Goal: Task Accomplishment & Management: Manage account settings

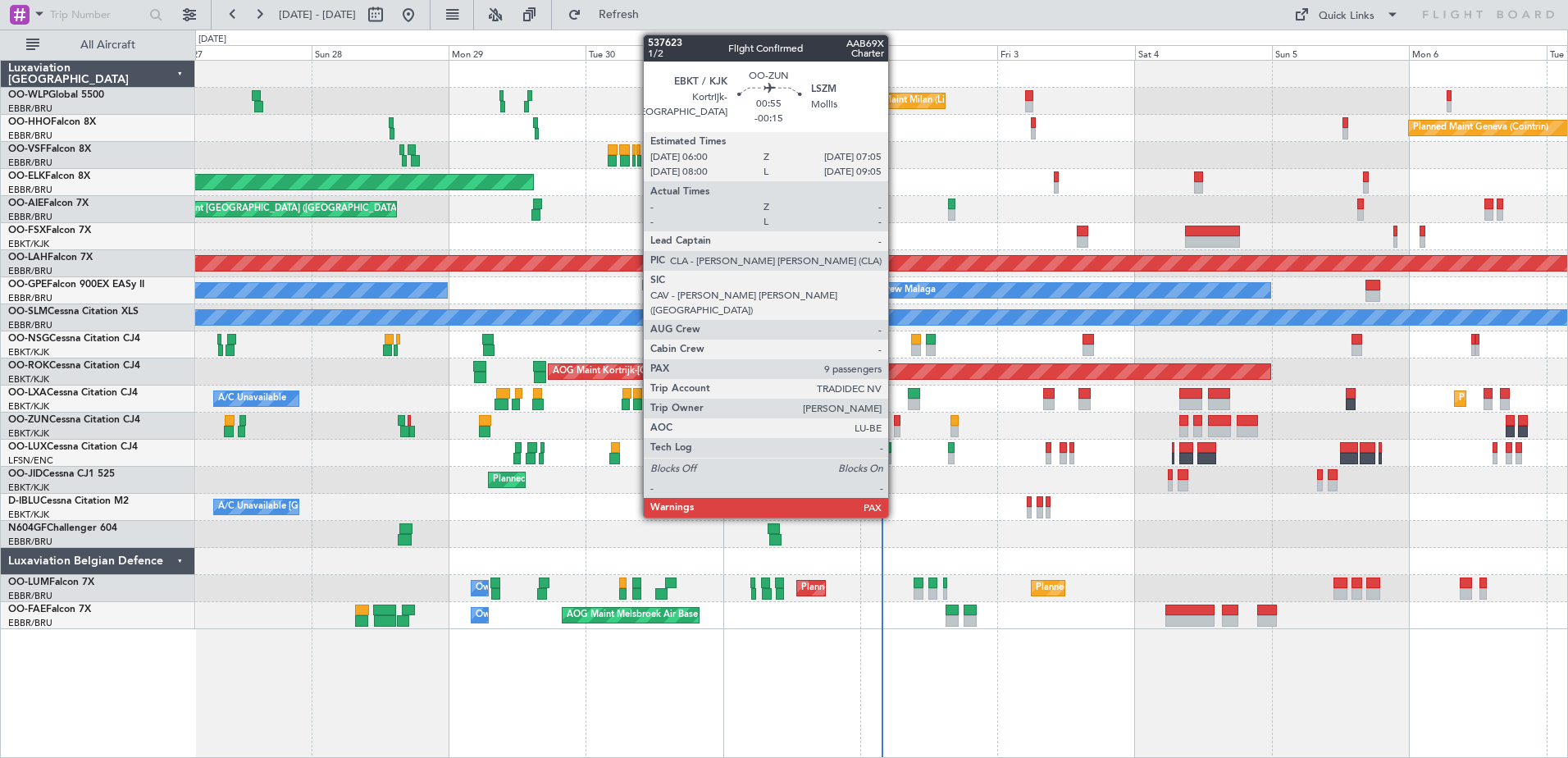
click at [896, 426] on div at bounding box center [897, 431] width 7 height 12
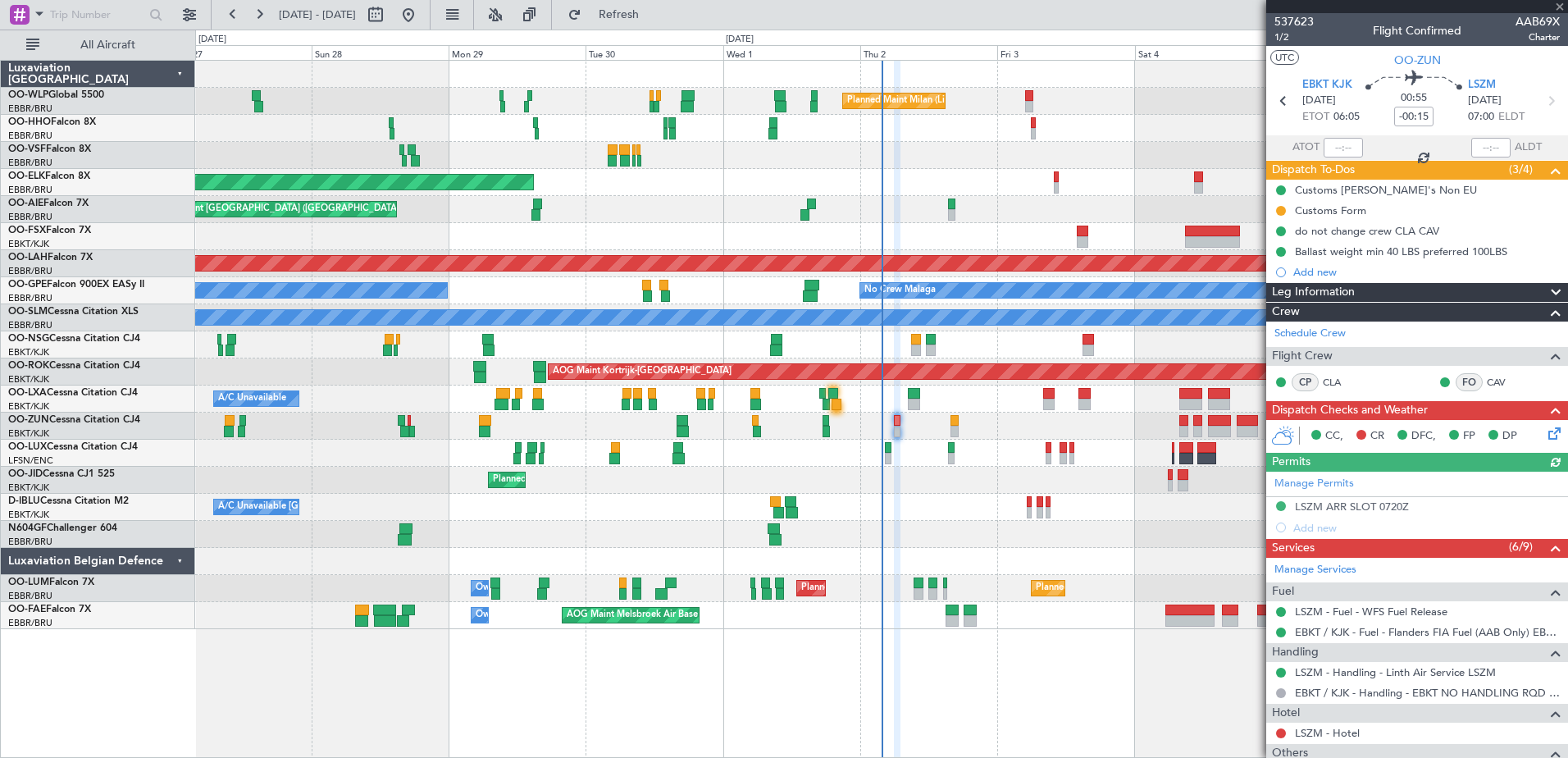
scroll to position [328, 0]
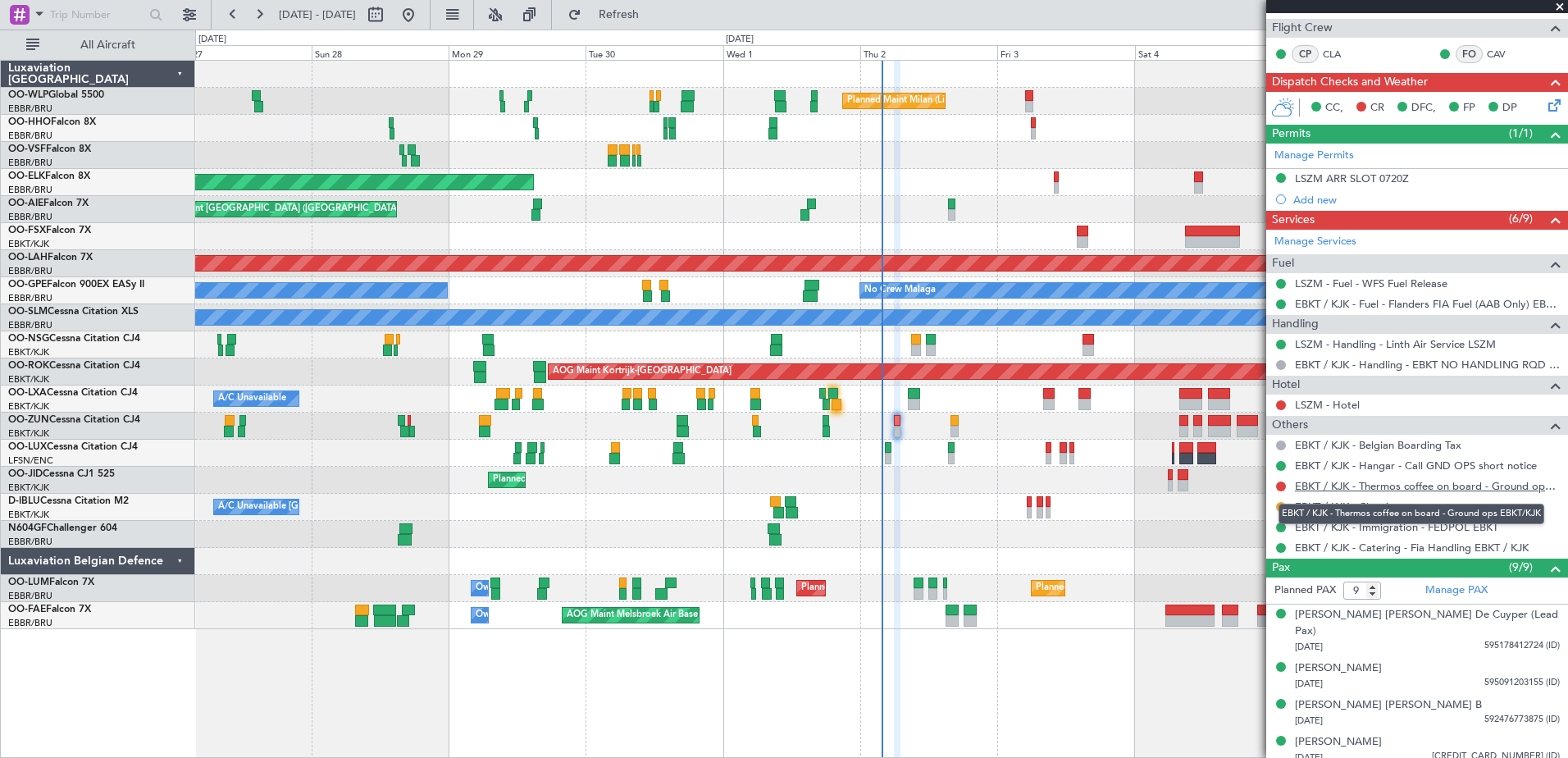
click at [1403, 490] on link "EBKT / KJK - Thermos coffee on board - Ground ops EBKT/KJK" at bounding box center [1427, 485] width 265 height 14
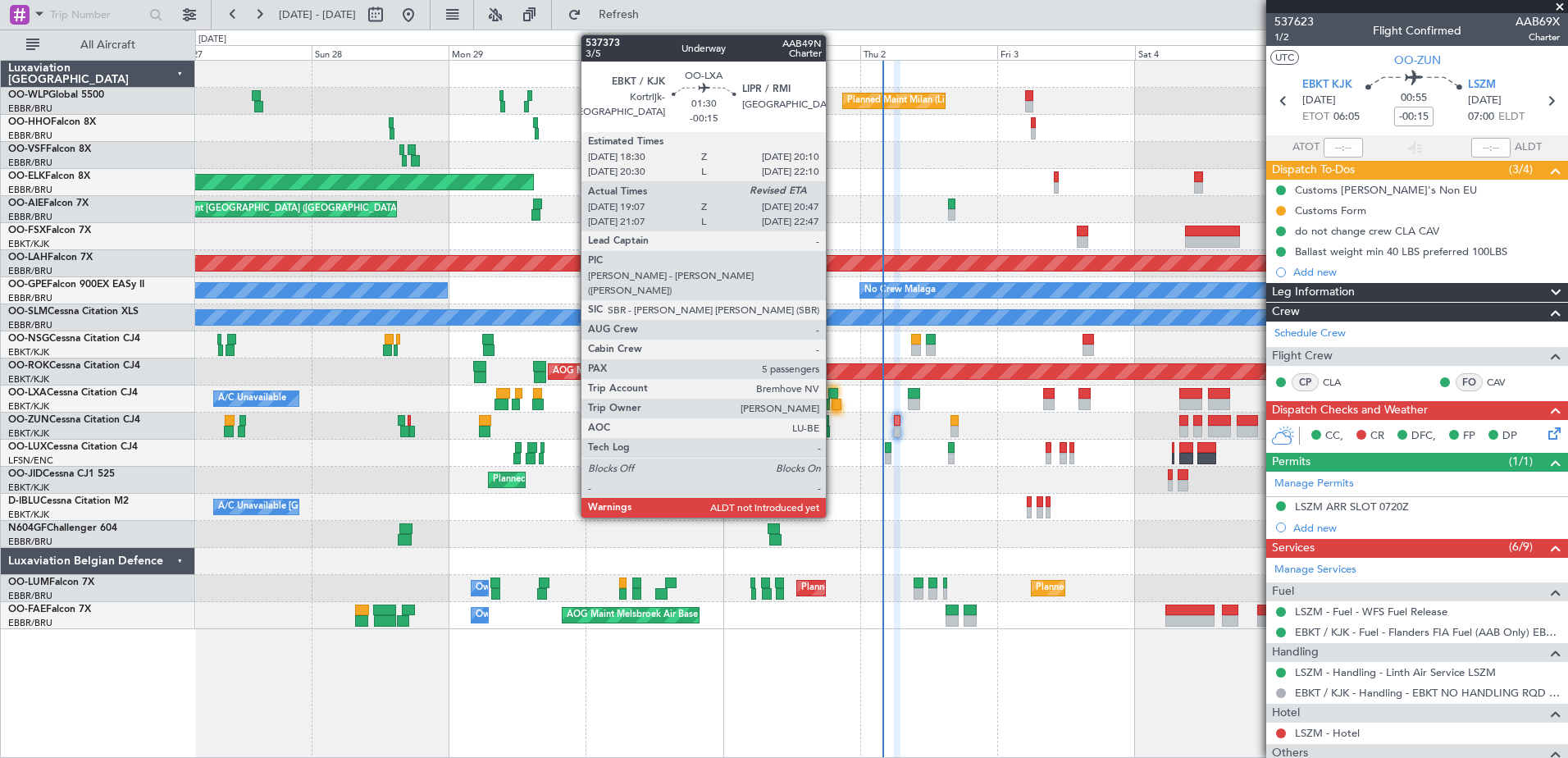
click at [833, 401] on div at bounding box center [837, 405] width 10 height 12
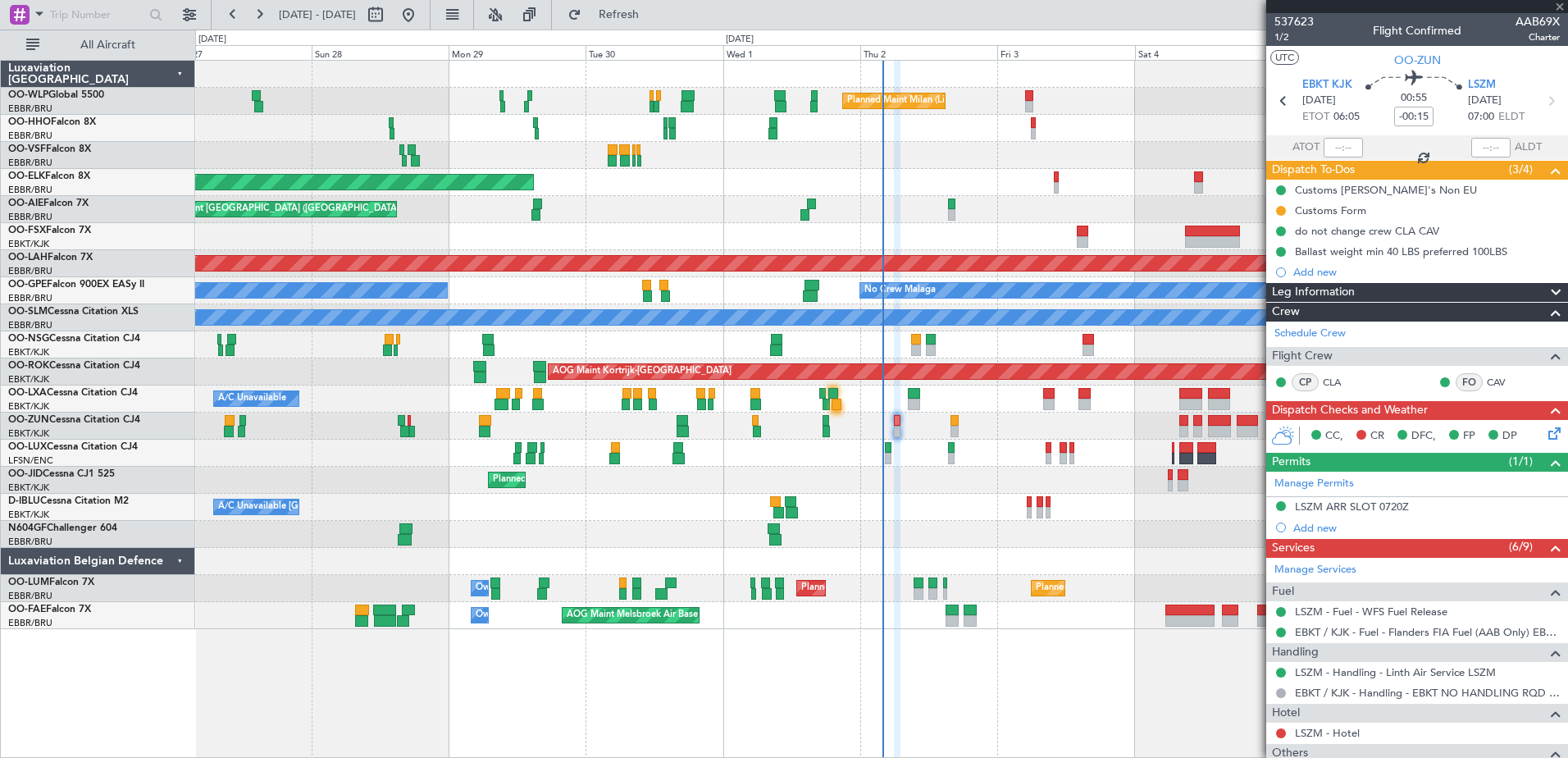
type input "19:12"
type input "5"
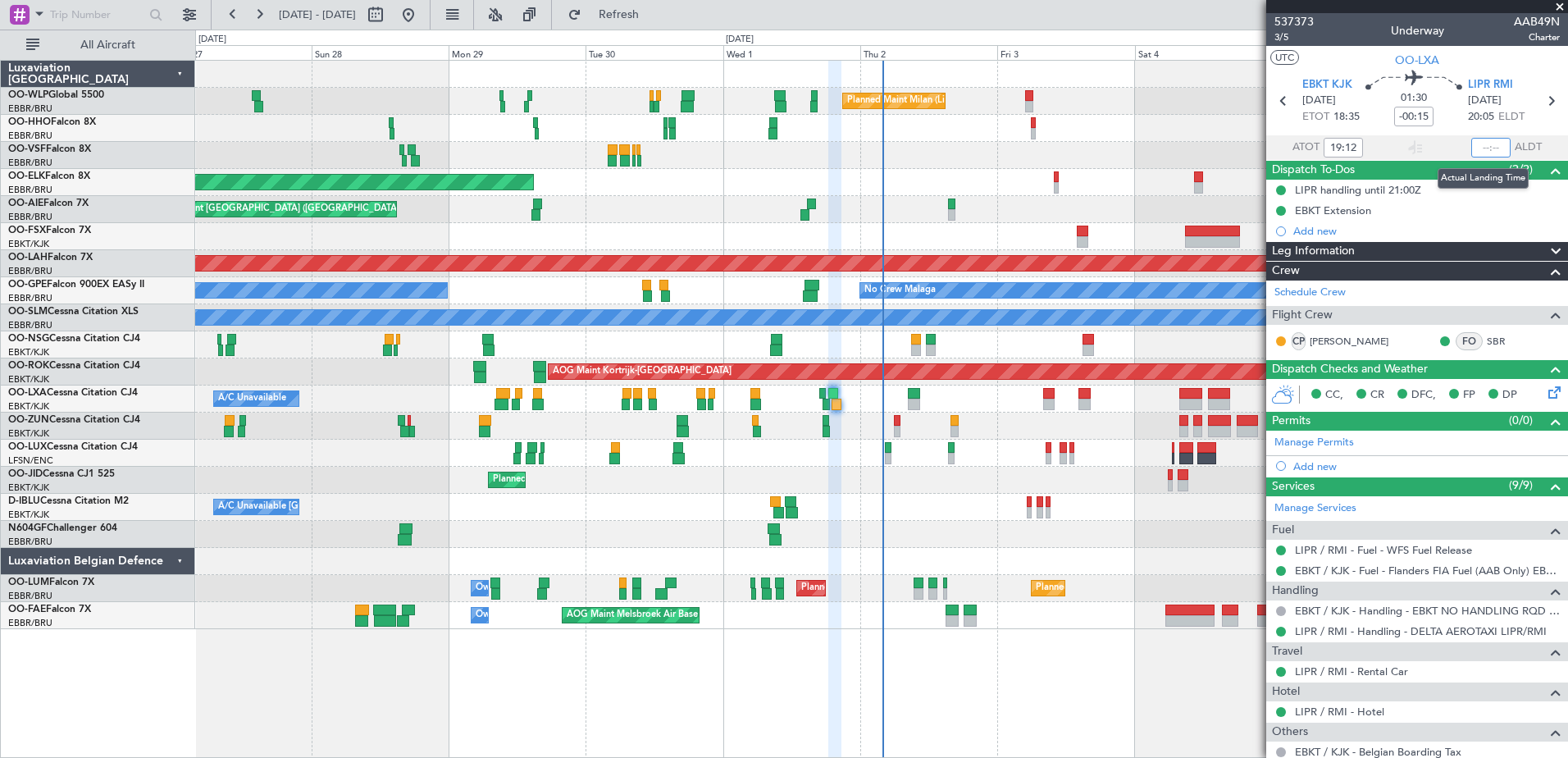
click at [1471, 140] on input "text" at bounding box center [1490, 148] width 39 height 20
type input "20:32"
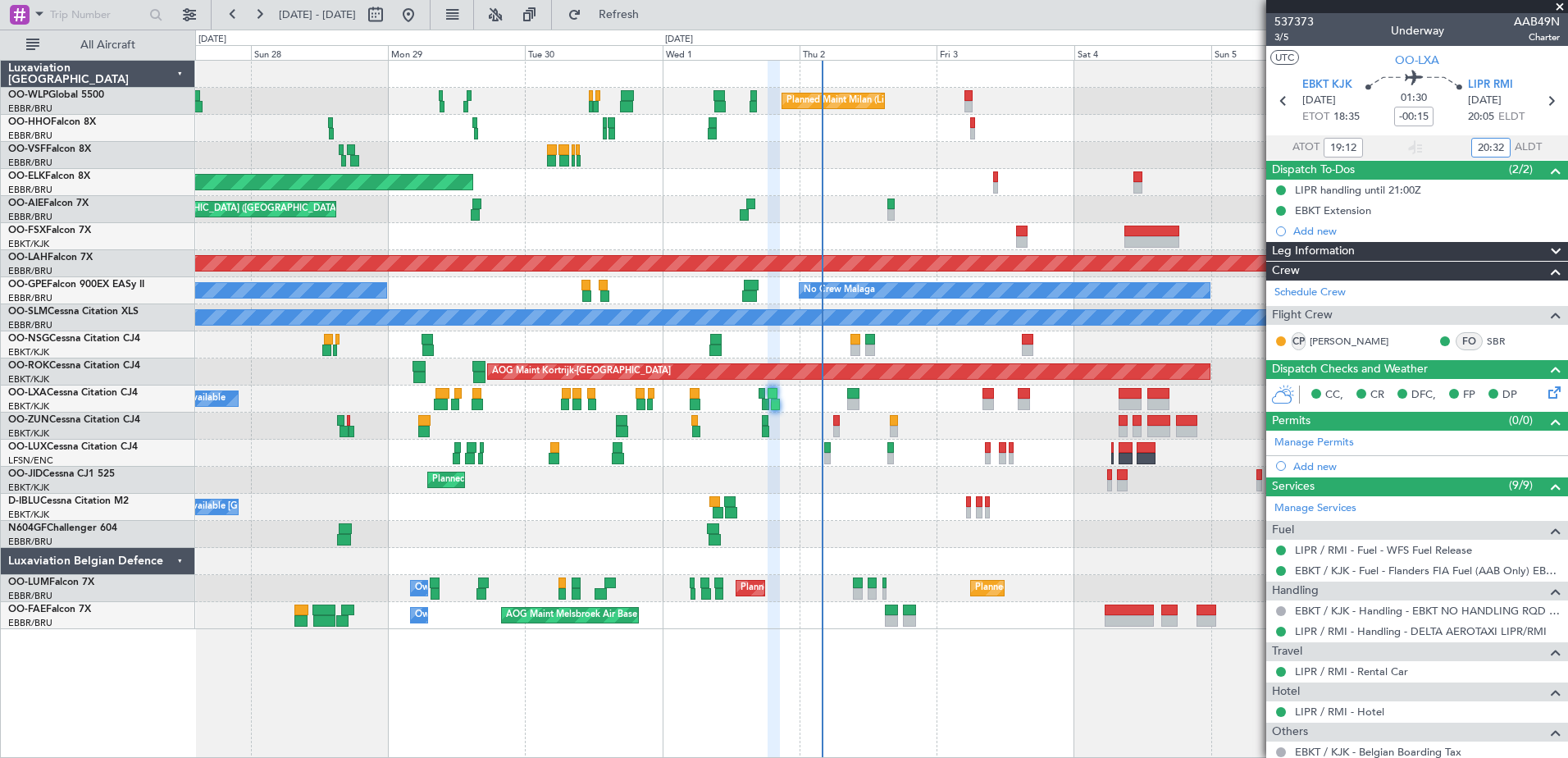
click at [939, 237] on div "Planned Maint Kortrijk-[GEOGRAPHIC_DATA]" at bounding box center [881, 236] width 1372 height 27
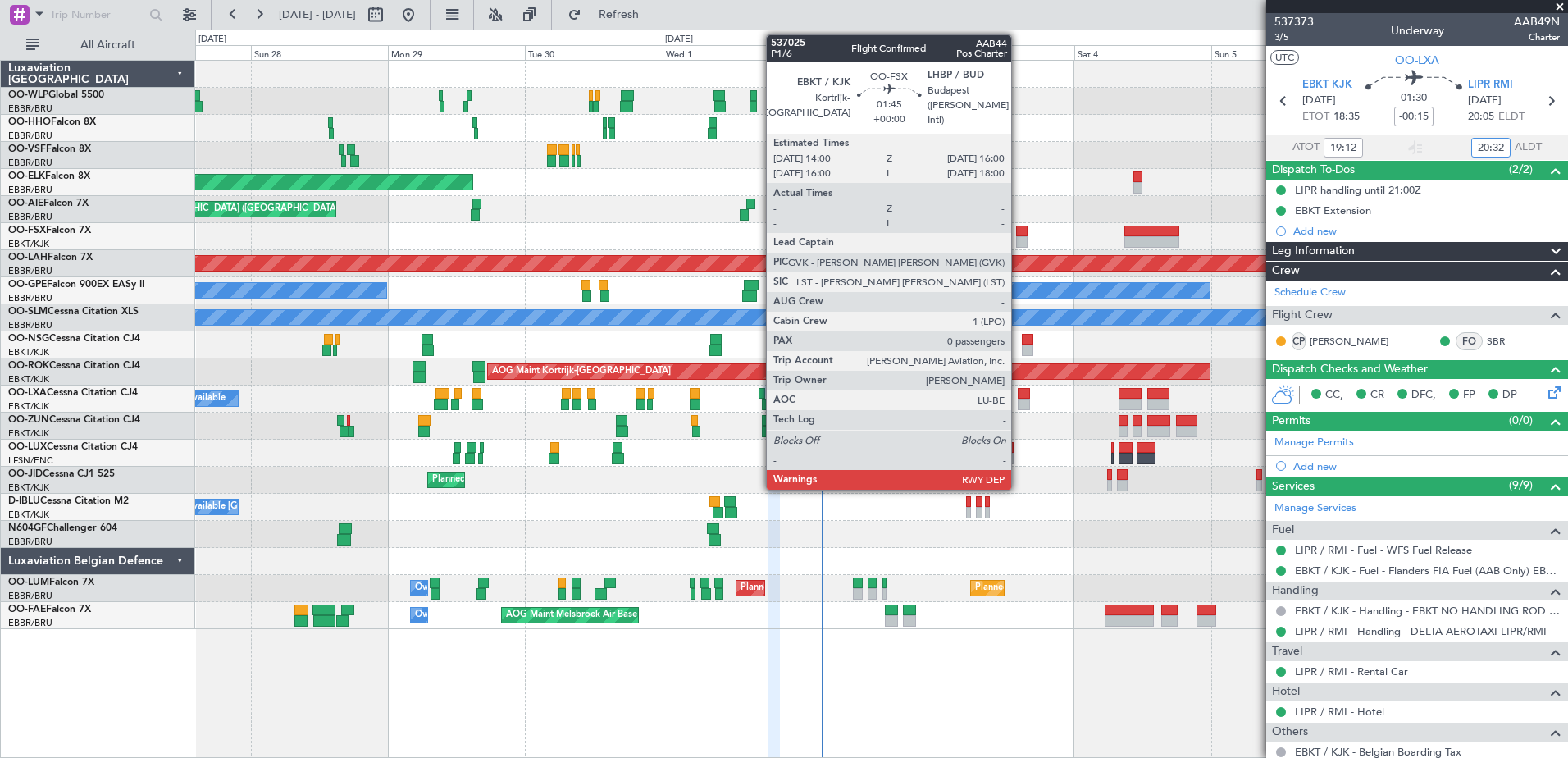
click at [1019, 234] on div at bounding box center [1022, 231] width 12 height 12
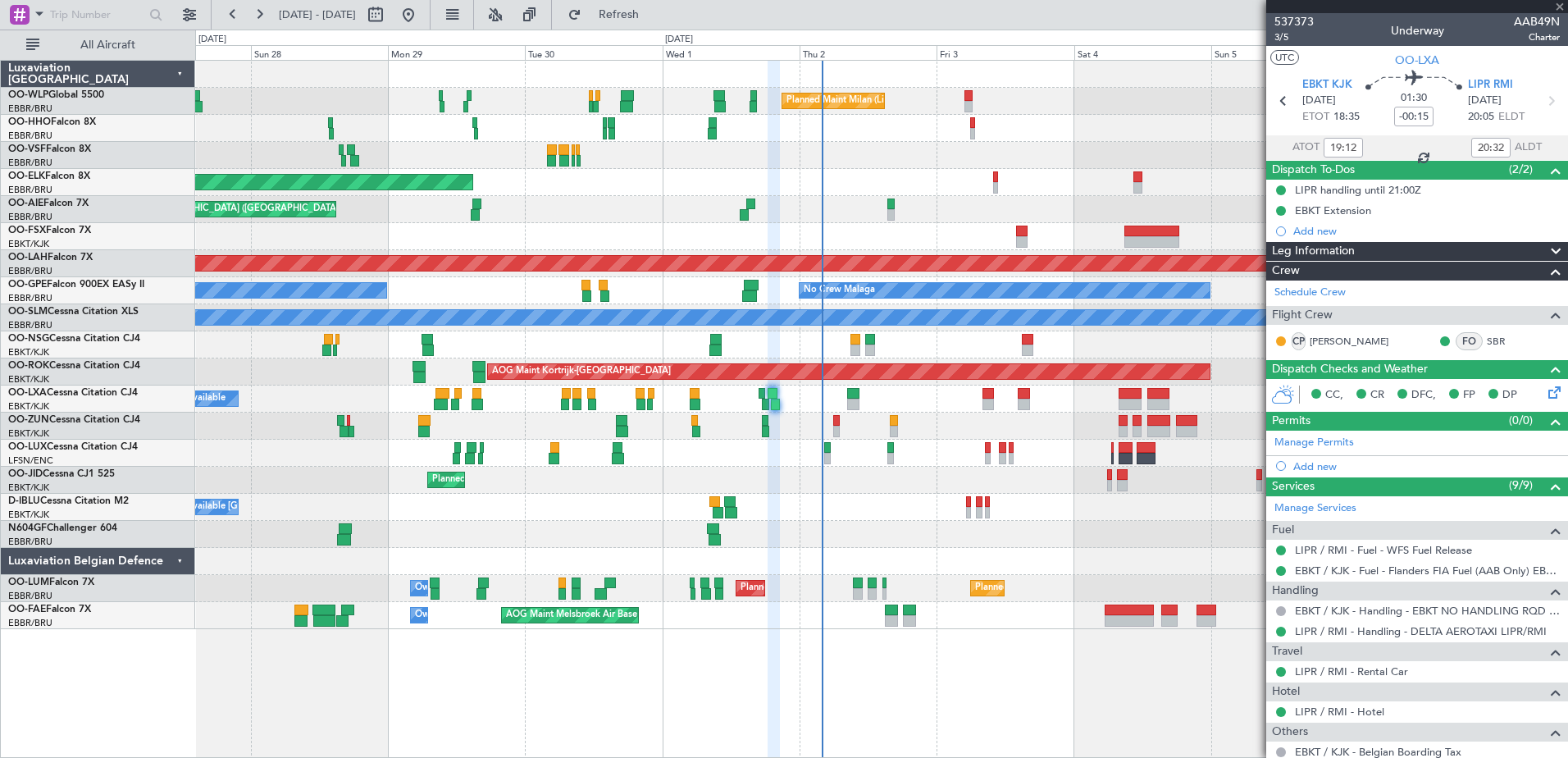
type input "0"
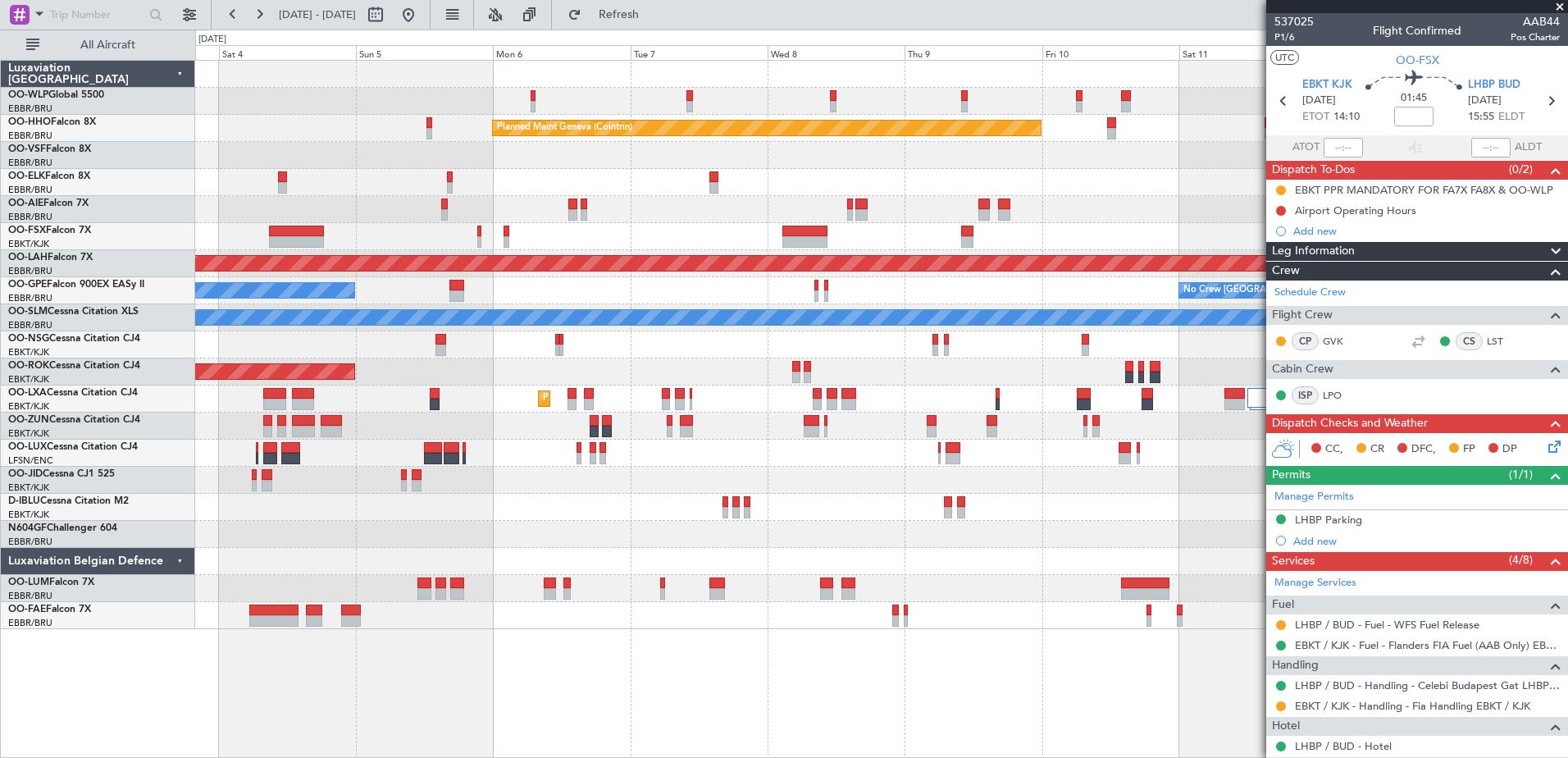
click at [224, 504] on div "Planned Maint Milan (Linate) Planned Maint Geneva ([GEOGRAPHIC_DATA]) Planned […" at bounding box center [881, 345] width 1372 height 568
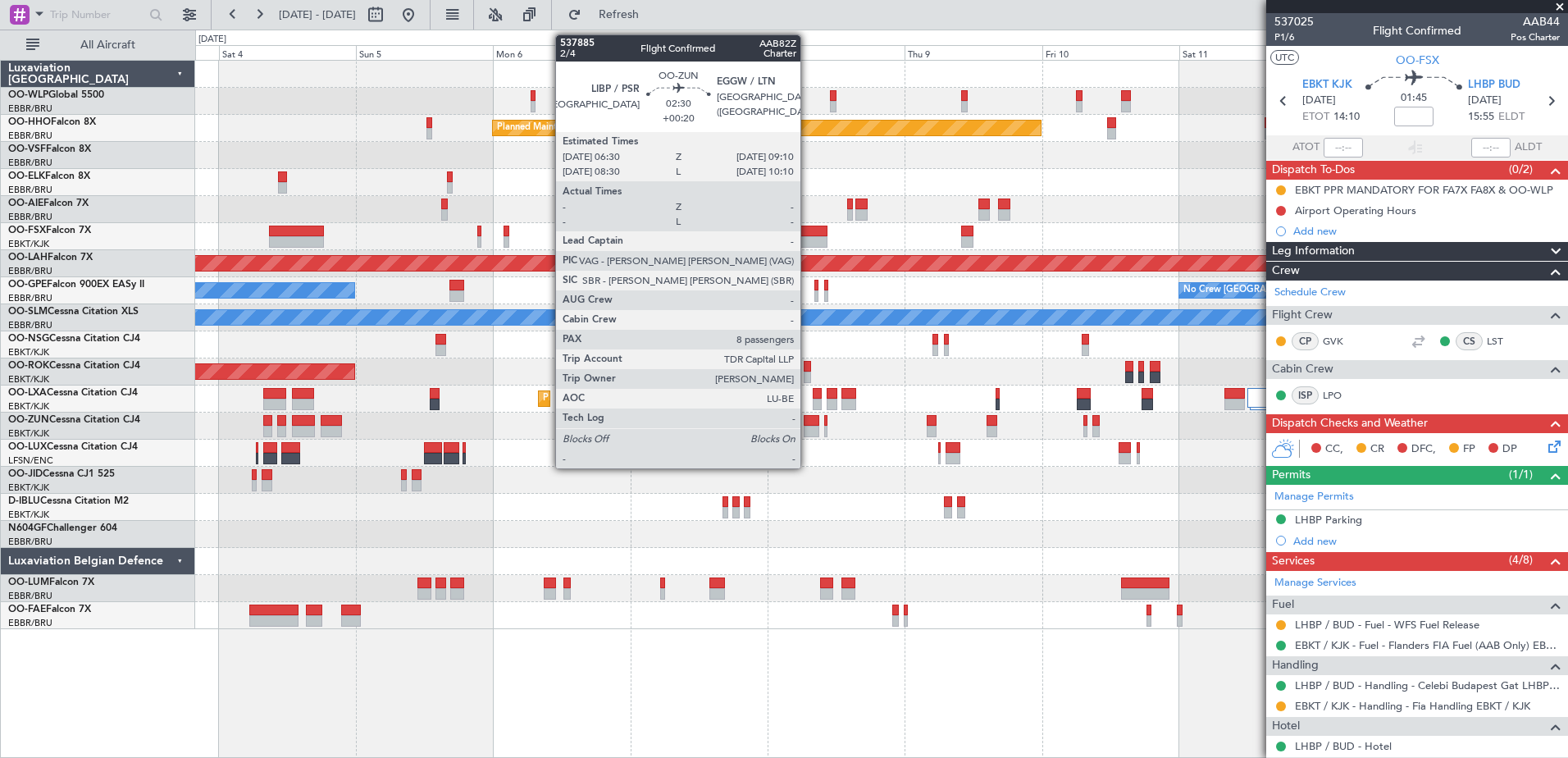
click at [808, 431] on div at bounding box center [811, 431] width 16 height 12
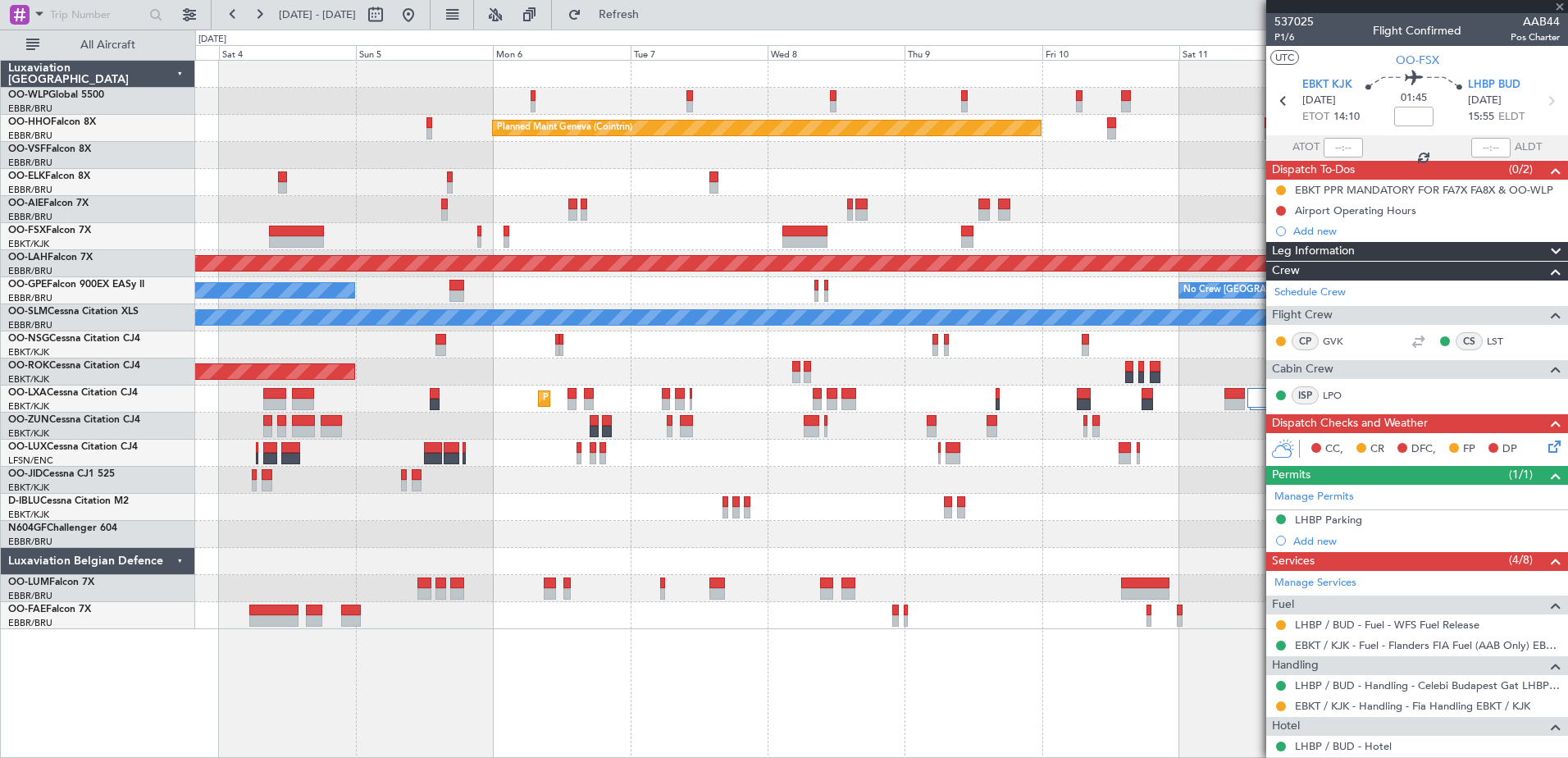
type input "+00:20"
type input "8"
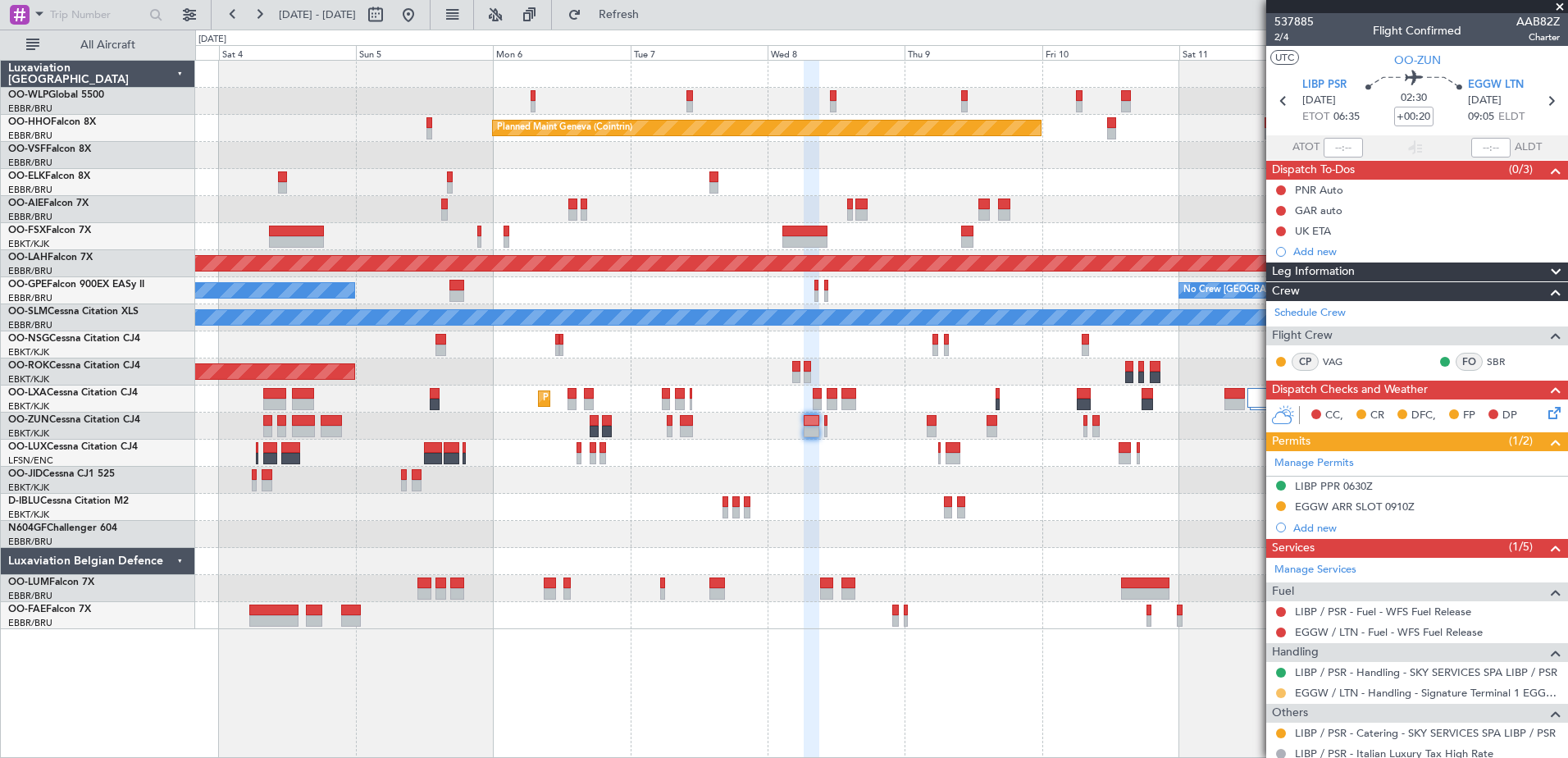
click at [1282, 696] on button at bounding box center [1280, 693] width 10 height 10
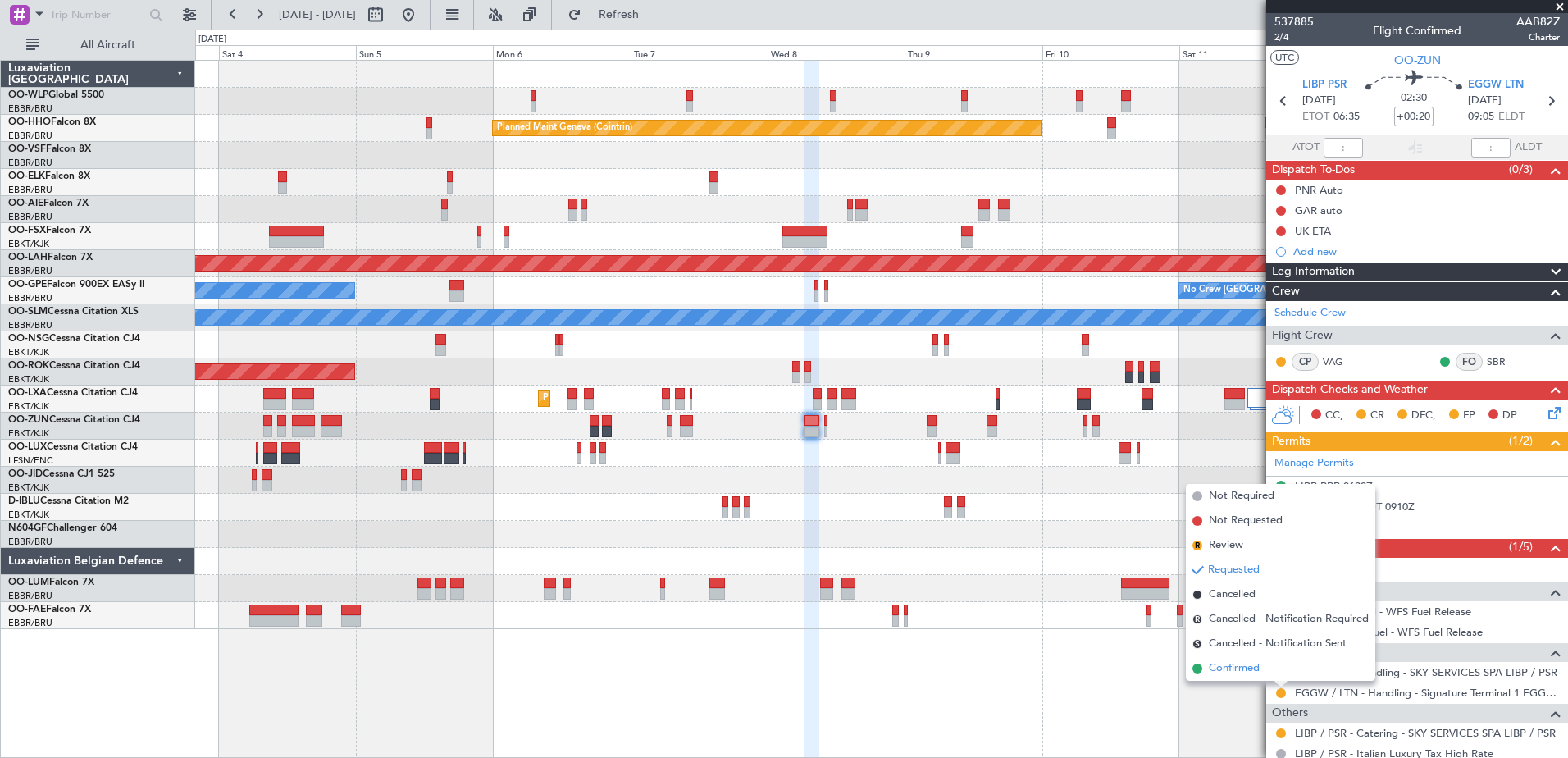
click at [1238, 664] on span "Confirmed" at bounding box center [1233, 668] width 51 height 17
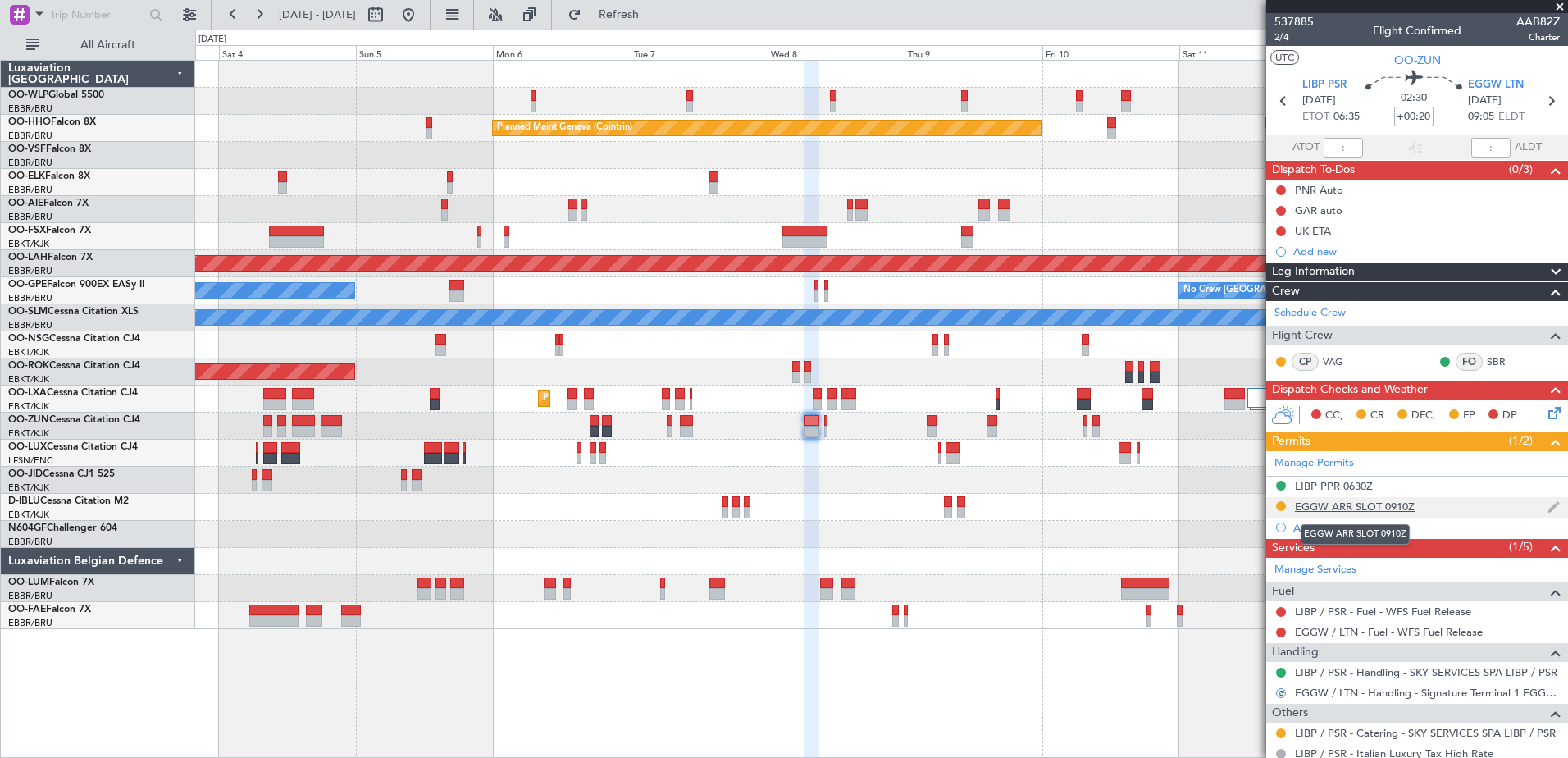
click at [1325, 500] on div "EGGW ARR SLOT 0910Z" at bounding box center [1354, 506] width 120 height 14
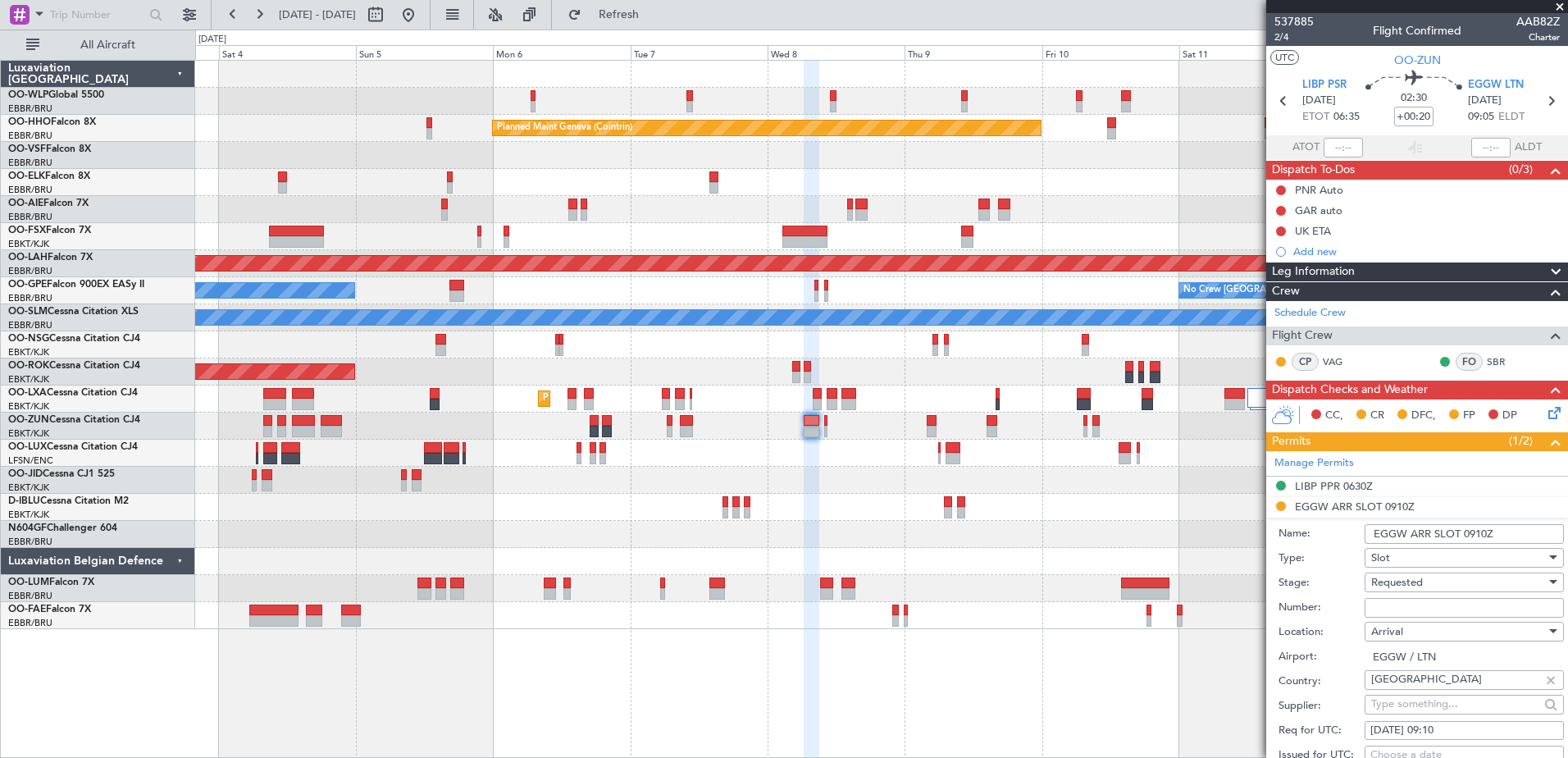
click at [1416, 609] on input "Number:" at bounding box center [1464, 608] width 199 height 20
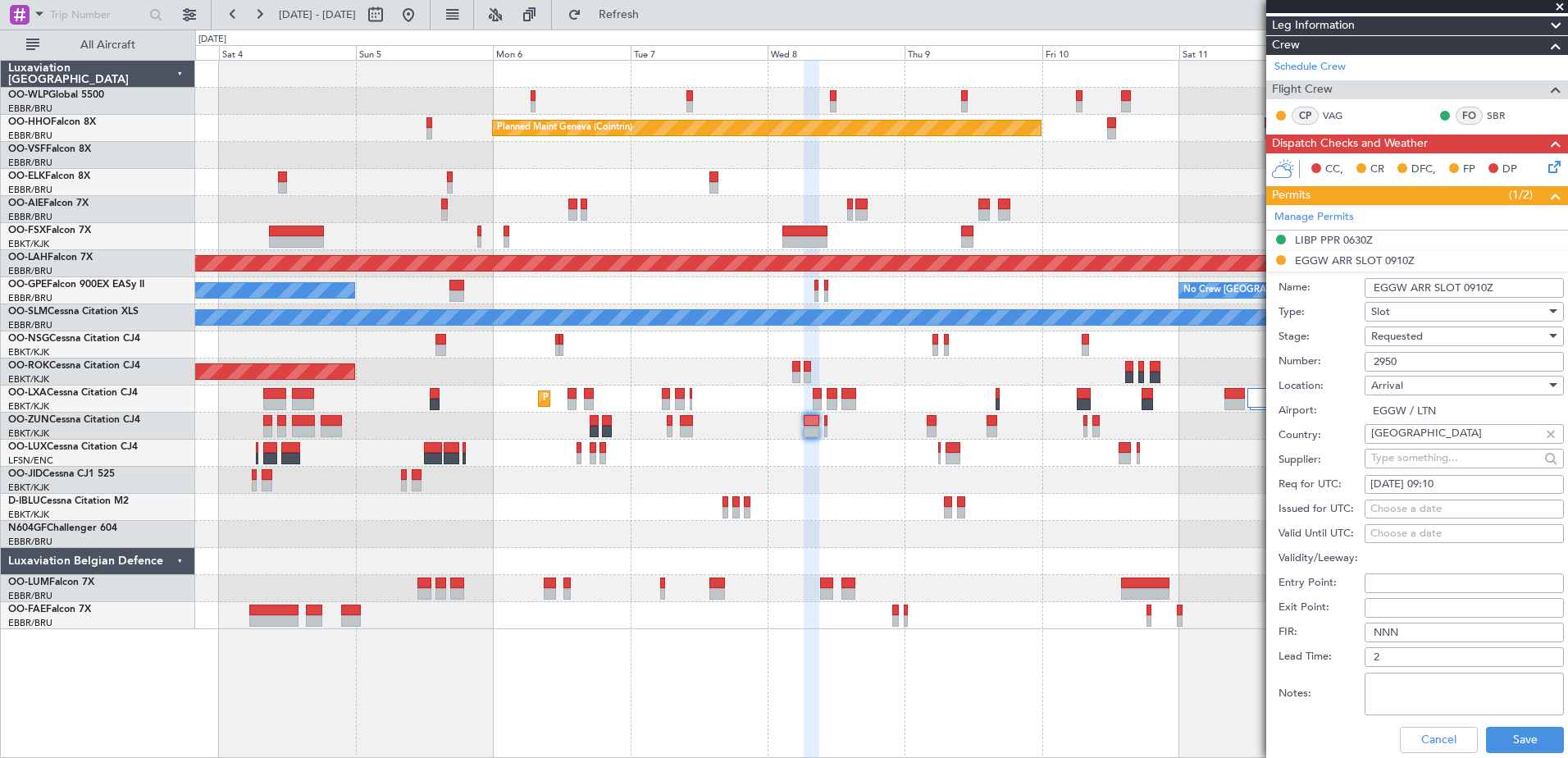
scroll to position [328, 0]
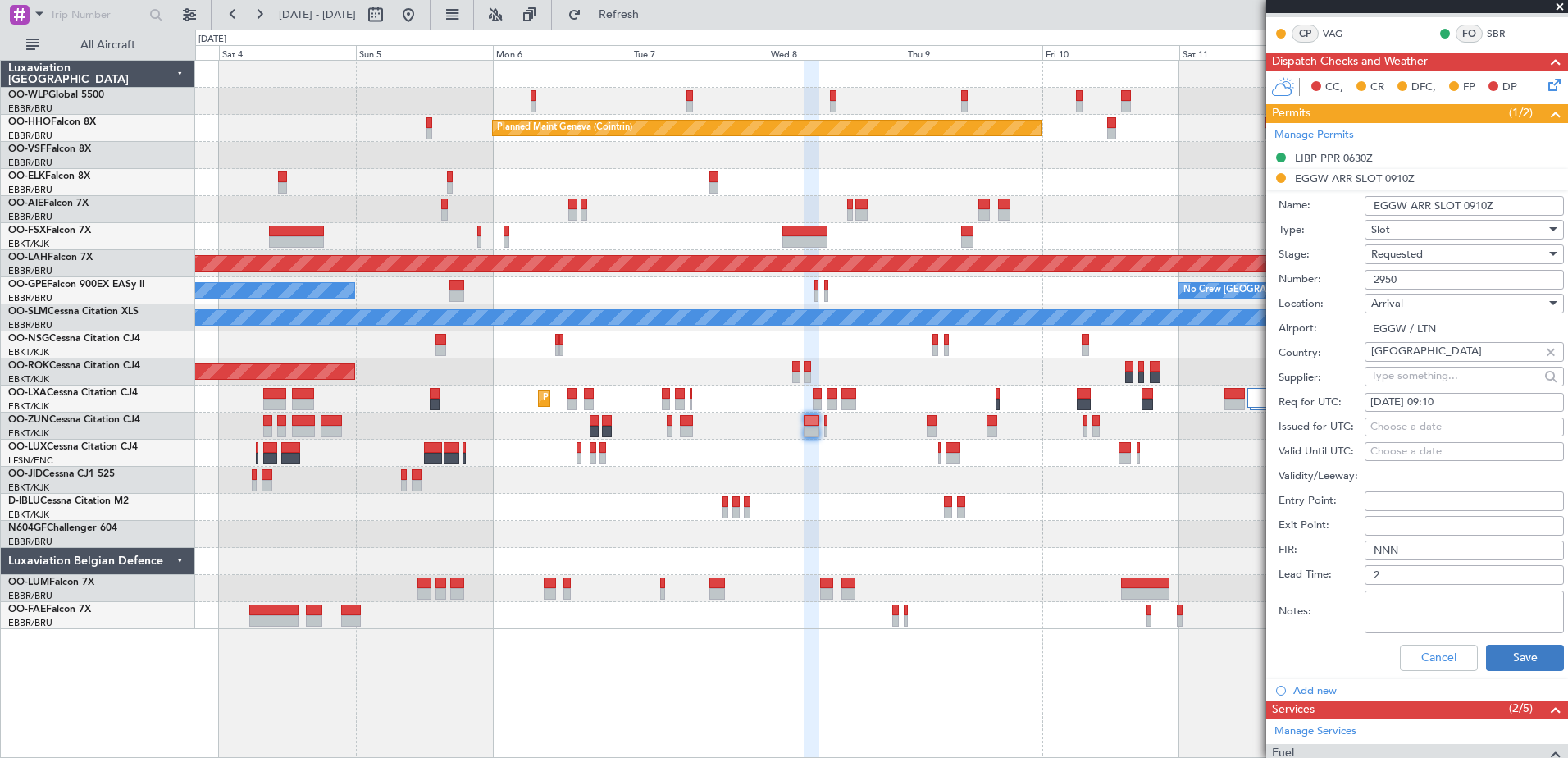
type input "2950"
click at [1498, 657] on button "Save" at bounding box center [1525, 658] width 78 height 27
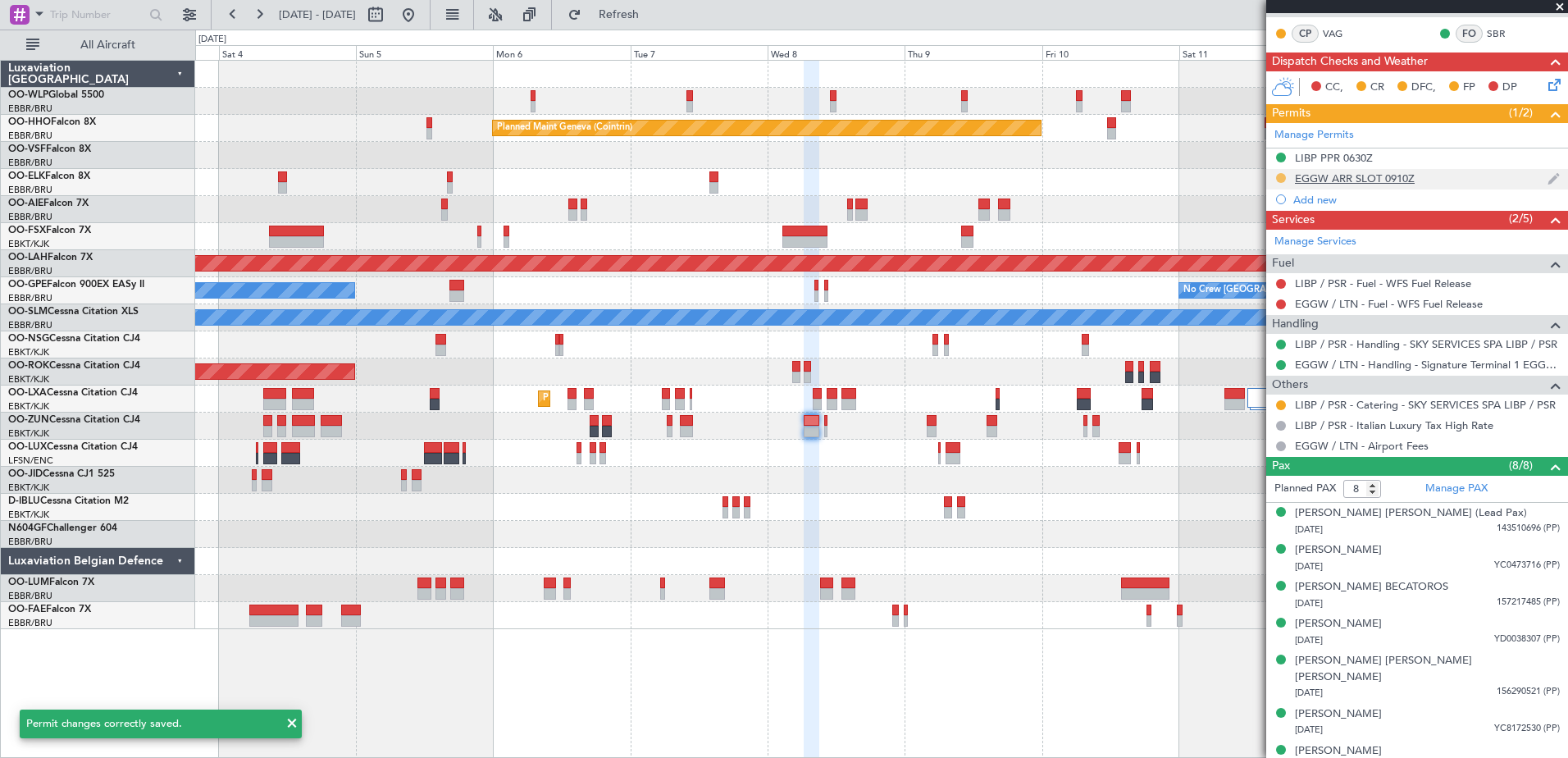
click at [1279, 176] on button at bounding box center [1280, 178] width 10 height 10
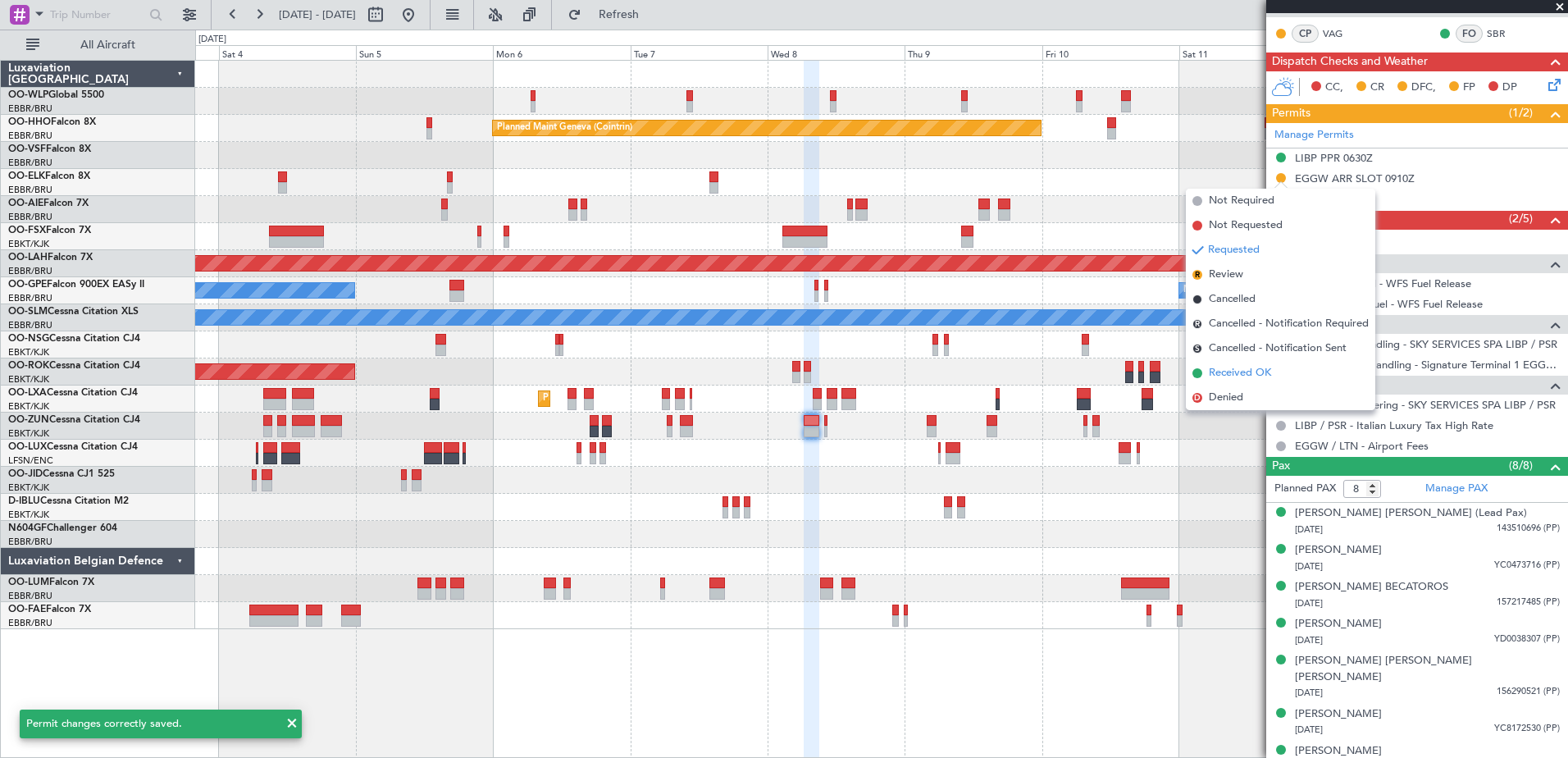
click at [1241, 372] on span "Received OK" at bounding box center [1239, 373] width 62 height 17
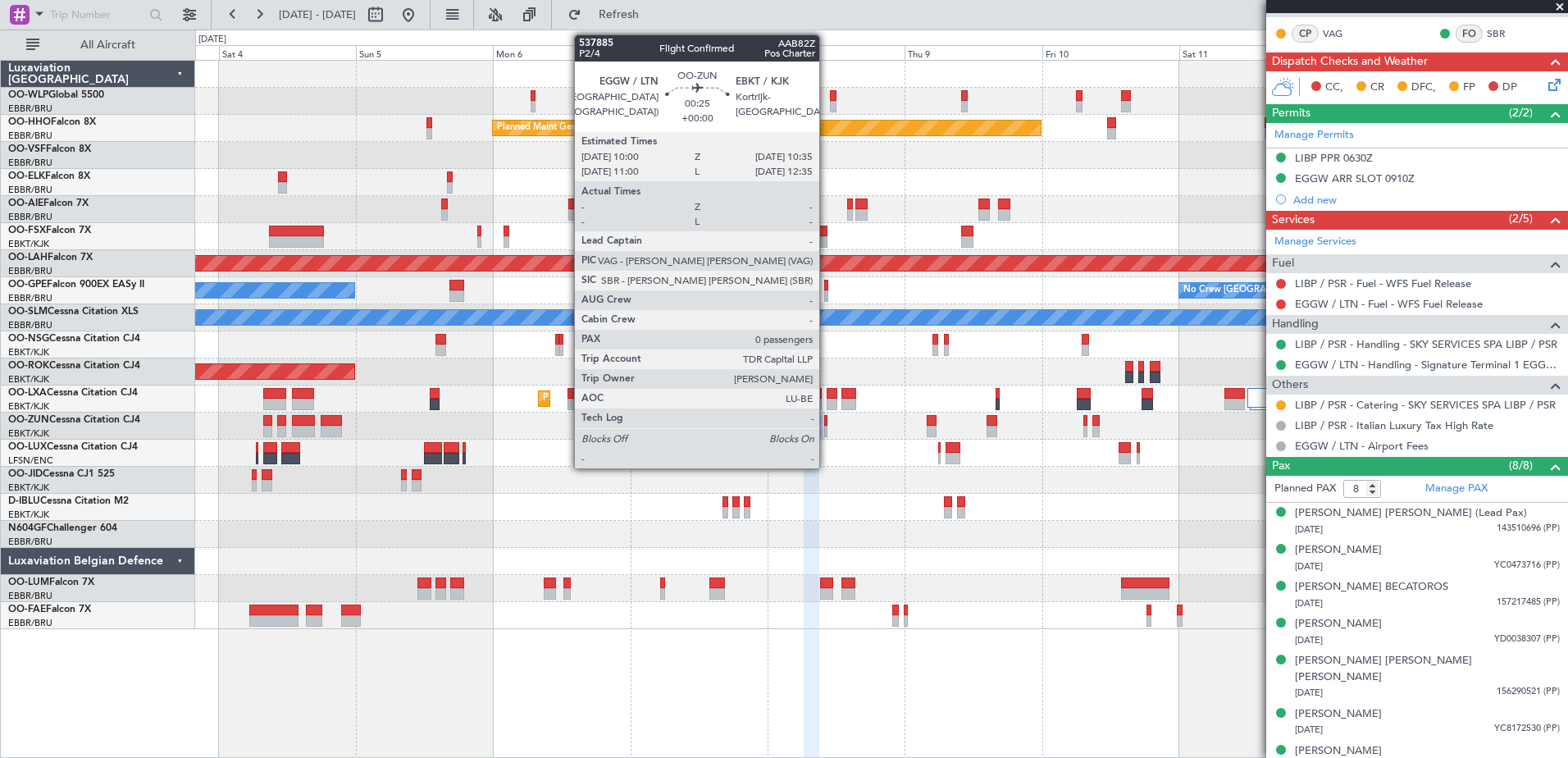
click at [827, 420] on div at bounding box center [826, 421] width 4 height 12
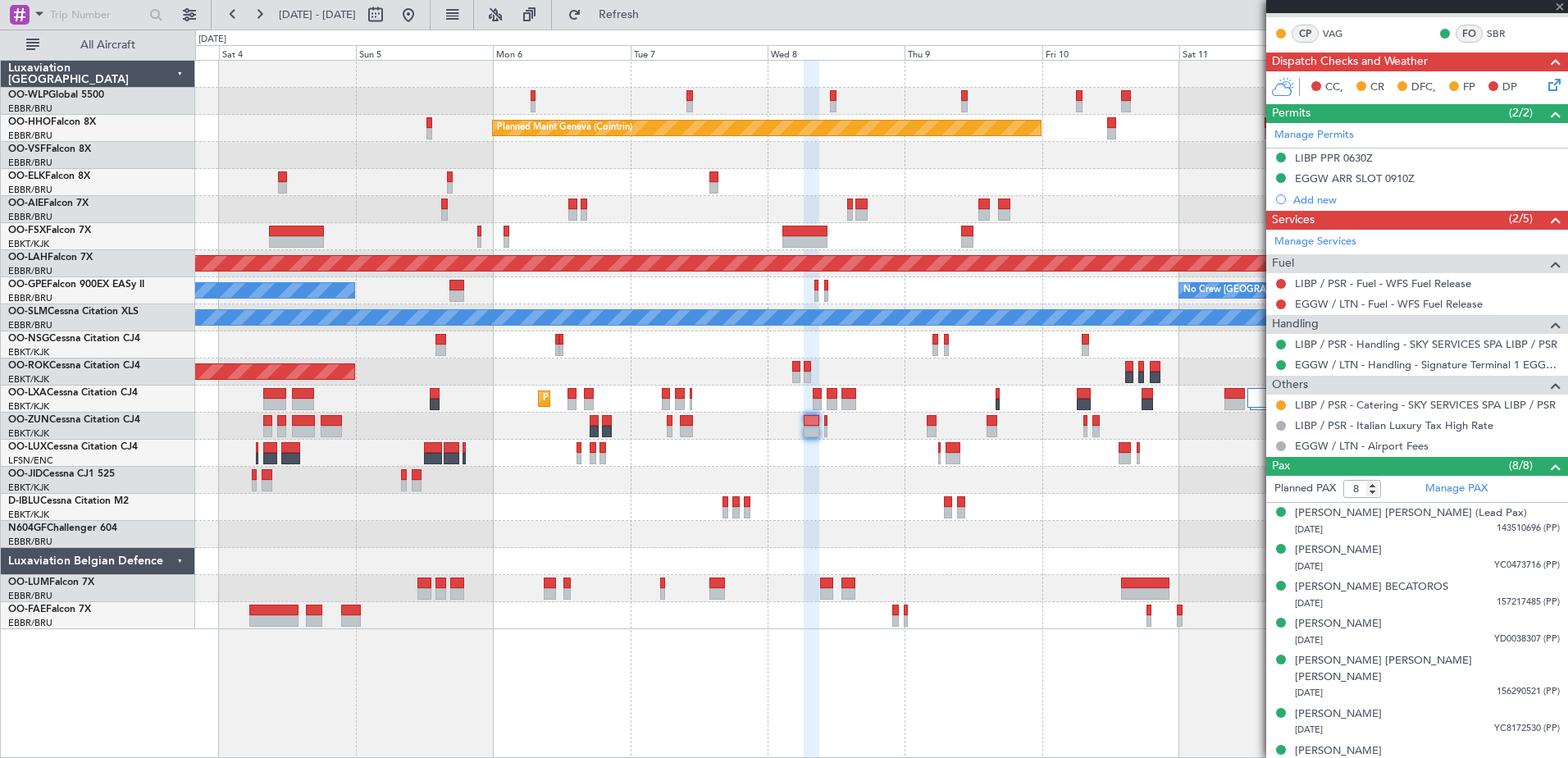
type input "0"
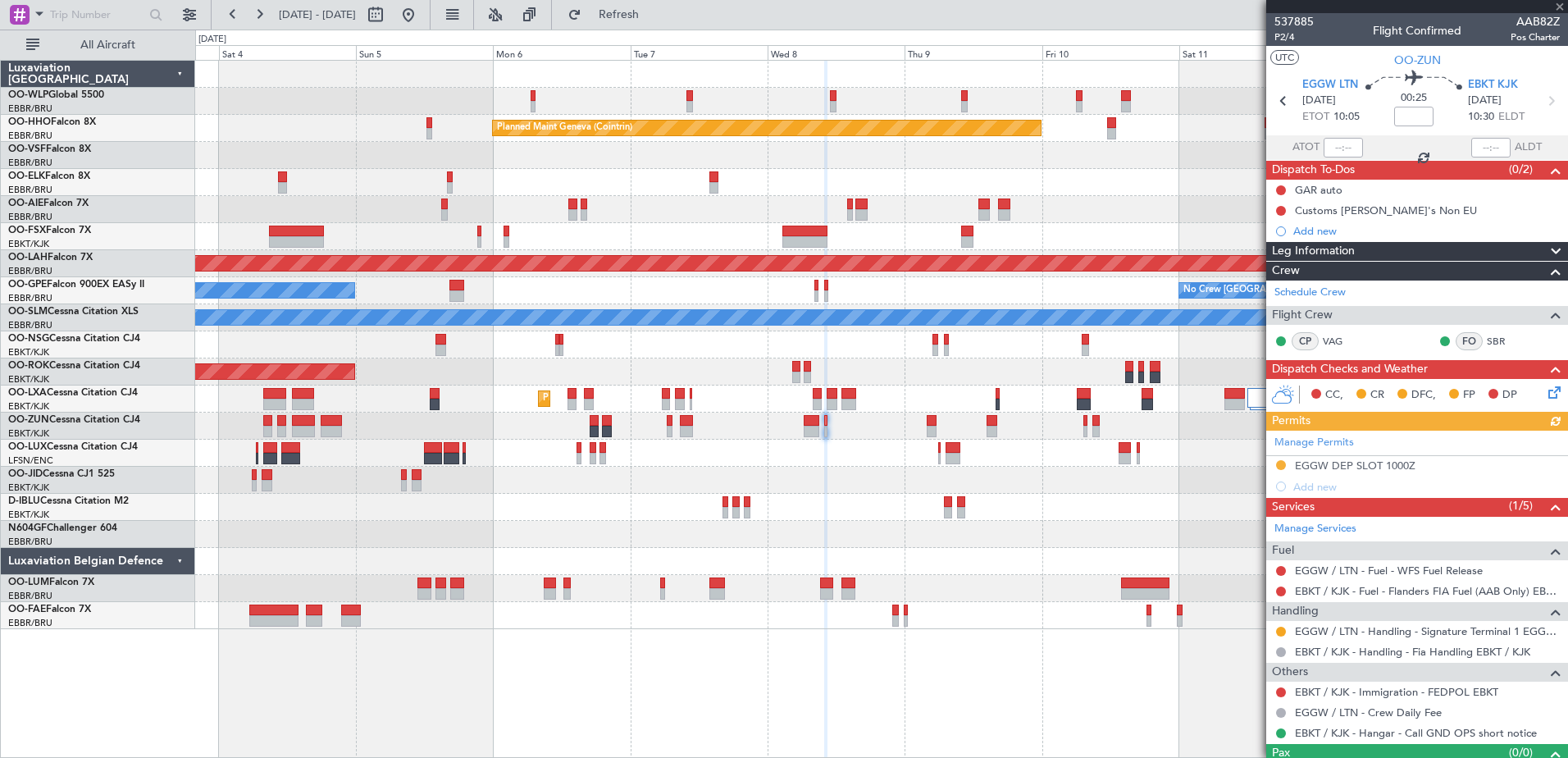
click at [1377, 465] on div "Manage Permits EGGW DEP SLOT 1000Z Add new" at bounding box center [1417, 464] width 302 height 66
click at [1388, 460] on div "EGGW DEP SLOT 1000Z" at bounding box center [1354, 465] width 120 height 14
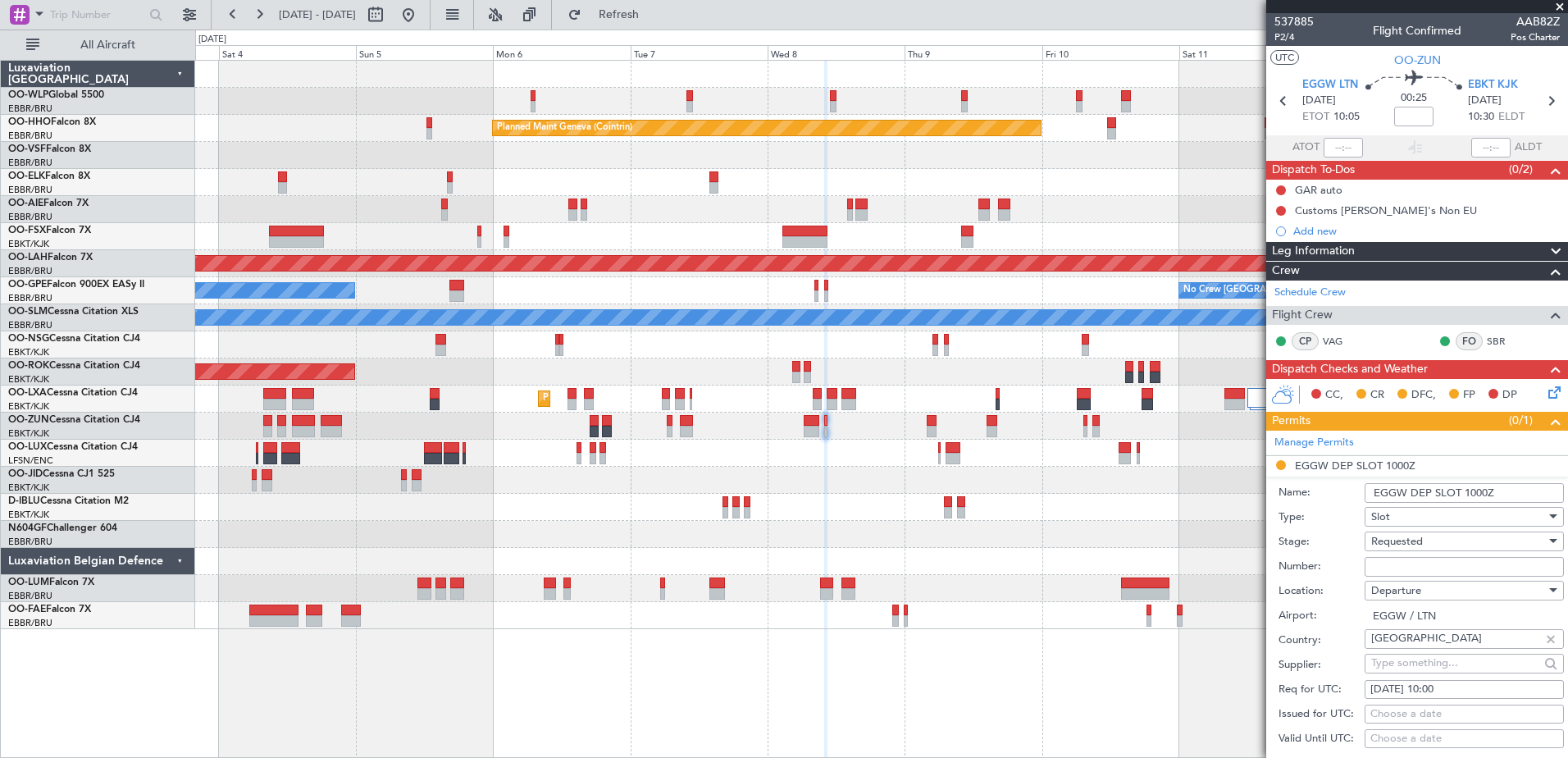
click at [1443, 536] on div "Requested" at bounding box center [1458, 541] width 174 height 25
click at [1439, 662] on span "Received OK" at bounding box center [1457, 665] width 172 height 25
click at [1433, 568] on input "Number:" at bounding box center [1464, 567] width 199 height 20
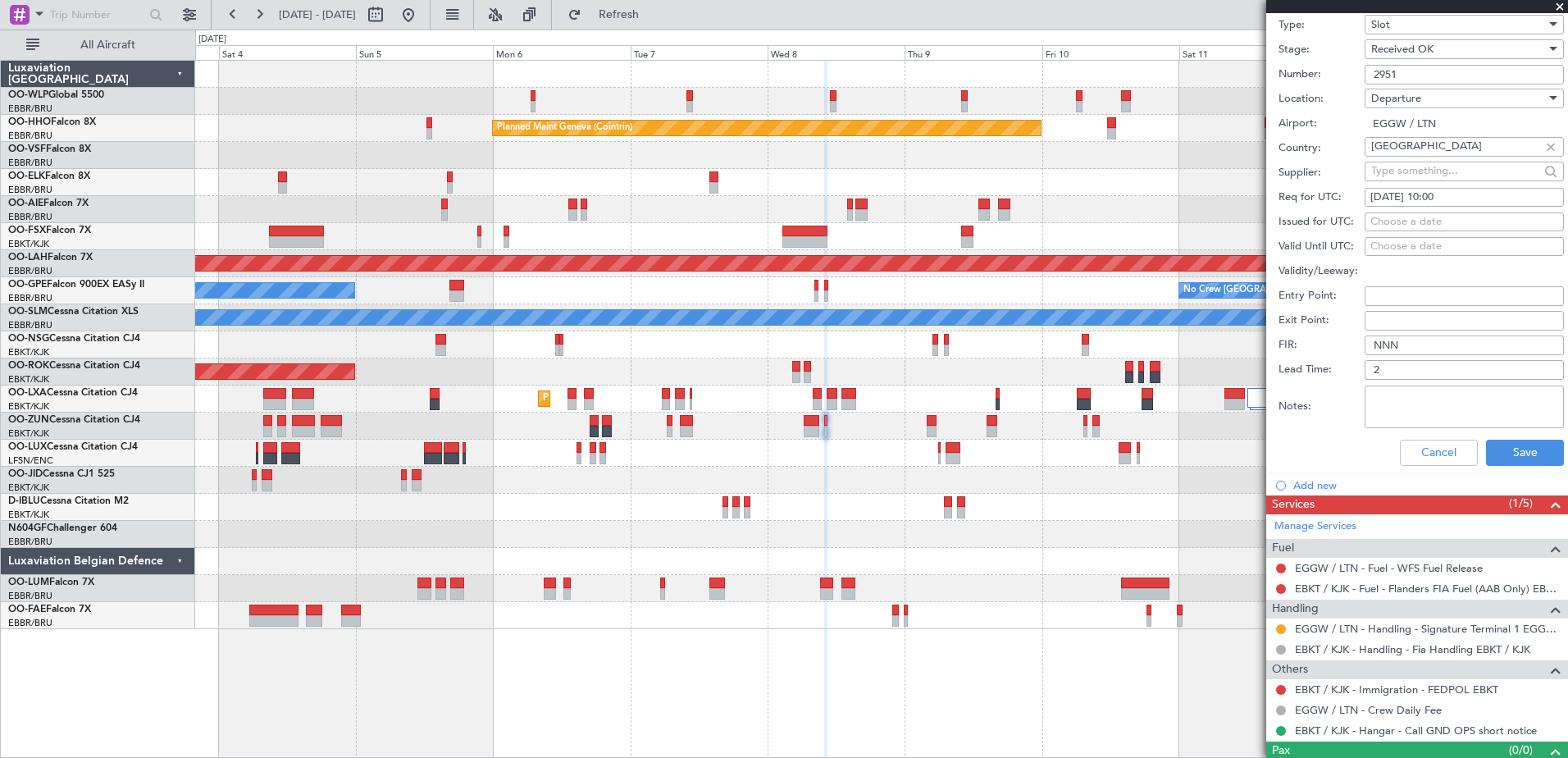
scroll to position [521, 0]
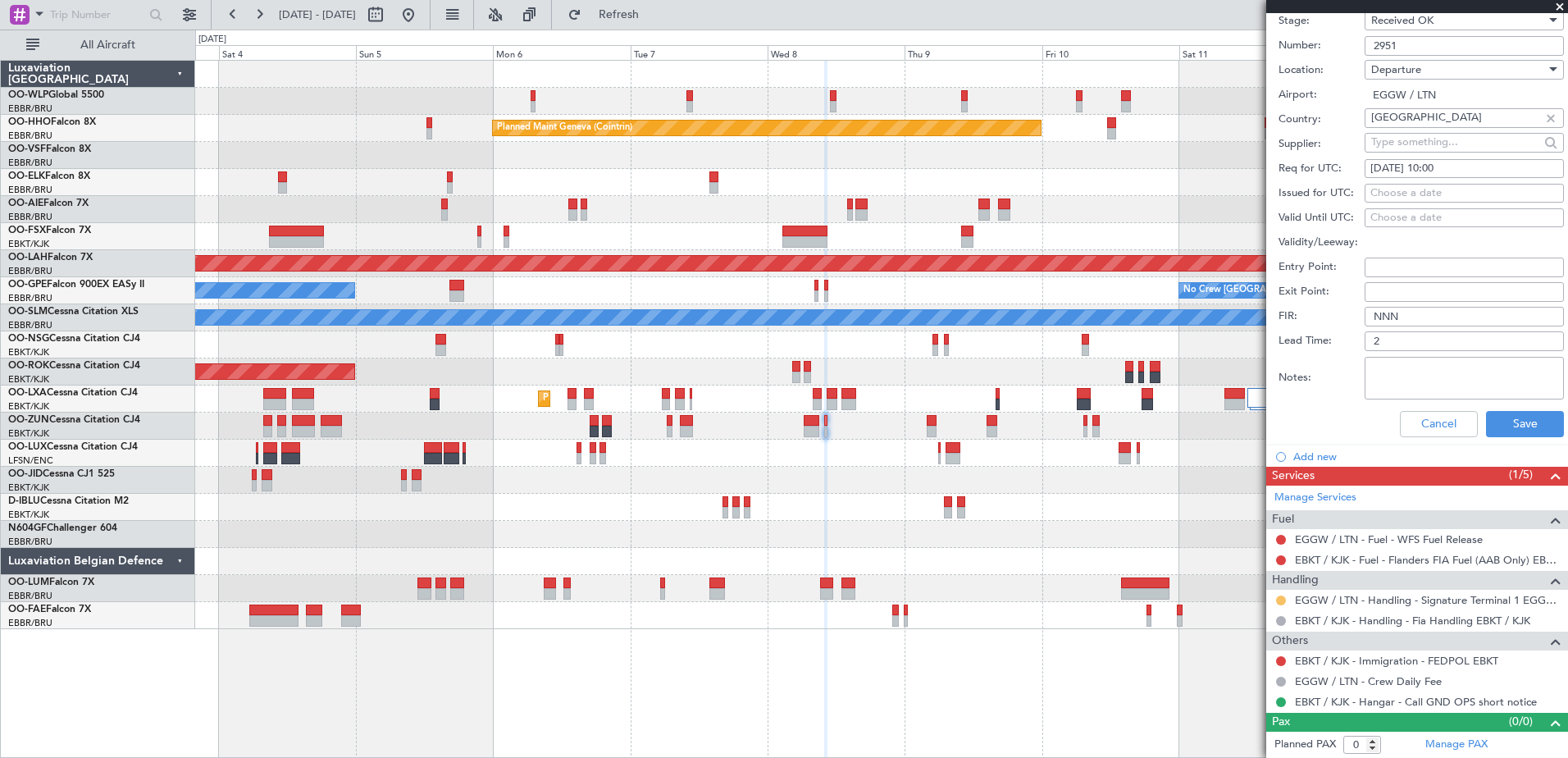
type input "2951"
click at [1280, 598] on button at bounding box center [1280, 600] width 10 height 10
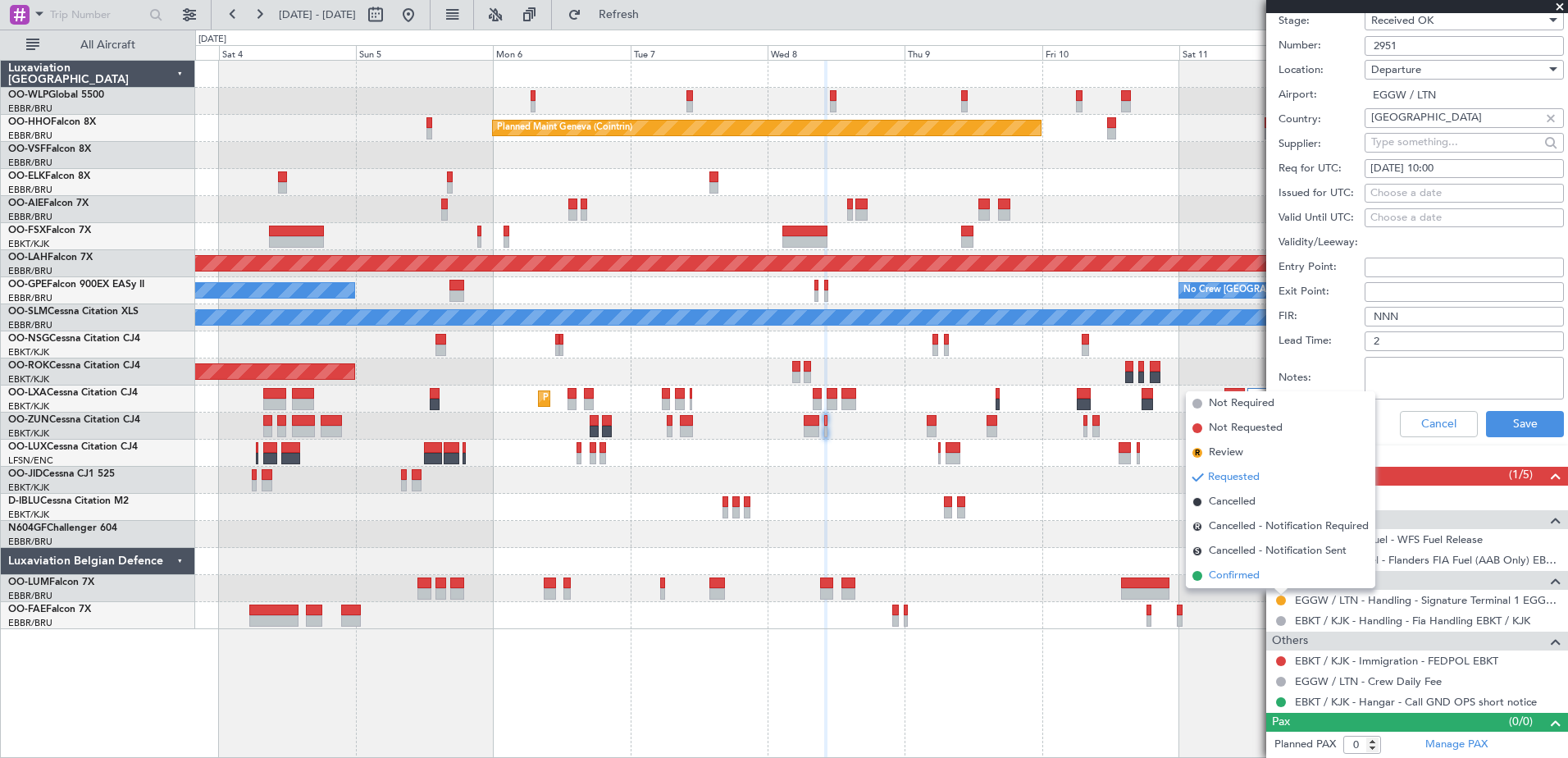
click at [1245, 574] on span "Confirmed" at bounding box center [1233, 576] width 51 height 17
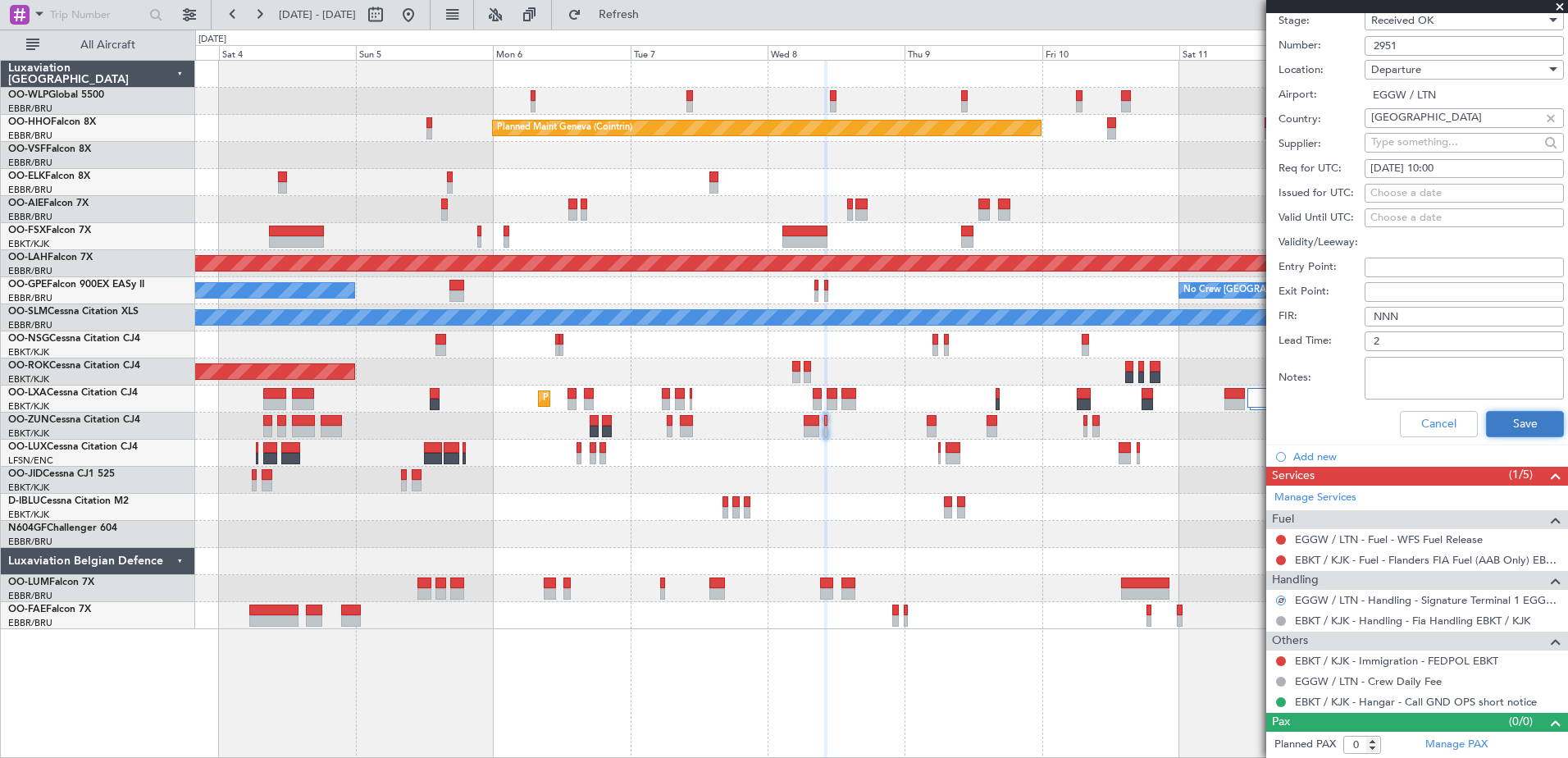
click at [1530, 423] on button "Save" at bounding box center [1525, 424] width 78 height 27
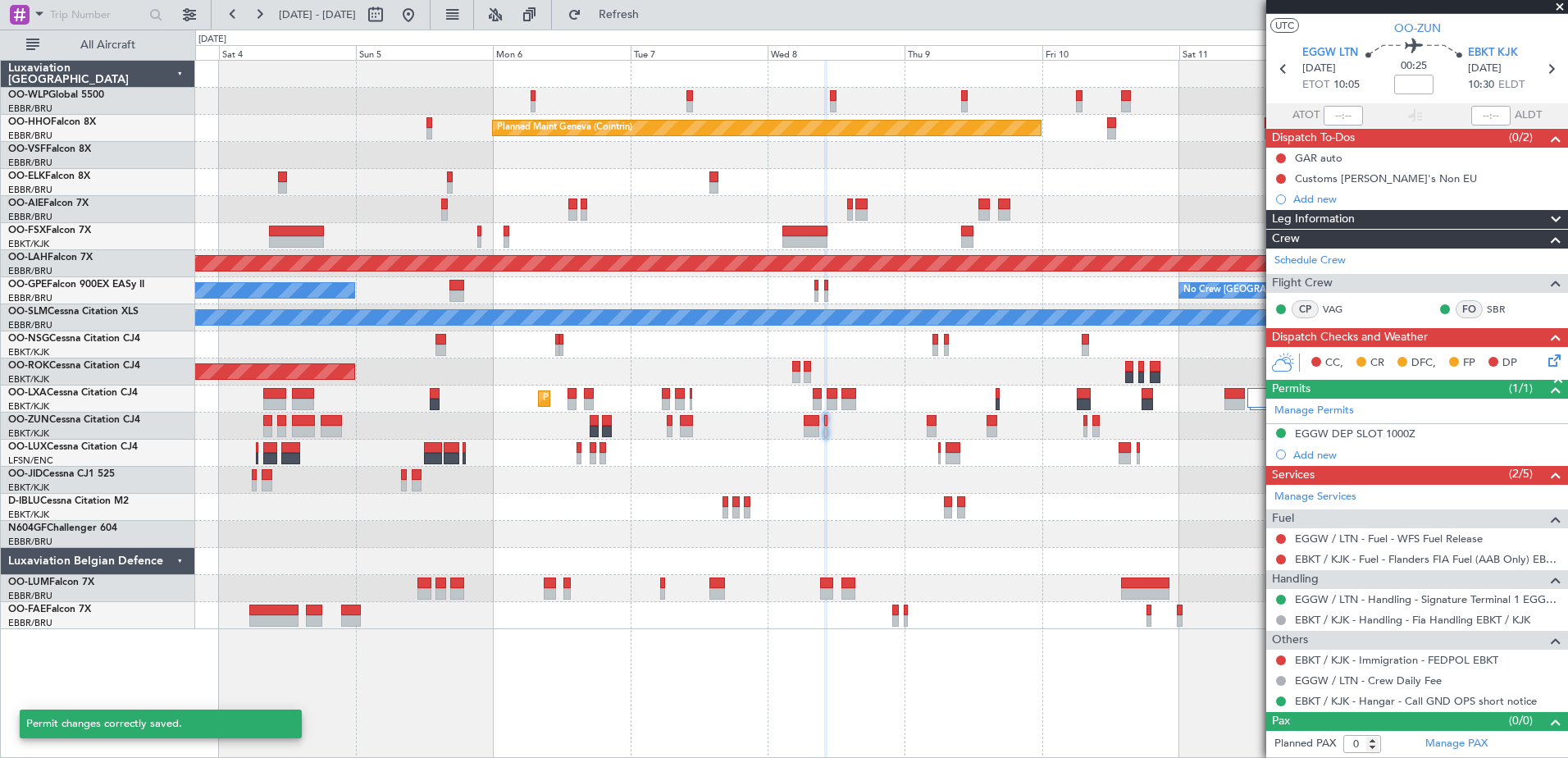
scroll to position [31, 0]
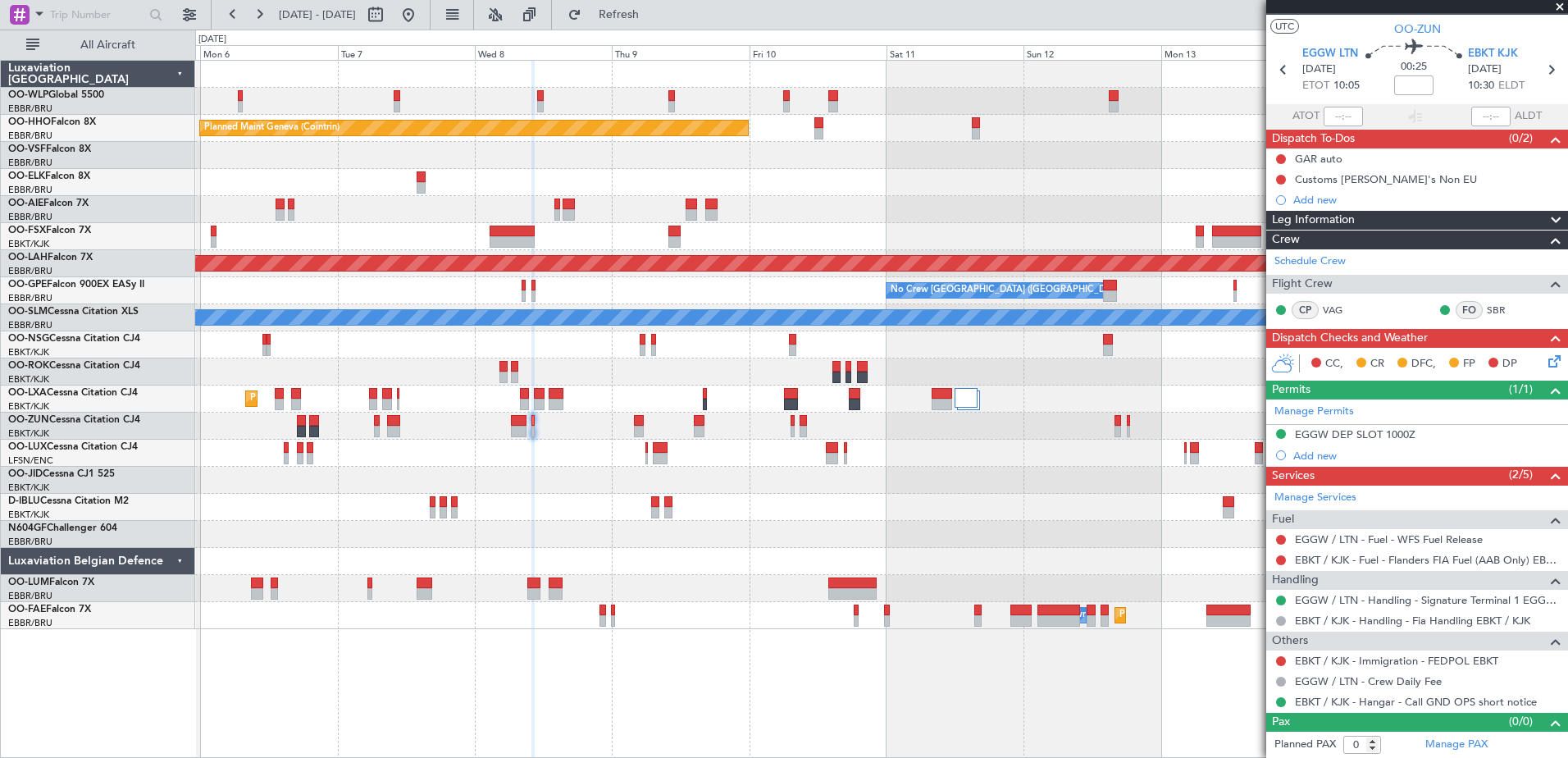
click at [735, 608] on div "Planned Maint Geneva (Cointrin) Planned Maint Alton-st Louis (St Louis Regl) No…" at bounding box center [881, 345] width 1372 height 568
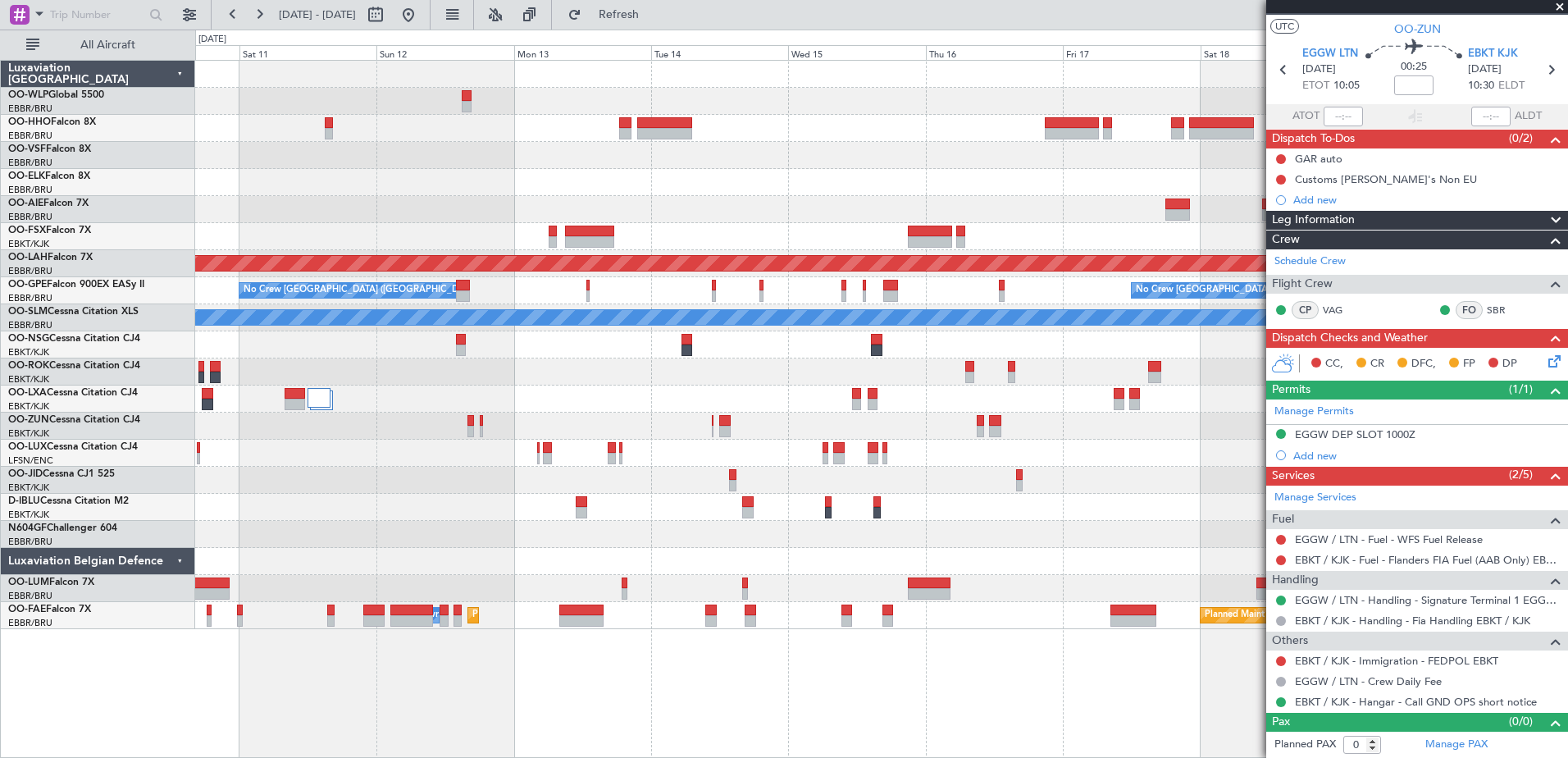
click at [470, 229] on div "Planned Maint Geneva (Cointrin) Planned Maint Alton-st Louis (St Louis Regl) No…" at bounding box center [881, 345] width 1372 height 568
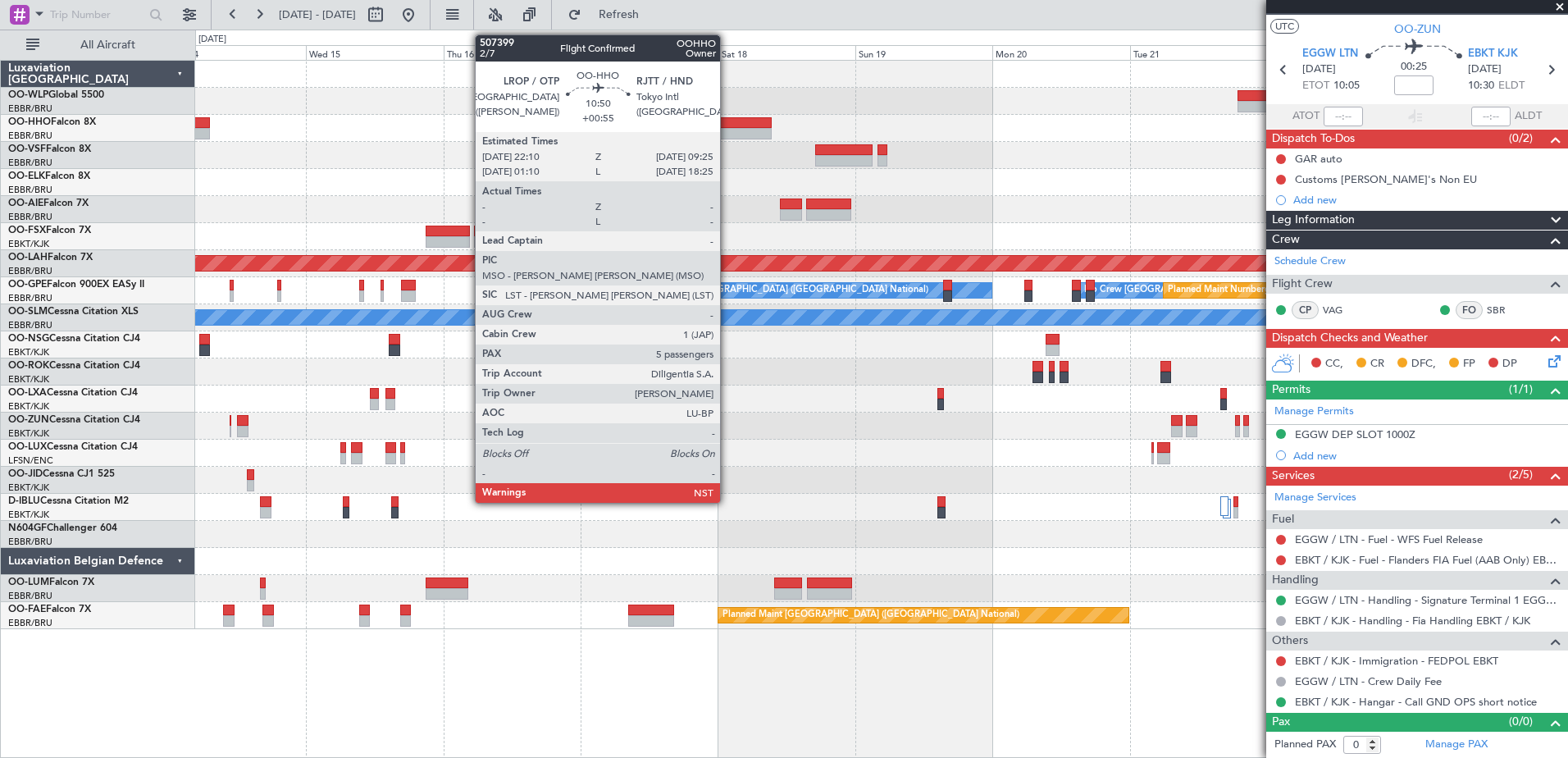
click at [727, 132] on div at bounding box center [740, 134] width 65 height 12
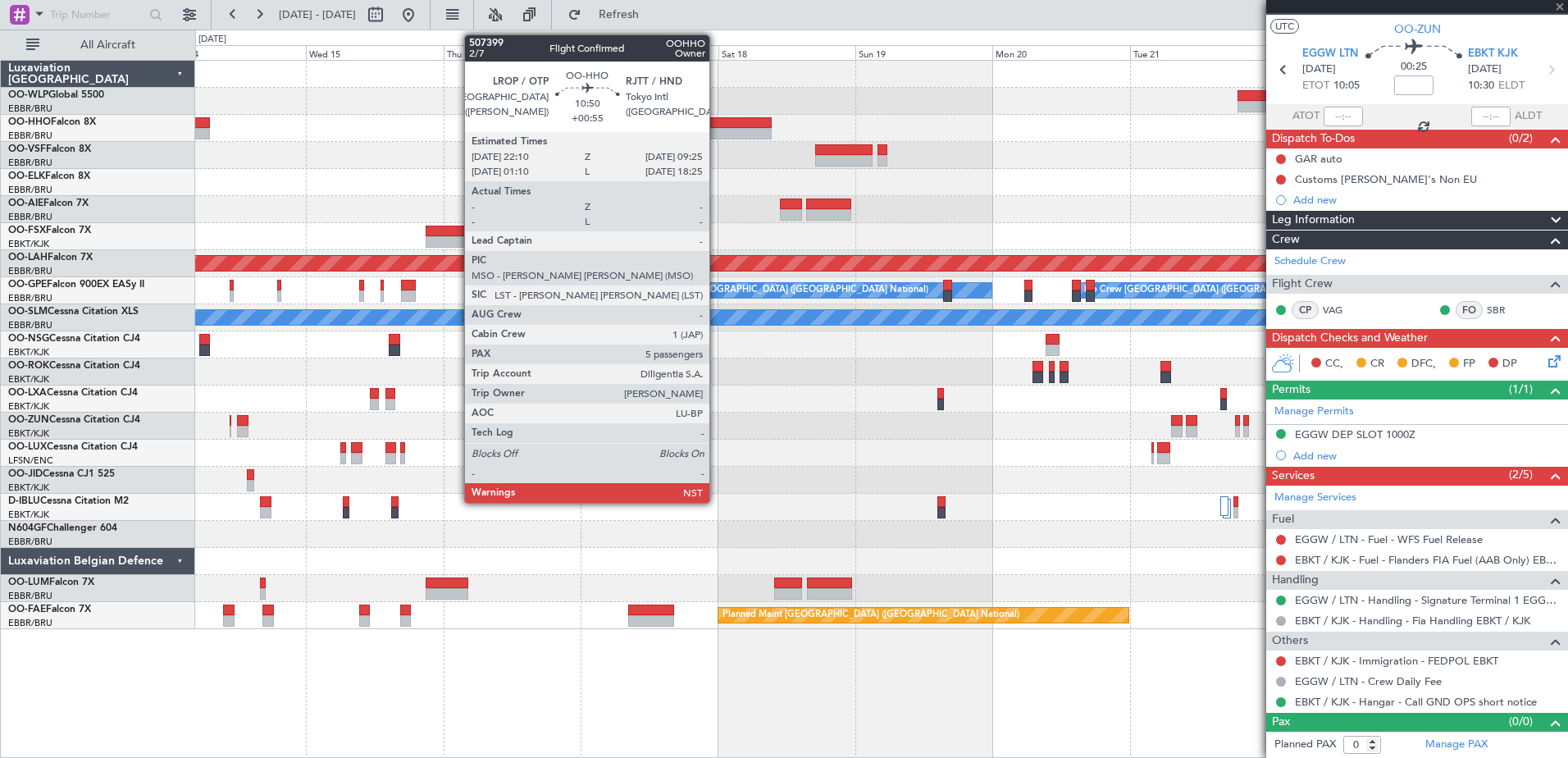
type input "+00:55"
type input "5"
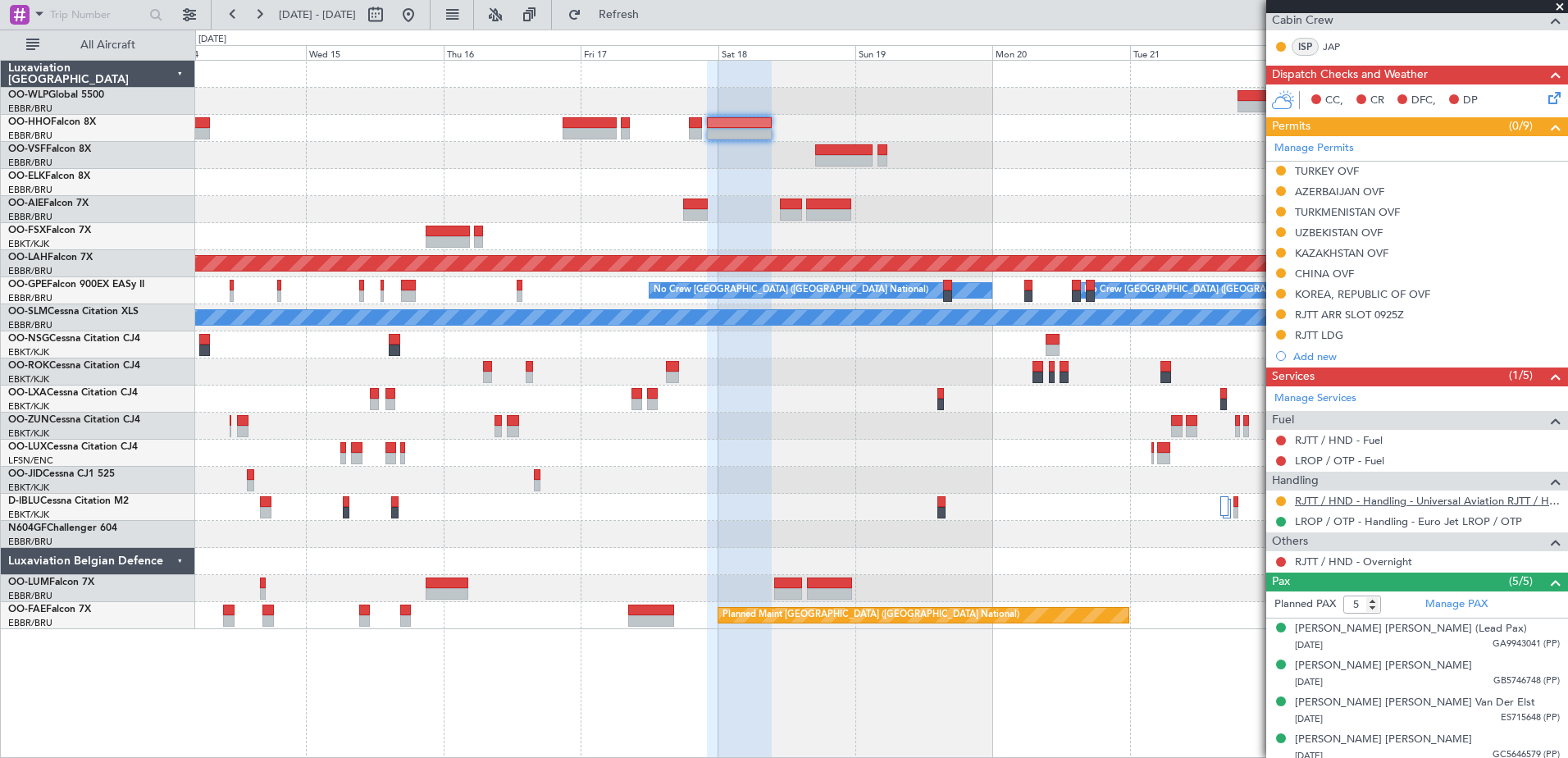
scroll to position [0, 0]
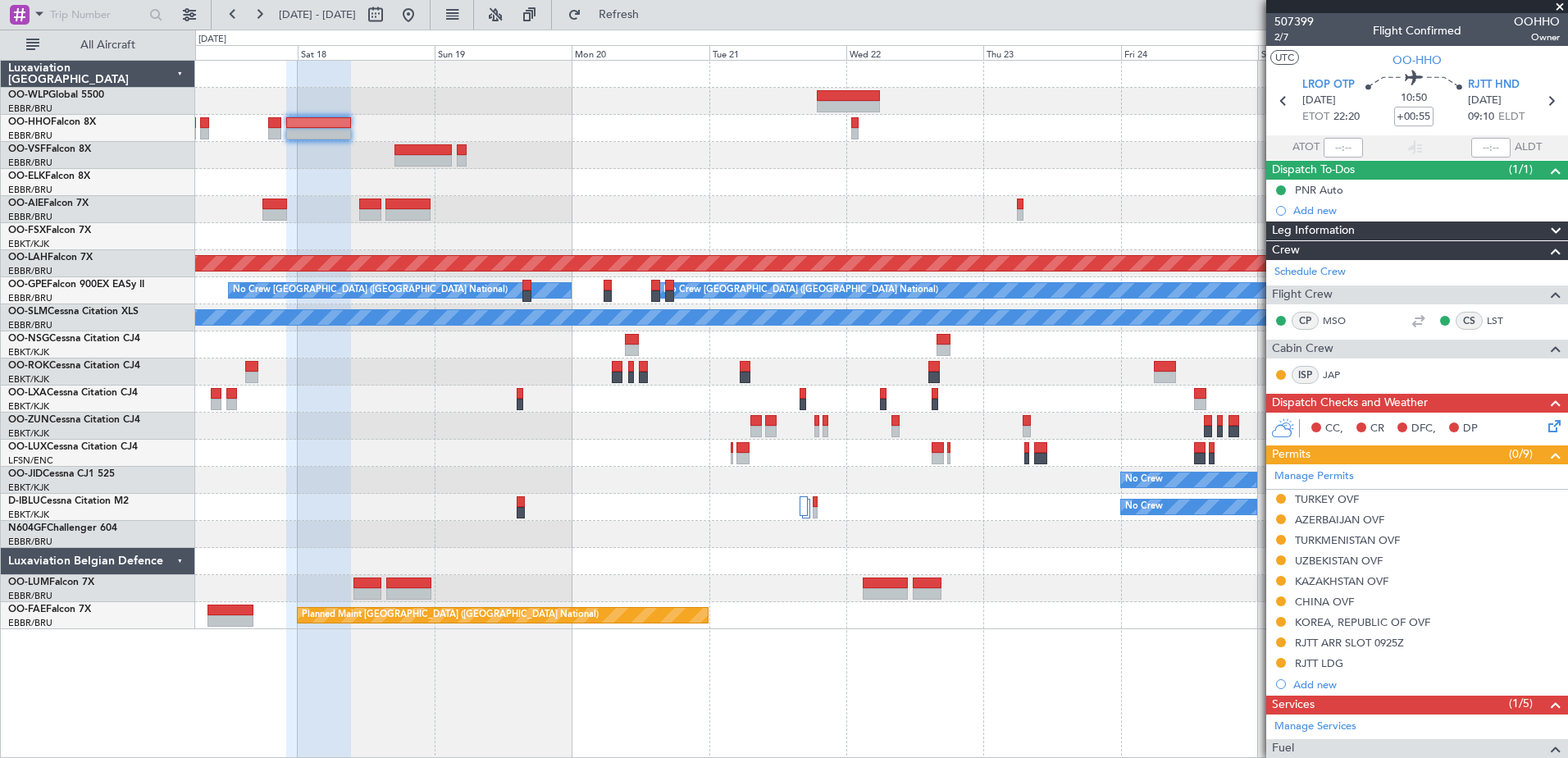
click at [700, 160] on div "Planned Maint Alton-st Louis (St Louis Regl) No Crew Brussels (Brussels Nationa…" at bounding box center [881, 345] width 1372 height 568
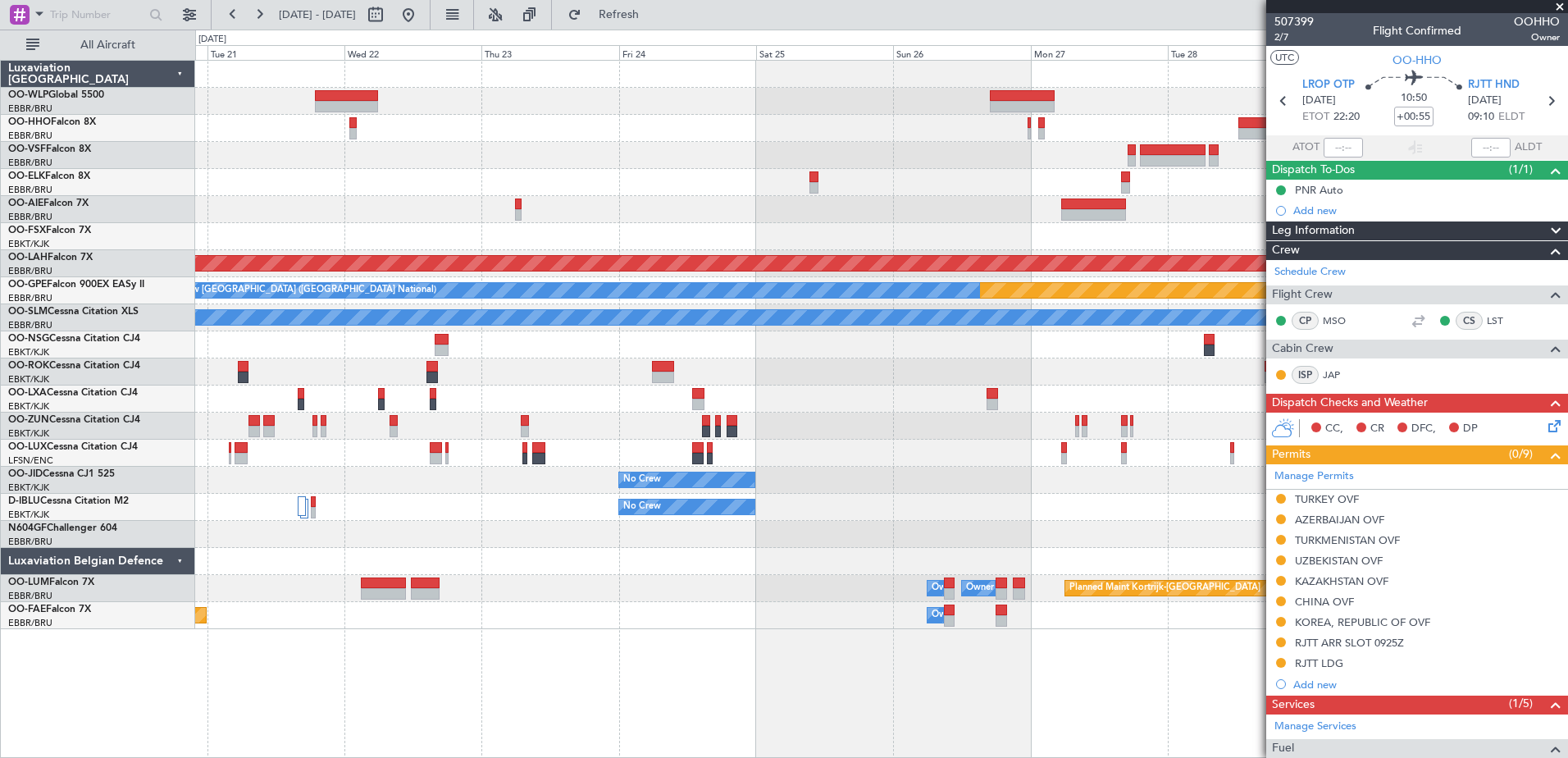
click at [544, 136] on div at bounding box center [881, 128] width 1372 height 27
click at [779, 125] on div at bounding box center [881, 128] width 1372 height 27
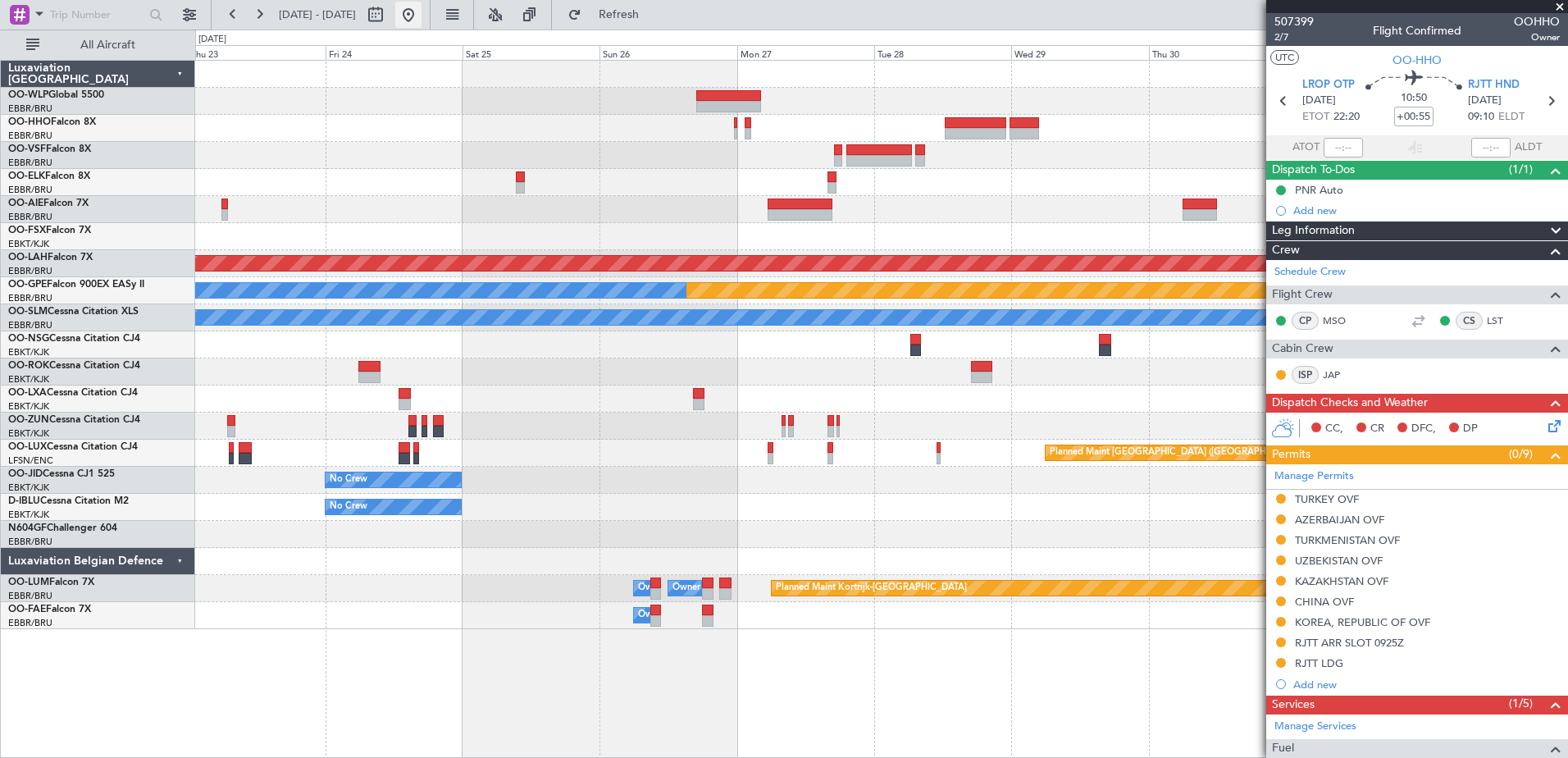
click at [421, 15] on button at bounding box center [409, 15] width 27 height 27
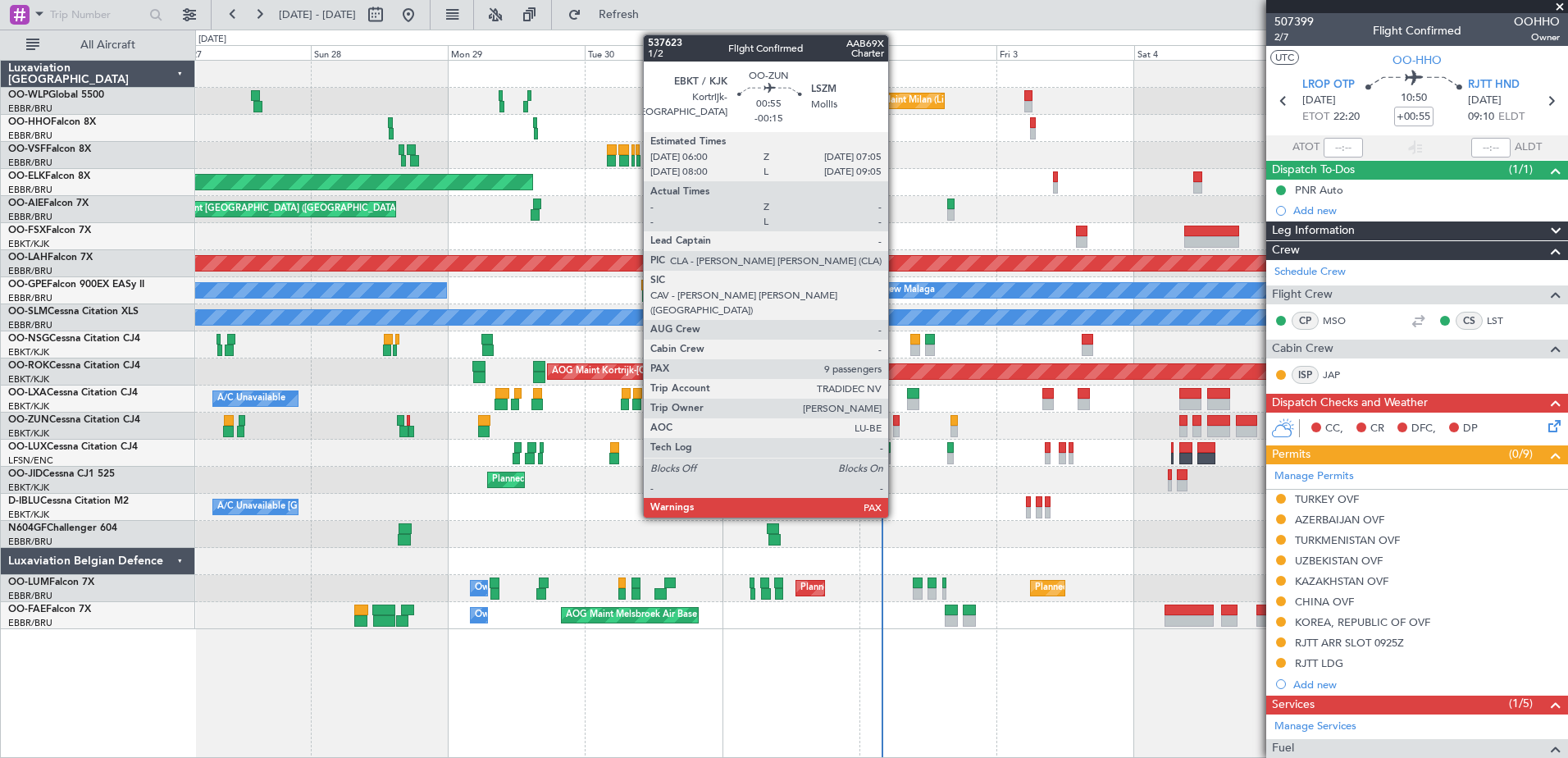
click at [896, 426] on div at bounding box center [897, 431] width 7 height 12
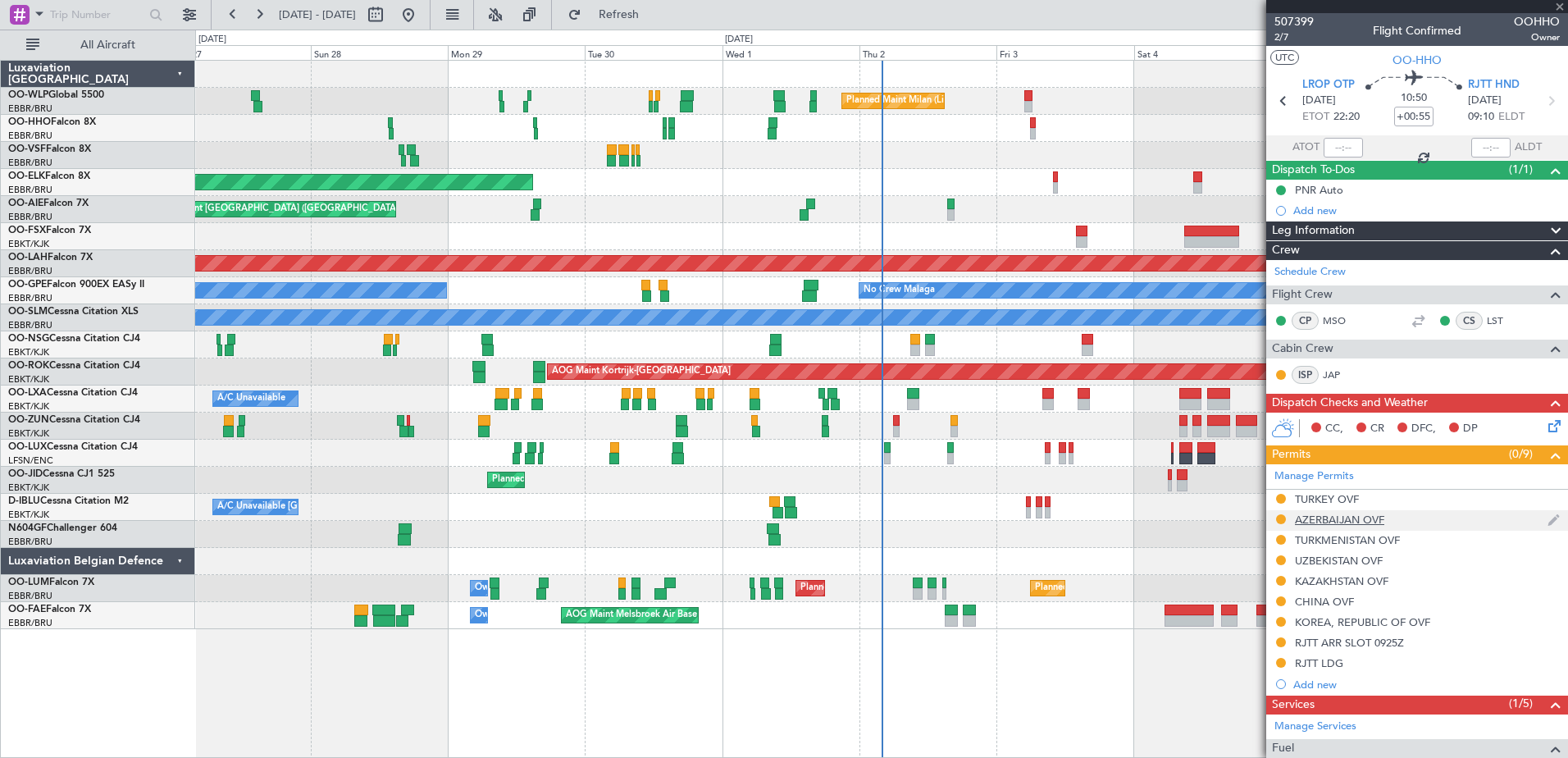
scroll to position [372, 0]
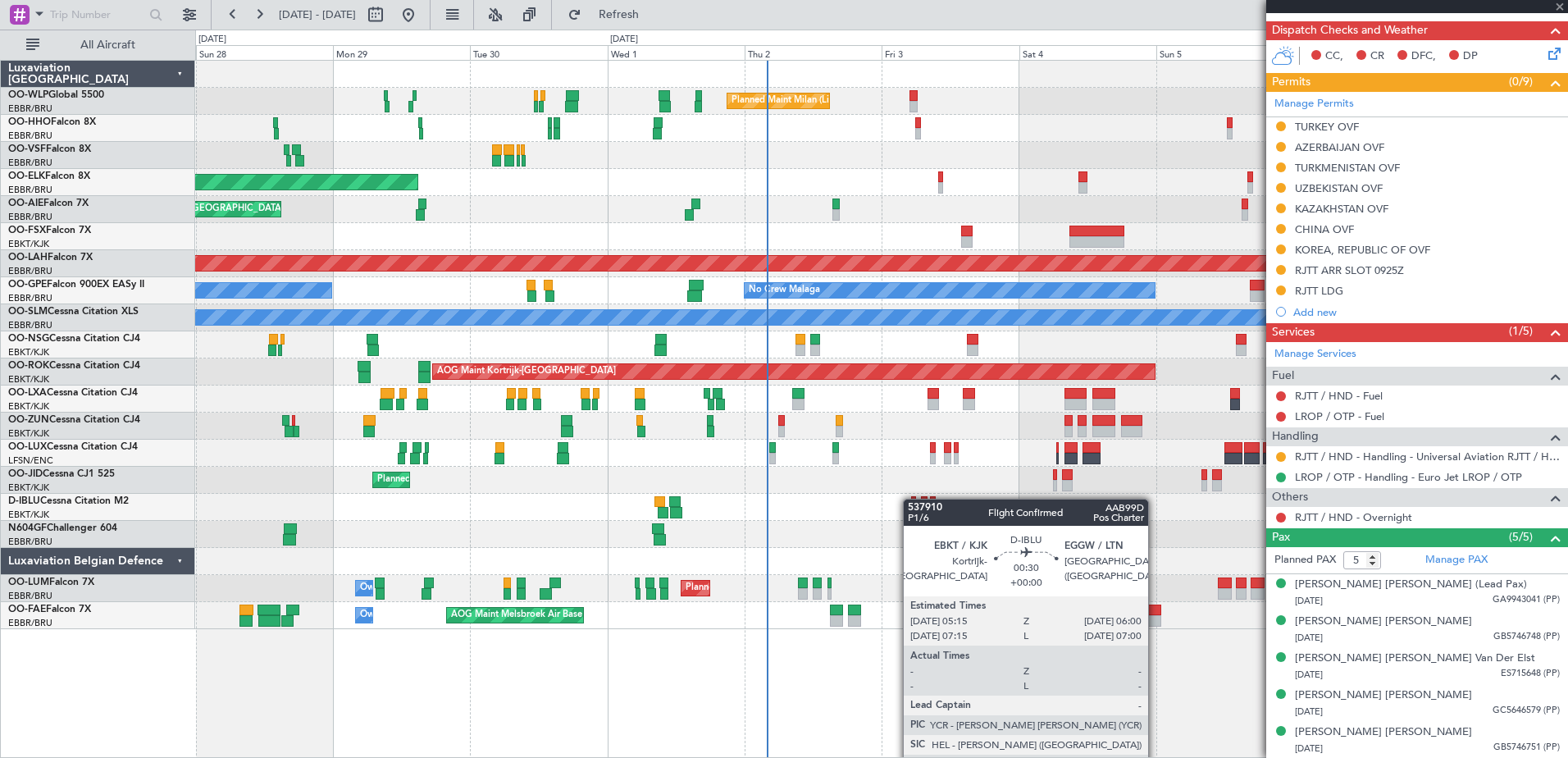
click at [911, 499] on div "A/C Unavailable [GEOGRAPHIC_DATA]-[GEOGRAPHIC_DATA] A/C Unavailable [GEOGRAPHIC…" at bounding box center [881, 507] width 1372 height 27
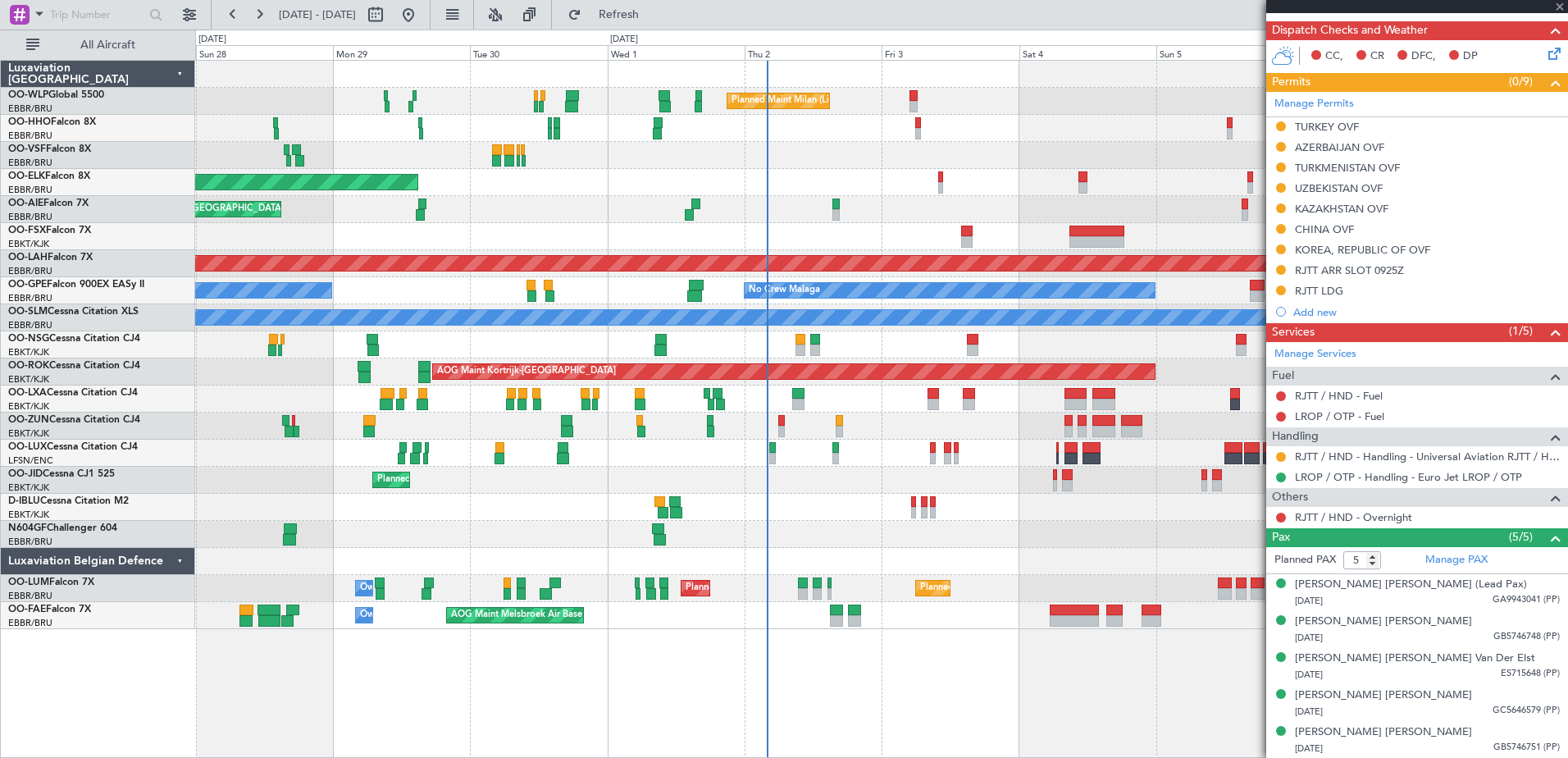
type input "-00:15"
type input "9"
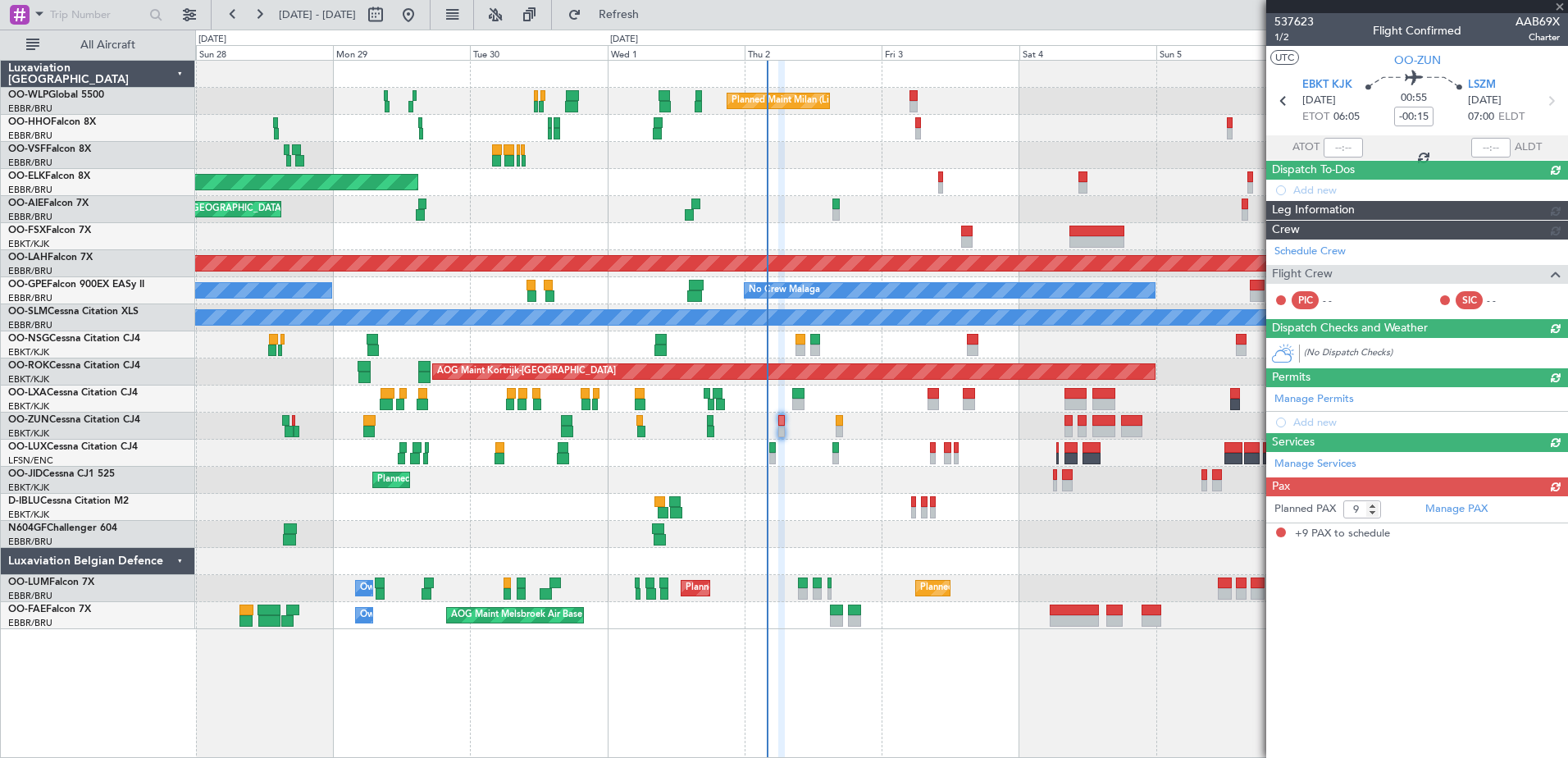
scroll to position [0, 0]
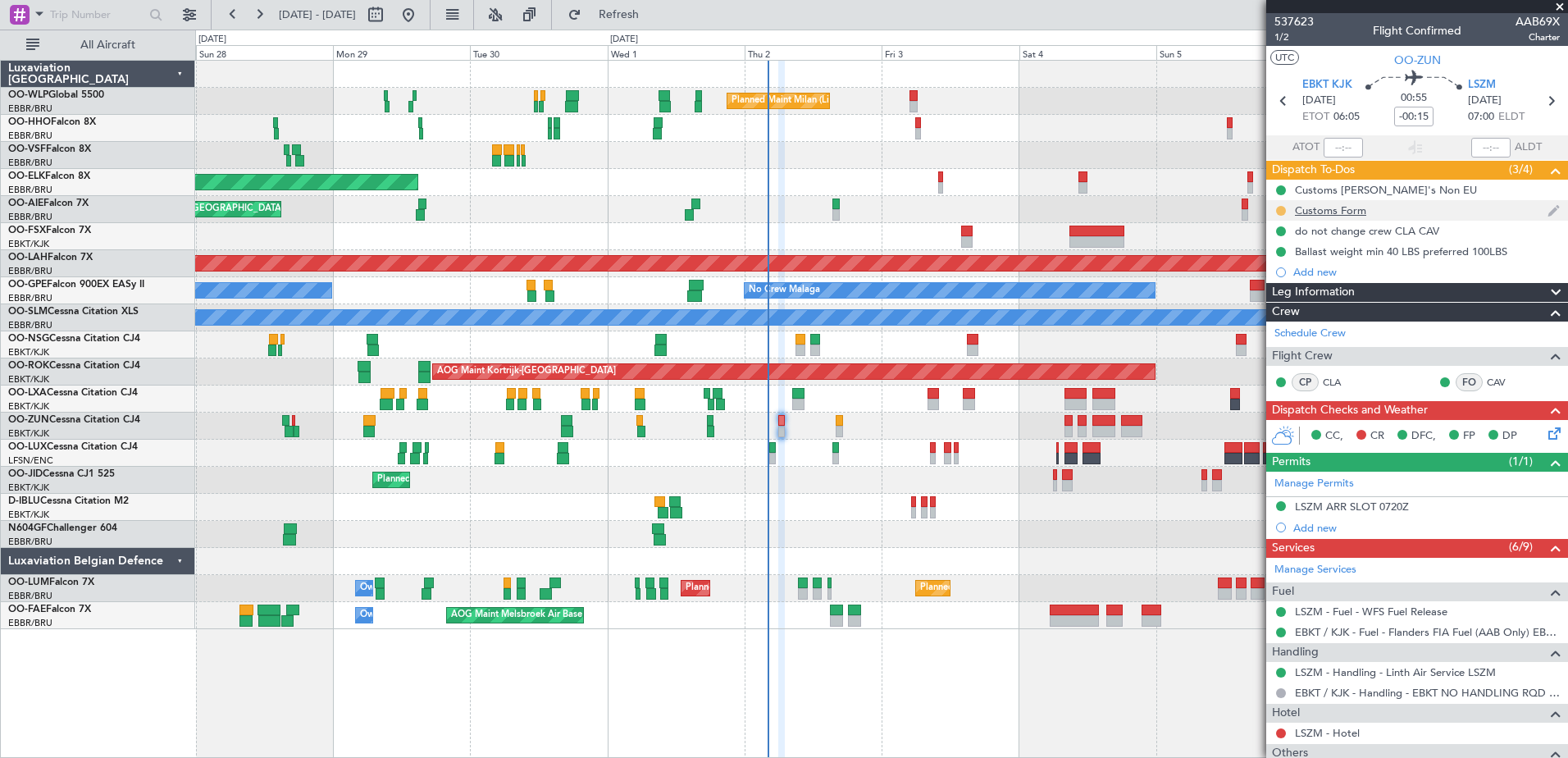
click at [1279, 213] on button at bounding box center [1280, 211] width 10 height 10
click at [1276, 284] on span "Completed" at bounding box center [1287, 283] width 54 height 17
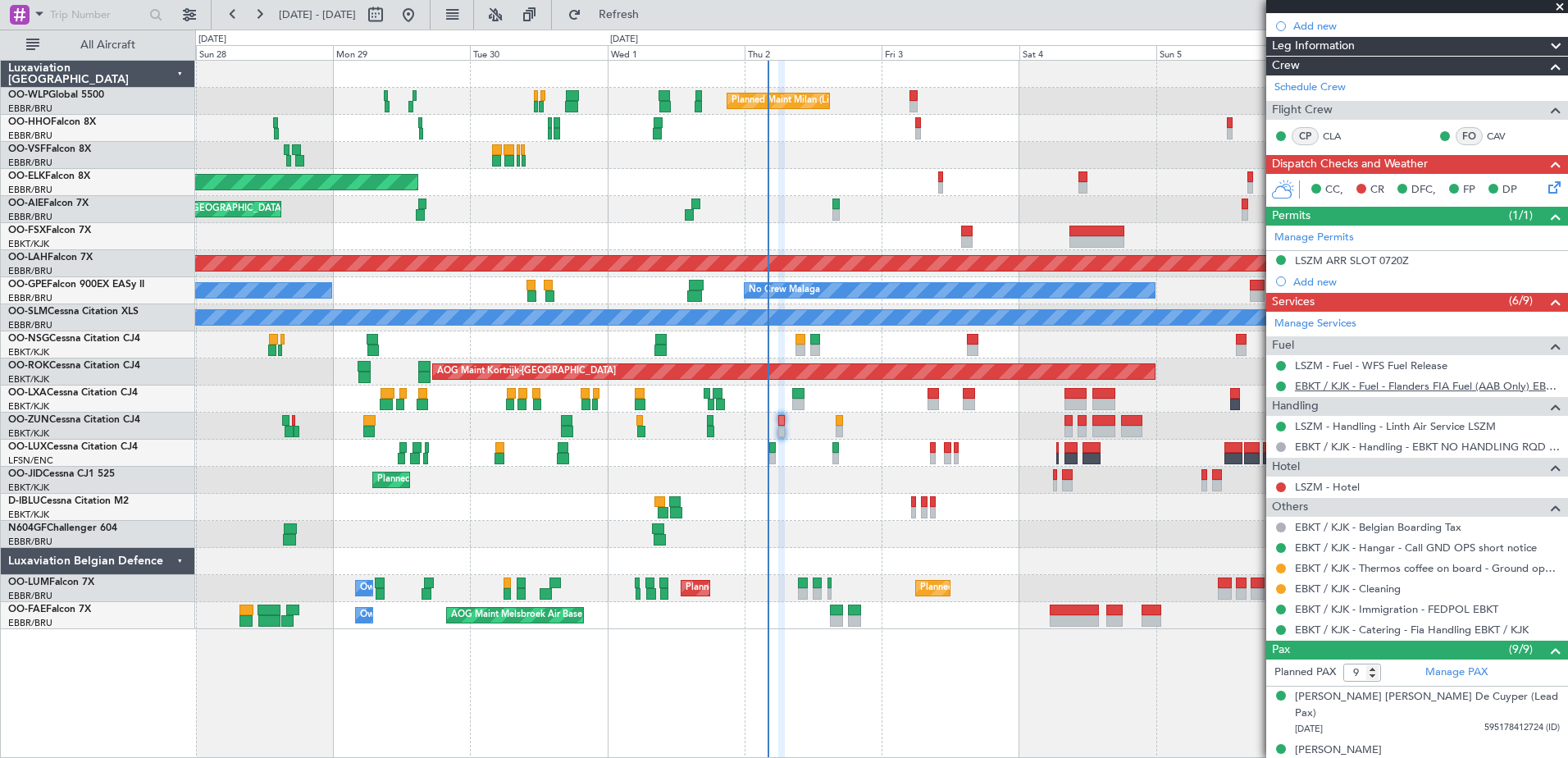
scroll to position [328, 0]
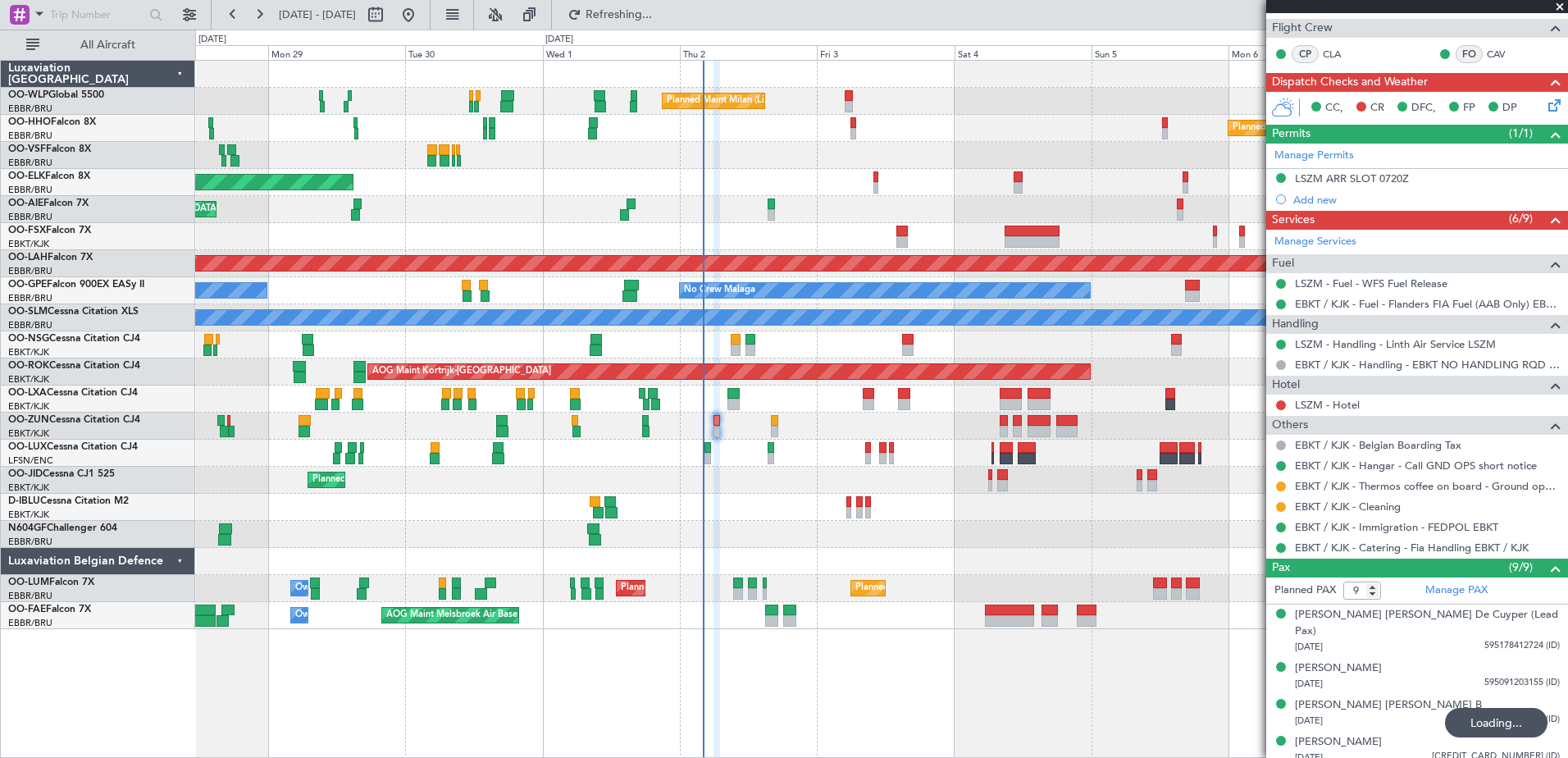
click at [1143, 575] on div "Planned Maint Milan (Linate) Planned Maint Geneva (Cointrin) Planned Maint Kort…" at bounding box center [881, 345] width 1372 height 568
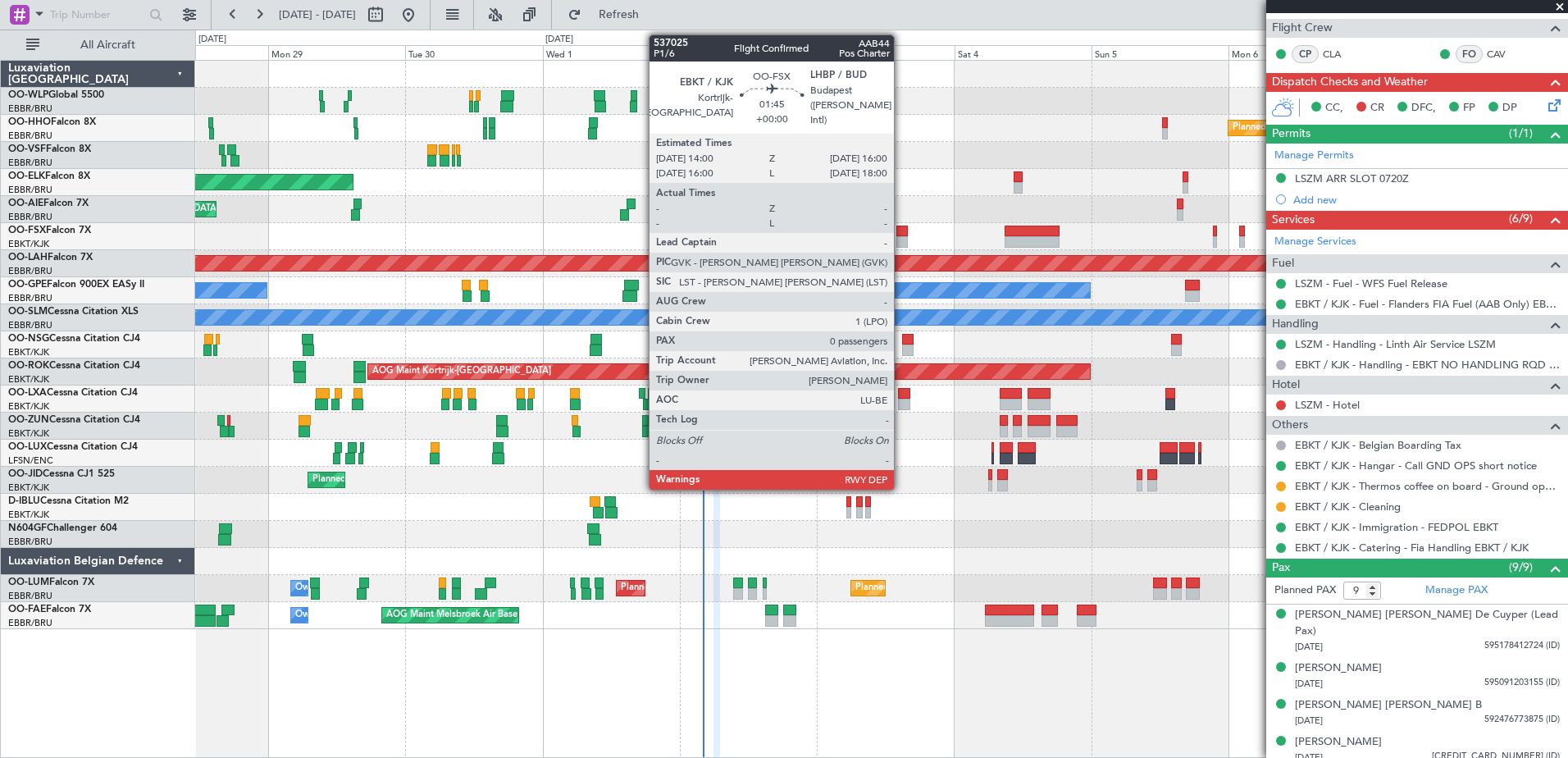
click at [901, 234] on div at bounding box center [902, 231] width 12 height 12
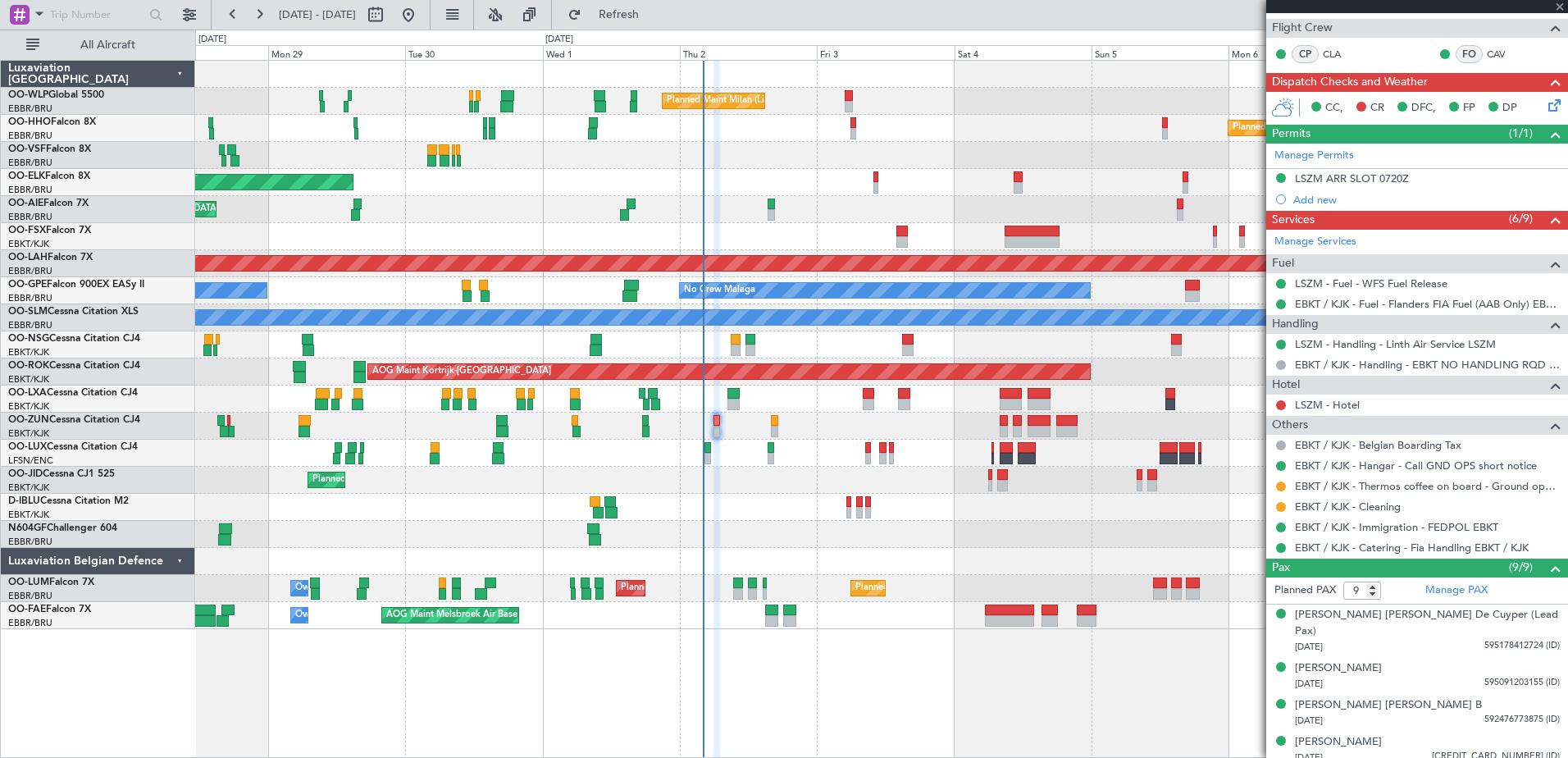
type input "0"
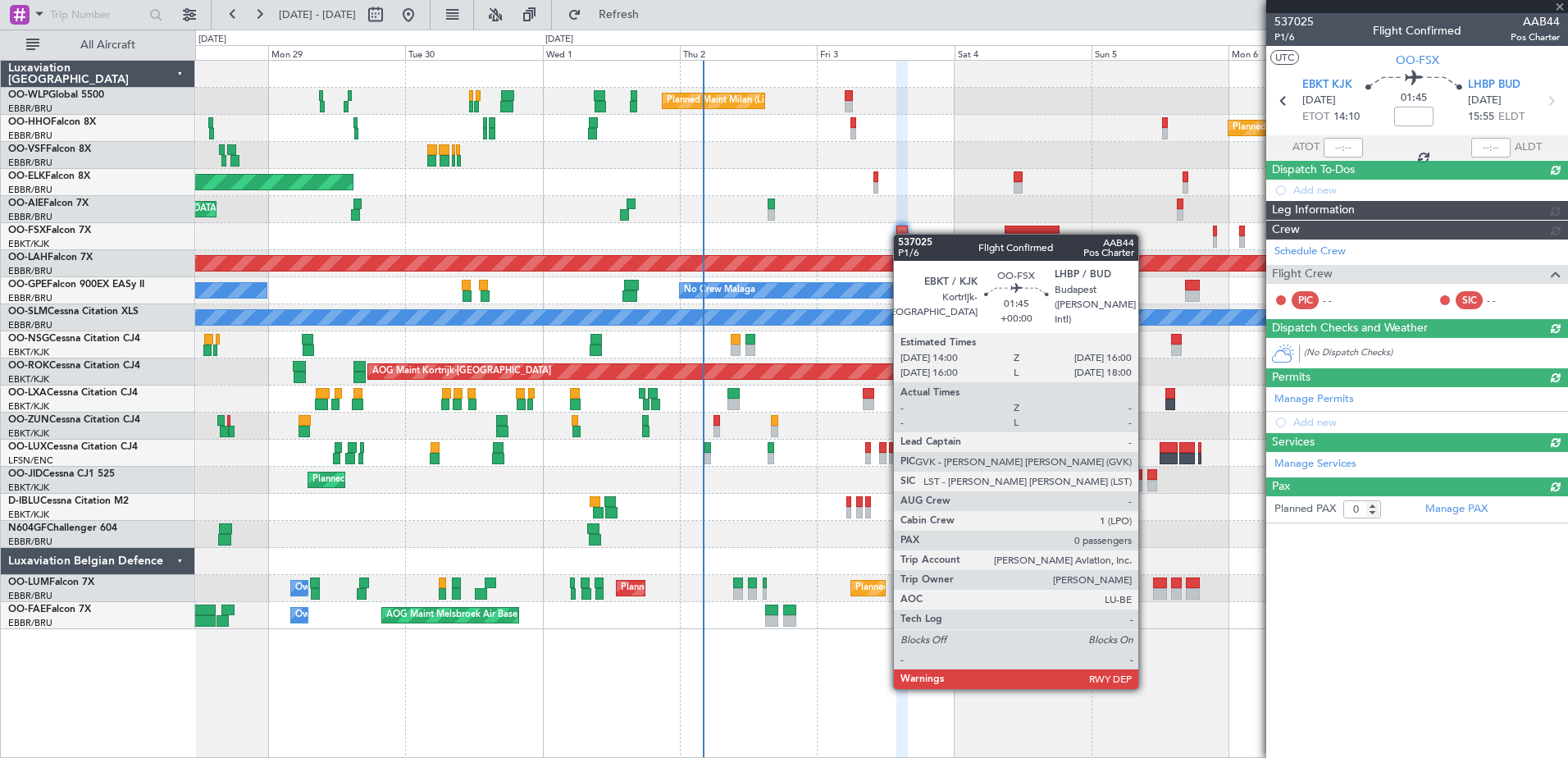
scroll to position [0, 0]
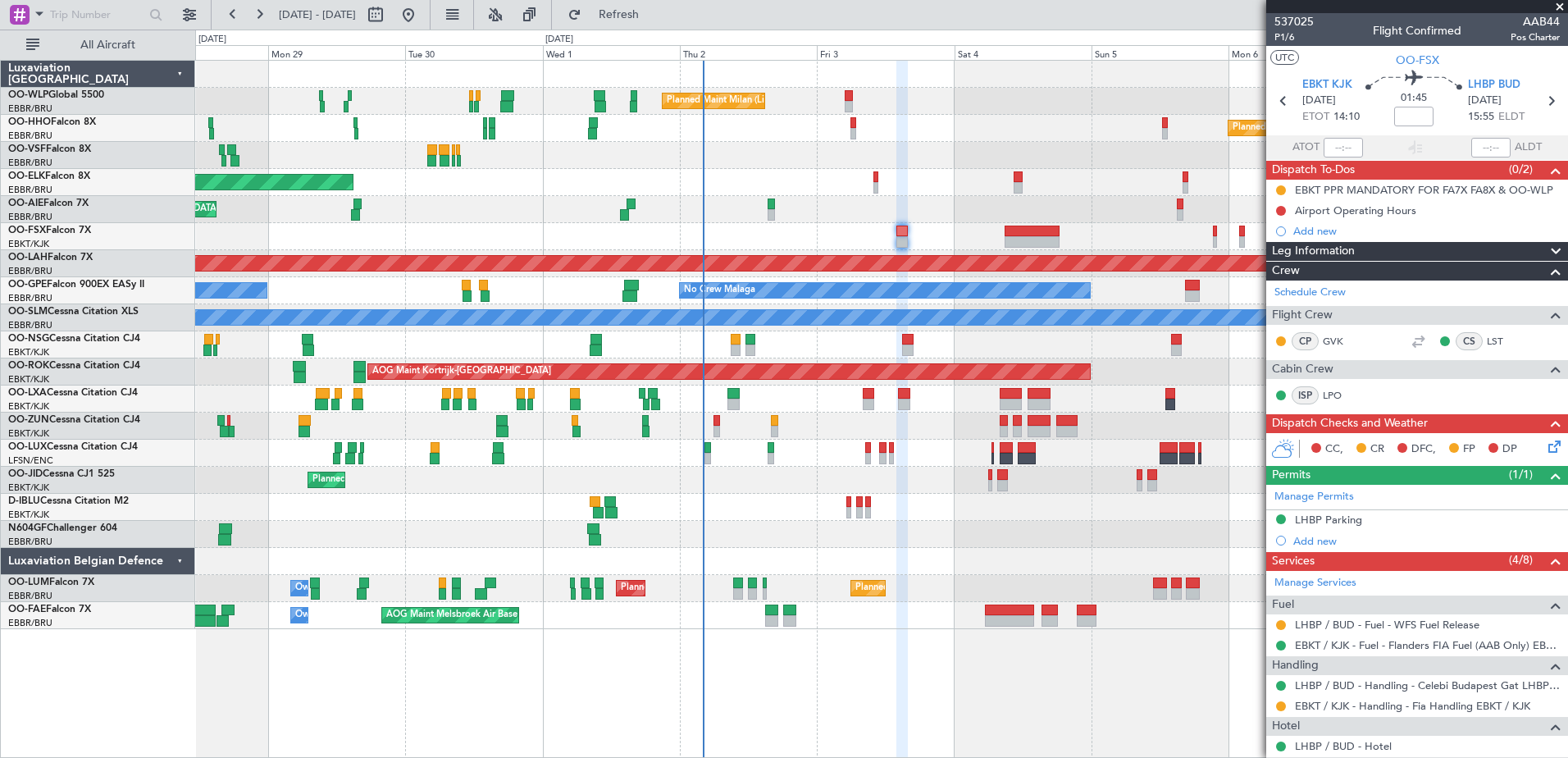
click at [1497, 75] on section "EBKT KJK 03/10/2025 ETOT 14:10 01:45 LHBP BUD 03/10/2025 15:55 ELDT" at bounding box center [1417, 103] width 302 height 65
click at [1492, 85] on span "LHBP BUD" at bounding box center [1493, 86] width 52 height 17
click at [1281, 711] on div at bounding box center [1280, 706] width 13 height 13
click at [1281, 706] on button at bounding box center [1280, 706] width 10 height 10
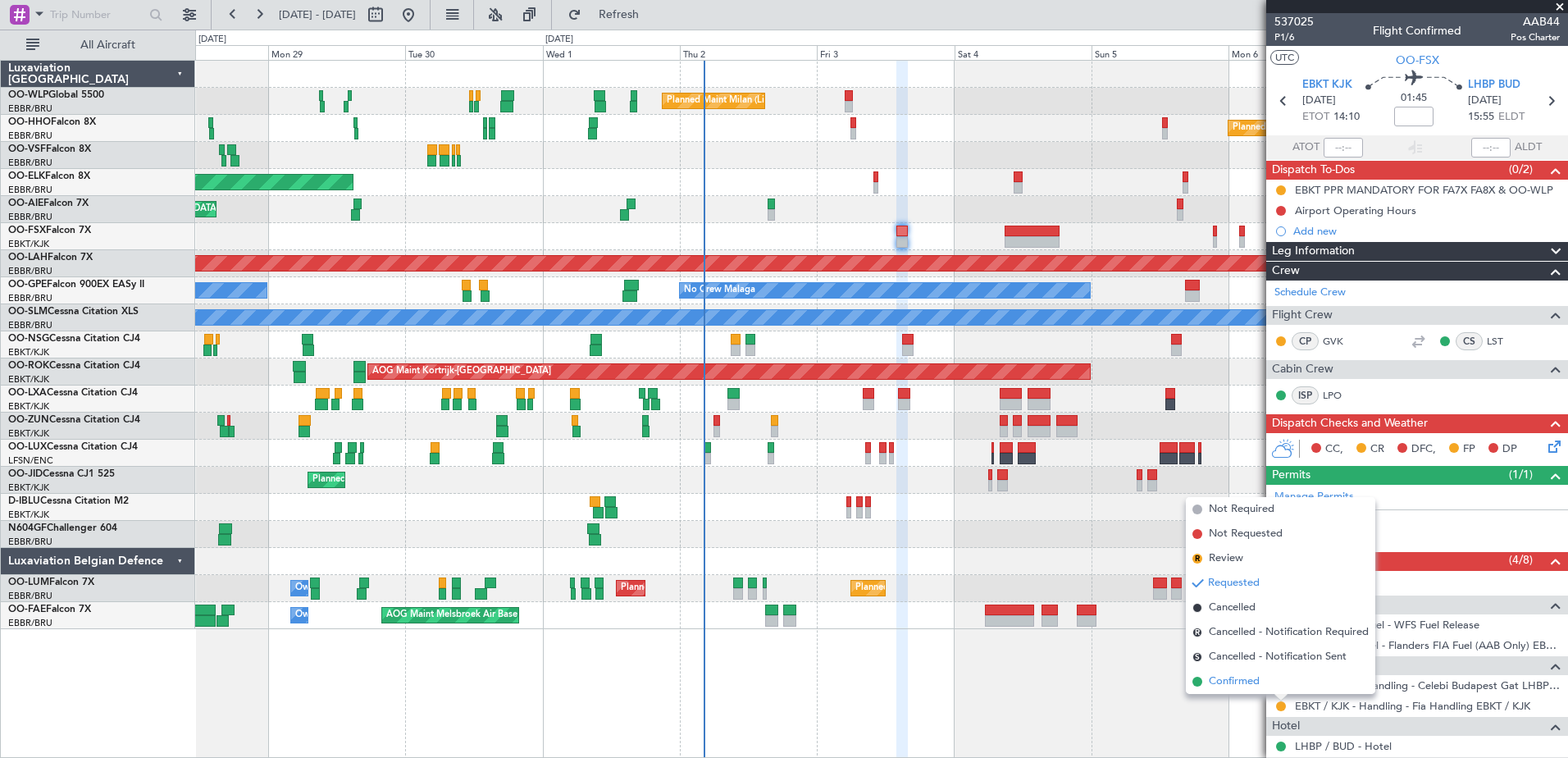
click at [1212, 682] on span "Confirmed" at bounding box center [1233, 682] width 51 height 17
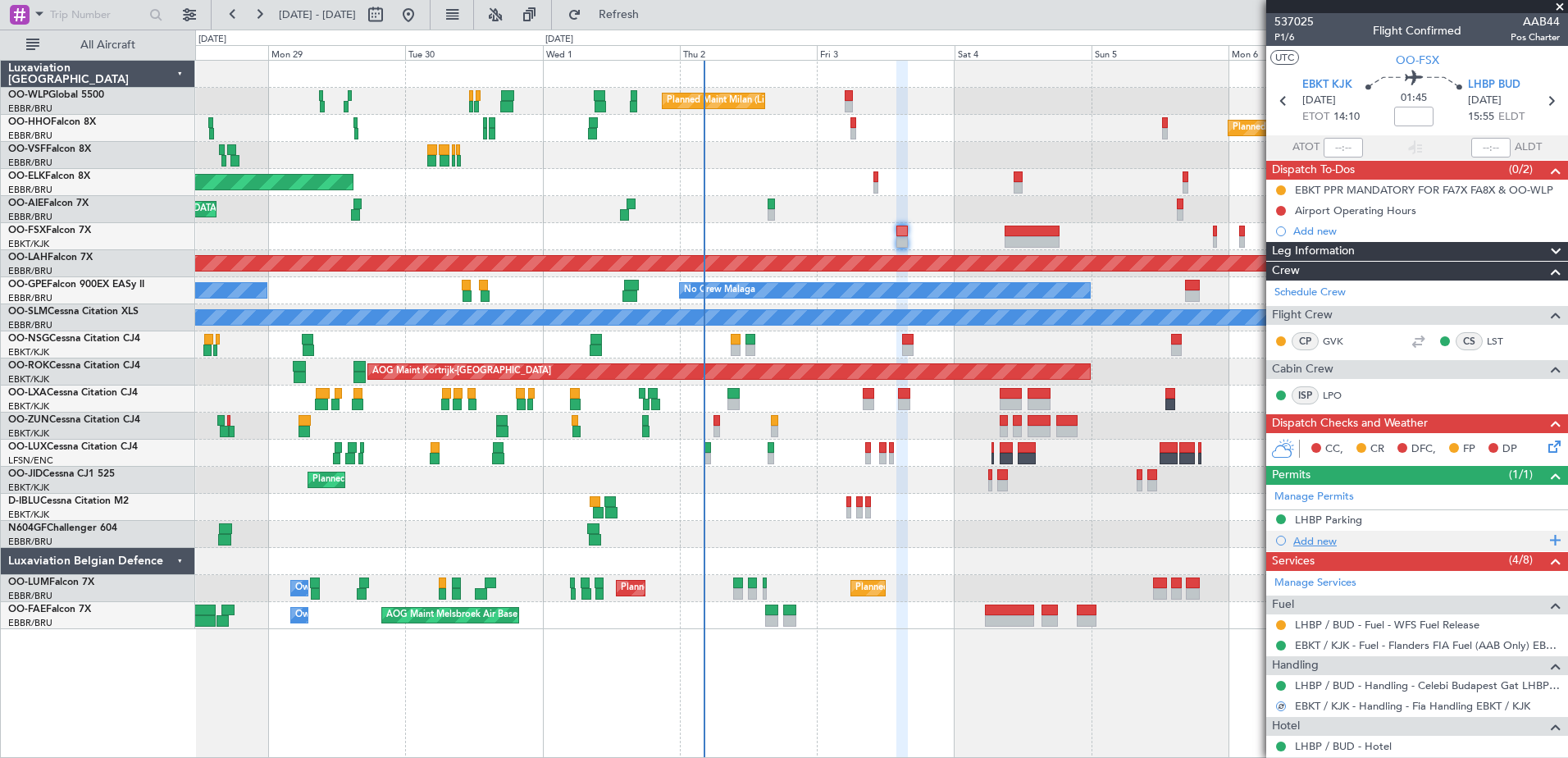
click at [1317, 541] on div "Add new" at bounding box center [1418, 540] width 252 height 14
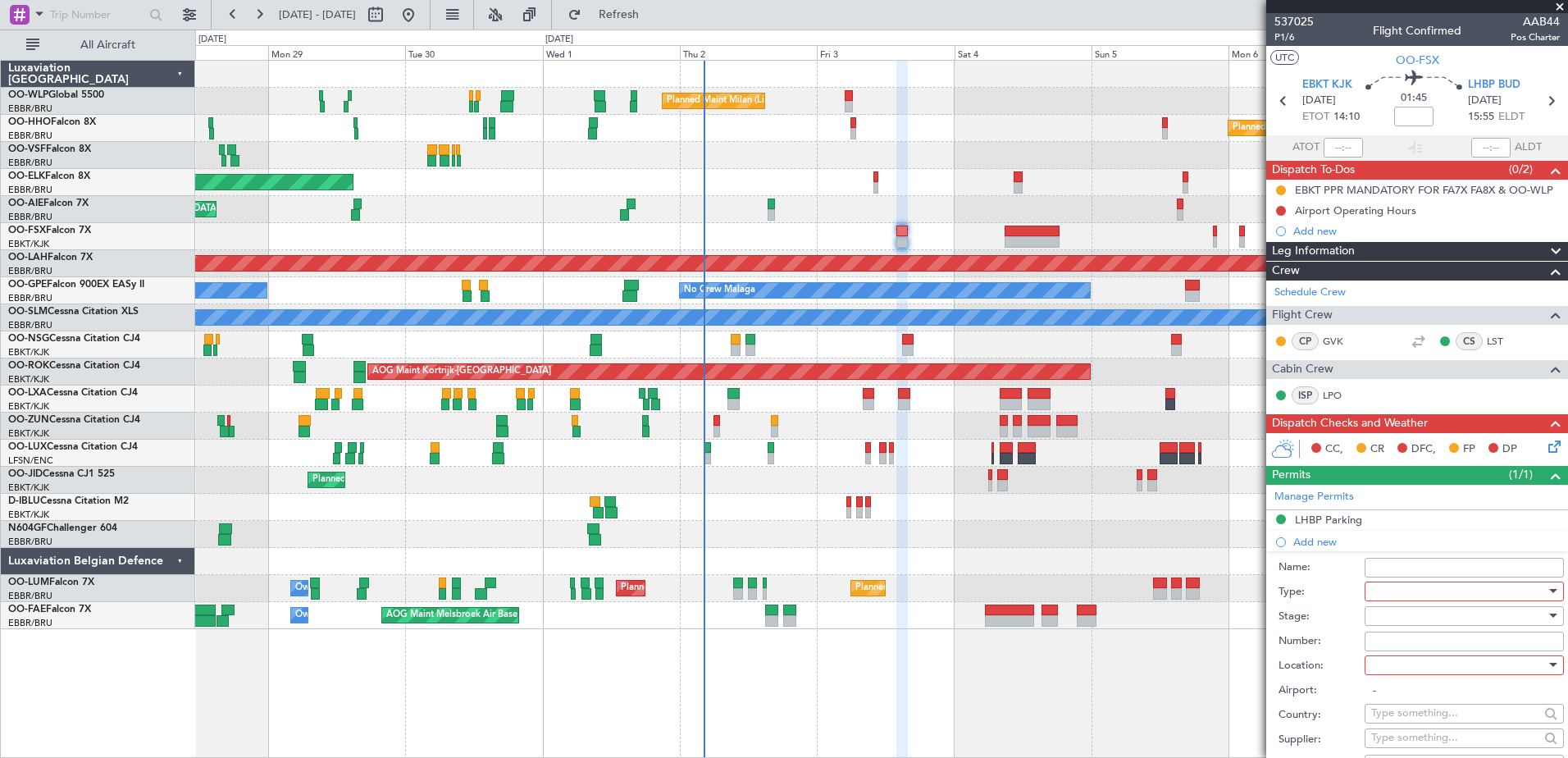
click at [1384, 597] on div at bounding box center [1458, 592] width 174 height 25
click at [1398, 666] on span "PPR" at bounding box center [1457, 672] width 172 height 25
click at [1384, 666] on div at bounding box center [1458, 665] width 174 height 25
click at [1428, 700] on span "Departure" at bounding box center [1457, 698] width 172 height 25
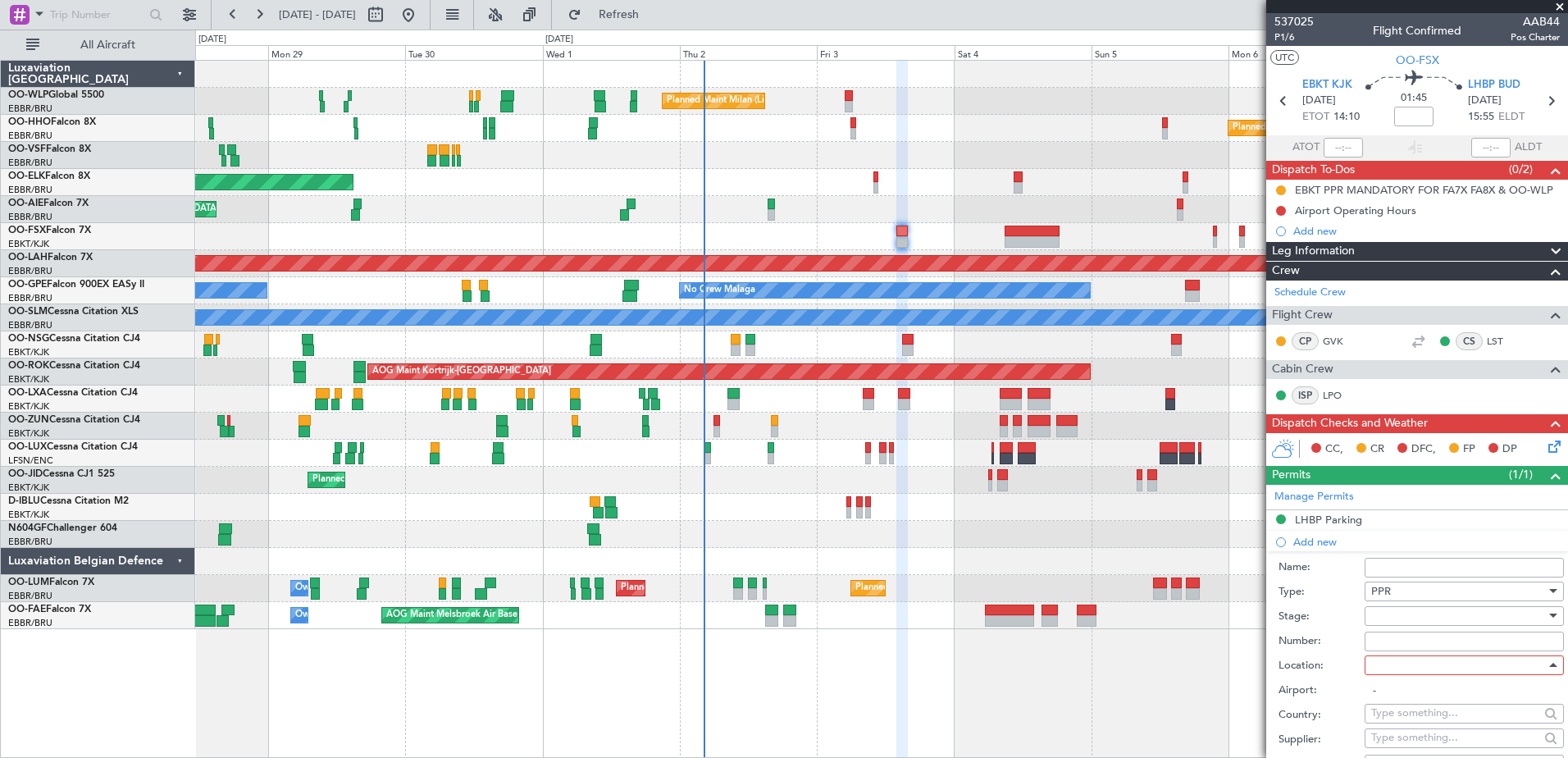
type input "EBKT / KJK"
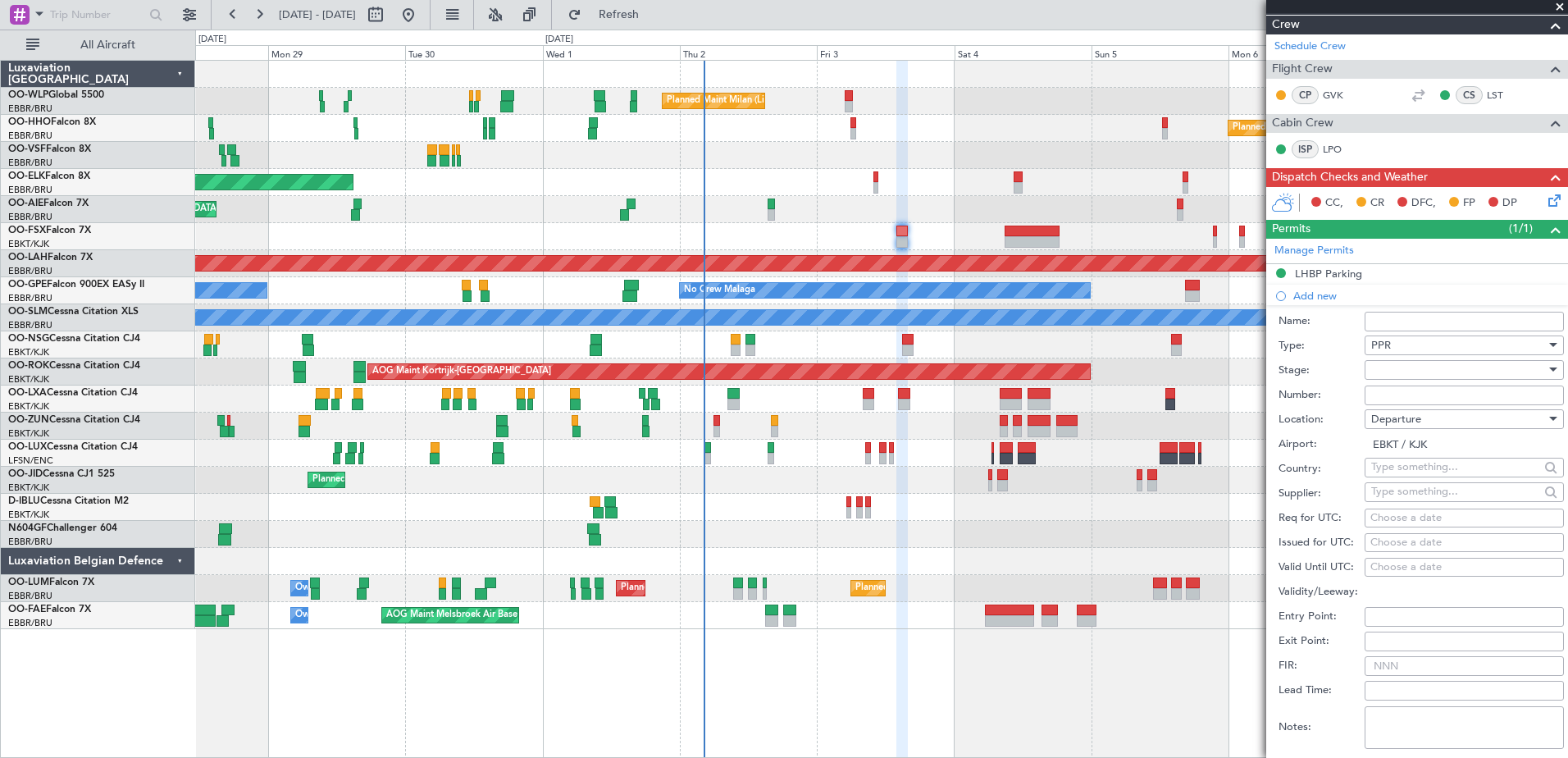
click at [1383, 542] on div "Choose a date" at bounding box center [1464, 543] width 188 height 17
select select "10"
select select "2025"
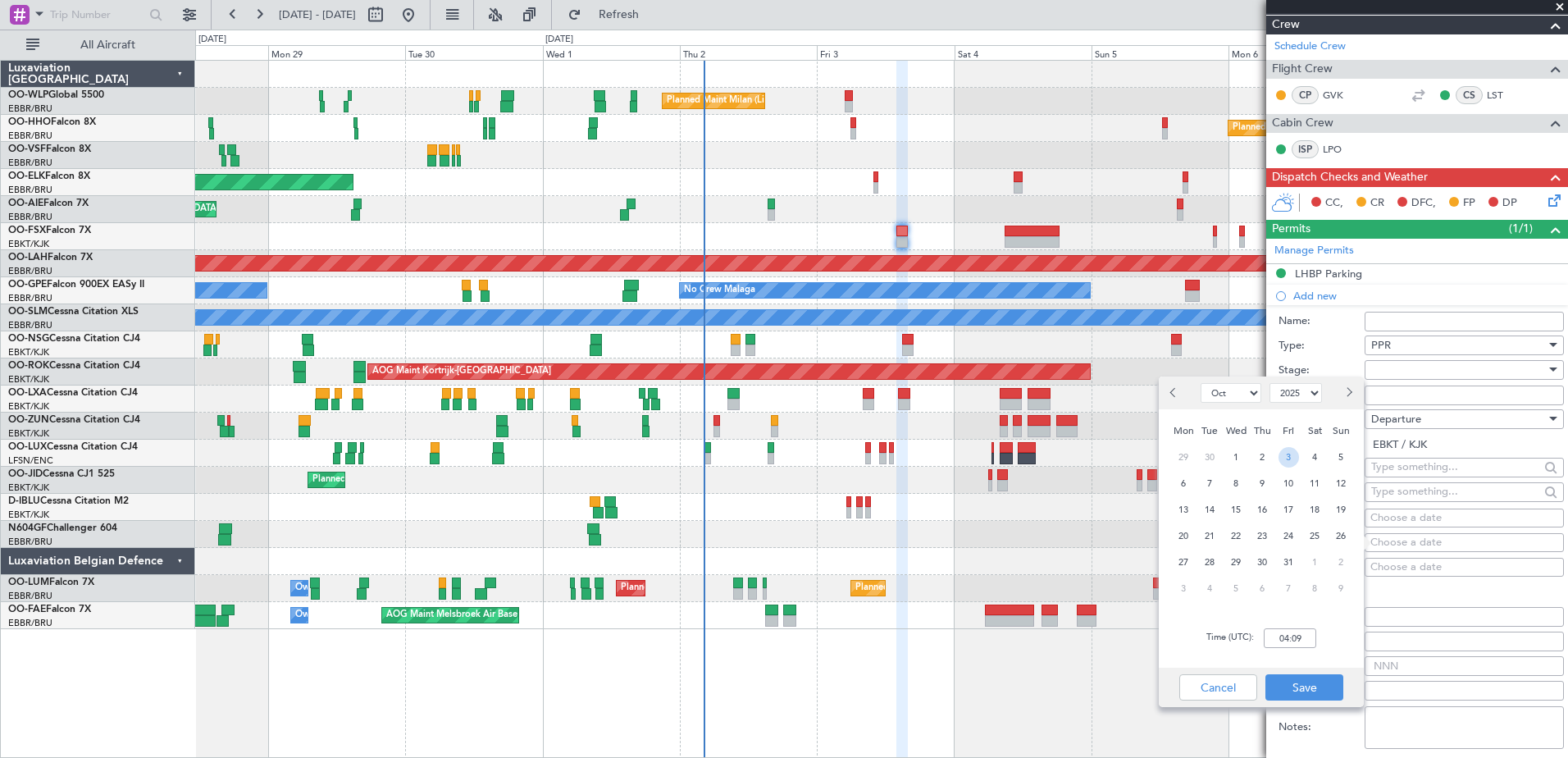
click at [1292, 454] on span "3" at bounding box center [1288, 457] width 21 height 21
click at [1292, 652] on div "Time (UTC): 00:00" at bounding box center [1261, 637] width 205 height 59
click at [1289, 635] on input "00:00" at bounding box center [1290, 638] width 52 height 20
type input "14:00"
click at [1332, 692] on button "Save" at bounding box center [1305, 687] width 78 height 27
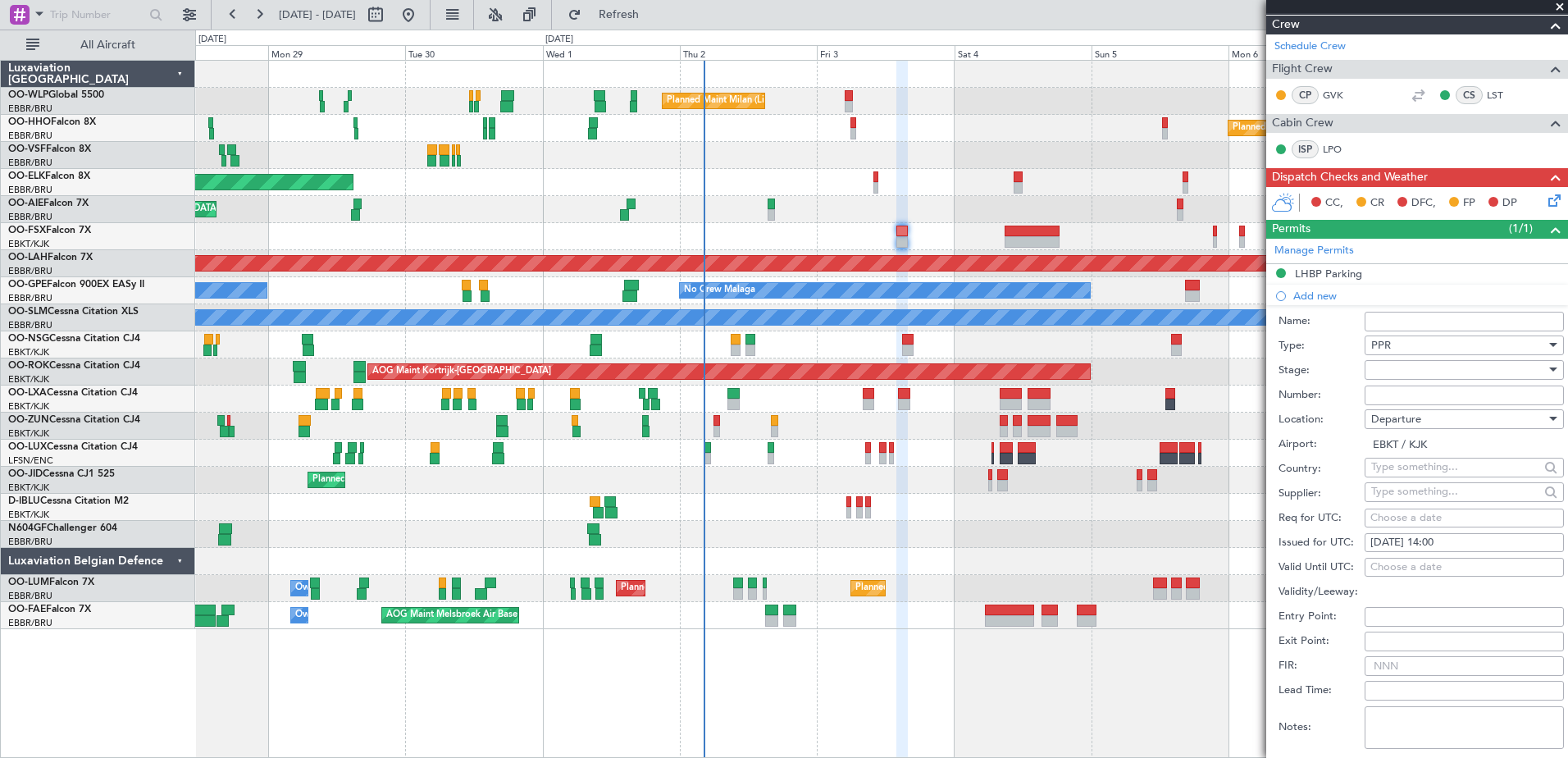
scroll to position [410, 0]
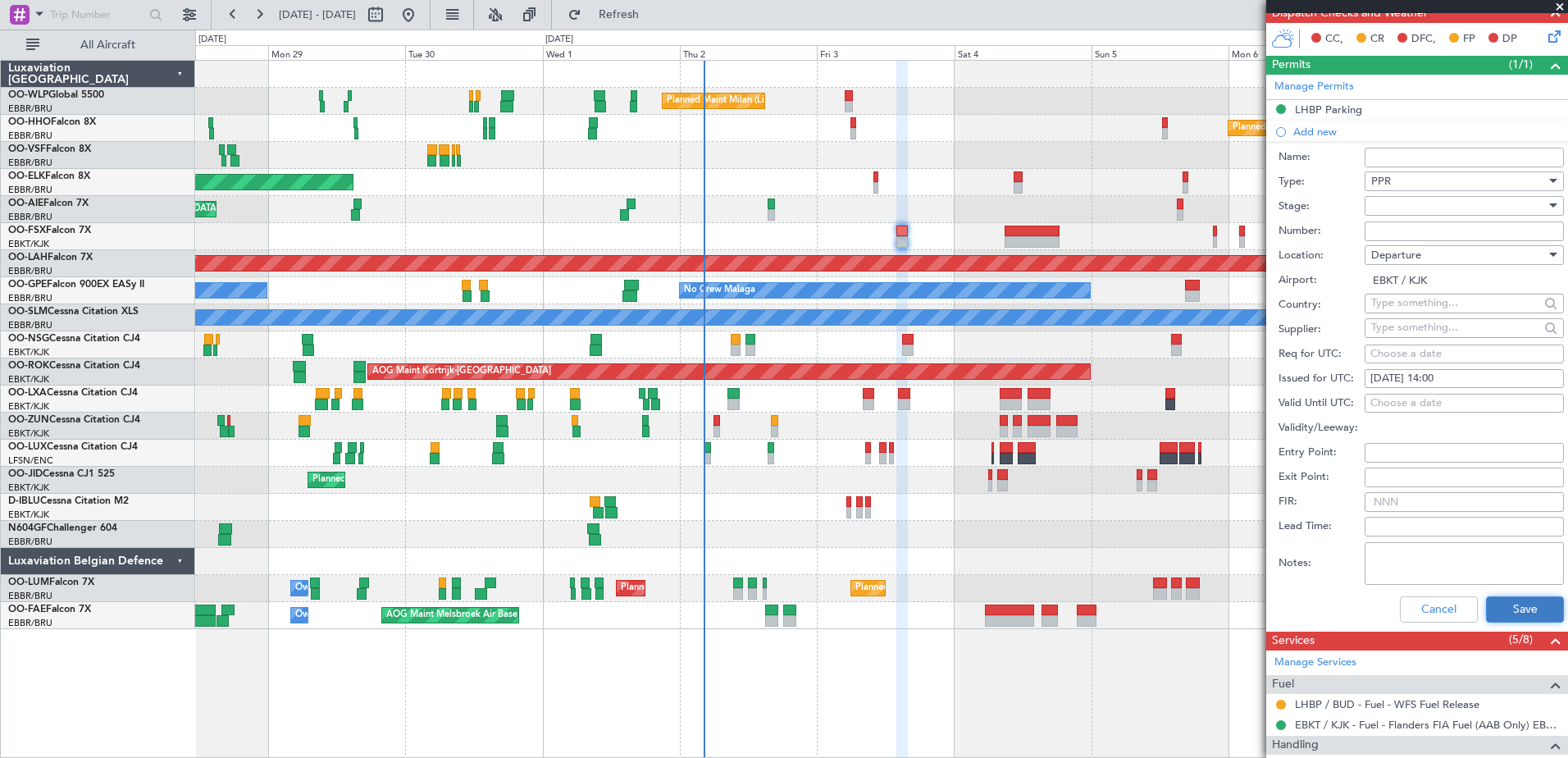
click at [1507, 606] on button "Save" at bounding box center [1525, 609] width 78 height 27
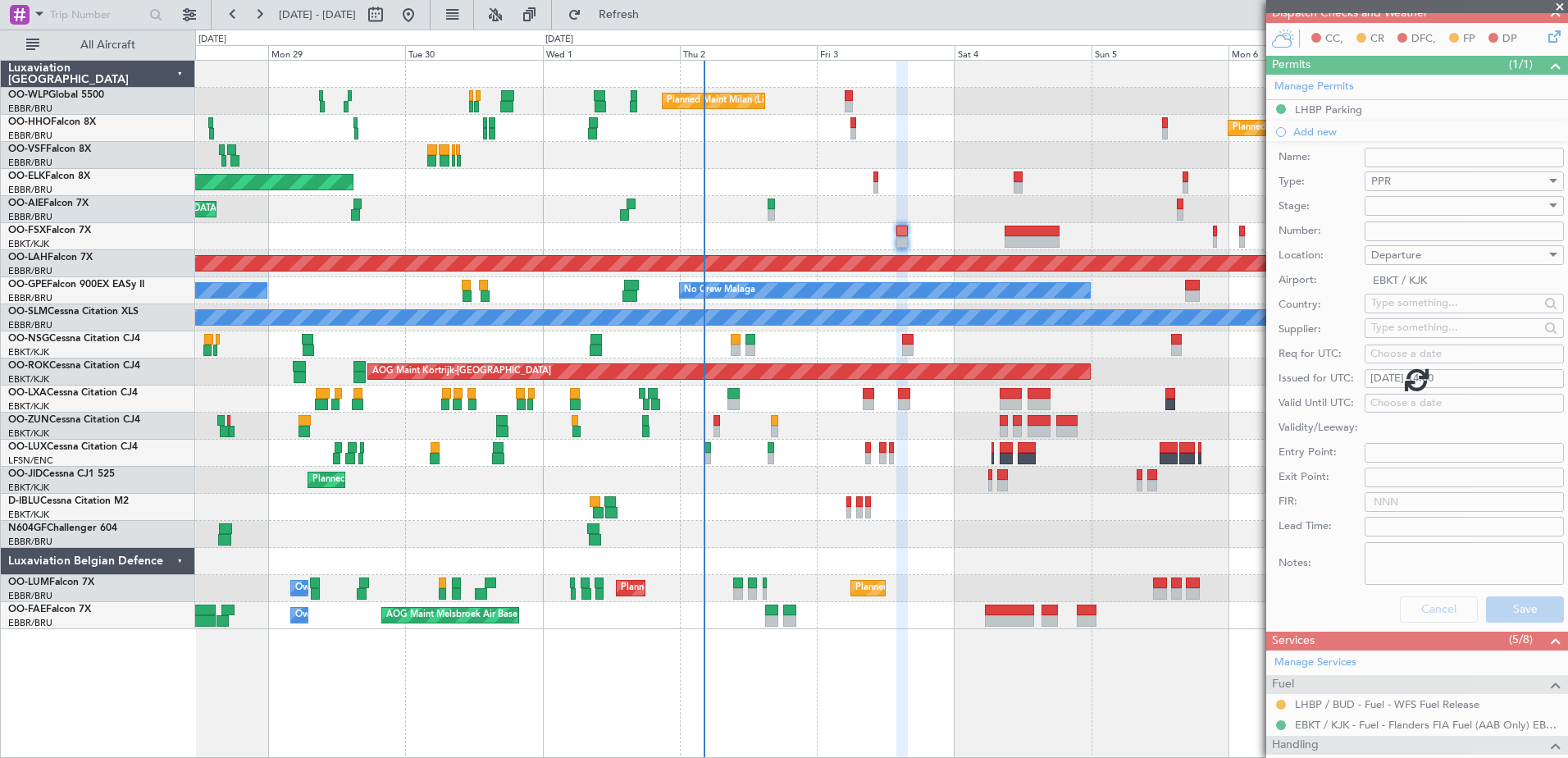
scroll to position [187, 0]
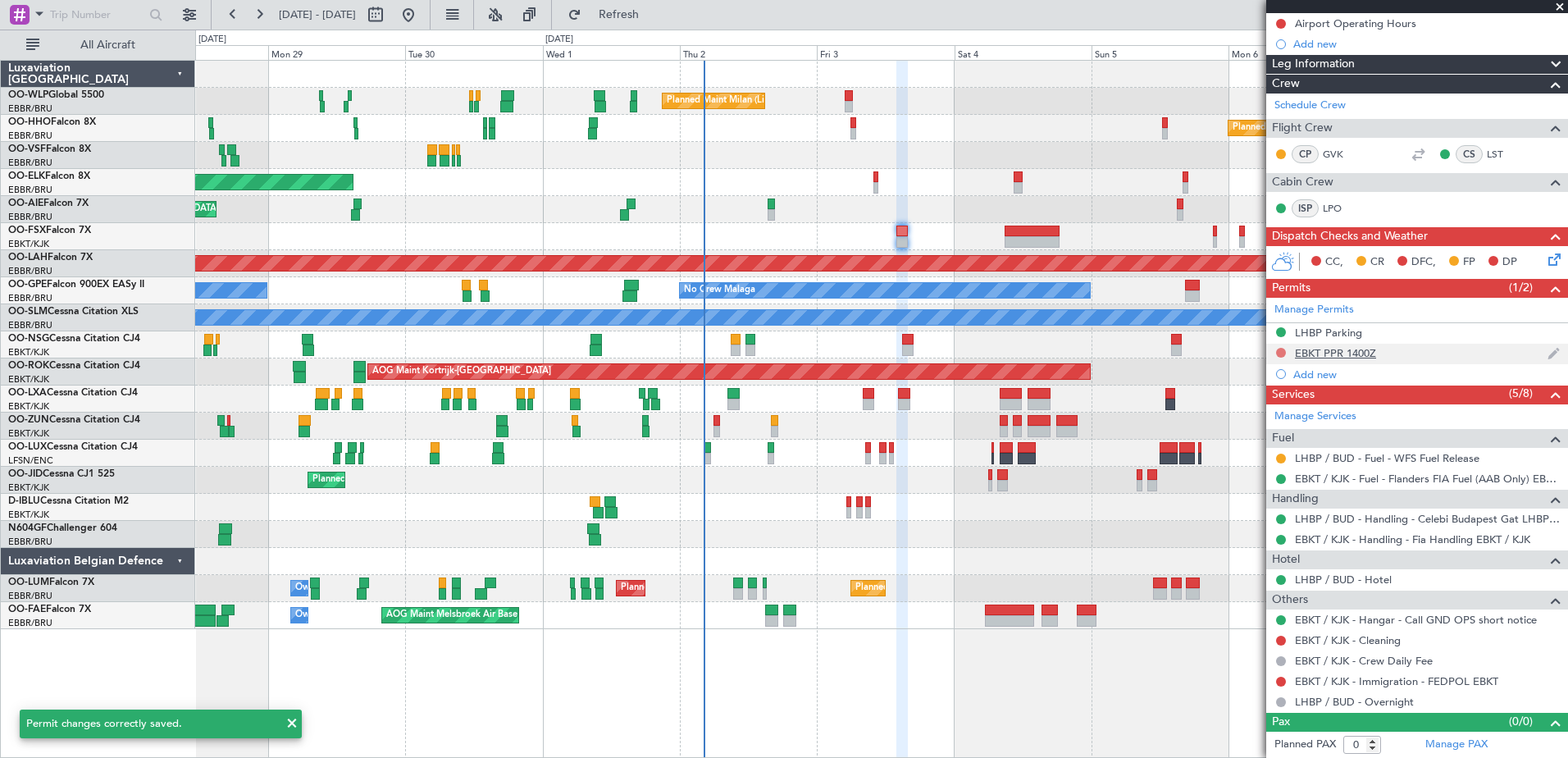
click at [1280, 348] on button at bounding box center [1280, 352] width 10 height 10
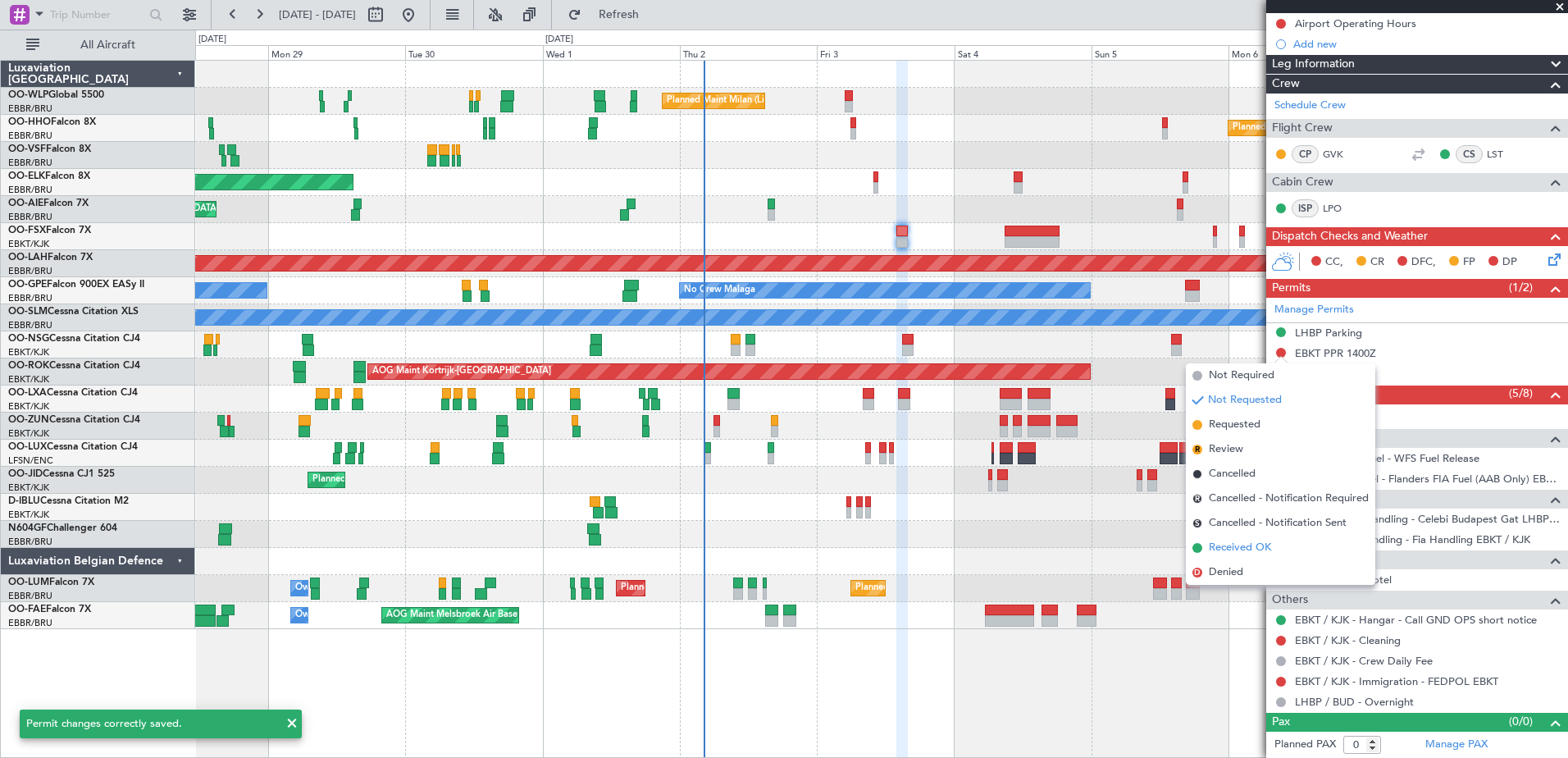
click at [1229, 553] on span "Received OK" at bounding box center [1239, 548] width 62 height 17
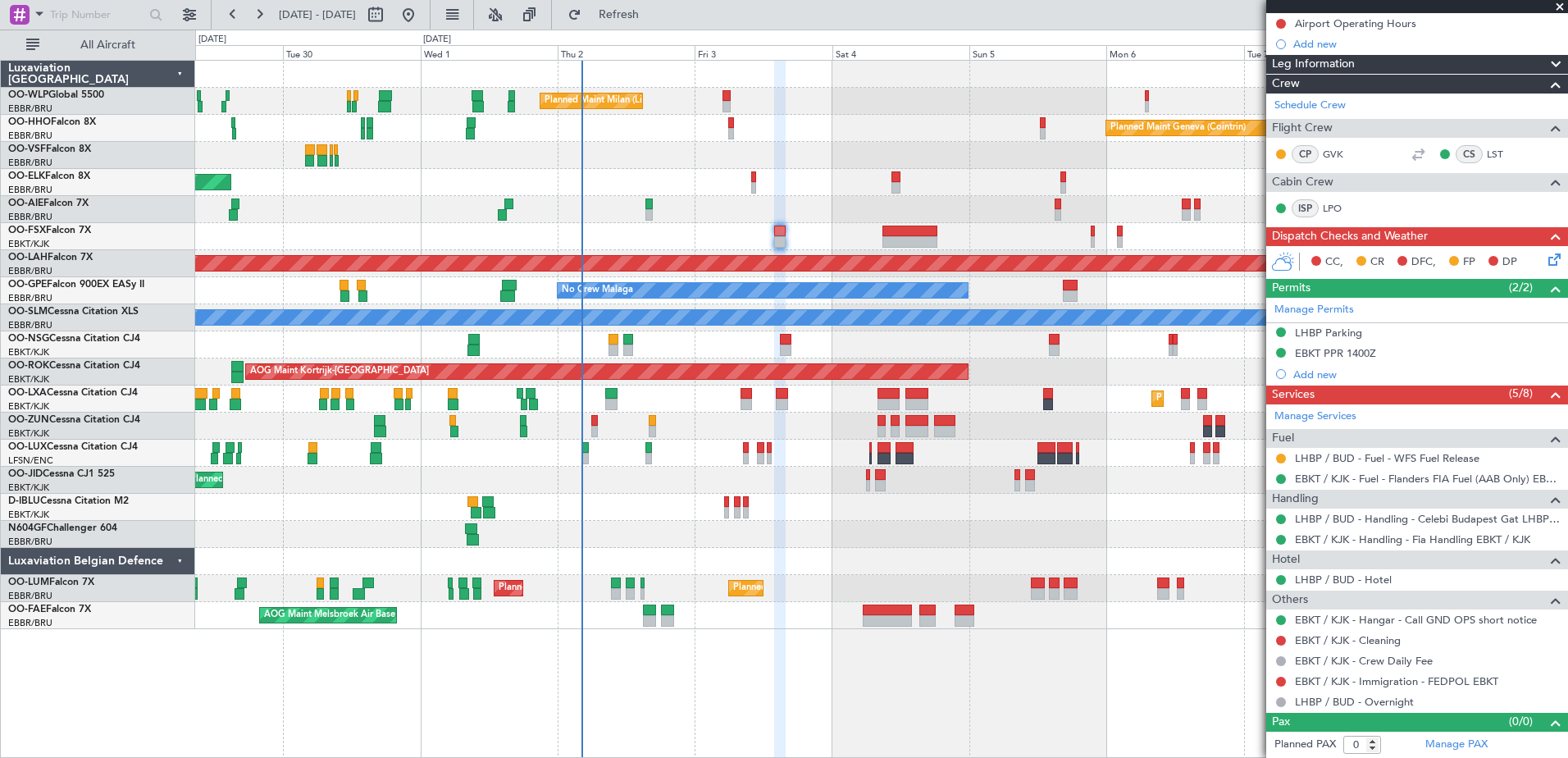
click at [946, 211] on div "Planned Maint [GEOGRAPHIC_DATA] ([GEOGRAPHIC_DATA])" at bounding box center [881, 209] width 1372 height 27
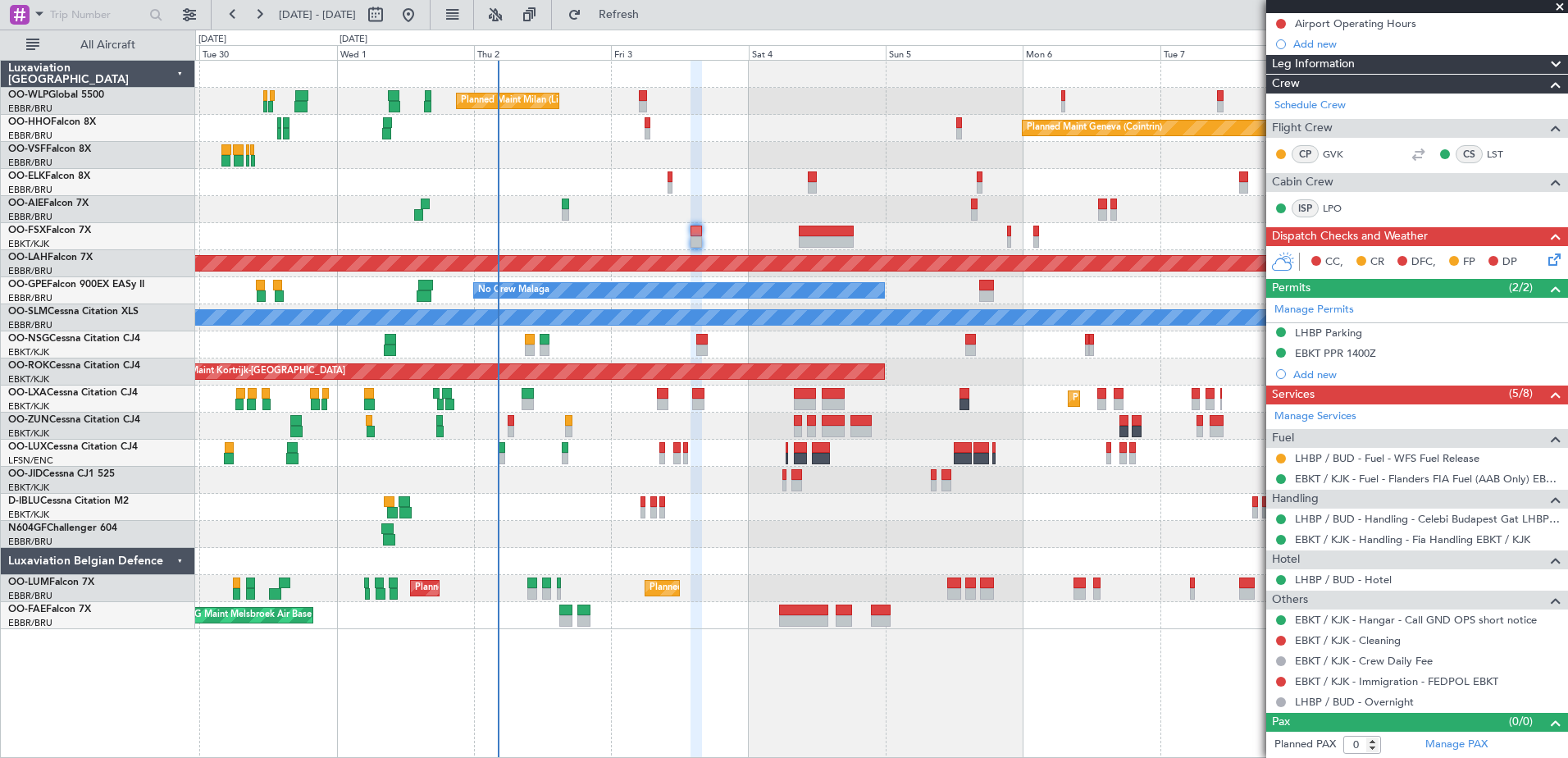
click at [772, 176] on div "Planned Maint Kortrijk-[GEOGRAPHIC_DATA]" at bounding box center [881, 182] width 1372 height 27
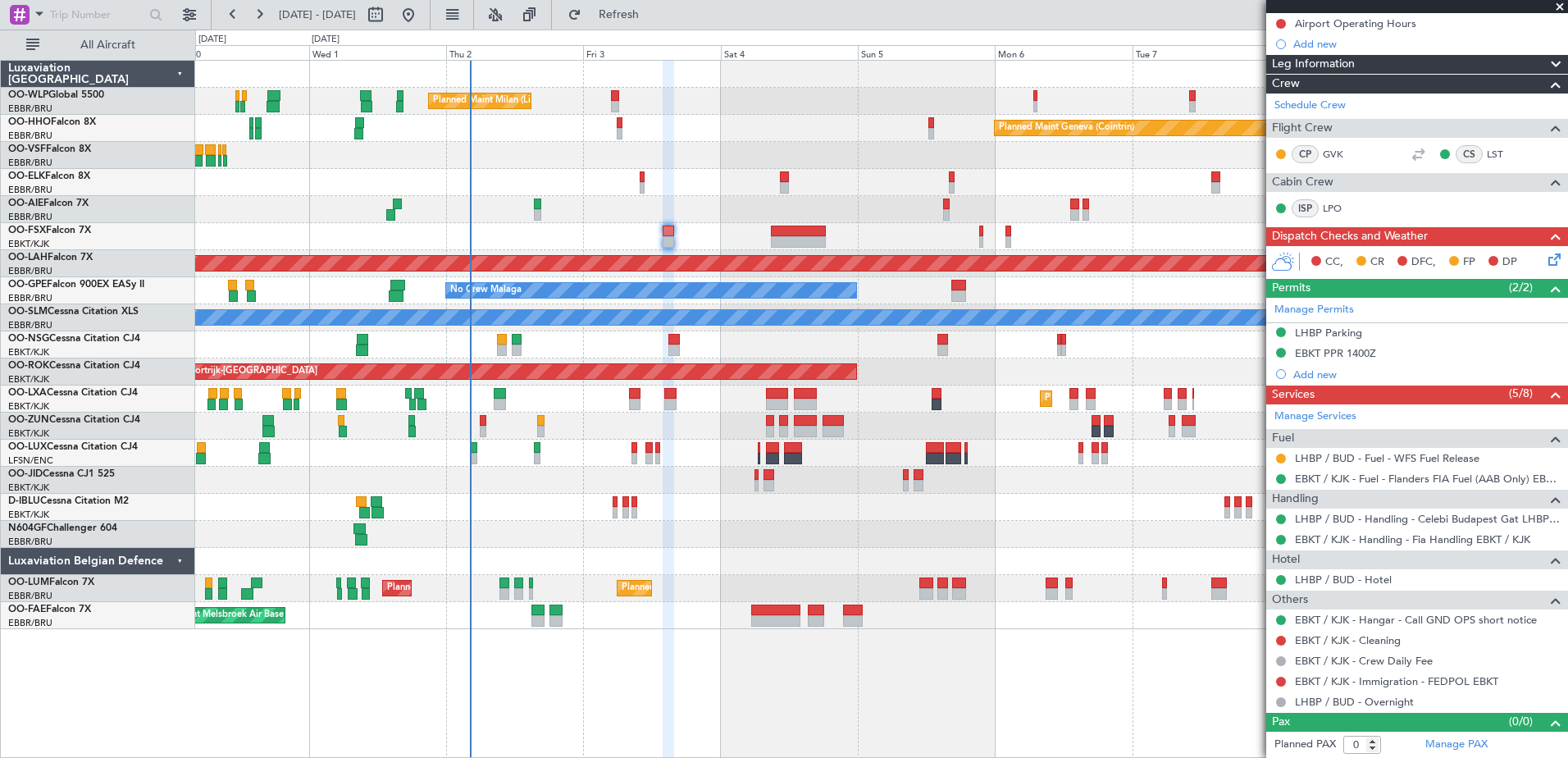
click at [661, 182] on div "Planned Maint Kortrijk-[GEOGRAPHIC_DATA]" at bounding box center [881, 182] width 1372 height 27
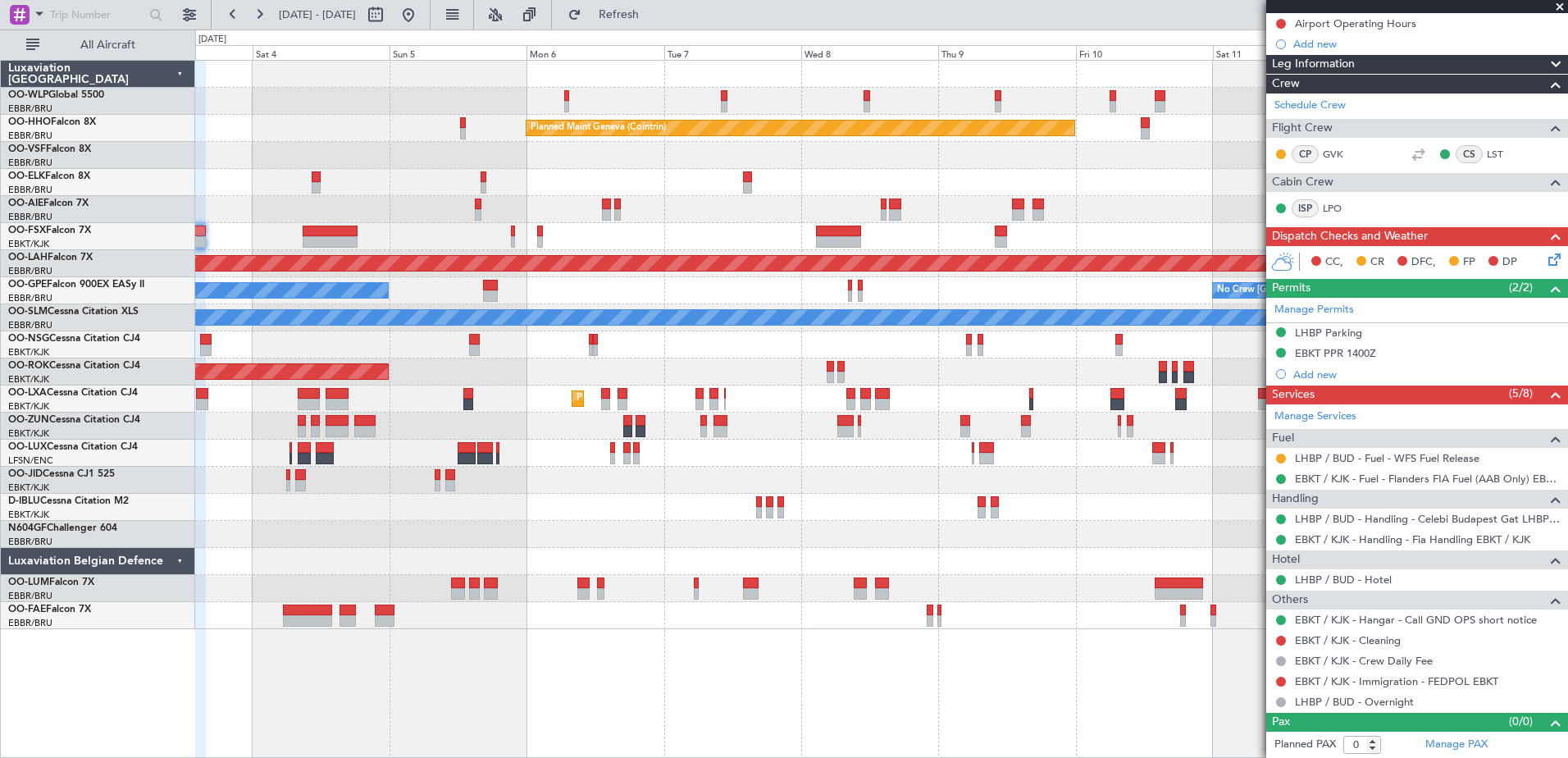
click at [462, 241] on div "Planned Maint Milan (Linate) Planned Maint Geneva (Cointrin) Planned Maint Alto…" at bounding box center [881, 345] width 1372 height 568
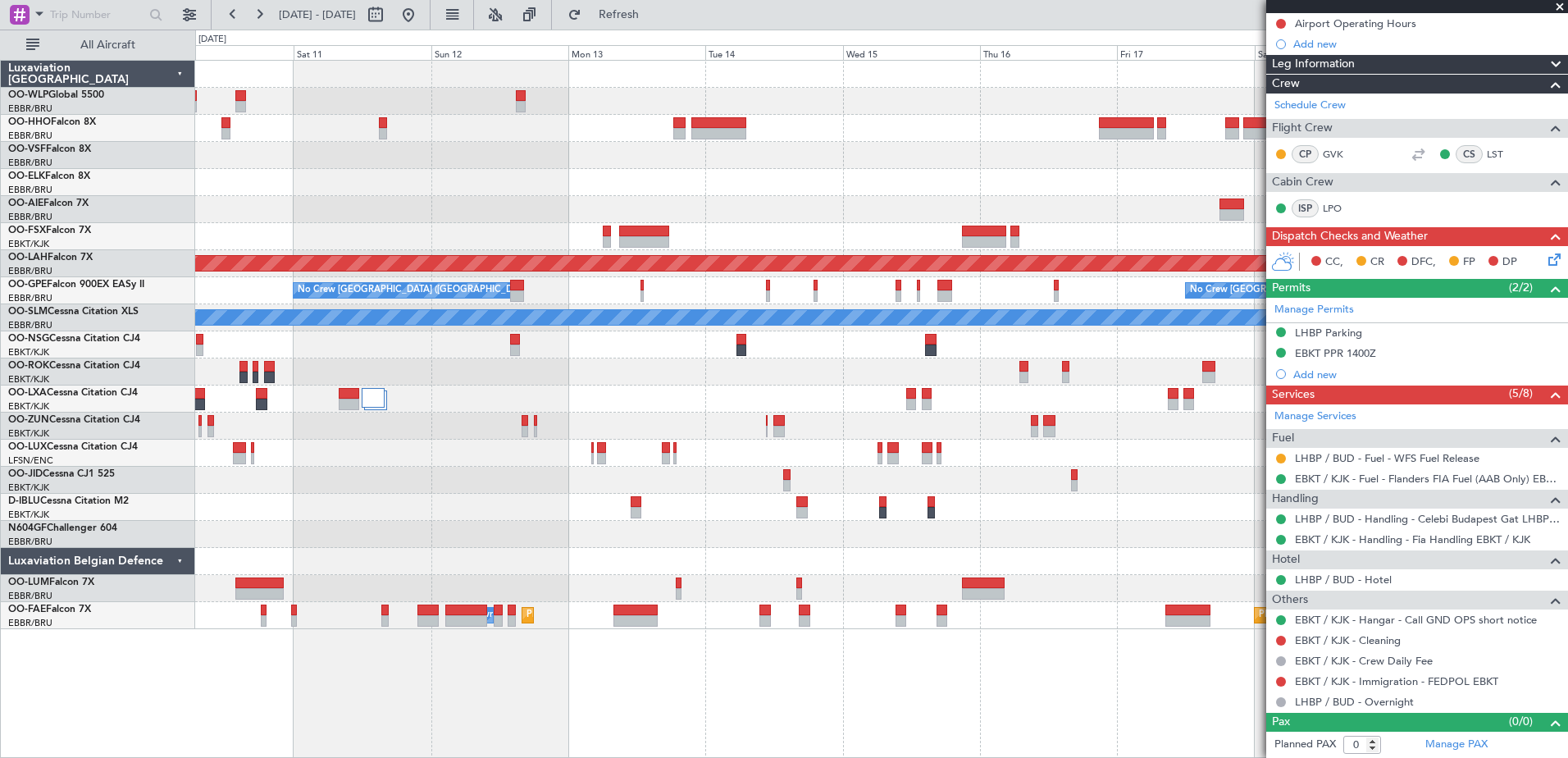
click at [213, 196] on div "Planned Maint Geneva (Cointrin) Planned Maint Alton-st Louis (St Louis Regl) No…" at bounding box center [881, 345] width 1372 height 568
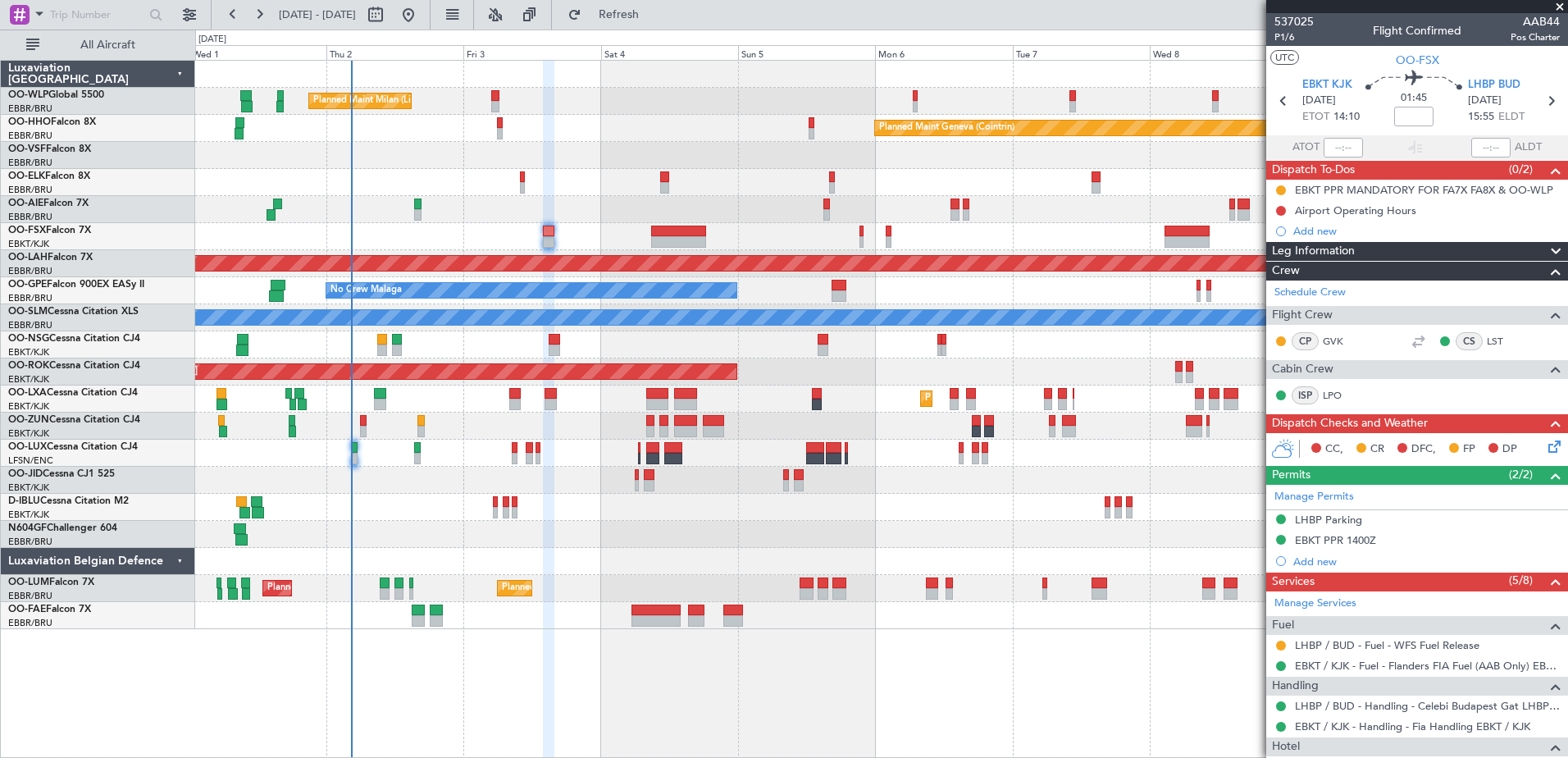
scroll to position [187, 0]
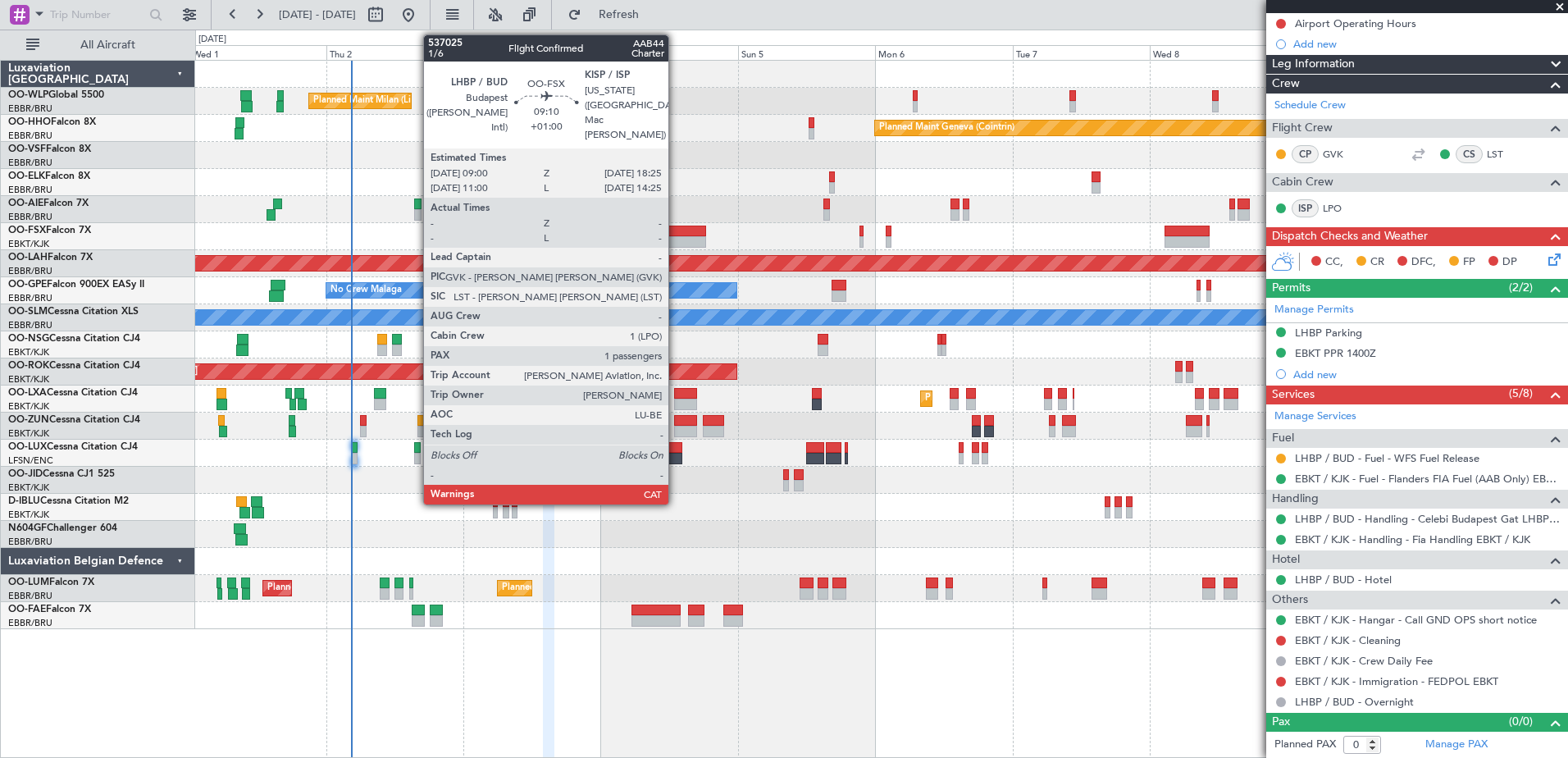
click at [676, 235] on div at bounding box center [677, 231] width 54 height 12
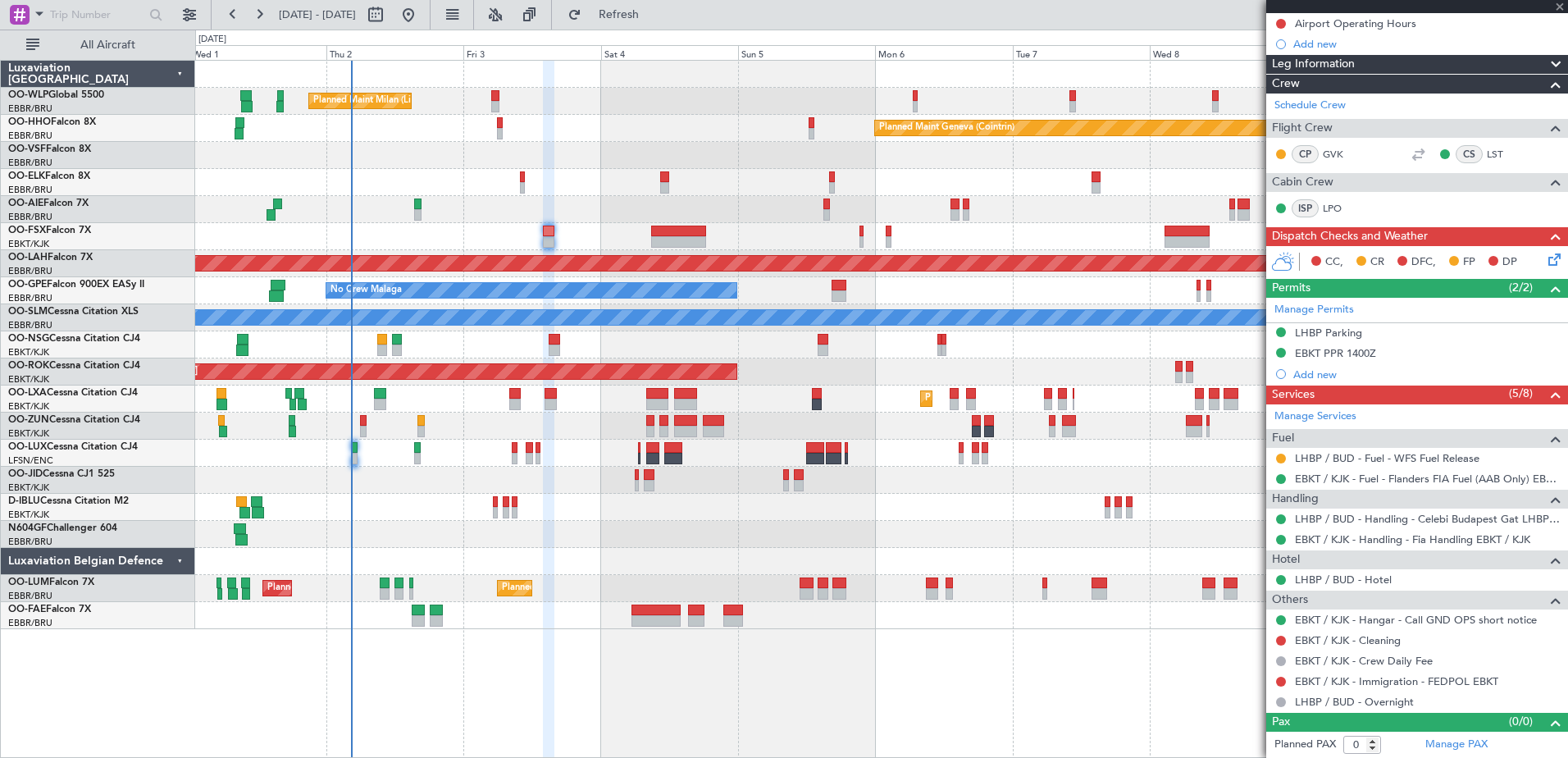
type input "+01:00"
type input "1"
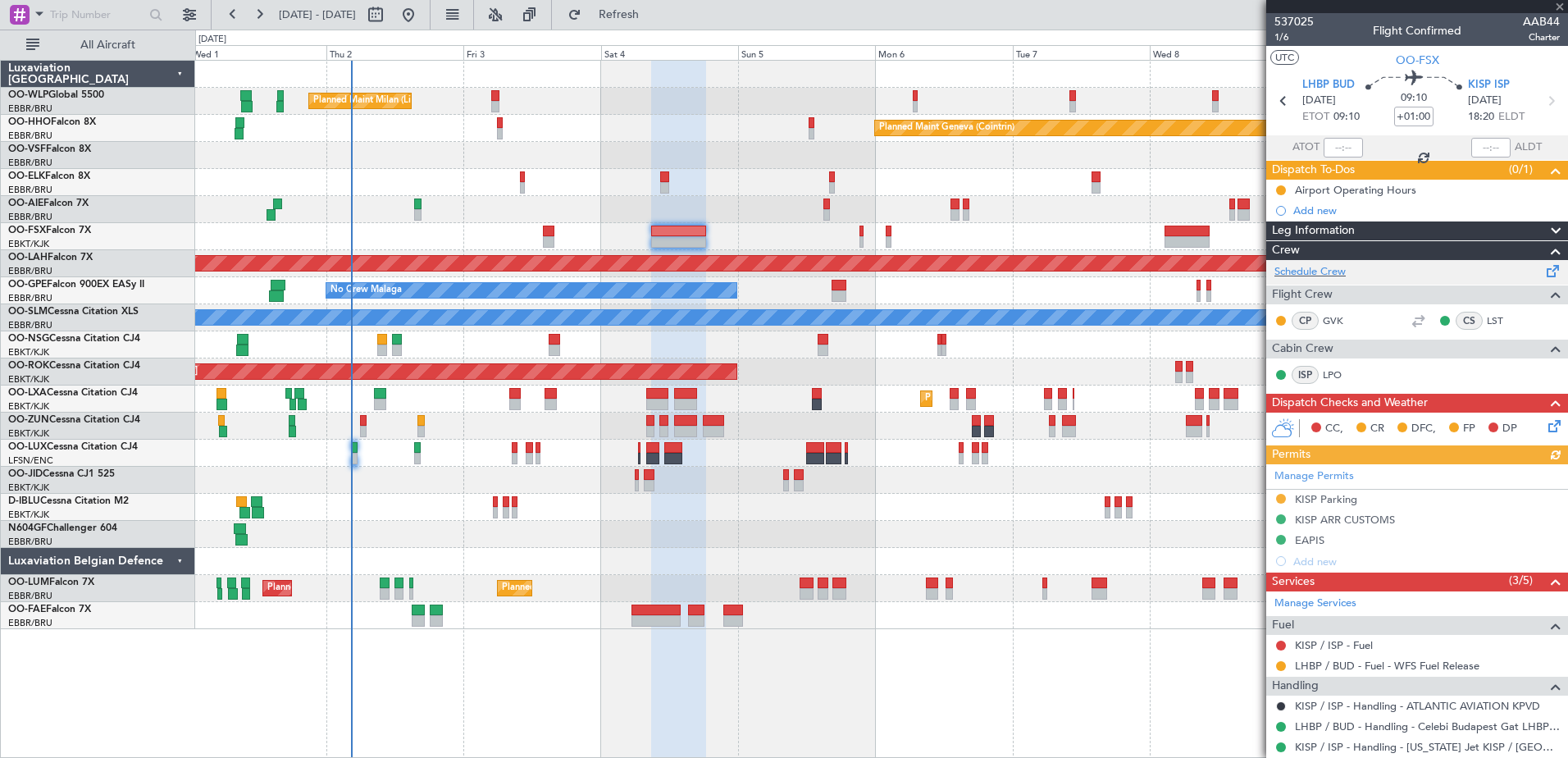
scroll to position [183, 0]
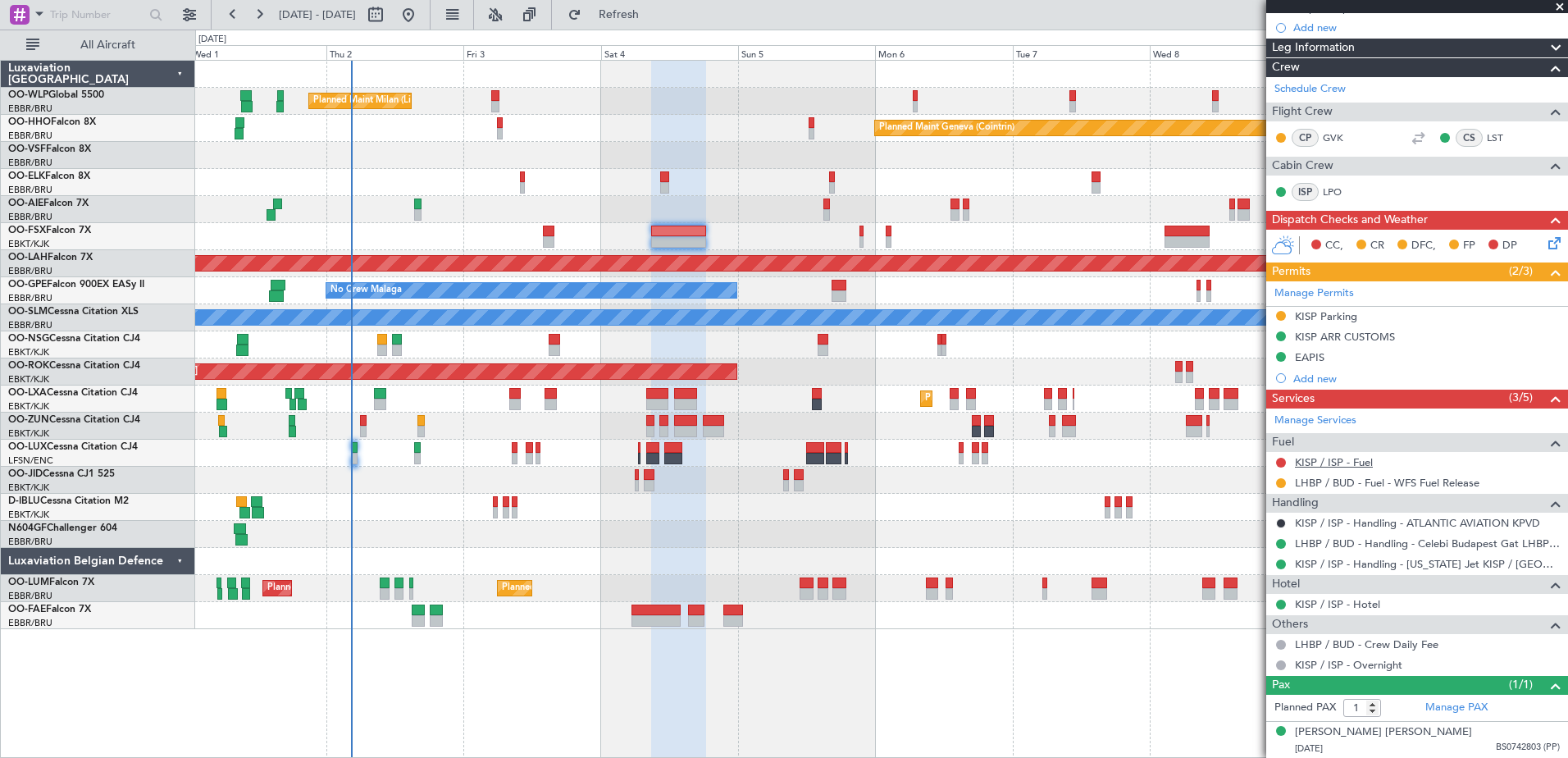
click at [1333, 463] on link "KISP / ISP - Fuel" at bounding box center [1334, 462] width 78 height 14
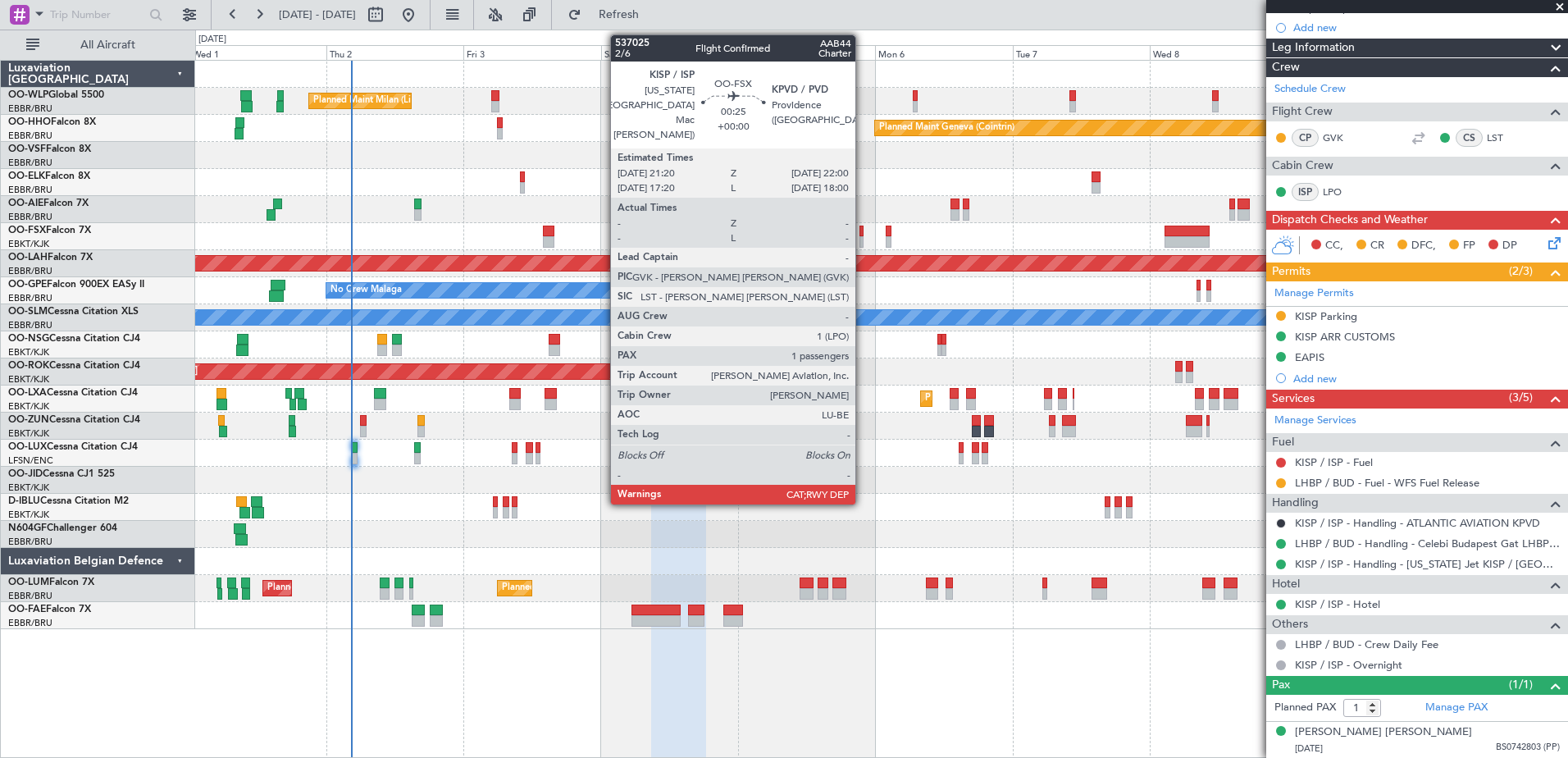
click at [863, 236] on div at bounding box center [861, 242] width 4 height 12
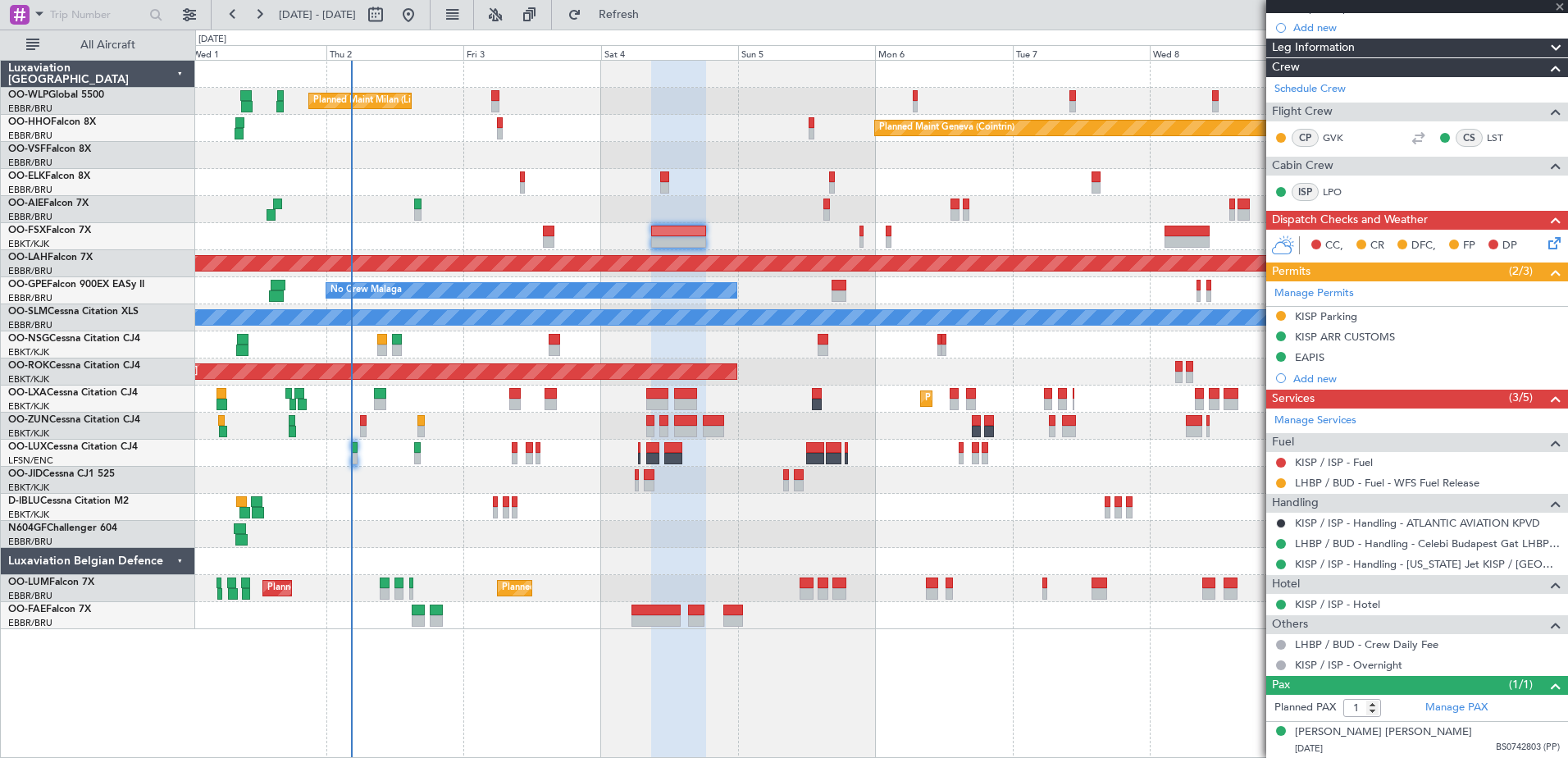
scroll to position [0, 0]
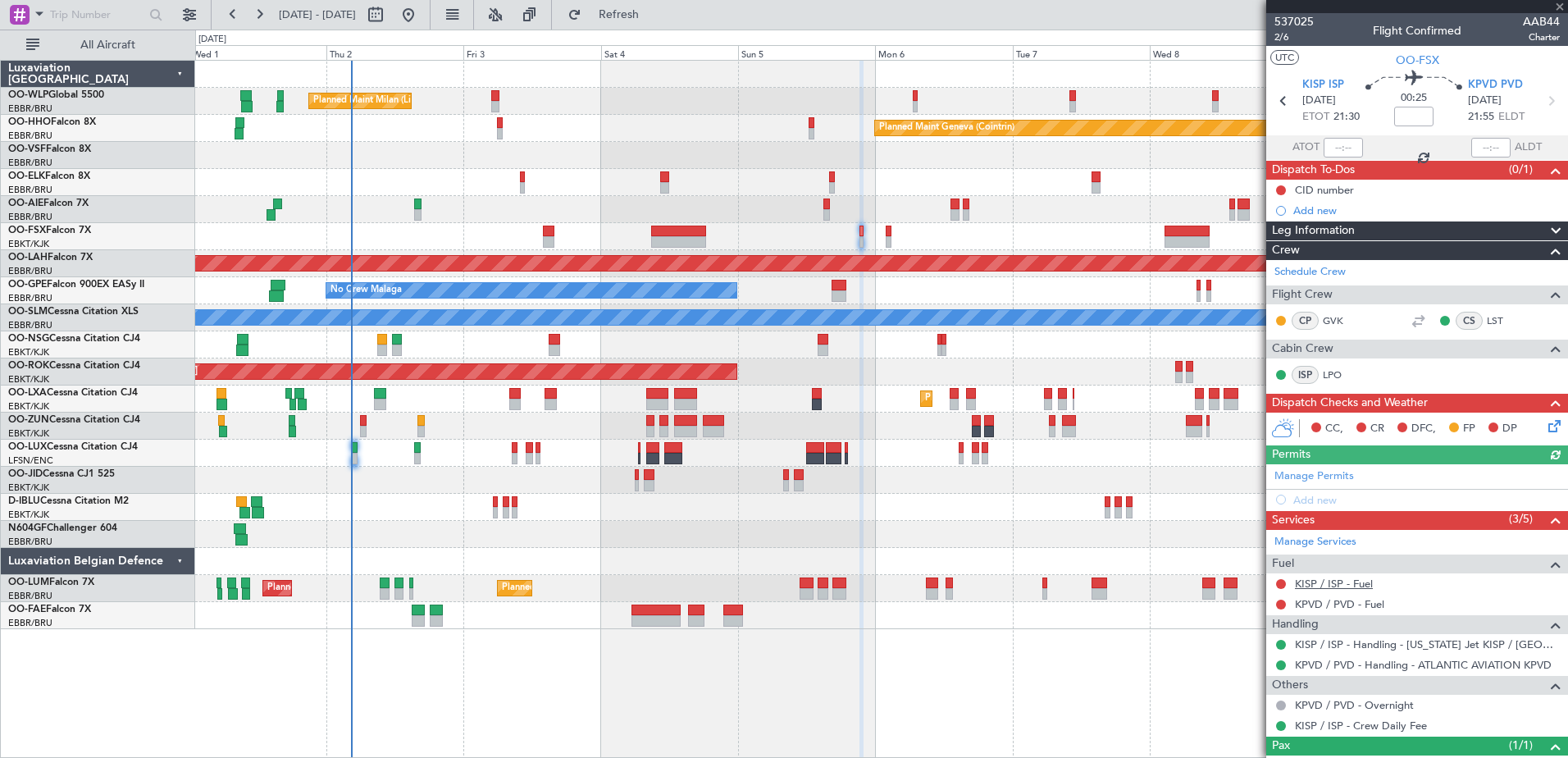
click at [1334, 583] on link "KISP / ISP - Fuel" at bounding box center [1334, 583] width 78 height 14
click at [1316, 601] on link "KPVD / PVD - Fuel" at bounding box center [1339, 603] width 90 height 14
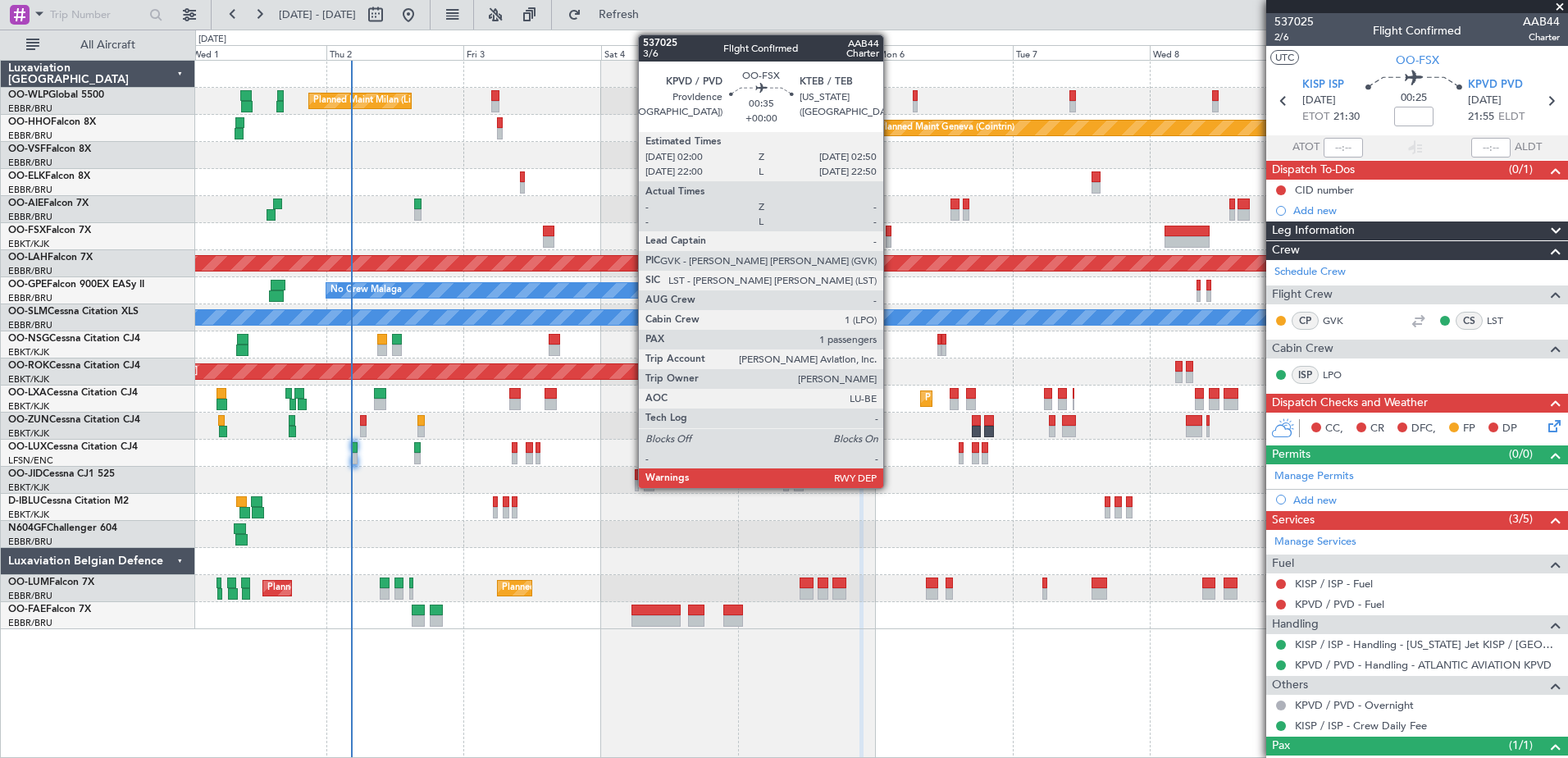
click at [891, 229] on div at bounding box center [888, 231] width 5 height 12
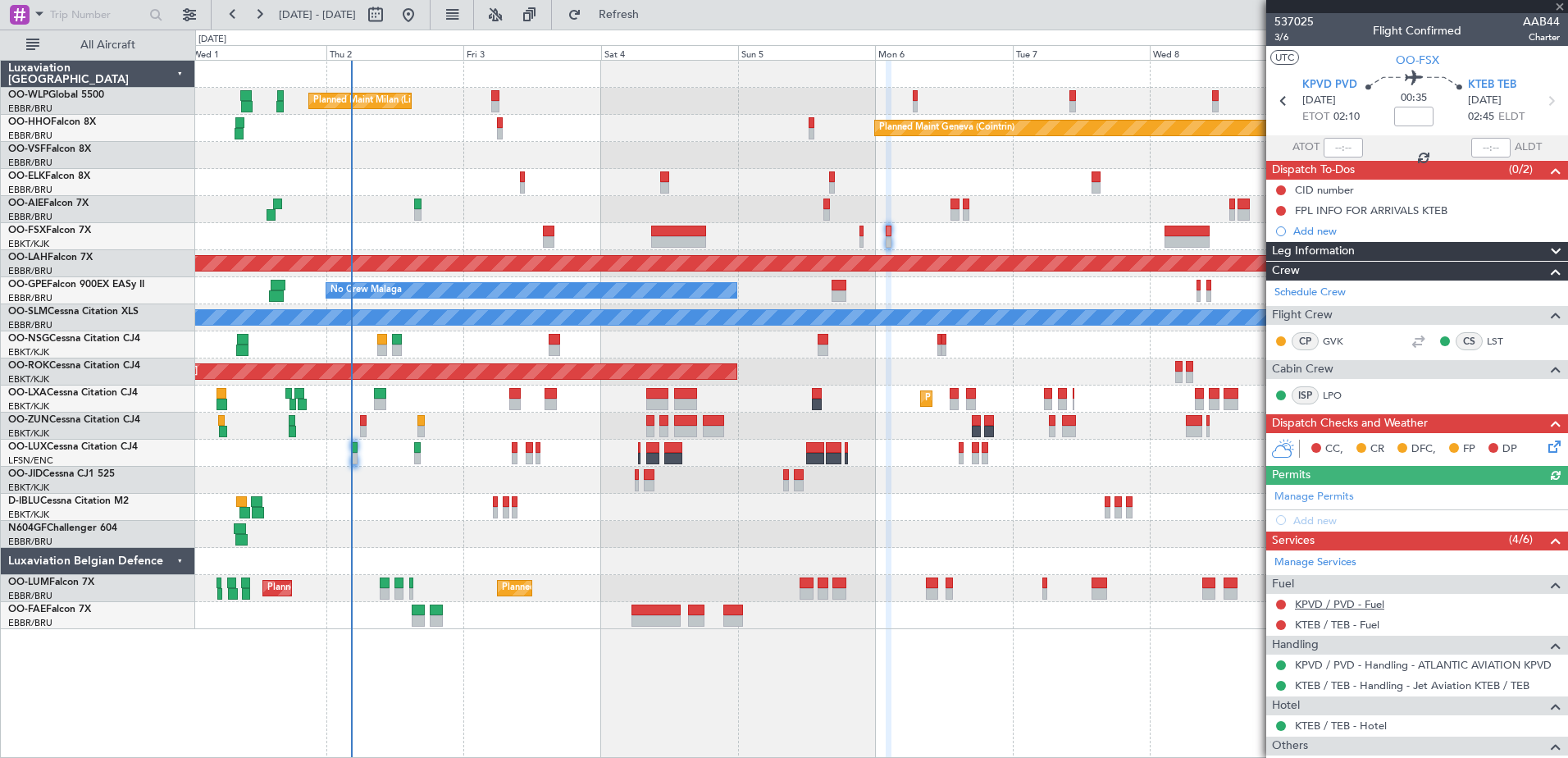
click at [1349, 601] on link "KPVD / PVD - Fuel" at bounding box center [1339, 603] width 90 height 14
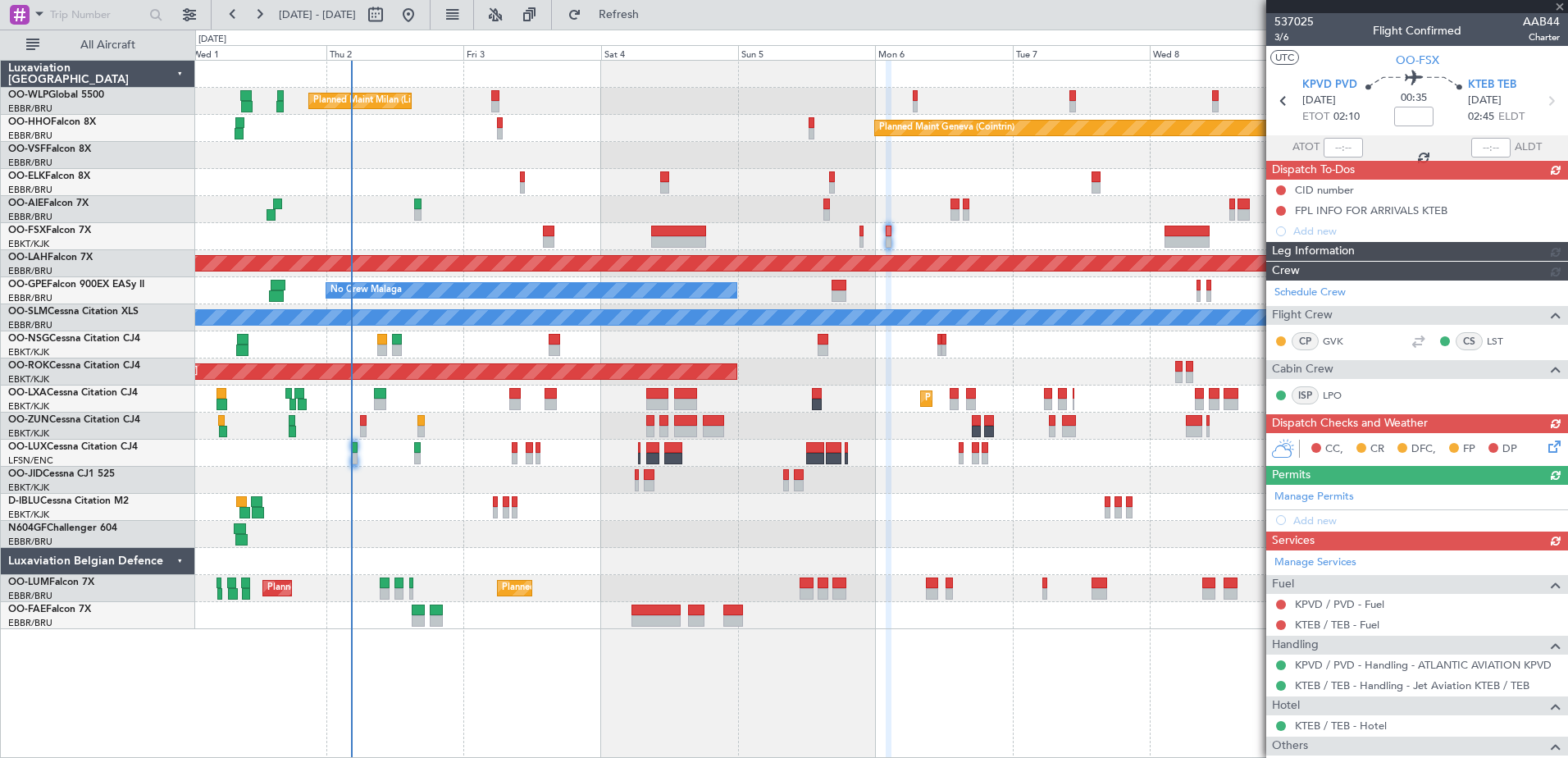
click at [1342, 626] on div "Manage Services Fuel KPVD / PVD - Fuel KTEB / TEB - Fuel Handling KPVD / PVD - …" at bounding box center [1417, 673] width 302 height 247
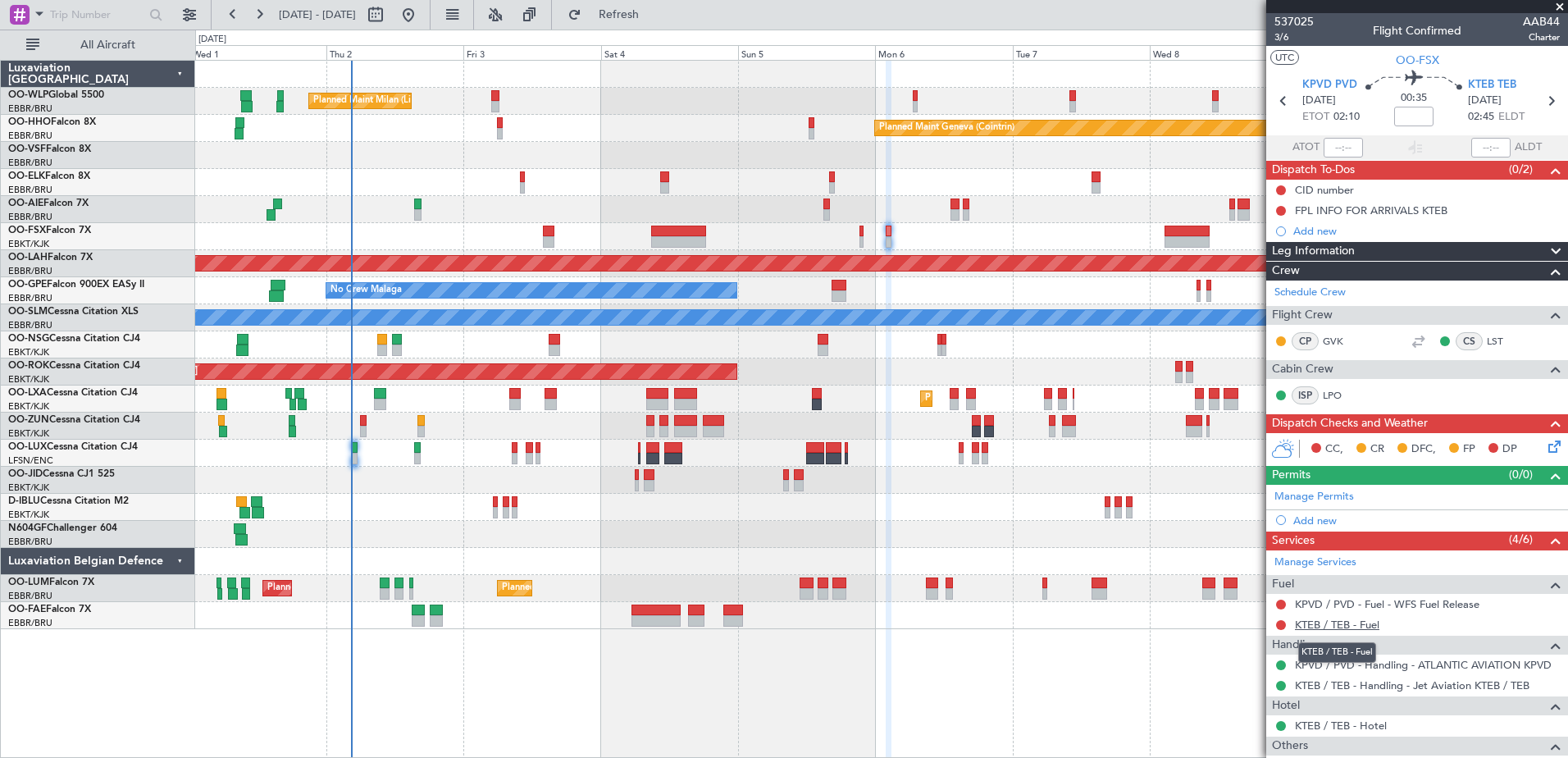
click at [1352, 620] on link "KTEB / TEB - Fuel" at bounding box center [1337, 624] width 85 height 14
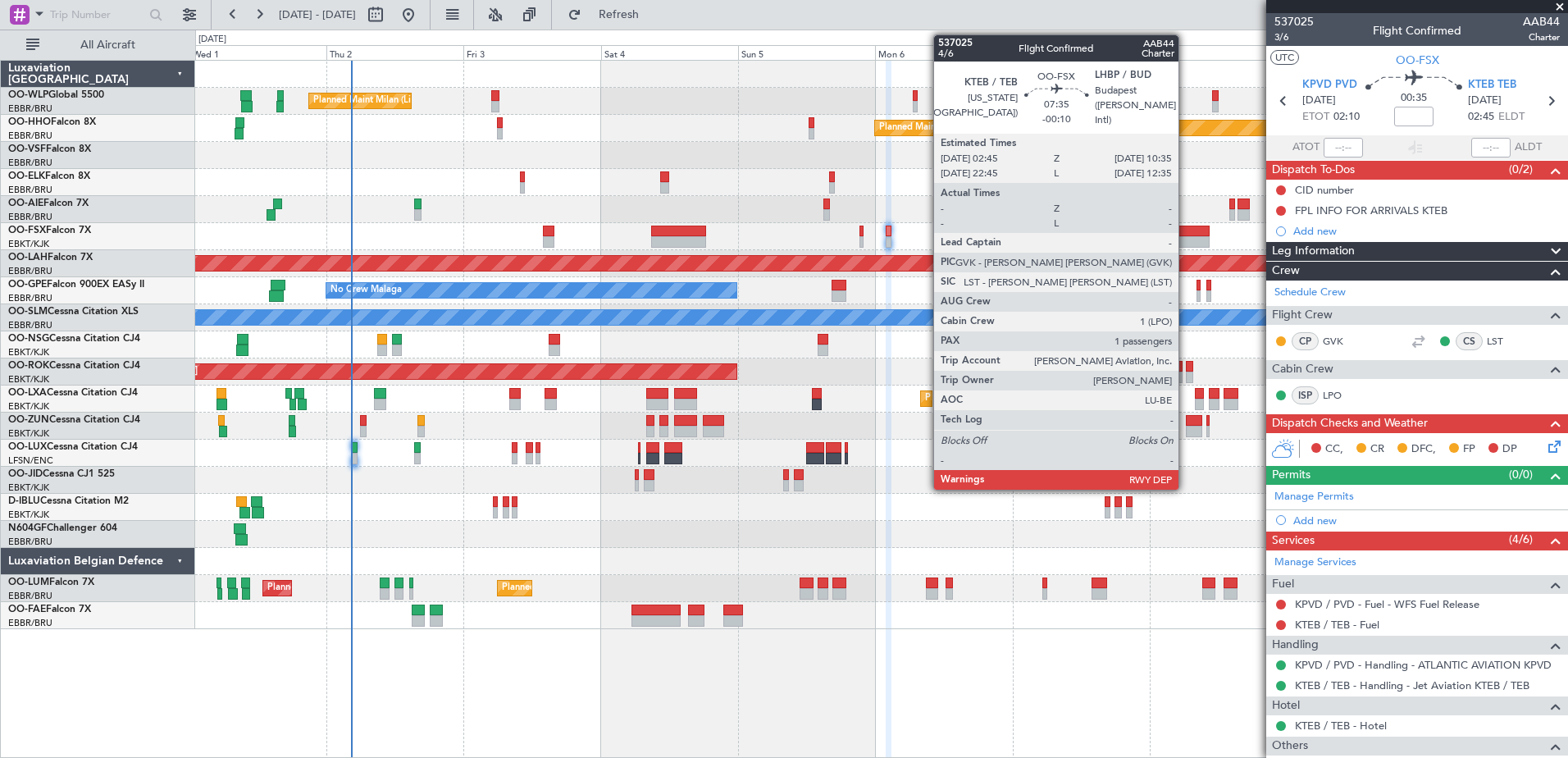
click at [1186, 228] on div at bounding box center [1187, 231] width 45 height 12
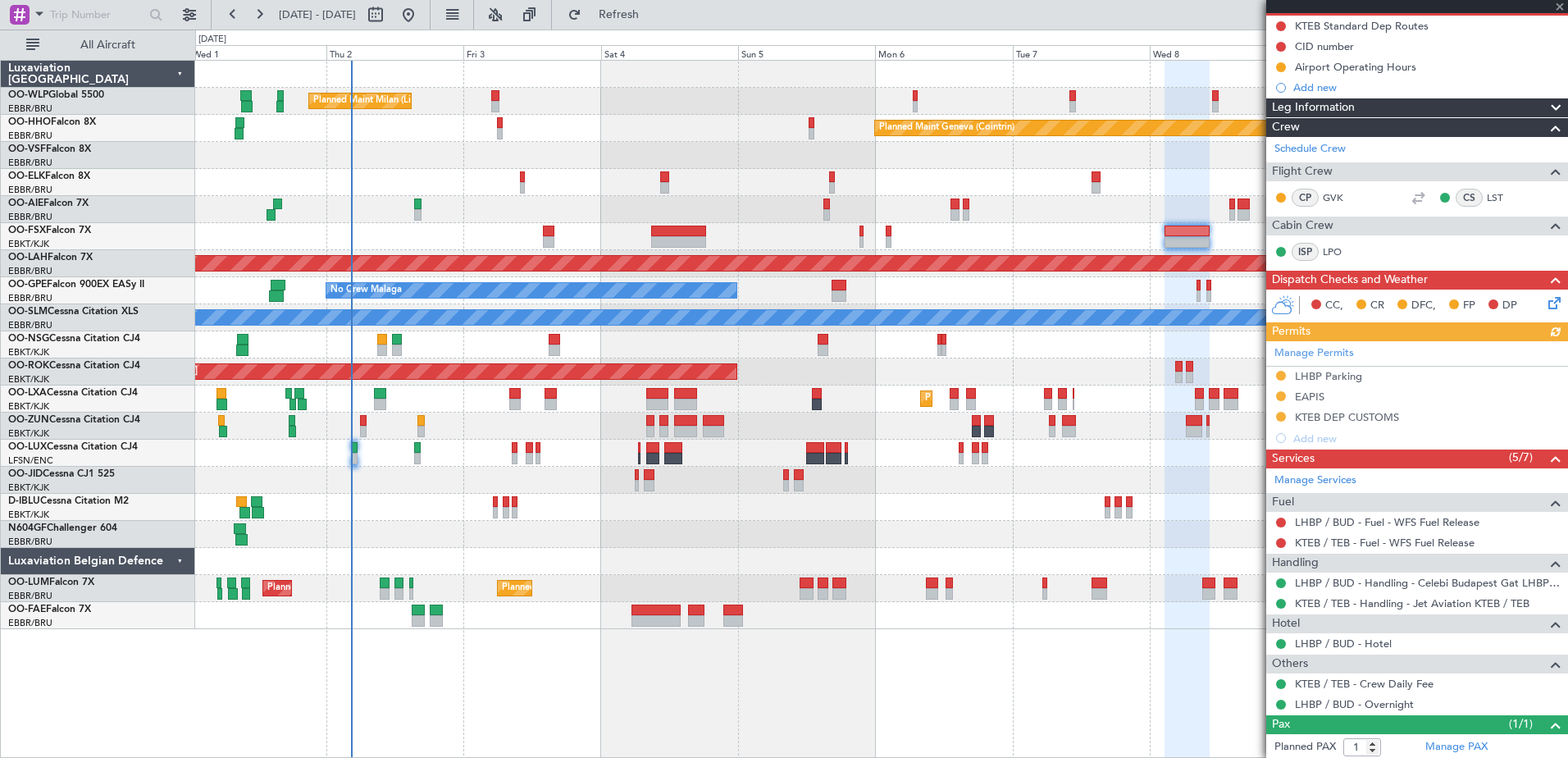
scroll to position [204, 0]
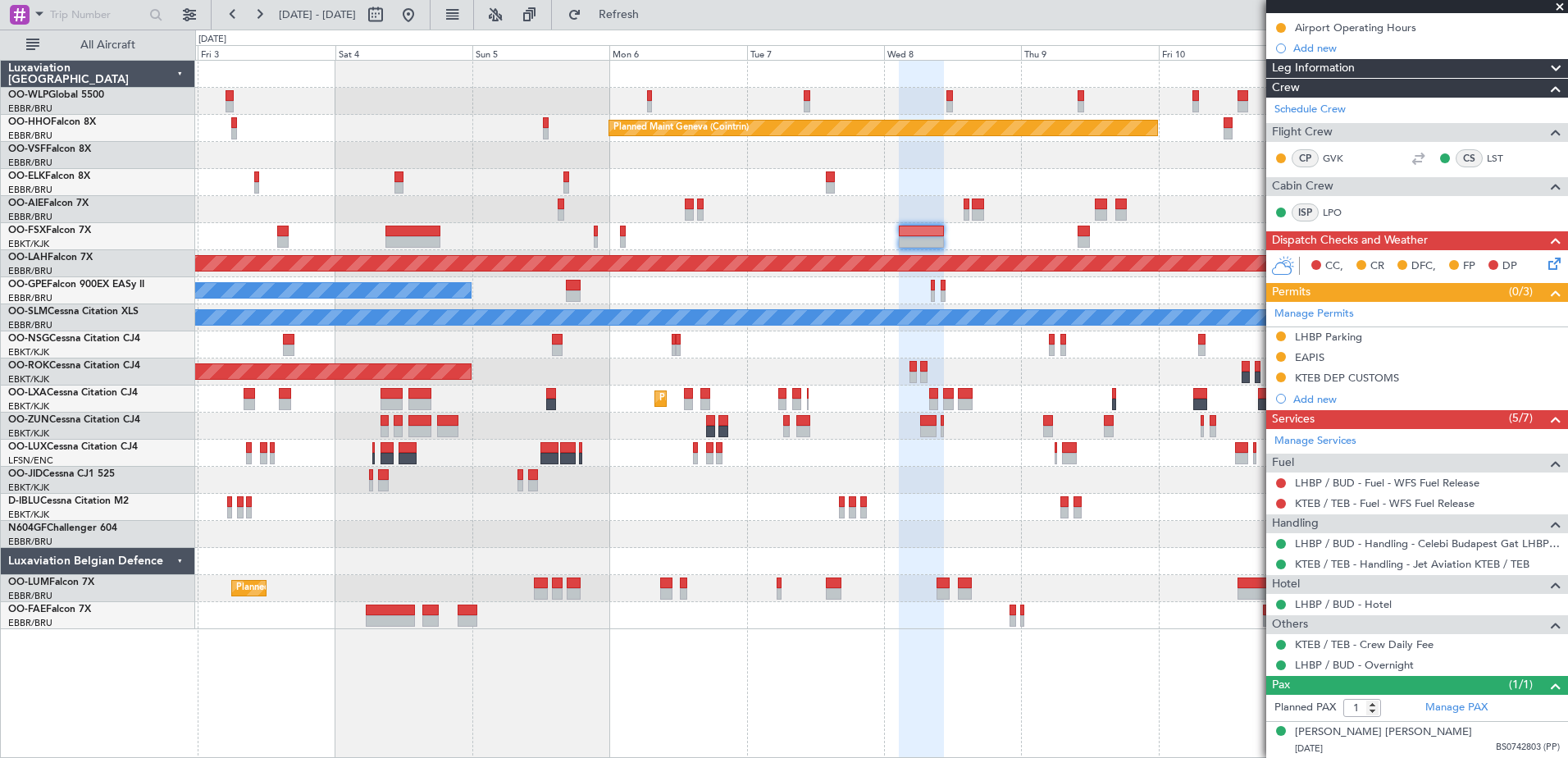
click at [843, 241] on div at bounding box center [881, 236] width 1372 height 27
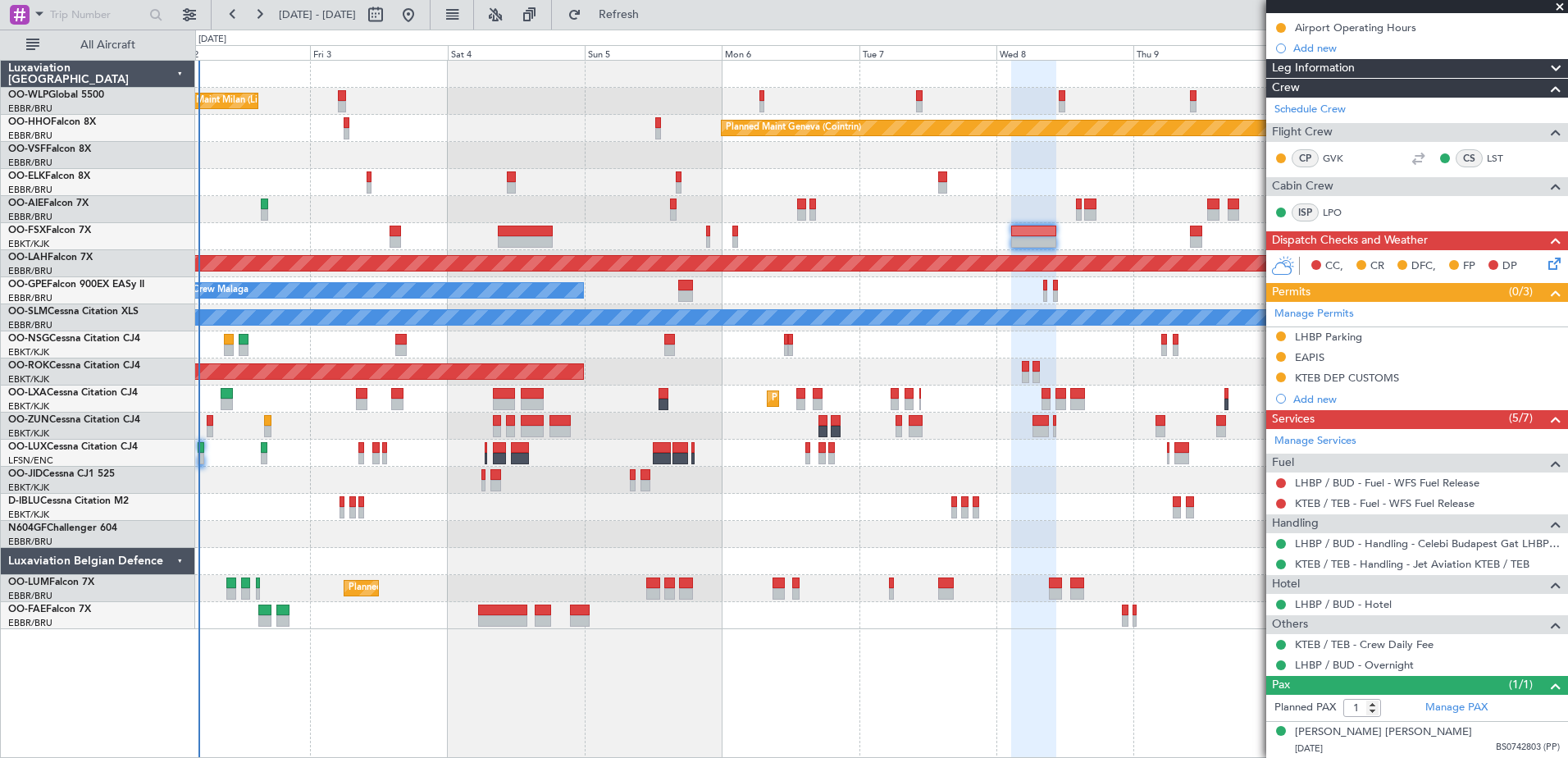
click at [440, 225] on div "Planned Maint Milan (Linate) Planned Maint Geneva (Cointrin) Planned Maint Alto…" at bounding box center [881, 345] width 1372 height 568
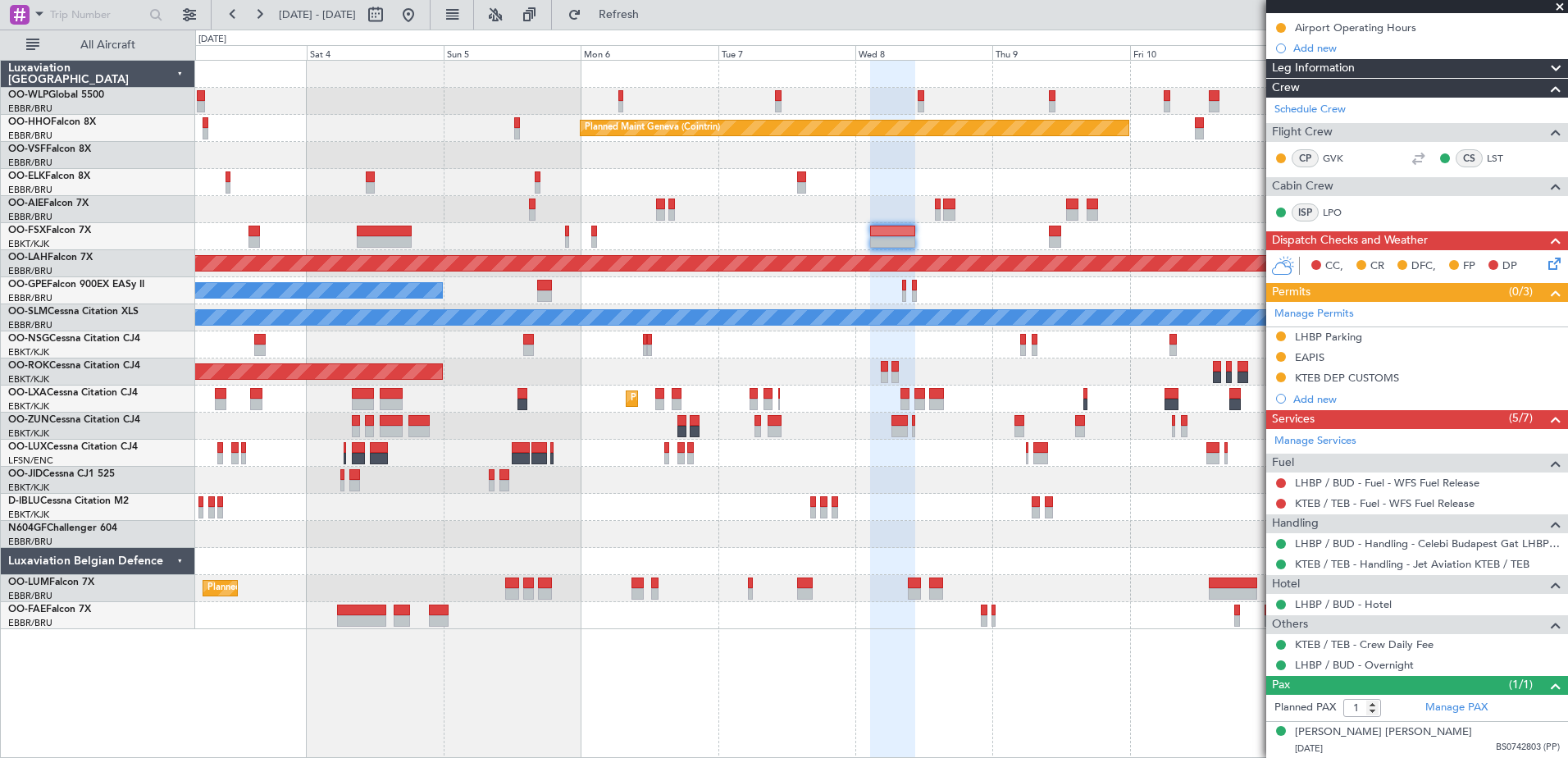
click at [1017, 233] on div at bounding box center [881, 236] width 1372 height 27
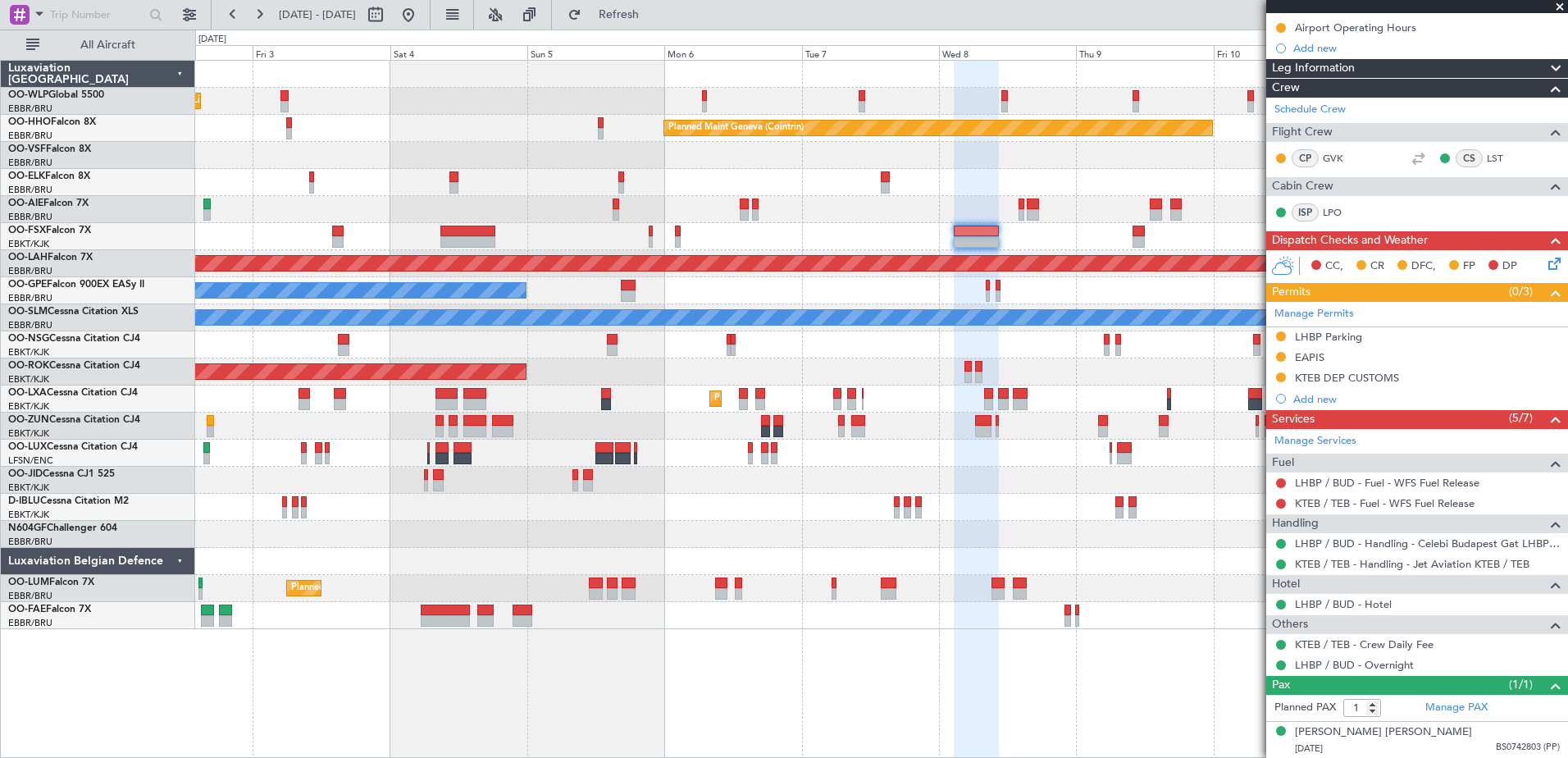
click at [531, 242] on div at bounding box center [881, 236] width 1372 height 27
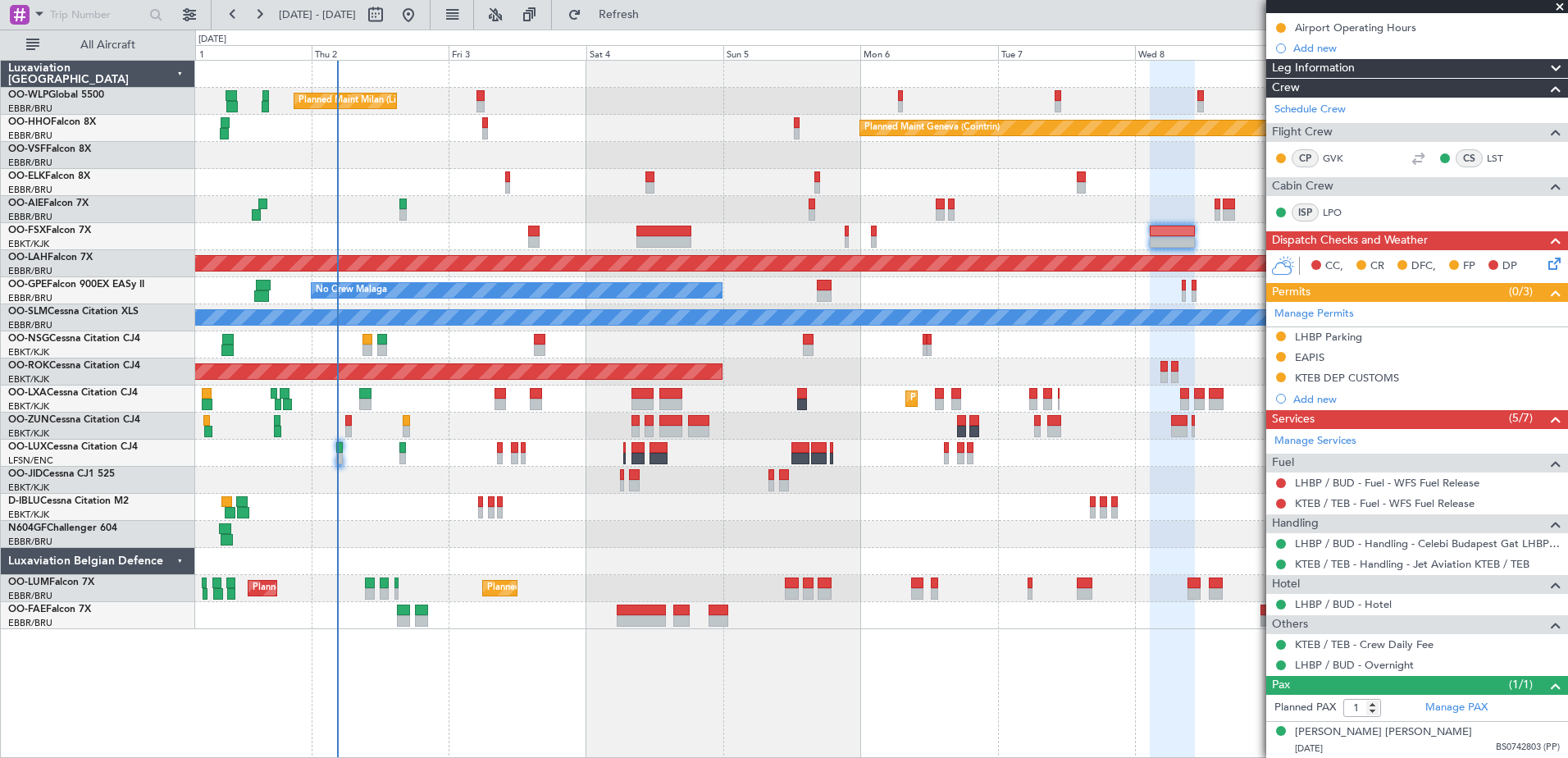
click at [573, 210] on div "Planned Maint Milan (Linate) Planned Maint Geneva (Cointrin) Planned Maint Kort…" at bounding box center [881, 345] width 1372 height 568
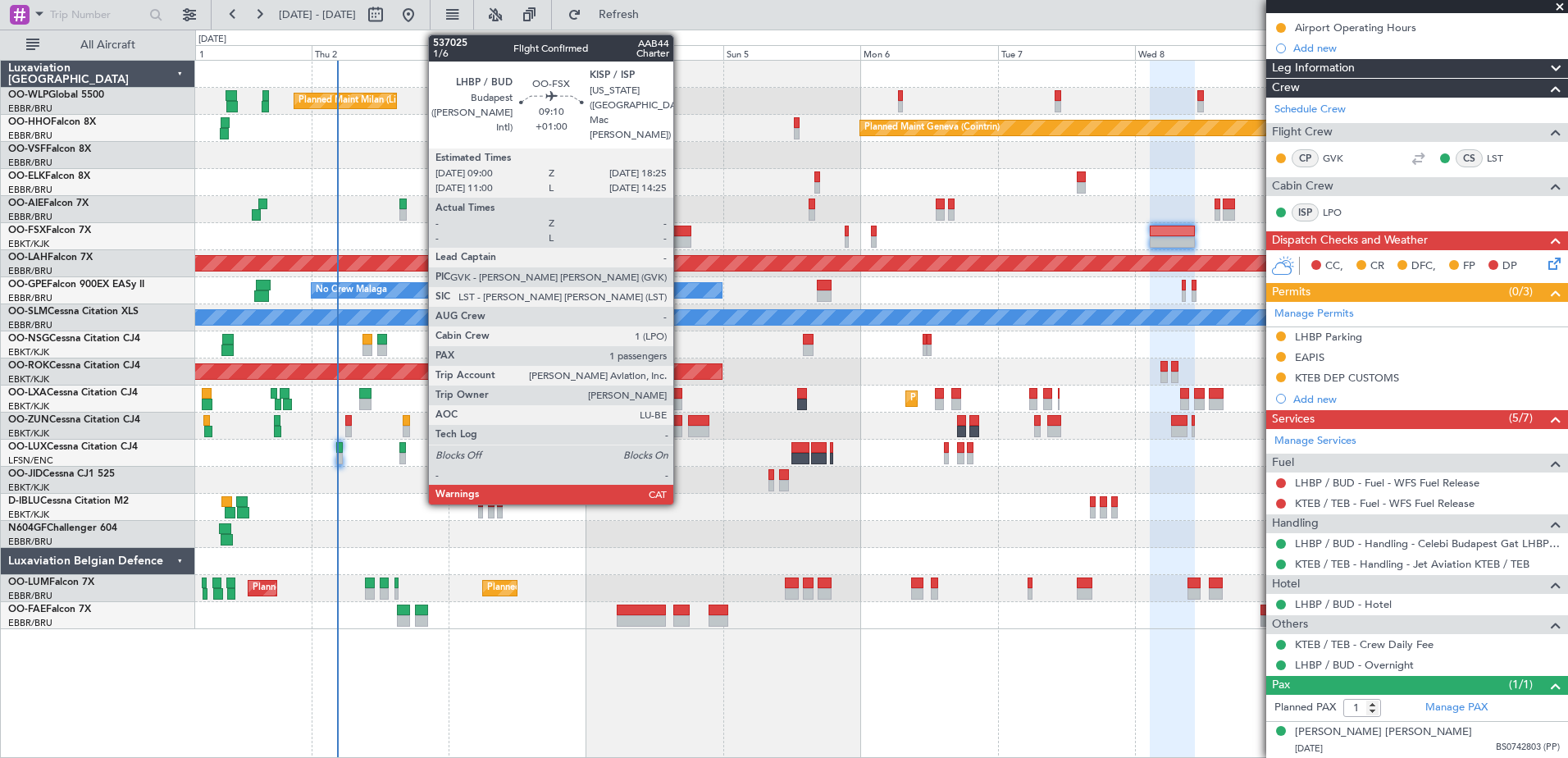
click at [681, 234] on div at bounding box center [663, 231] width 54 height 12
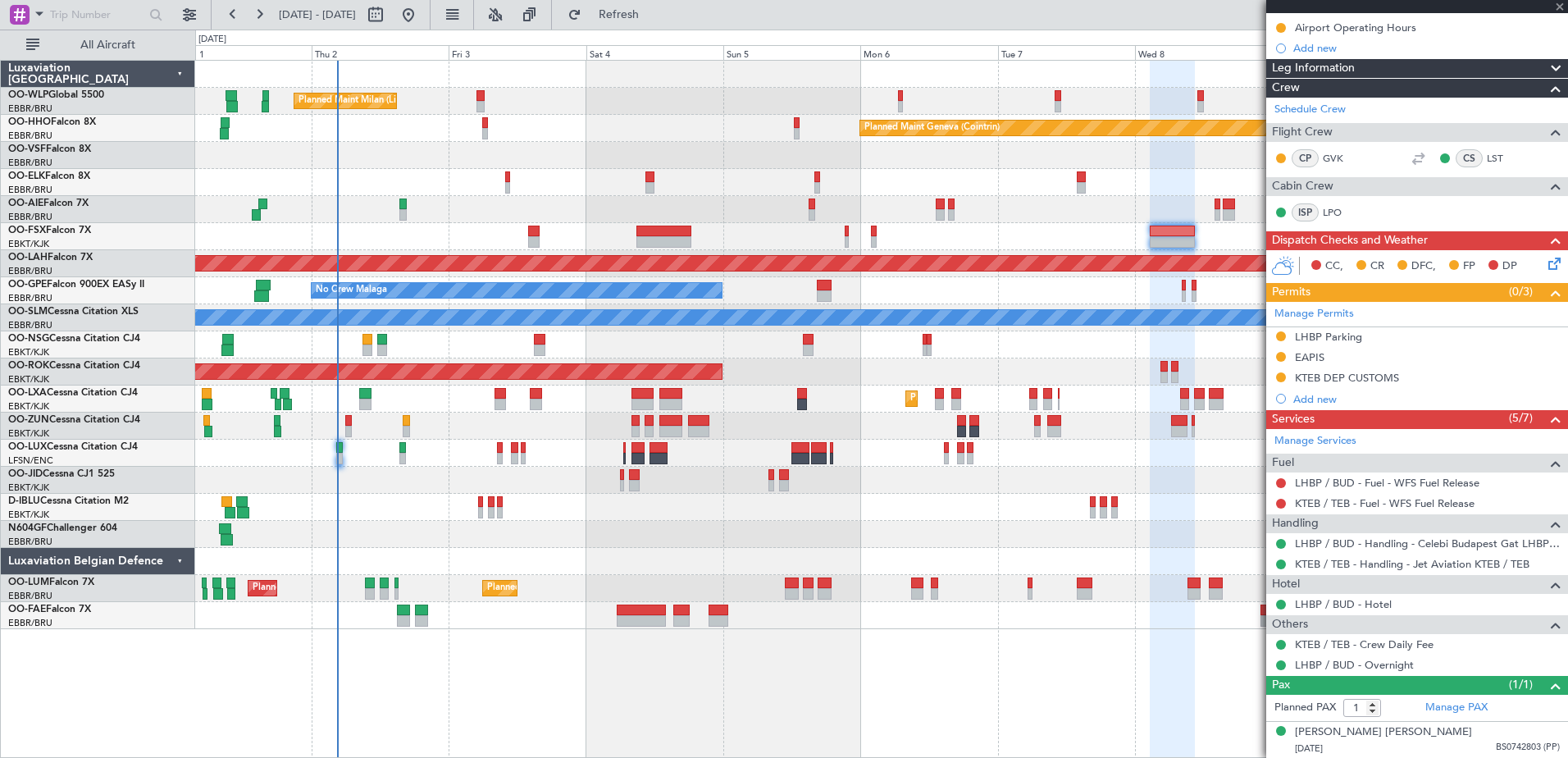
type input "+01:00"
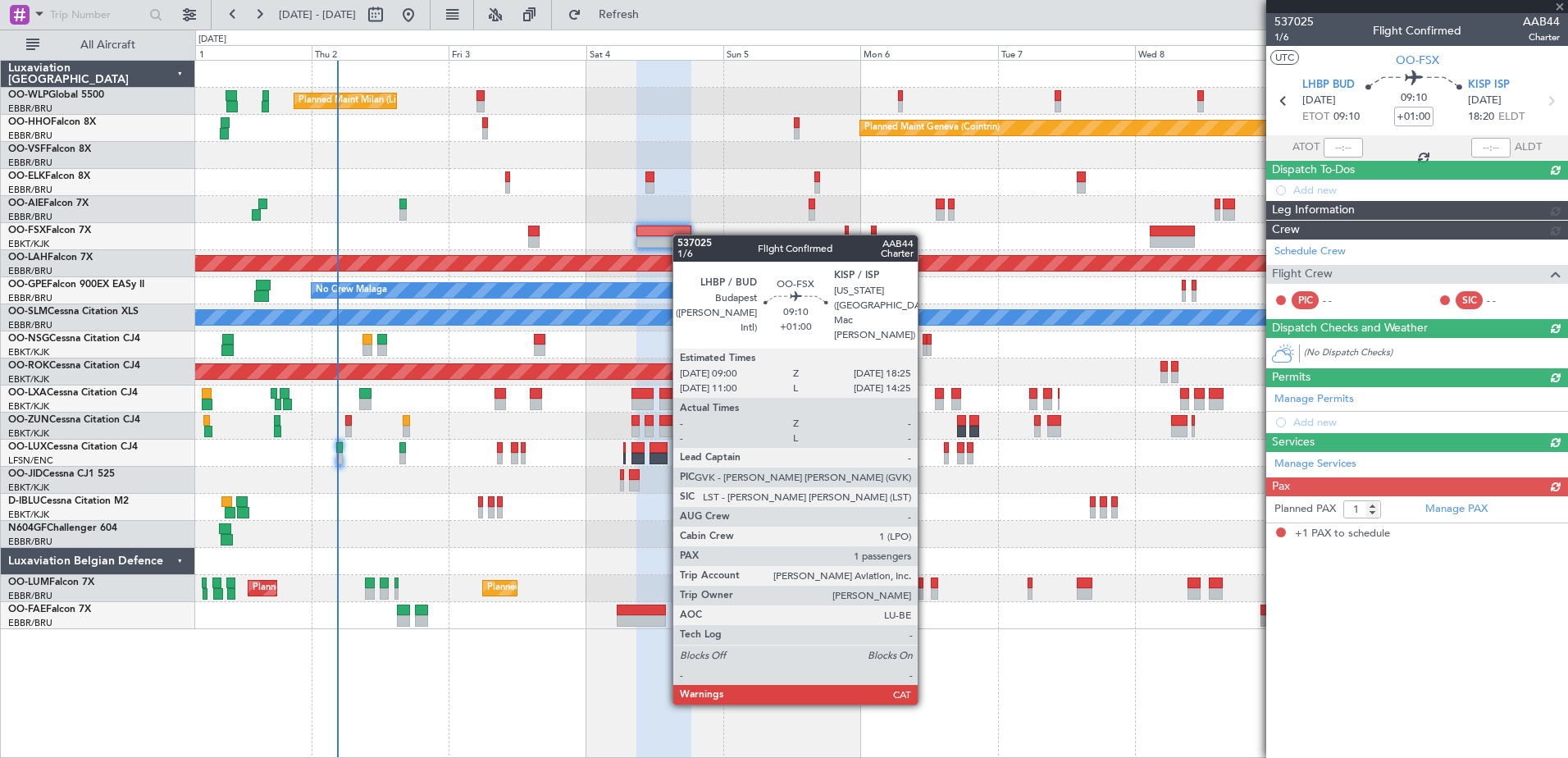
scroll to position [0, 0]
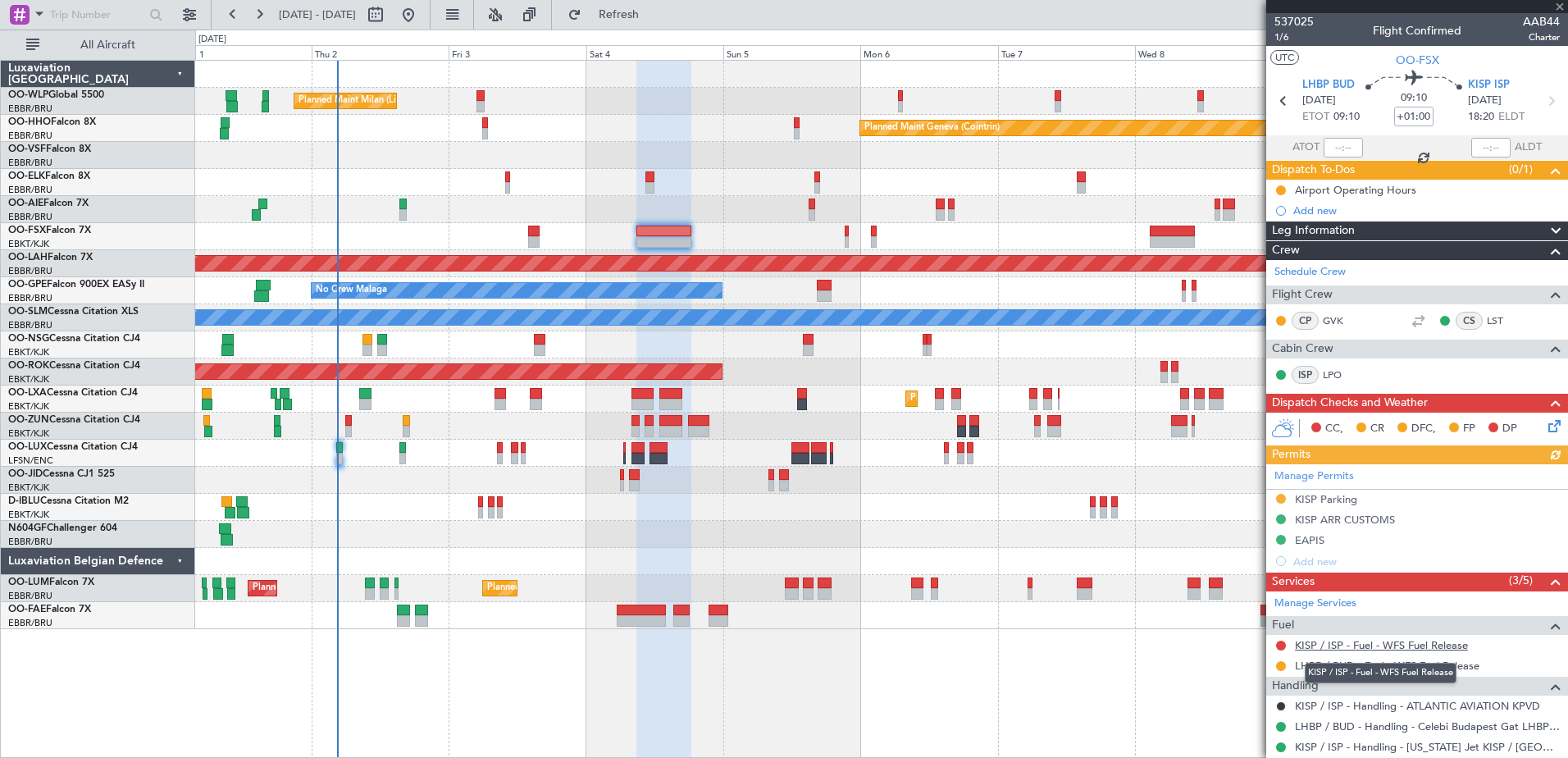
click at [1386, 642] on link "KISP / ISP - Fuel - WFS Fuel Release" at bounding box center [1381, 645] width 173 height 14
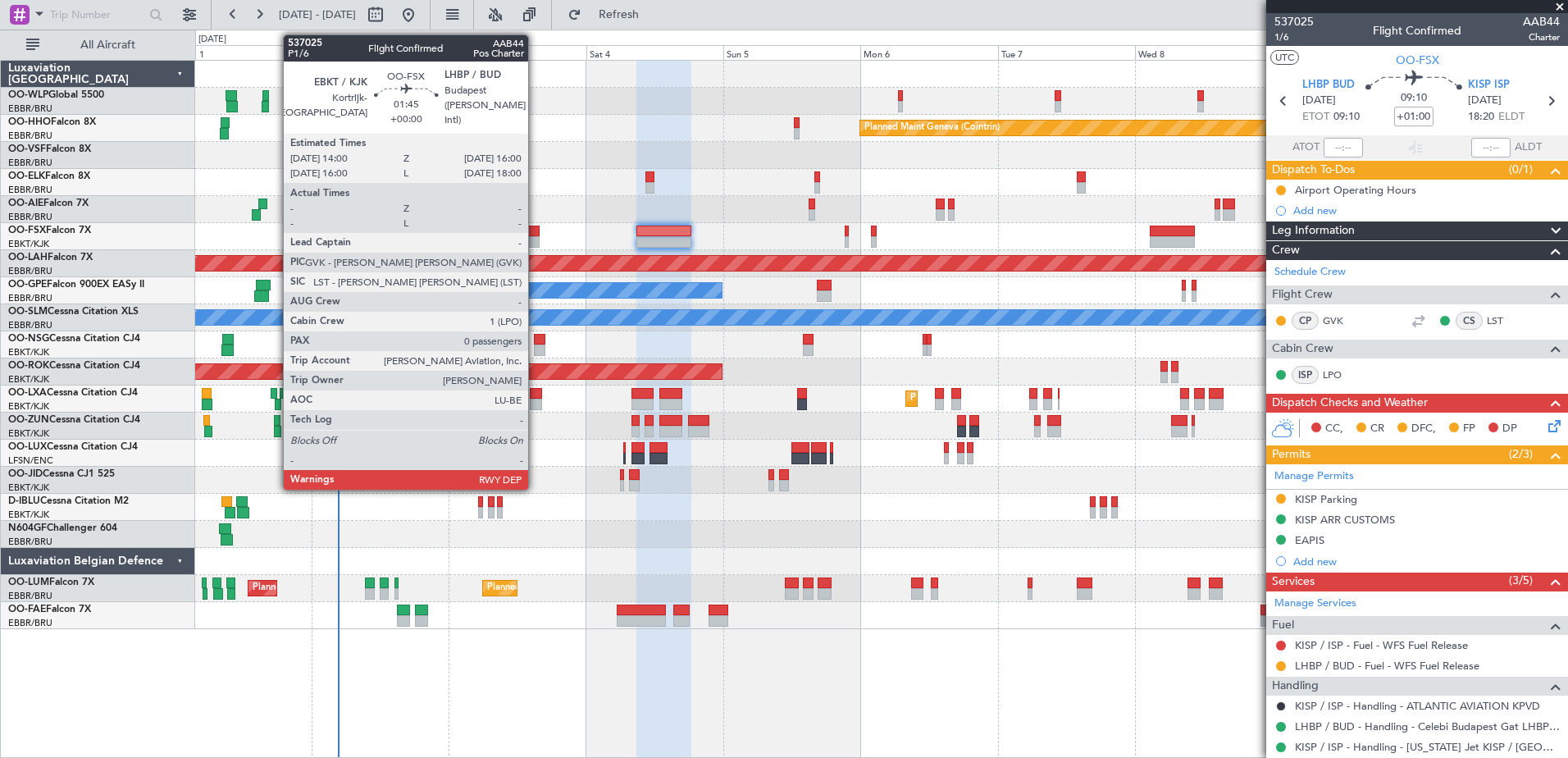
click at [535, 240] on div at bounding box center [533, 242] width 12 height 12
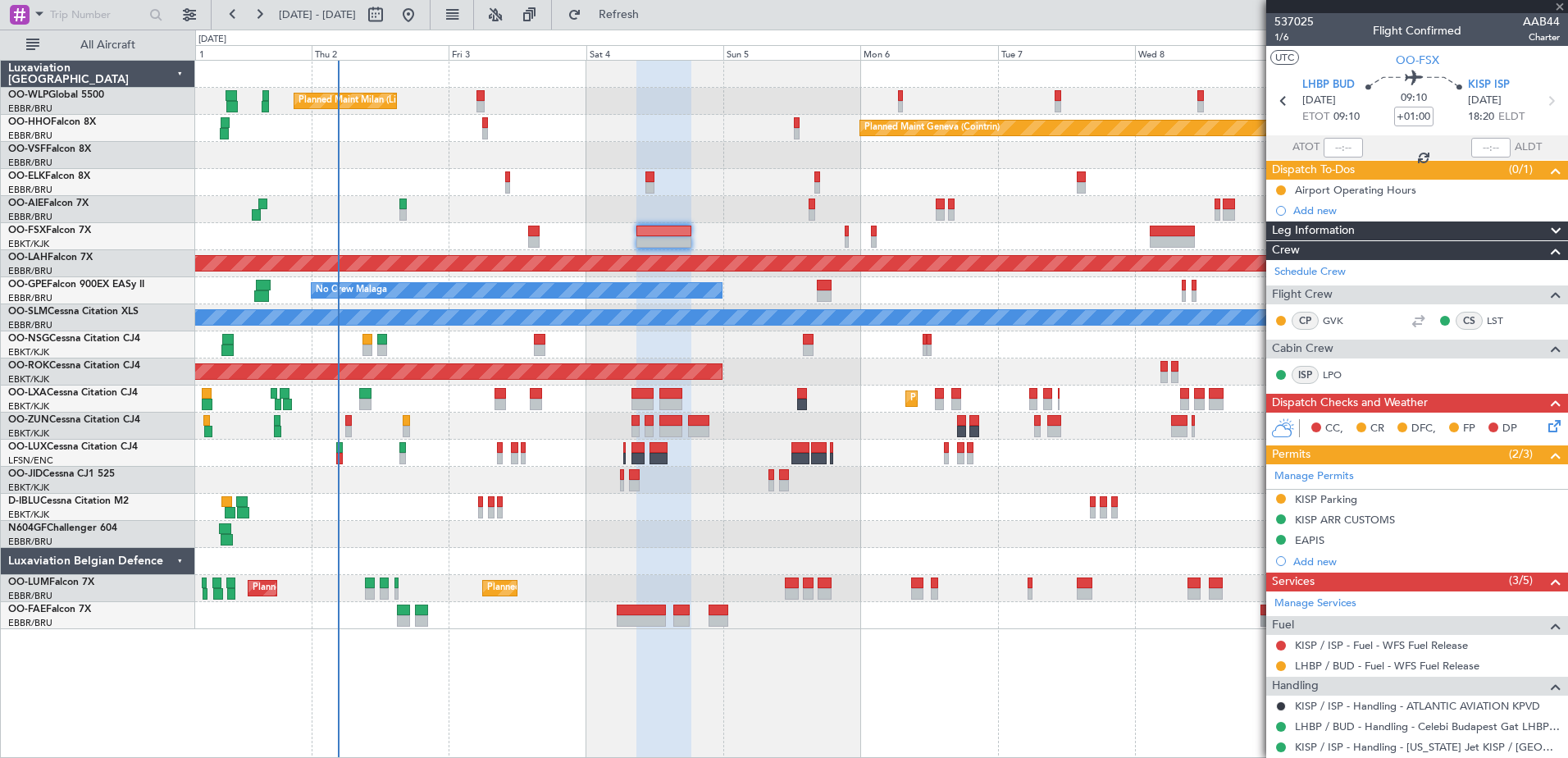
type input "0"
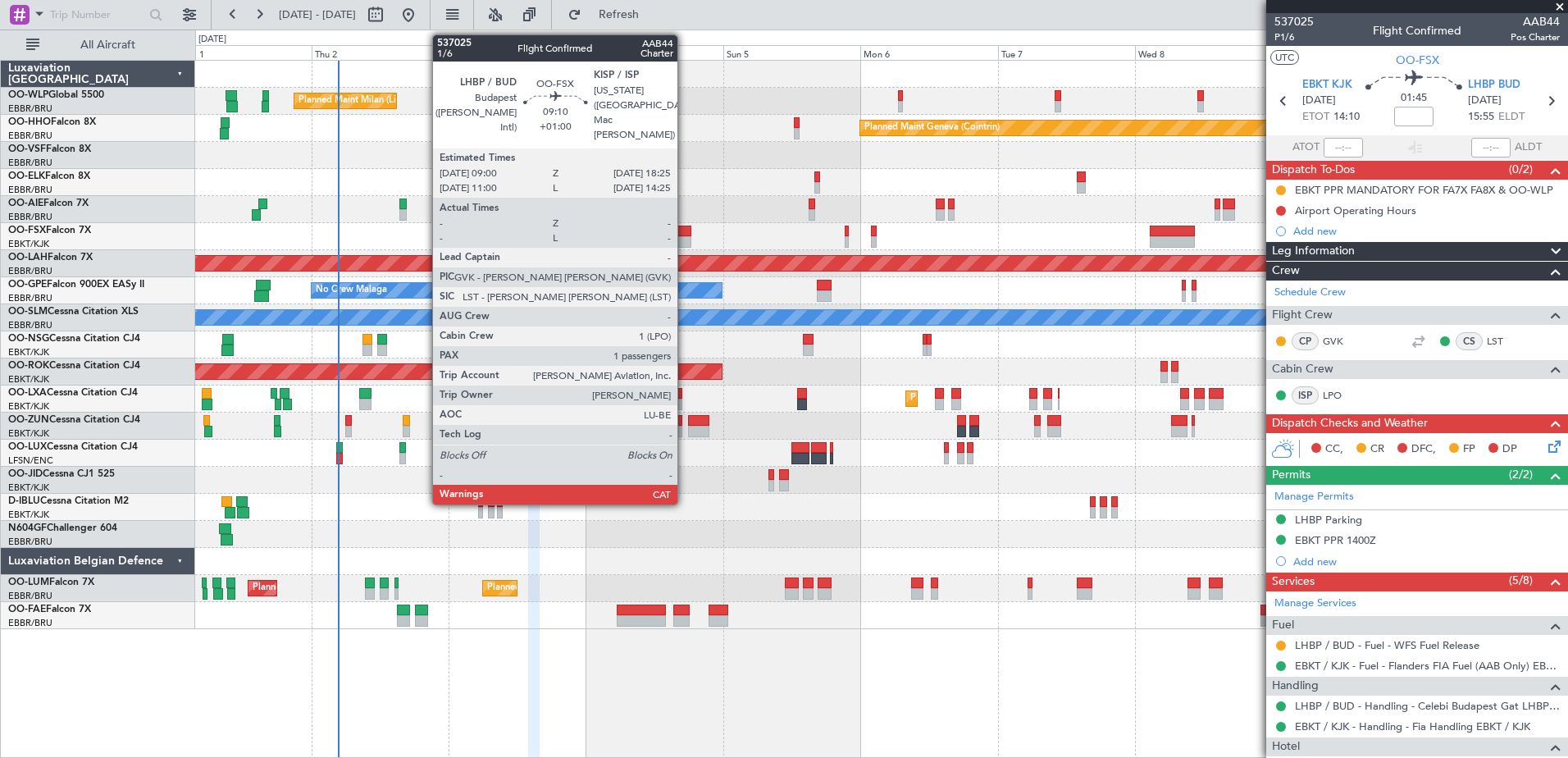
click at [685, 229] on div at bounding box center [663, 231] width 54 height 12
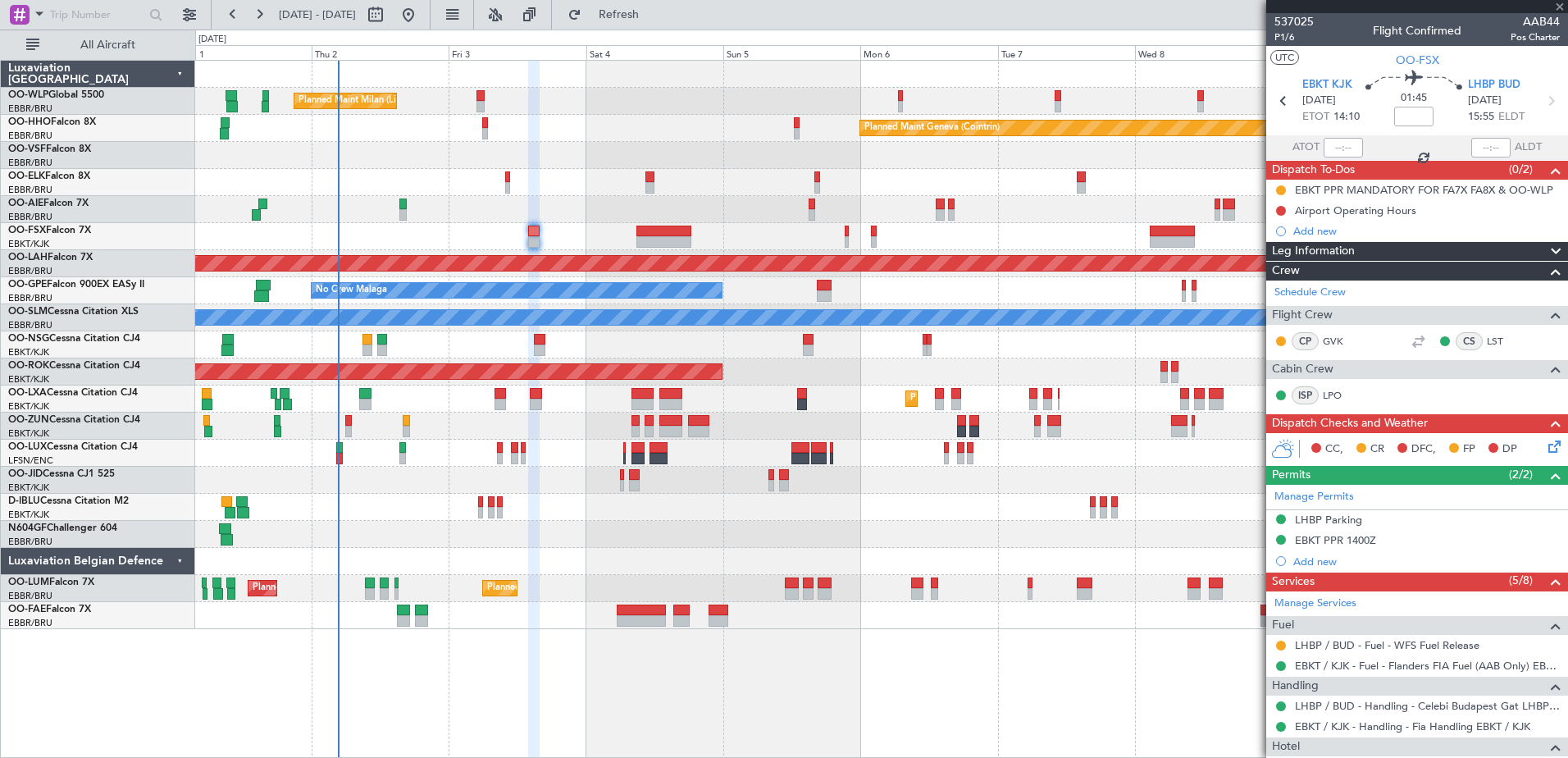
type input "+01:00"
type input "1"
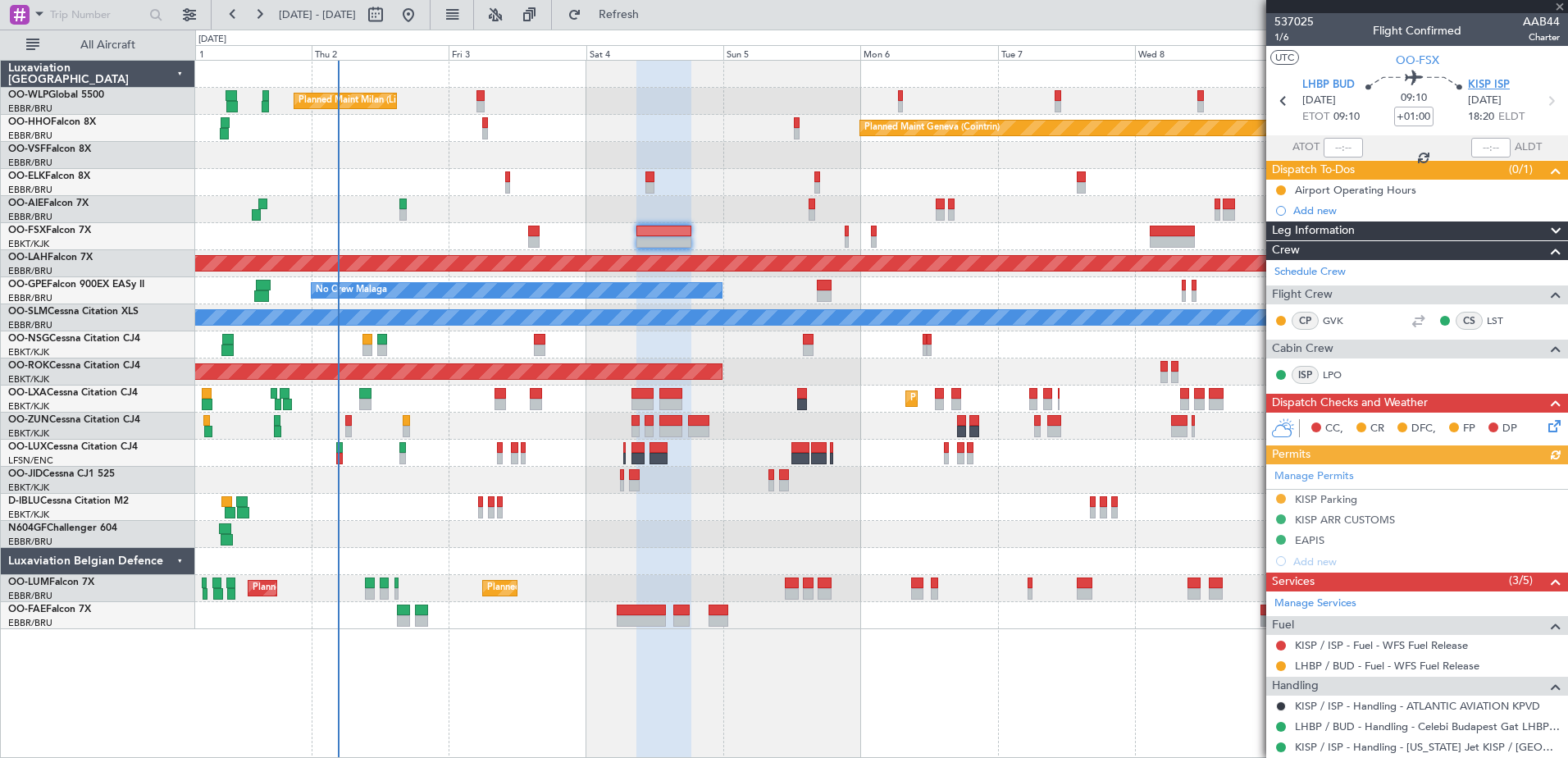
click at [1474, 88] on span "KISP ISP" at bounding box center [1488, 86] width 42 height 17
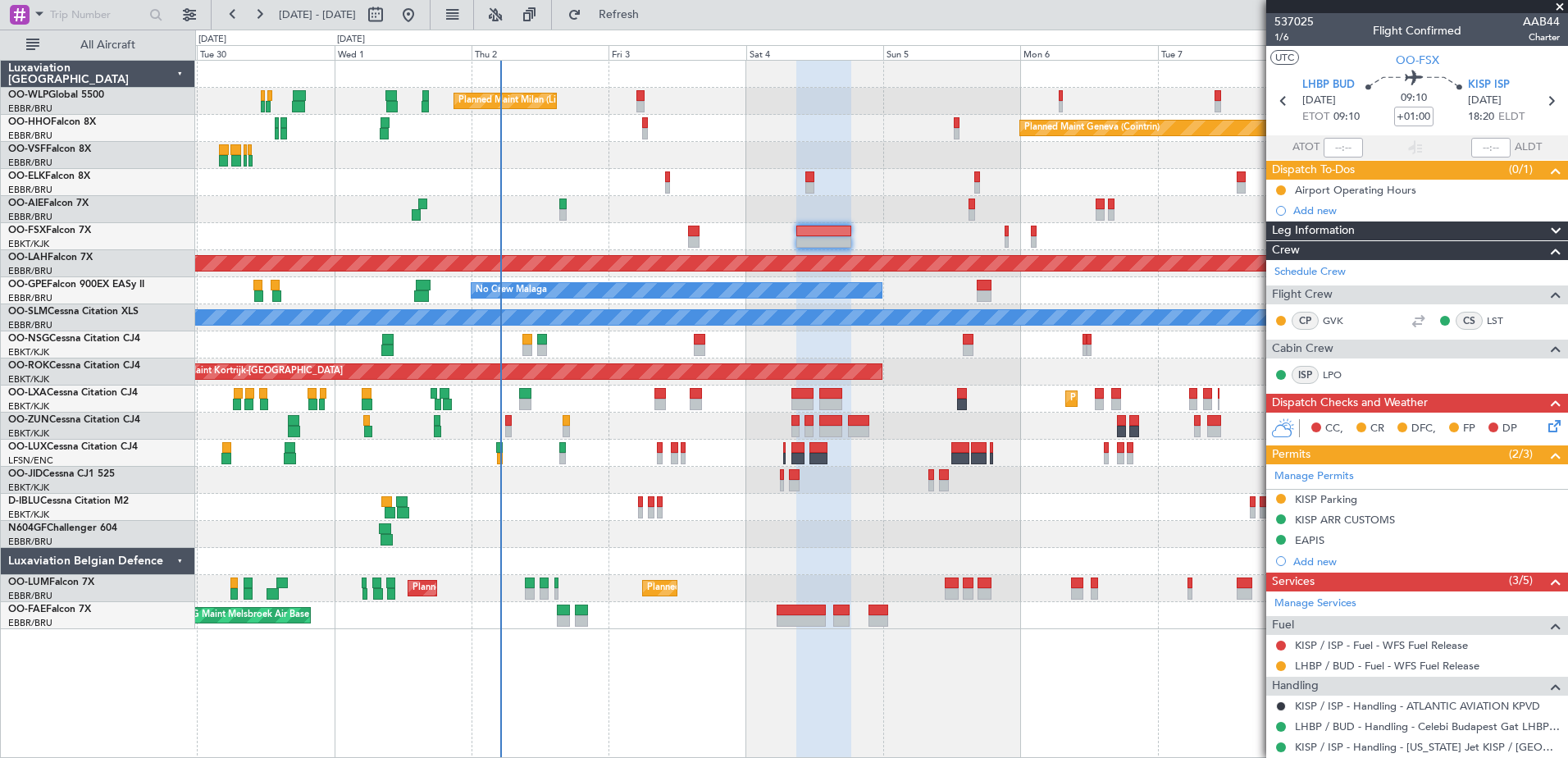
click at [1545, 426] on icon at bounding box center [1551, 423] width 13 height 13
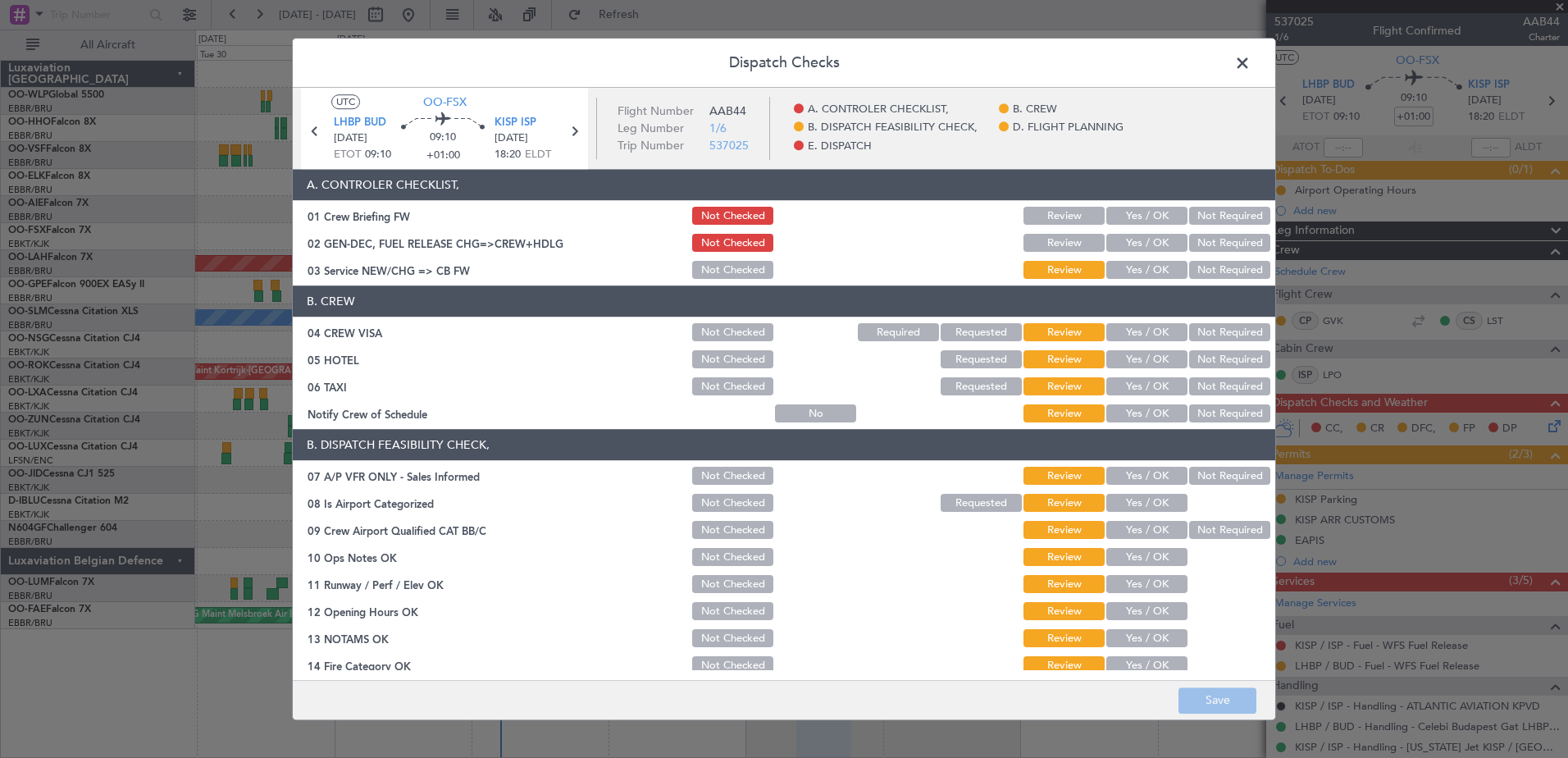
click at [1140, 474] on button "Yes / OK" at bounding box center [1147, 476] width 81 height 18
click at [1143, 503] on button "Yes / OK" at bounding box center [1147, 504] width 81 height 18
click at [1203, 527] on button "Not Required" at bounding box center [1230, 531] width 81 height 18
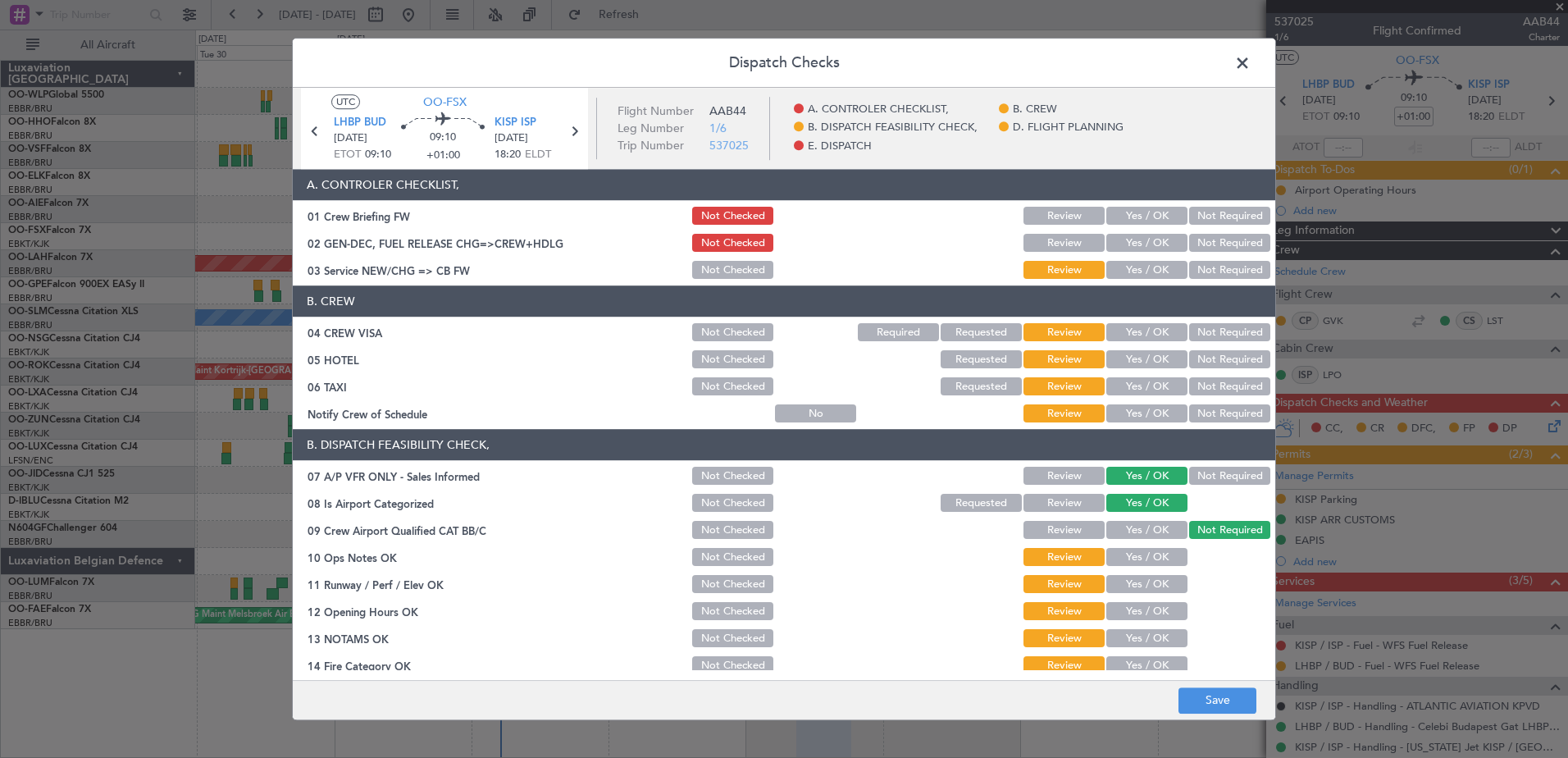
click at [1154, 553] on button "Yes / OK" at bounding box center [1147, 558] width 81 height 18
drag, startPoint x: 1154, startPoint y: 584, endPoint x: 1157, endPoint y: 603, distance: 19.2
click at [1154, 585] on button "Yes / OK" at bounding box center [1147, 585] width 81 height 18
click at [1154, 616] on button "Yes / OK" at bounding box center [1147, 612] width 81 height 18
click at [1147, 642] on button "Yes / OK" at bounding box center [1147, 639] width 81 height 18
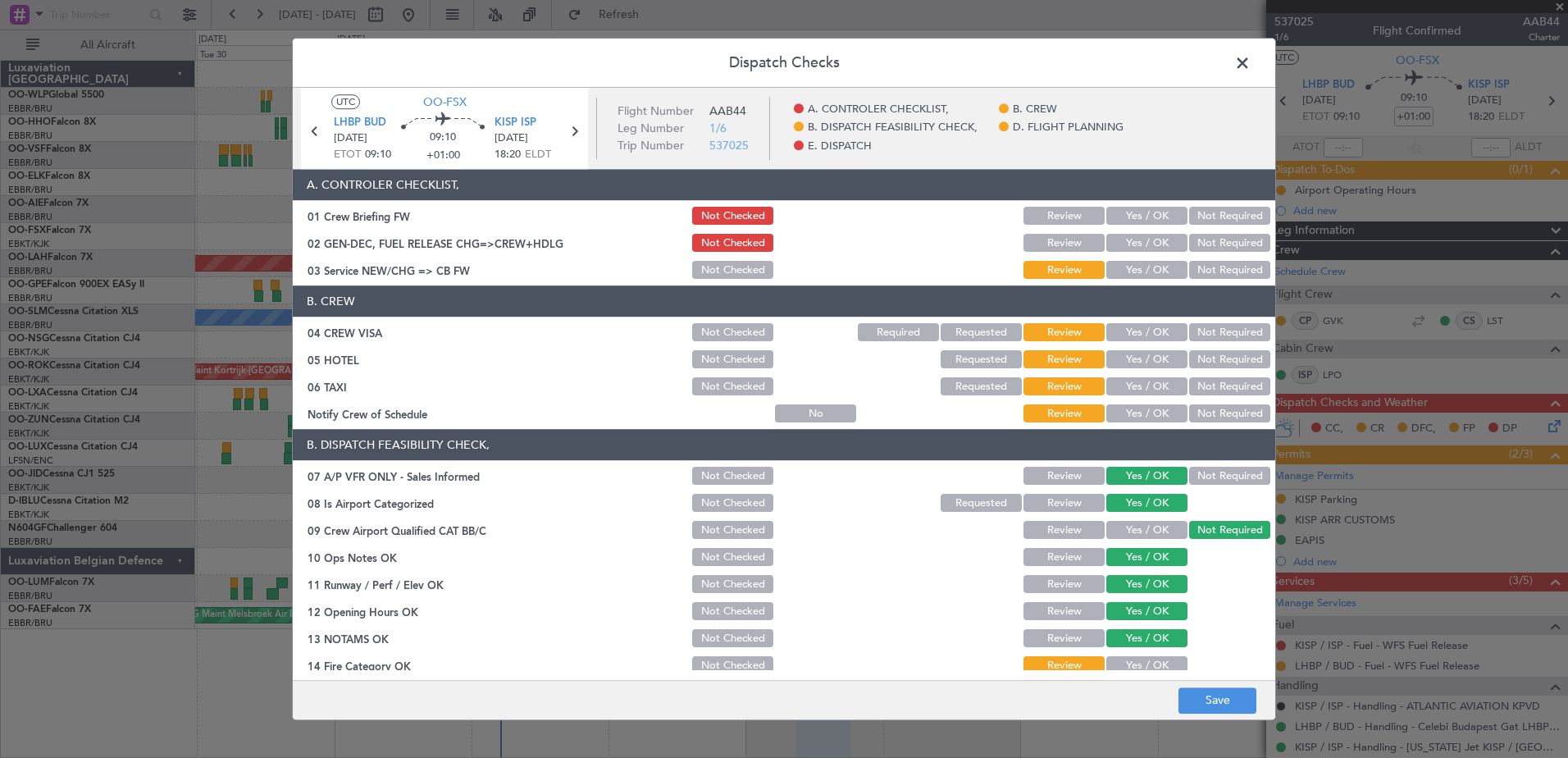
click at [1143, 662] on button "Yes / OK" at bounding box center [1147, 666] width 81 height 18
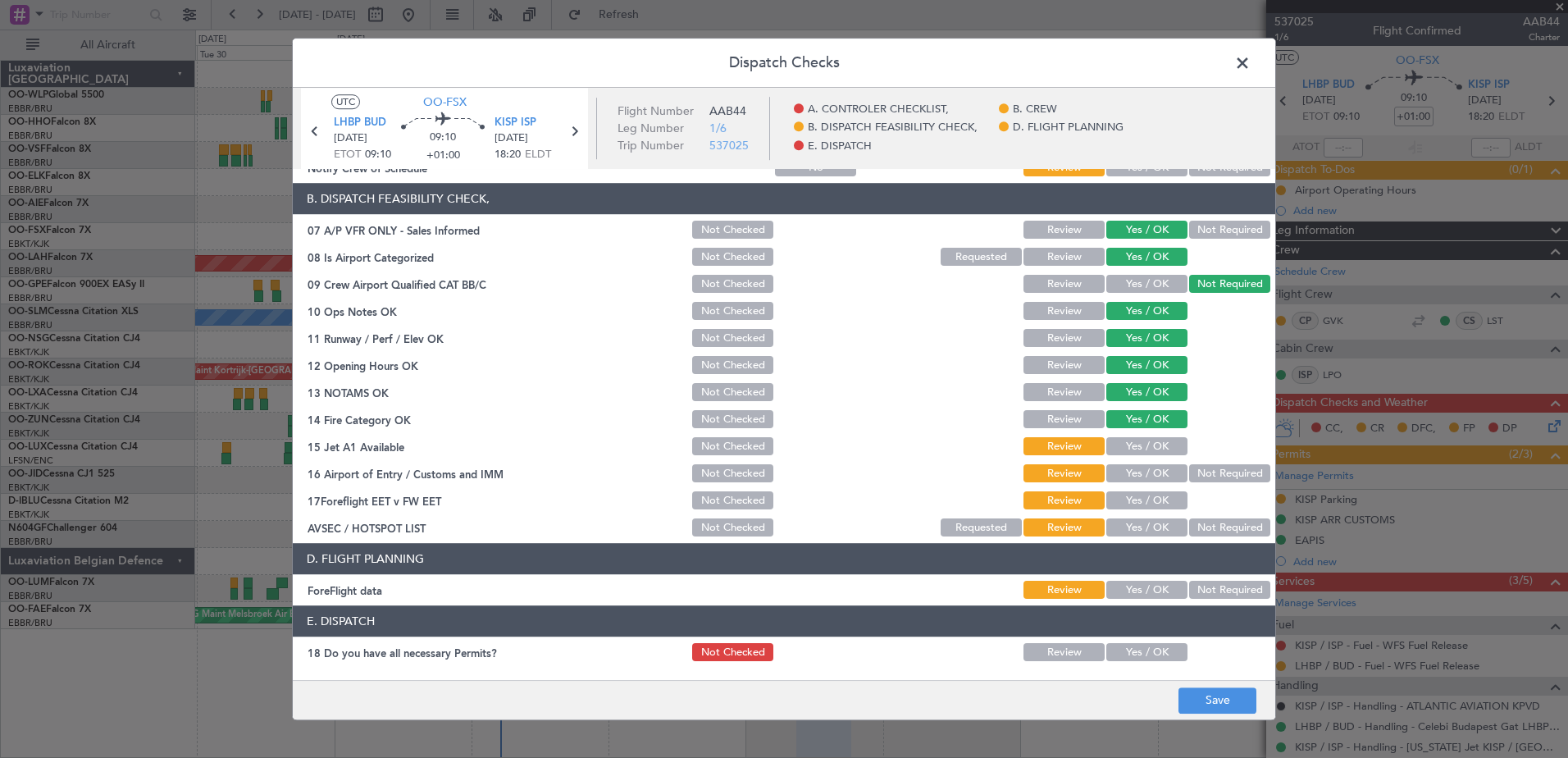
click at [1135, 441] on button "Yes / OK" at bounding box center [1147, 447] width 81 height 18
click at [1139, 473] on button "Yes / OK" at bounding box center [1147, 474] width 81 height 18
click at [1143, 502] on button "Yes / OK" at bounding box center [1147, 501] width 81 height 18
click at [1224, 530] on button "Not Required" at bounding box center [1230, 529] width 81 height 18
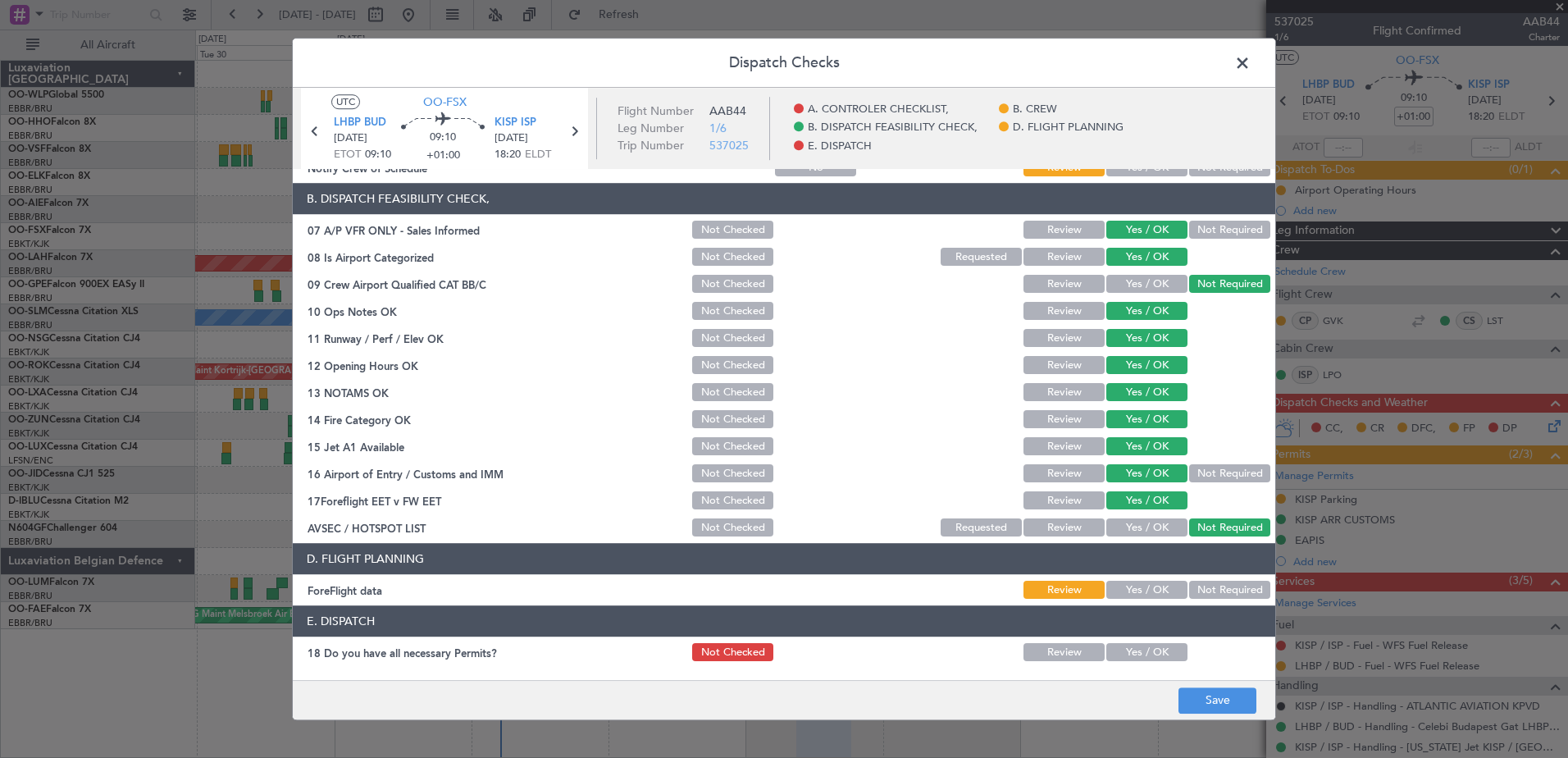
click at [1158, 588] on button "Yes / OK" at bounding box center [1147, 591] width 81 height 18
click at [1217, 695] on button "Save" at bounding box center [1217, 701] width 78 height 27
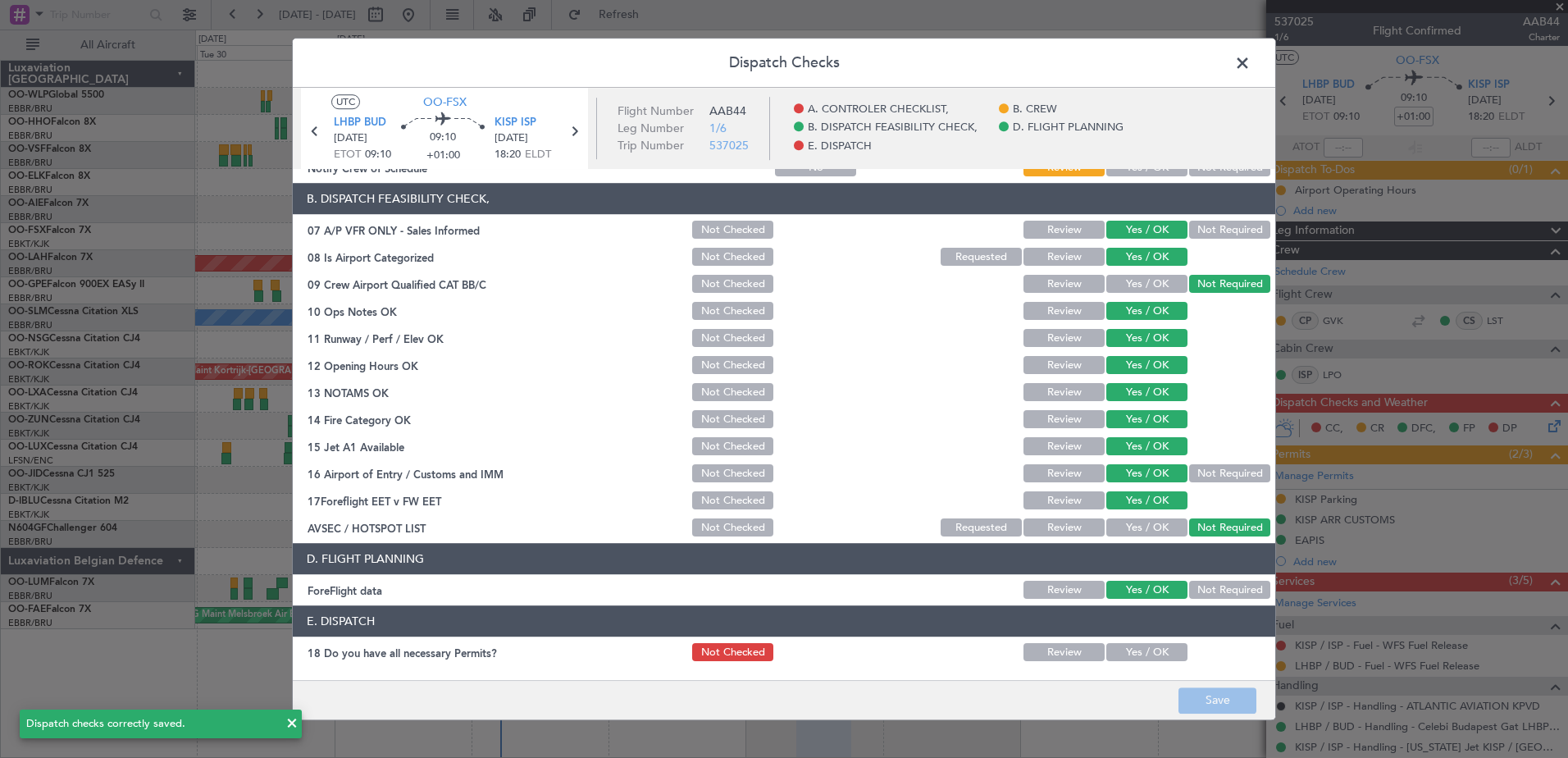
scroll to position [0, 0]
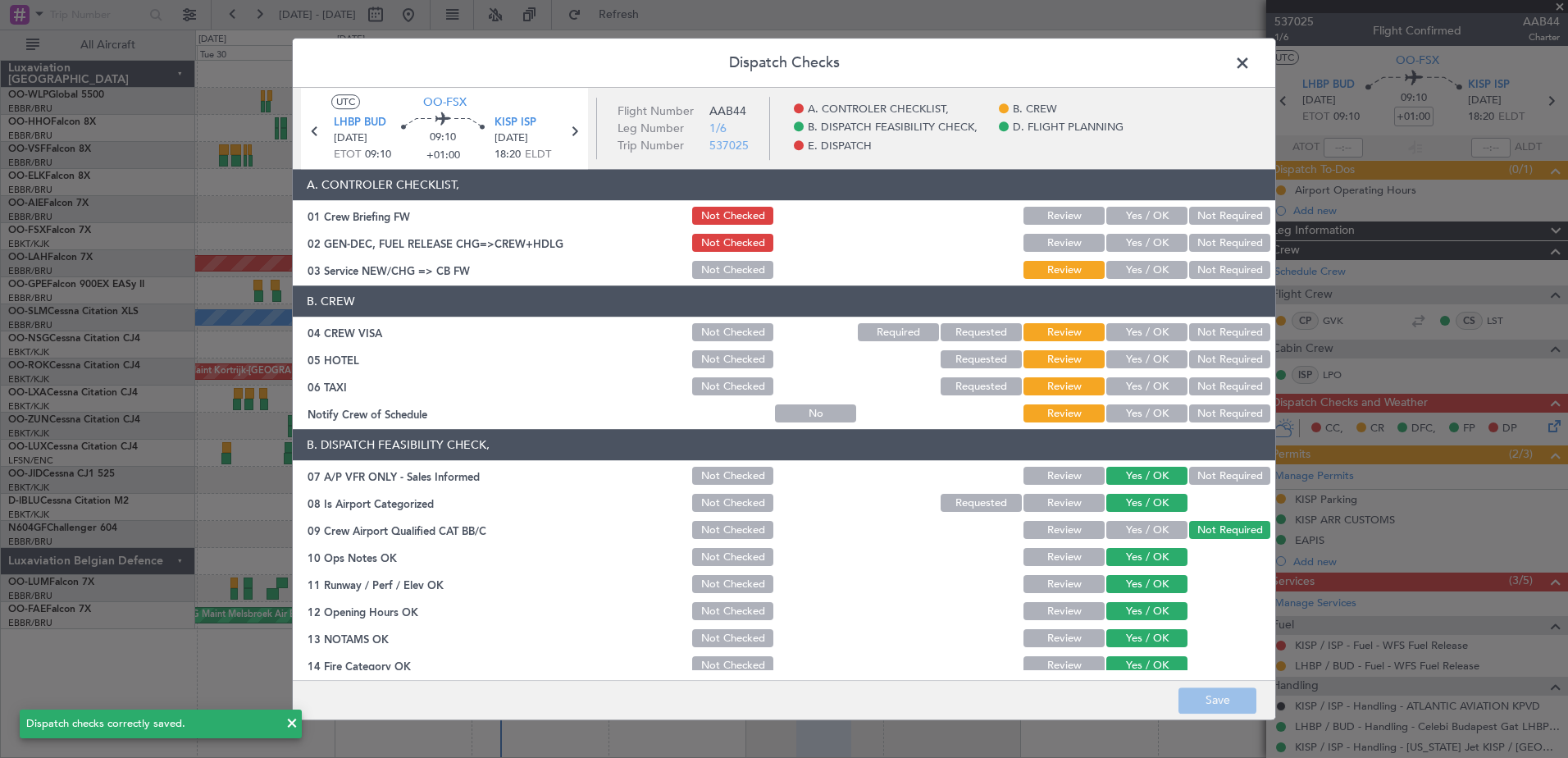
click at [1138, 419] on button "Yes / OK" at bounding box center [1147, 414] width 81 height 18
click at [1202, 385] on button "Not Required" at bounding box center [1230, 387] width 81 height 18
click at [1207, 361] on button "Not Required" at bounding box center [1230, 360] width 81 height 18
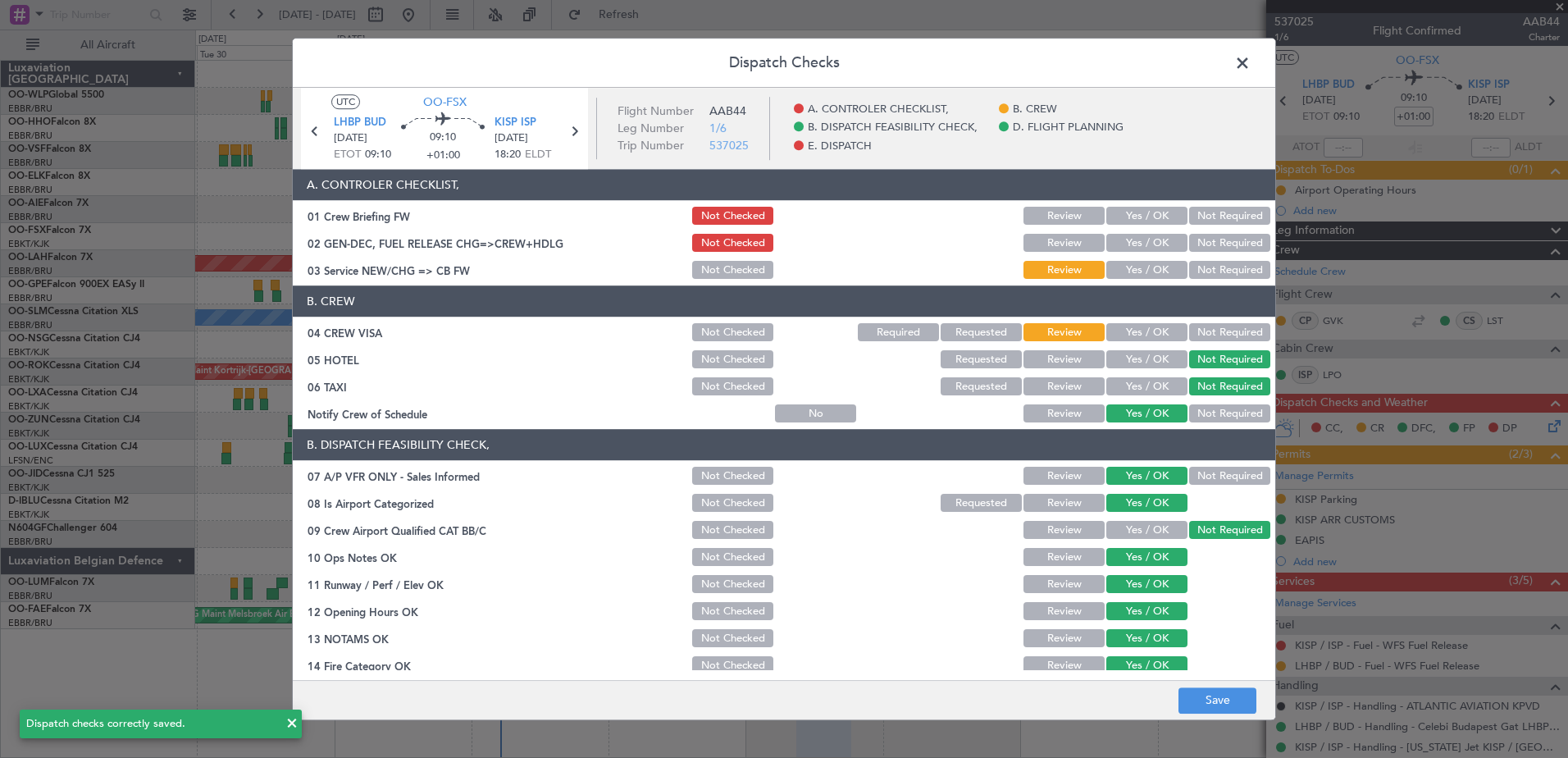
click at [1212, 333] on button "Not Required" at bounding box center [1230, 333] width 81 height 18
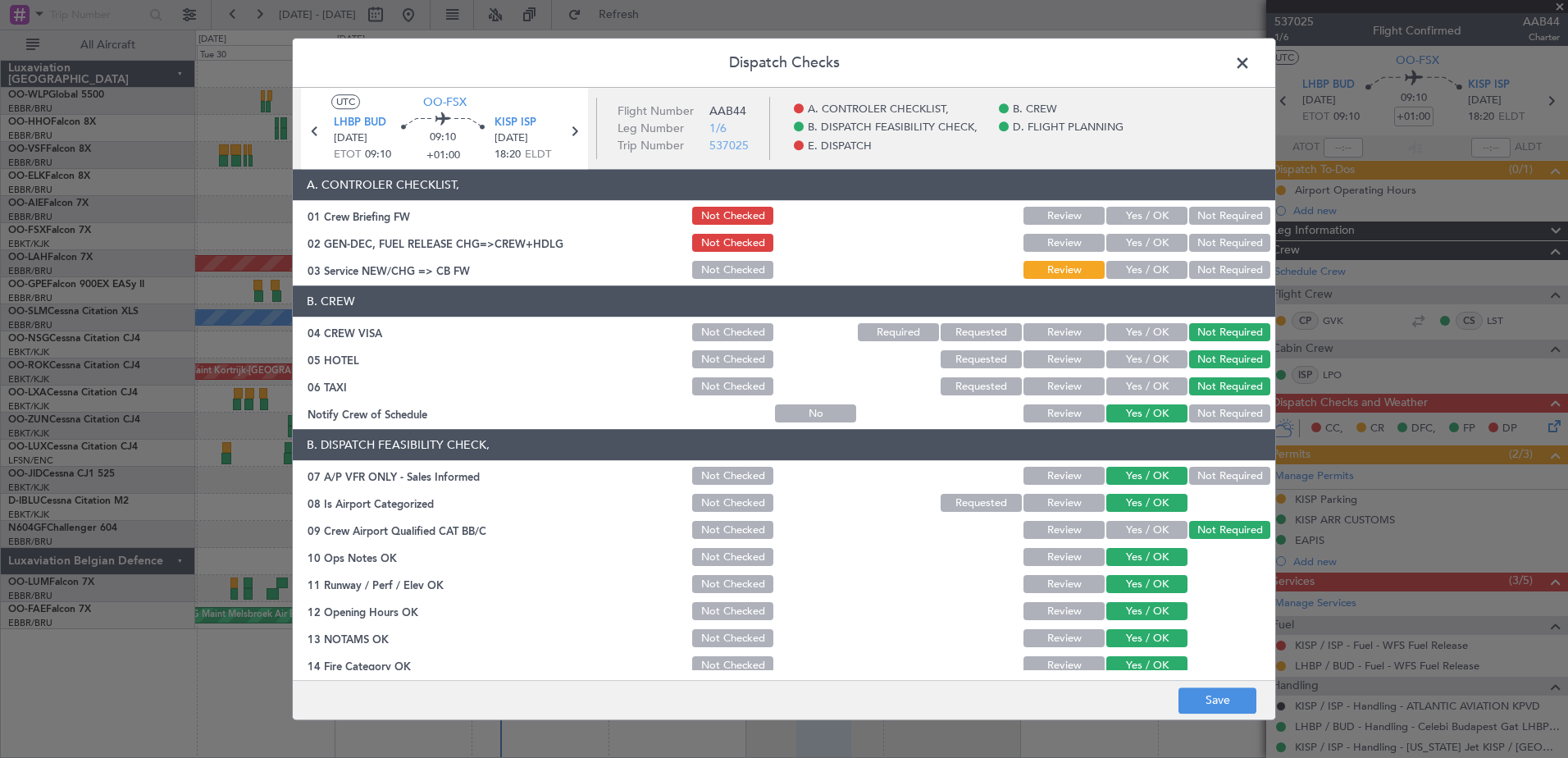
click at [1153, 331] on button "Yes / OK" at bounding box center [1147, 333] width 81 height 18
click at [1202, 705] on button "Save" at bounding box center [1217, 701] width 78 height 27
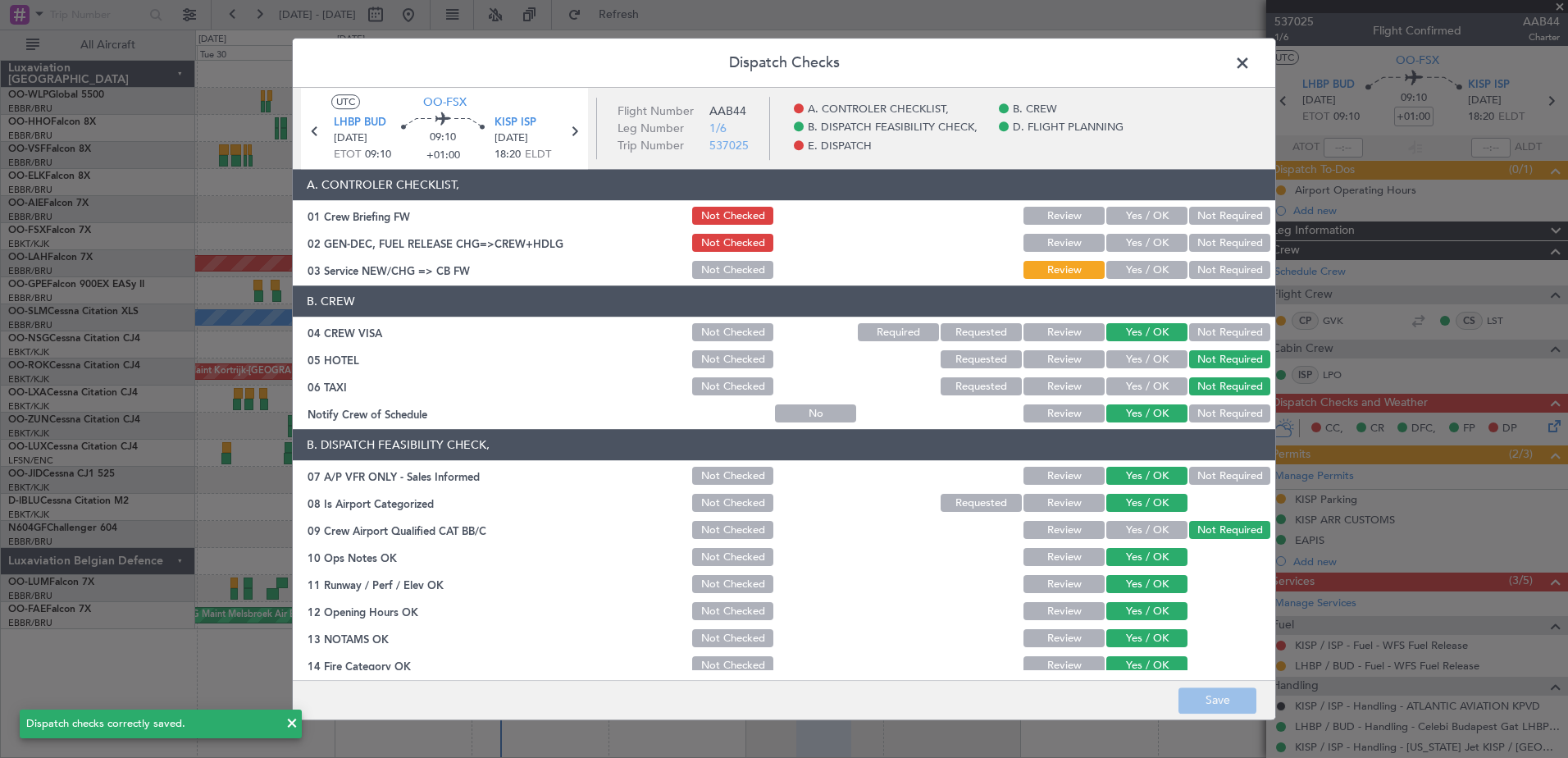
click at [1251, 58] on span at bounding box center [1251, 66] width 0 height 32
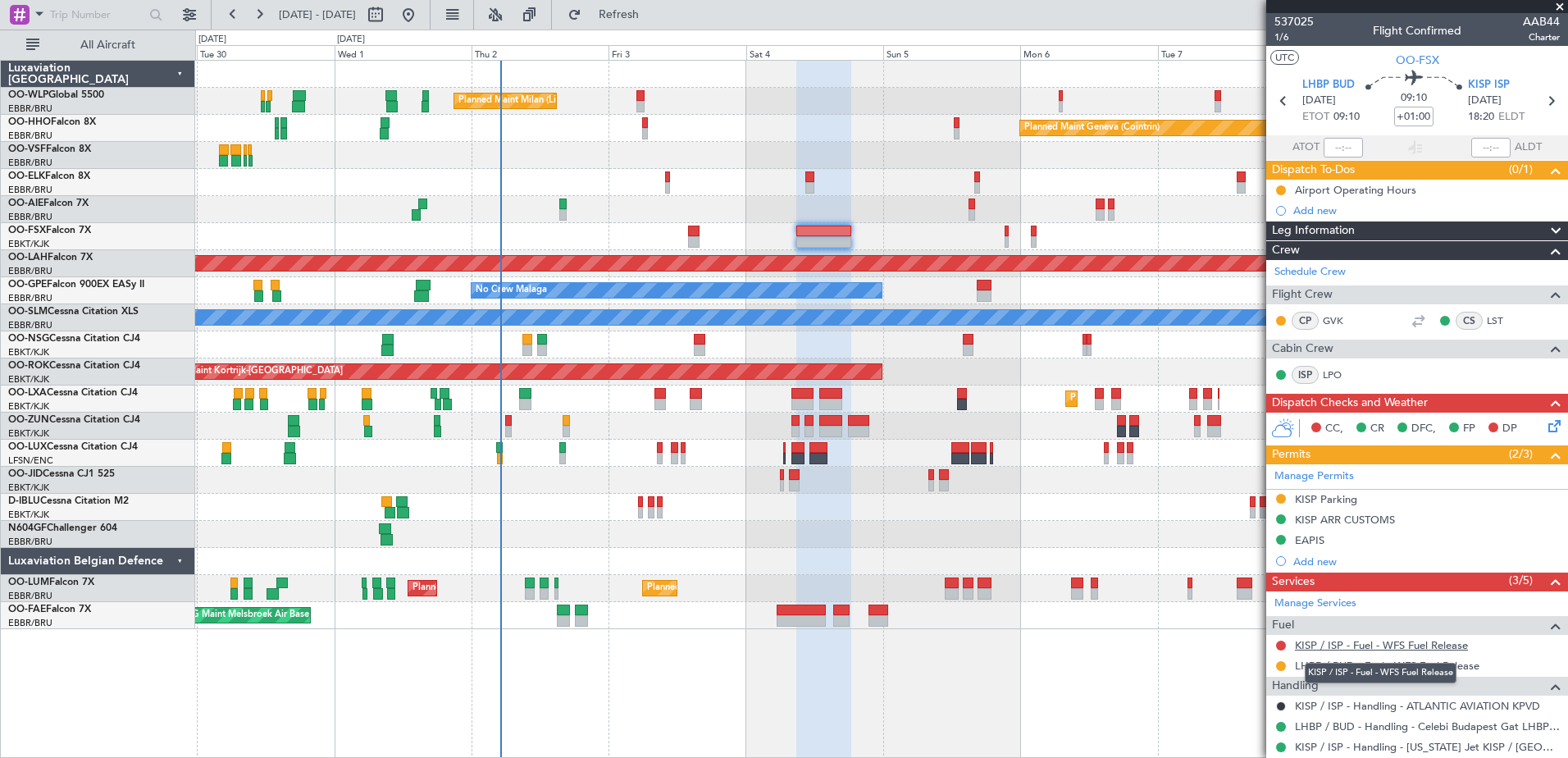
click at [1368, 644] on link "KISP / ISP - Fuel - WFS Fuel Release" at bounding box center [1381, 645] width 173 height 14
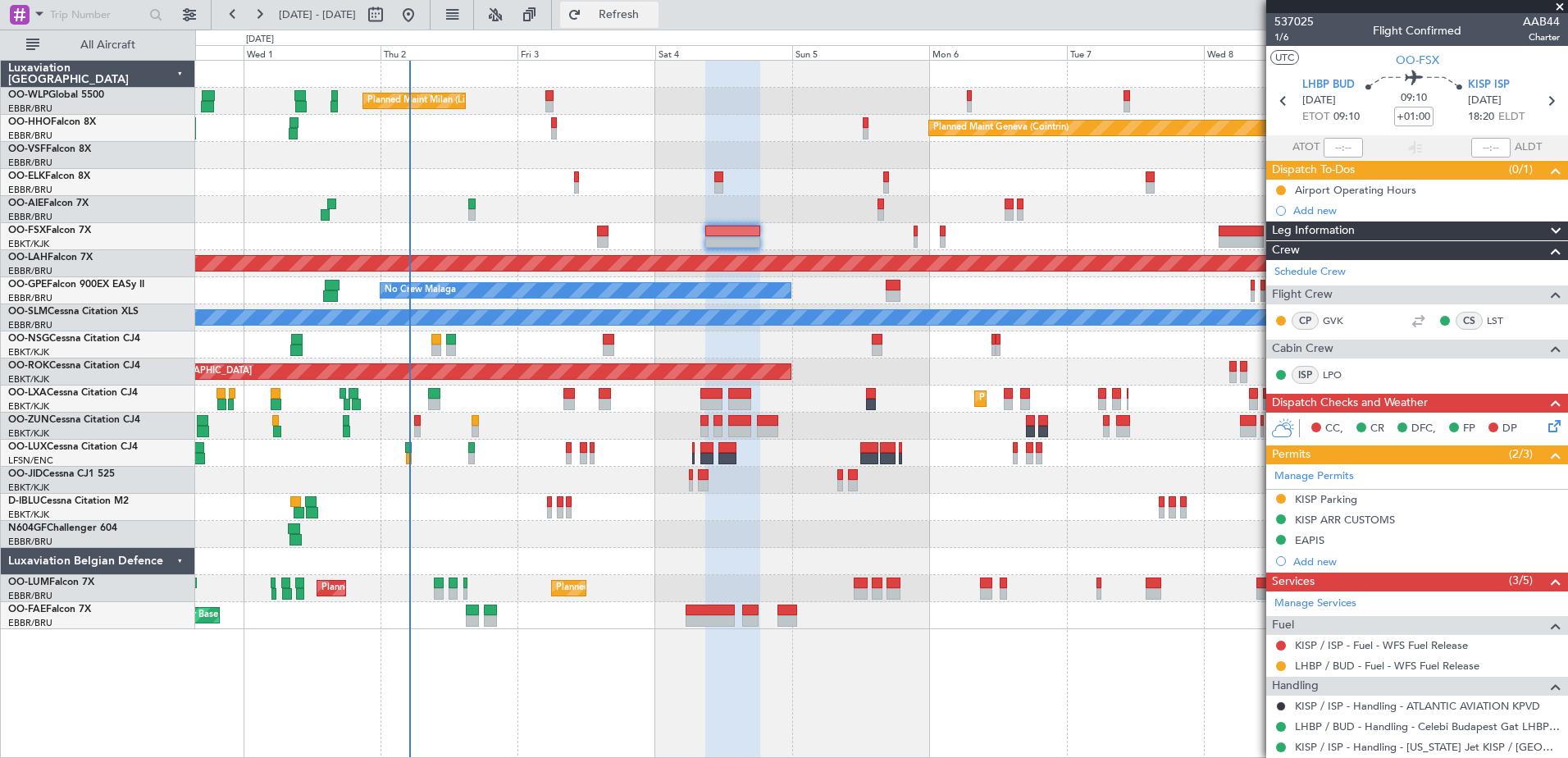
click at [654, 24] on button "Refresh" at bounding box center [609, 15] width 98 height 27
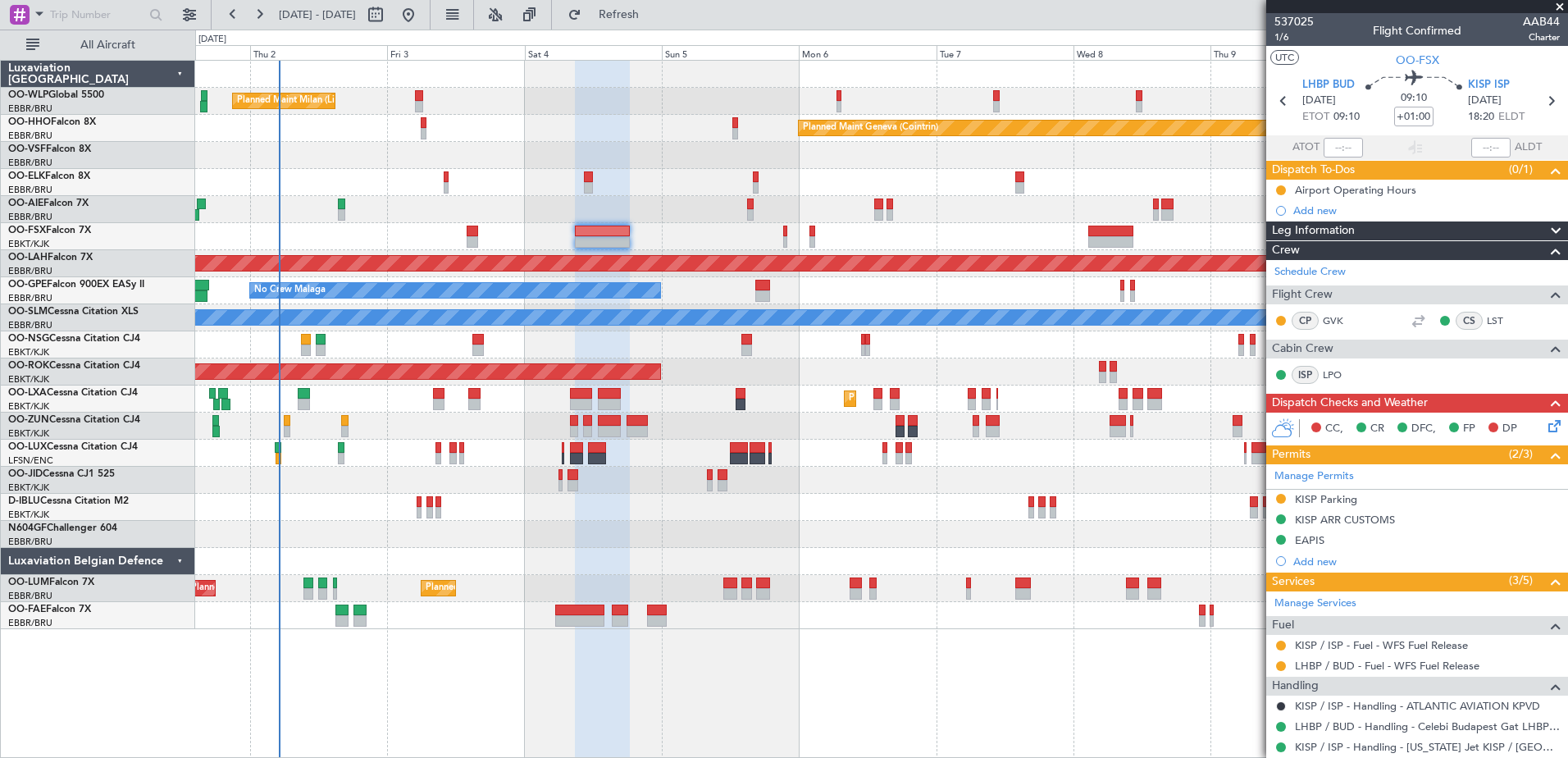
click at [592, 175] on div "Planned Maint Kortrijk-[GEOGRAPHIC_DATA]" at bounding box center [881, 182] width 1372 height 27
click at [787, 232] on div at bounding box center [881, 236] width 1372 height 27
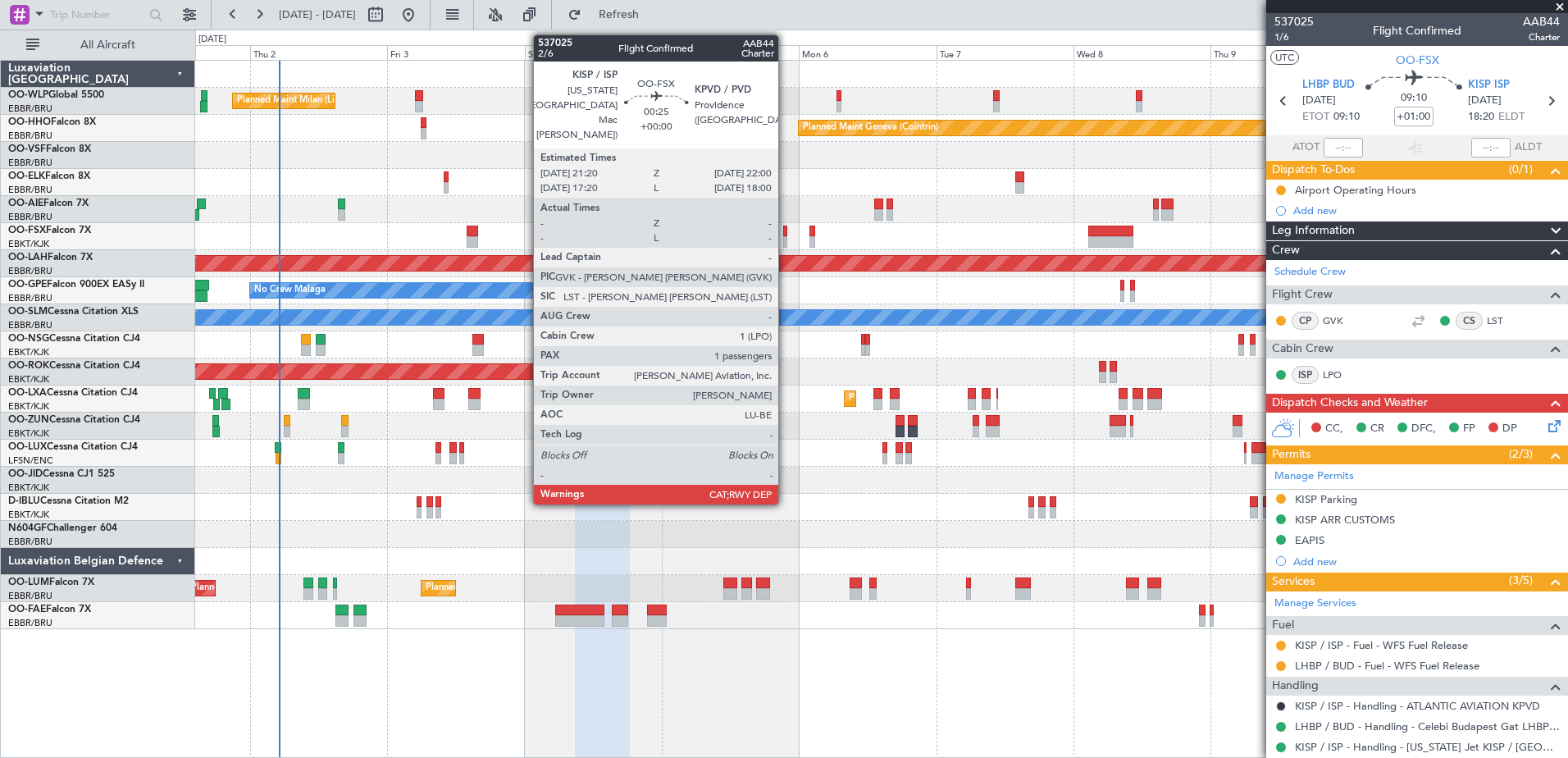
click at [785, 238] on div at bounding box center [784, 242] width 4 height 12
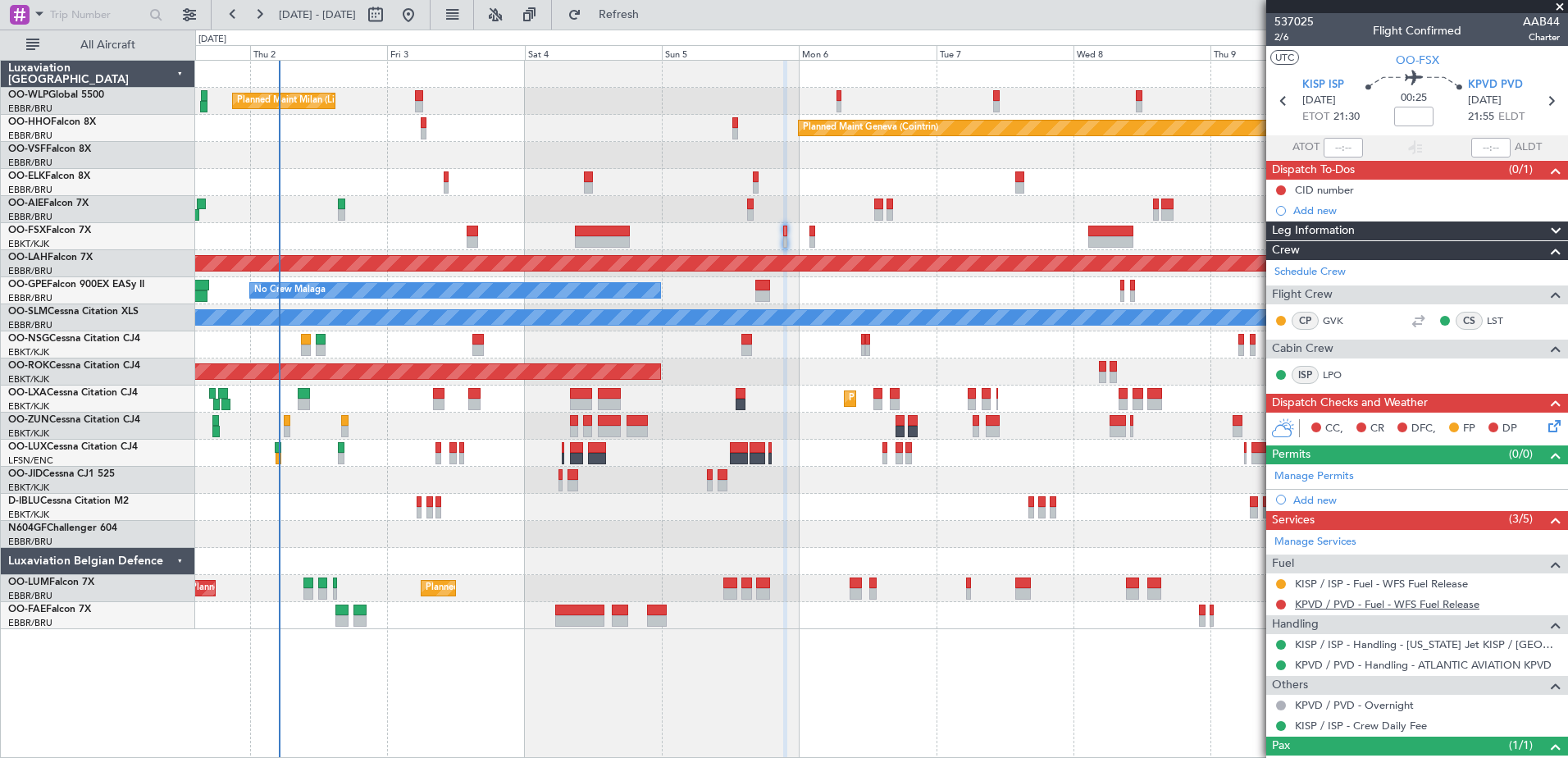
click at [1334, 601] on link "KPVD / PVD - Fuel - WFS Fuel Release" at bounding box center [1387, 603] width 184 height 14
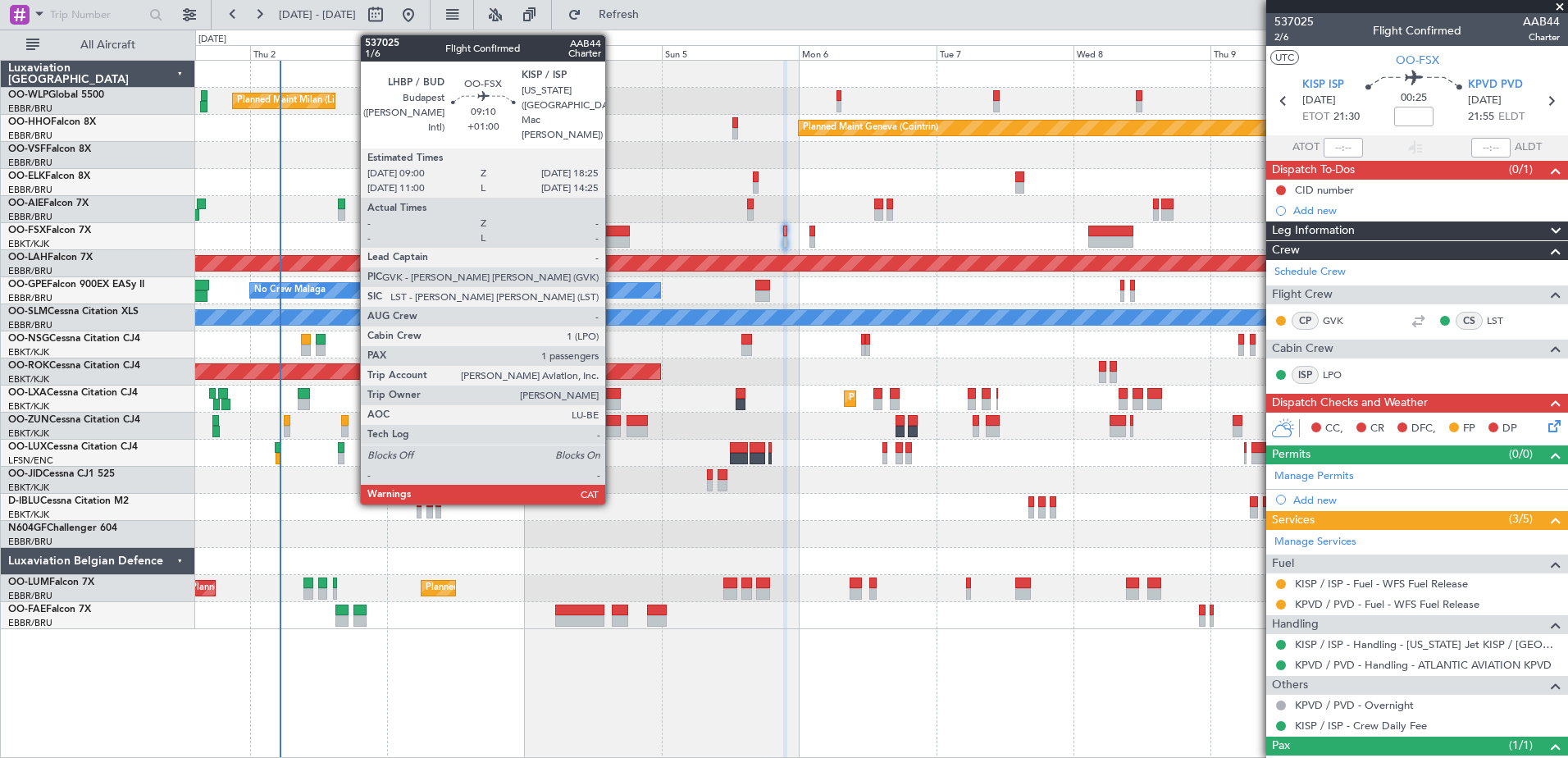
click at [612, 234] on div at bounding box center [602, 231] width 54 height 12
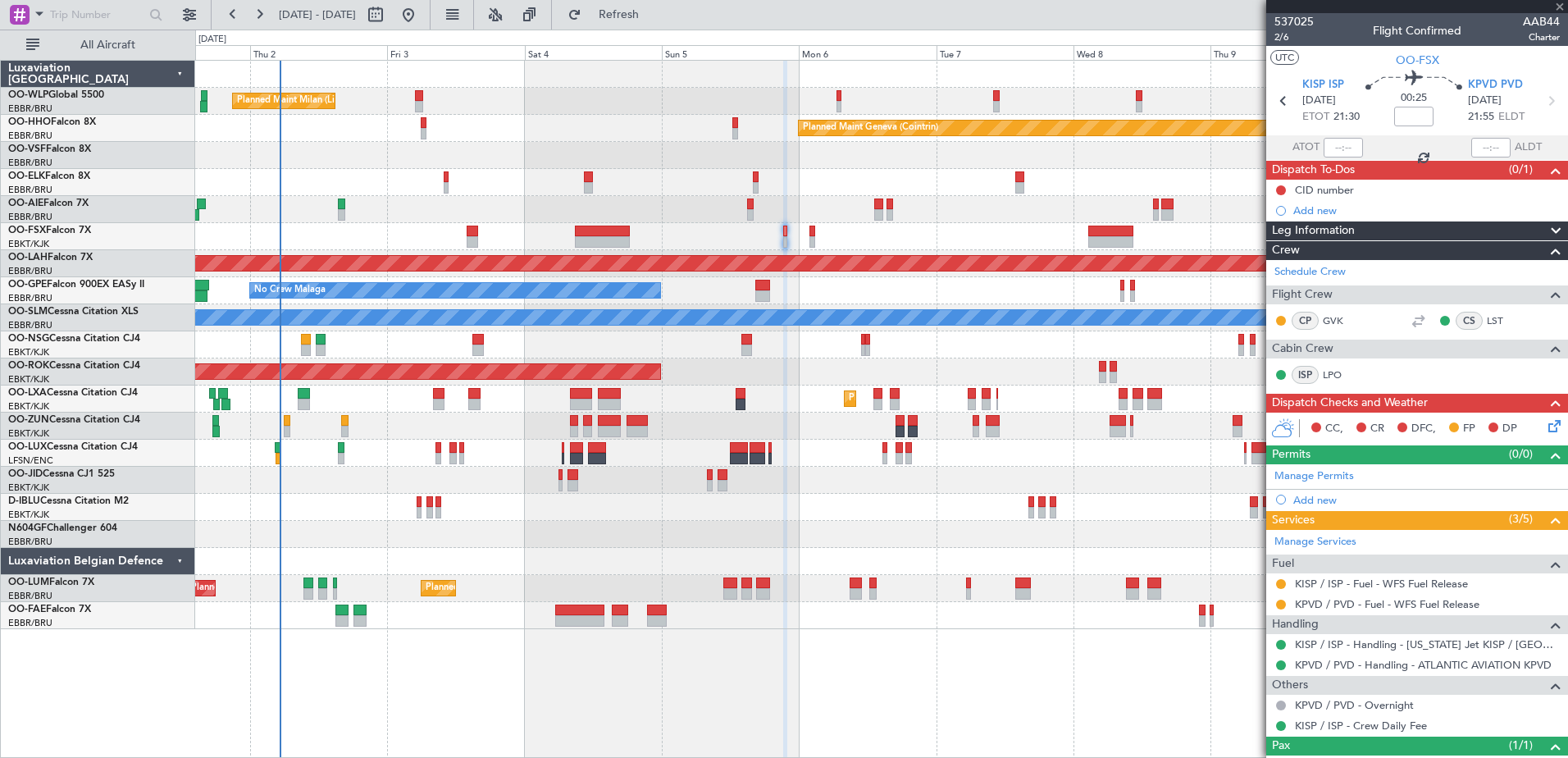
type input "+01:00"
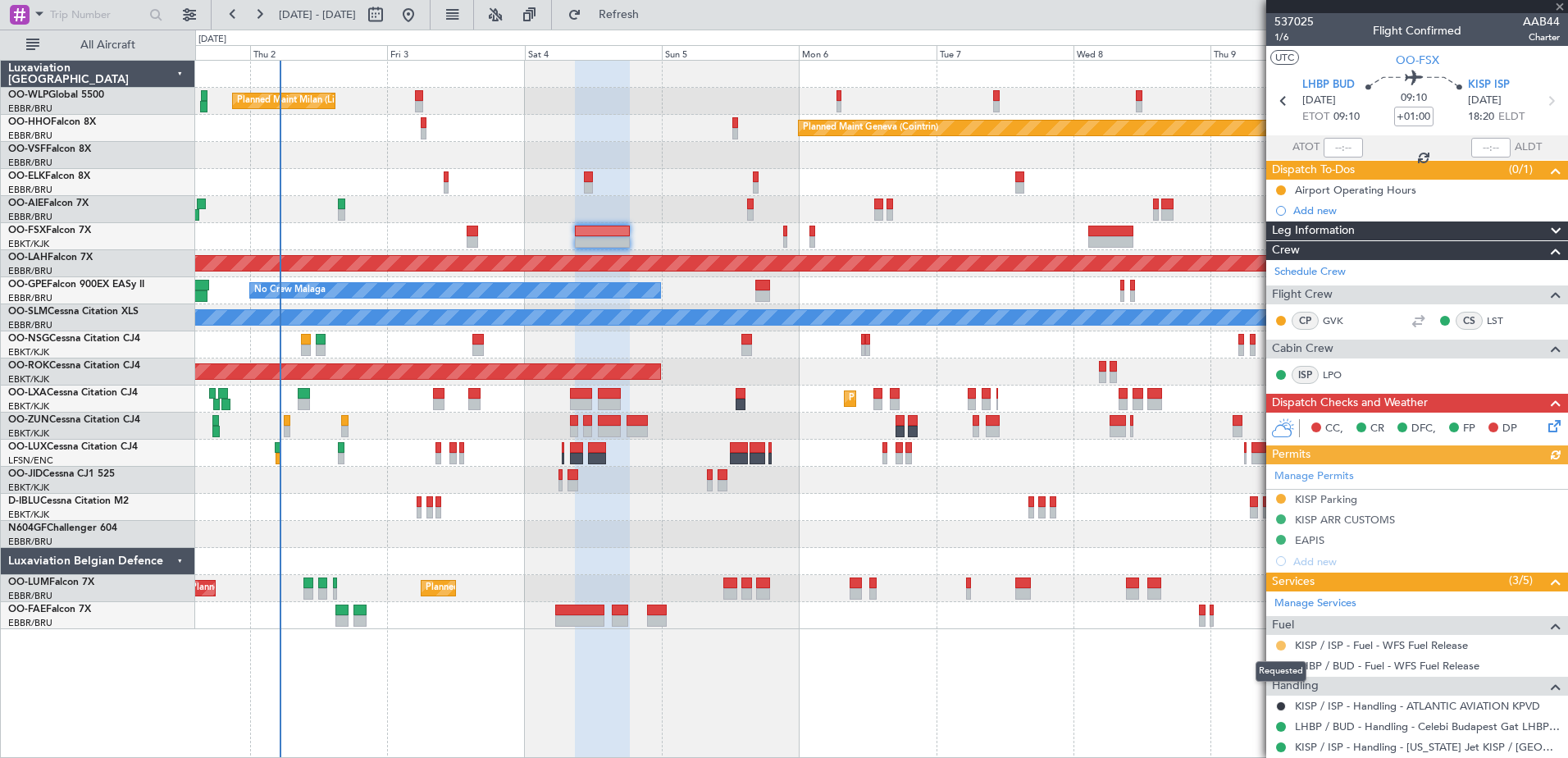
click at [1282, 643] on button at bounding box center [1280, 646] width 10 height 10
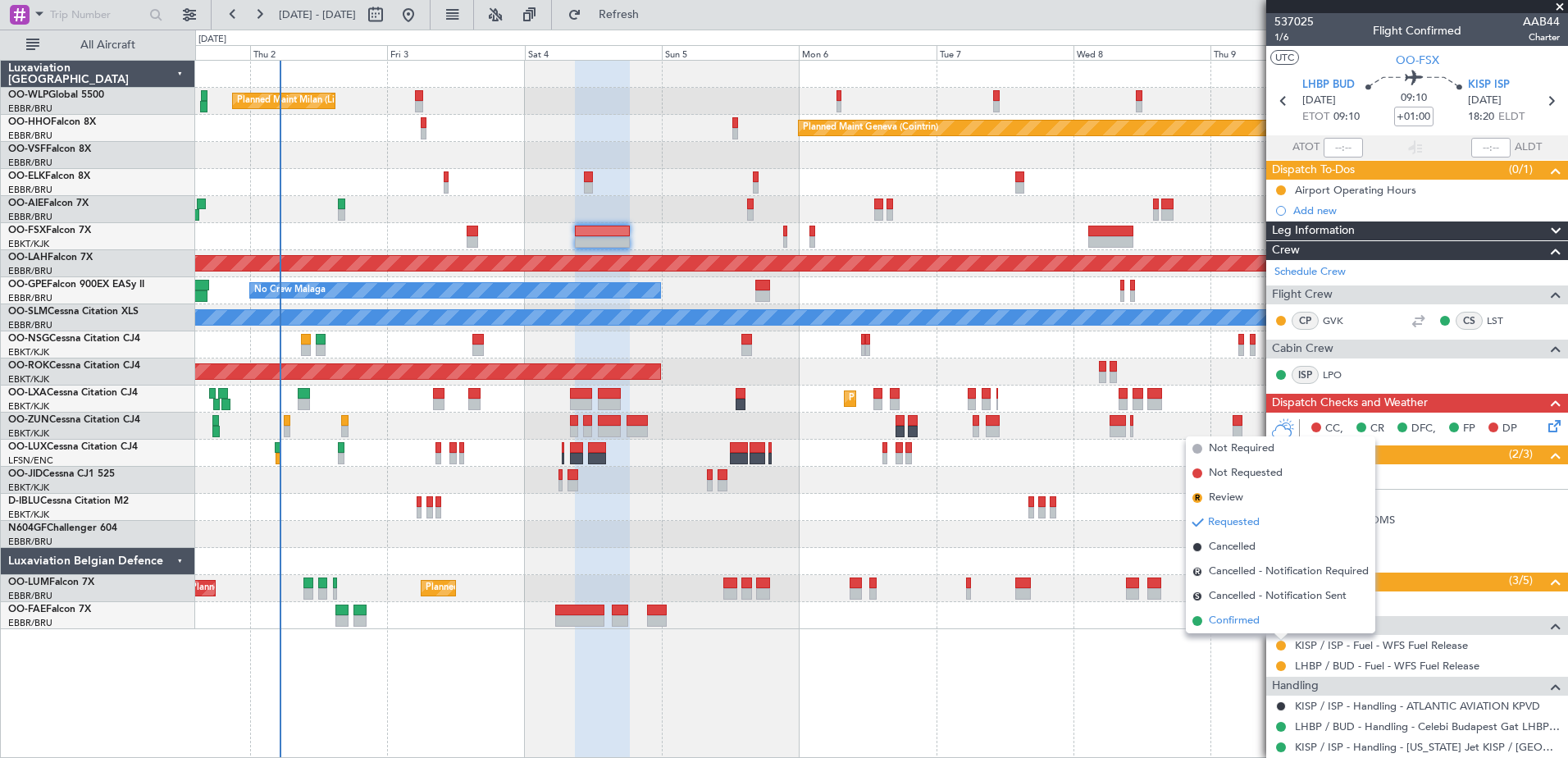
click at [1237, 626] on span "Confirmed" at bounding box center [1233, 621] width 51 height 17
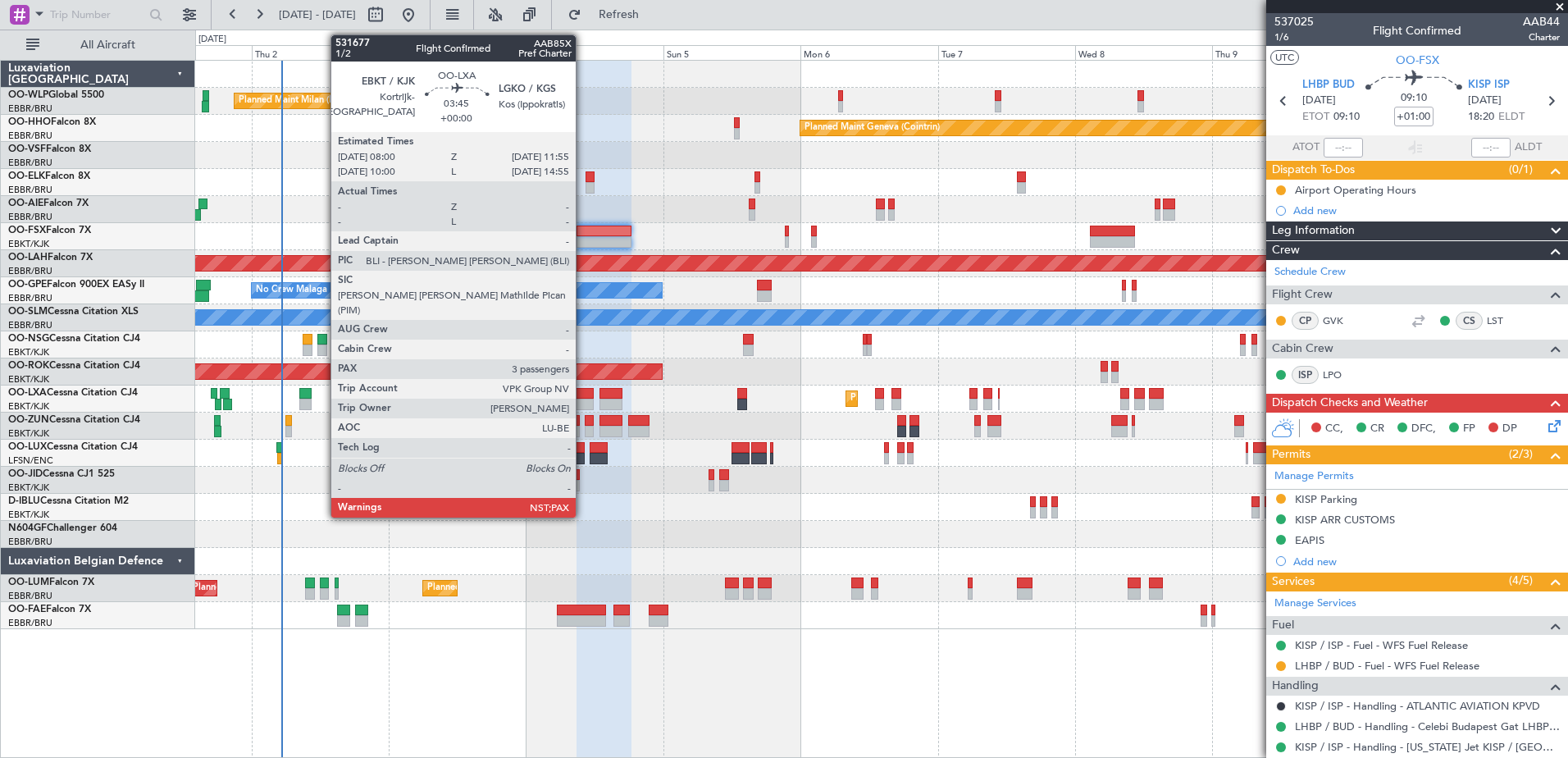
click at [583, 398] on div at bounding box center [583, 394] width 23 height 12
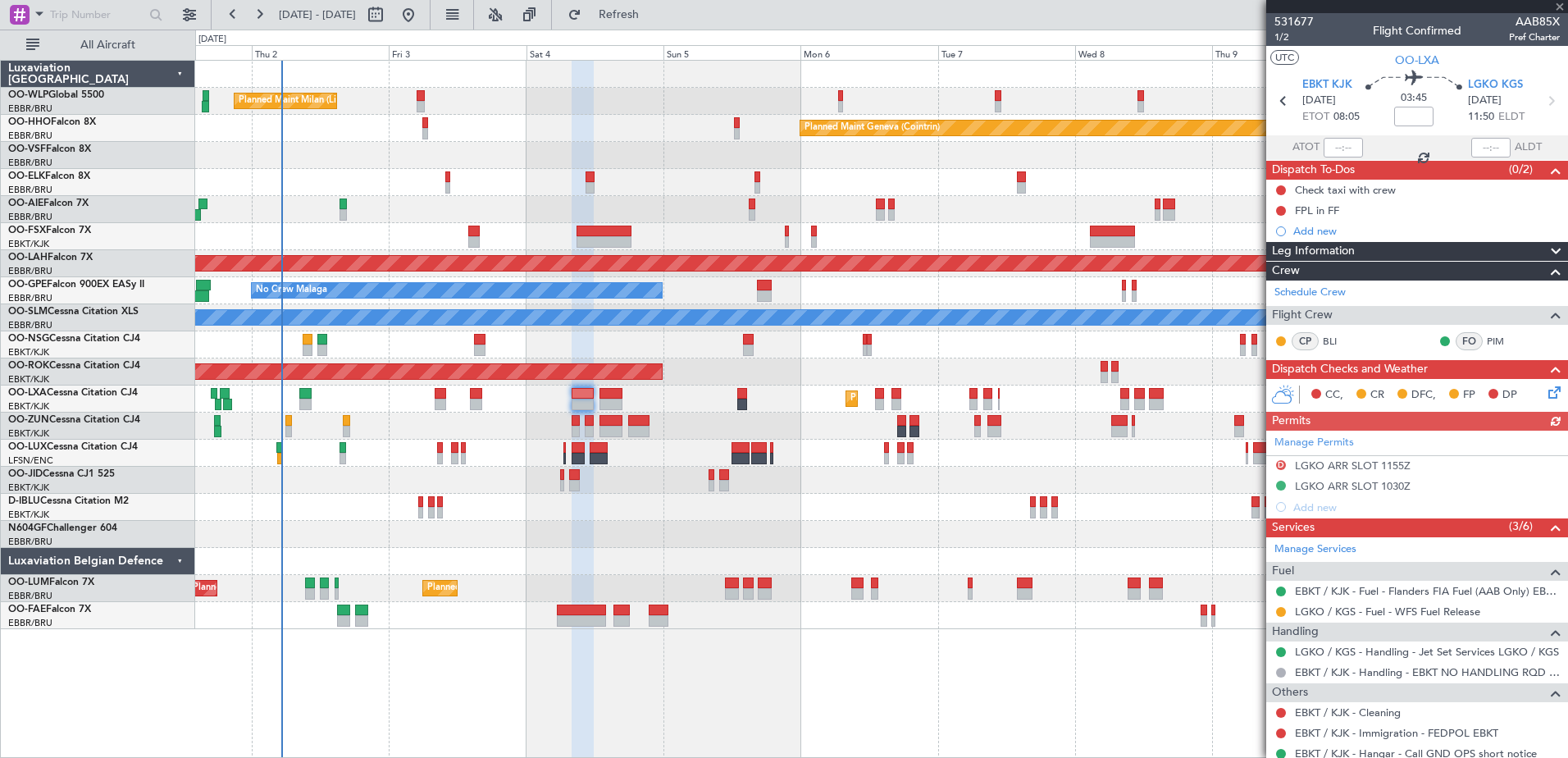
scroll to position [73, 0]
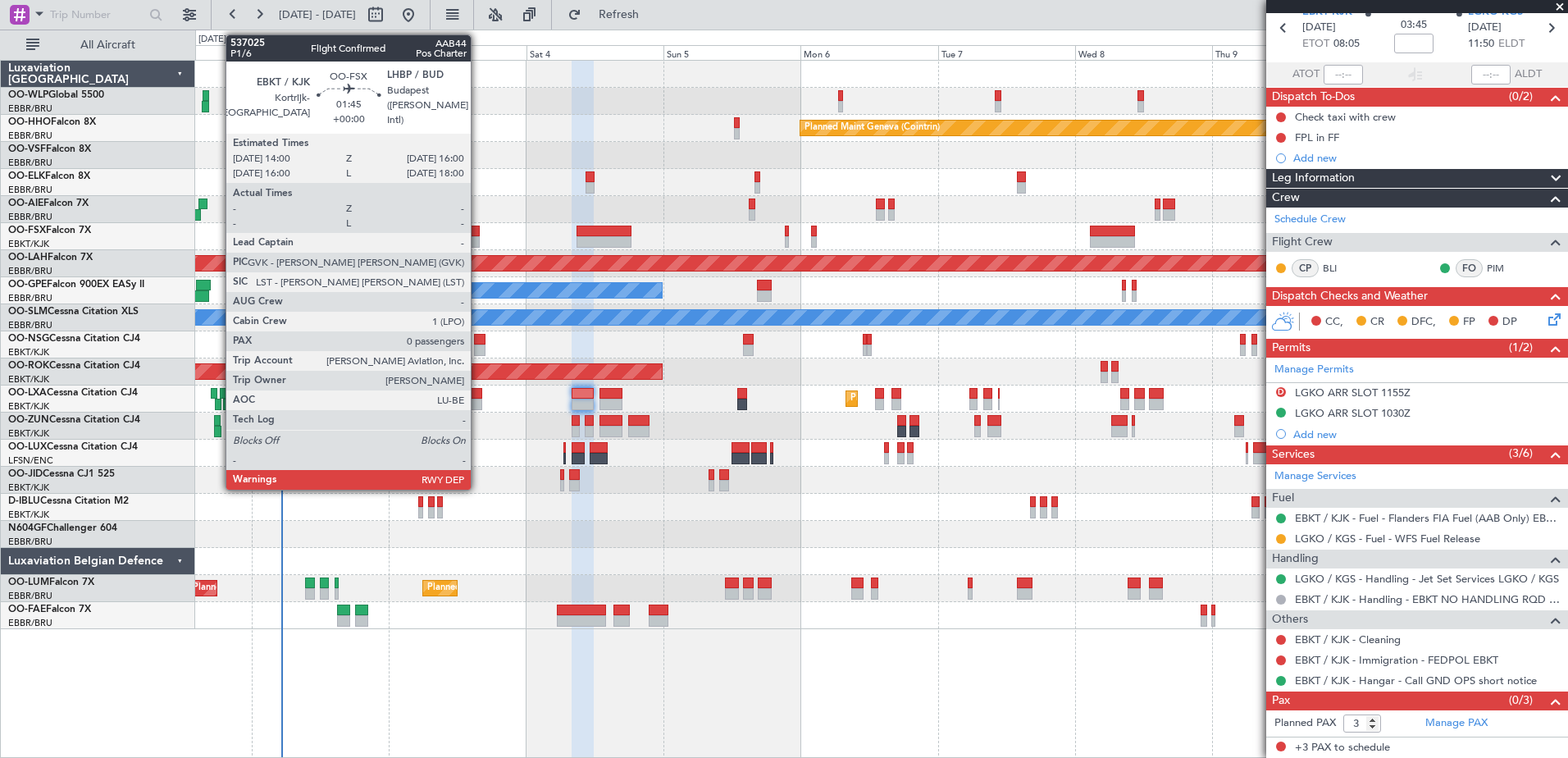
click at [478, 234] on div at bounding box center [474, 231] width 12 height 12
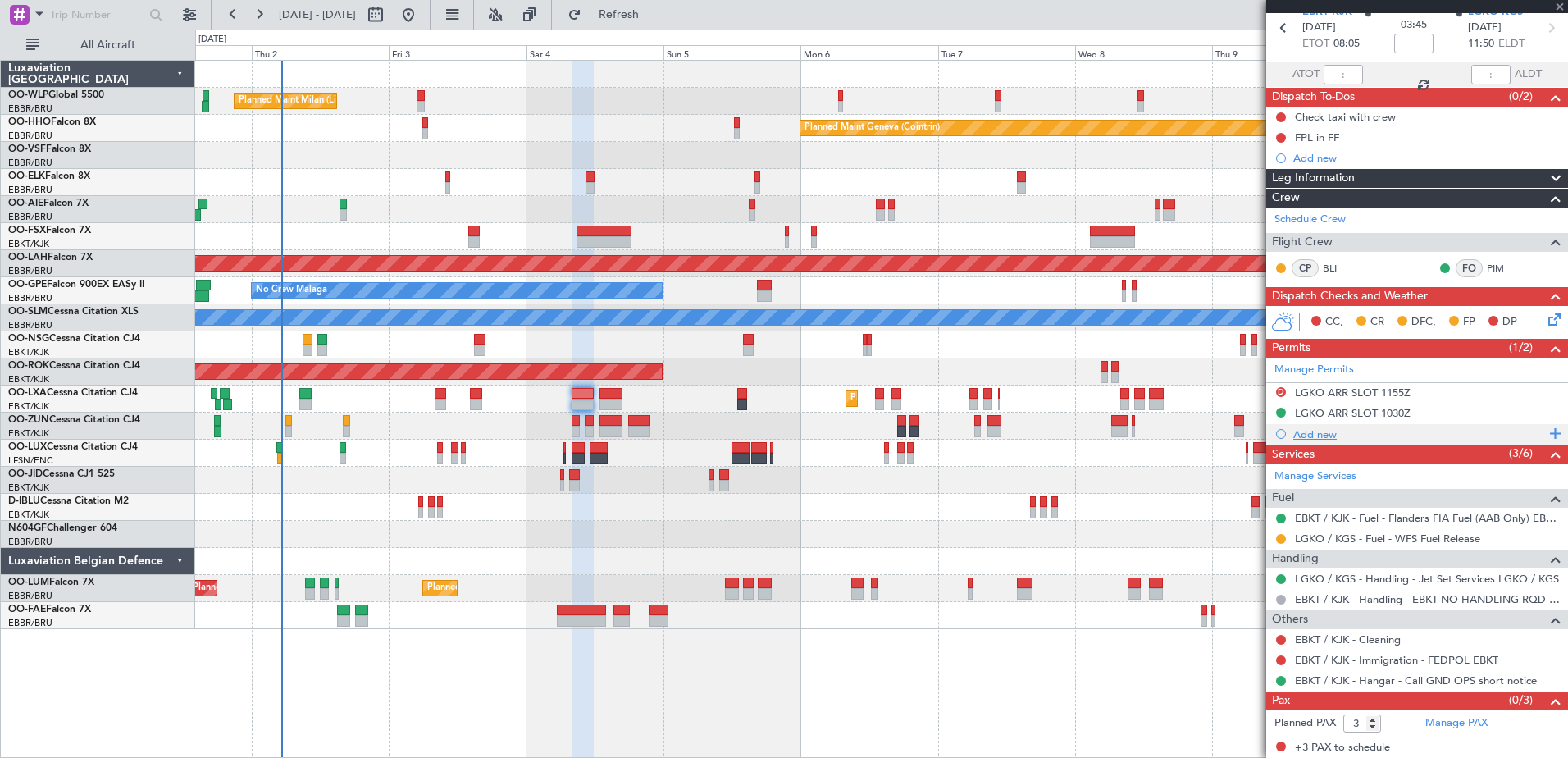
type input "0"
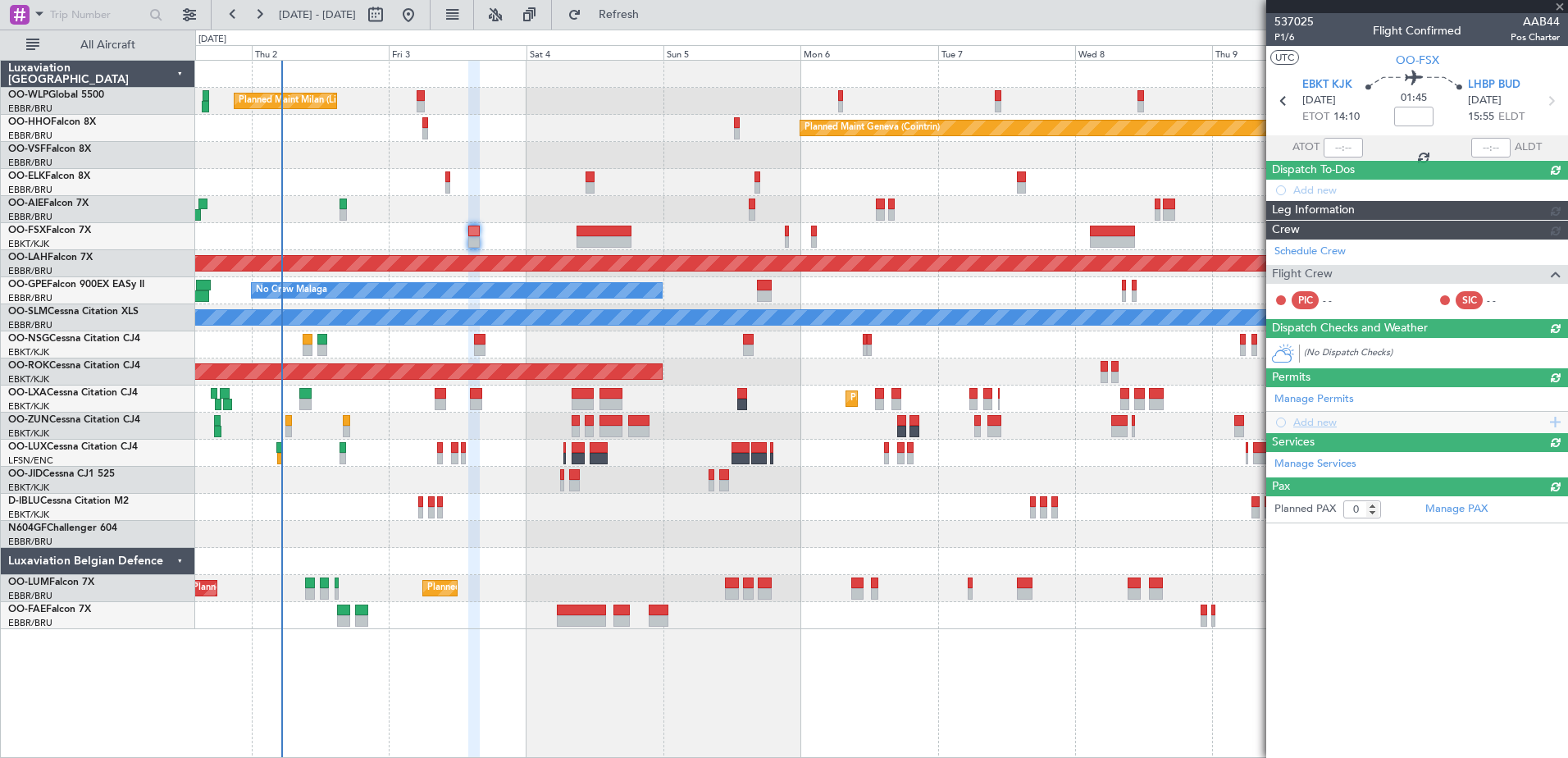
scroll to position [0, 0]
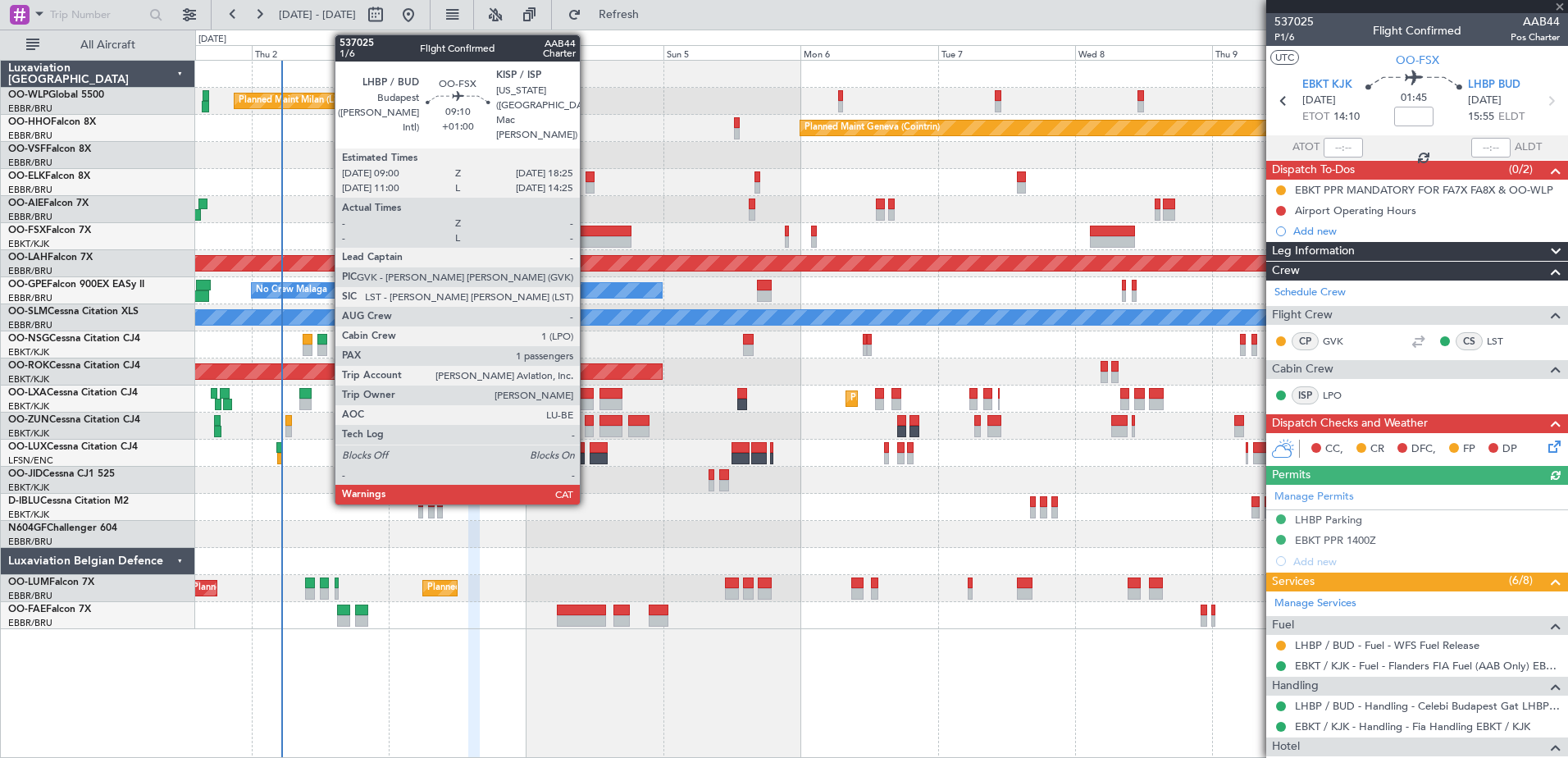
click at [589, 234] on div at bounding box center [603, 231] width 54 height 12
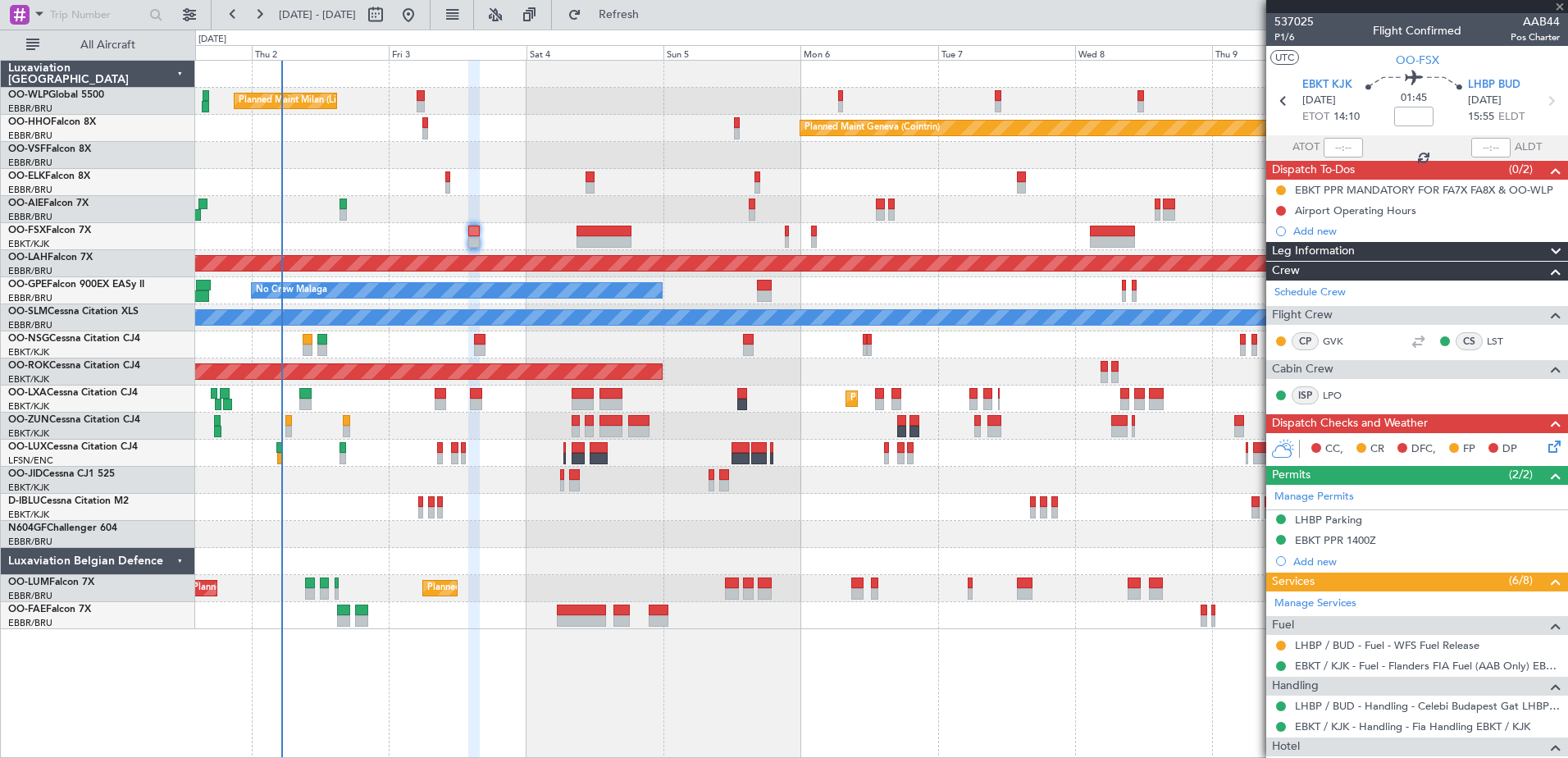
type input "+01:00"
type input "1"
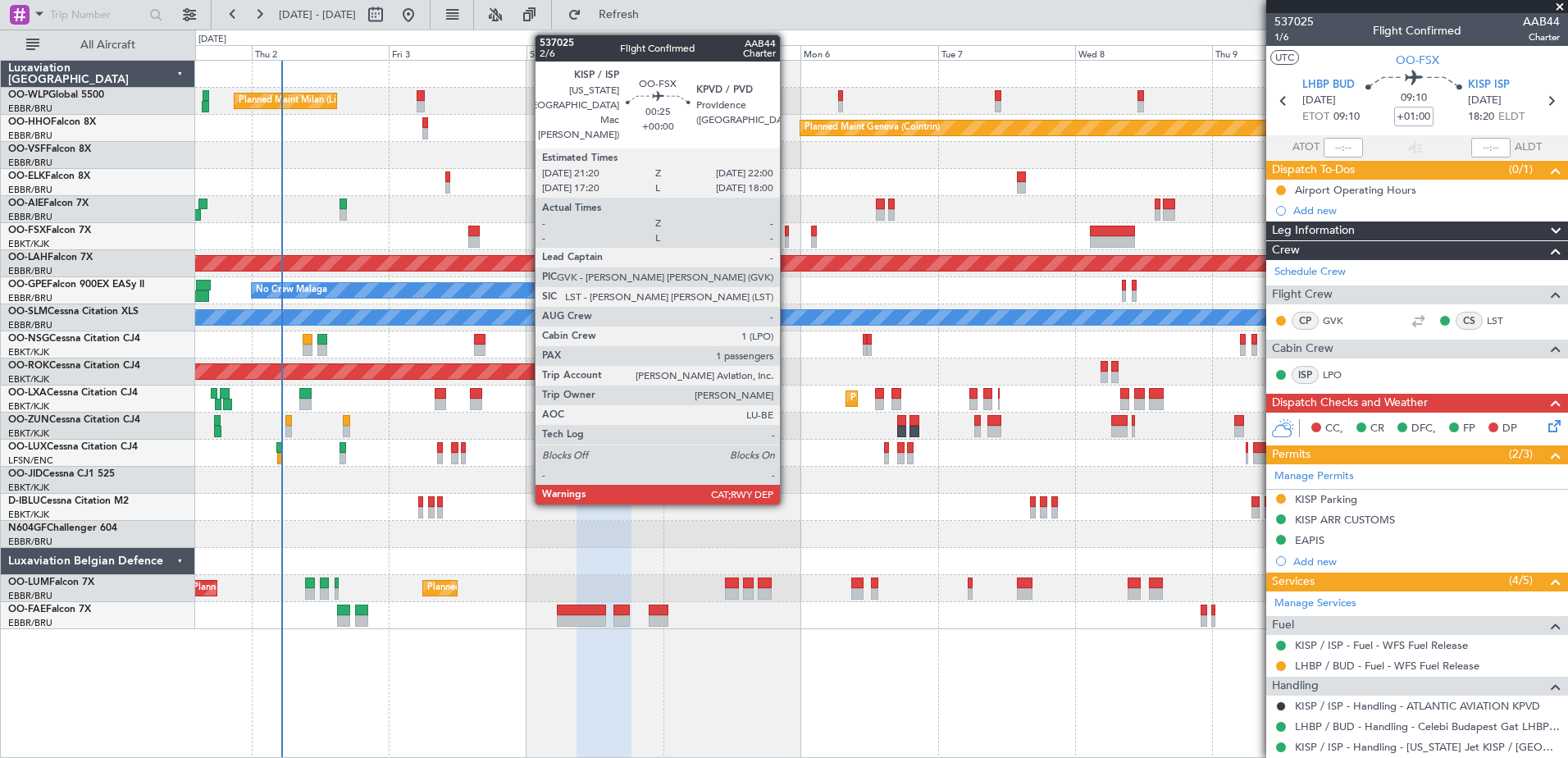
click at [787, 240] on div at bounding box center [786, 242] width 4 height 12
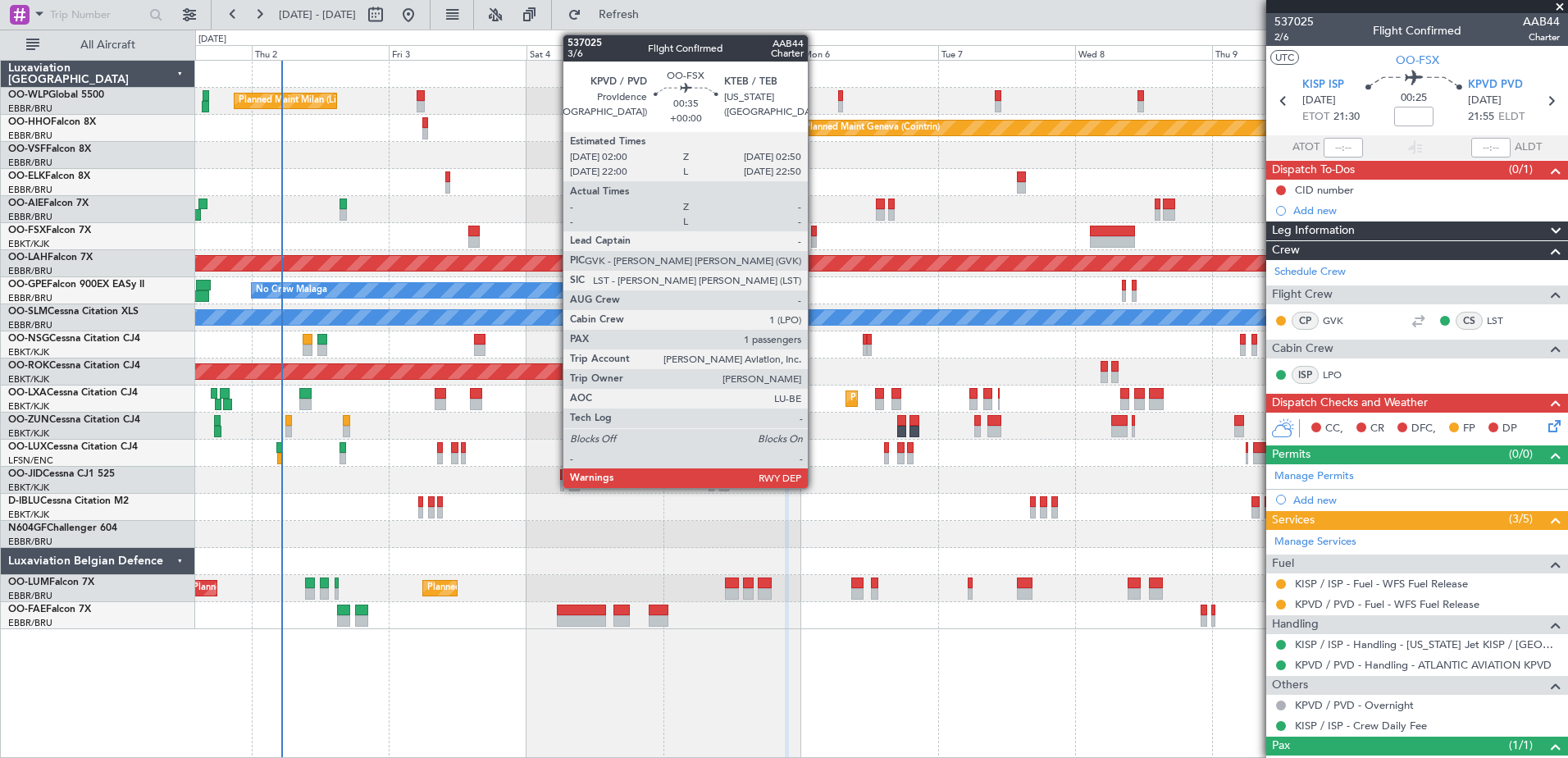
click at [815, 239] on div at bounding box center [813, 242] width 5 height 12
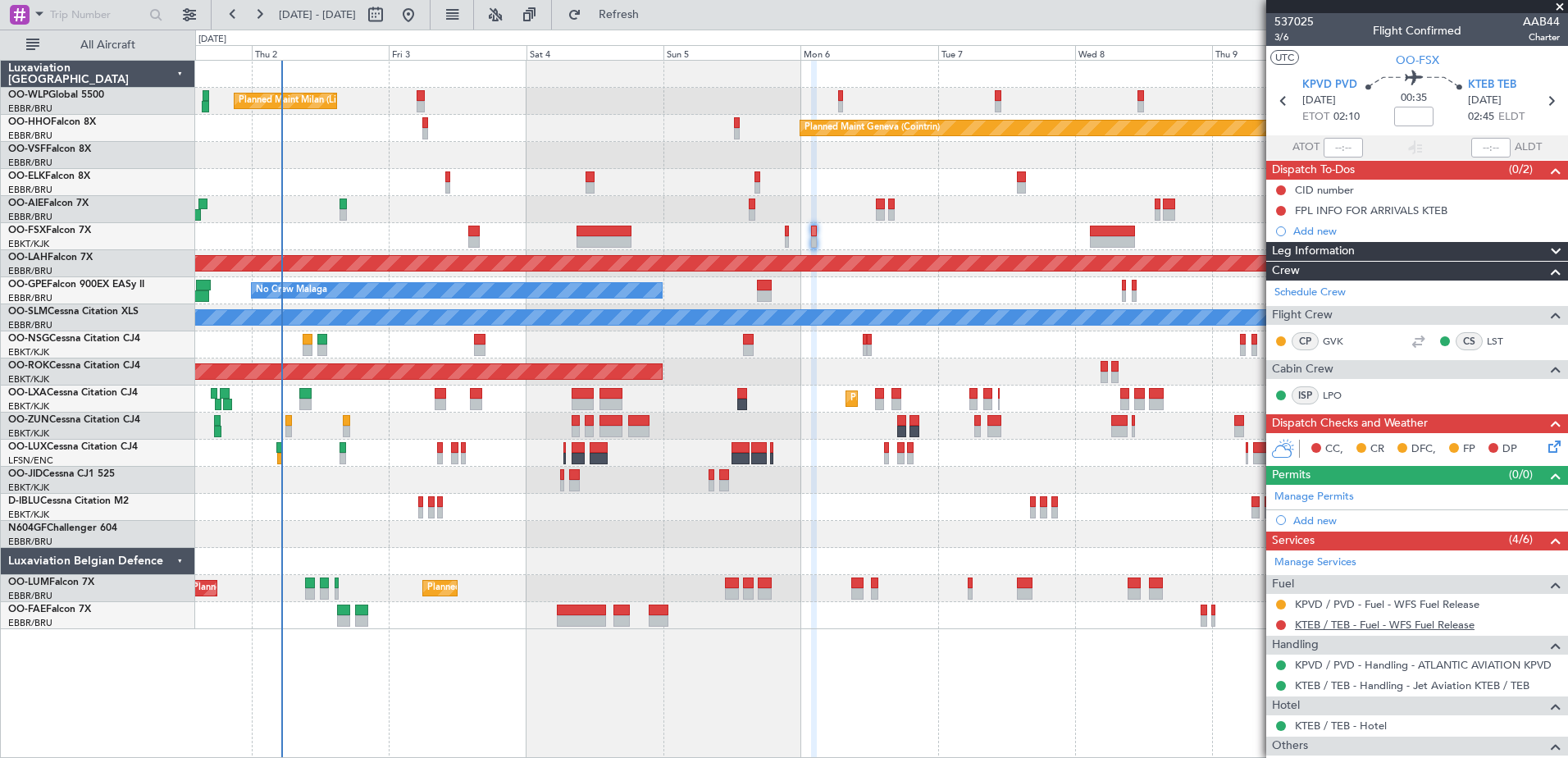
click at [1419, 625] on link "KTEB / TEB - Fuel - WFS Fuel Release" at bounding box center [1384, 624] width 179 height 14
click at [658, 27] on button "Refresh" at bounding box center [609, 15] width 98 height 27
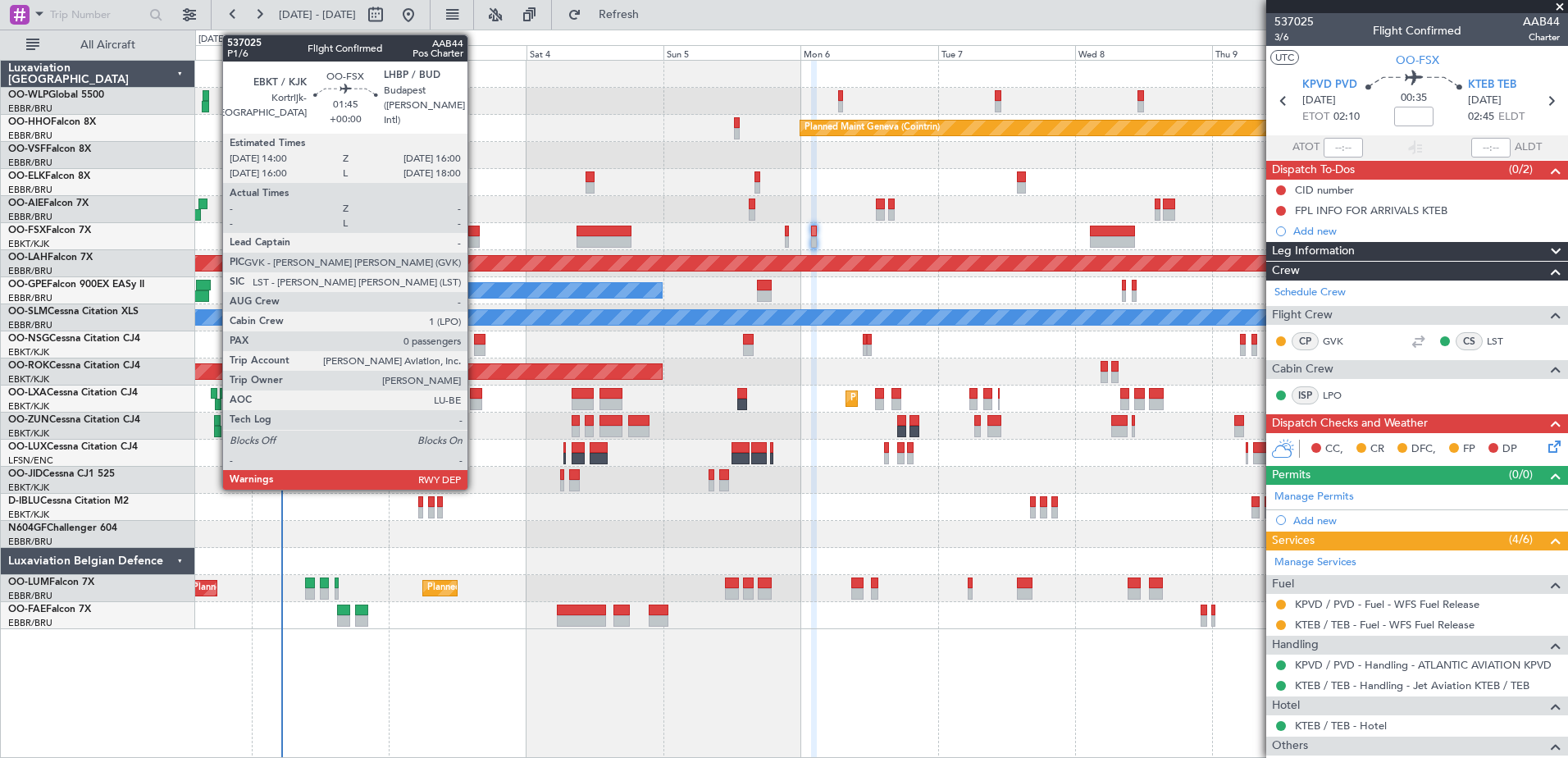
click at [474, 229] on div at bounding box center [474, 231] width 12 height 12
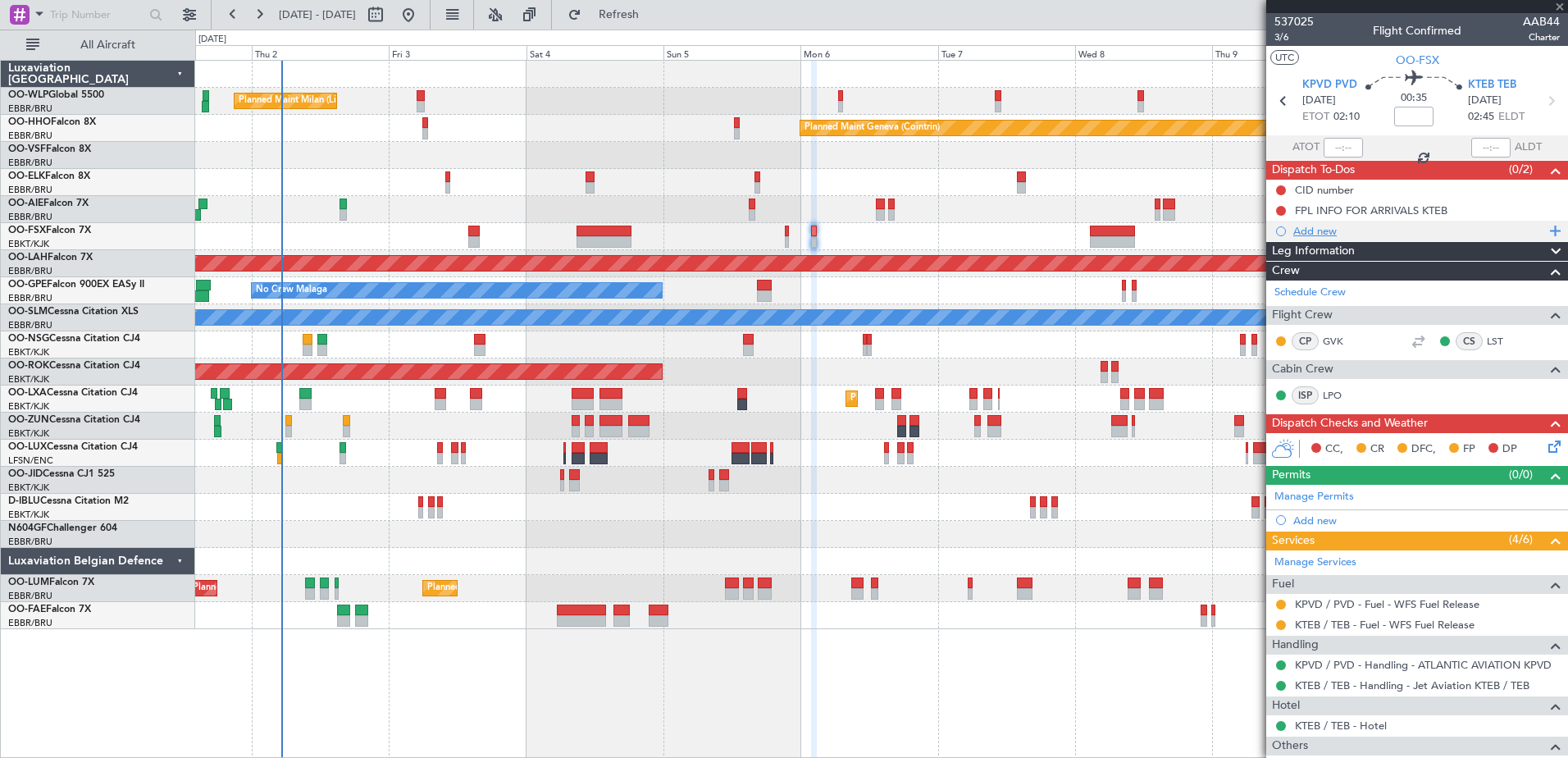
type input "0"
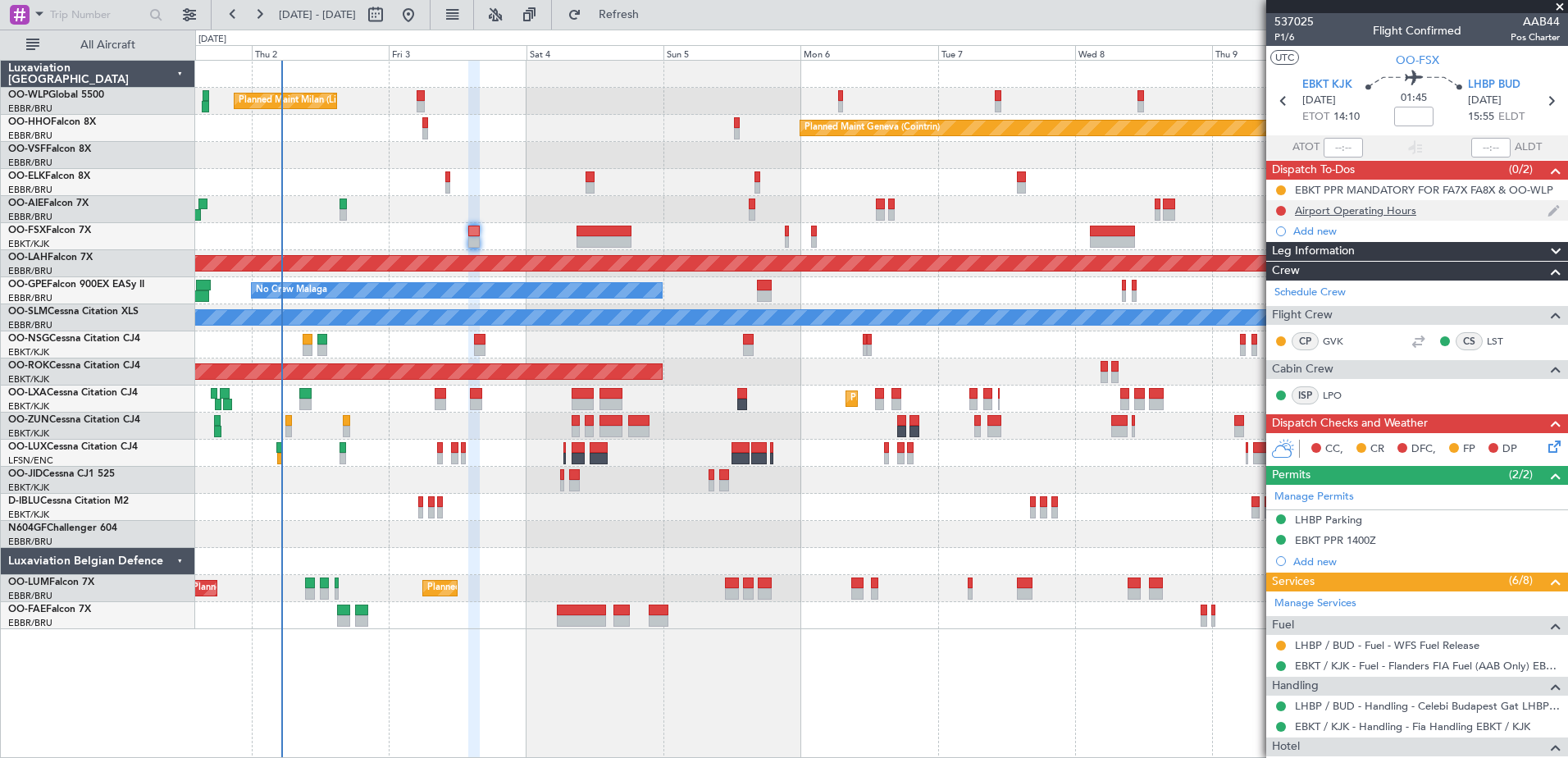
click at [1363, 215] on div "Airport Operating Hours" at bounding box center [1355, 210] width 121 height 14
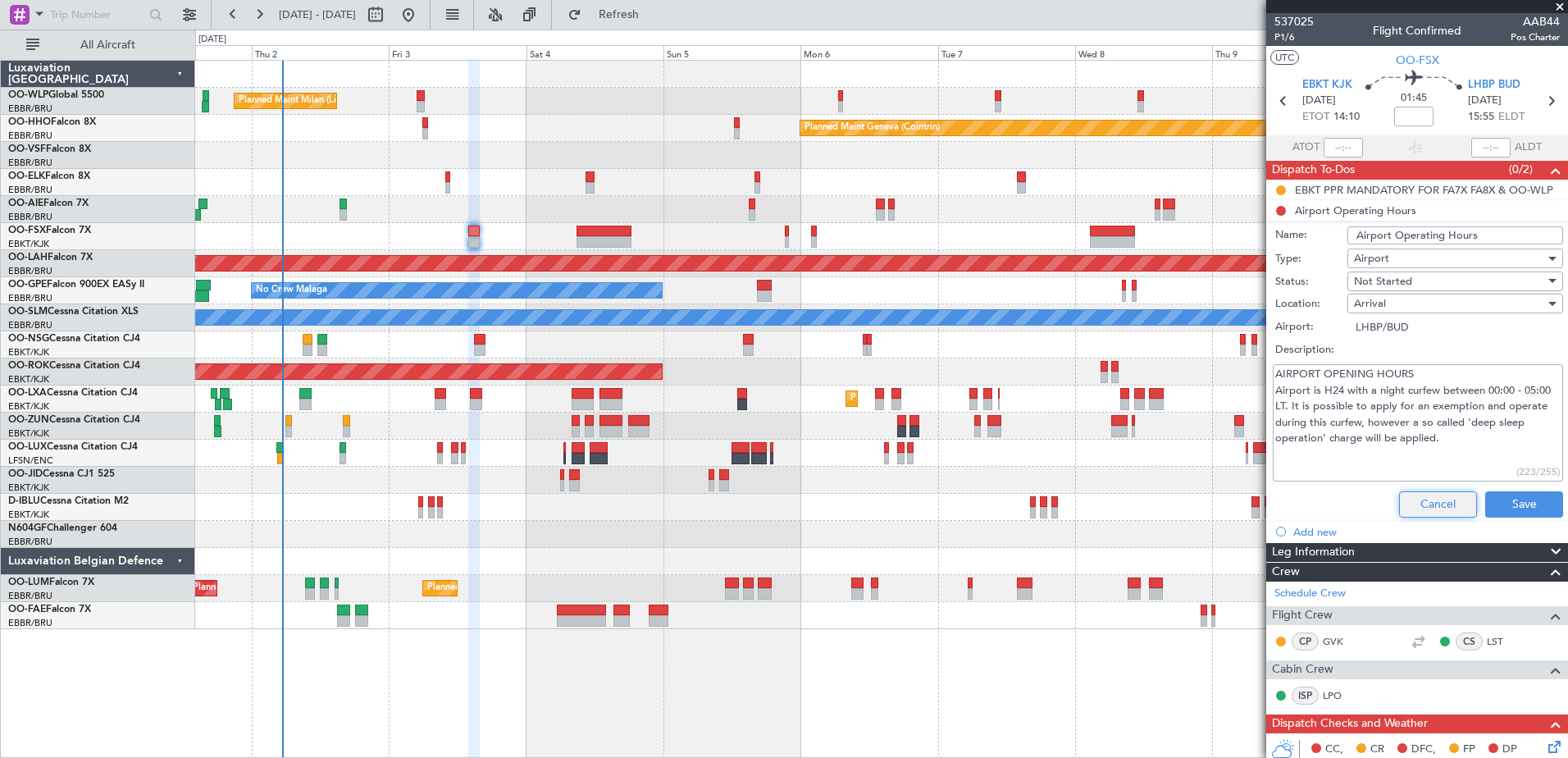
click at [1419, 505] on button "Cancel" at bounding box center [1438, 505] width 78 height 27
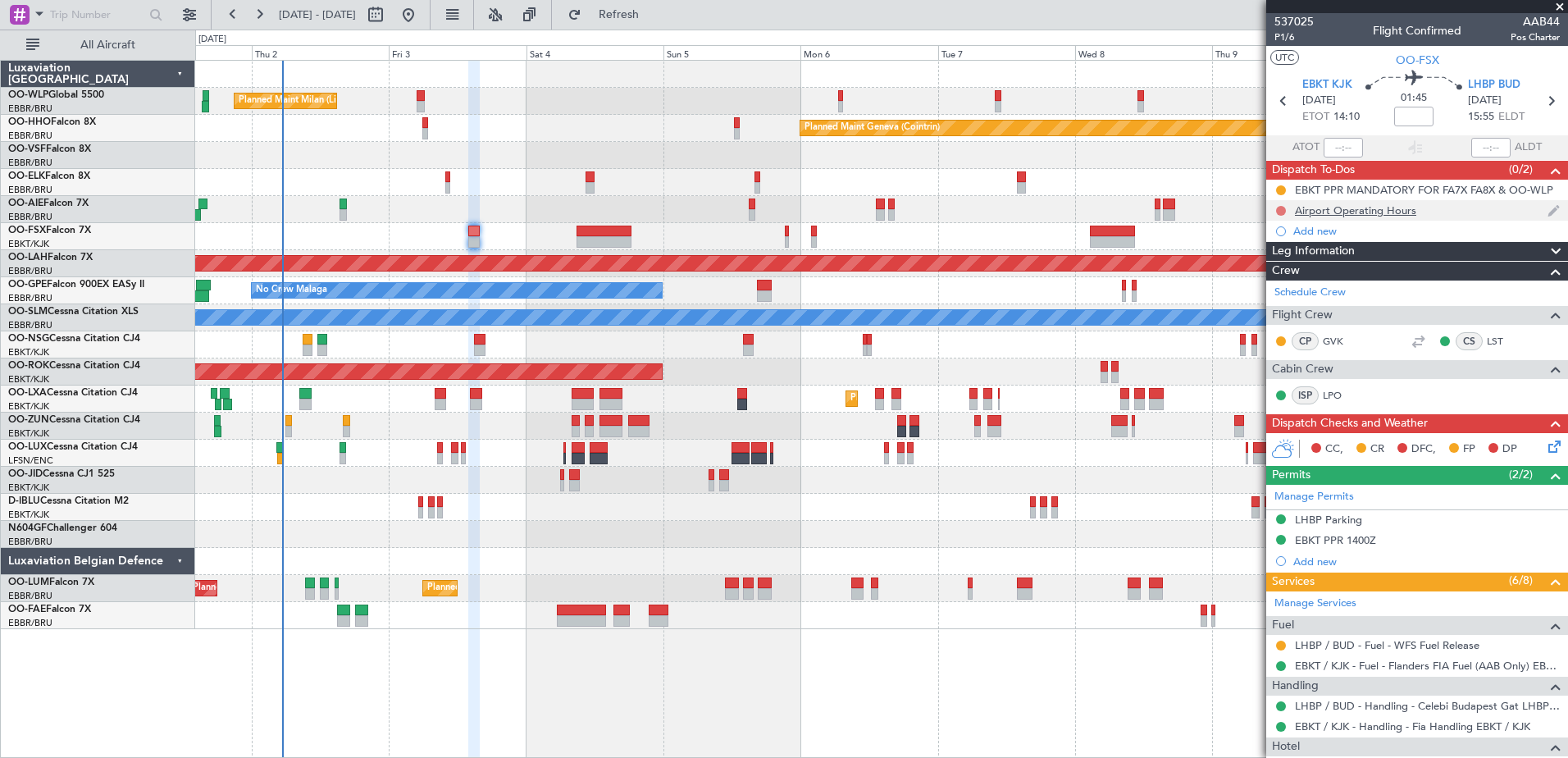
click at [1280, 212] on button at bounding box center [1280, 211] width 10 height 10
click at [1275, 303] on span "Cancelled" at bounding box center [1285, 308] width 47 height 17
click at [1279, 190] on button at bounding box center [1280, 190] width 10 height 10
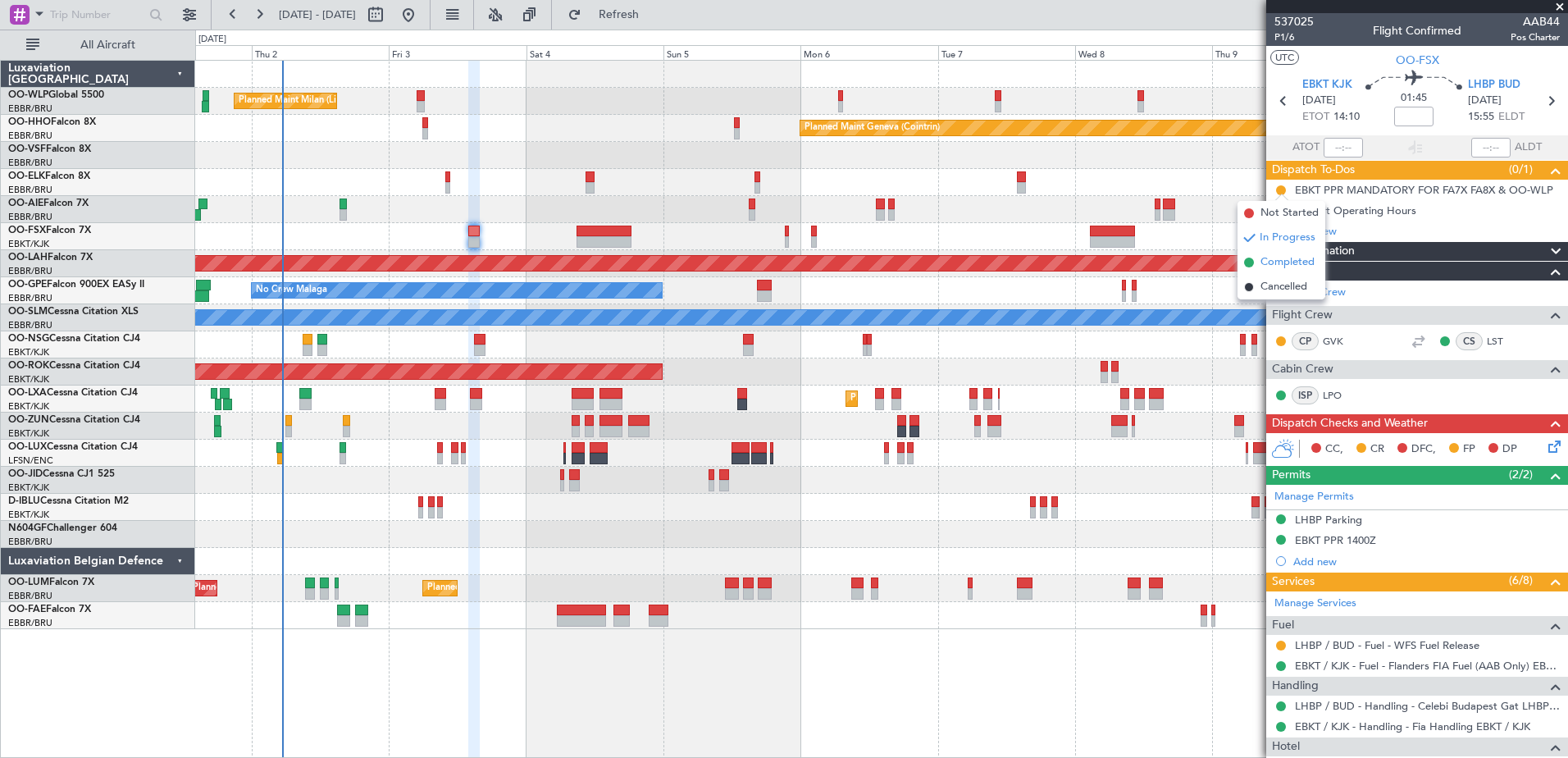
click at [1284, 260] on span "Completed" at bounding box center [1287, 263] width 54 height 17
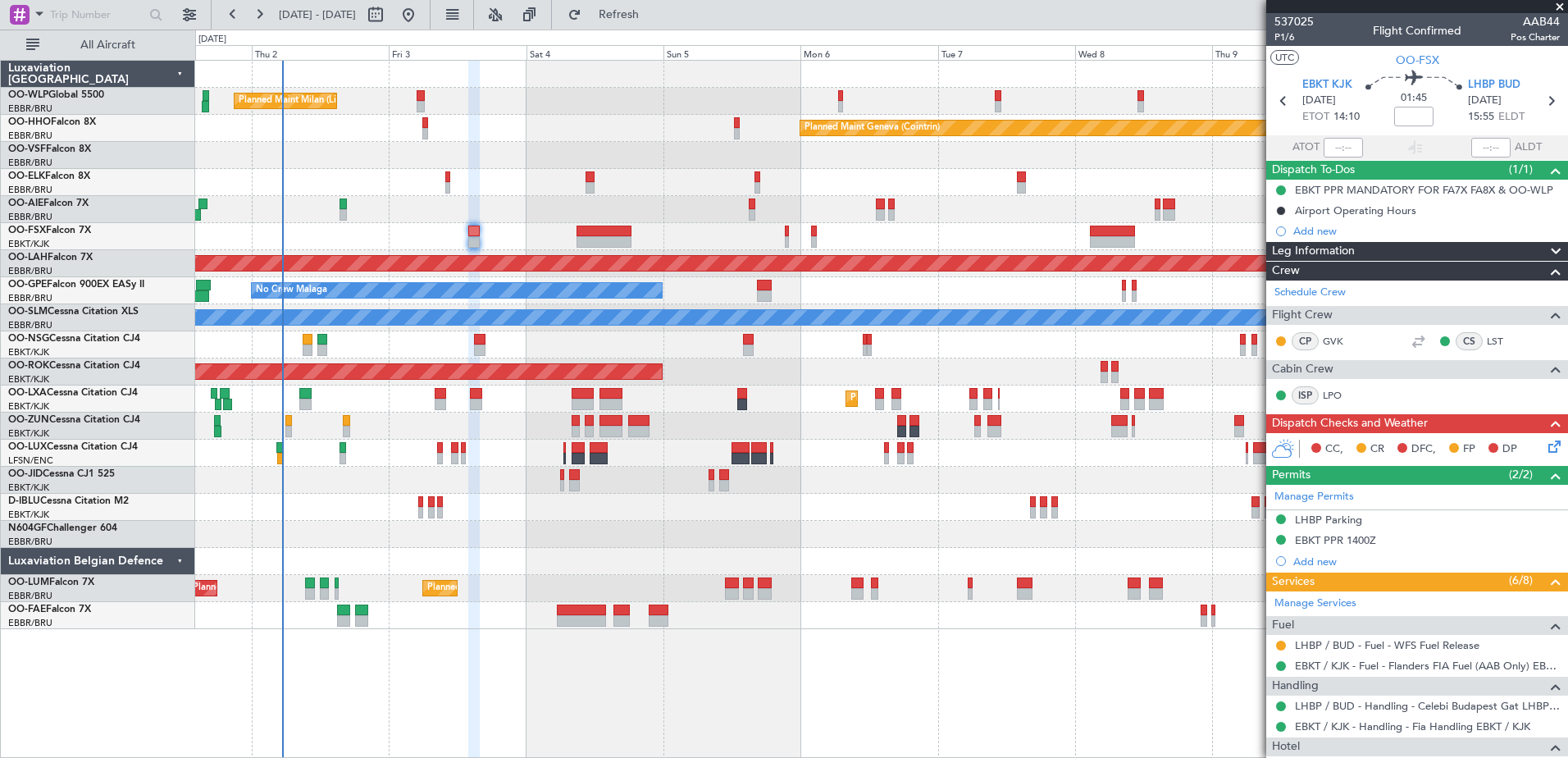
click at [1545, 441] on icon at bounding box center [1551, 444] width 13 height 13
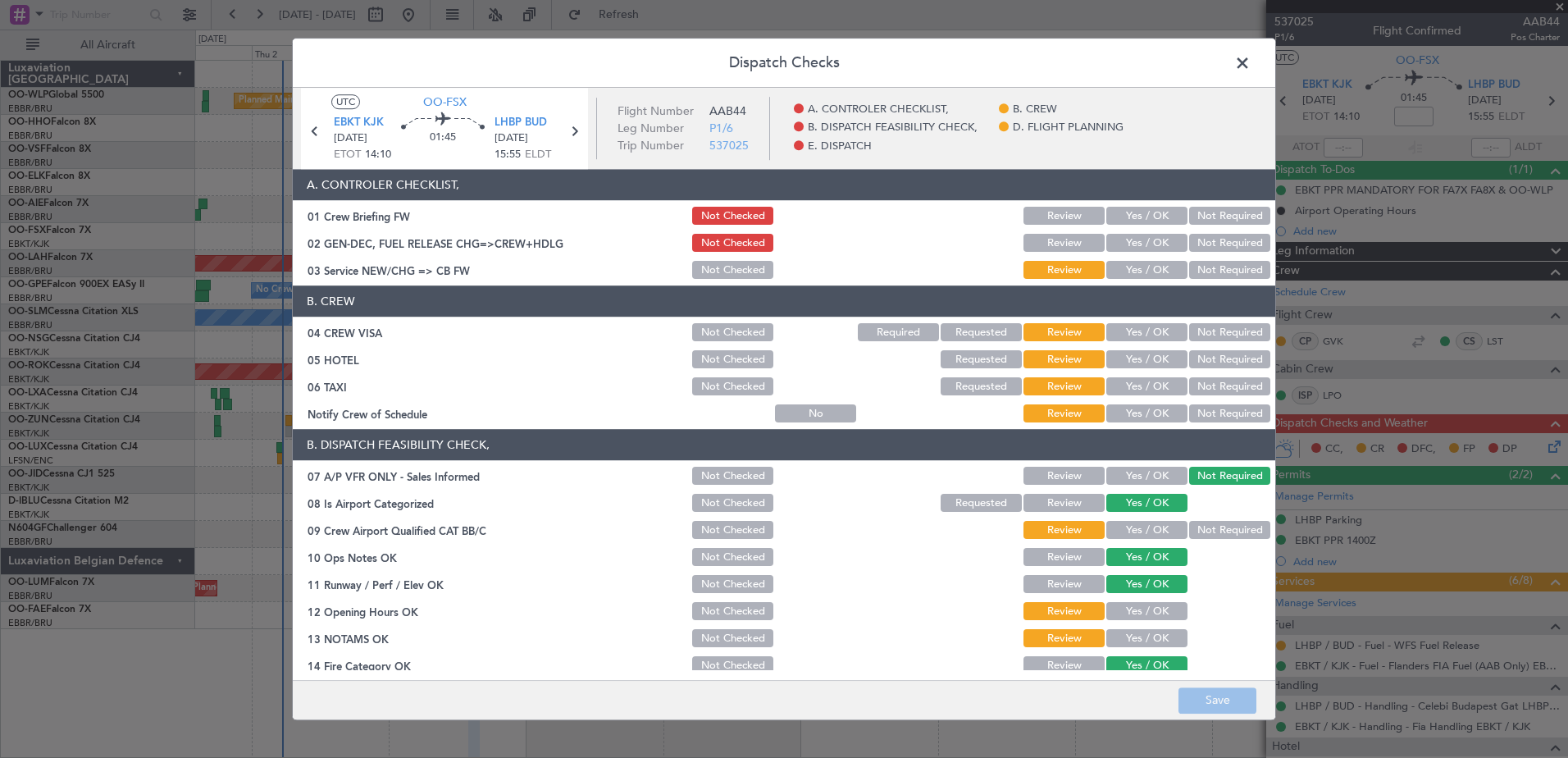
click at [1148, 410] on button "Yes / OK" at bounding box center [1147, 414] width 81 height 18
click at [1202, 385] on button "Not Required" at bounding box center [1230, 387] width 81 height 18
click at [1228, 358] on button "Not Required" at bounding box center [1230, 360] width 81 height 18
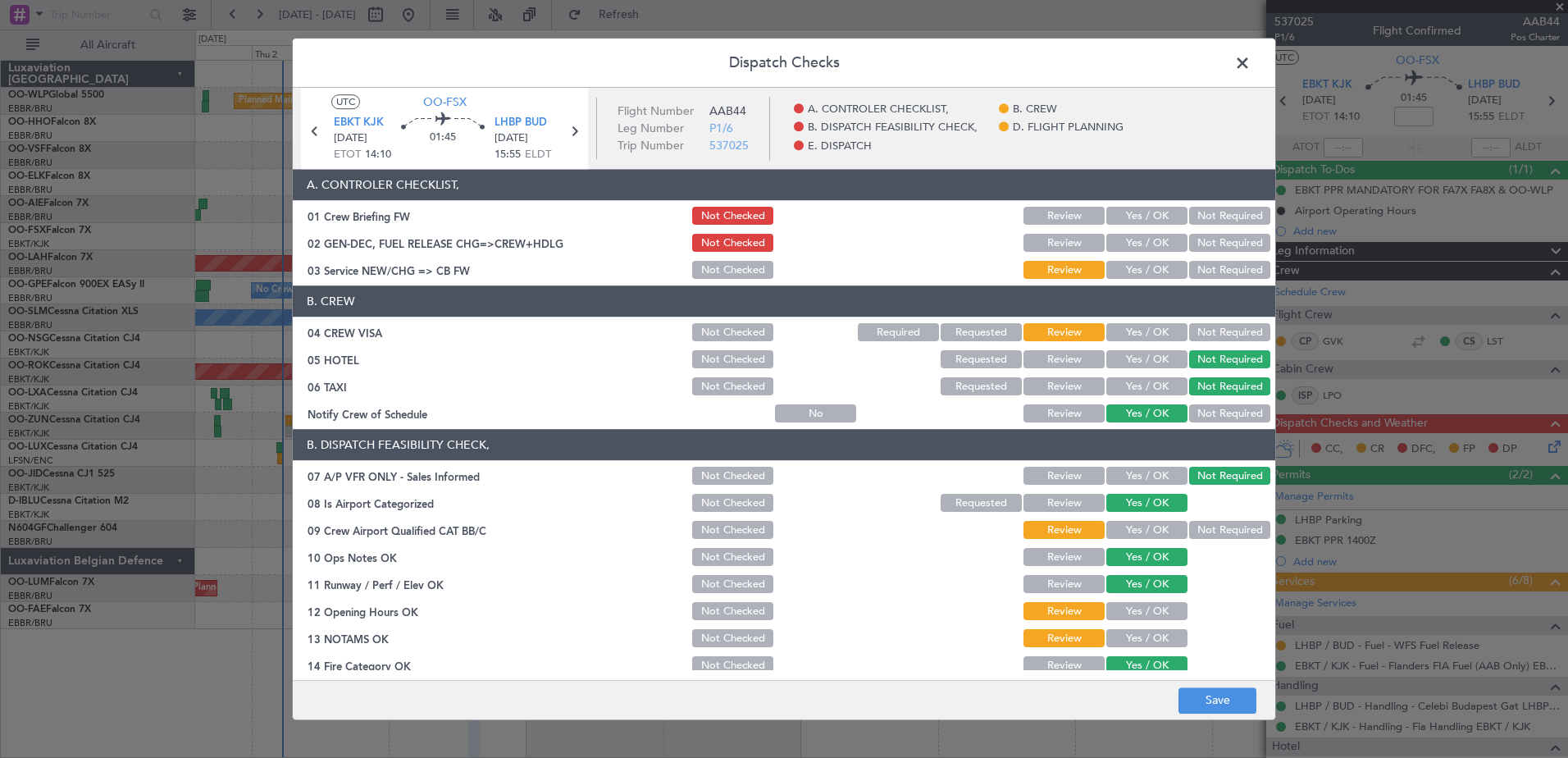
click at [1226, 328] on button "Not Required" at bounding box center [1230, 333] width 81 height 18
click at [1194, 529] on button "Not Required" at bounding box center [1230, 531] width 81 height 18
click at [1140, 621] on div "Yes / OK" at bounding box center [1145, 612] width 83 height 23
click at [1147, 611] on button "Yes / OK" at bounding box center [1147, 612] width 81 height 18
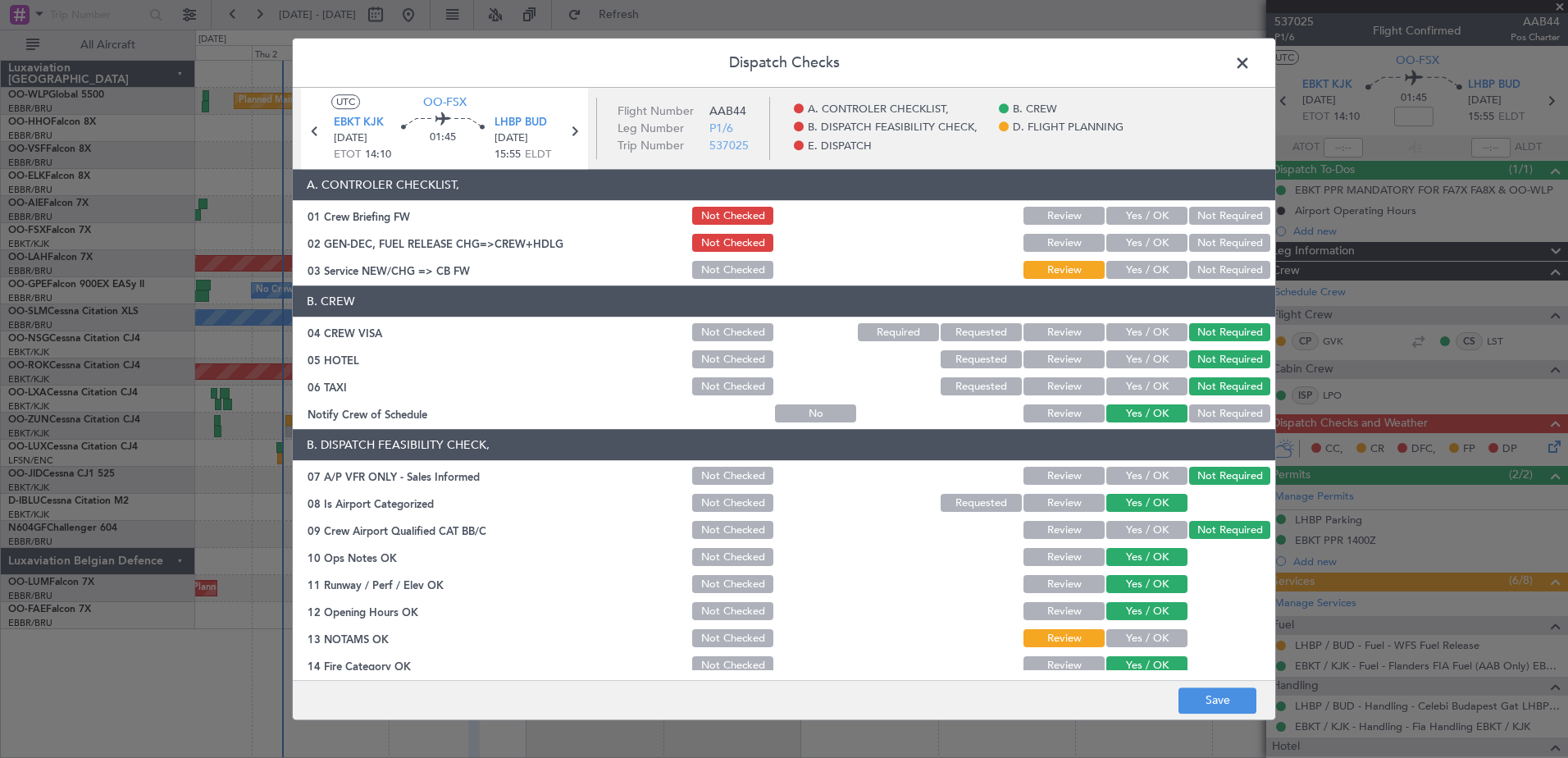
click at [1147, 635] on button "Yes / OK" at bounding box center [1147, 639] width 81 height 18
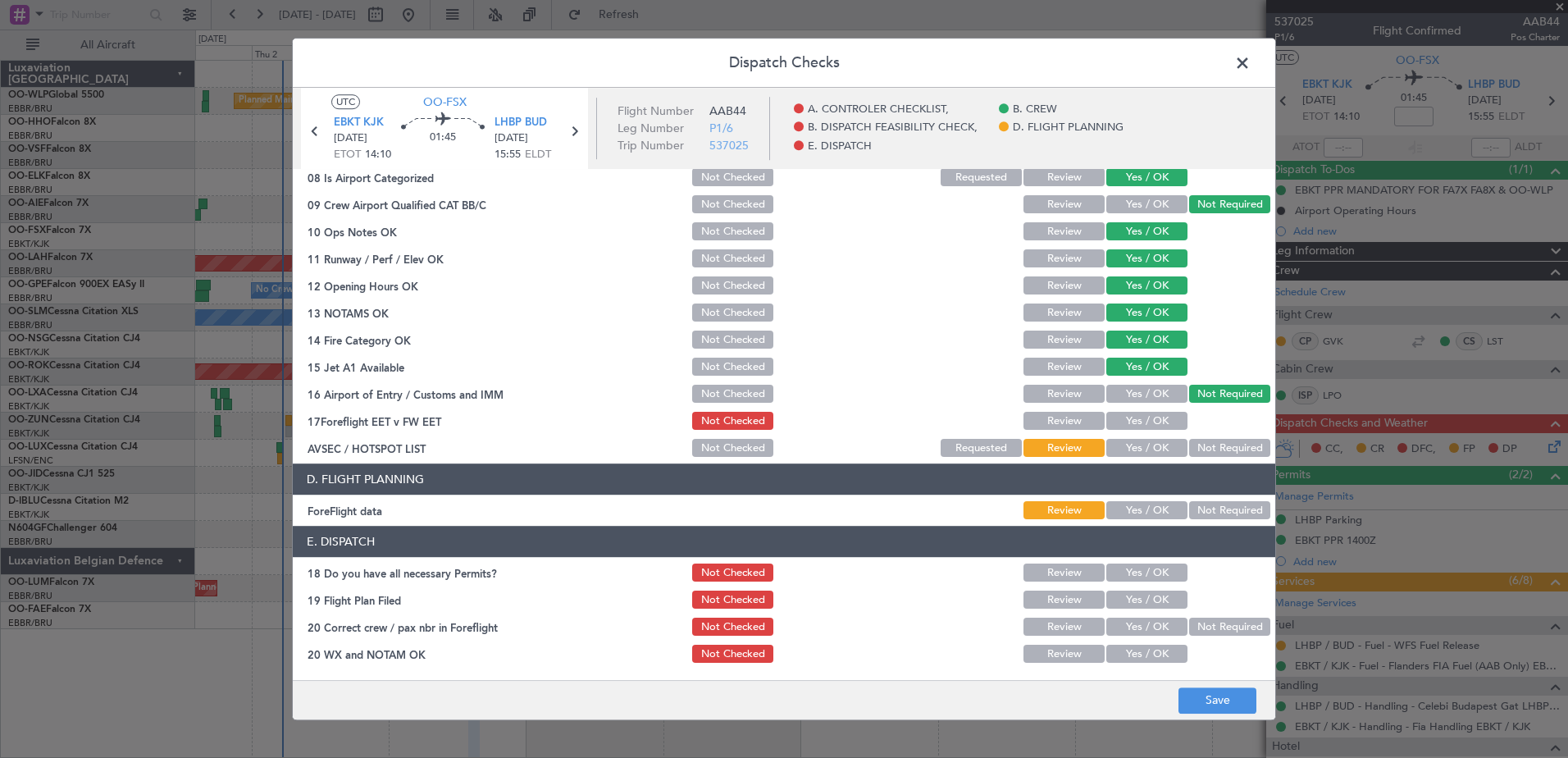
click at [1146, 416] on button "Yes / OK" at bounding box center [1147, 421] width 81 height 18
click at [1189, 452] on button "Not Required" at bounding box center [1230, 449] width 81 height 18
click at [1143, 520] on div "Yes / OK" at bounding box center [1145, 511] width 83 height 23
click at [1135, 507] on button "Yes / OK" at bounding box center [1147, 511] width 81 height 18
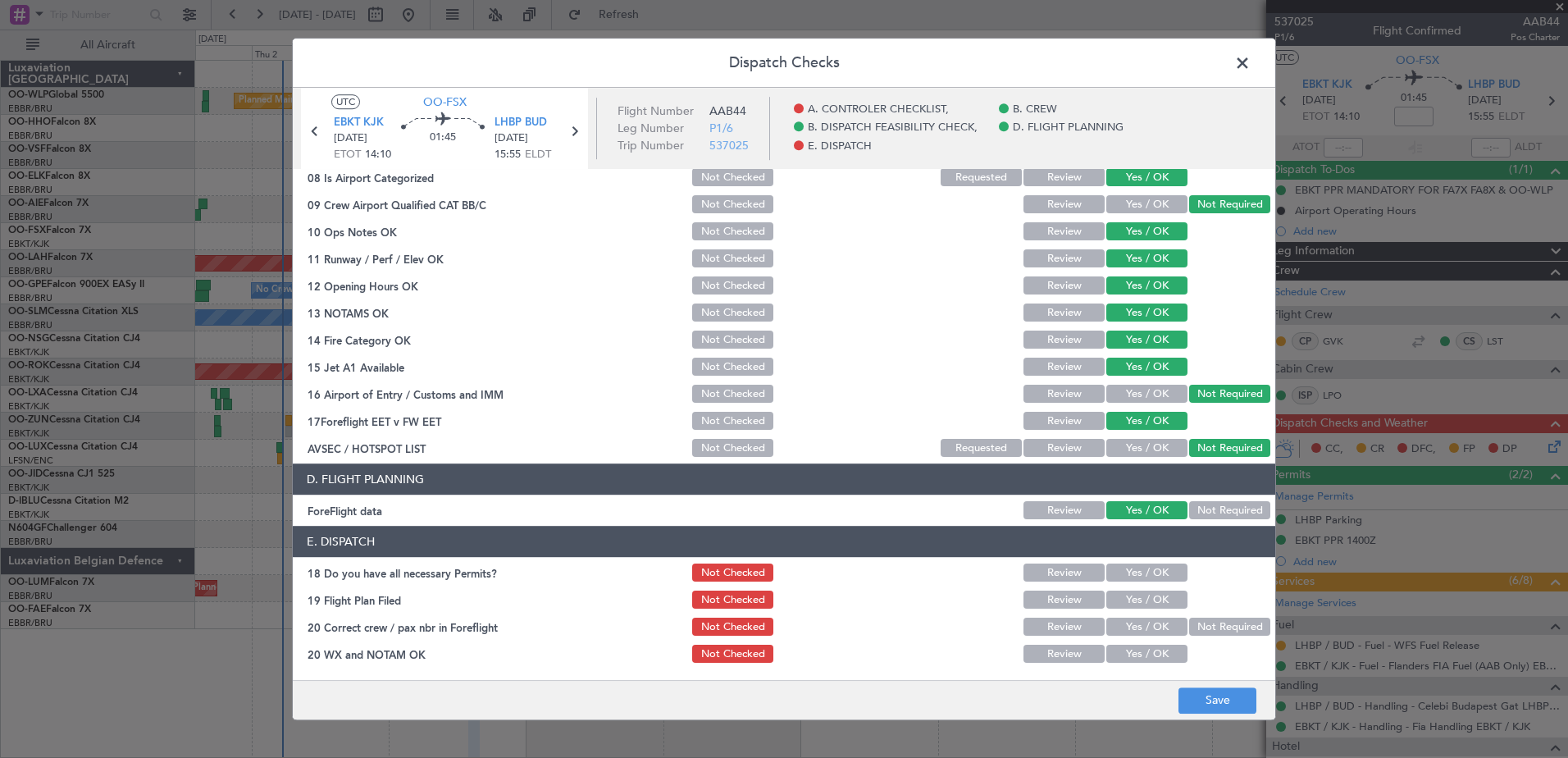
click at [1138, 570] on button "Yes / OK" at bounding box center [1147, 573] width 81 height 18
click at [1143, 599] on button "Yes / OK" at bounding box center [1147, 600] width 81 height 18
click at [1153, 631] on button "Yes / OK" at bounding box center [1147, 628] width 81 height 18
click at [1151, 648] on button "Yes / OK" at bounding box center [1147, 655] width 81 height 18
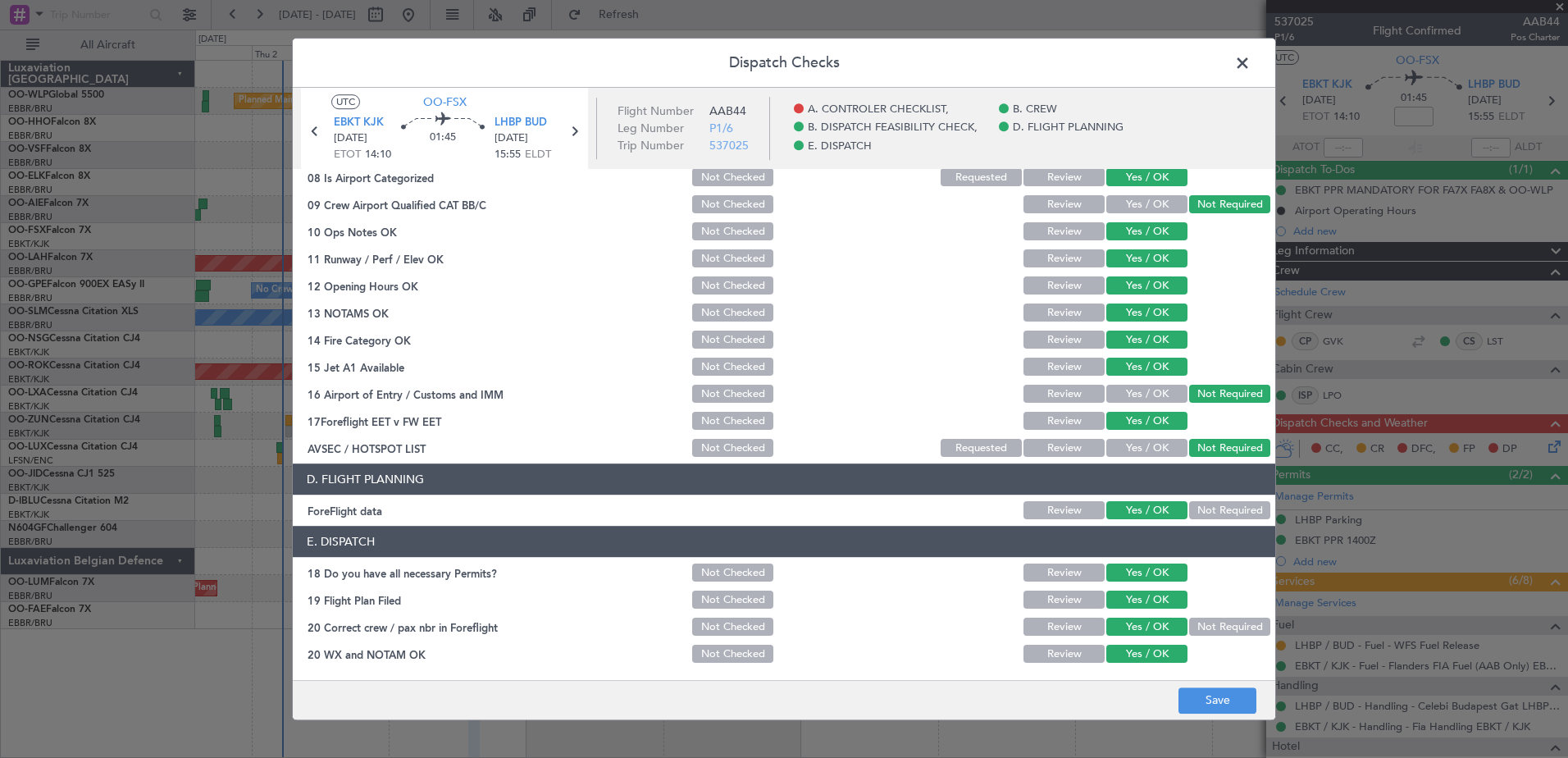
scroll to position [0, 0]
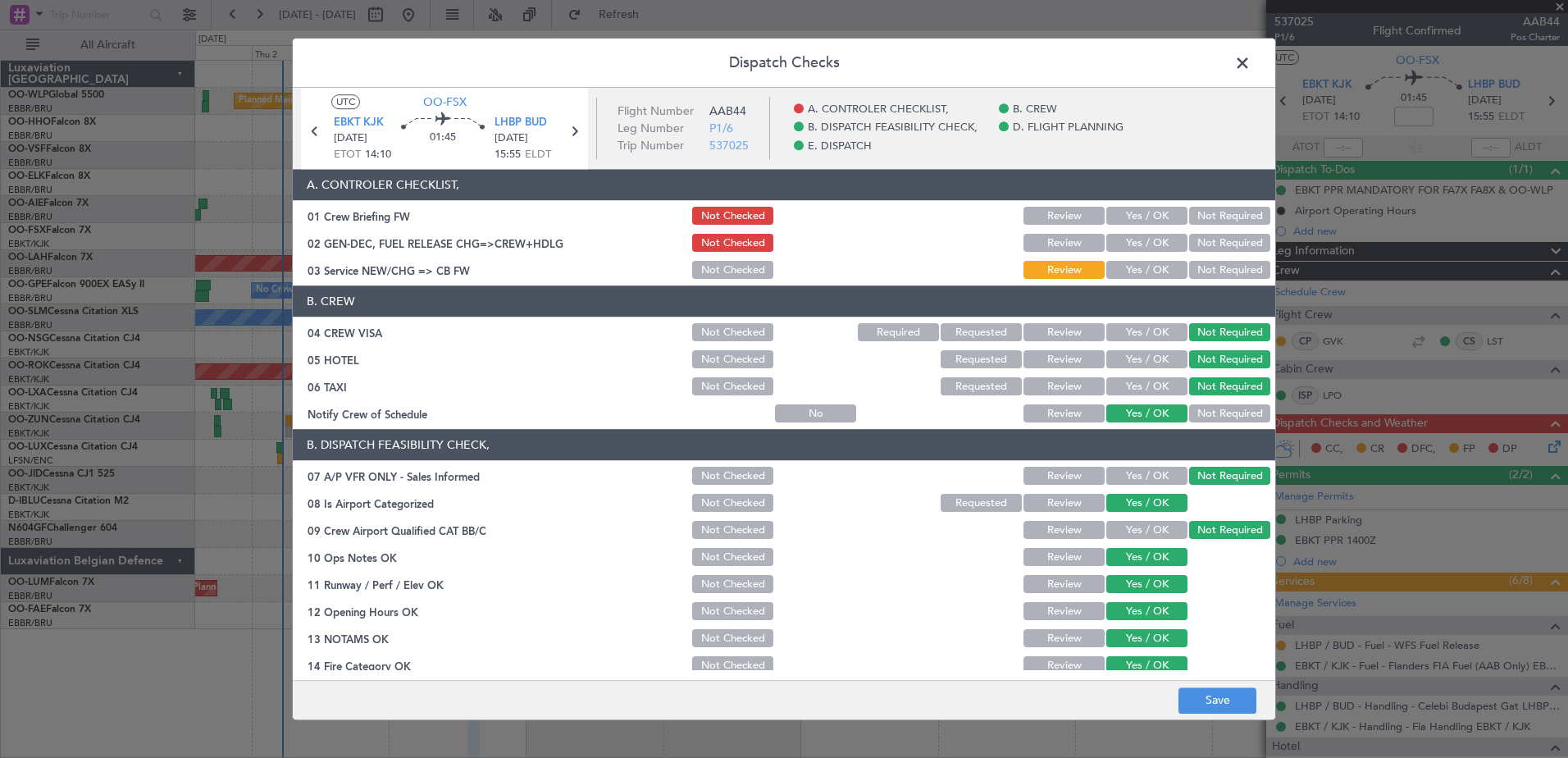
click at [1128, 255] on section "A. CONTROLER CHECKLIST, 01 Crew Briefing FW Not Checked Review Yes / OK Not Req…" at bounding box center [784, 225] width 982 height 112
click at [1128, 260] on div "Yes / OK" at bounding box center [1145, 271] width 83 height 23
click at [1128, 265] on button "Yes / OK" at bounding box center [1147, 271] width 81 height 18
click at [1241, 698] on button "Save" at bounding box center [1217, 701] width 78 height 27
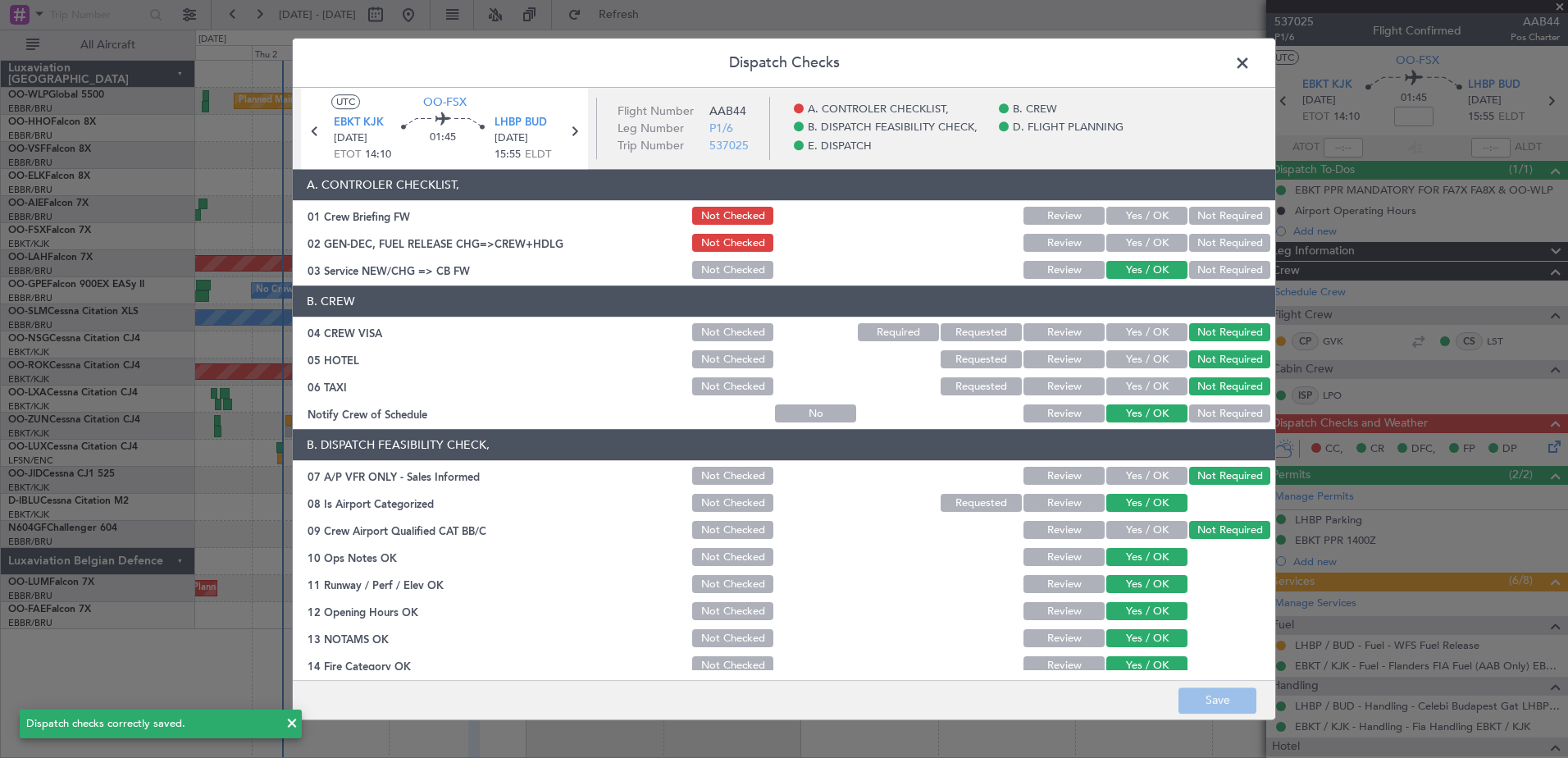
click at [1251, 61] on span at bounding box center [1251, 66] width 0 height 32
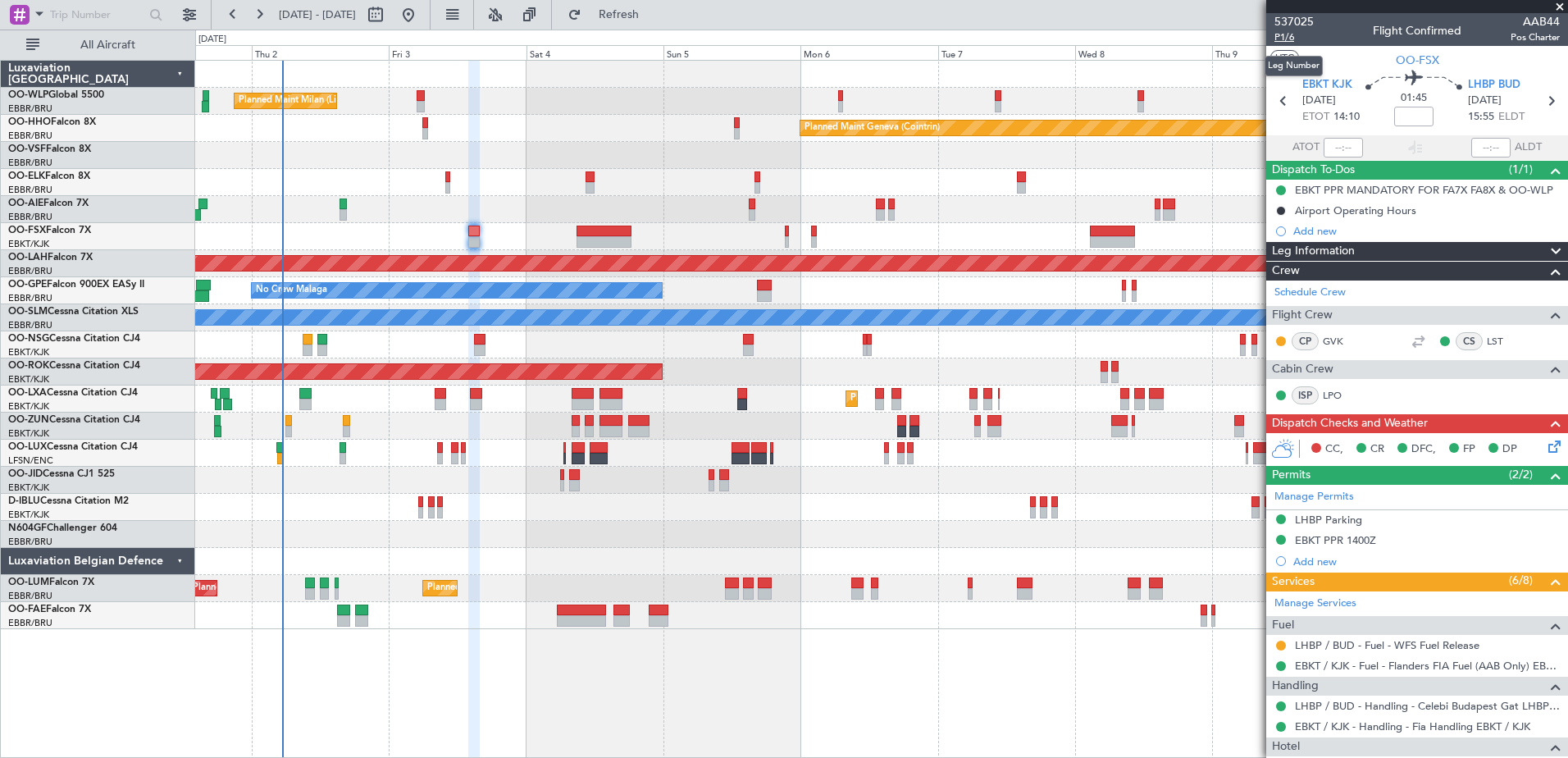
click at [1286, 36] on span "P1/6" at bounding box center [1293, 37] width 39 height 14
click at [1403, 110] on mat-tooltip-component "Flight Time" at bounding box center [1409, 128] width 76 height 43
click at [1403, 111] on input at bounding box center [1413, 116] width 39 height 20
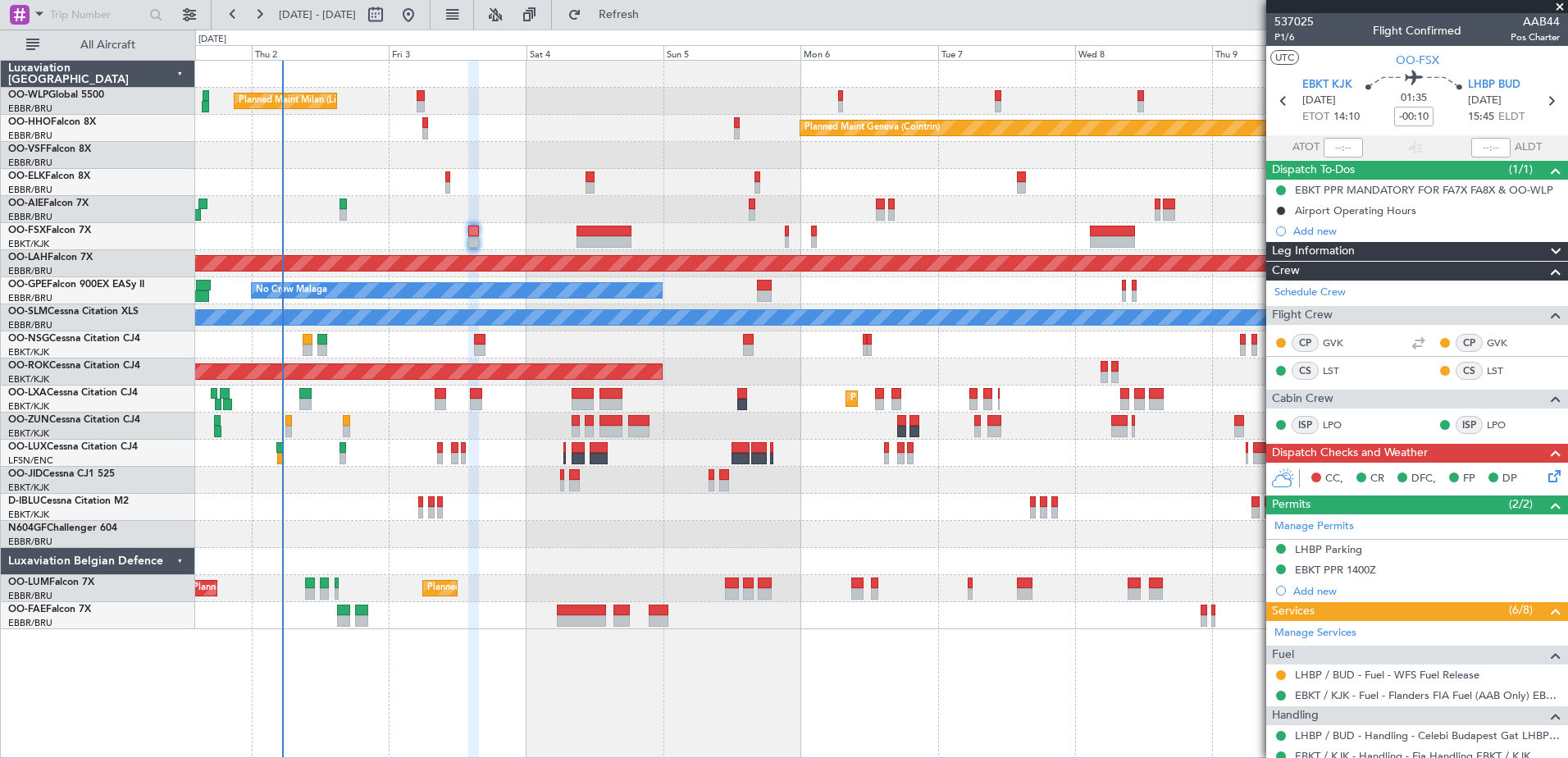
click at [1545, 472] on icon at bounding box center [1551, 473] width 13 height 13
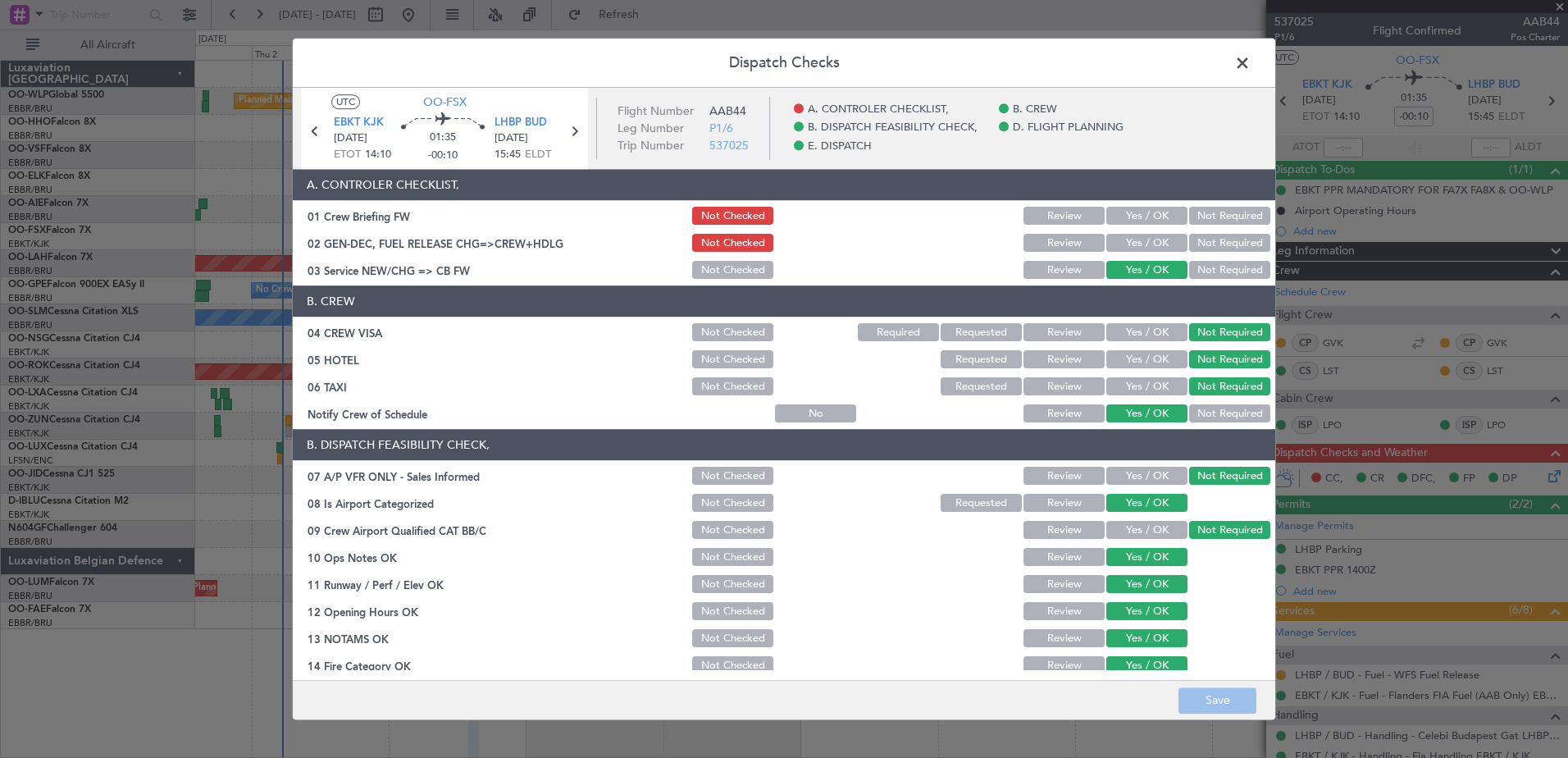
click at [1146, 249] on button "Yes / OK" at bounding box center [1147, 244] width 81 height 18
click at [1220, 699] on button "Save" at bounding box center [1217, 701] width 78 height 27
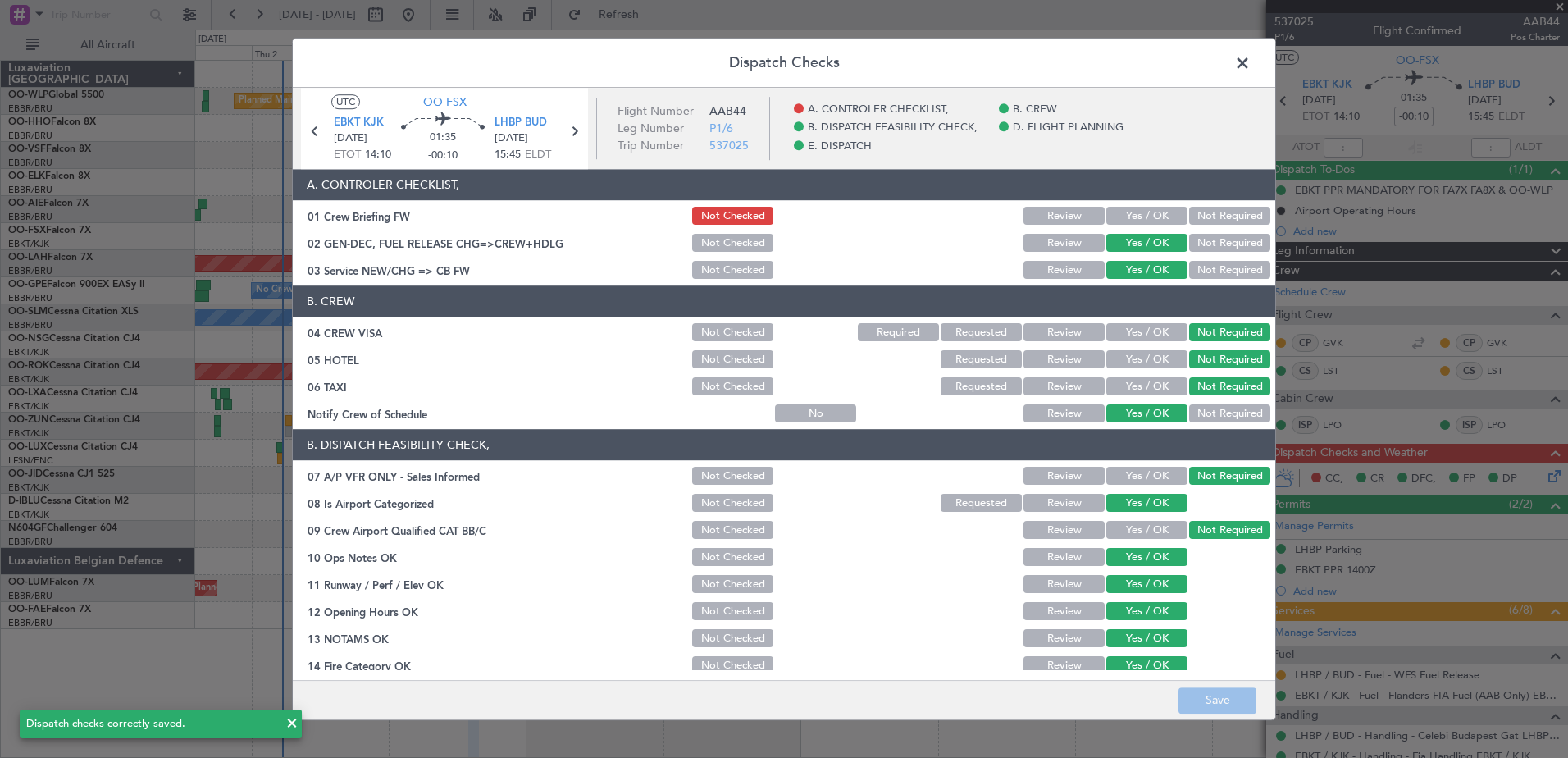
click at [1251, 64] on span at bounding box center [1251, 66] width 0 height 32
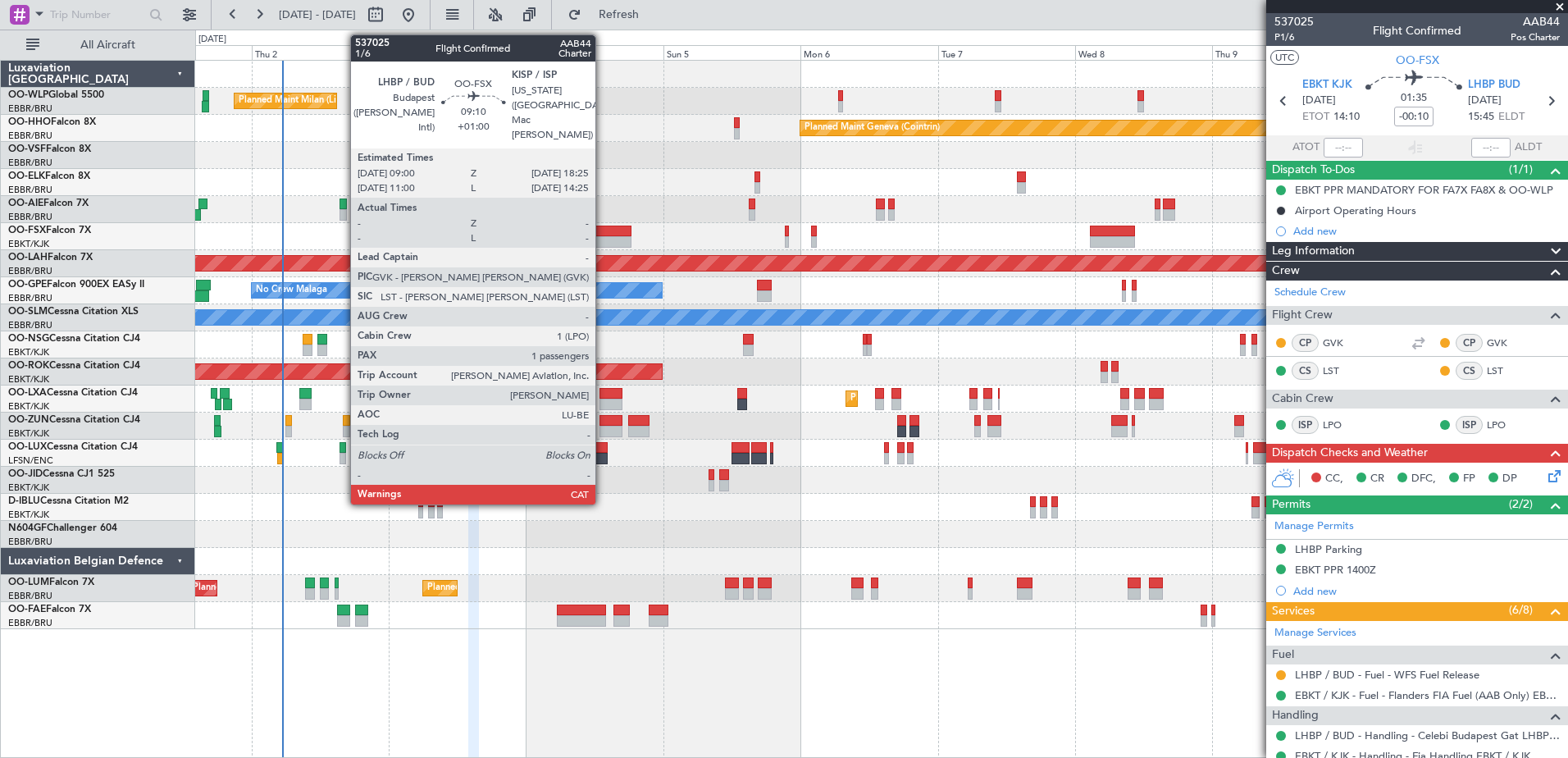
click at [602, 238] on div at bounding box center [603, 242] width 54 height 12
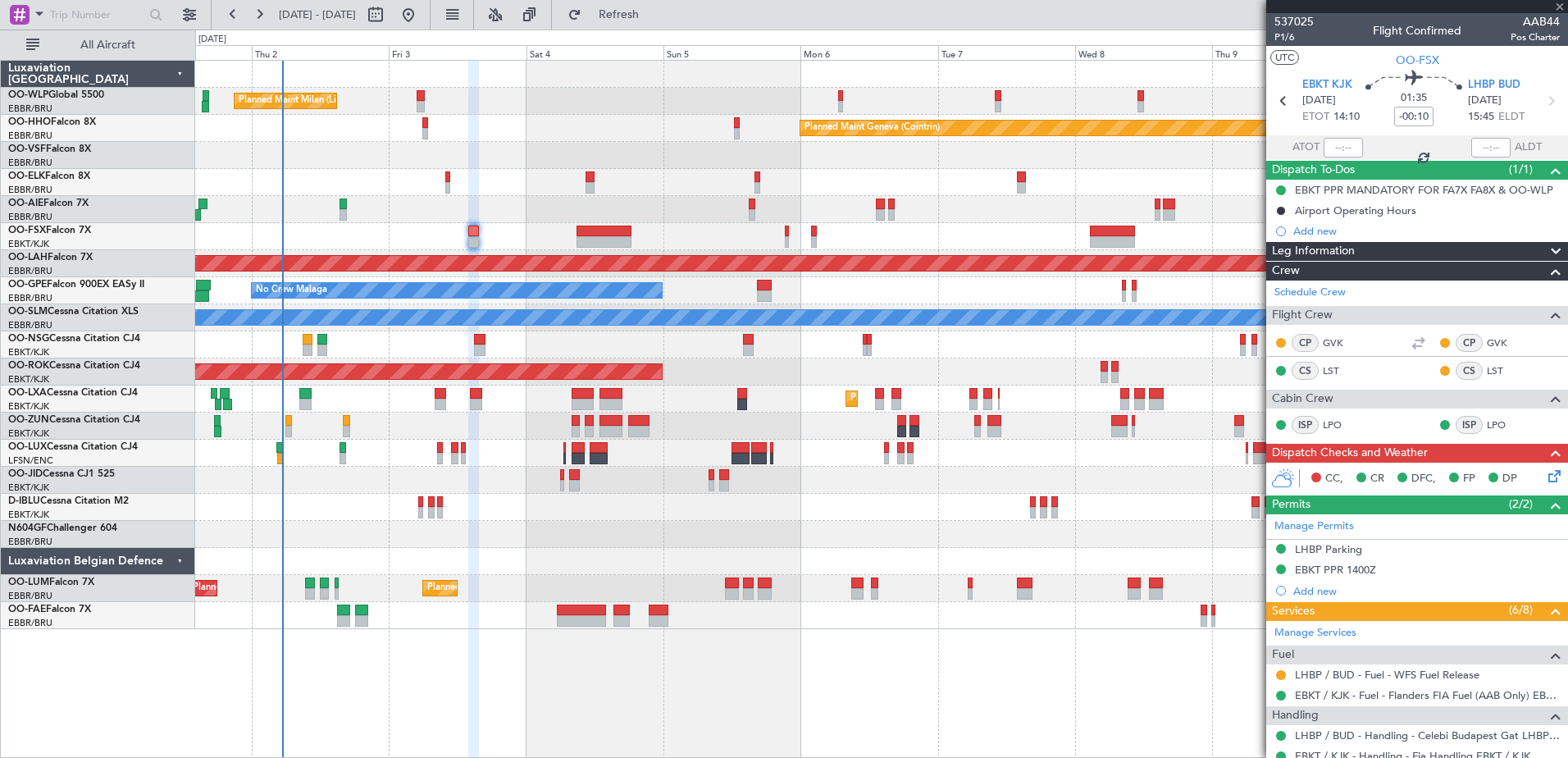
type input "+01:00"
type input "1"
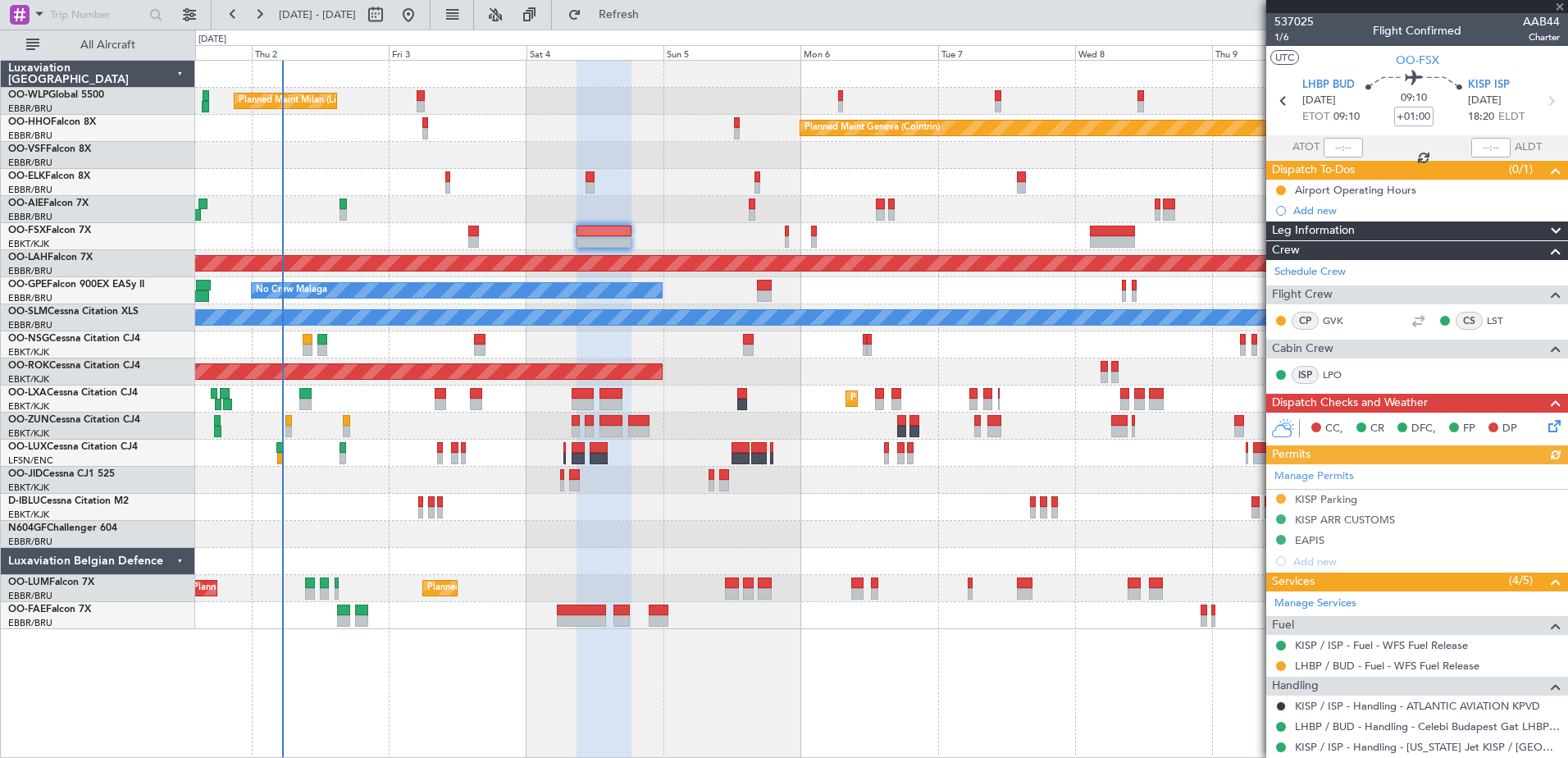
scroll to position [164, 0]
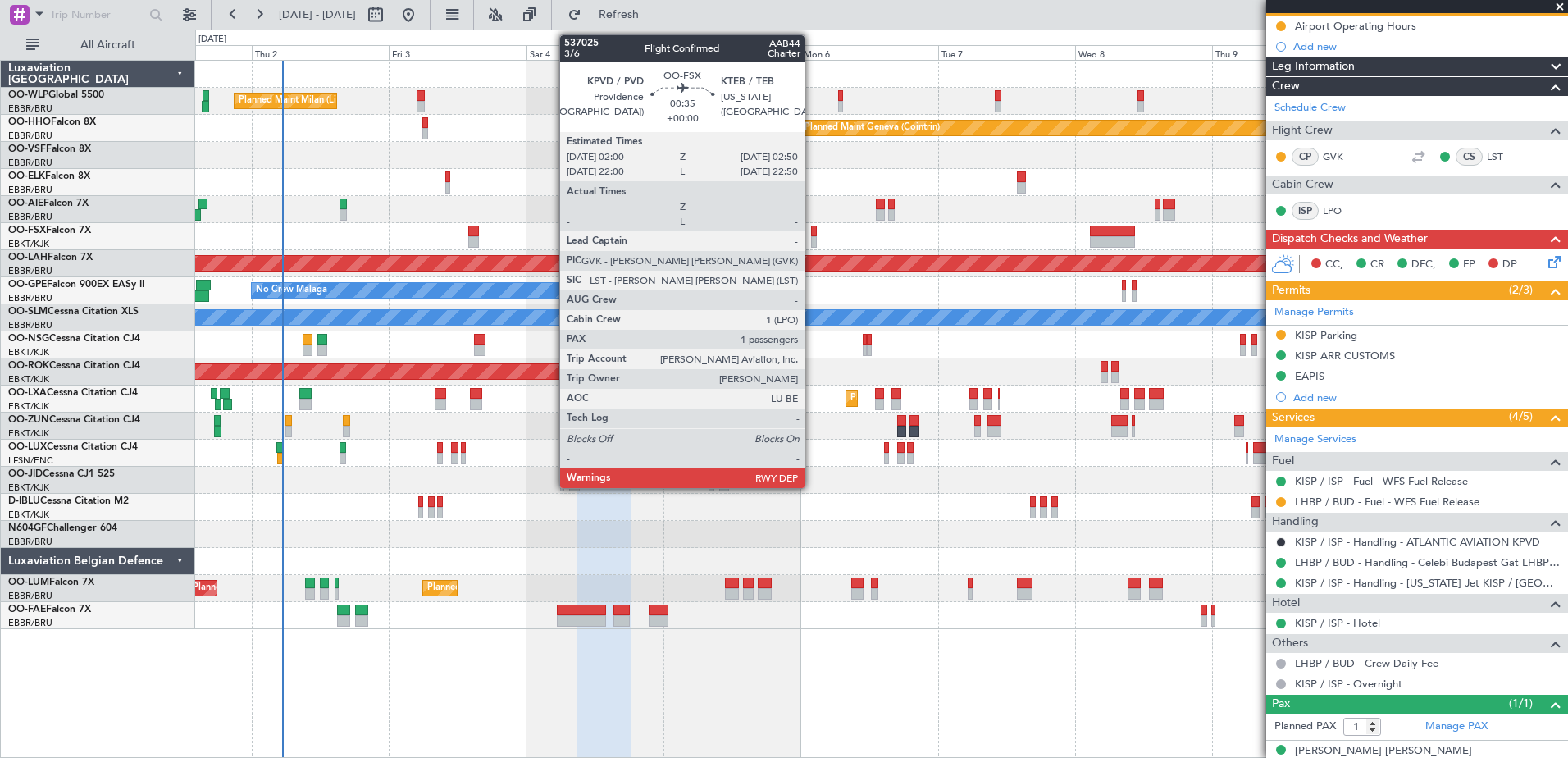
click at [812, 237] on div at bounding box center [813, 242] width 5 height 12
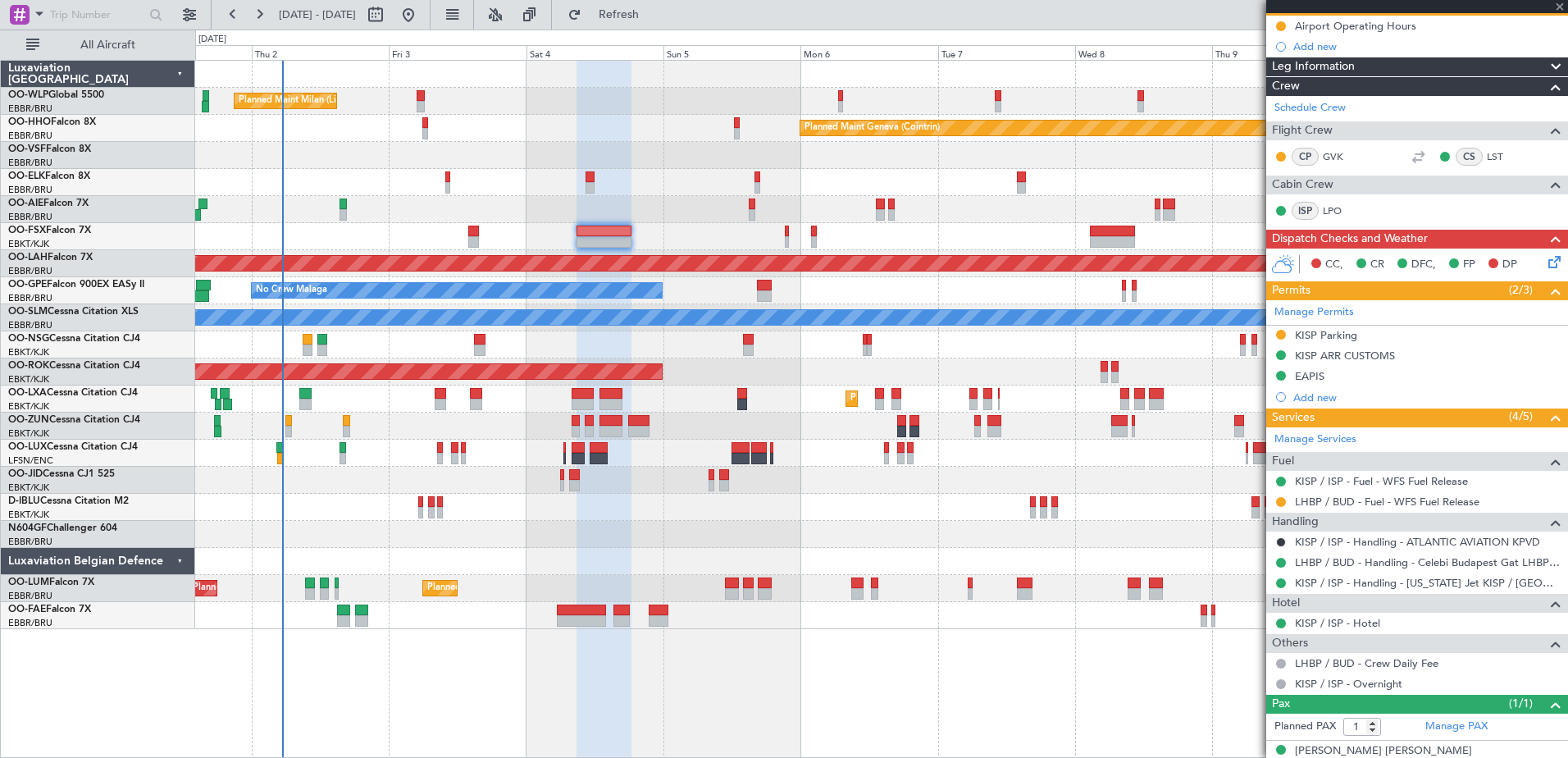
scroll to position [0, 0]
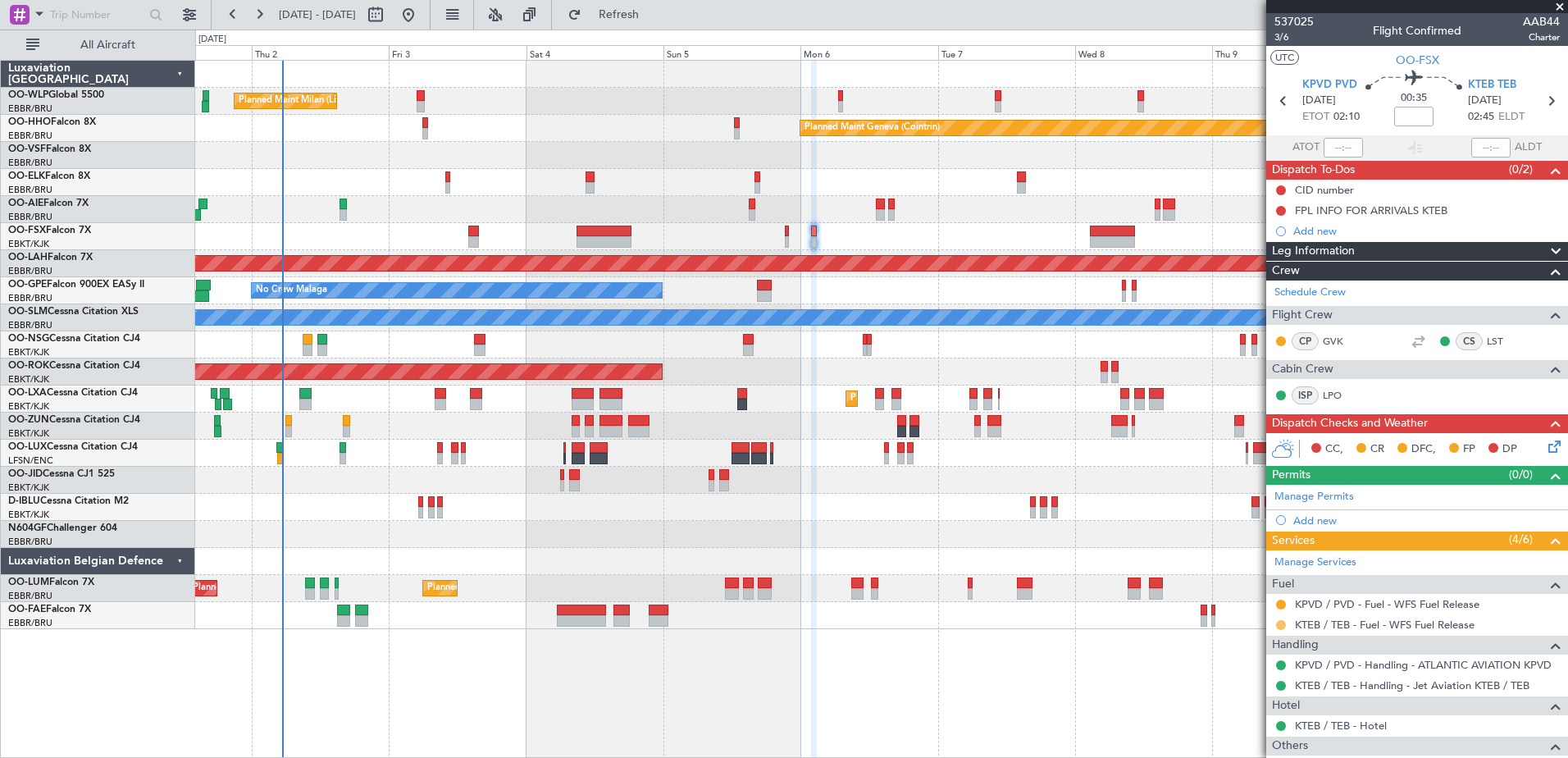
click at [1280, 626] on button at bounding box center [1280, 625] width 10 height 10
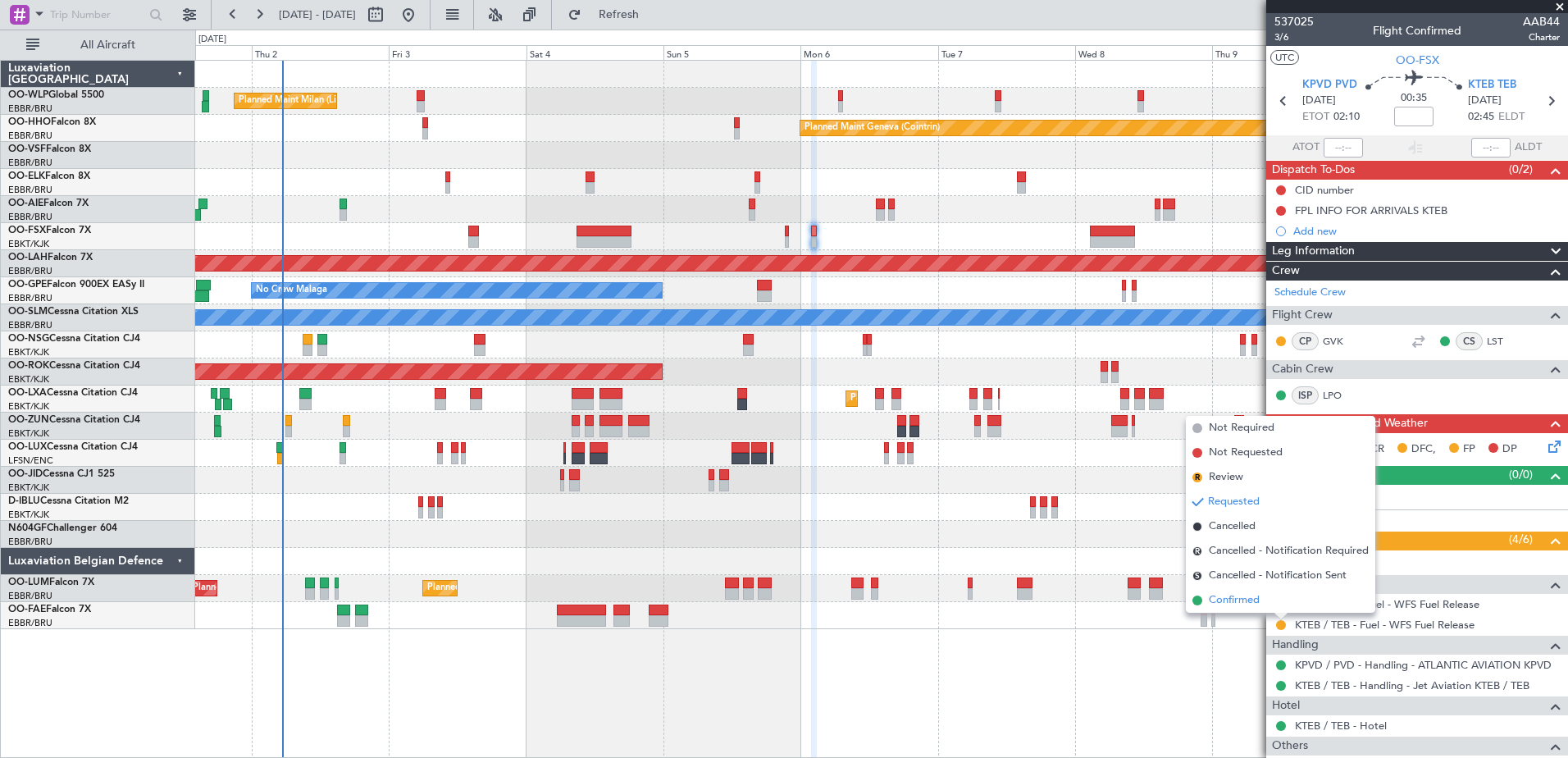
click at [1251, 603] on span "Confirmed" at bounding box center [1233, 600] width 51 height 17
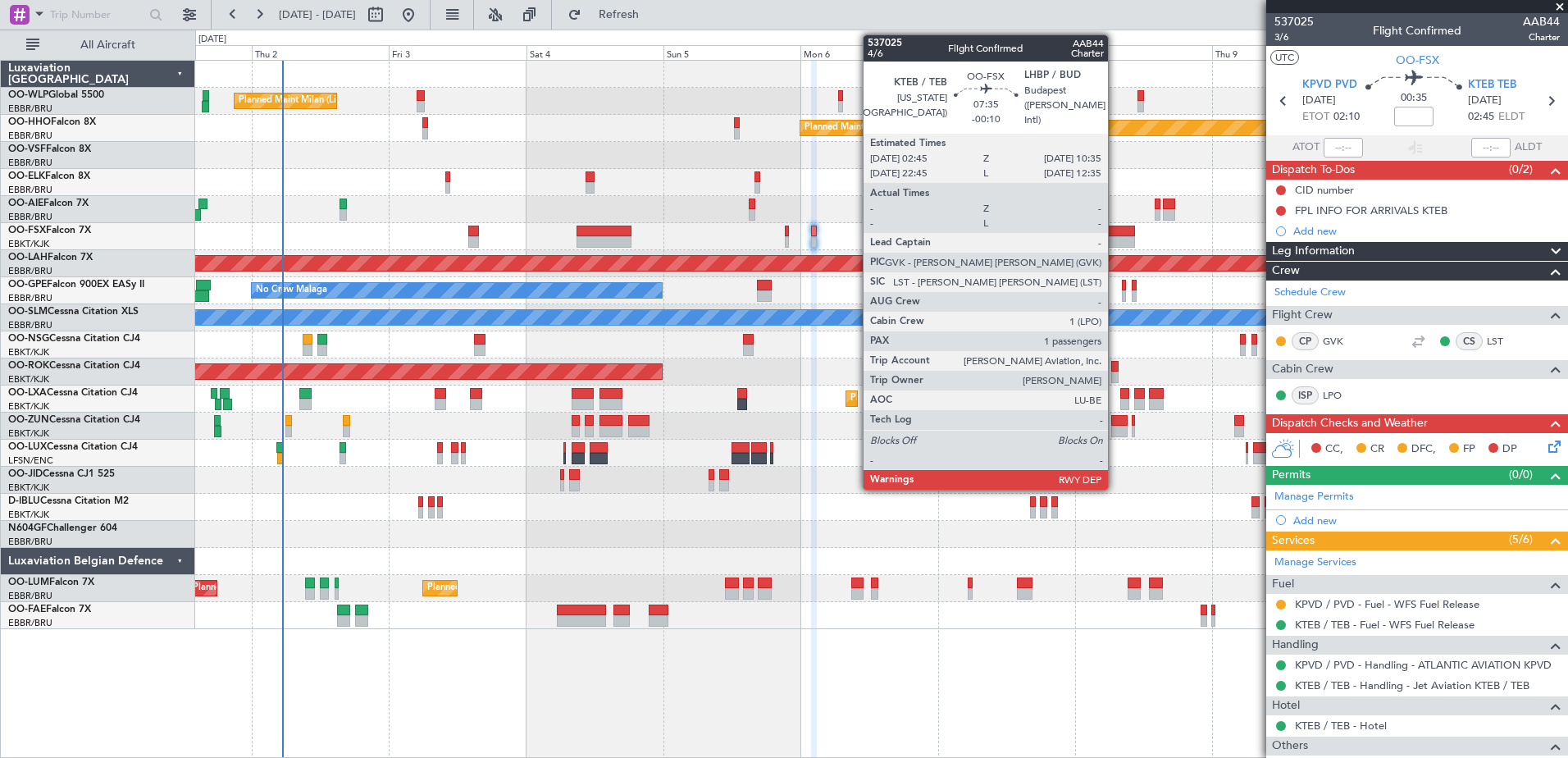
click at [1115, 239] on div at bounding box center [1112, 242] width 45 height 12
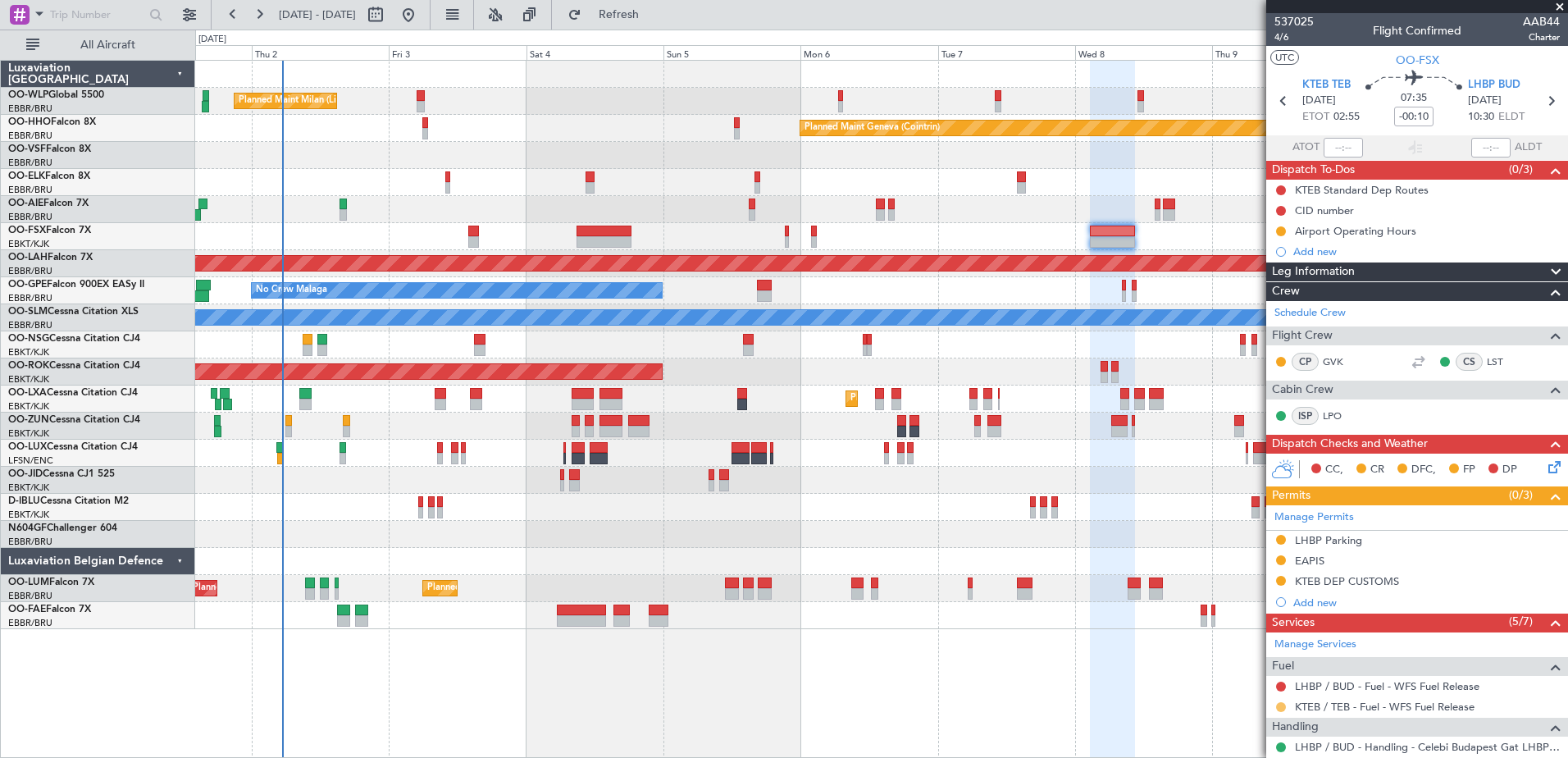
click at [1281, 705] on button at bounding box center [1280, 707] width 10 height 10
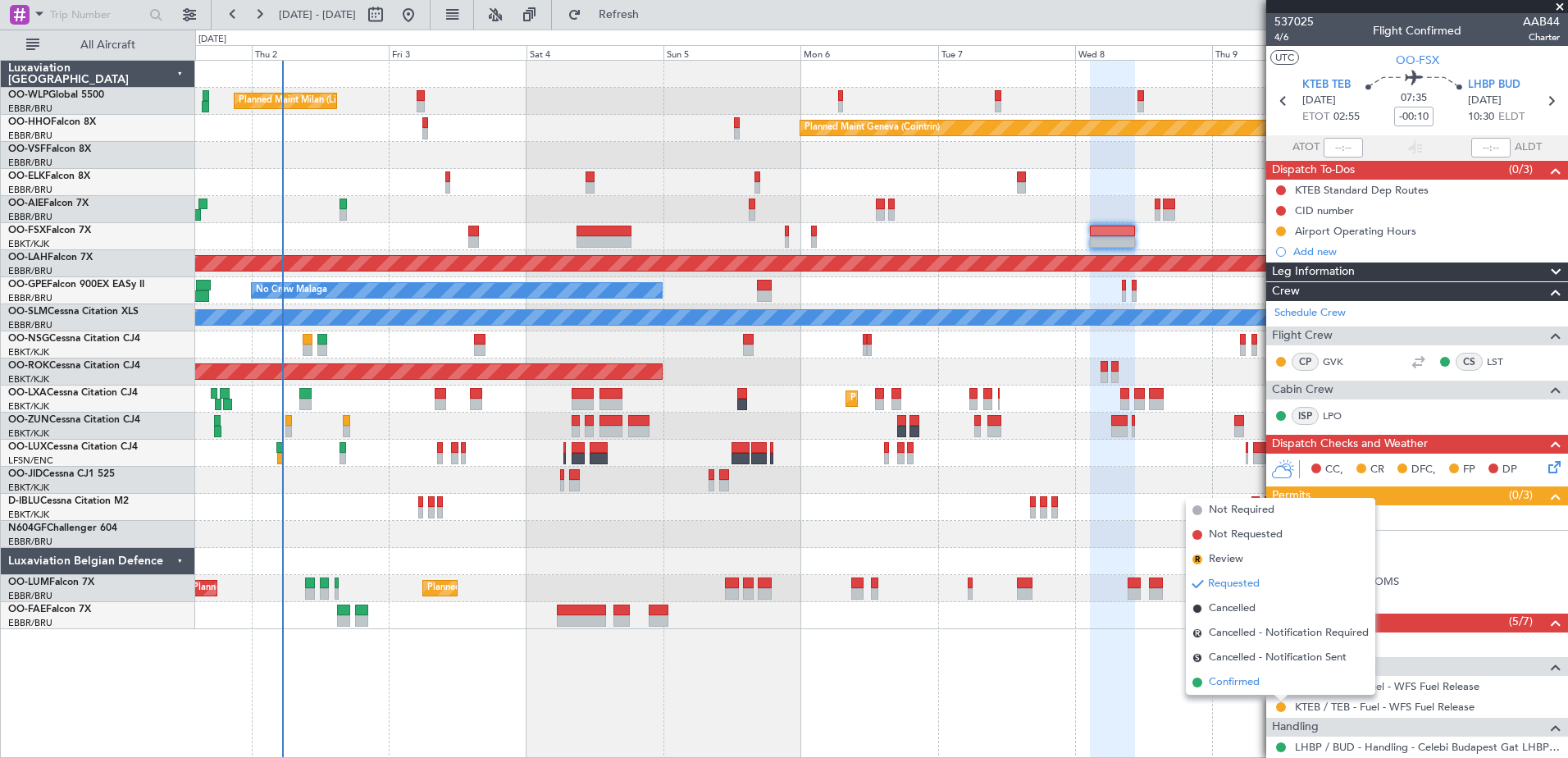
click at [1241, 680] on span "Confirmed" at bounding box center [1233, 682] width 51 height 17
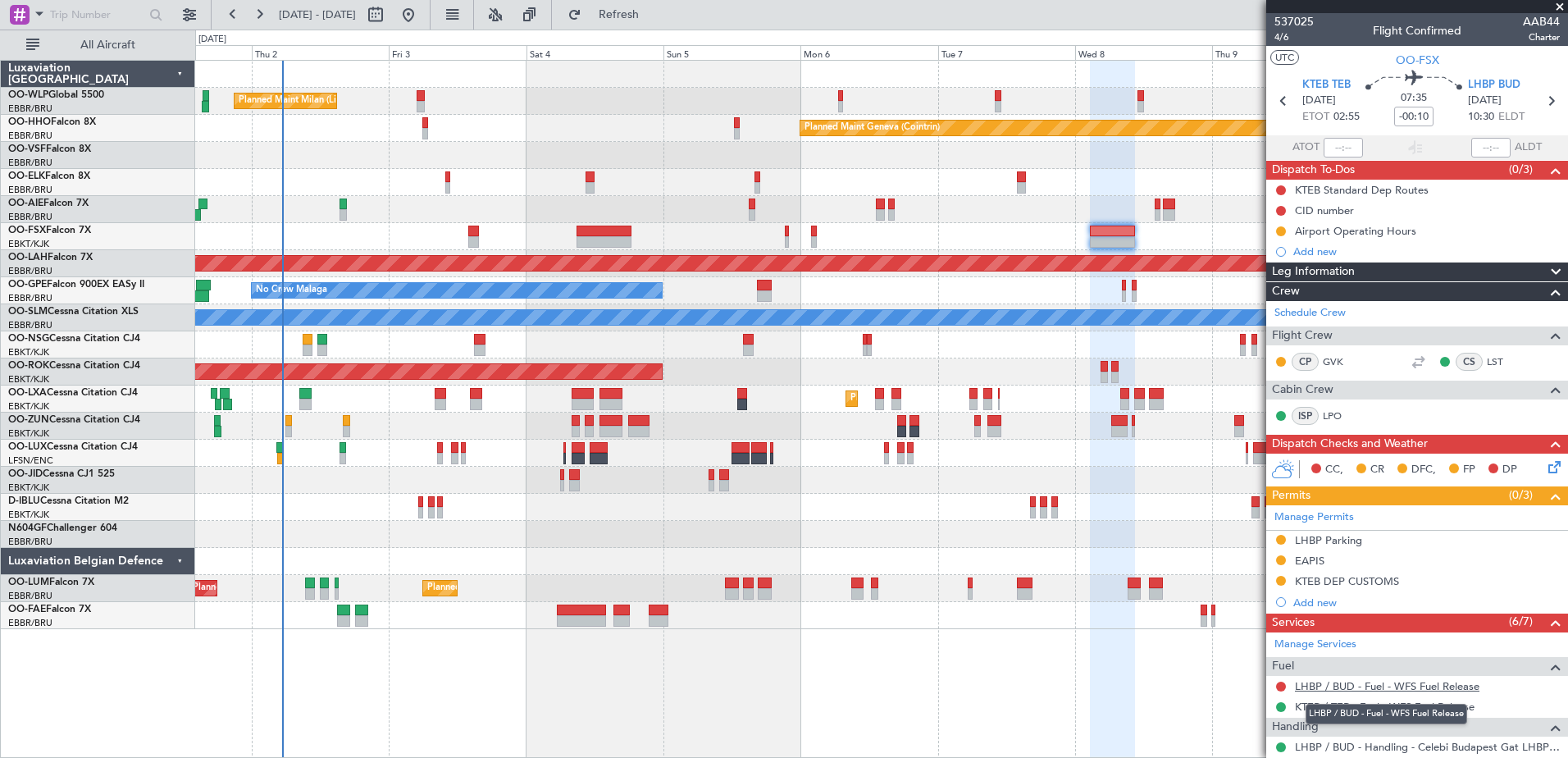
click at [1422, 682] on link "LHBP / BUD - Fuel - WFS Fuel Release" at bounding box center [1387, 686] width 184 height 14
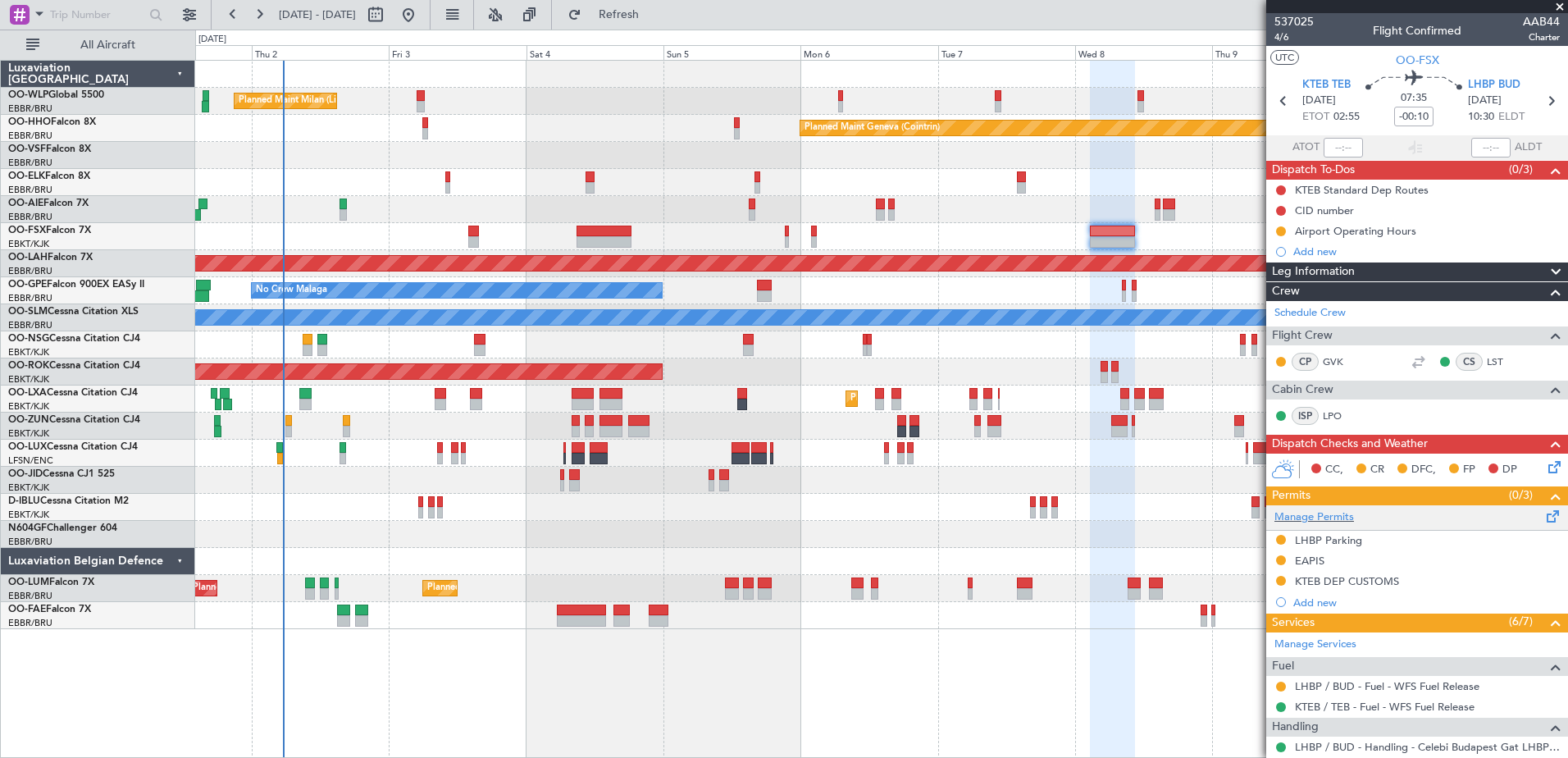
scroll to position [164, 0]
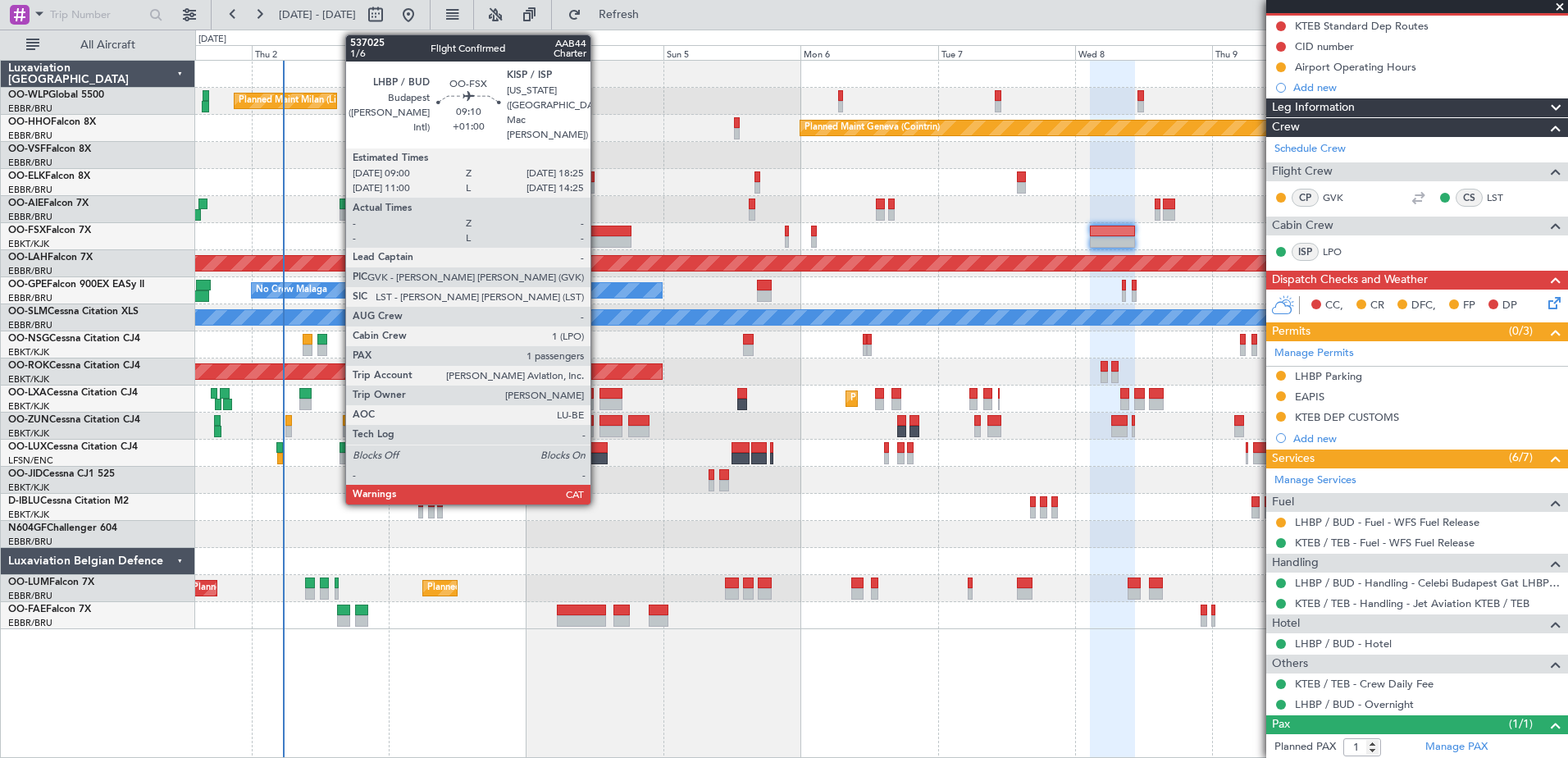
click at [597, 234] on div at bounding box center [603, 231] width 54 height 12
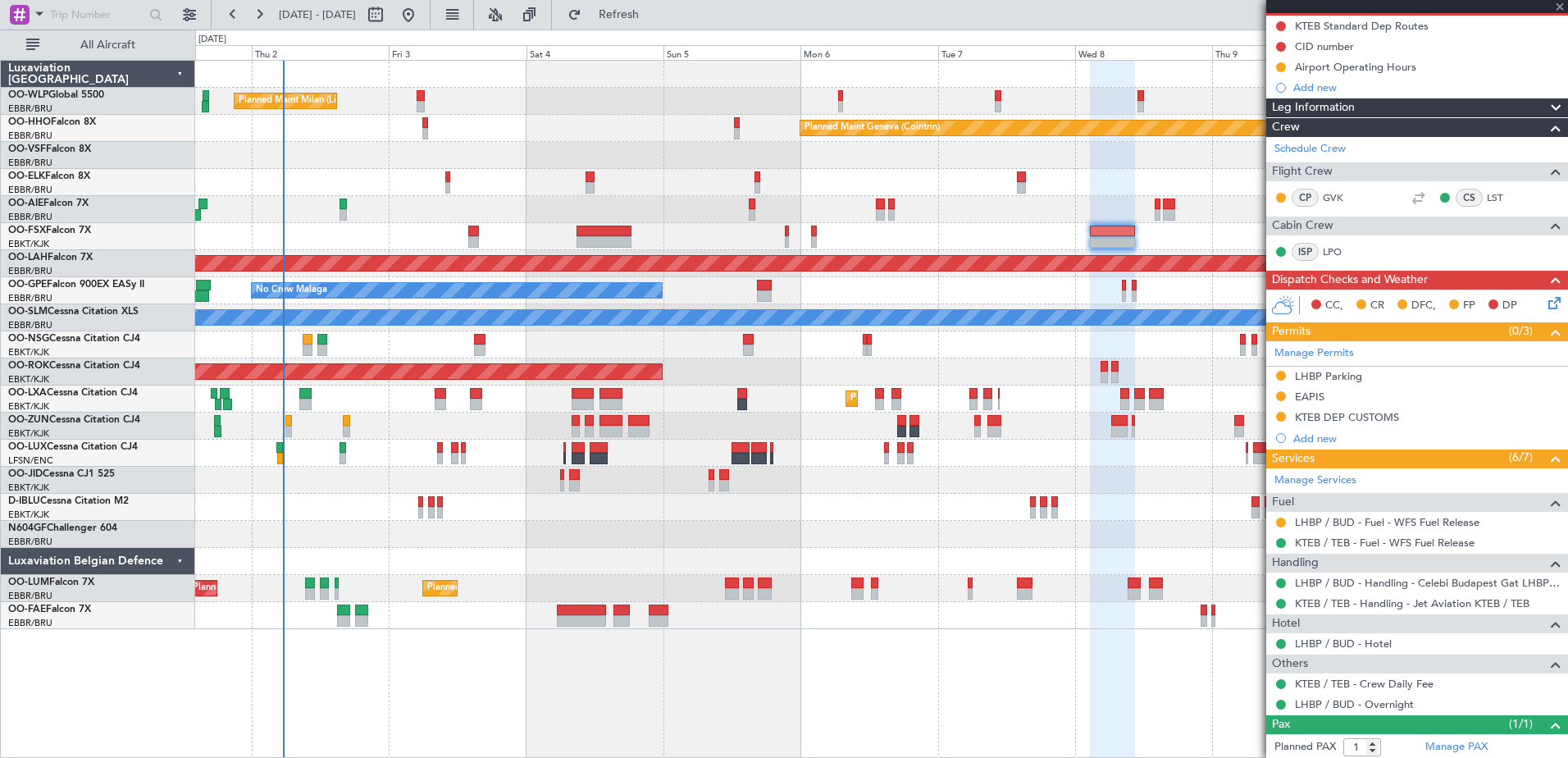
type input "+01:00"
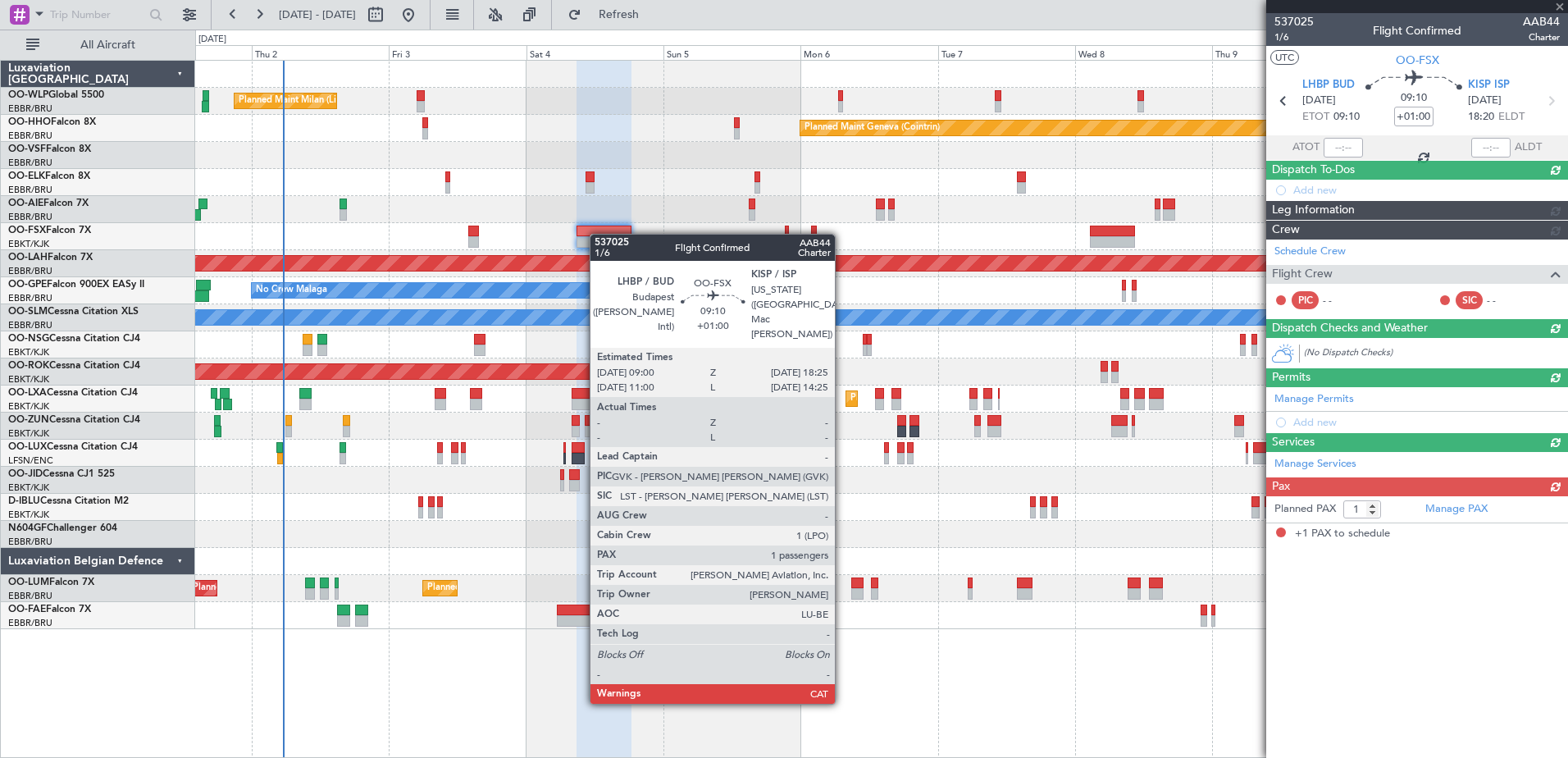
scroll to position [0, 0]
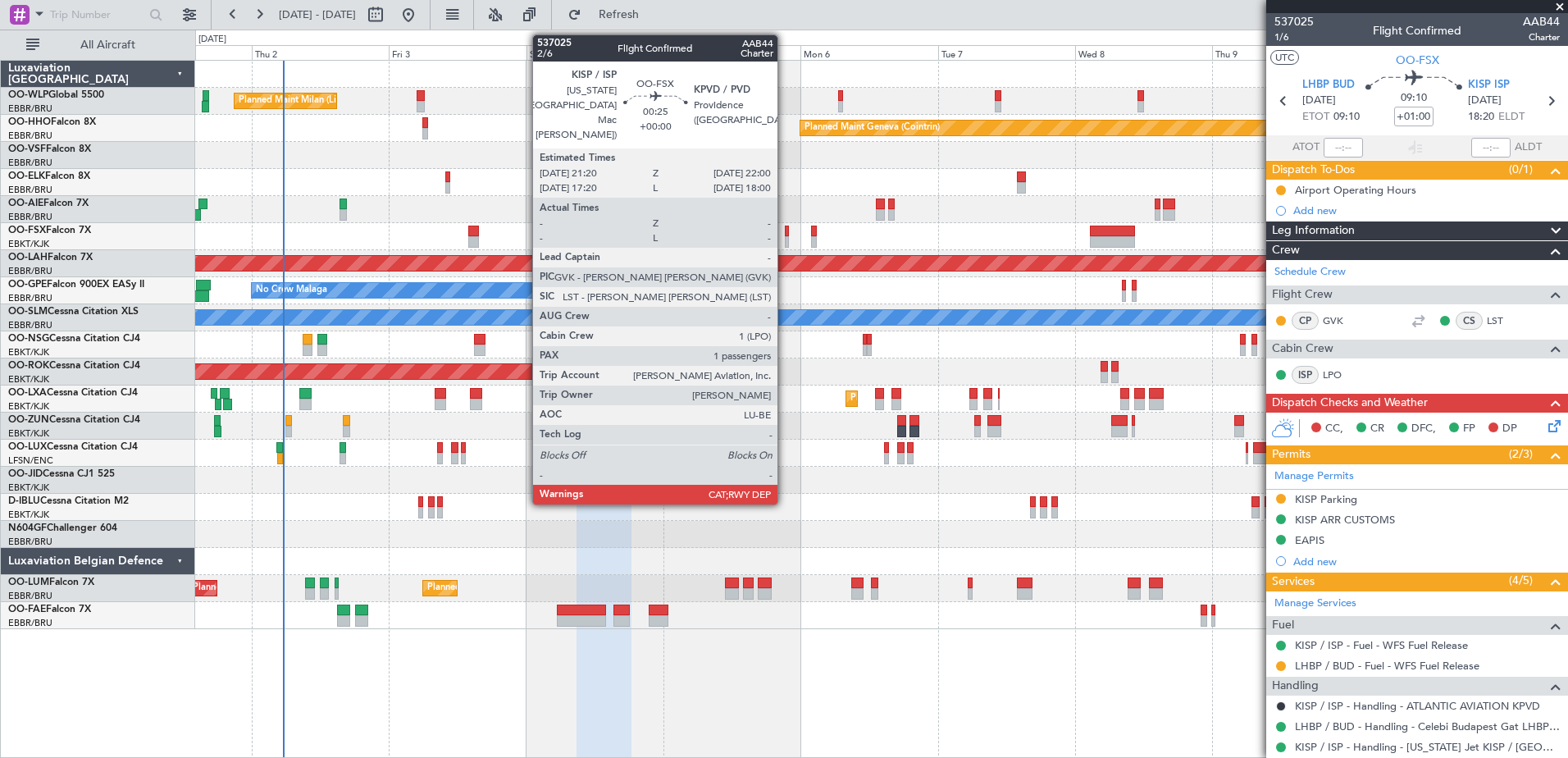
click at [784, 234] on div at bounding box center [786, 231] width 4 height 12
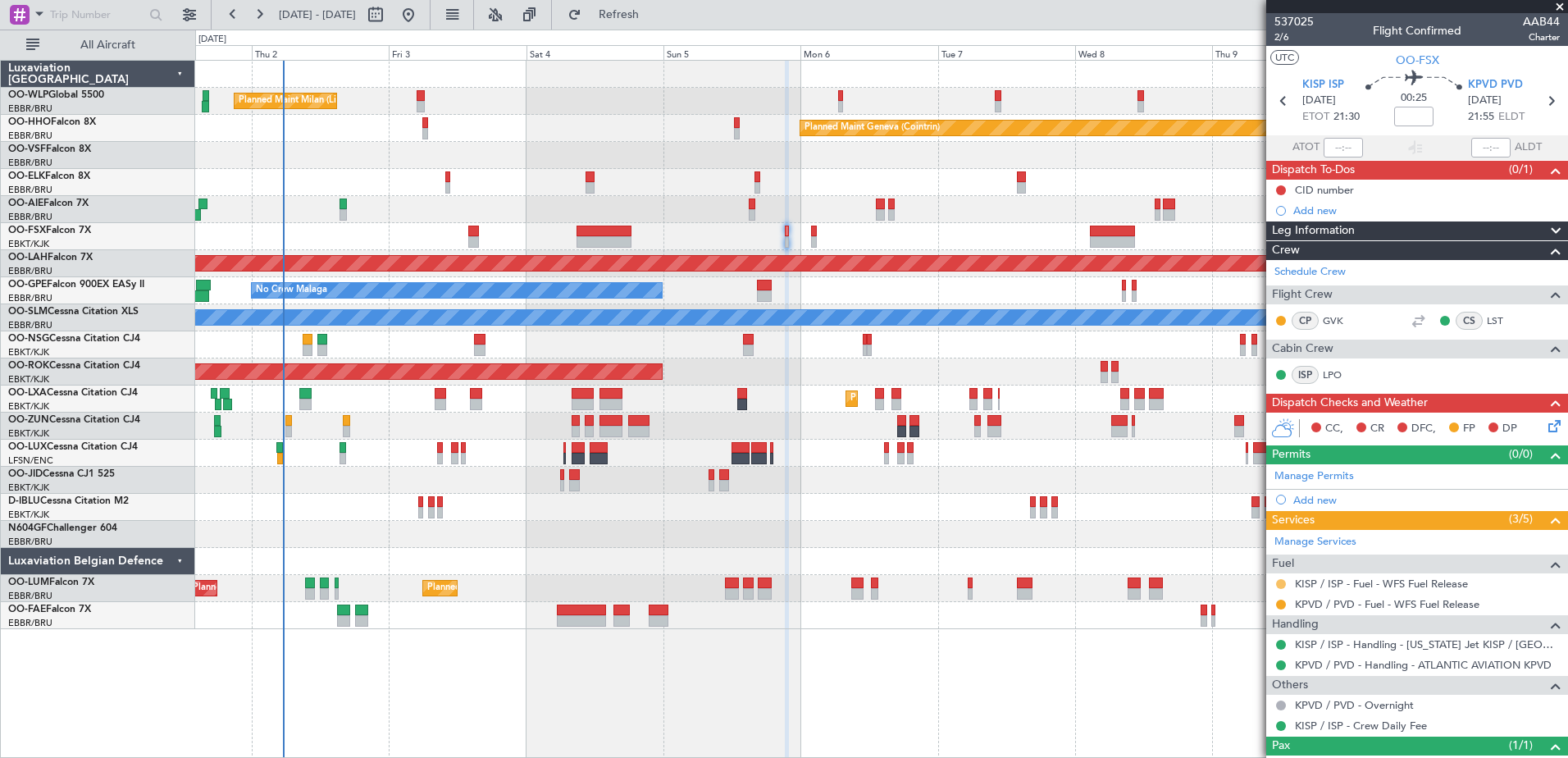
click at [1276, 585] on button at bounding box center [1280, 584] width 10 height 10
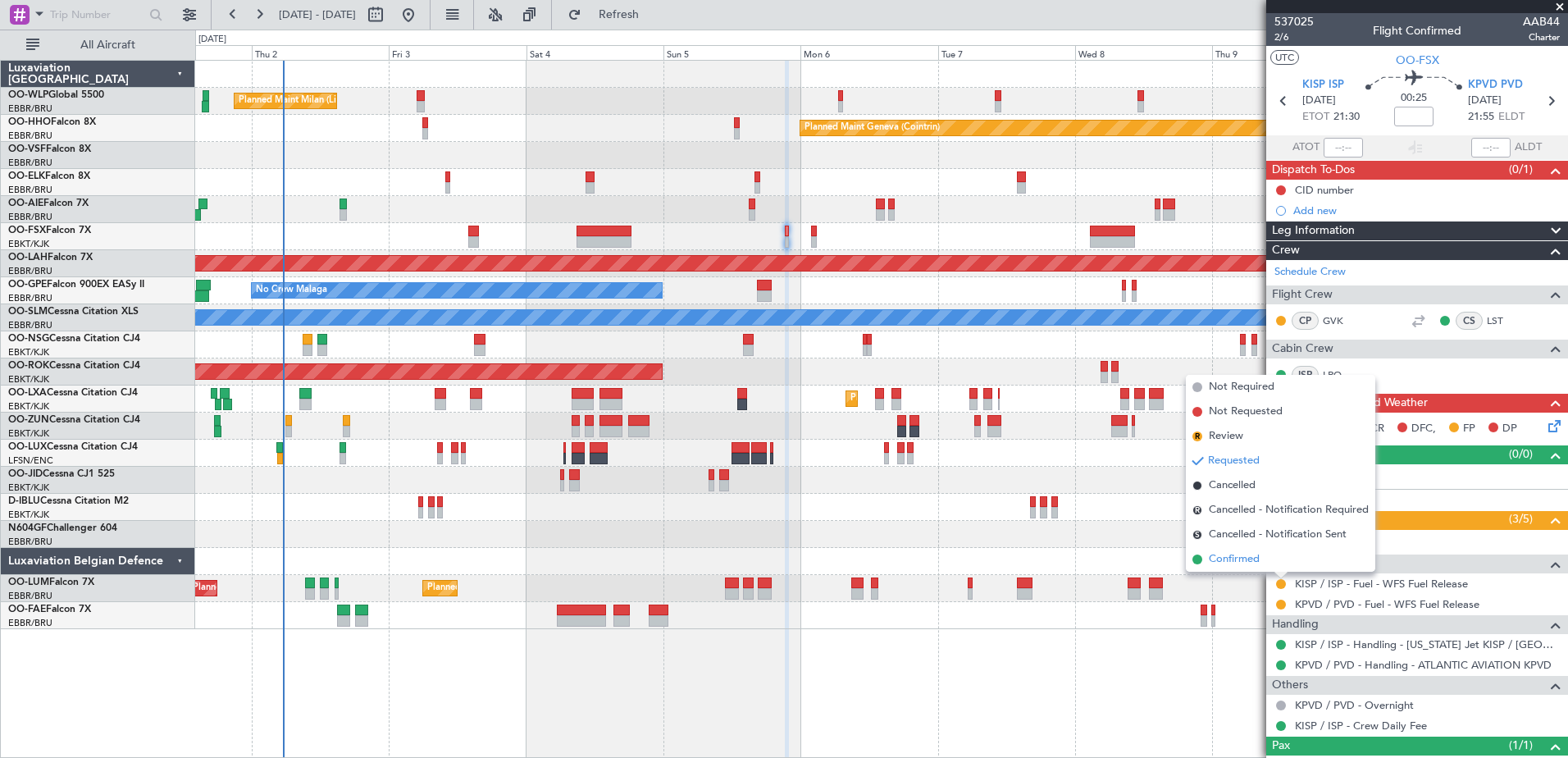
click at [1228, 559] on span "Confirmed" at bounding box center [1233, 559] width 51 height 17
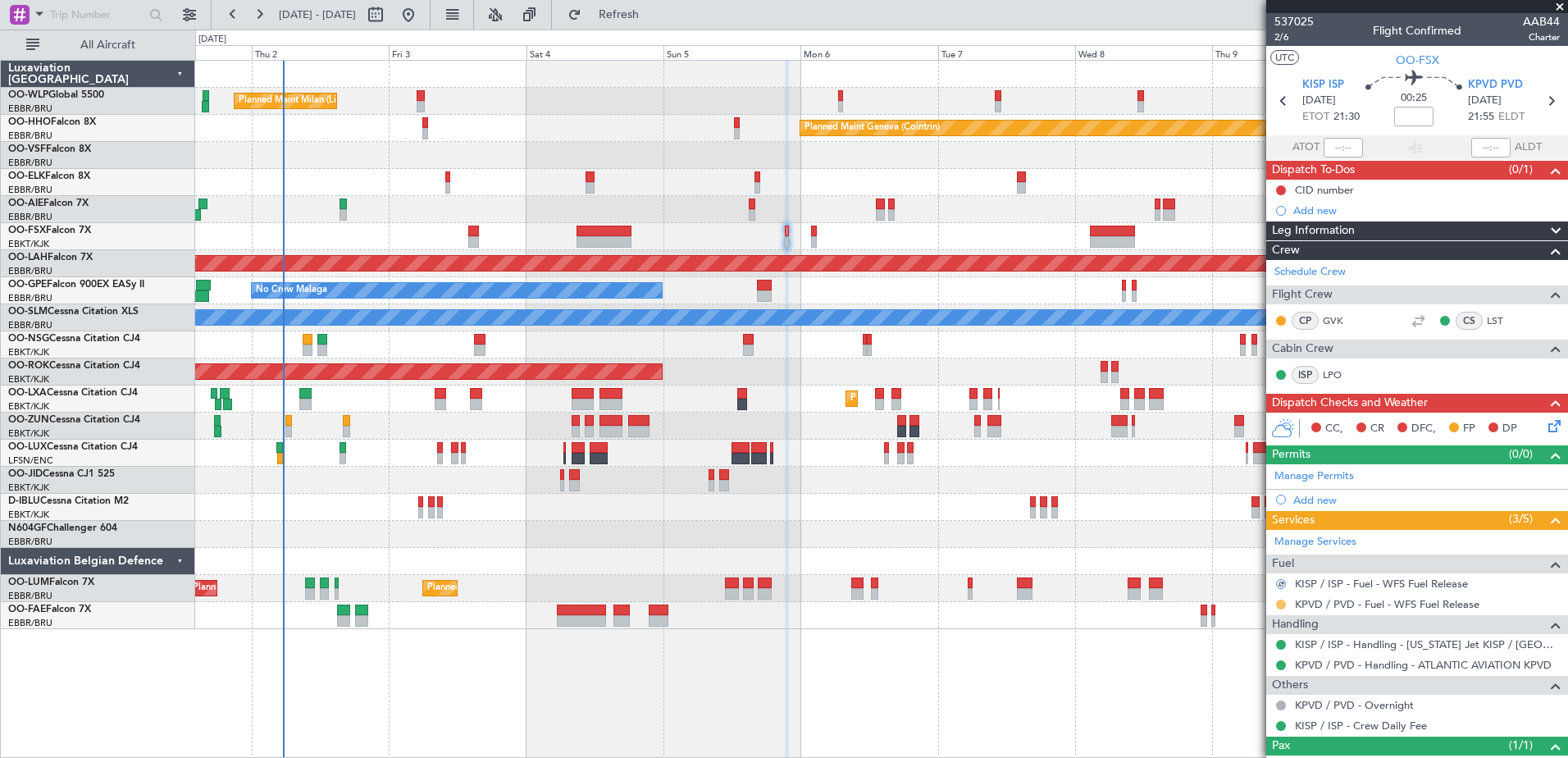
click at [1280, 599] on button at bounding box center [1280, 604] width 10 height 10
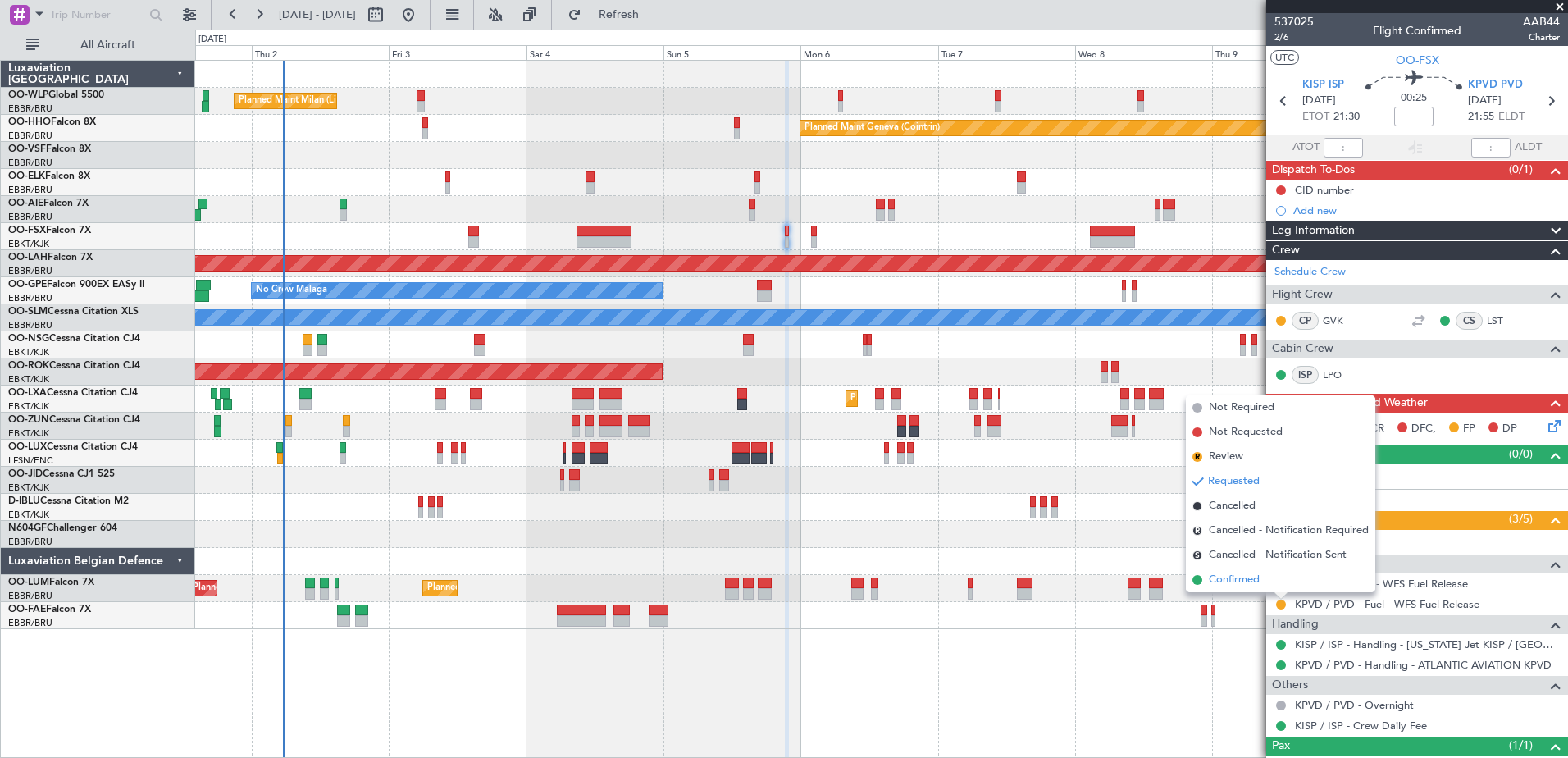
click at [1256, 584] on span "Confirmed" at bounding box center [1233, 580] width 51 height 17
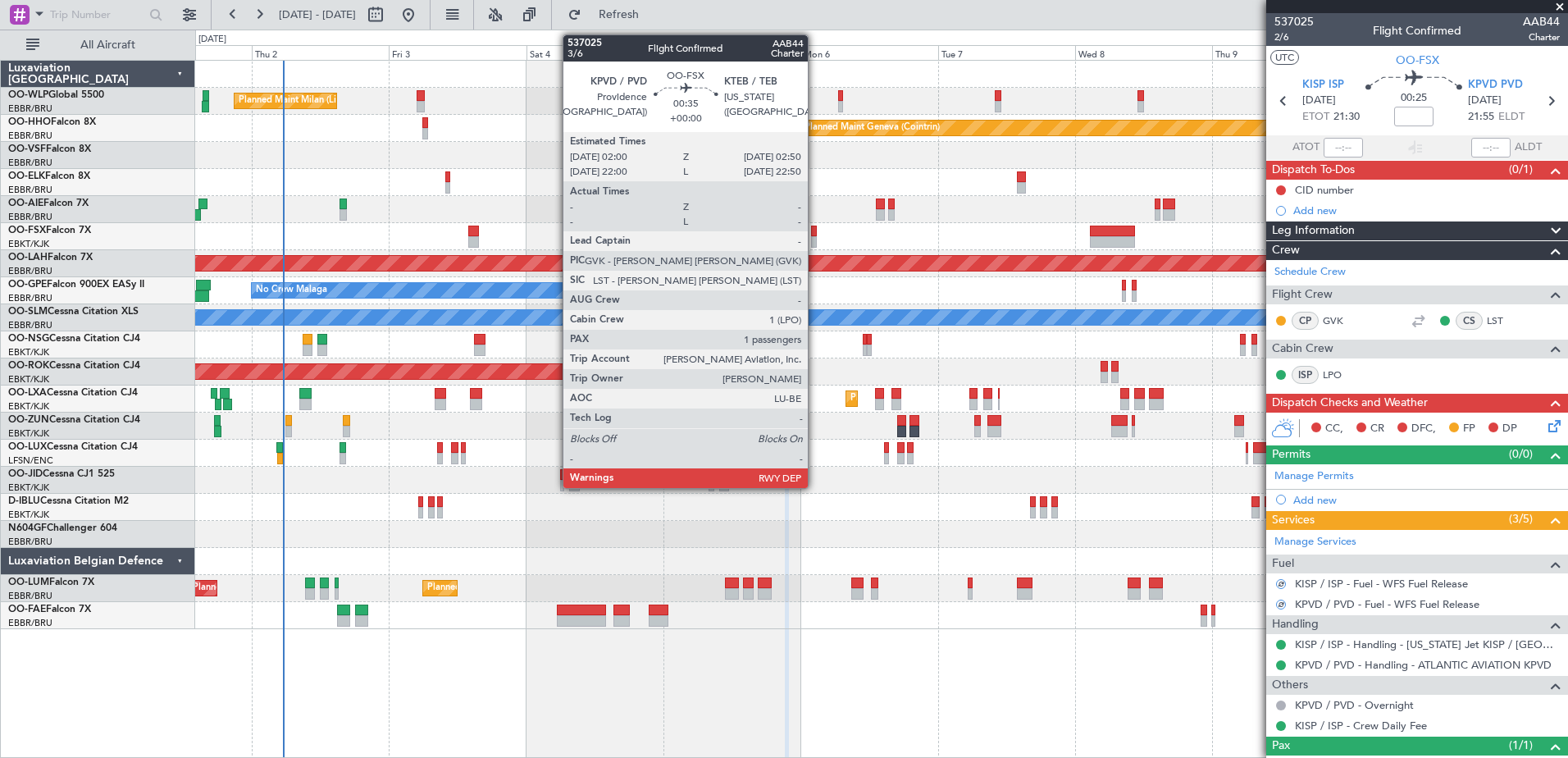
click at [815, 234] on div at bounding box center [813, 231] width 5 height 12
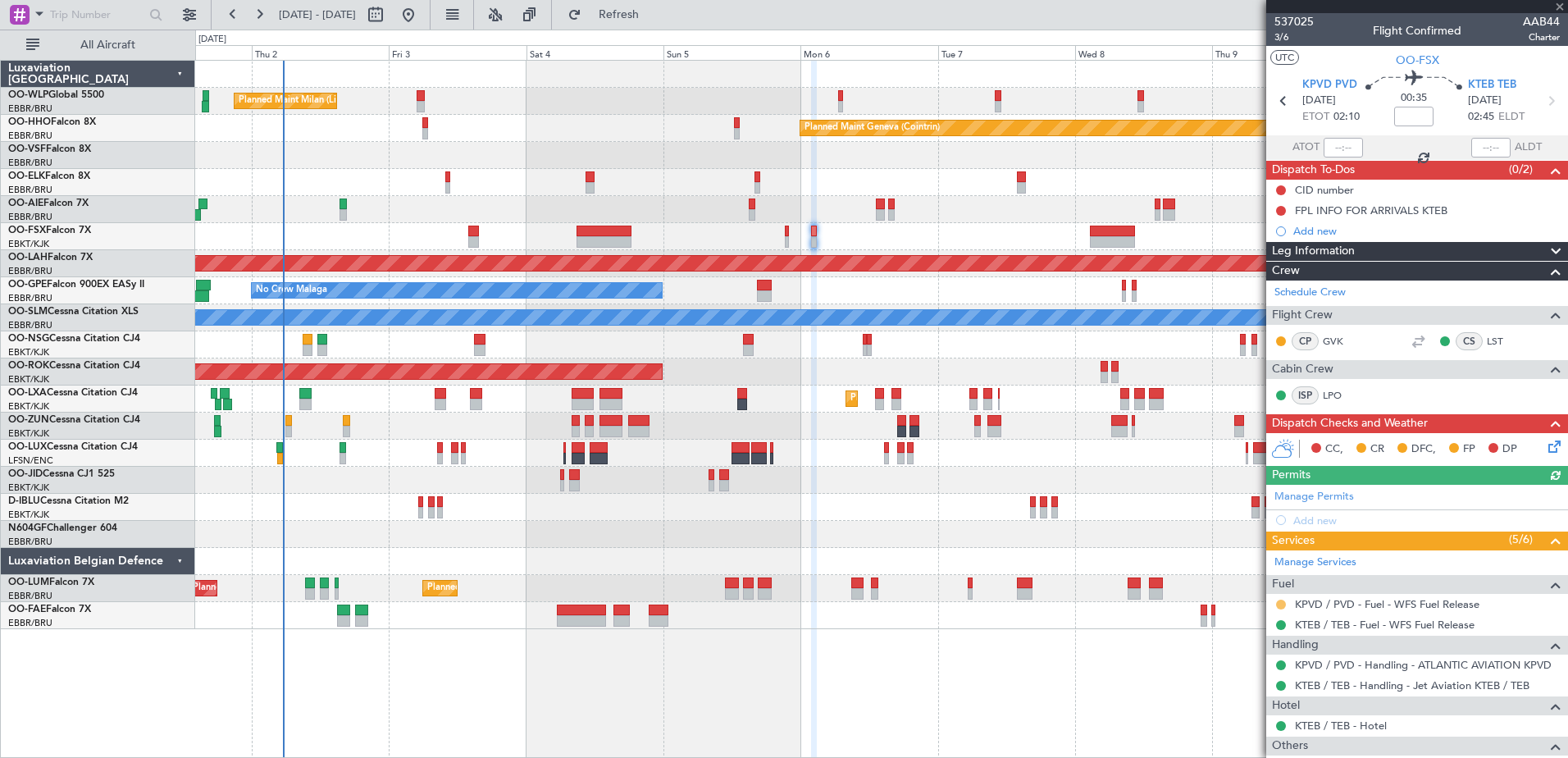
click at [1285, 603] on button at bounding box center [1280, 604] width 10 height 10
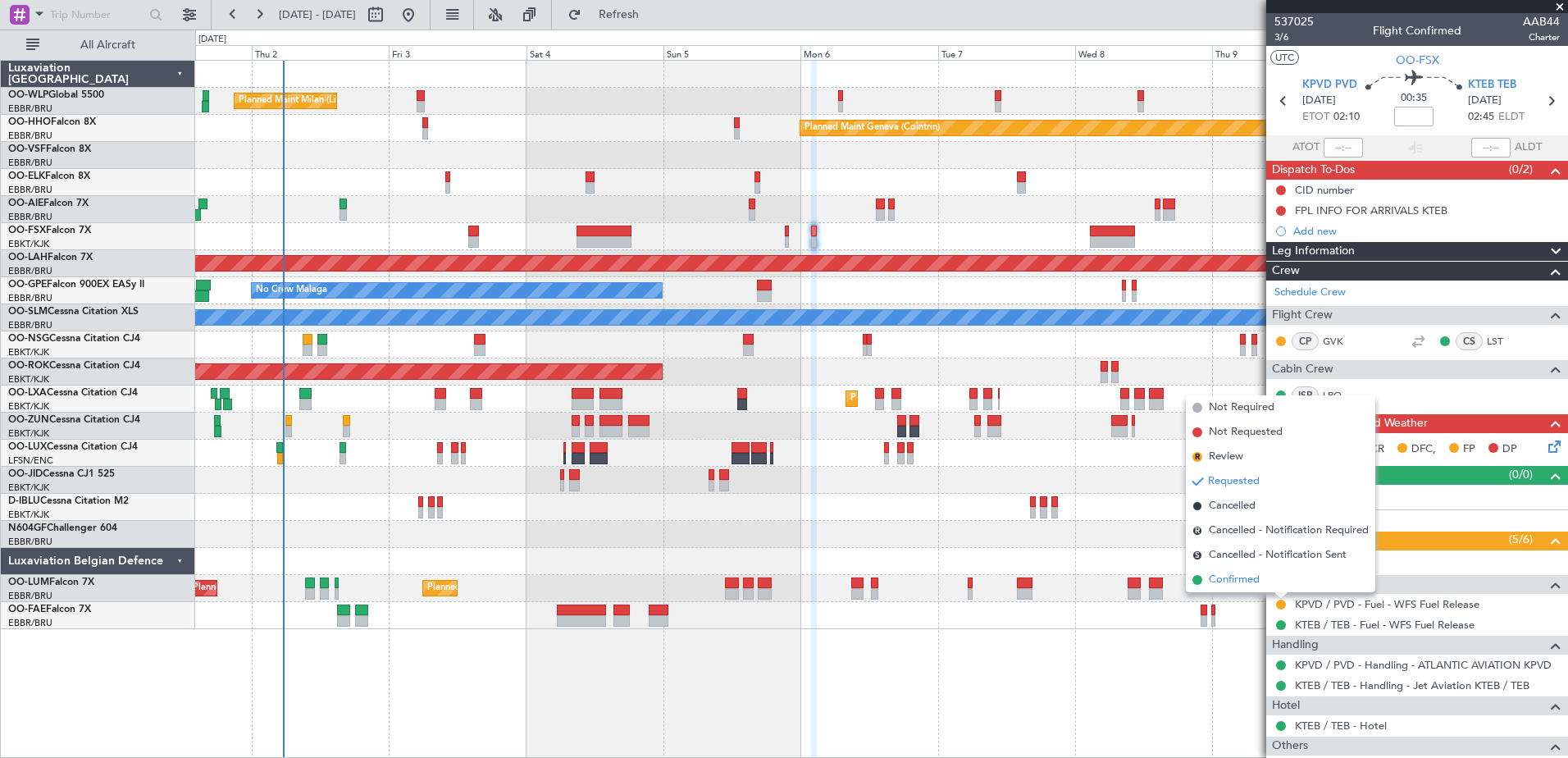
click at [1246, 571] on li "Confirmed" at bounding box center [1280, 580] width 189 height 25
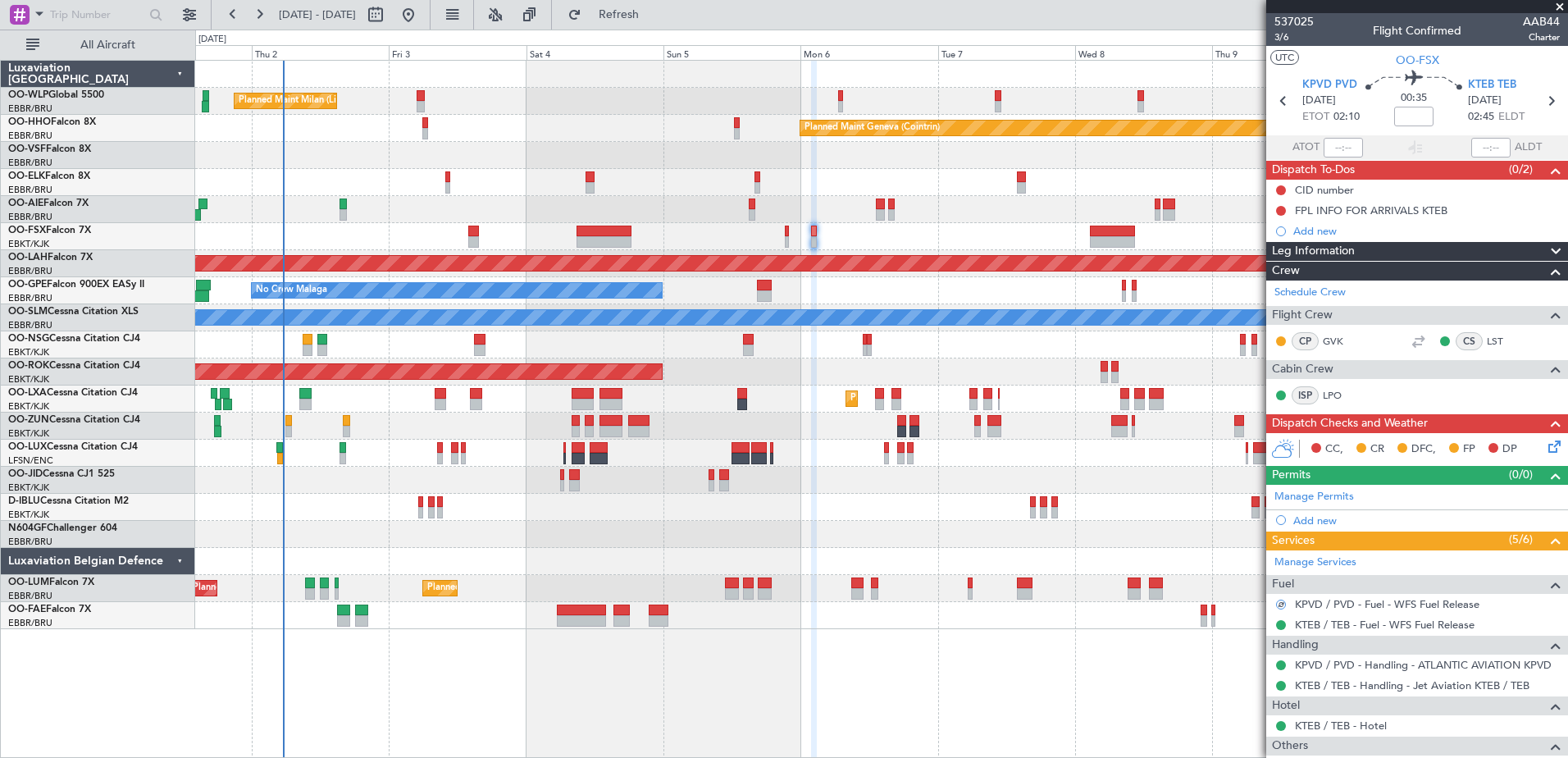
scroll to position [121, 0]
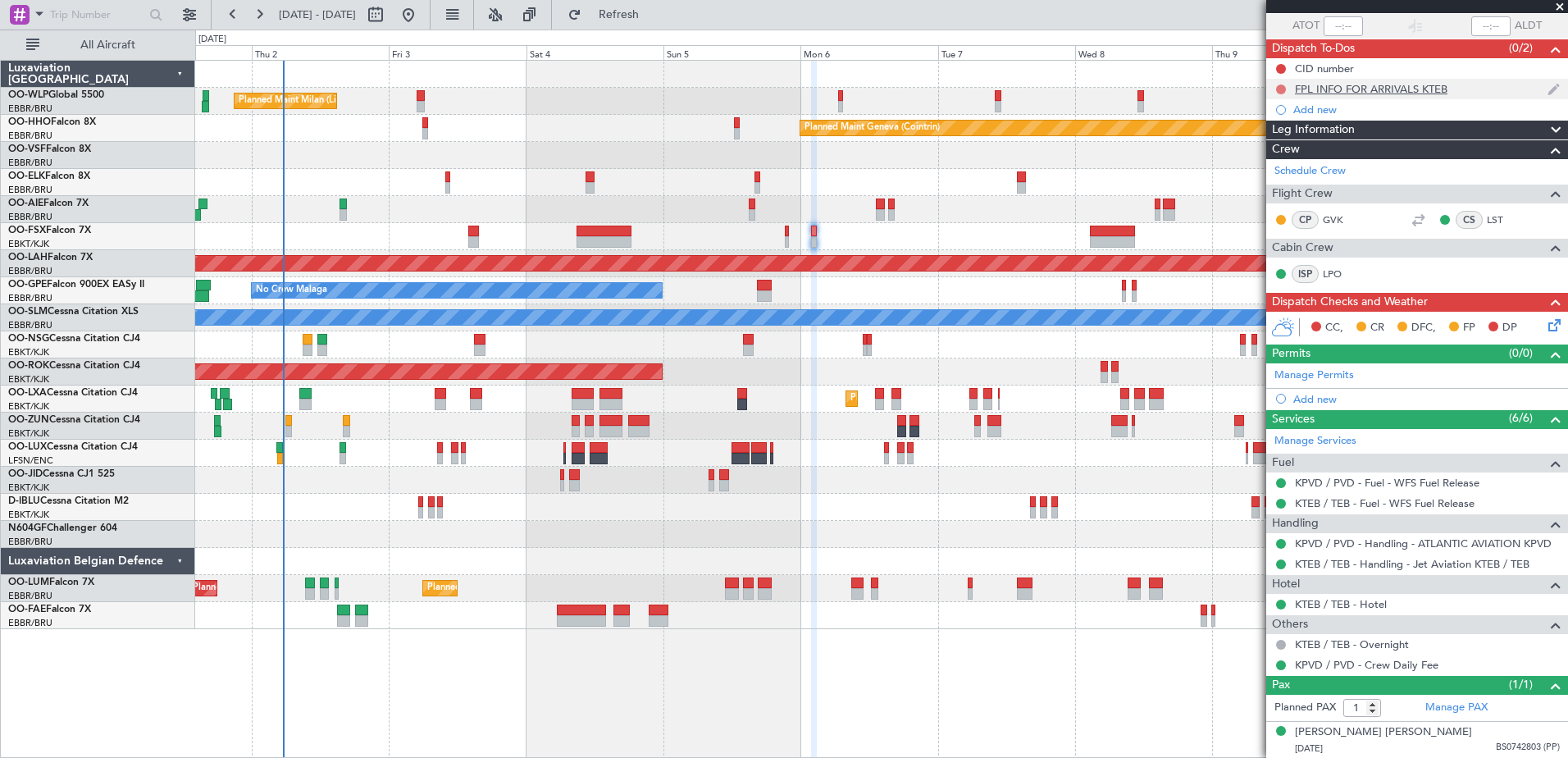
click at [1278, 89] on button at bounding box center [1280, 90] width 10 height 10
click at [1271, 187] on span "Cancelled" at bounding box center [1285, 186] width 47 height 17
click at [1110, 248] on div at bounding box center [881, 236] width 1372 height 27
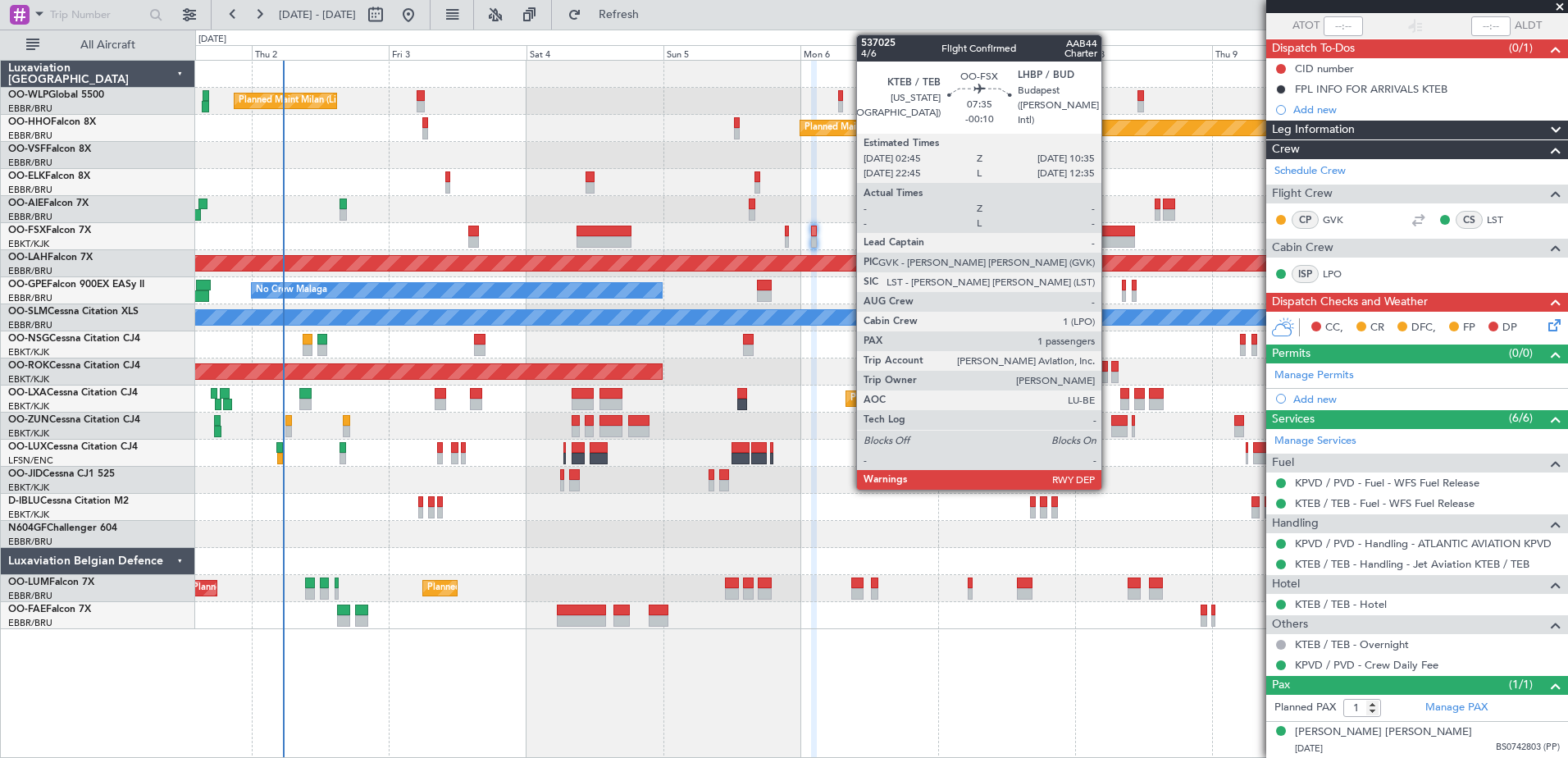
click at [1108, 239] on div at bounding box center [1112, 242] width 45 height 12
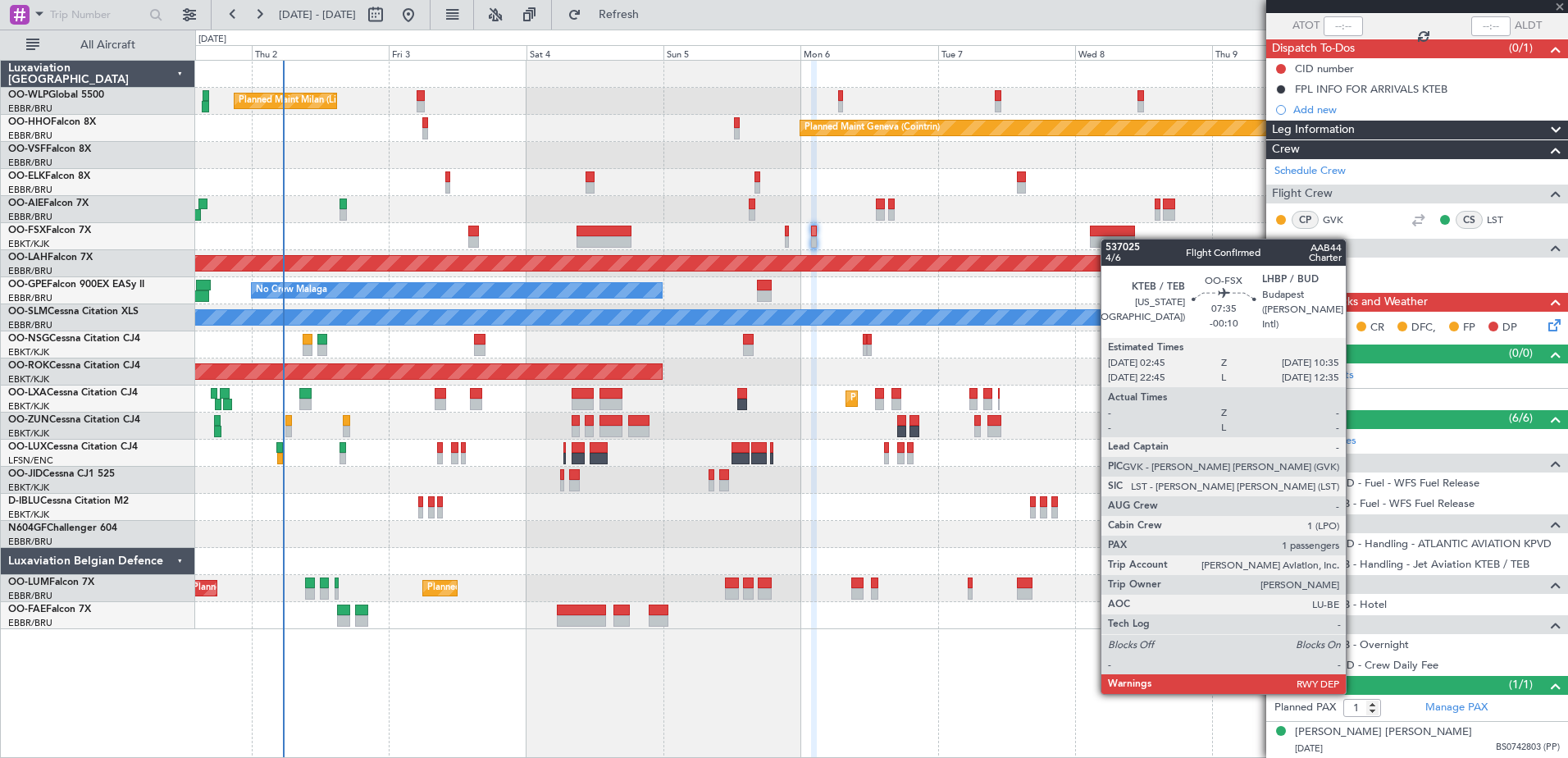
type input "-00:10"
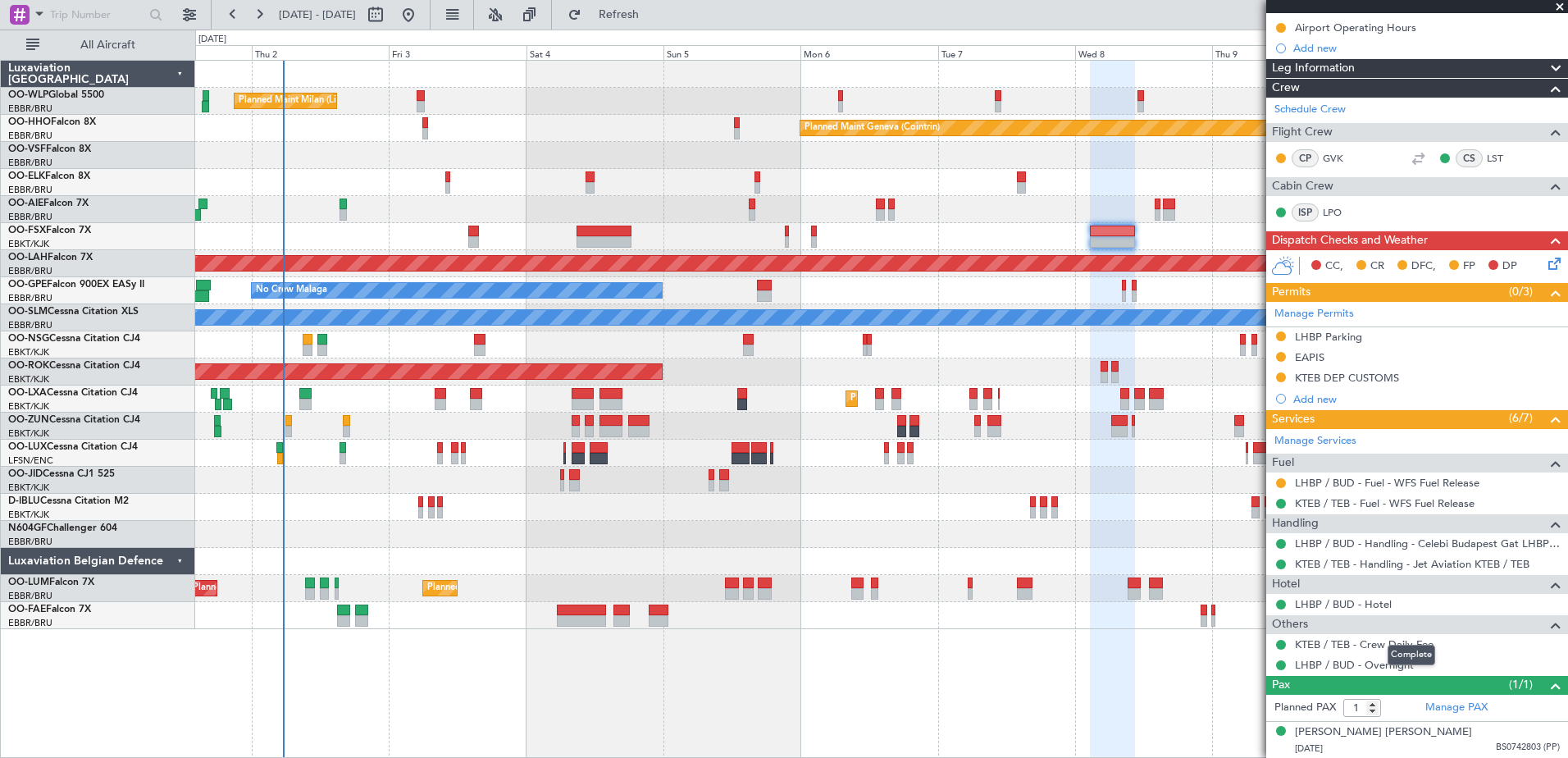
scroll to position [0, 0]
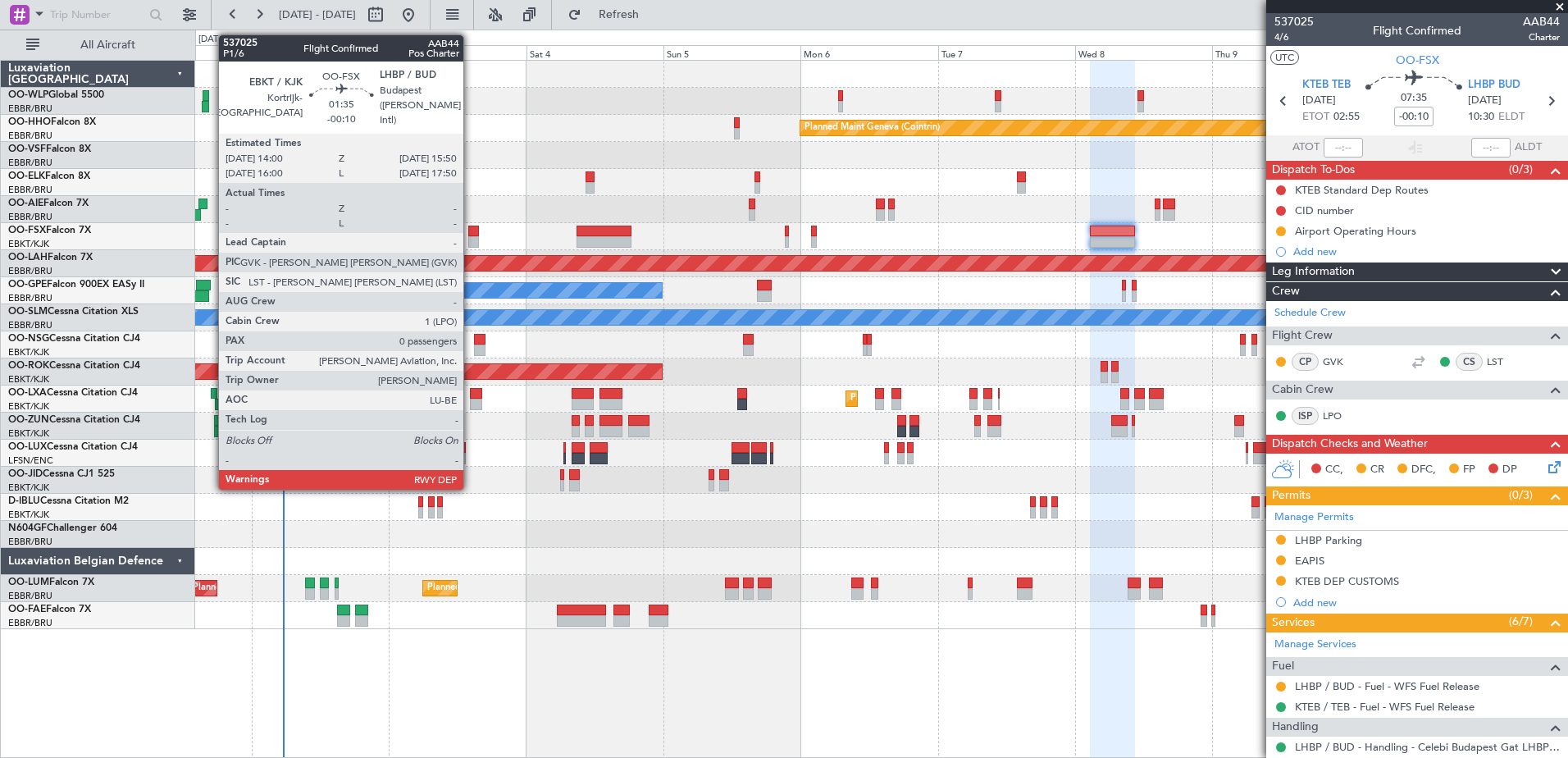
click at [470, 228] on div at bounding box center [473, 231] width 11 height 12
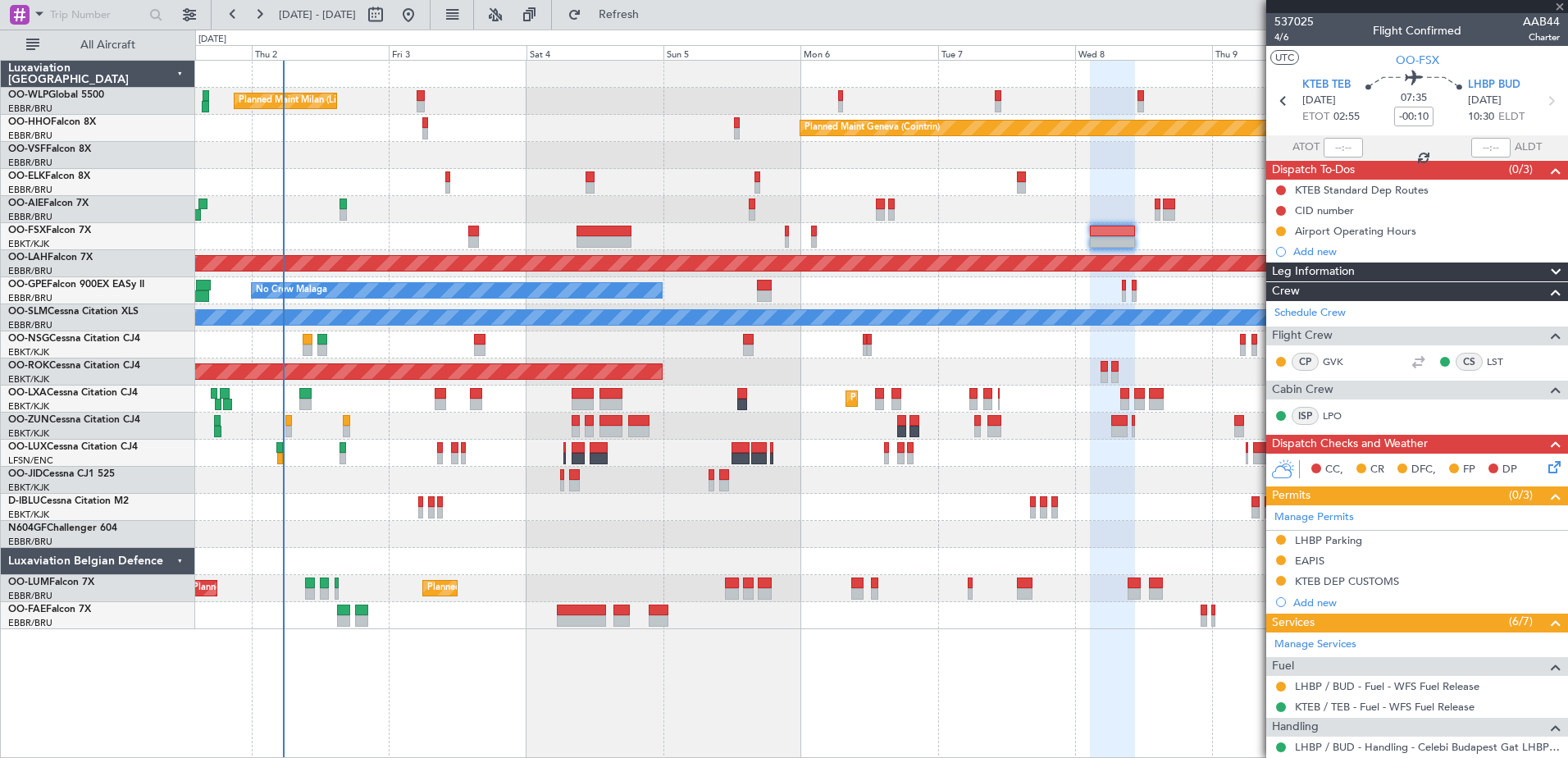
type input "0"
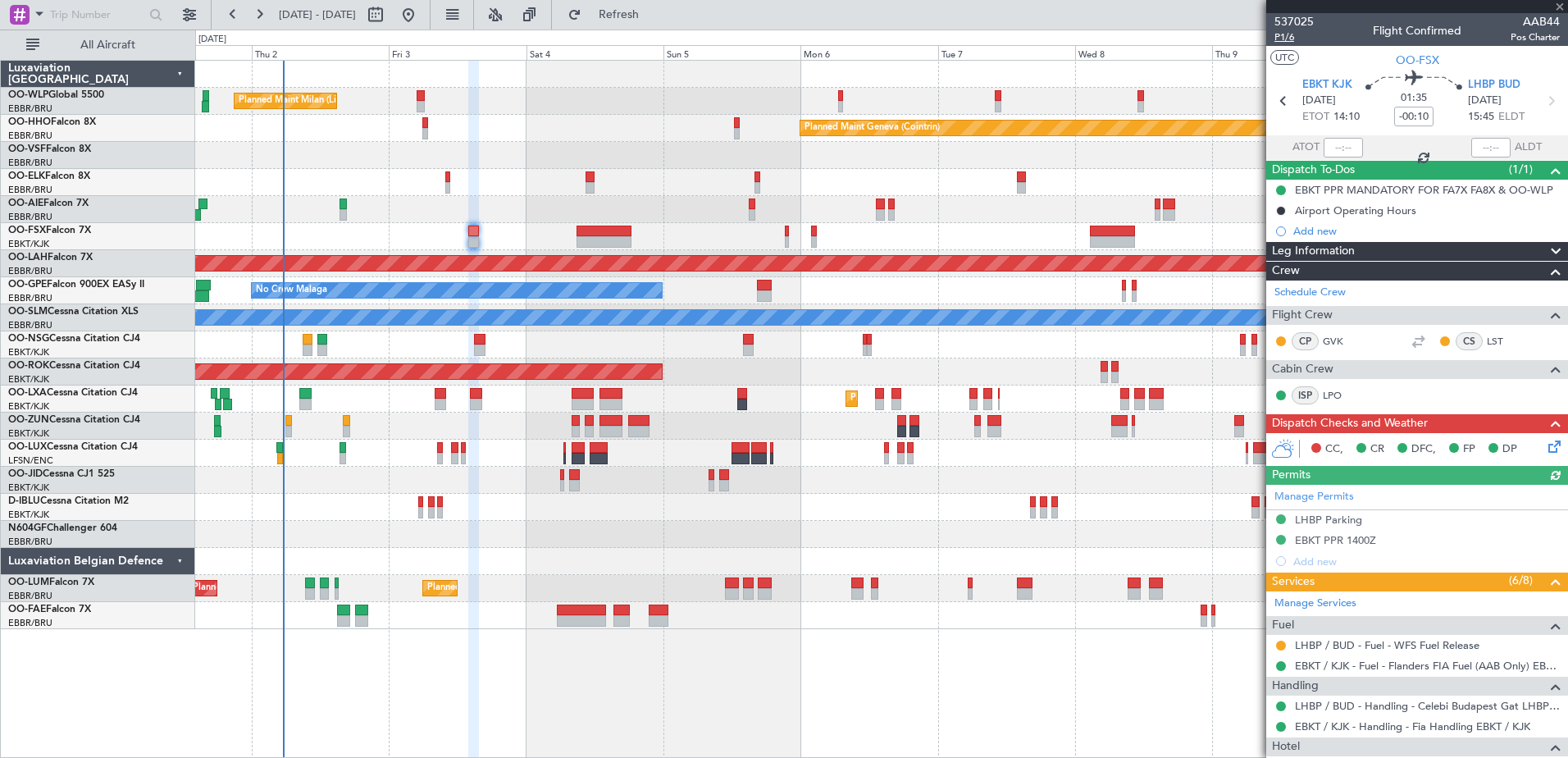
click at [1287, 37] on span "P1/6" at bounding box center [1293, 37] width 39 height 14
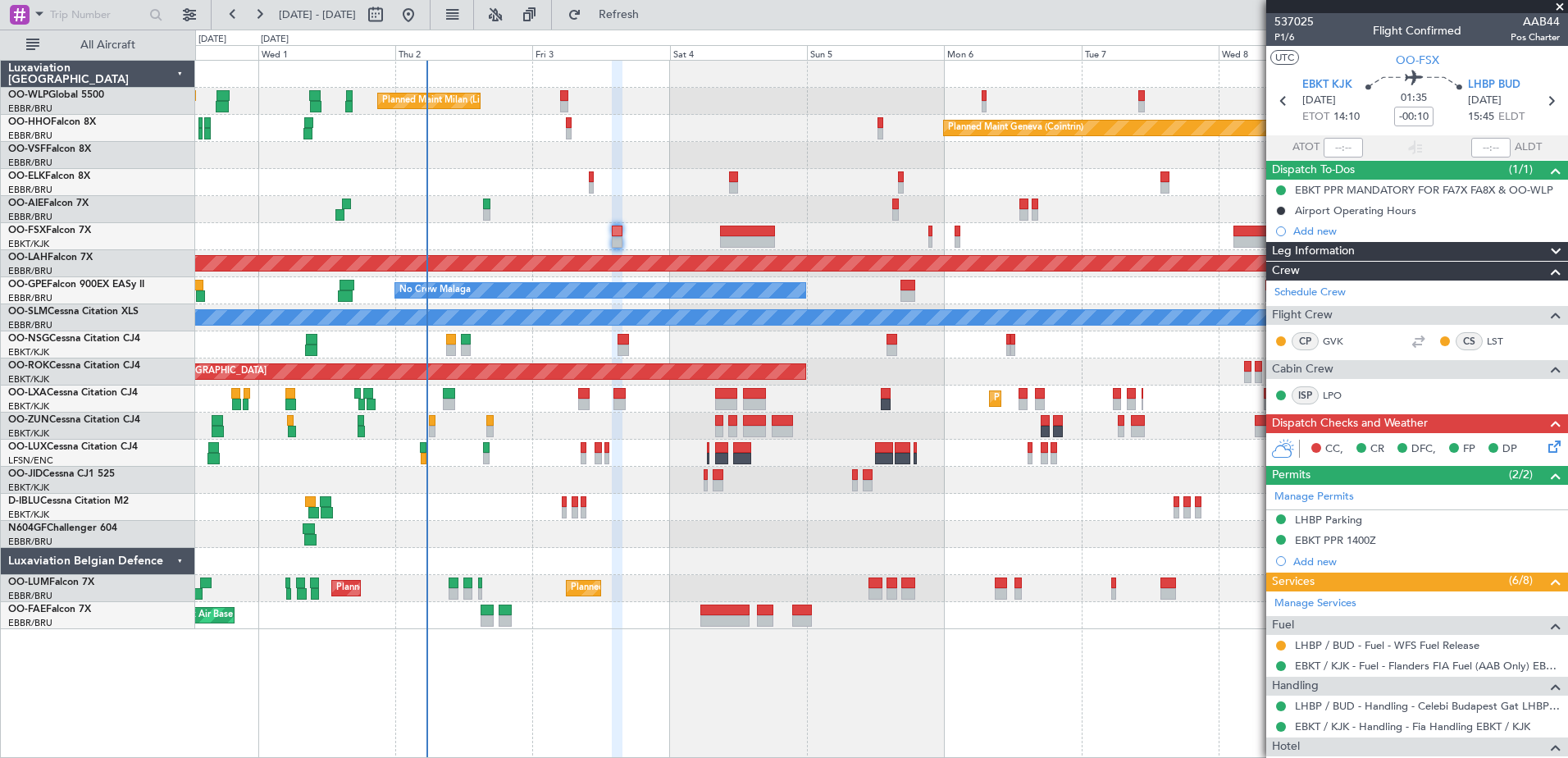
click at [652, 205] on div "Planned Maint Milan (Linate) Planned Maint Geneva (Cointrin) Planned Maint Kort…" at bounding box center [881, 345] width 1372 height 568
click at [1550, 446] on icon at bounding box center [1551, 444] width 13 height 13
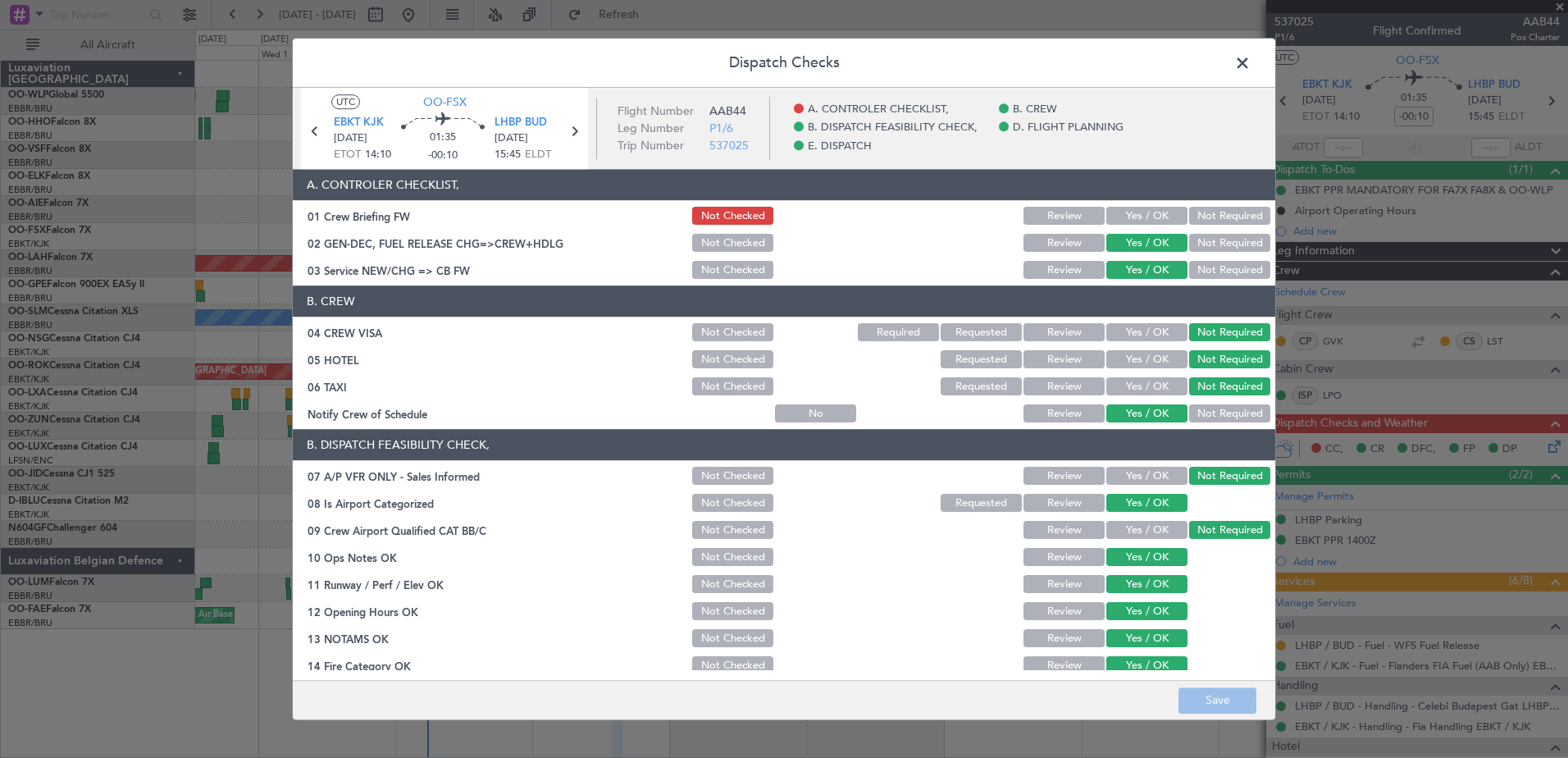
click at [1134, 211] on button "Yes / OK" at bounding box center [1147, 217] width 81 height 18
click at [1235, 701] on button "Save" at bounding box center [1217, 701] width 78 height 27
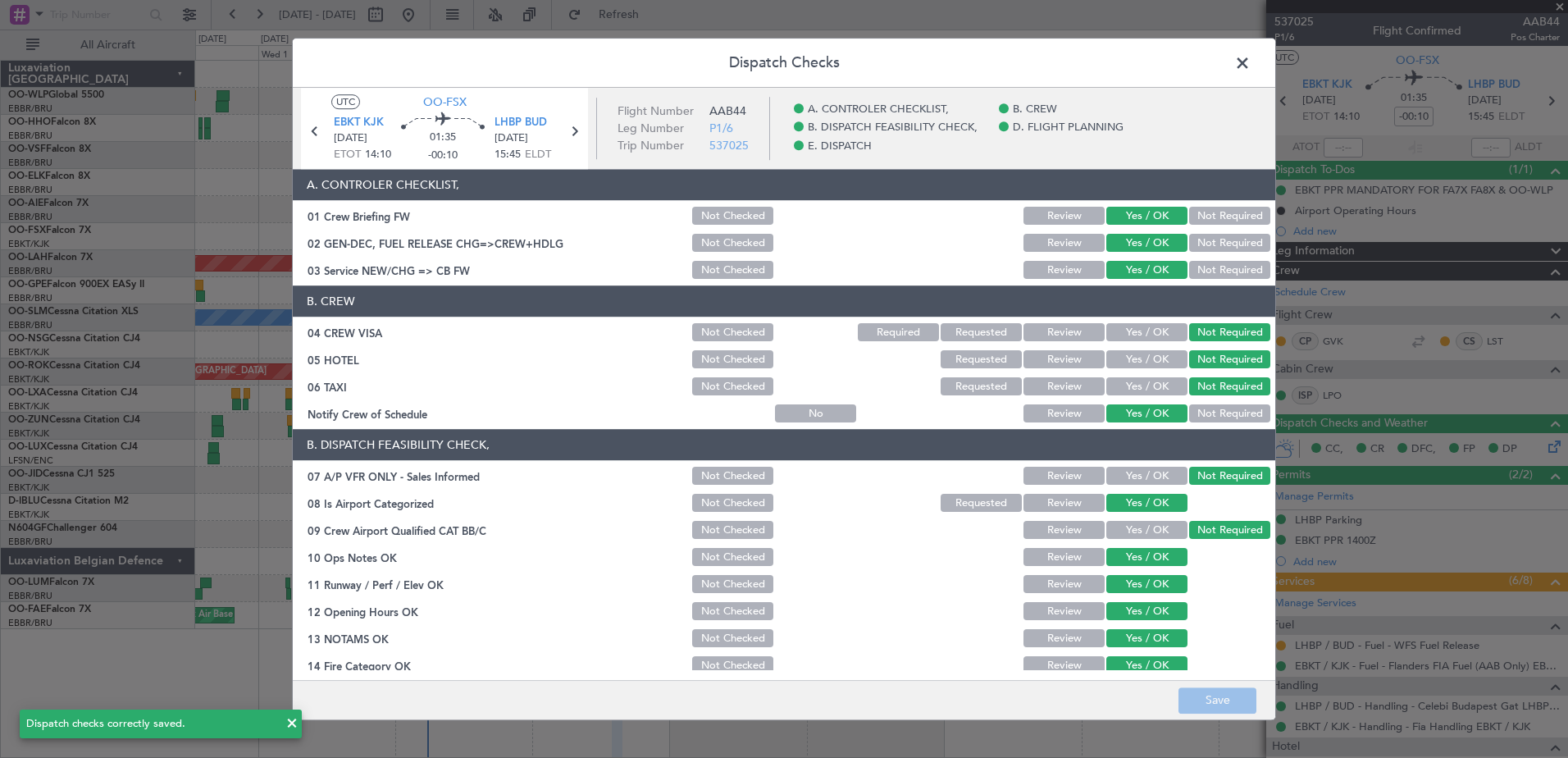
click at [1251, 64] on span at bounding box center [1251, 66] width 0 height 32
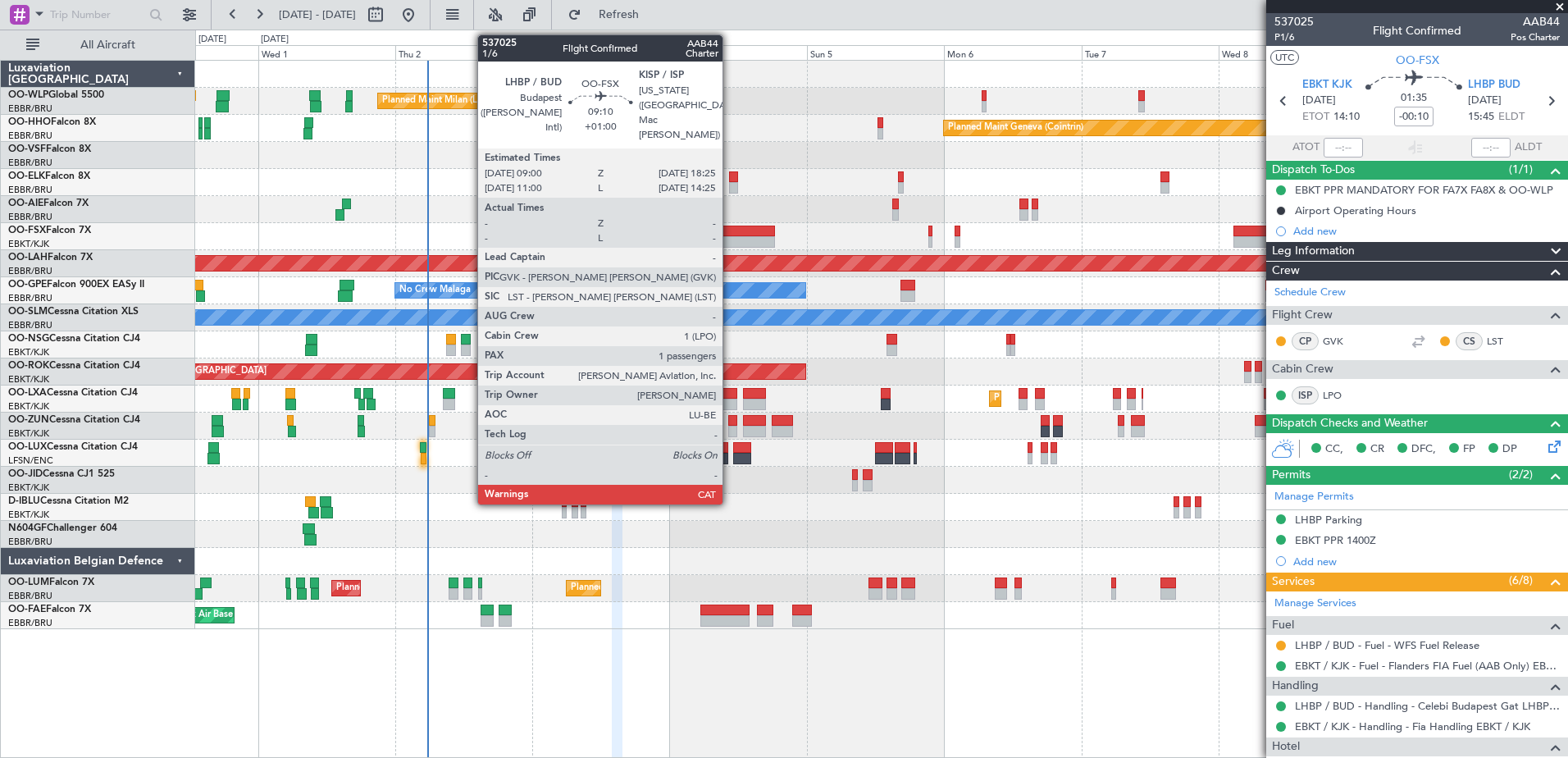
click at [730, 232] on div at bounding box center [746, 231] width 54 height 12
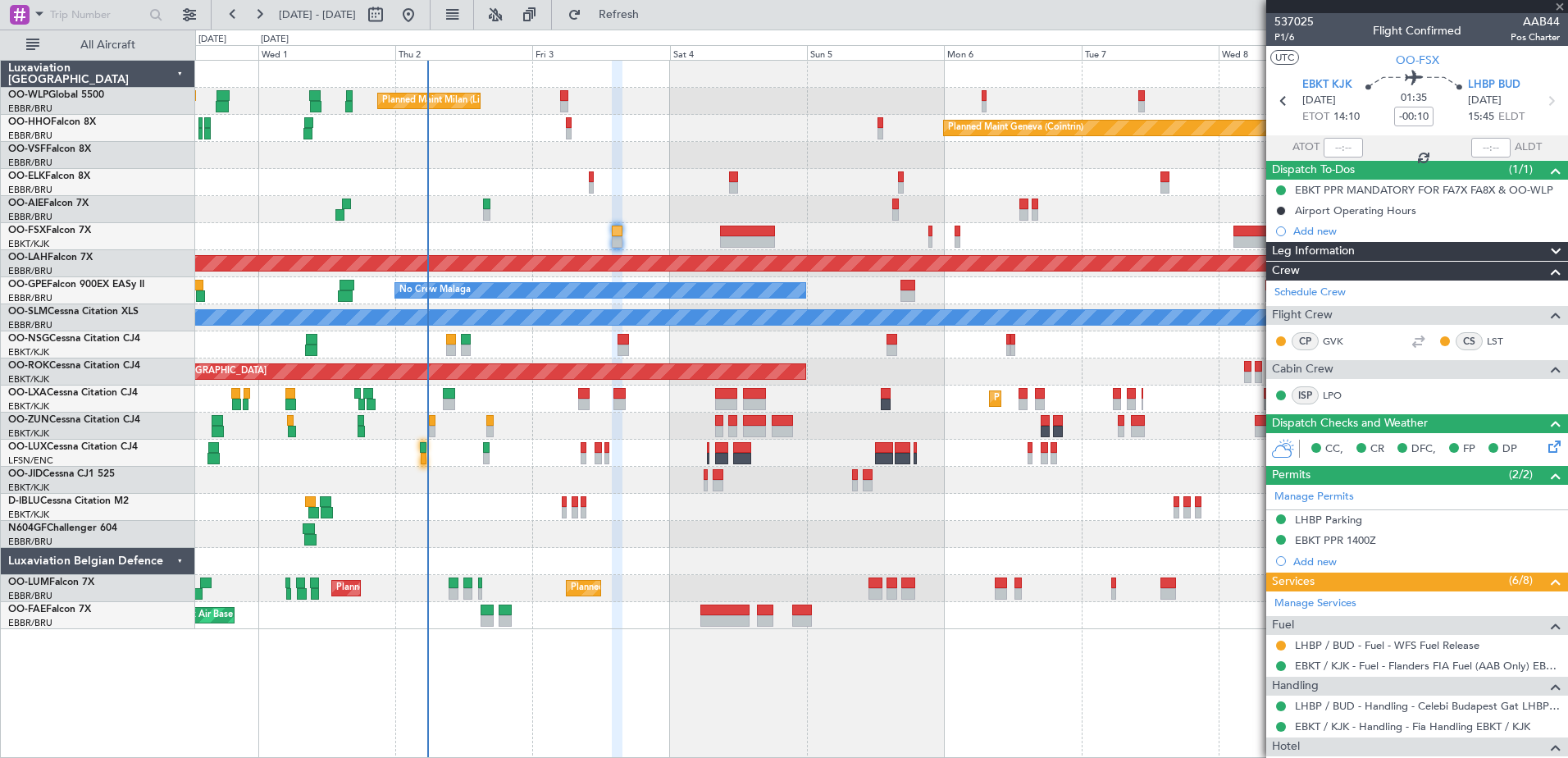
type input "+01:00"
type input "1"
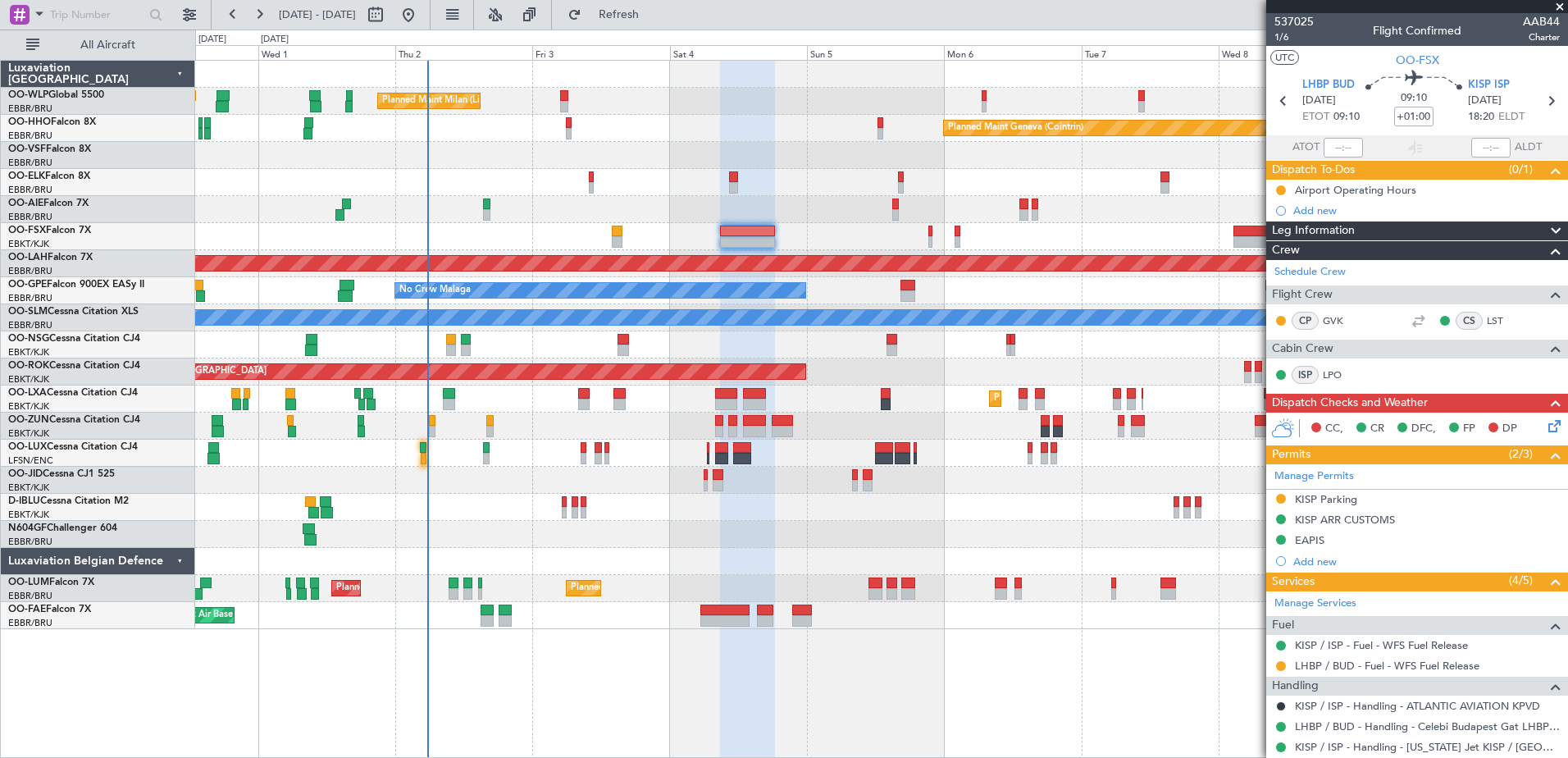
click at [1545, 424] on icon at bounding box center [1551, 423] width 13 height 13
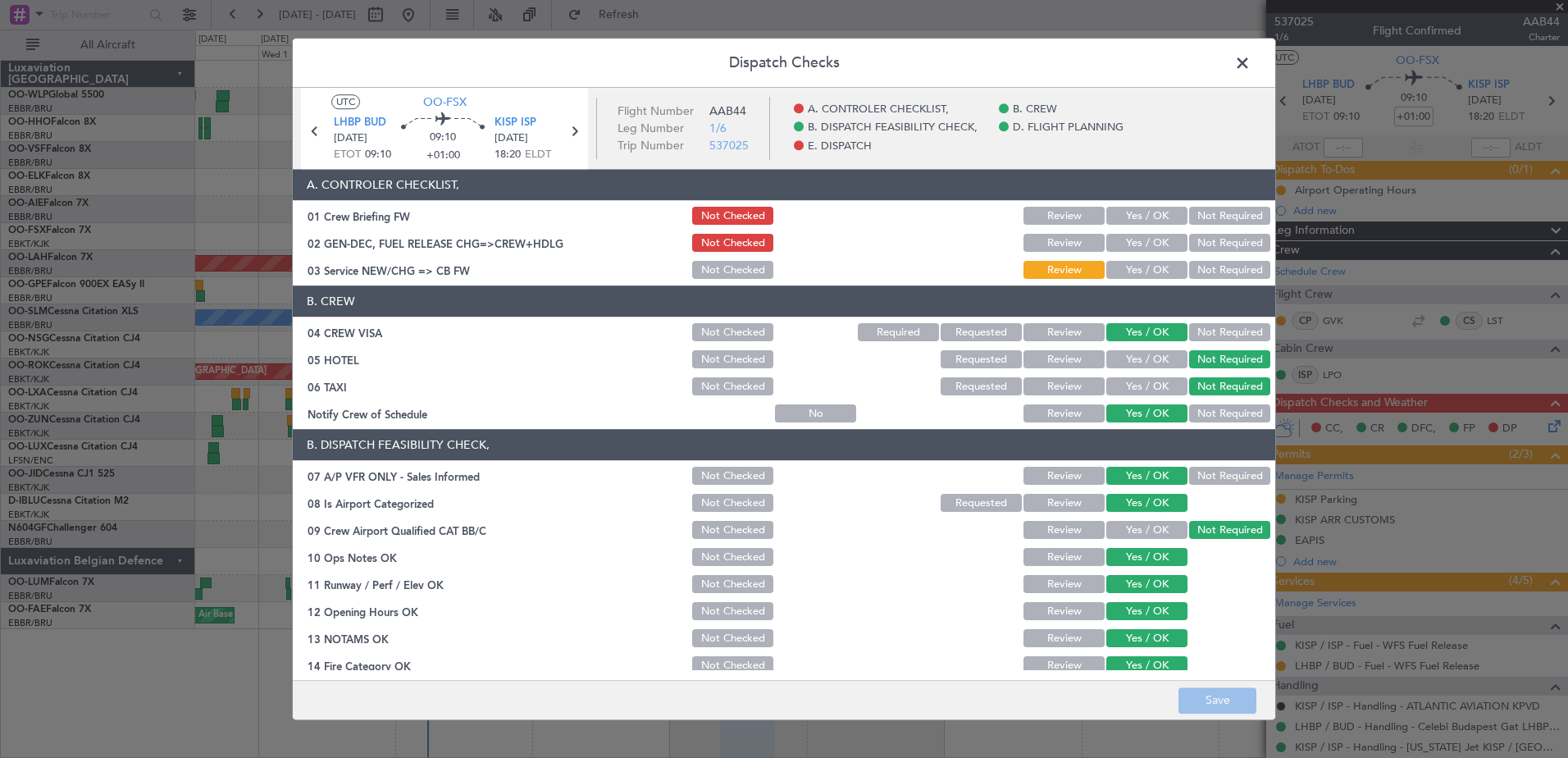
click at [1159, 276] on button "Yes / OK" at bounding box center [1147, 271] width 81 height 18
click at [1151, 219] on button "Yes / OK" at bounding box center [1147, 217] width 81 height 18
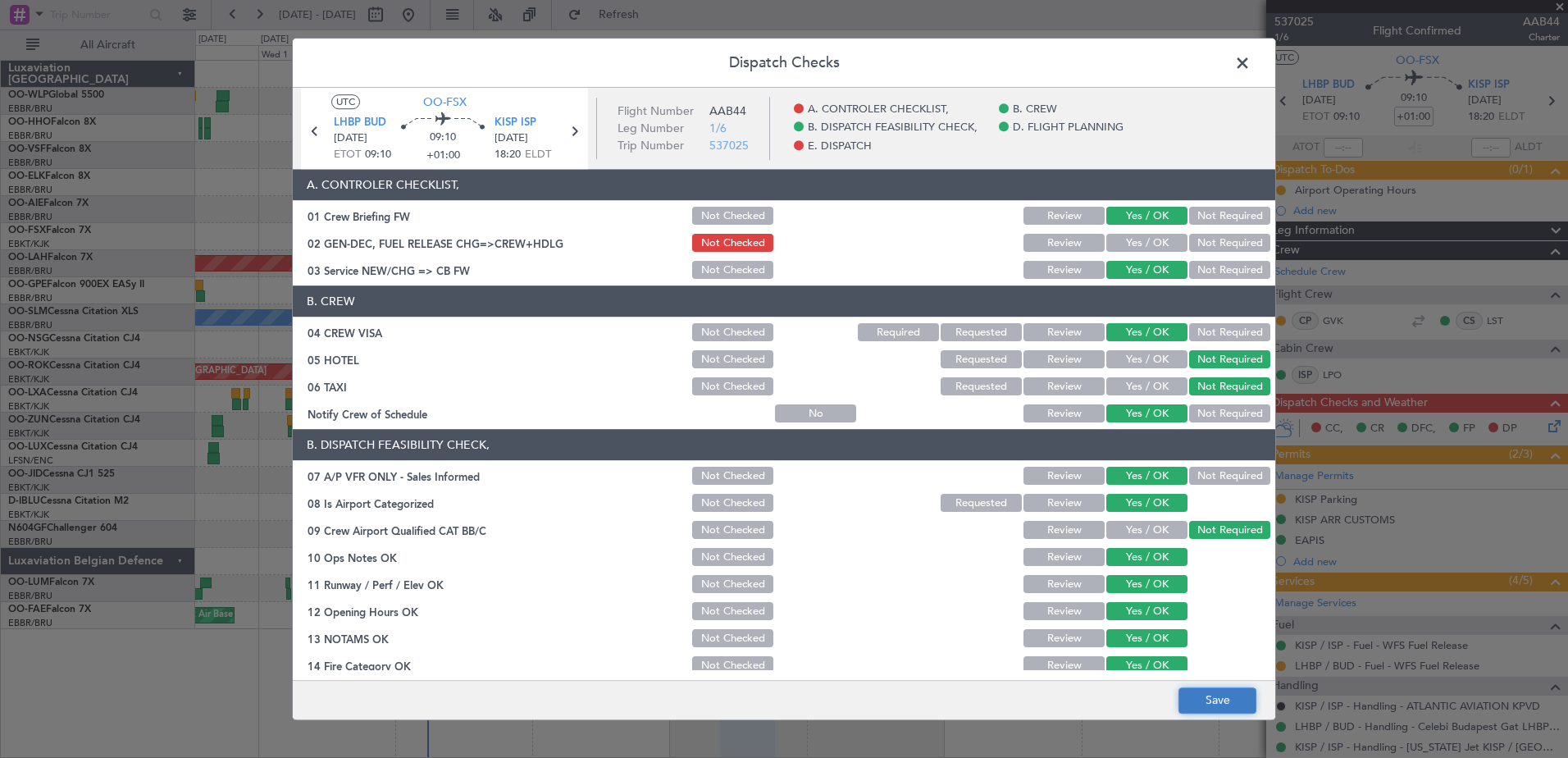
click at [1229, 698] on button "Save" at bounding box center [1217, 701] width 78 height 27
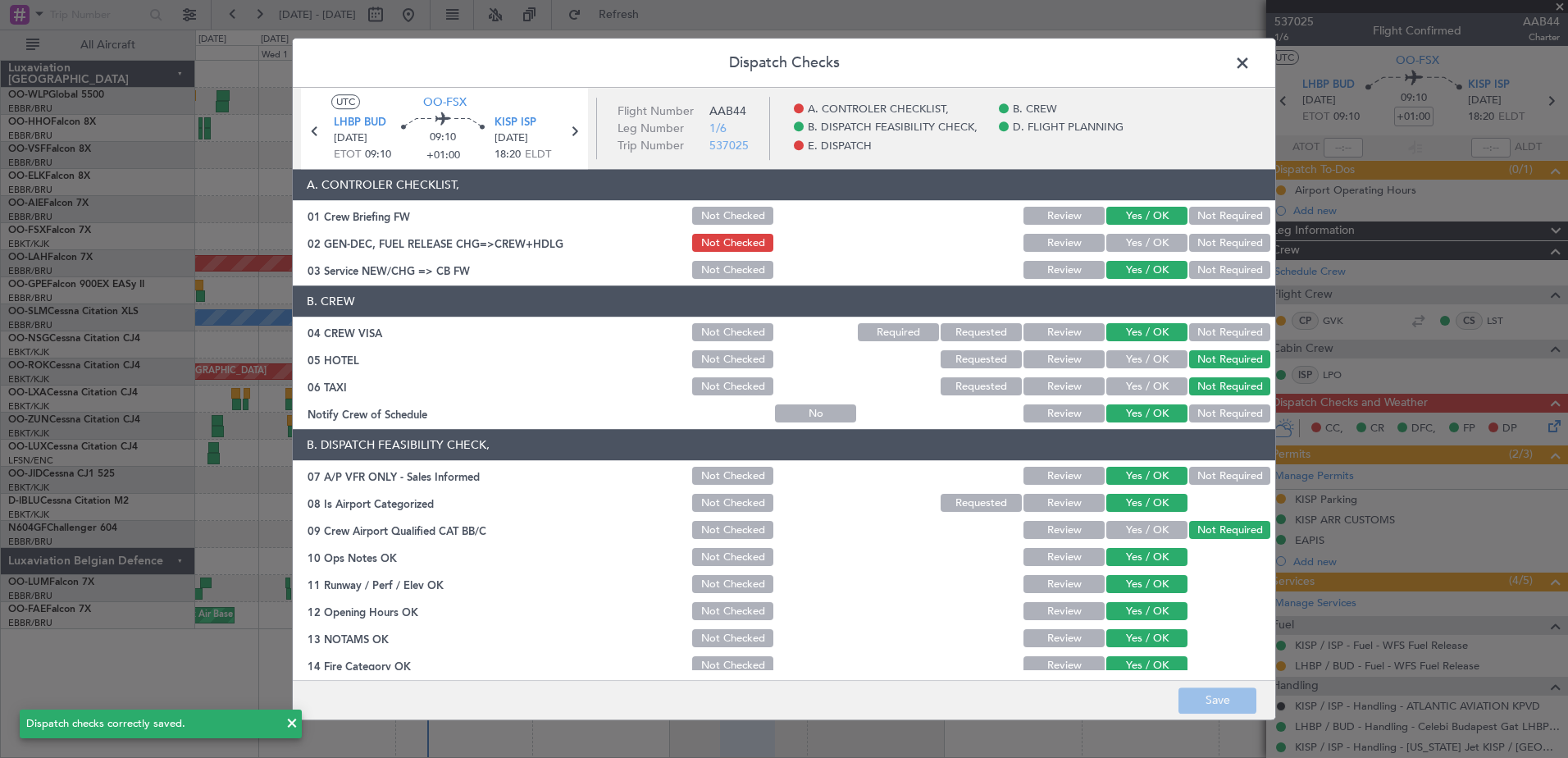
click at [1251, 57] on span at bounding box center [1251, 66] width 0 height 32
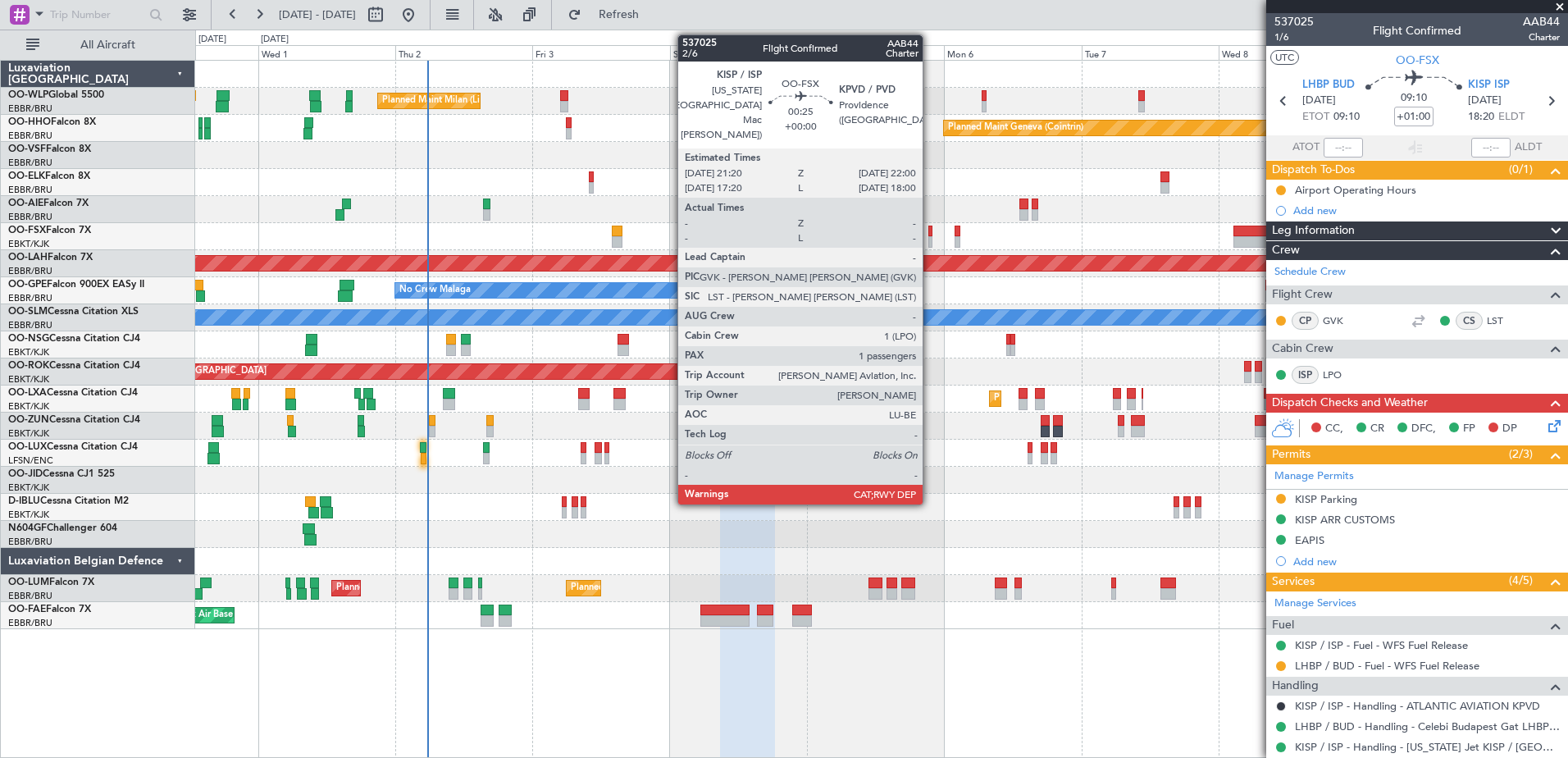
click at [930, 238] on div at bounding box center [930, 242] width 4 height 12
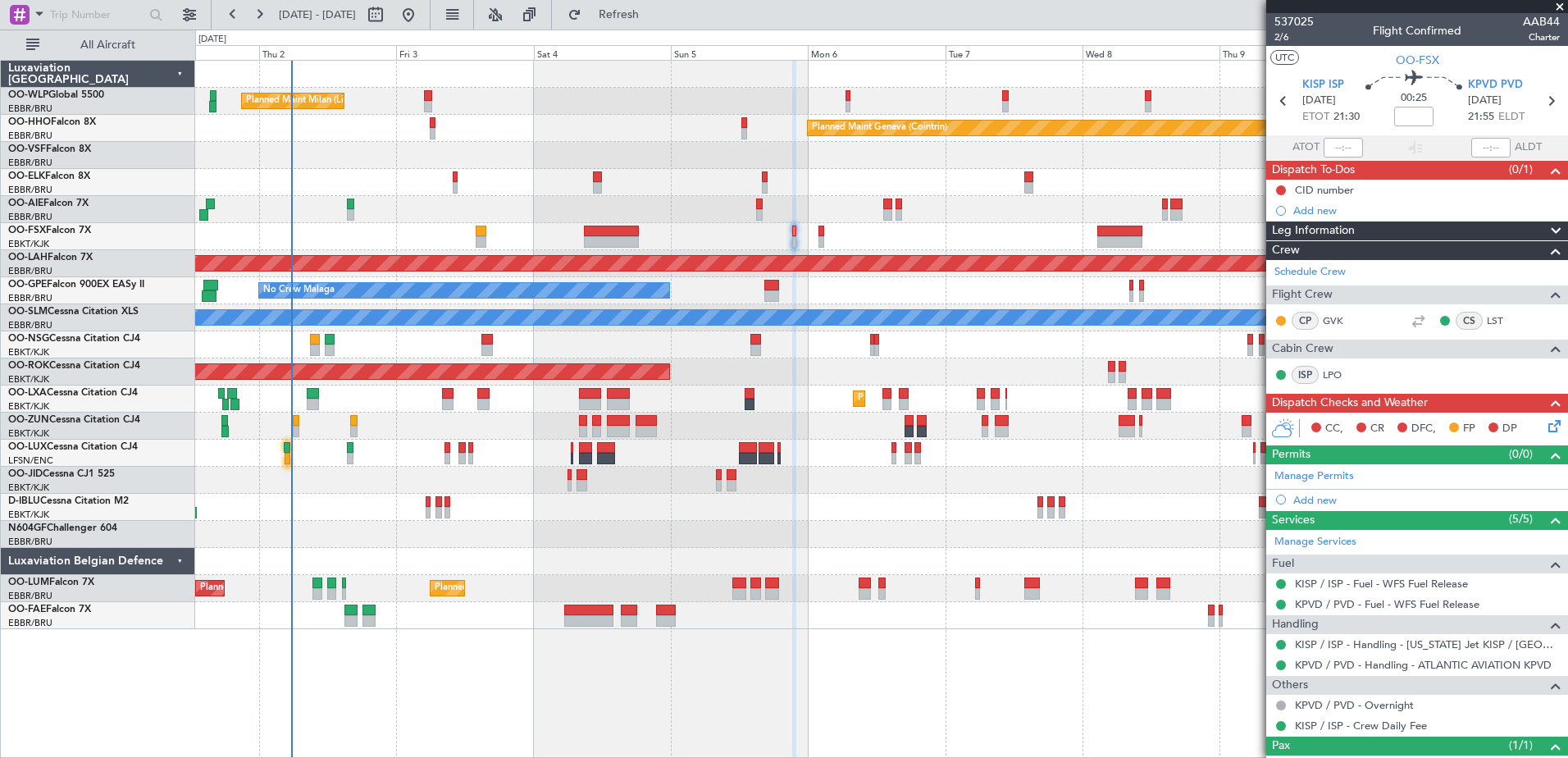
click at [904, 249] on div at bounding box center [881, 236] width 1372 height 27
click at [1545, 427] on icon at bounding box center [1551, 423] width 13 height 13
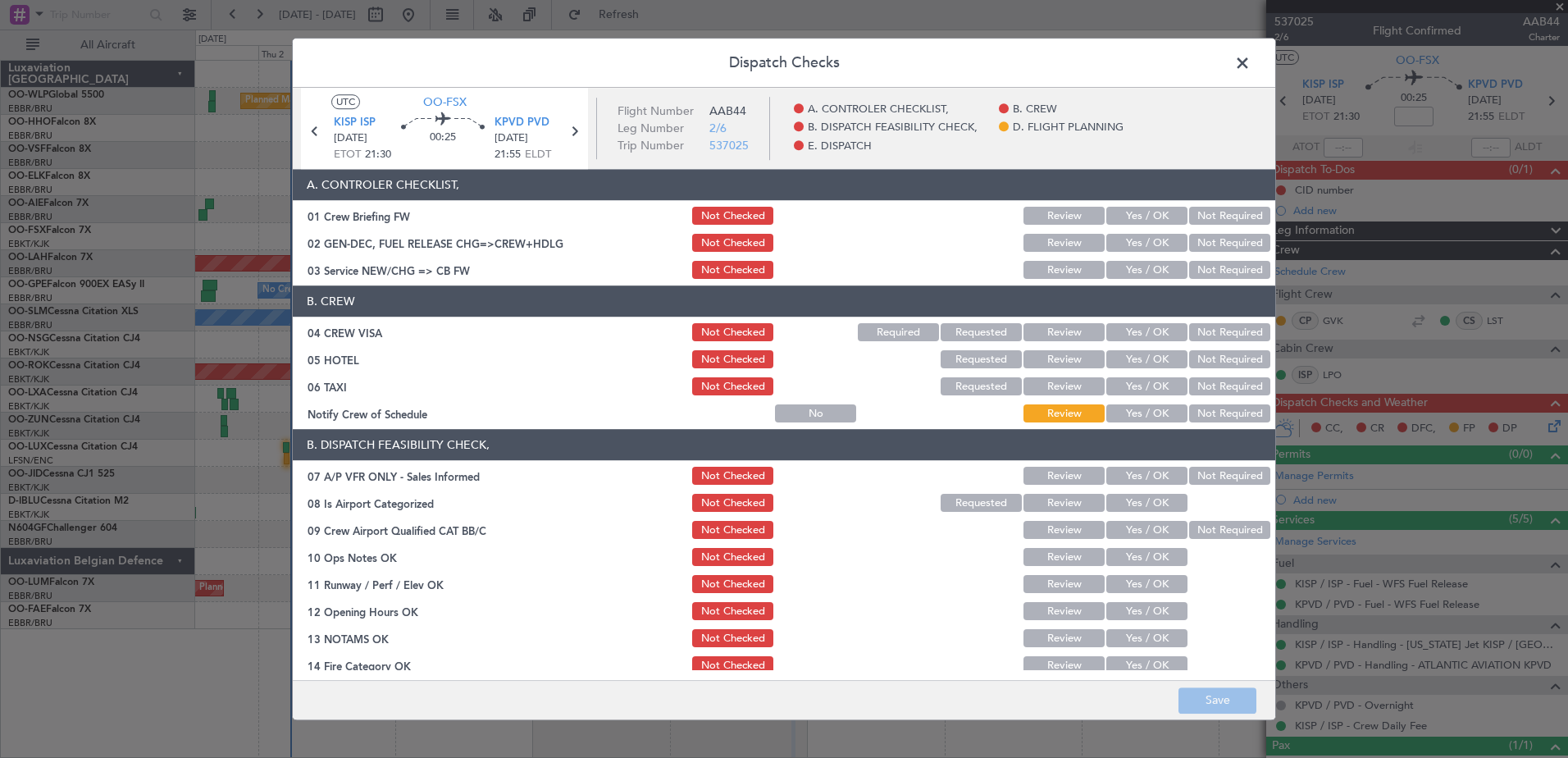
click at [1140, 216] on button "Yes / OK" at bounding box center [1147, 217] width 81 height 18
click at [1143, 272] on button "Yes / OK" at bounding box center [1147, 271] width 81 height 18
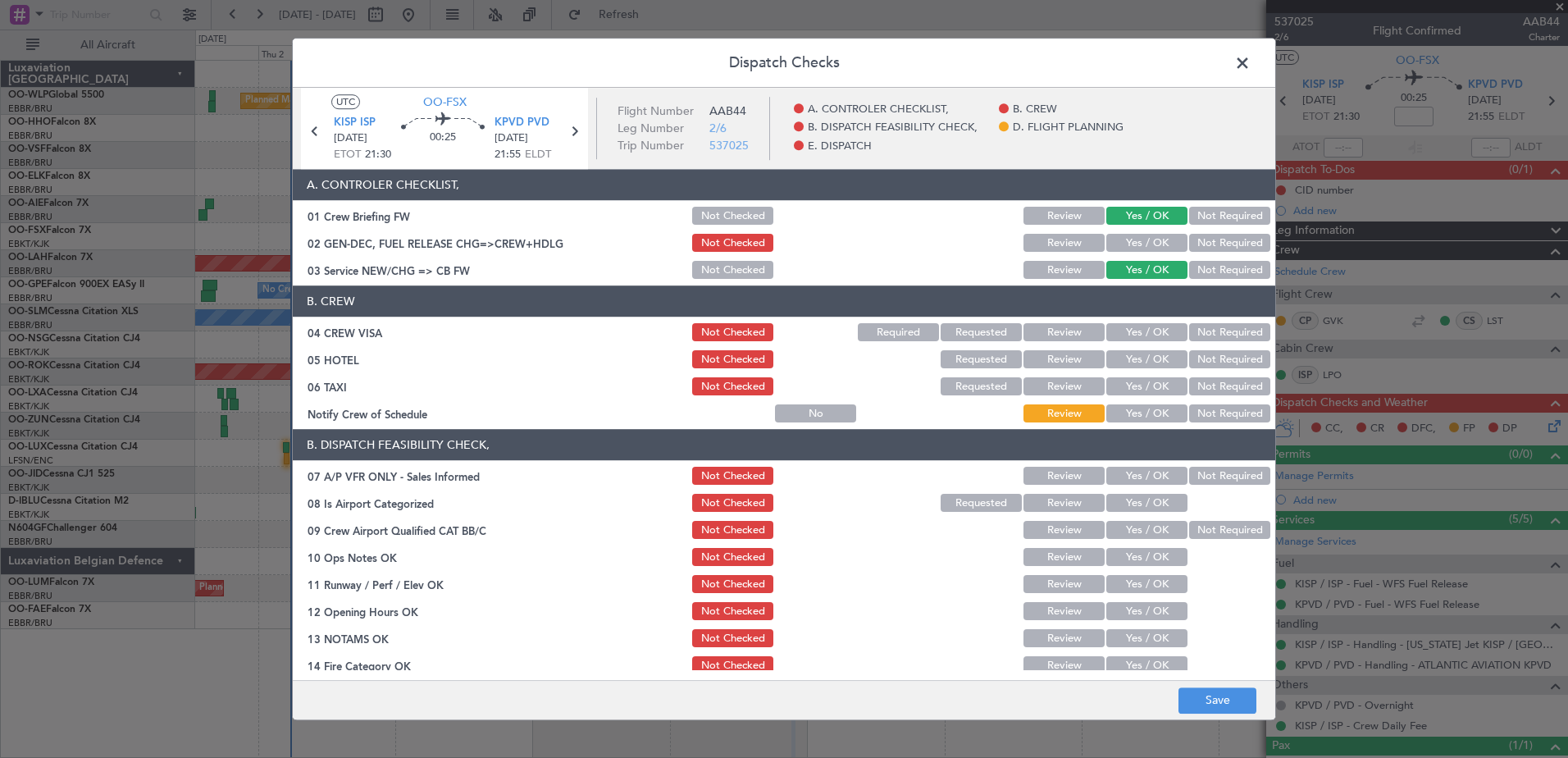
click at [1232, 325] on button "Not Required" at bounding box center [1230, 333] width 81 height 18
click at [1225, 352] on button "Not Required" at bounding box center [1230, 360] width 81 height 18
click at [1221, 385] on button "Not Required" at bounding box center [1230, 387] width 81 height 18
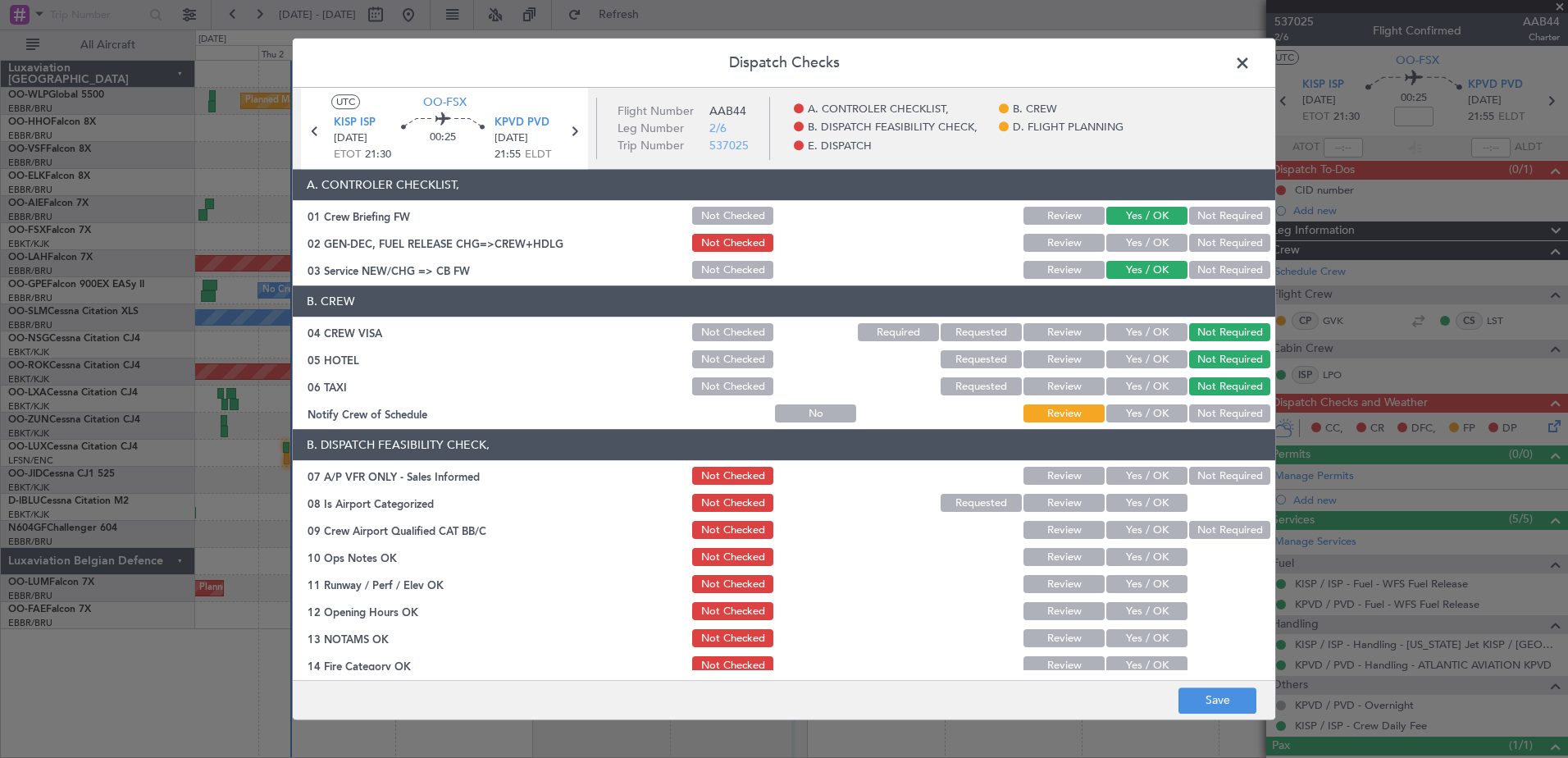
click at [1142, 408] on button "Yes / OK" at bounding box center [1147, 414] width 81 height 18
click at [1233, 699] on button "Save" at bounding box center [1217, 701] width 78 height 27
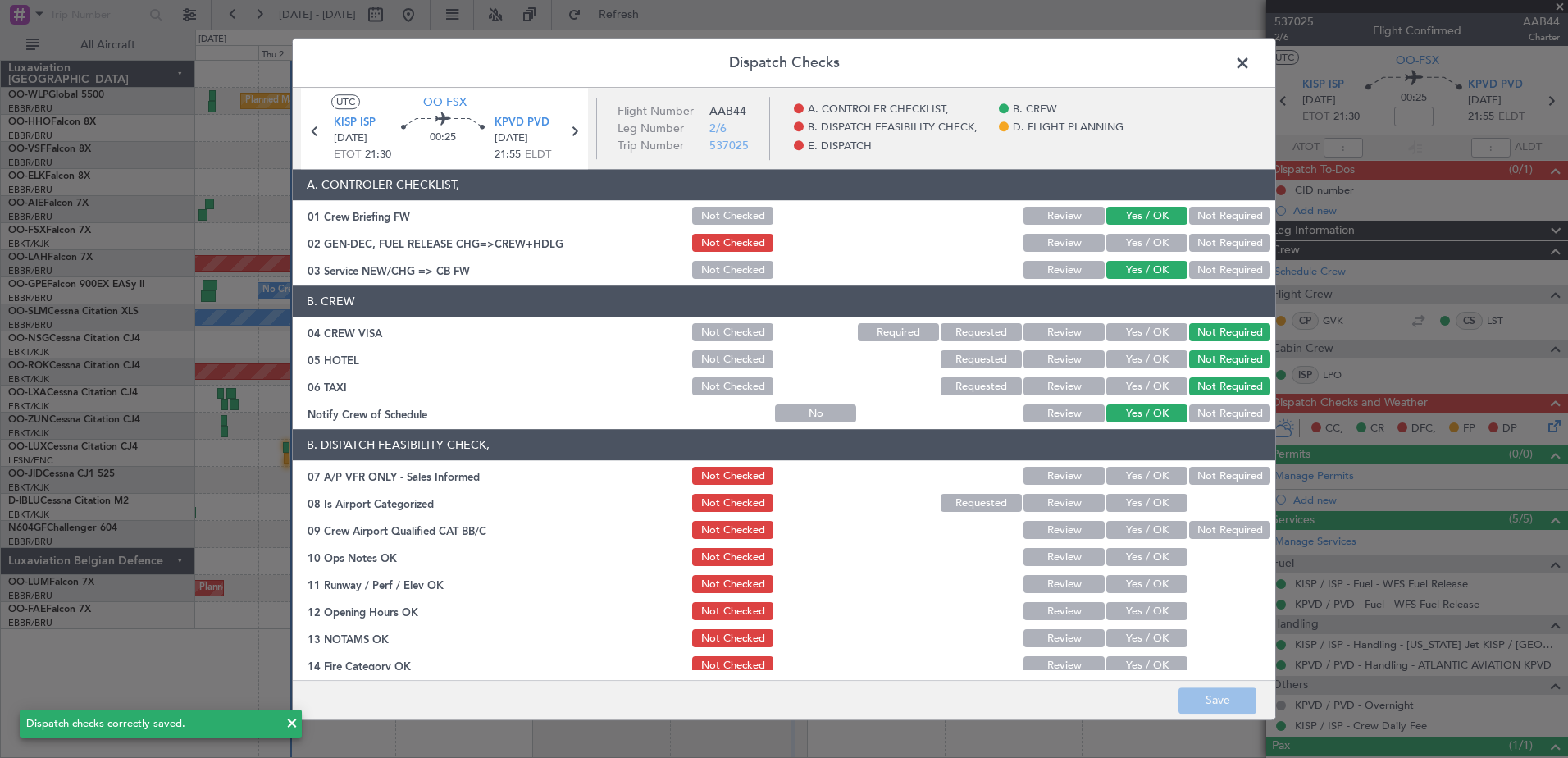
click at [1251, 66] on span at bounding box center [1251, 66] width 0 height 32
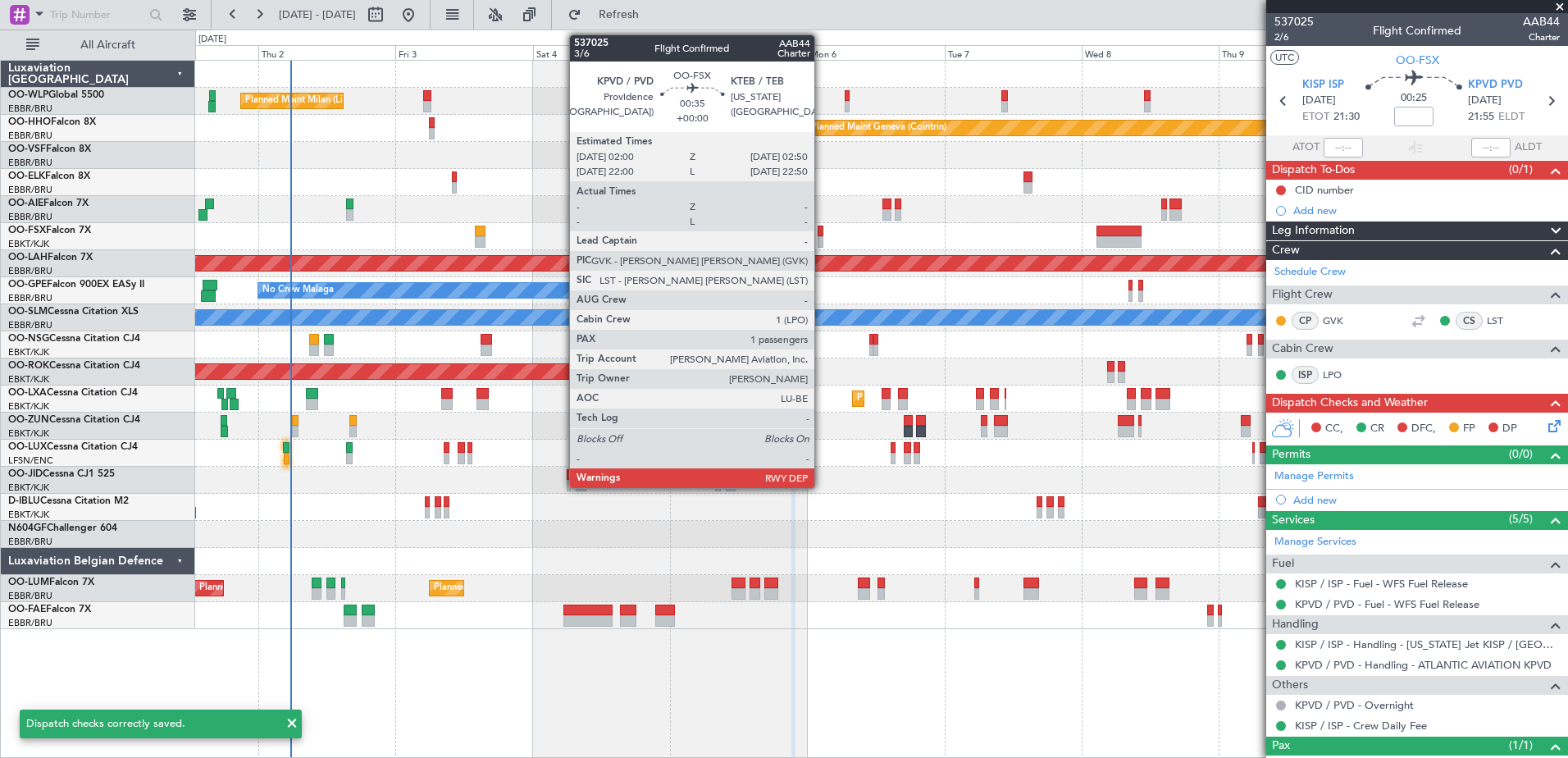
click at [819, 236] on div at bounding box center [820, 242] width 5 height 12
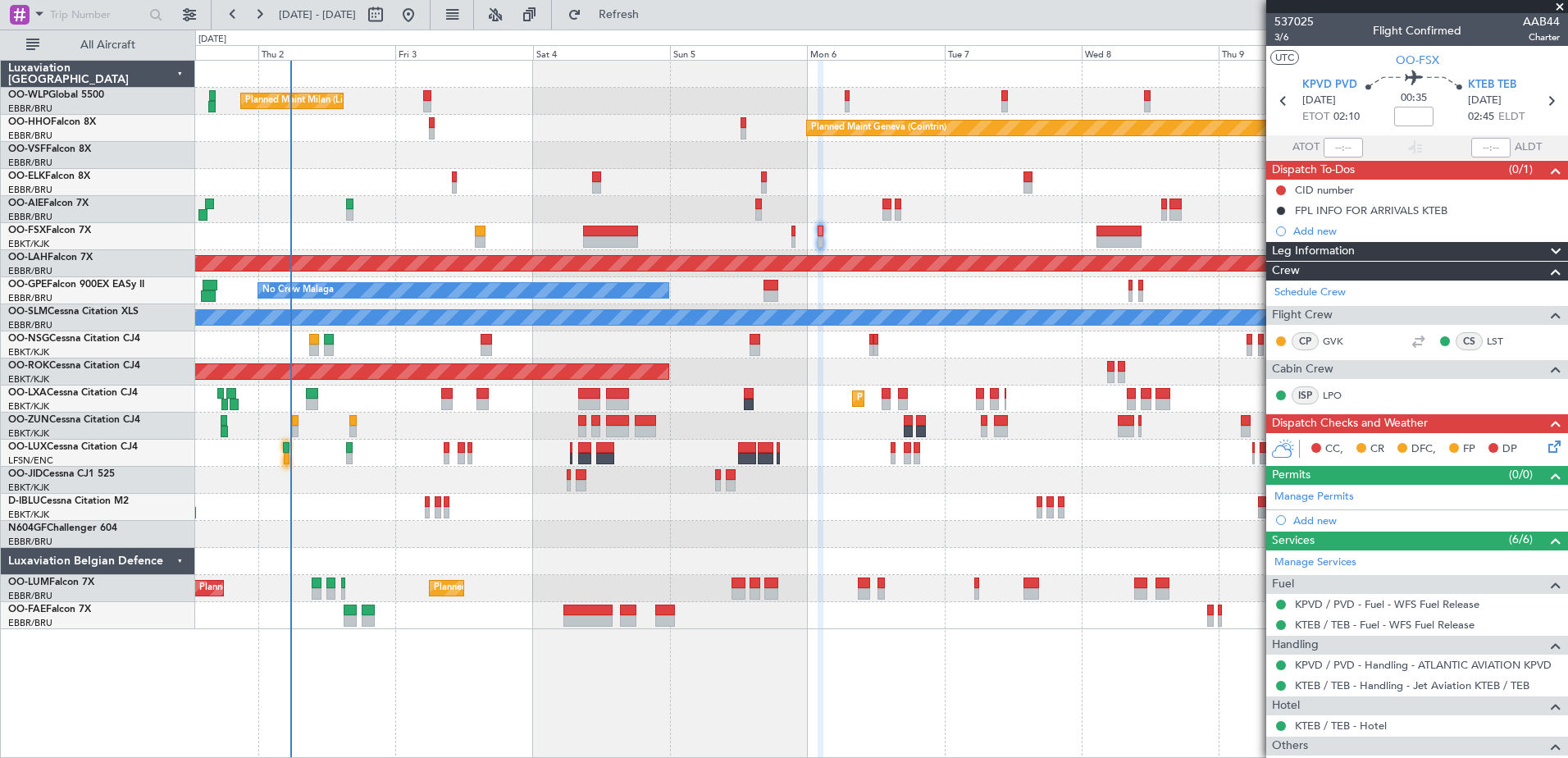
click at [1545, 443] on icon at bounding box center [1551, 444] width 13 height 13
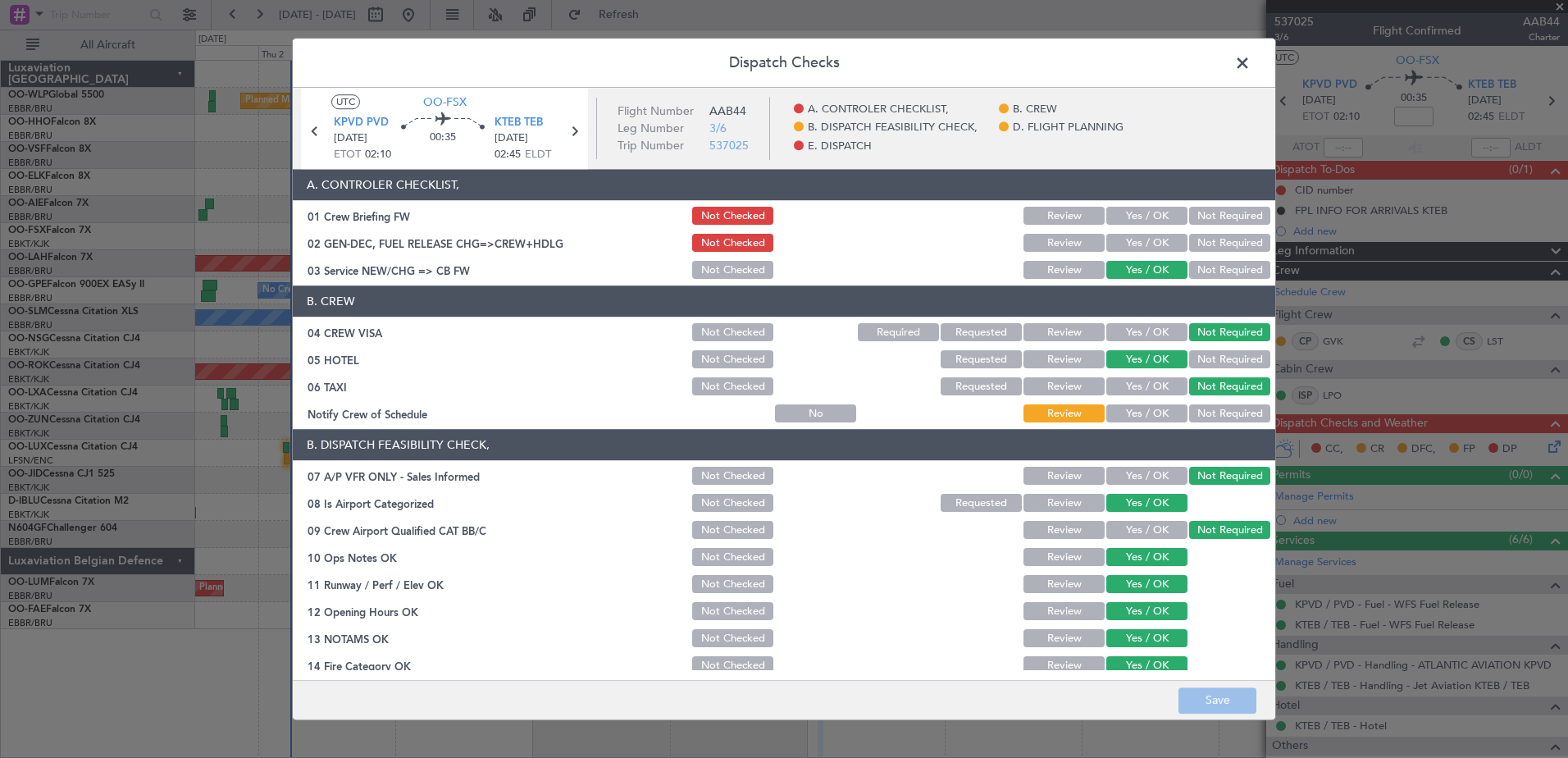
click at [1124, 414] on button "Yes / OK" at bounding box center [1147, 414] width 81 height 18
click at [1123, 203] on section "A. CONTROLER CHECKLIST, 01 Crew Briefing FW Not Checked Review Yes / OK Not Req…" at bounding box center [784, 225] width 982 height 112
click at [1130, 224] on button "Yes / OK" at bounding box center [1147, 217] width 81 height 18
click at [1215, 691] on button "Save" at bounding box center [1217, 701] width 78 height 27
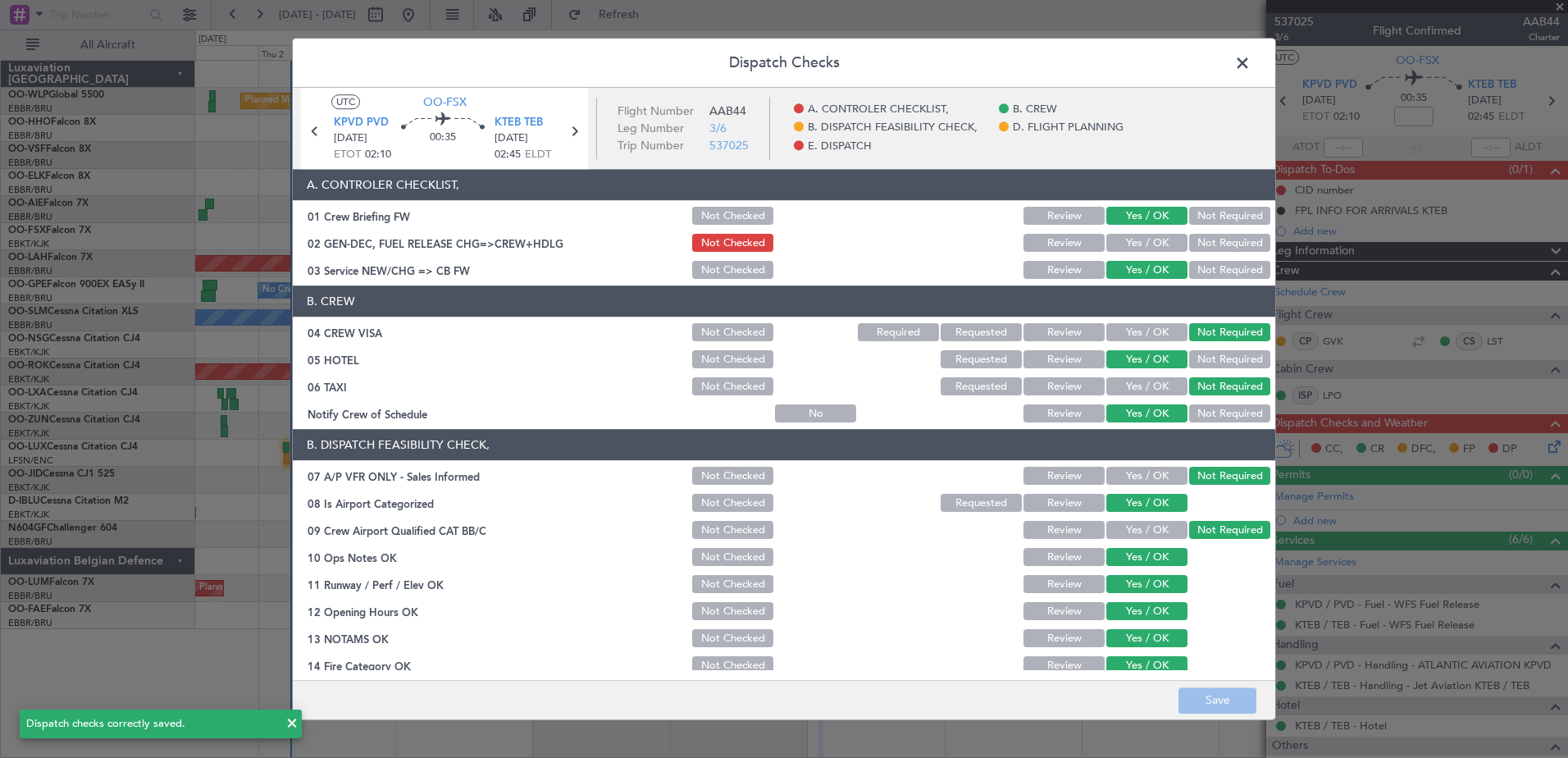
click at [1251, 66] on span at bounding box center [1251, 66] width 0 height 32
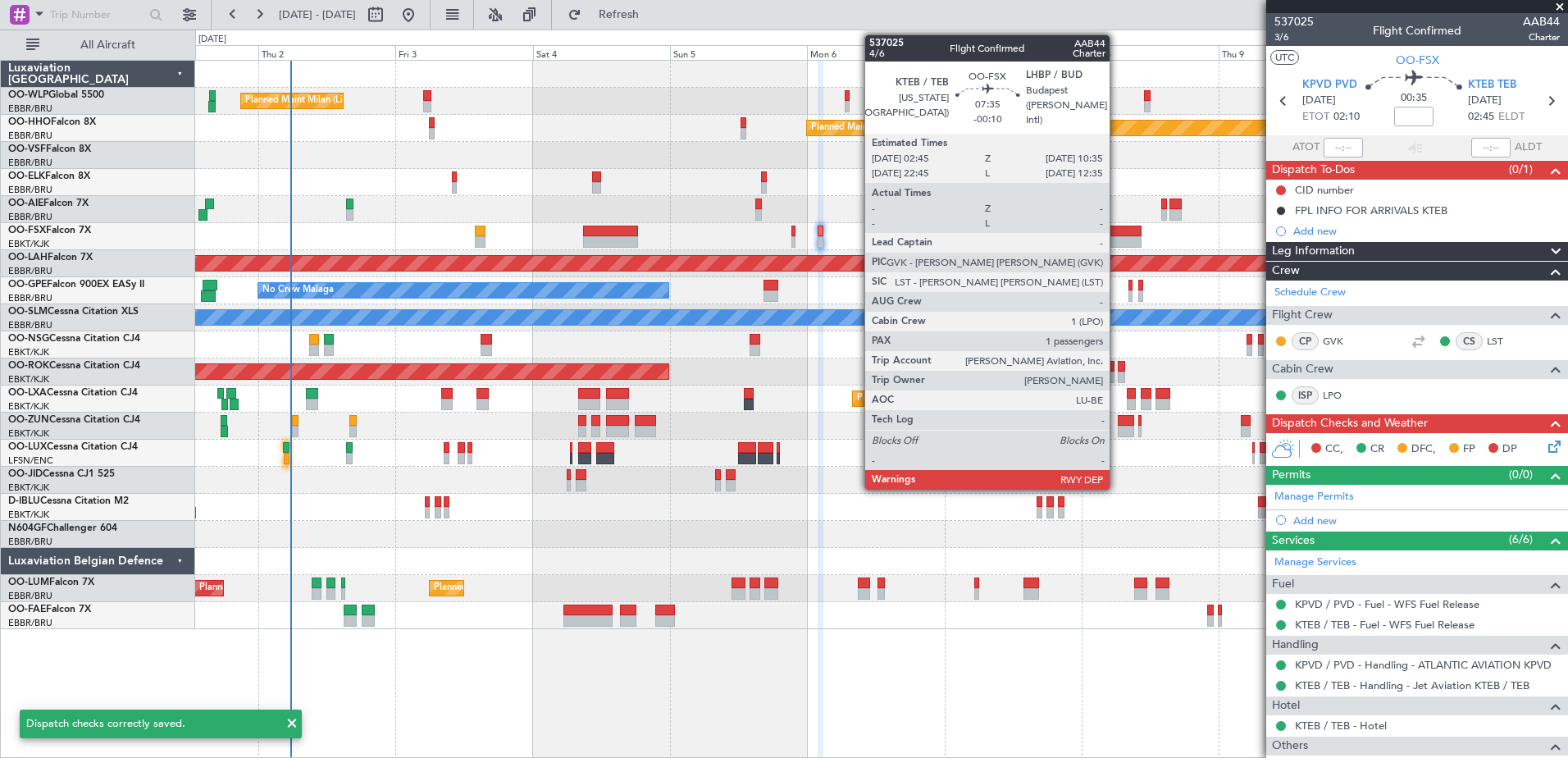
click at [1117, 232] on div at bounding box center [1118, 231] width 45 height 12
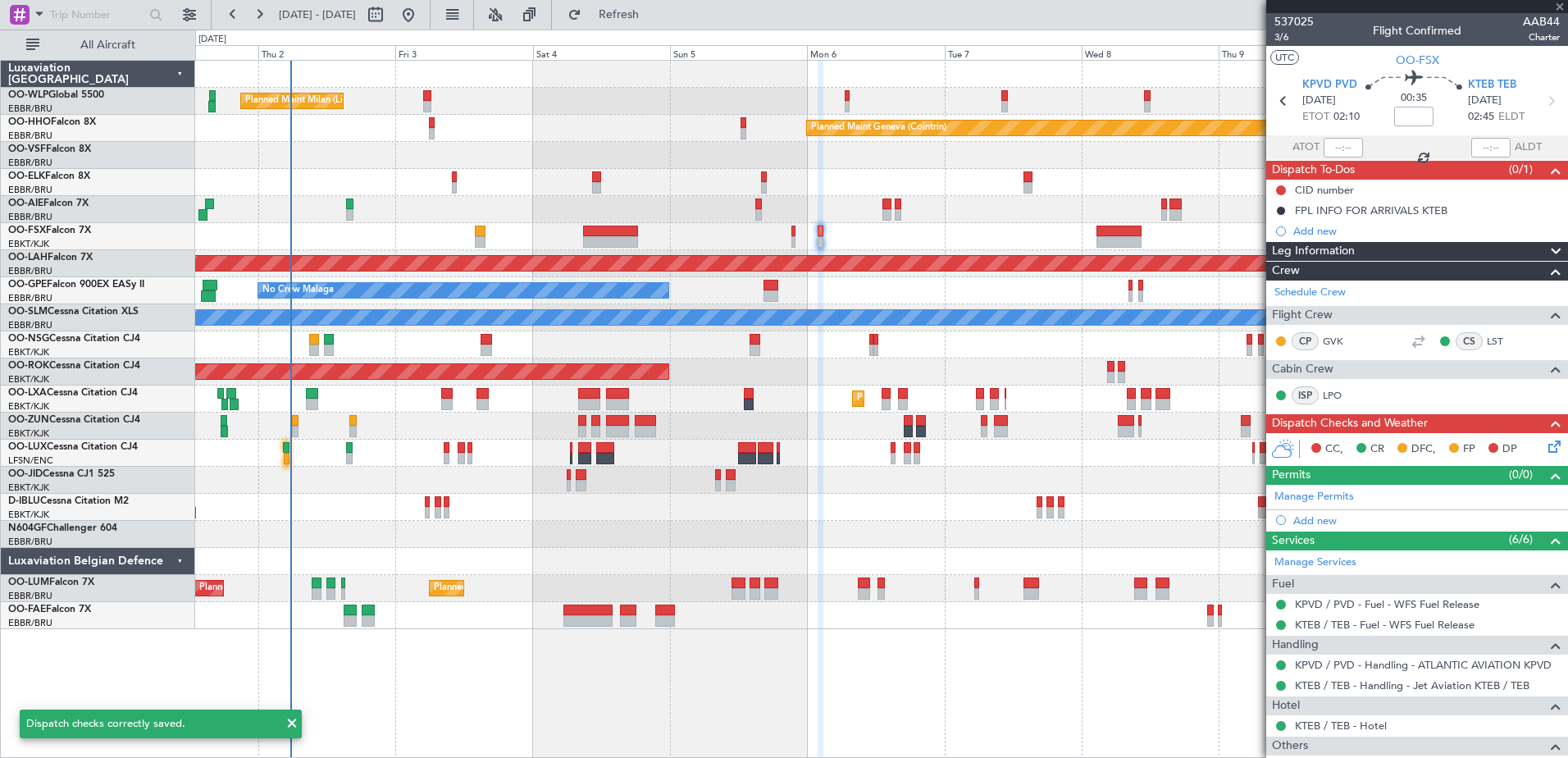
type input "-00:10"
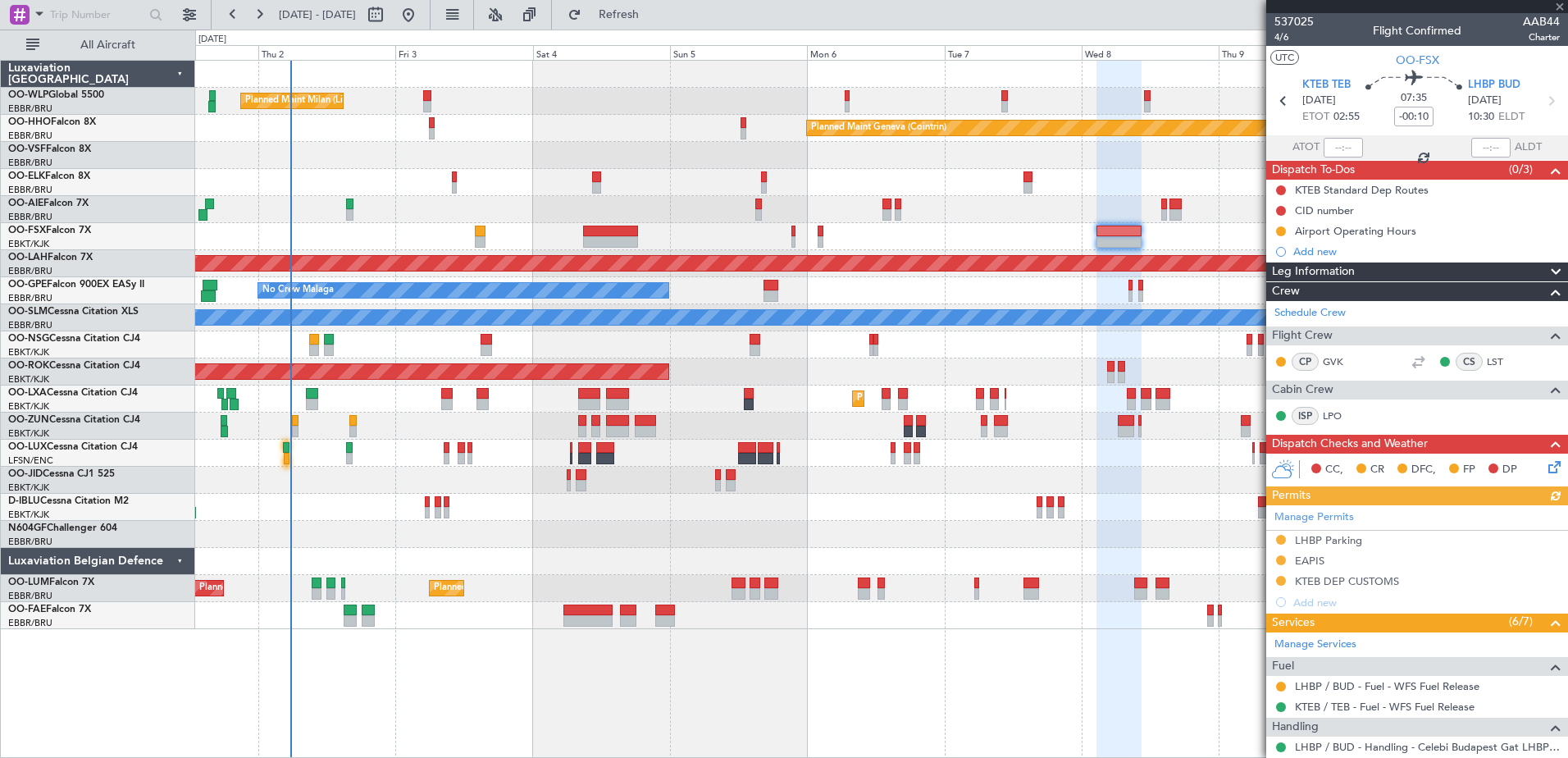
click at [1545, 460] on icon at bounding box center [1551, 465] width 13 height 13
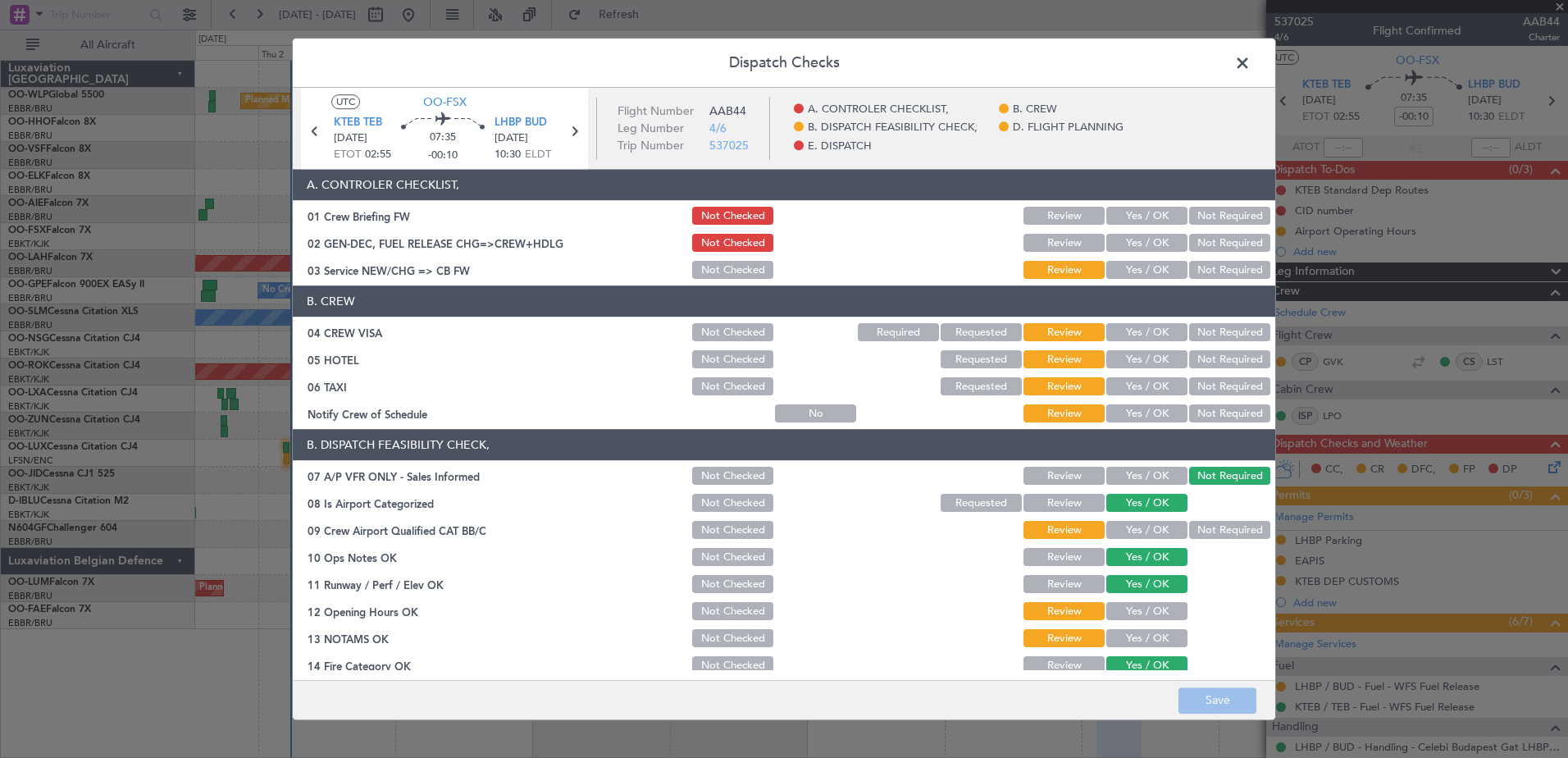
click at [1118, 265] on button "Yes / OK" at bounding box center [1147, 271] width 81 height 18
click at [1146, 214] on button "Yes / OK" at bounding box center [1147, 217] width 81 height 18
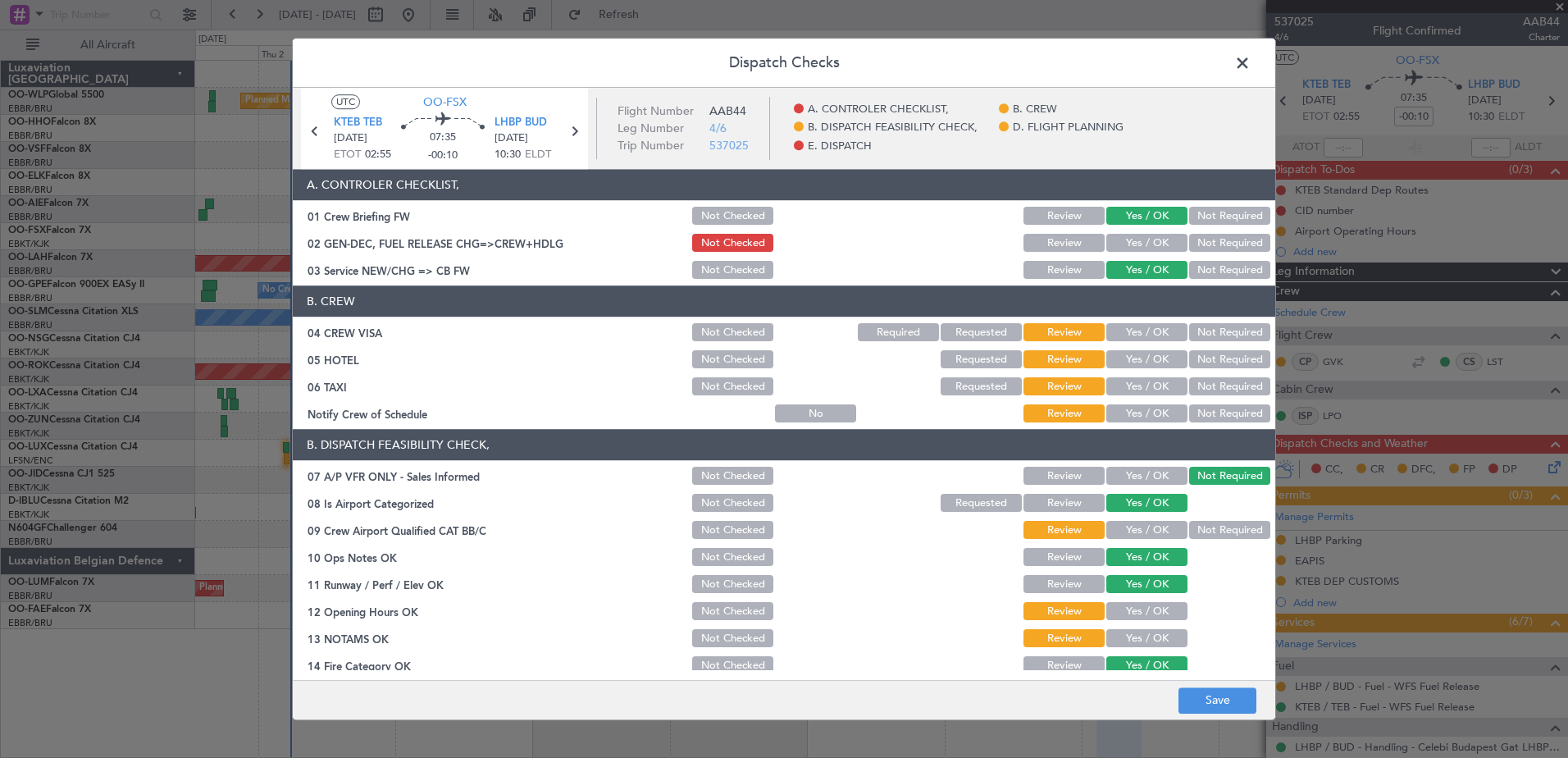
click at [1207, 329] on button "Not Required" at bounding box center [1230, 333] width 81 height 18
click at [1211, 348] on div "Not Required" at bounding box center [1228, 360] width 83 height 23
click at [1212, 361] on button "Not Required" at bounding box center [1230, 360] width 81 height 18
click at [1209, 390] on button "Not Required" at bounding box center [1230, 387] width 81 height 18
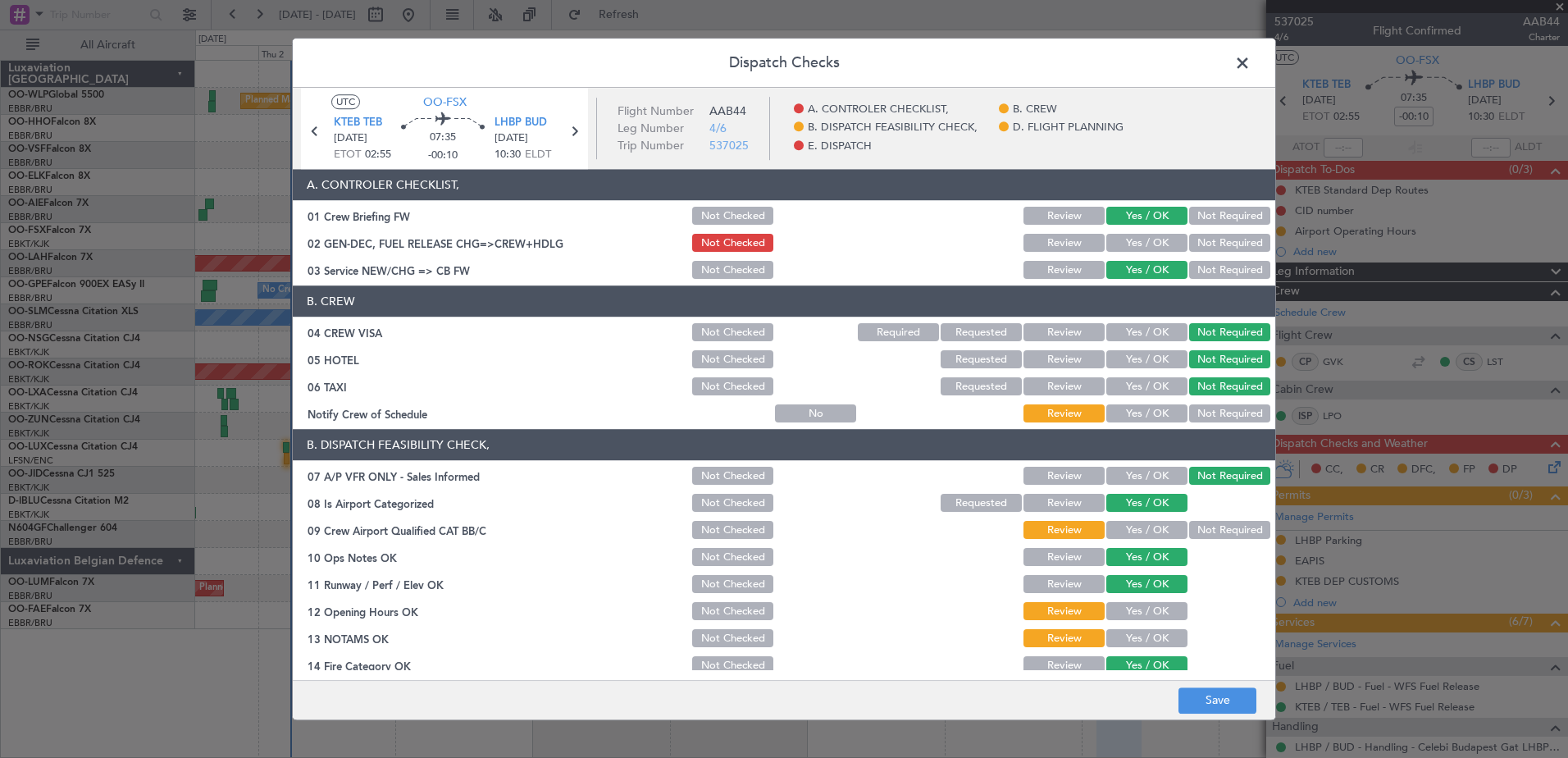
click at [1154, 415] on button "Yes / OK" at bounding box center [1147, 414] width 81 height 18
click at [1241, 526] on button "Not Required" at bounding box center [1230, 531] width 81 height 18
click at [1148, 619] on button "Yes / OK" at bounding box center [1147, 612] width 81 height 18
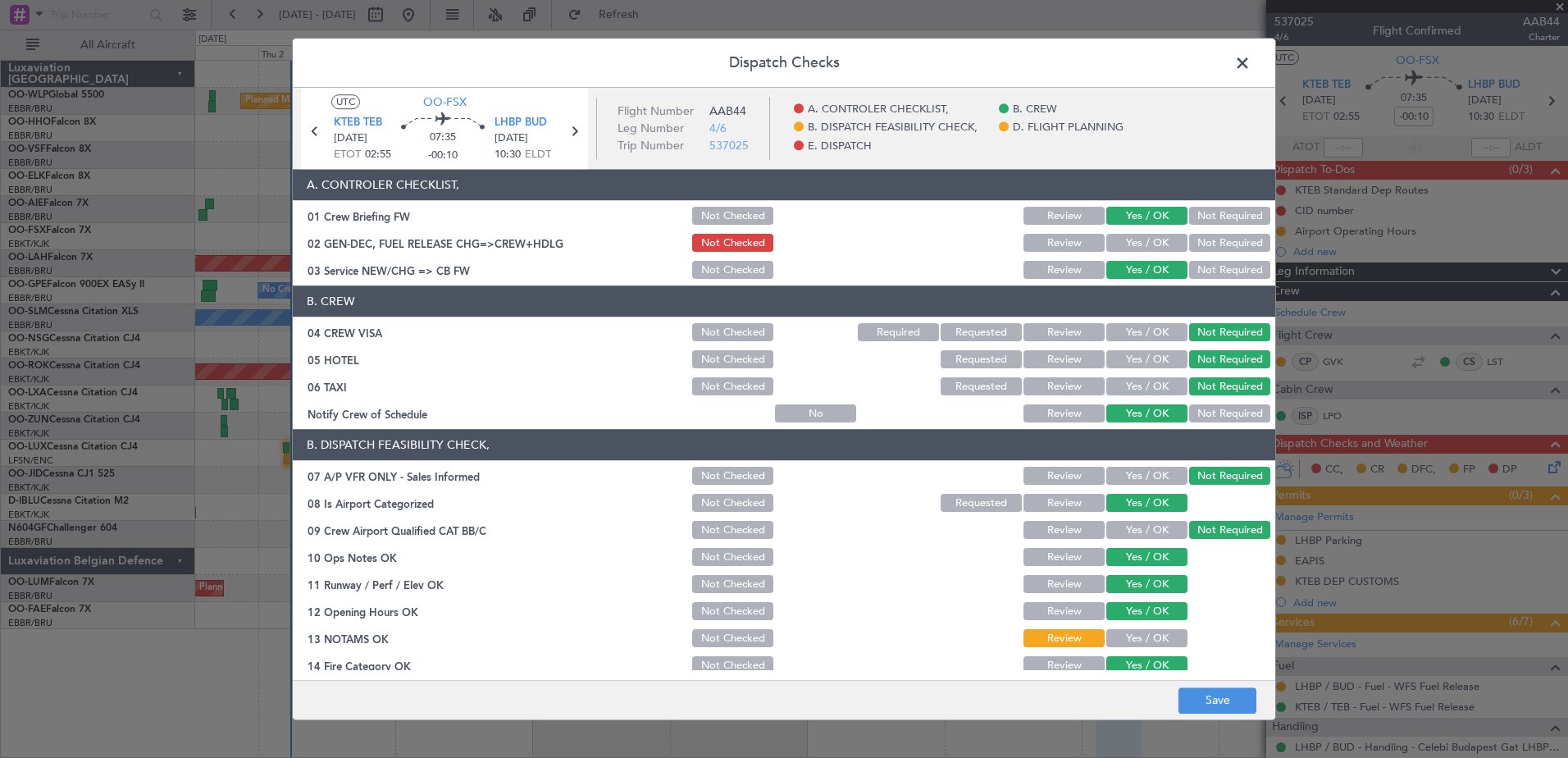
click at [1143, 635] on button "Yes / OK" at bounding box center [1147, 639] width 81 height 18
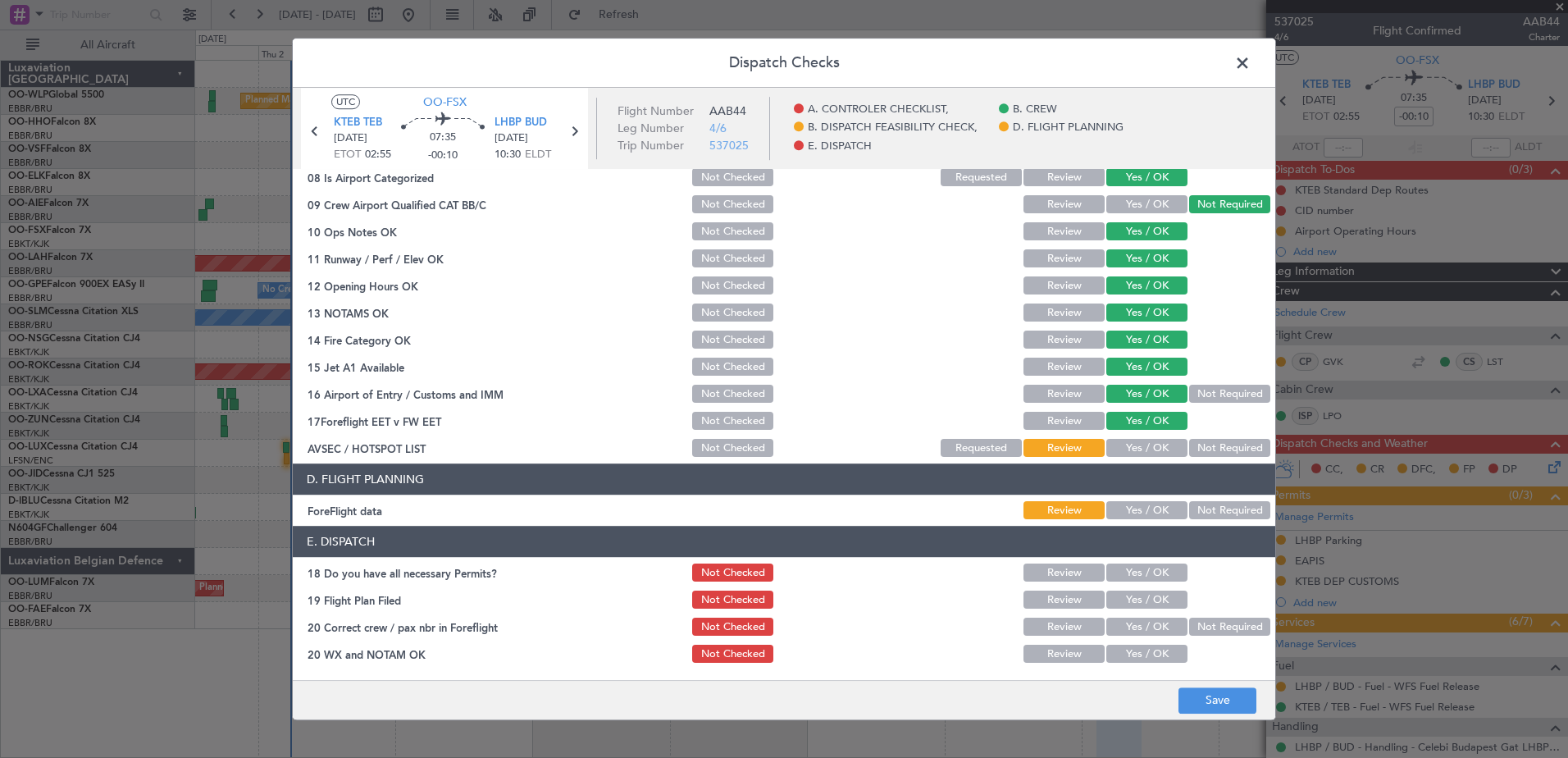
click at [1204, 452] on button "Not Required" at bounding box center [1230, 449] width 81 height 18
click at [1217, 693] on button "Save" at bounding box center [1217, 701] width 78 height 27
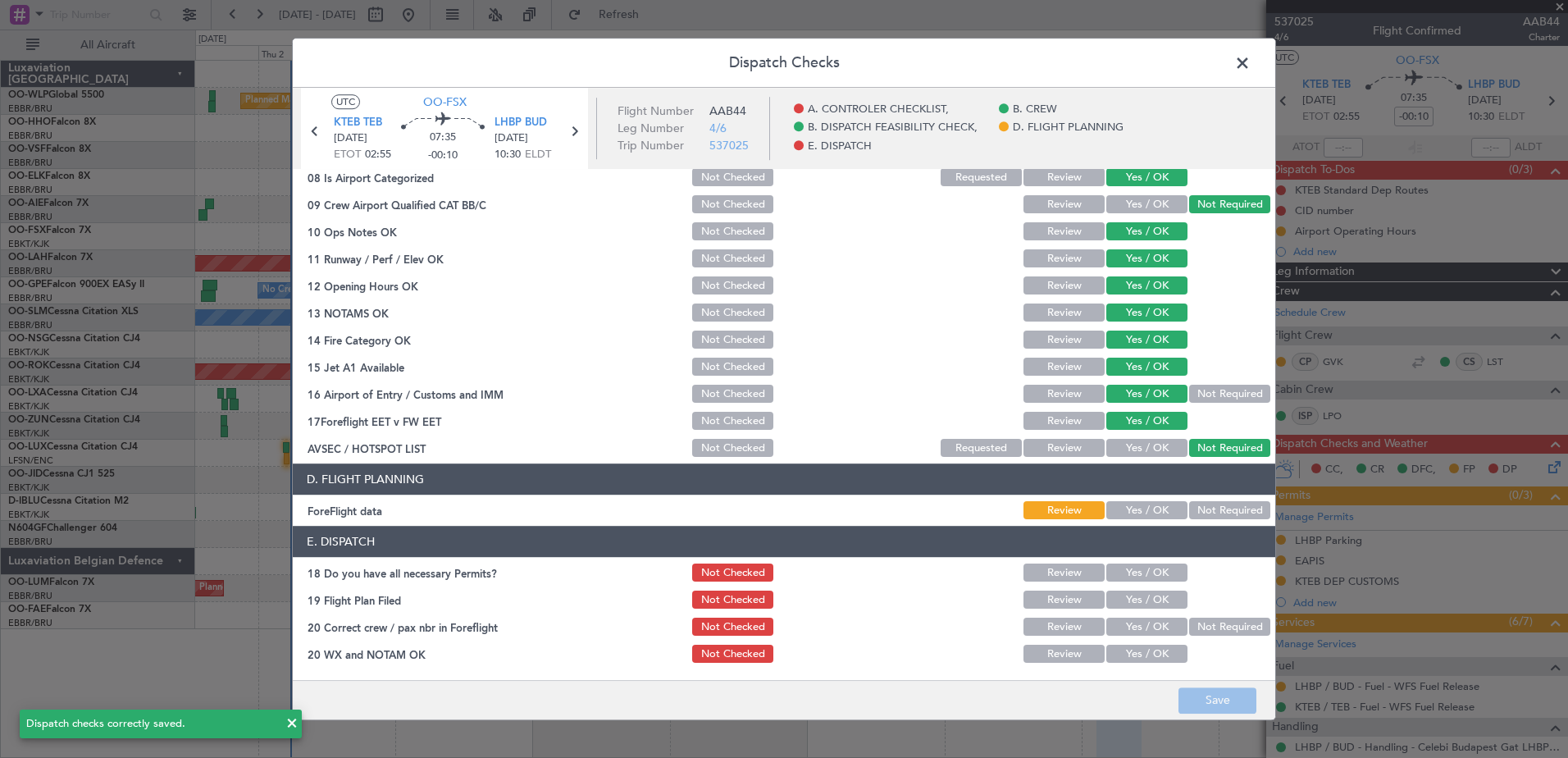
click at [1251, 67] on span at bounding box center [1251, 66] width 0 height 32
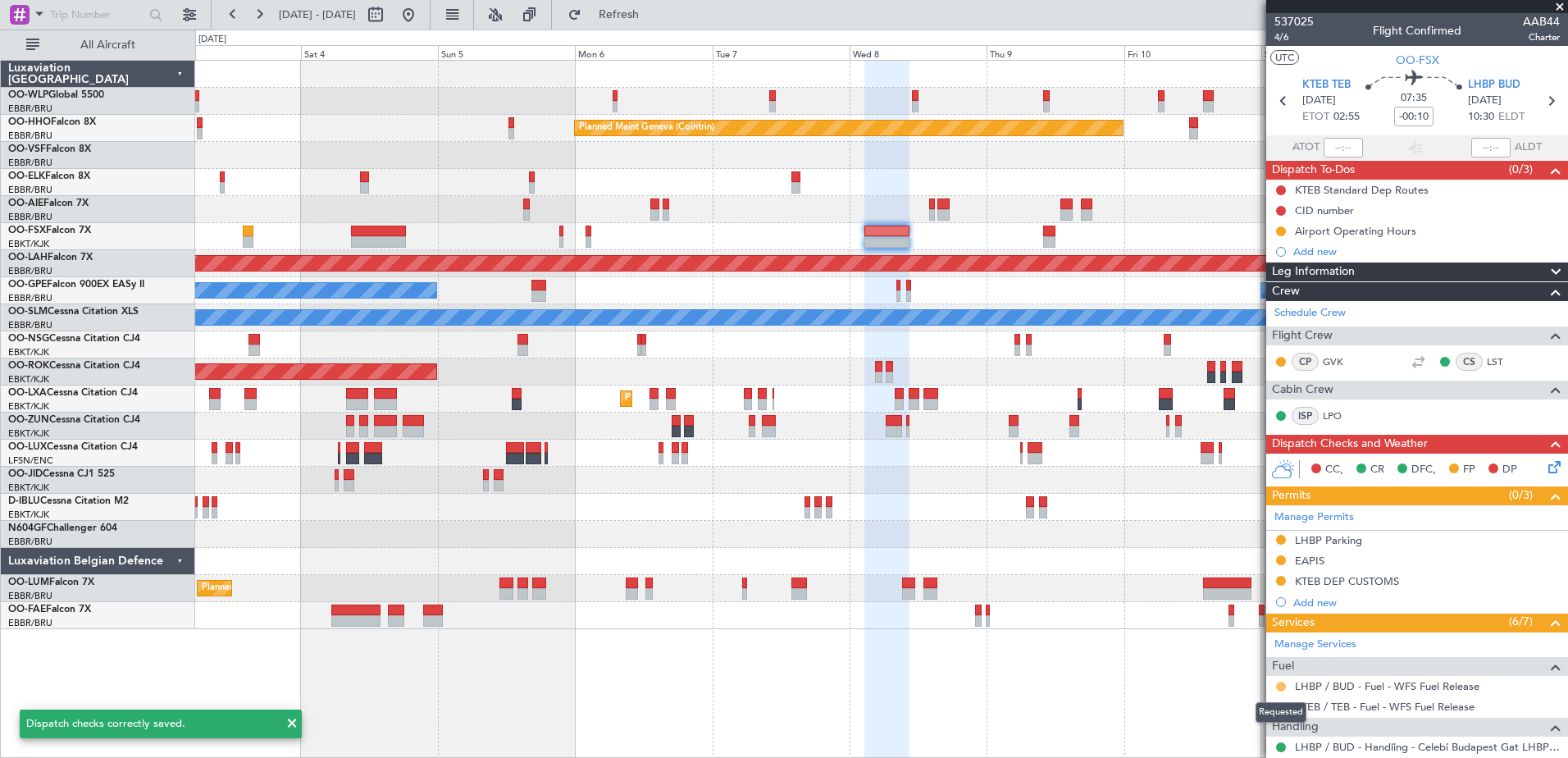
click at [1280, 687] on button at bounding box center [1280, 687] width 10 height 10
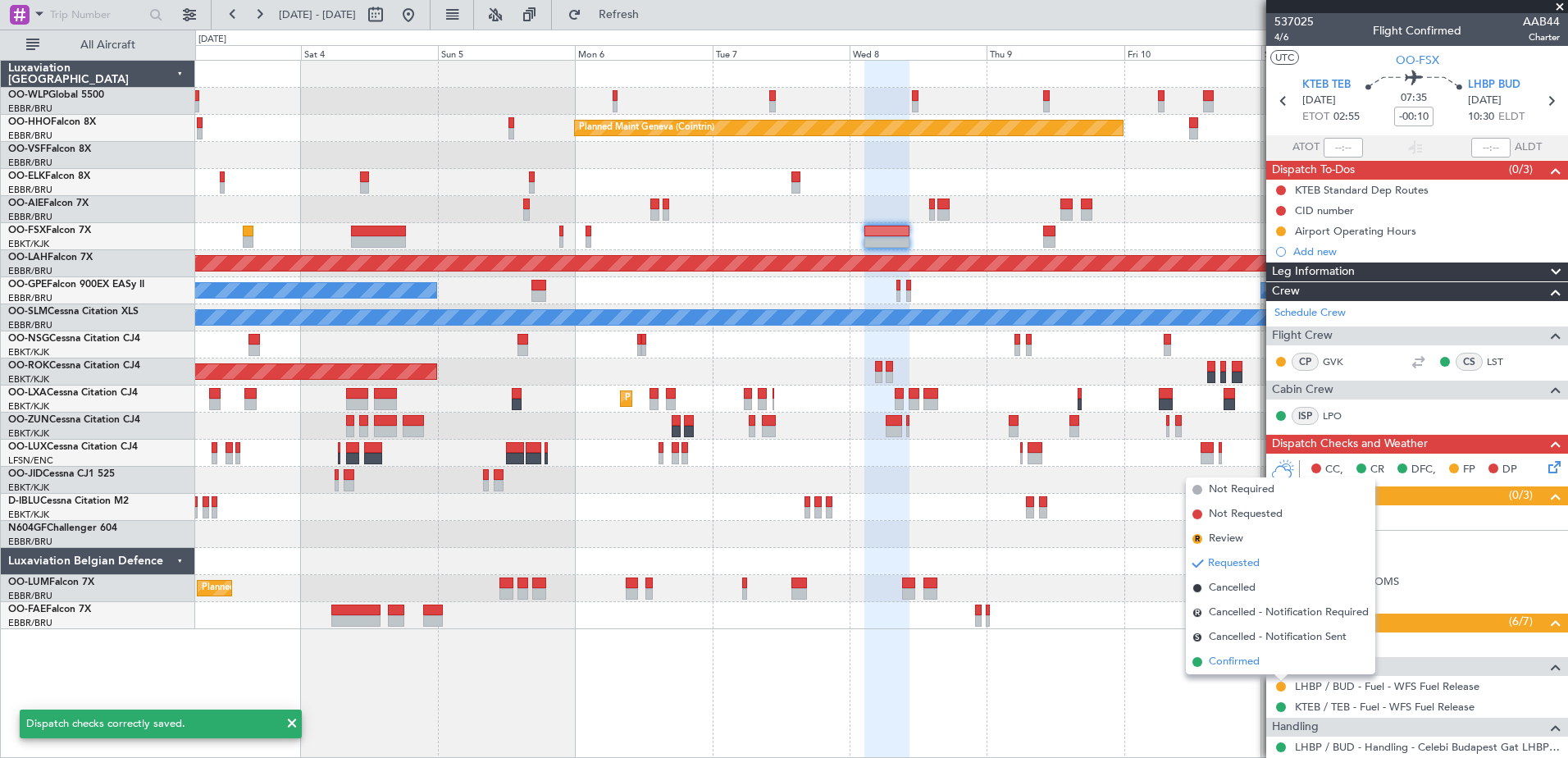
click at [1232, 669] on span "Confirmed" at bounding box center [1233, 662] width 51 height 17
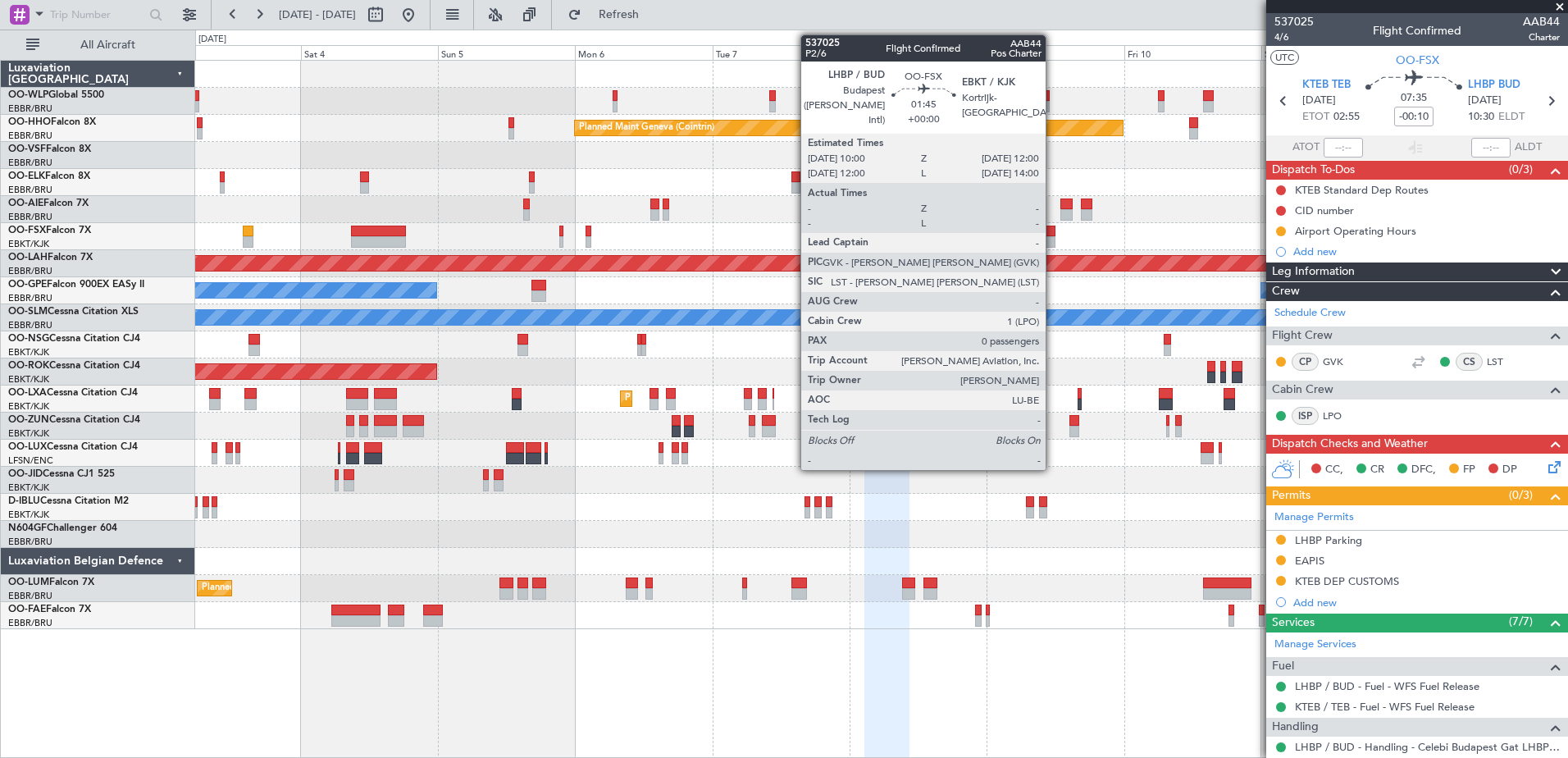
click at [1053, 234] on div at bounding box center [1049, 231] width 12 height 12
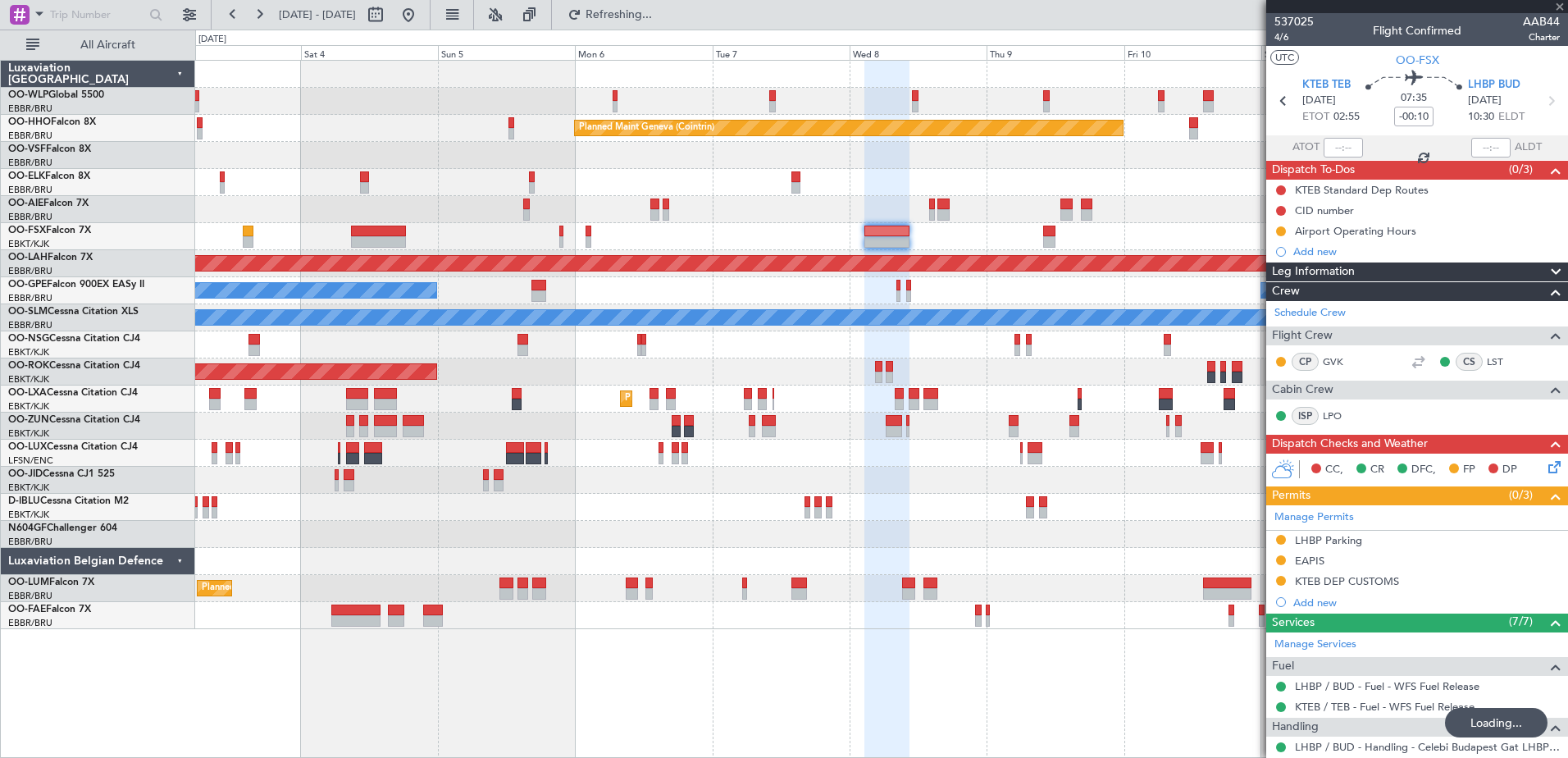
type input "0"
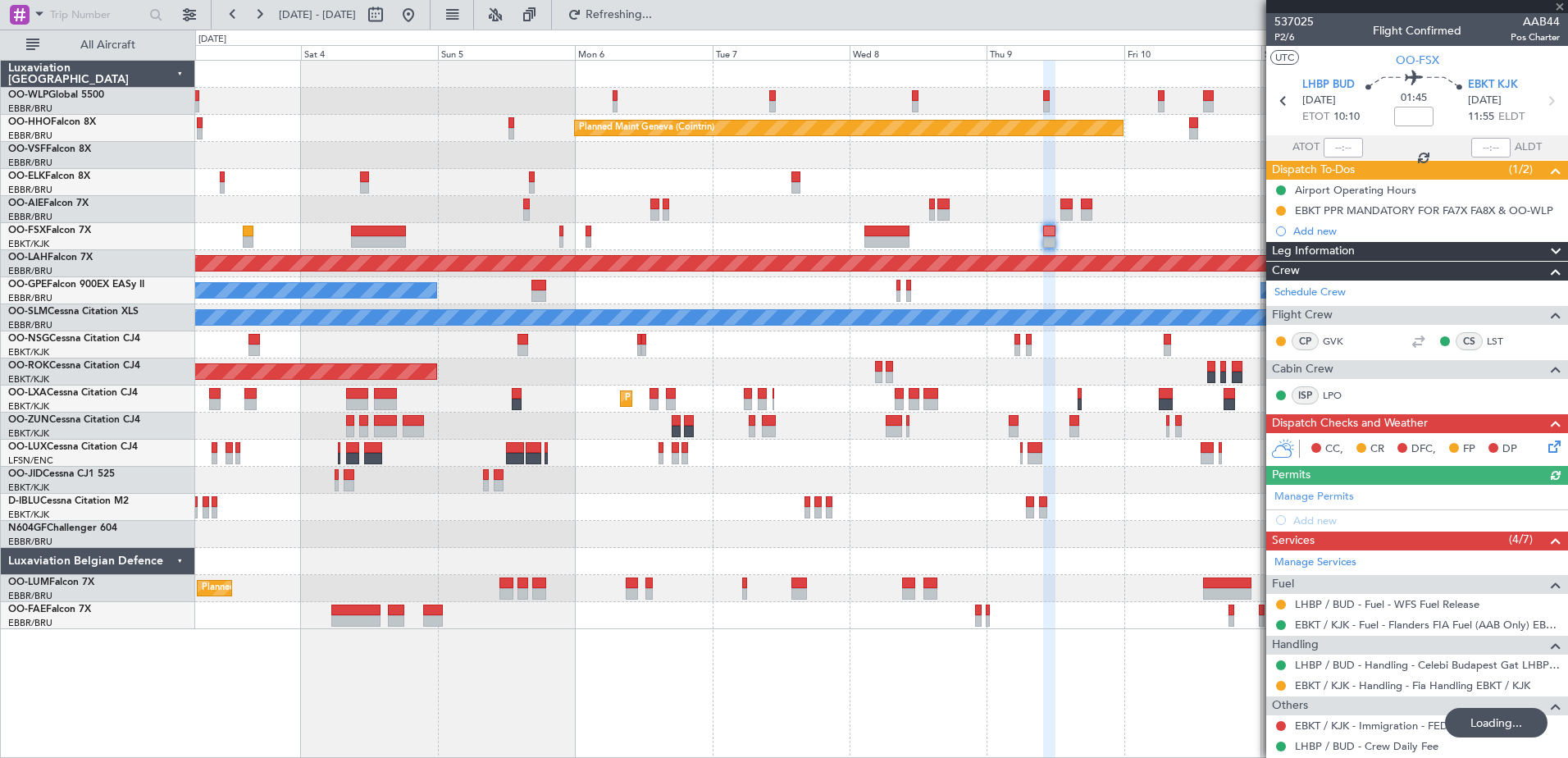
type input "-00:10"
type input "1"
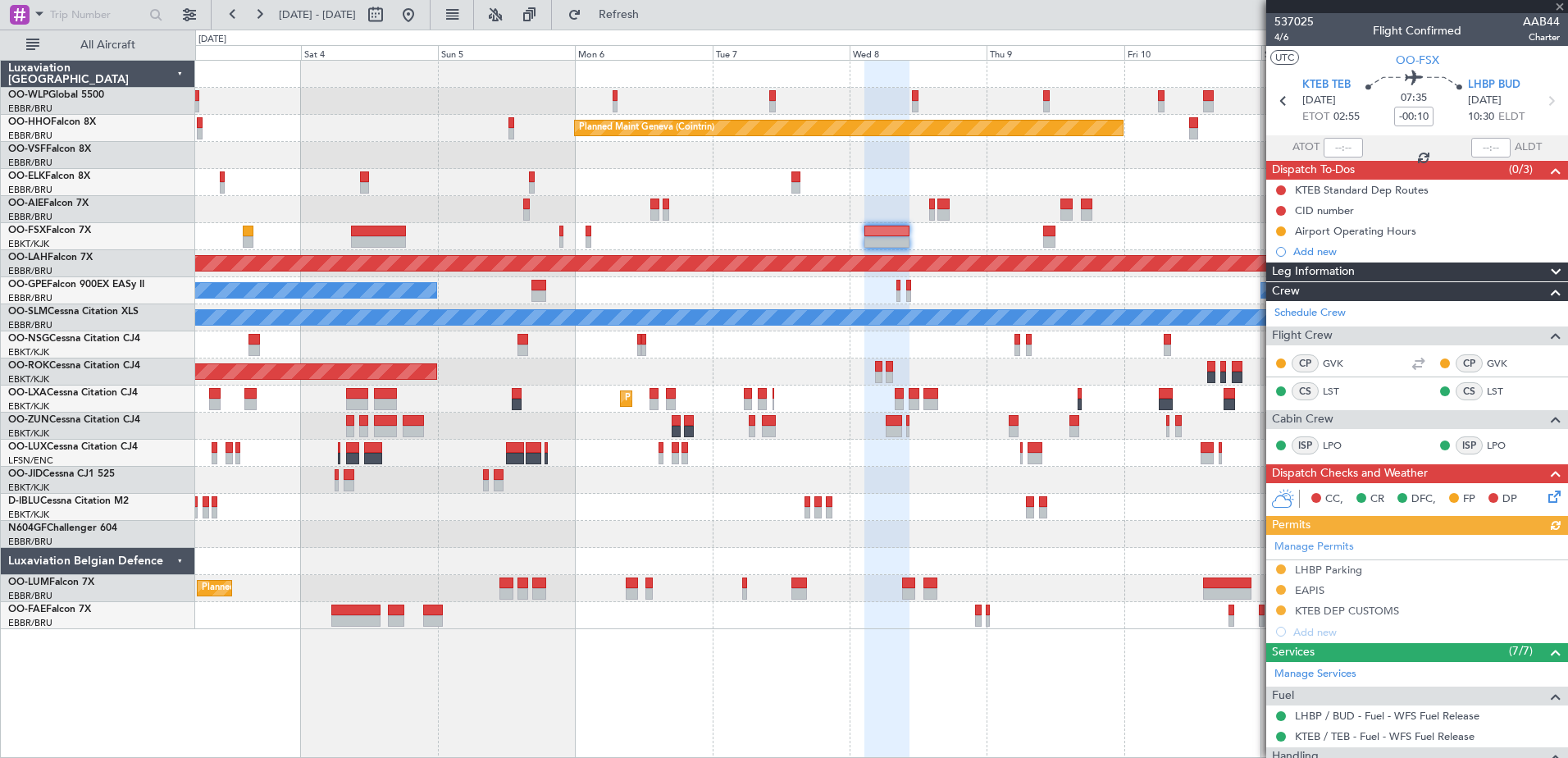
scroll to position [164, 0]
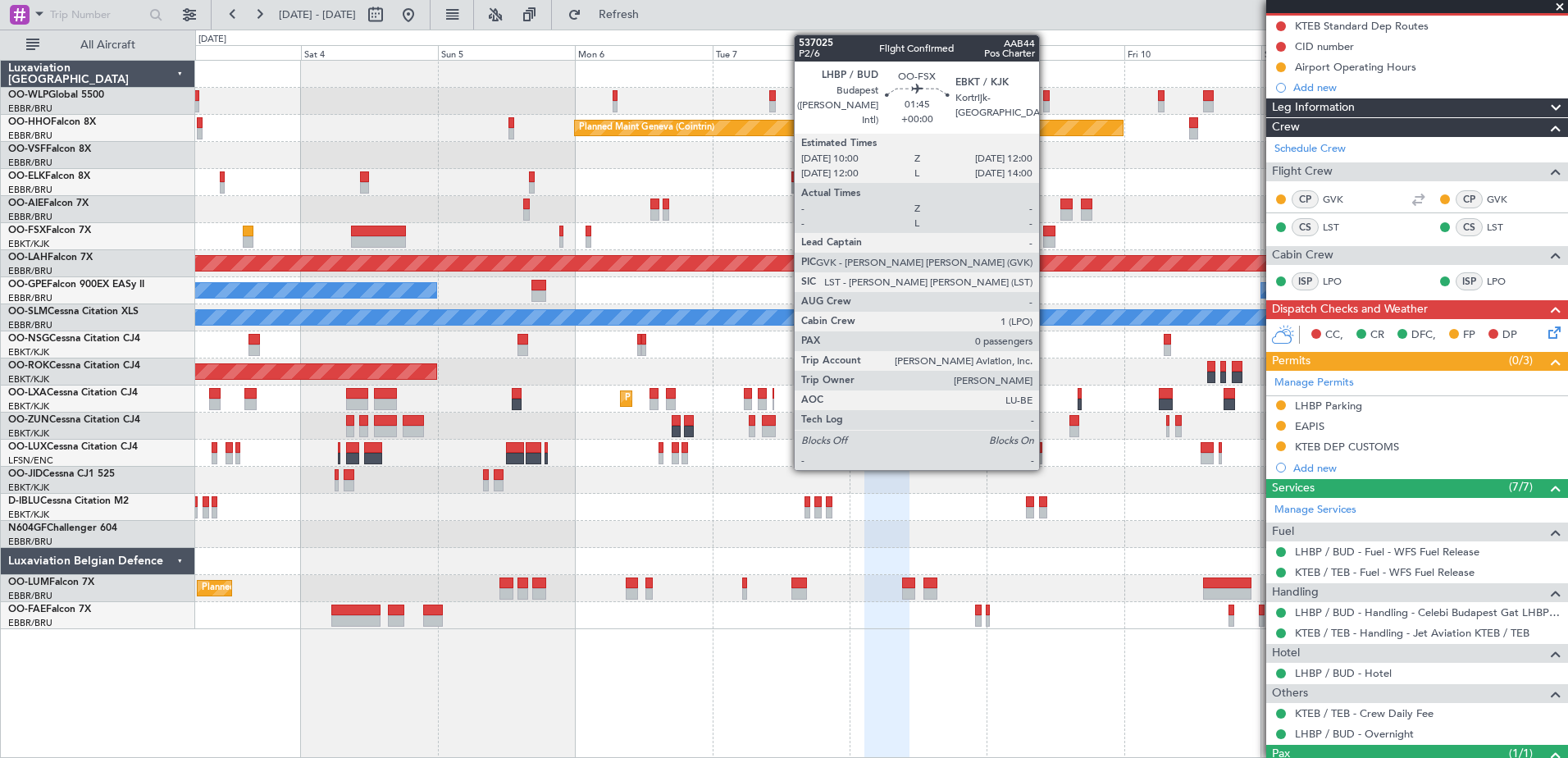
click at [1046, 234] on div at bounding box center [1049, 231] width 12 height 12
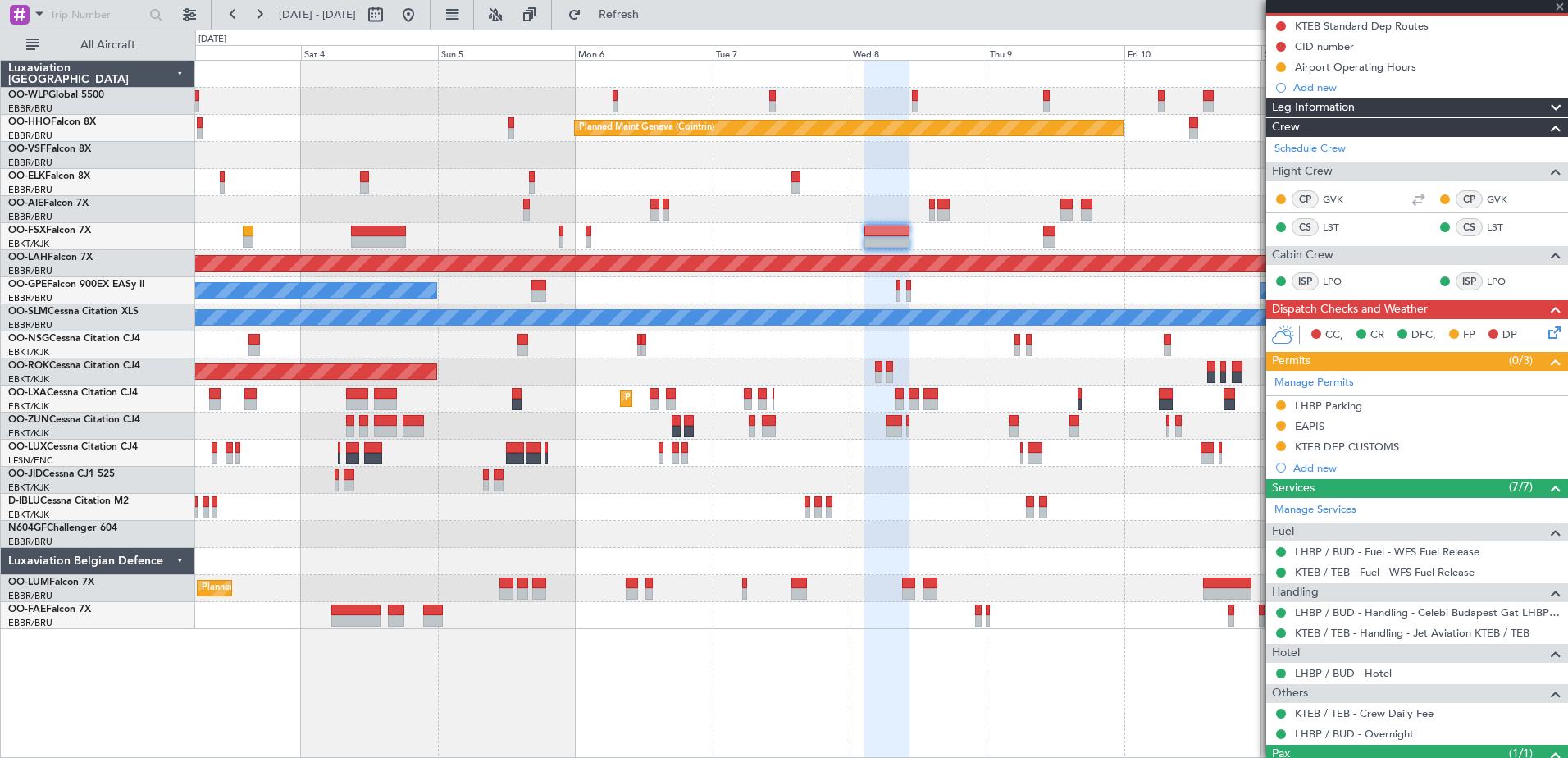
type input "0"
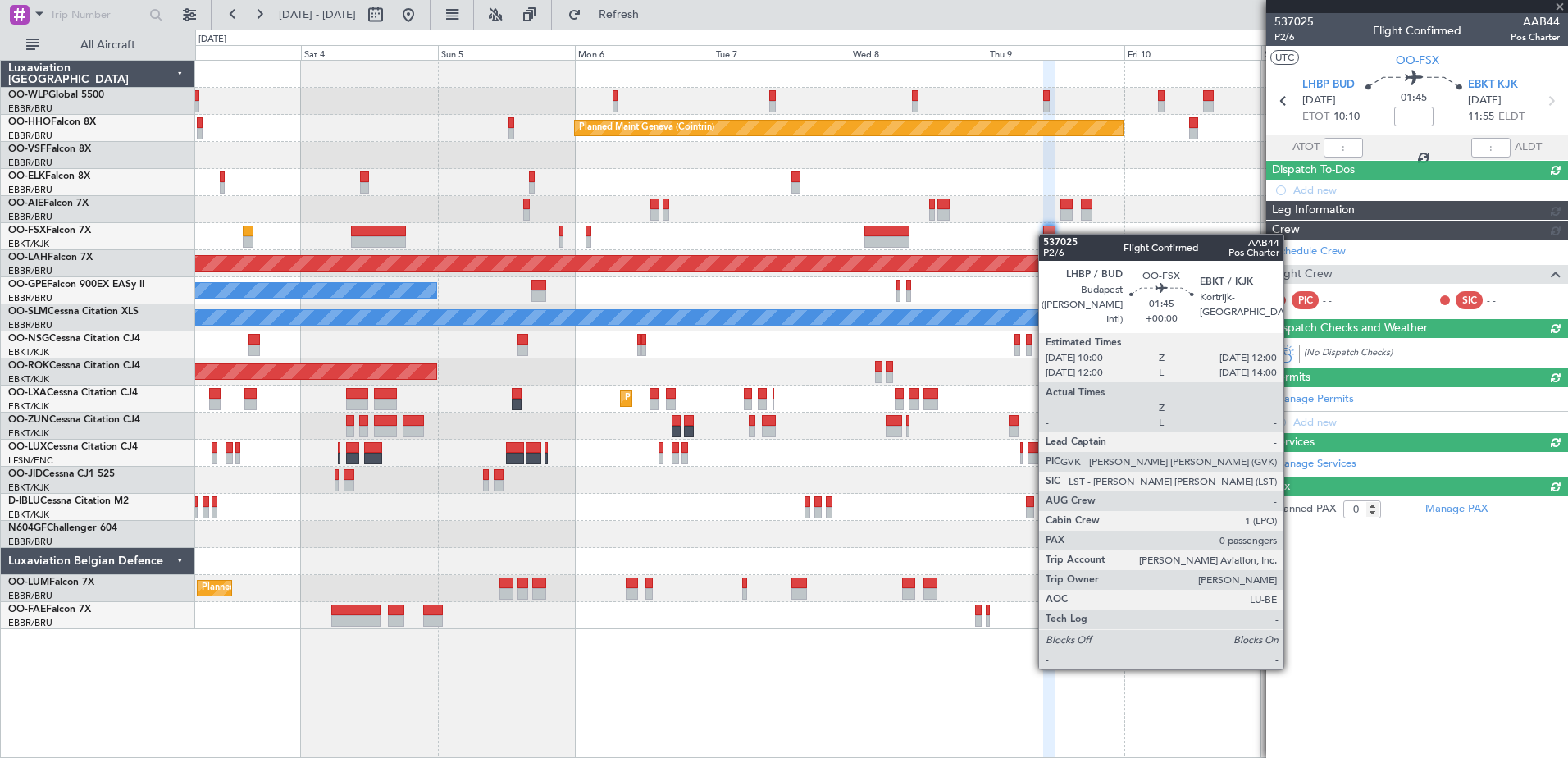
scroll to position [0, 0]
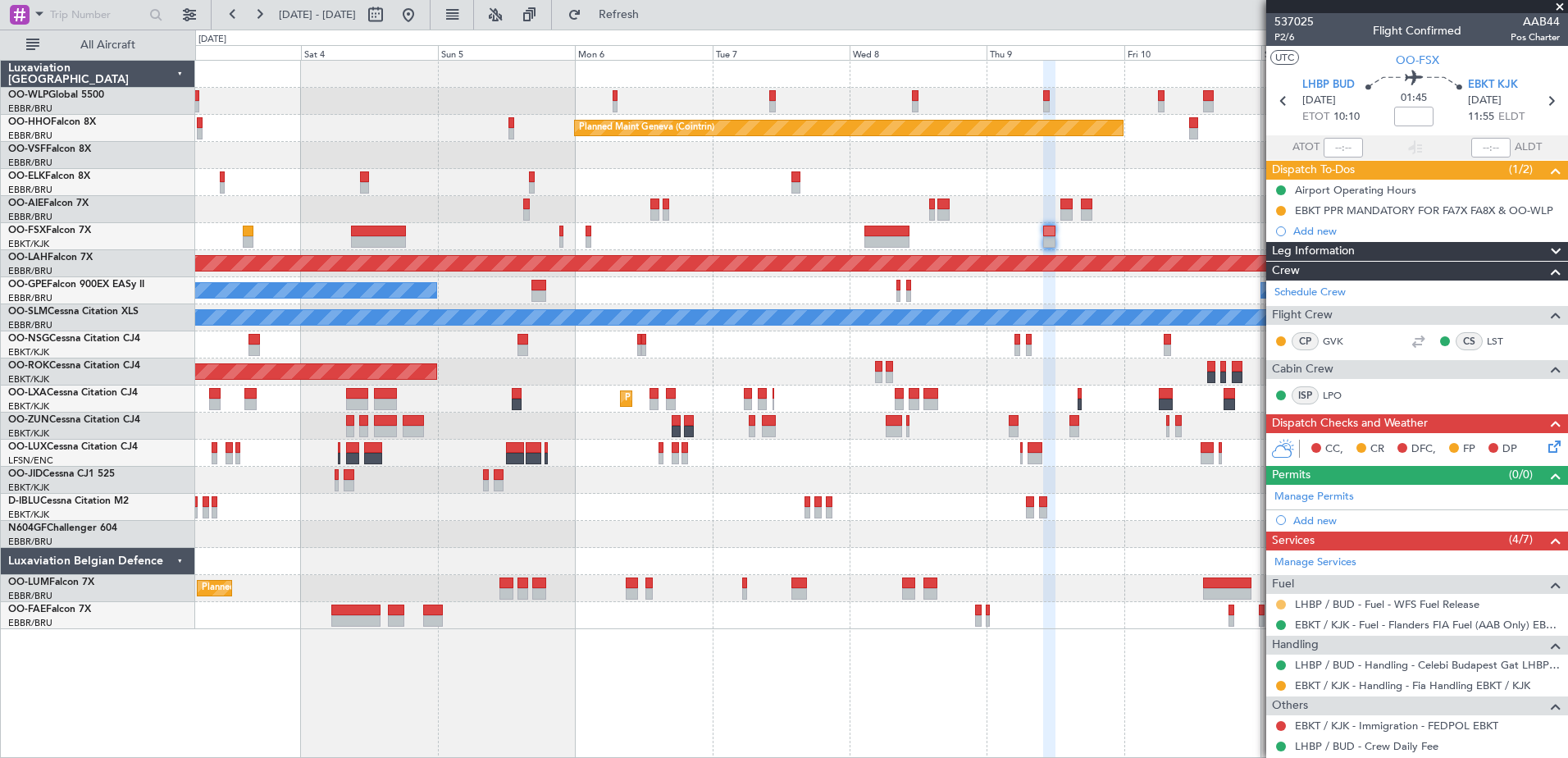
click at [1281, 599] on button at bounding box center [1280, 604] width 10 height 10
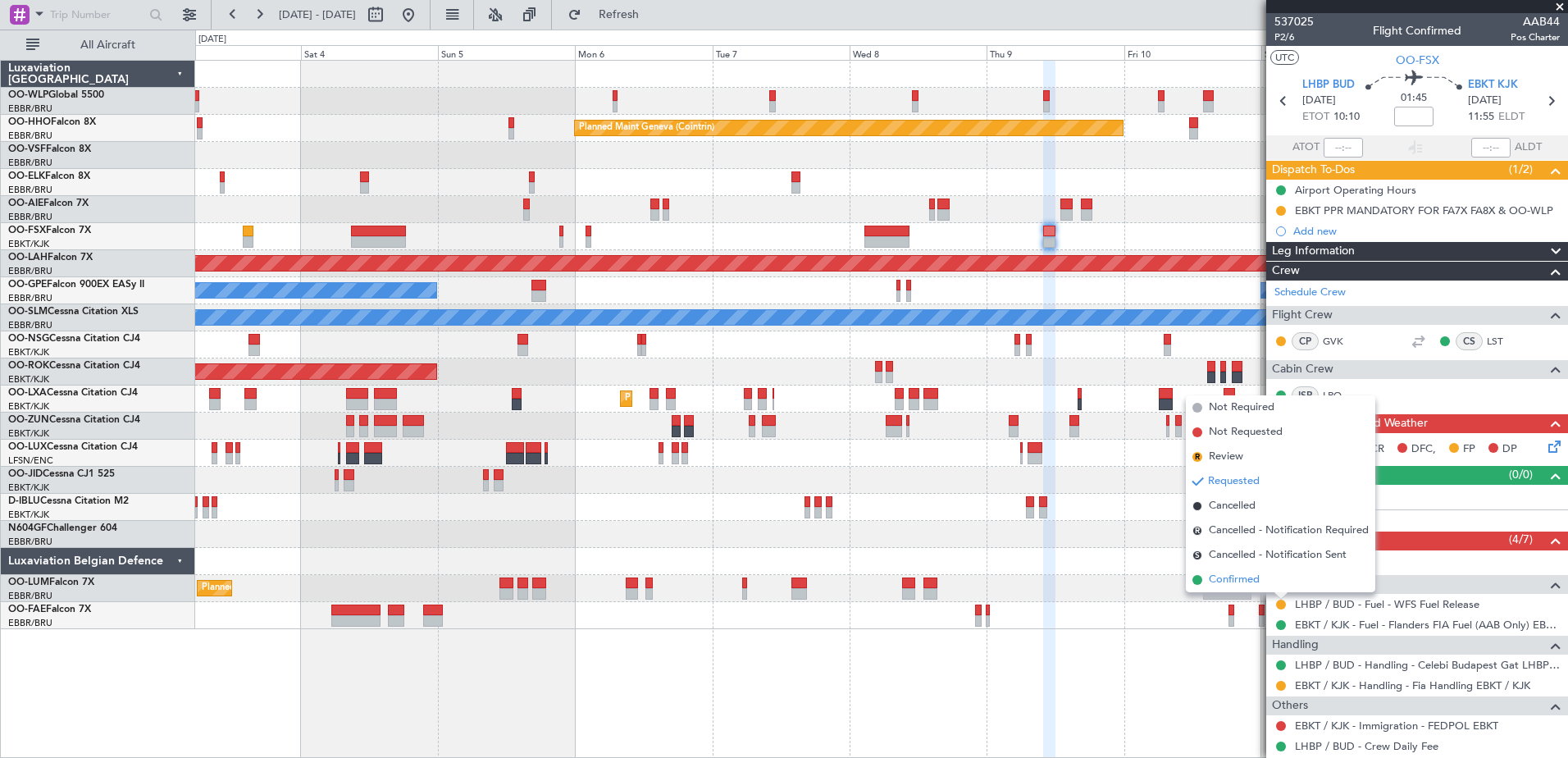
click at [1232, 577] on span "Confirmed" at bounding box center [1233, 580] width 51 height 17
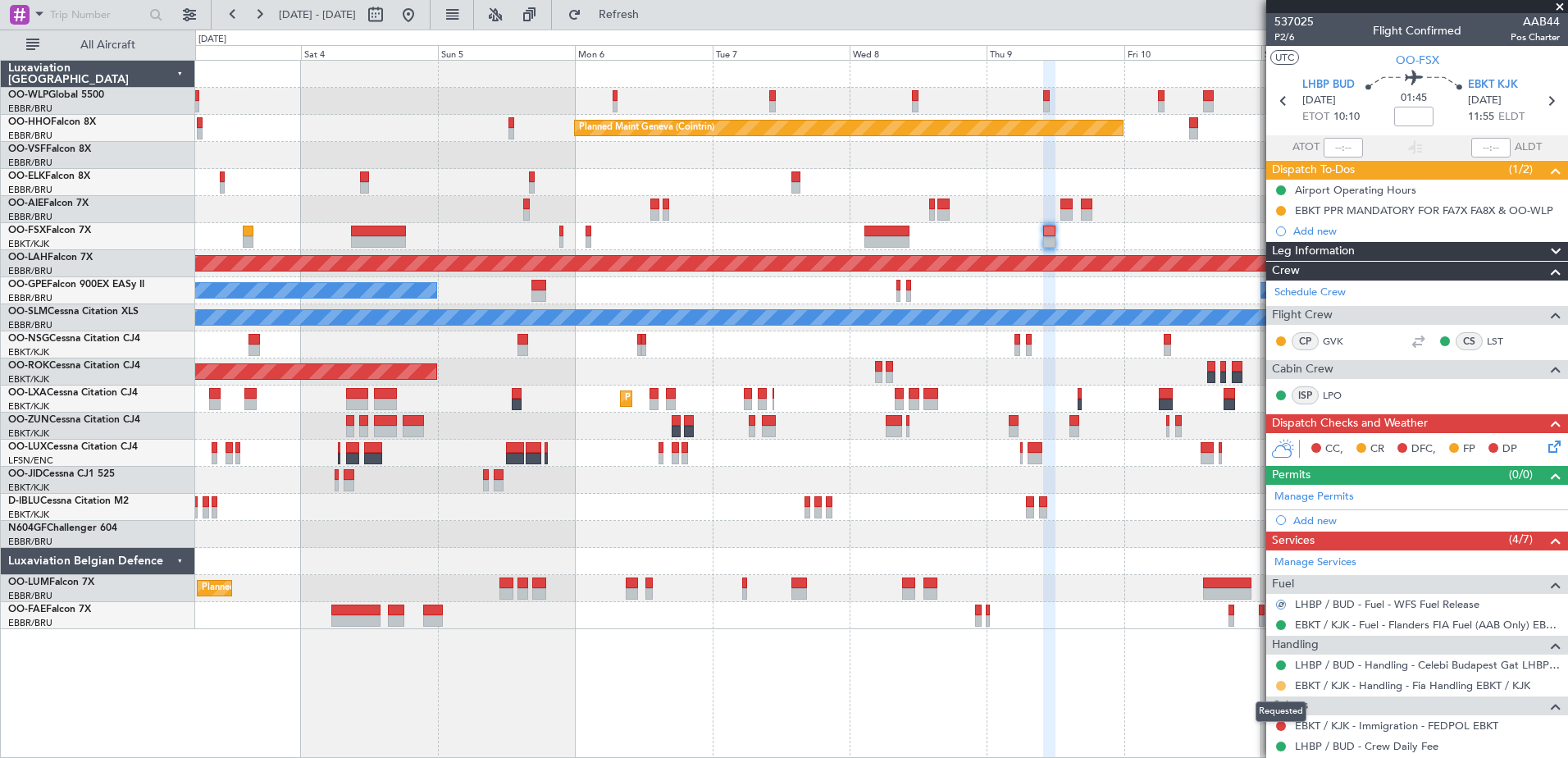
click at [1284, 687] on button at bounding box center [1280, 686] width 10 height 10
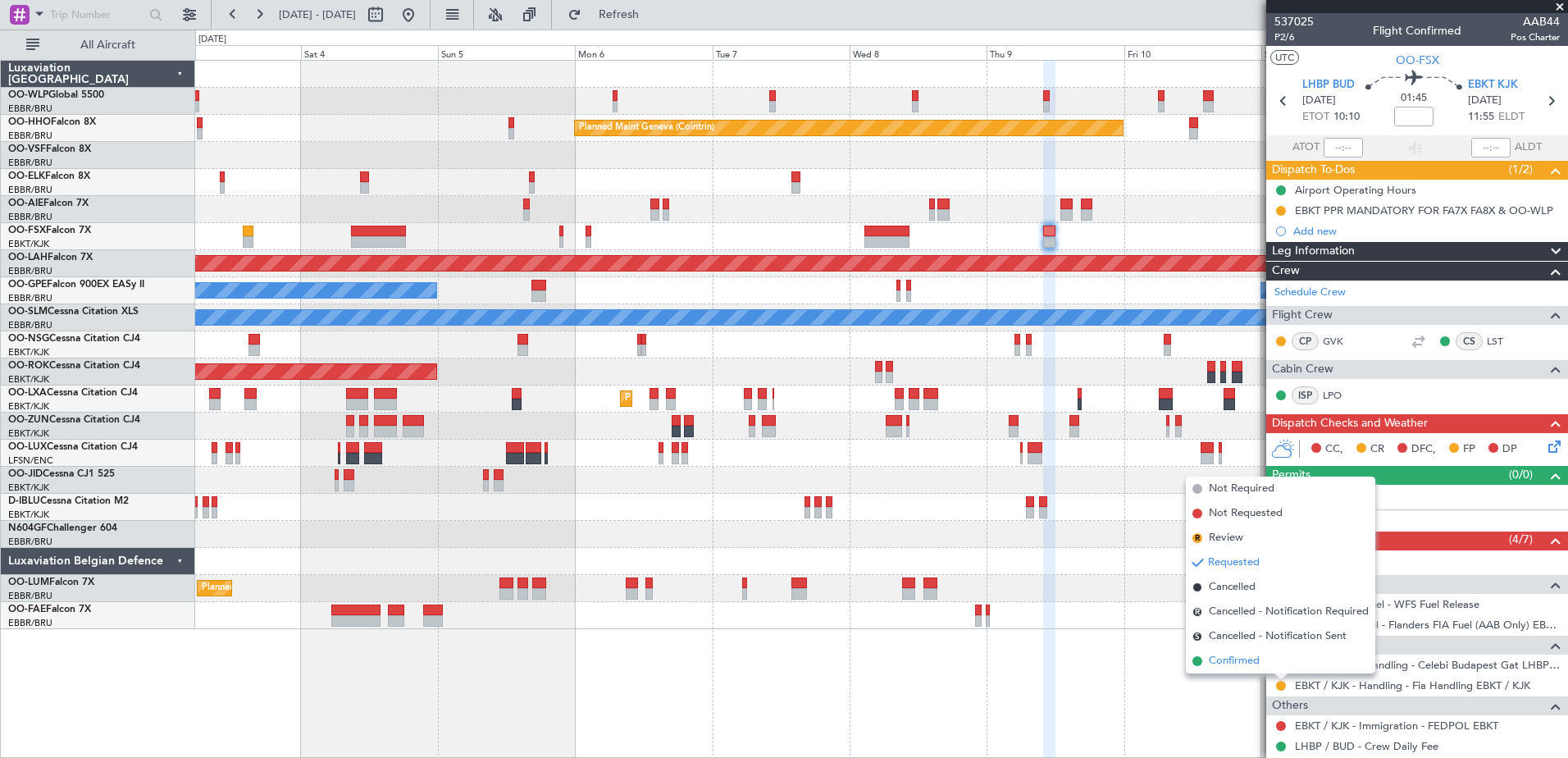
click at [1248, 662] on span "Confirmed" at bounding box center [1233, 661] width 51 height 17
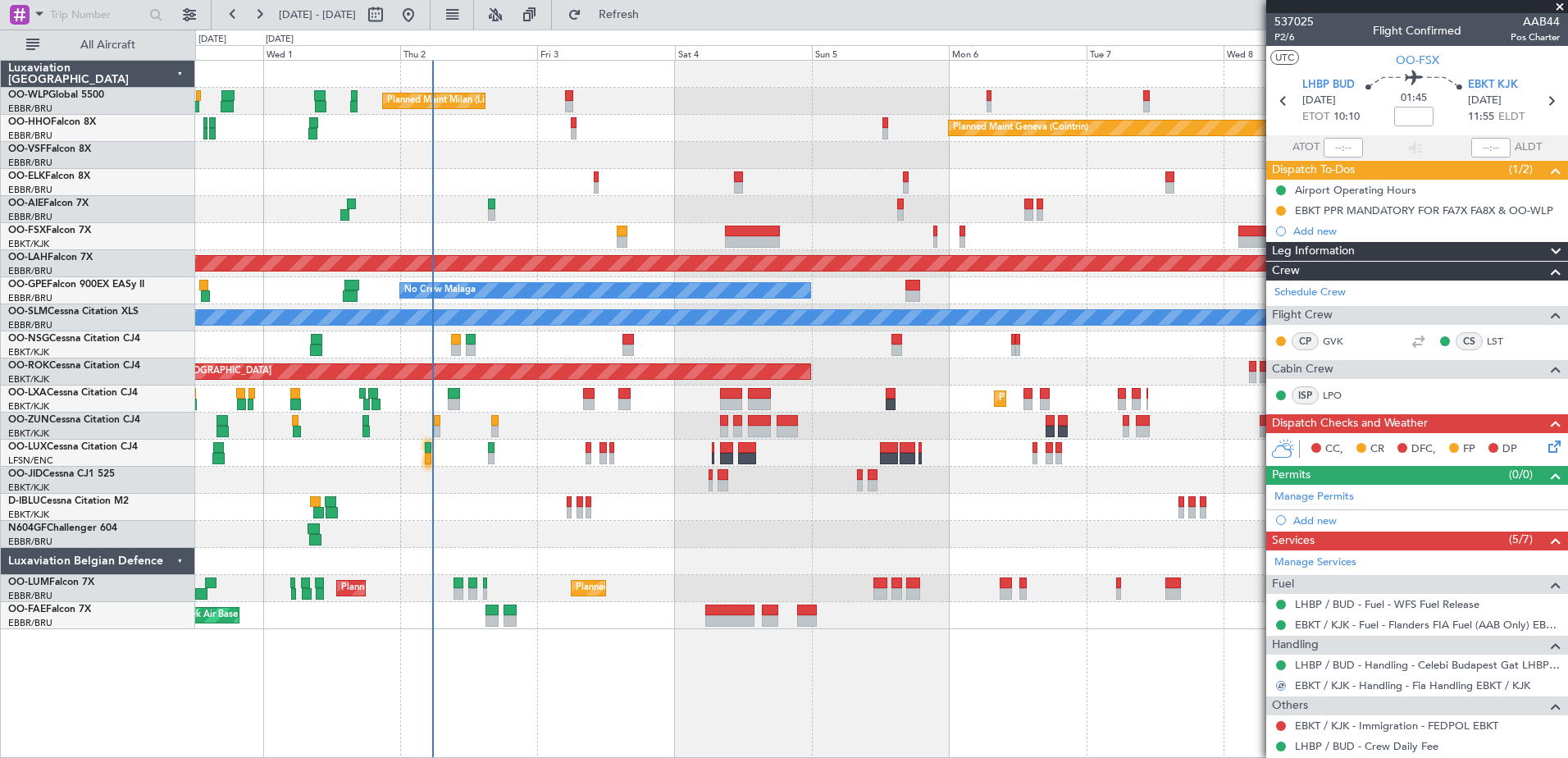
click at [769, 204] on div "Planned Maint [GEOGRAPHIC_DATA] ([GEOGRAPHIC_DATA])" at bounding box center [881, 209] width 1372 height 27
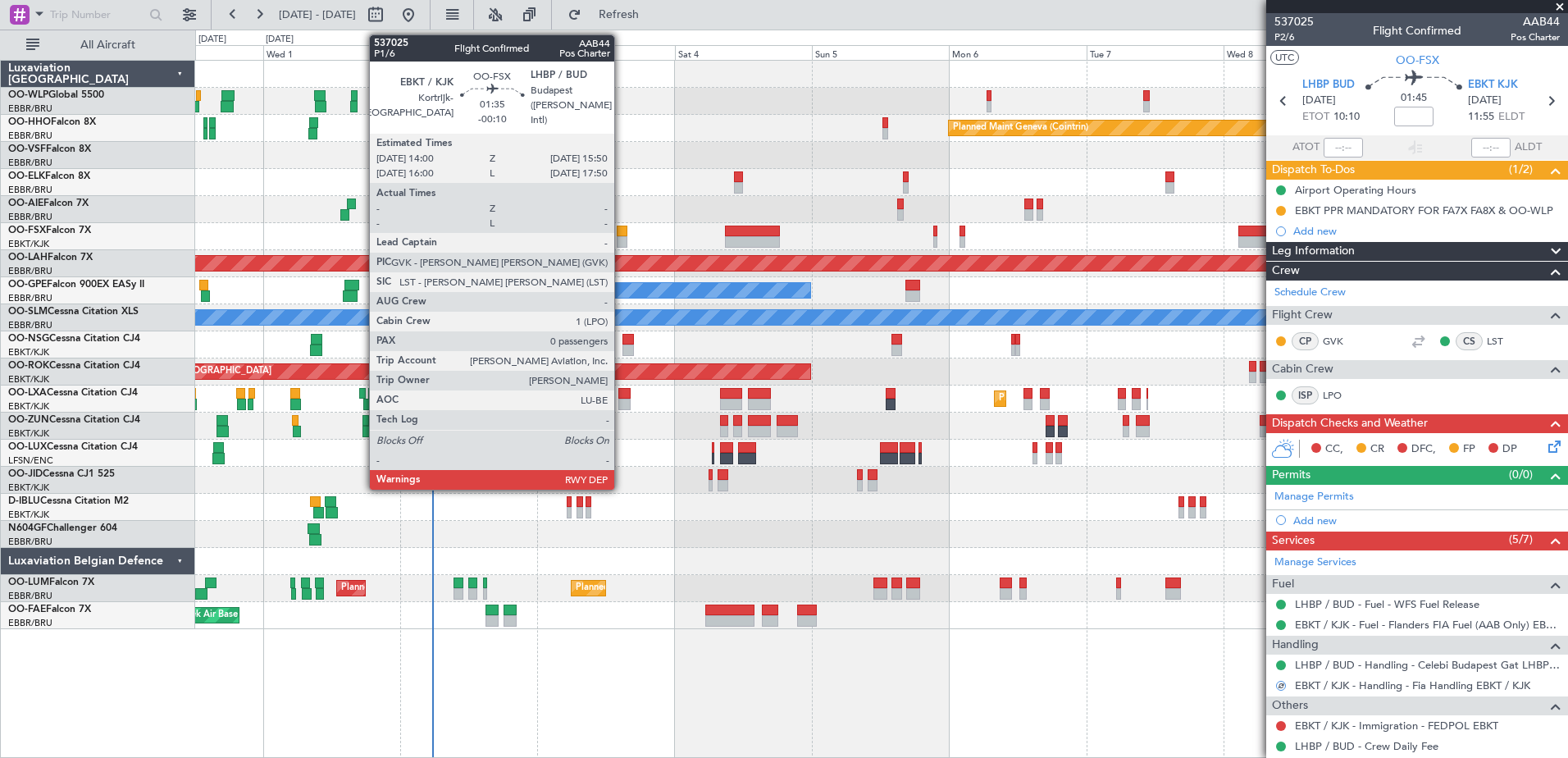
click at [622, 229] on div at bounding box center [622, 231] width 11 height 12
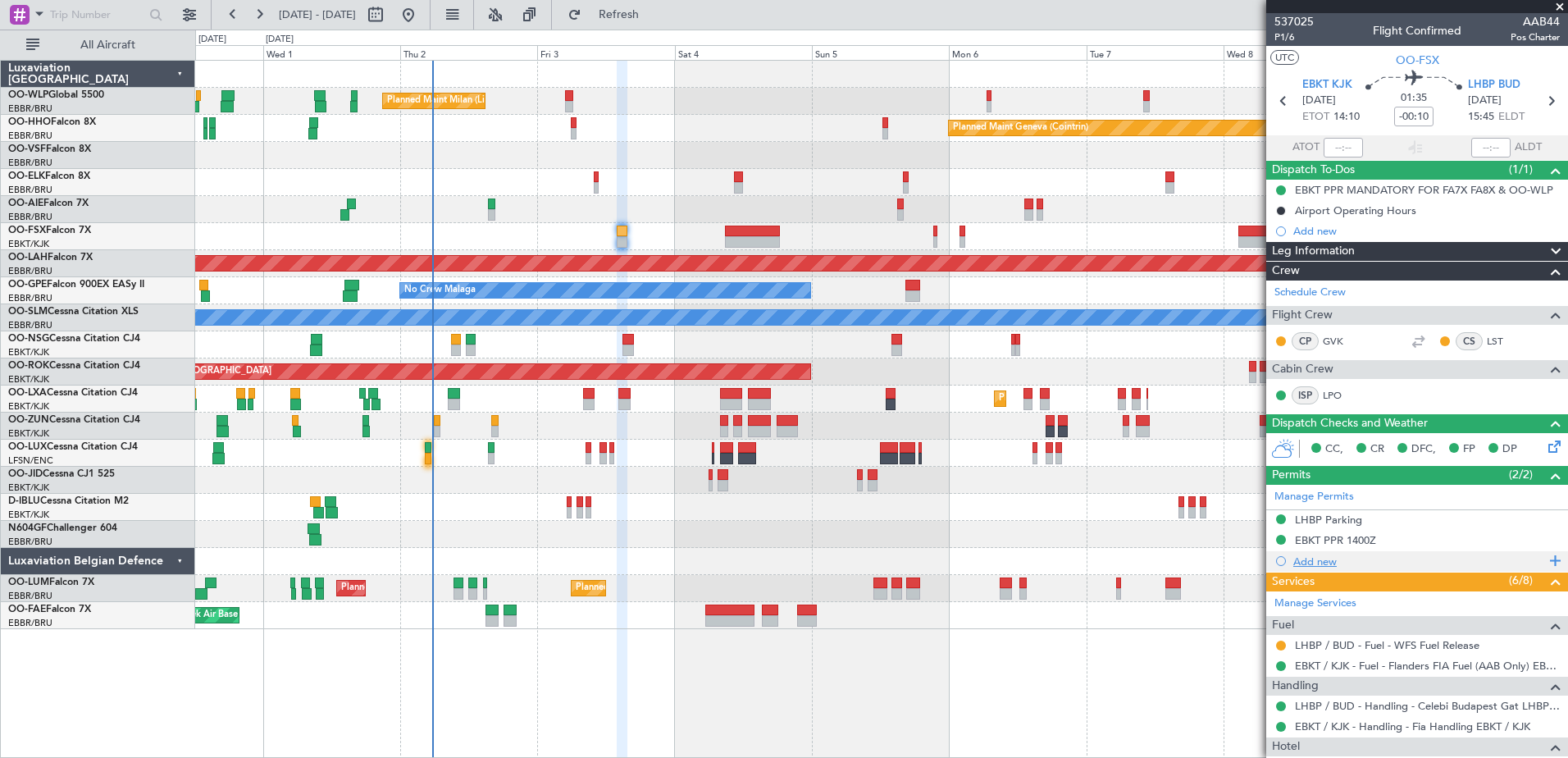
scroll to position [187, 0]
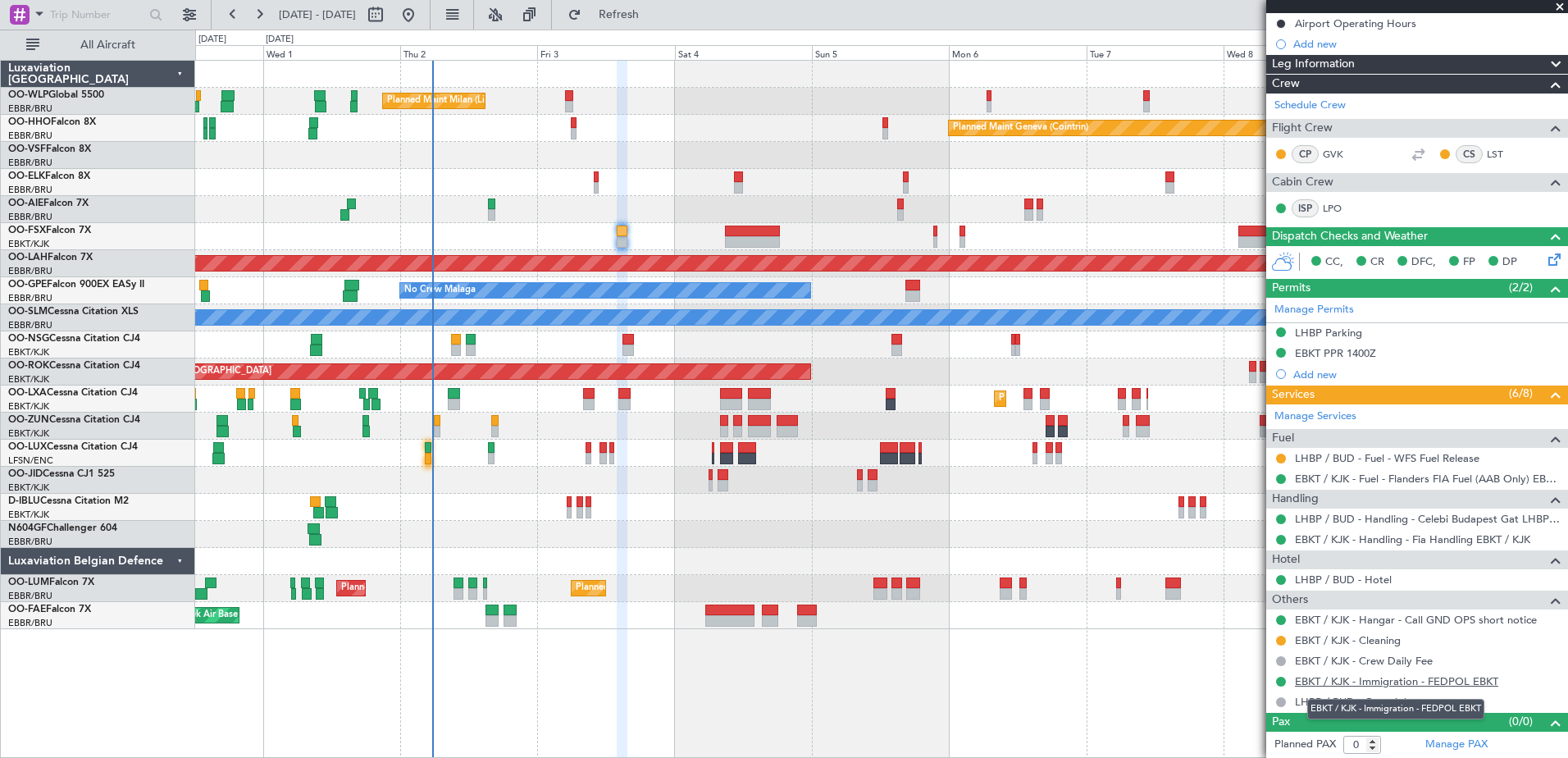
click at [1337, 682] on link "EBKT / KJK - Immigration - FEDPOL EBKT" at bounding box center [1396, 681] width 204 height 14
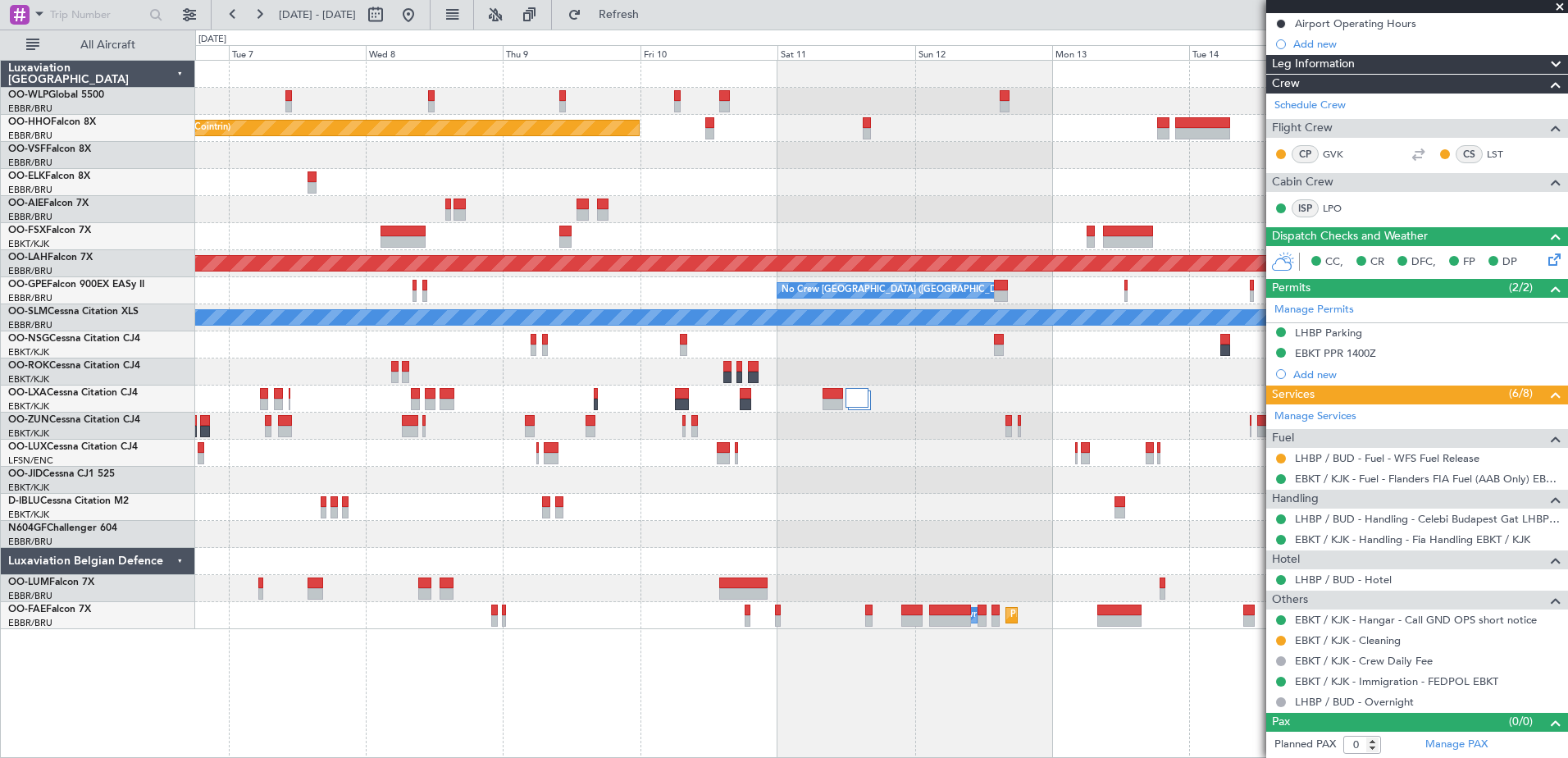
click at [139, 217] on div "Planned Maint Geneva (Cointrin) Planned Maint Alton-st Louis (St Louis Regl) No…" at bounding box center [784, 394] width 1568 height 728
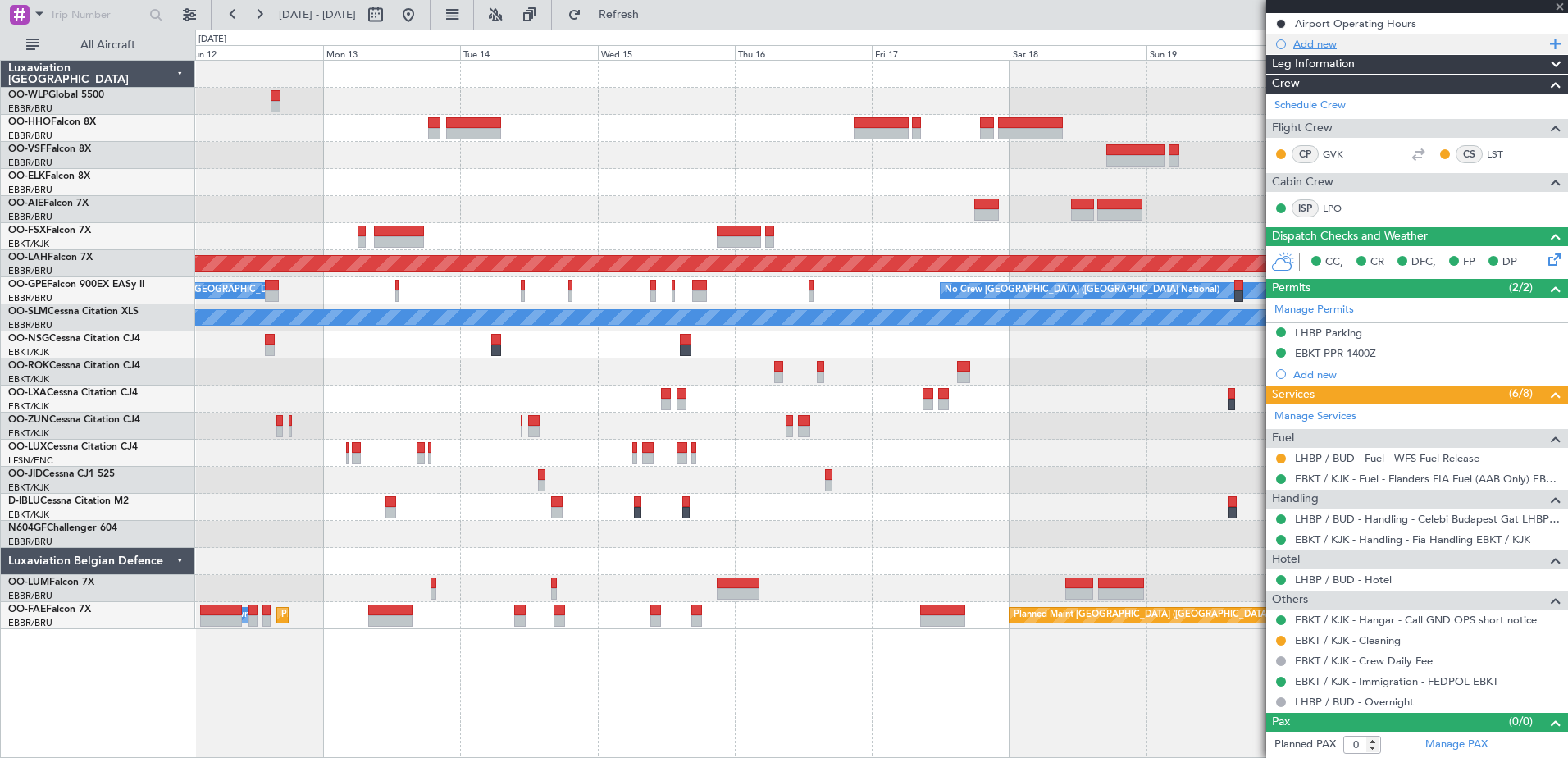
type input "+00:15"
type input "3"
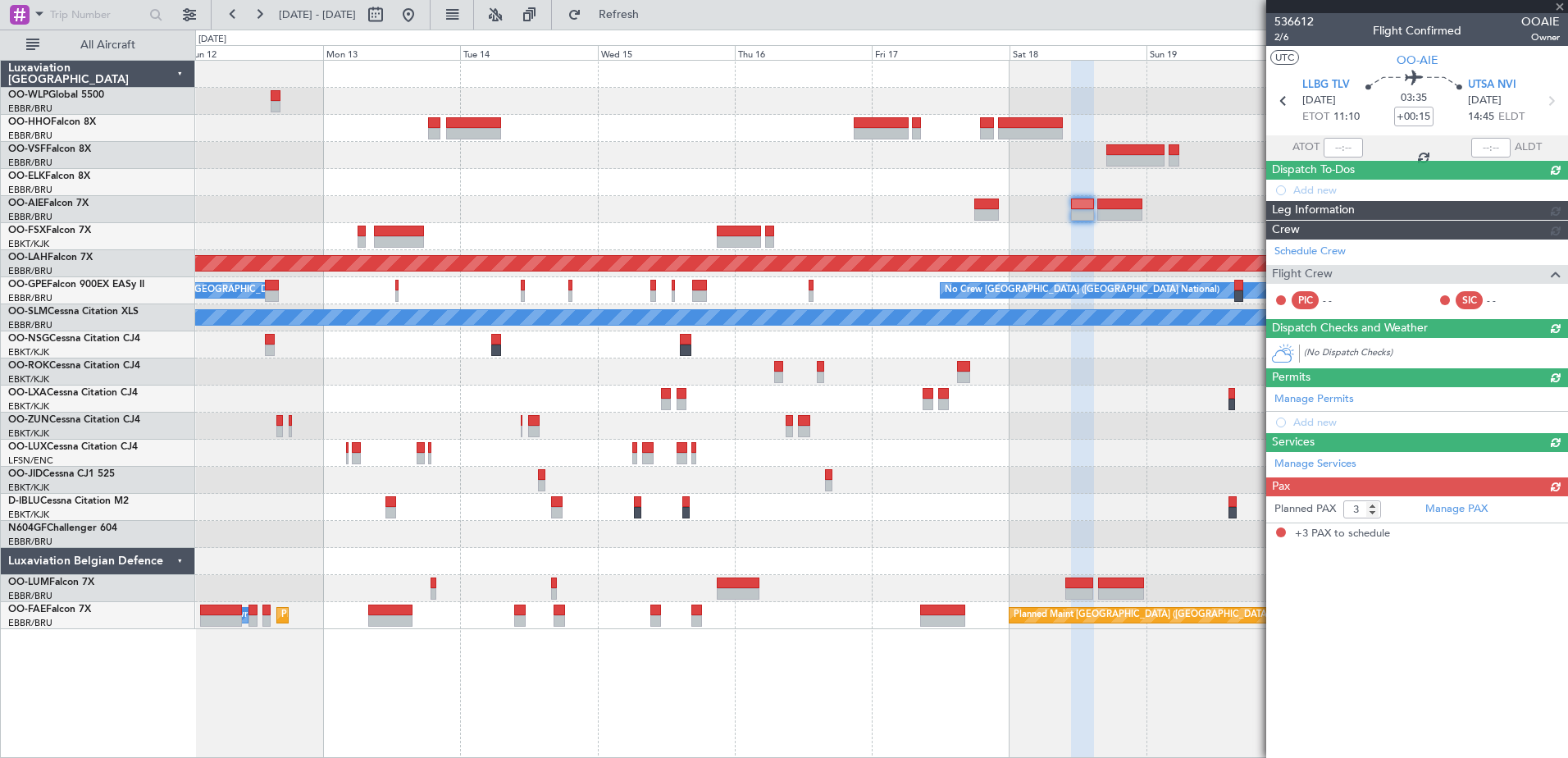
scroll to position [0, 0]
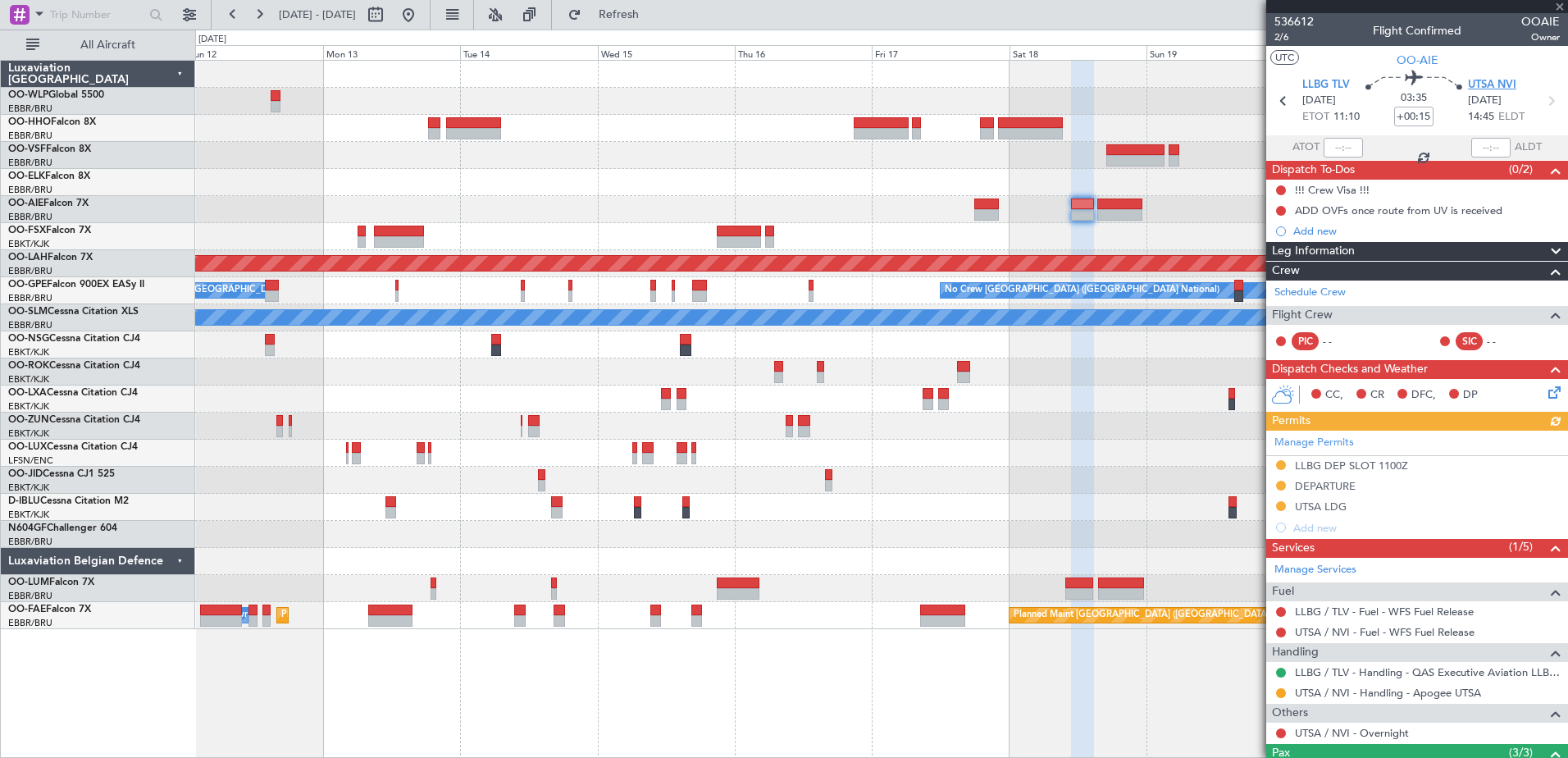
click at [1482, 85] on span "UTSA NVI" at bounding box center [1492, 86] width 48 height 17
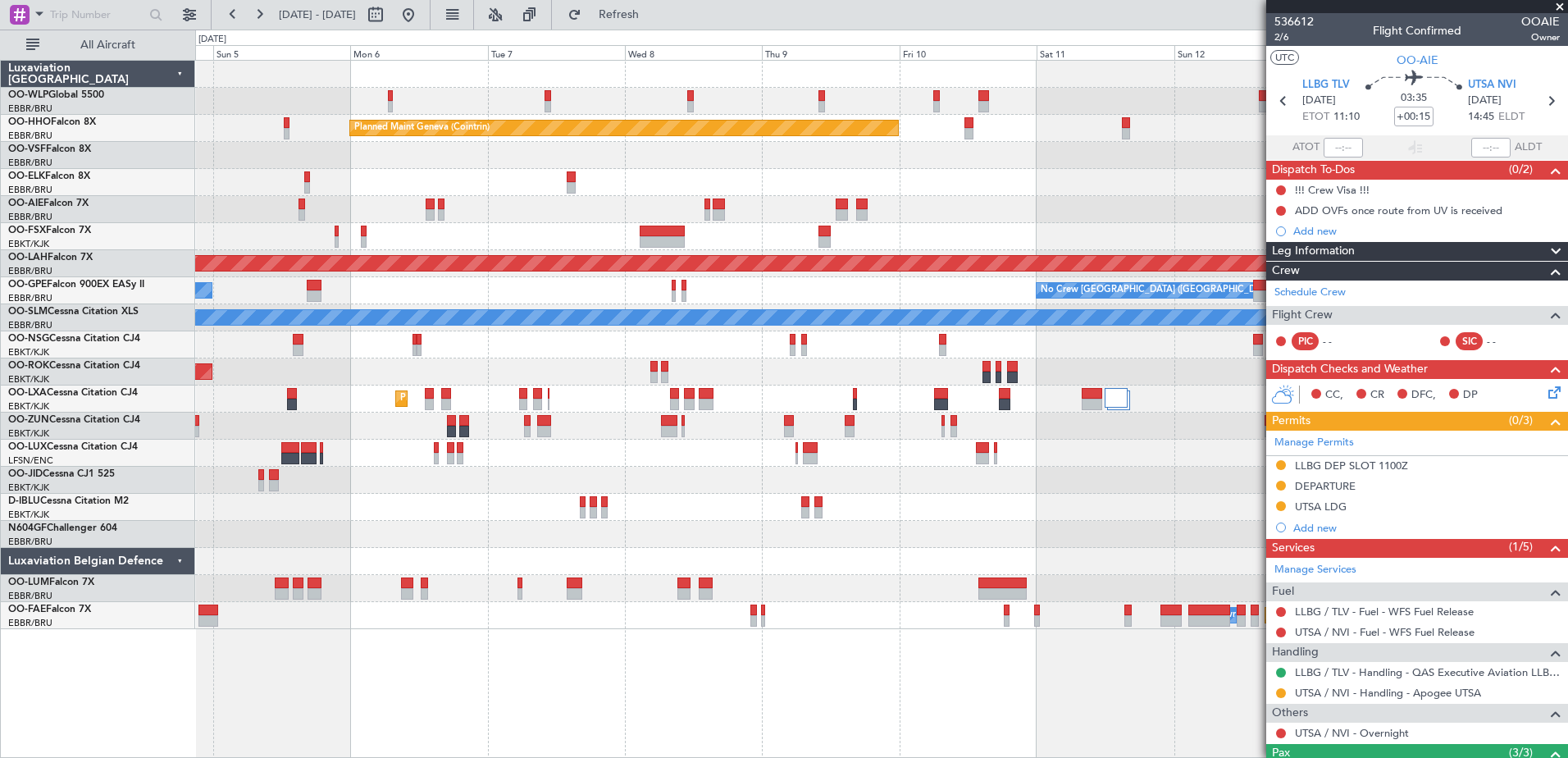
click at [1259, 250] on div "Planned Maint Milan (Linate) Planned Maint Geneva (Cointrin) Planned Maint Alto…" at bounding box center [881, 345] width 1372 height 568
click at [421, 13] on button at bounding box center [409, 15] width 27 height 27
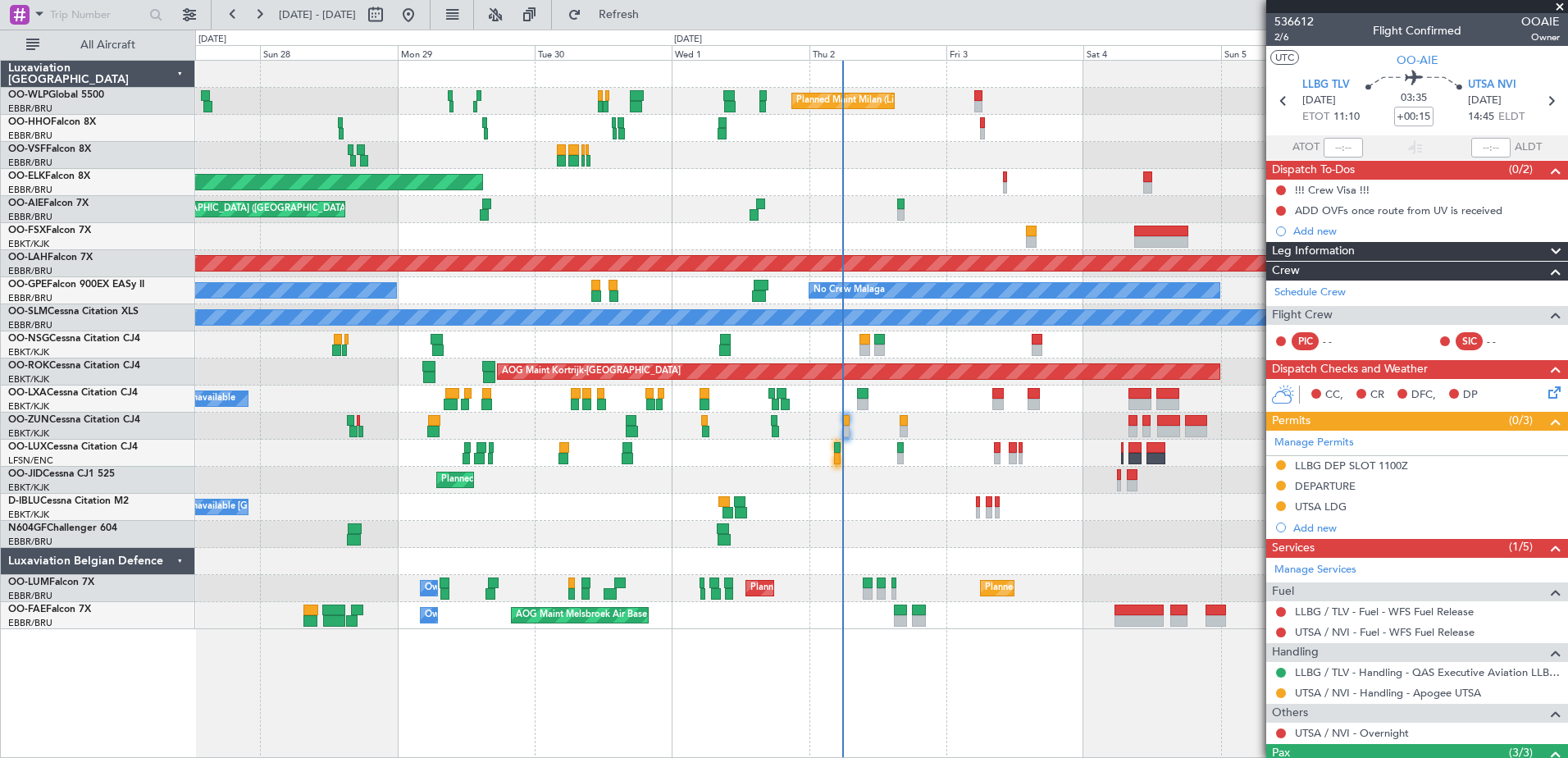
click at [995, 219] on div "Planned Maint London (Farnborough) Unplanned Maint Amsterdam (Schiphol)" at bounding box center [881, 209] width 1372 height 27
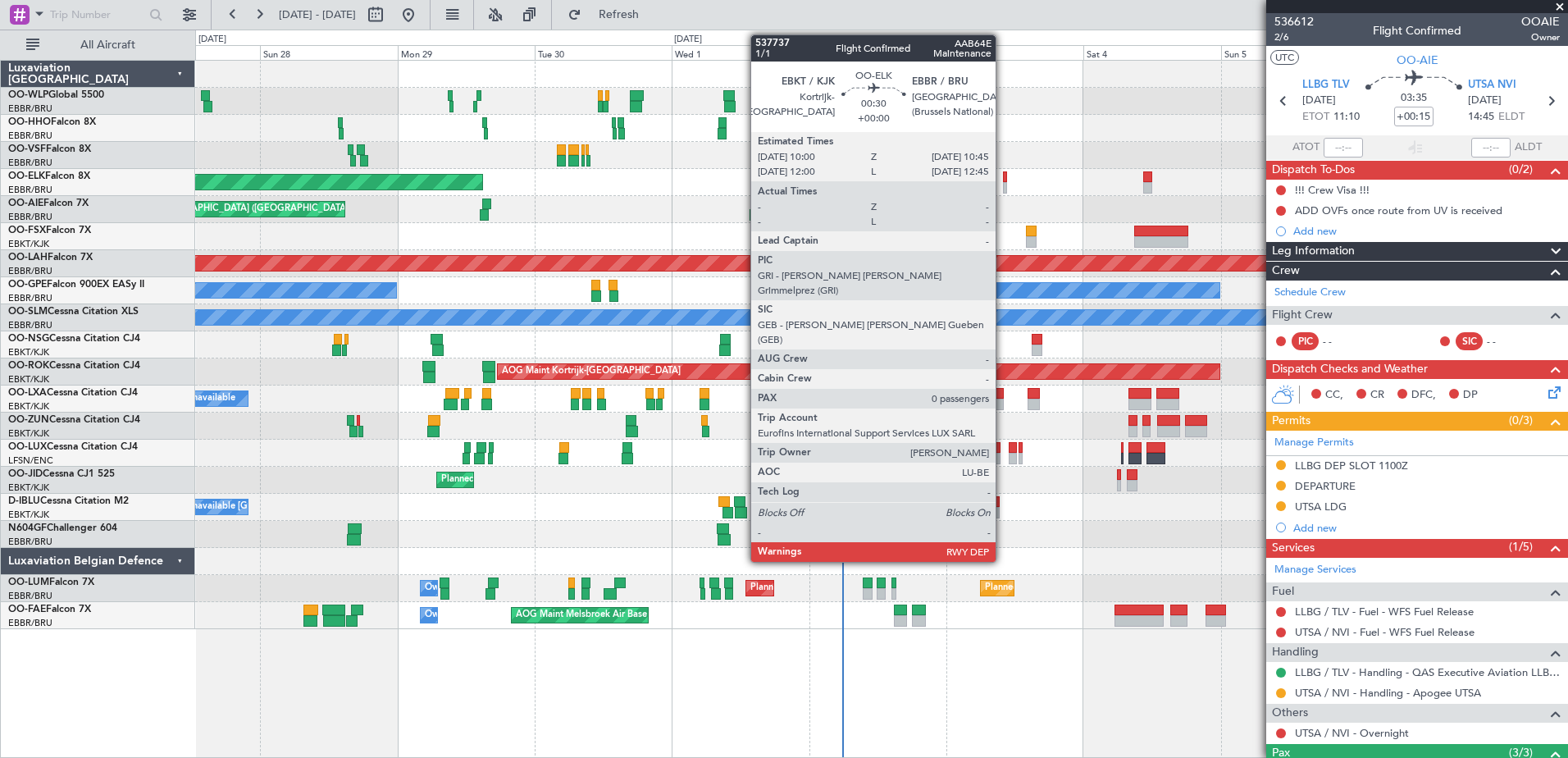
click at [1003, 184] on div at bounding box center [1005, 188] width 5 height 12
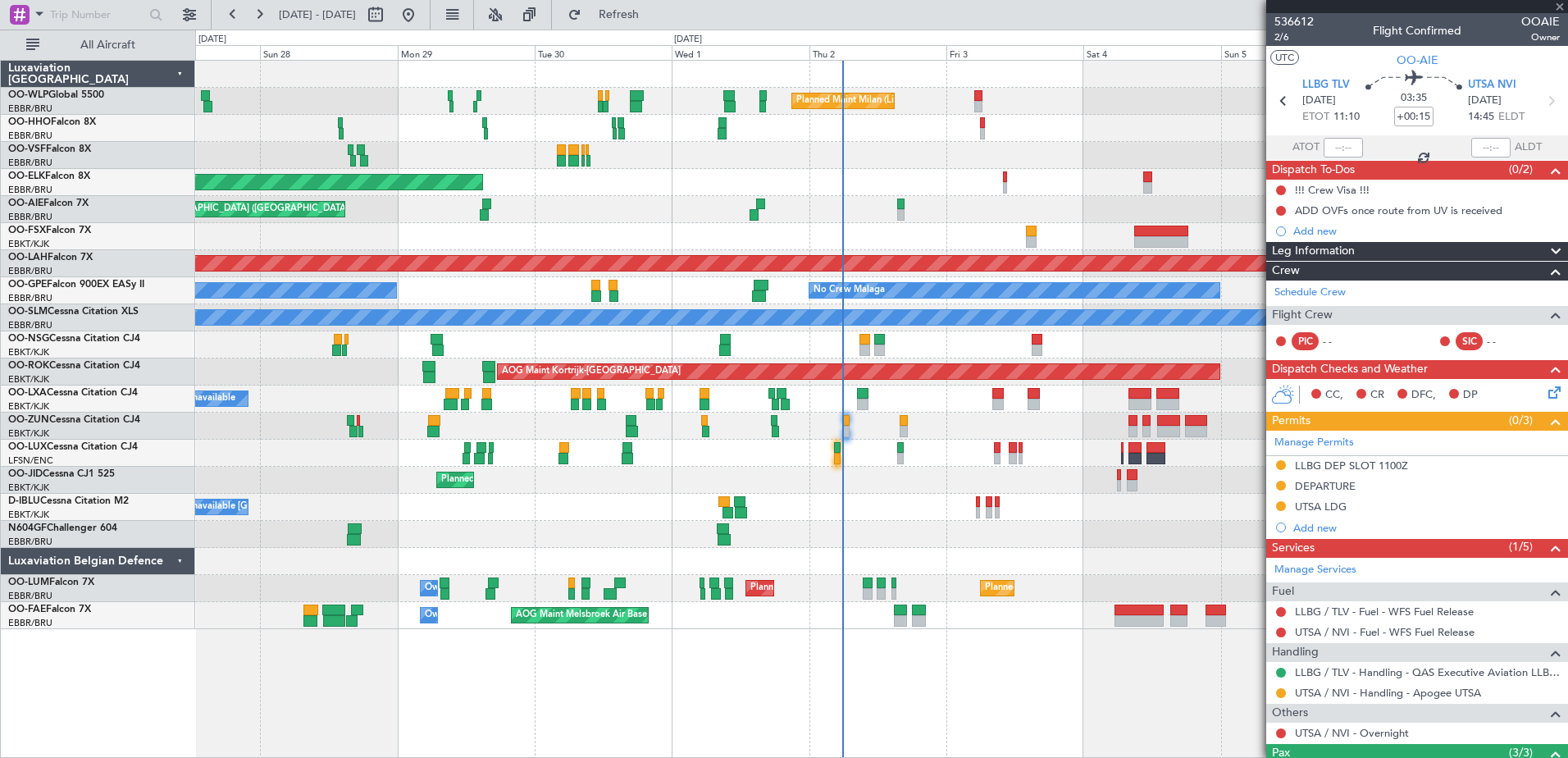
type input "0"
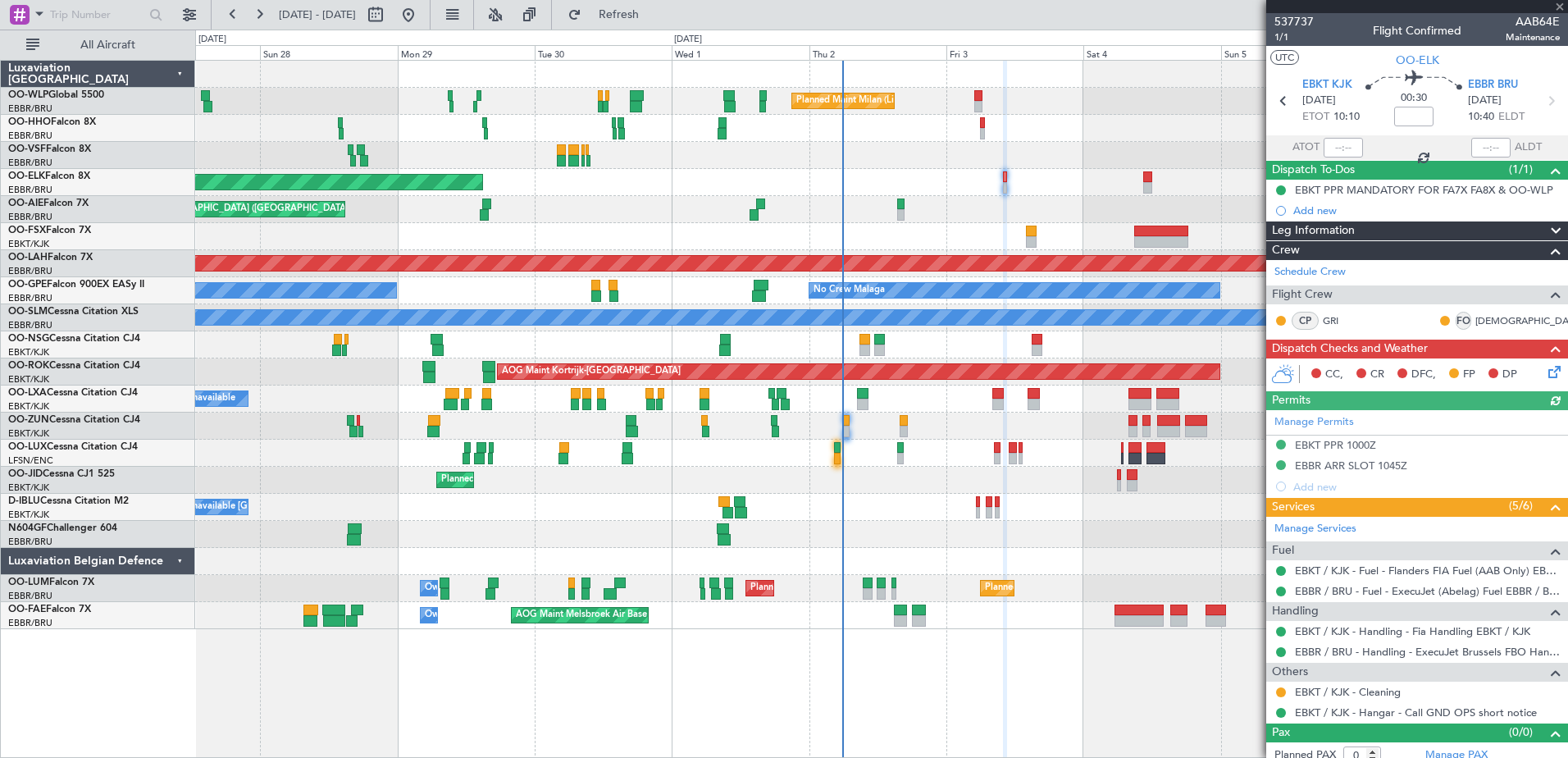
scroll to position [11, 0]
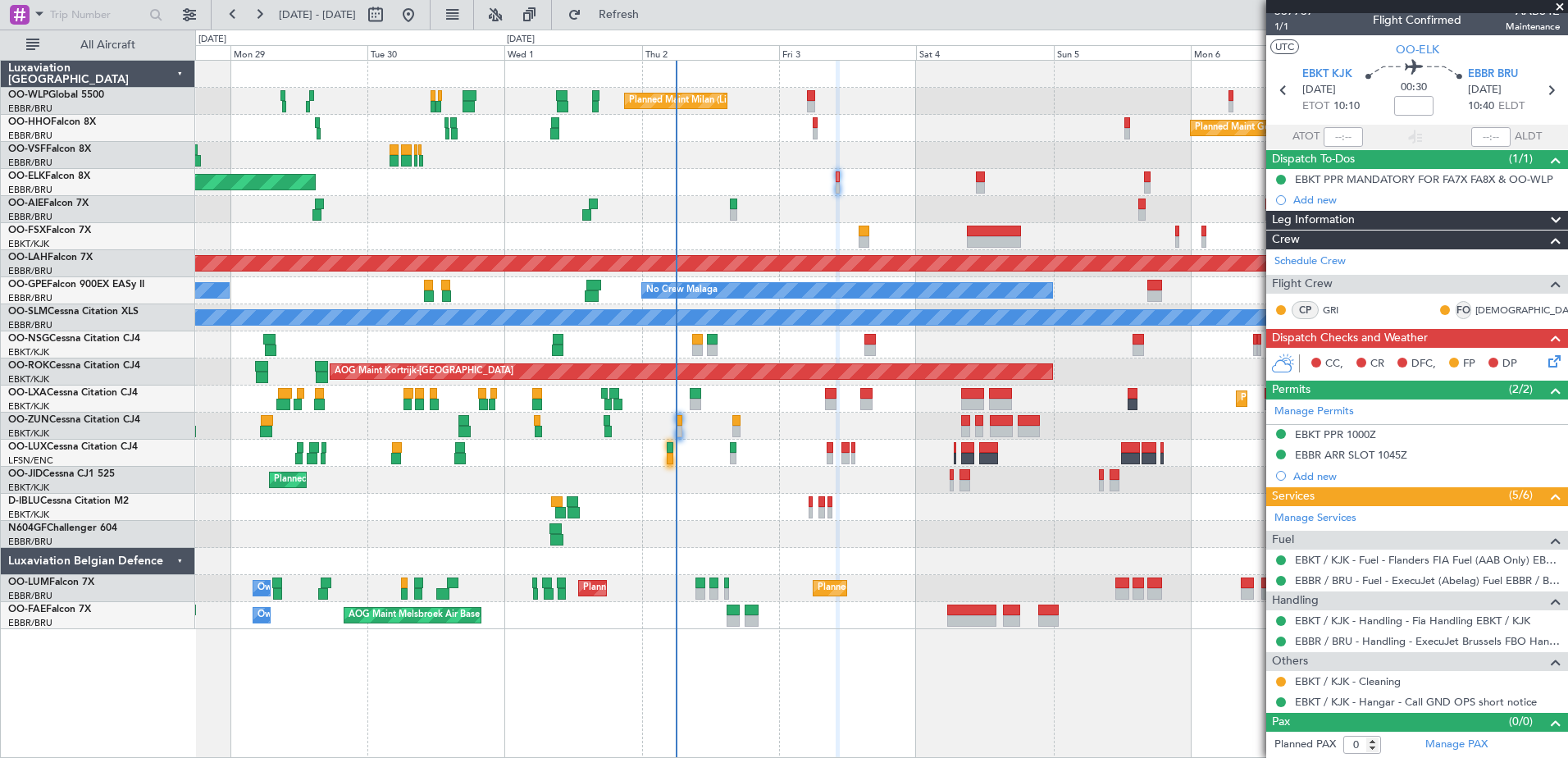
click at [818, 205] on div "Planned Maint London (Farnborough) Unplanned Maint Amsterdam (Schiphol)" at bounding box center [881, 209] width 1372 height 27
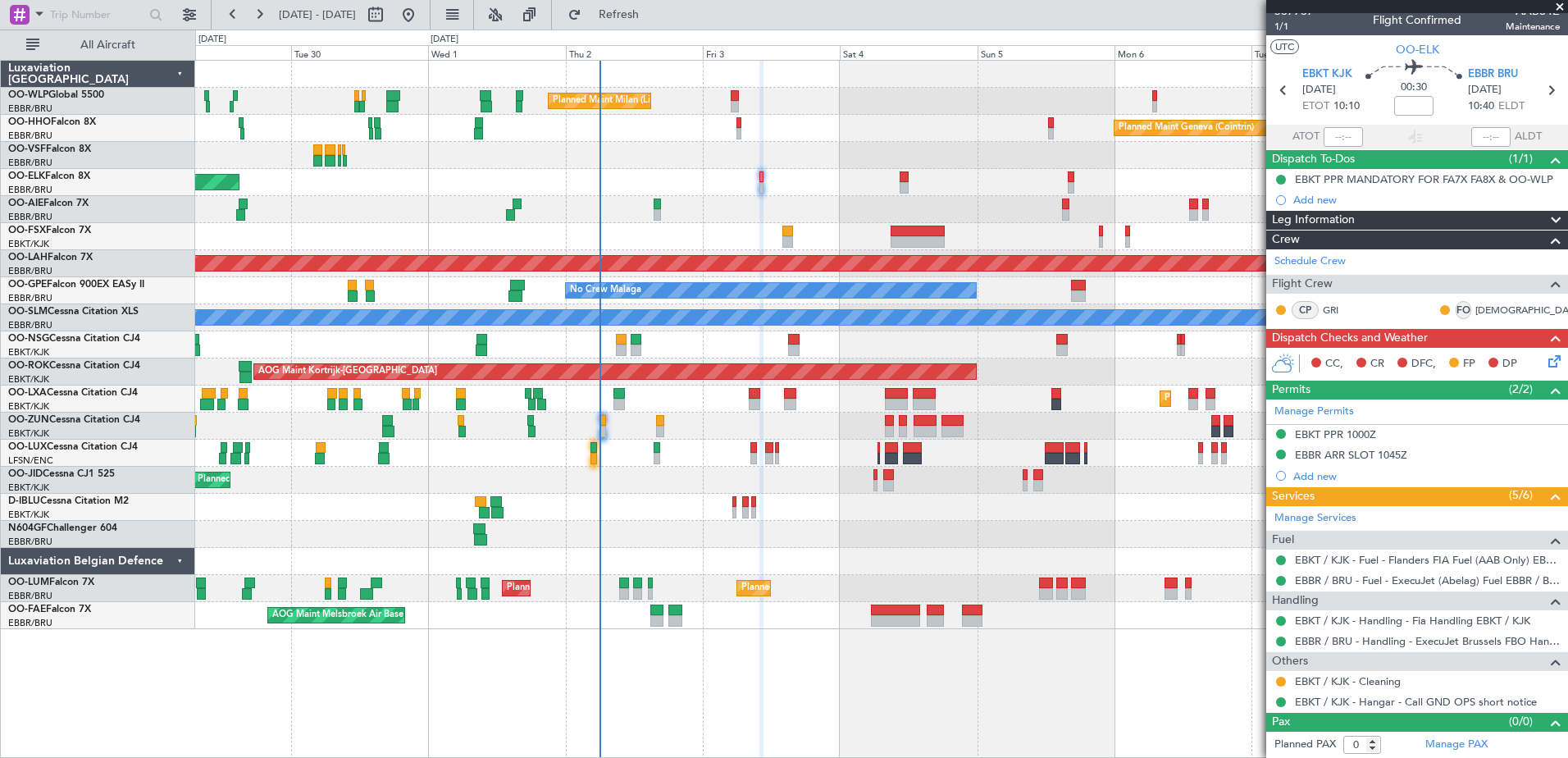
click at [742, 205] on div "Planned Maint [GEOGRAPHIC_DATA] ([GEOGRAPHIC_DATA])" at bounding box center [881, 209] width 1372 height 27
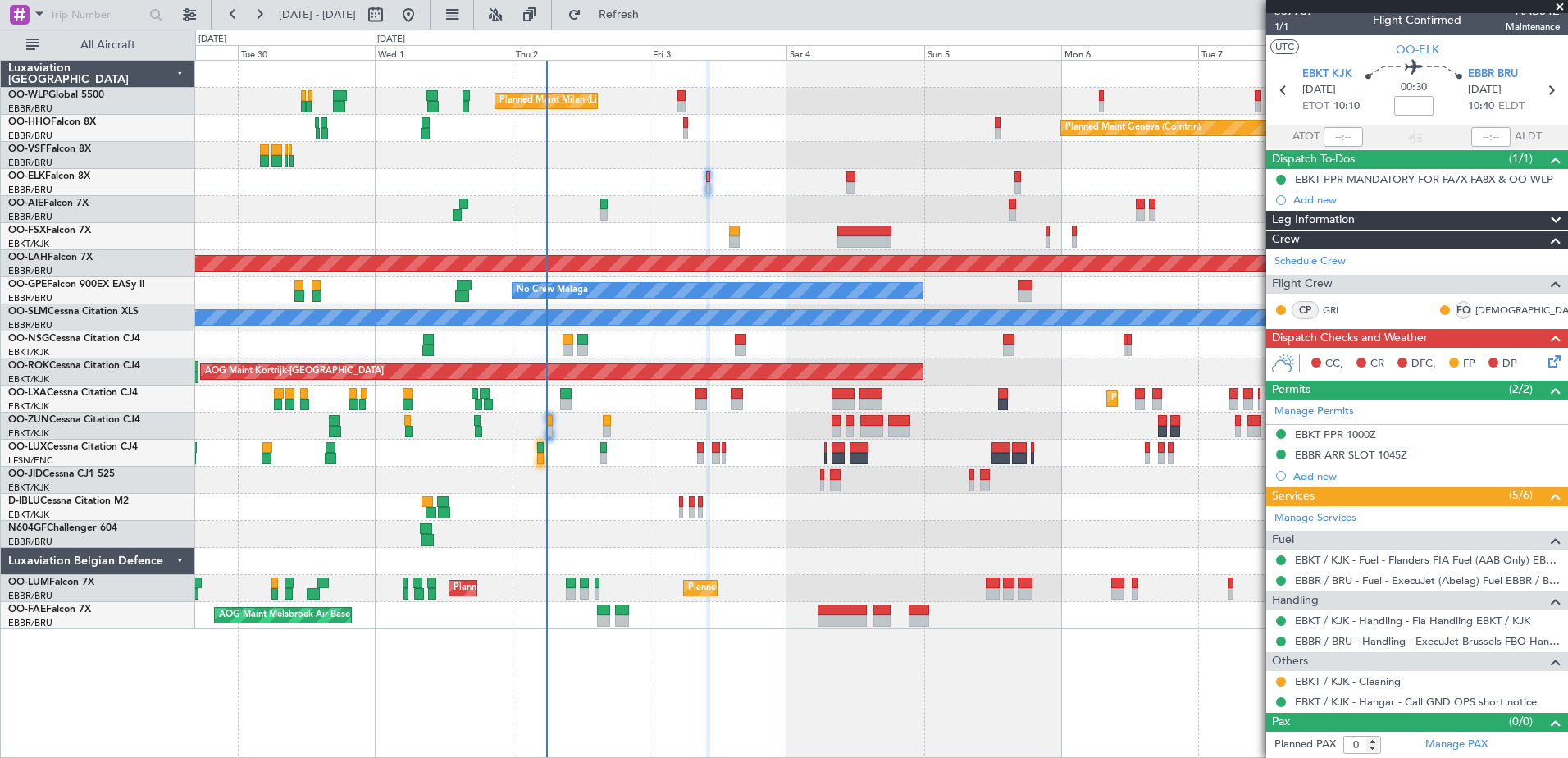
click at [715, 187] on div "Planned Maint Kortrijk-[GEOGRAPHIC_DATA]" at bounding box center [881, 182] width 1372 height 27
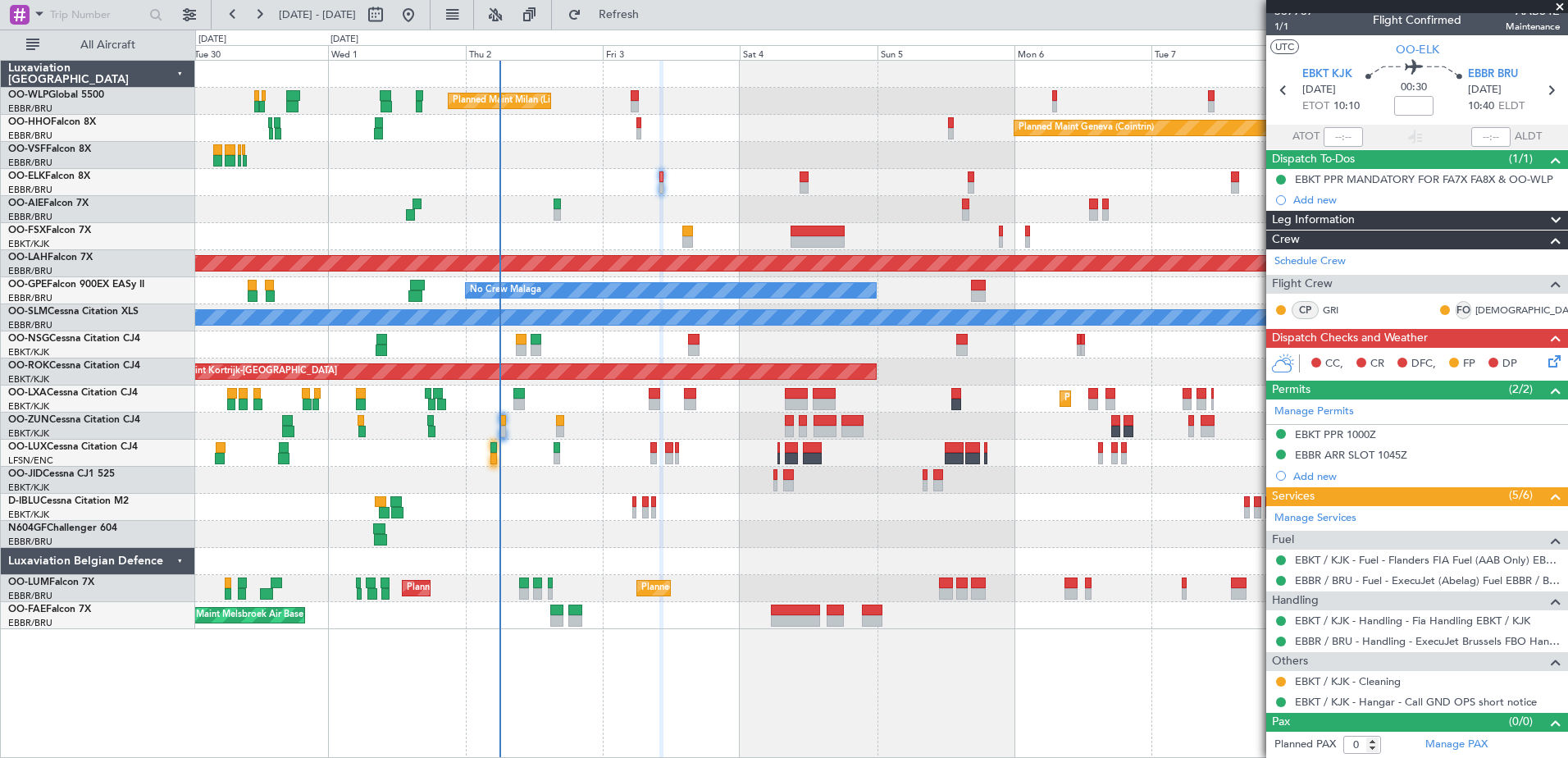
click at [655, 209] on div "Planned Maint Milan (Linate) Planned Maint Geneva (Cointrin) Planned Maint Kort…" at bounding box center [881, 345] width 1372 height 568
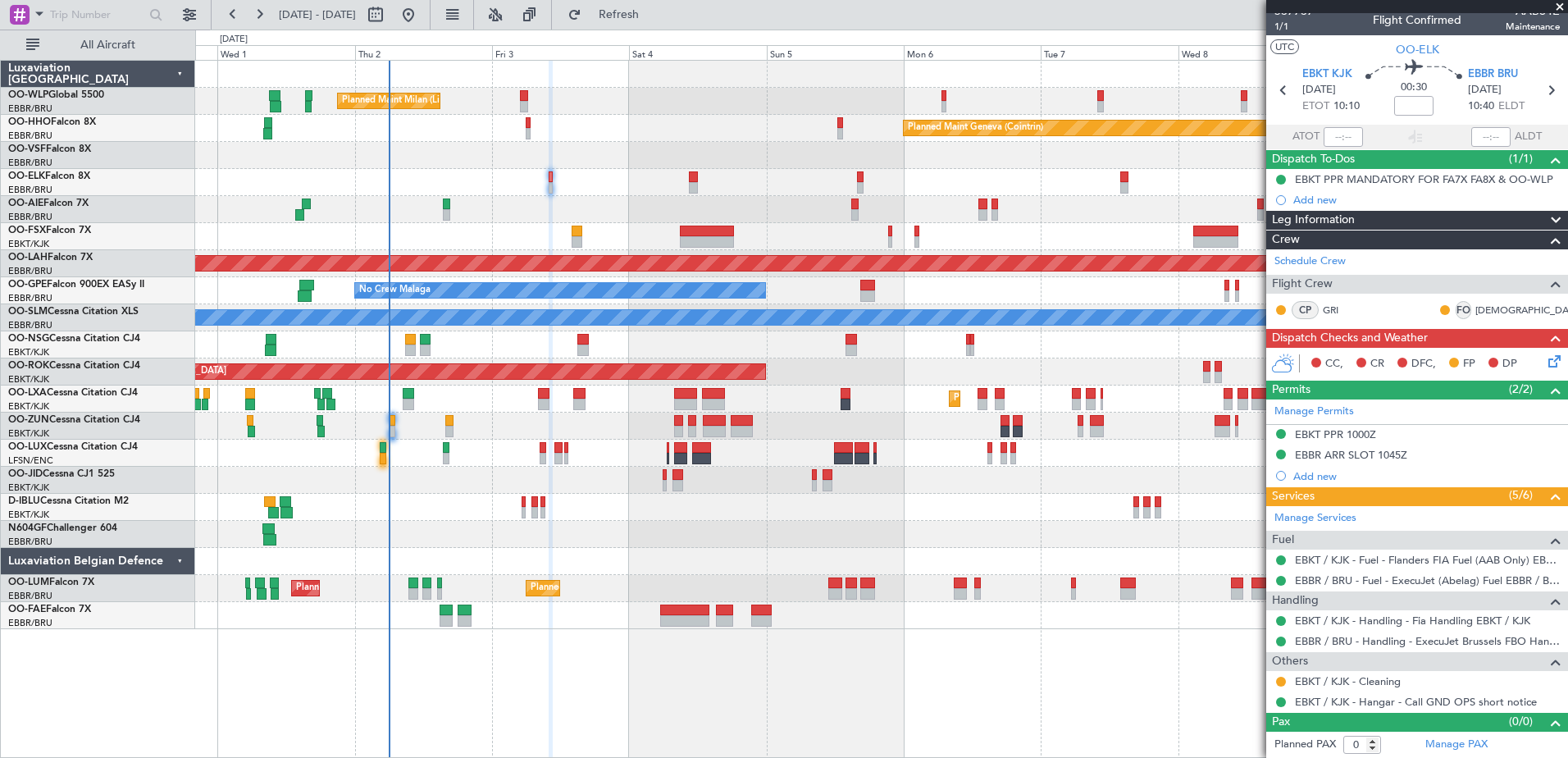
click at [674, 167] on div at bounding box center [881, 155] width 1372 height 27
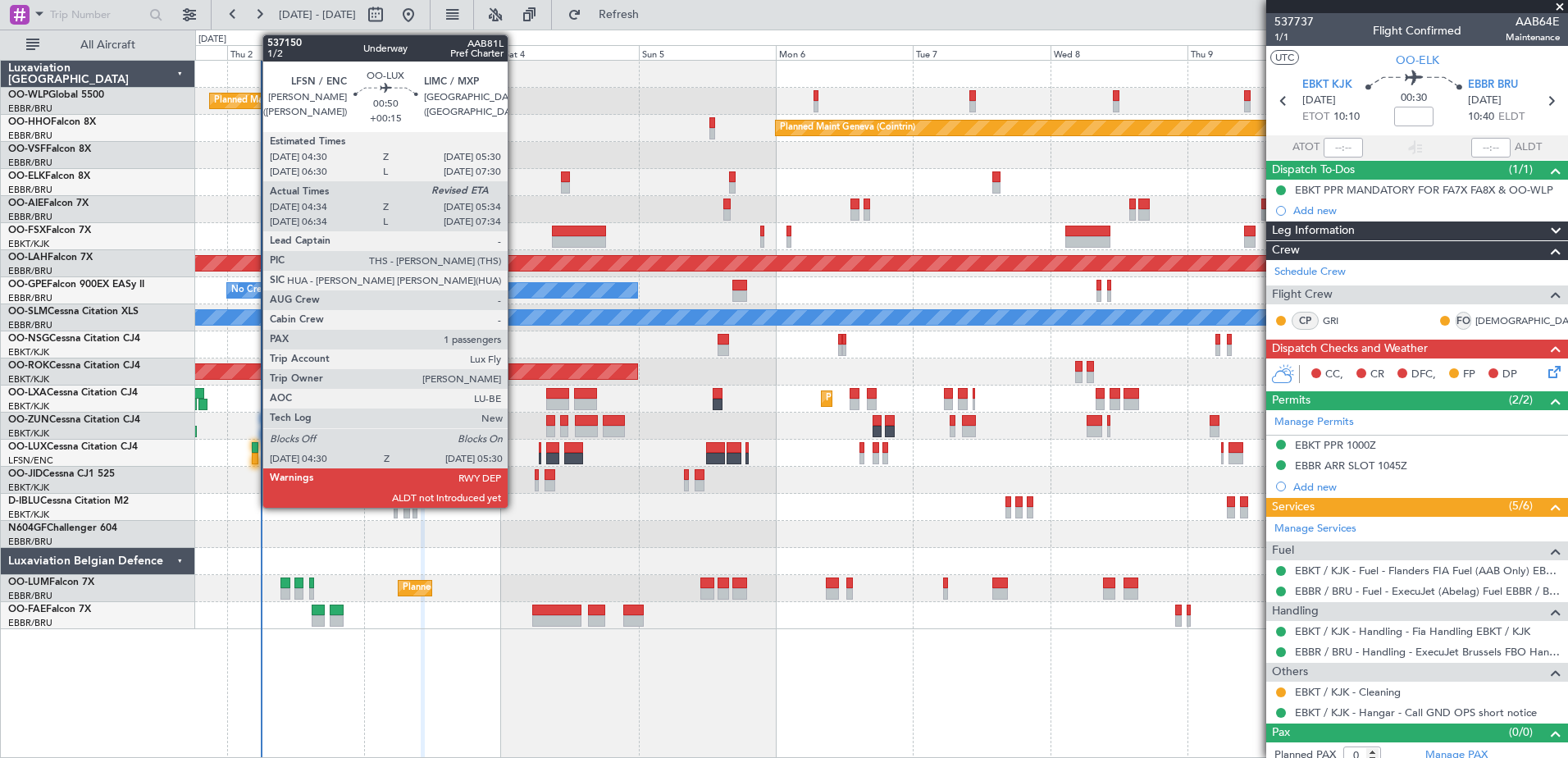
click at [255, 455] on div at bounding box center [254, 459] width 6 height 12
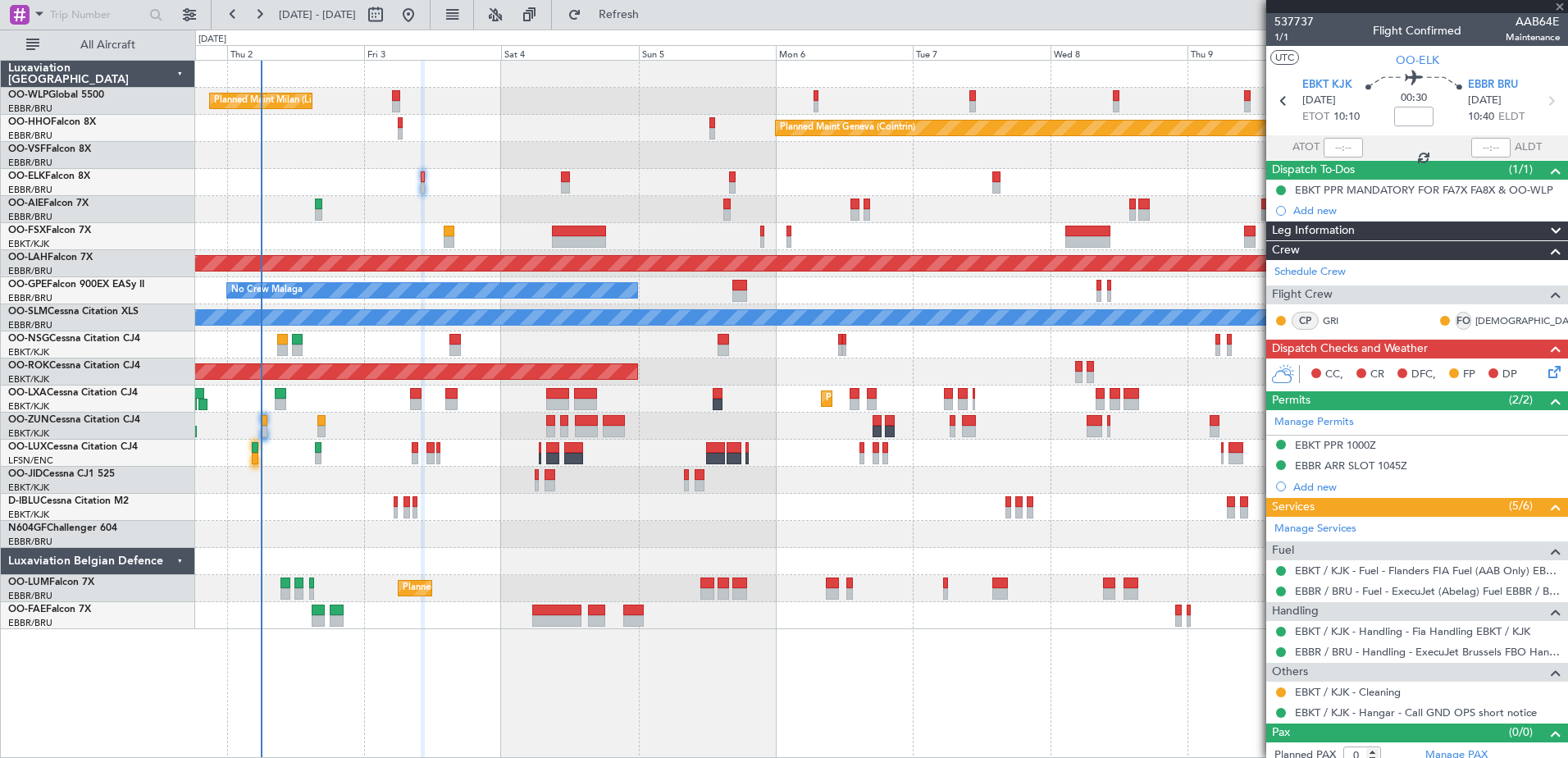
type input "+00:15"
type input "04:39"
type input "1"
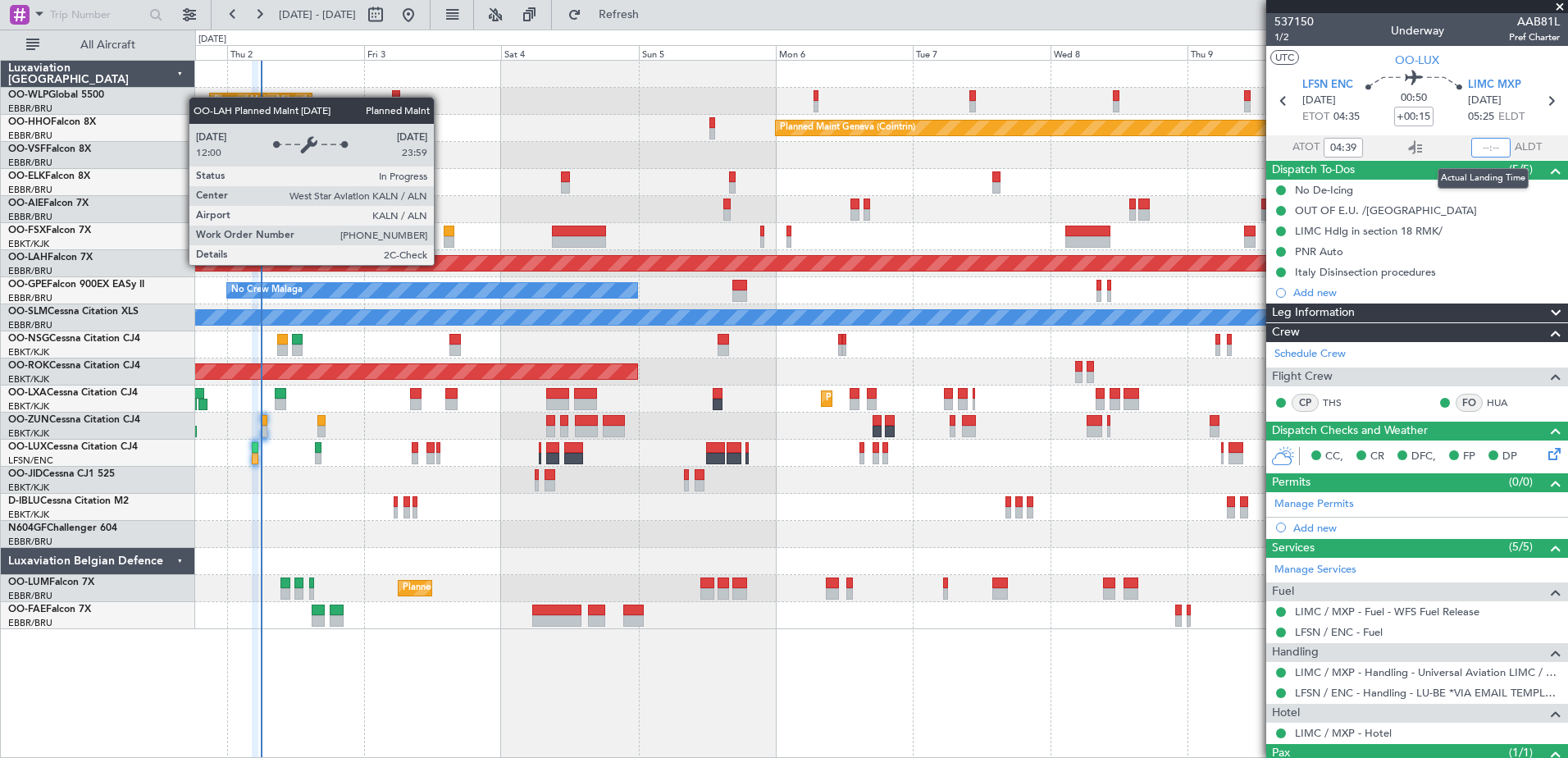
click at [1471, 143] on input "text" at bounding box center [1490, 148] width 39 height 20
type input "05:22"
click at [472, 202] on div at bounding box center [881, 209] width 1372 height 27
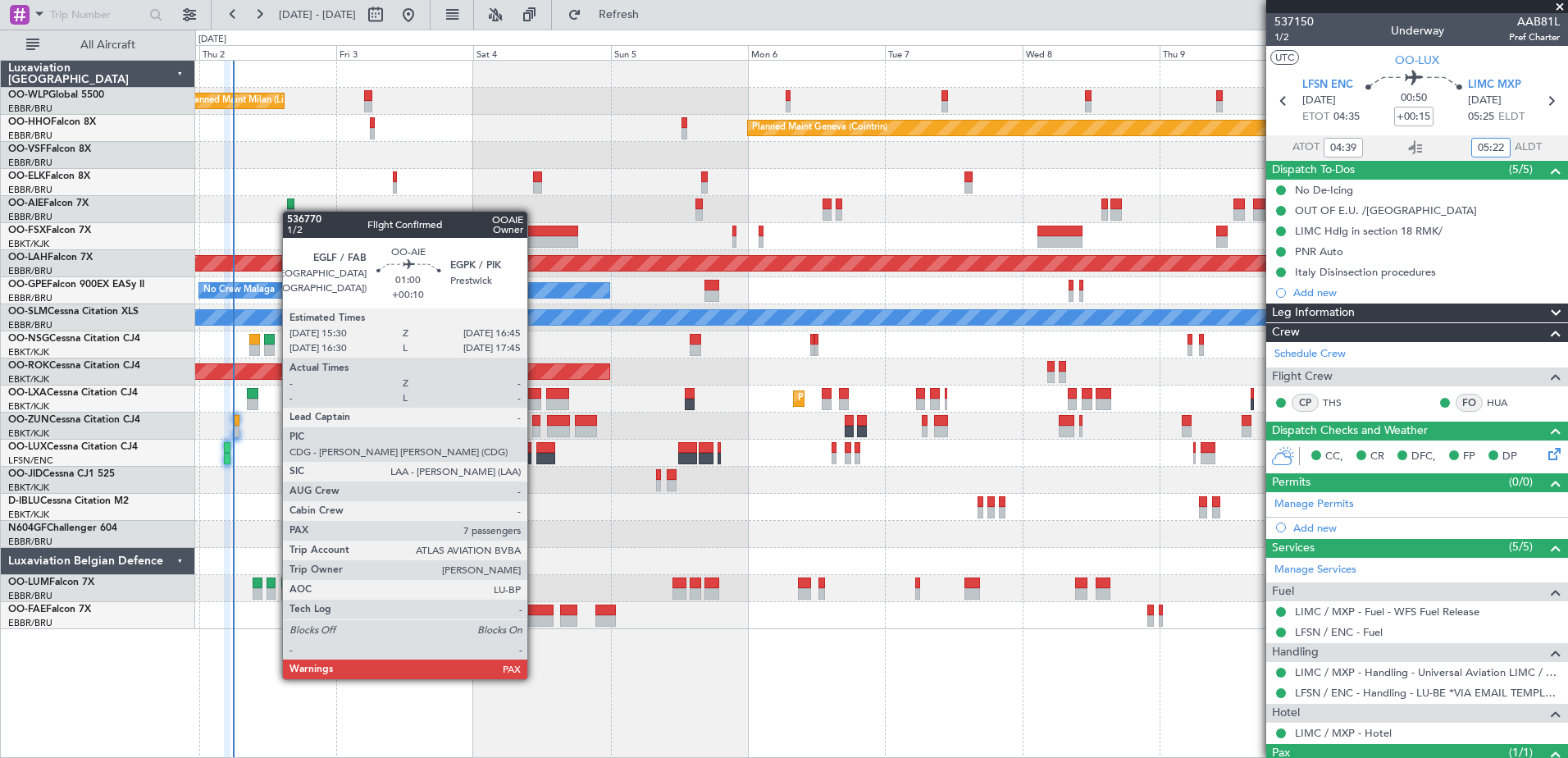
click at [290, 211] on div at bounding box center [290, 215] width 7 height 12
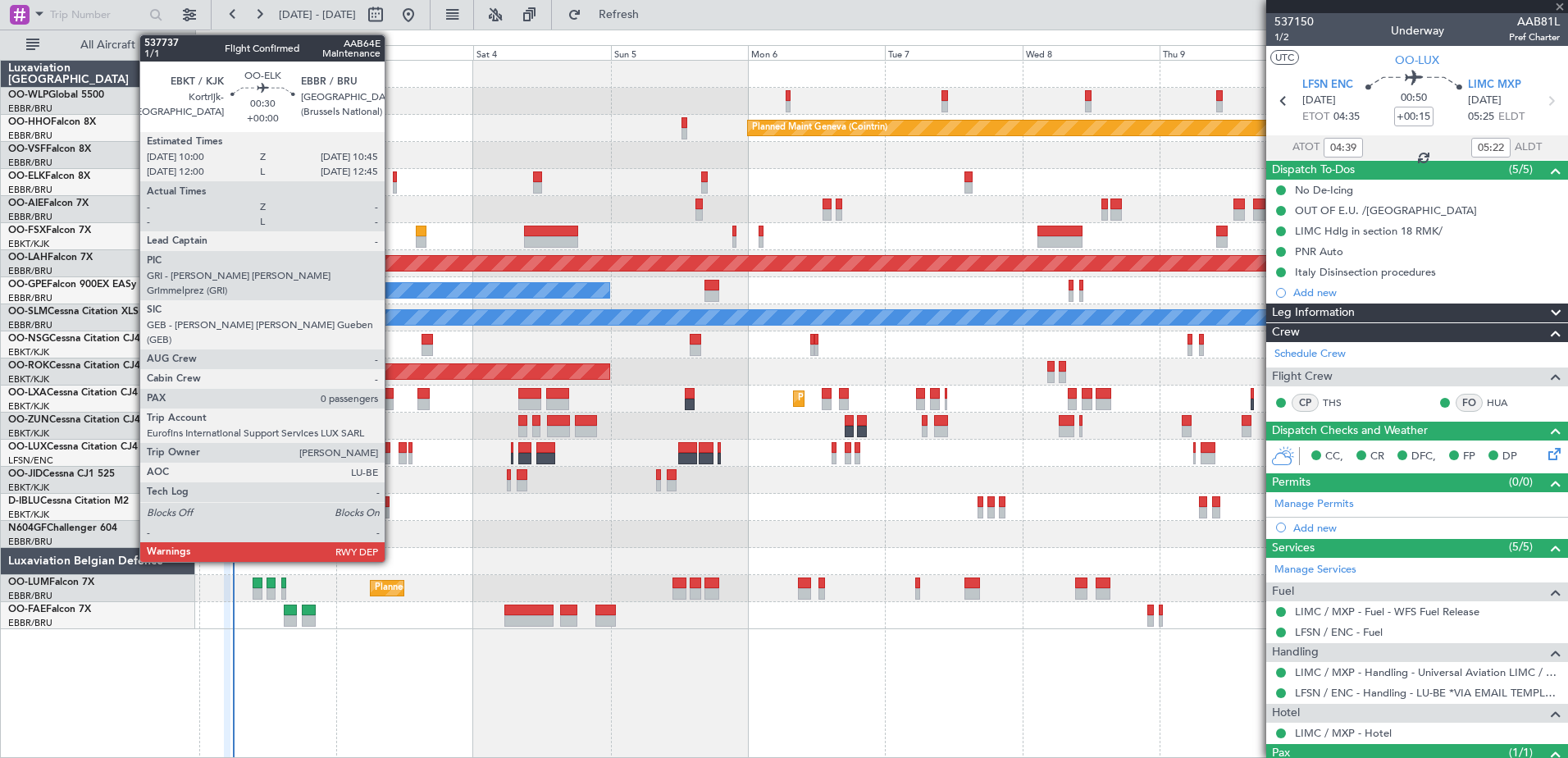
click at [393, 179] on div at bounding box center [396, 177] width 5 height 12
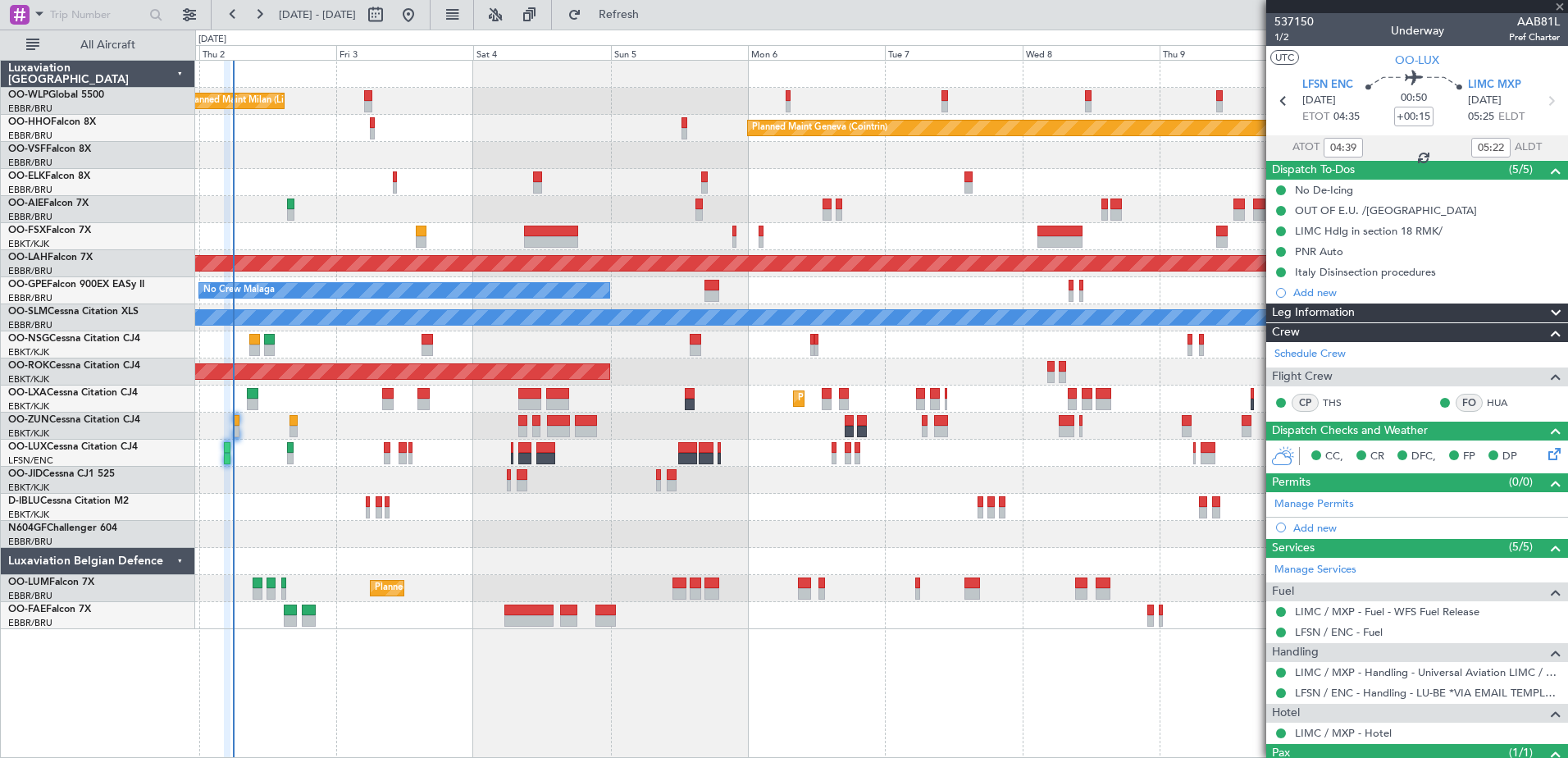
type input "0"
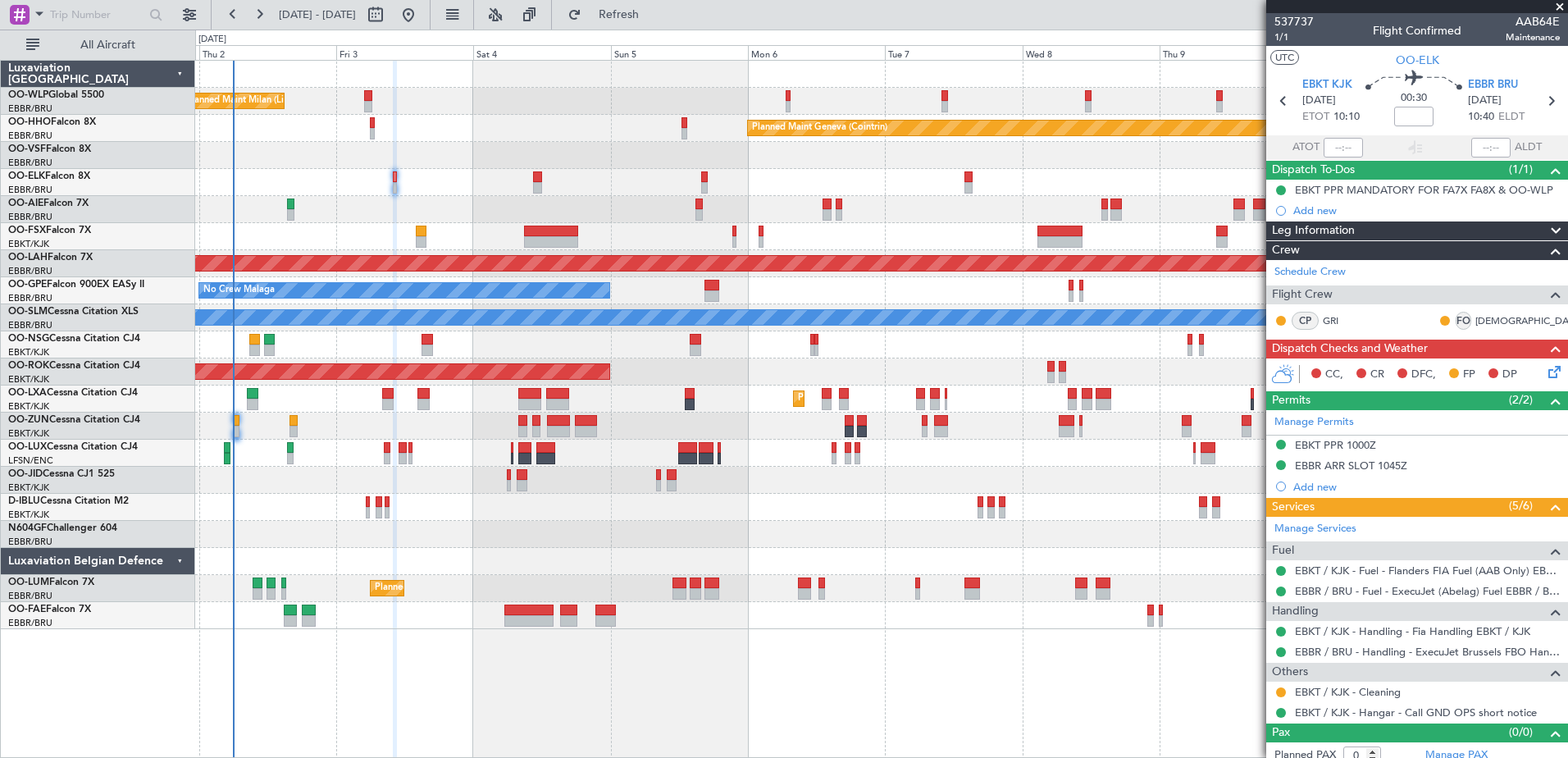
click at [1532, 372] on div "CC, CR DFC, FP DP" at bounding box center [1417, 374] width 302 height 32
click at [1545, 372] on icon at bounding box center [1551, 369] width 13 height 13
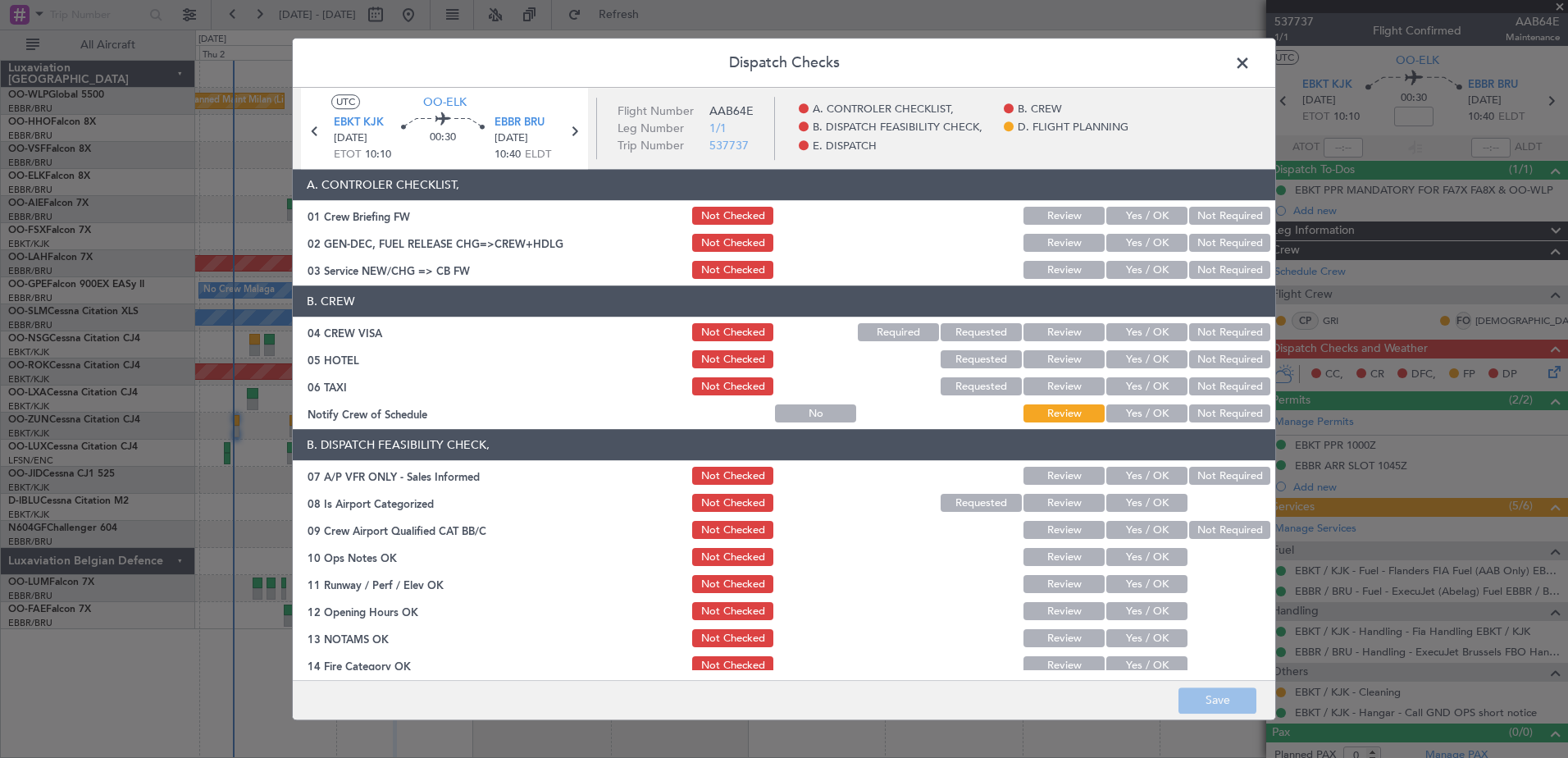
click at [1154, 405] on button "Yes / OK" at bounding box center [1147, 414] width 81 height 18
click at [1197, 382] on button "Not Required" at bounding box center [1230, 387] width 81 height 18
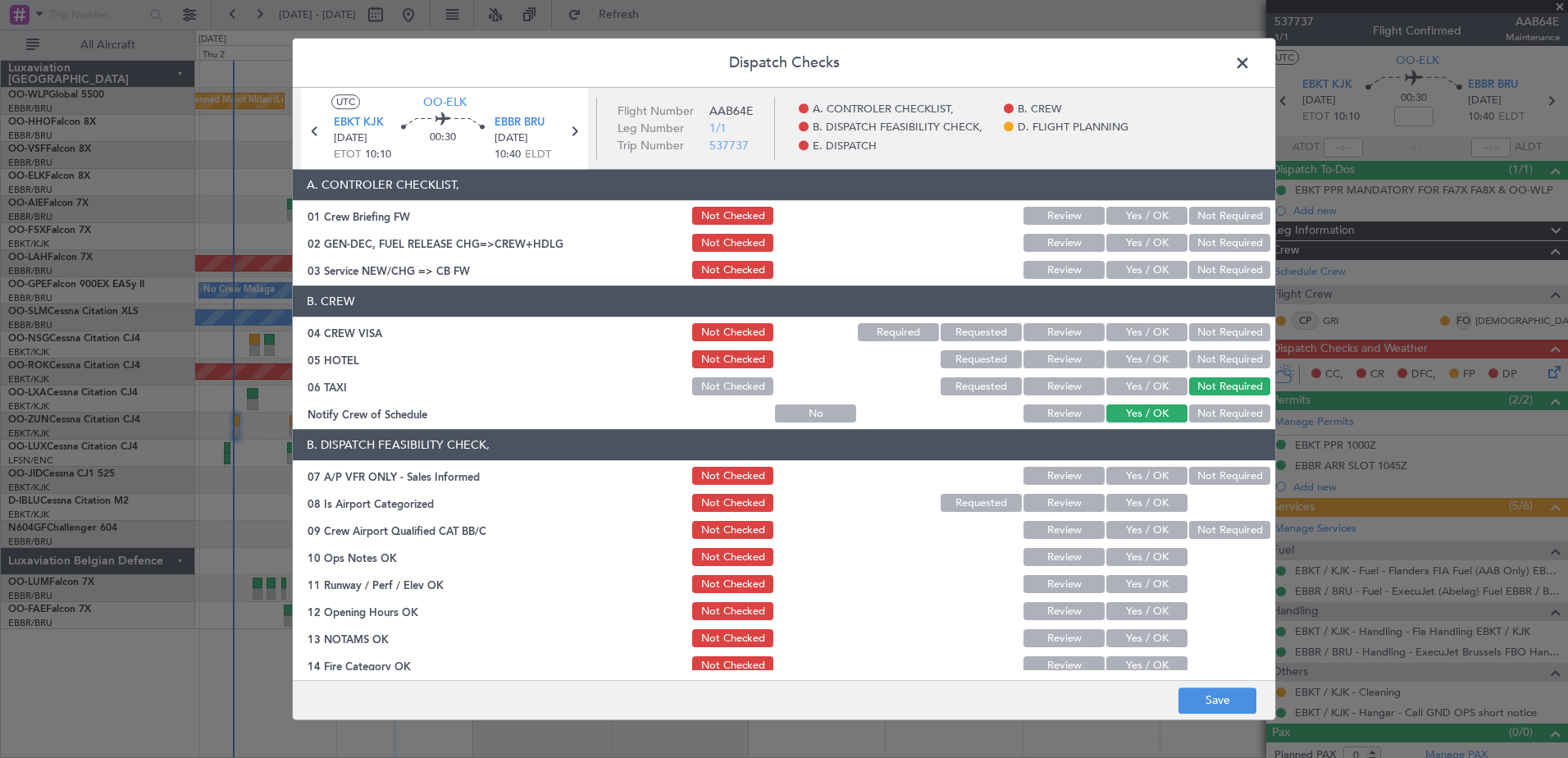
click at [1205, 357] on button "Not Required" at bounding box center [1230, 360] width 81 height 18
click at [1208, 333] on button "Not Required" at bounding box center [1230, 333] width 81 height 18
drag, startPoint x: 1143, startPoint y: 274, endPoint x: 1147, endPoint y: 261, distance: 13.6
click at [1143, 272] on button "Yes / OK" at bounding box center [1147, 271] width 81 height 18
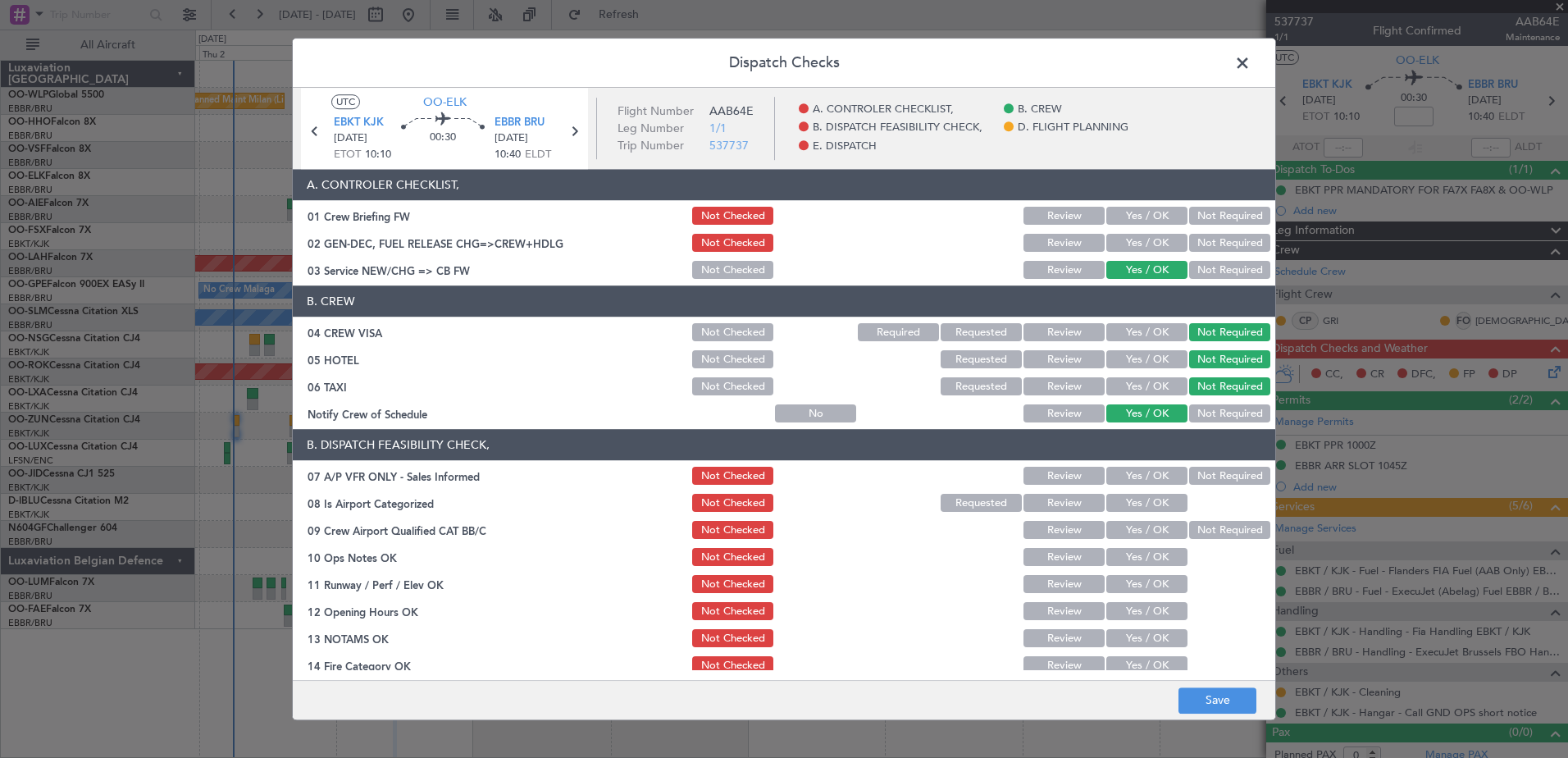
click at [1217, 234] on button "Not Required" at bounding box center [1230, 244] width 81 height 18
click at [1147, 243] on button "Yes / OK" at bounding box center [1147, 244] width 81 height 18
click at [703, 245] on button "Not Checked" at bounding box center [733, 244] width 81 height 18
click at [1206, 481] on button "Not Required" at bounding box center [1230, 476] width 81 height 18
click at [1143, 495] on button "Yes / OK" at bounding box center [1147, 504] width 81 height 18
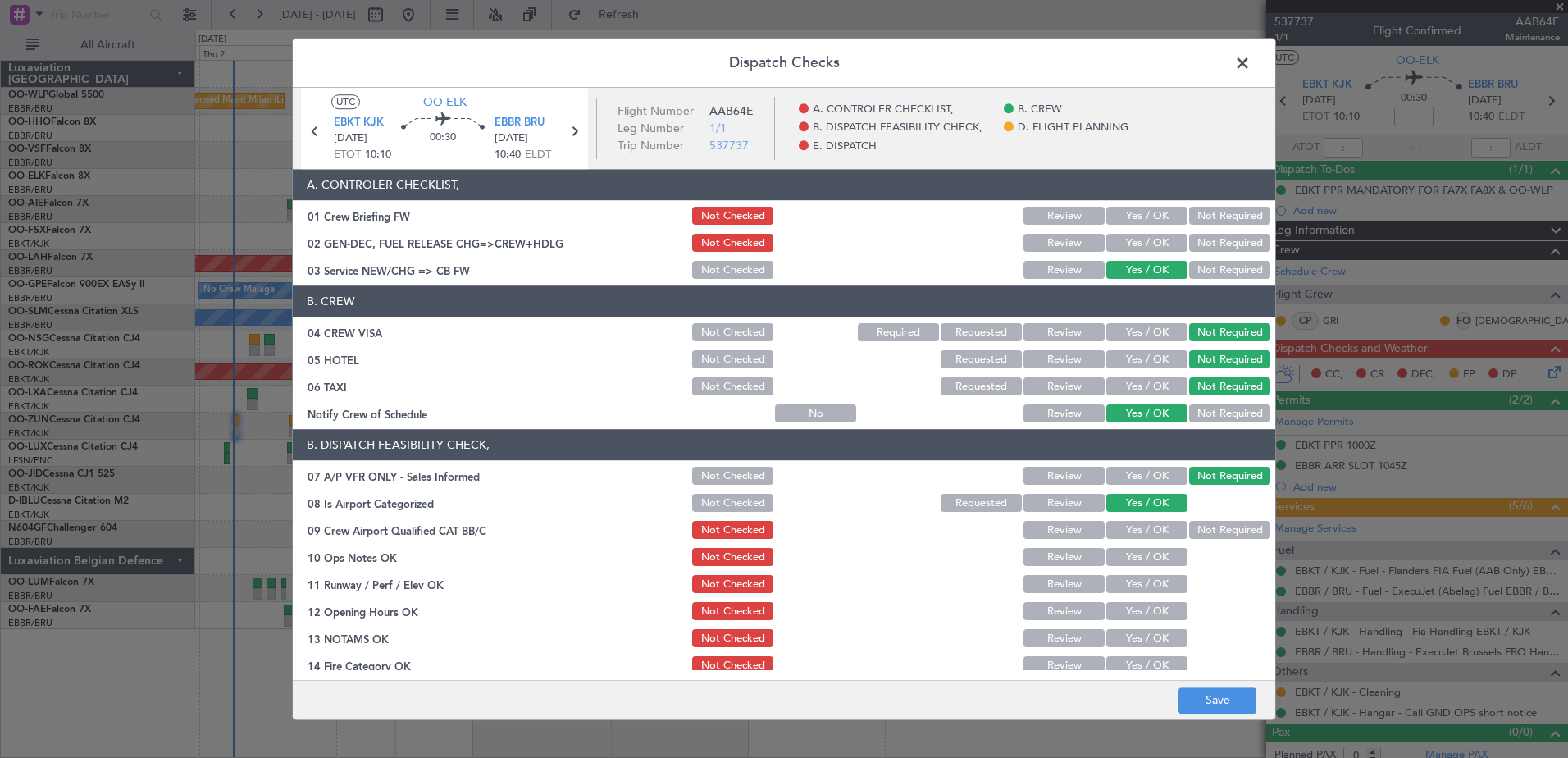
click at [1208, 514] on div at bounding box center [1228, 504] width 83 height 23
click at [1207, 534] on button "Not Required" at bounding box center [1230, 531] width 81 height 18
click at [1138, 549] on button "Yes / OK" at bounding box center [1147, 558] width 81 height 18
click at [1150, 596] on section "B. DISPATCH FEASIBILITY CHECK, 07 A/P VFR ONLY - Sales Informed Not Checked Rev…" at bounding box center [784, 608] width 982 height 356
click at [1148, 586] on button "Yes / OK" at bounding box center [1147, 585] width 81 height 18
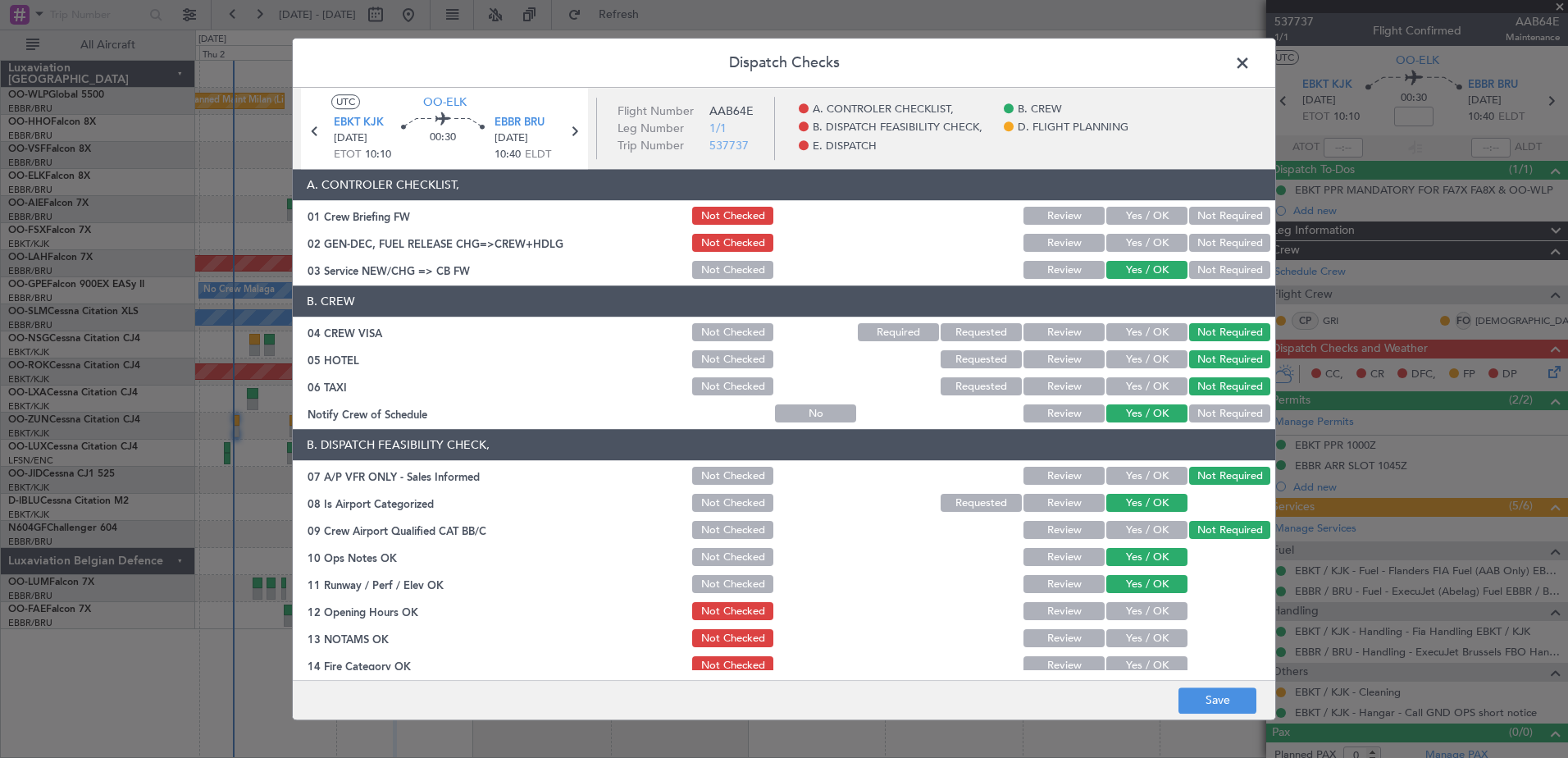
click at [1148, 607] on button "Yes / OK" at bounding box center [1147, 612] width 81 height 18
click at [1147, 646] on button "Yes / OK" at bounding box center [1147, 639] width 81 height 18
click at [1149, 662] on button "Yes / OK" at bounding box center [1147, 666] width 81 height 18
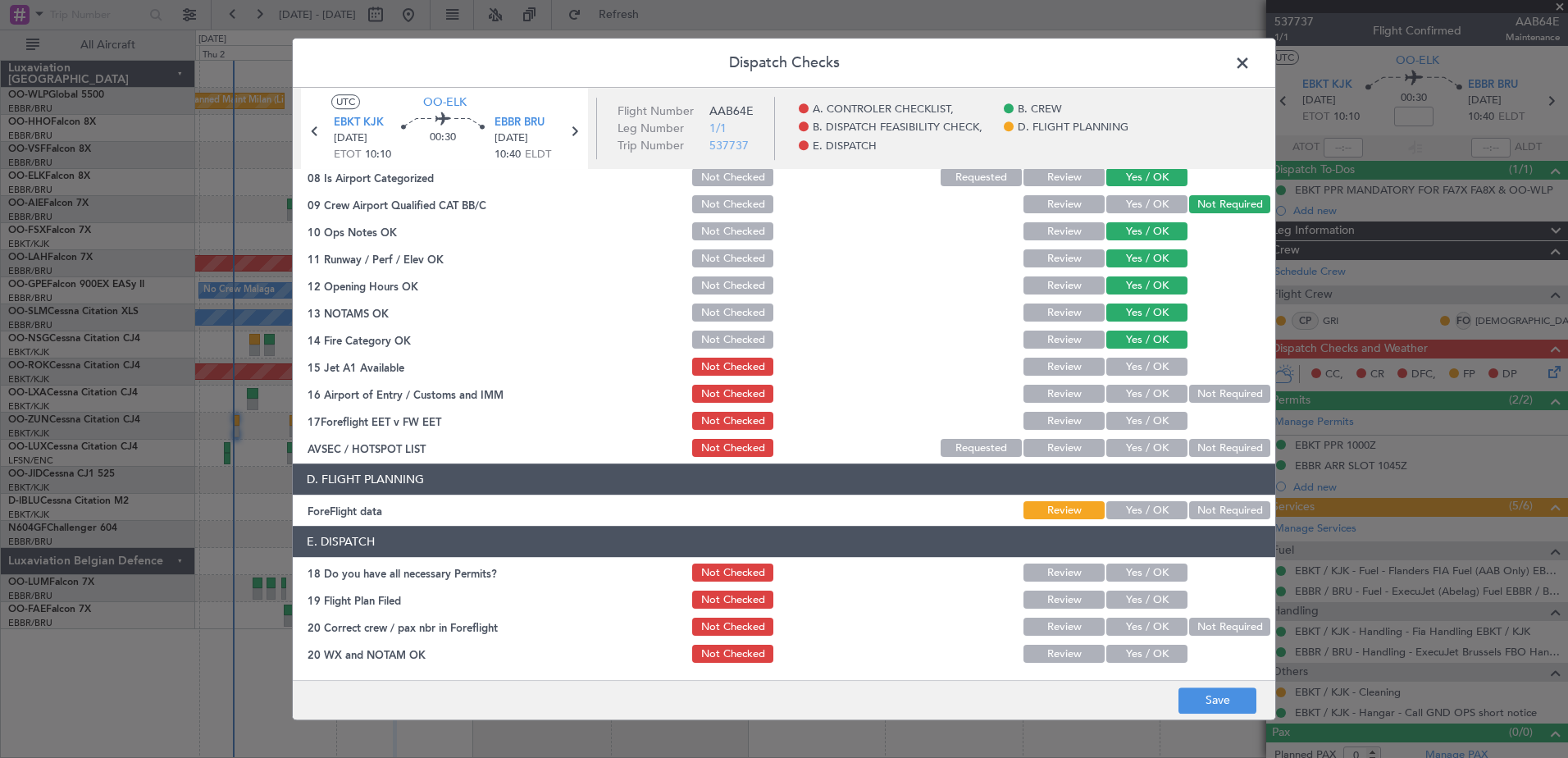
click at [1134, 365] on button "Yes / OK" at bounding box center [1147, 367] width 81 height 18
click at [1142, 386] on button "Yes / OK" at bounding box center [1147, 395] width 81 height 18
click at [1150, 416] on button "Yes / OK" at bounding box center [1147, 421] width 81 height 18
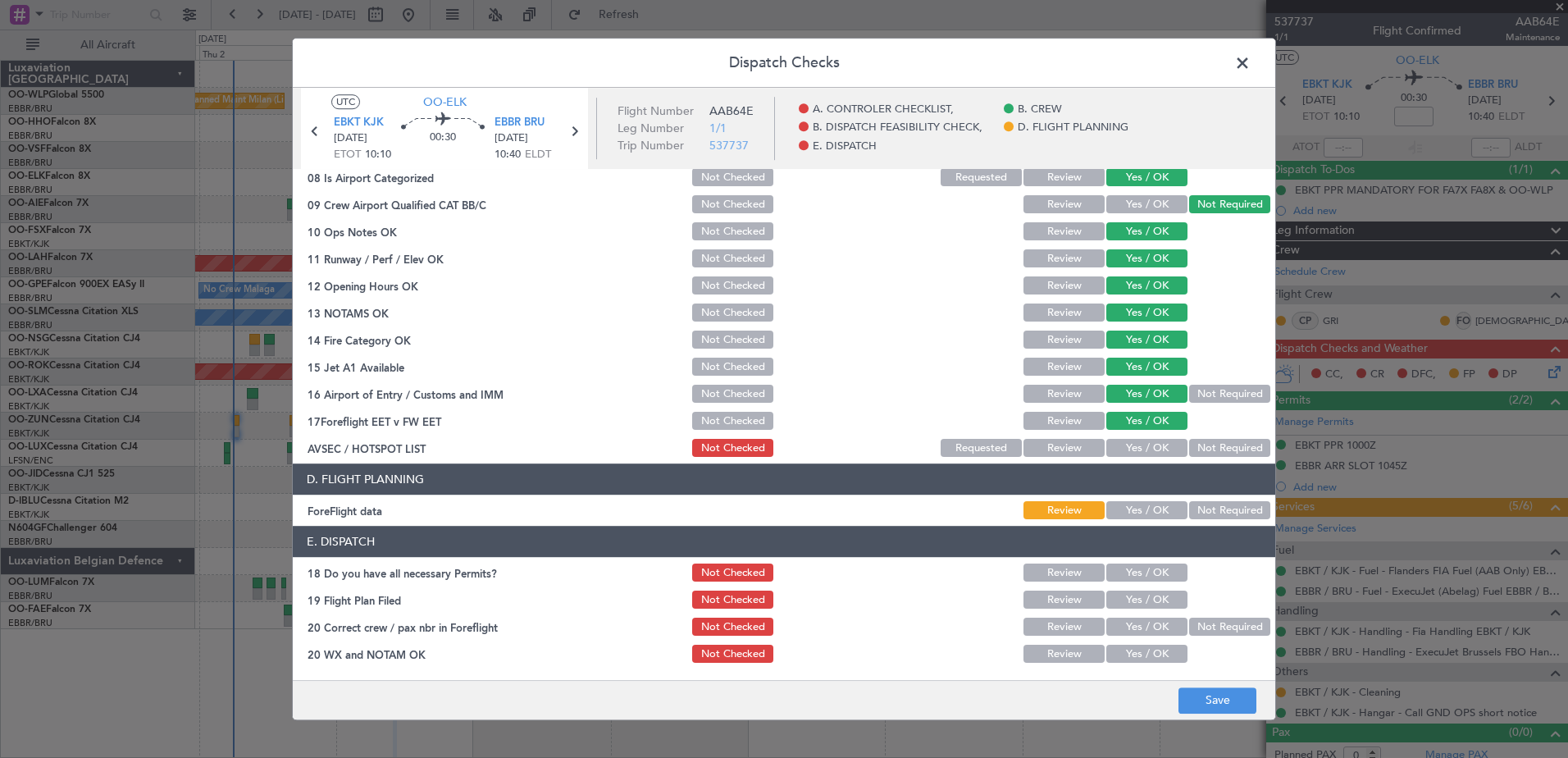
click at [1192, 442] on button "Not Required" at bounding box center [1230, 449] width 81 height 18
click at [1138, 509] on button "Yes / OK" at bounding box center [1147, 511] width 81 height 18
click at [1138, 573] on button "Yes / OK" at bounding box center [1147, 573] width 81 height 18
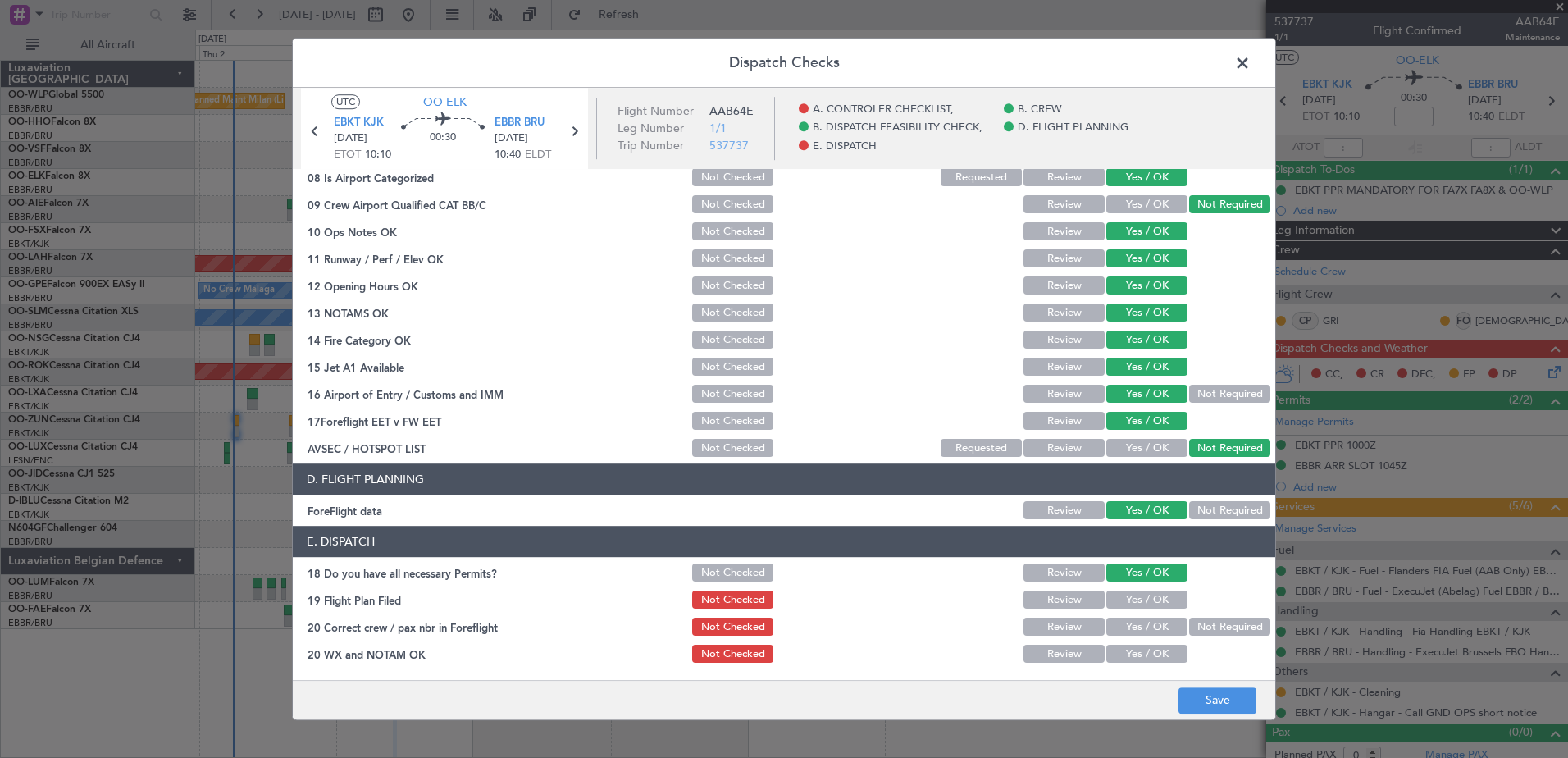
click at [1145, 599] on button "Yes / OK" at bounding box center [1147, 600] width 81 height 18
click at [1148, 628] on button "Yes / OK" at bounding box center [1147, 628] width 81 height 18
click at [1148, 652] on button "Yes / OK" at bounding box center [1147, 655] width 81 height 18
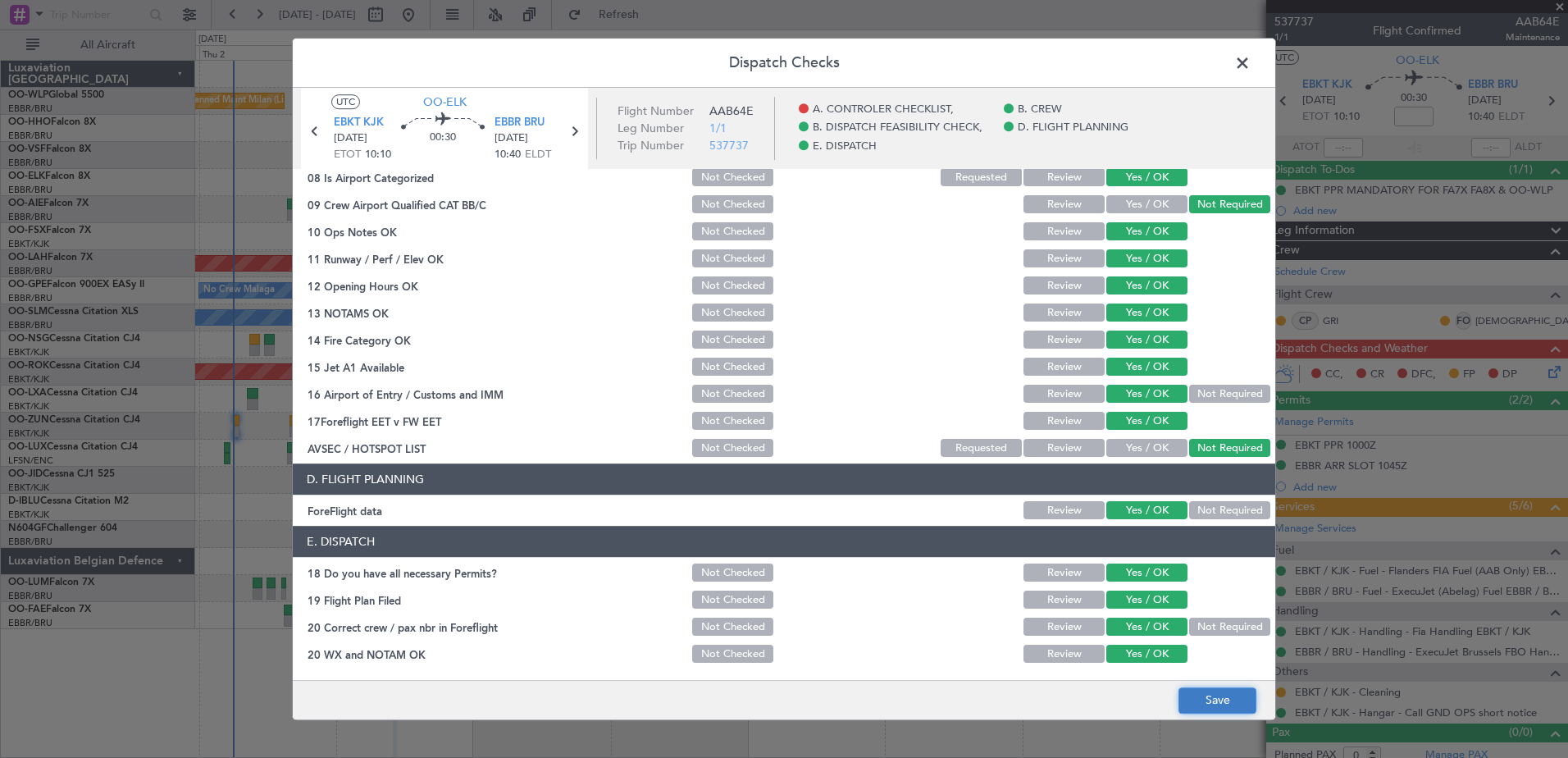
click at [1205, 699] on button "Save" at bounding box center [1217, 701] width 78 height 27
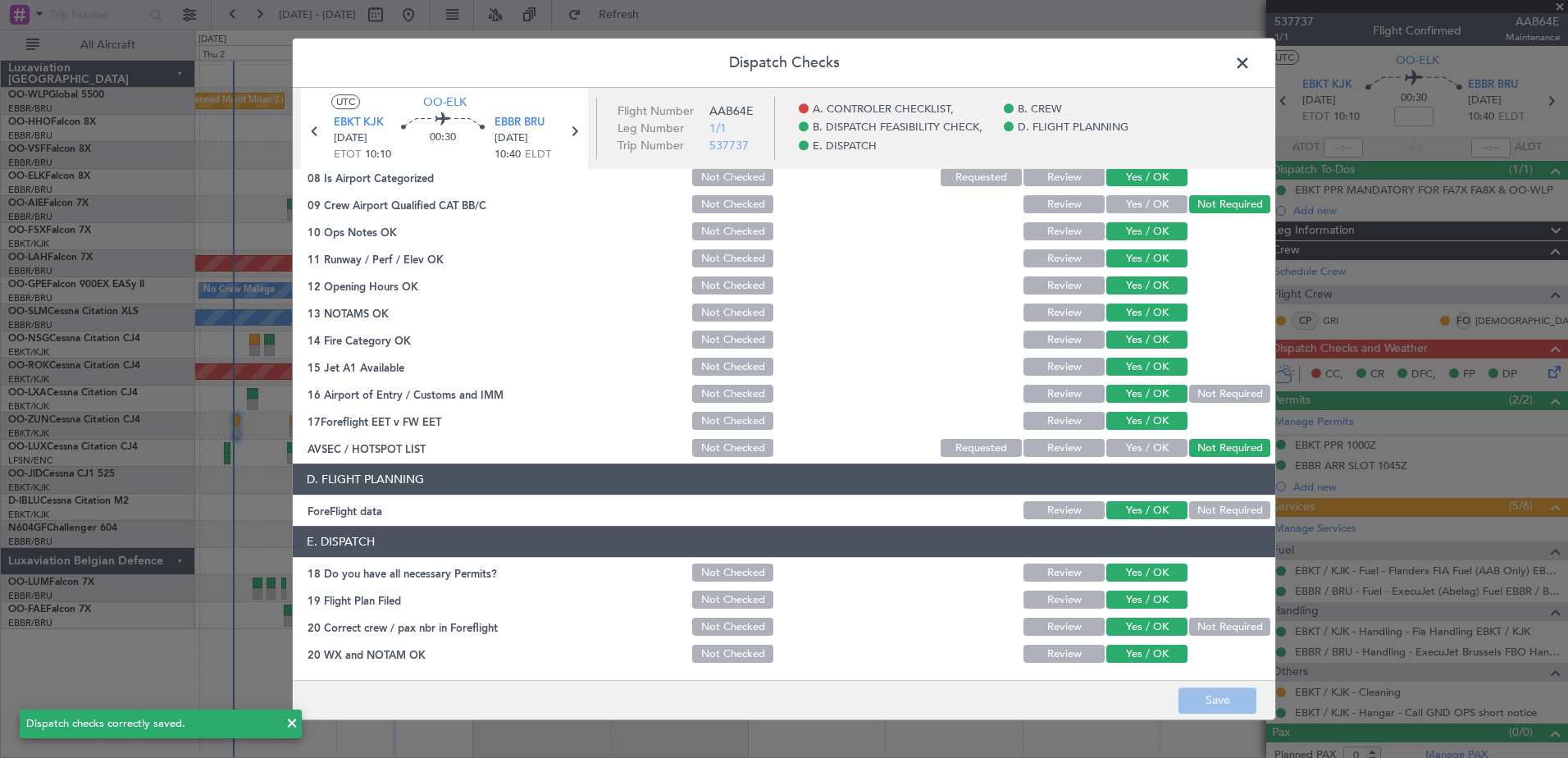
click at [1251, 64] on span at bounding box center [1251, 66] width 0 height 32
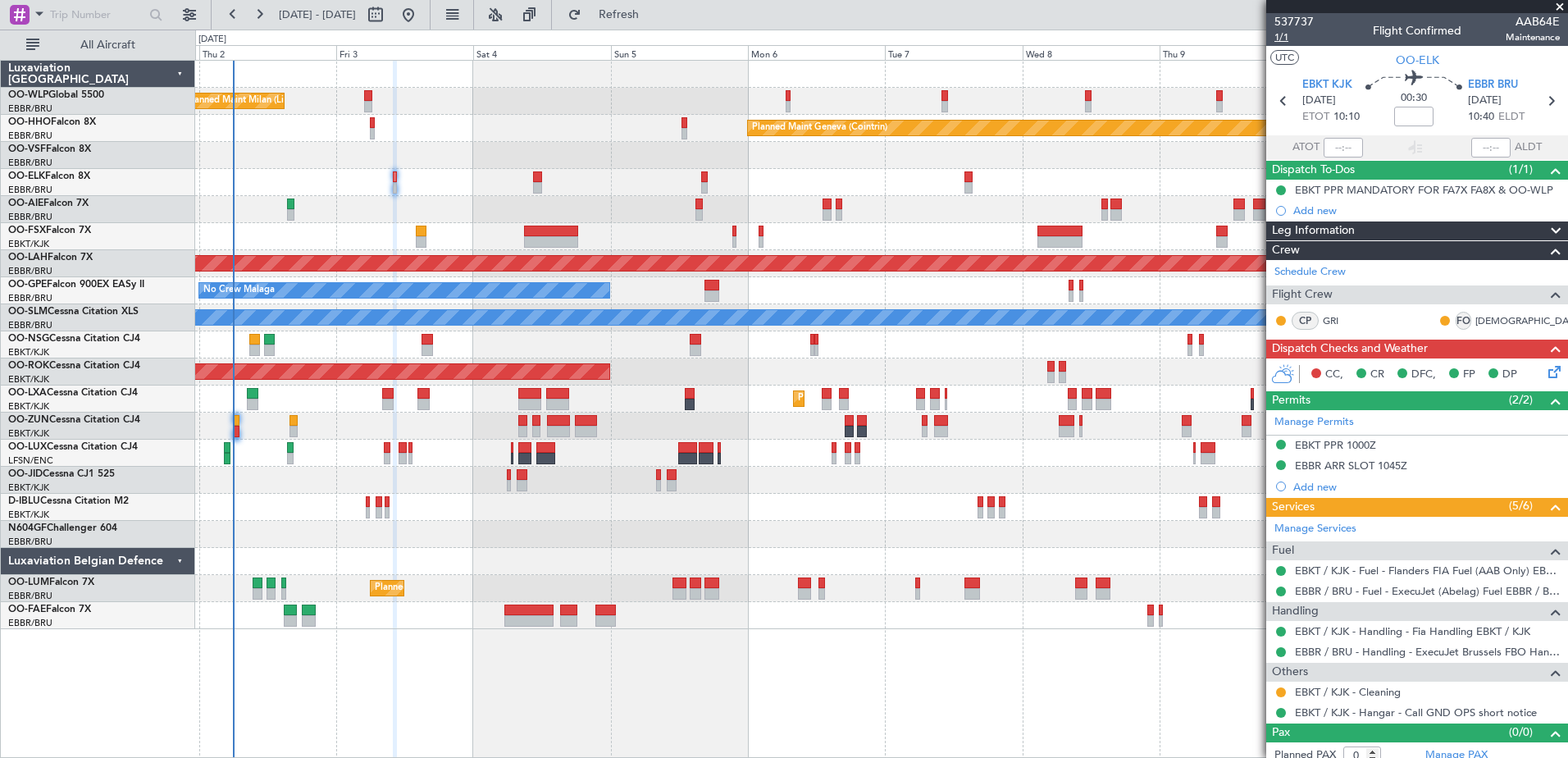
click at [1278, 37] on span "1/1" at bounding box center [1293, 37] width 39 height 14
click at [1342, 470] on div "EBBR ARR SLOT 1045Z" at bounding box center [1350, 465] width 112 height 14
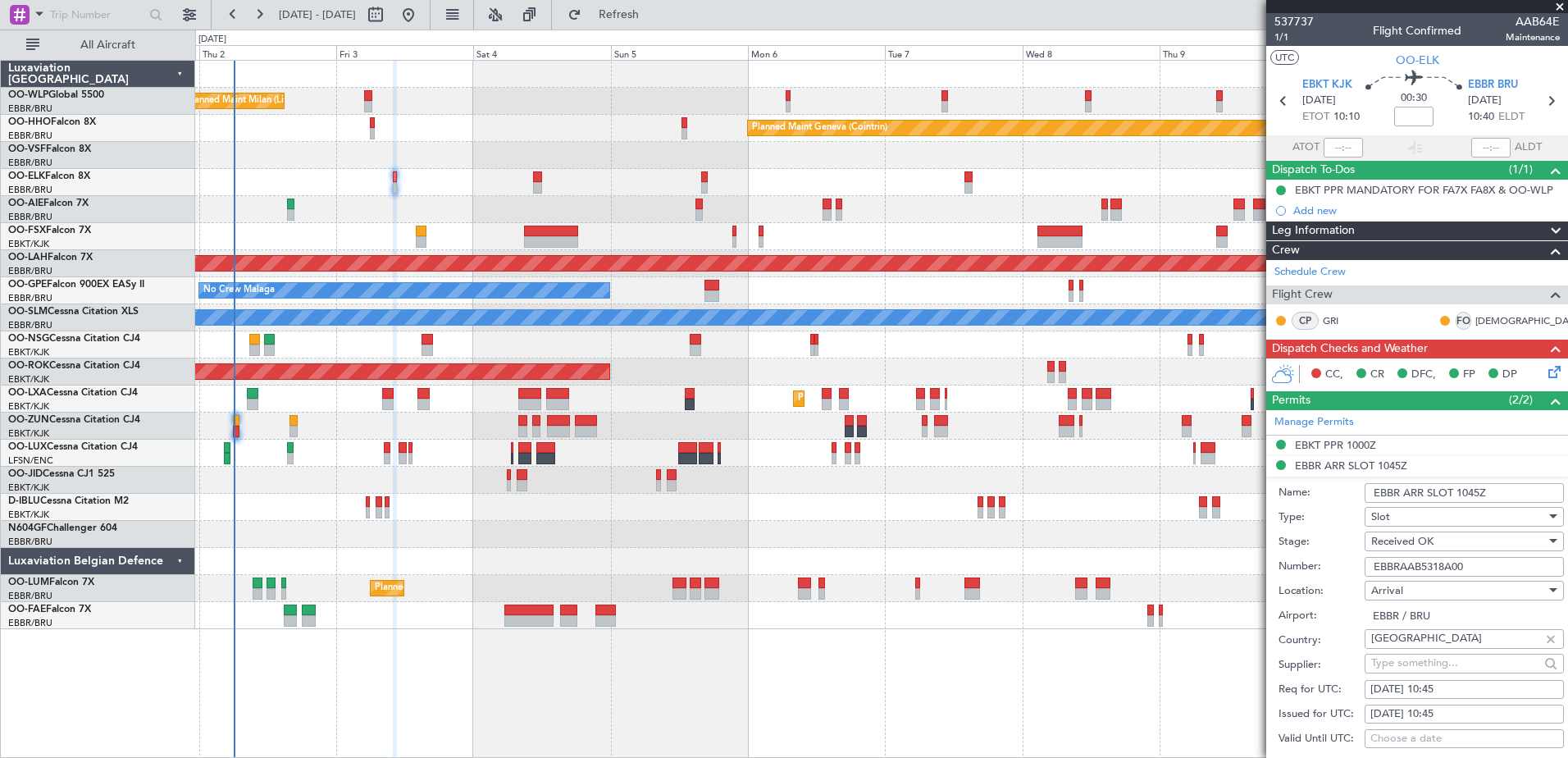
drag, startPoint x: 1488, startPoint y: 561, endPoint x: 1362, endPoint y: 565, distance: 126.1
click at [1362, 565] on div "Number: EBBRAAB5318A00" at bounding box center [1420, 567] width 285 height 25
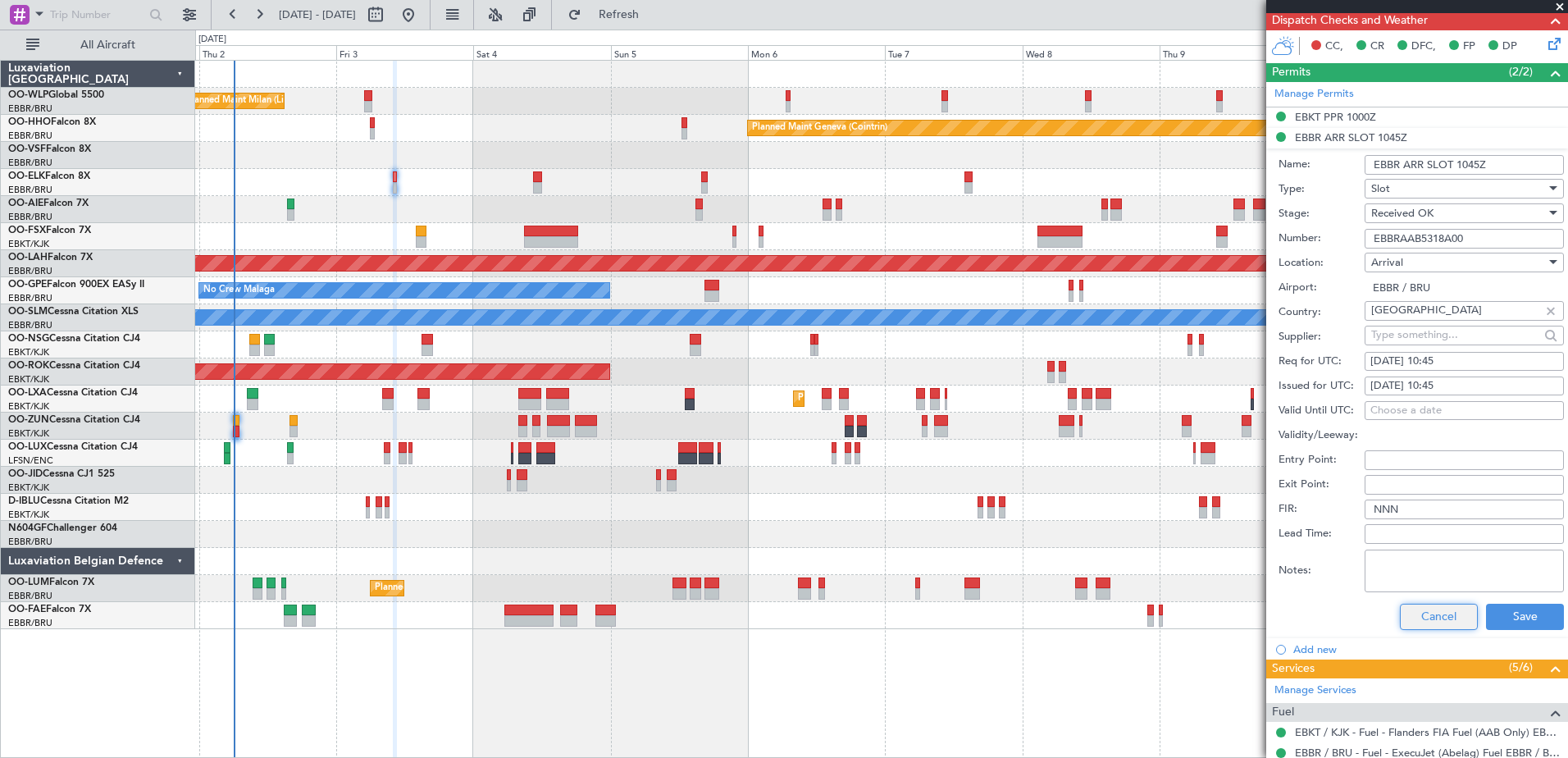
click at [1443, 611] on button "Cancel" at bounding box center [1438, 617] width 78 height 27
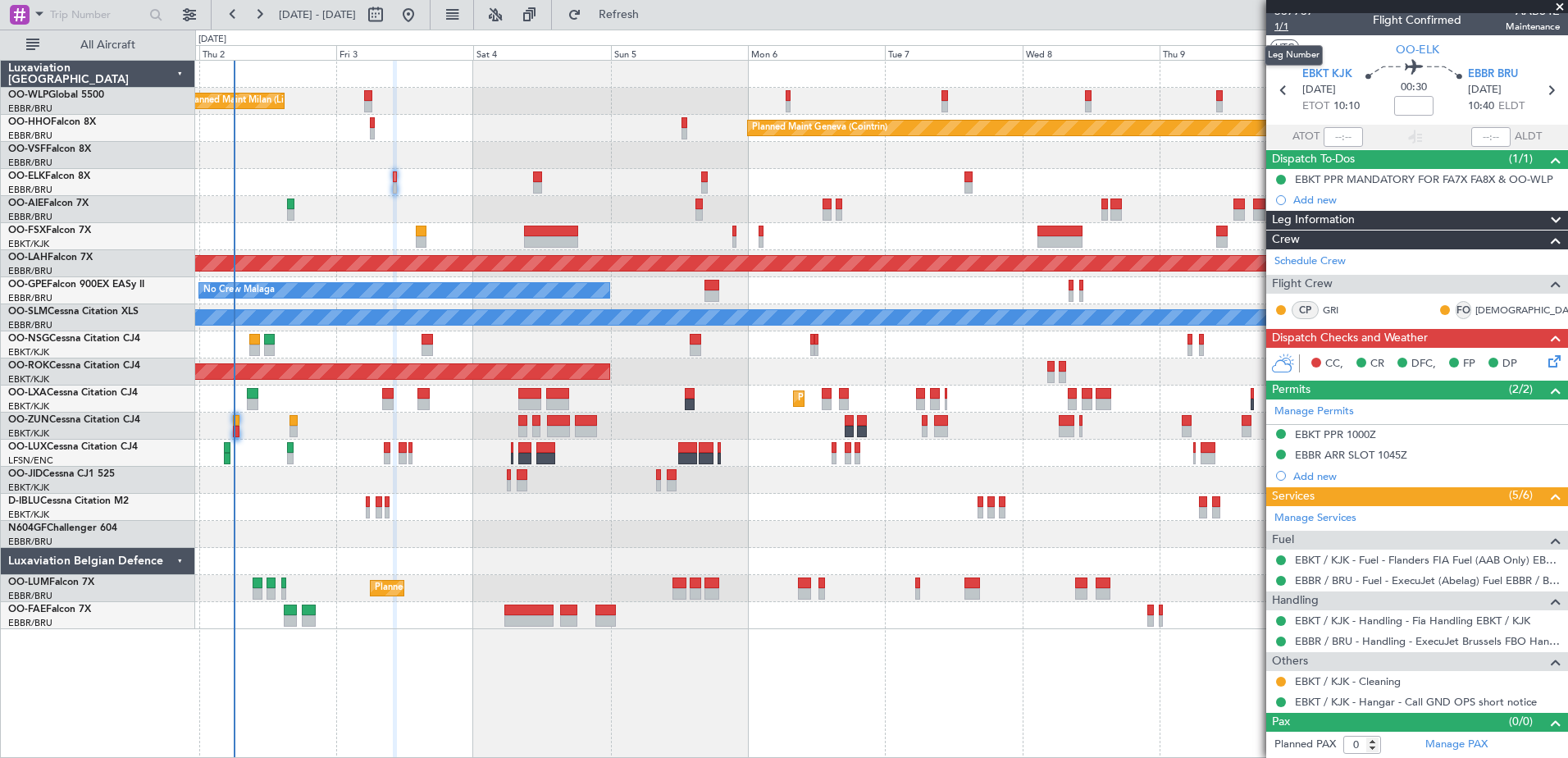
scroll to position [0, 0]
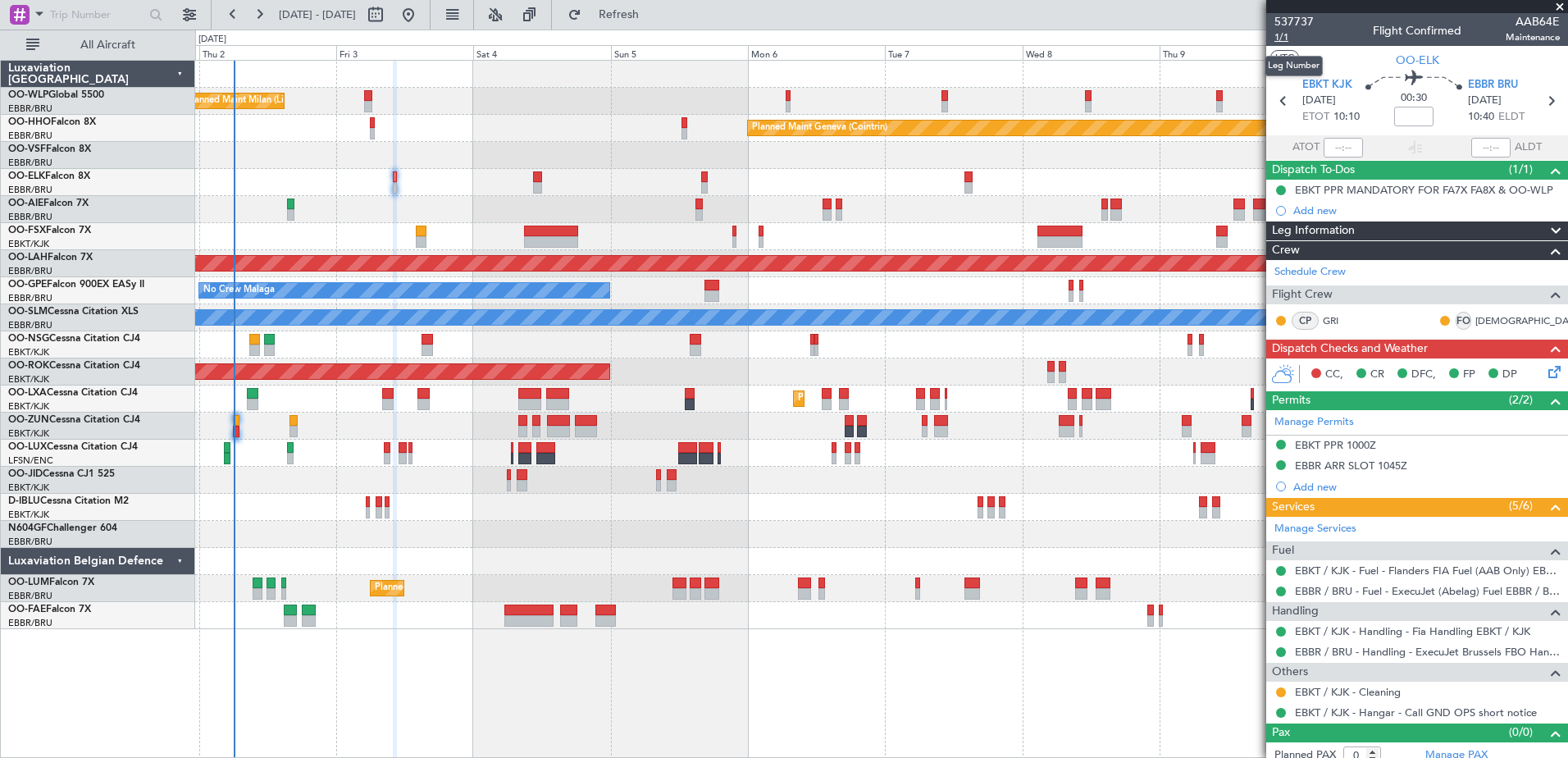
click at [1277, 31] on span "1/1" at bounding box center [1293, 37] width 39 height 14
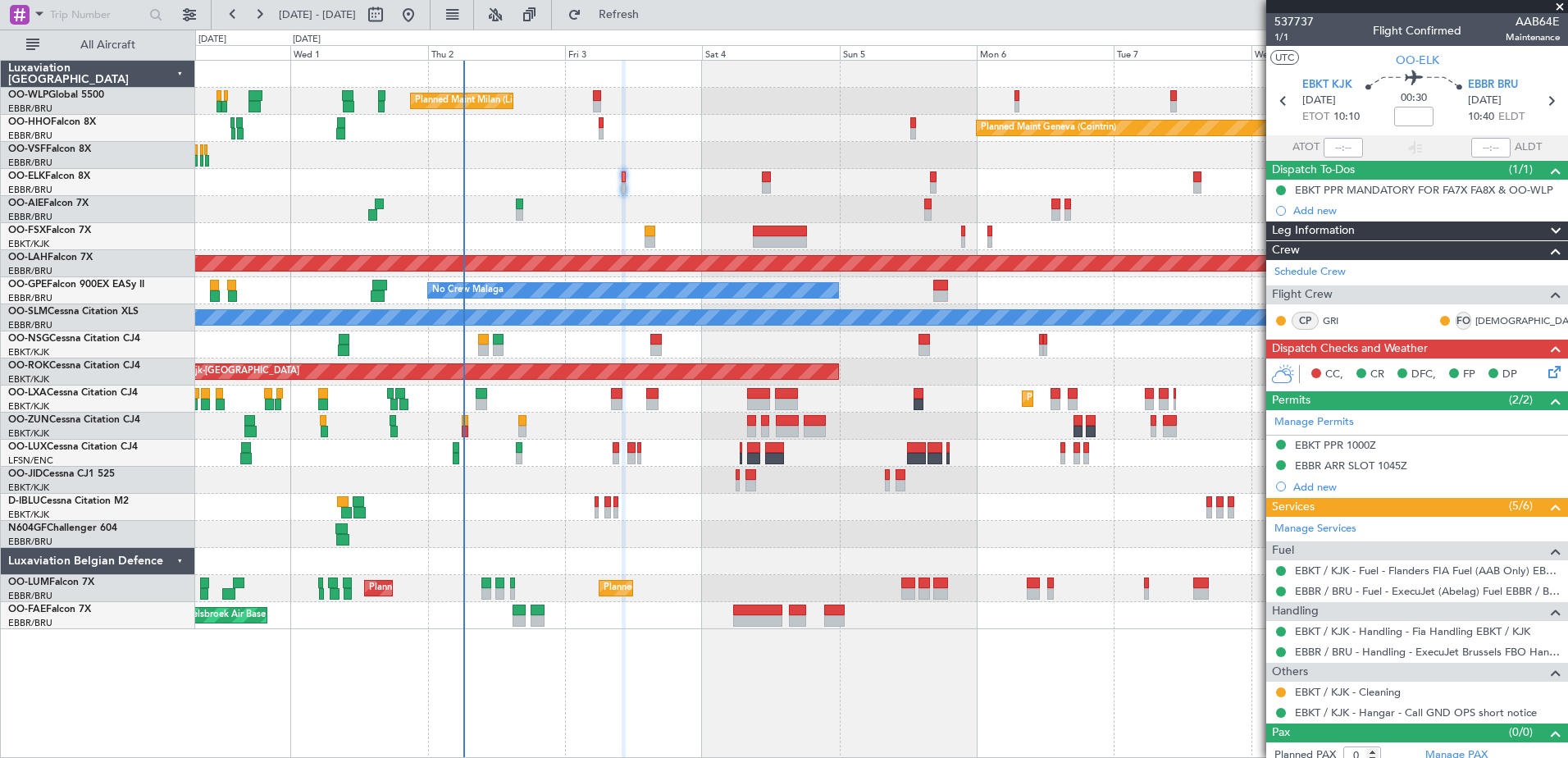
click at [622, 241] on div "Planned Maint Milan (Linate) Planned Maint Geneva (Cointrin) Planned Maint Kort…" at bounding box center [881, 345] width 1372 height 568
click at [1545, 367] on icon at bounding box center [1551, 369] width 13 height 13
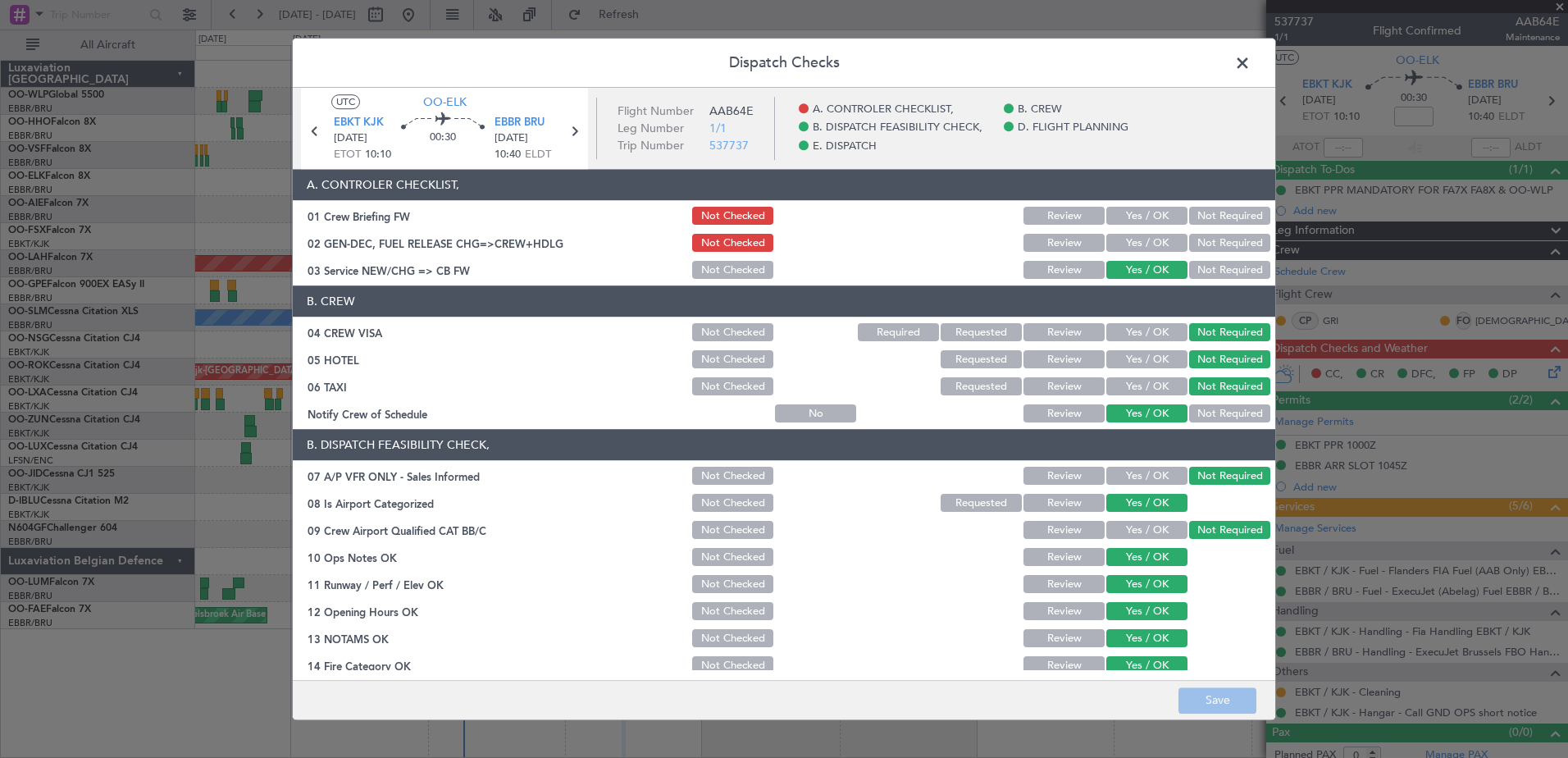
click at [1134, 231] on section "A. CONTROLER CHECKLIST, 01 Crew Briefing FW Not Checked Review Yes / OK Not Req…" at bounding box center [784, 225] width 982 height 112
click at [1134, 238] on button "Yes / OK" at bounding box center [1147, 244] width 81 height 18
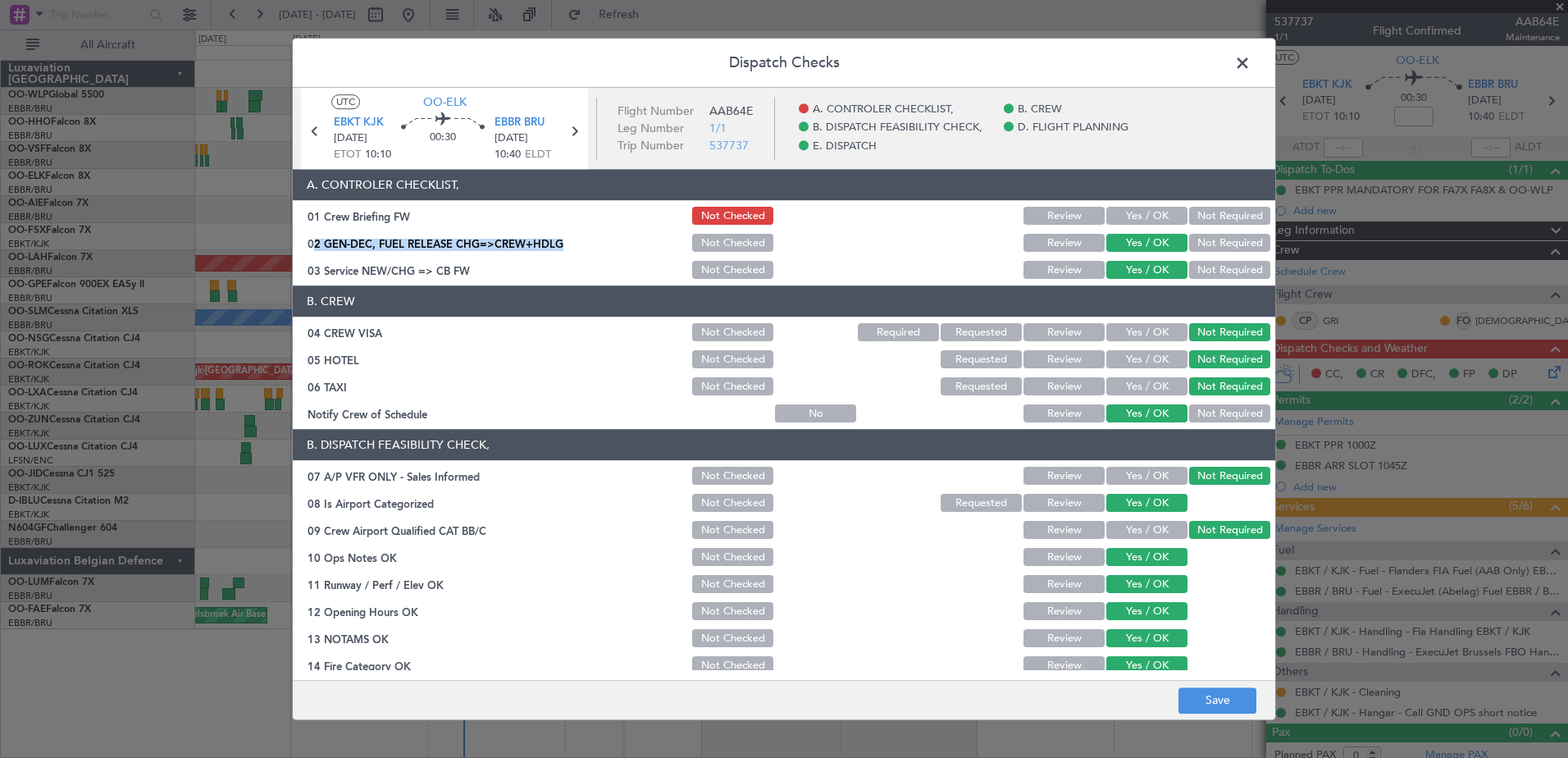
click at [1130, 218] on button "Yes / OK" at bounding box center [1147, 217] width 81 height 18
click at [1196, 693] on button "Save" at bounding box center [1217, 701] width 78 height 27
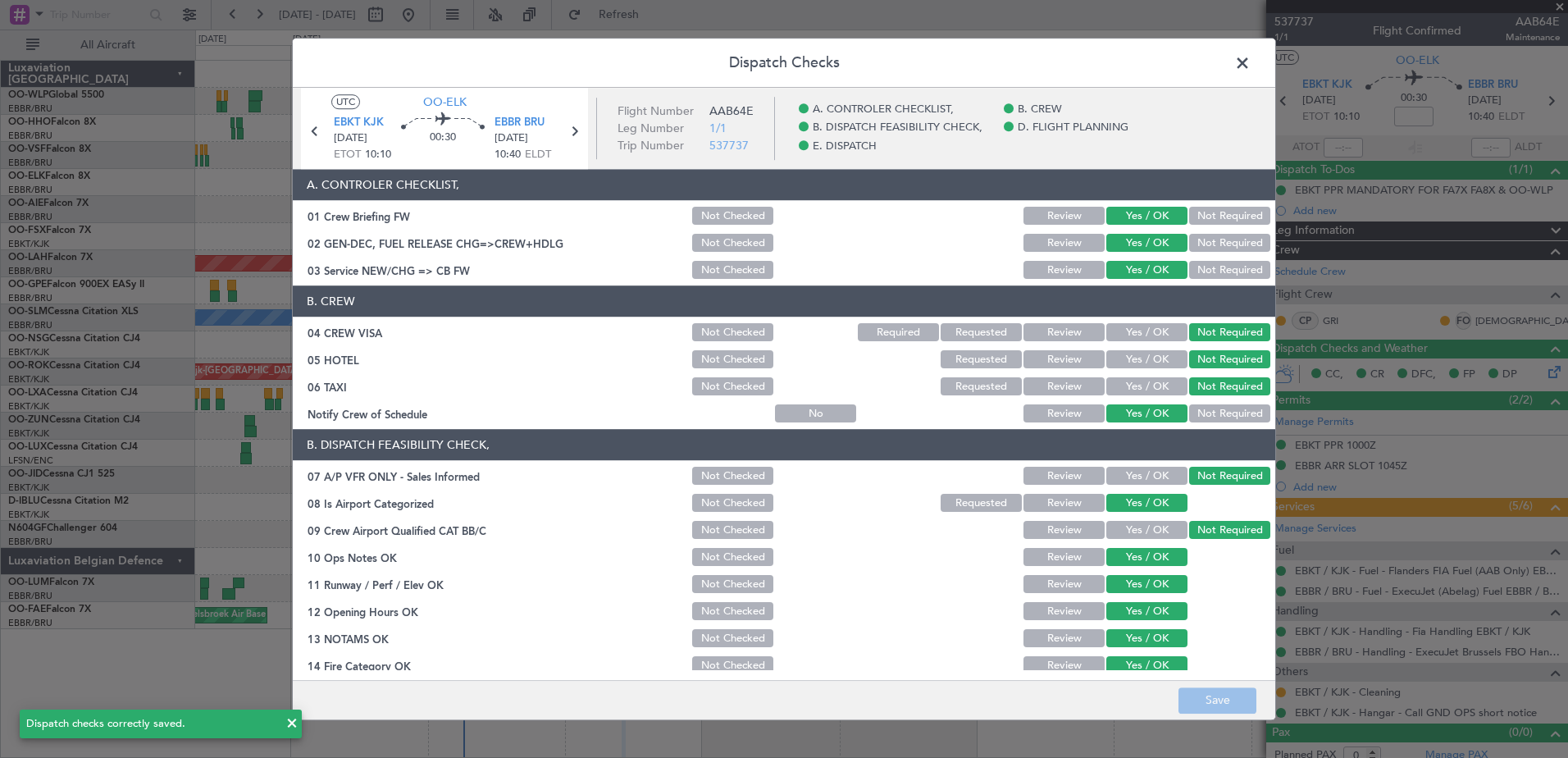
click at [1251, 63] on span at bounding box center [1251, 66] width 0 height 32
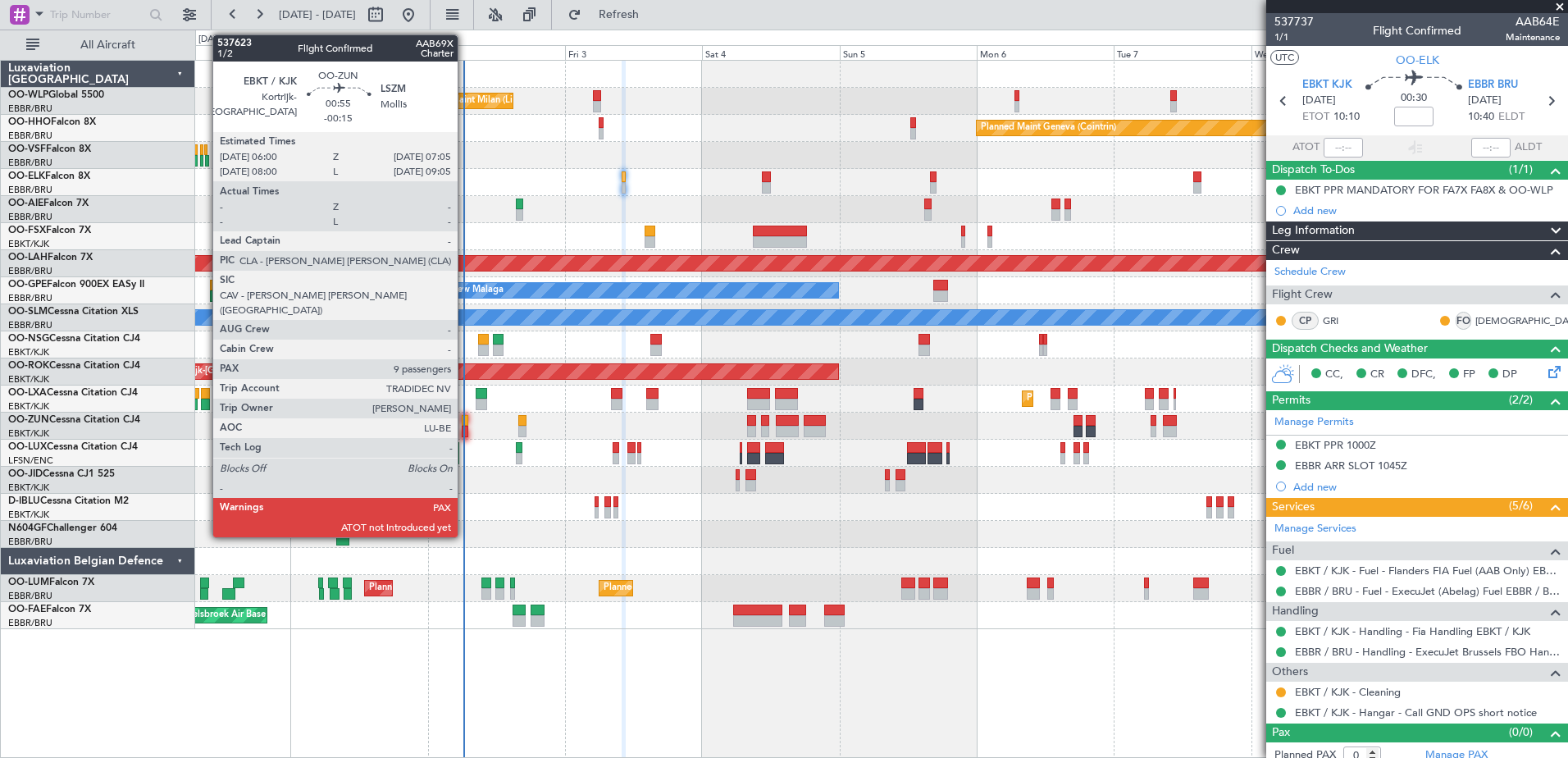
click at [465, 430] on div at bounding box center [465, 431] width 7 height 12
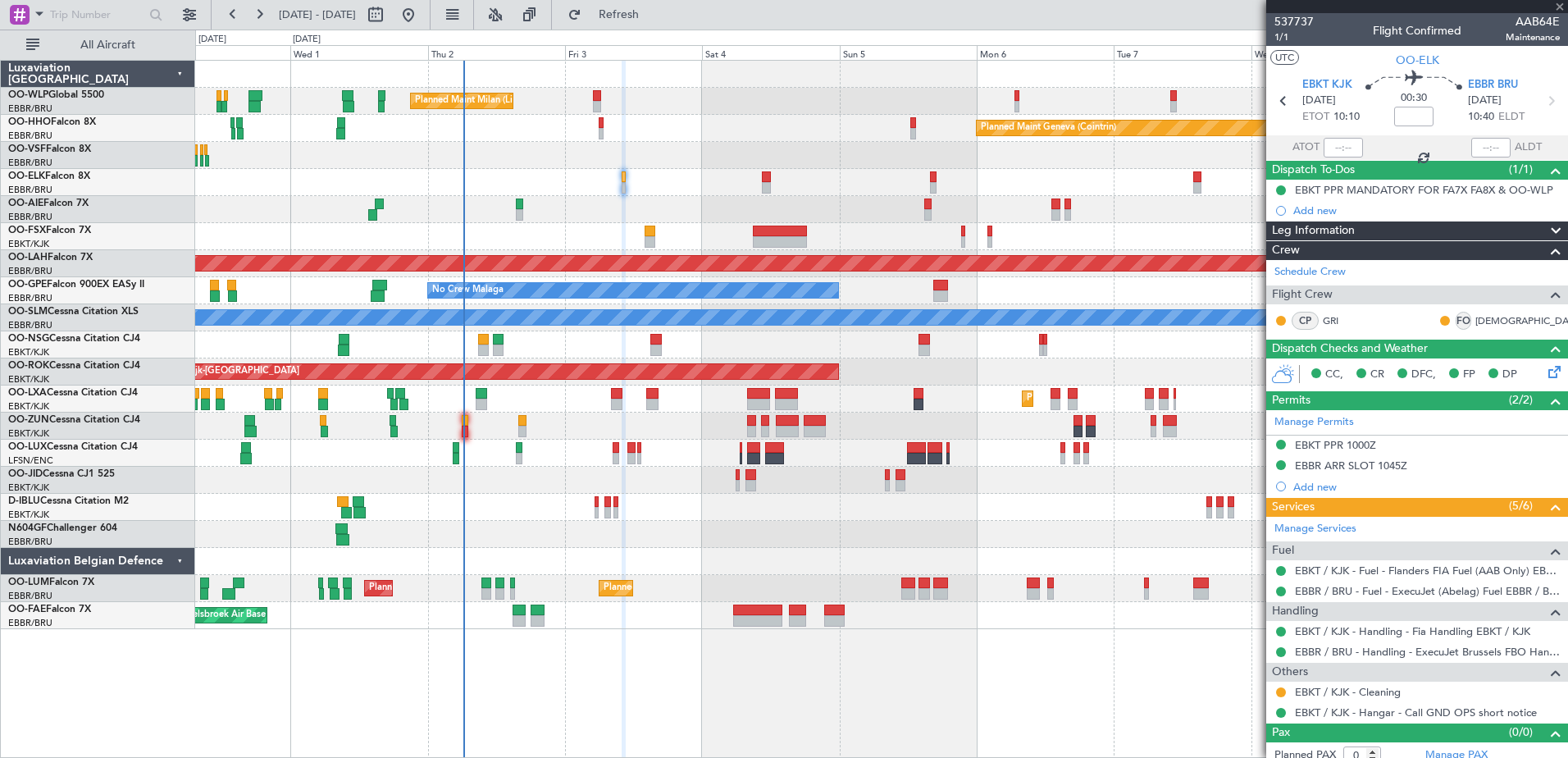
type input "-00:15"
type input "9"
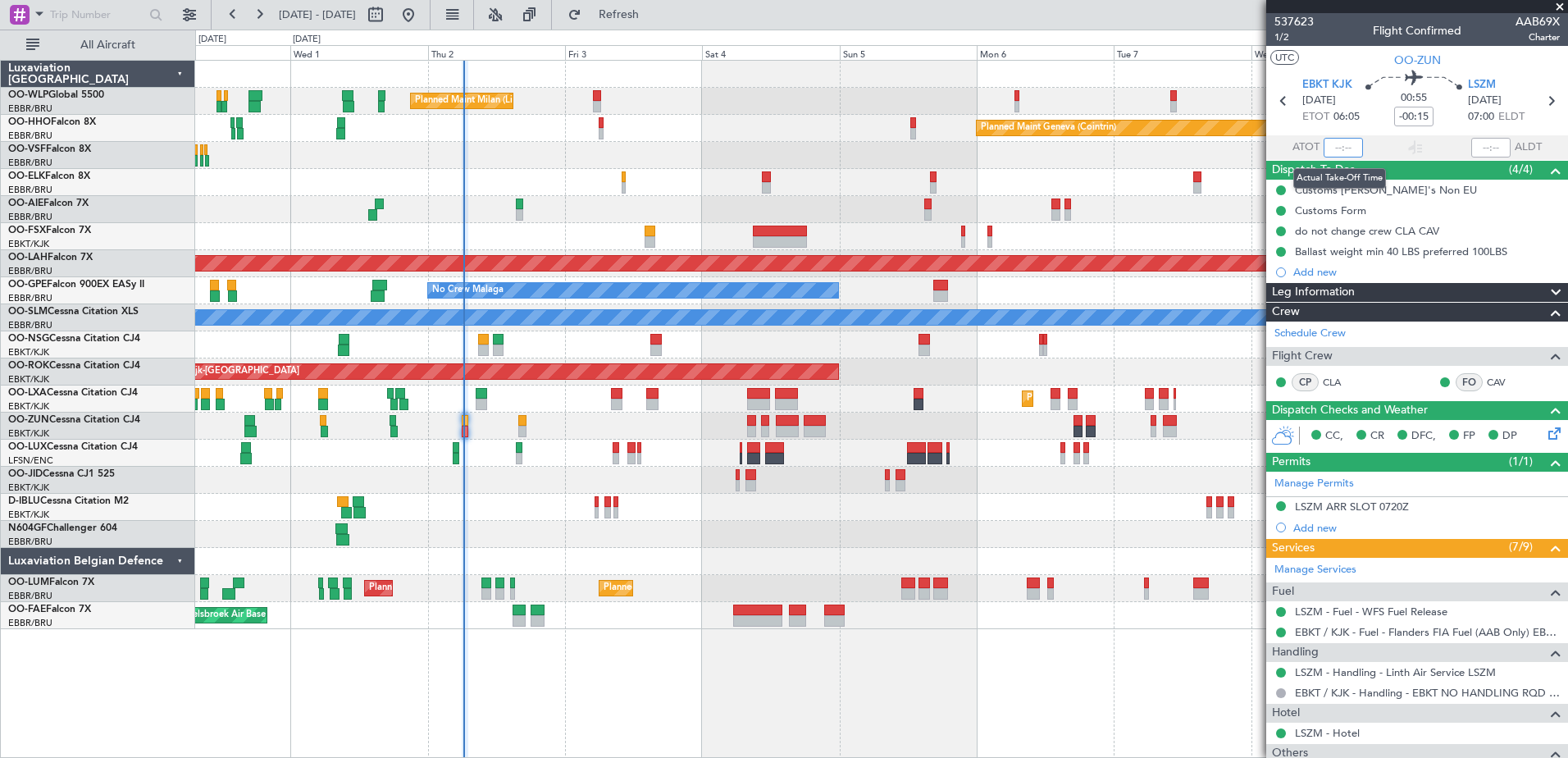
click at [1334, 145] on input "text" at bounding box center [1343, 148] width 39 height 20
type input "06:09"
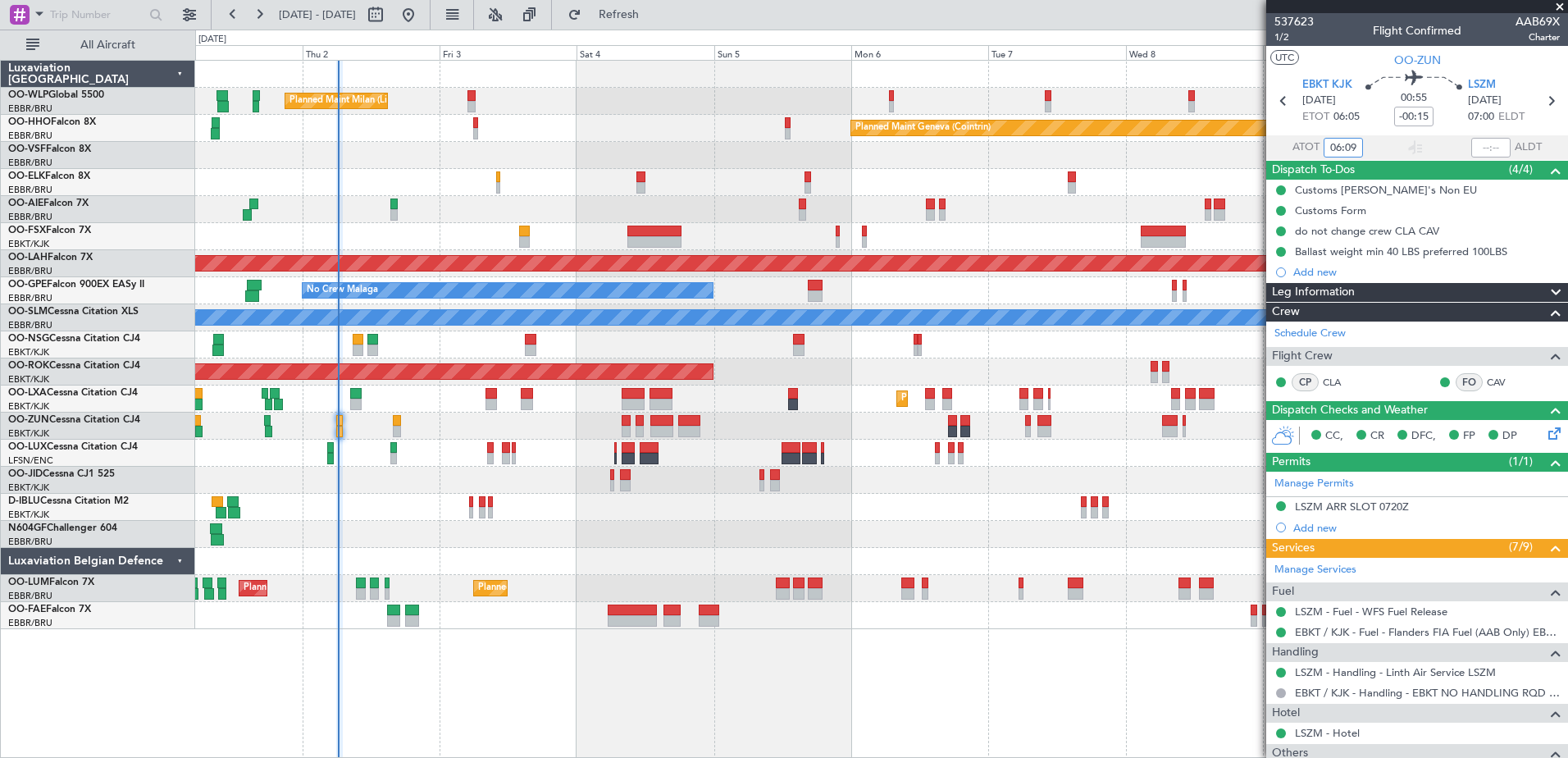
click at [483, 222] on div at bounding box center [881, 209] width 1372 height 27
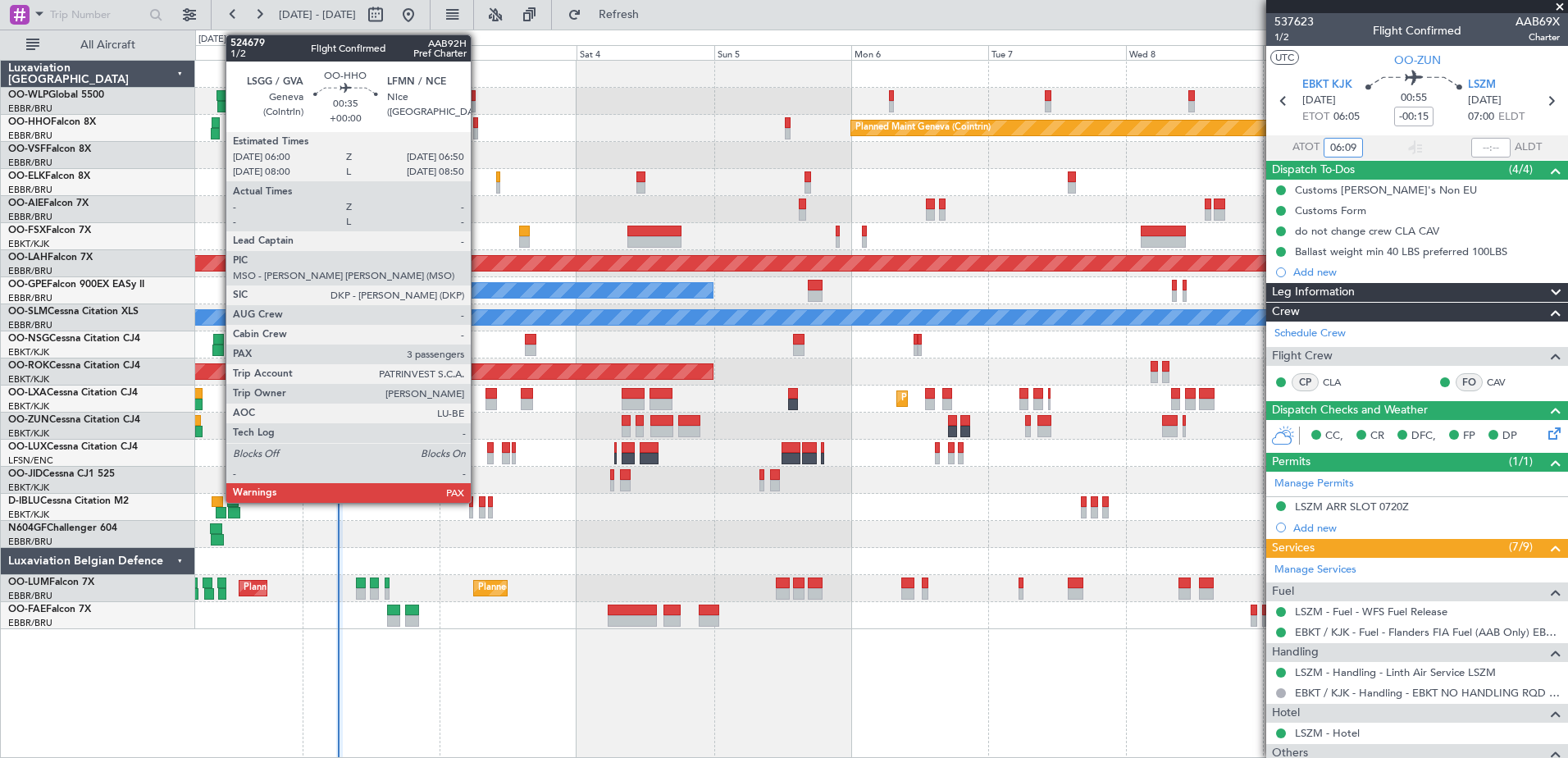
click at [478, 125] on div at bounding box center [475, 123] width 5 height 12
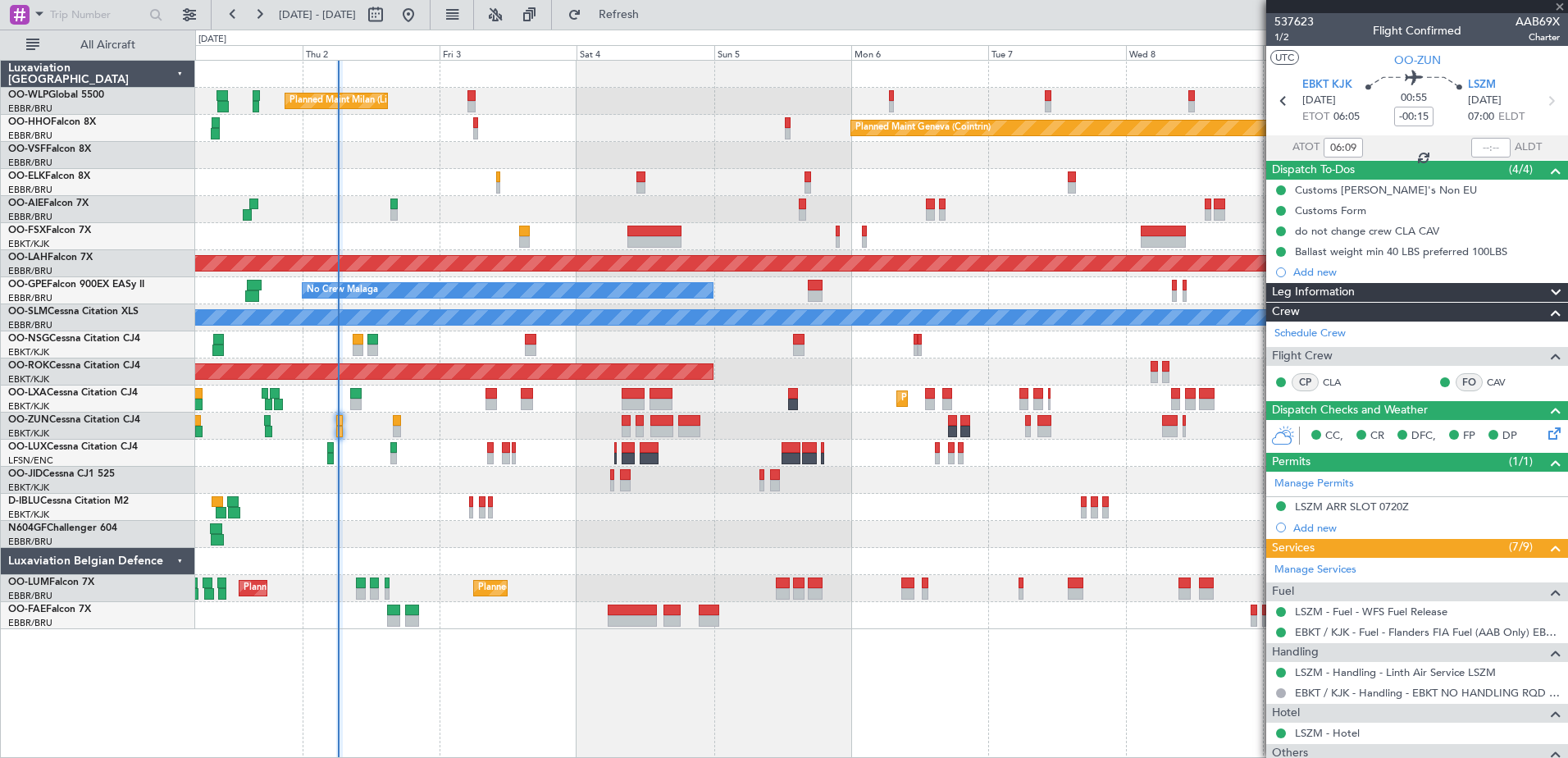
type input "3"
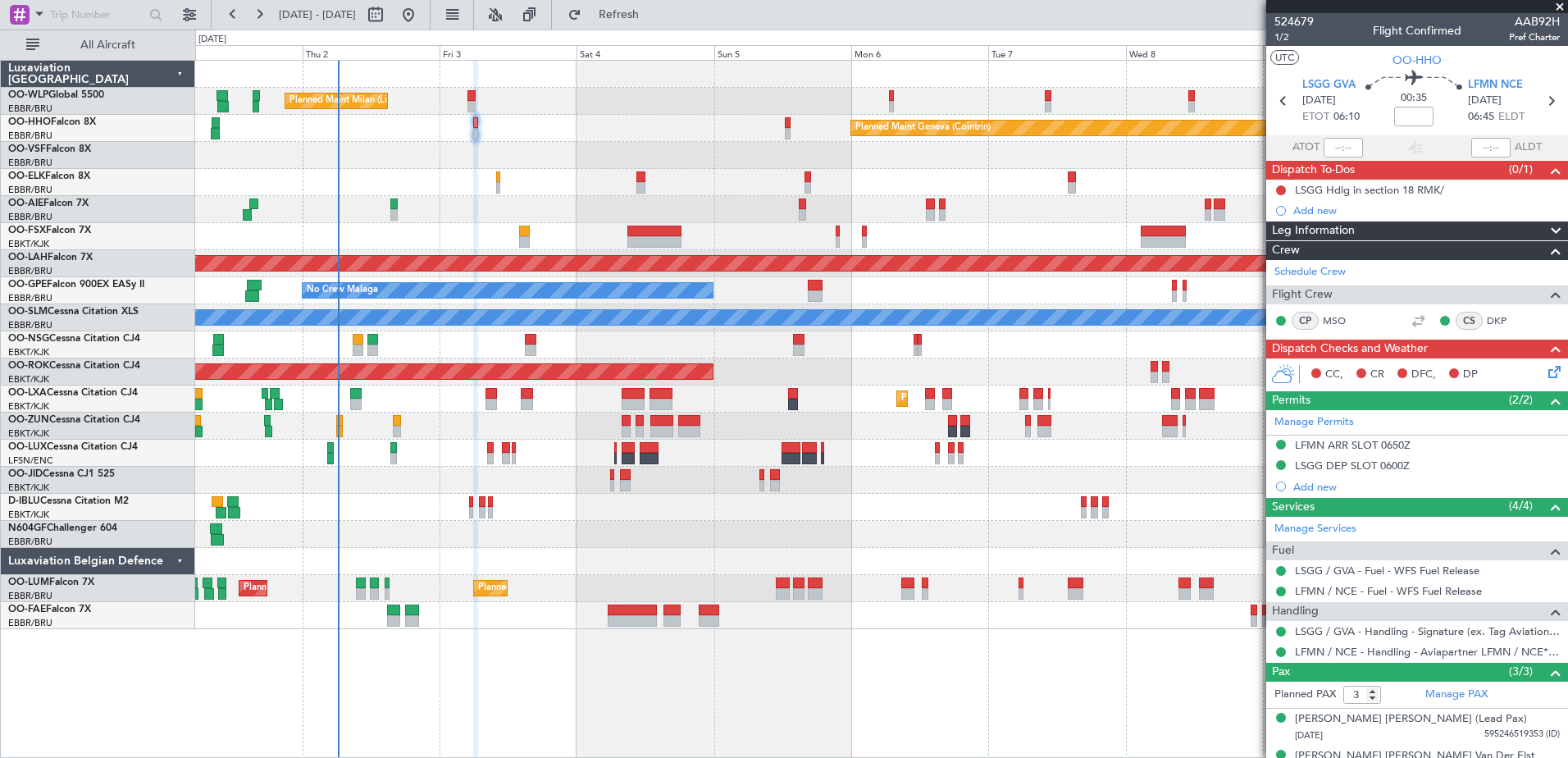
click at [1545, 373] on icon at bounding box center [1551, 369] width 13 height 13
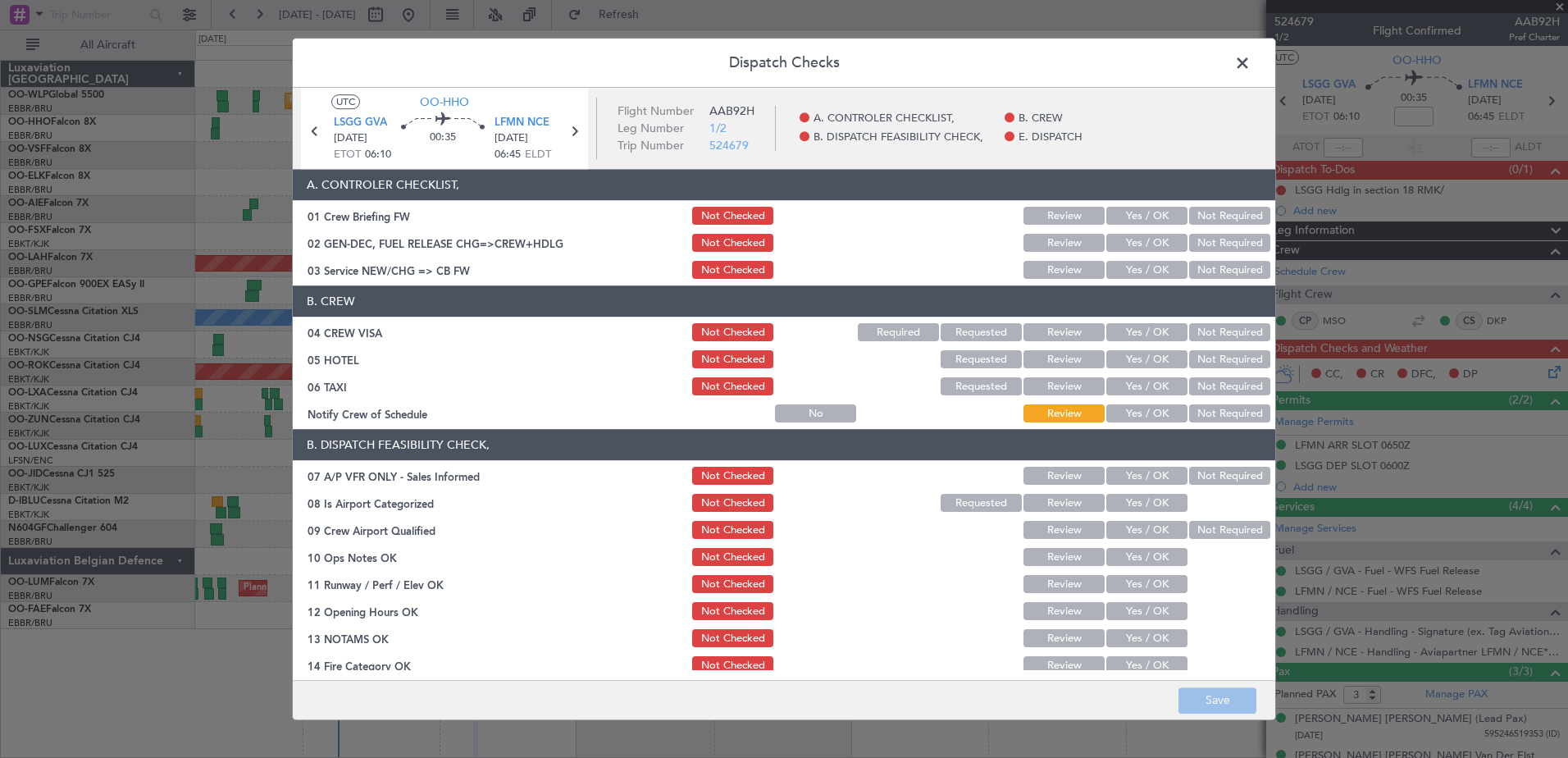
click at [1251, 62] on span at bounding box center [1251, 66] width 0 height 32
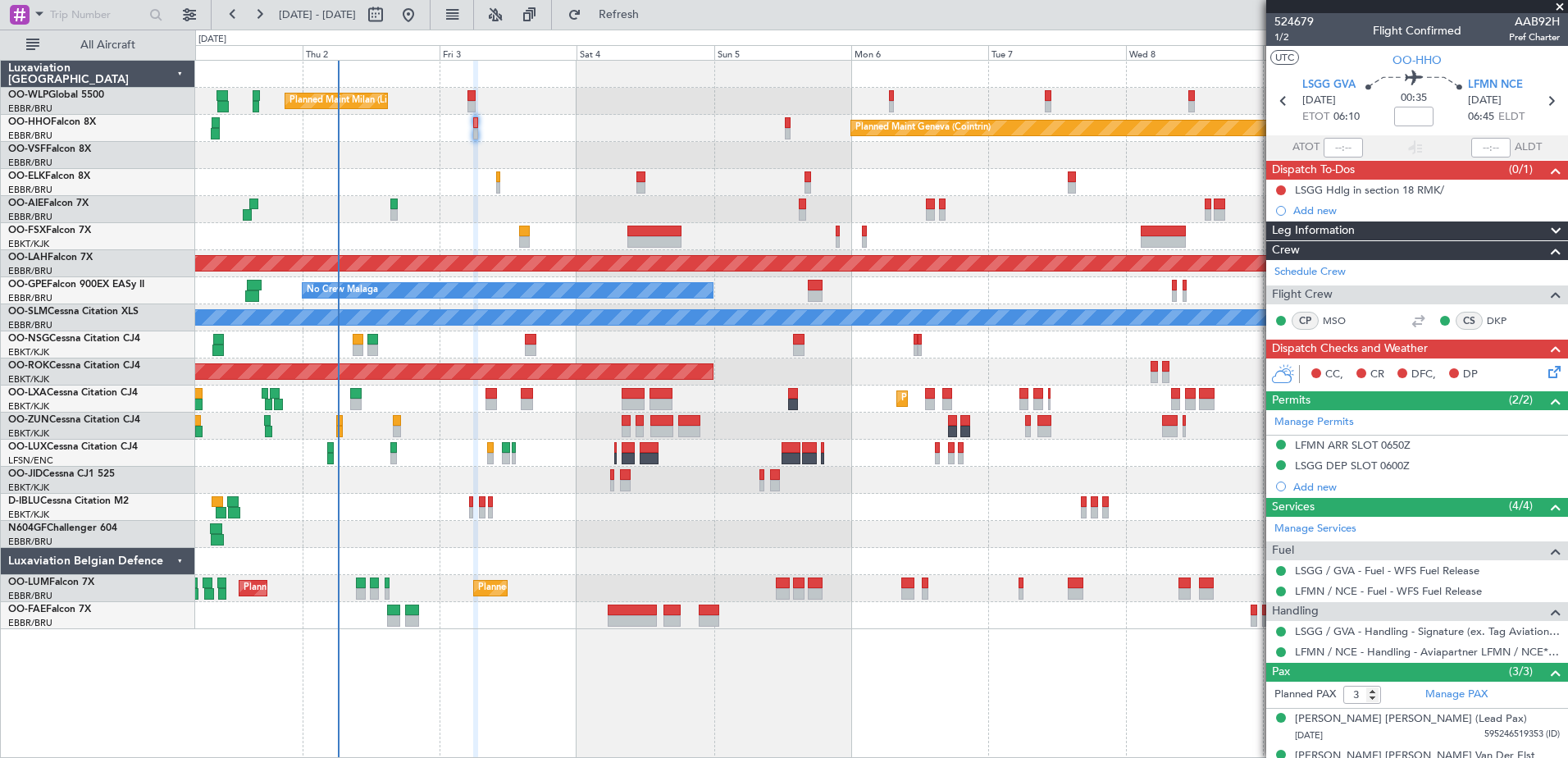
click at [592, 142] on div at bounding box center [881, 155] width 1372 height 27
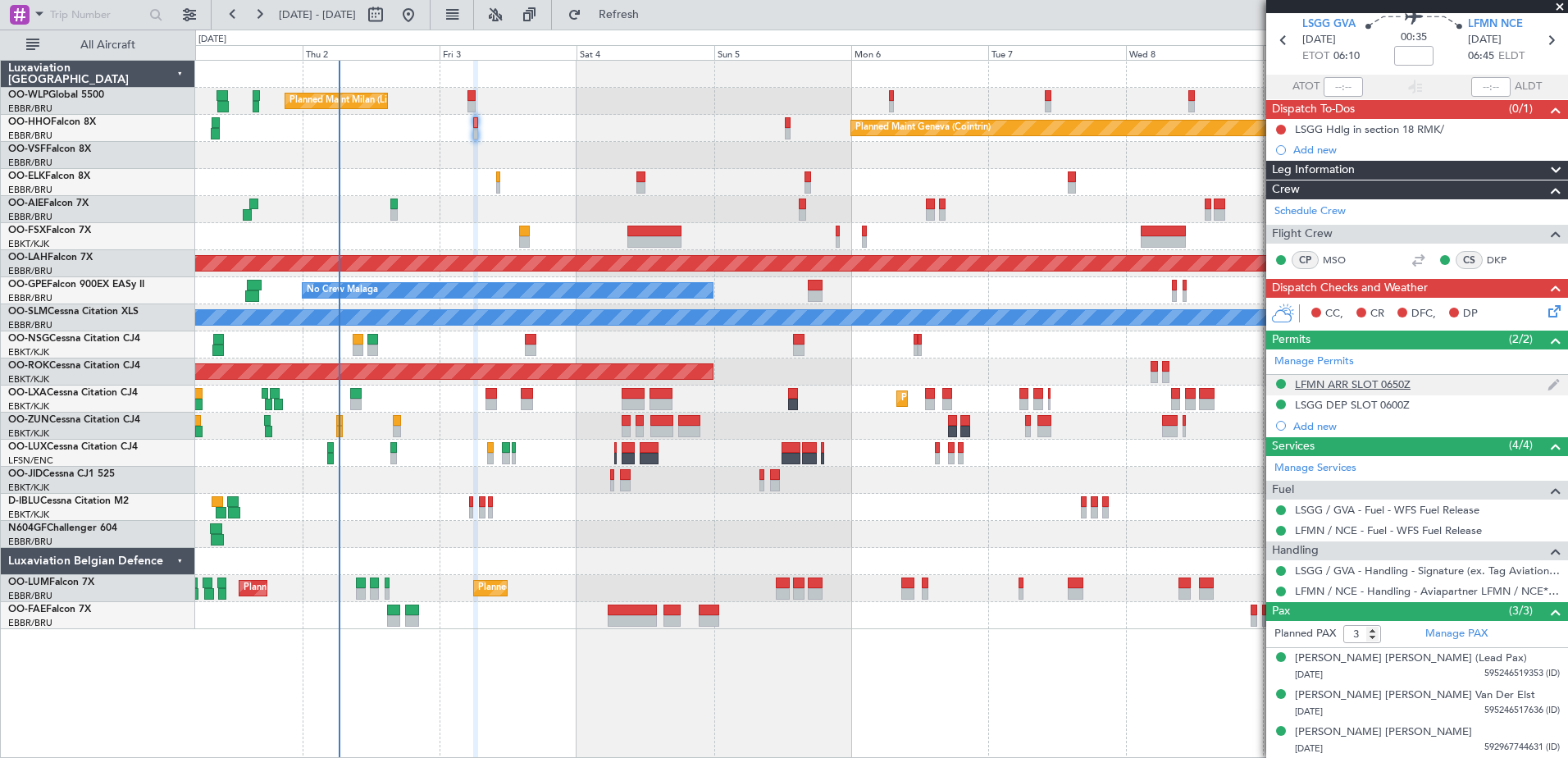
click at [1372, 385] on div "LFMN ARR SLOT 0650Z" at bounding box center [1352, 384] width 116 height 14
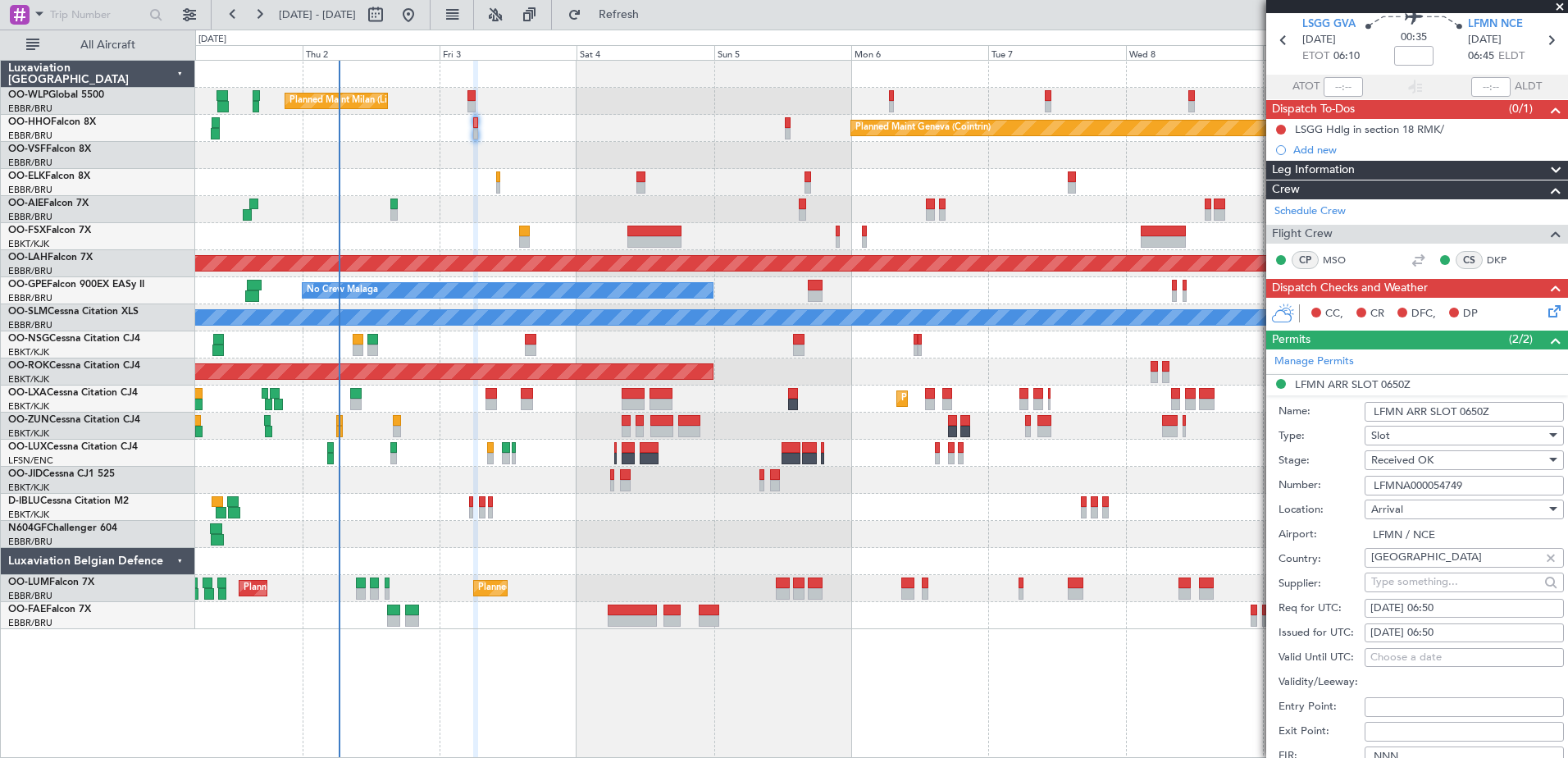
drag, startPoint x: 1467, startPoint y: 488, endPoint x: 1353, endPoint y: 488, distance: 114.0
click at [1353, 488] on div "Number: LFMNA000054749" at bounding box center [1420, 485] width 285 height 25
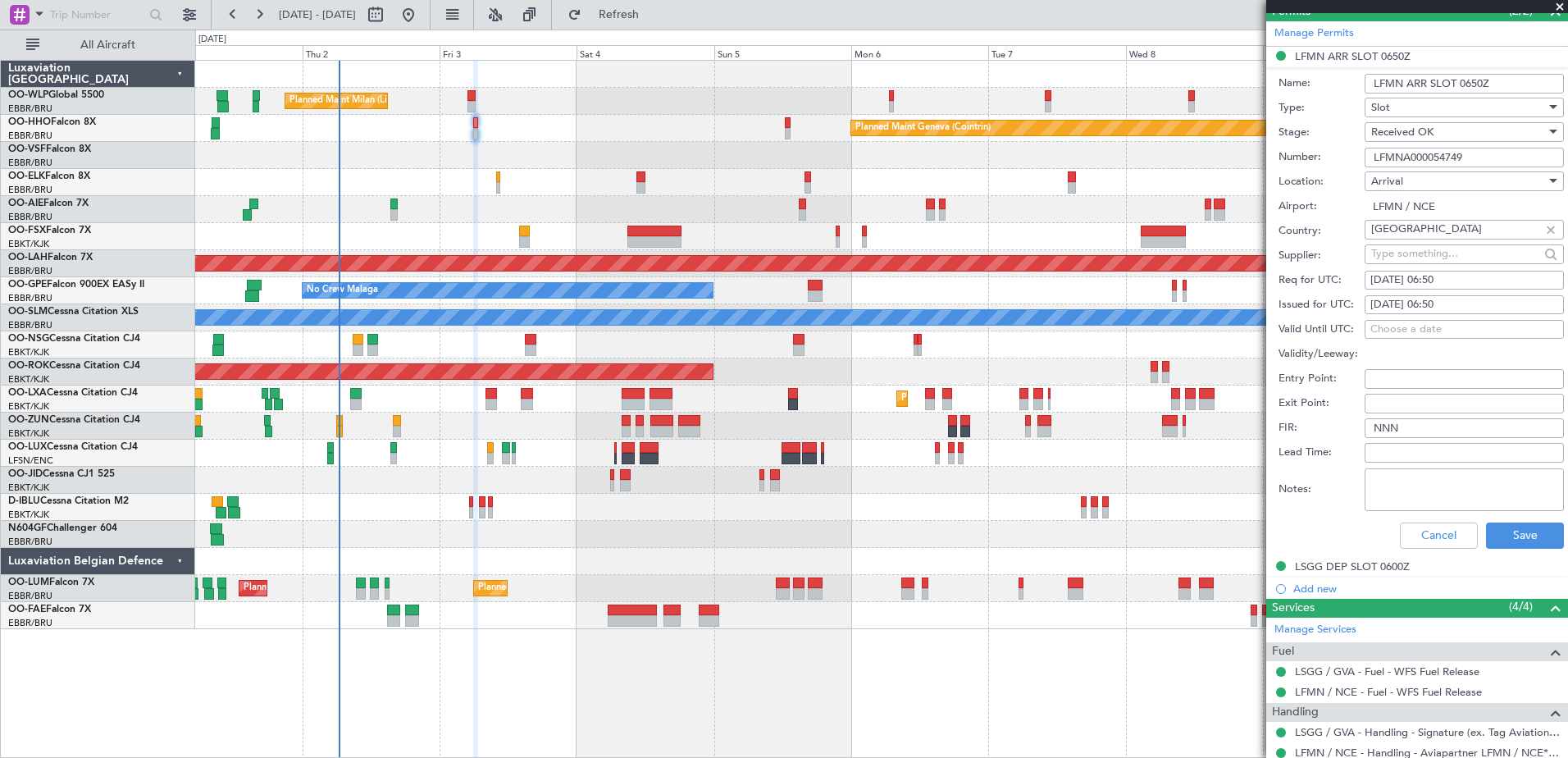
scroll to position [470, 0]
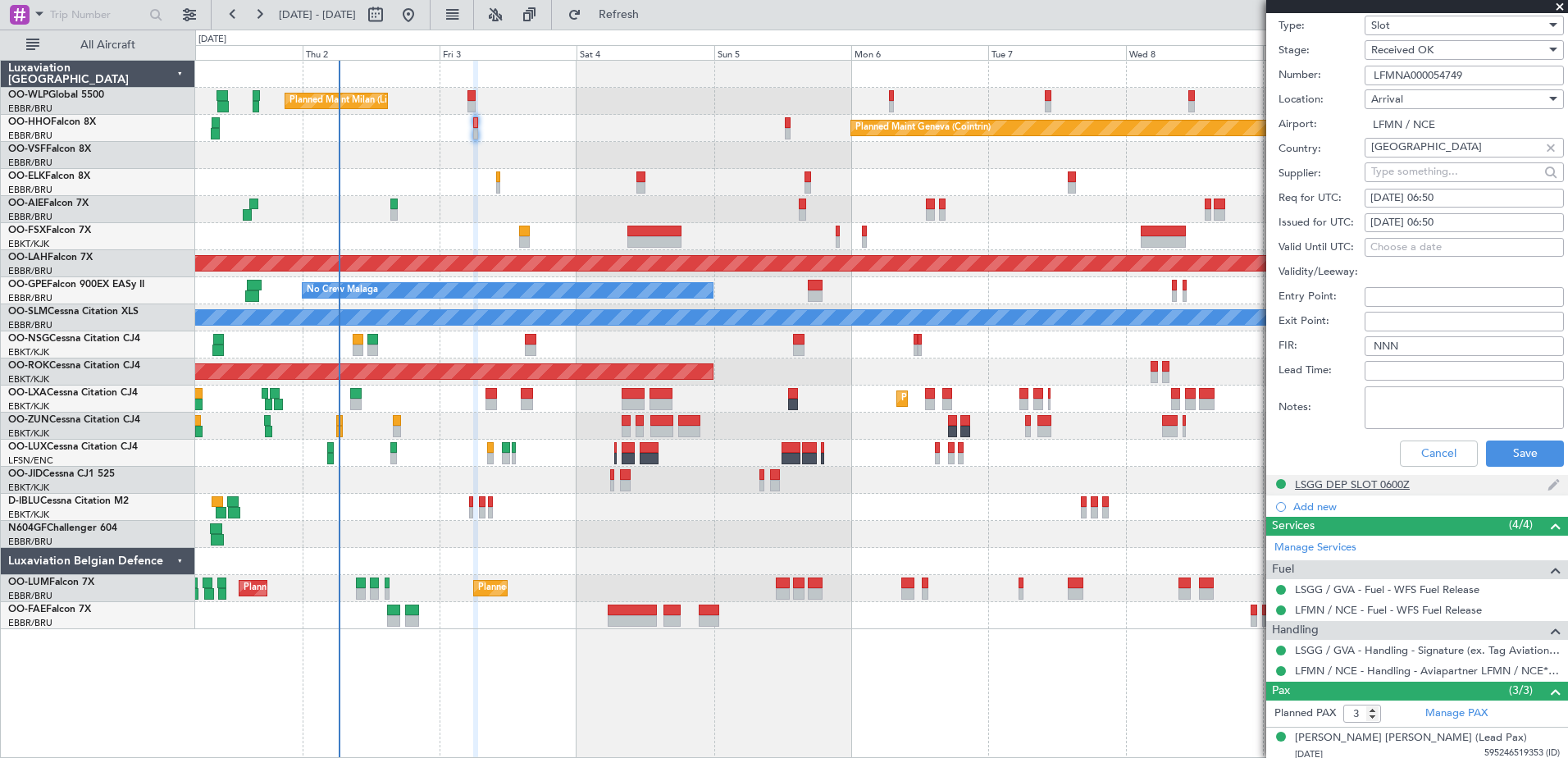
click at [1359, 489] on div "LSGG DEP SLOT 0600Z" at bounding box center [1352, 484] width 115 height 14
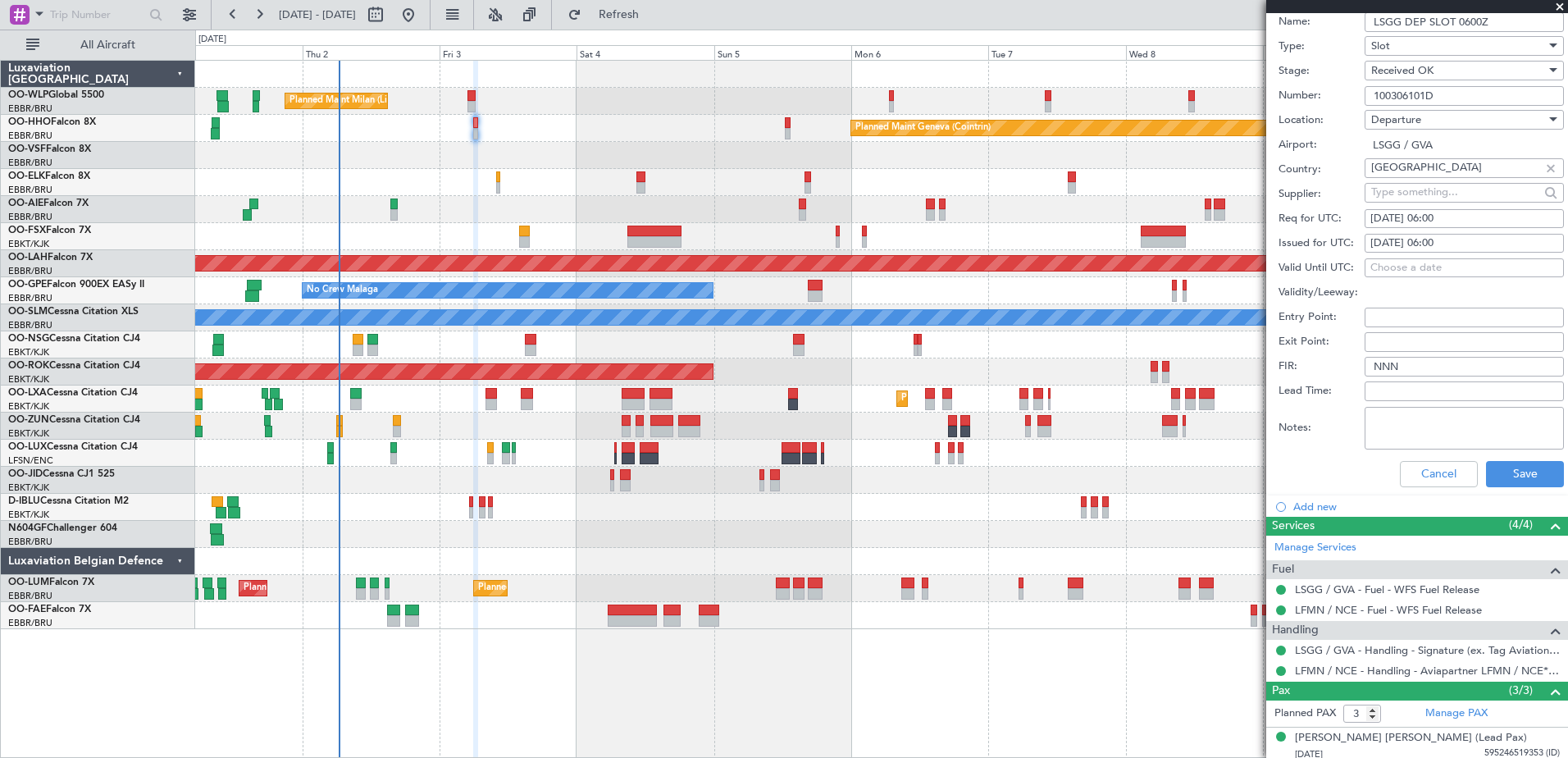
scroll to position [307, 0]
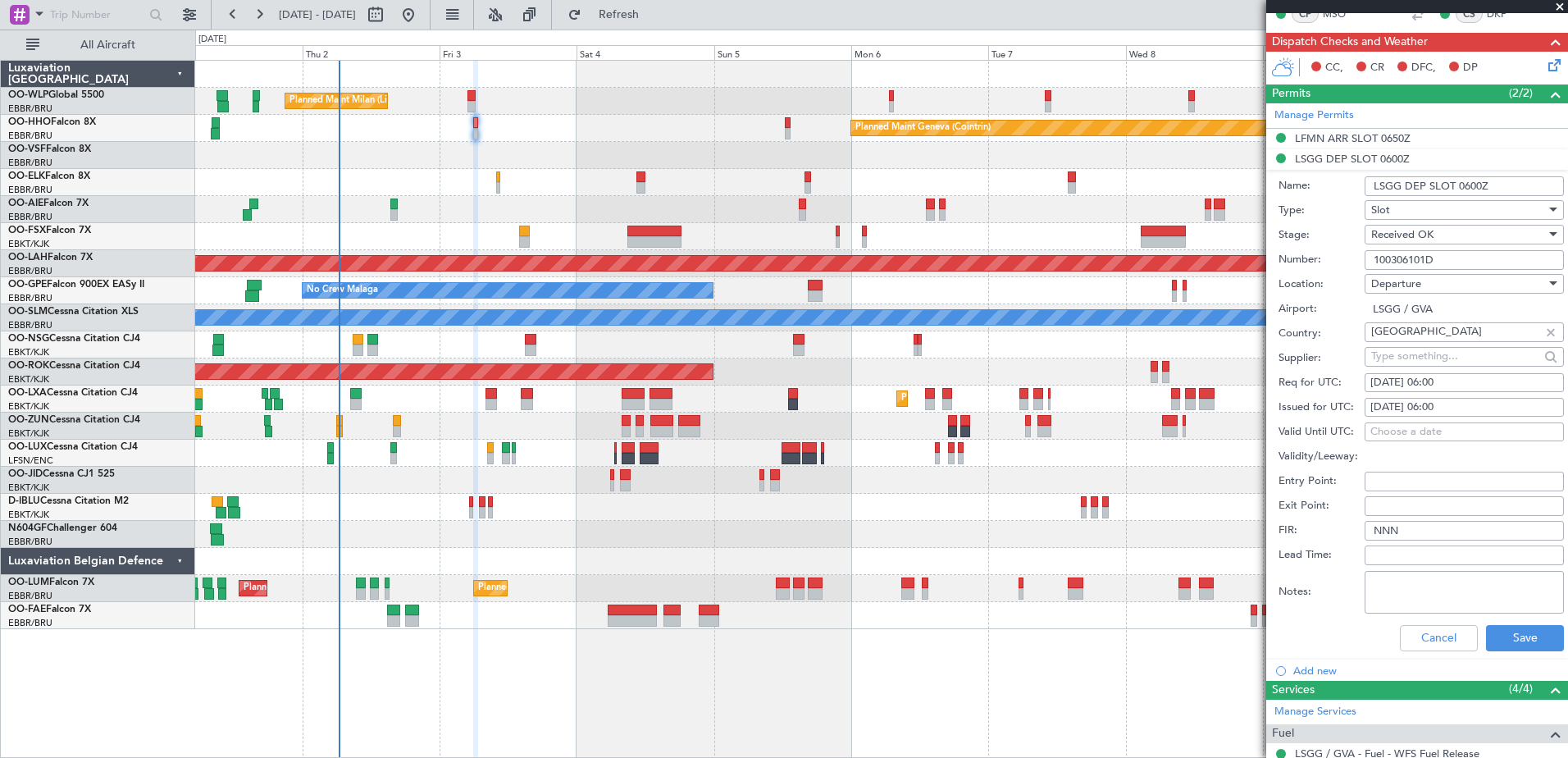
drag, startPoint x: 1446, startPoint y: 265, endPoint x: 1365, endPoint y: 263, distance: 81.0
click at [1365, 263] on input "100306101D" at bounding box center [1464, 260] width 199 height 20
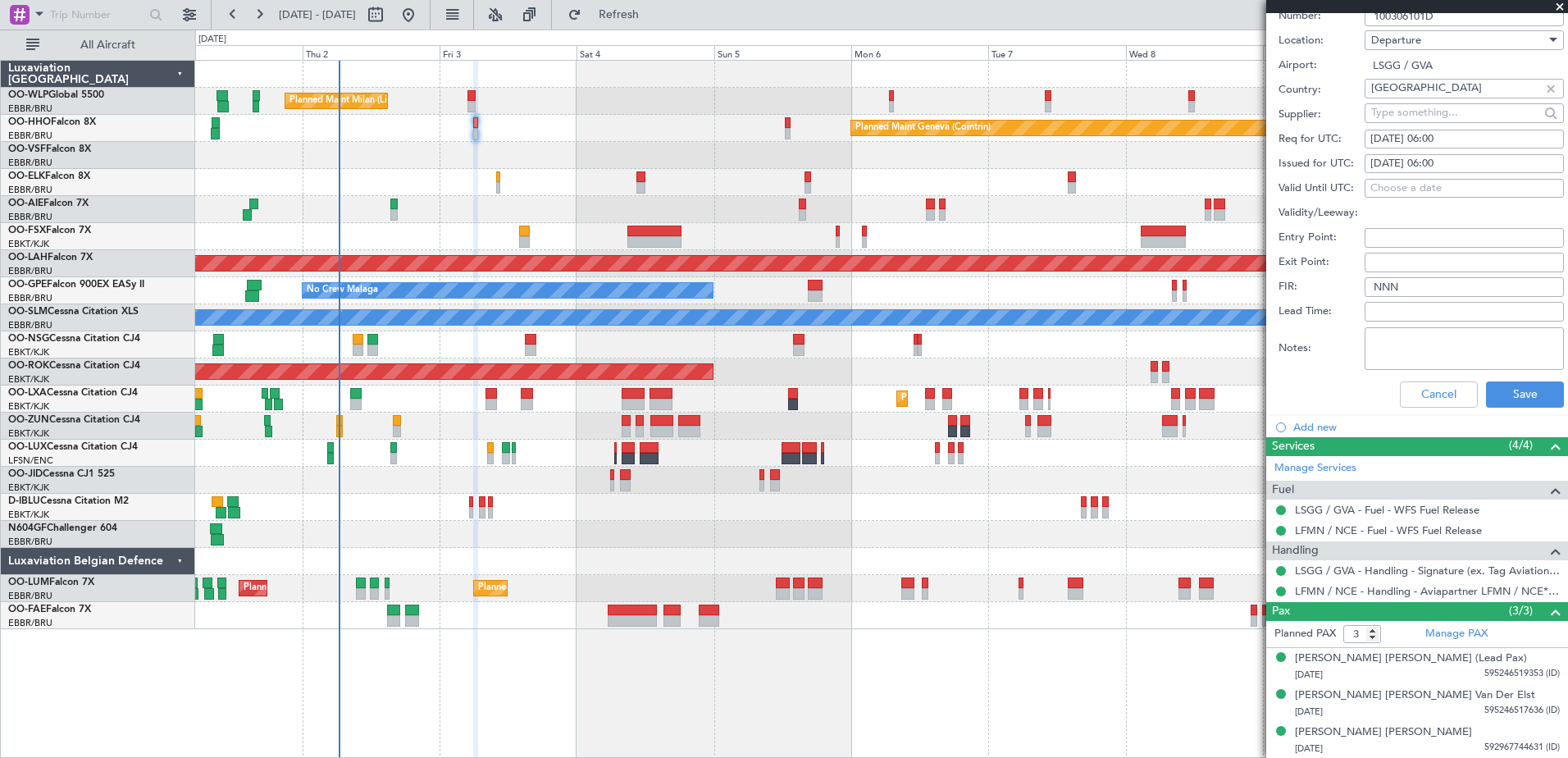
scroll to position [0, 0]
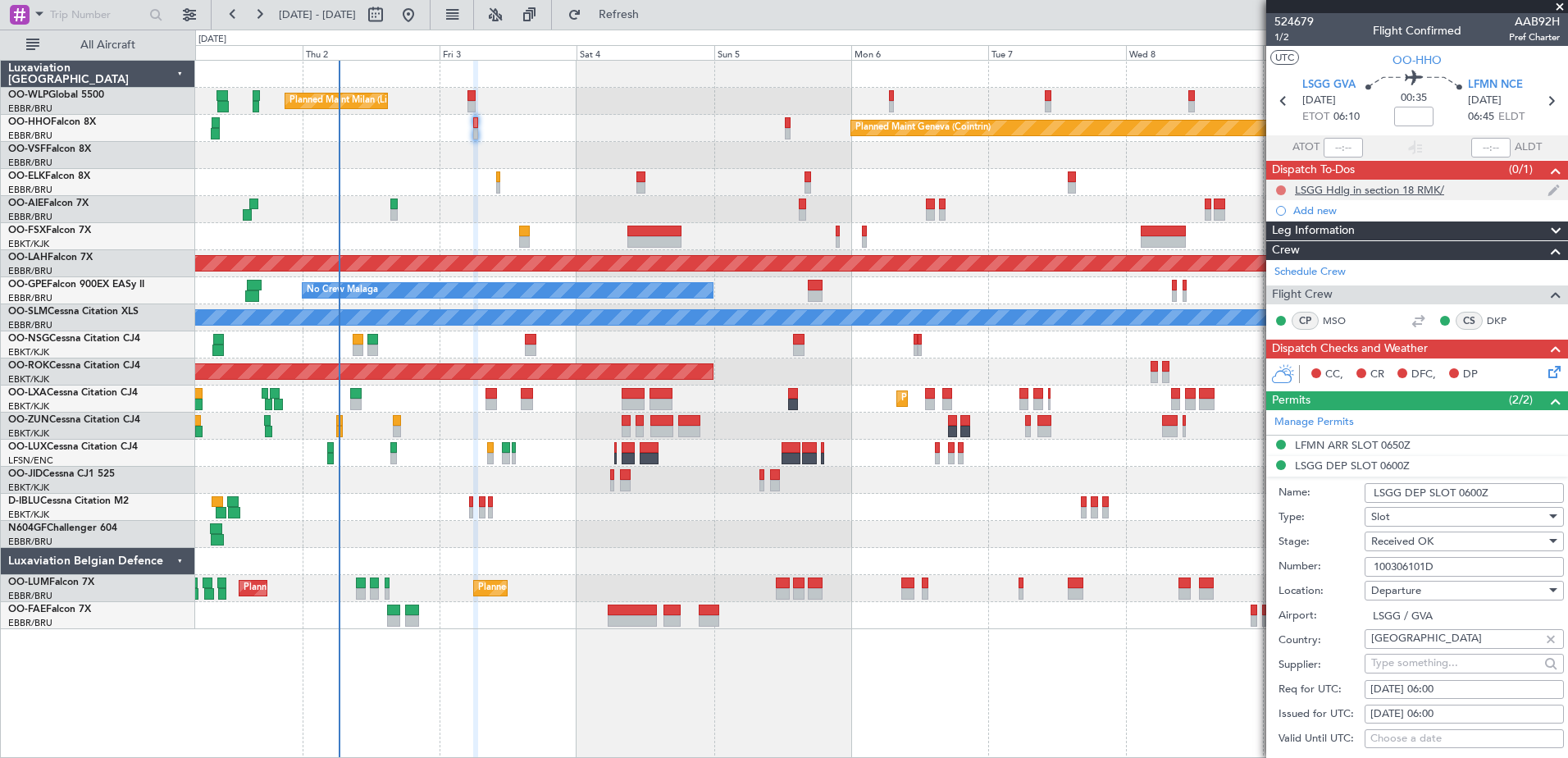
click at [1282, 191] on button at bounding box center [1280, 190] width 10 height 10
click at [1281, 265] on span "Completed" at bounding box center [1288, 263] width 54 height 17
click at [1416, 114] on input at bounding box center [1413, 116] width 39 height 20
type input "-00:05"
click at [1545, 366] on icon at bounding box center [1551, 369] width 13 height 13
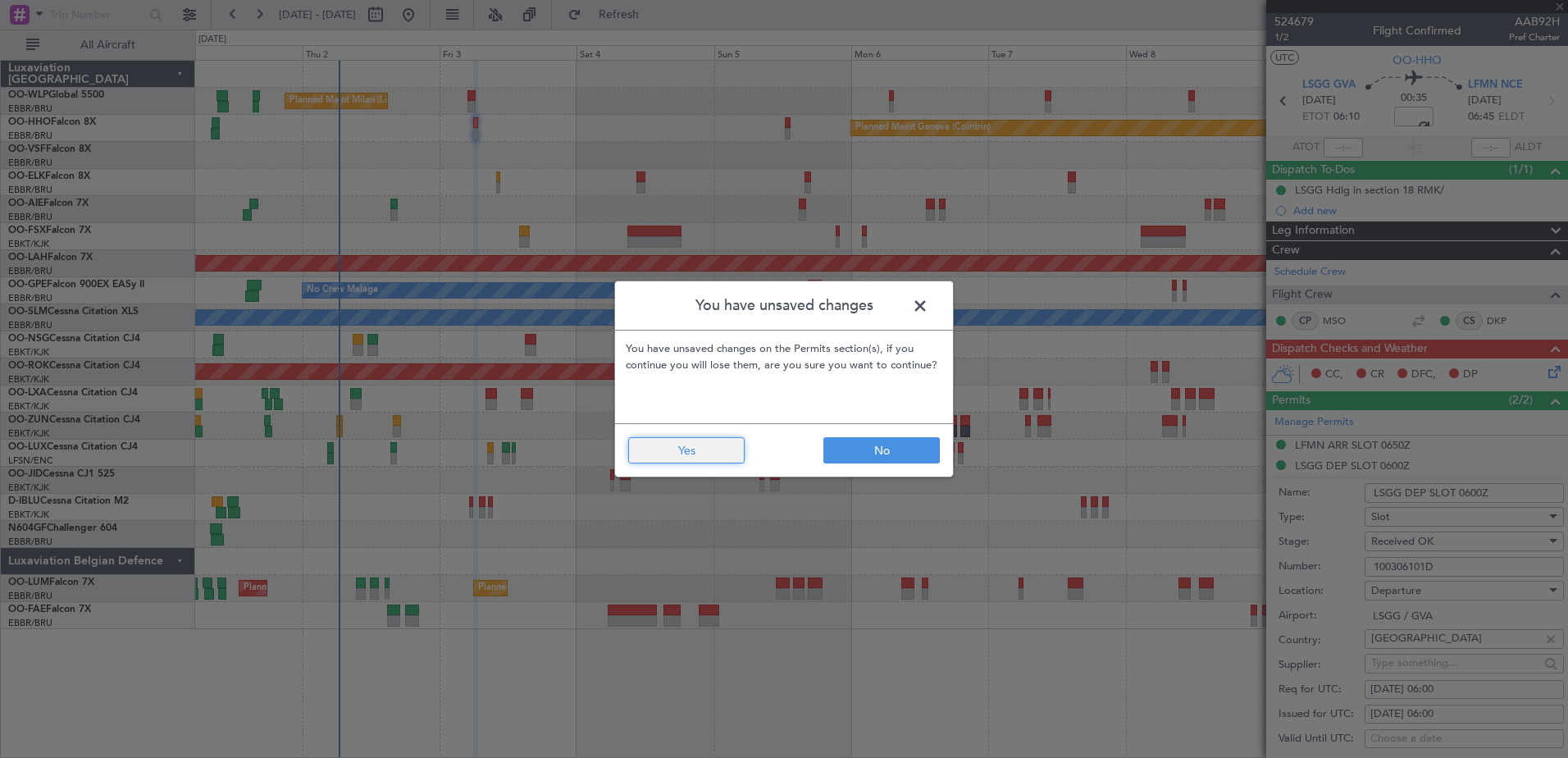
click at [659, 455] on button "Yes" at bounding box center [686, 450] width 116 height 27
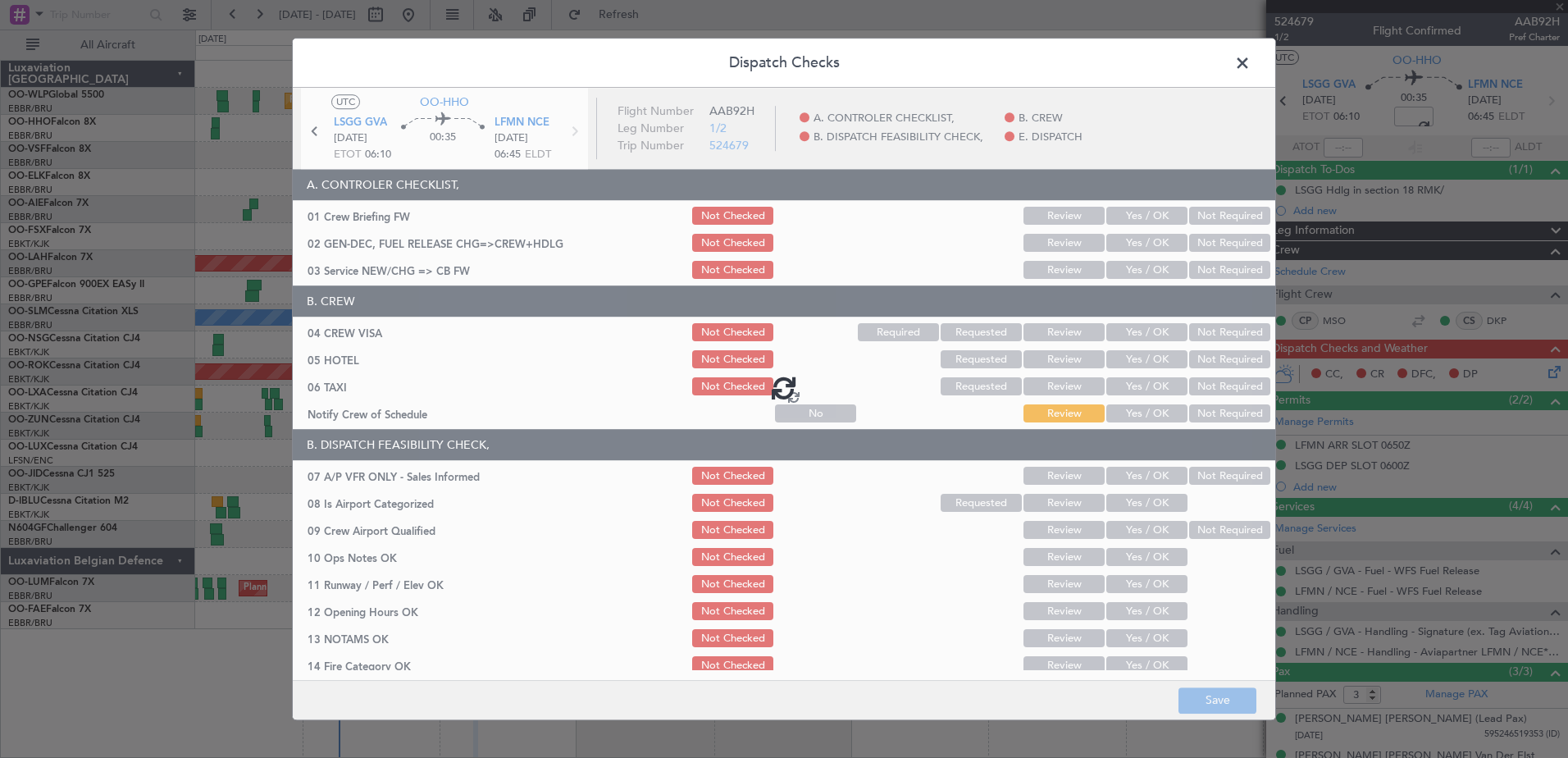
type input "-00:05"
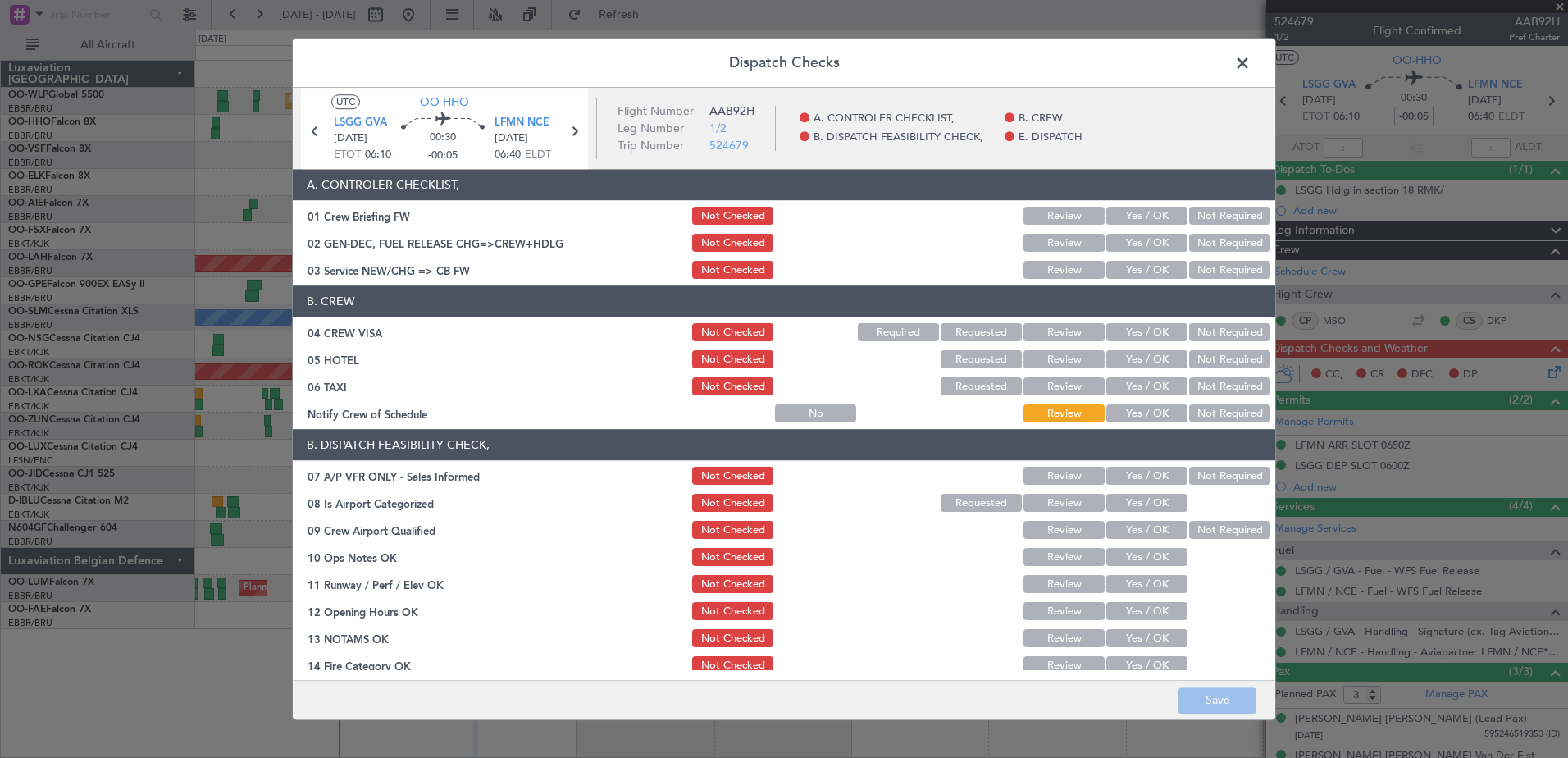
click at [1140, 414] on button "Yes / OK" at bounding box center [1147, 414] width 81 height 18
click at [1192, 381] on button "Not Required" at bounding box center [1230, 387] width 81 height 18
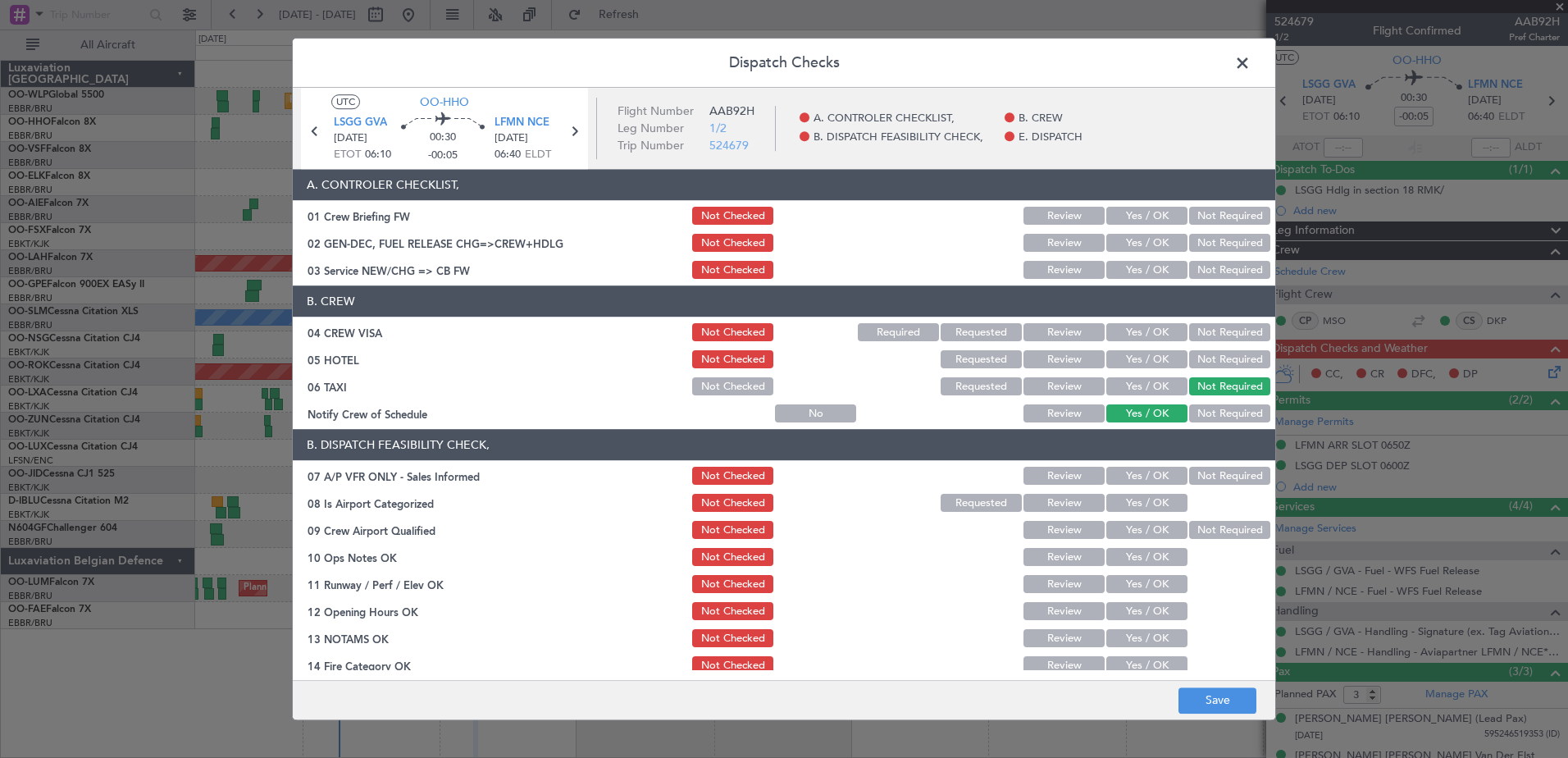
click at [1198, 362] on button "Not Required" at bounding box center [1230, 360] width 81 height 18
click at [1192, 331] on button "Not Required" at bounding box center [1230, 333] width 81 height 18
click at [1134, 263] on button "Yes / OK" at bounding box center [1147, 271] width 81 height 18
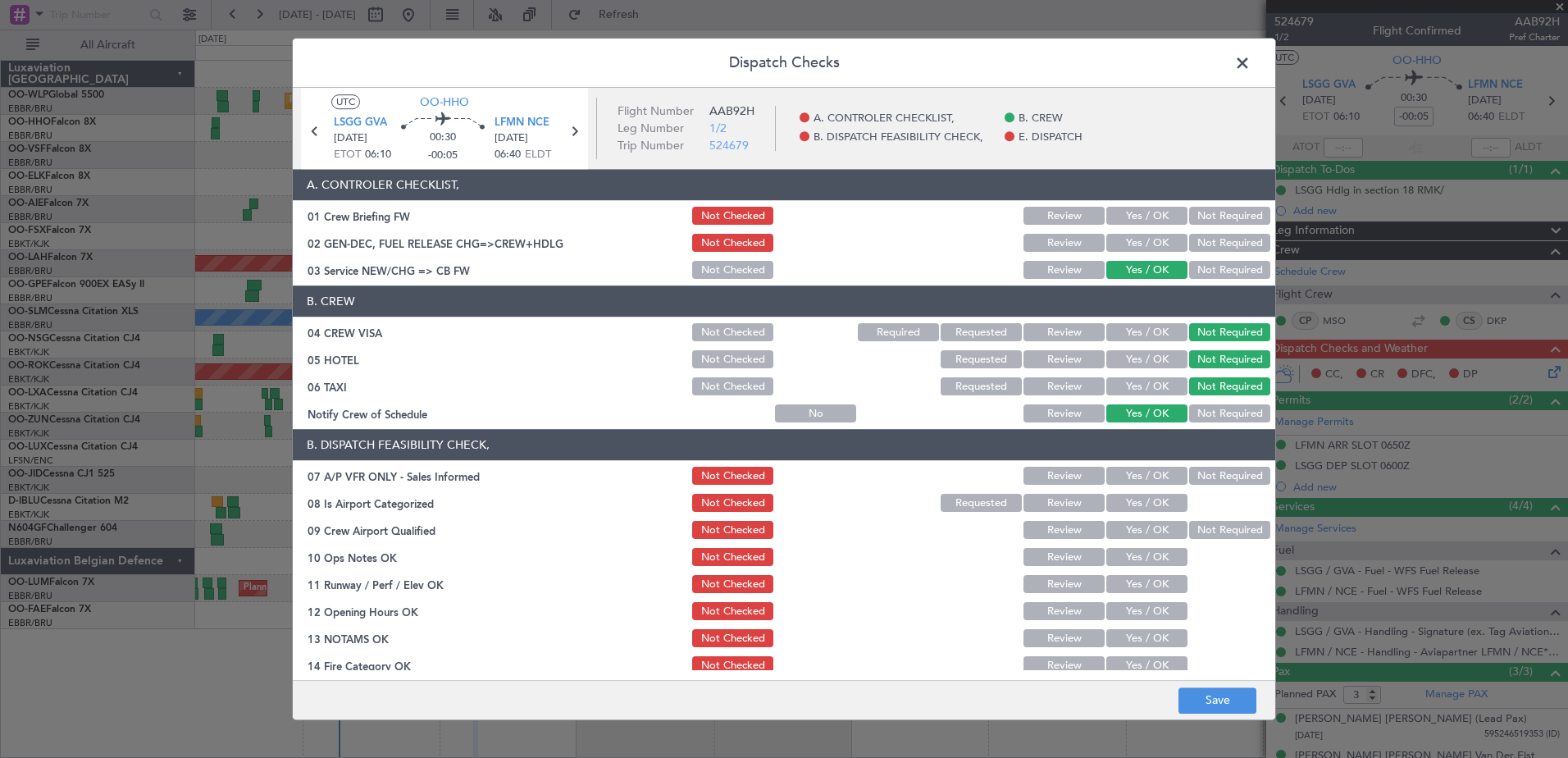
click at [1209, 468] on button "Not Required" at bounding box center [1230, 476] width 81 height 18
click at [1148, 498] on button "Yes / OK" at bounding box center [1147, 504] width 81 height 18
click at [1195, 529] on button "Not Required" at bounding box center [1230, 531] width 81 height 18
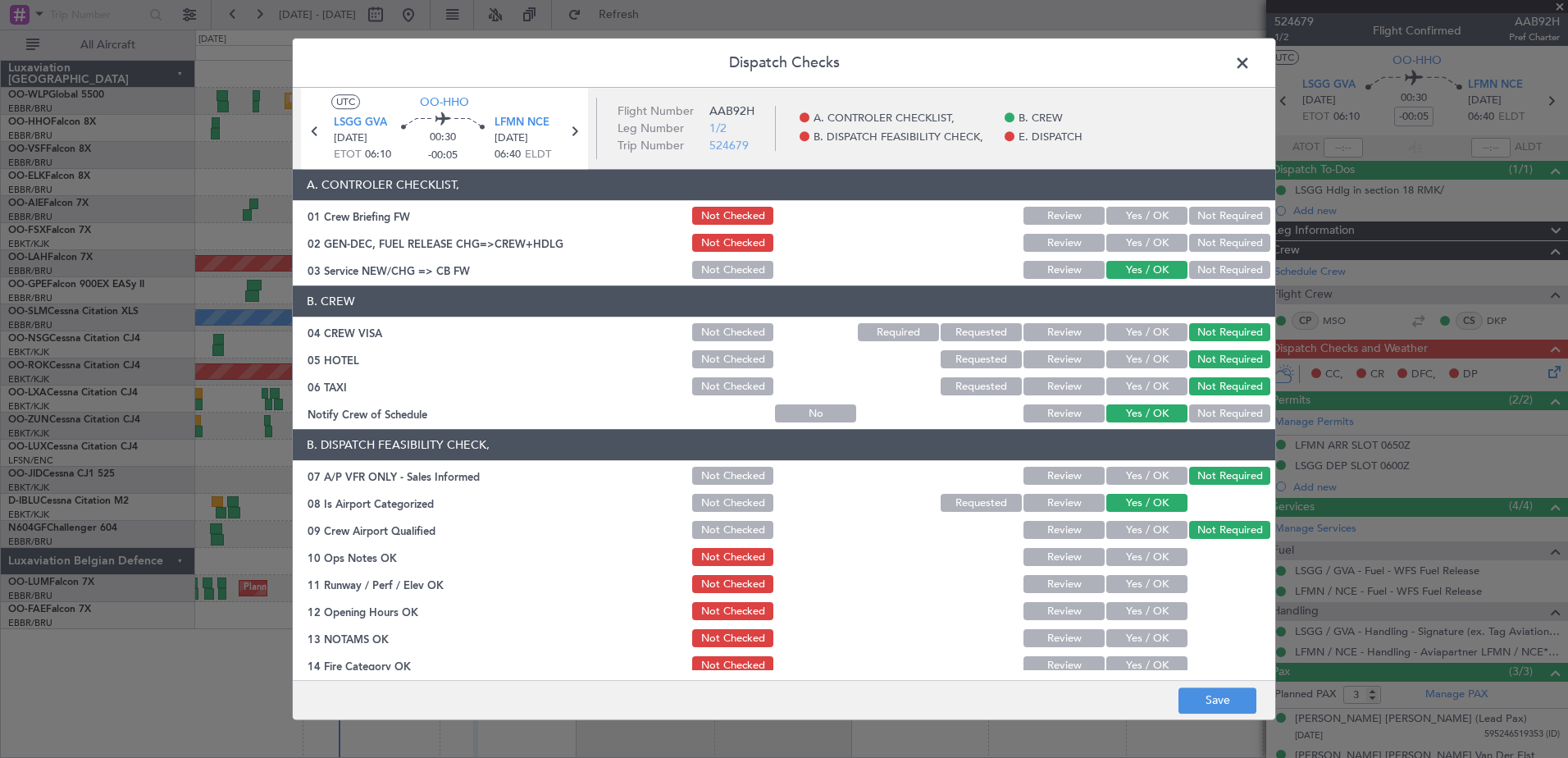
click at [1163, 554] on button "Yes / OK" at bounding box center [1147, 558] width 81 height 18
click at [1162, 588] on button "Yes / OK" at bounding box center [1147, 585] width 81 height 18
click at [1157, 613] on button "Yes / OK" at bounding box center [1147, 612] width 81 height 18
click at [1157, 638] on button "Yes / OK" at bounding box center [1147, 639] width 81 height 18
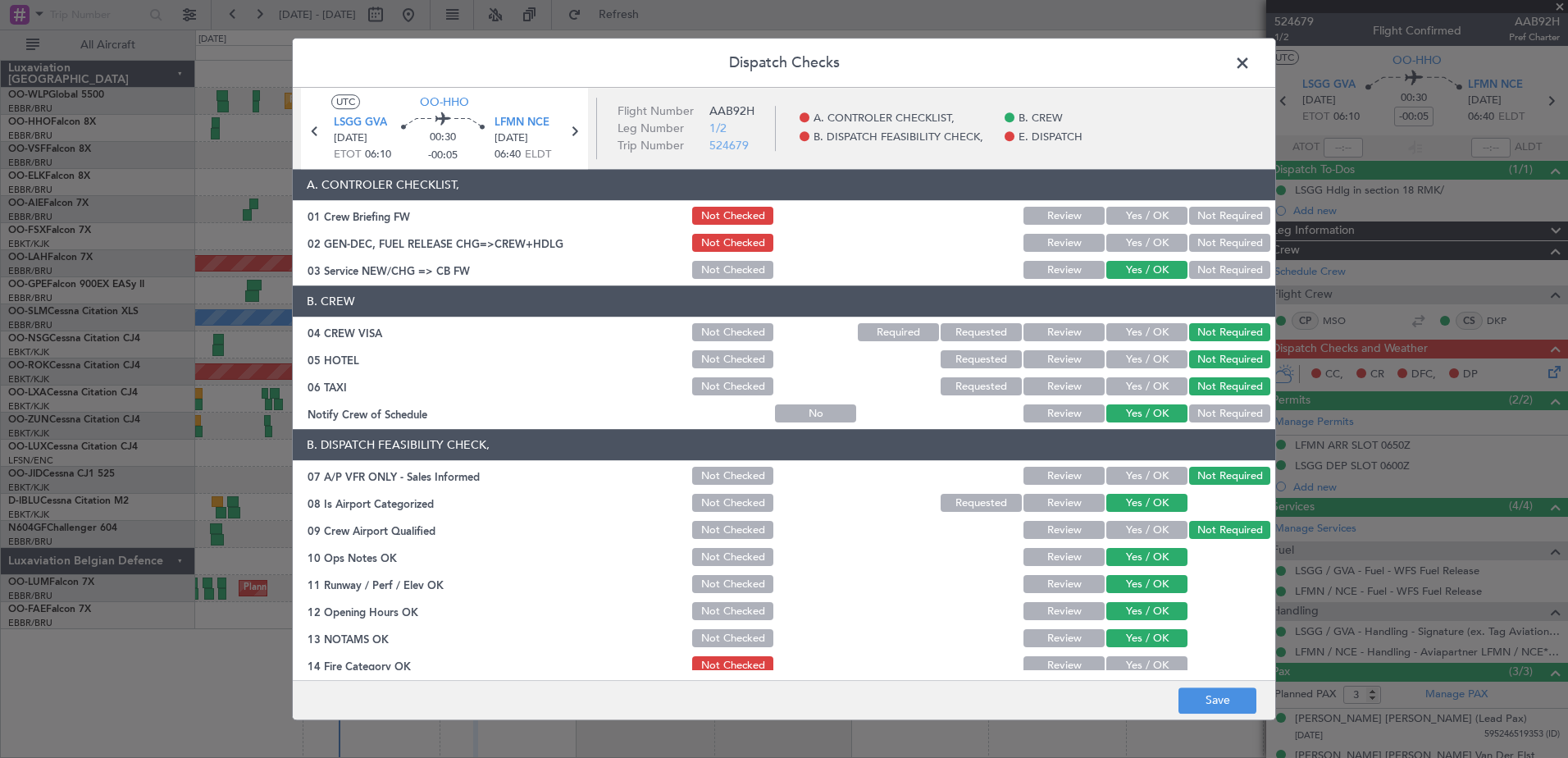
click at [1156, 658] on button "Yes / OK" at bounding box center [1147, 666] width 81 height 18
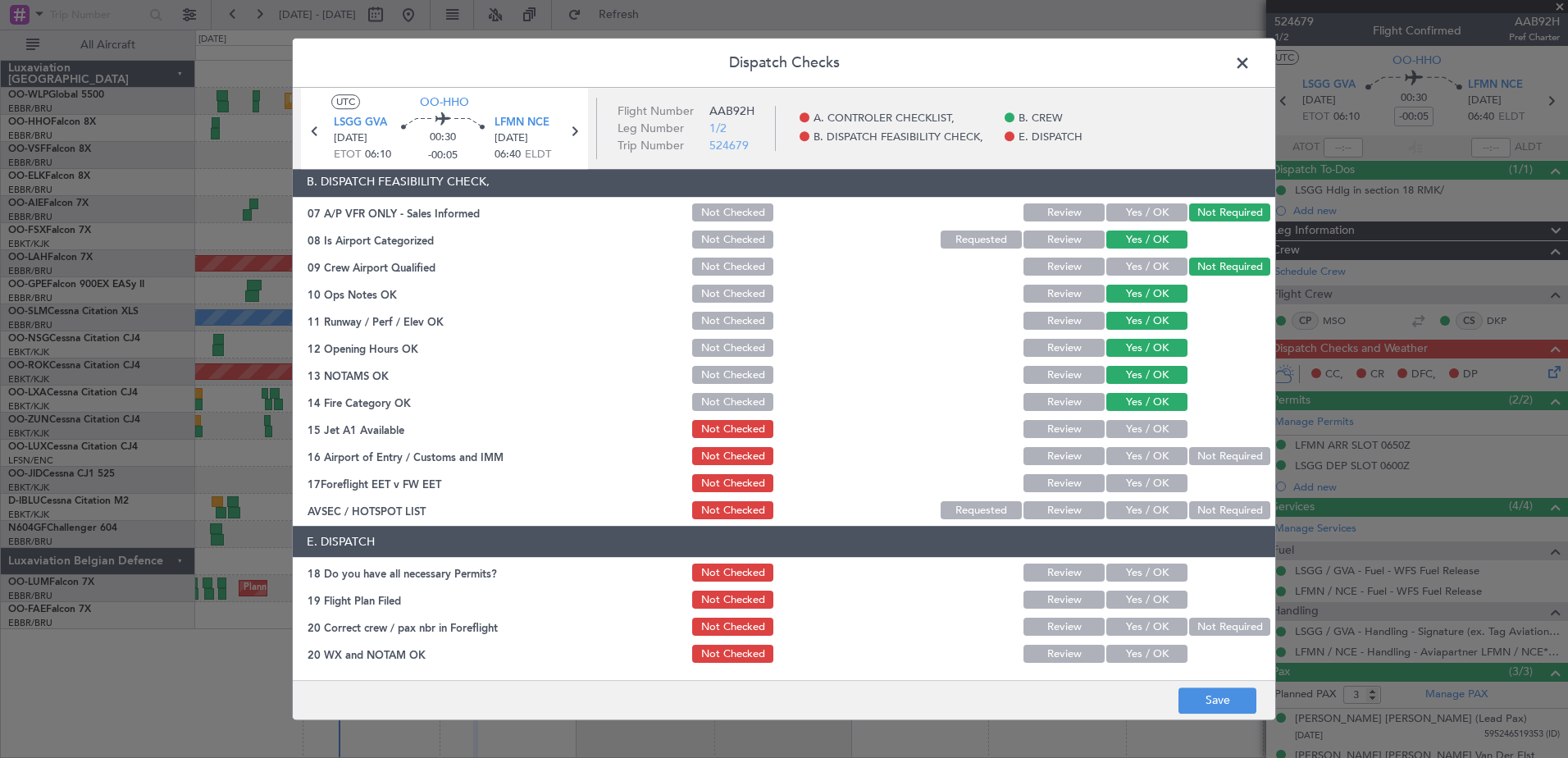
click at [1150, 426] on button "Yes / OK" at bounding box center [1147, 430] width 81 height 18
click at [1153, 457] on button "Yes / OK" at bounding box center [1147, 457] width 81 height 18
click at [1149, 488] on button "Yes / OK" at bounding box center [1147, 484] width 81 height 18
click at [1191, 509] on button "Not Required" at bounding box center [1230, 511] width 81 height 18
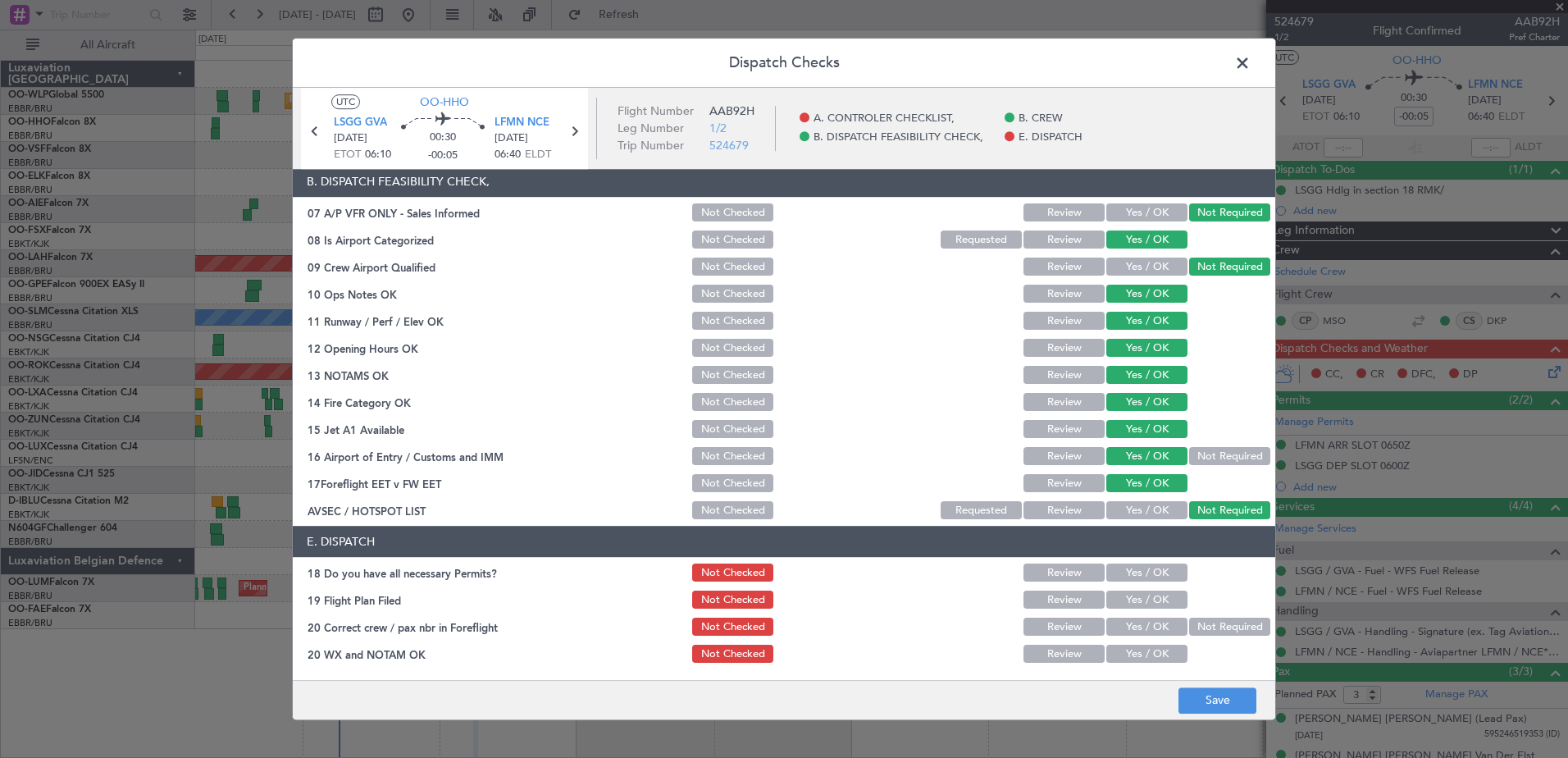
click at [1149, 562] on div "Yes / OK" at bounding box center [1145, 573] width 83 height 23
click at [1149, 568] on button "Yes / OK" at bounding box center [1147, 573] width 81 height 18
click at [1149, 594] on button "Yes / OK" at bounding box center [1147, 600] width 81 height 18
click at [1149, 626] on button "Yes / OK" at bounding box center [1147, 628] width 81 height 18
click at [1150, 649] on button "Yes / OK" at bounding box center [1147, 655] width 81 height 18
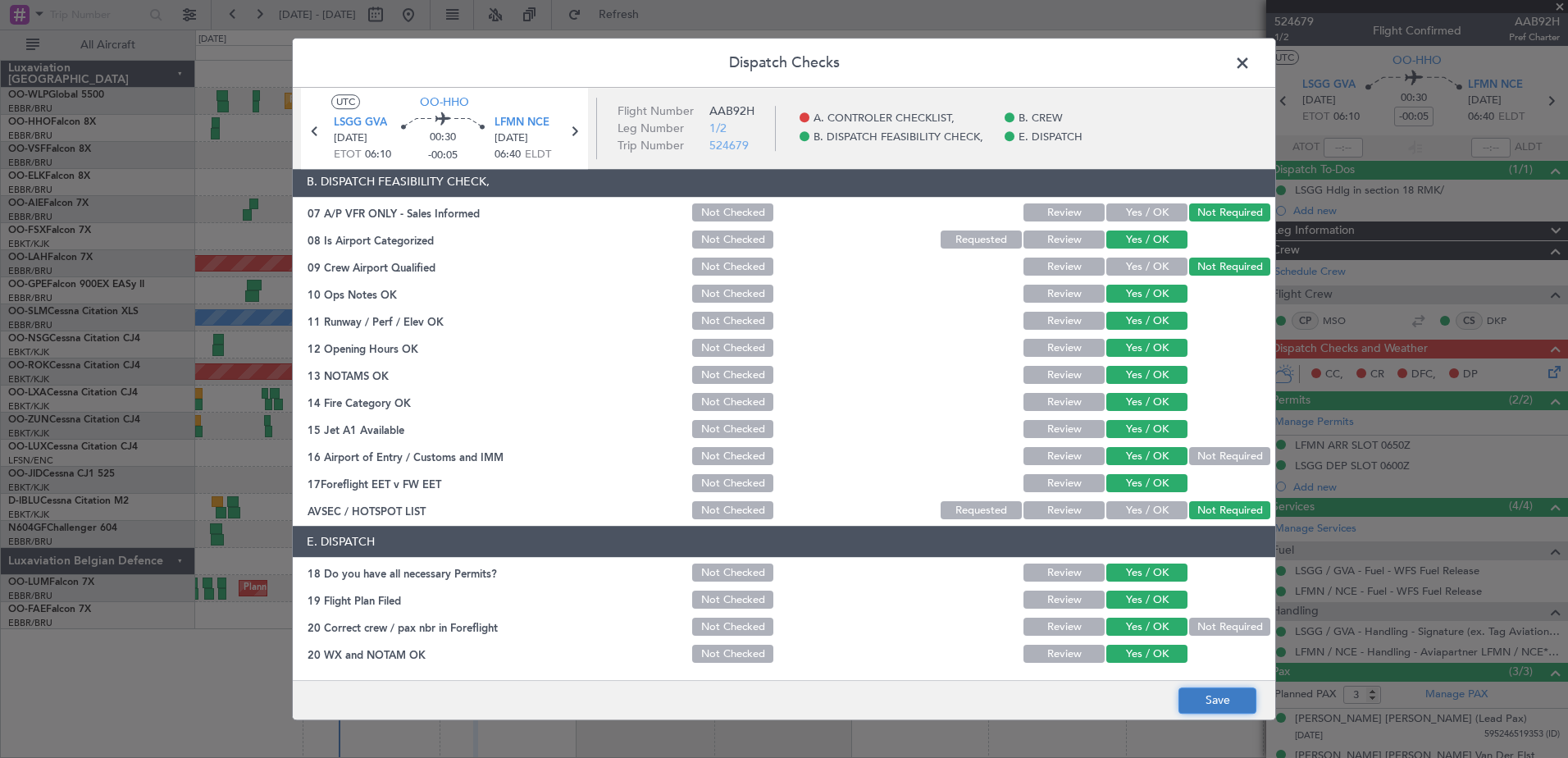
click at [1210, 706] on button "Save" at bounding box center [1217, 701] width 78 height 27
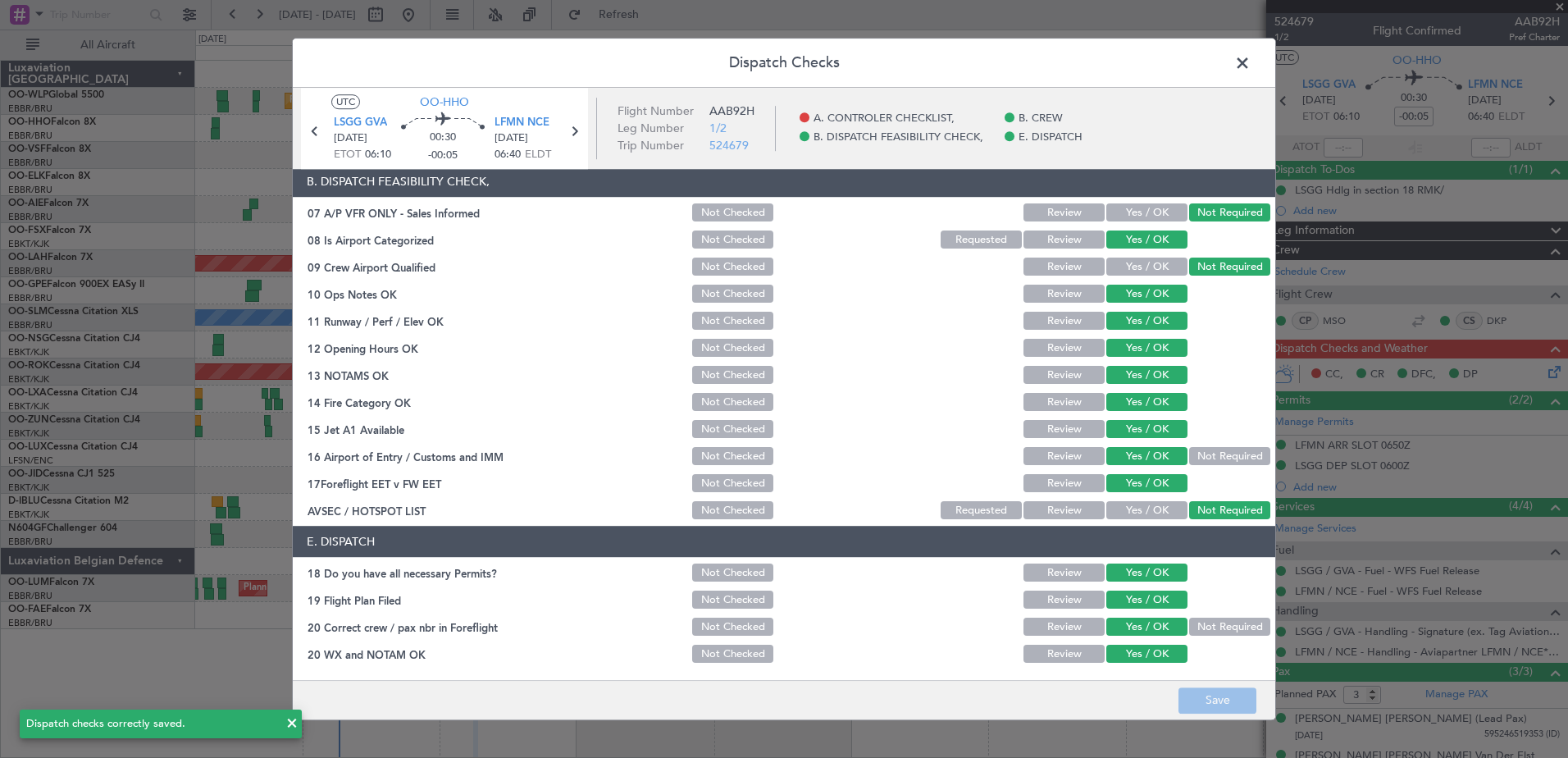
click at [1251, 61] on span at bounding box center [1251, 66] width 0 height 32
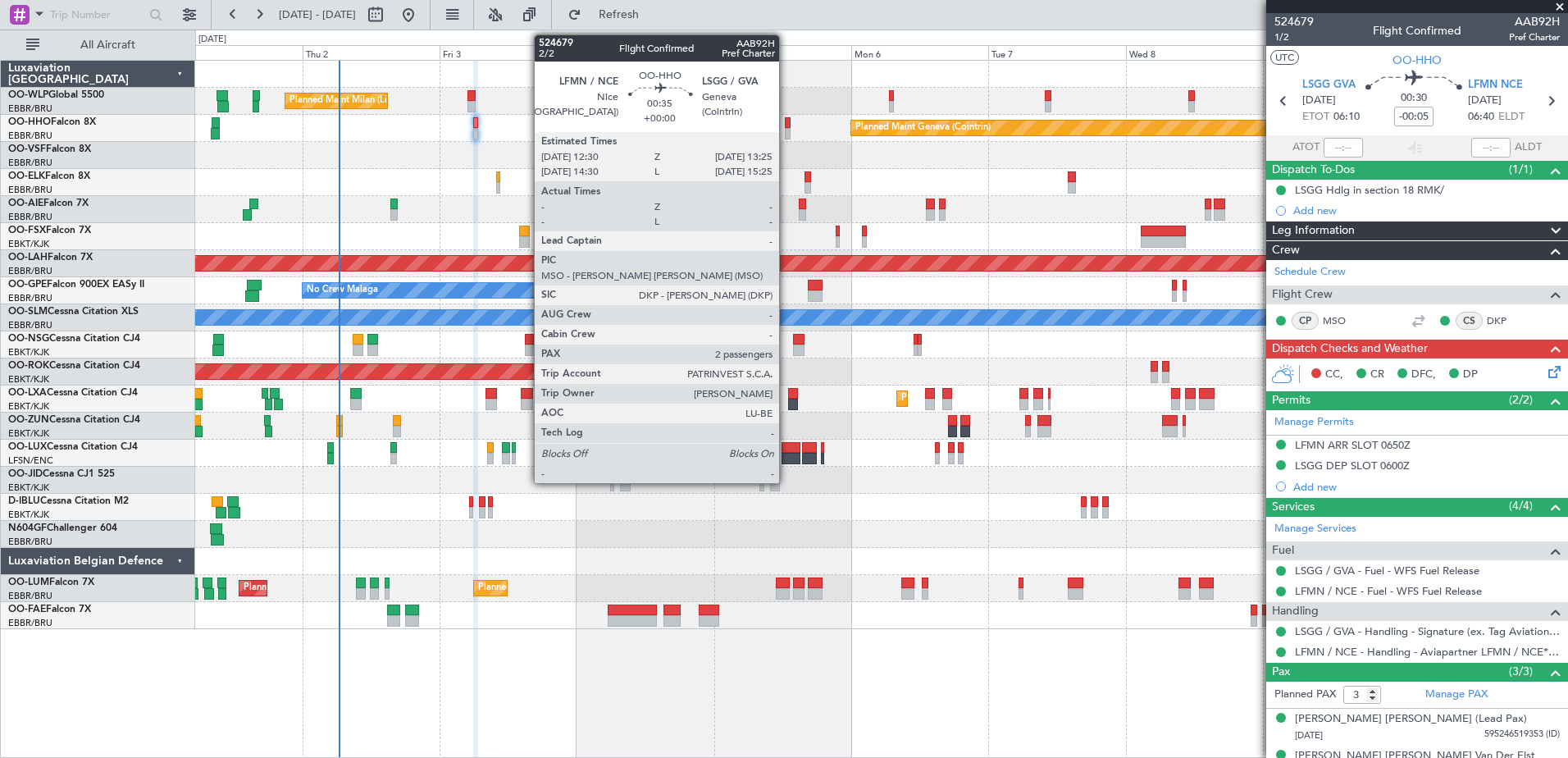
click at [786, 133] on div at bounding box center [787, 134] width 6 height 12
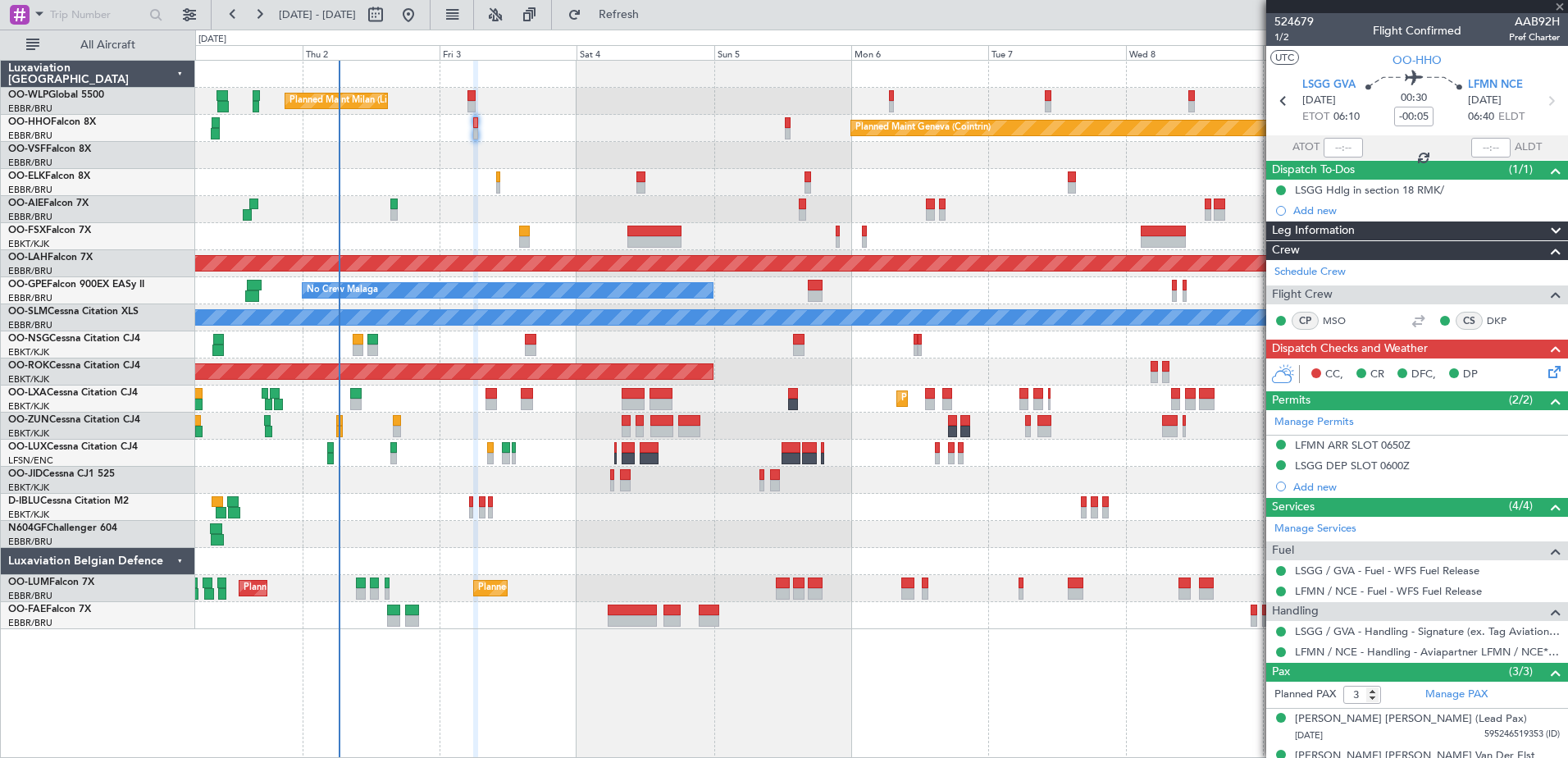
type input "2"
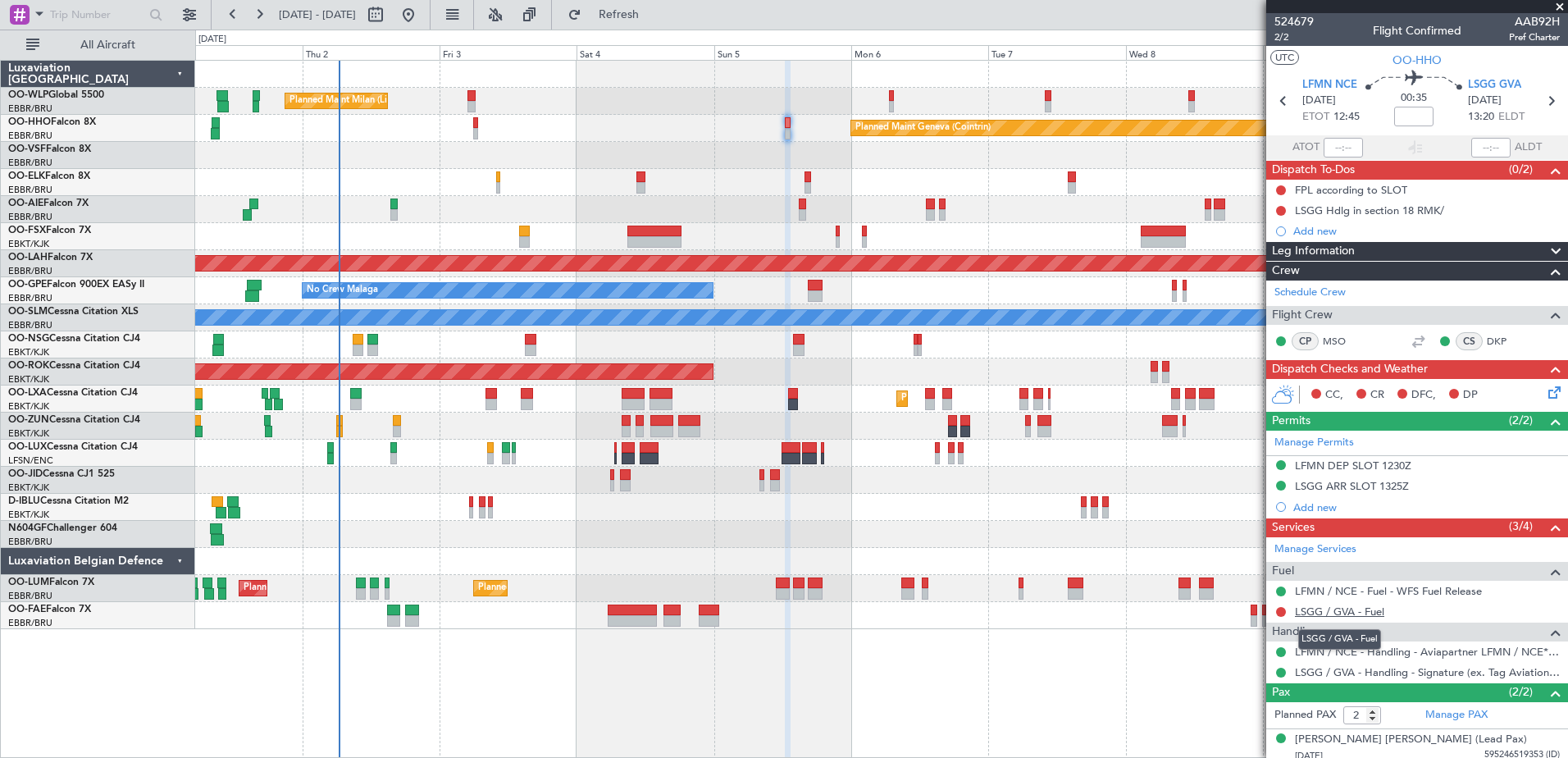
click at [1342, 609] on link "LSGG / GVA - Fuel" at bounding box center [1339, 611] width 90 height 14
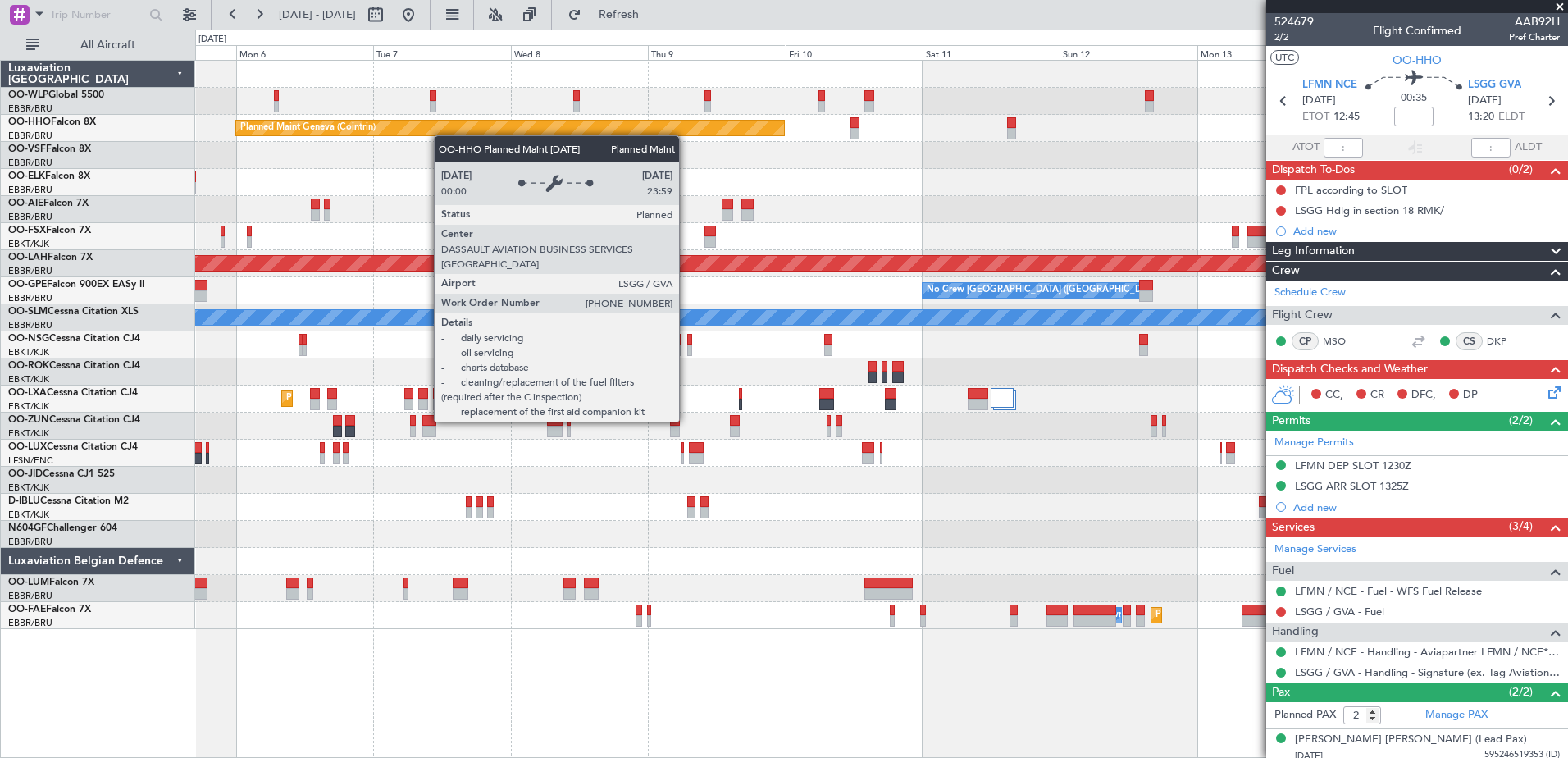
click at [396, 130] on div "Planned Maint Geneva (Cointrin) Planned Maint Alton-st Louis (St Louis Regl) No…" at bounding box center [881, 345] width 1372 height 568
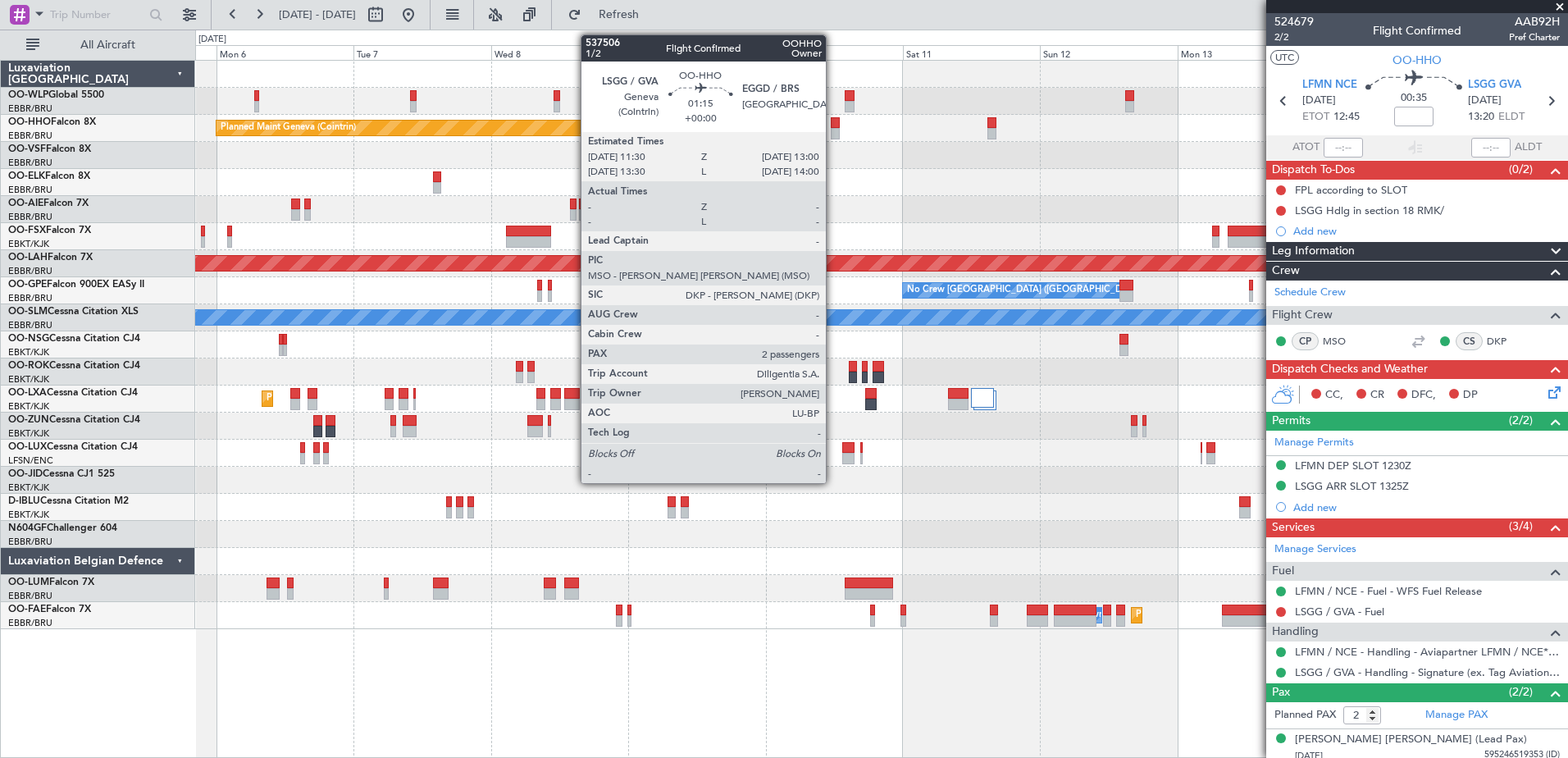
click at [833, 126] on div at bounding box center [835, 123] width 9 height 12
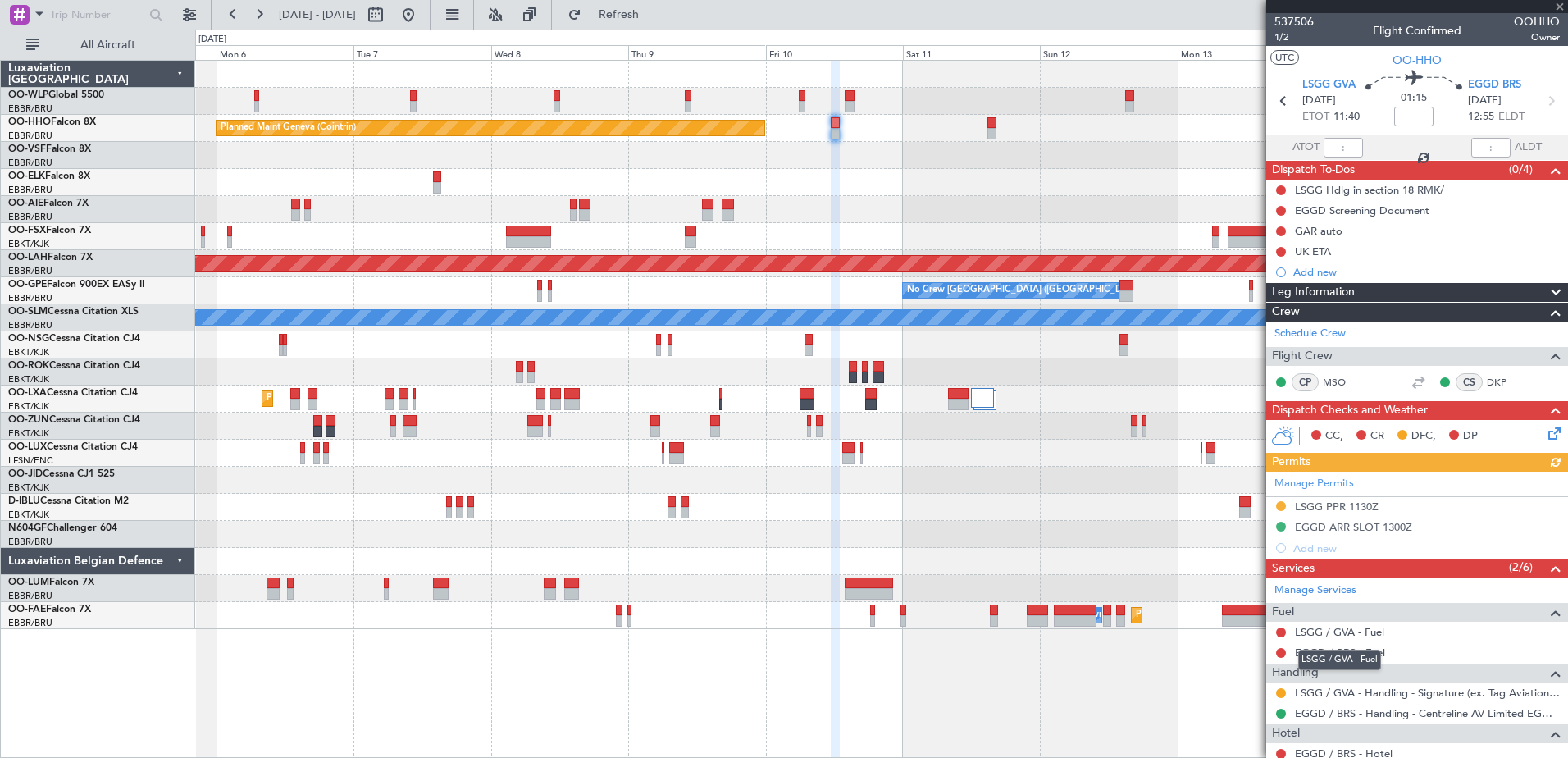
click at [1335, 630] on link "LSGG / GVA - Fuel" at bounding box center [1339, 632] width 90 height 14
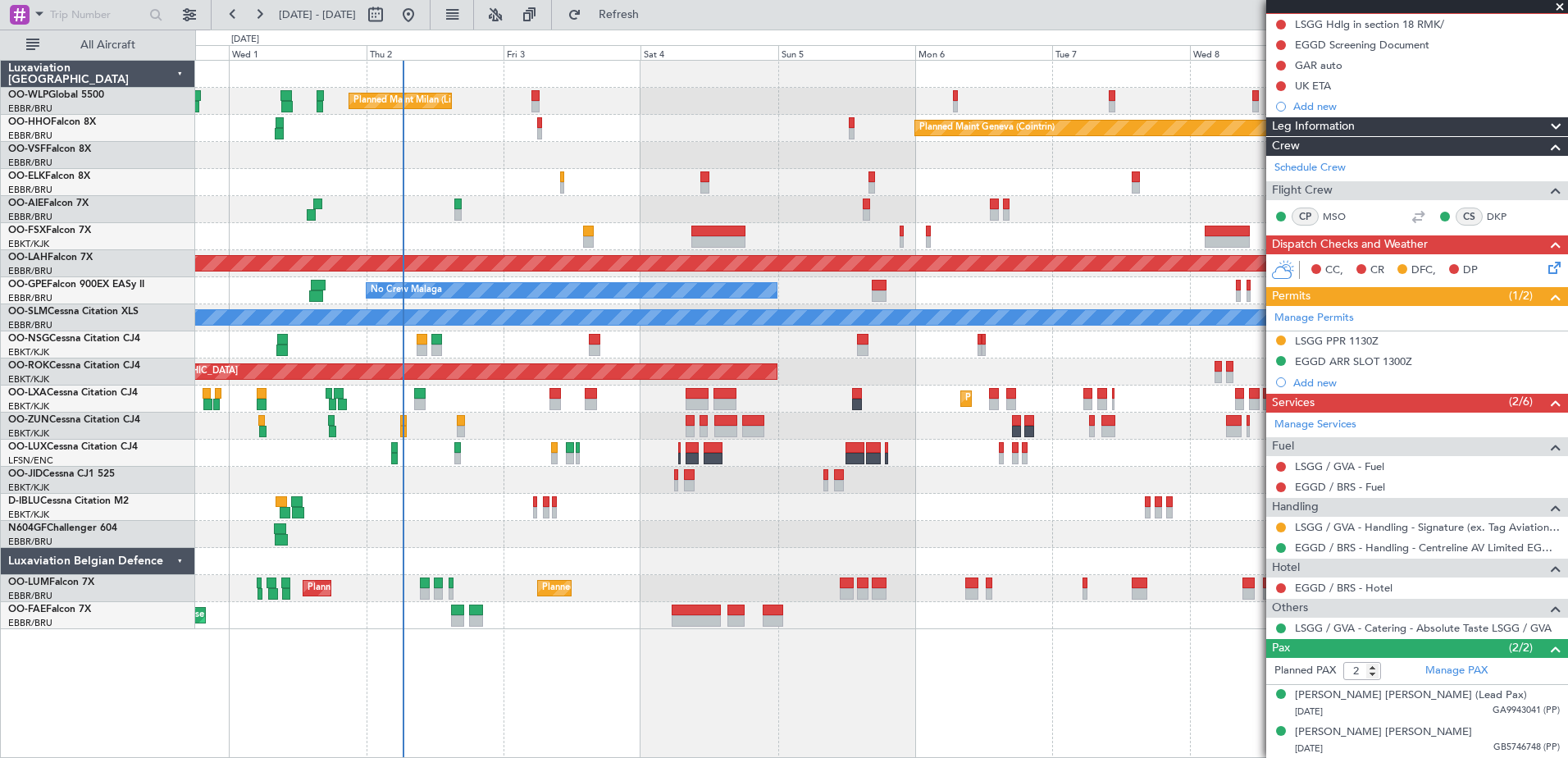
scroll to position [0, 0]
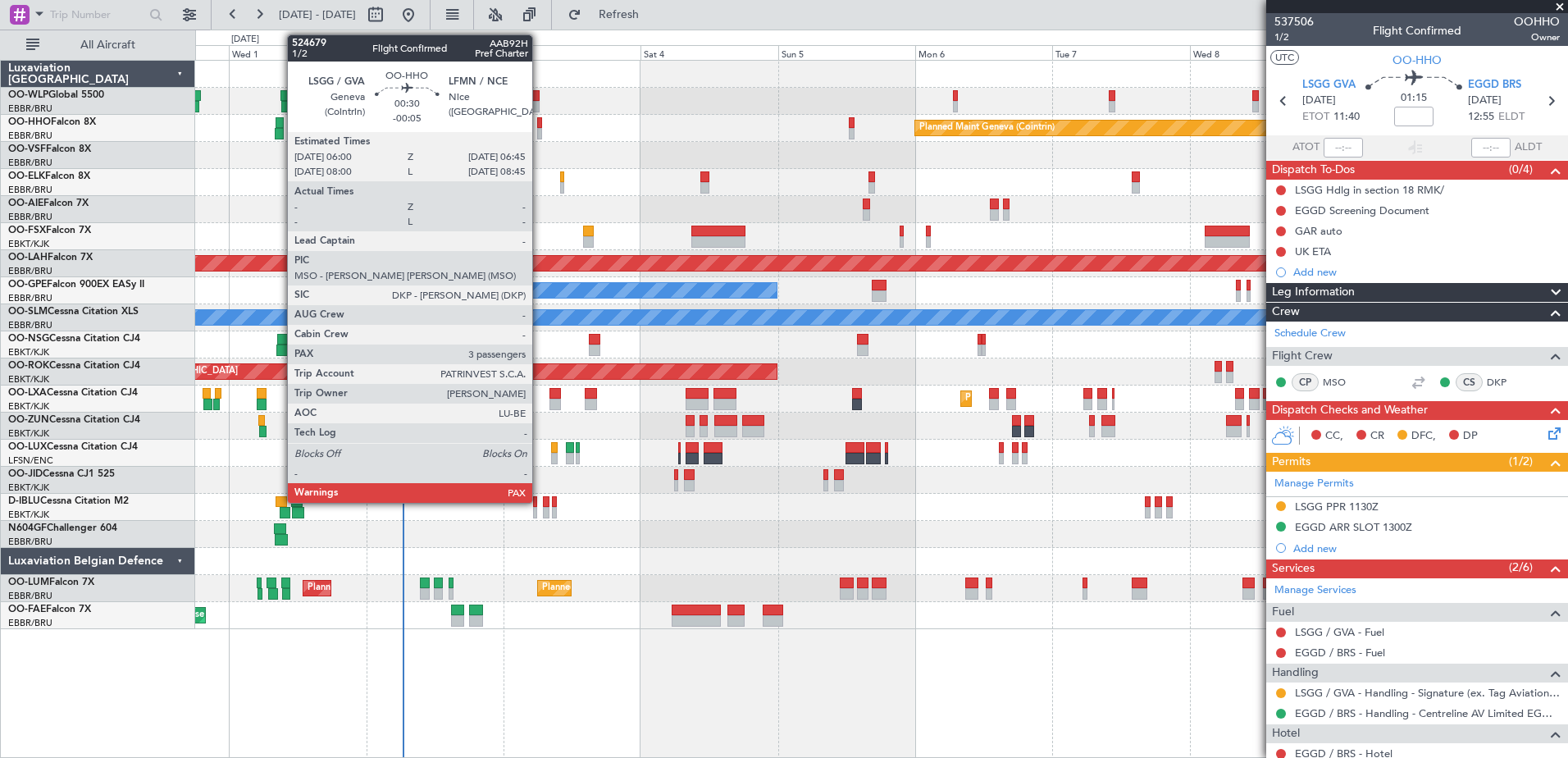
click at [539, 125] on div at bounding box center [539, 123] width 5 height 12
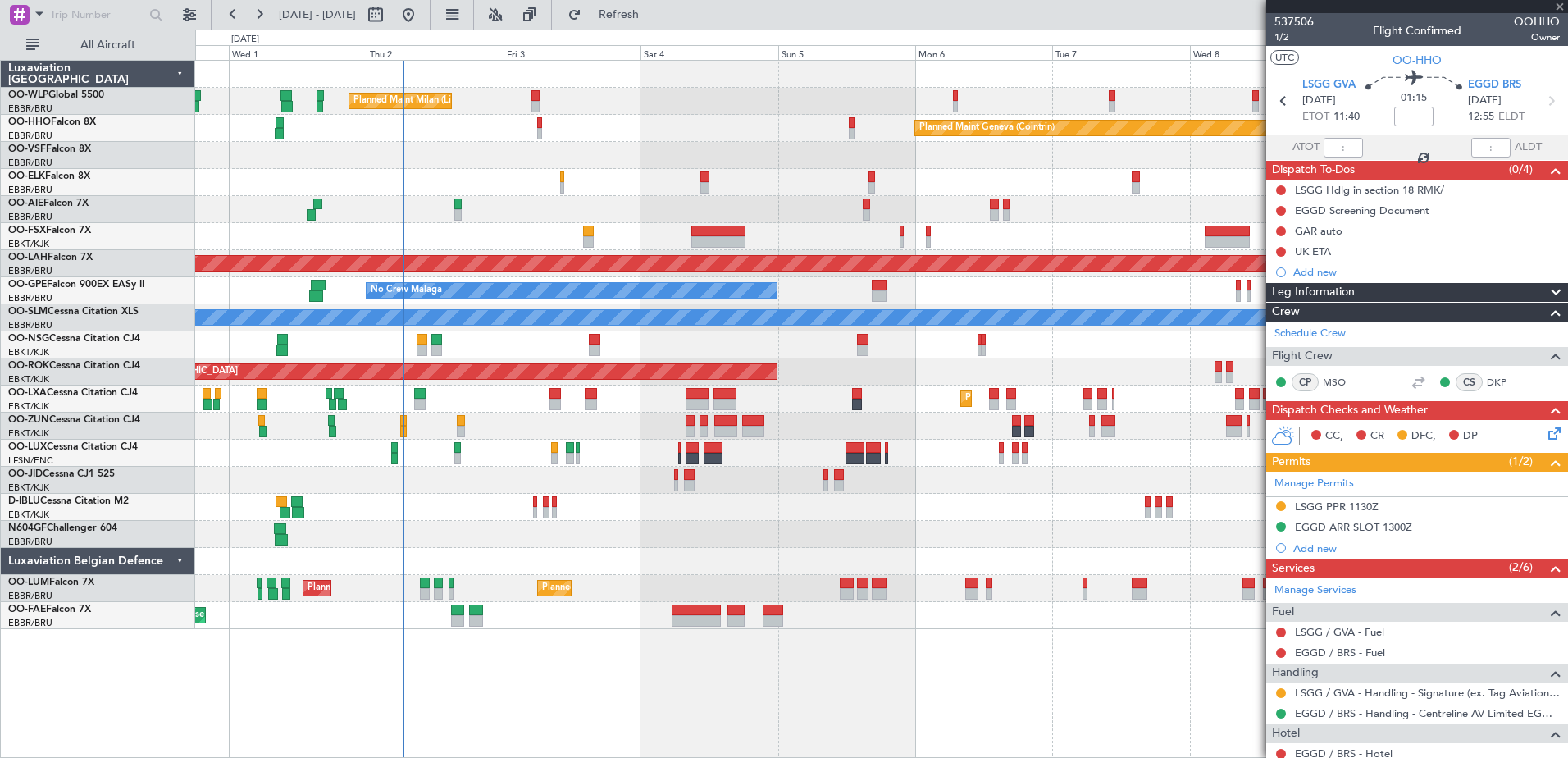
type input "-00:05"
type input "3"
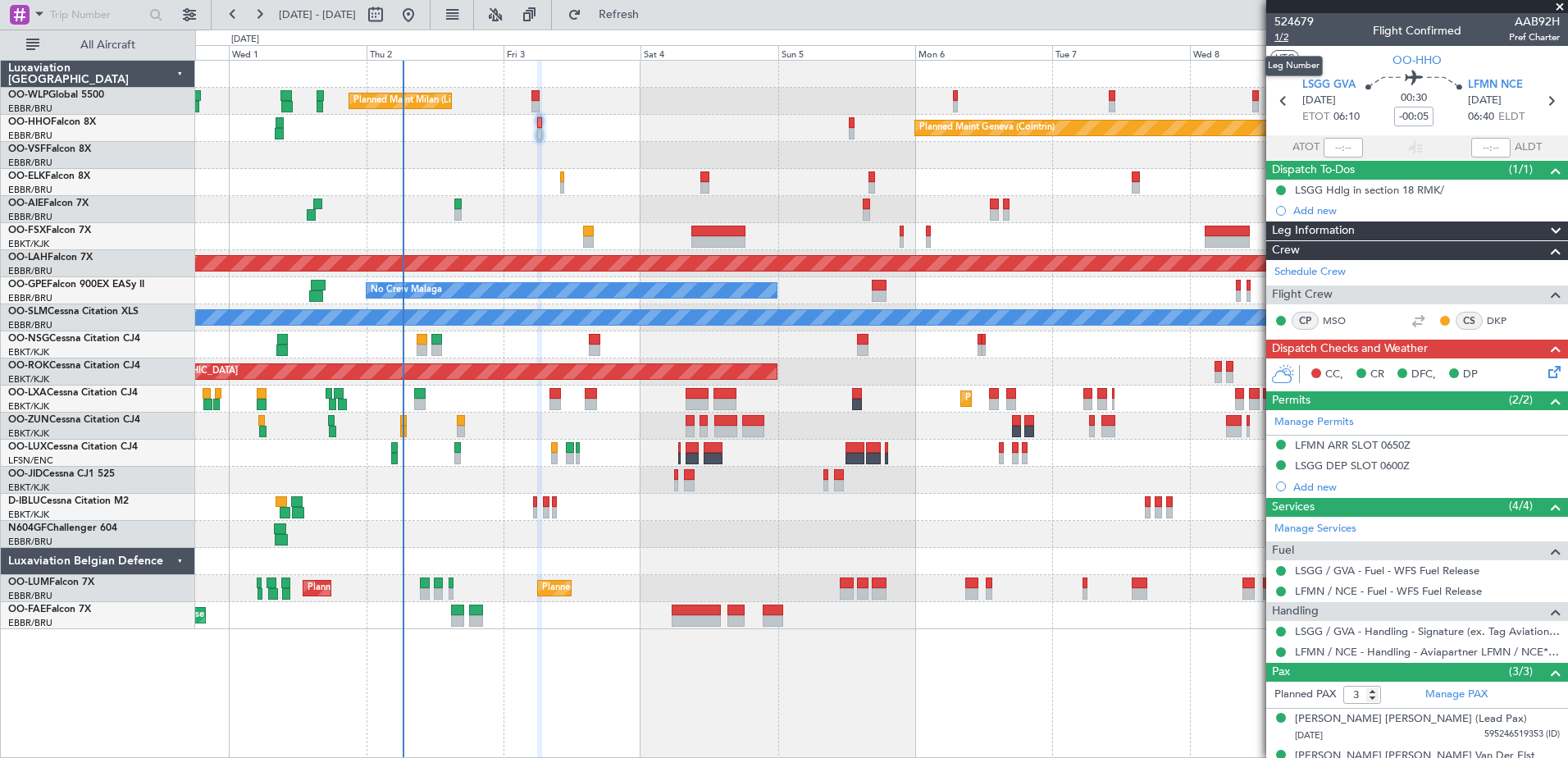
click at [1280, 37] on span "1/2" at bounding box center [1293, 37] width 39 height 14
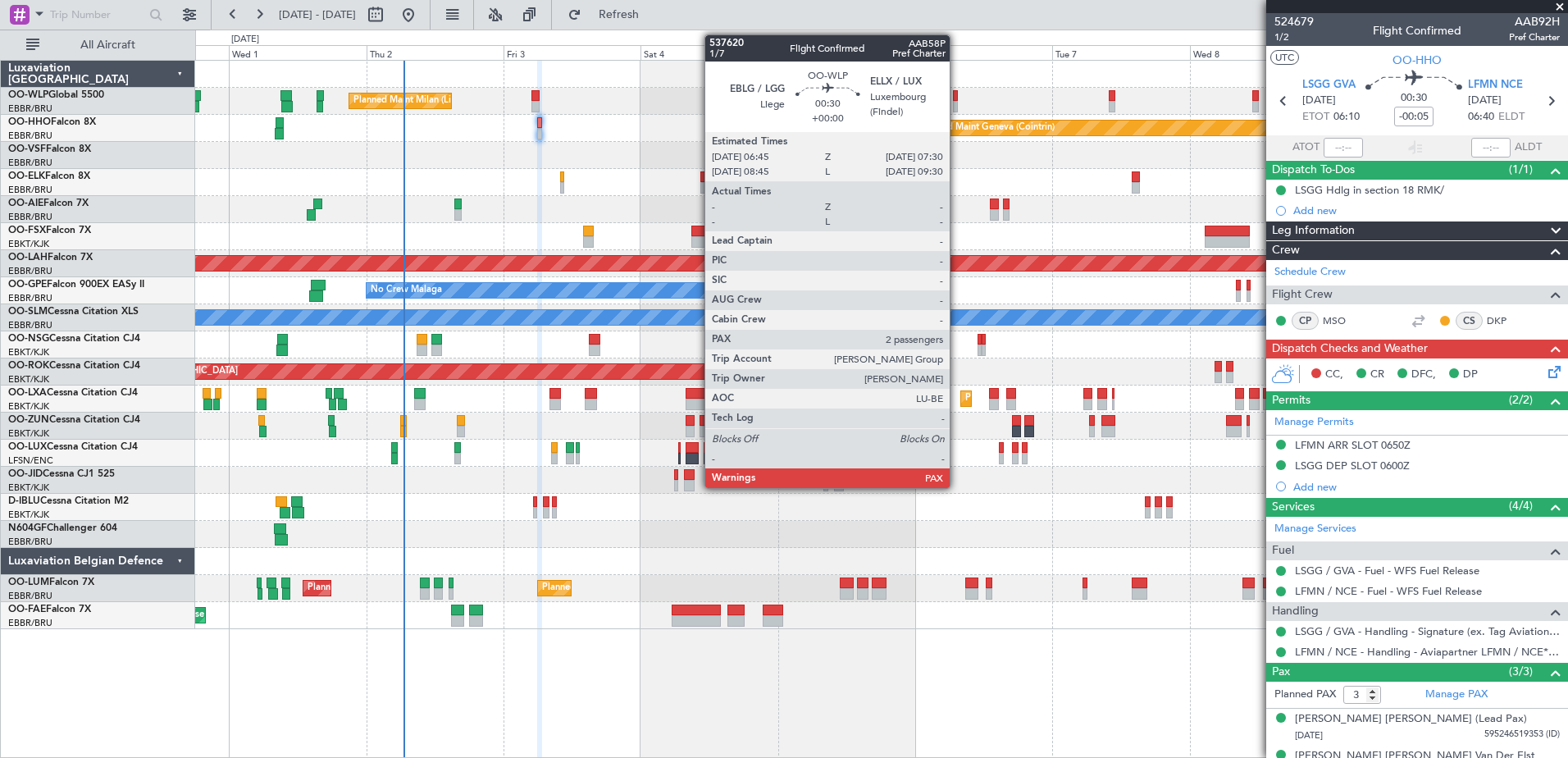
click at [957, 101] on div at bounding box center [956, 106] width 5 height 12
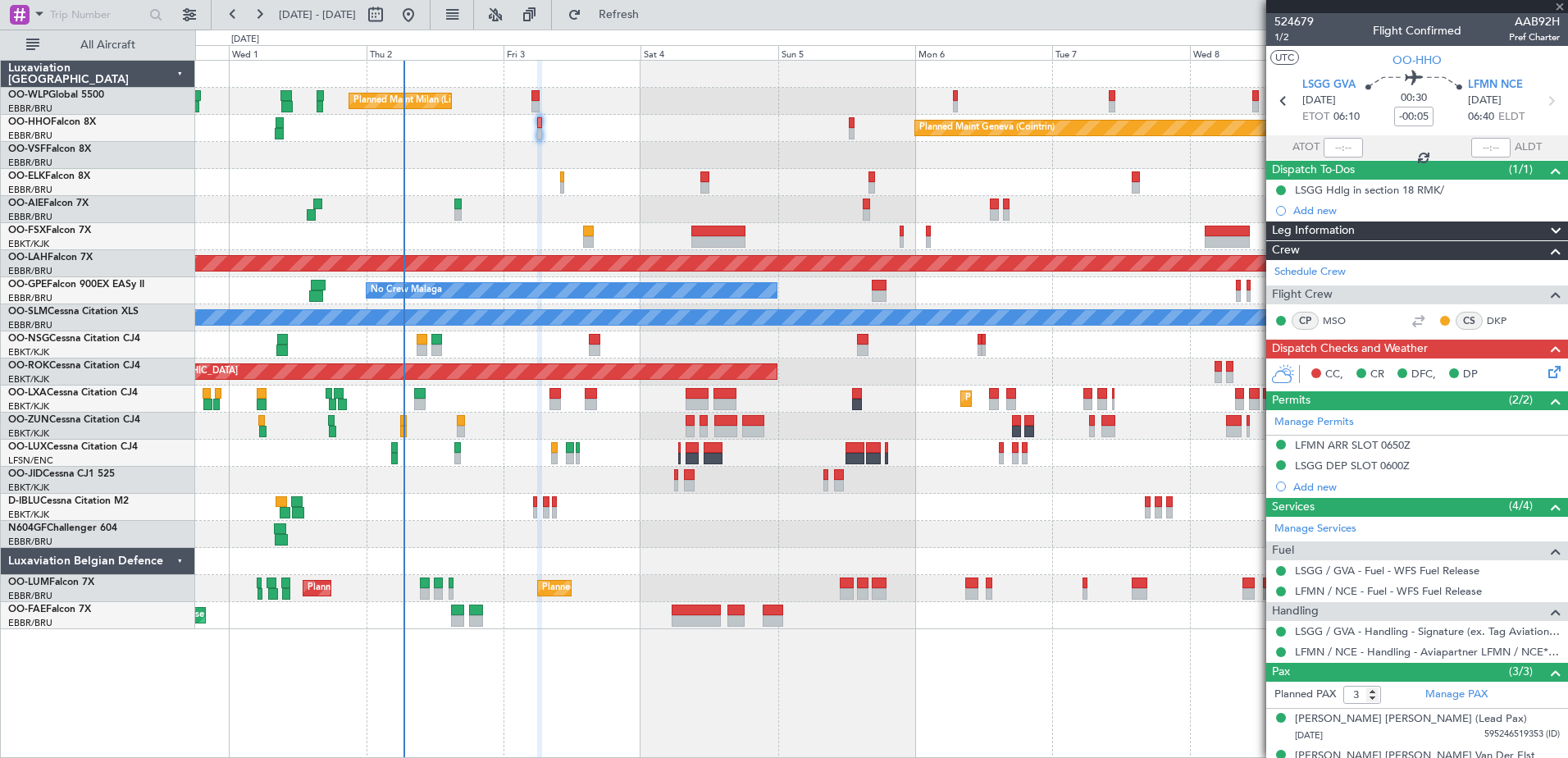
type input "2"
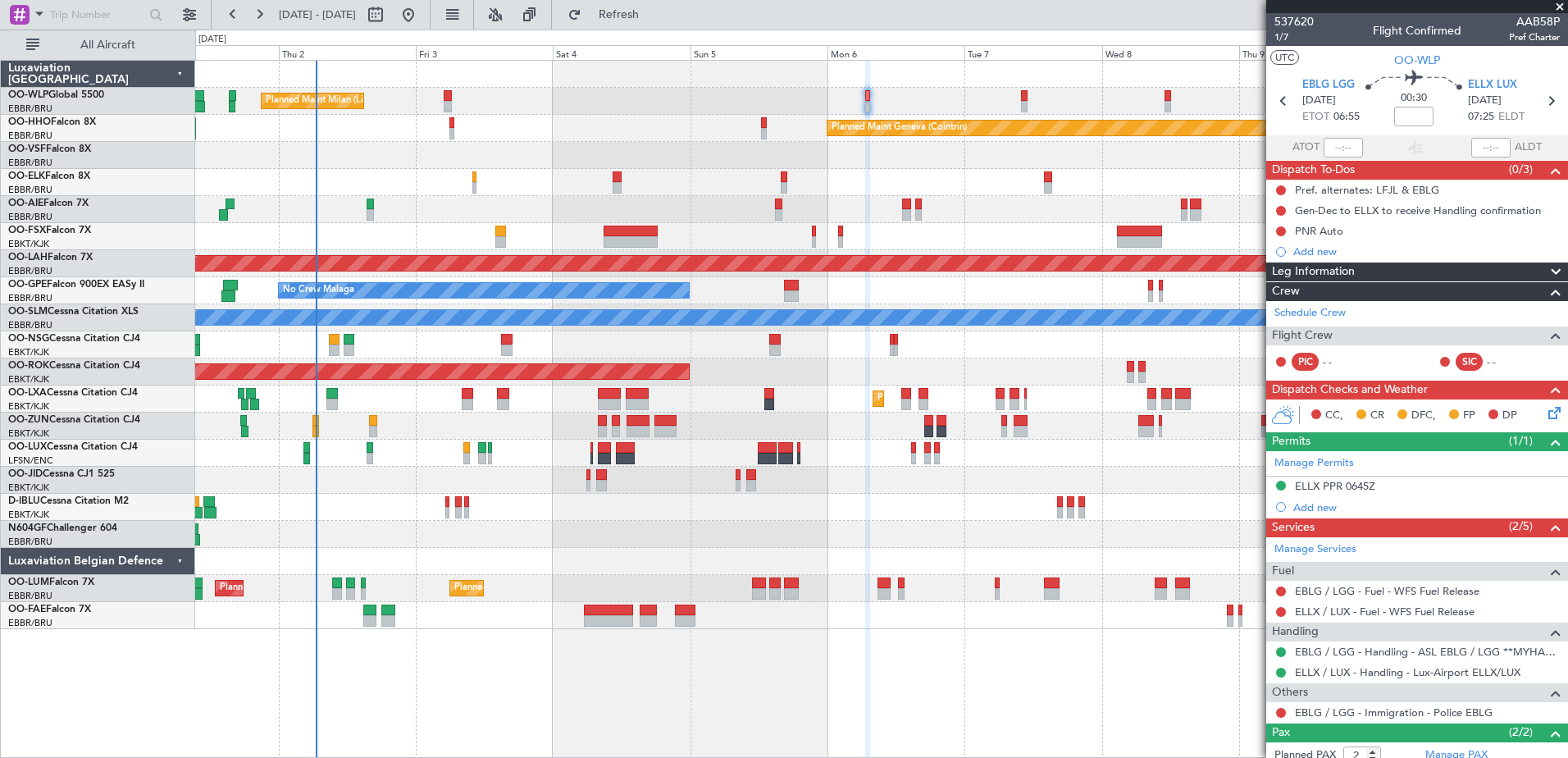
click at [993, 216] on div at bounding box center [881, 209] width 1372 height 27
type input "-00:05"
type input "3"
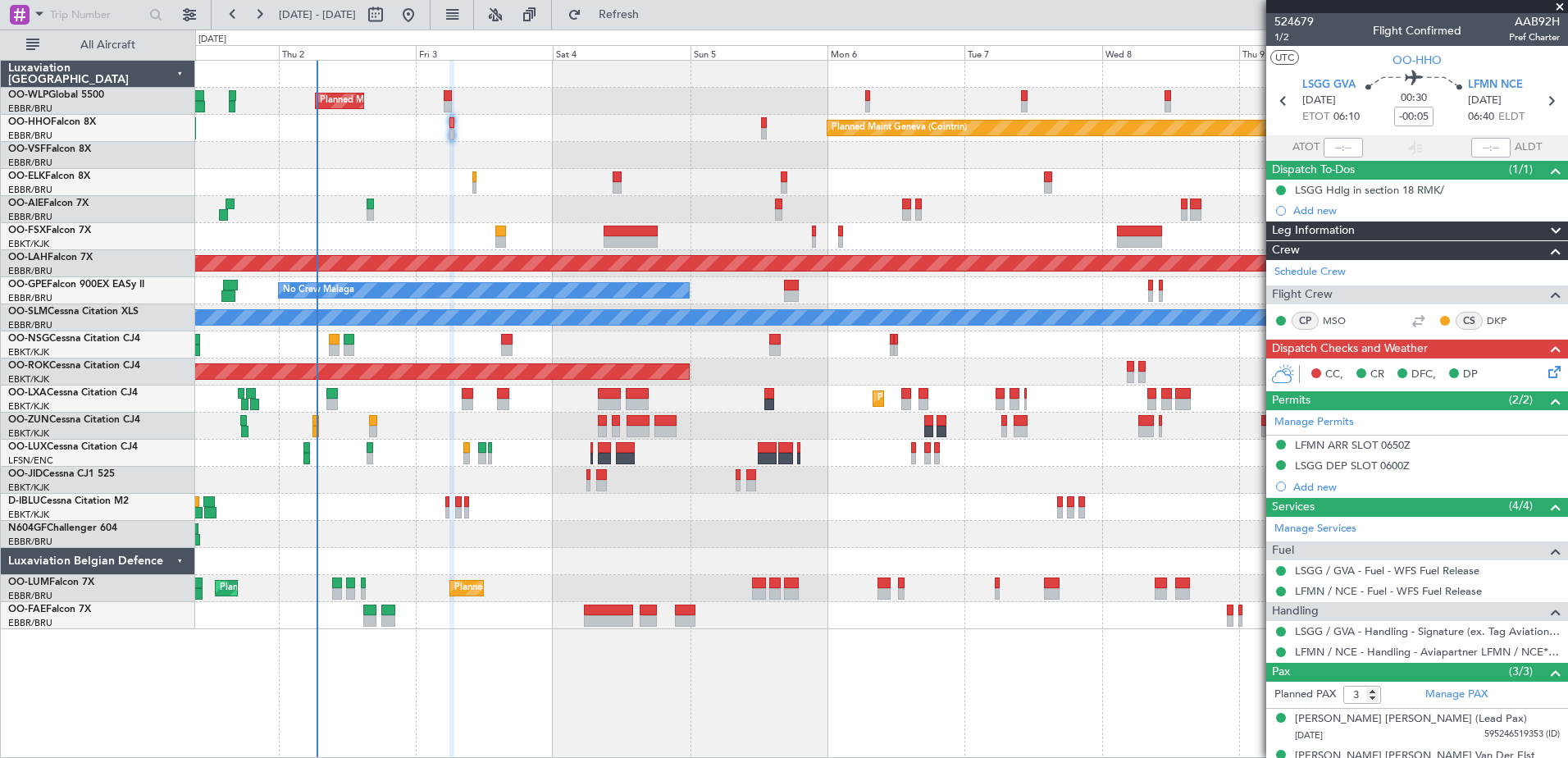
click at [1545, 372] on icon at bounding box center [1551, 369] width 13 height 13
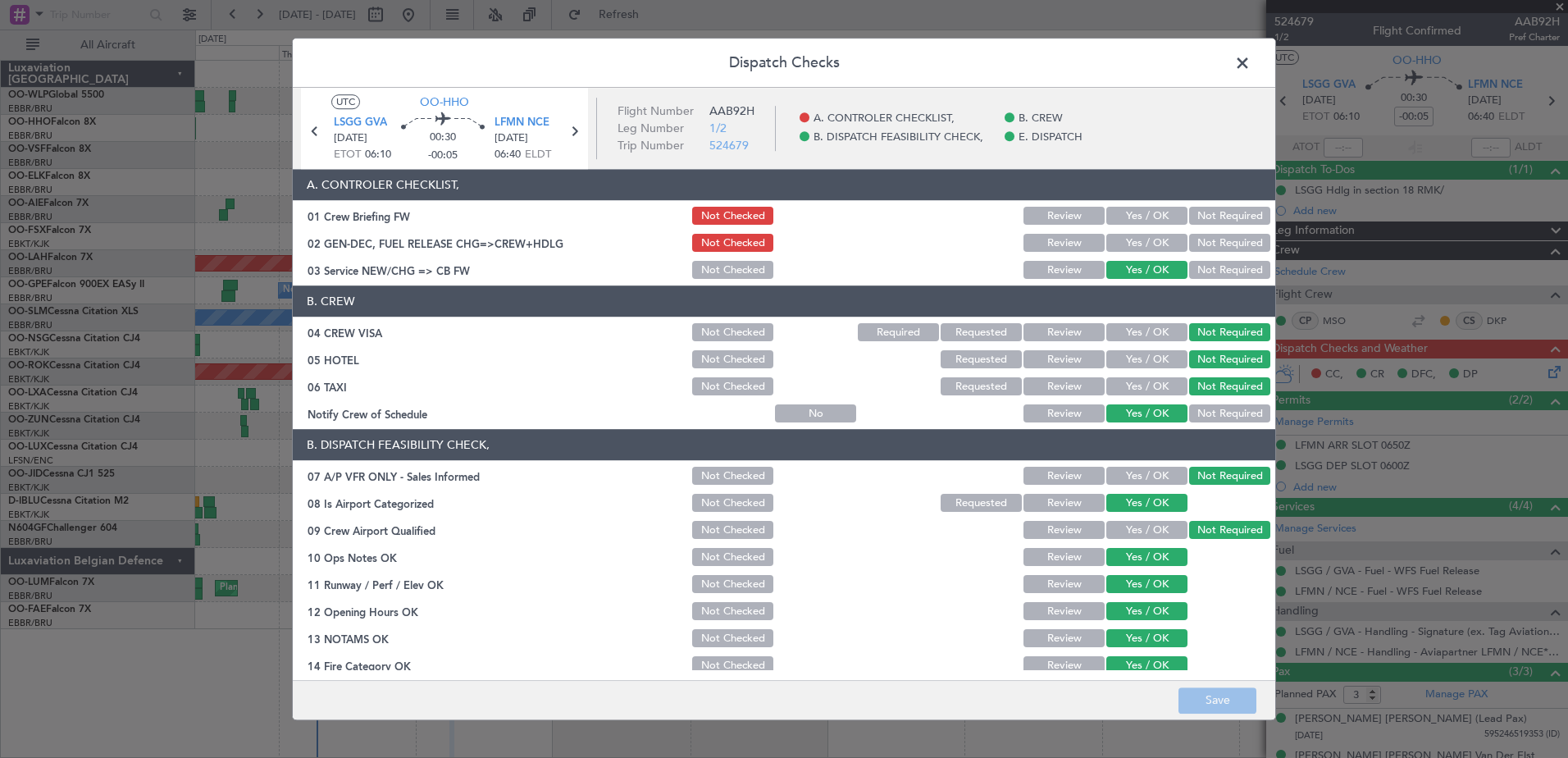
click at [1140, 239] on button "Yes / OK" at bounding box center [1147, 244] width 81 height 18
click at [1240, 706] on button "Save" at bounding box center [1217, 701] width 78 height 27
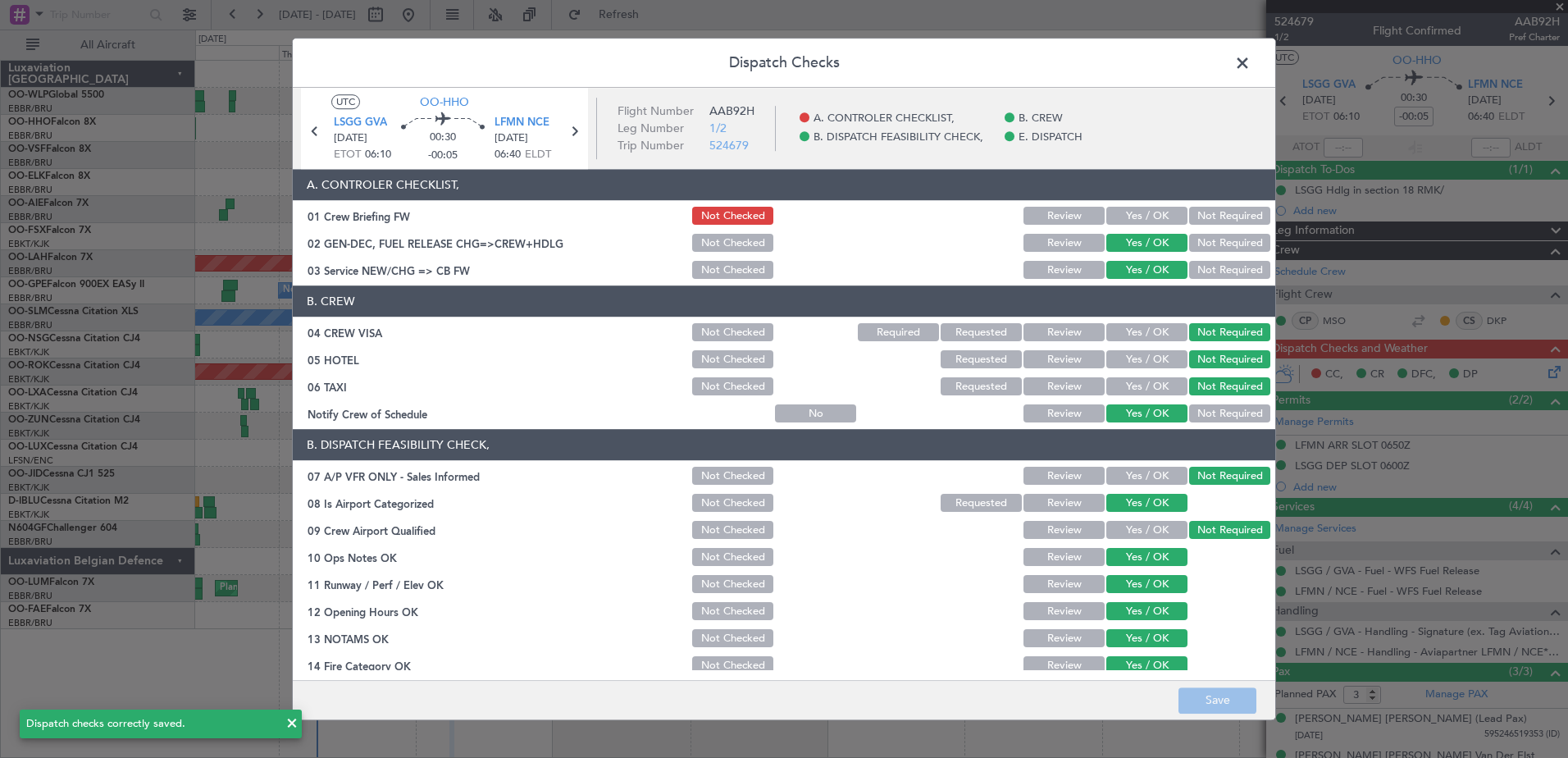
click at [1251, 61] on span at bounding box center [1251, 66] width 0 height 32
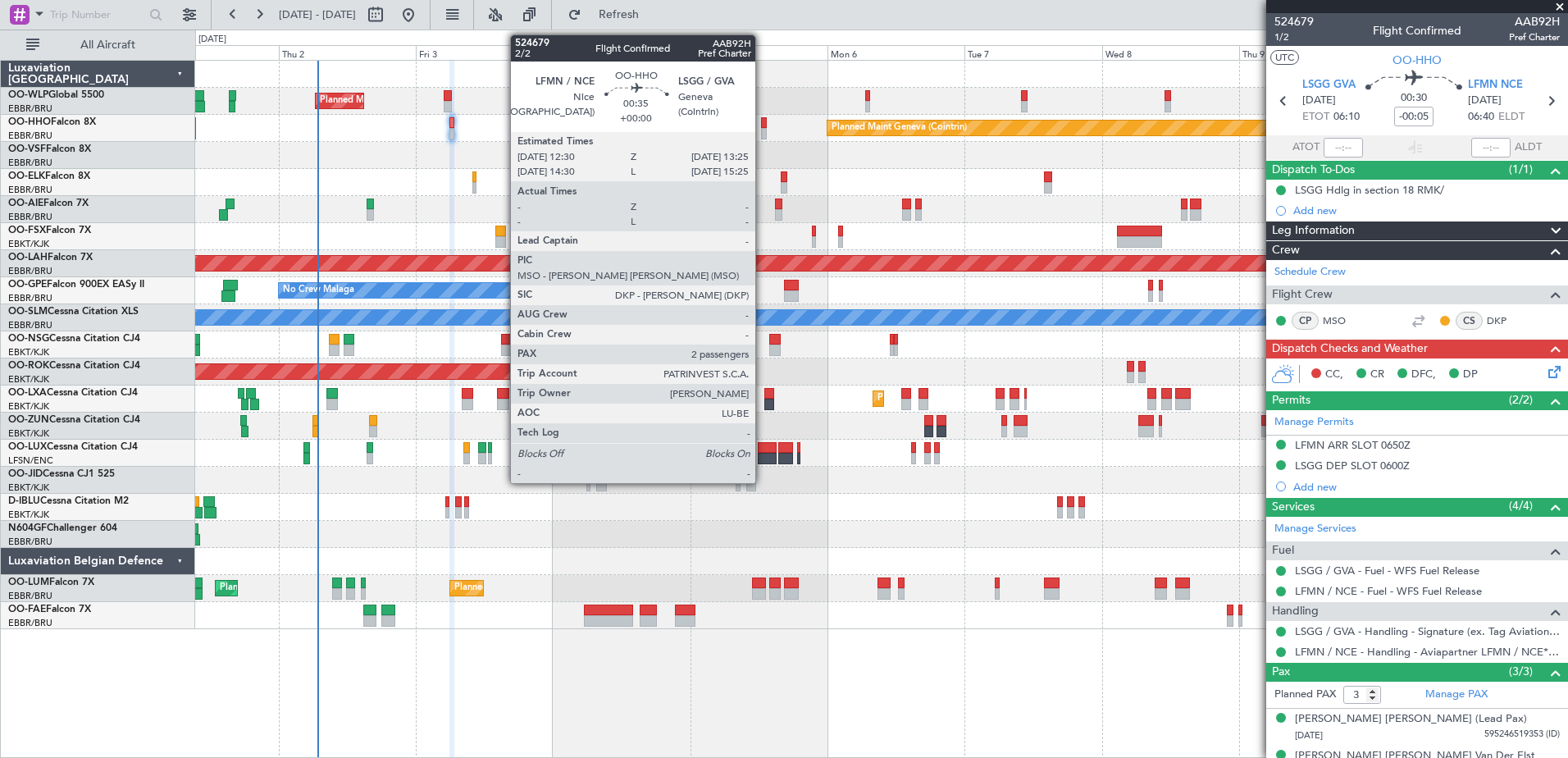
click at [763, 134] on div at bounding box center [764, 134] width 6 height 12
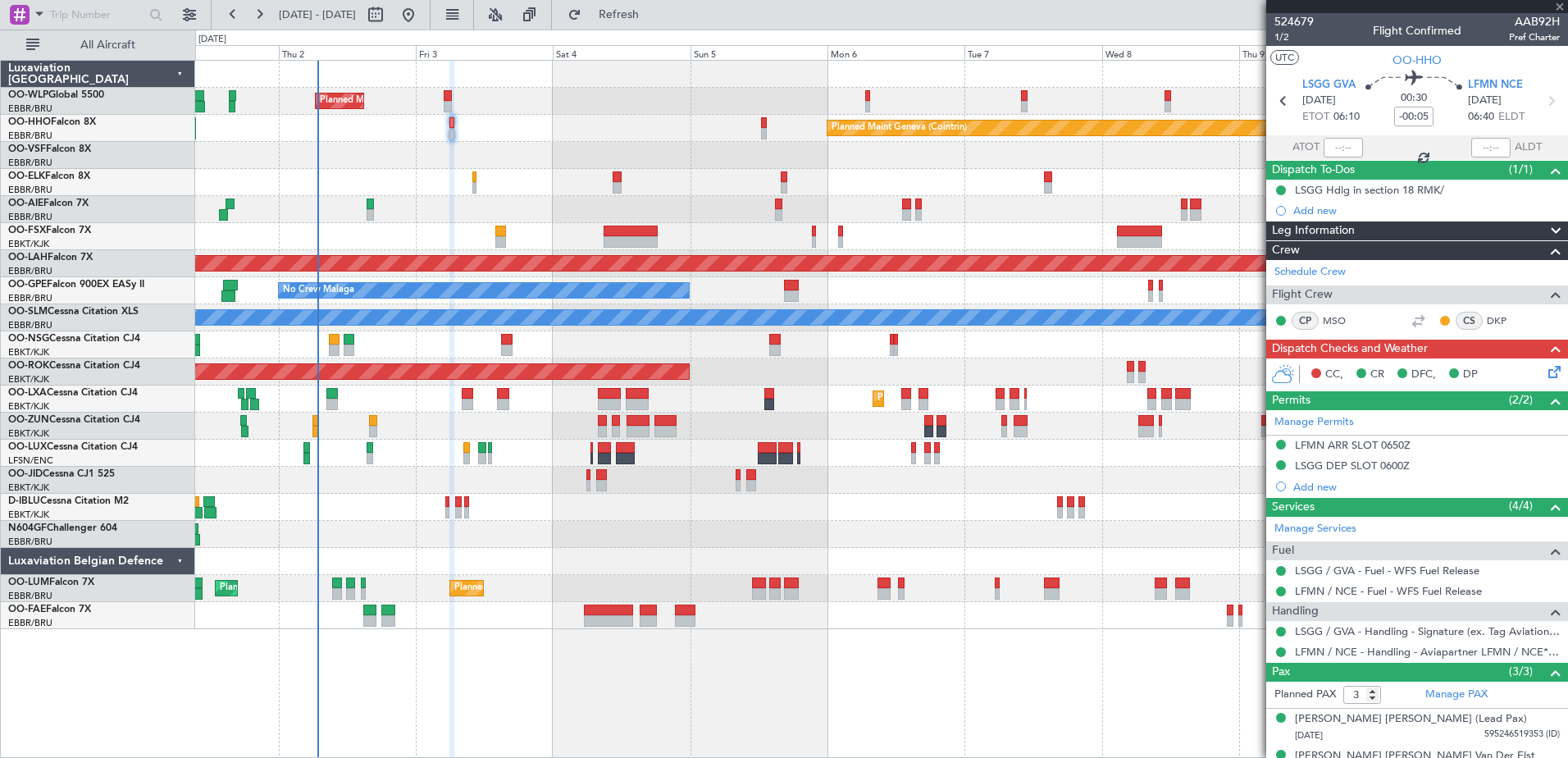
type input "2"
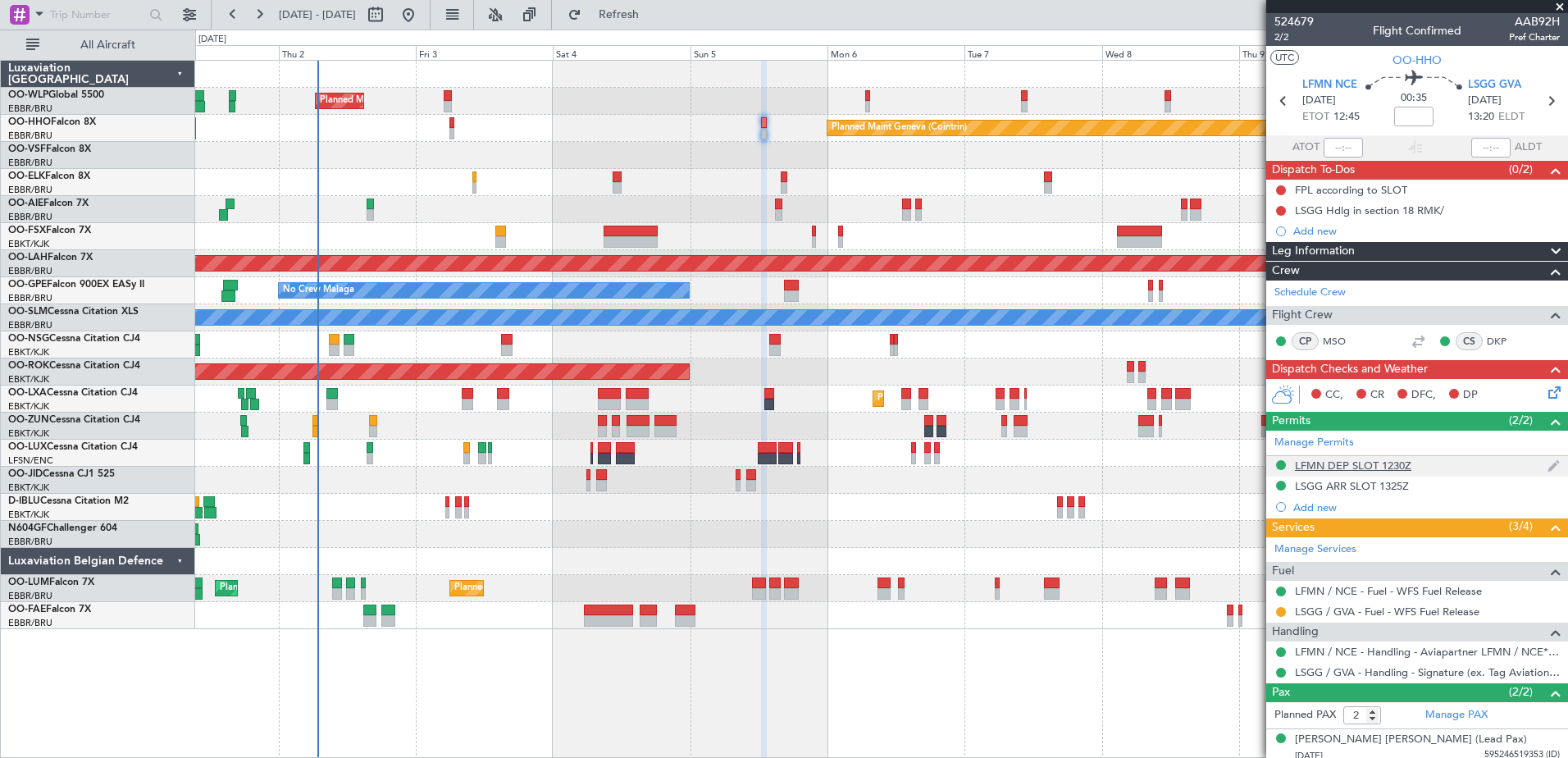
scroll to position [44, 0]
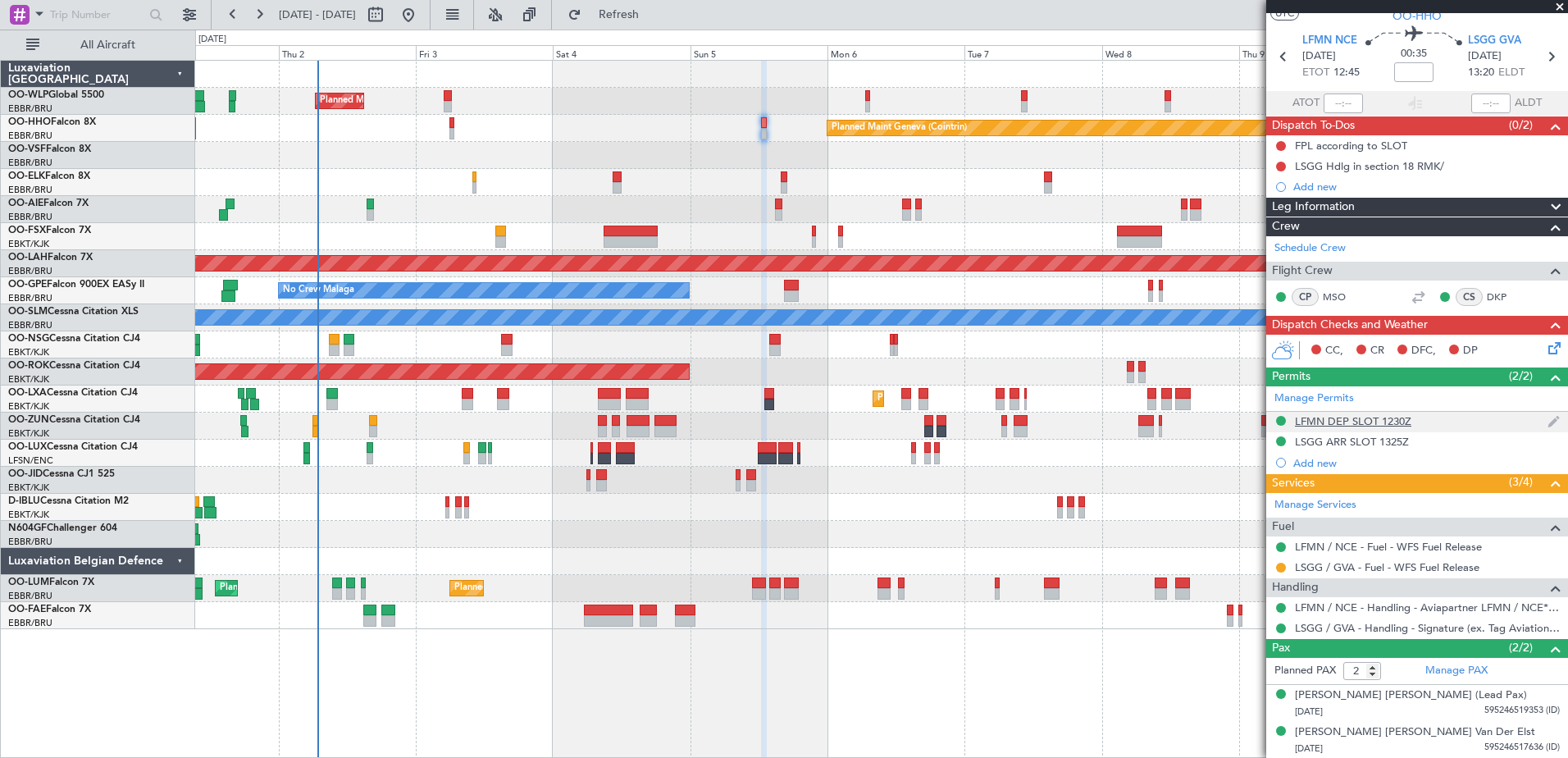
click at [1350, 421] on div "LFMN DEP SLOT 1230Z" at bounding box center [1353, 421] width 116 height 14
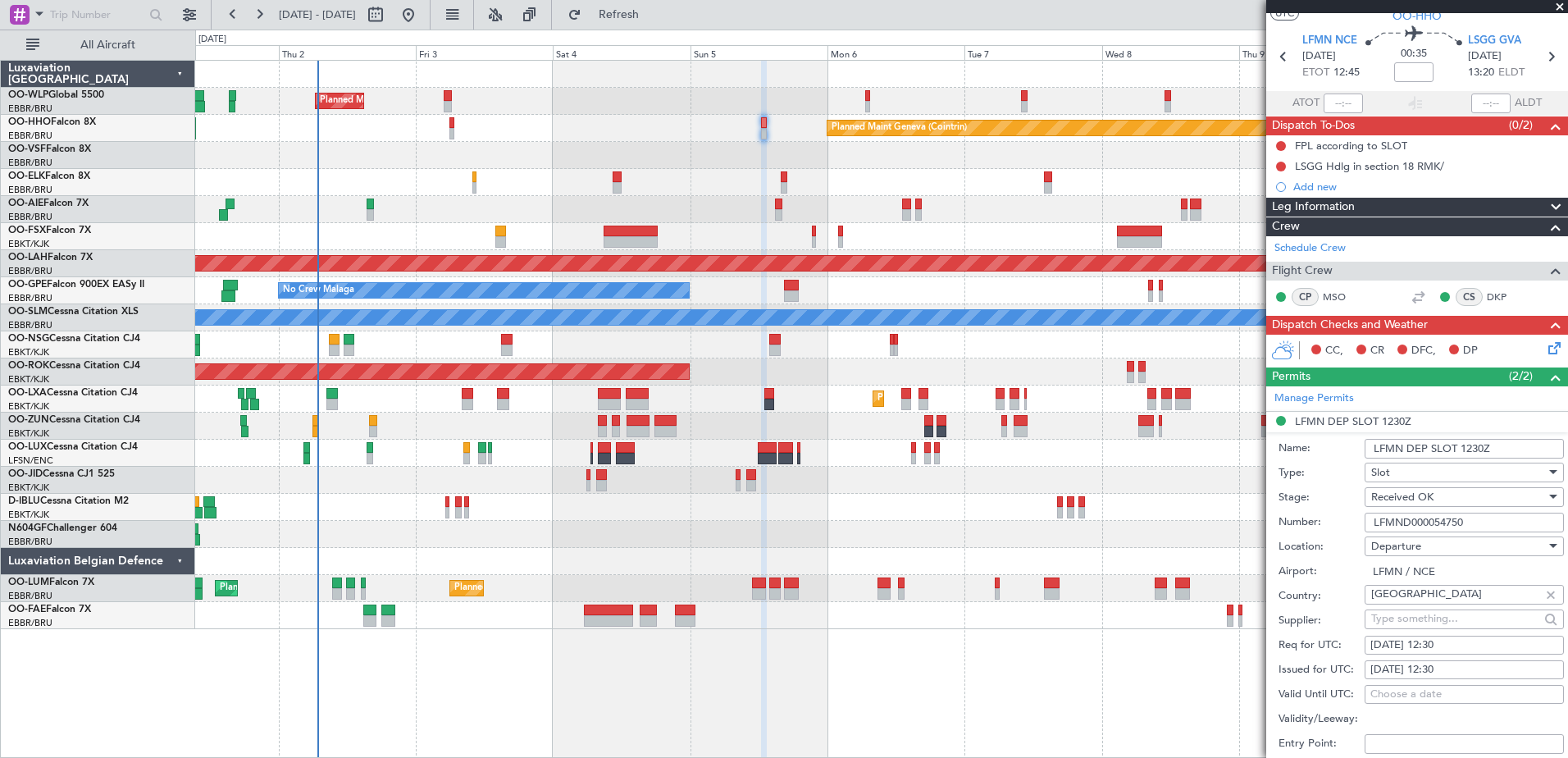
drag, startPoint x: 1472, startPoint y: 521, endPoint x: 1363, endPoint y: 523, distance: 109.0
click at [1363, 523] on div "Number: LFMND000054750" at bounding box center [1420, 523] width 285 height 25
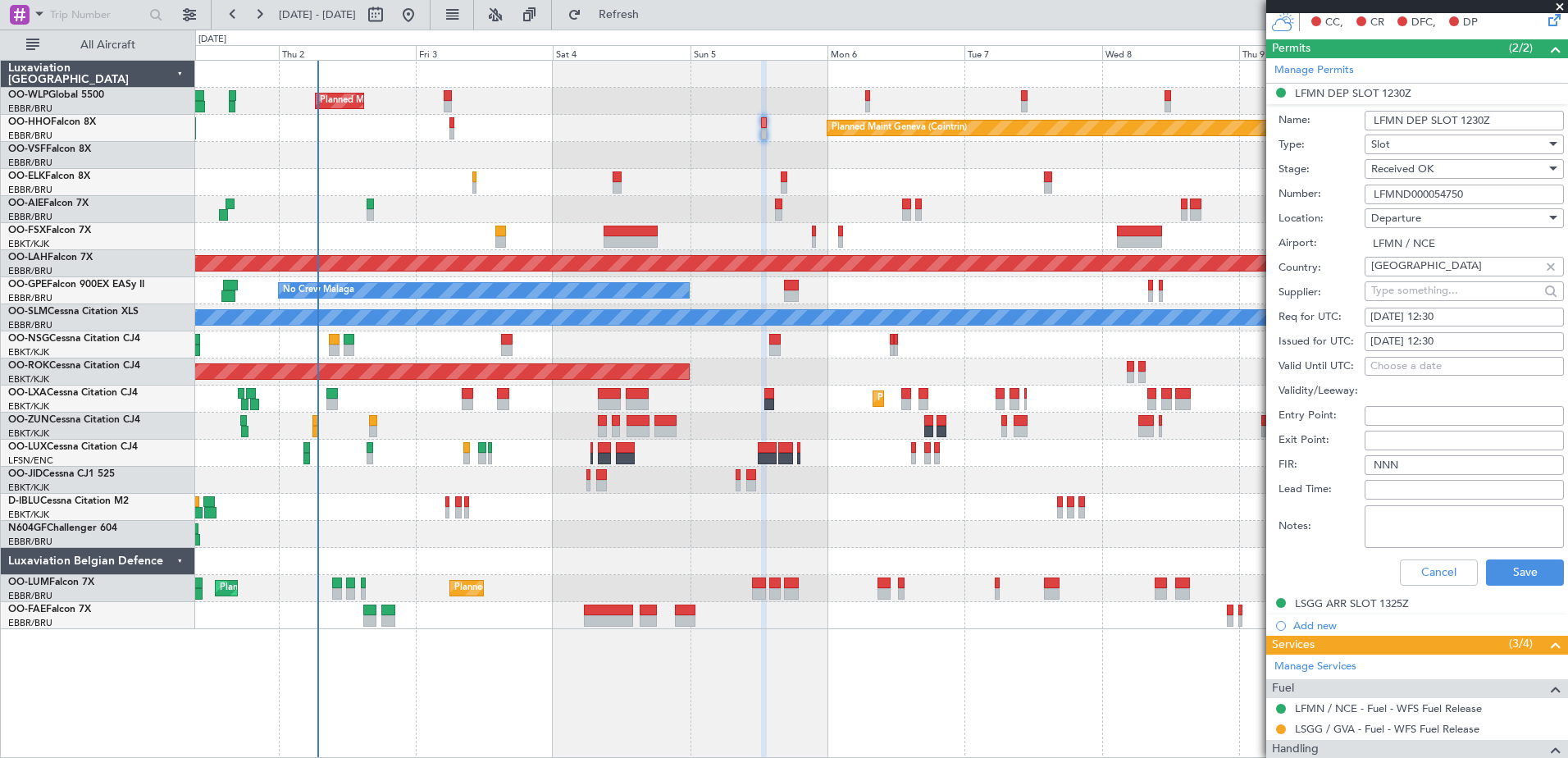
scroll to position [455, 0]
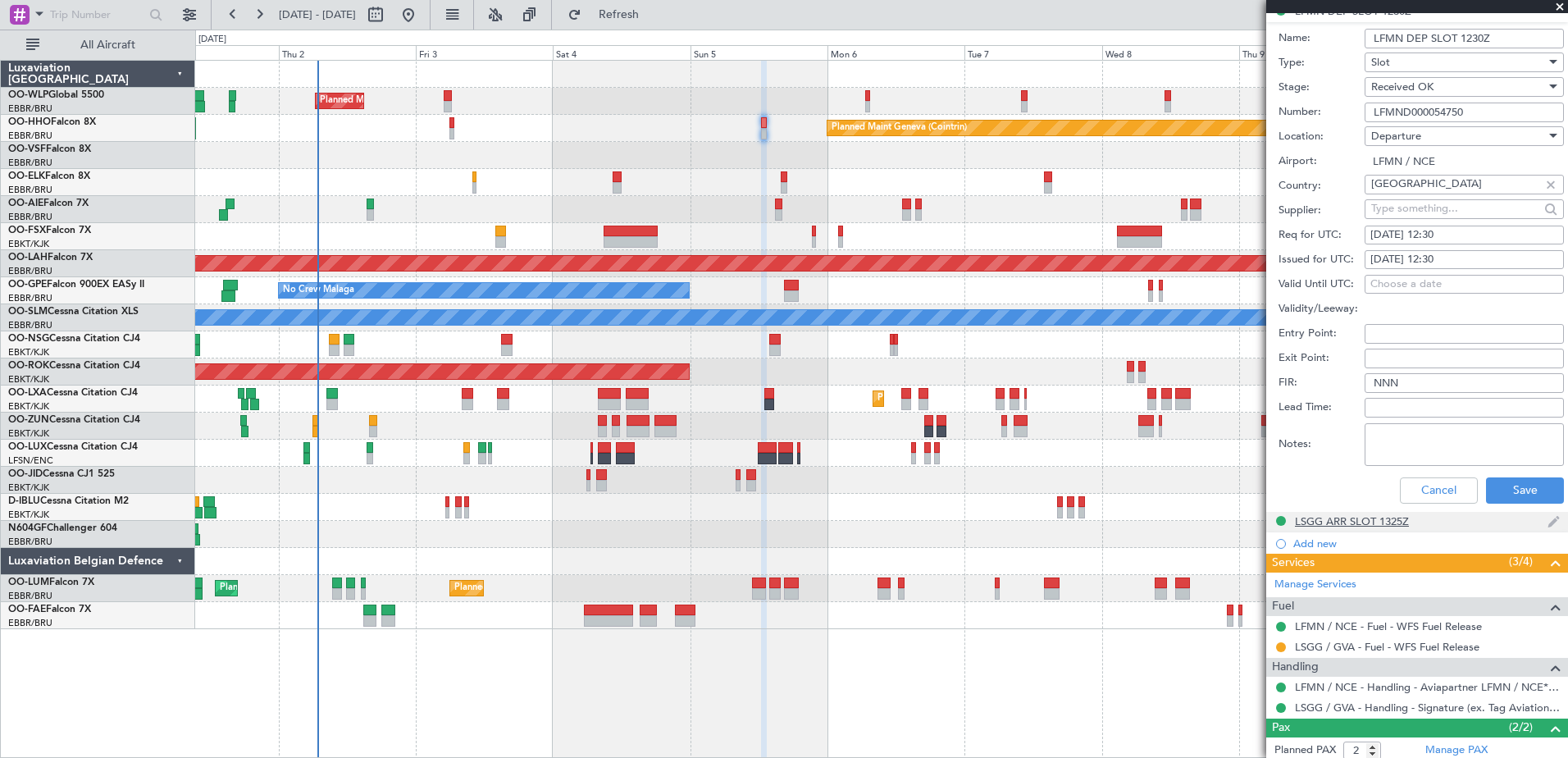
click at [1360, 515] on div "LSGG ARR SLOT 1325Z" at bounding box center [1351, 521] width 114 height 14
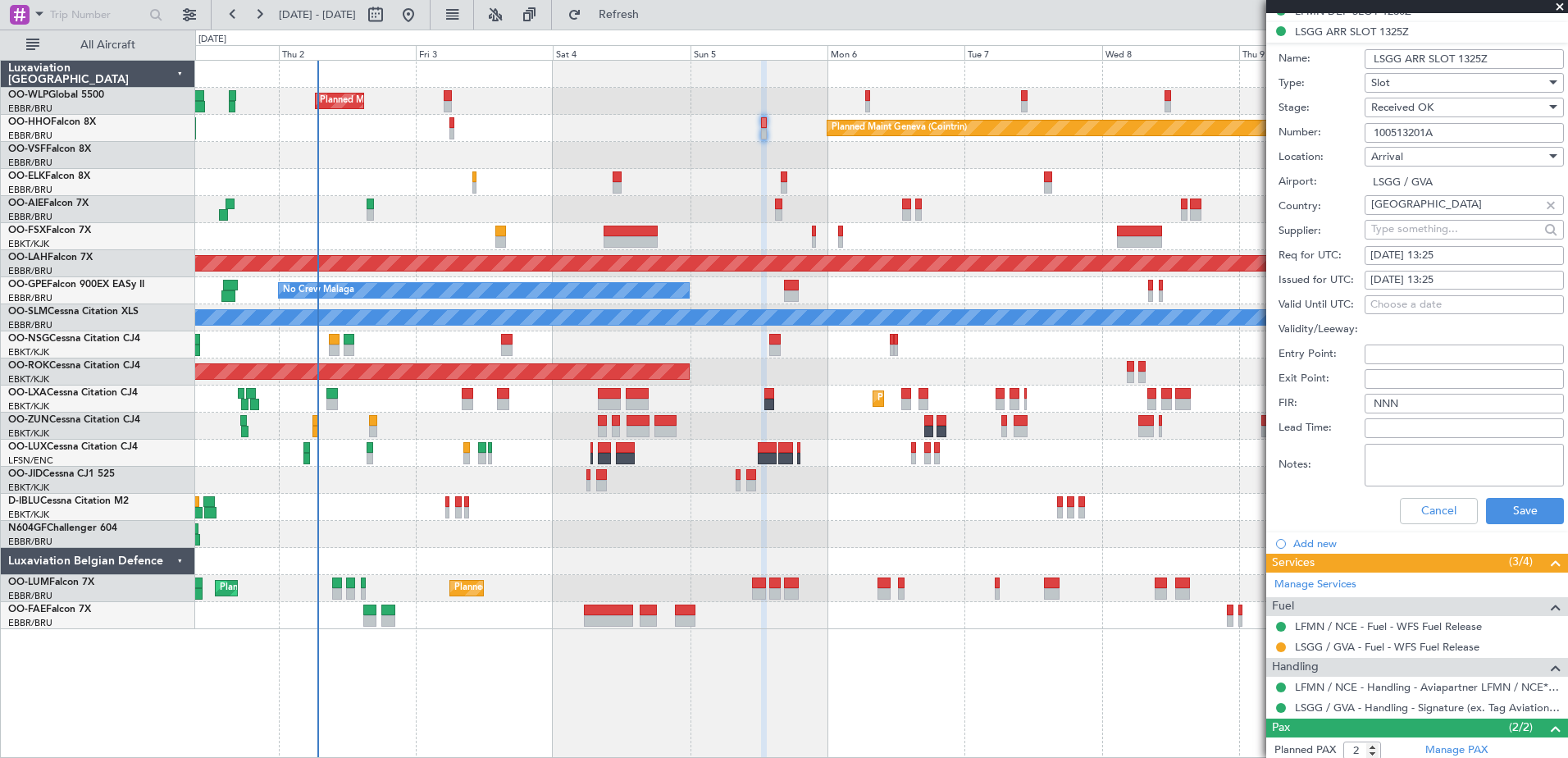
drag, startPoint x: 1446, startPoint y: 128, endPoint x: 1350, endPoint y: 136, distance: 96.3
click at [1350, 136] on div "Number: 100513201A" at bounding box center [1420, 133] width 285 height 25
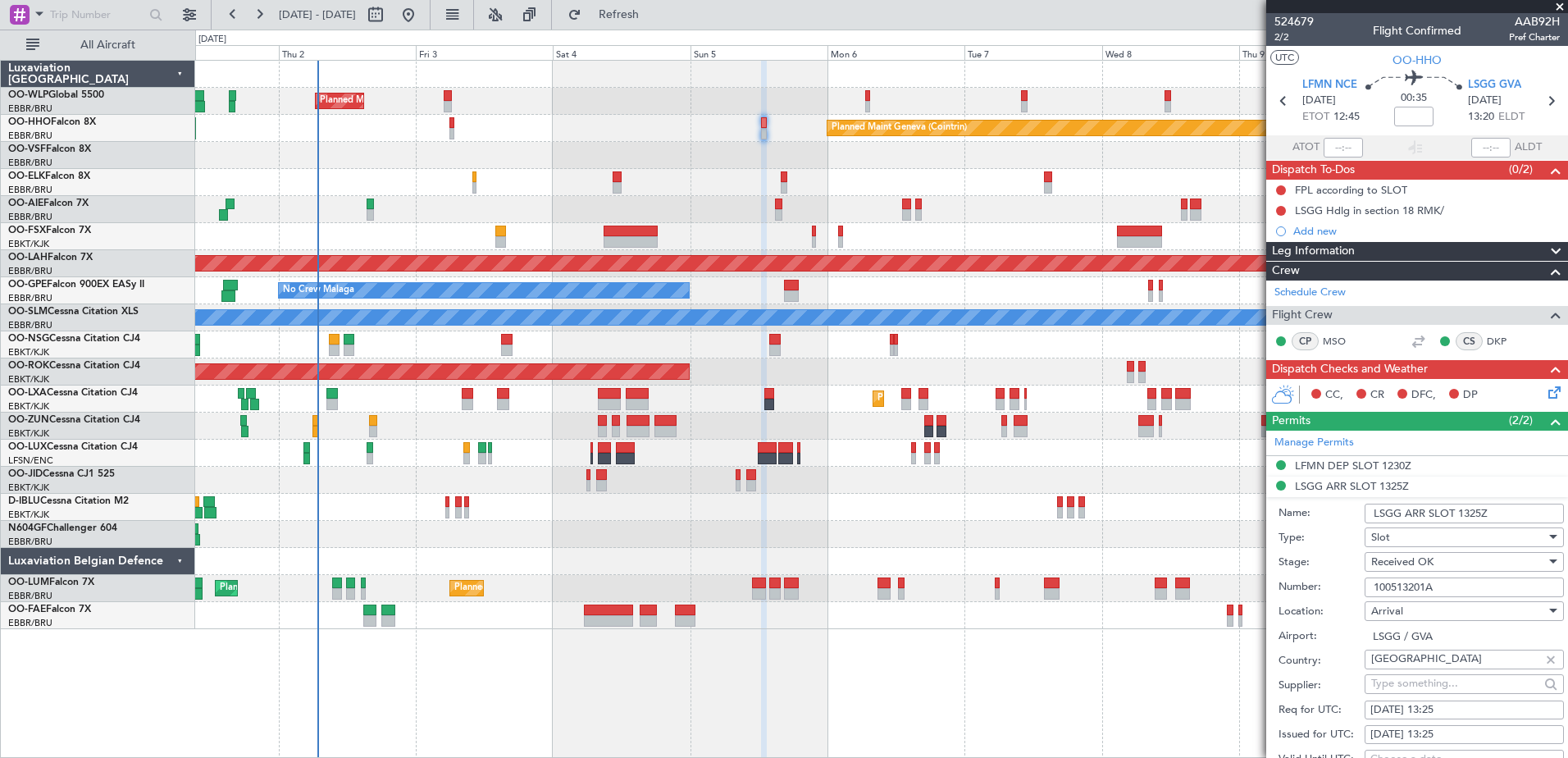
click at [1310, 230] on div "Add new" at bounding box center [1426, 230] width 267 height 14
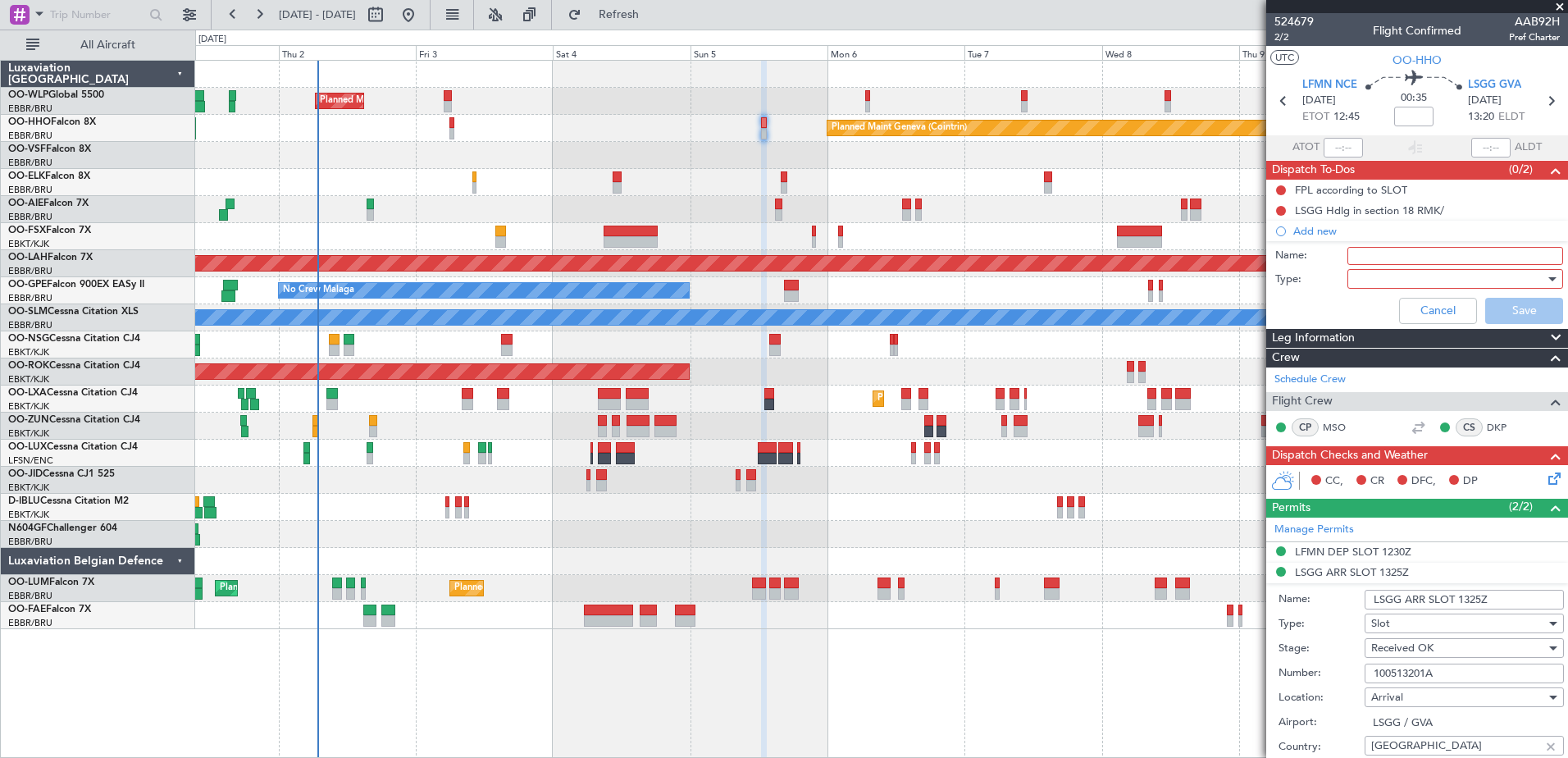
click at [1350, 254] on input "Name:" at bounding box center [1455, 256] width 216 height 18
type input "FPL in FF and release to the crew"
click at [1377, 286] on div at bounding box center [1449, 279] width 191 height 25
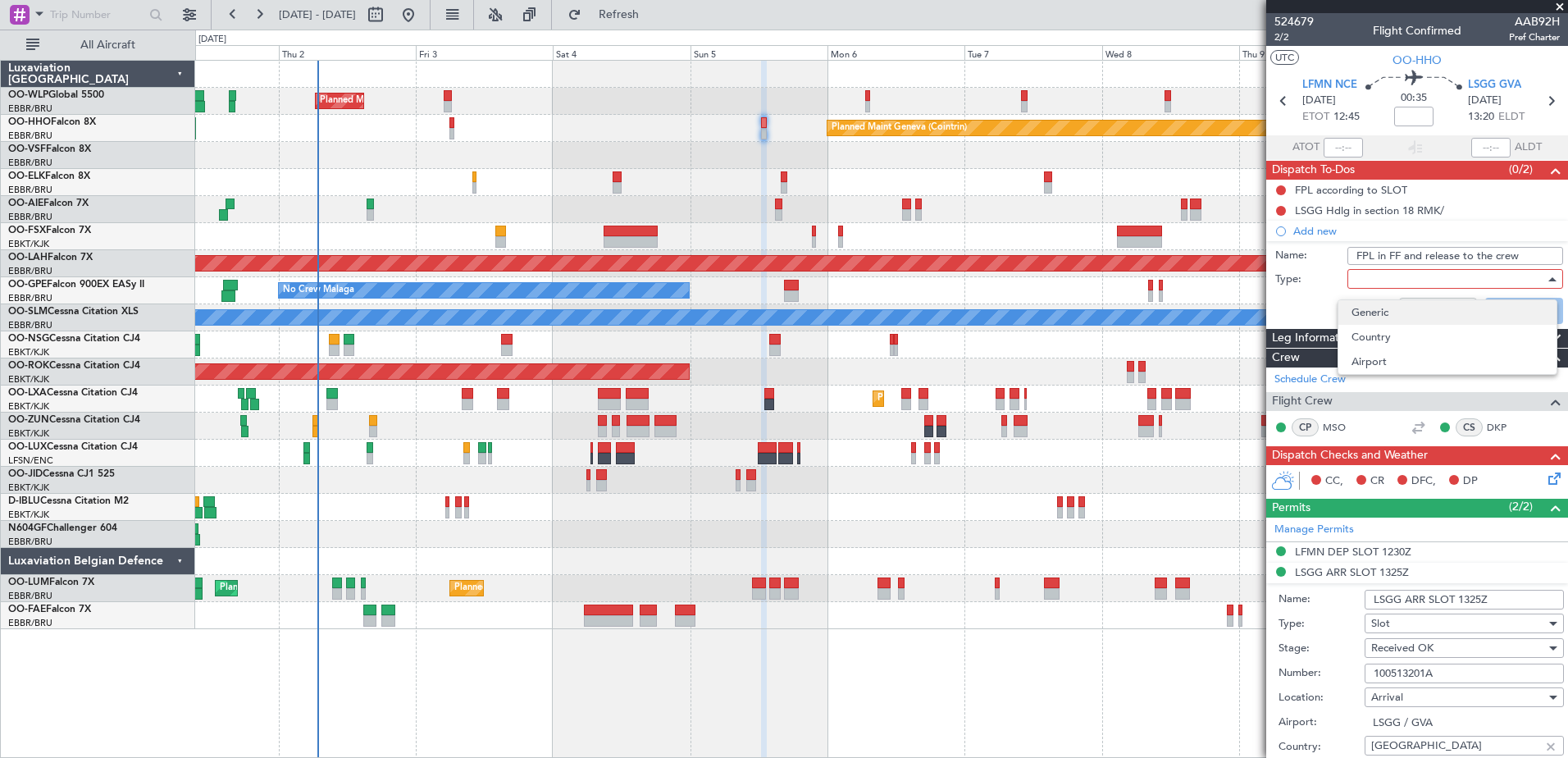
click at [1377, 323] on span "Generic" at bounding box center [1447, 313] width 192 height 25
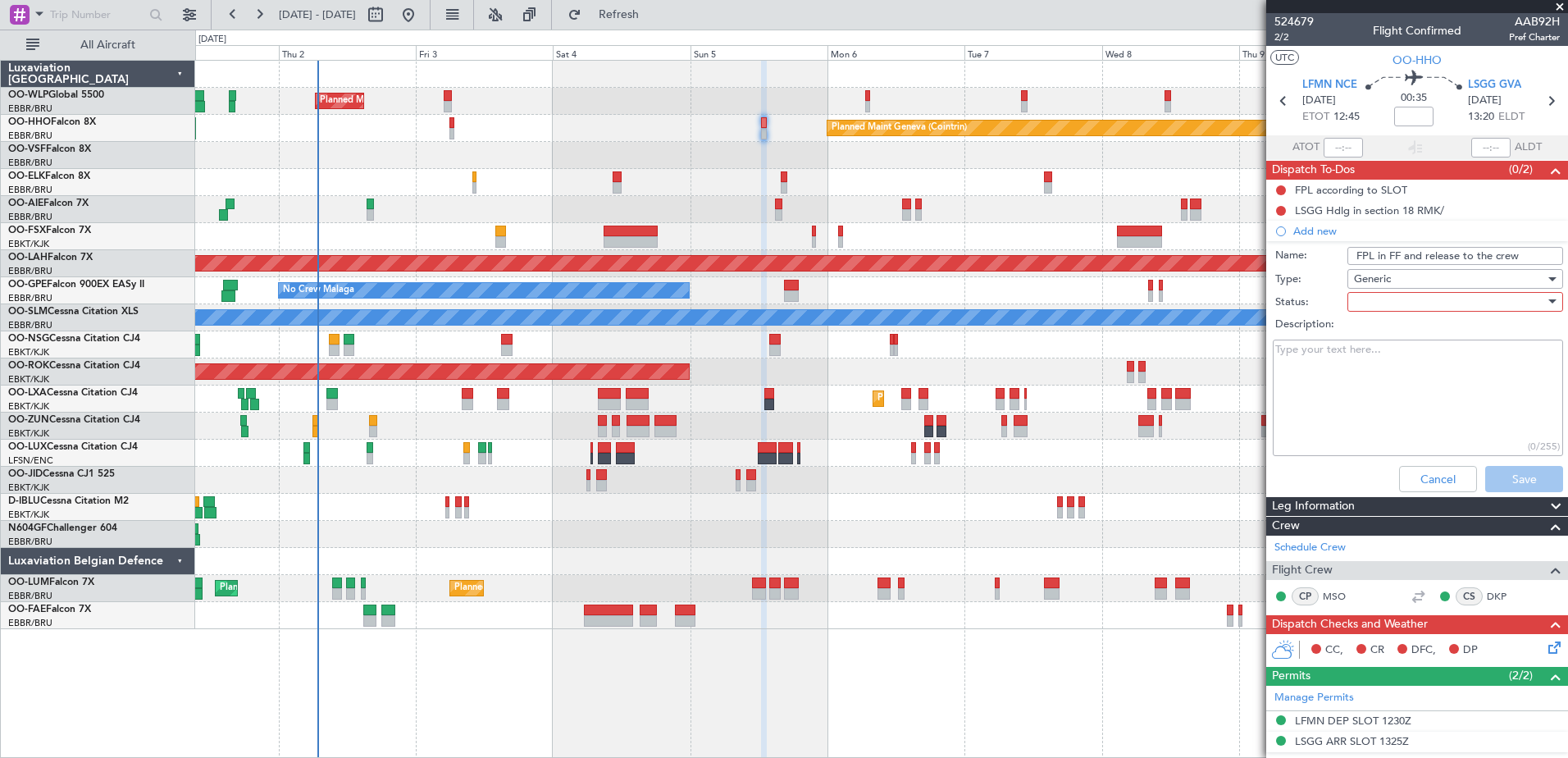
click at [1369, 302] on div at bounding box center [1449, 302] width 191 height 25
click at [1382, 360] on span "In Progress" at bounding box center [1447, 359] width 192 height 25
click at [1526, 479] on button "Save" at bounding box center [1524, 479] width 78 height 27
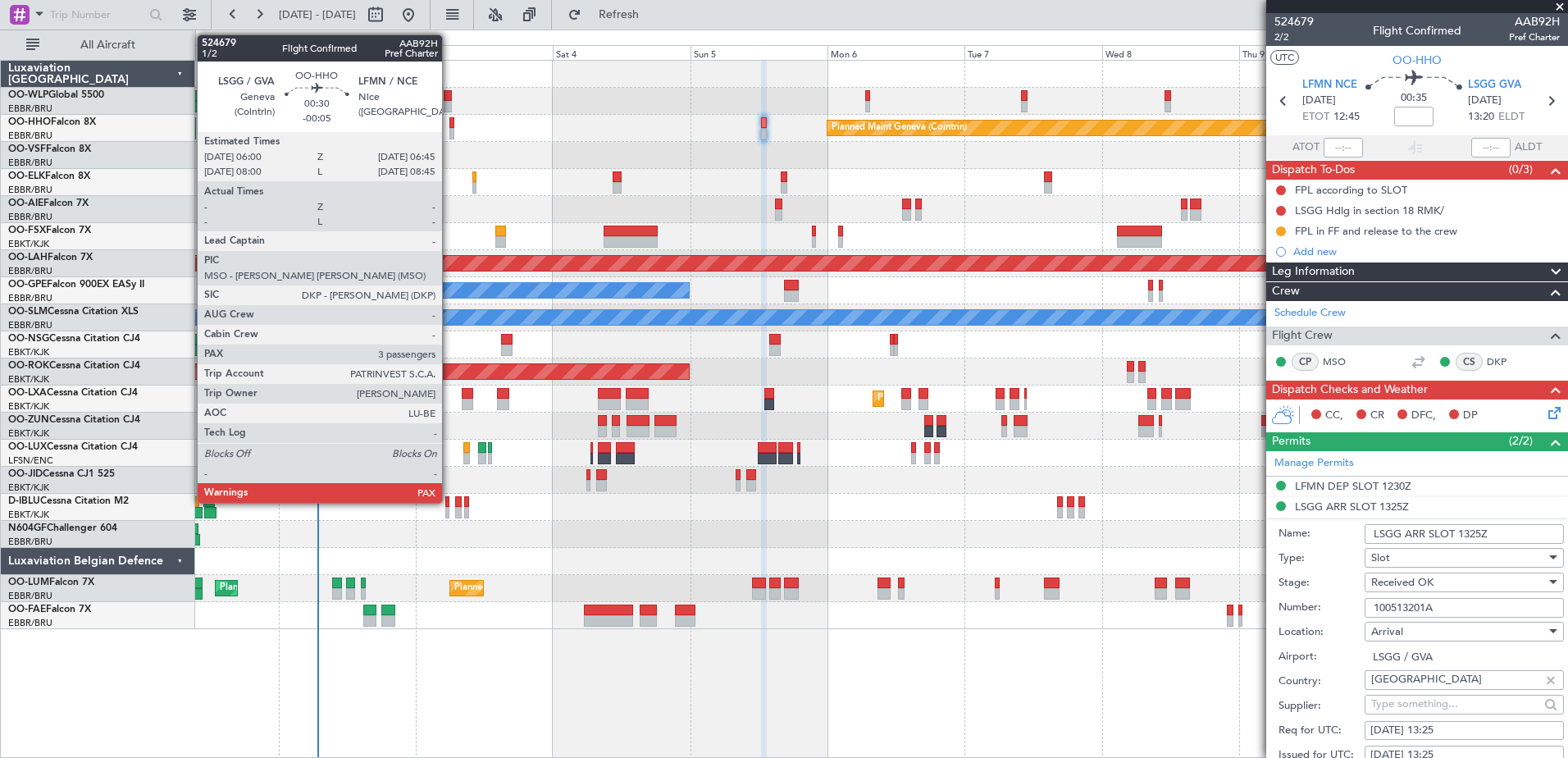
click at [450, 120] on div at bounding box center [452, 123] width 5 height 12
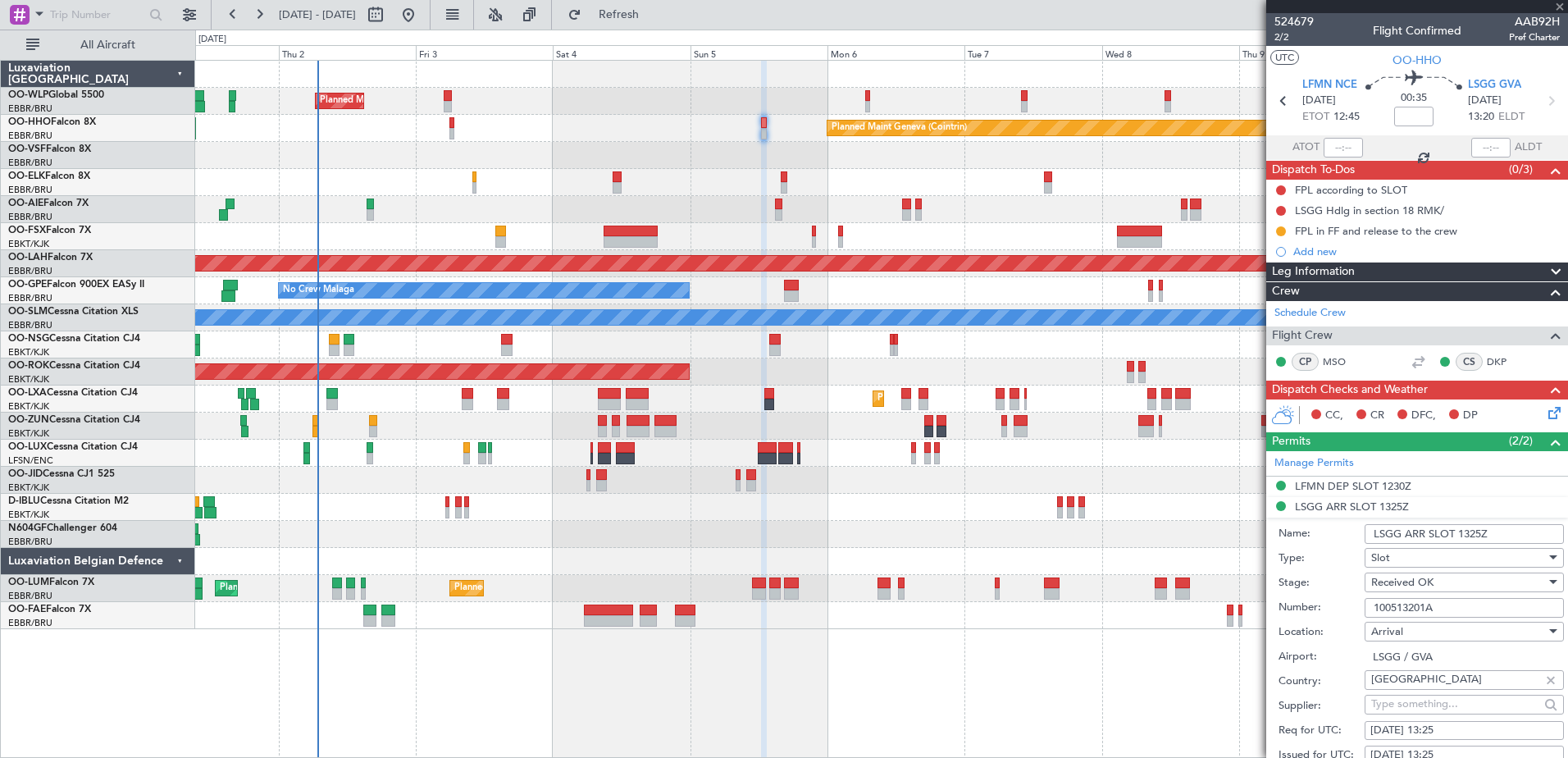
type input "-00:05"
type input "3"
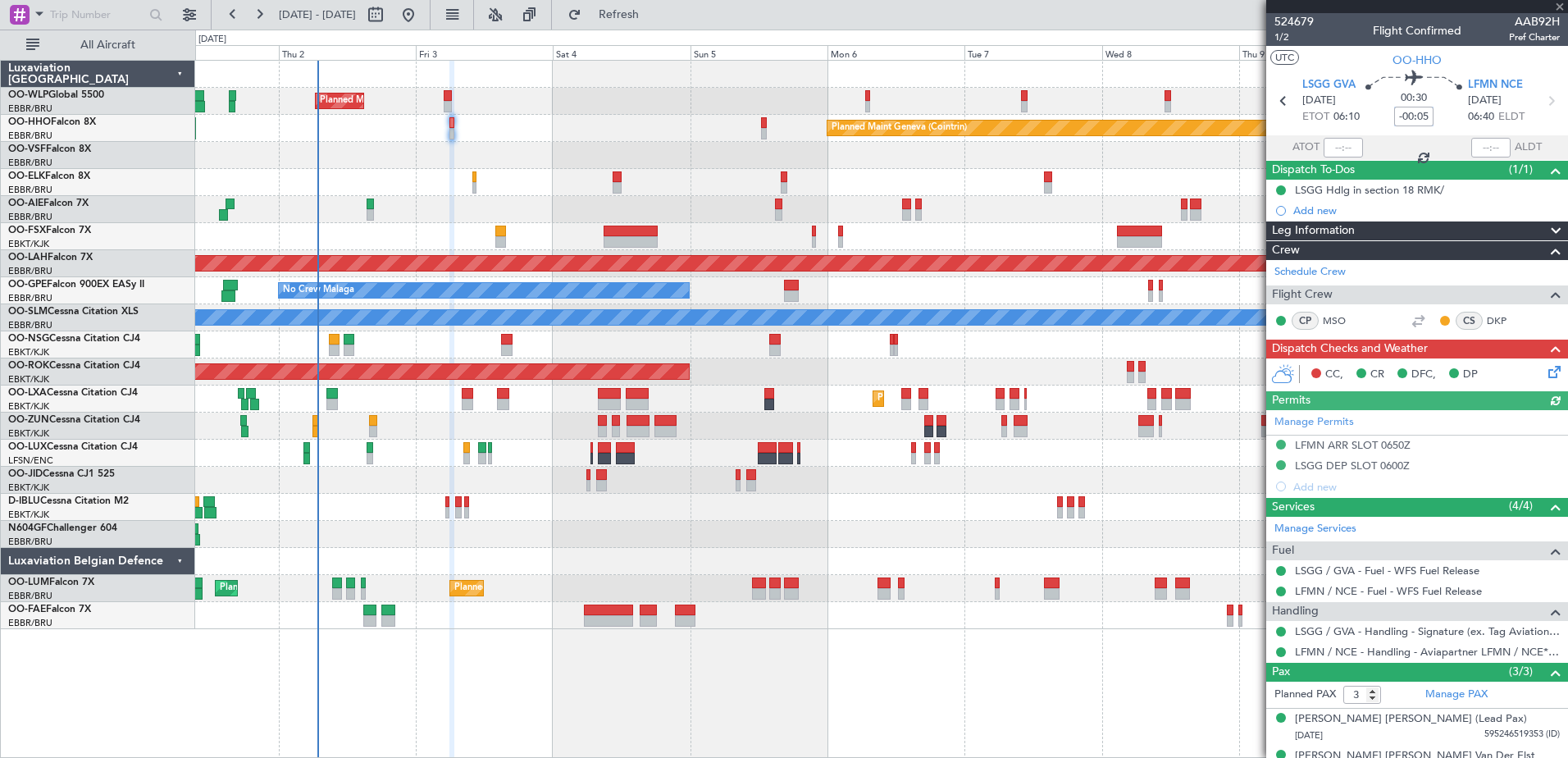
click at [1412, 112] on input "-00:05" at bounding box center [1413, 116] width 39 height 20
type input "+00:00"
click at [1410, 124] on input at bounding box center [1413, 116] width 39 height 20
type input "+00:10"
click at [1281, 36] on span "1/2" at bounding box center [1293, 37] width 39 height 14
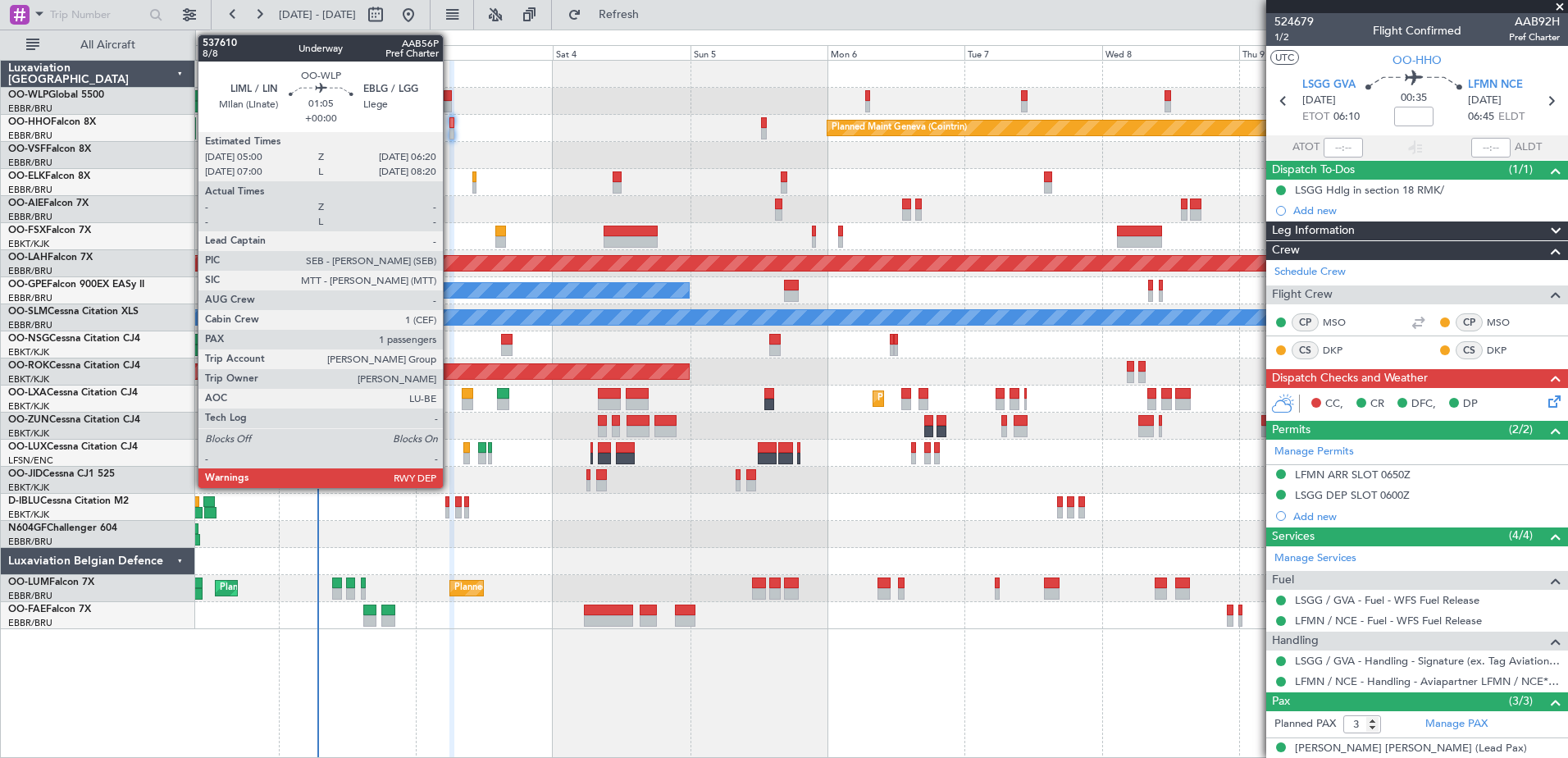
click at [450, 101] on div at bounding box center [448, 106] width 8 height 12
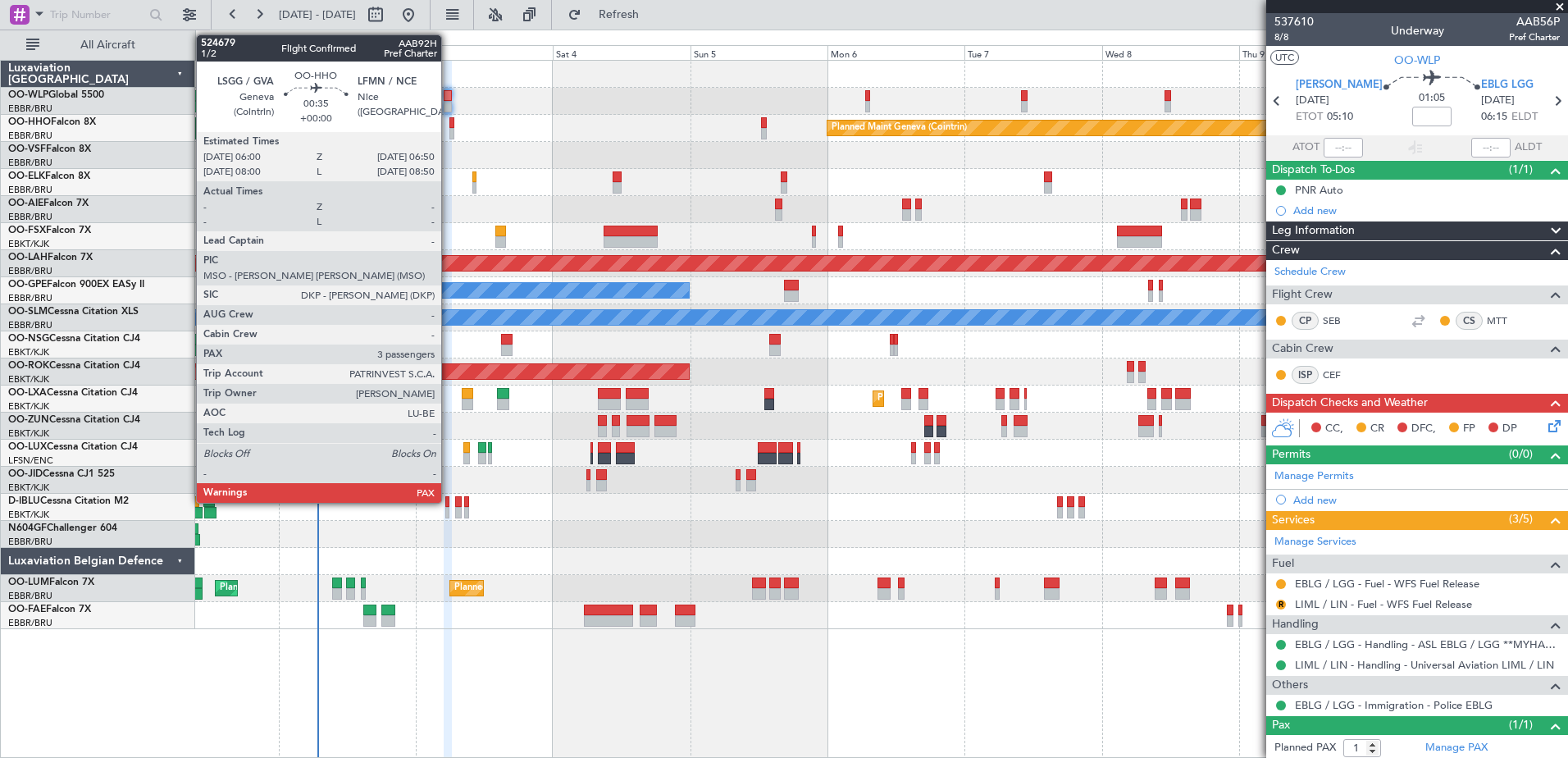
click at [450, 121] on div at bounding box center [452, 123] width 5 height 12
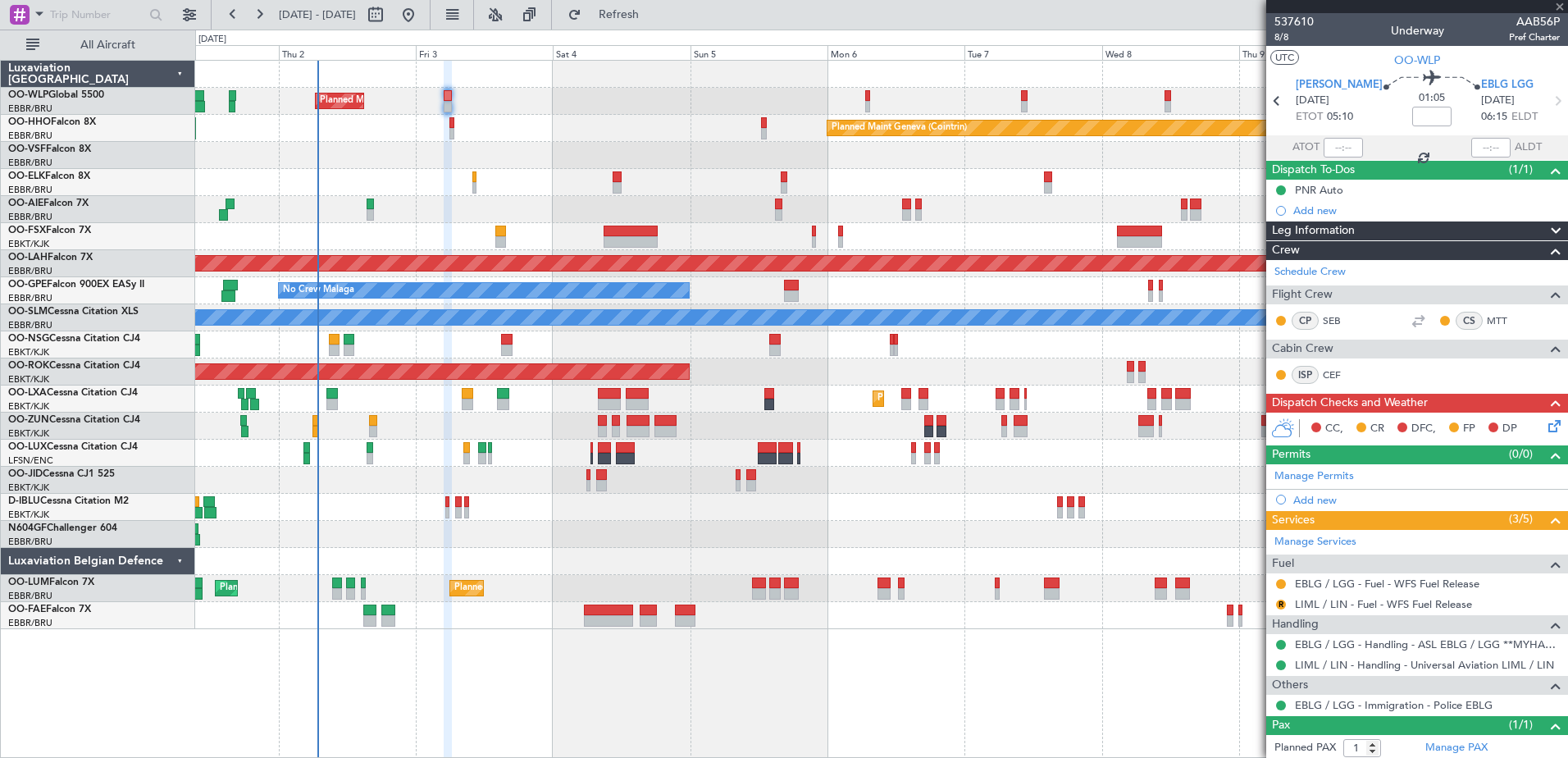
type input "3"
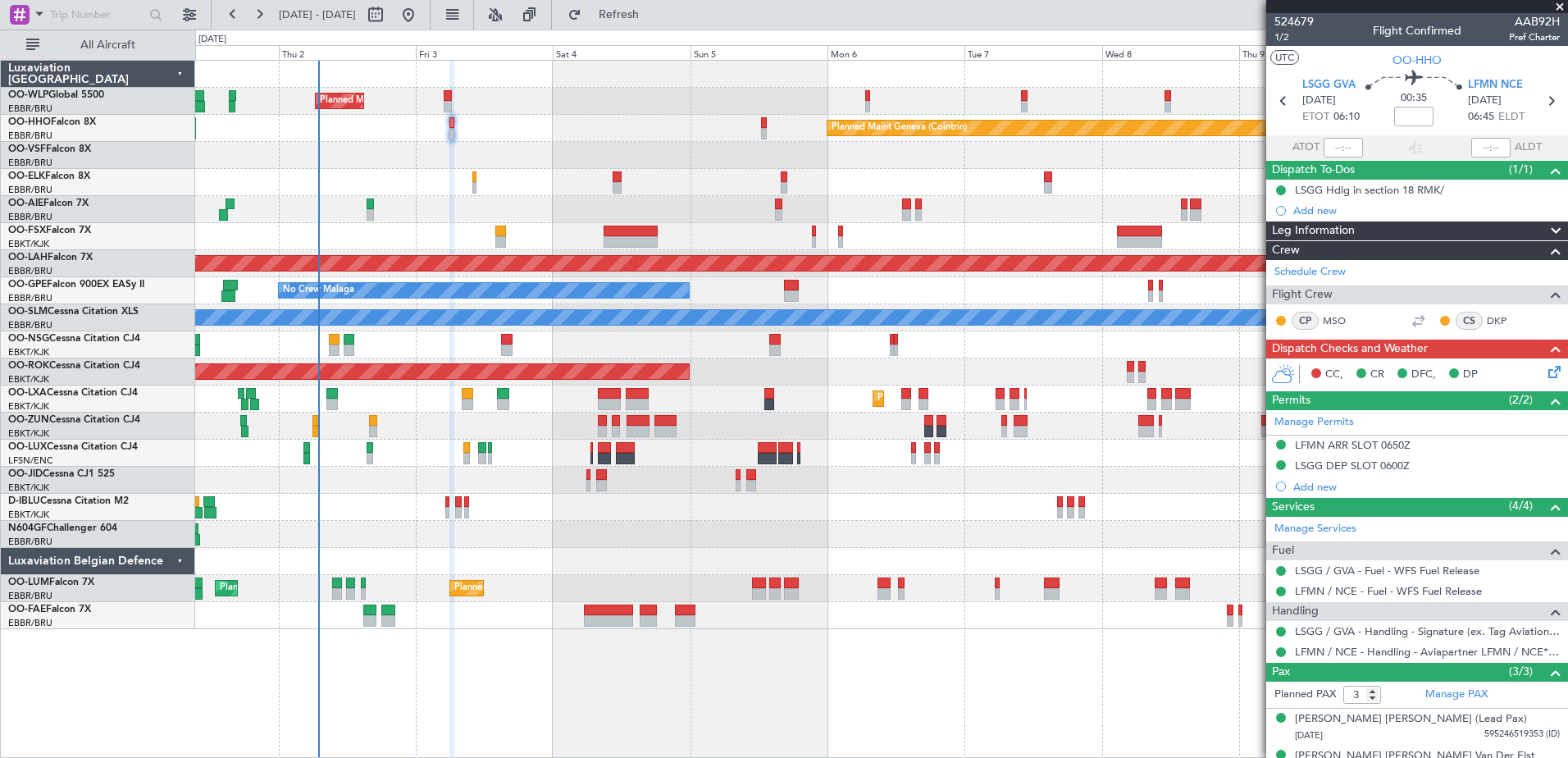
click at [1545, 367] on icon at bounding box center [1551, 369] width 13 height 13
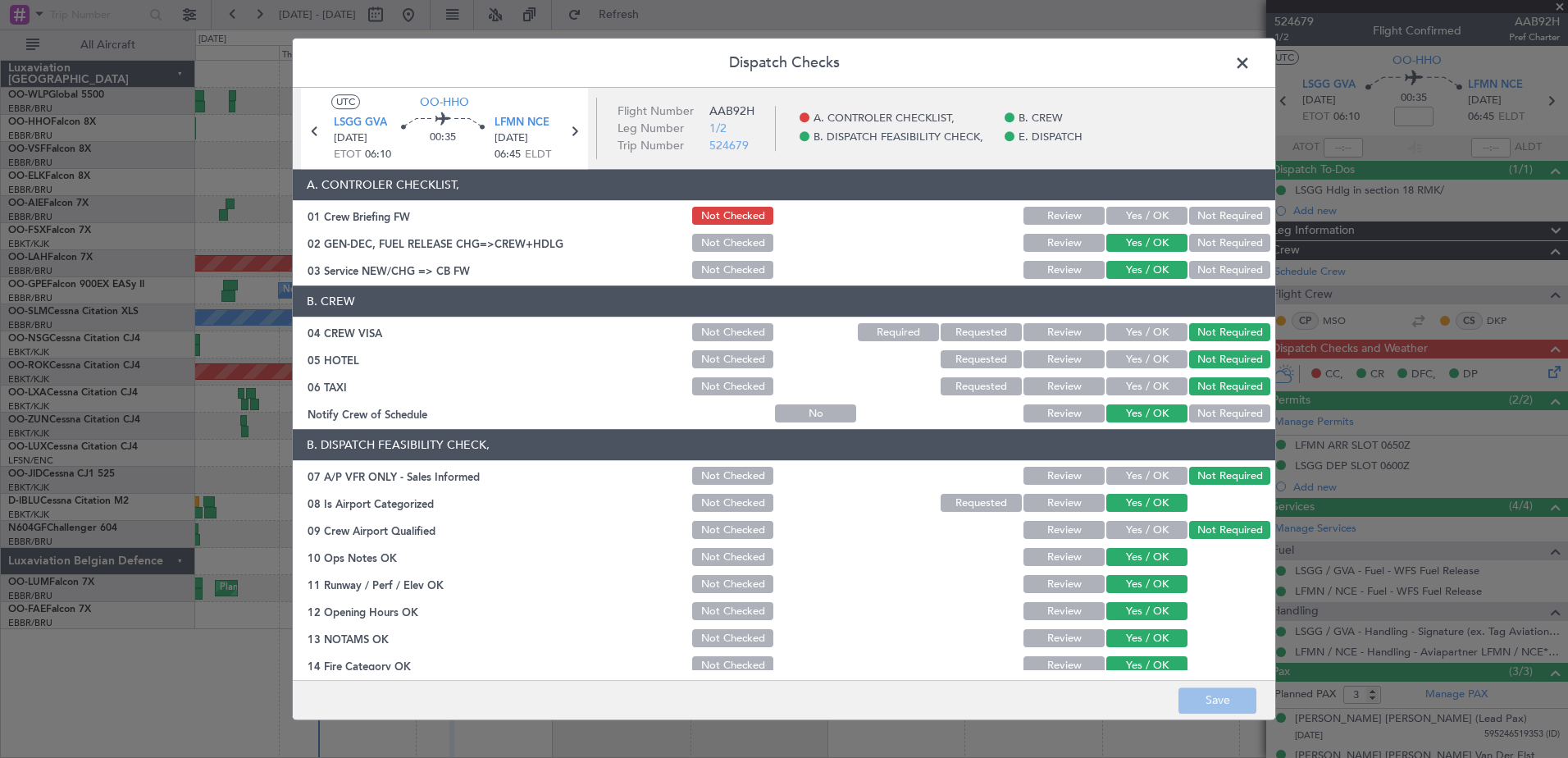
click at [1113, 216] on button "Yes / OK" at bounding box center [1147, 217] width 81 height 18
click at [1216, 705] on button "Save" at bounding box center [1217, 701] width 78 height 27
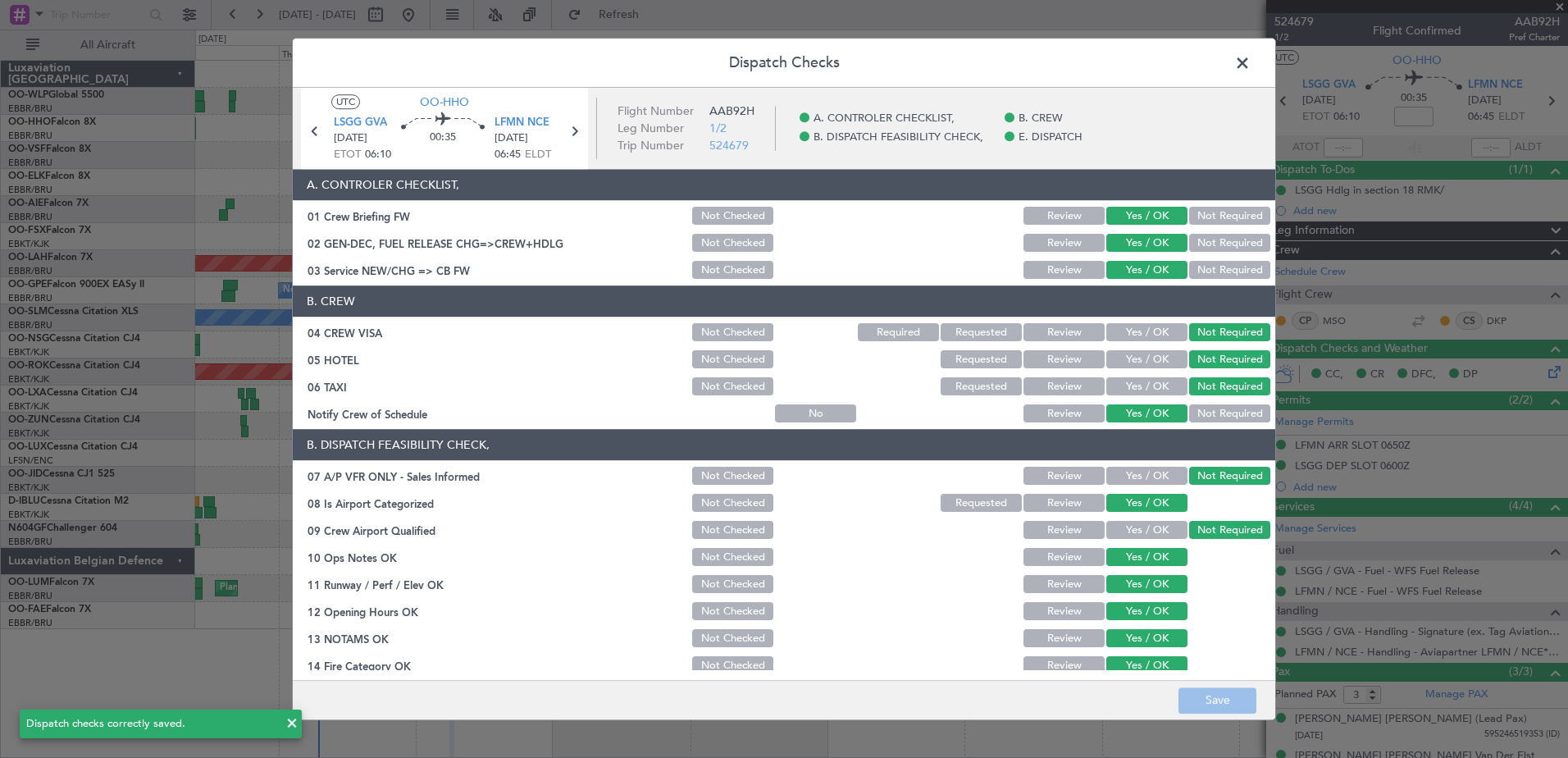
type input "+00:10"
click at [1251, 62] on span at bounding box center [1251, 66] width 0 height 32
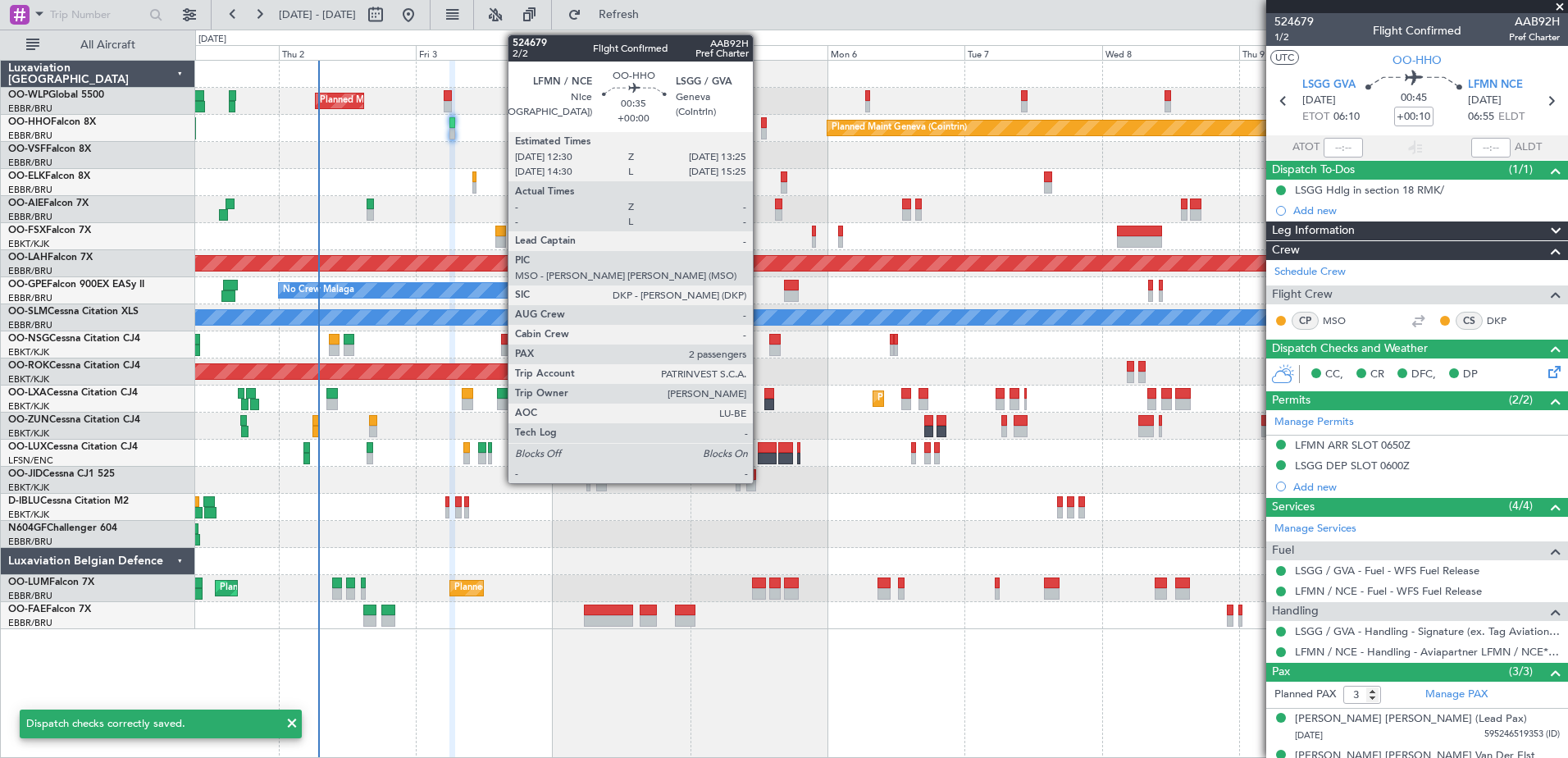
click at [761, 126] on div at bounding box center [764, 123] width 6 height 12
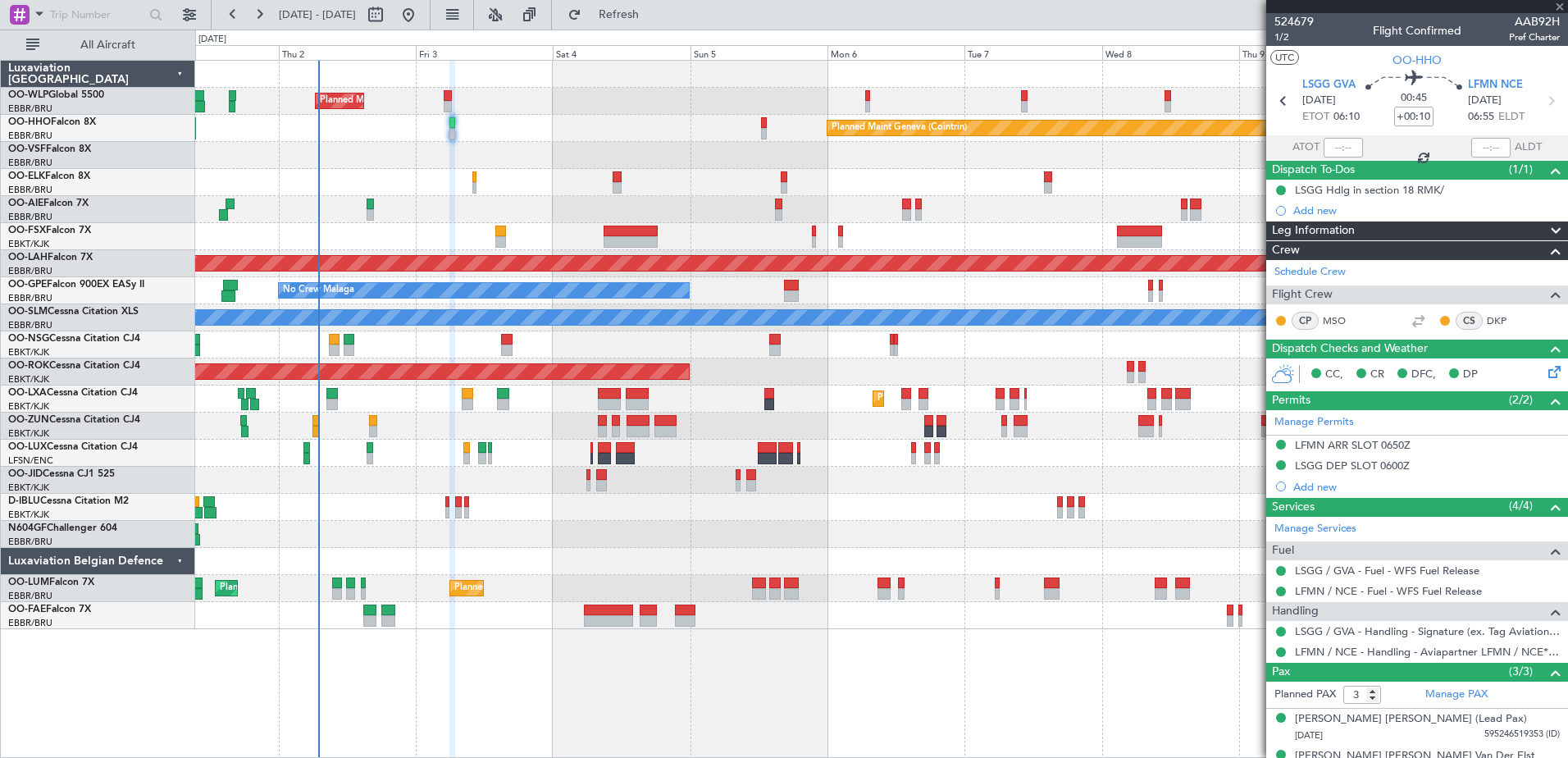
type input "2"
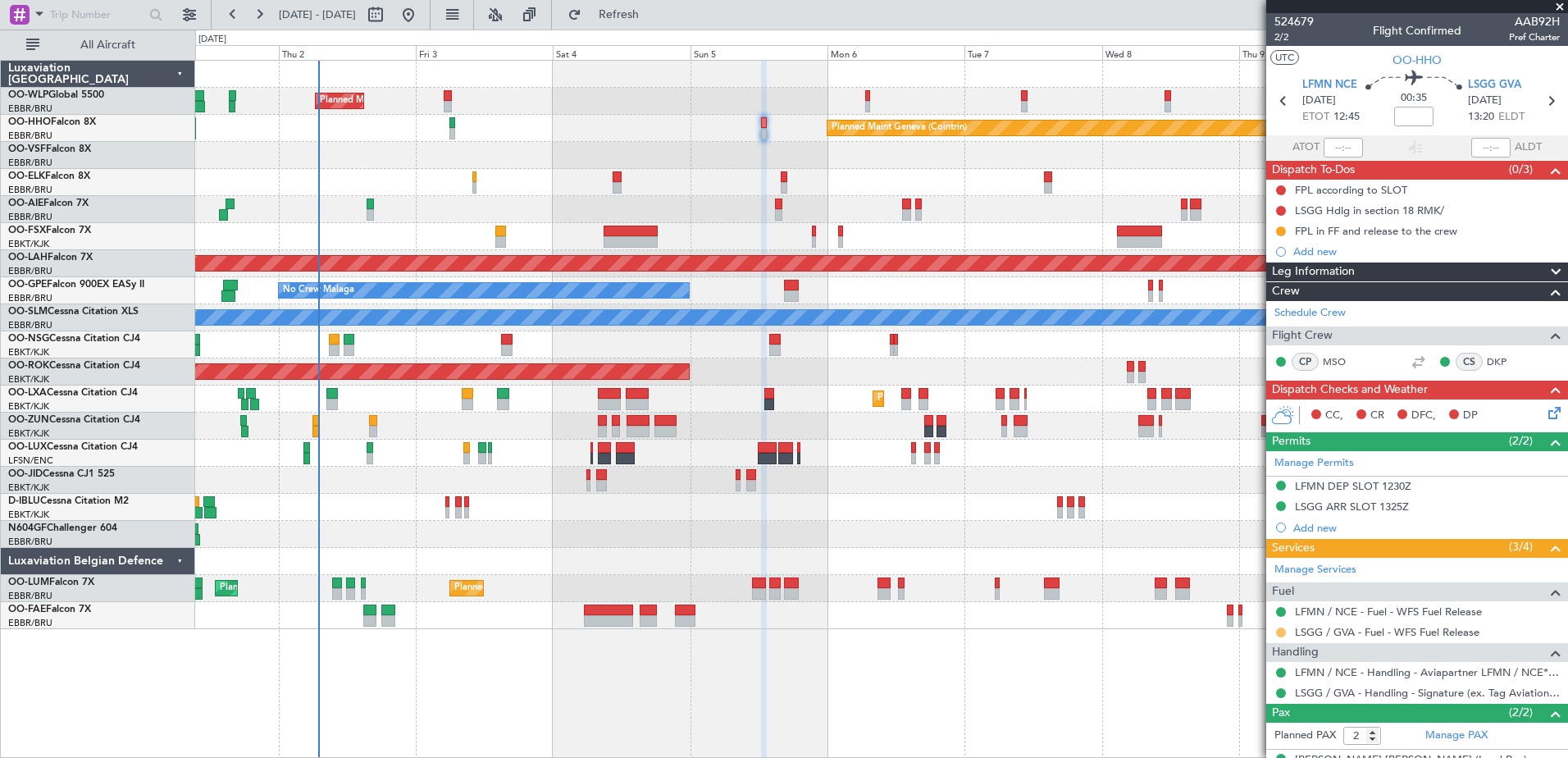
click at [1282, 633] on button at bounding box center [1280, 632] width 10 height 10
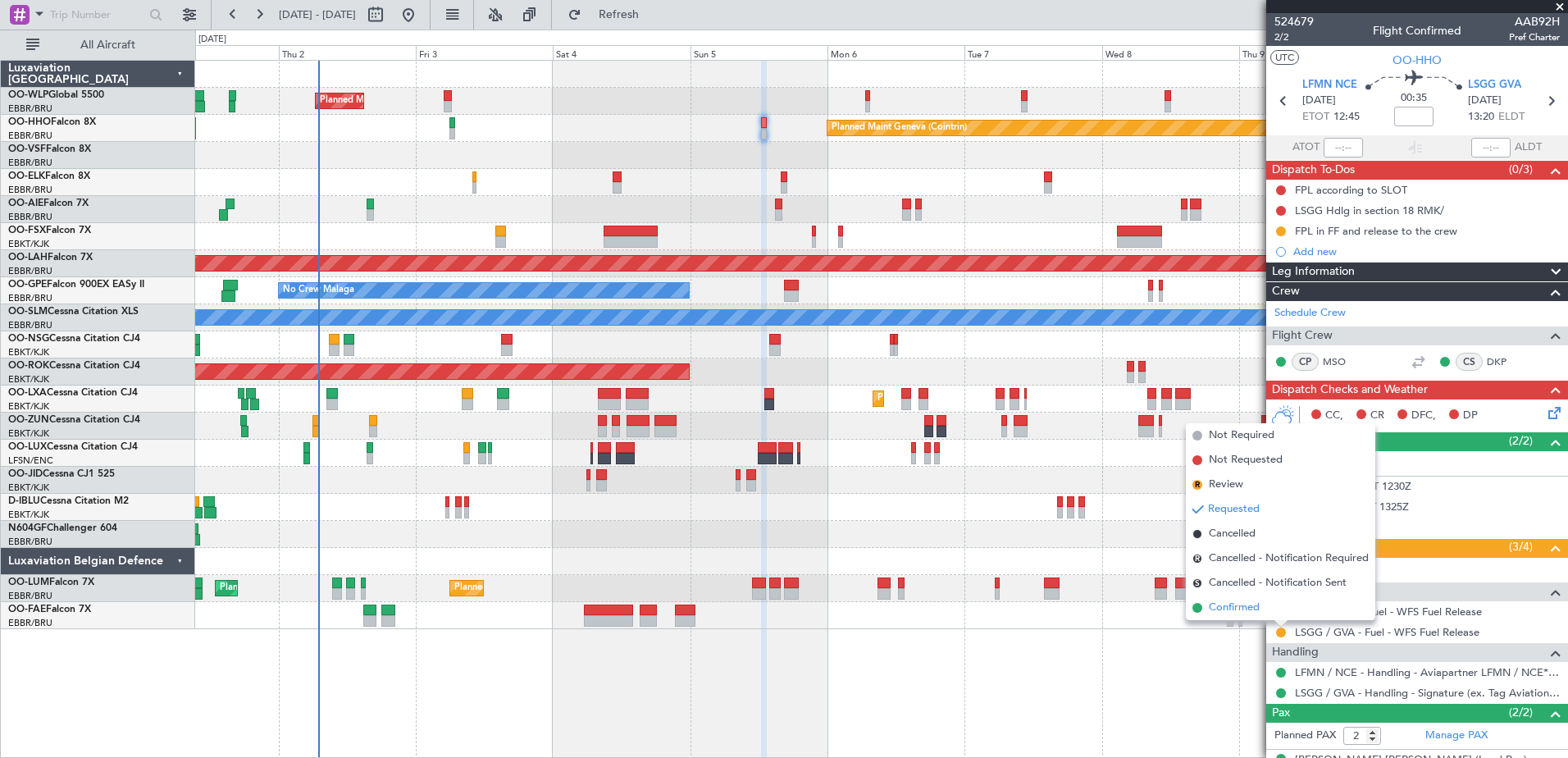
click at [1236, 610] on span "Confirmed" at bounding box center [1233, 608] width 51 height 17
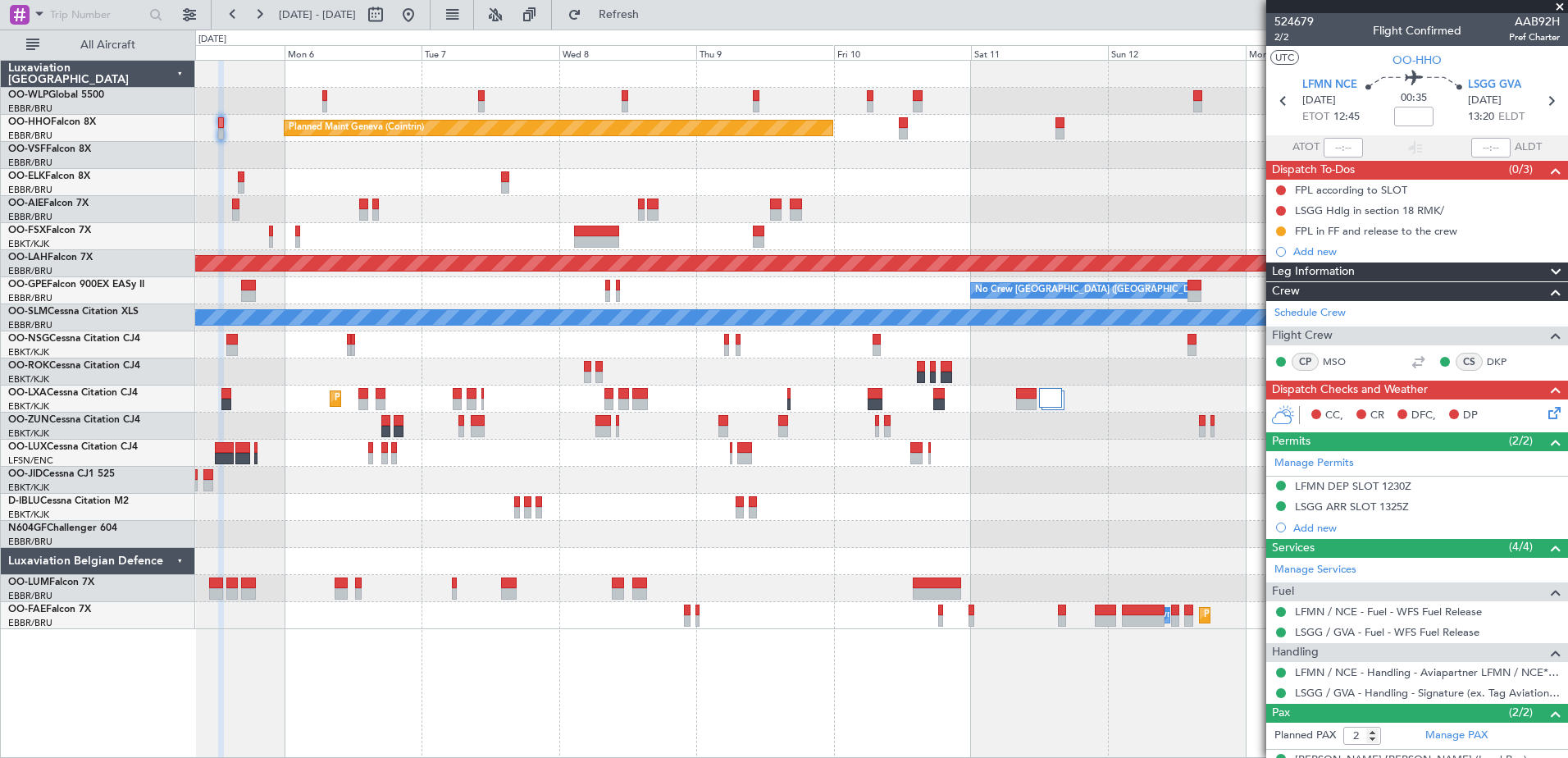
click at [434, 194] on div "Planned Maint Geneva (Cointrin) Planned Maint Alton-st Louis (St Louis Regl) No…" at bounding box center [881, 345] width 1372 height 568
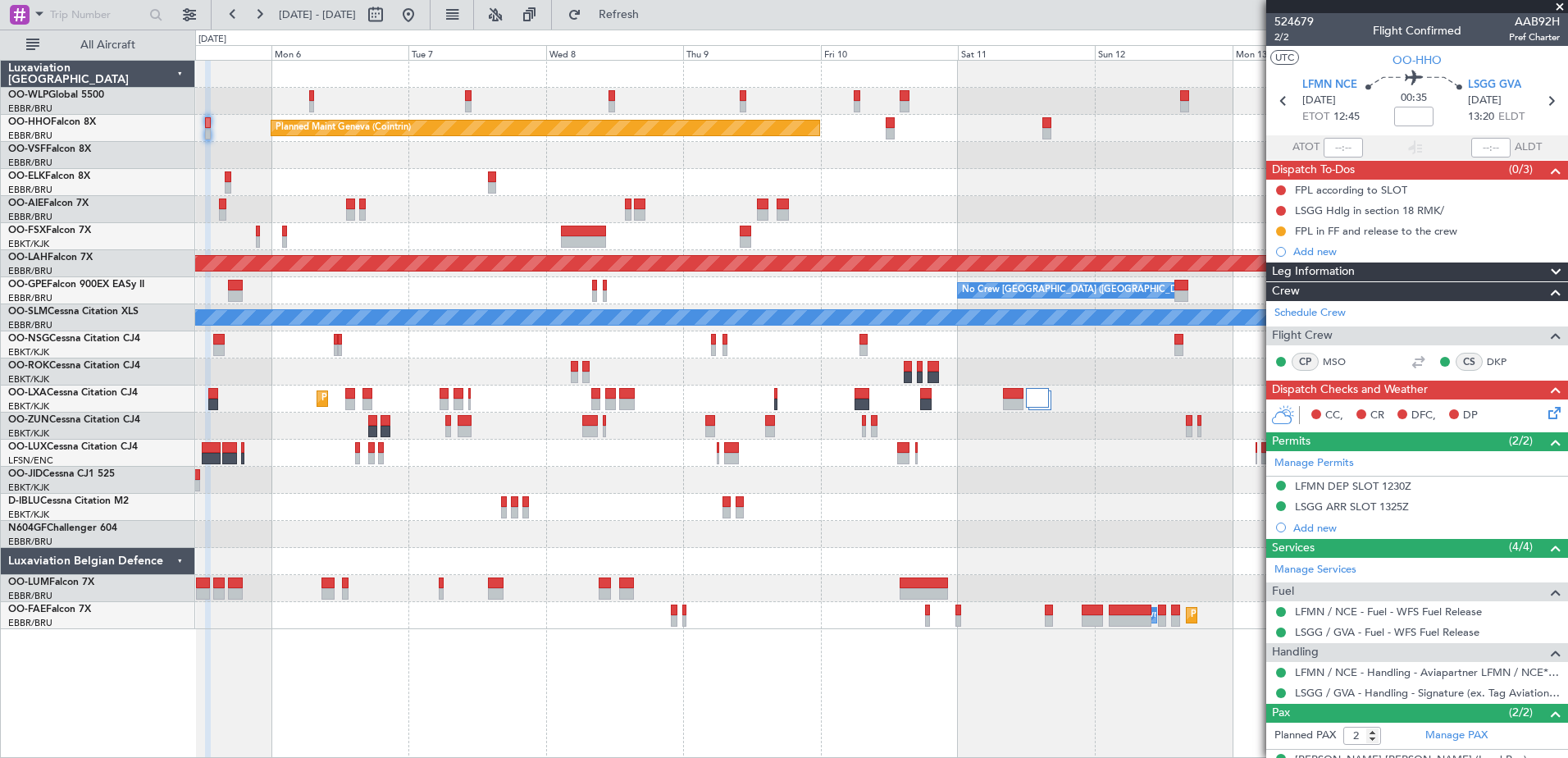
click at [897, 130] on div "Planned Maint Geneva (Cointrin)" at bounding box center [881, 128] width 1372 height 27
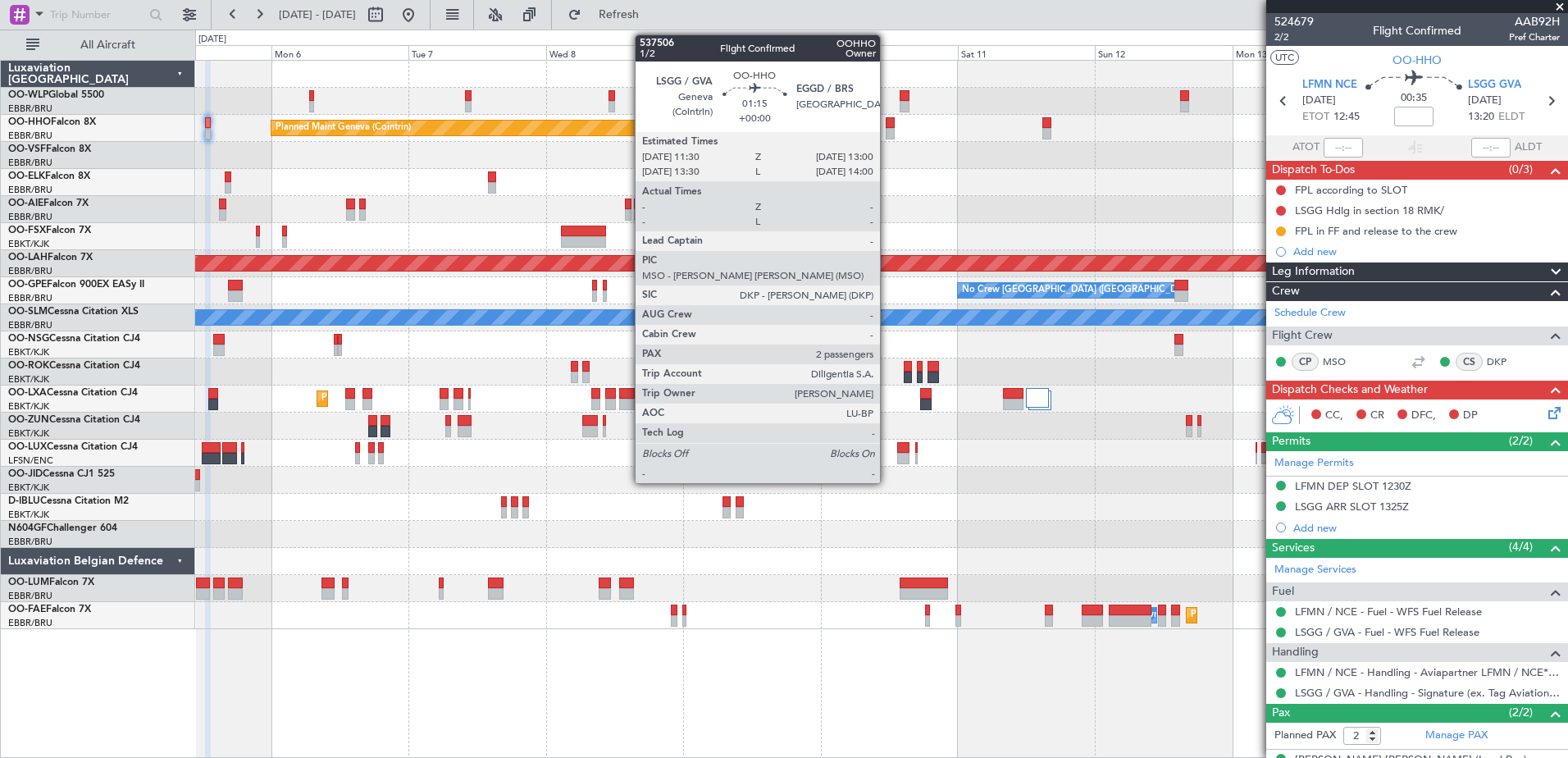
click at [887, 131] on div at bounding box center [890, 134] width 9 height 12
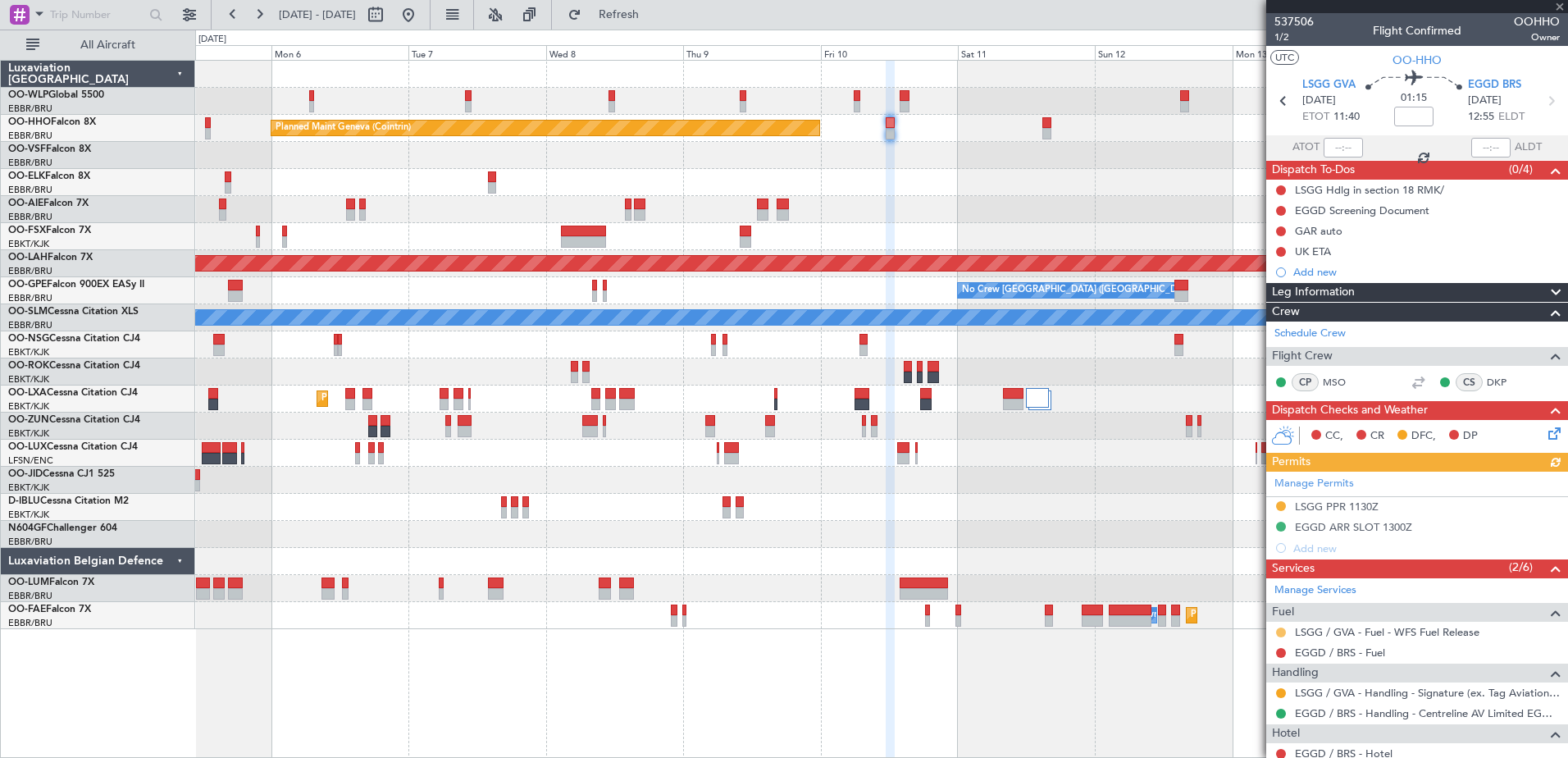
click at [1278, 630] on button at bounding box center [1280, 632] width 10 height 10
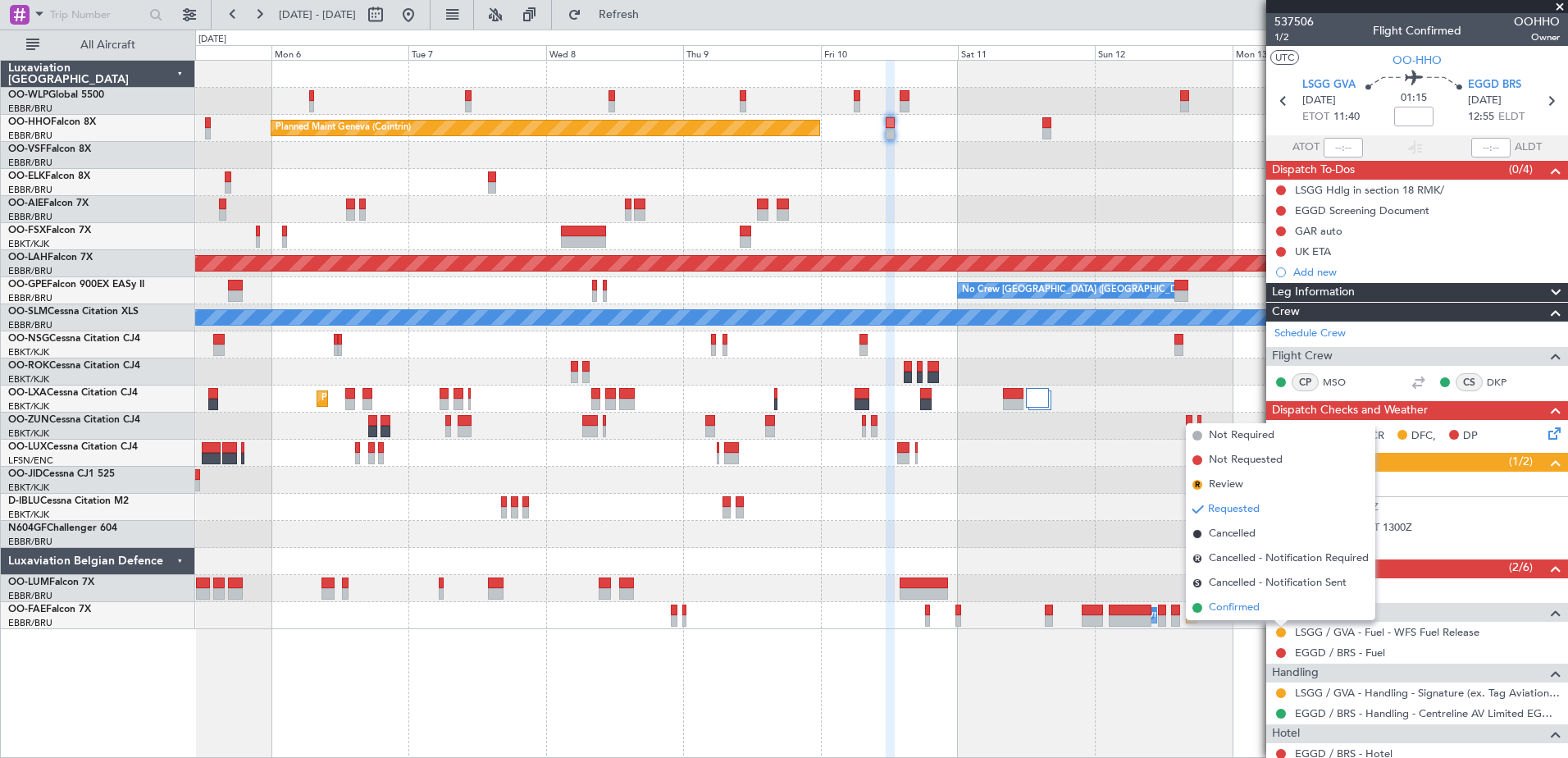
click at [1229, 607] on span "Confirmed" at bounding box center [1233, 608] width 51 height 17
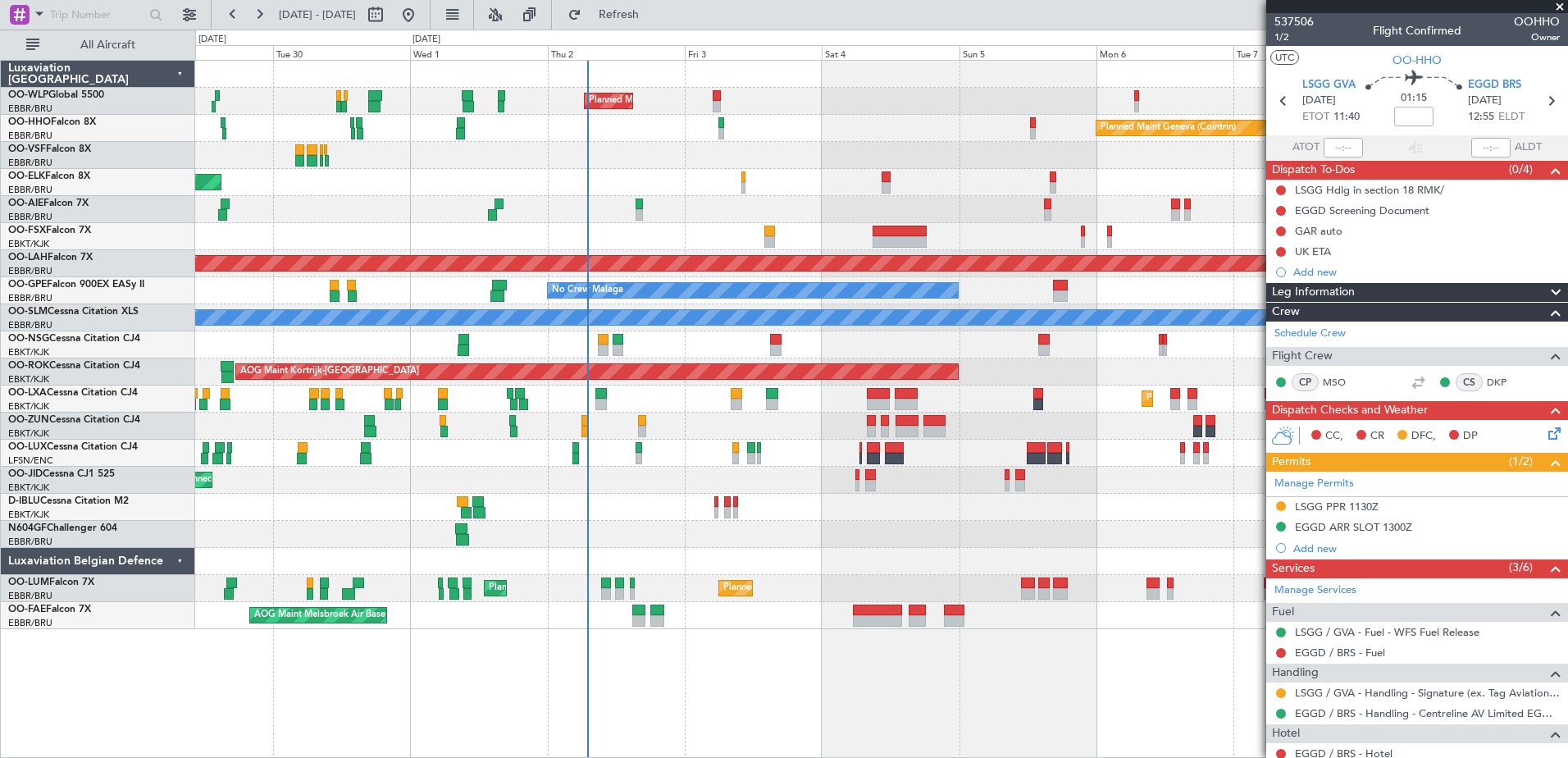
click at [1153, 216] on div "Planned Maint Milan (Linate) Planned Maint Geneva (Cointrin) Planned Maint Kort…" at bounding box center [881, 345] width 1372 height 568
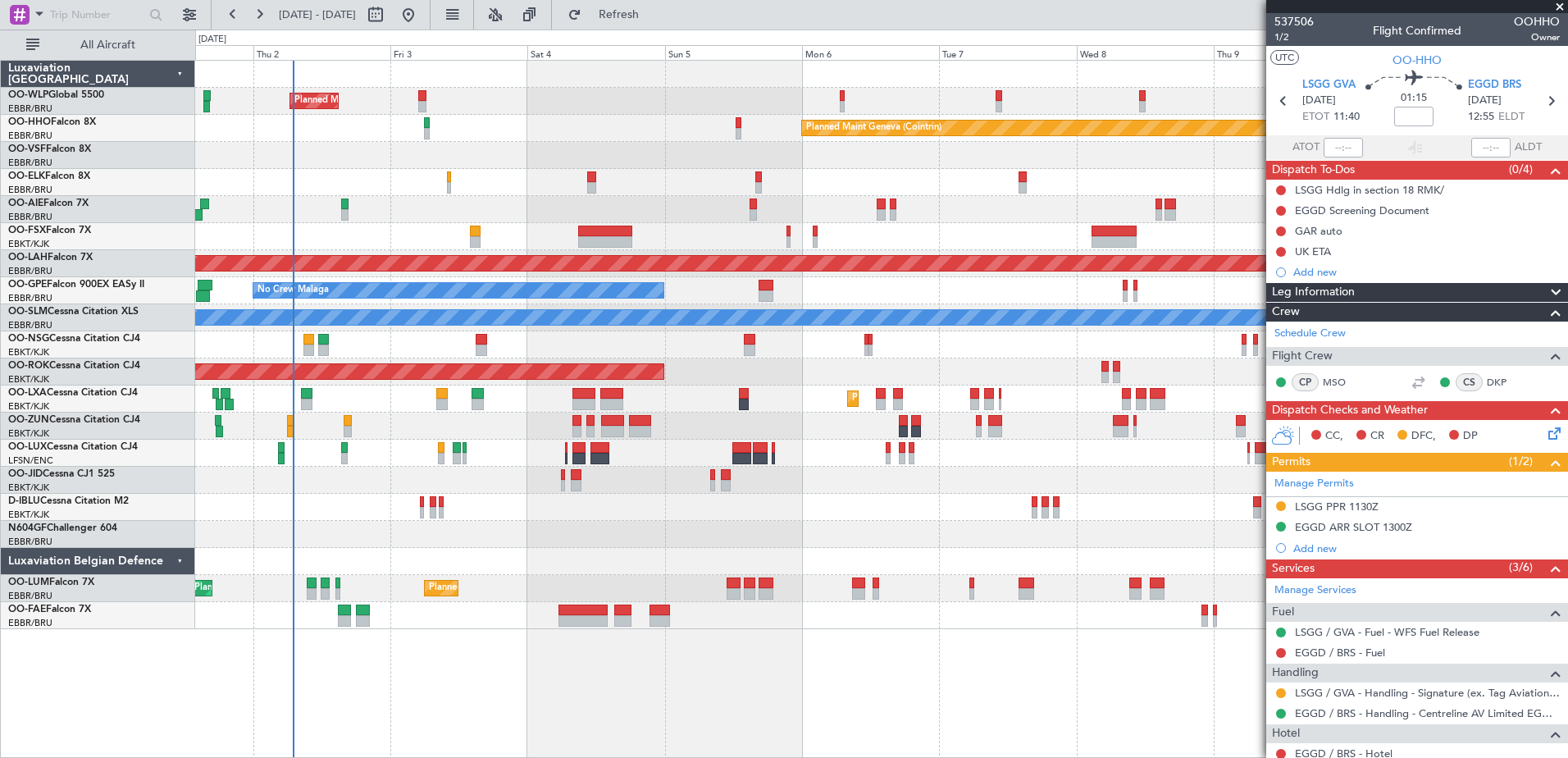
click at [656, 111] on div "Planned Maint Milan (Linate)" at bounding box center [881, 101] width 1372 height 27
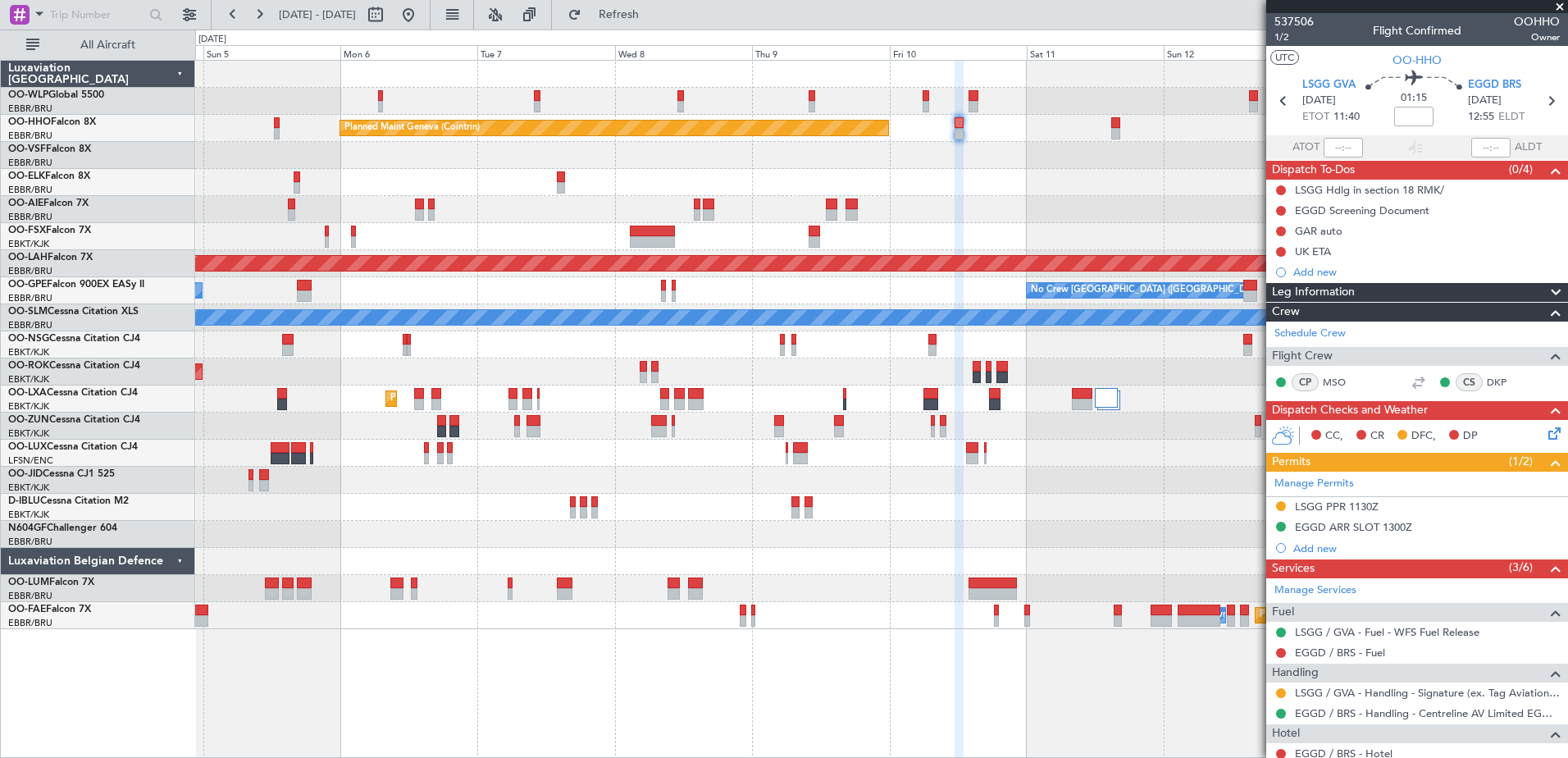
click at [351, 119] on div "Planned Maint Milan (Linate) Planned Maint Geneva (Cointrin) Planned Maint Alto…" at bounding box center [881, 345] width 1372 height 568
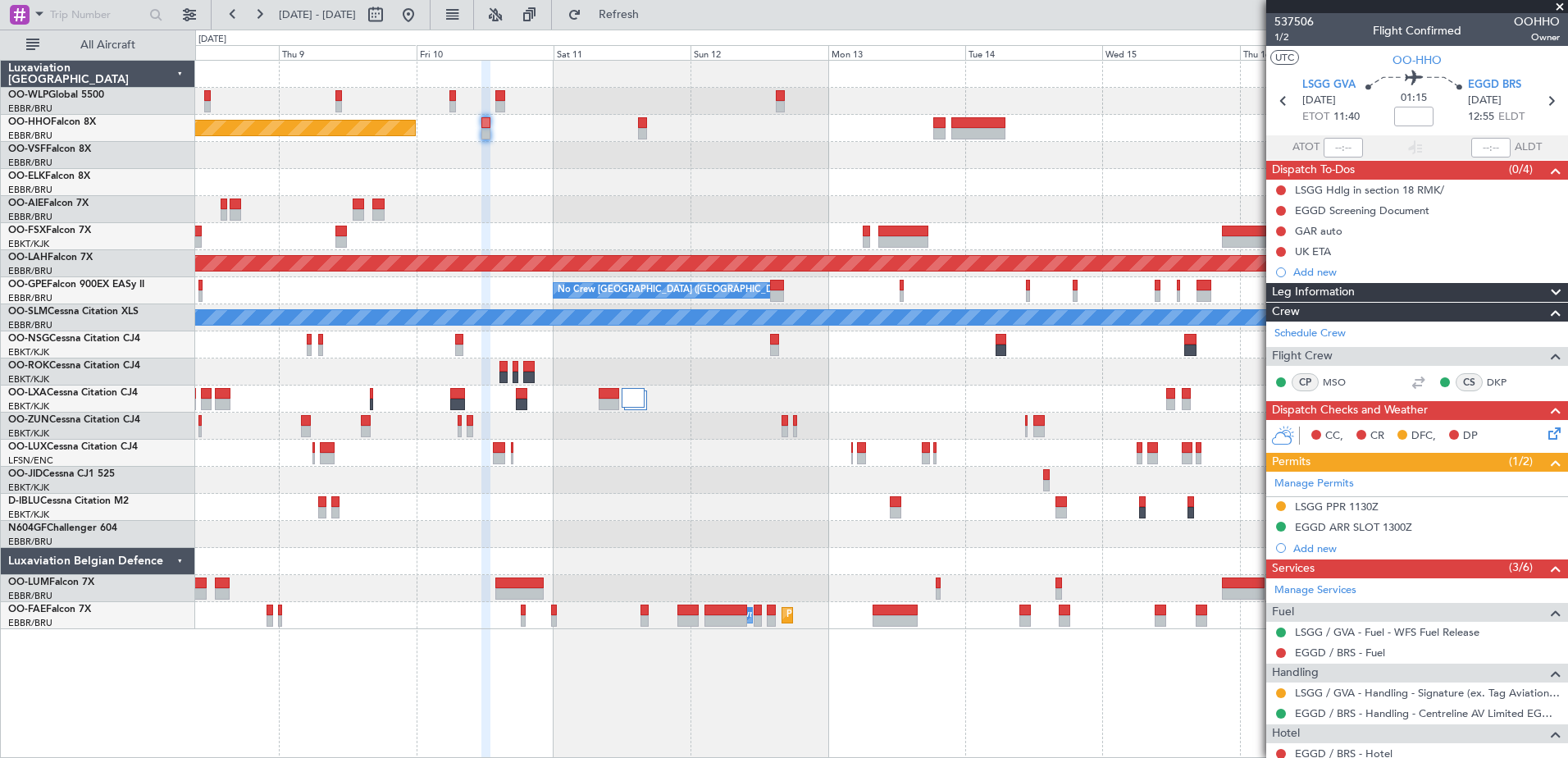
click at [805, 173] on div at bounding box center [881, 182] width 1372 height 27
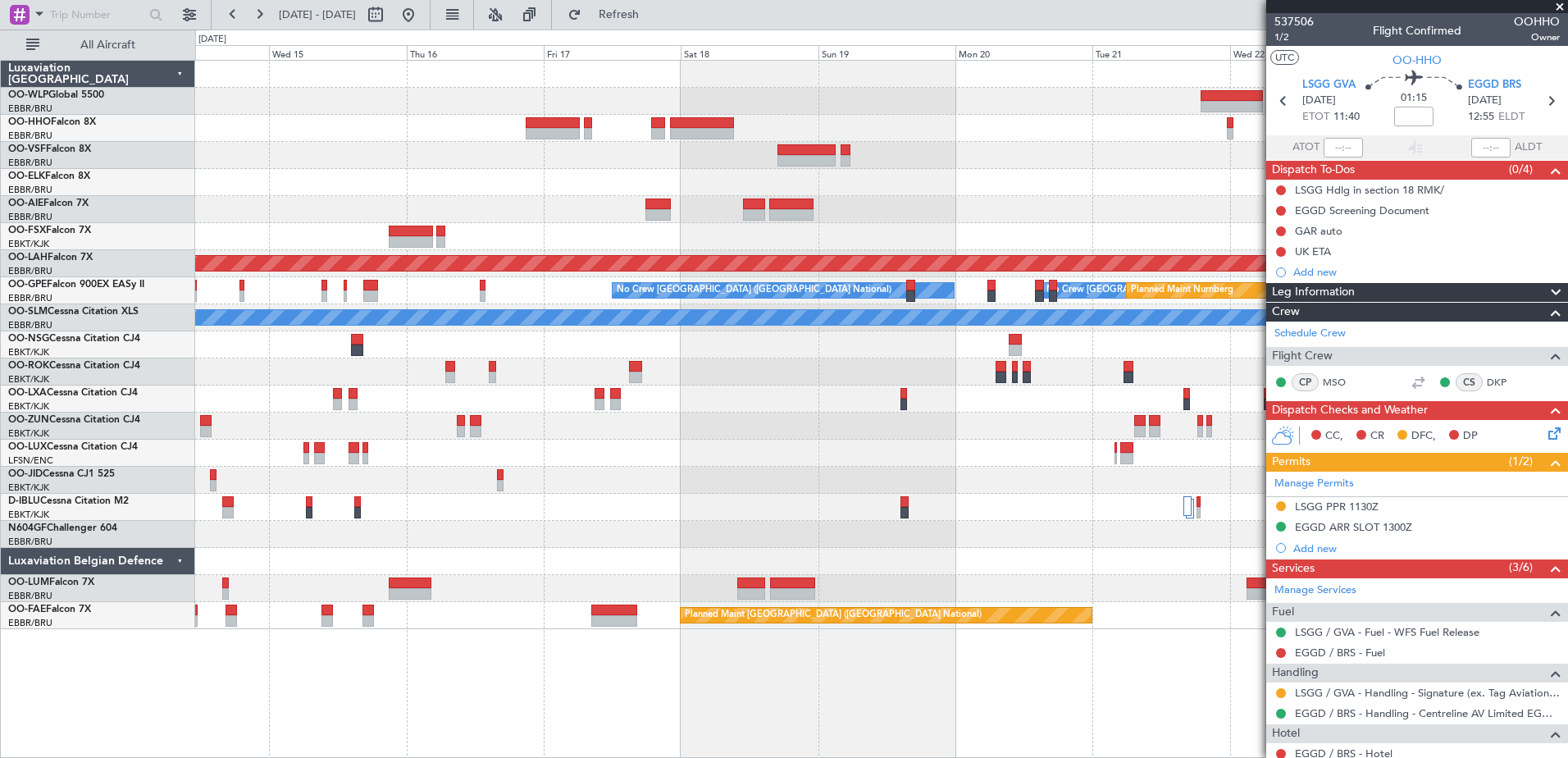
click at [334, 105] on div "Planned Maint Alton-st Louis (St Louis Regl) No Crew Brussels (Brussels Nationa…" at bounding box center [881, 345] width 1372 height 568
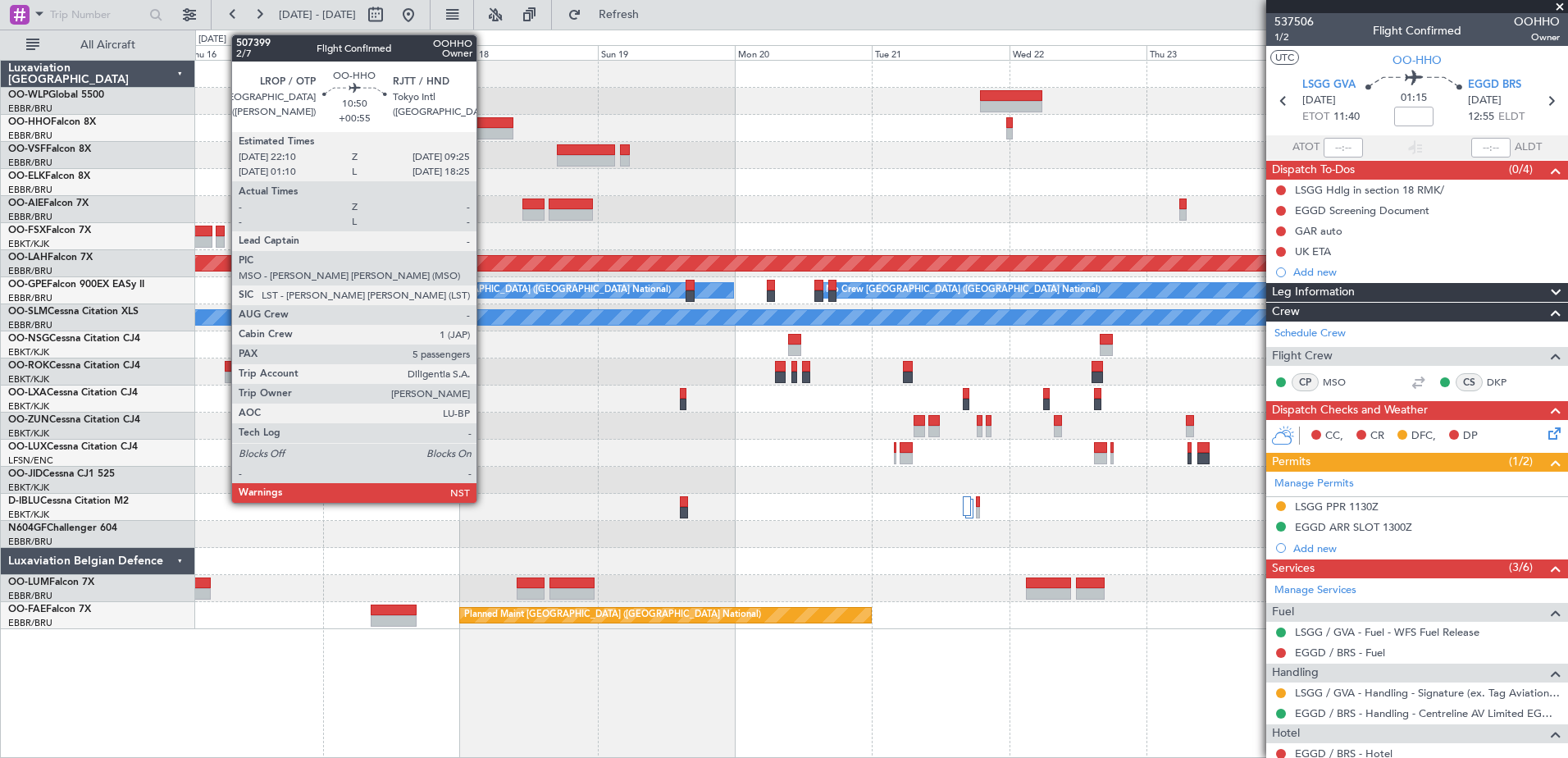
click at [484, 139] on div at bounding box center [482, 134] width 65 height 12
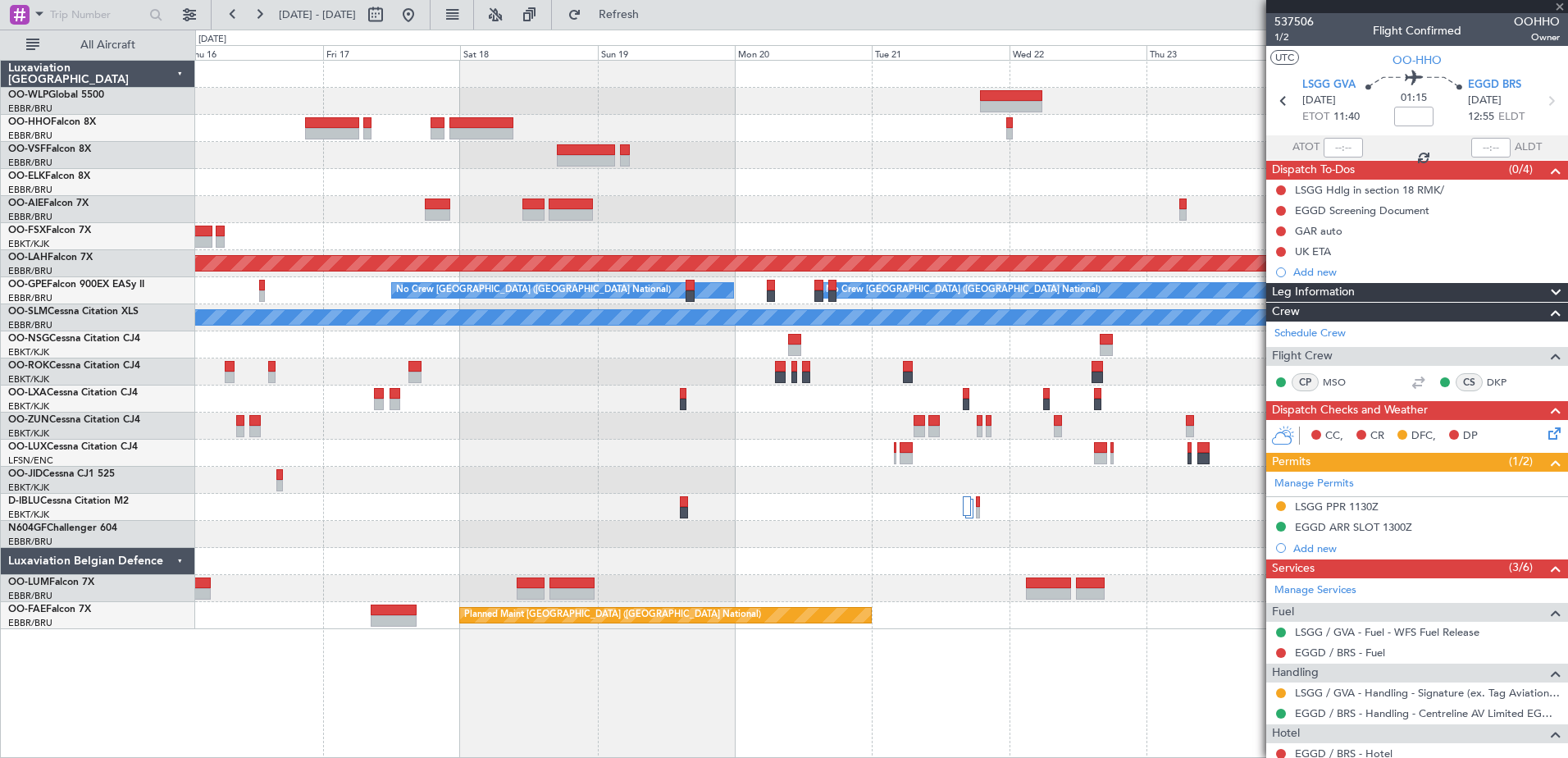
type input "+00:55"
type input "5"
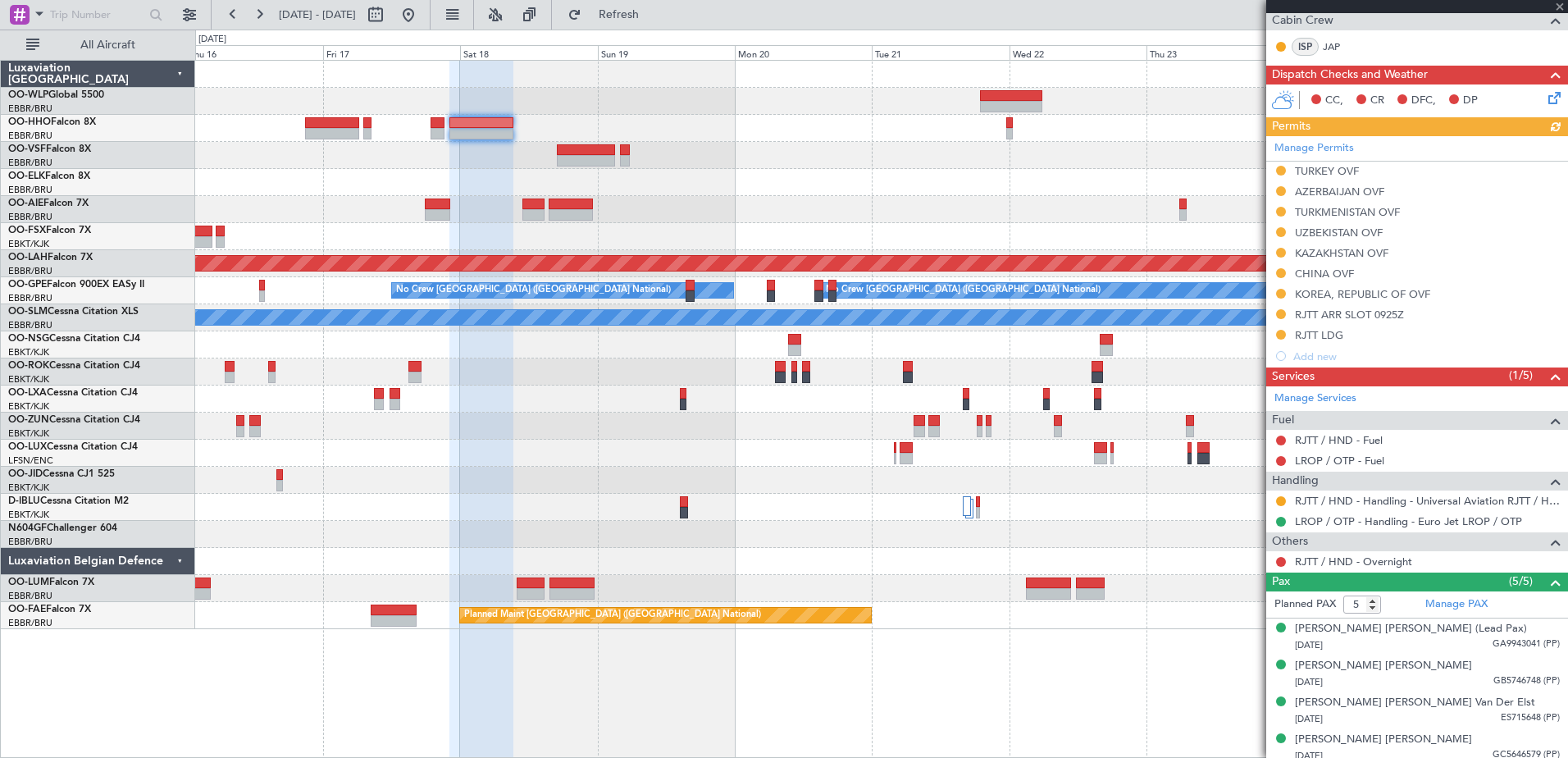
scroll to position [372, 0]
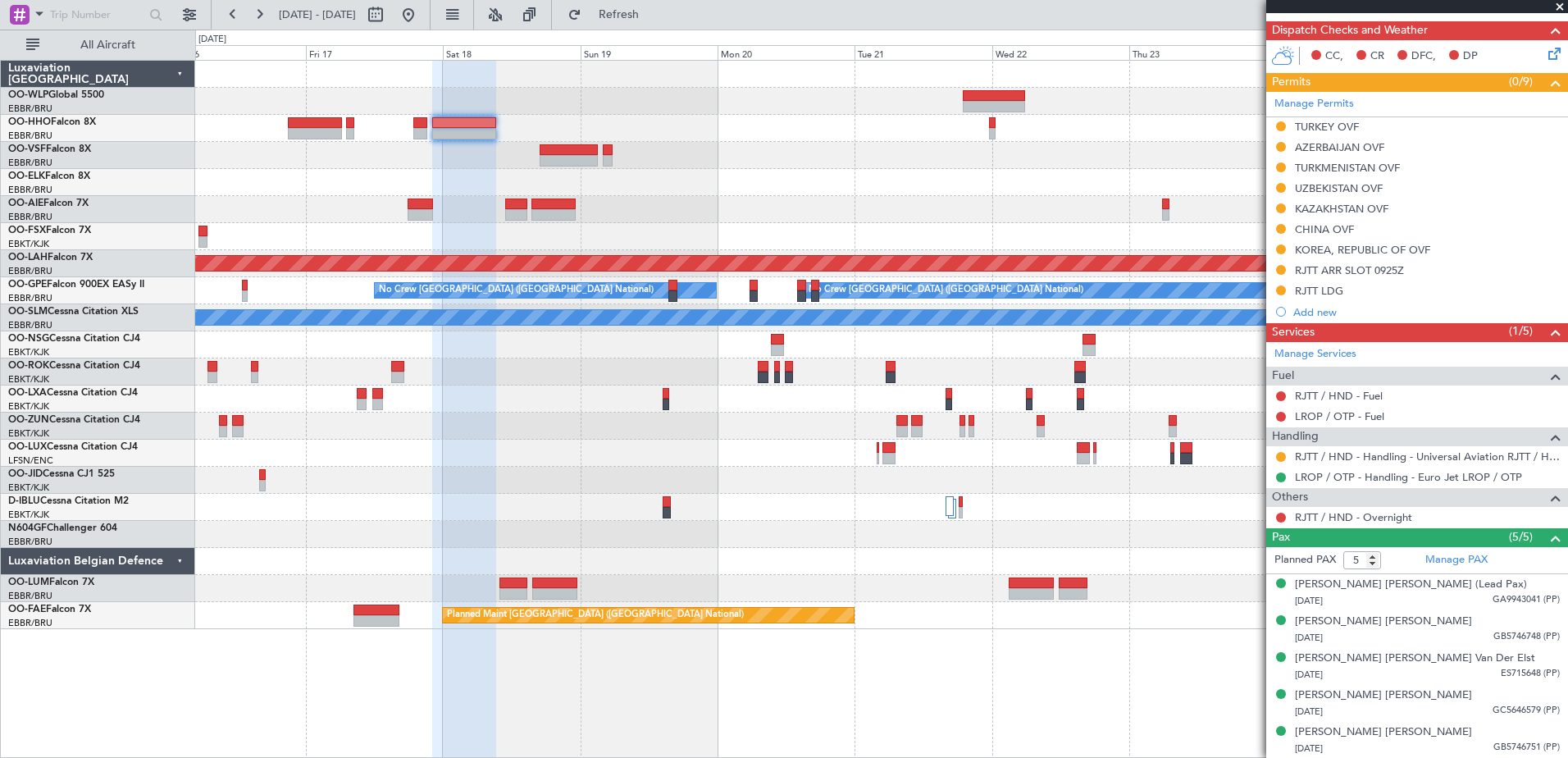
click at [795, 137] on div at bounding box center [881, 128] width 1372 height 27
click at [653, 12] on span "Refresh" at bounding box center [619, 15] width 69 height 12
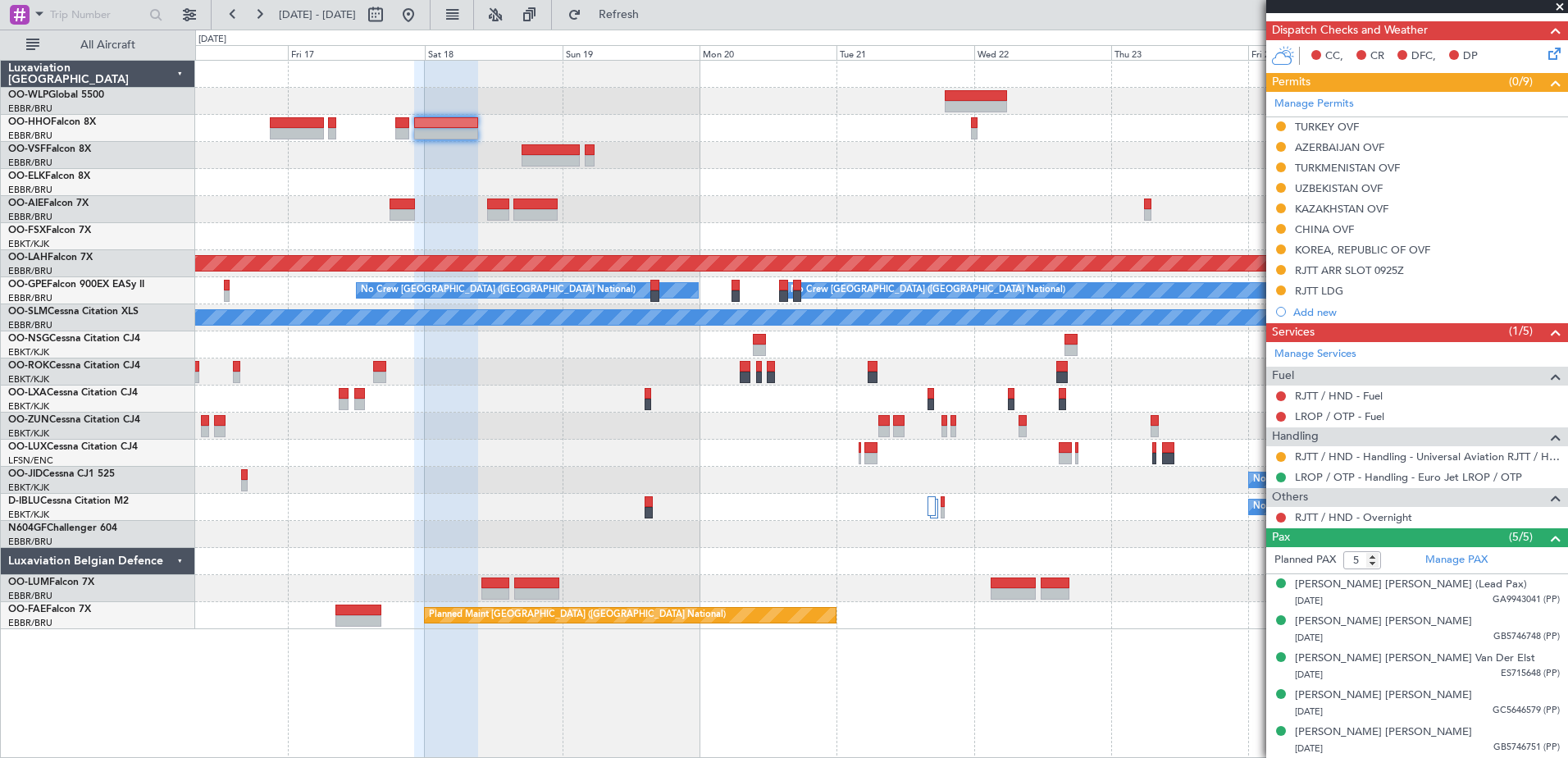
click at [629, 91] on div "Planned Maint Alton-st Louis (St Louis Regl) Planned Maint Nurnberg No Crew Bru…" at bounding box center [881, 345] width 1372 height 568
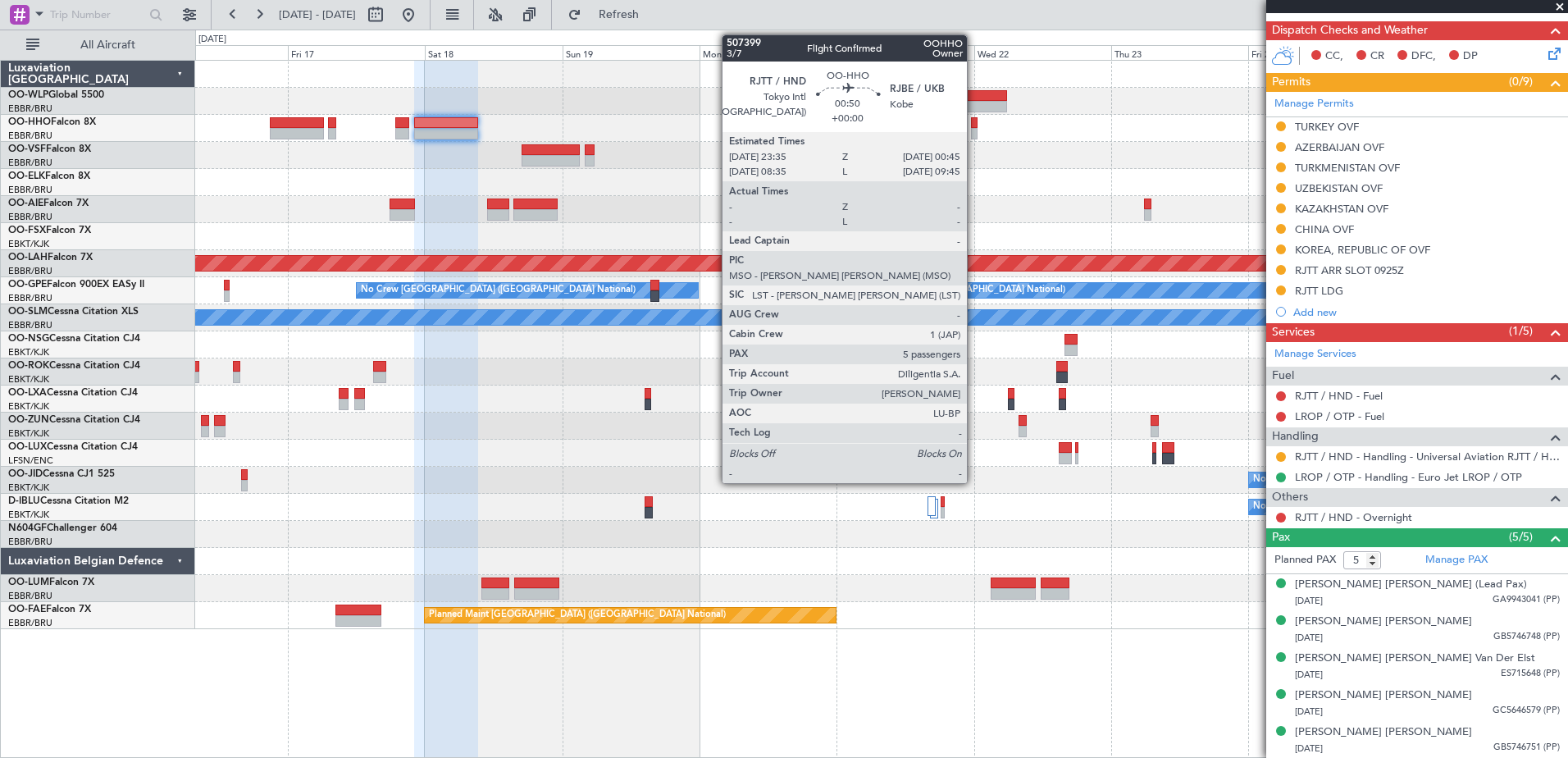
click at [974, 123] on div at bounding box center [974, 123] width 7 height 12
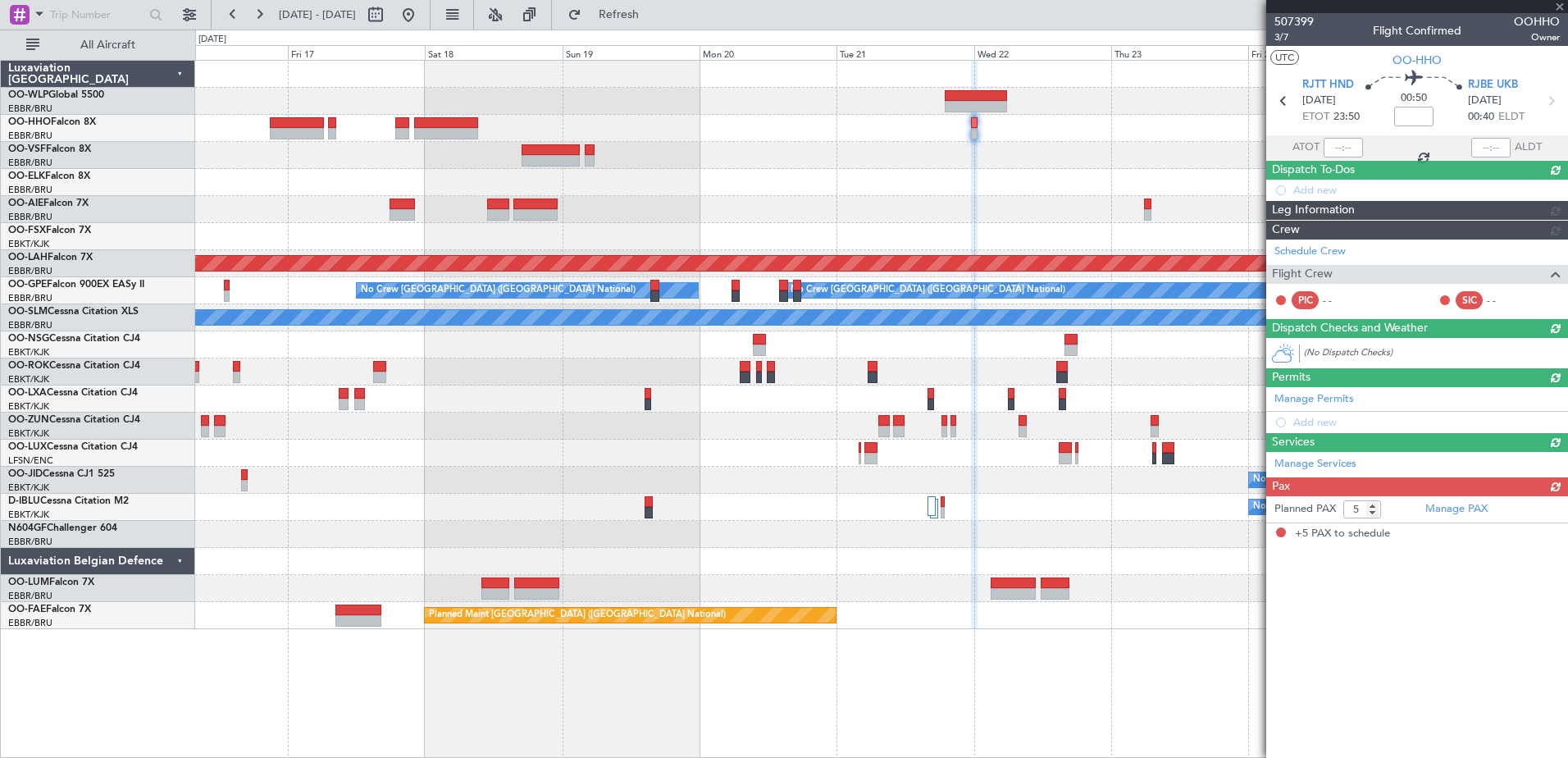
scroll to position [0, 0]
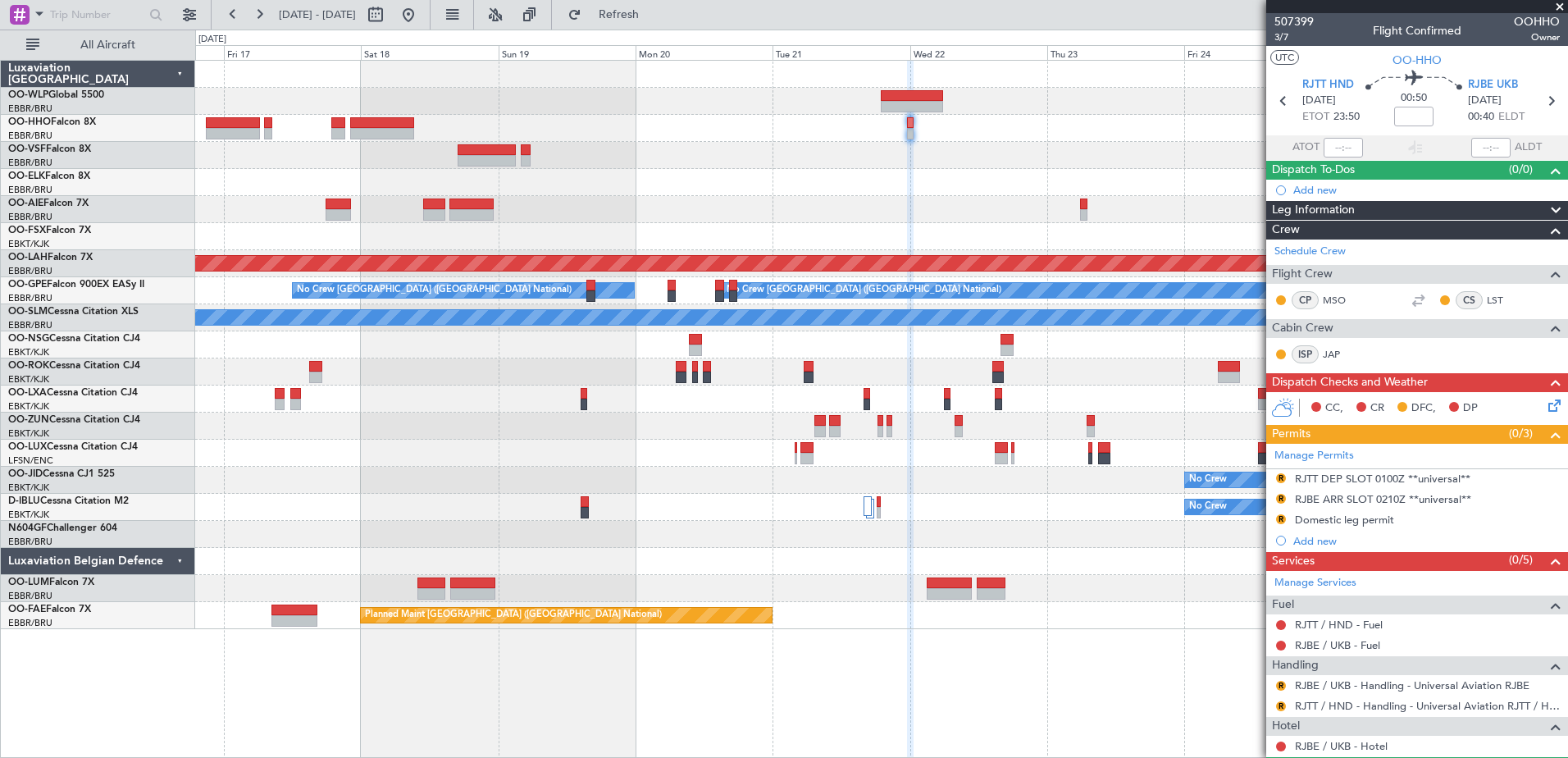
click at [694, 140] on div at bounding box center [881, 128] width 1372 height 27
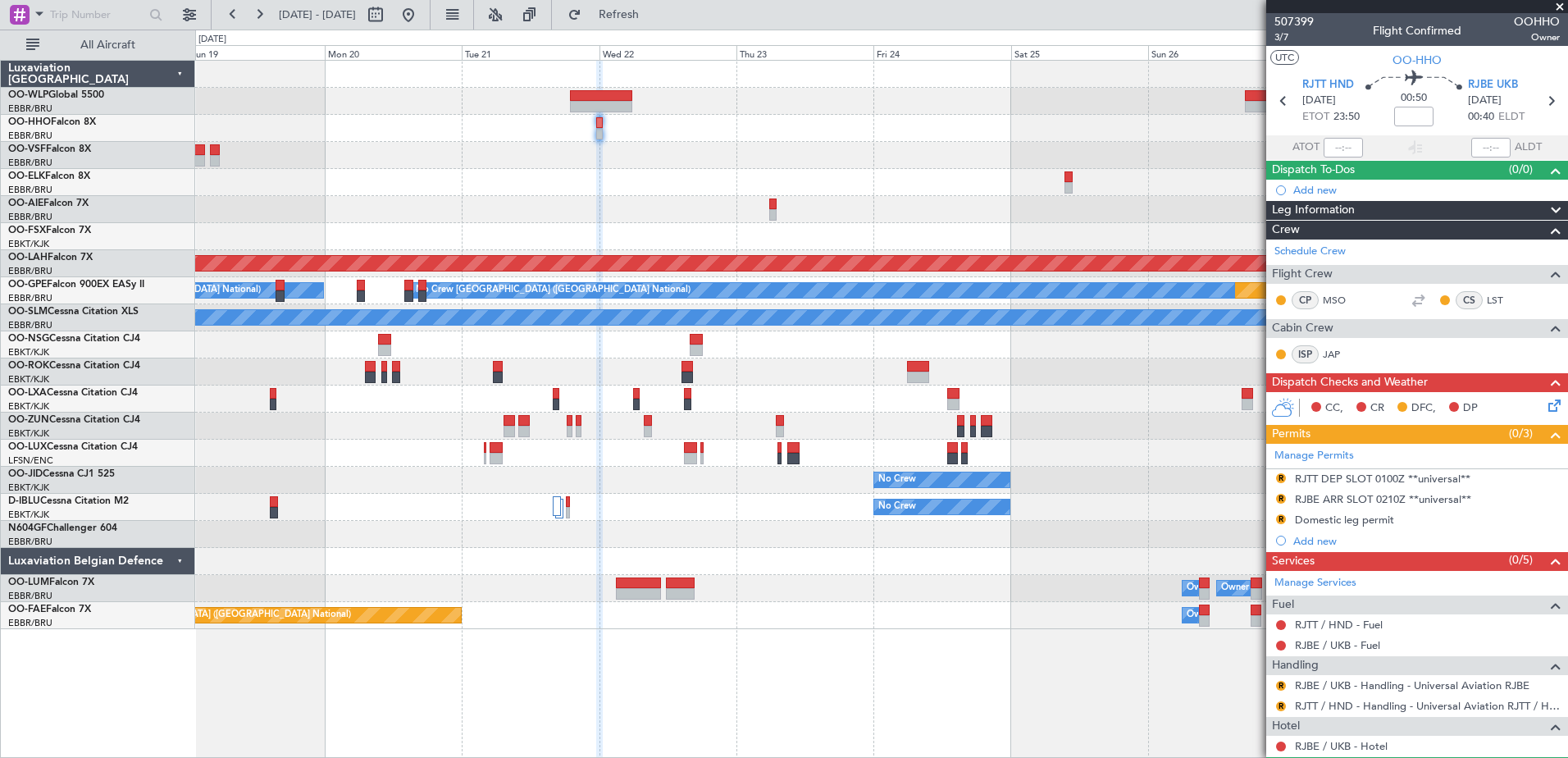
click at [646, 165] on div at bounding box center [881, 155] width 1372 height 27
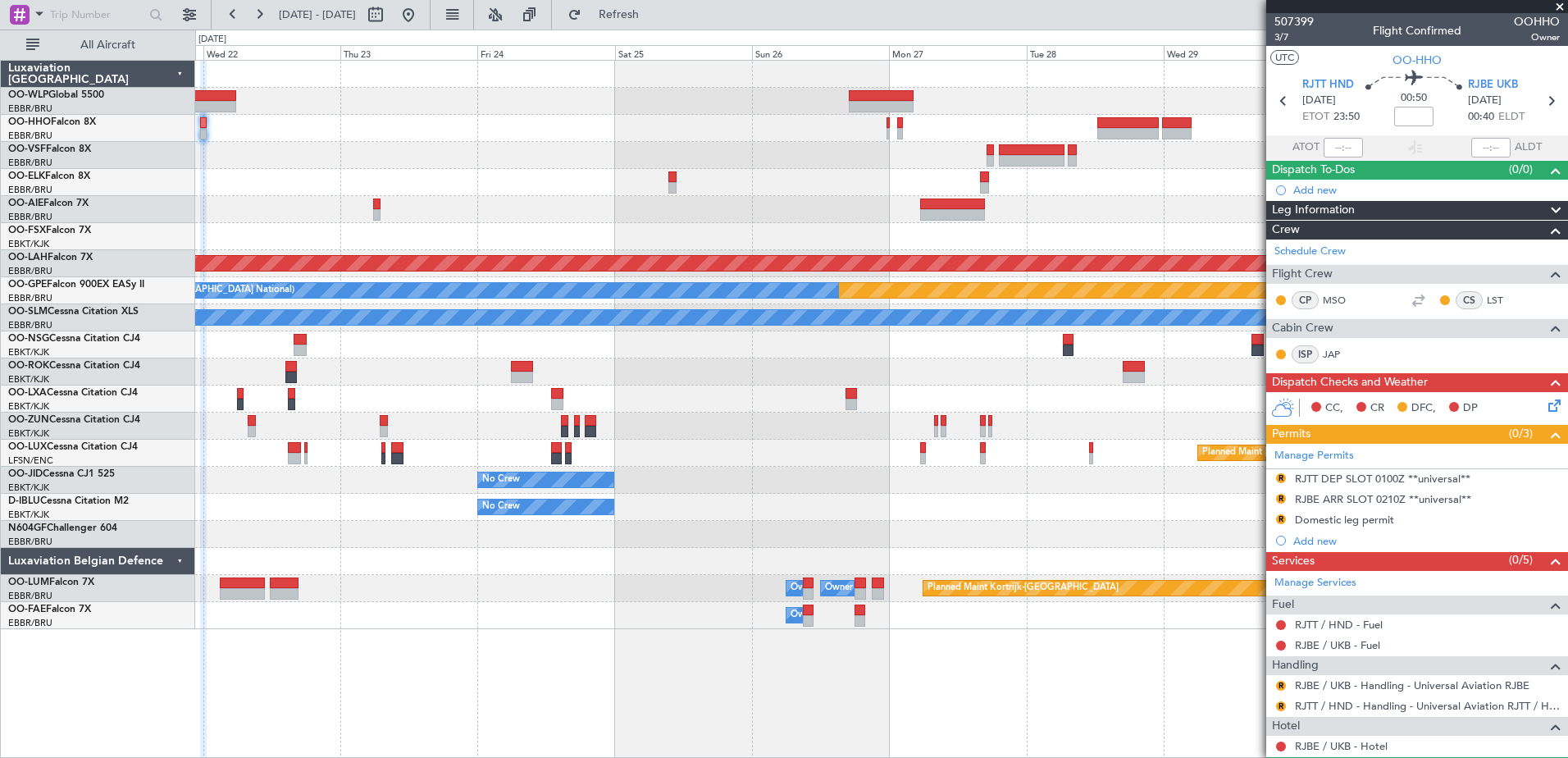
click at [686, 144] on div "Planned Maint Alton-st Louis (St Louis Regl) Planned Maint Nurnberg No Crew Bru…" at bounding box center [881, 345] width 1372 height 568
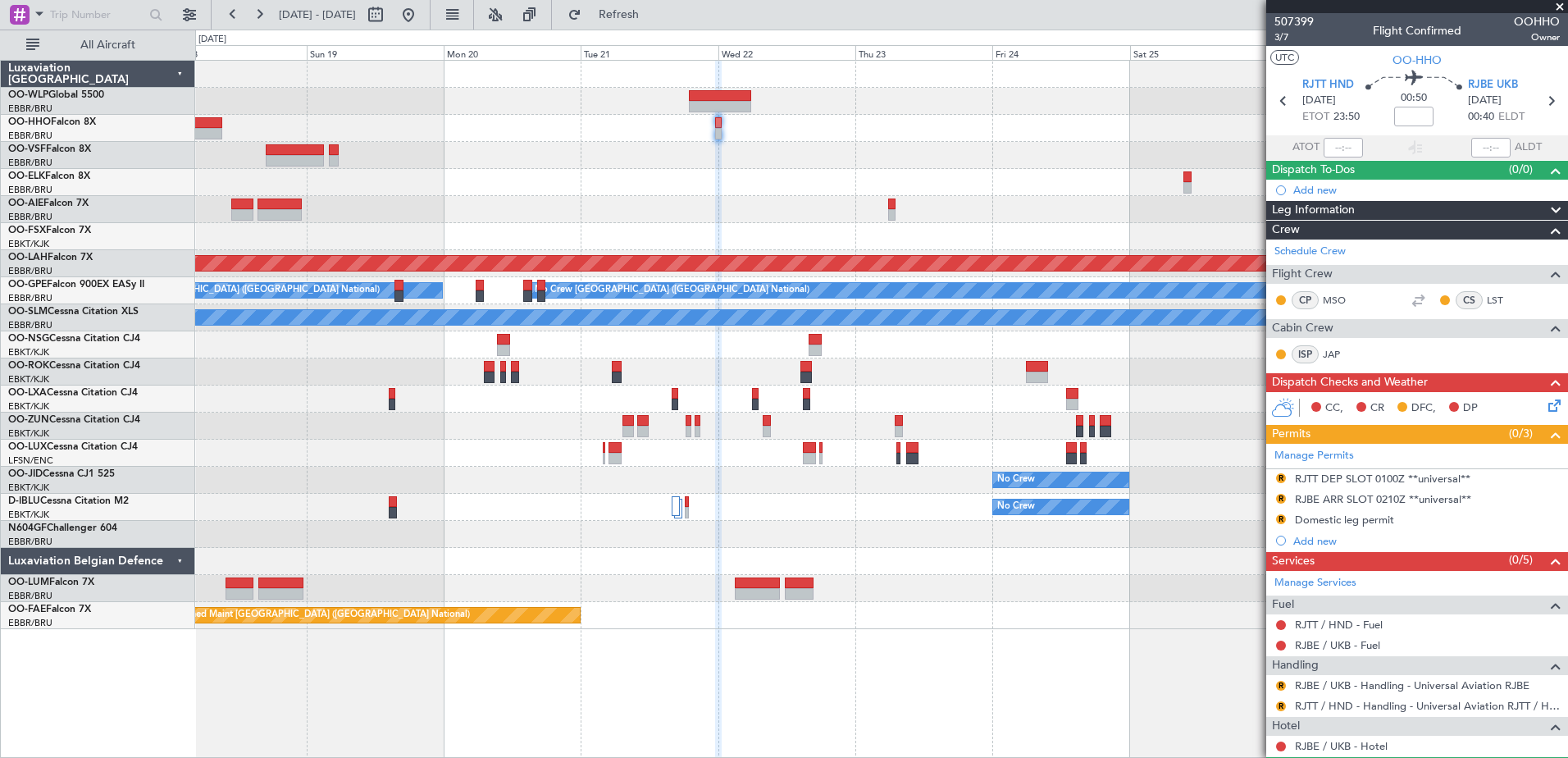
click at [1191, 187] on div "Planned Maint Alton-st Louis (St Louis Regl) Planned Maint Nurnberg No Crew Bru…" at bounding box center [881, 345] width 1372 height 568
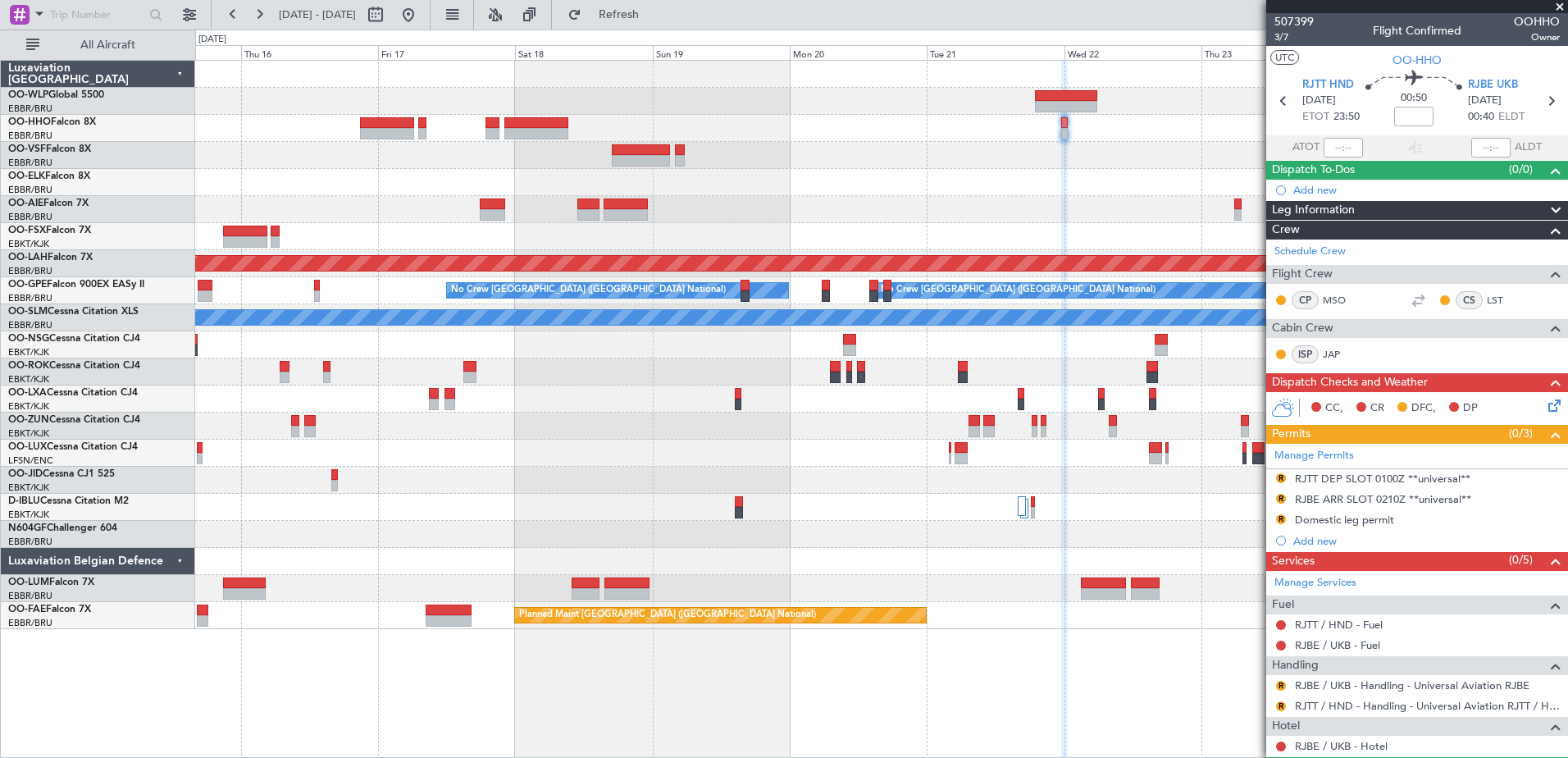
click at [851, 222] on div "Planned Maint Alton-st Louis (St Louis Regl) Planned Maint Nurnberg No Crew Bru…" at bounding box center [881, 345] width 1372 height 568
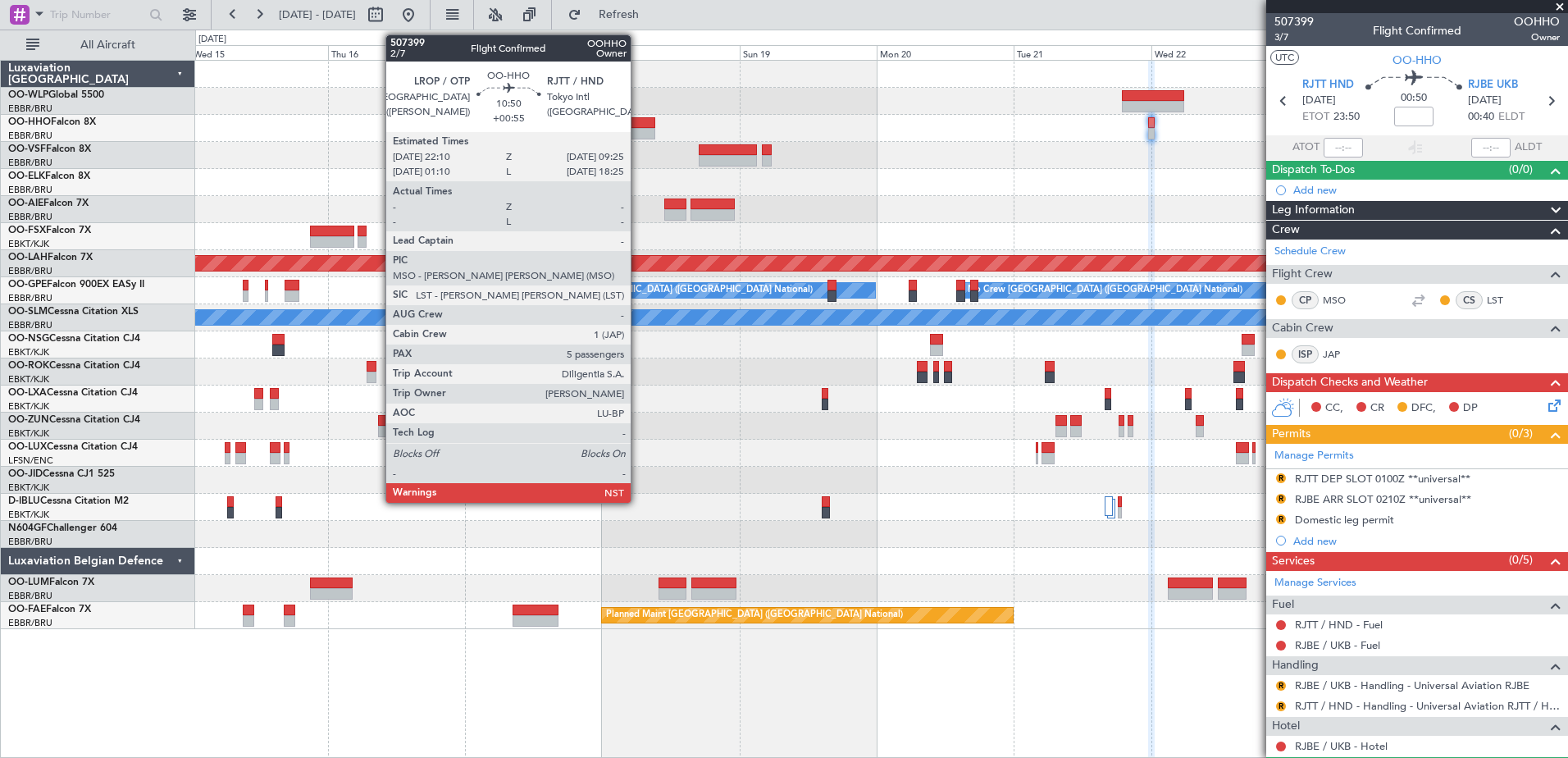
click at [638, 134] on div at bounding box center [623, 134] width 65 height 12
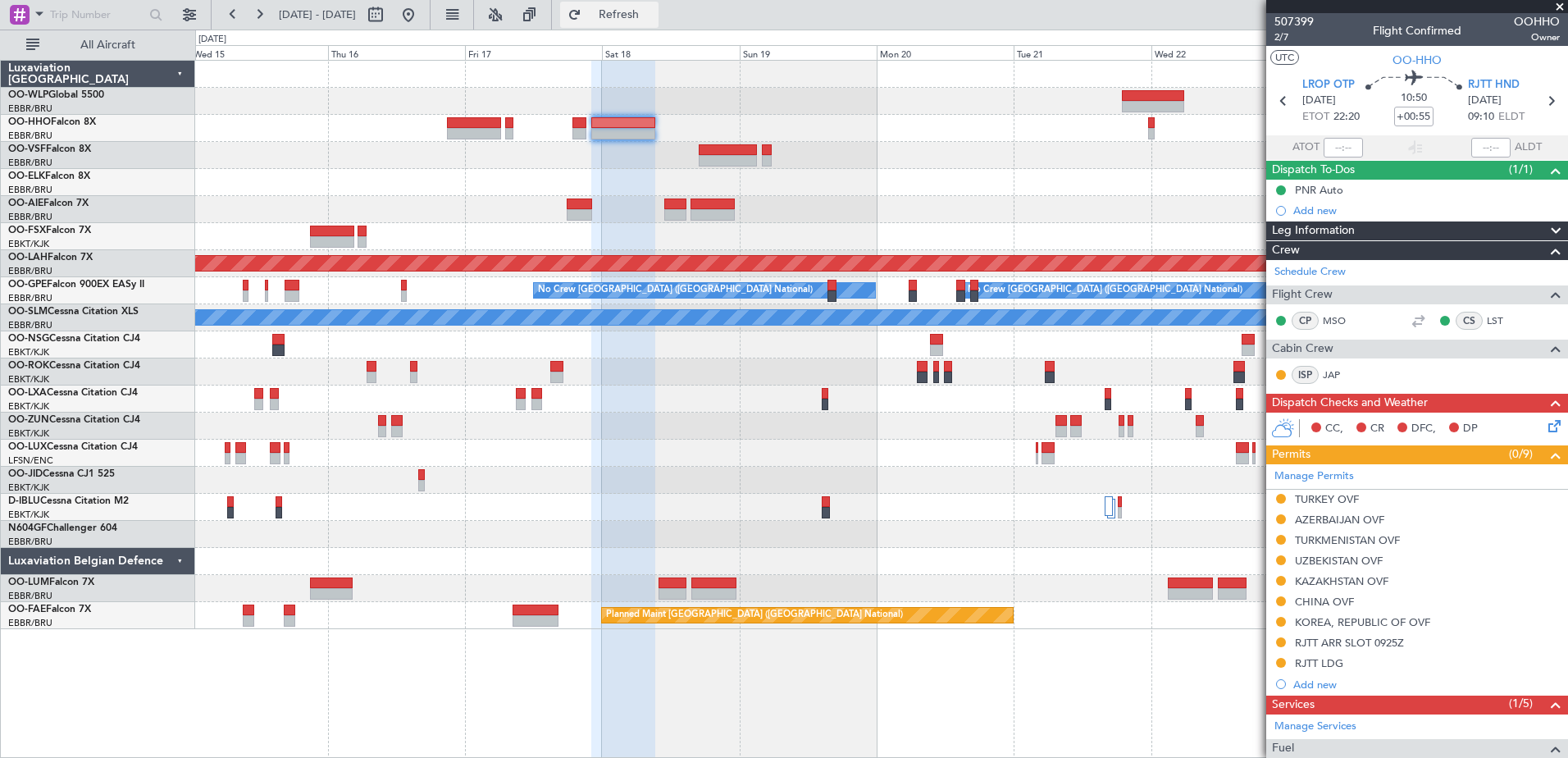
click at [653, 9] on span "Refresh" at bounding box center [619, 15] width 69 height 12
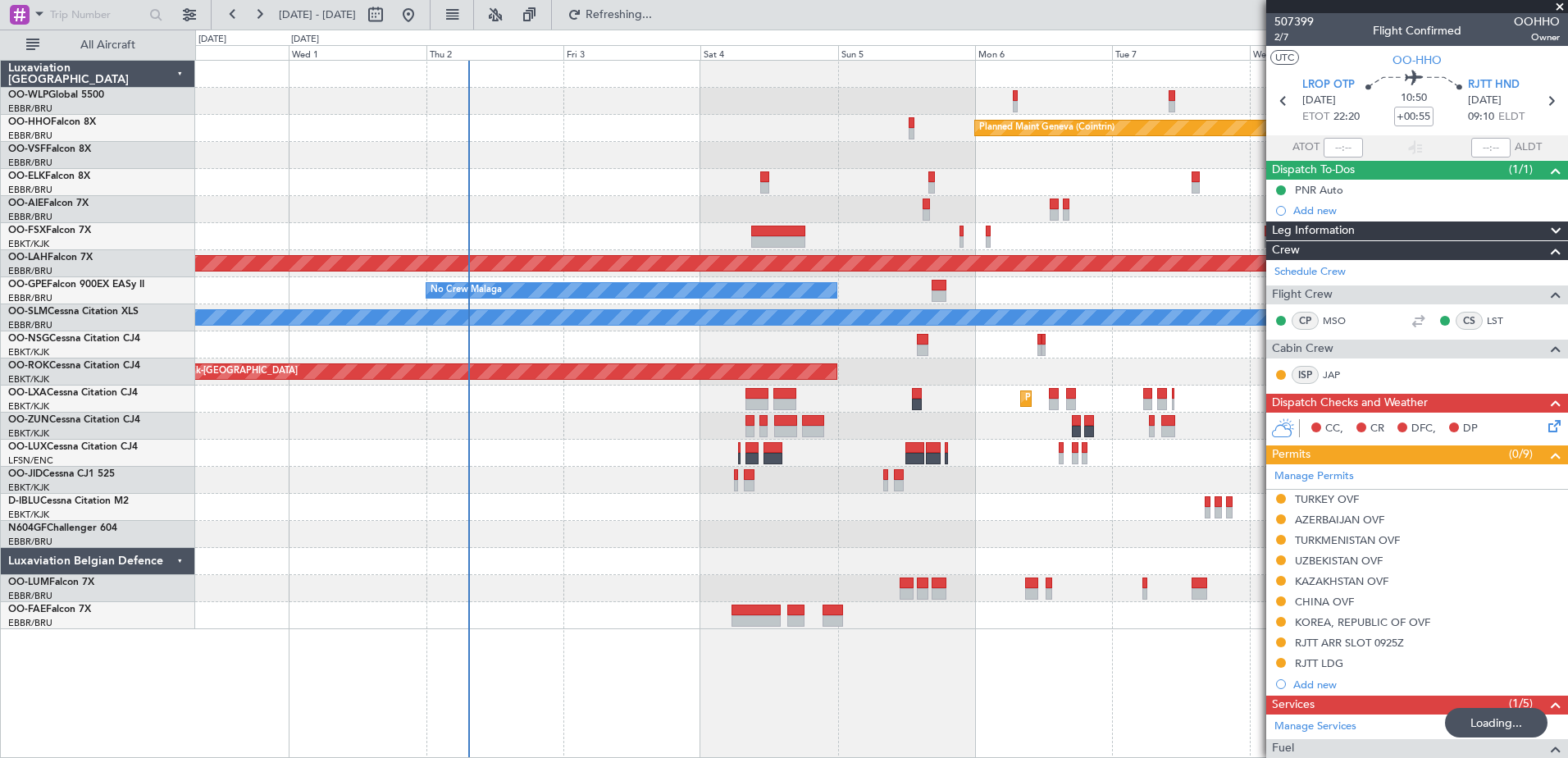
click at [673, 460] on div at bounding box center [881, 453] width 1372 height 27
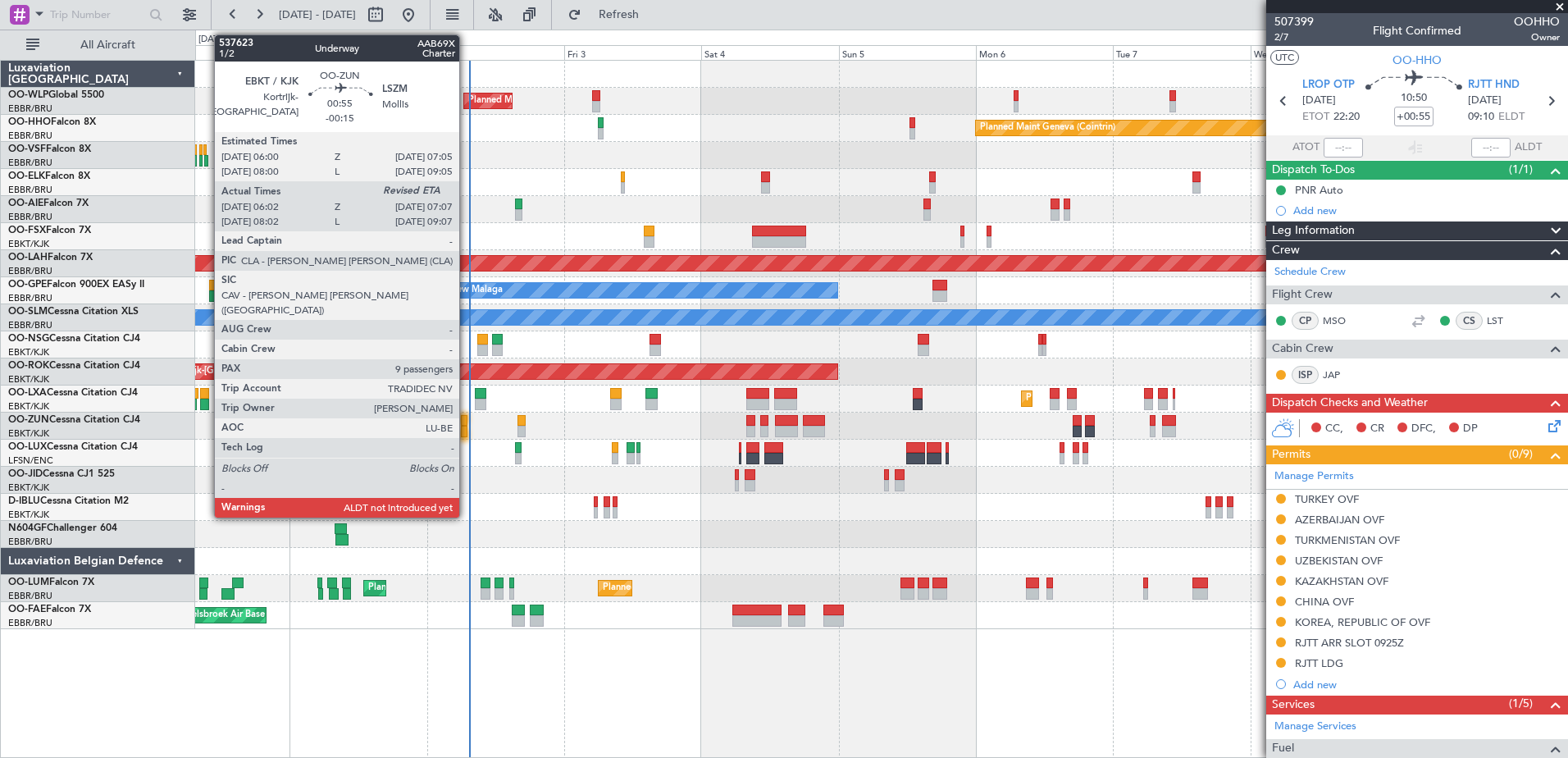
click at [466, 422] on div at bounding box center [465, 421] width 7 height 12
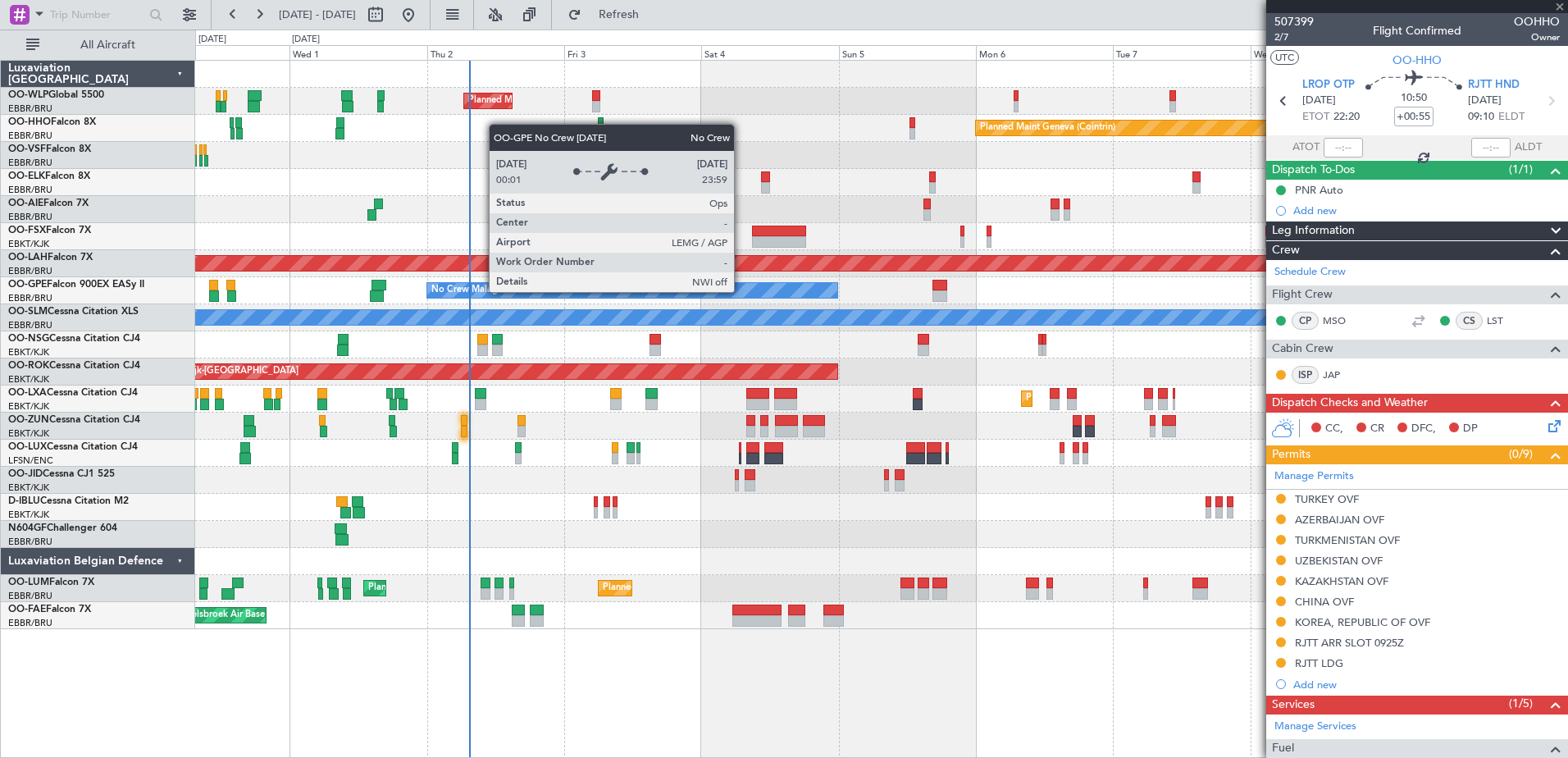
type input "-00:15"
type input "06:07"
type input "9"
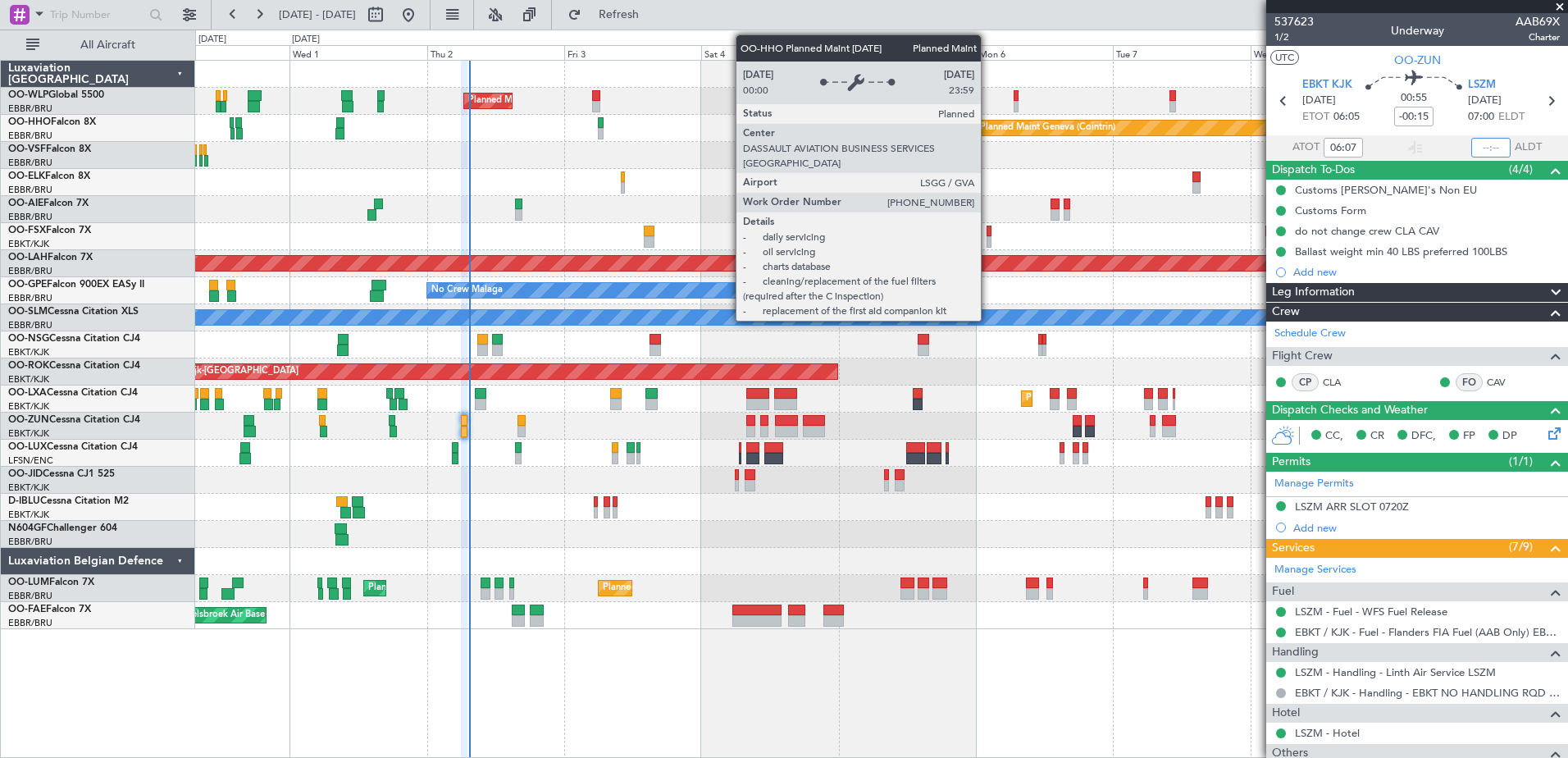
click at [1472, 142] on input "text" at bounding box center [1490, 148] width 39 height 20
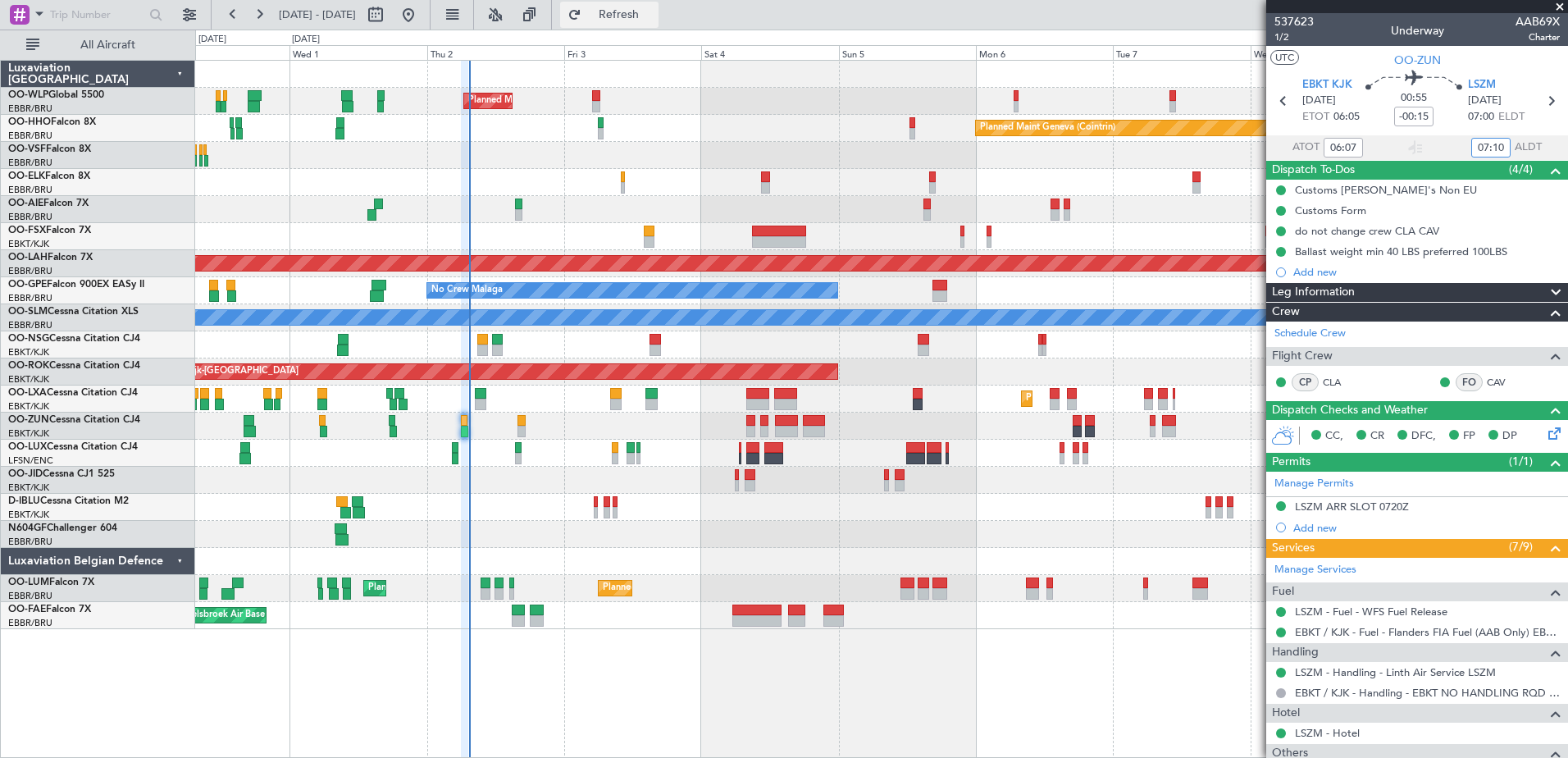
type input "07:10"
click at [628, 12] on button "Refresh" at bounding box center [609, 15] width 98 height 27
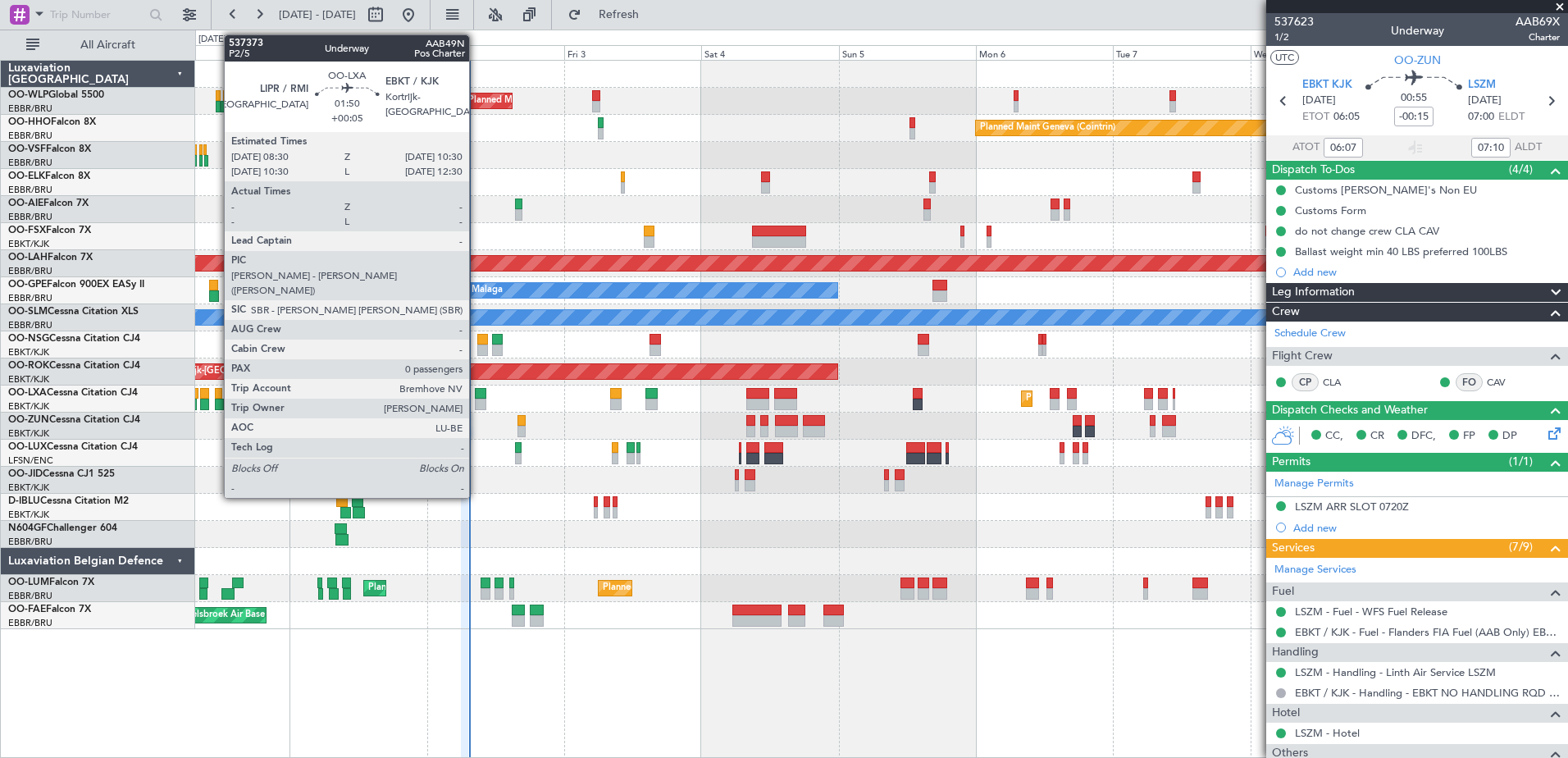
click at [476, 404] on div at bounding box center [480, 405] width 12 height 12
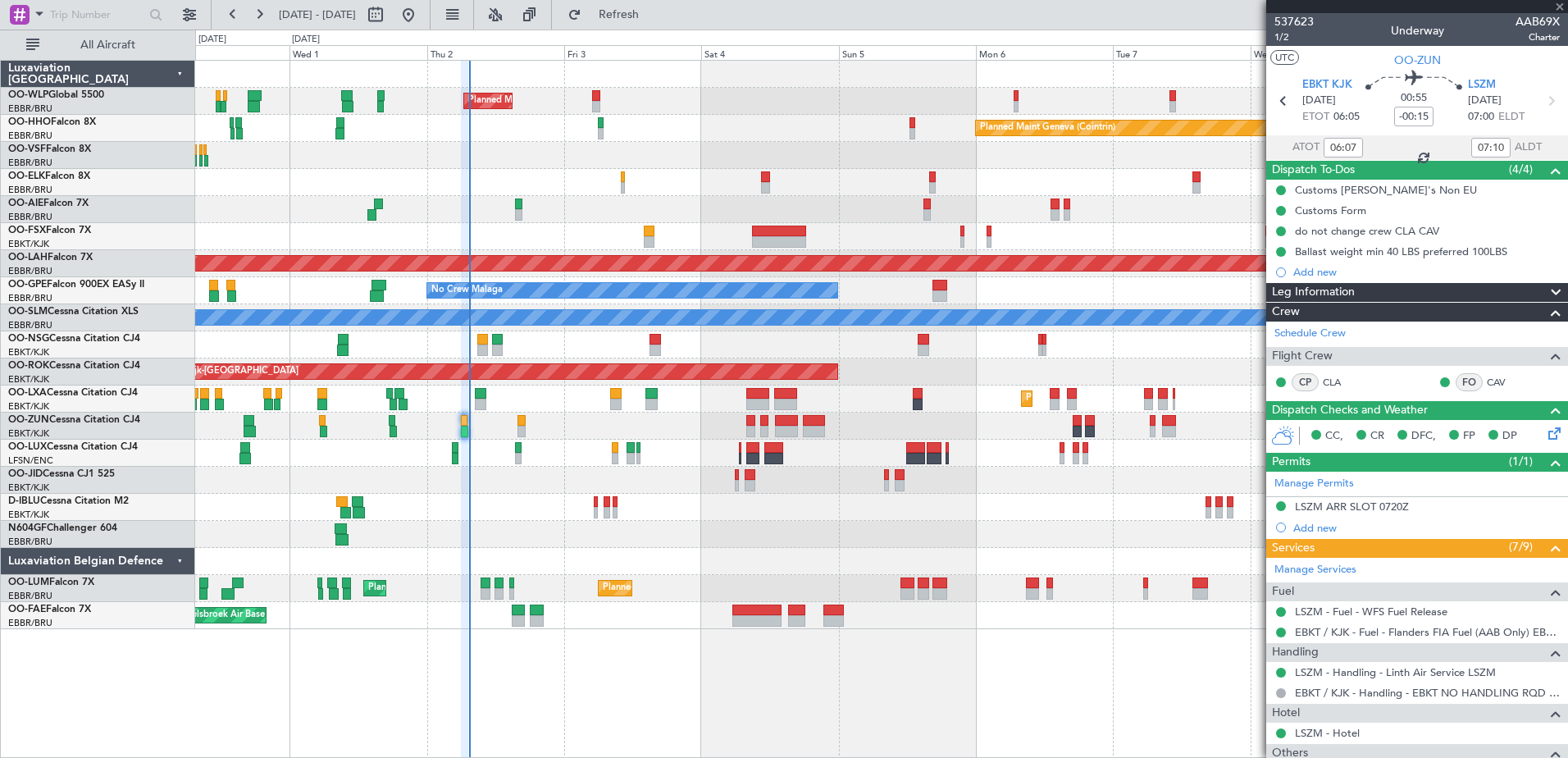
type input "+00:05"
type input "0"
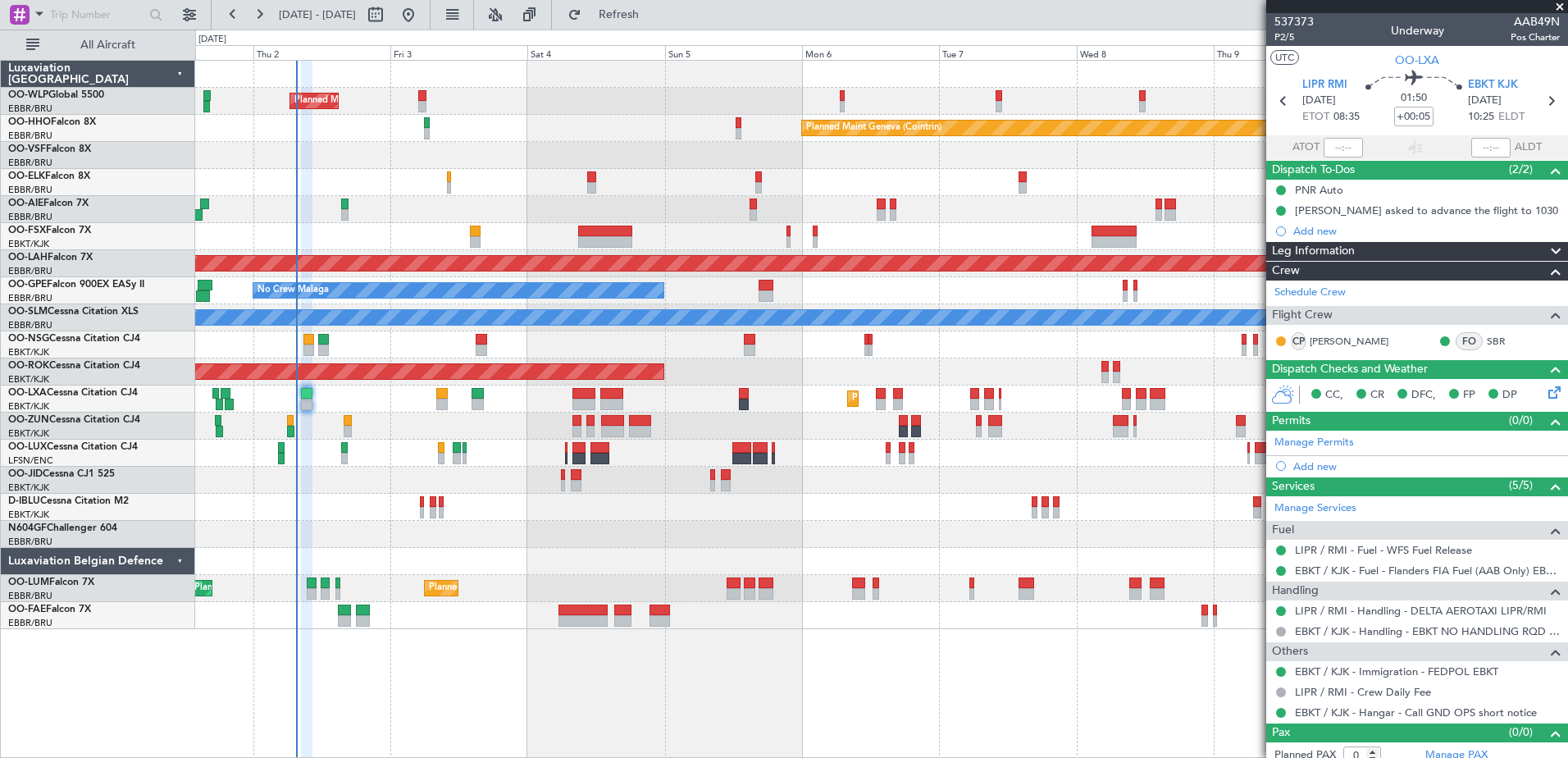
click at [387, 401] on div "Planned Maint Kortrijk-[GEOGRAPHIC_DATA]" at bounding box center [881, 399] width 1372 height 27
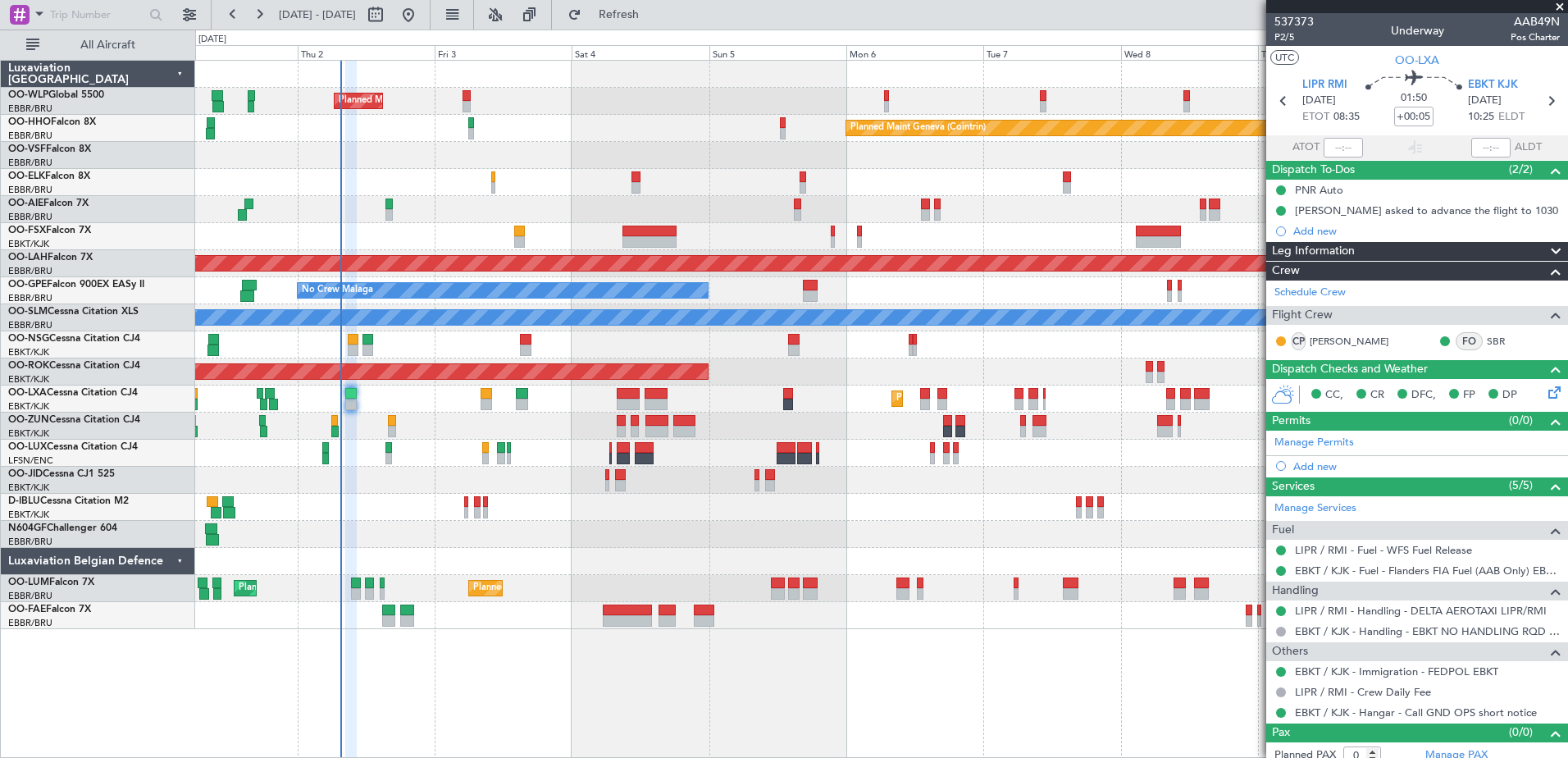
click at [458, 199] on div "Planned Maint Milan (Linate) Planned Maint Geneva (Cointrin) Planned Maint Kort…" at bounding box center [881, 345] width 1372 height 568
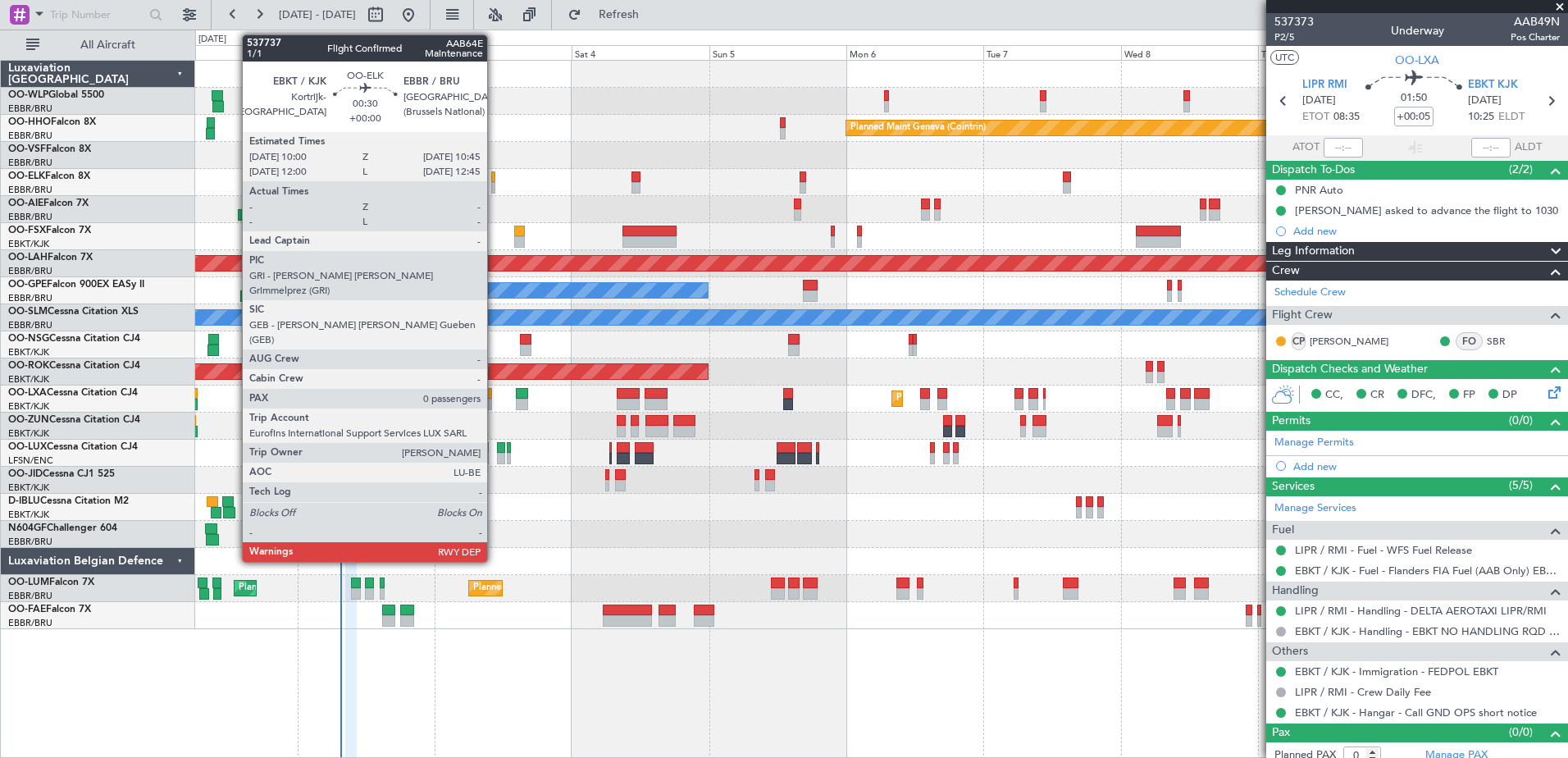
click at [494, 176] on div at bounding box center [494, 177] width 5 height 12
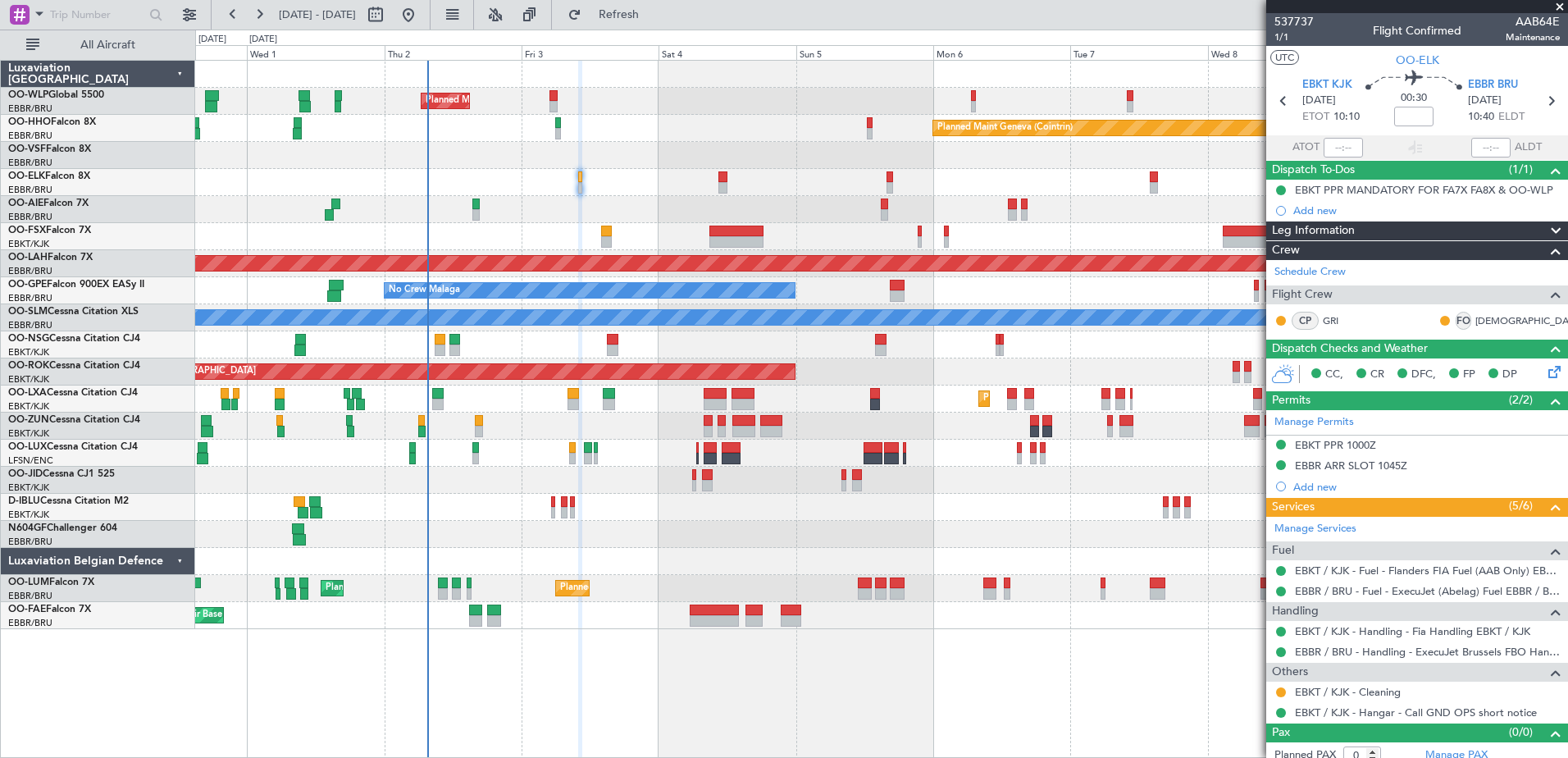
click at [651, 207] on div "Planned Maint [GEOGRAPHIC_DATA] ([GEOGRAPHIC_DATA])" at bounding box center [881, 209] width 1372 height 27
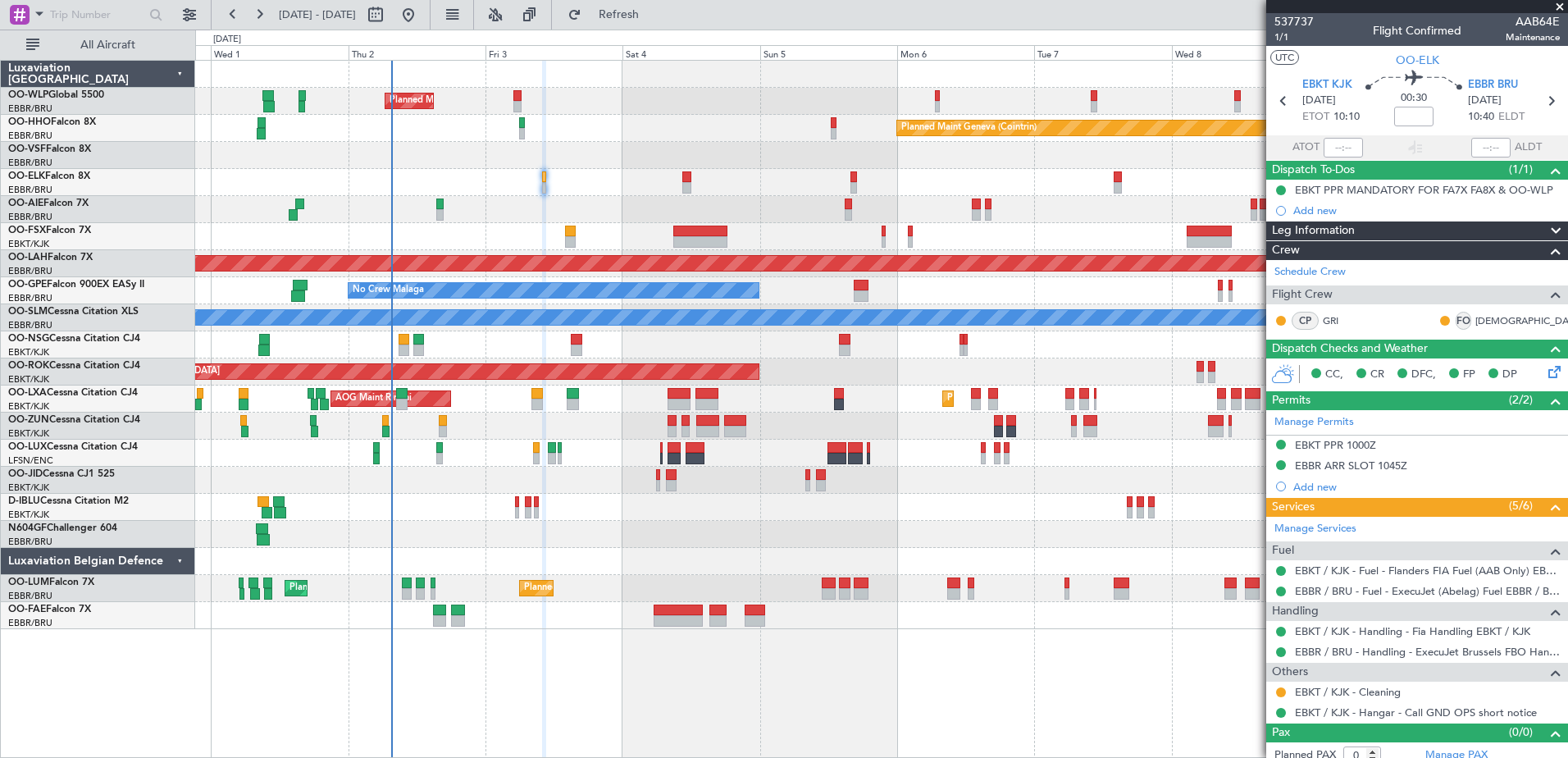
scroll to position [11, 0]
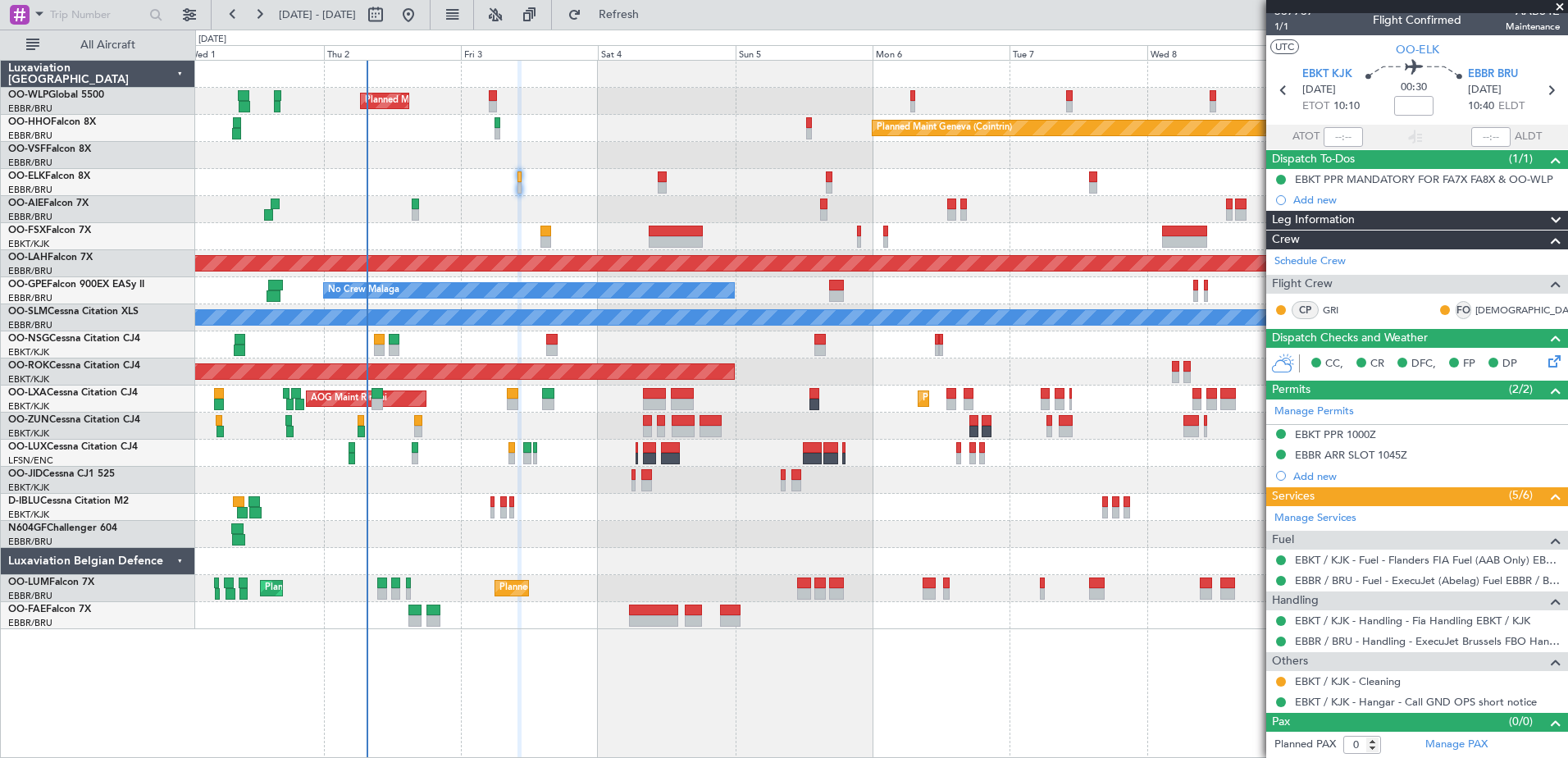
click at [578, 190] on div "Planned Maint Kortrijk-[GEOGRAPHIC_DATA]" at bounding box center [881, 182] width 1372 height 27
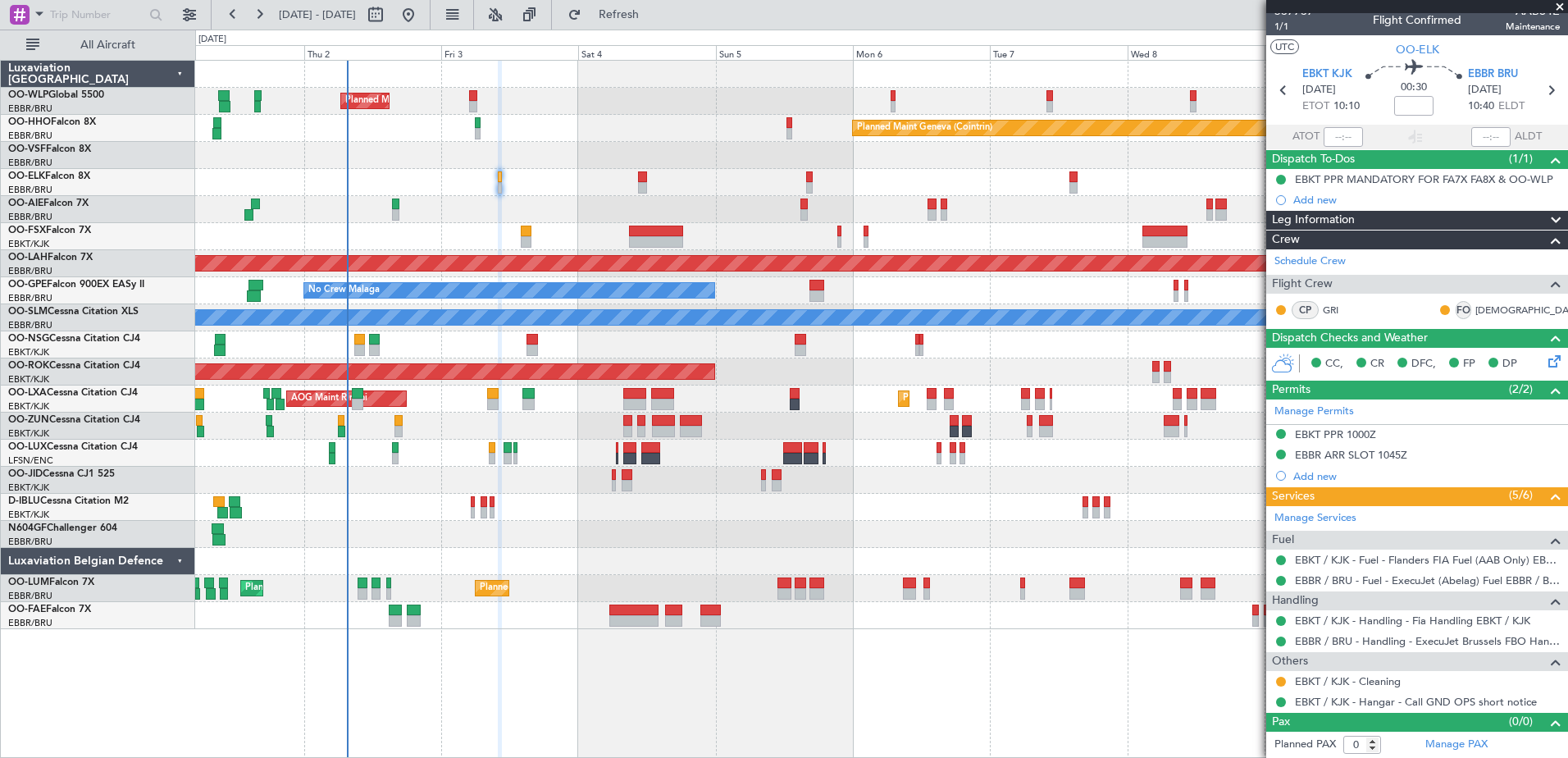
click at [533, 187] on div "Planned Maint Kortrijk-[GEOGRAPHIC_DATA]" at bounding box center [881, 182] width 1372 height 27
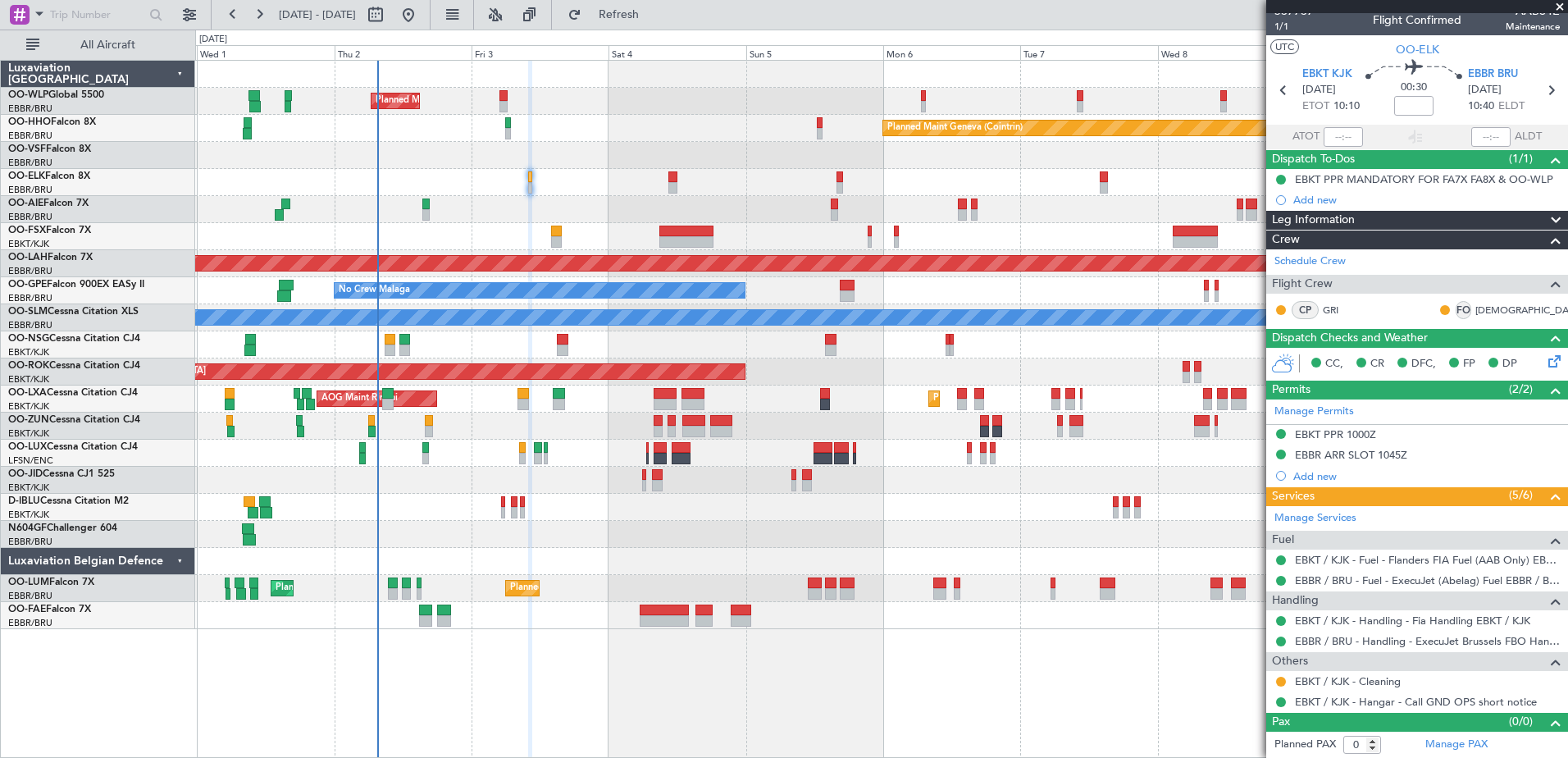
click at [553, 185] on div "Planned Maint Kortrijk-[GEOGRAPHIC_DATA]" at bounding box center [881, 182] width 1372 height 27
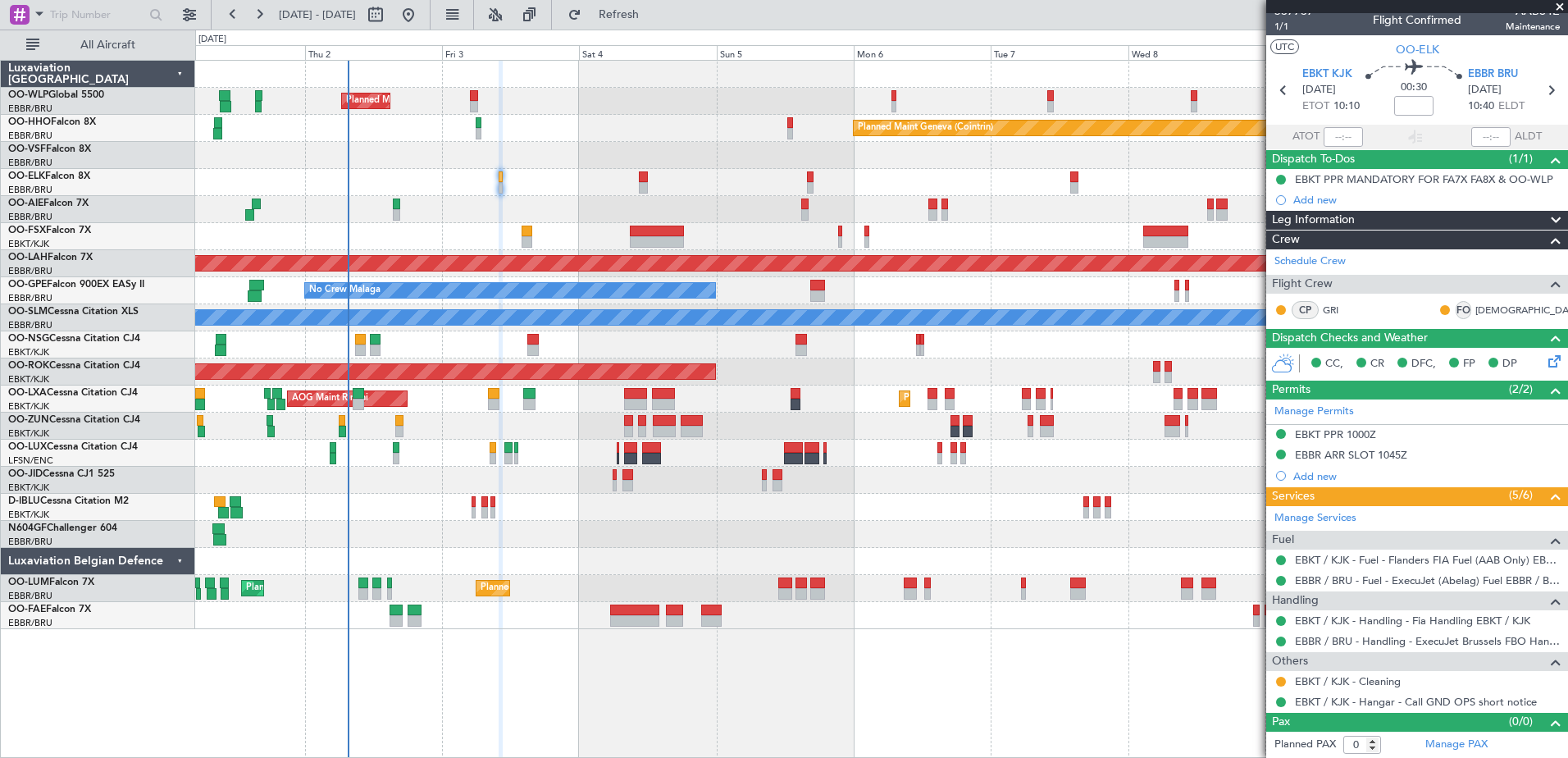
click at [559, 197] on div "Planned Maint Milan (Linate) Planned Maint Geneva (Cointrin) Planned Maint Kort…" at bounding box center [881, 345] width 1372 height 568
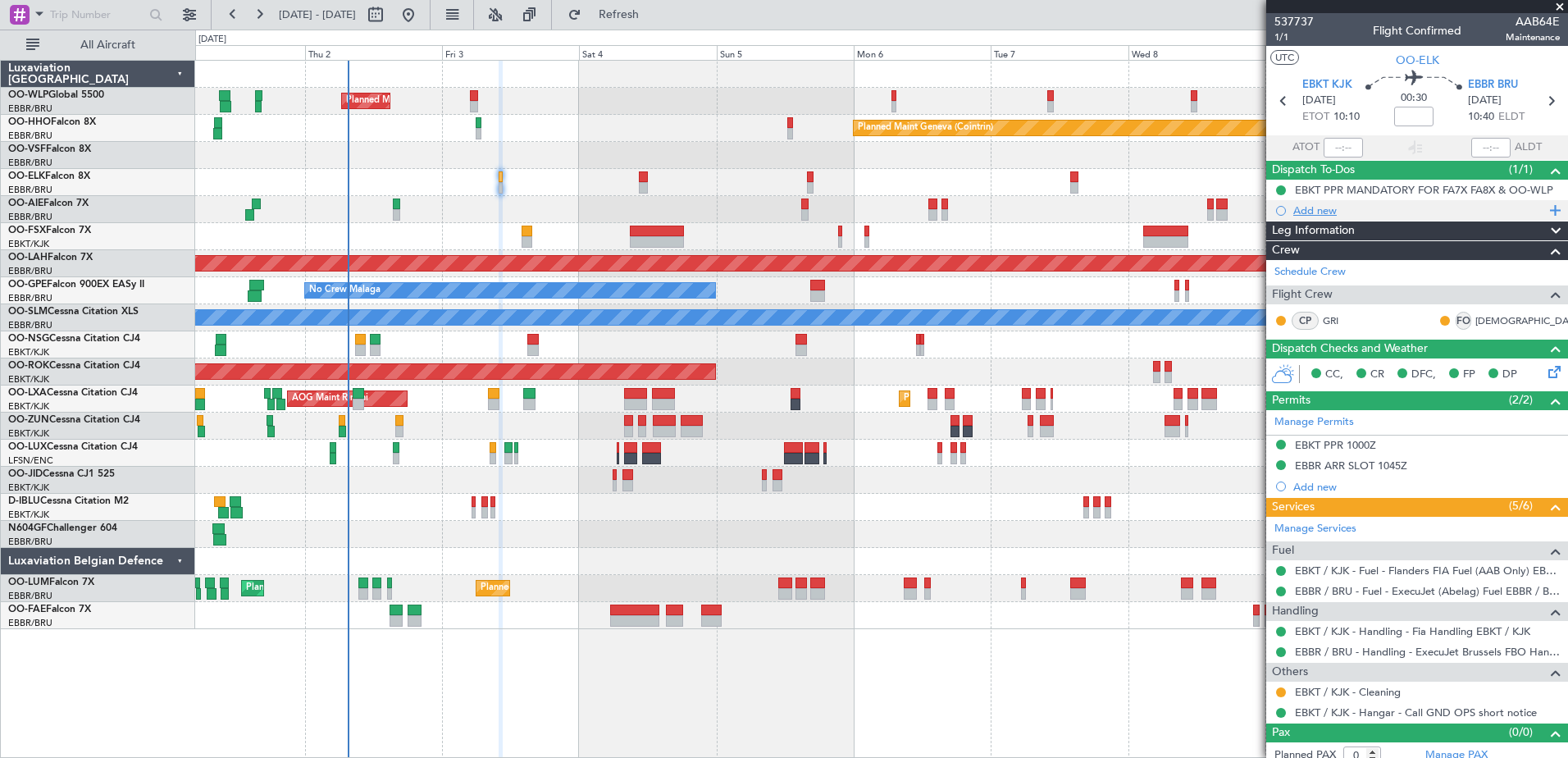
click at [1311, 208] on div "Add new" at bounding box center [1418, 210] width 252 height 14
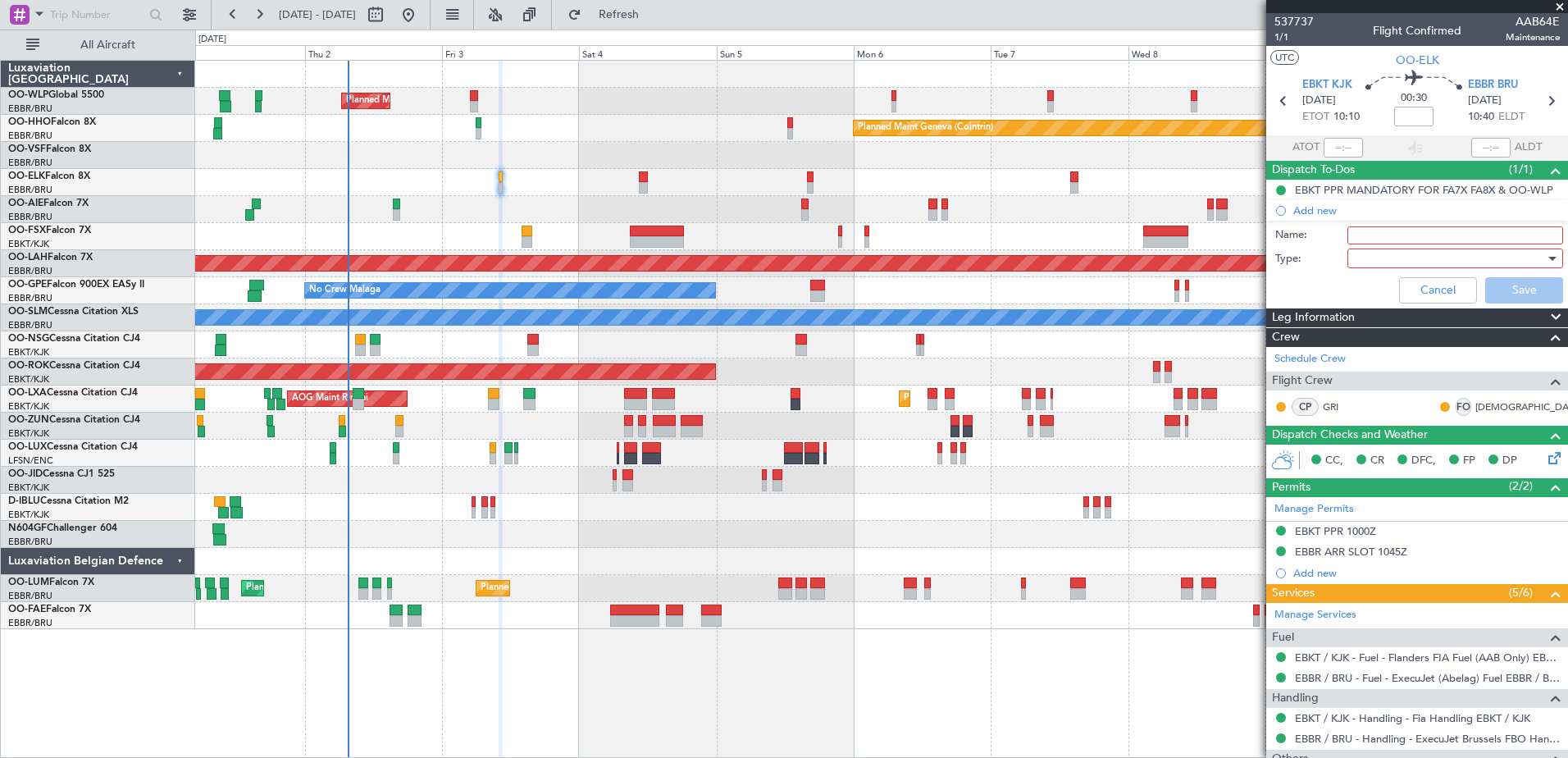
click at [1374, 232] on input "Name:" at bounding box center [1455, 235] width 216 height 18
drag, startPoint x: 1521, startPoint y: 238, endPoint x: 1274, endPoint y: 227, distance: 247.2
click at [1274, 227] on div "Name: FPL in FF and release to the crew" at bounding box center [1417, 235] width 318 height 25
type input "4,500 lbs upon captain requesst"
click at [1370, 258] on div at bounding box center [1449, 258] width 191 height 25
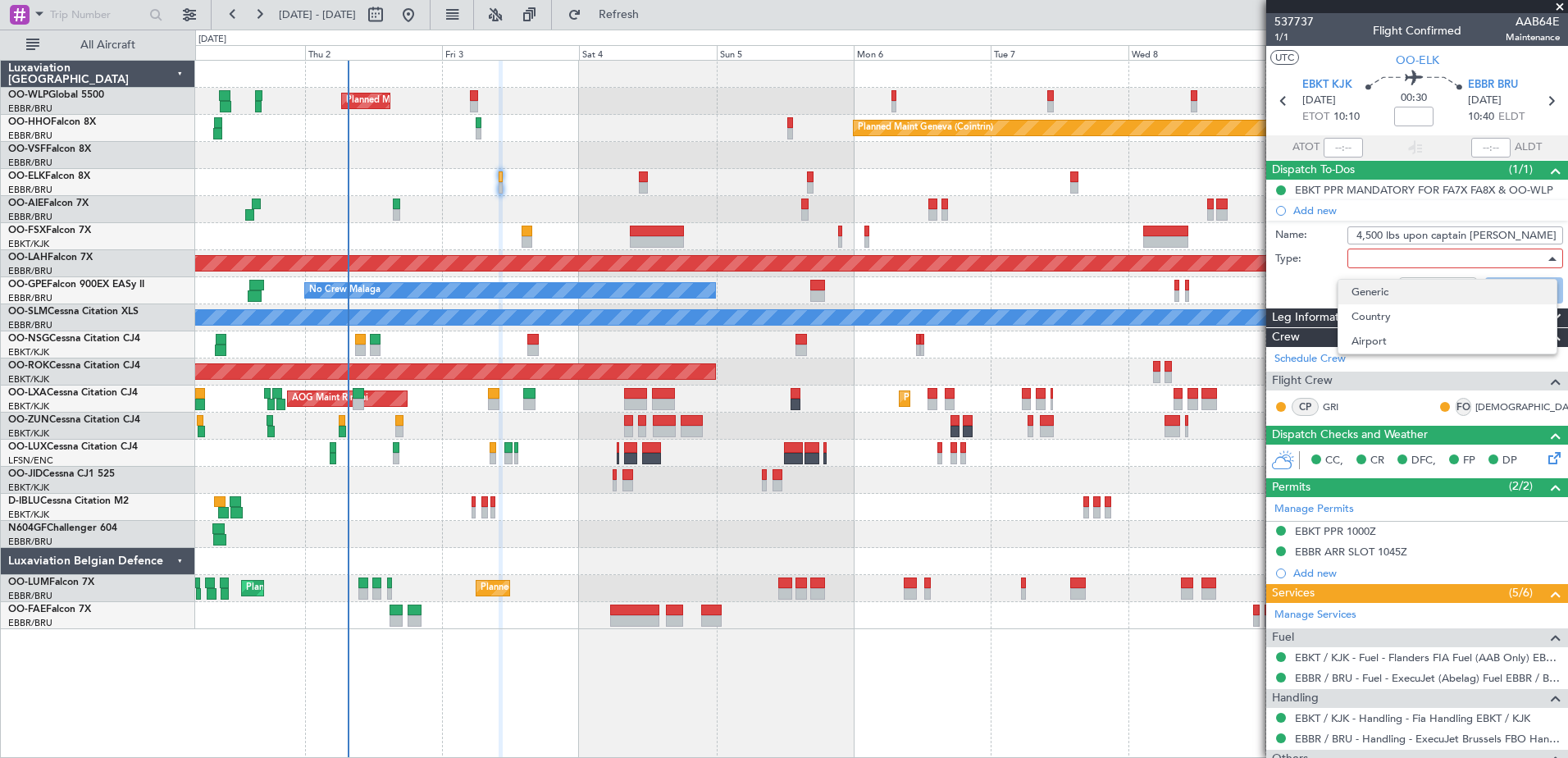
click at [1382, 298] on span "Generic" at bounding box center [1447, 292] width 192 height 25
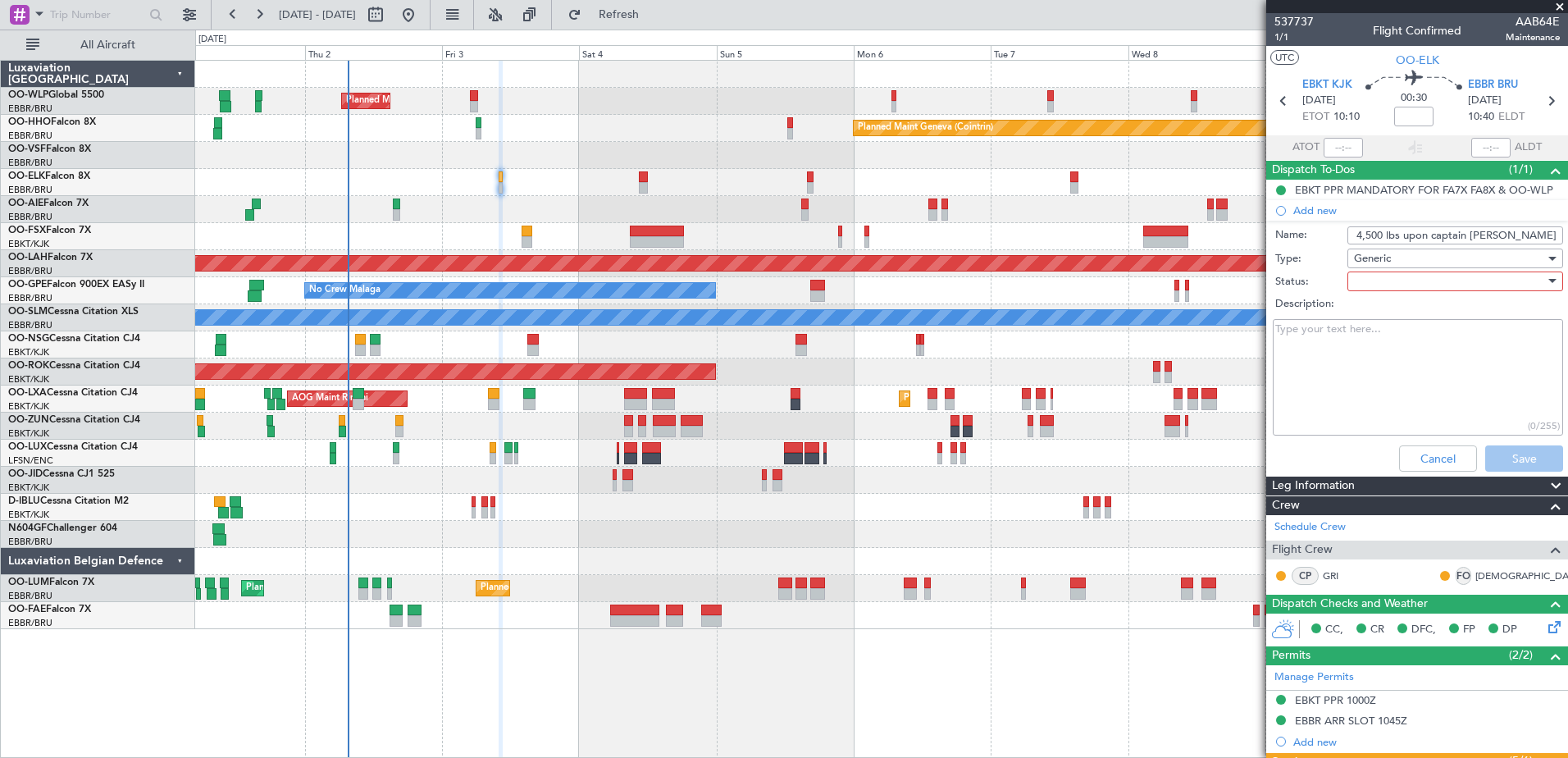
click at [1373, 281] on div at bounding box center [1449, 282] width 191 height 25
click at [1405, 339] on span "In Progress" at bounding box center [1447, 339] width 192 height 25
click at [1398, 284] on span "In Progress" at bounding box center [1381, 282] width 56 height 15
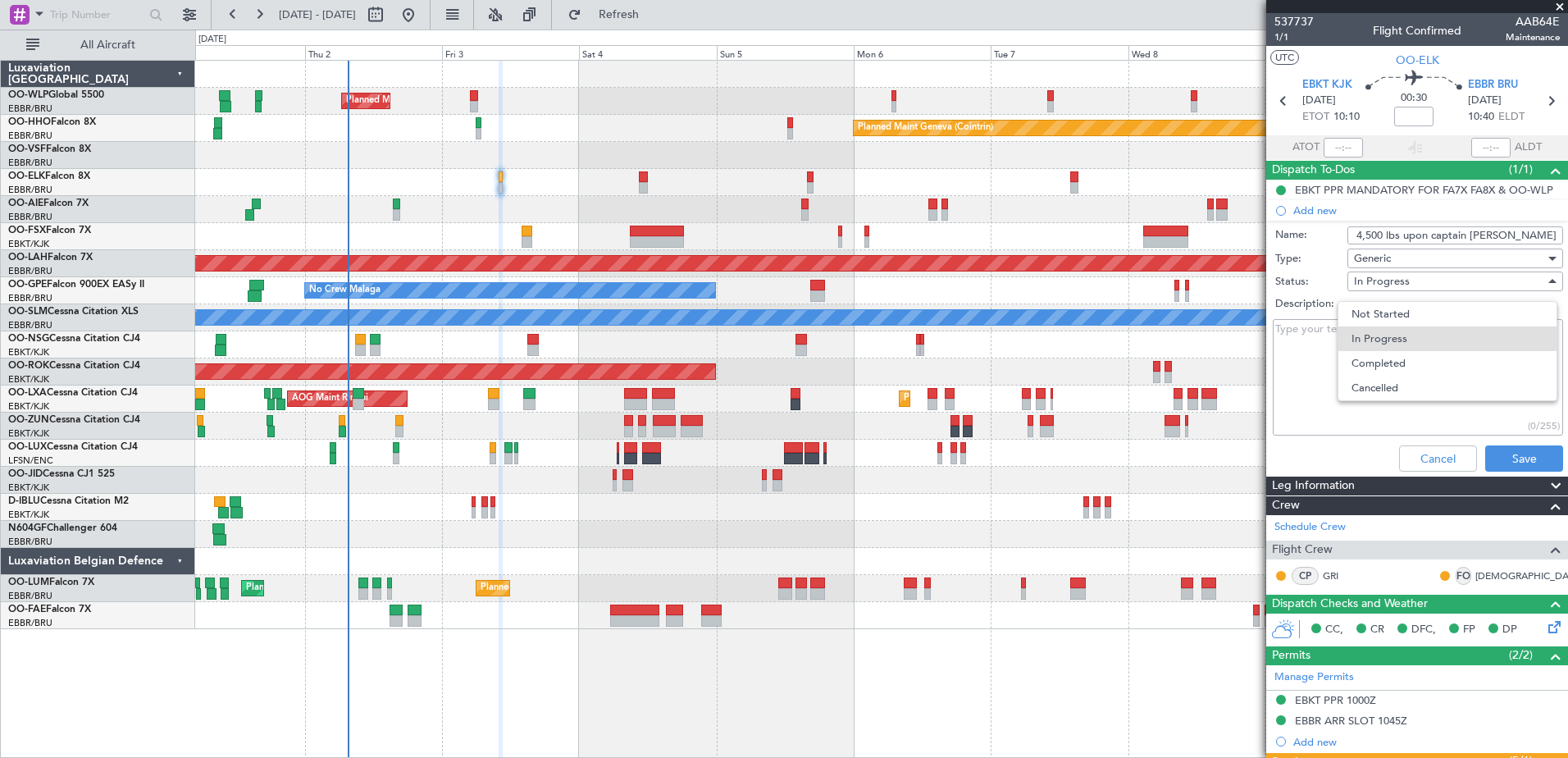
click at [1503, 458] on div at bounding box center [784, 379] width 1568 height 758
click at [1526, 458] on button "Save" at bounding box center [1524, 459] width 78 height 27
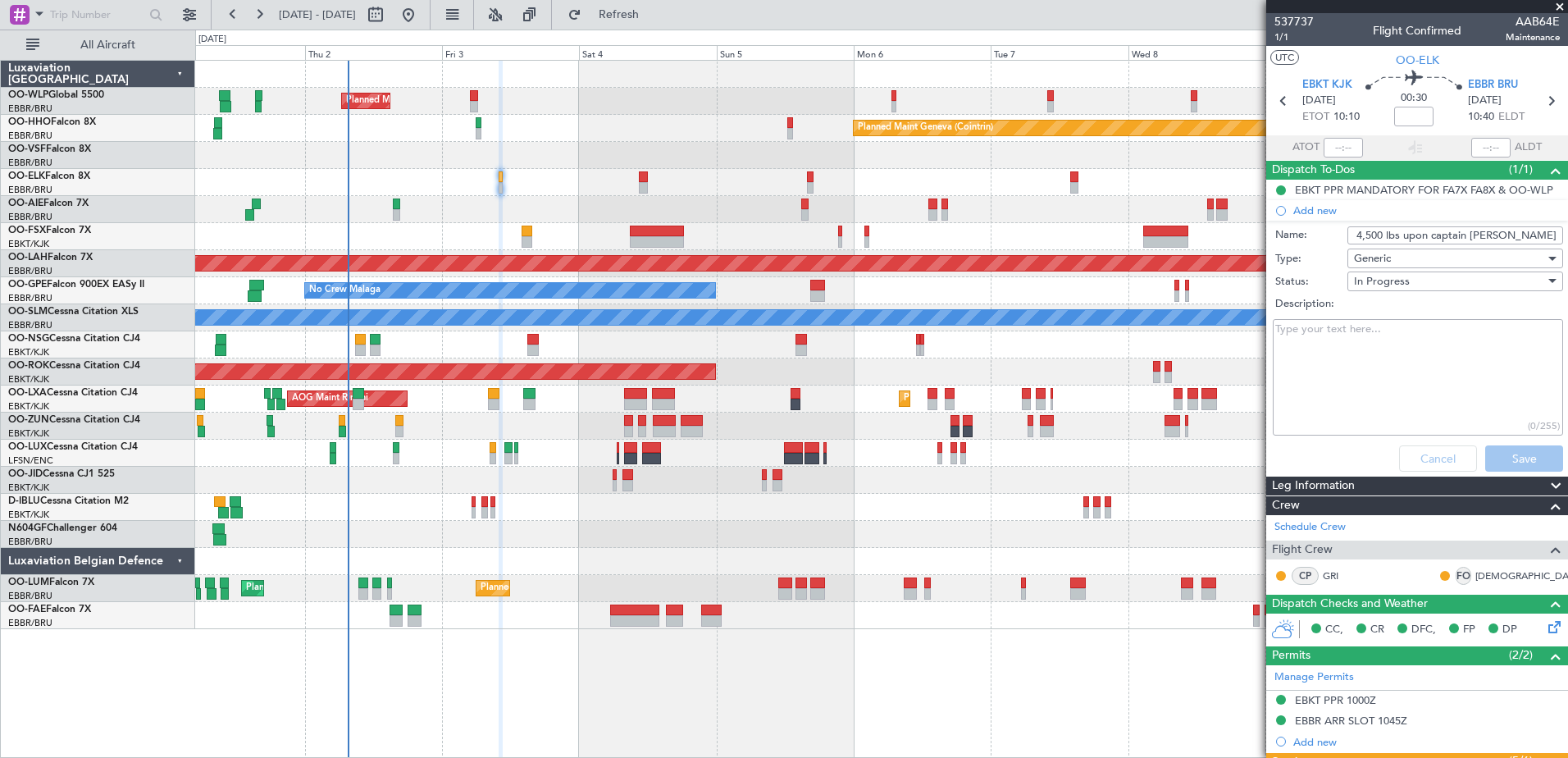
scroll to position [31, 0]
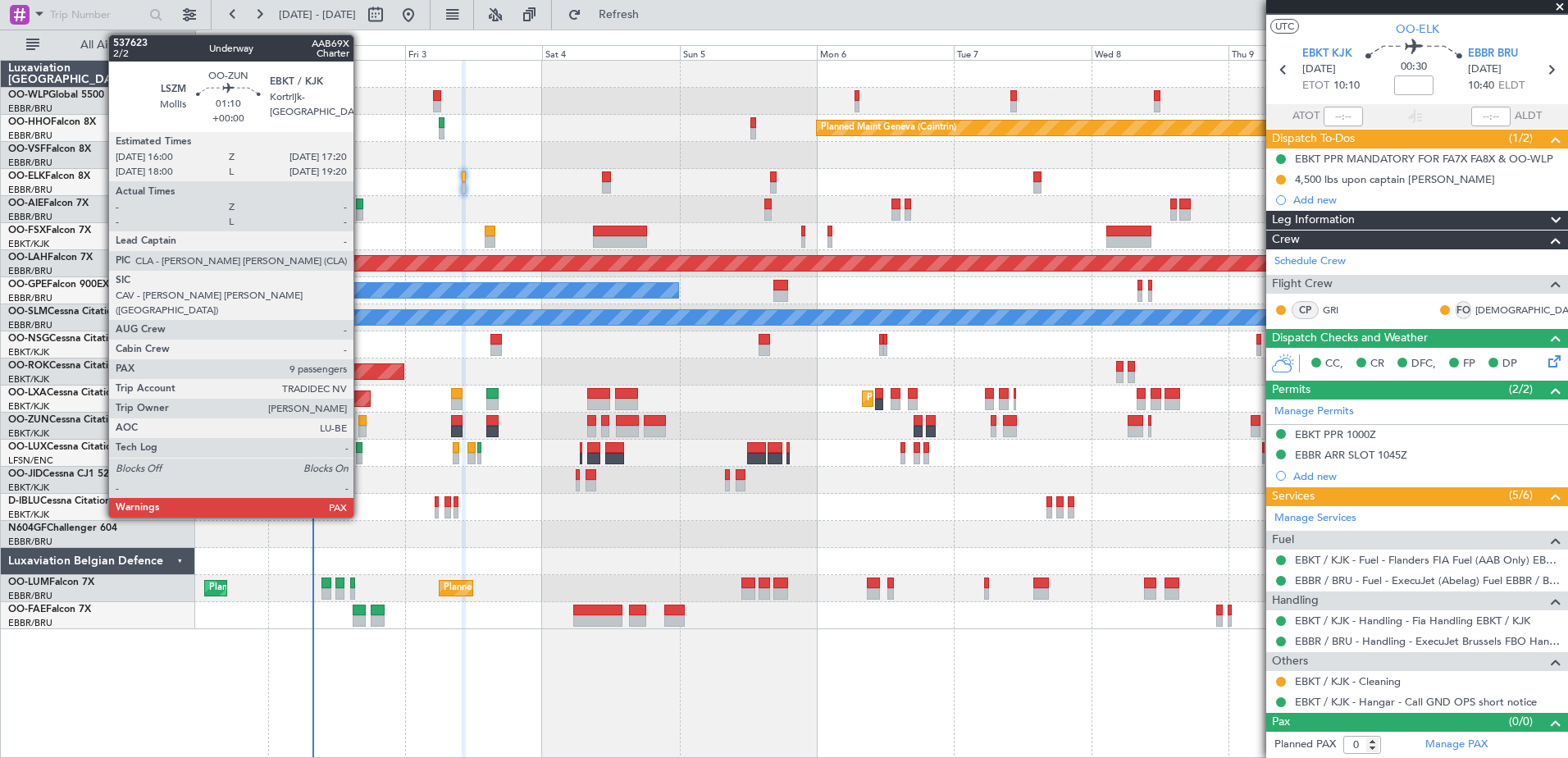
click at [361, 426] on div at bounding box center [362, 431] width 8 height 12
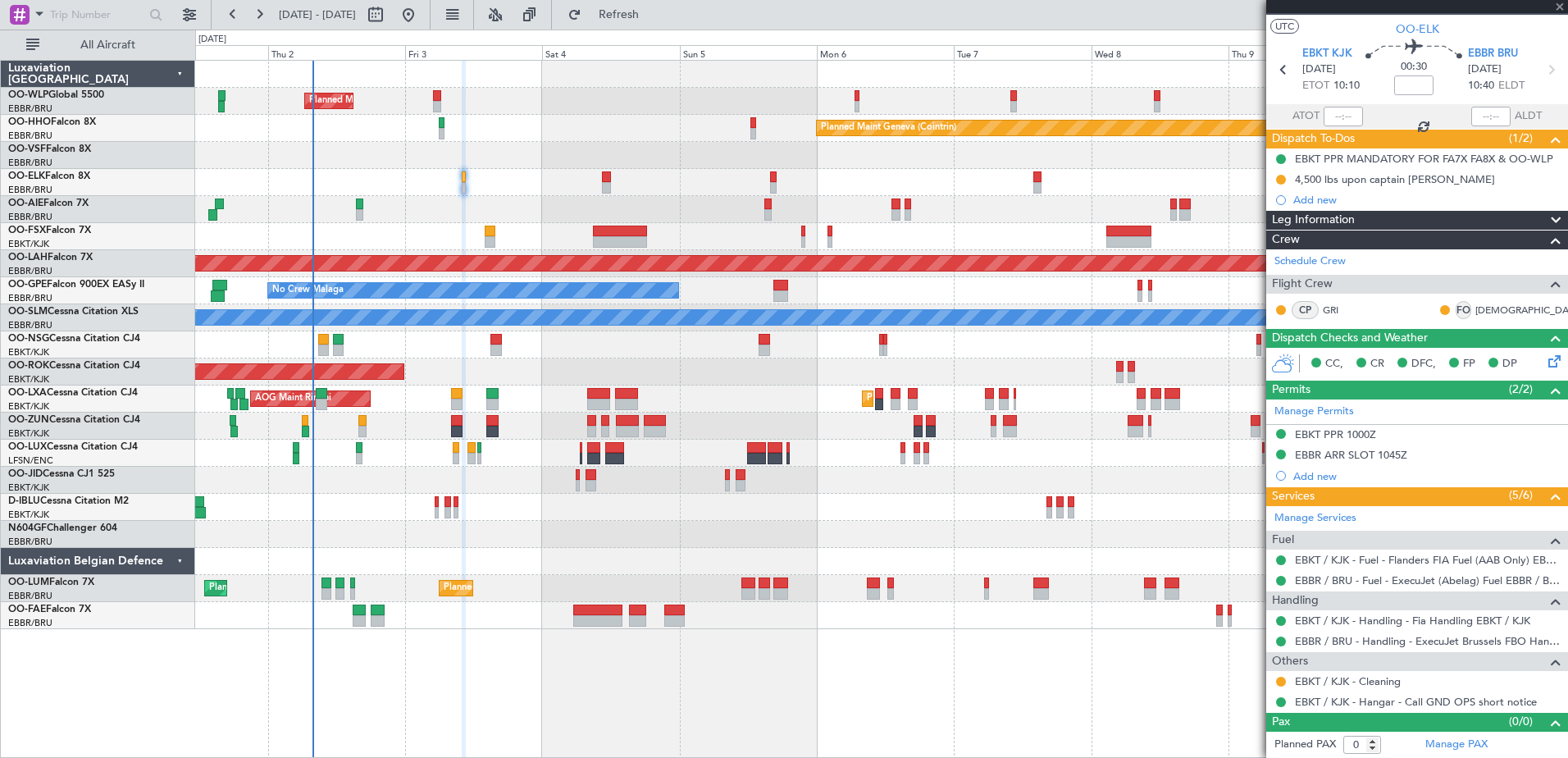
type input "9"
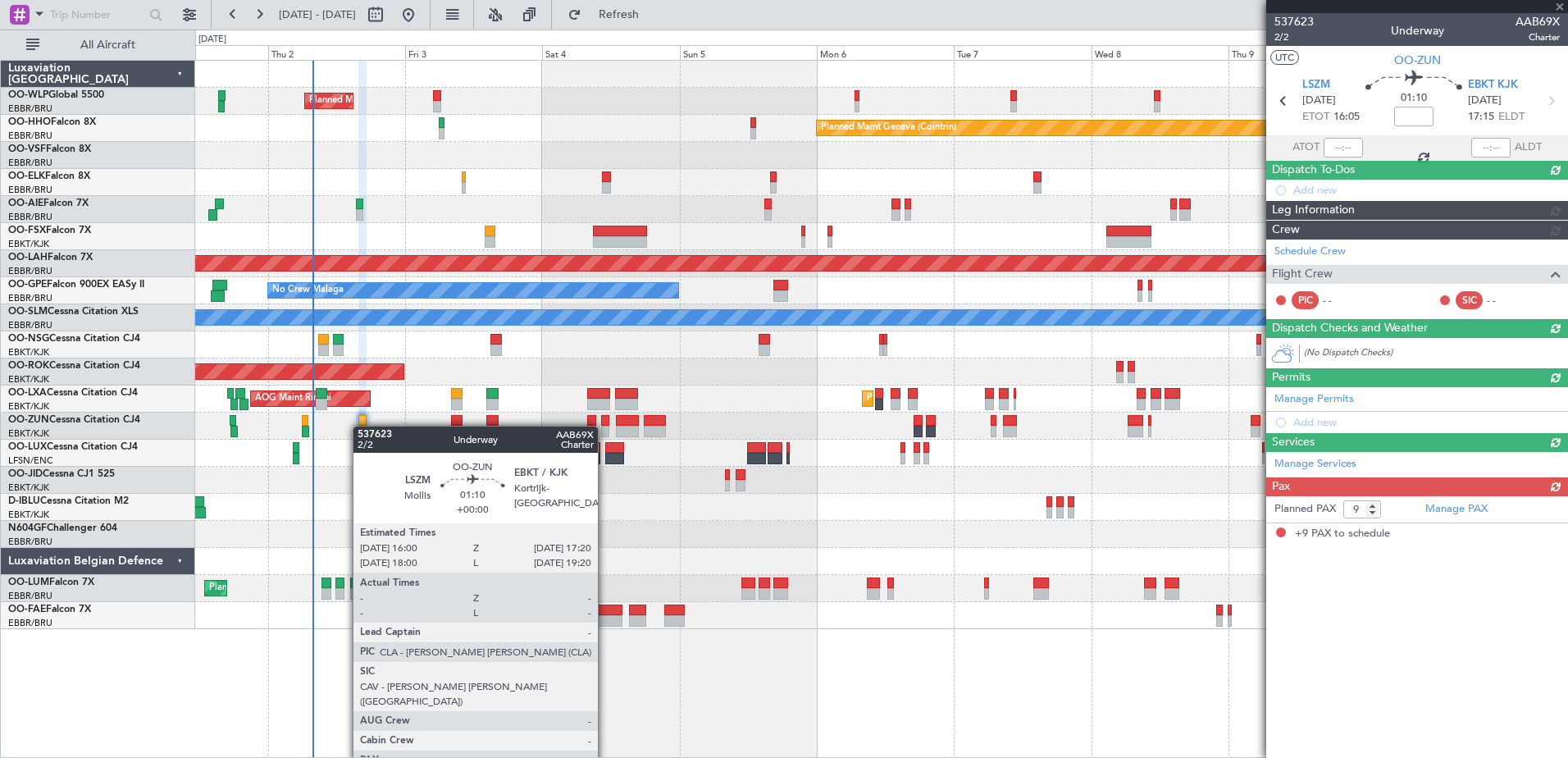
scroll to position [0, 0]
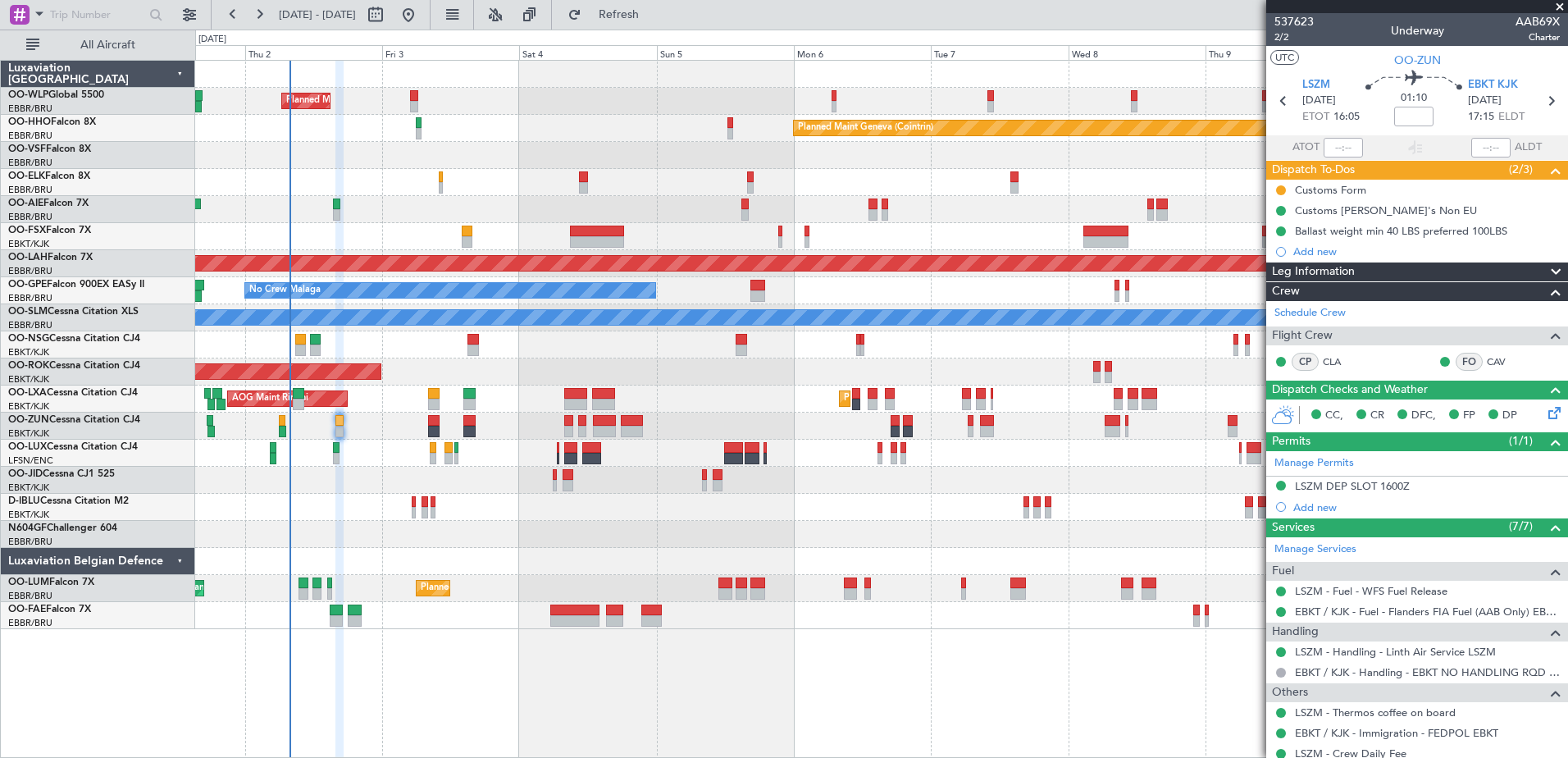
click at [369, 438] on div at bounding box center [881, 426] width 1372 height 27
click at [1279, 40] on span "2/2" at bounding box center [1293, 37] width 39 height 14
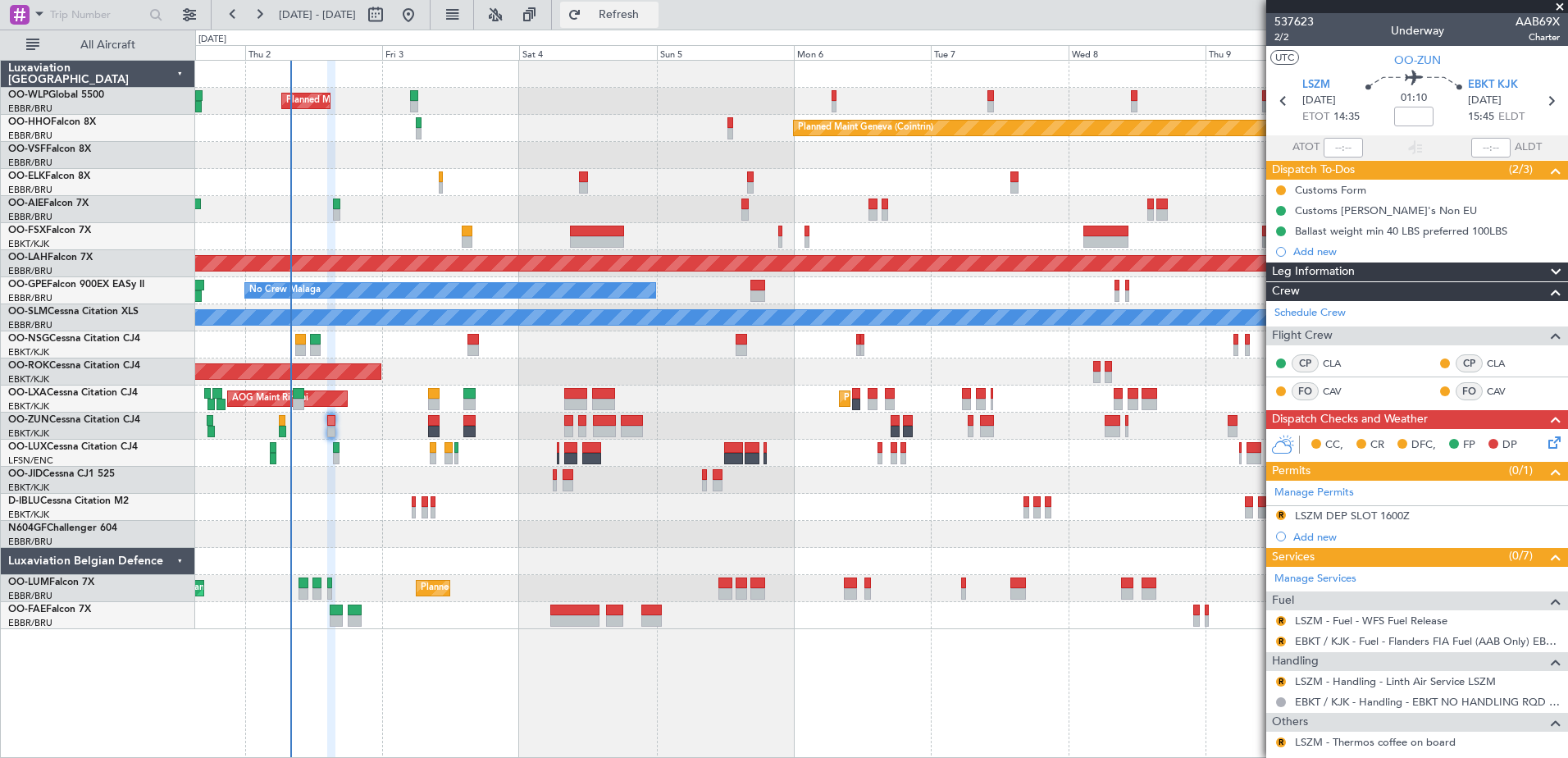
click at [646, 18] on span "Refresh" at bounding box center [619, 15] width 69 height 12
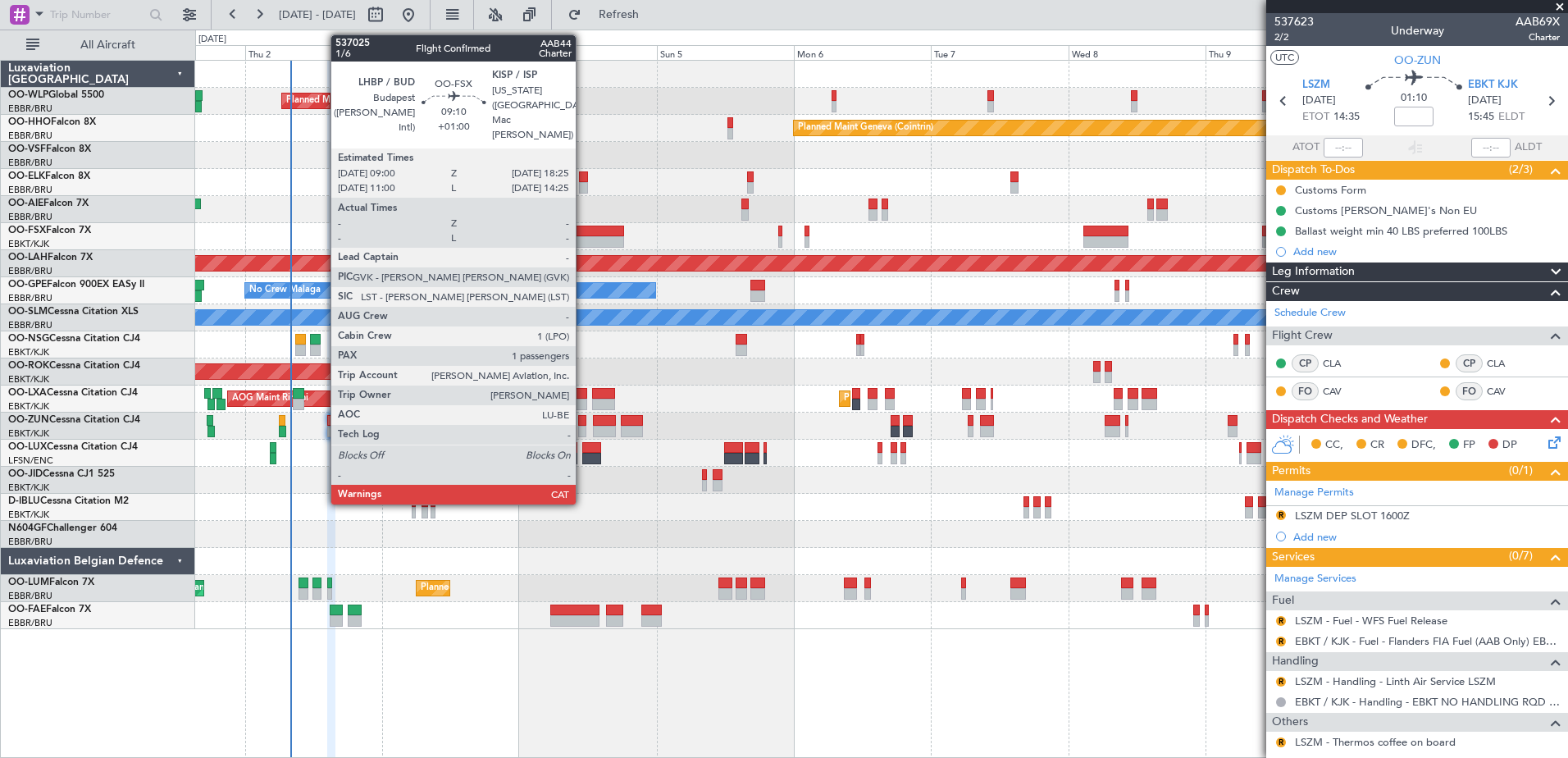
click at [583, 233] on div at bounding box center [597, 231] width 54 height 12
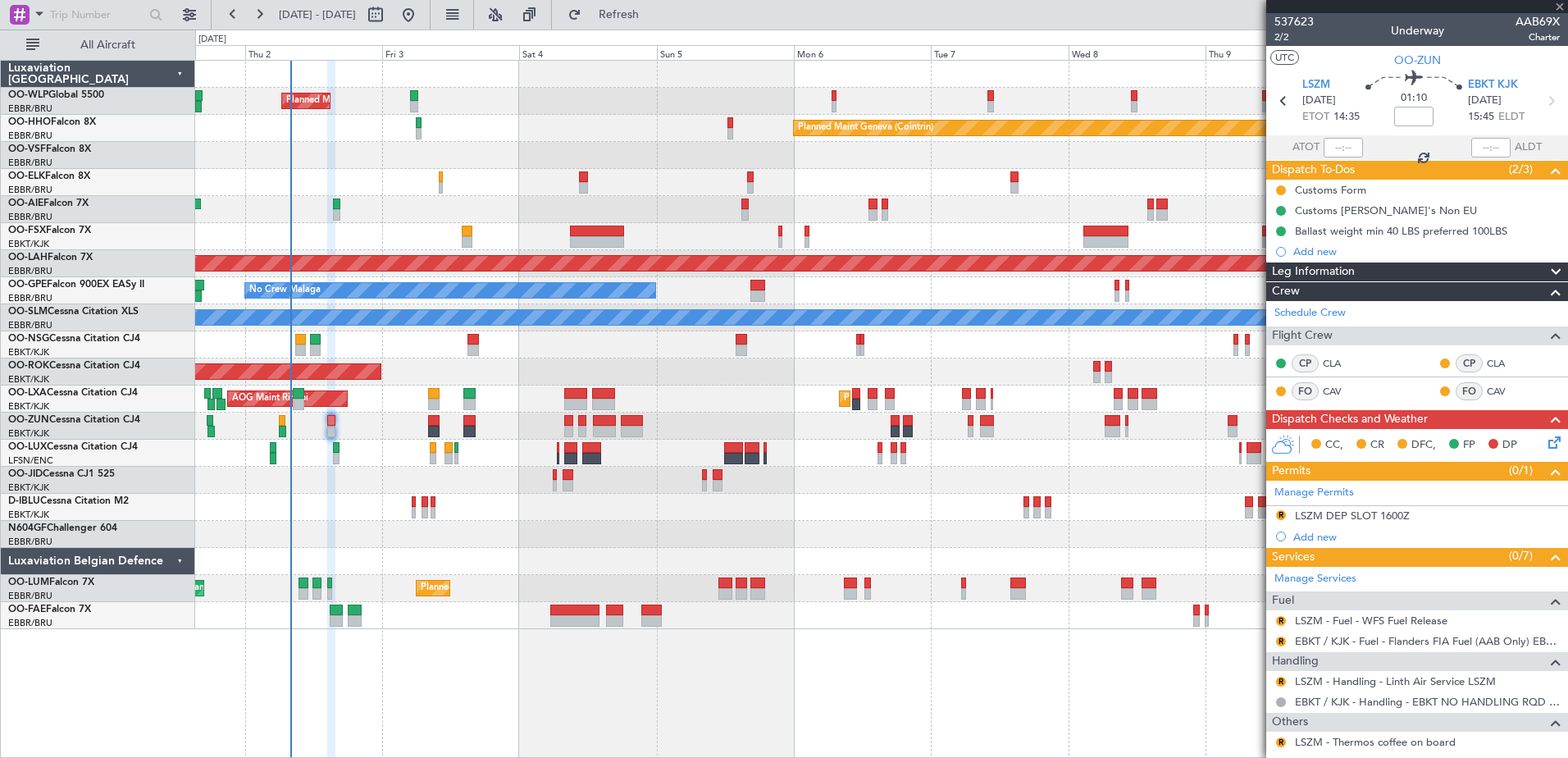
type input "+01:00"
type input "1"
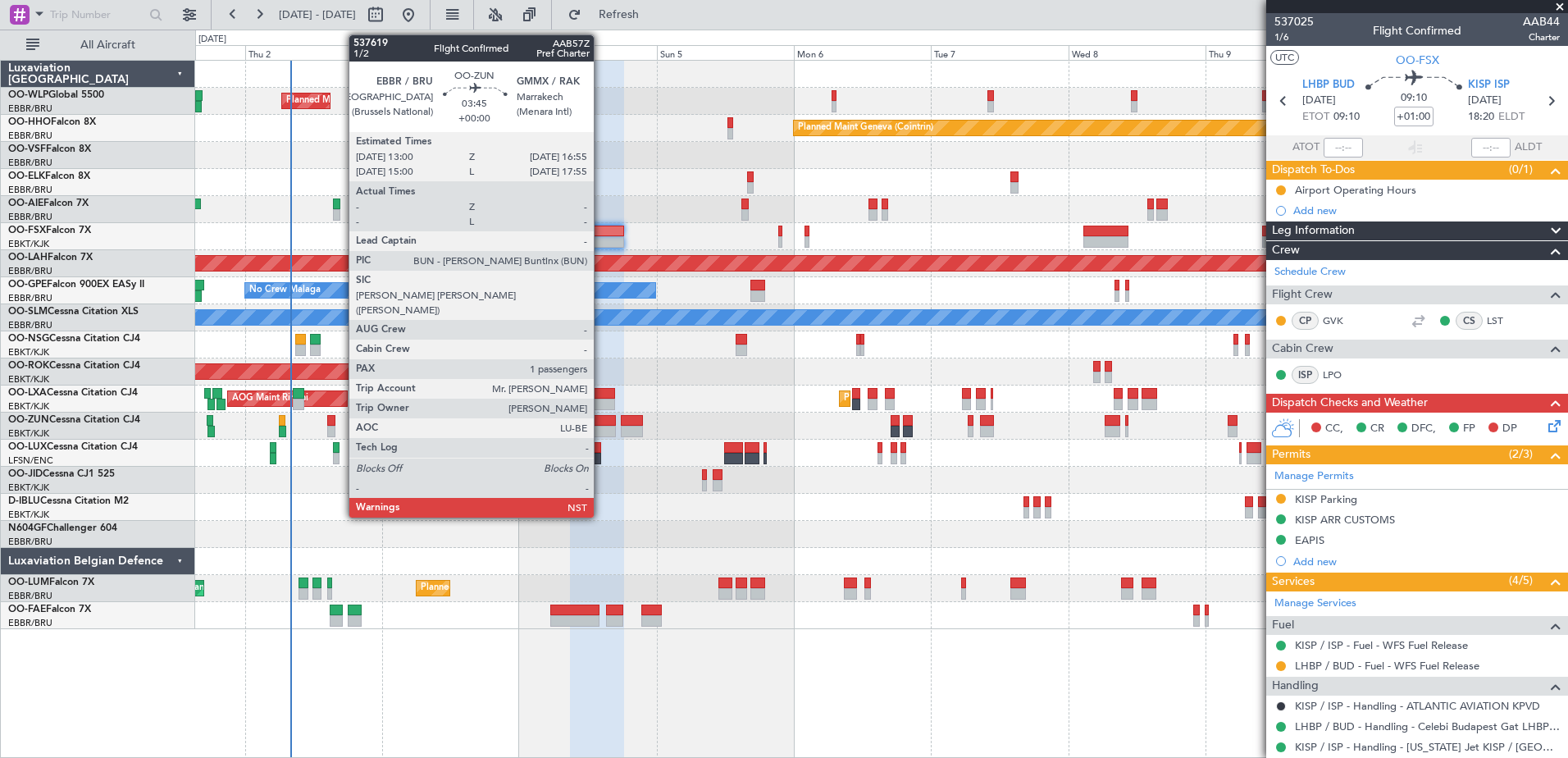
click at [601, 423] on div at bounding box center [604, 421] width 23 height 12
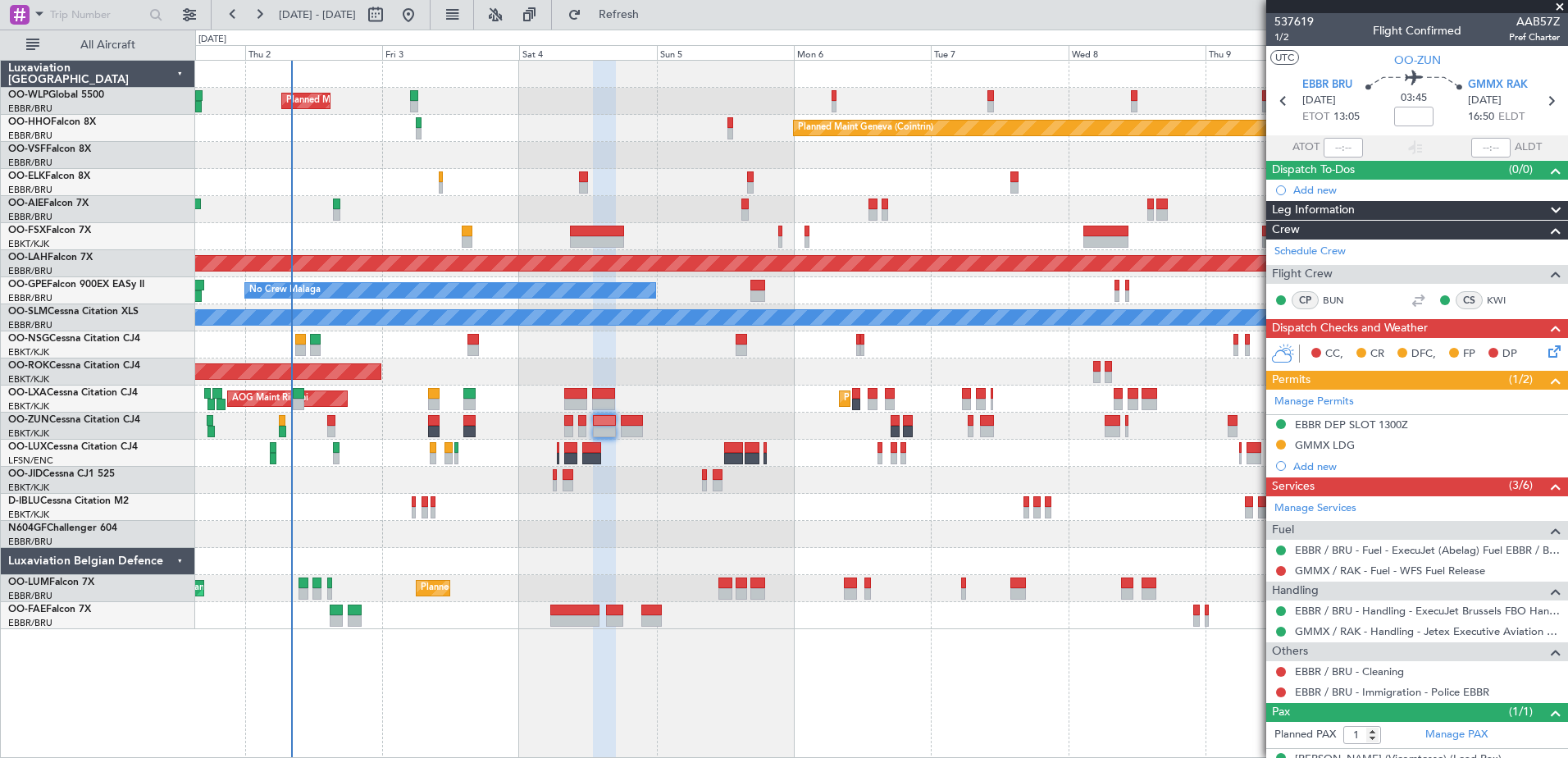
click at [325, 426] on div at bounding box center [881, 426] width 1372 height 27
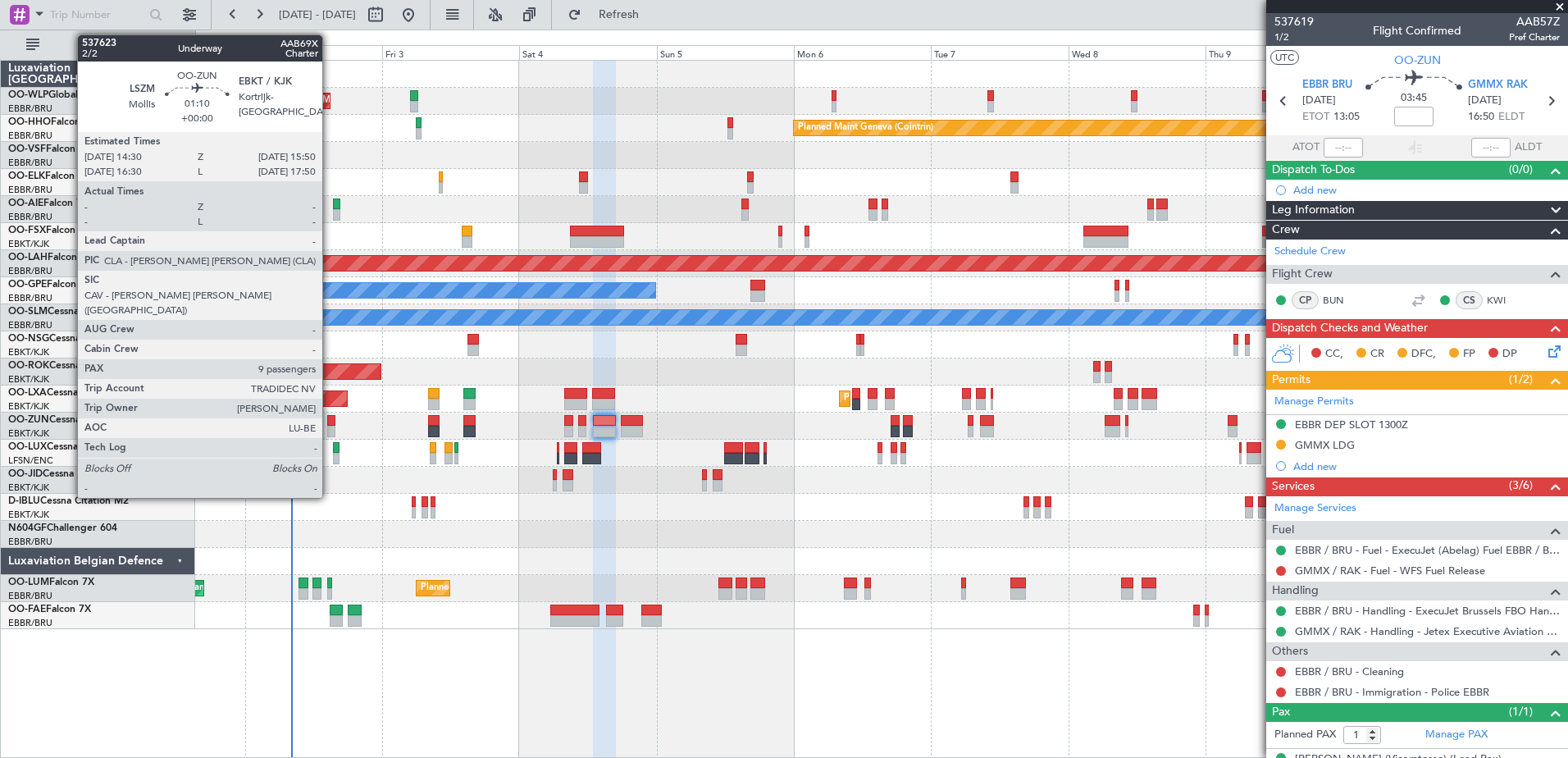
click at [330, 423] on div at bounding box center [332, 421] width 8 height 12
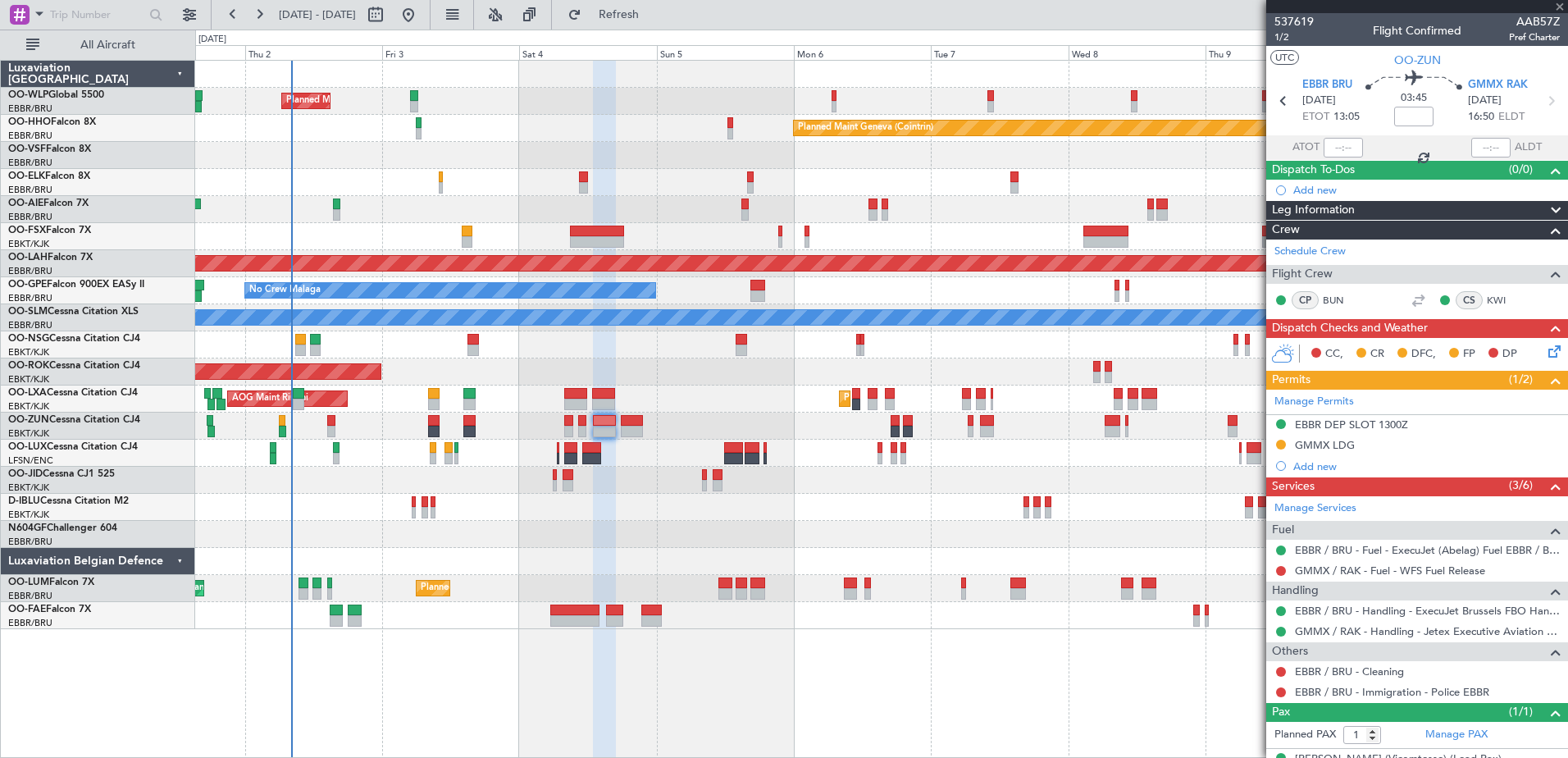
type input "9"
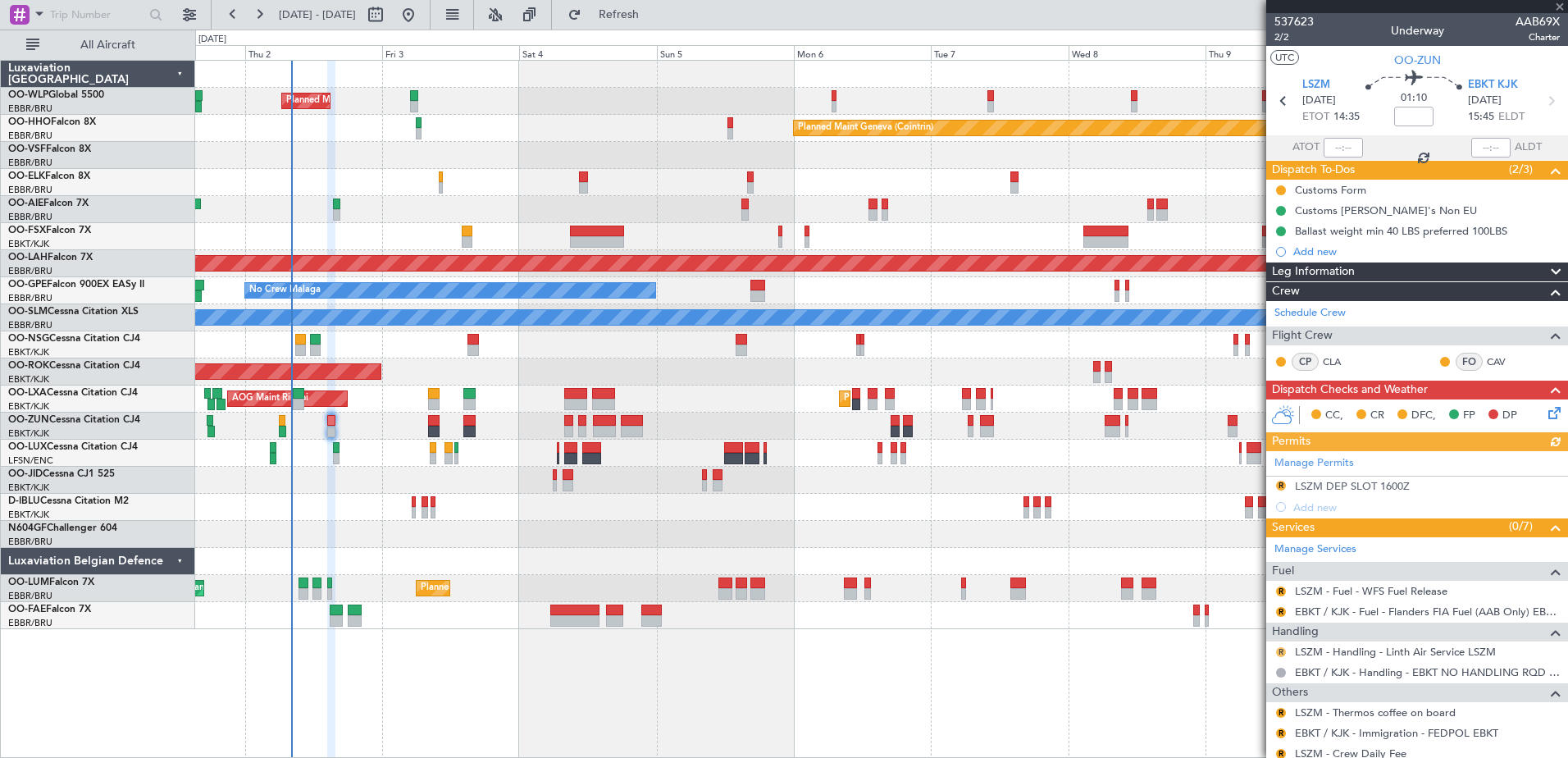
click at [1280, 654] on button "R" at bounding box center [1280, 652] width 10 height 10
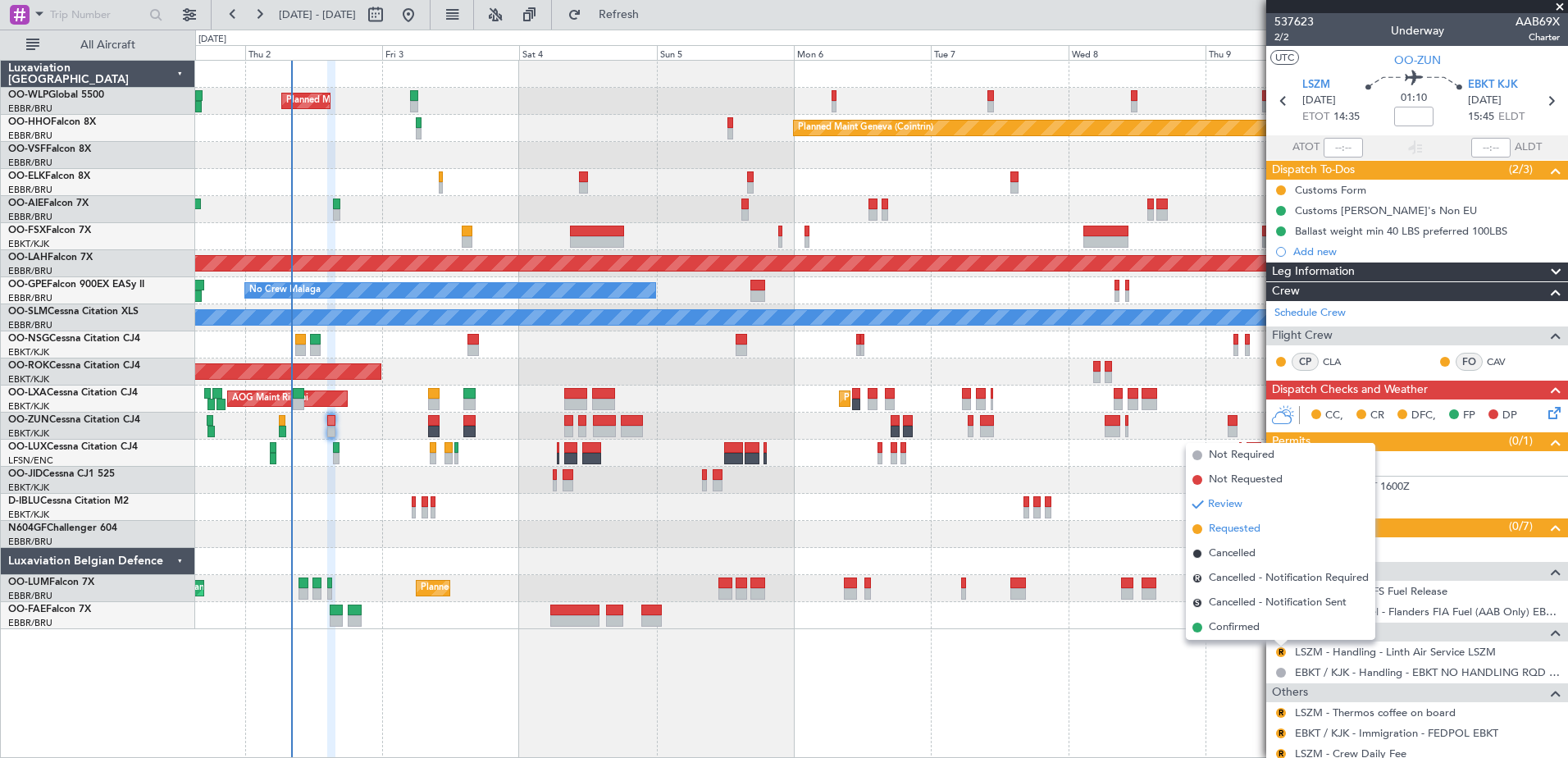
click at [1248, 531] on span "Requested" at bounding box center [1234, 529] width 52 height 17
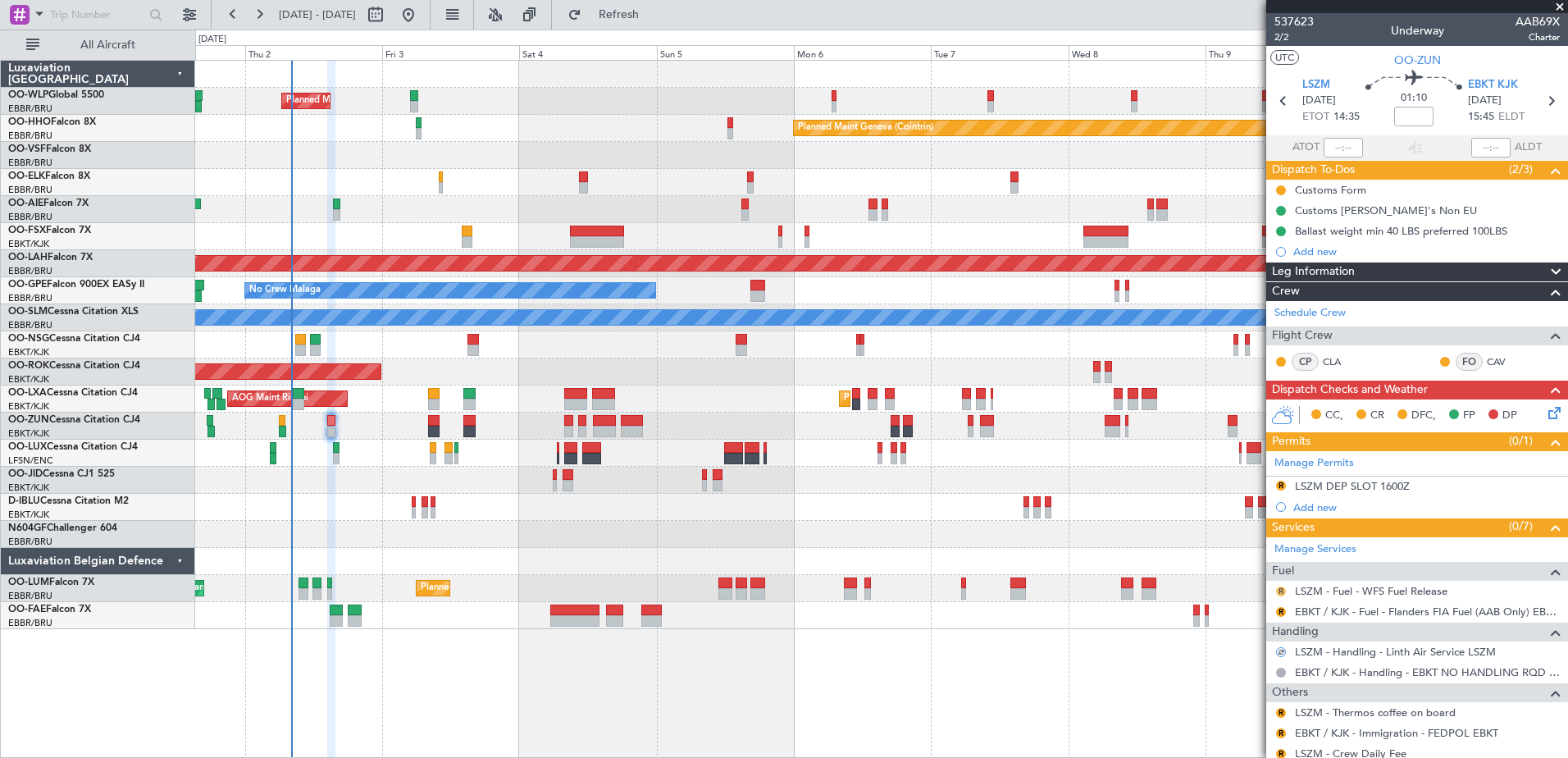
click at [1276, 592] on button "R" at bounding box center [1280, 592] width 10 height 10
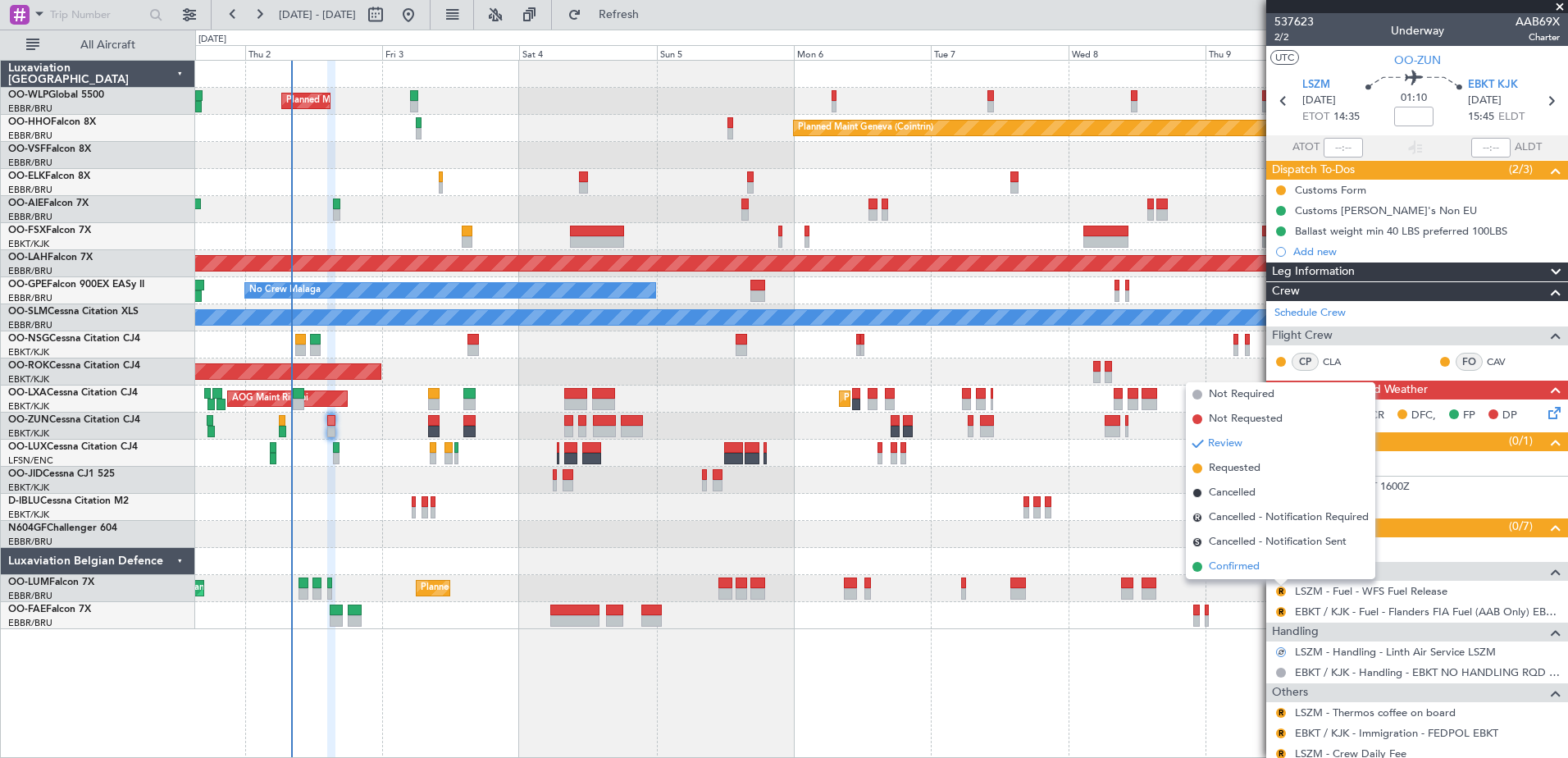
click at [1221, 573] on span "Confirmed" at bounding box center [1233, 567] width 51 height 17
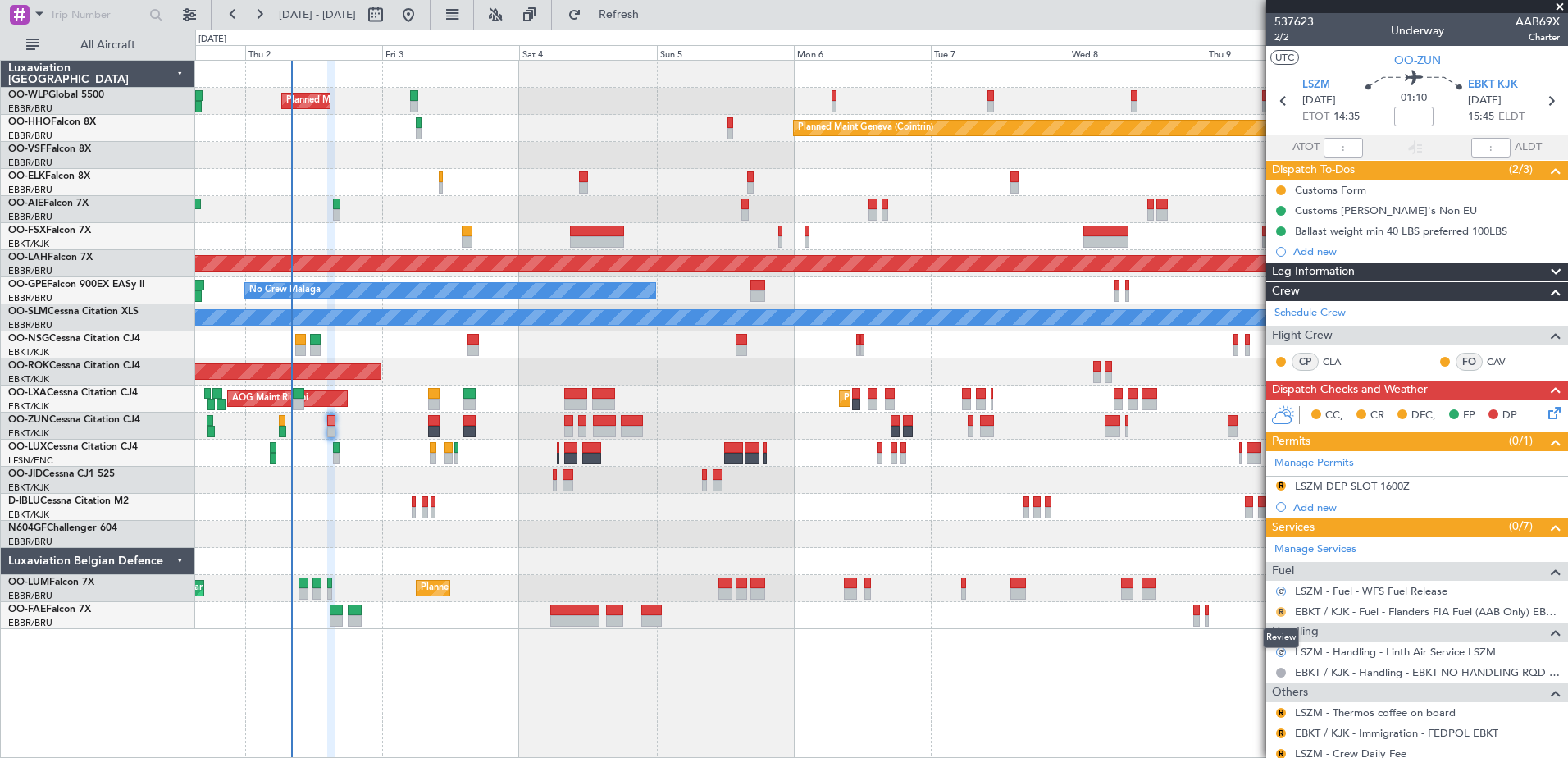
click at [1280, 610] on button "R" at bounding box center [1280, 612] width 10 height 10
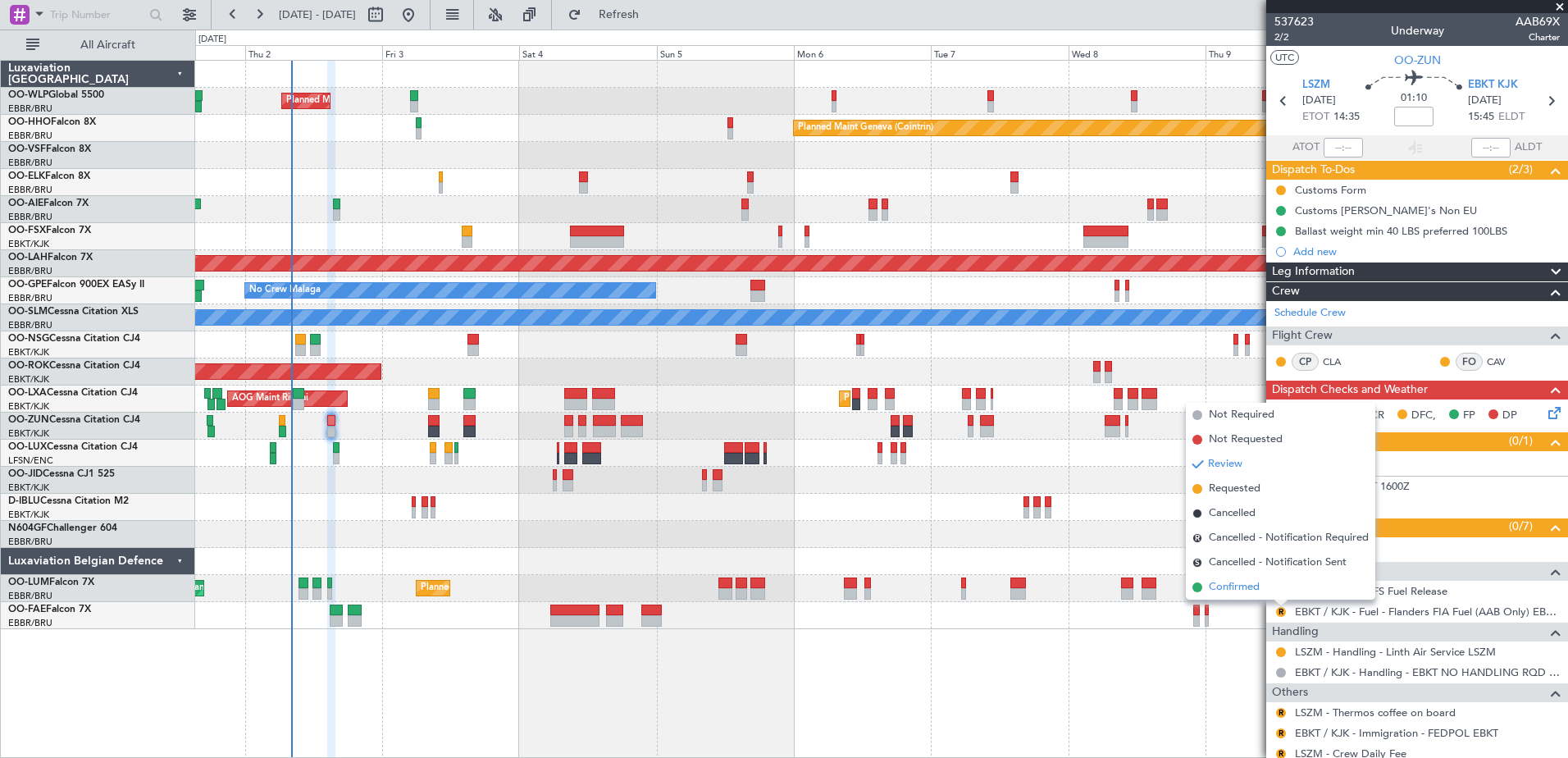
click at [1222, 588] on span "Confirmed" at bounding box center [1233, 588] width 51 height 17
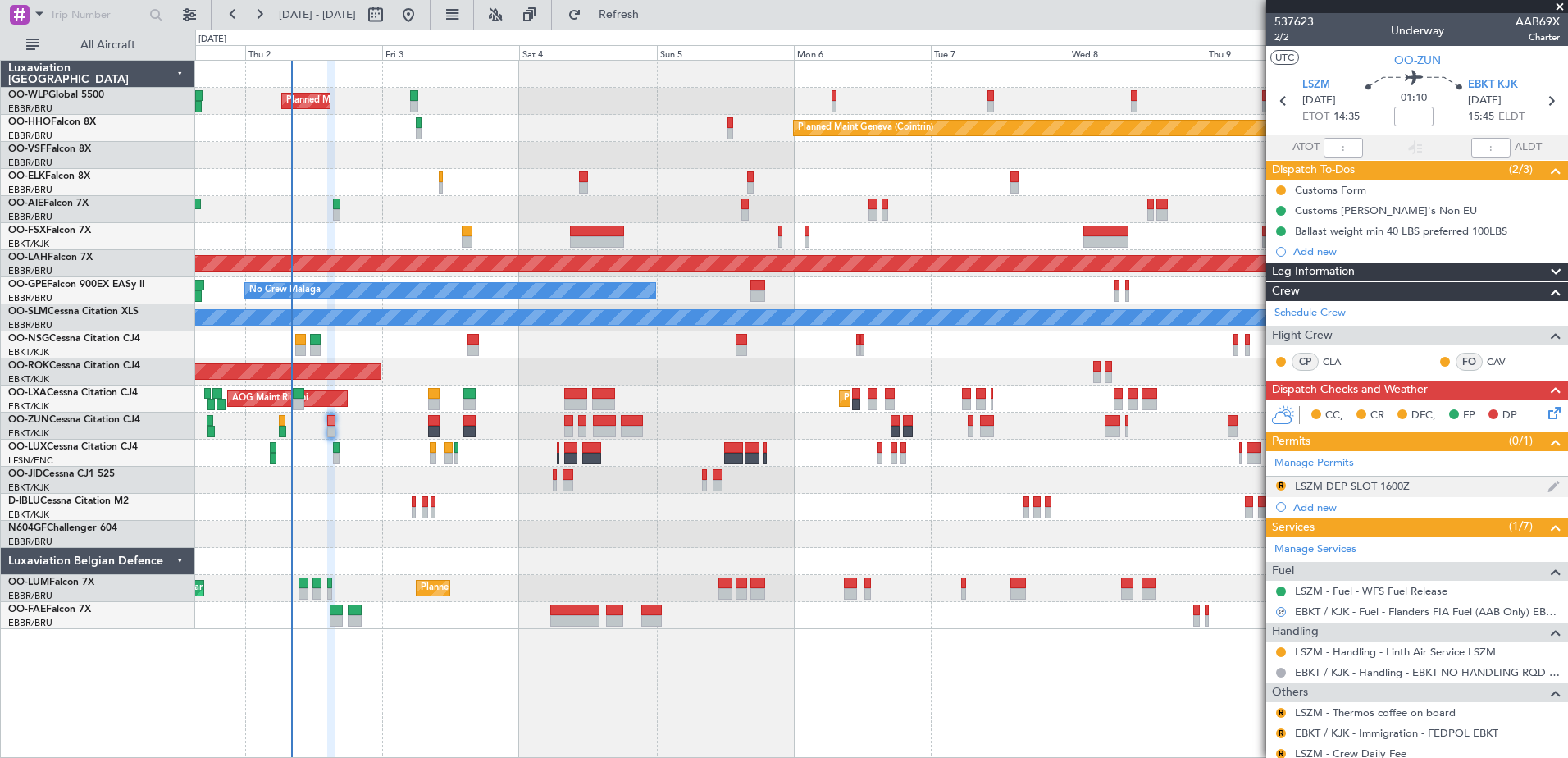
click at [1380, 486] on div "LSZM DEP SLOT 1600Z" at bounding box center [1352, 485] width 115 height 14
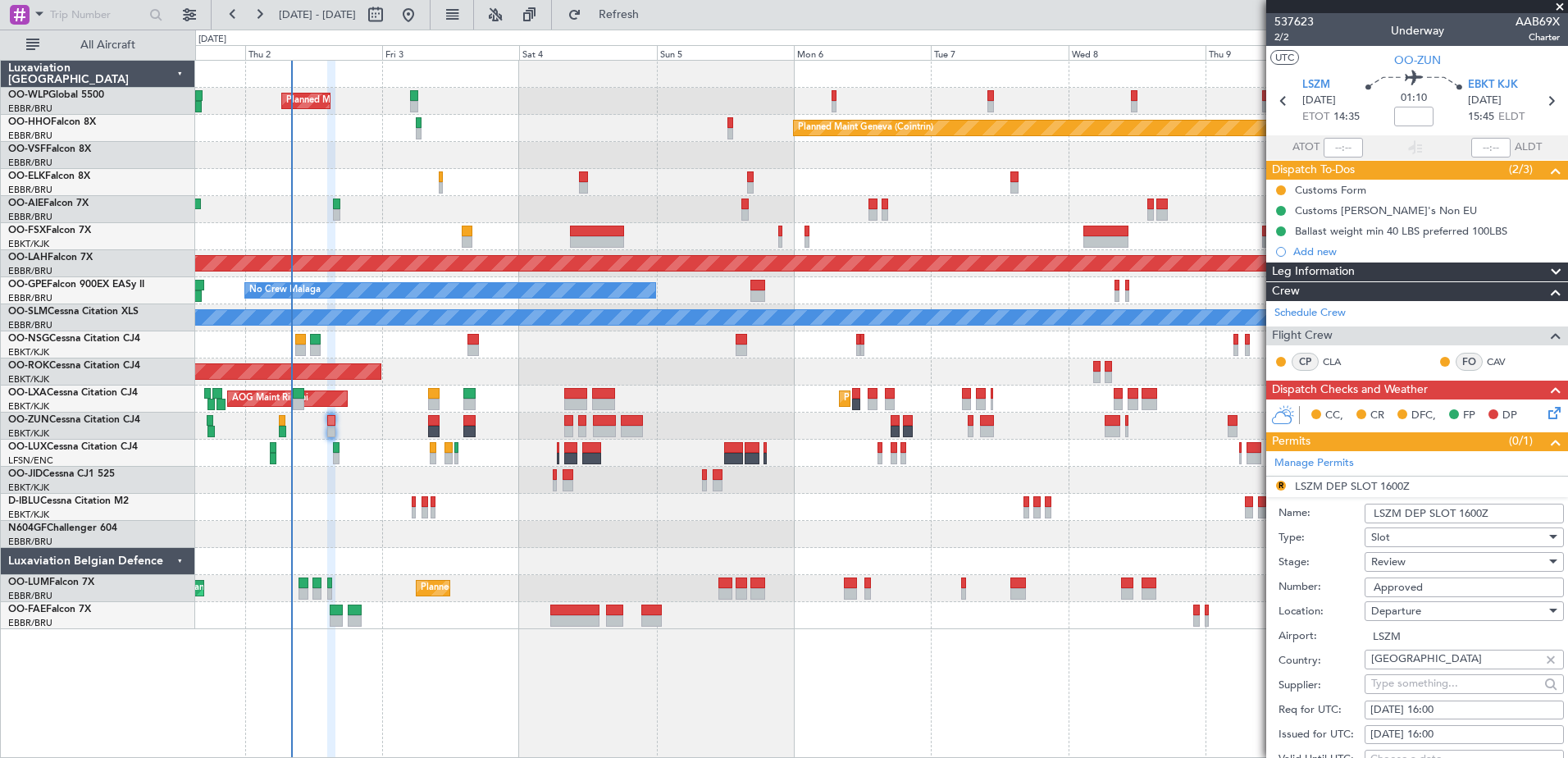
click at [1462, 714] on div "02/10/2025 16:00" at bounding box center [1464, 711] width 188 height 17
select select "10"
select select "2025"
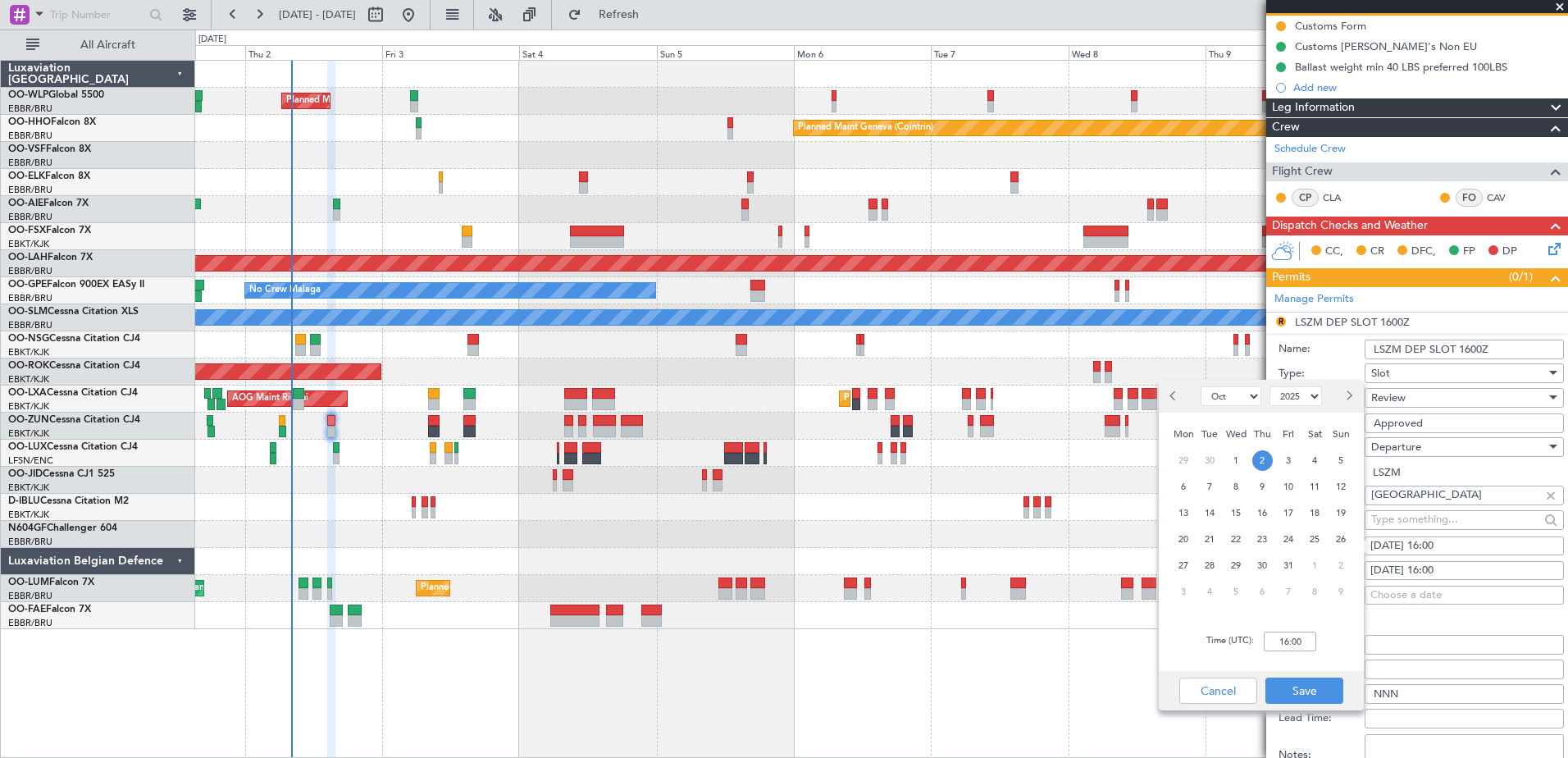
scroll to position [246, 0]
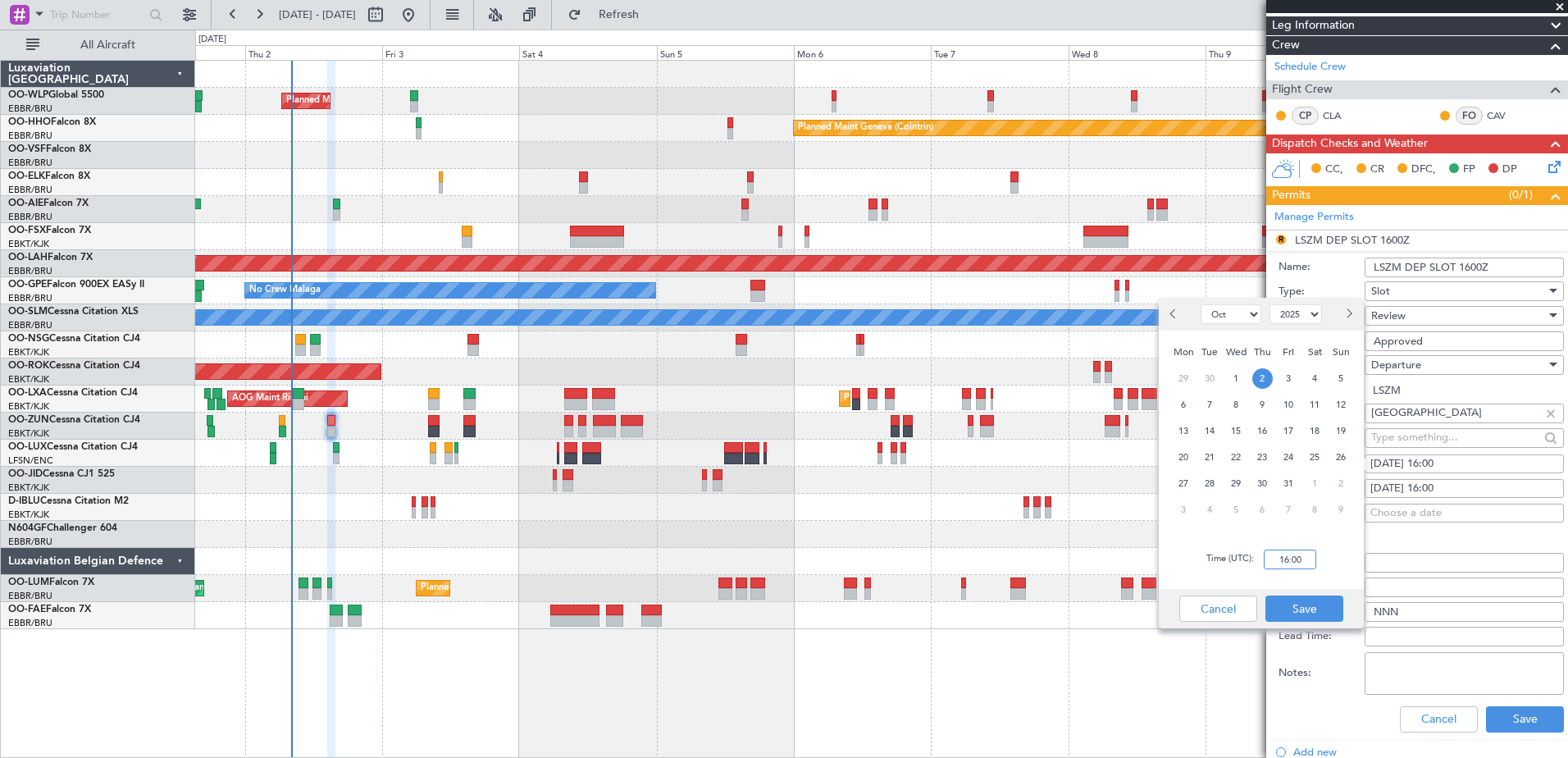
click at [1291, 556] on input "16:00" at bounding box center [1290, 559] width 52 height 20
type input "14:30"
click at [1308, 604] on button "Save" at bounding box center [1305, 608] width 78 height 27
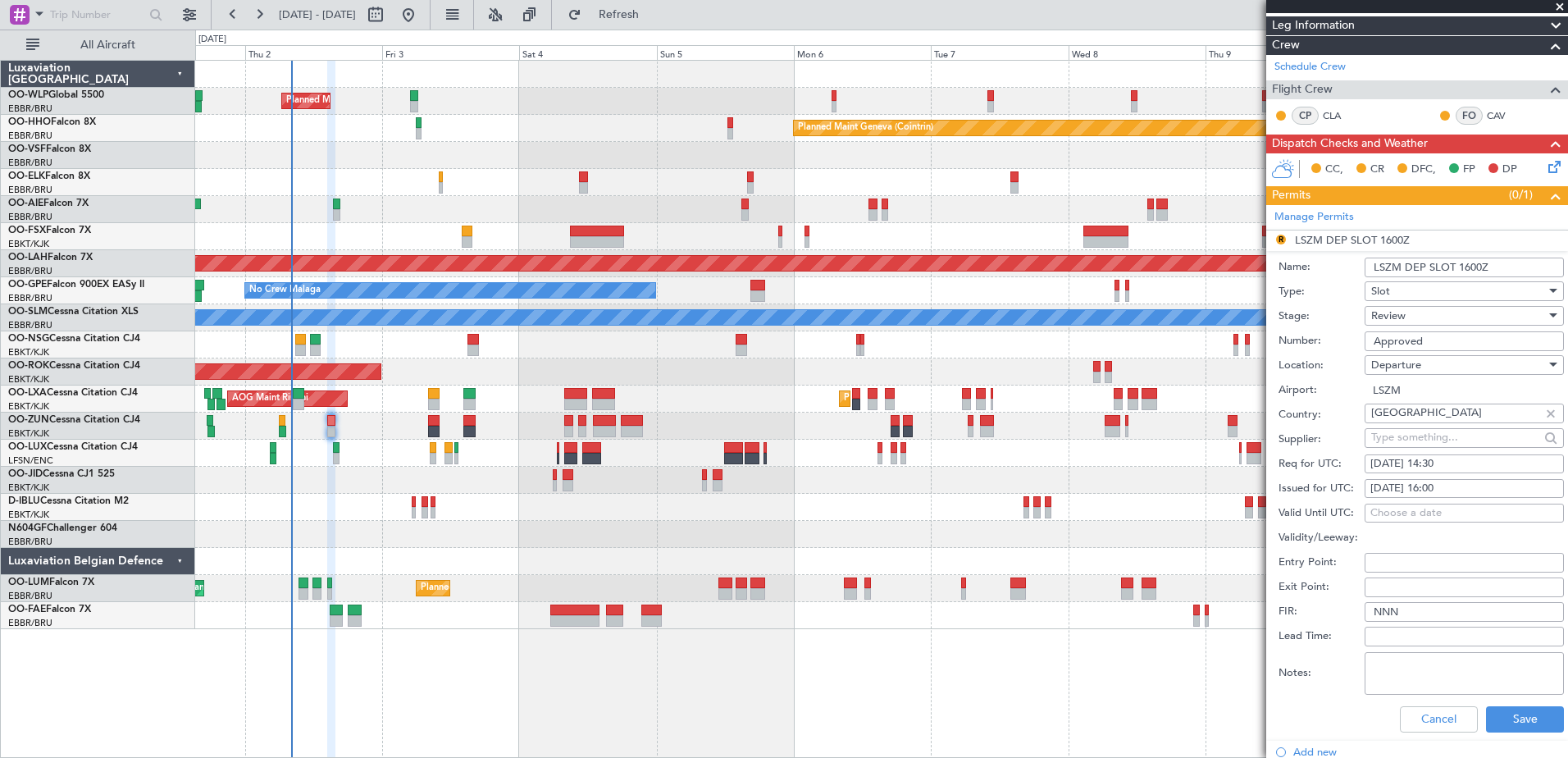
click at [1440, 480] on div "02/10/2025 16:00" at bounding box center [1464, 489] width 188 height 17
select select "10"
select select "2025"
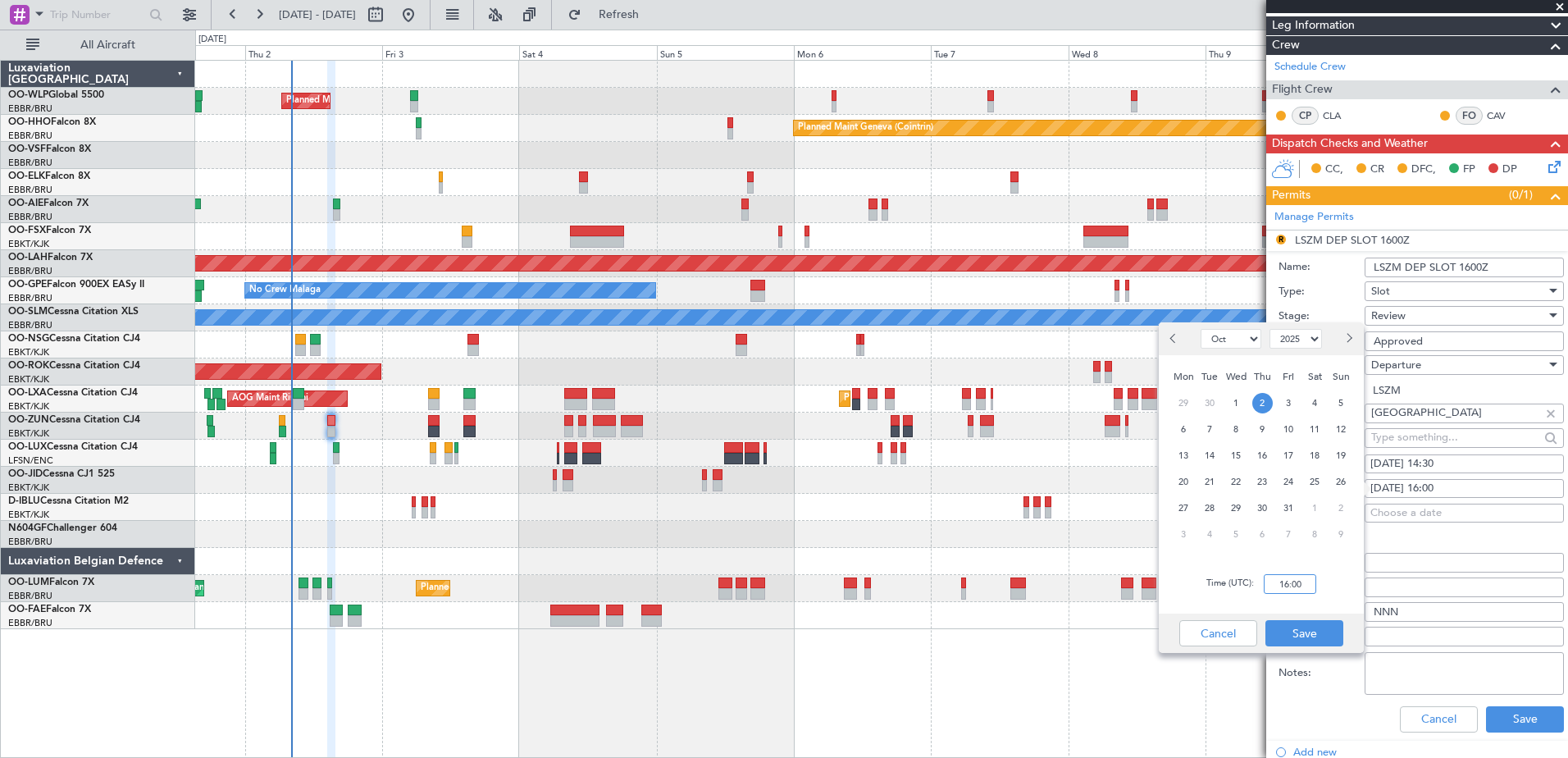
click at [1286, 583] on input "16:00" at bounding box center [1290, 584] width 52 height 20
type input "14:30"
drag, startPoint x: 1305, startPoint y: 637, endPoint x: 1325, endPoint y: 614, distance: 30.5
click at [1305, 634] on button "Save" at bounding box center [1305, 633] width 78 height 27
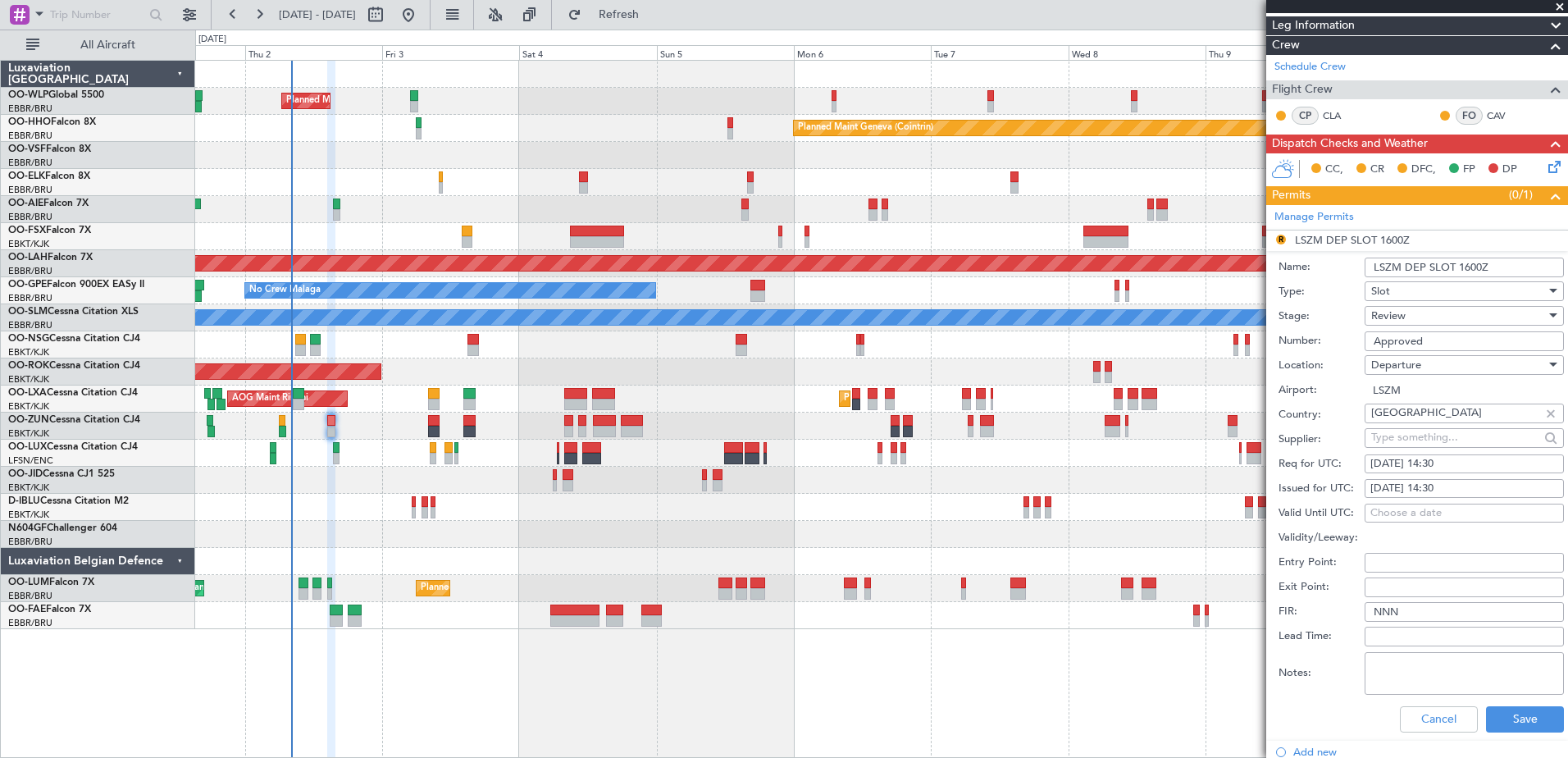
click at [1450, 313] on div "Review" at bounding box center [1458, 316] width 174 height 25
click at [1437, 421] on span "Requested" at bounding box center [1457, 422] width 172 height 25
click at [1507, 717] on button "Save" at bounding box center [1525, 720] width 78 height 27
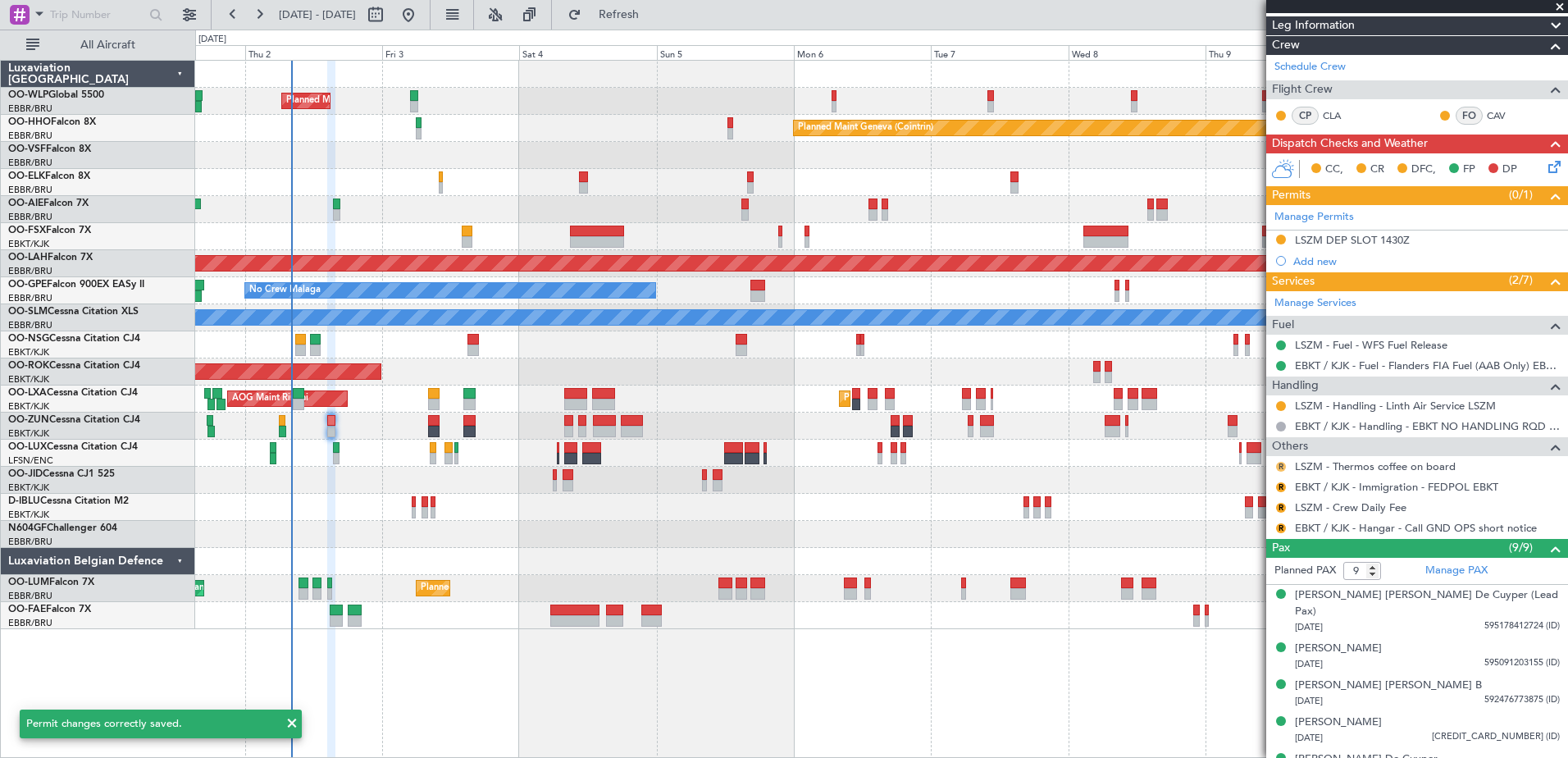
click at [1280, 464] on button "R" at bounding box center [1280, 467] width 10 height 10
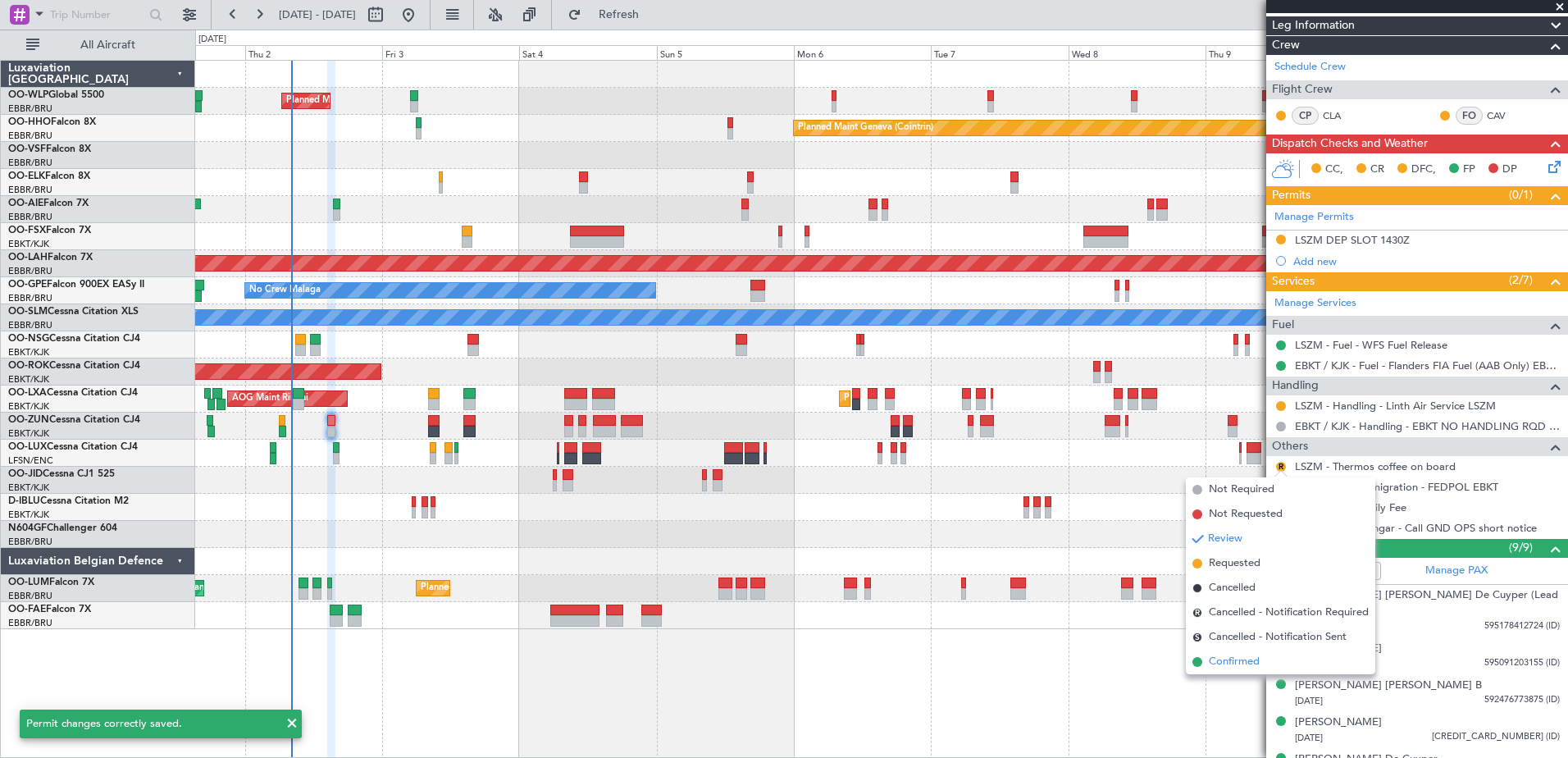
click at [1240, 664] on span "Confirmed" at bounding box center [1233, 662] width 51 height 17
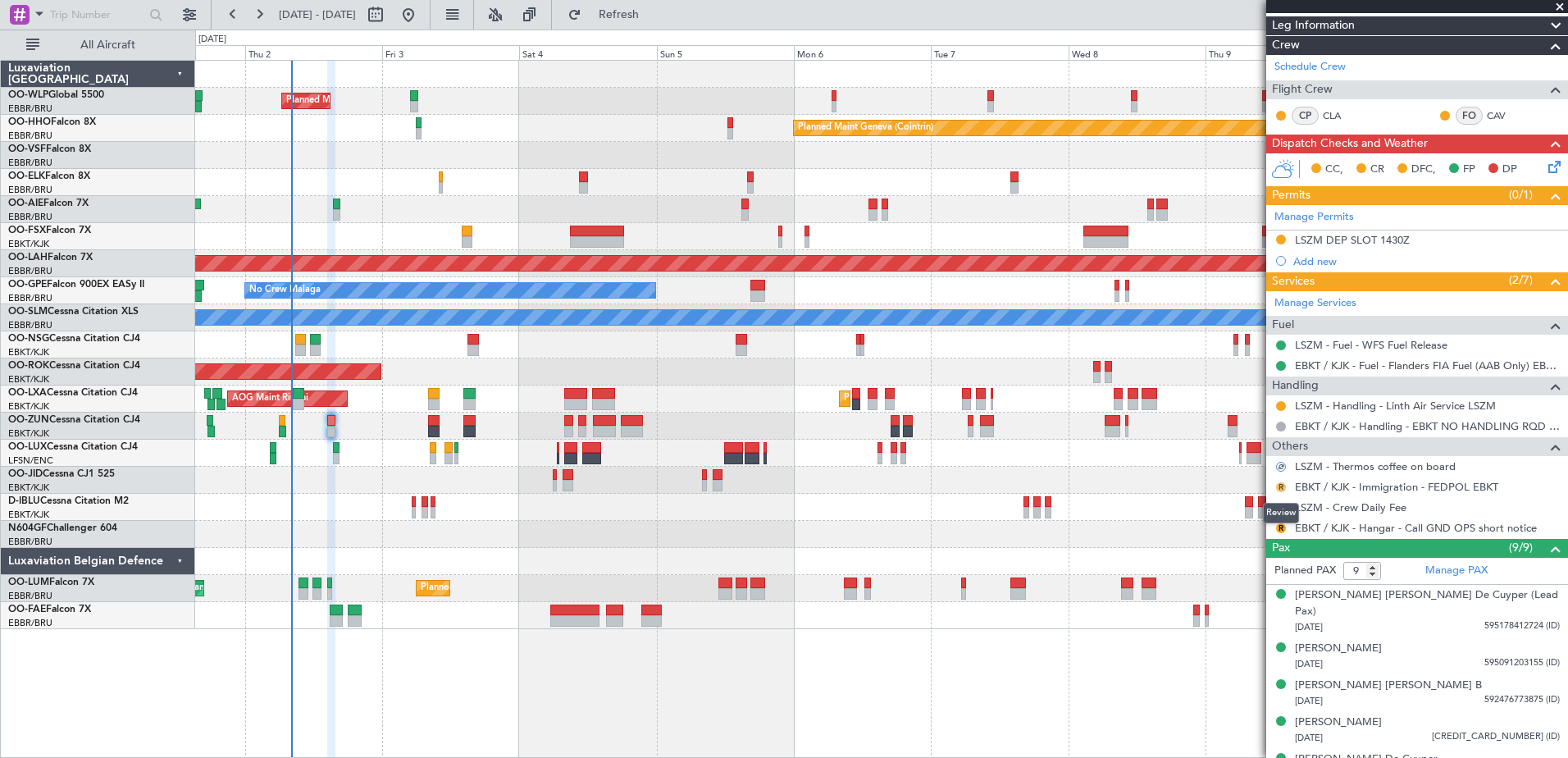
click at [1277, 489] on button "R" at bounding box center [1280, 487] width 10 height 10
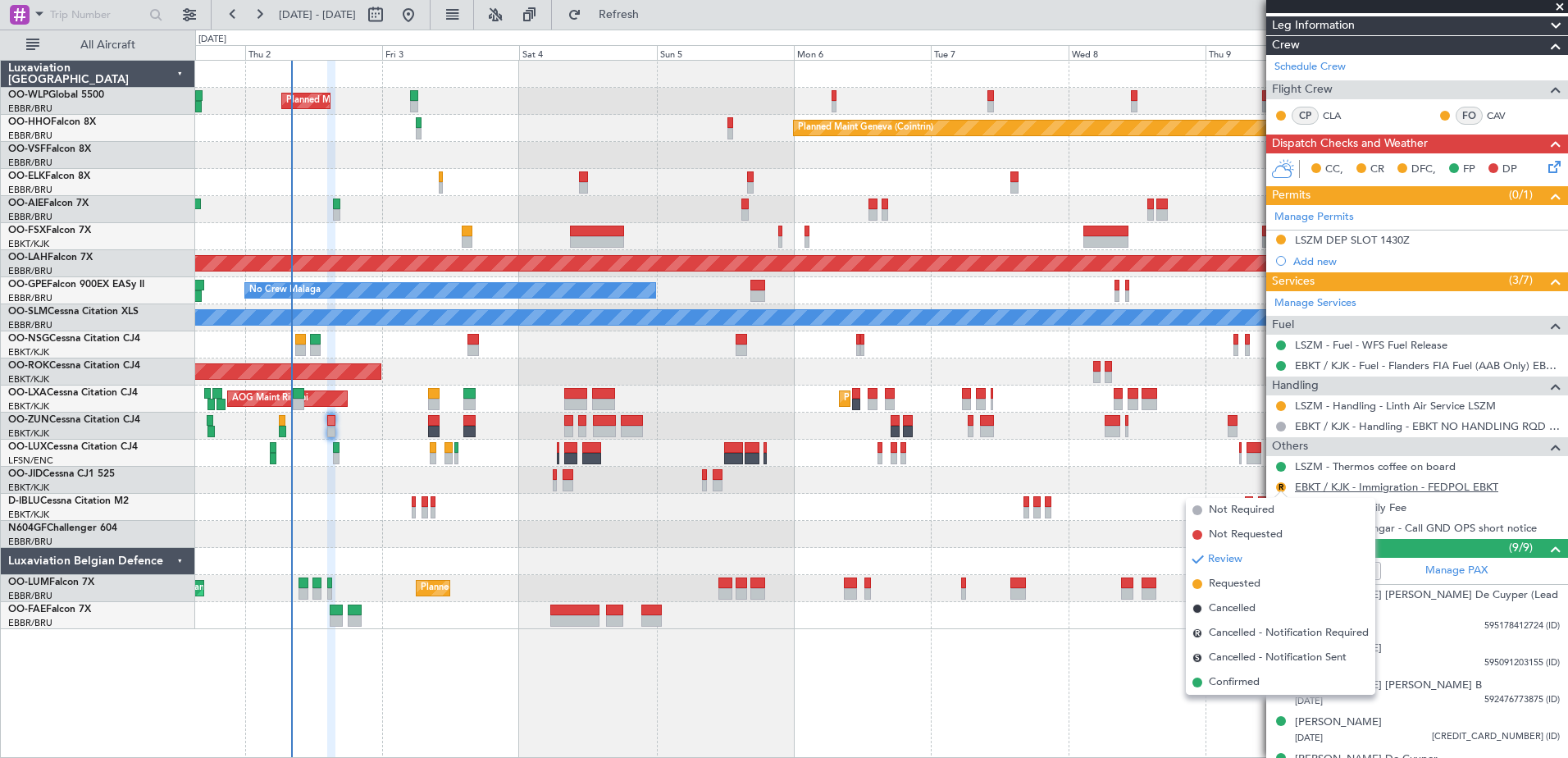
click at [1384, 485] on link "EBKT / KJK - Immigration - FEDPOL EBKT" at bounding box center [1396, 486] width 204 height 14
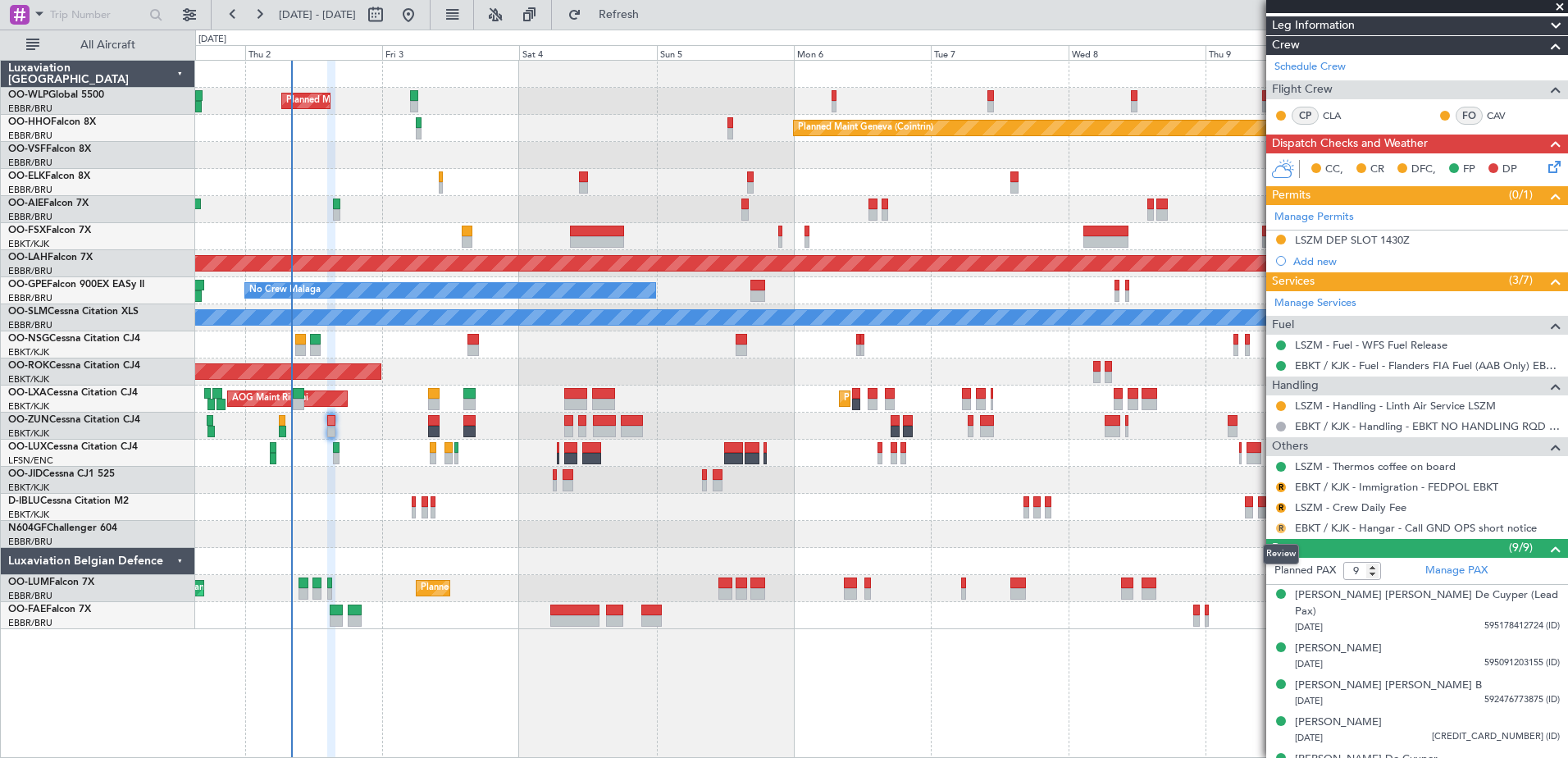
click at [1276, 526] on button "R" at bounding box center [1280, 529] width 10 height 10
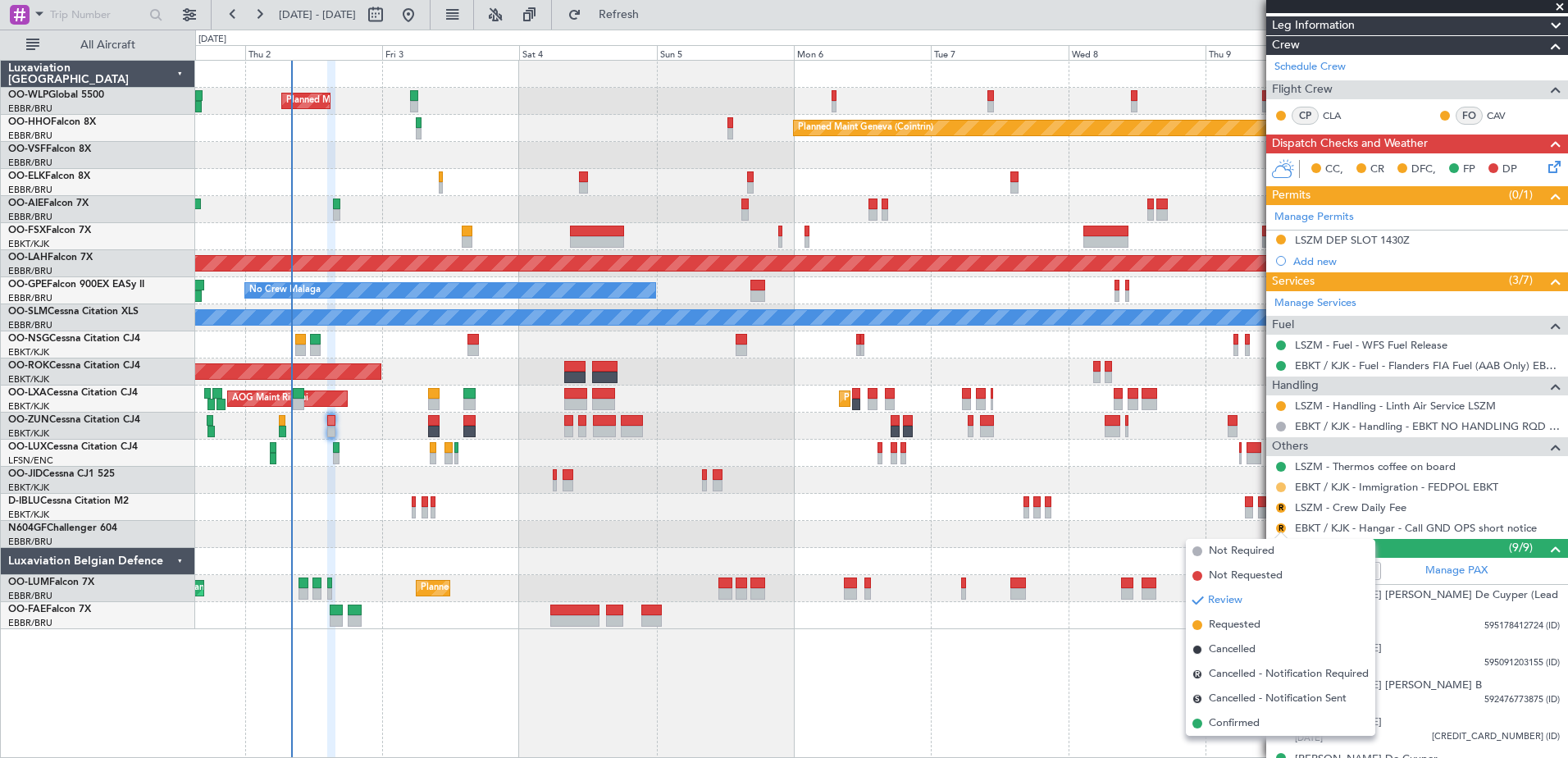
click at [1283, 484] on button at bounding box center [1280, 487] width 10 height 10
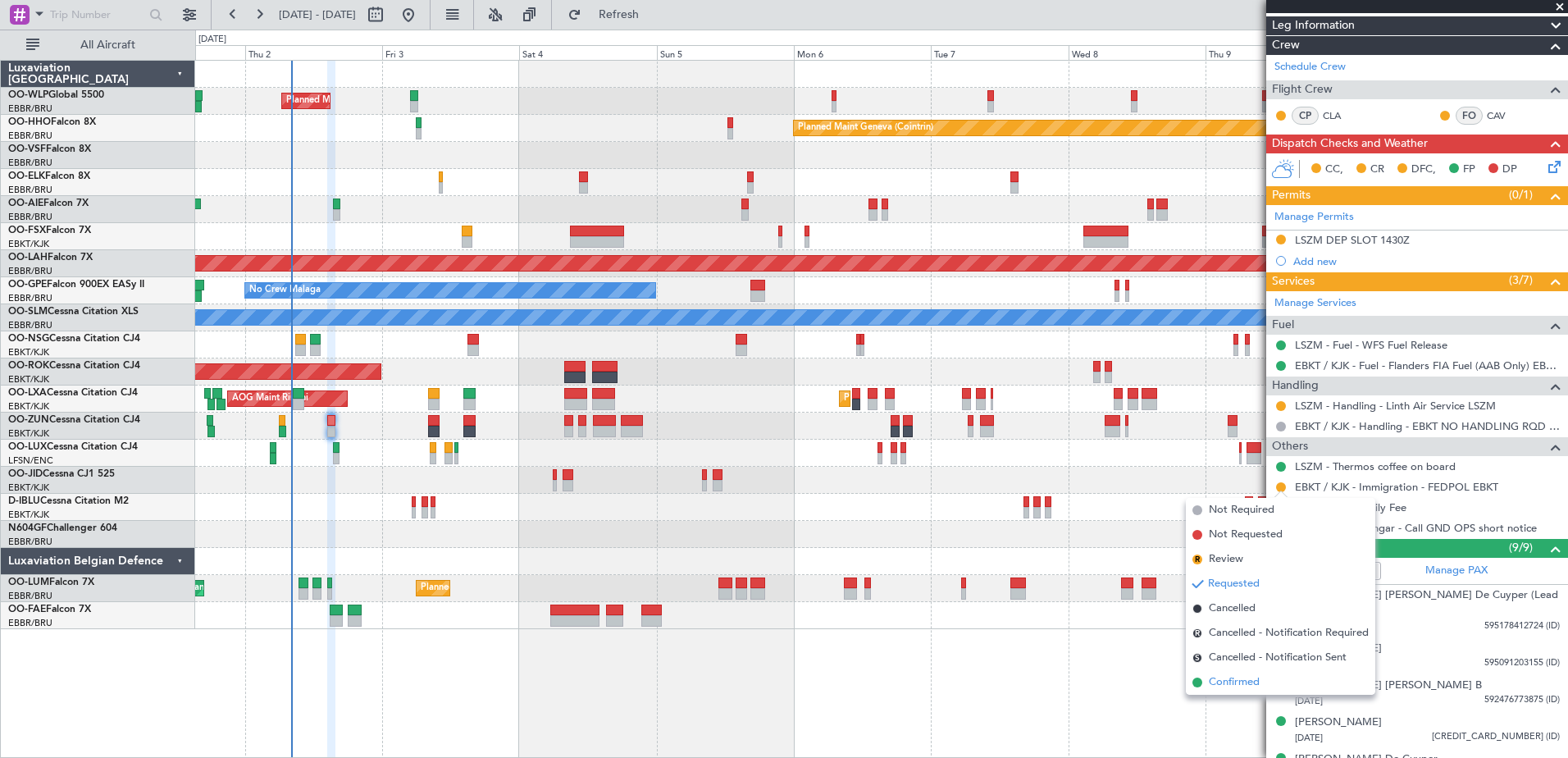
click at [1234, 674] on span "Confirmed" at bounding box center [1233, 682] width 51 height 17
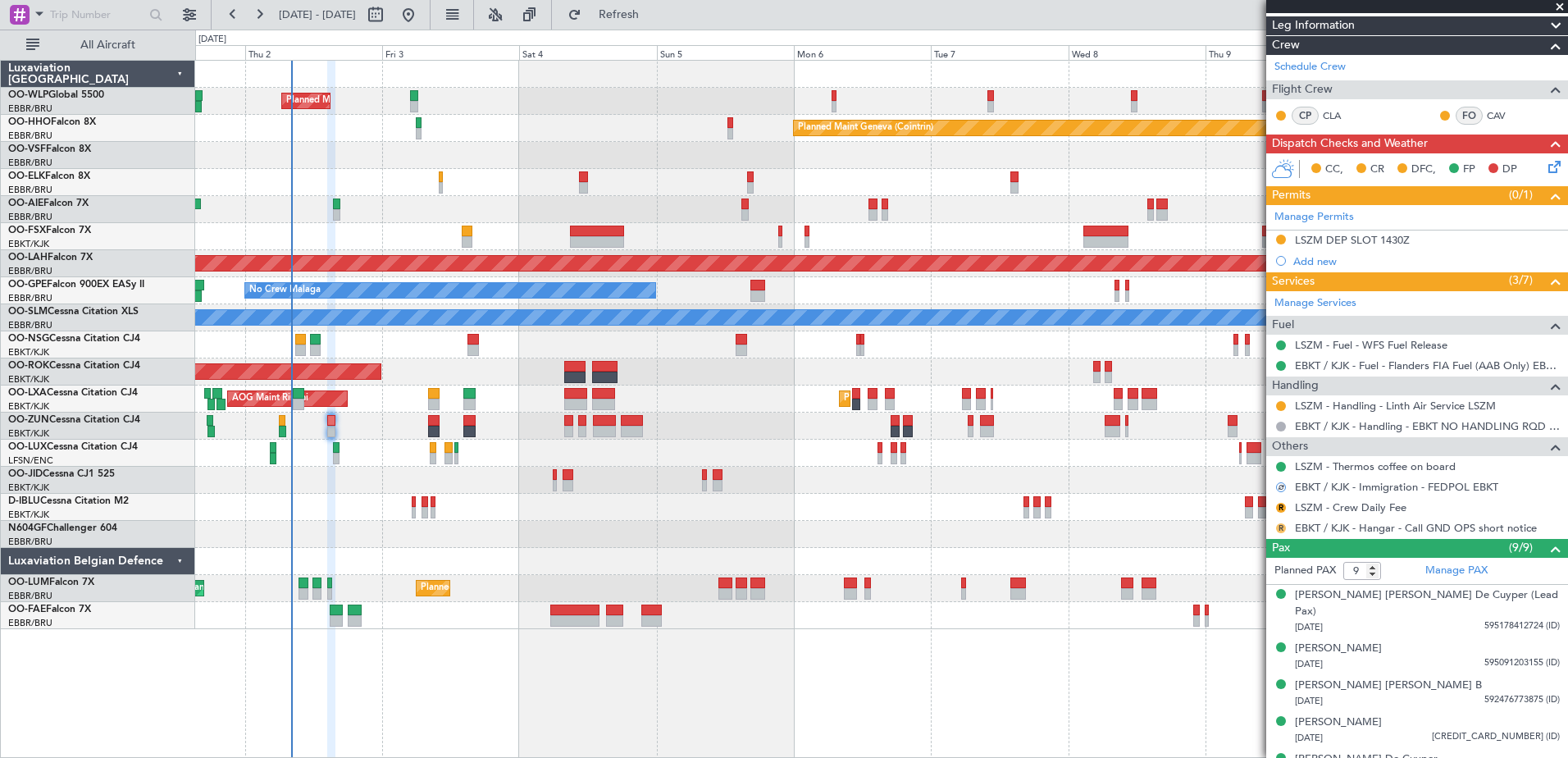
click at [1280, 526] on button "R" at bounding box center [1280, 529] width 10 height 10
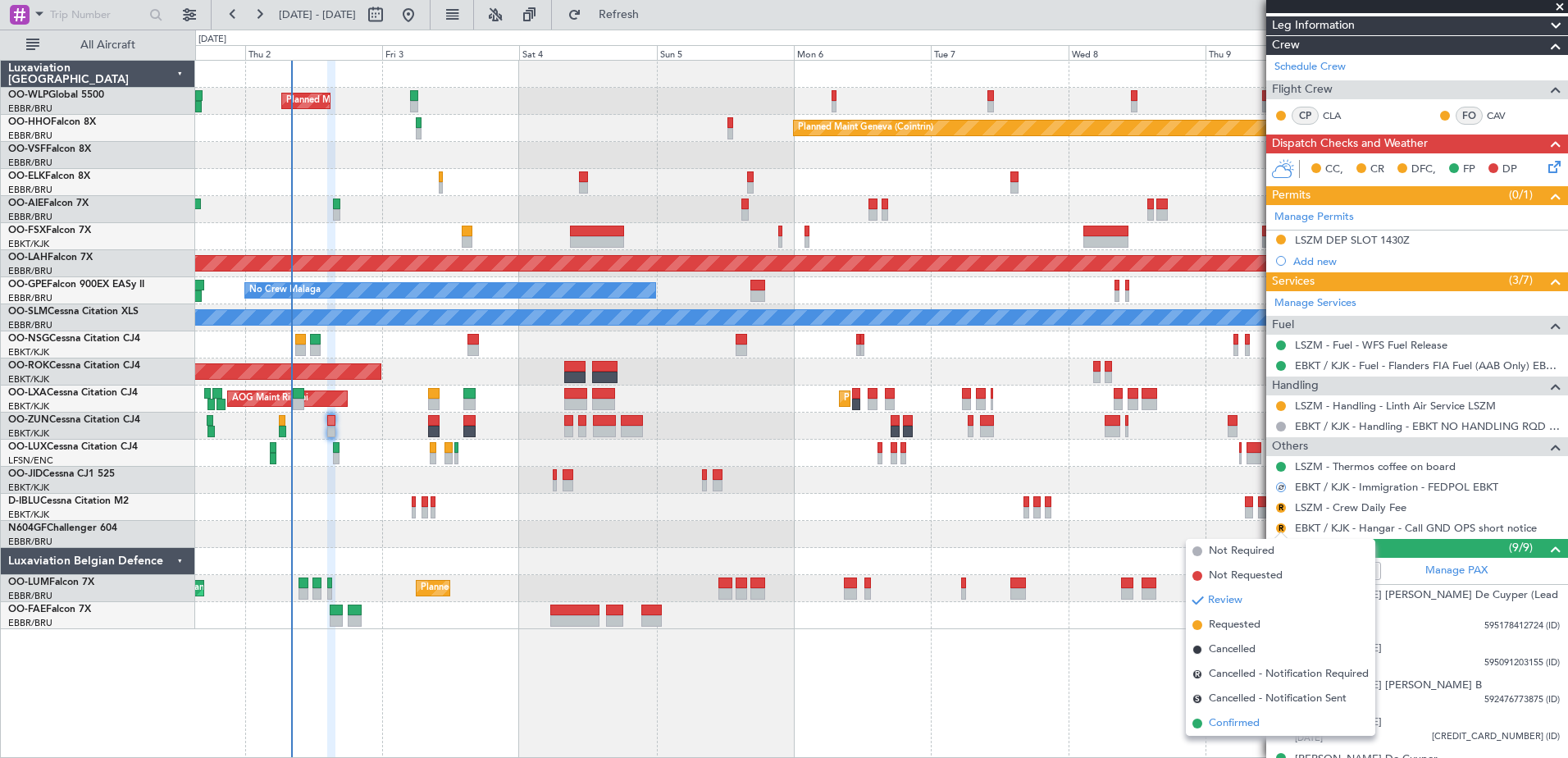
click at [1234, 721] on span "Confirmed" at bounding box center [1233, 723] width 51 height 17
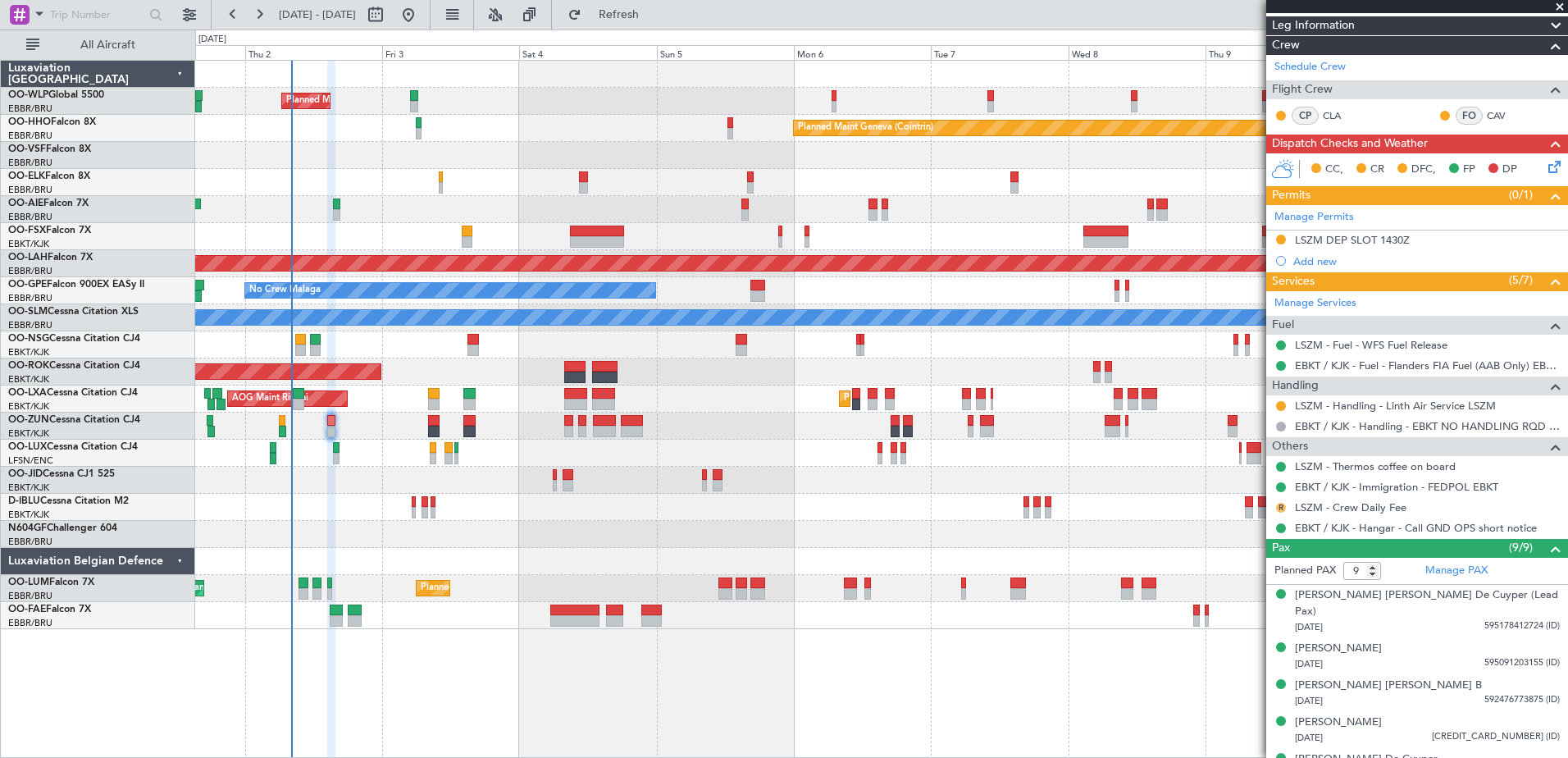
click at [1279, 506] on button "R" at bounding box center [1280, 508] width 10 height 10
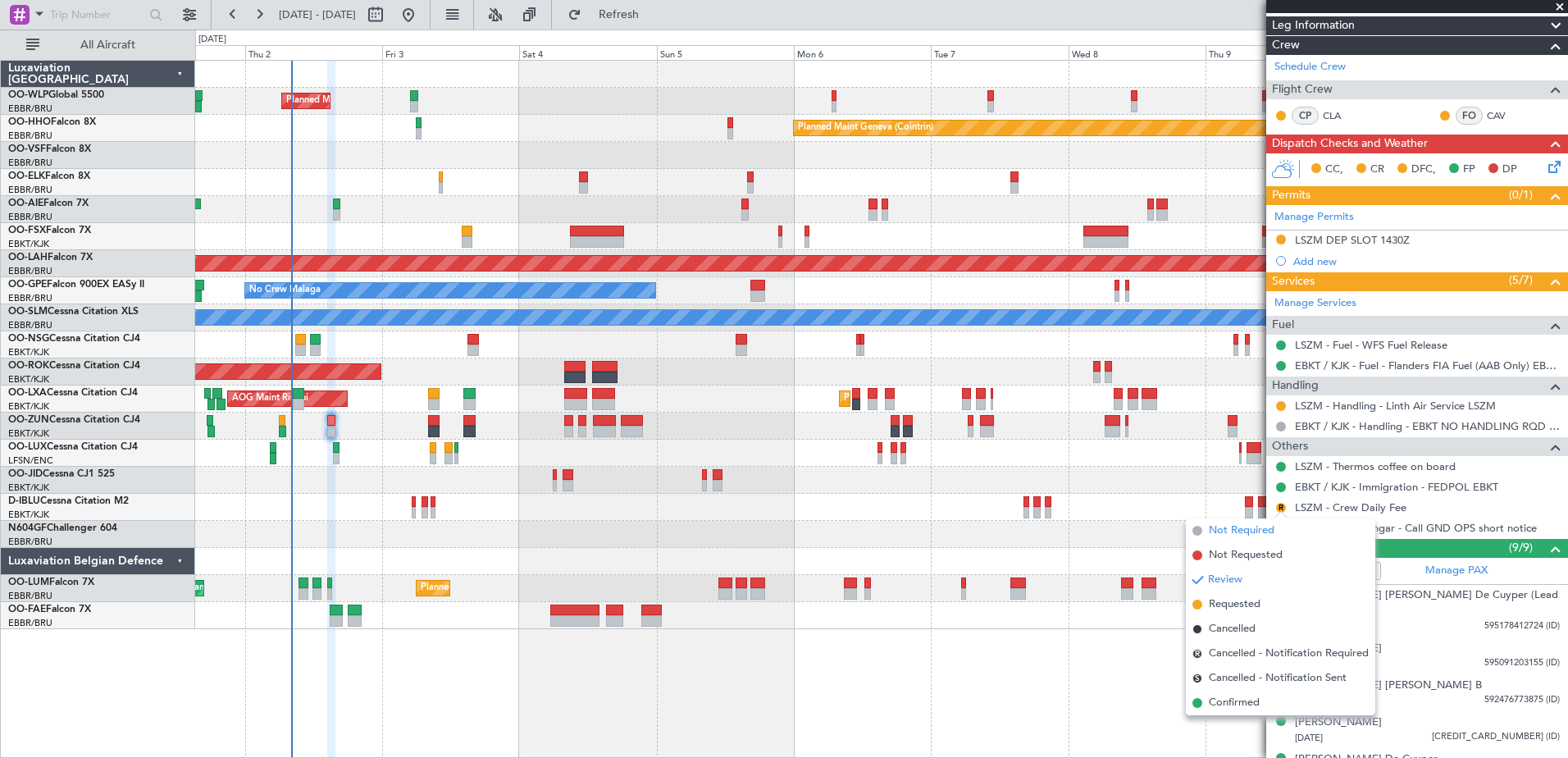
click at [1266, 525] on span "Not Required" at bounding box center [1241, 531] width 66 height 17
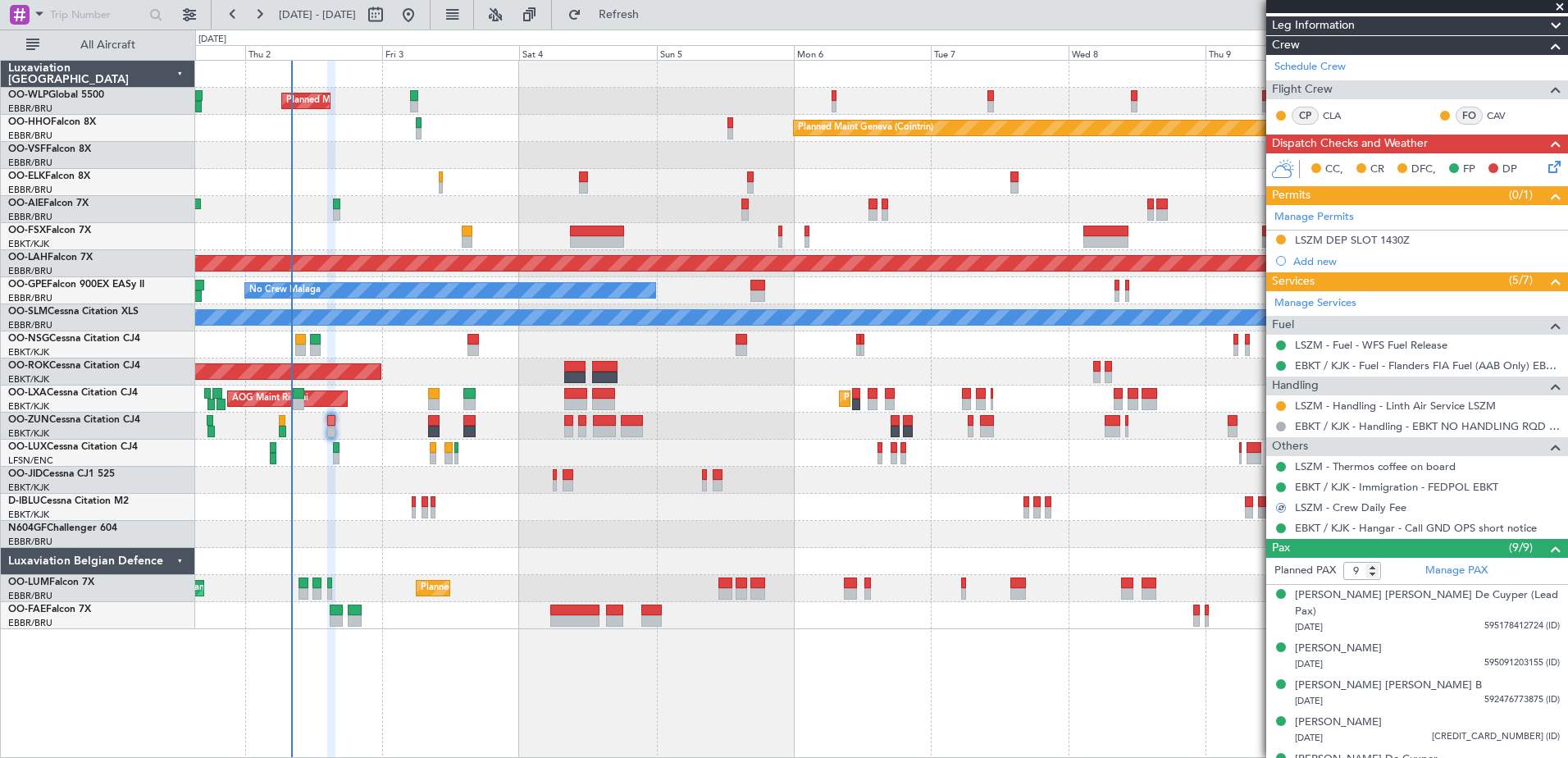
click at [1547, 160] on icon at bounding box center [1551, 164] width 13 height 13
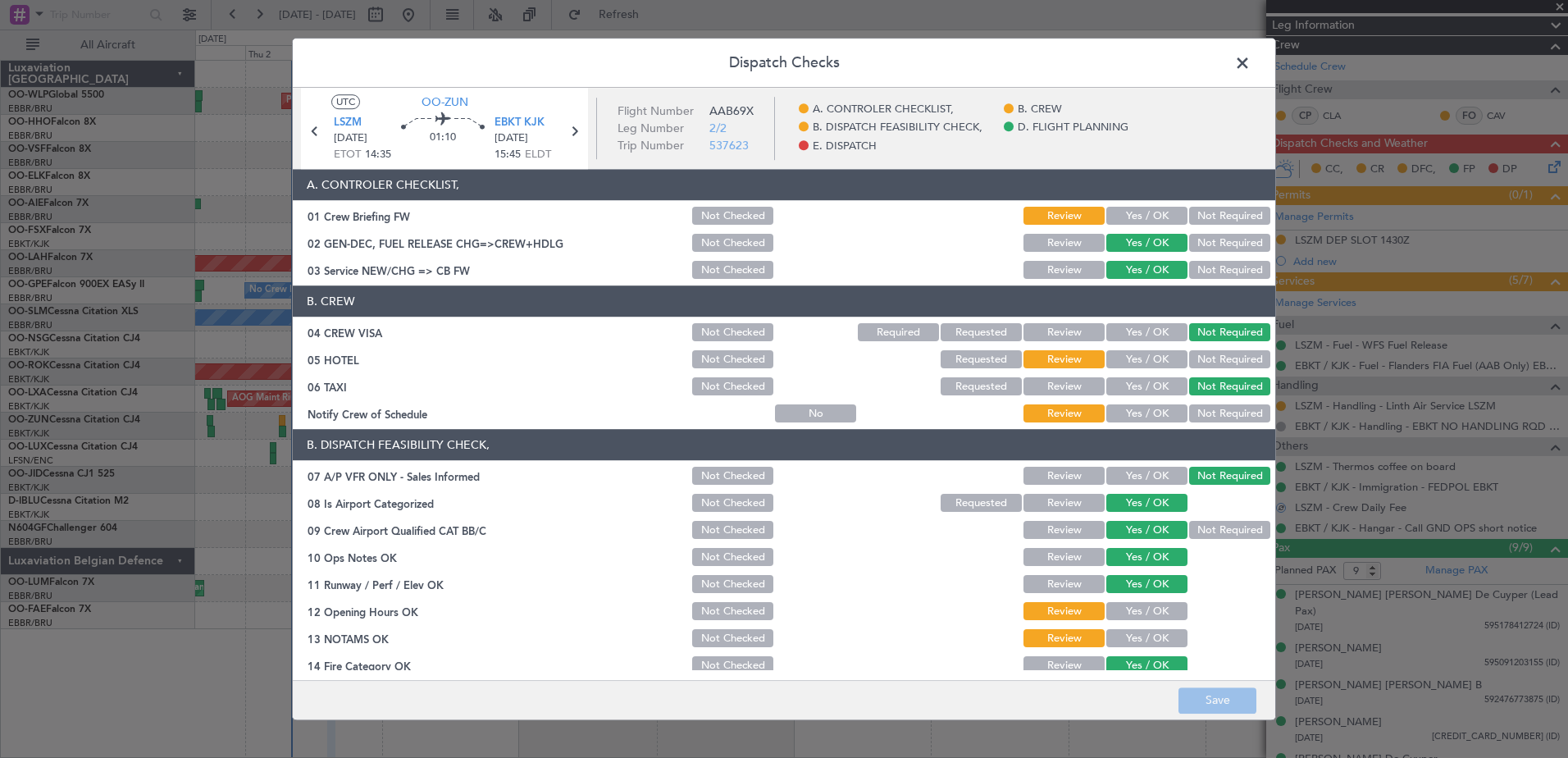
click at [1149, 613] on button "Yes / OK" at bounding box center [1147, 612] width 81 height 18
click at [1143, 636] on button "Yes / OK" at bounding box center [1147, 639] width 81 height 18
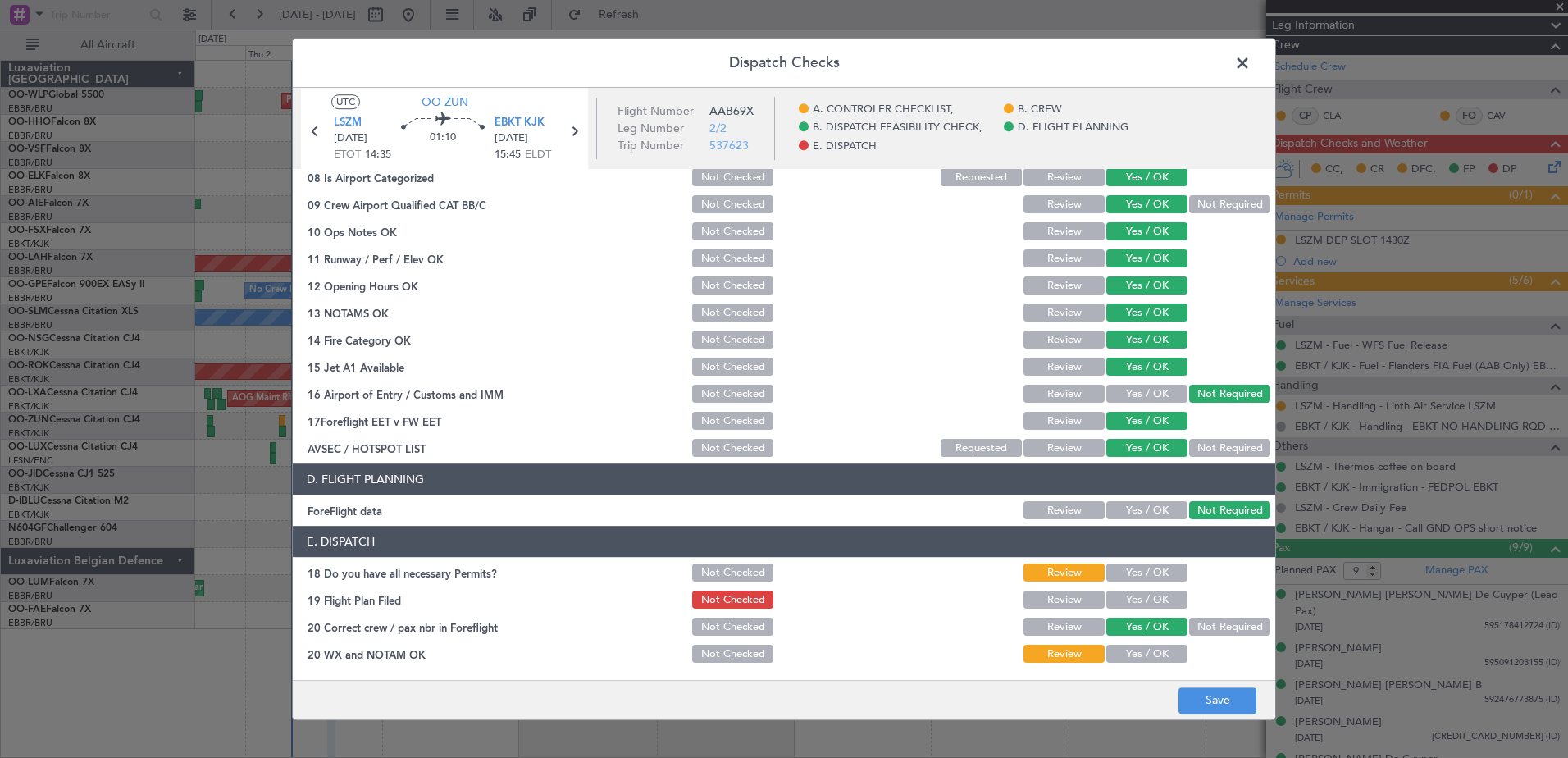
click at [1143, 582] on button "Yes / OK" at bounding box center [1147, 573] width 81 height 18
click at [1143, 608] on button "Yes / OK" at bounding box center [1147, 600] width 81 height 18
click at [1140, 653] on button "Yes / OK" at bounding box center [1147, 655] width 81 height 18
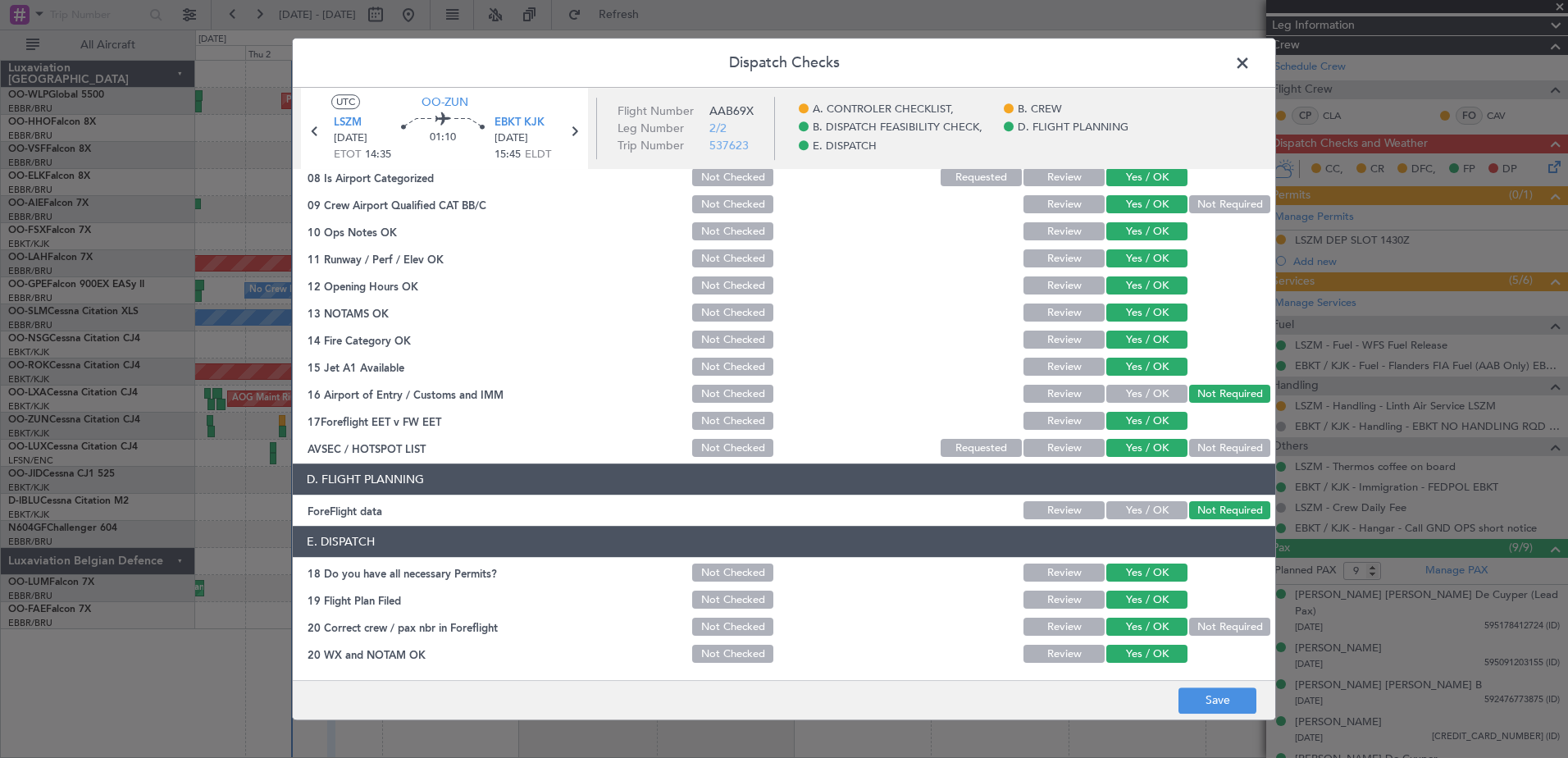
scroll to position [0, 0]
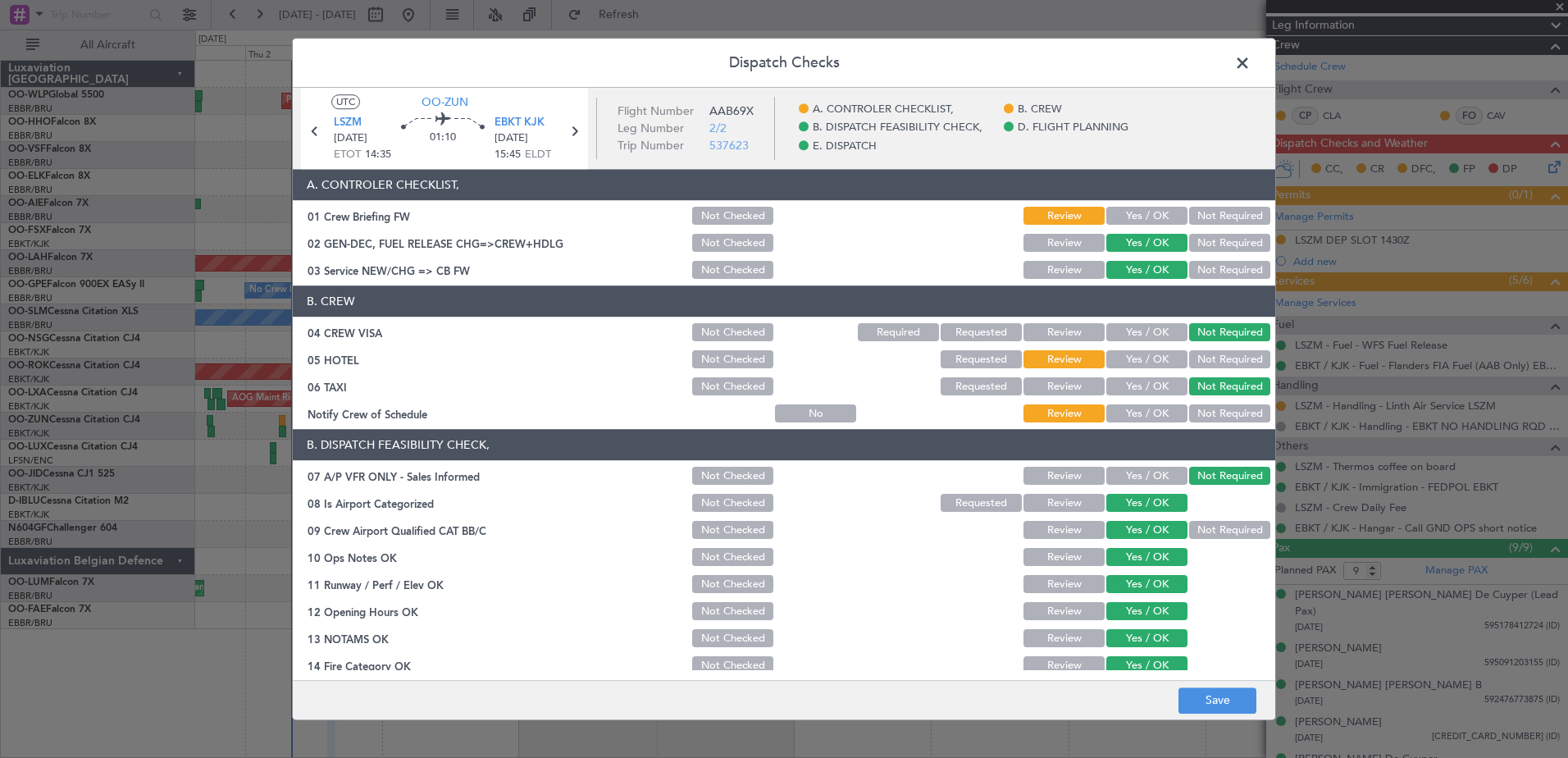
click at [1139, 408] on button "Yes / OK" at bounding box center [1147, 414] width 81 height 18
click at [1217, 213] on button "Not Required" at bounding box center [1230, 217] width 81 height 18
click at [1148, 358] on button "Yes / OK" at bounding box center [1147, 360] width 81 height 18
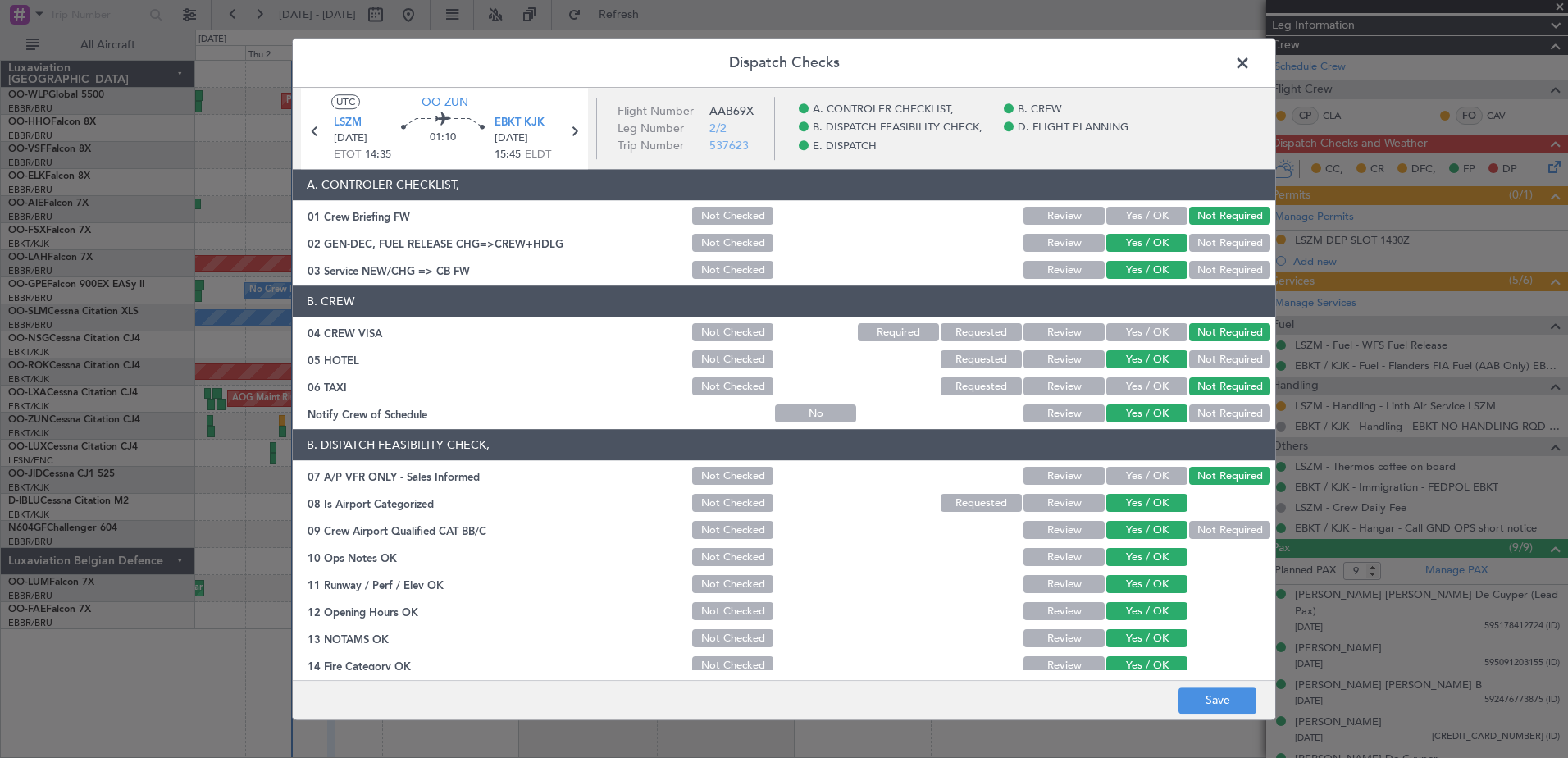
click at [1223, 716] on footer "Save" at bounding box center [784, 699] width 982 height 39
click at [1207, 691] on button "Save" at bounding box center [1217, 701] width 78 height 27
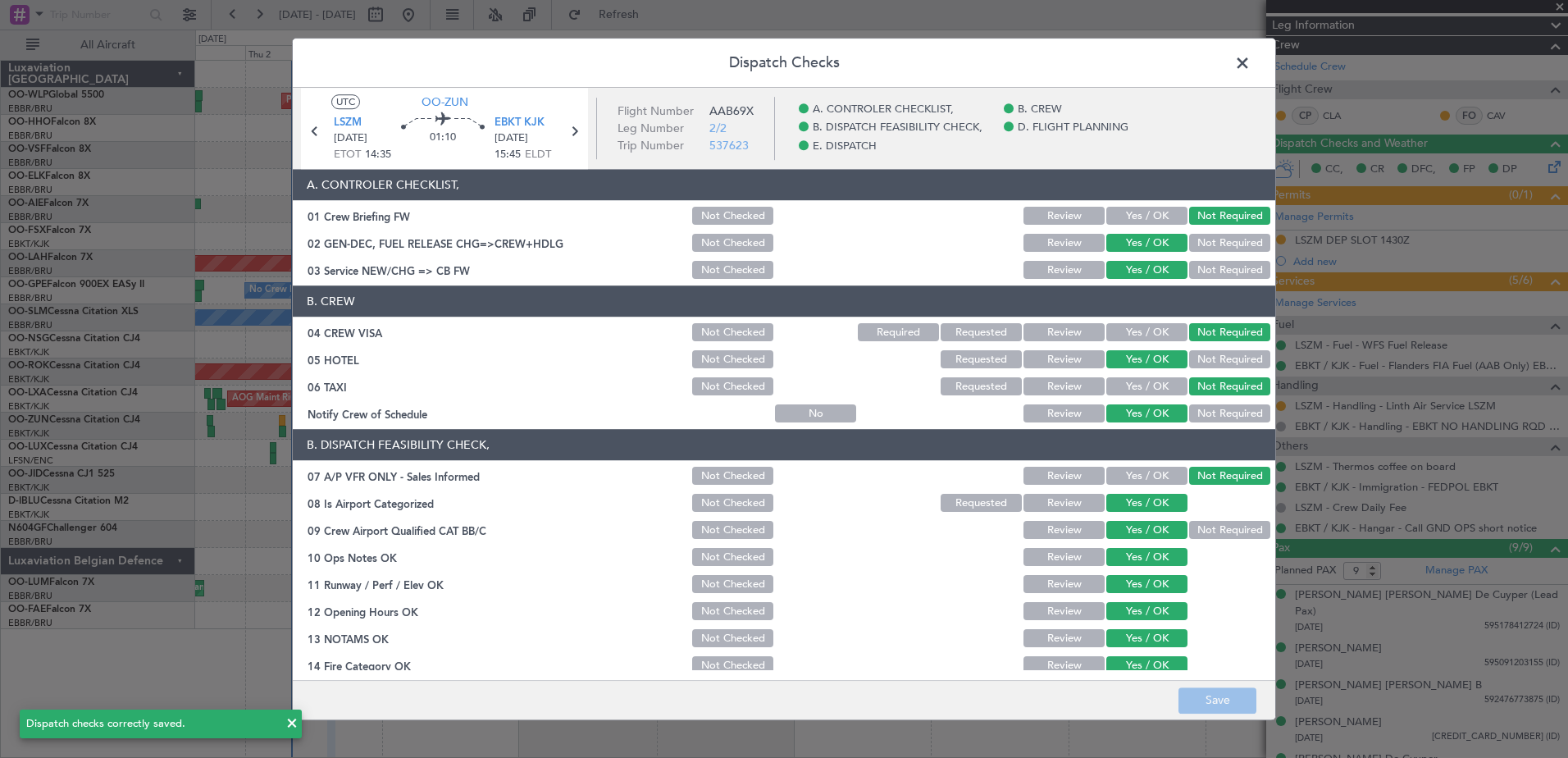
click at [1251, 64] on span at bounding box center [1251, 66] width 0 height 32
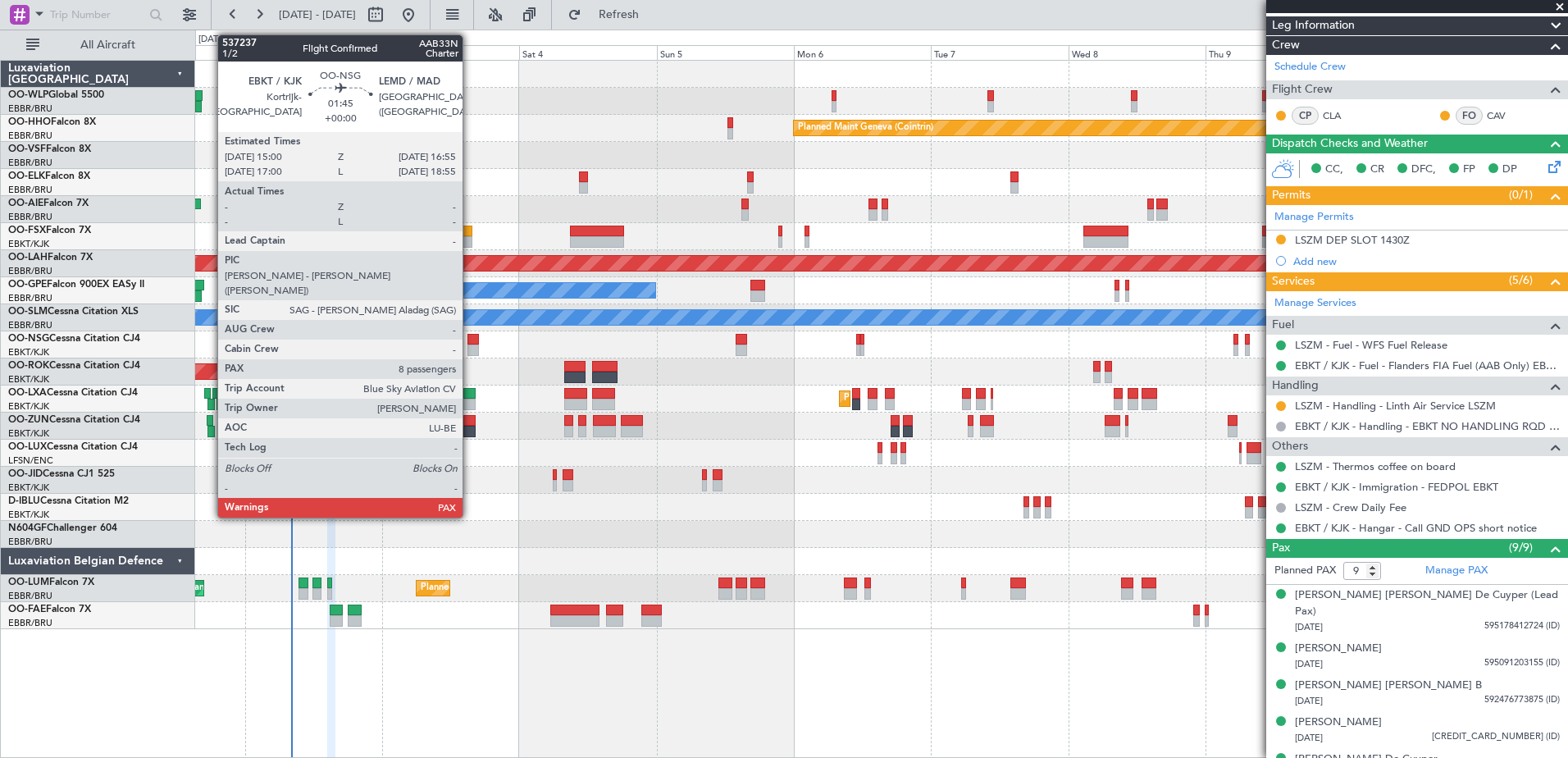
click at [469, 347] on div at bounding box center [473, 350] width 12 height 12
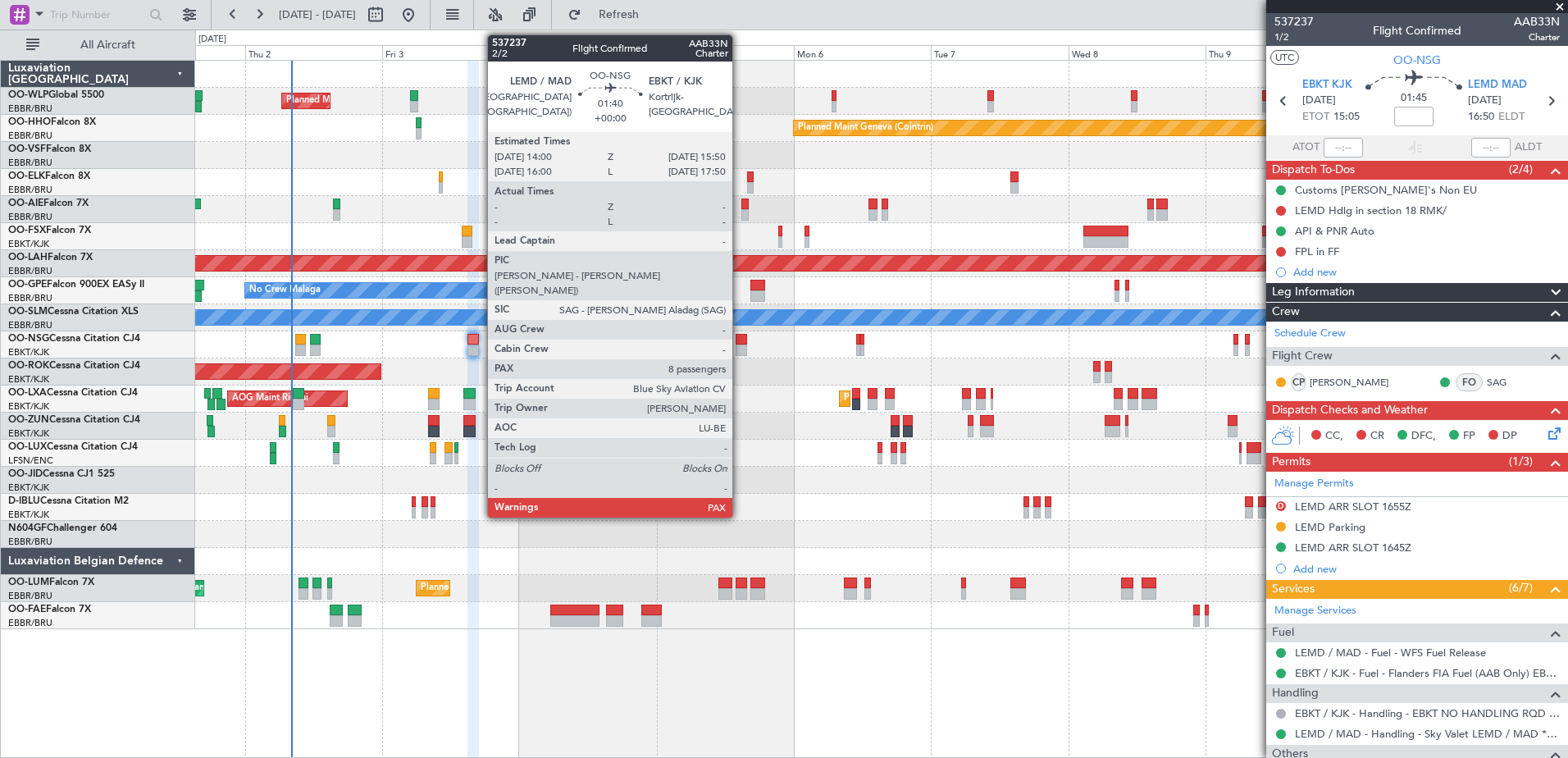
click at [740, 340] on div at bounding box center [740, 340] width 11 height 12
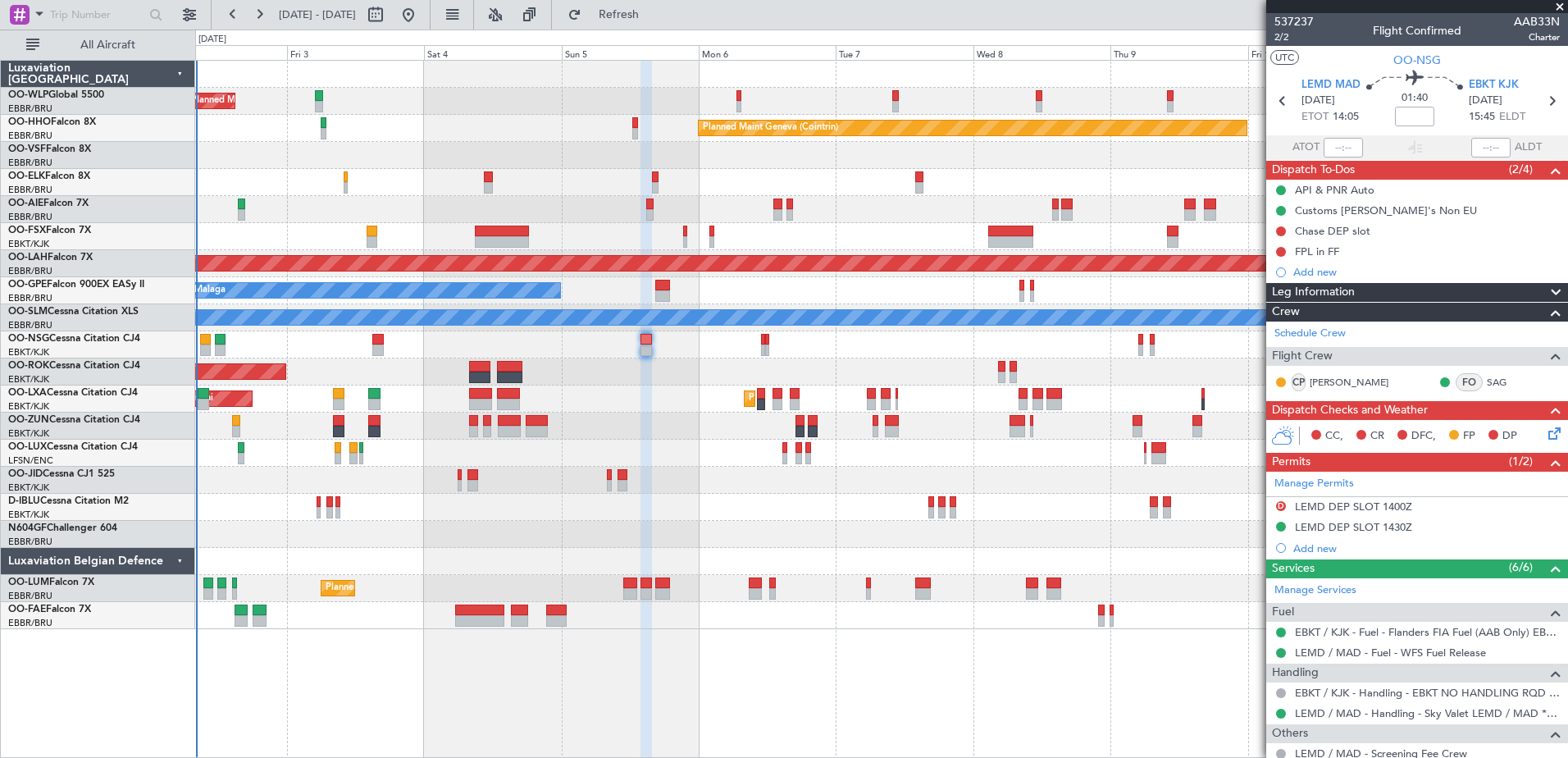
click at [503, 184] on div at bounding box center [881, 182] width 1372 height 27
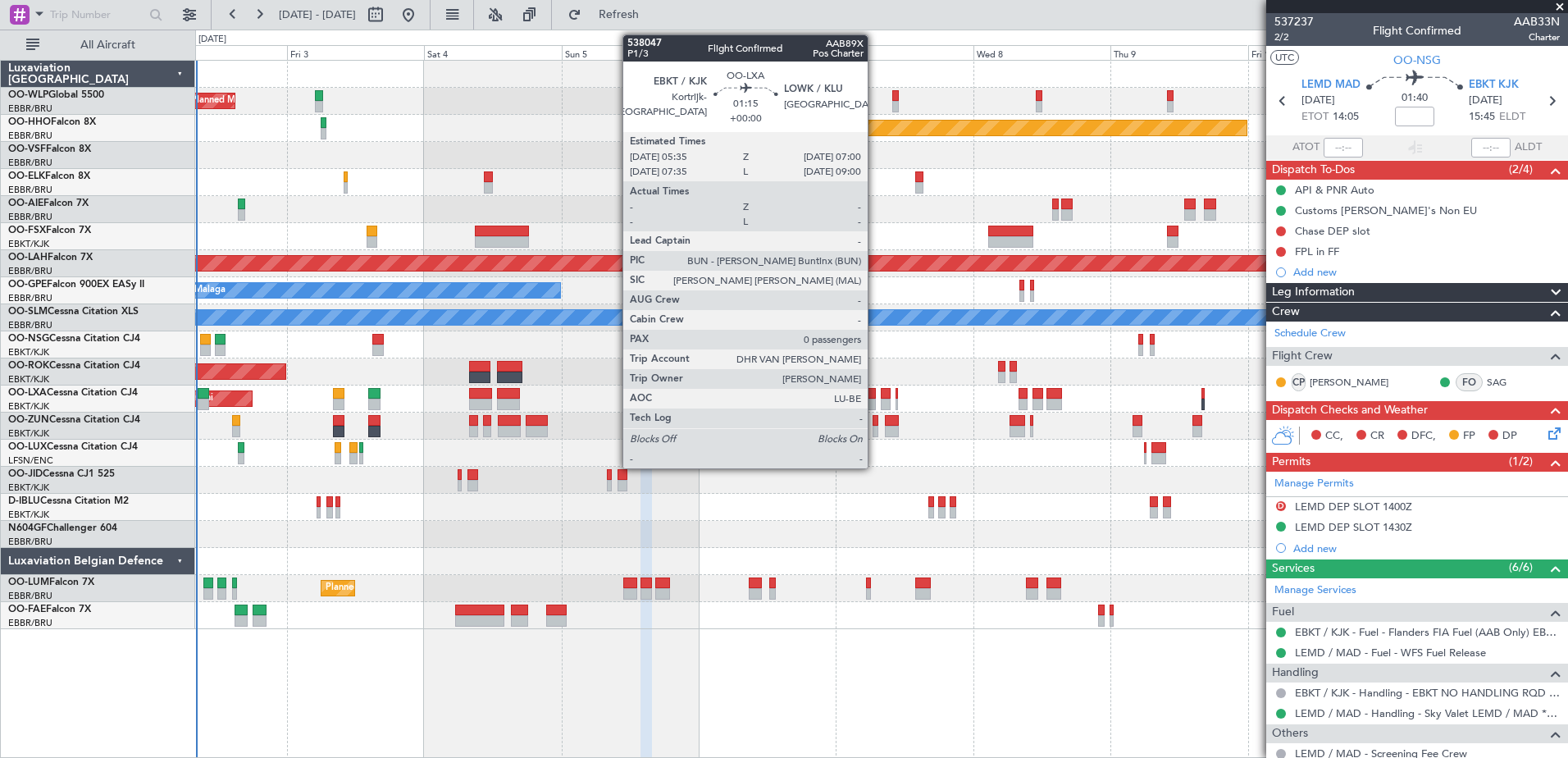
click at [875, 402] on div at bounding box center [871, 405] width 8 height 12
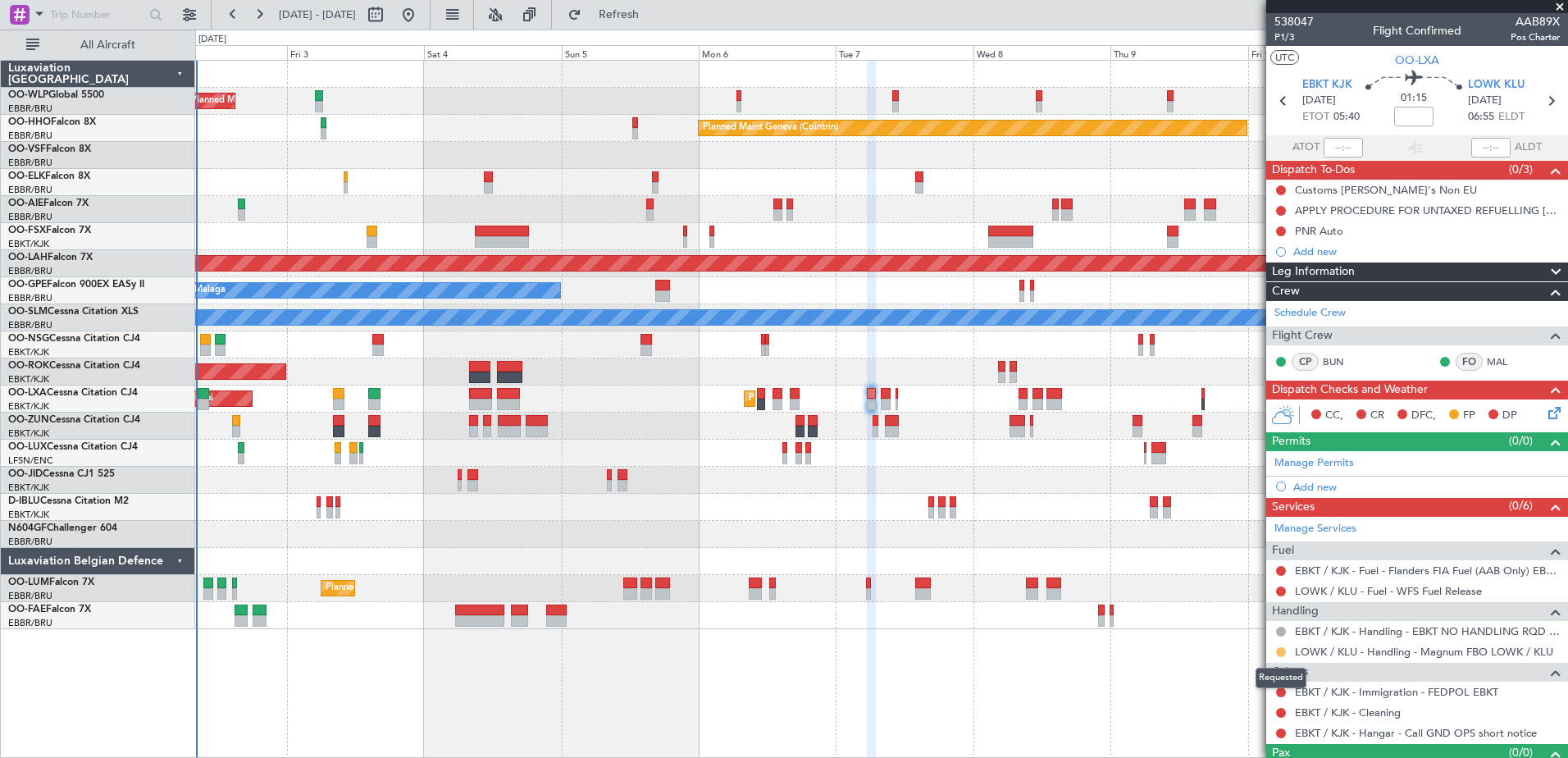
click at [1281, 652] on button at bounding box center [1280, 652] width 10 height 10
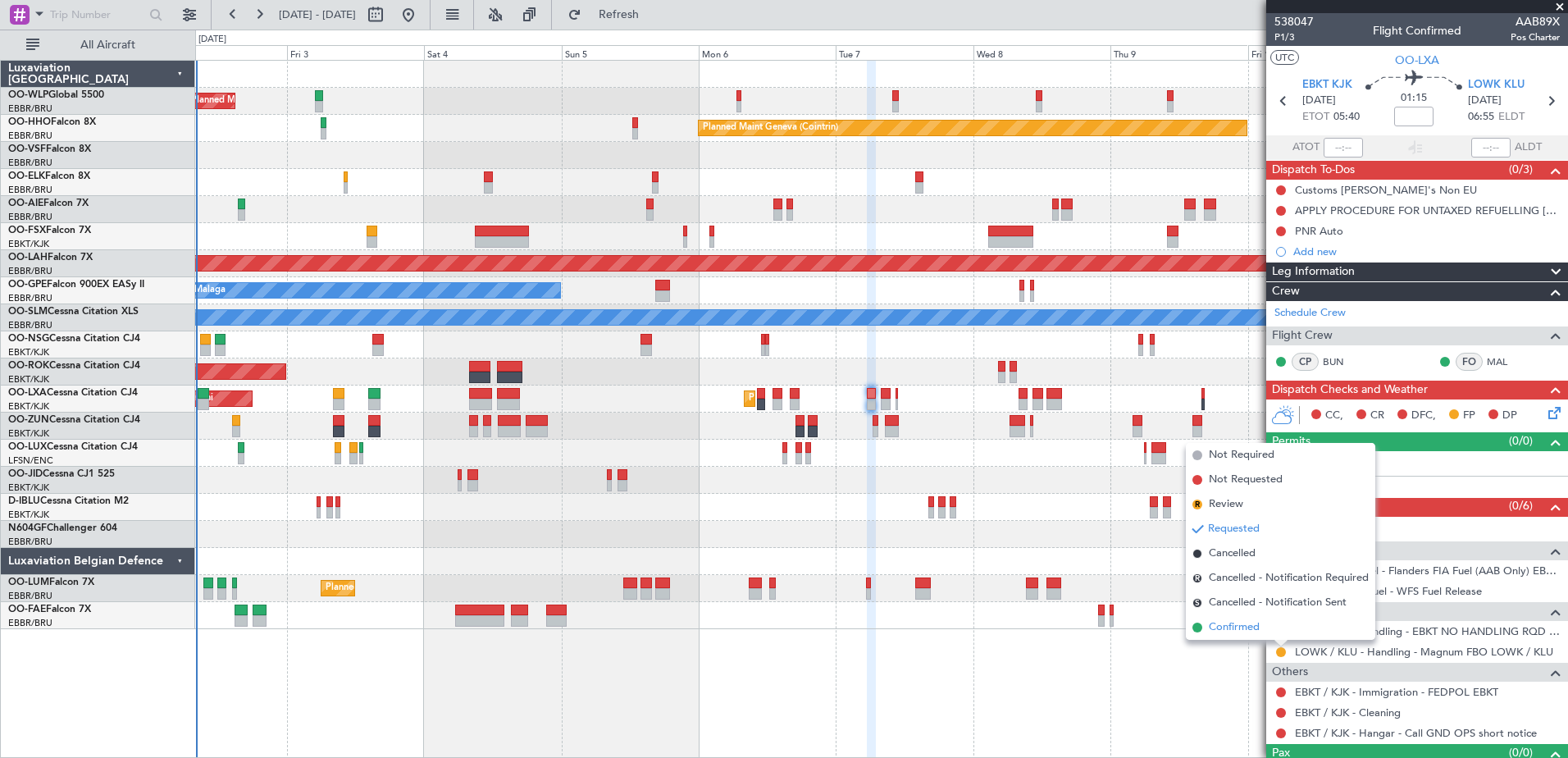
click at [1232, 630] on span "Confirmed" at bounding box center [1233, 628] width 51 height 17
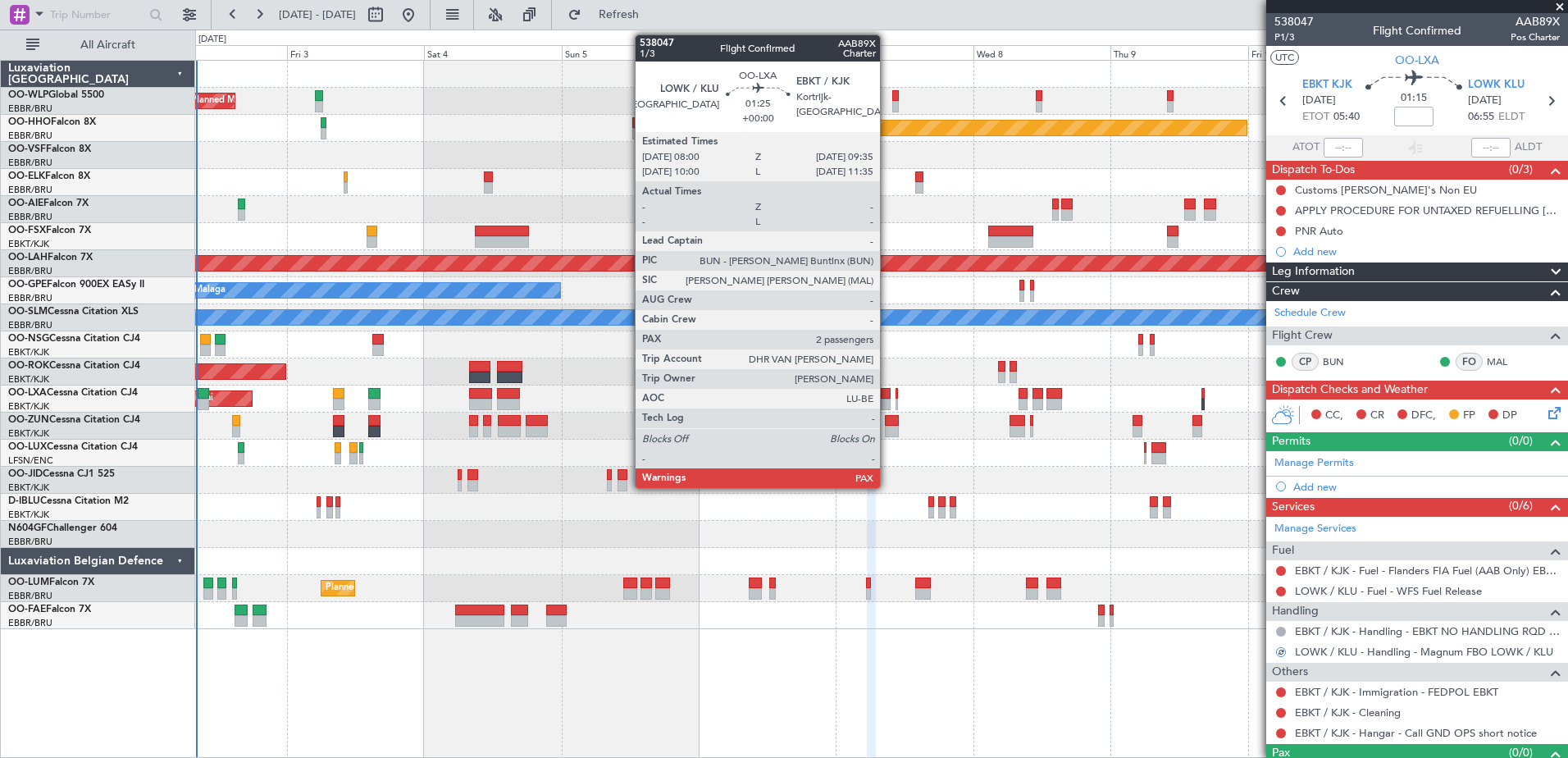
click at [887, 402] on div at bounding box center [886, 405] width 10 height 12
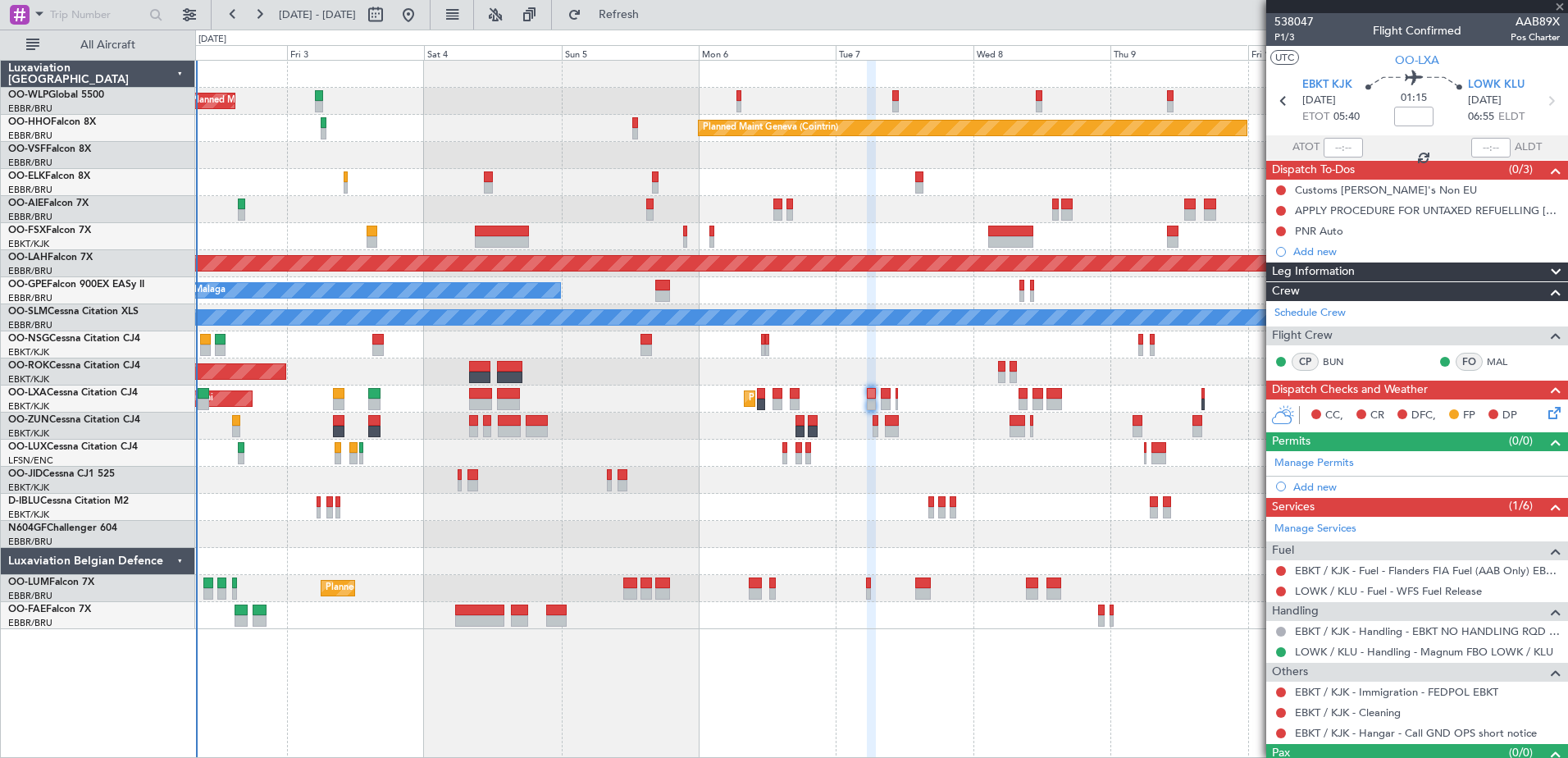
type input "2"
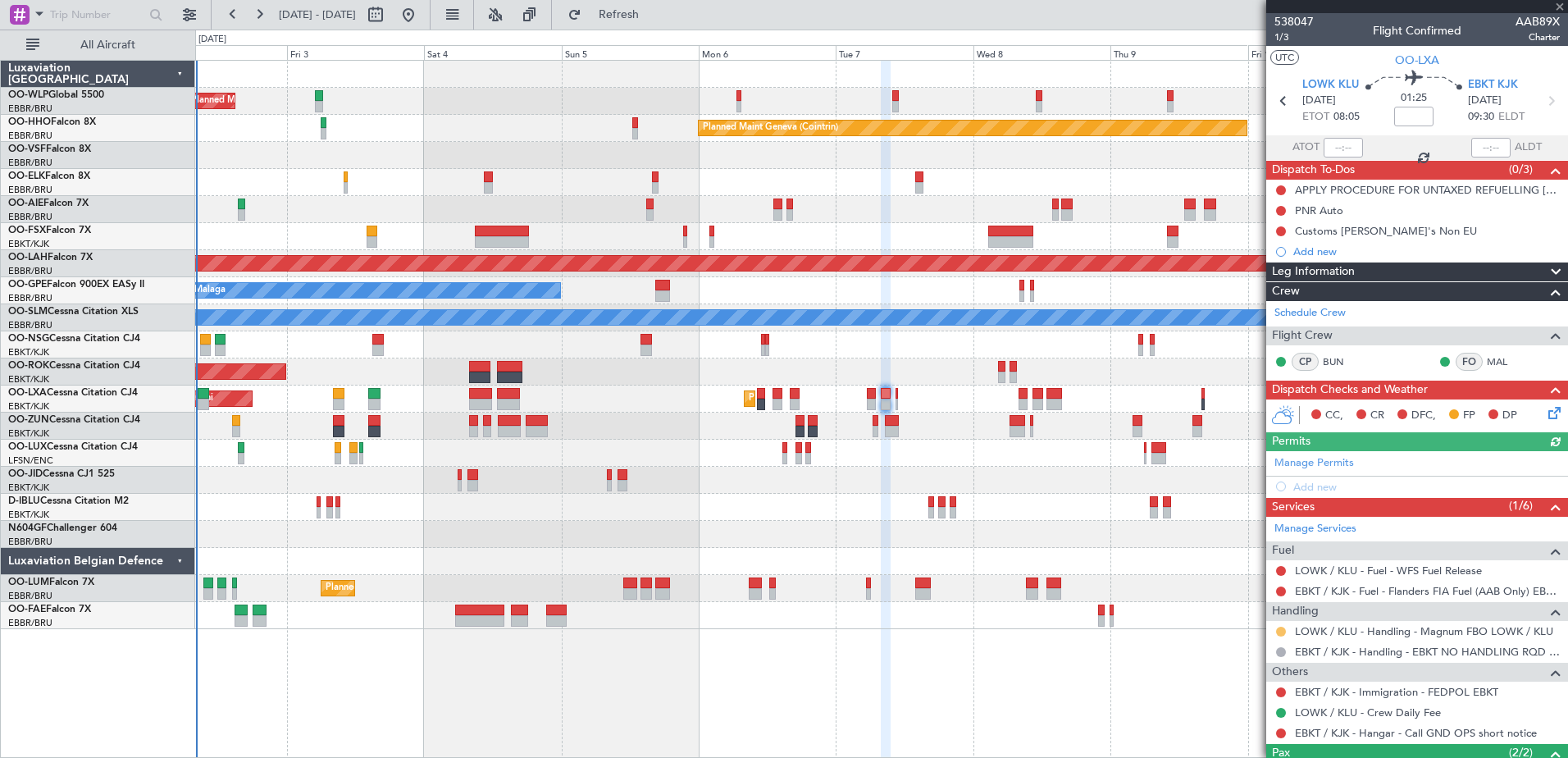
click at [1281, 628] on button at bounding box center [1280, 632] width 10 height 10
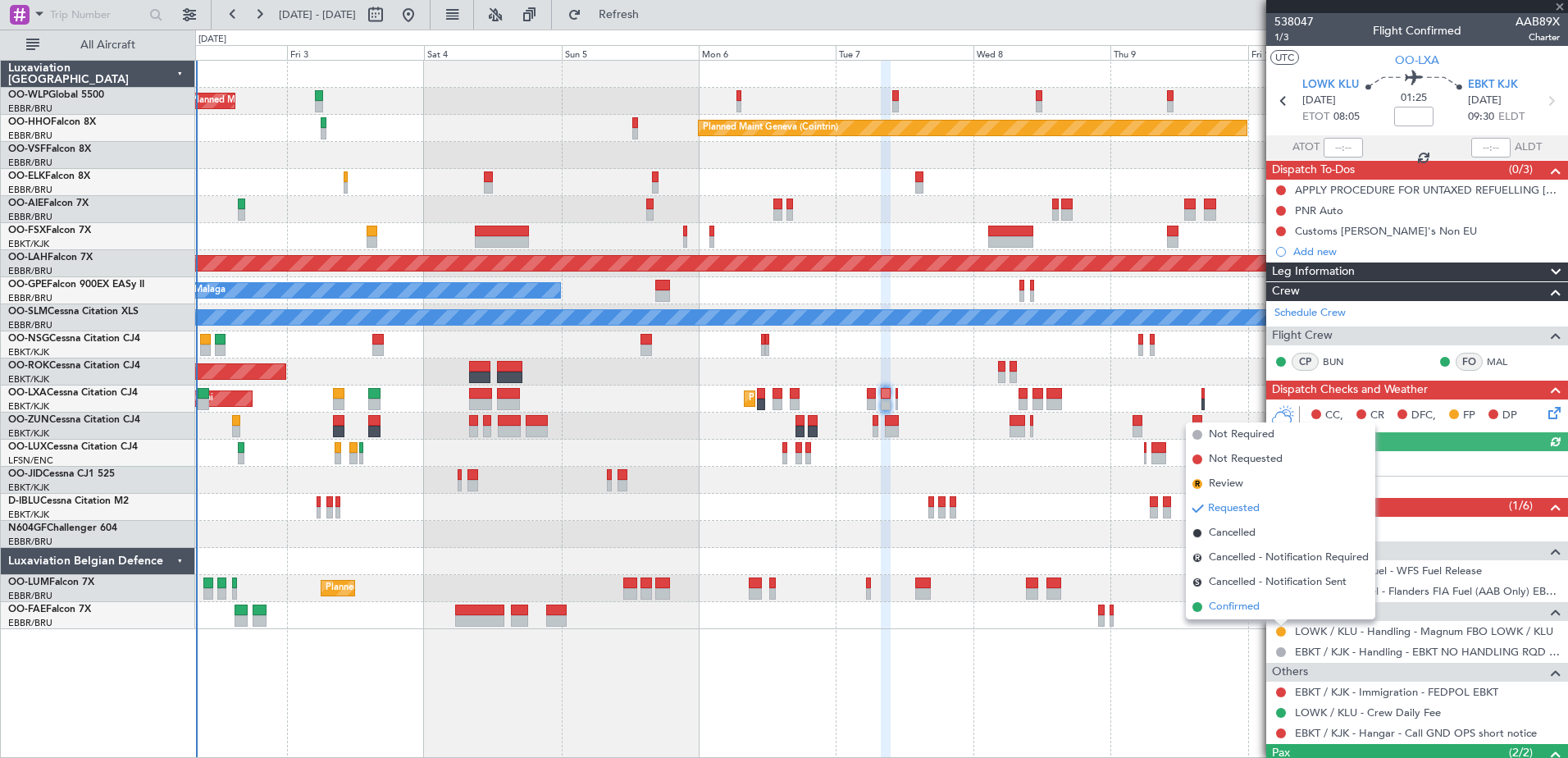
click at [1245, 608] on span "Confirmed" at bounding box center [1233, 607] width 51 height 17
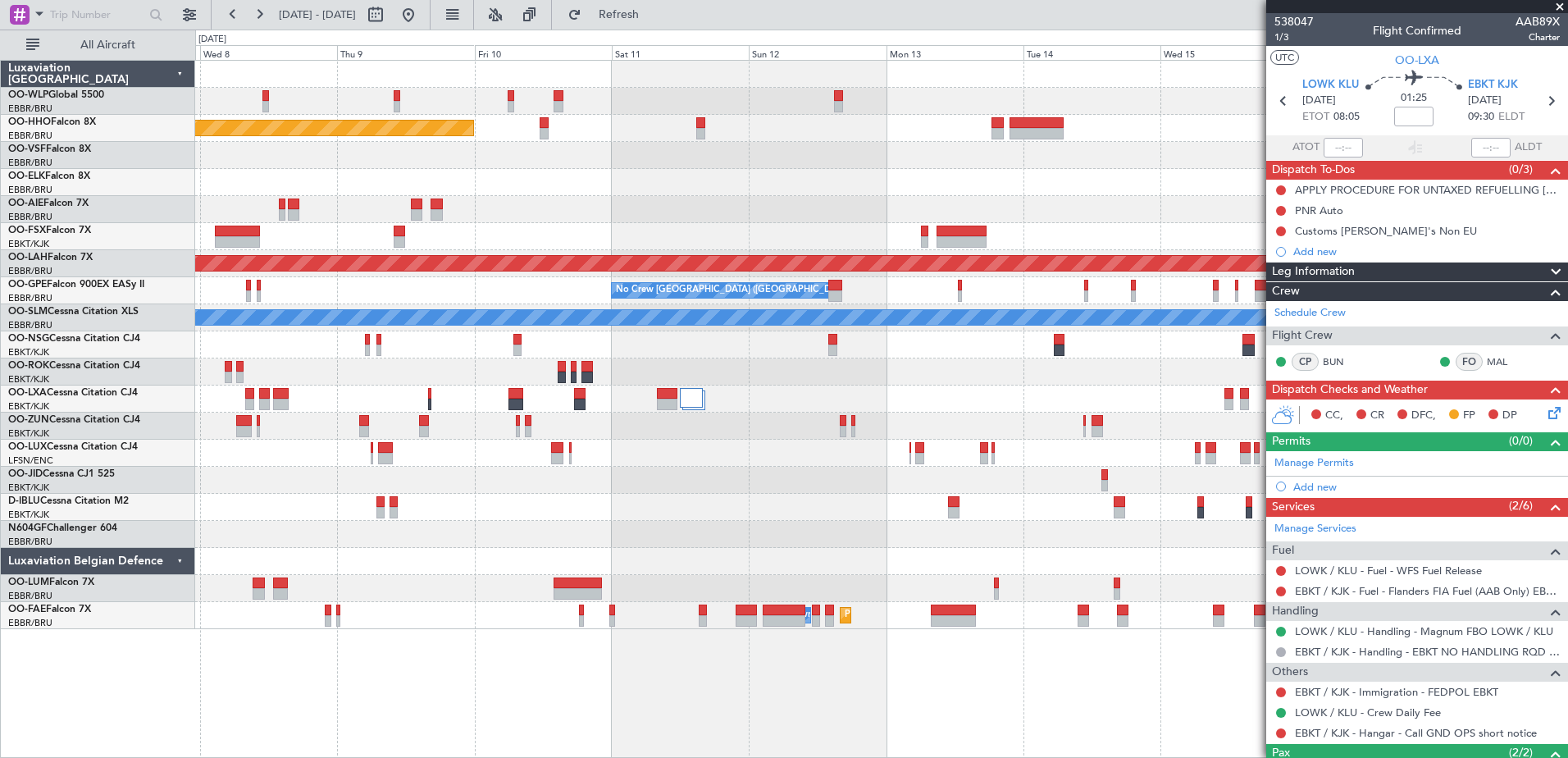
click at [273, 415] on div "Planned Maint Geneva (Cointrin) Planned Maint Alton-st Louis (St Louis Regl) No…" at bounding box center [881, 345] width 1372 height 568
click at [25, 8] on div at bounding box center [20, 15] width 20 height 20
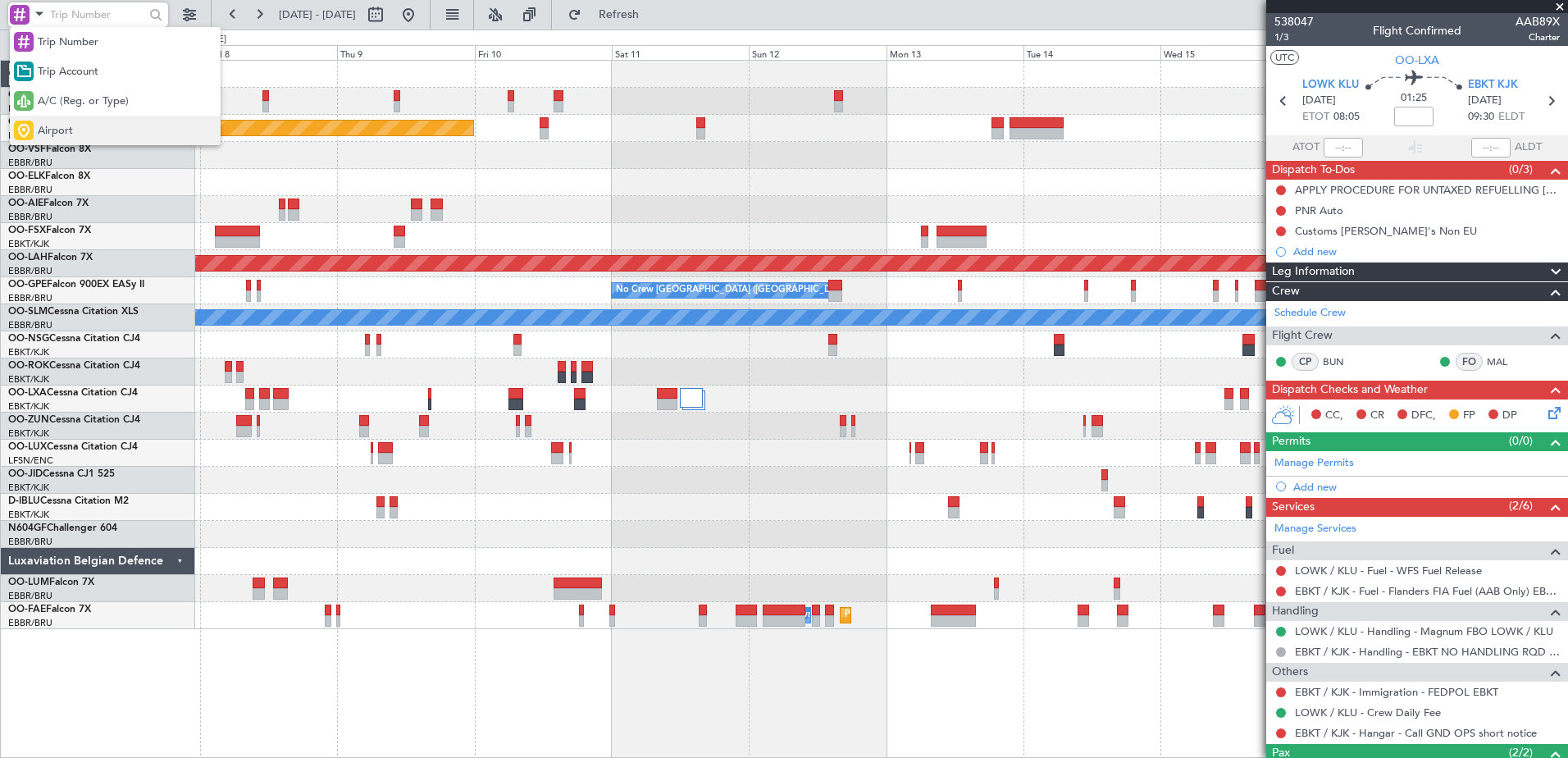
click at [65, 124] on span "Airport" at bounding box center [55, 131] width 35 height 17
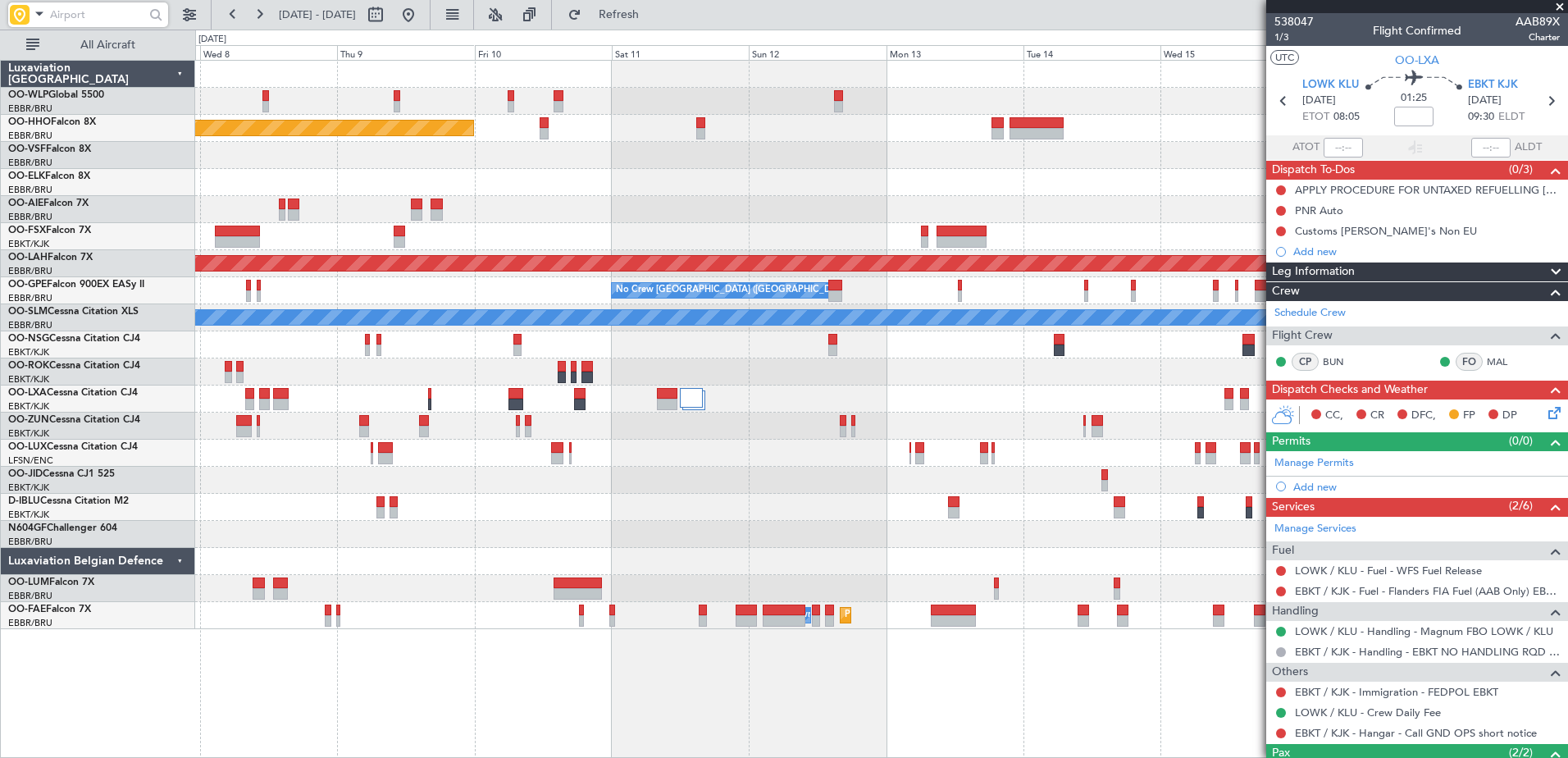
click at [81, 17] on input "text" at bounding box center [96, 15] width 94 height 25
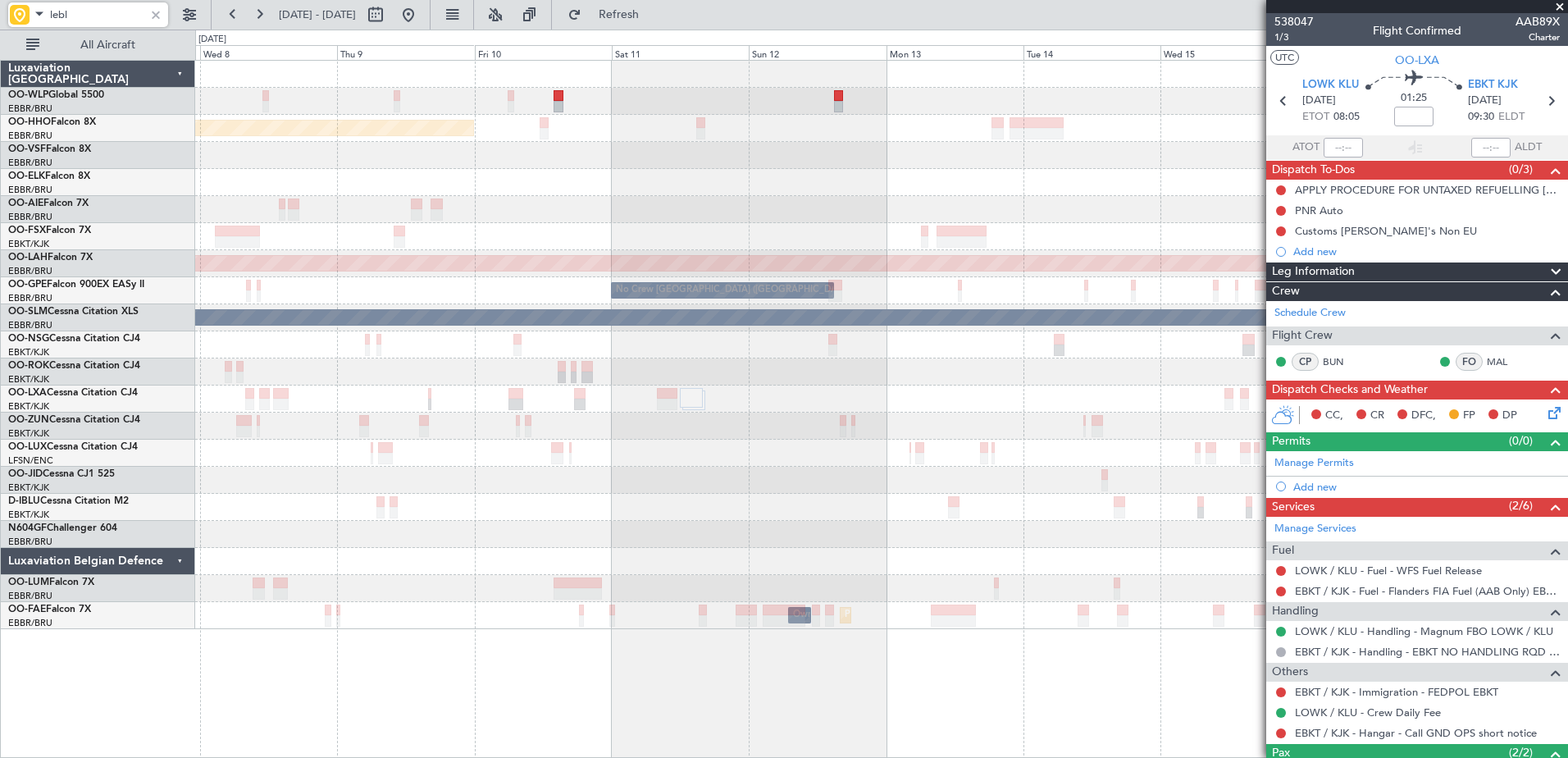
type input "lebl"
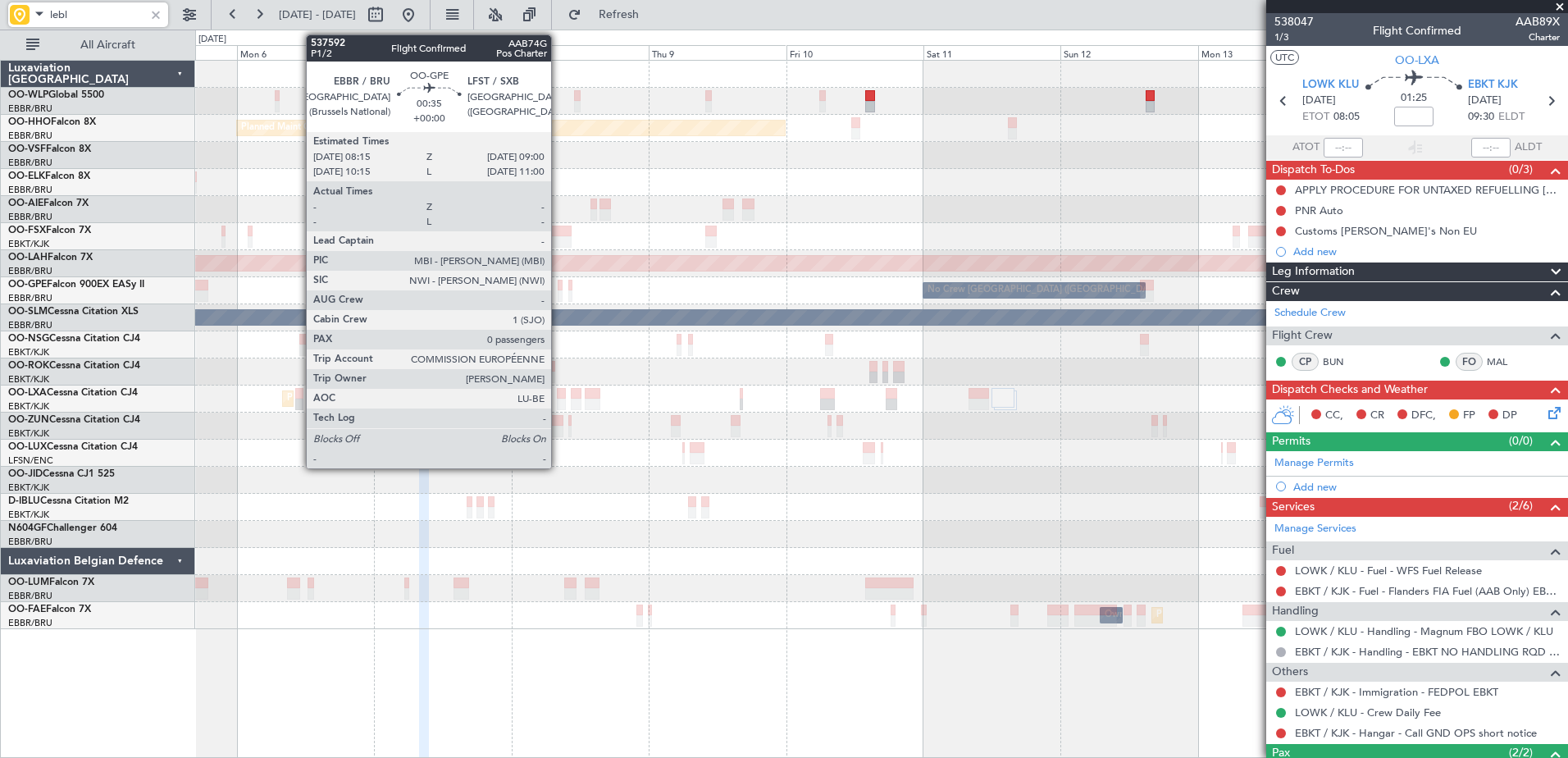
click at [558, 288] on div at bounding box center [560, 285] width 5 height 12
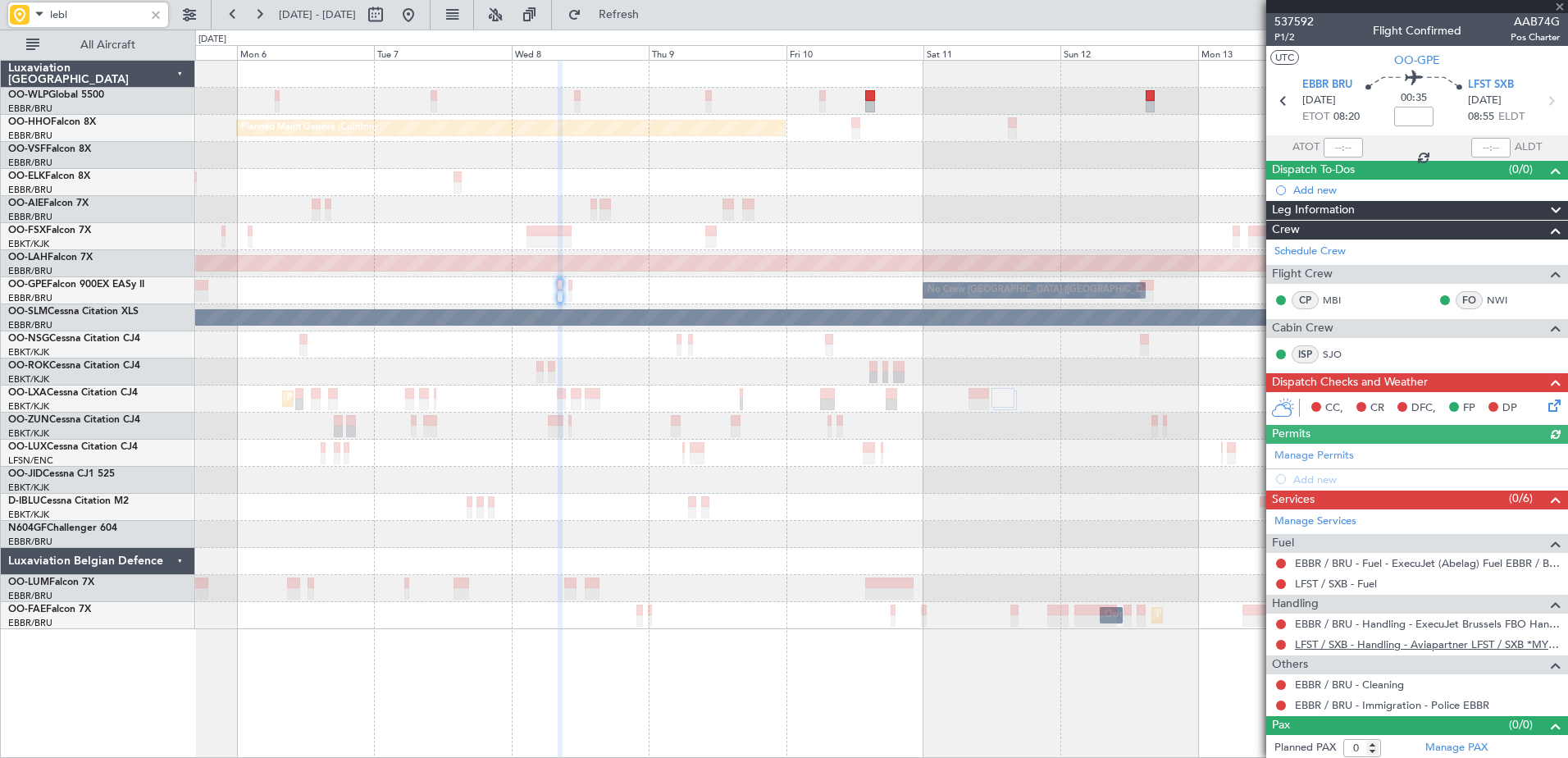
scroll to position [3, 0]
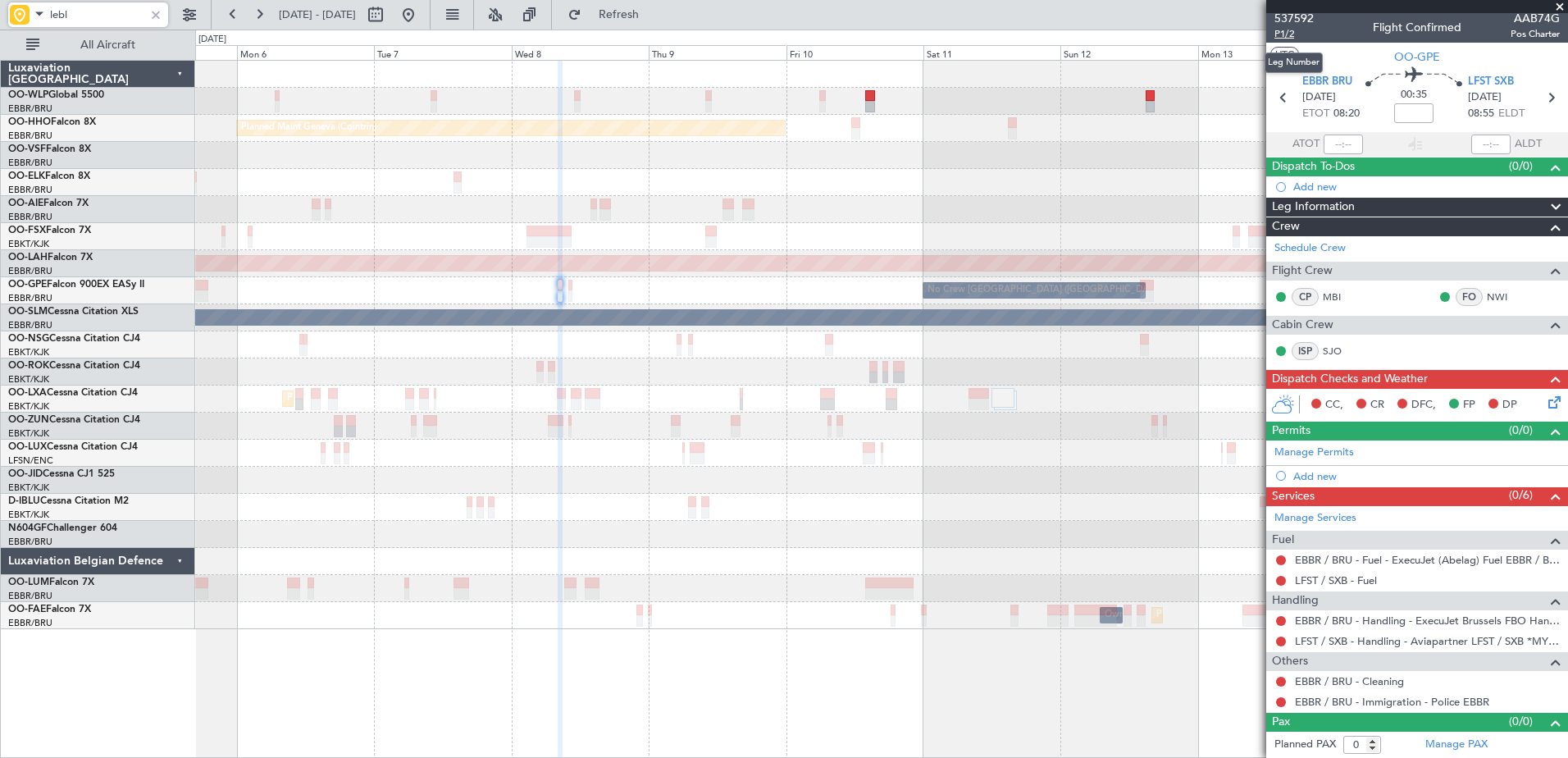
click at [1294, 31] on span "P1/2" at bounding box center [1293, 34] width 39 height 14
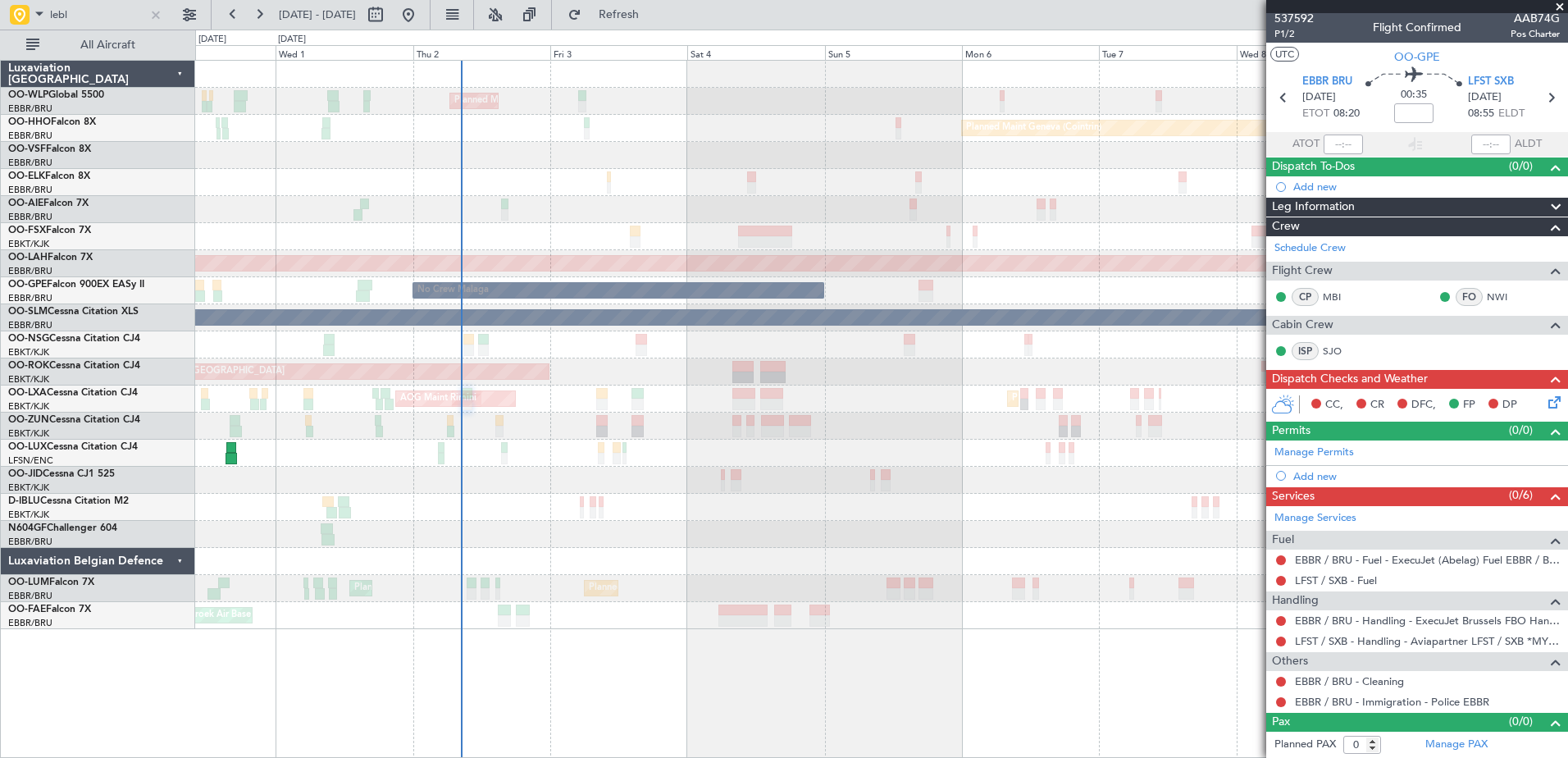
click at [1168, 505] on div "Planned Maint Milan (Linate) Planned Maint Geneva ([GEOGRAPHIC_DATA]) Planned M…" at bounding box center [881, 345] width 1372 height 568
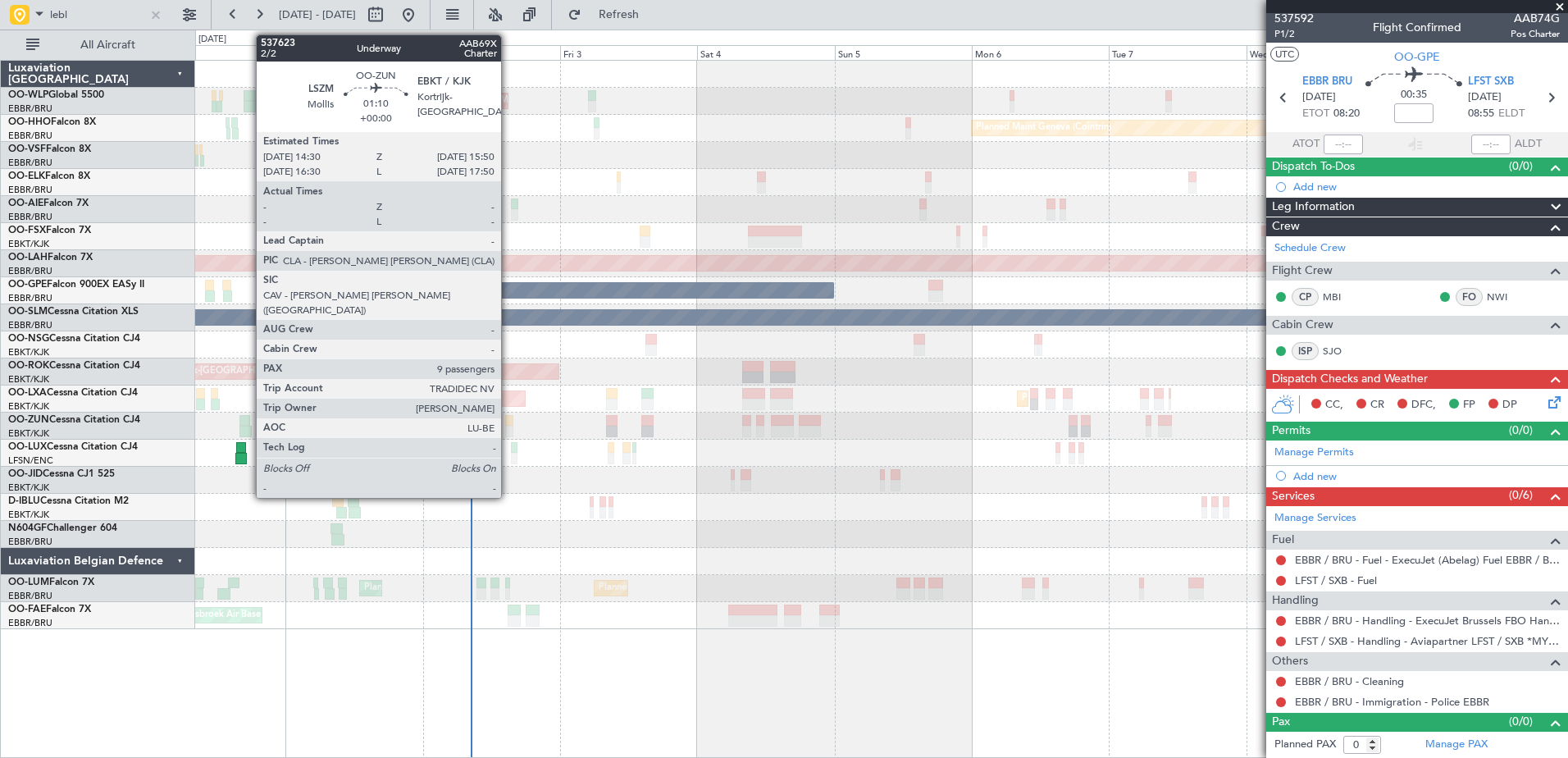
click at [510, 431] on div at bounding box center [509, 431] width 8 height 12
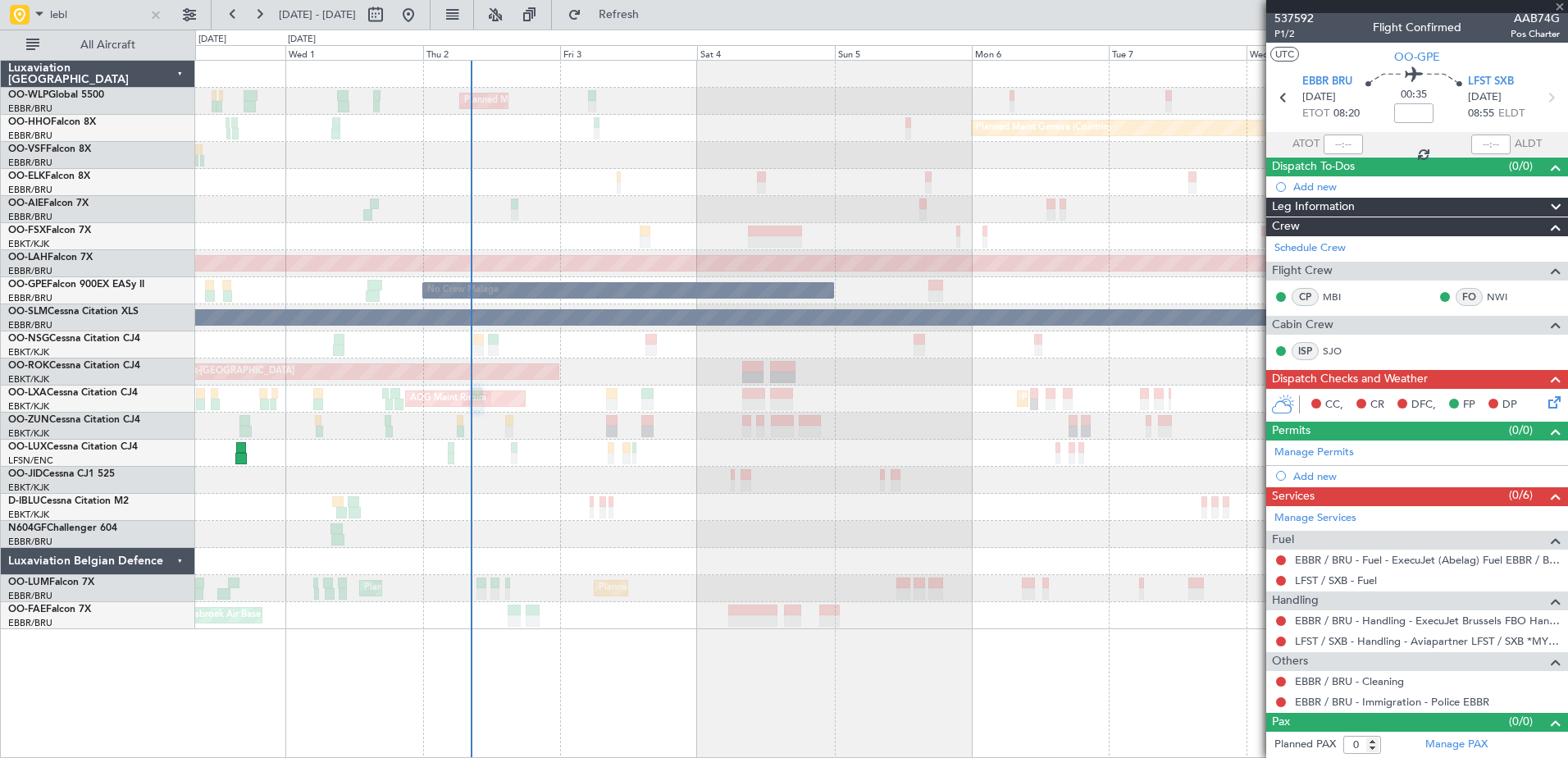
type input "9"
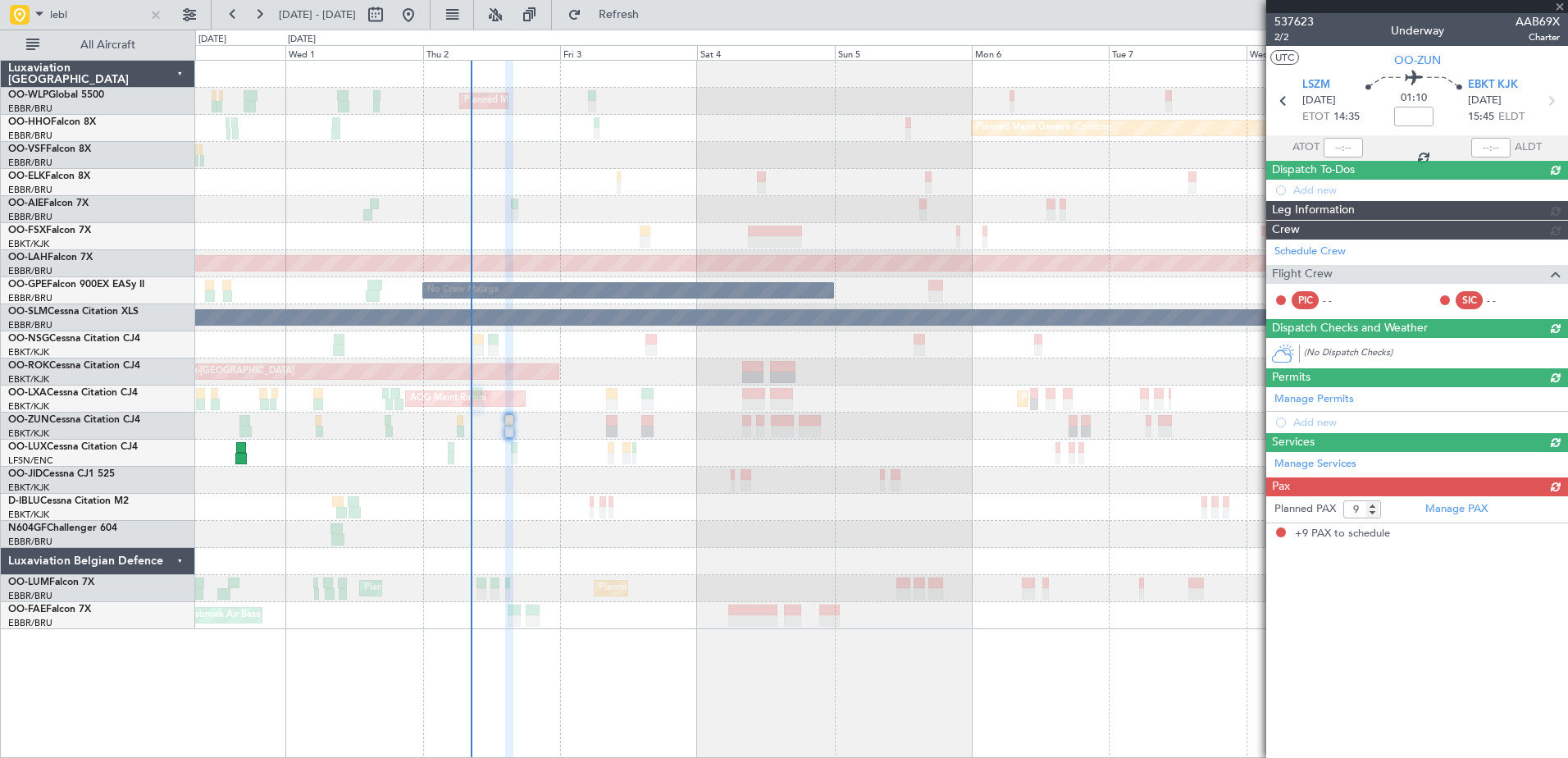
scroll to position [0, 0]
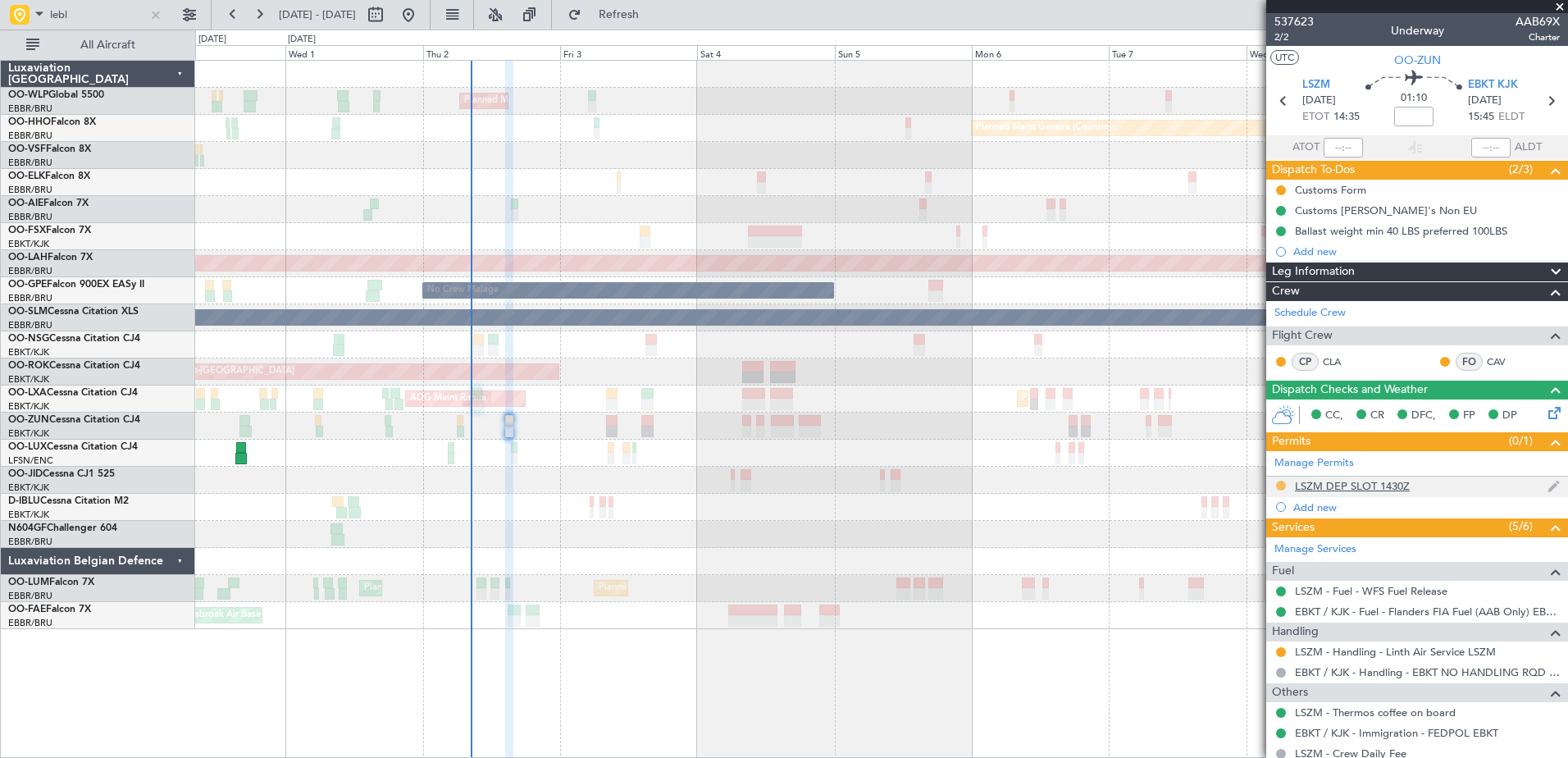
click at [1283, 486] on button at bounding box center [1280, 485] width 10 height 10
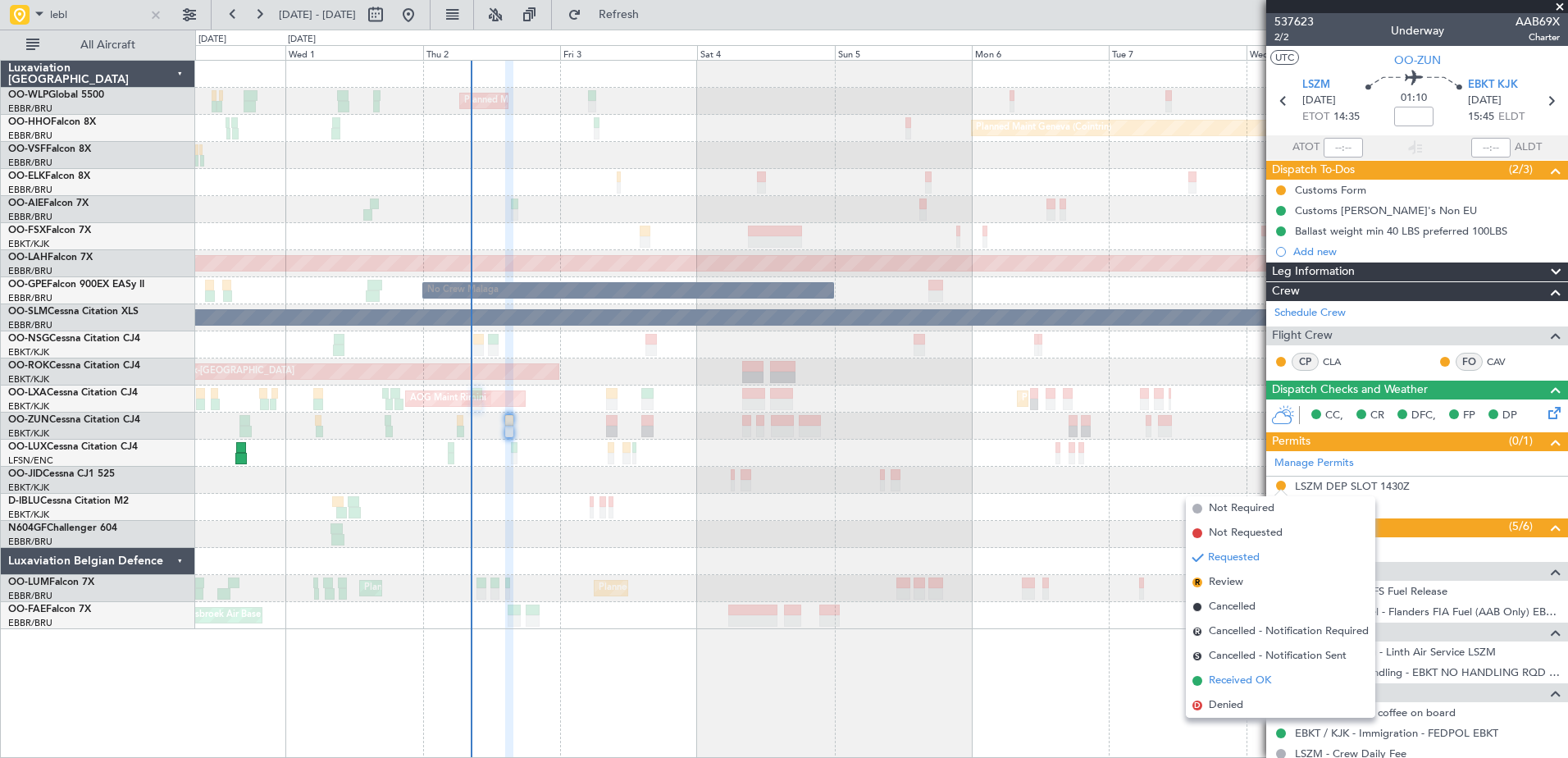
click at [1213, 686] on span "Received OK" at bounding box center [1239, 681] width 62 height 17
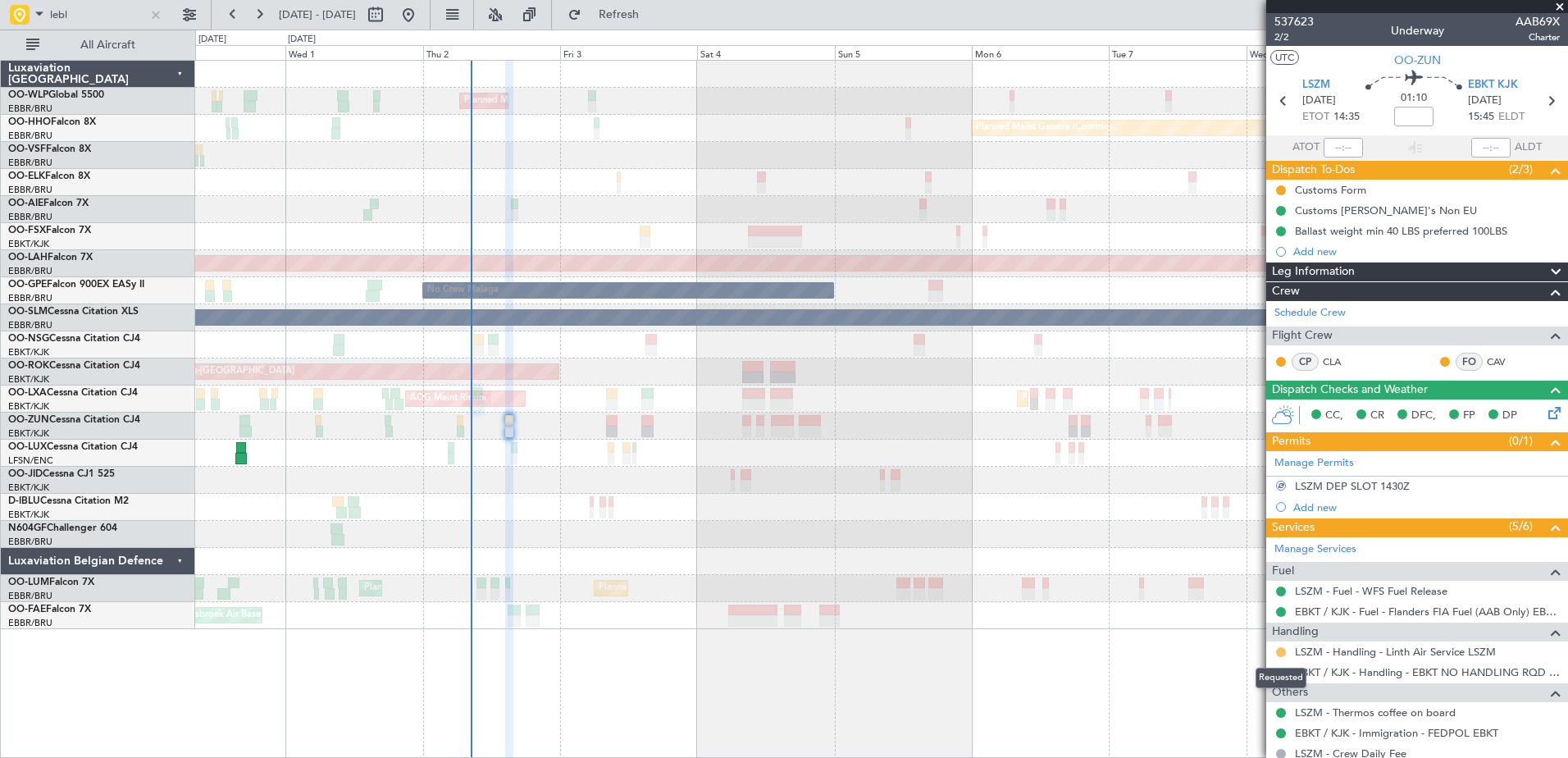
click at [1278, 649] on button at bounding box center [1280, 652] width 10 height 10
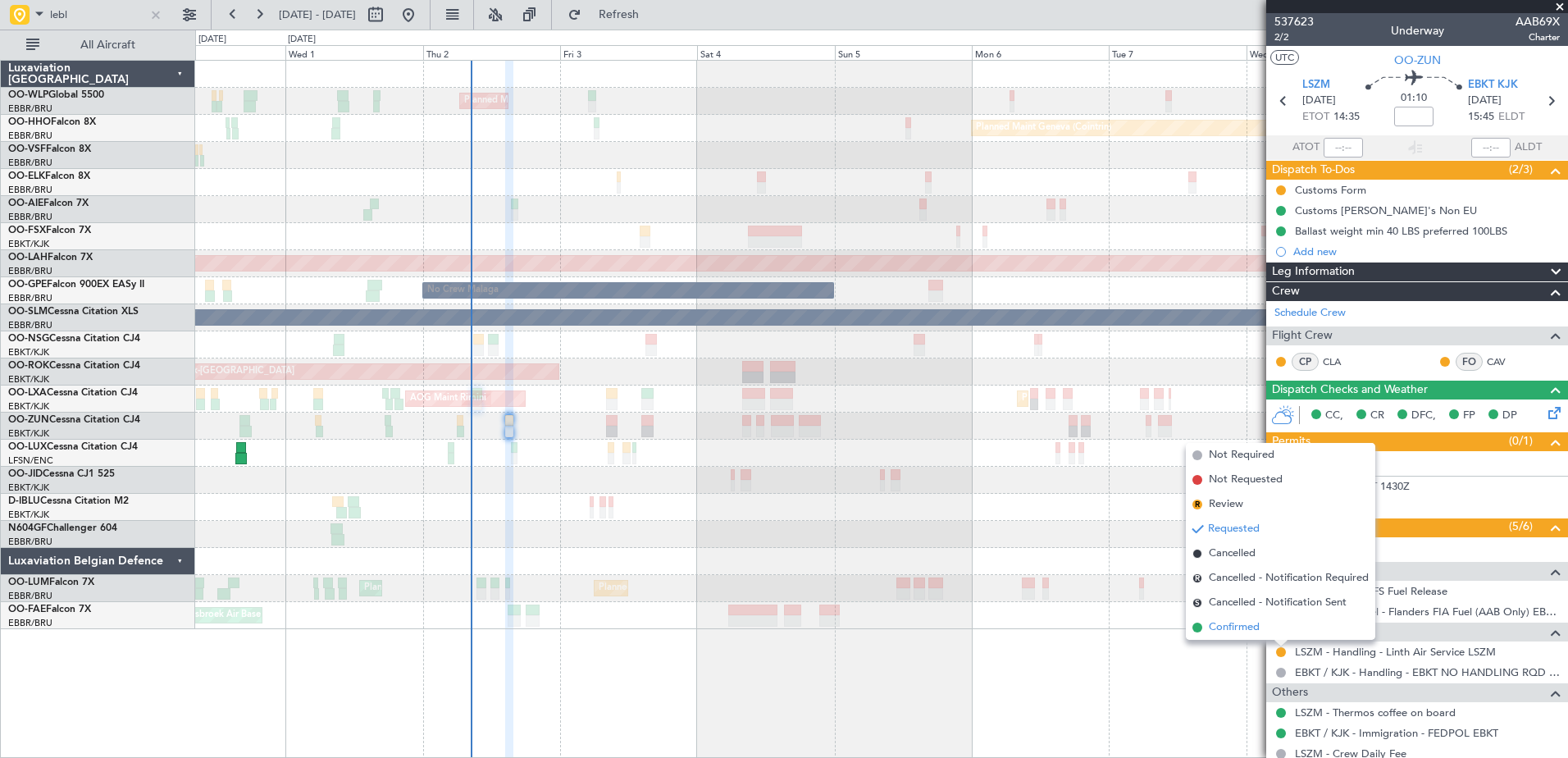
click at [1202, 628] on span at bounding box center [1197, 628] width 10 height 10
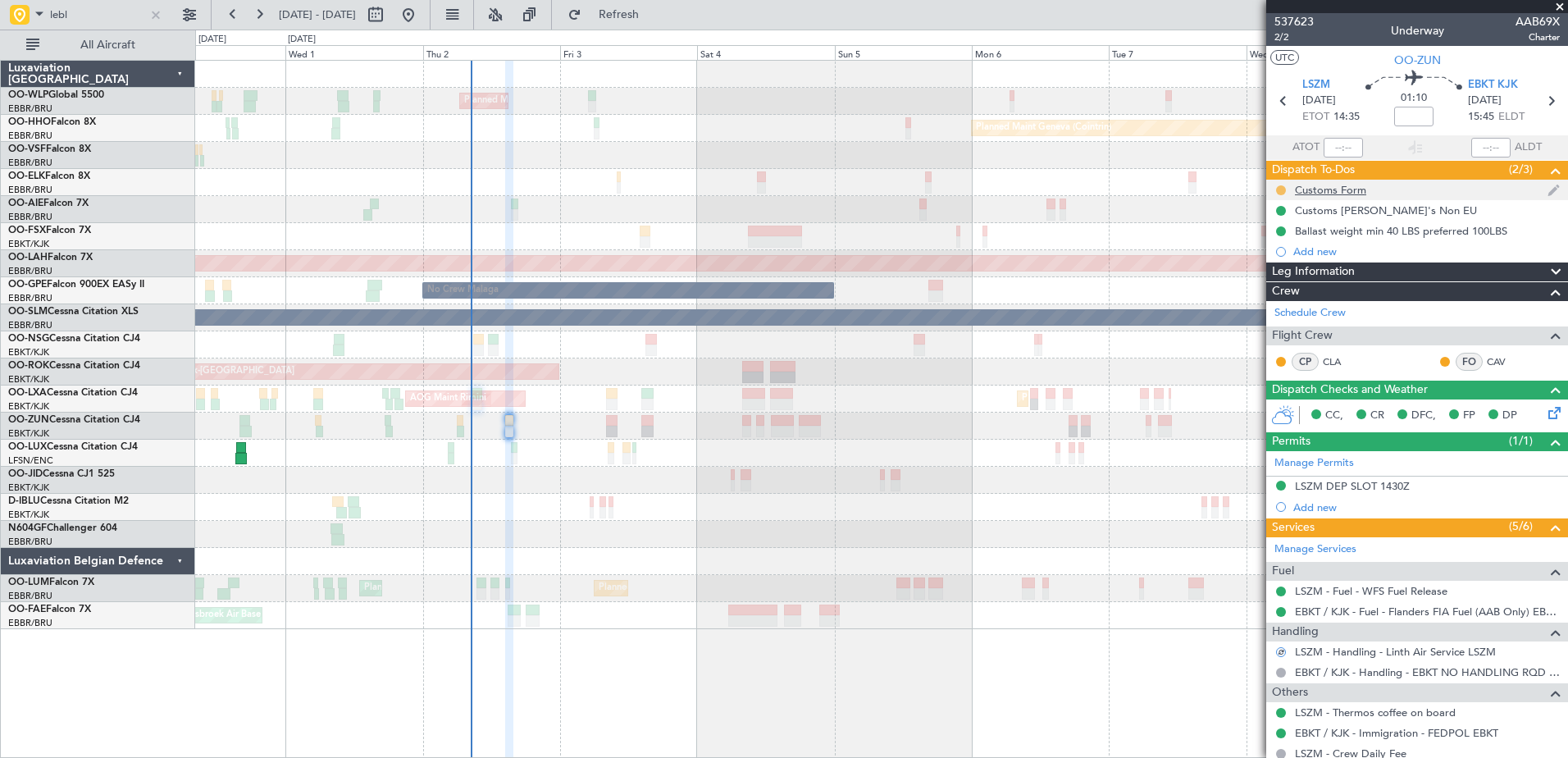
click at [1280, 192] on button at bounding box center [1280, 190] width 10 height 10
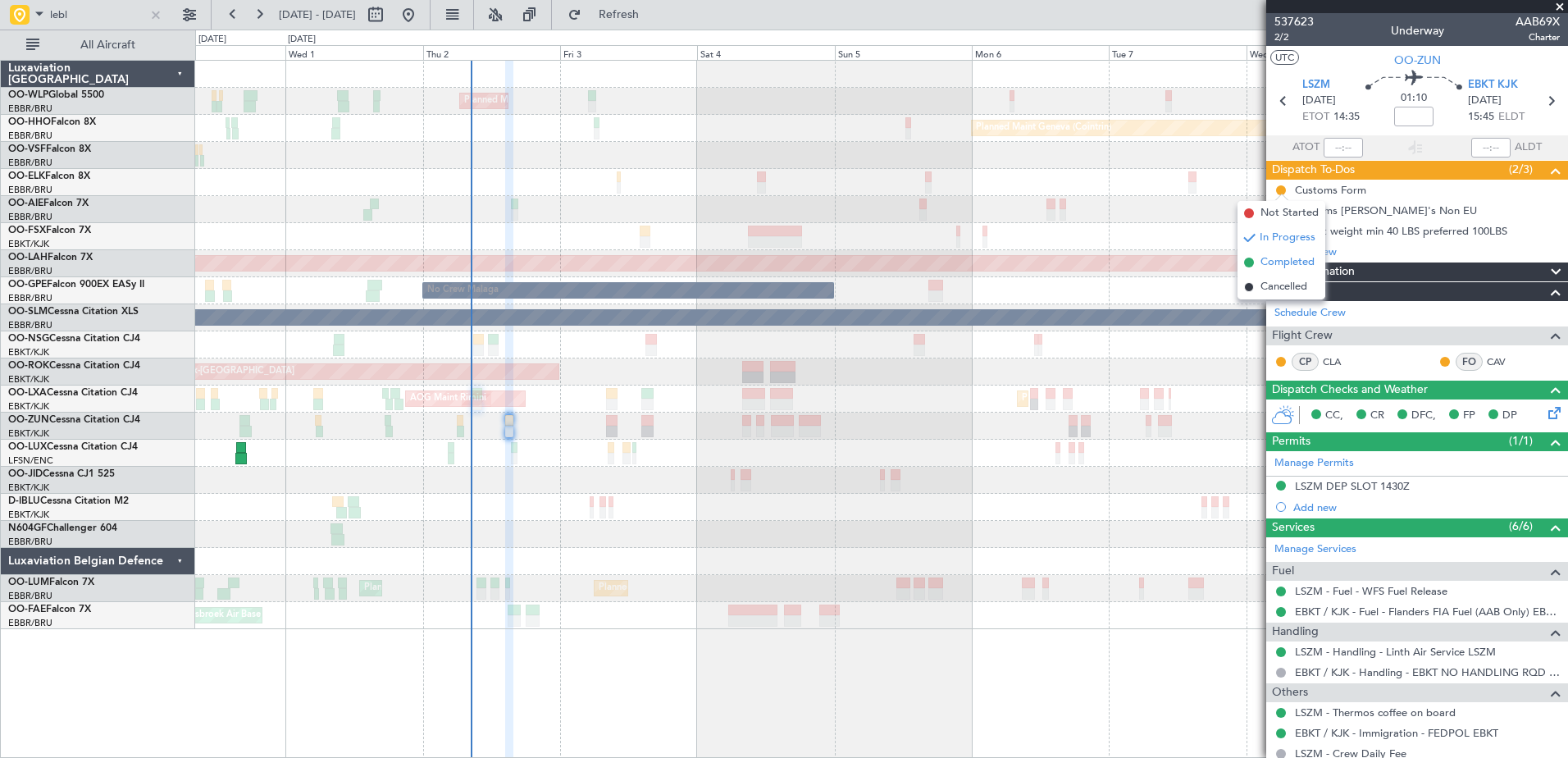
click at [1271, 266] on span "Completed" at bounding box center [1287, 263] width 54 height 17
click at [159, 17] on div at bounding box center [156, 15] width 18 height 18
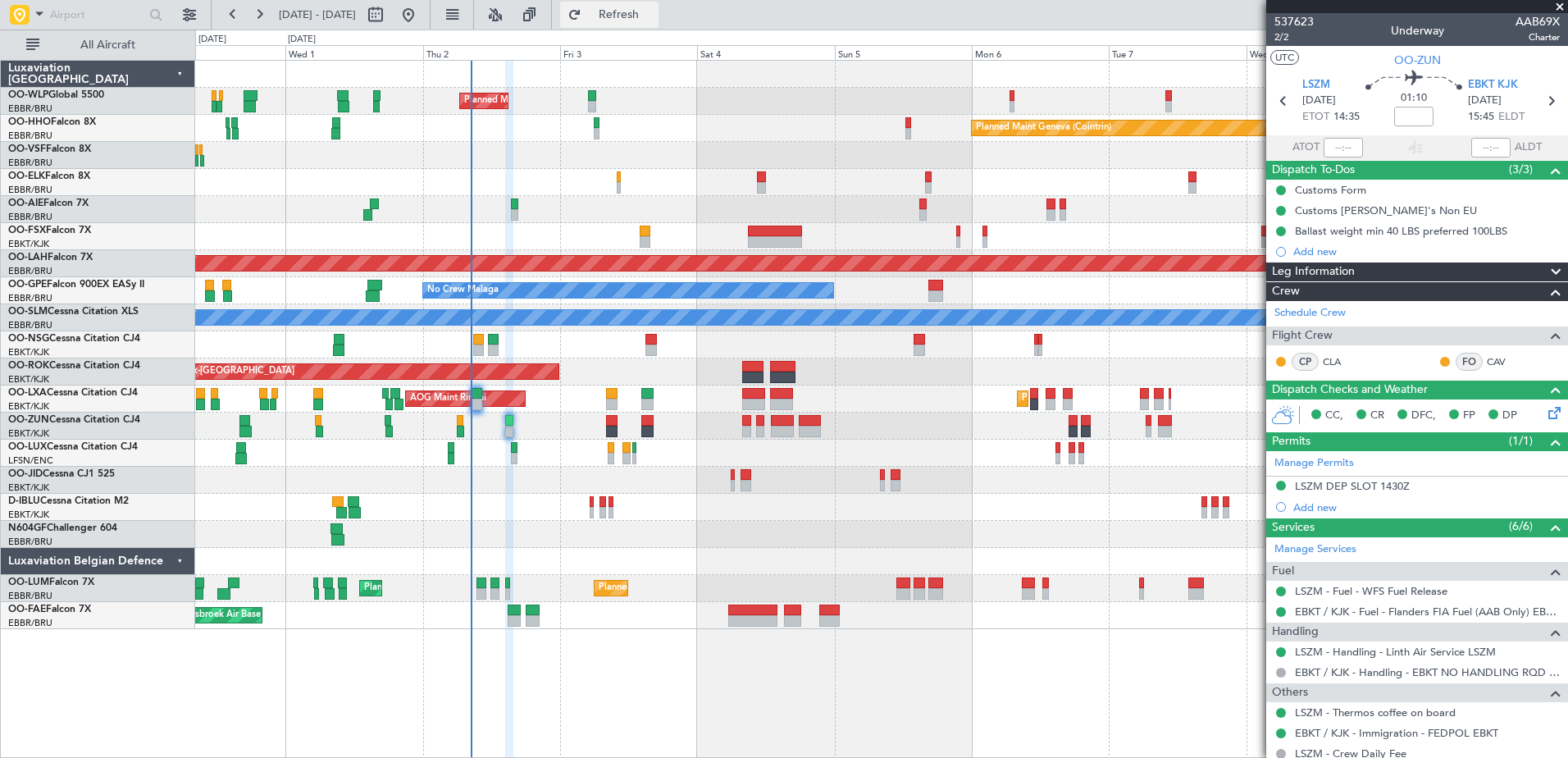
click at [649, 25] on button "Refresh" at bounding box center [609, 15] width 98 height 27
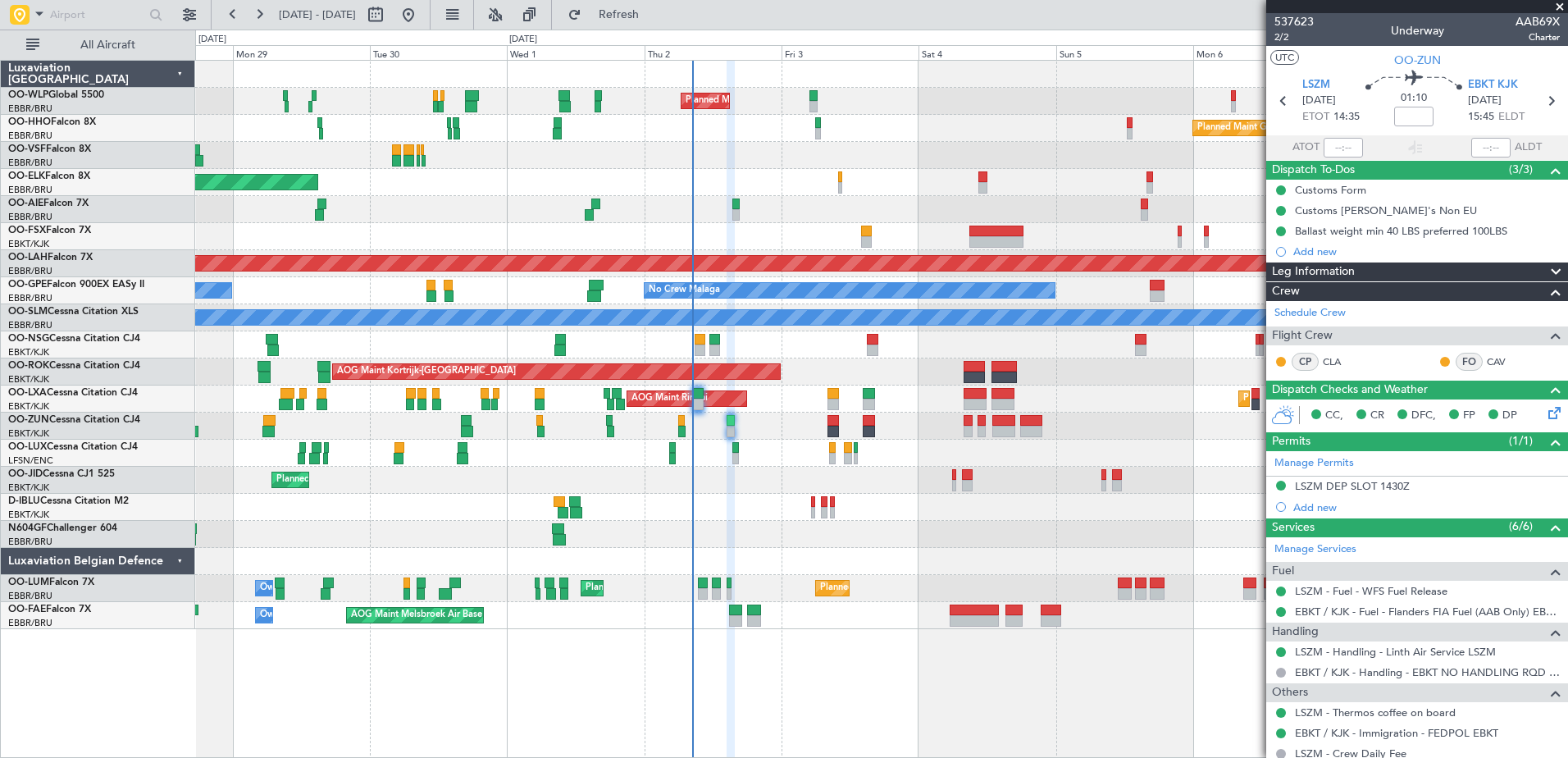
click at [745, 541] on div at bounding box center [881, 534] width 1372 height 27
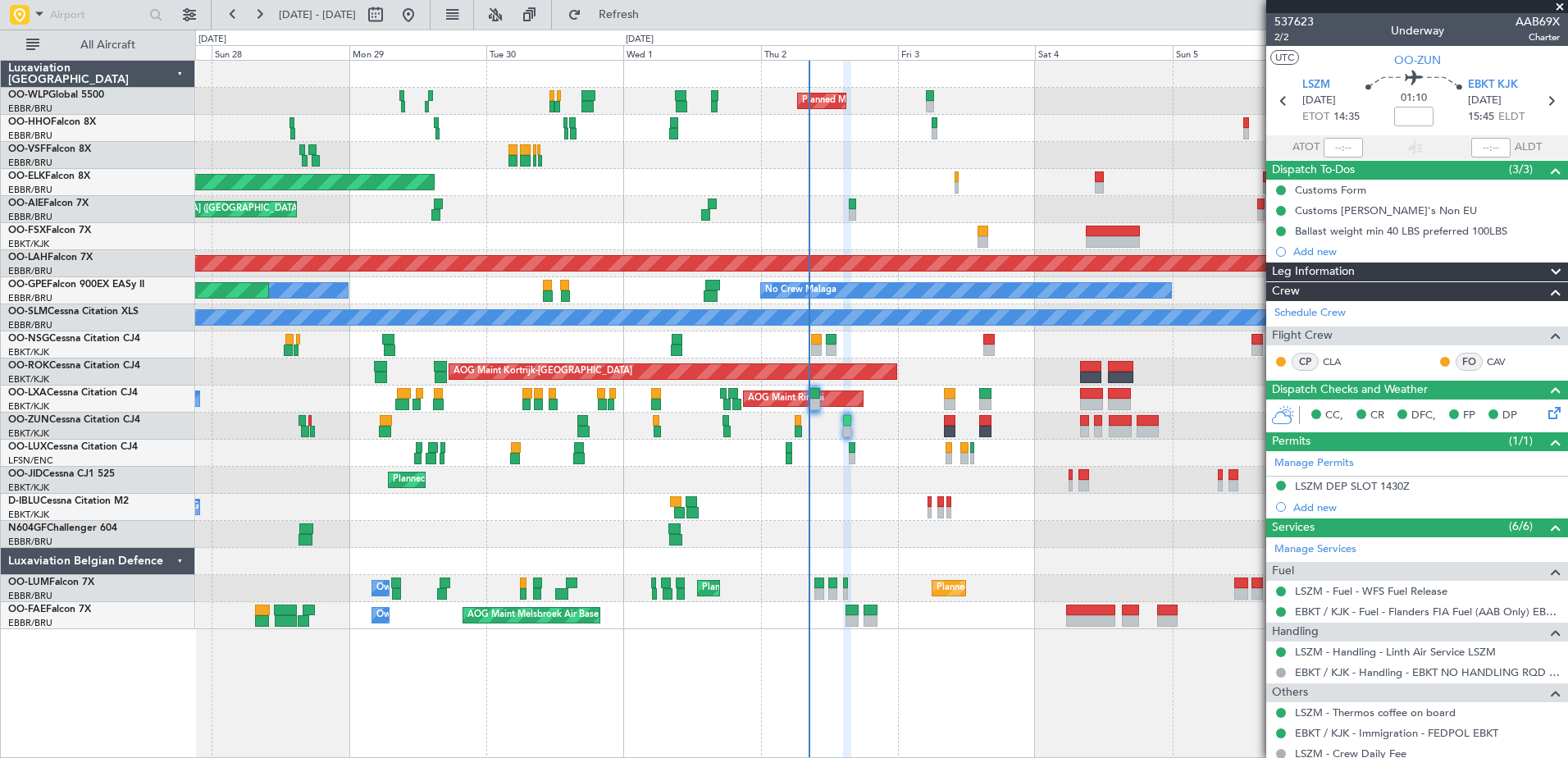
click at [871, 669] on div "Planned Maint Milan (Linate) Planned Maint Geneva ([GEOGRAPHIC_DATA]) Planned M…" at bounding box center [882, 409] width 1373 height 698
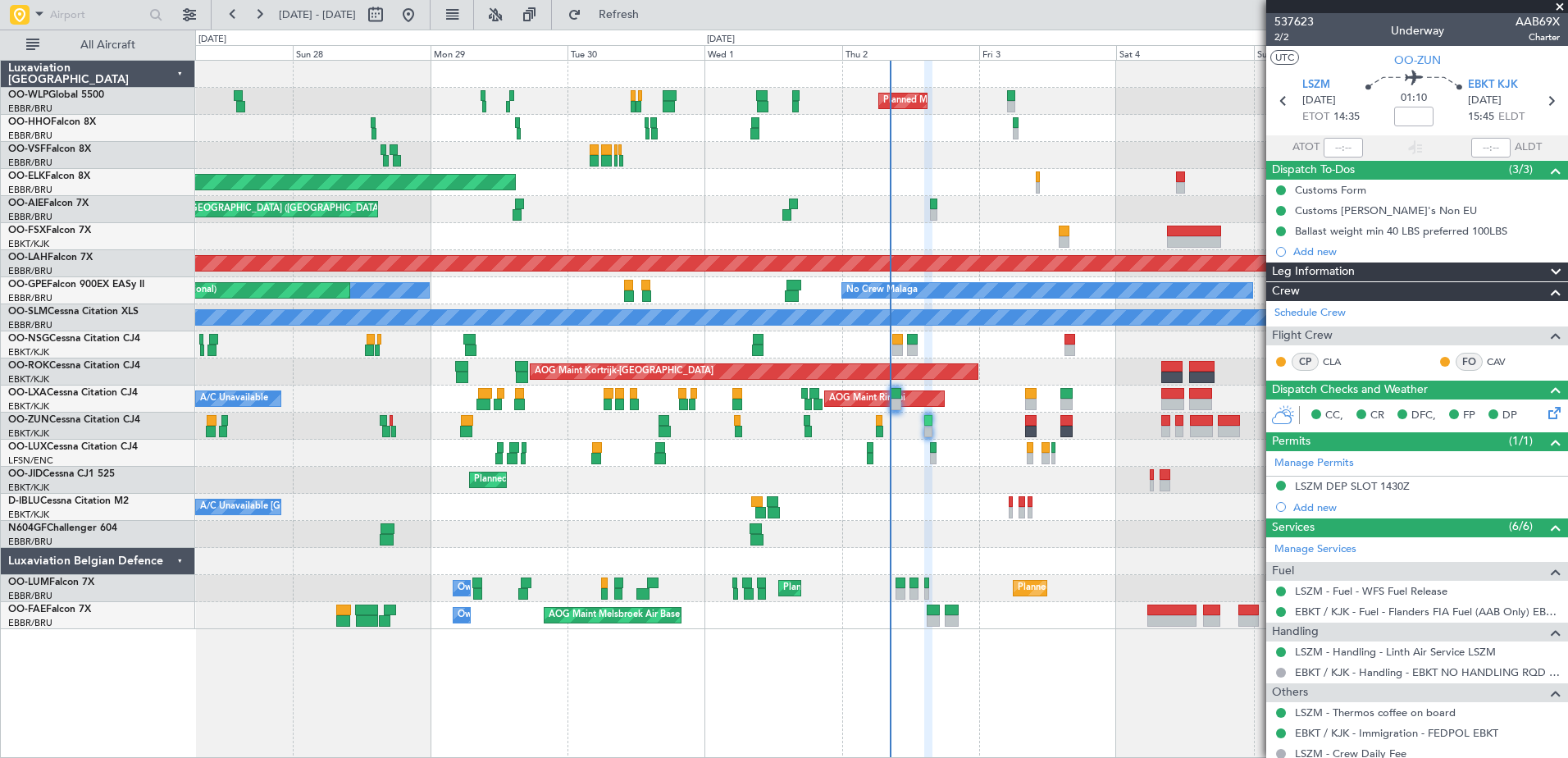
click at [932, 547] on div at bounding box center [881, 534] width 1372 height 27
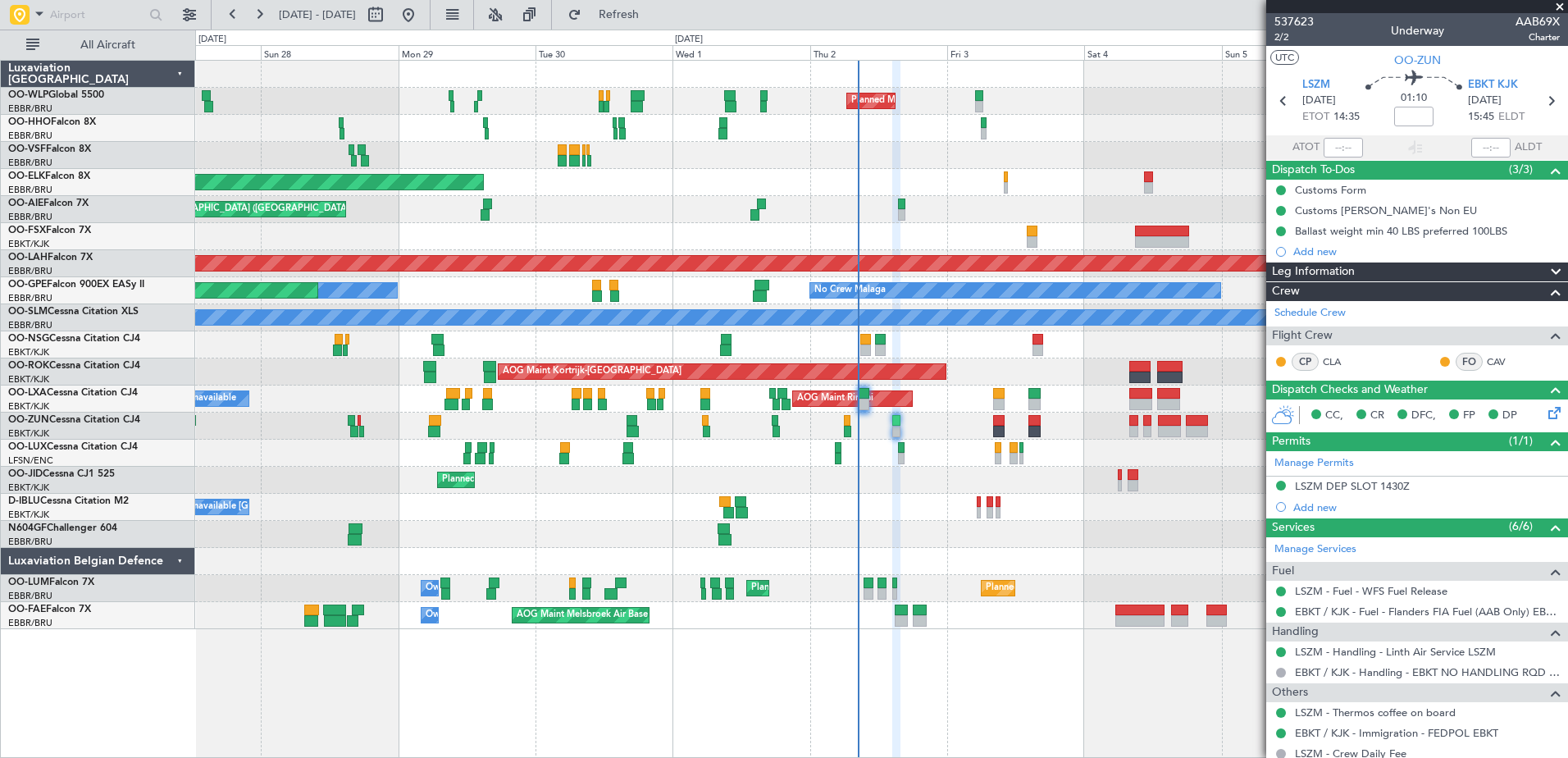
click at [849, 619] on div "AOG Maint Melsbroek Air Base Owner [GEOGRAPHIC_DATA] AOG Maint [US_STATE] ([GEO…" at bounding box center [881, 615] width 1372 height 27
click at [892, 549] on div at bounding box center [881, 561] width 1372 height 27
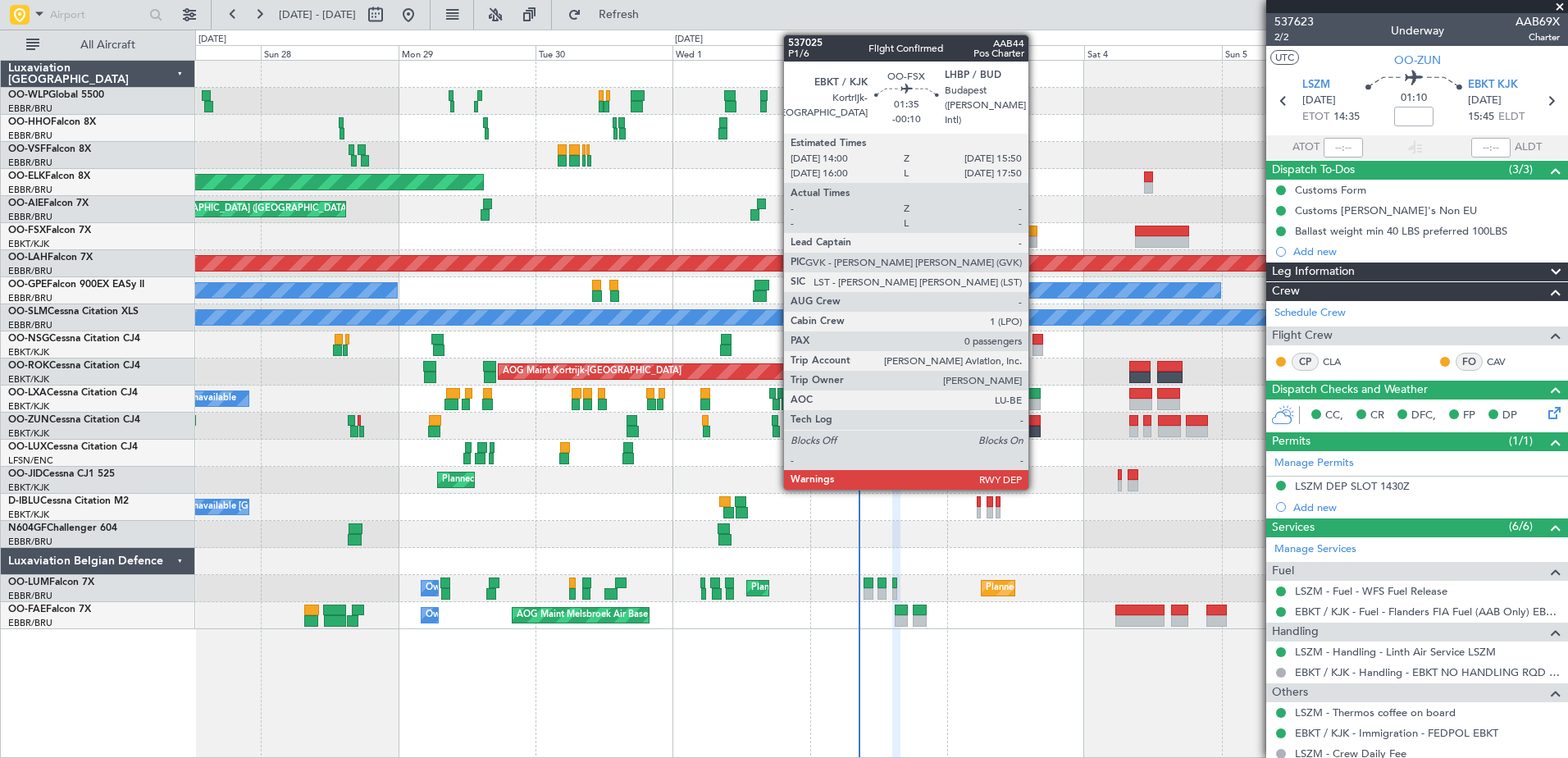
click at [1035, 240] on div at bounding box center [1031, 242] width 11 height 12
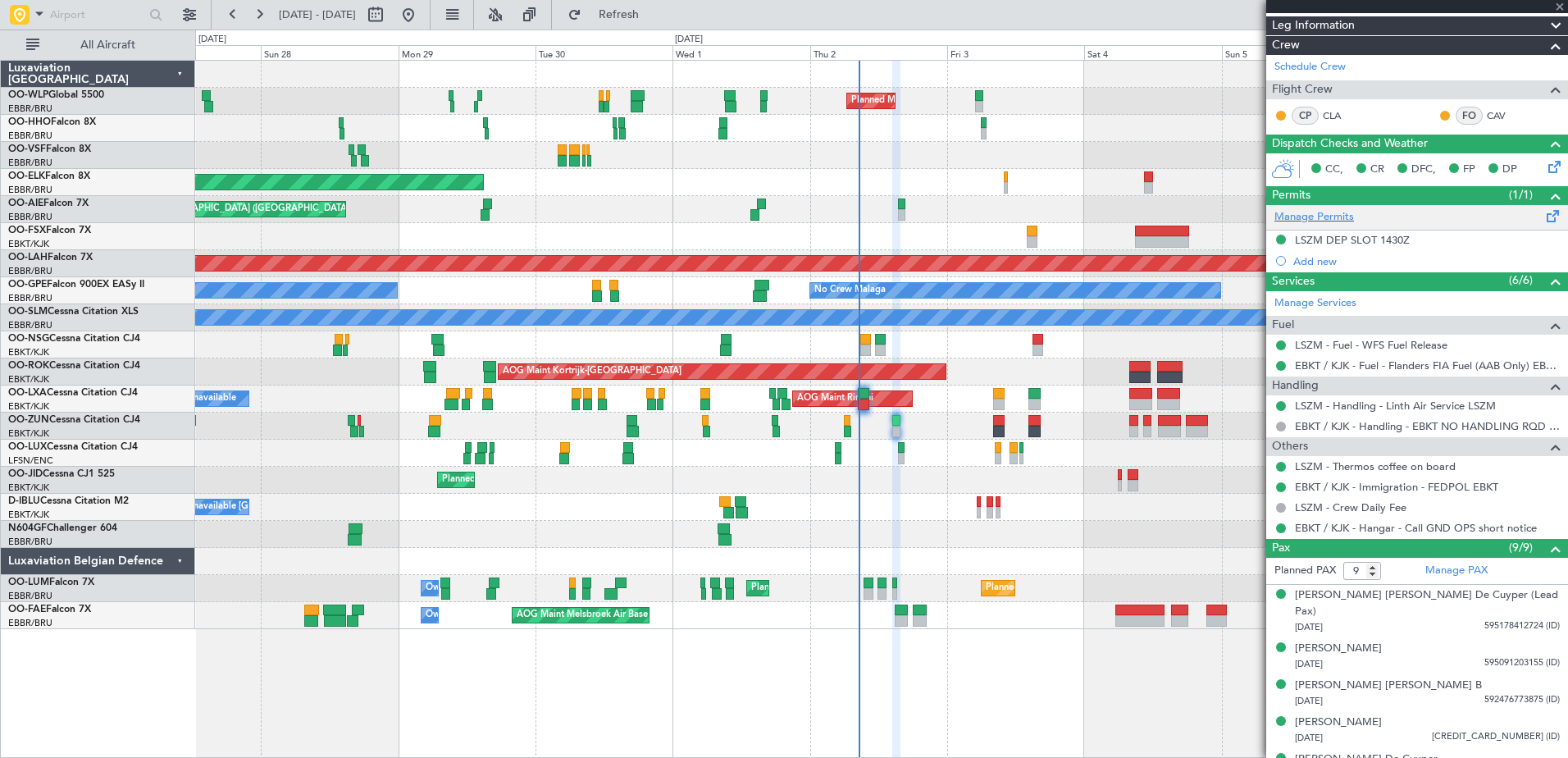
scroll to position [404, 0]
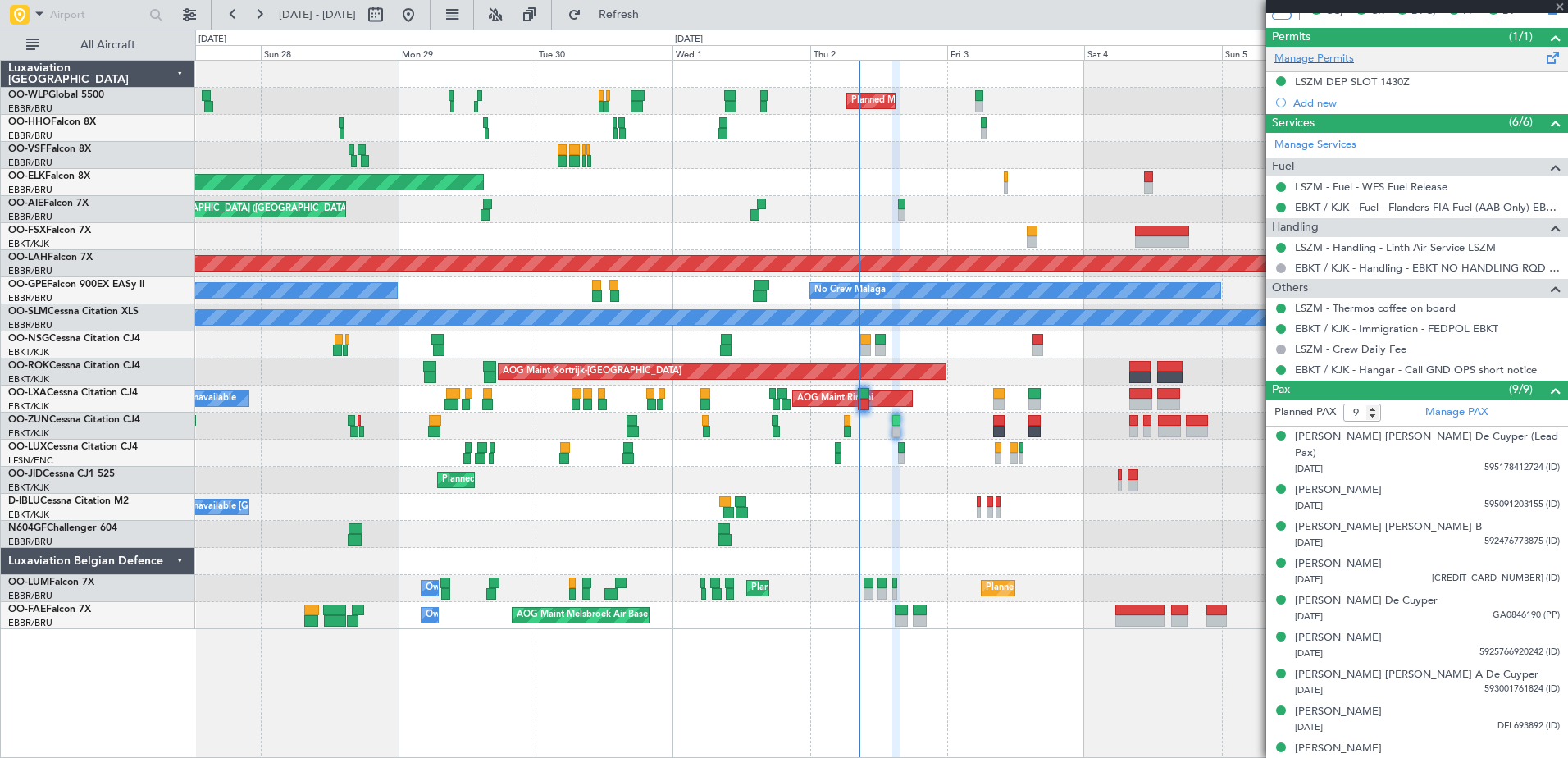
type input "-00:10"
type input "0"
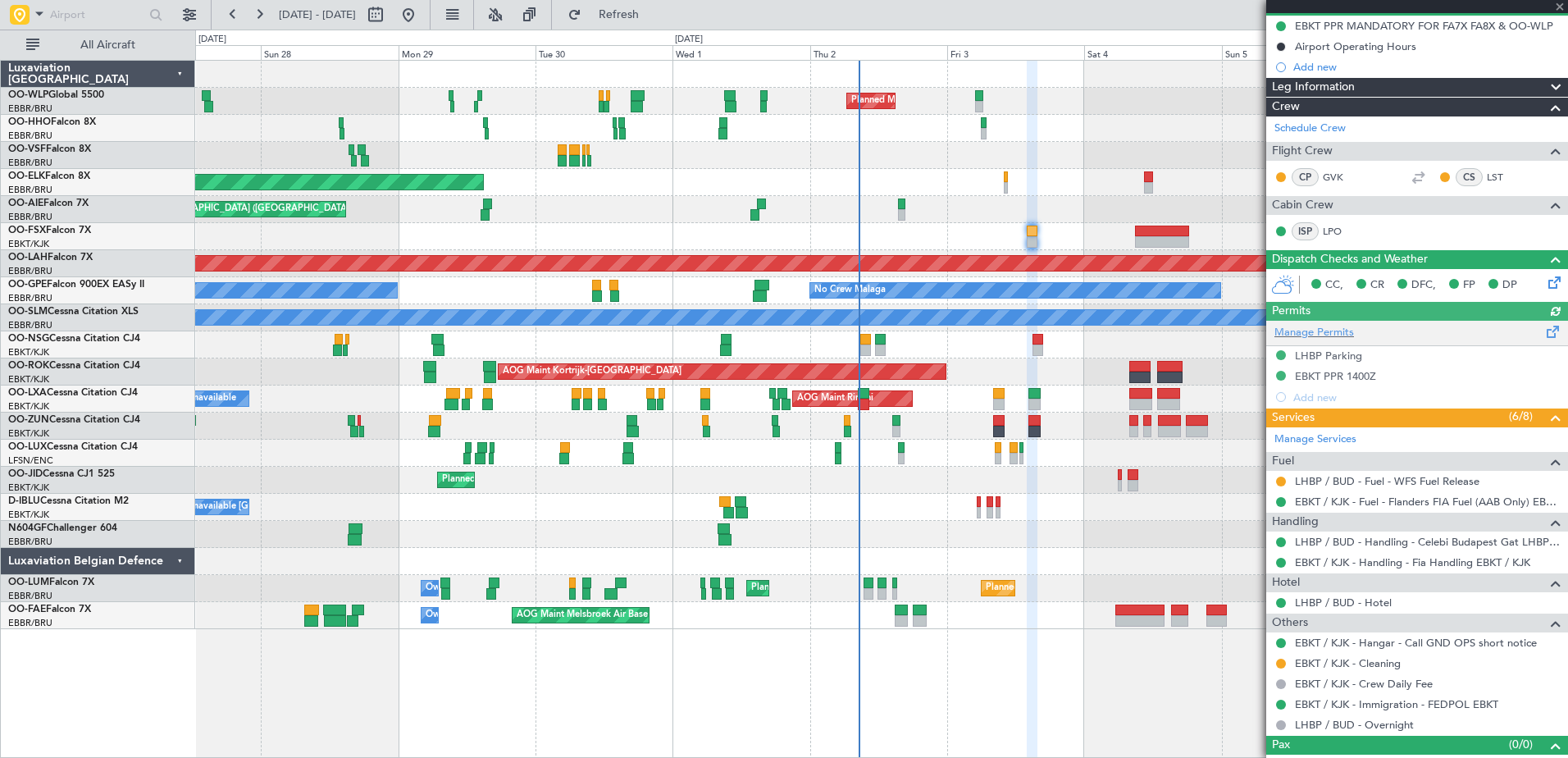
scroll to position [187, 0]
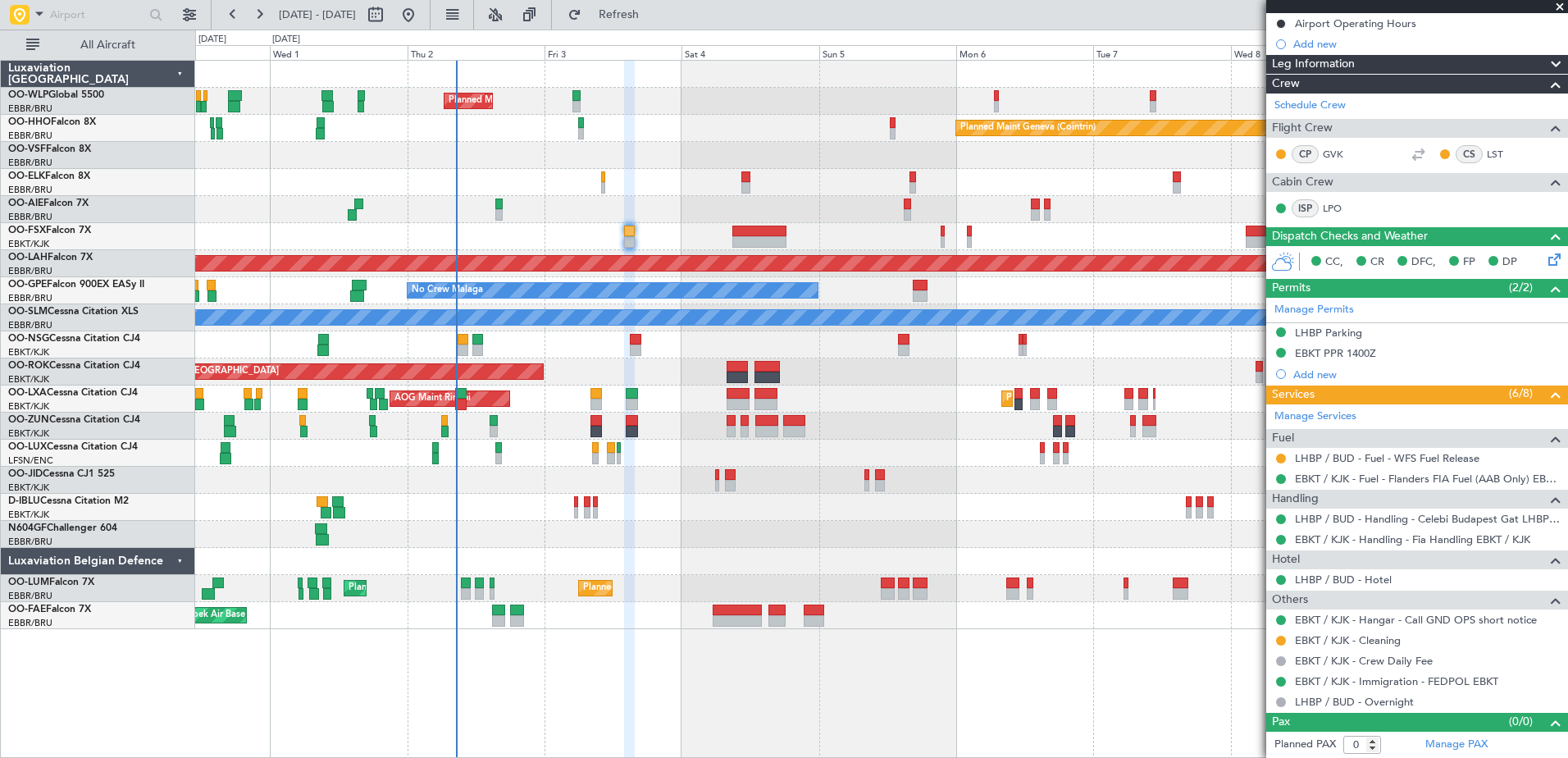
click at [649, 251] on div "Planned Maint Milan (Linate) Planned Maint Geneva ([GEOGRAPHIC_DATA]) Planned M…" at bounding box center [881, 345] width 1372 height 568
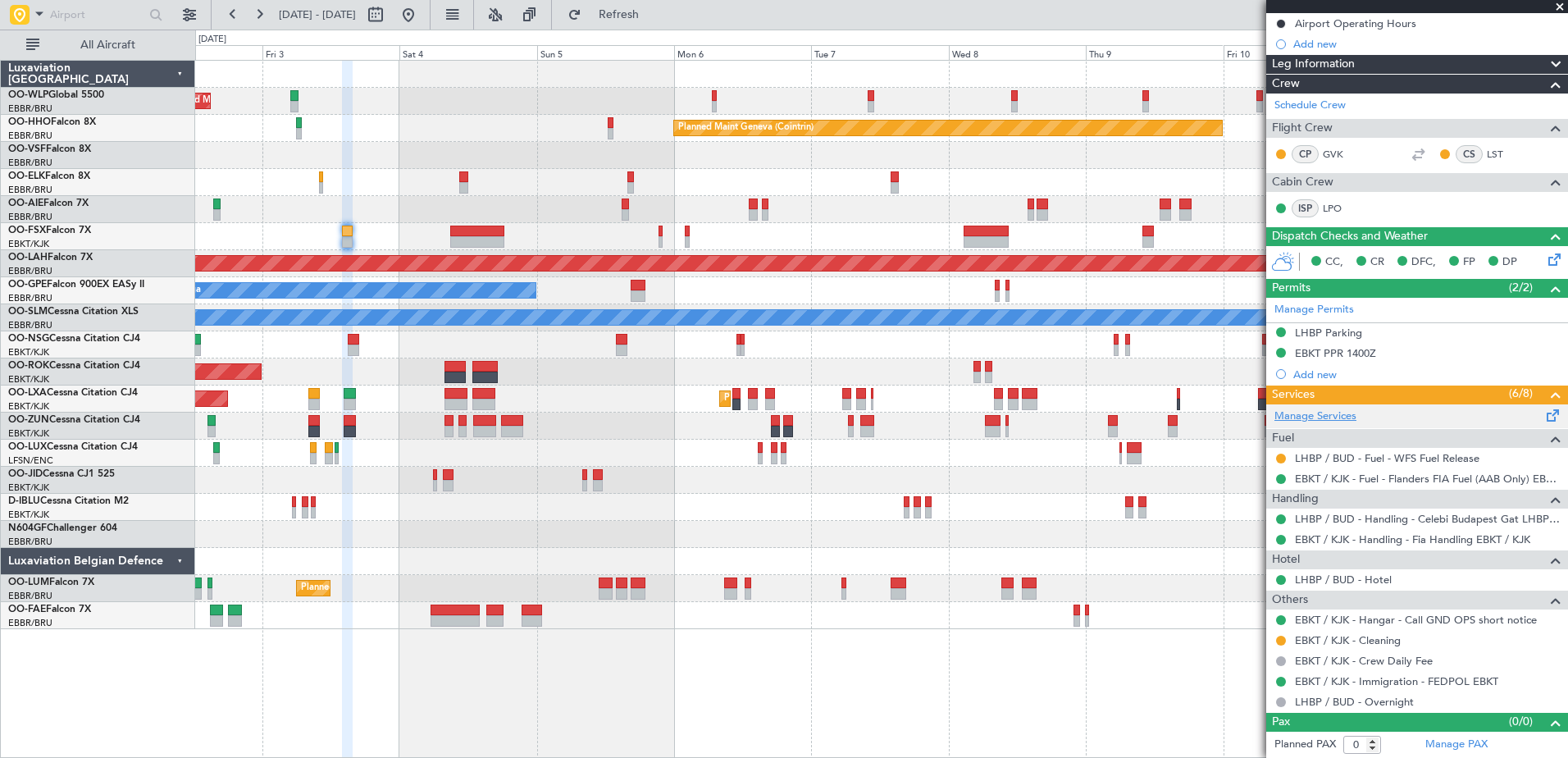
click at [1339, 411] on link "Manage Services" at bounding box center [1315, 416] width 82 height 17
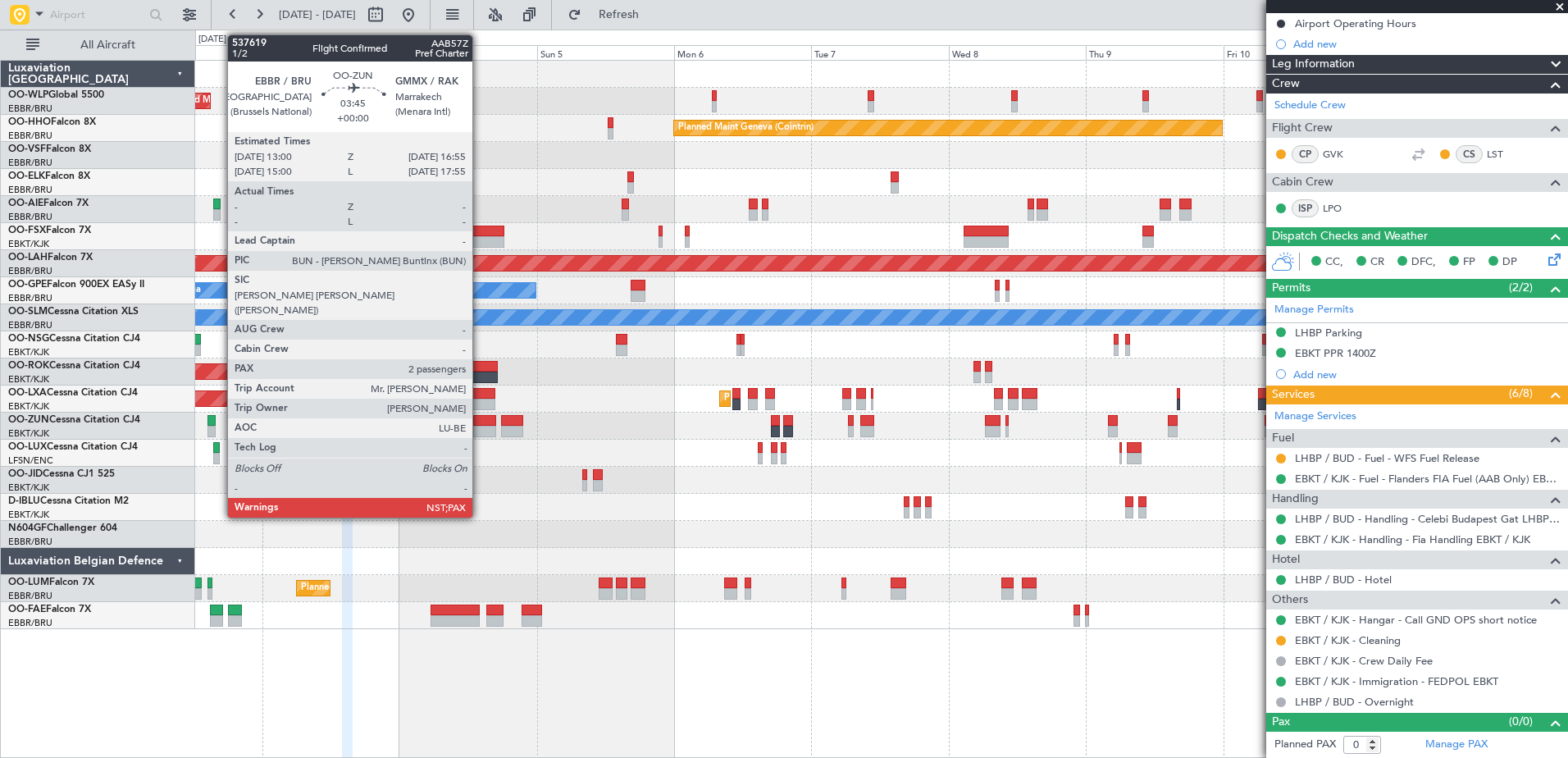
click at [479, 420] on div at bounding box center [484, 421] width 23 height 12
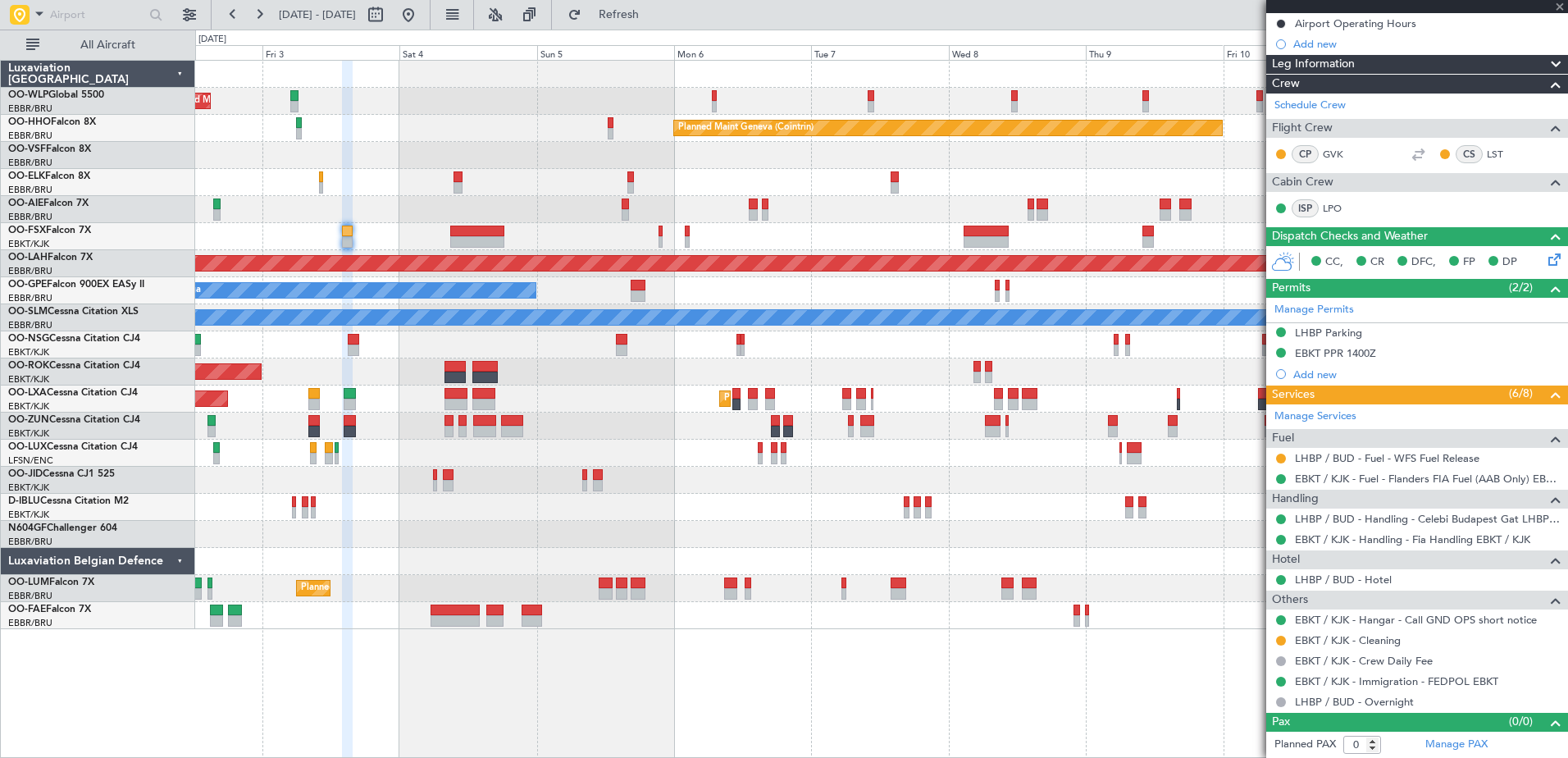
type input "2"
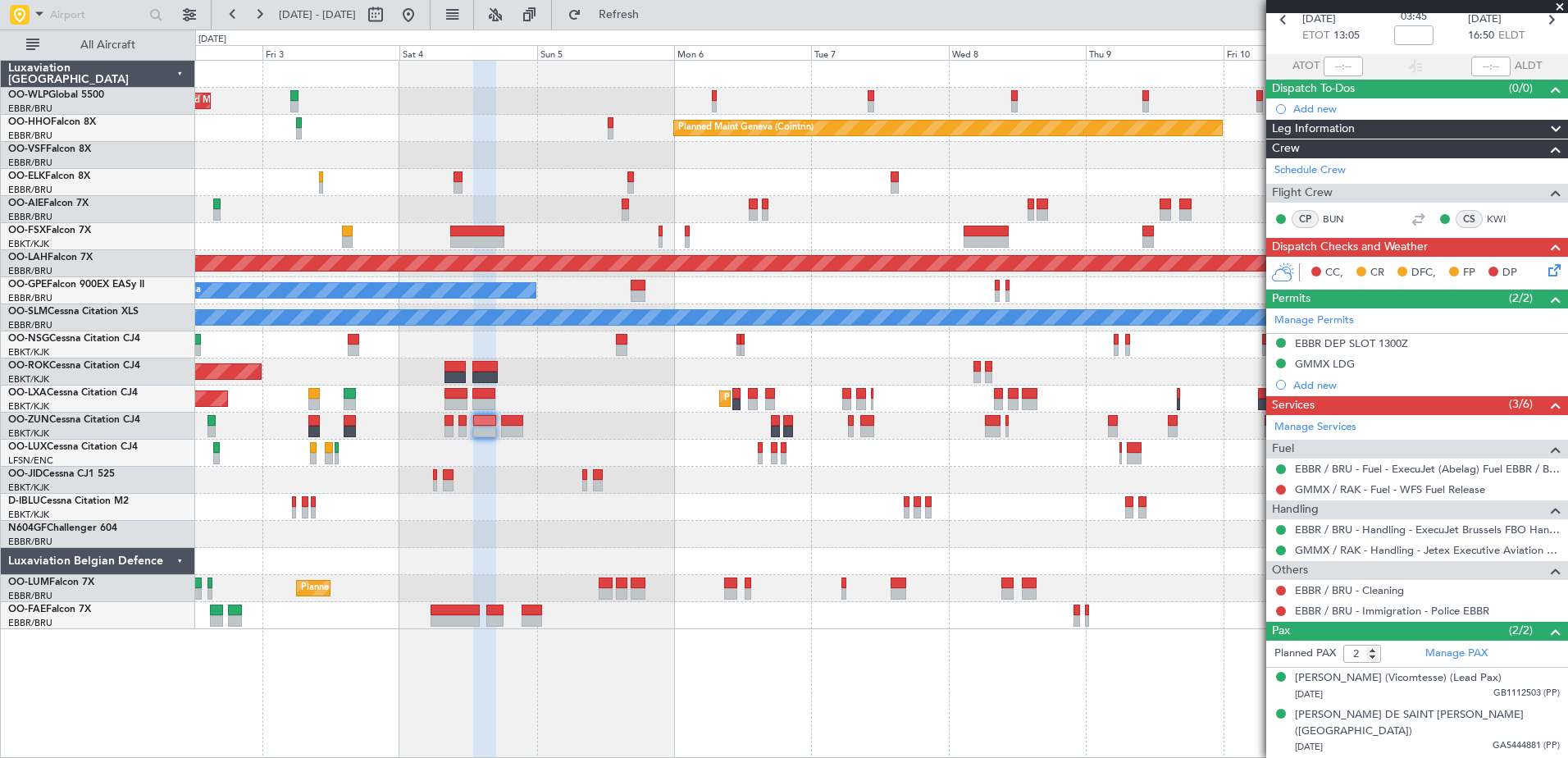
scroll to position [0, 0]
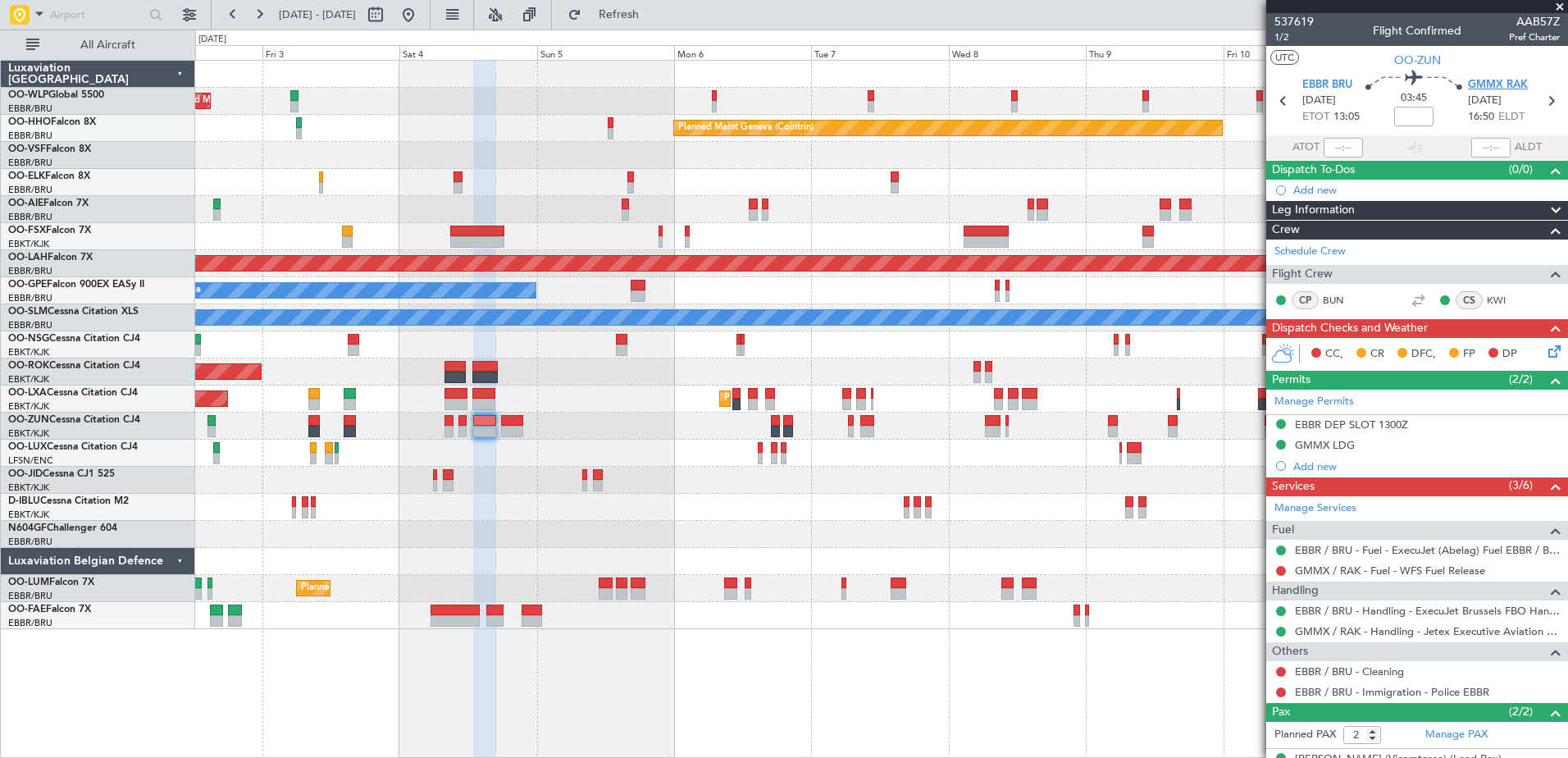
click at [1500, 83] on span "GMMX RAK" at bounding box center [1497, 86] width 60 height 17
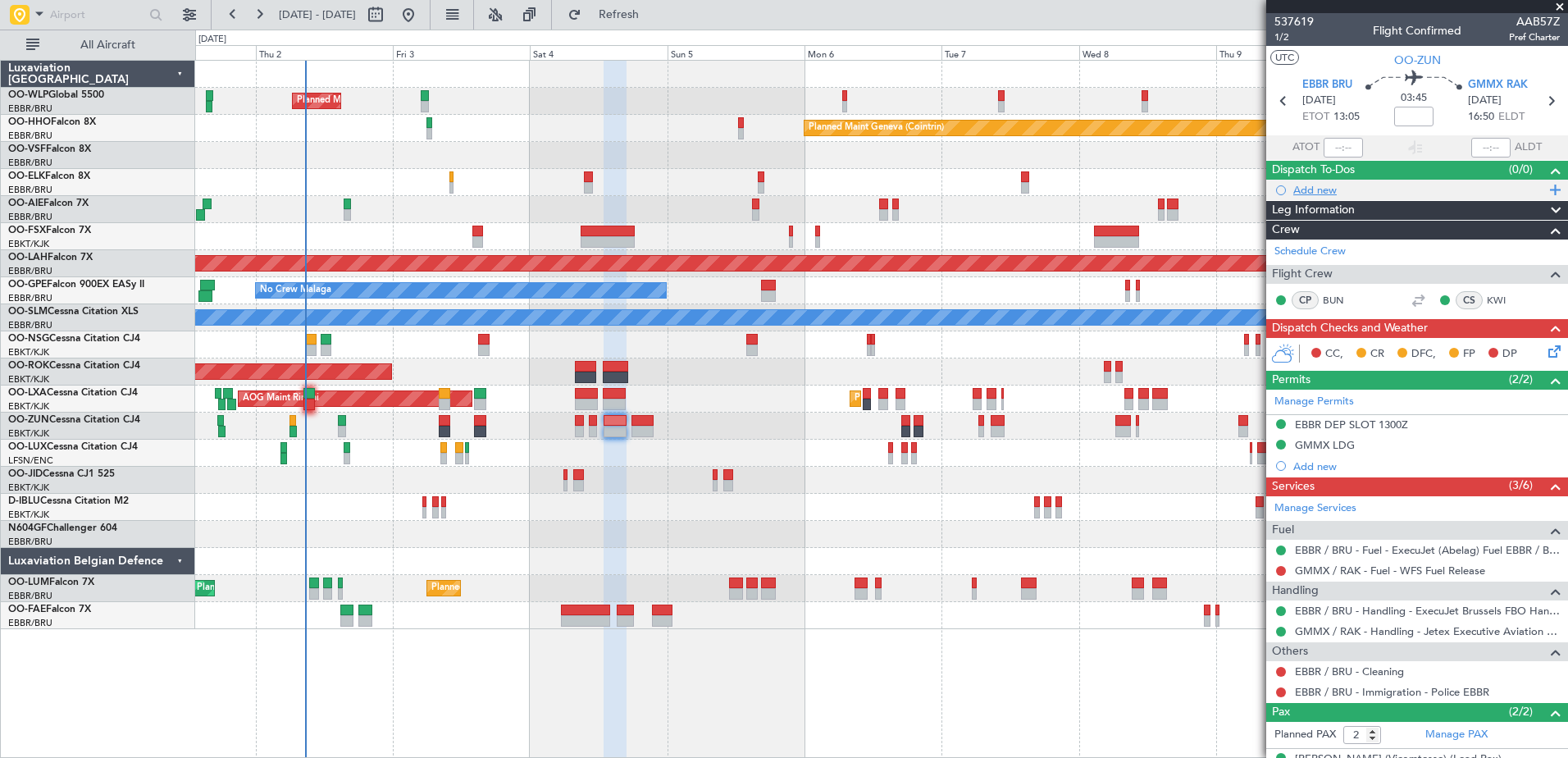
click at [1290, 188] on div "Add new" at bounding box center [1417, 190] width 302 height 21
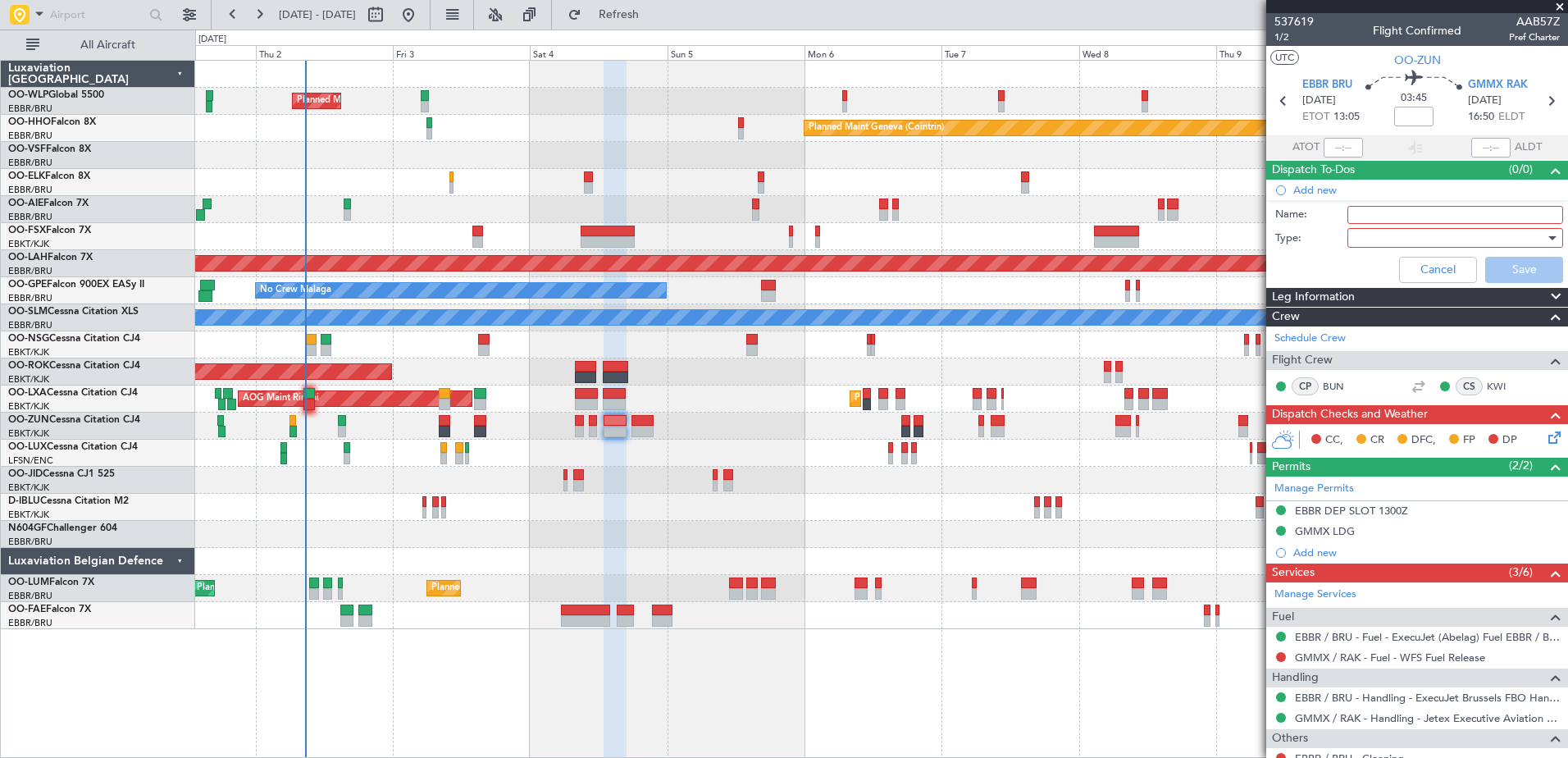
click at [1363, 209] on input "Name:" at bounding box center [1455, 215] width 216 height 18
type input "FPL in FF and release to the crew"
click at [1386, 240] on div at bounding box center [1449, 238] width 191 height 25
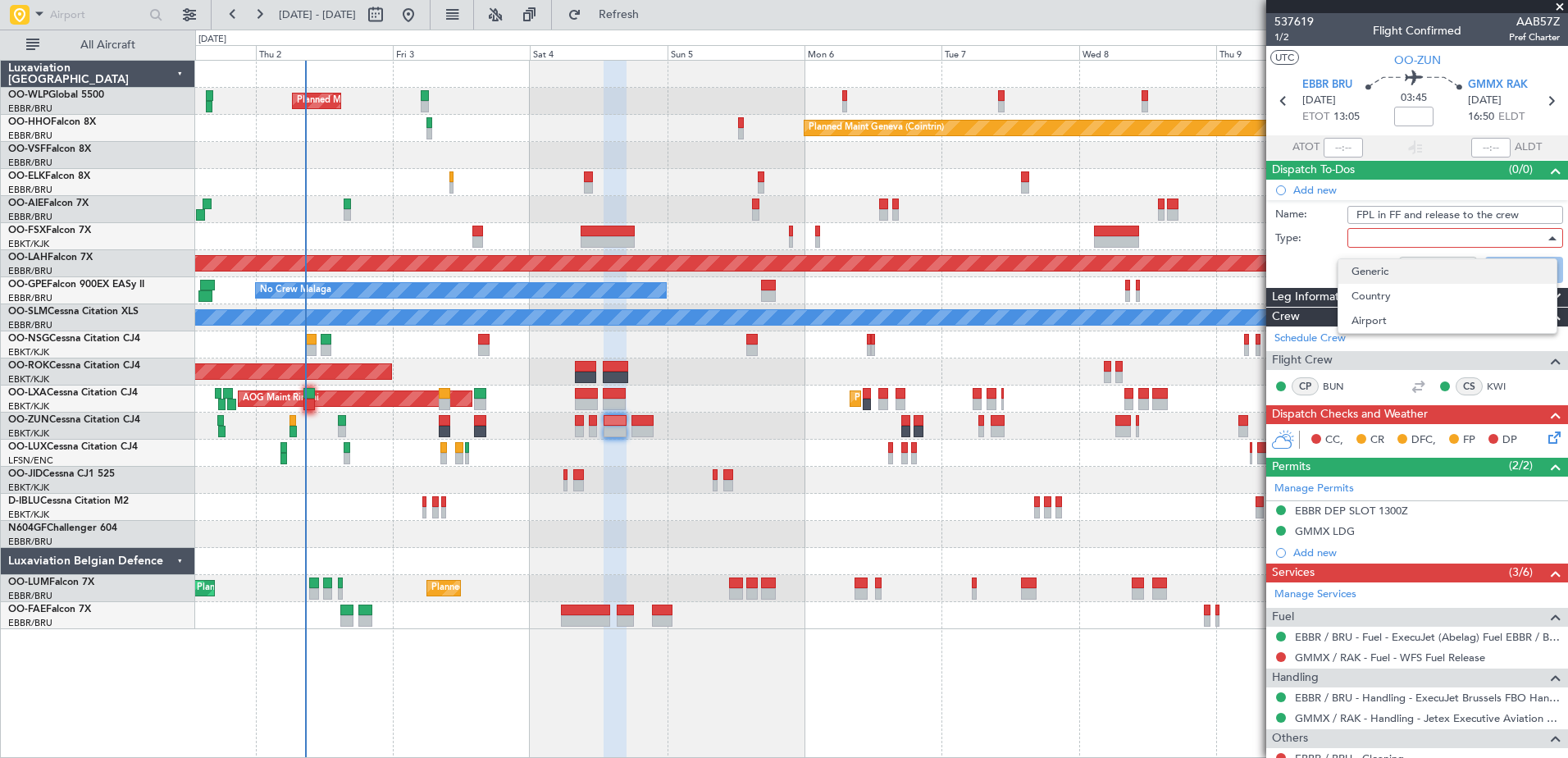
click at [1383, 271] on span "Generic" at bounding box center [1447, 272] width 192 height 25
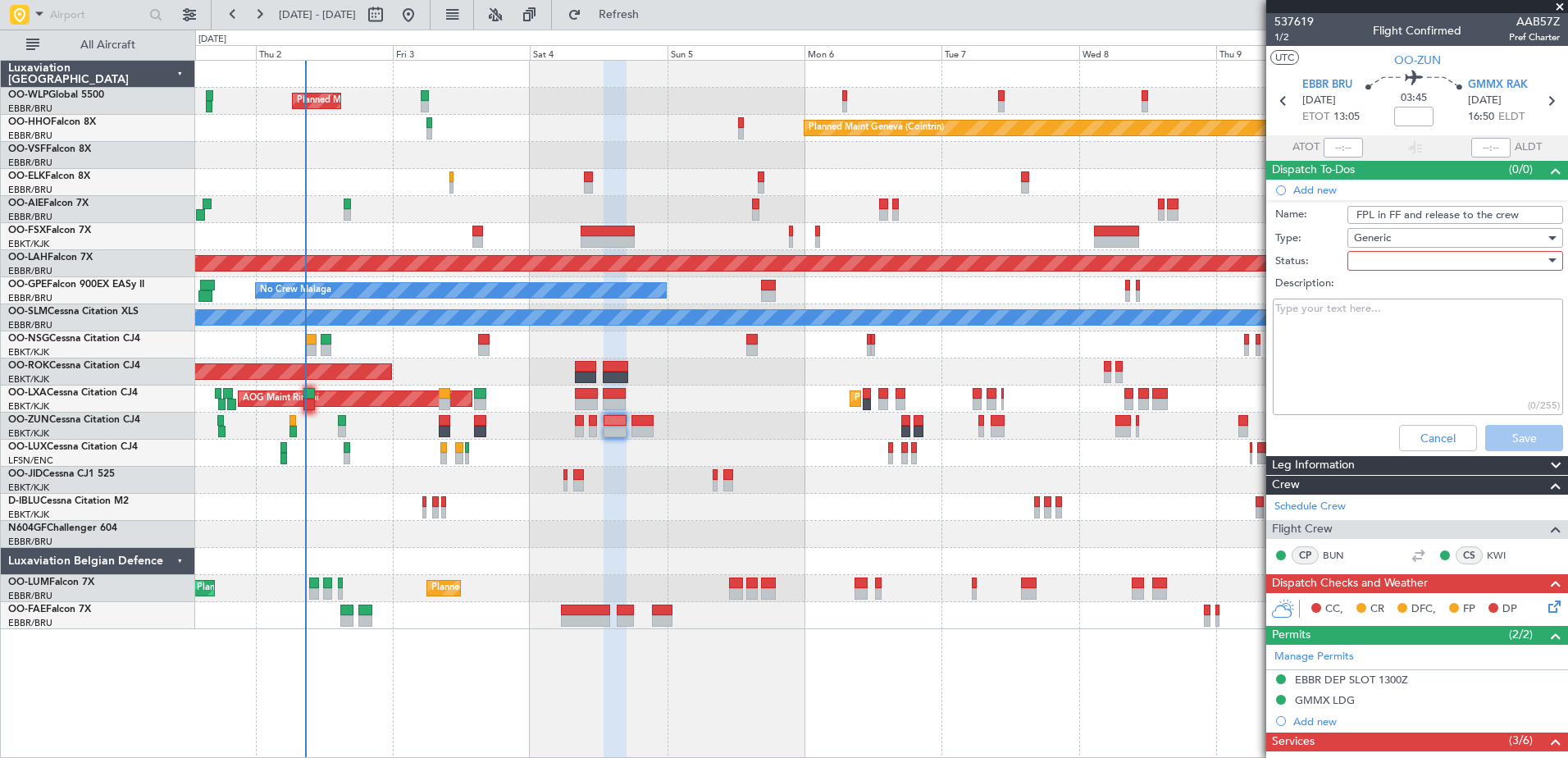
click at [1384, 262] on div at bounding box center [1449, 261] width 191 height 25
click at [1391, 315] on span "In Progress" at bounding box center [1447, 318] width 192 height 25
click at [1511, 441] on button "Save" at bounding box center [1524, 438] width 78 height 27
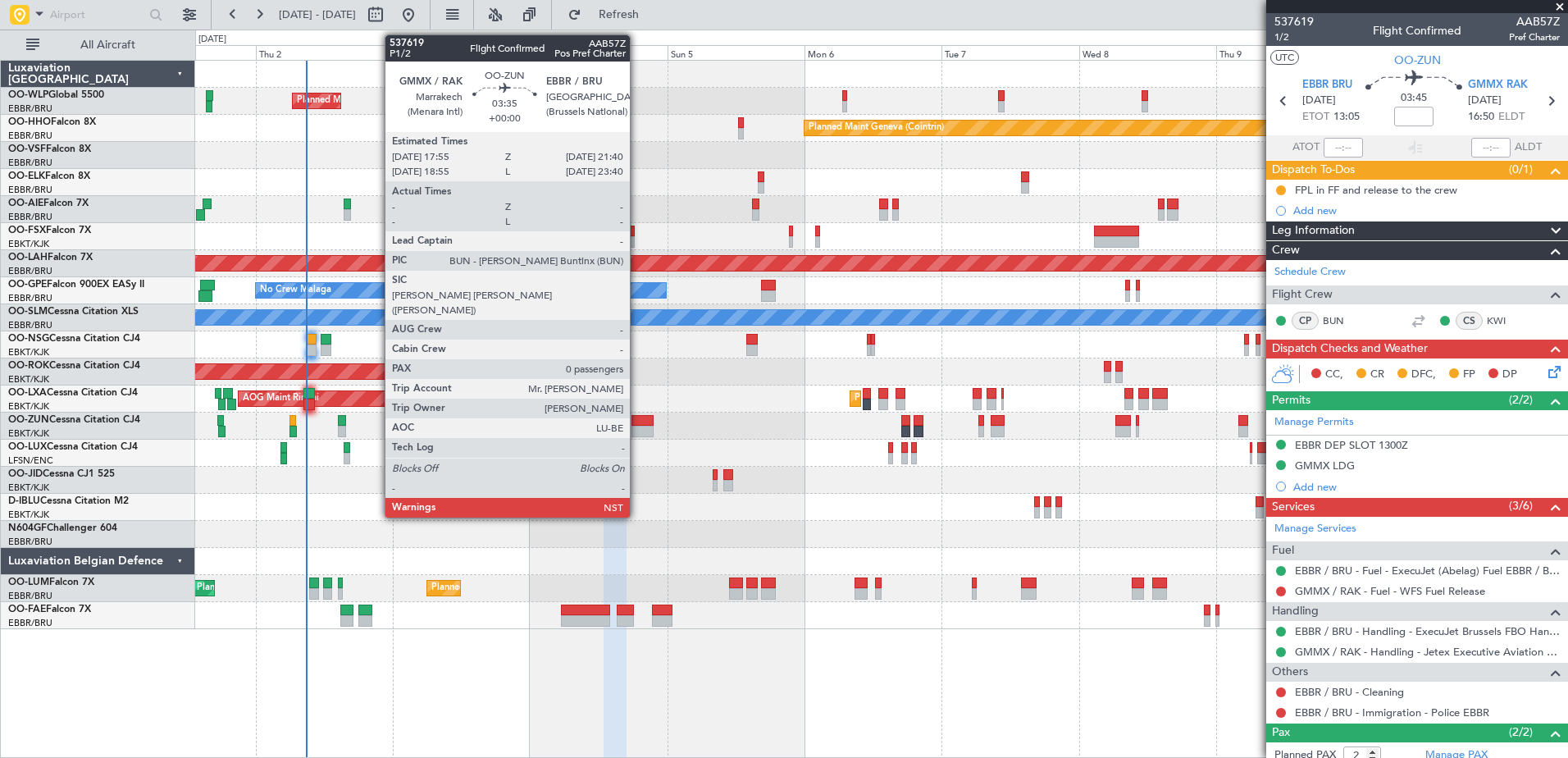
click at [637, 425] on div at bounding box center [642, 421] width 22 height 12
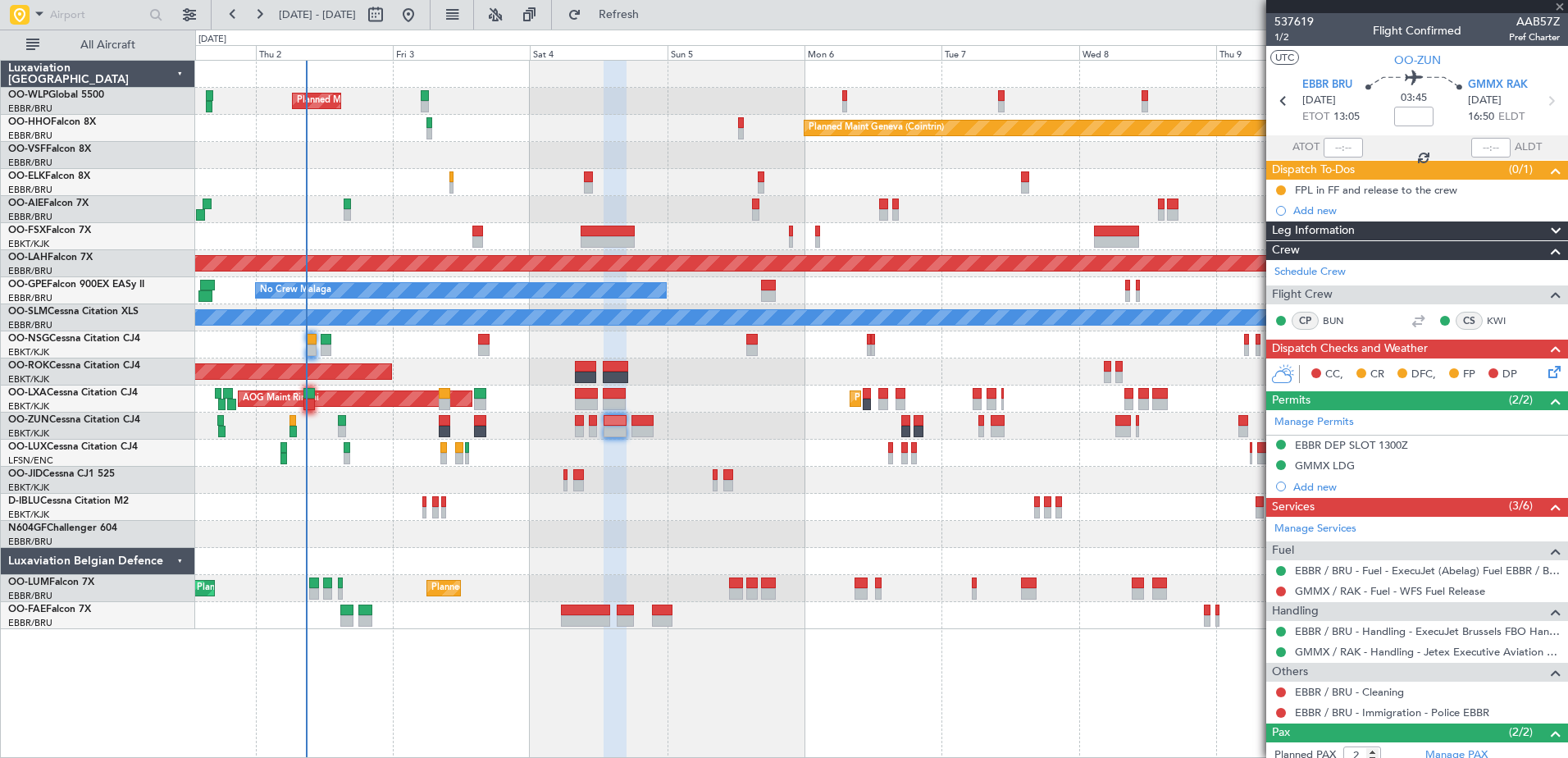
type input "0"
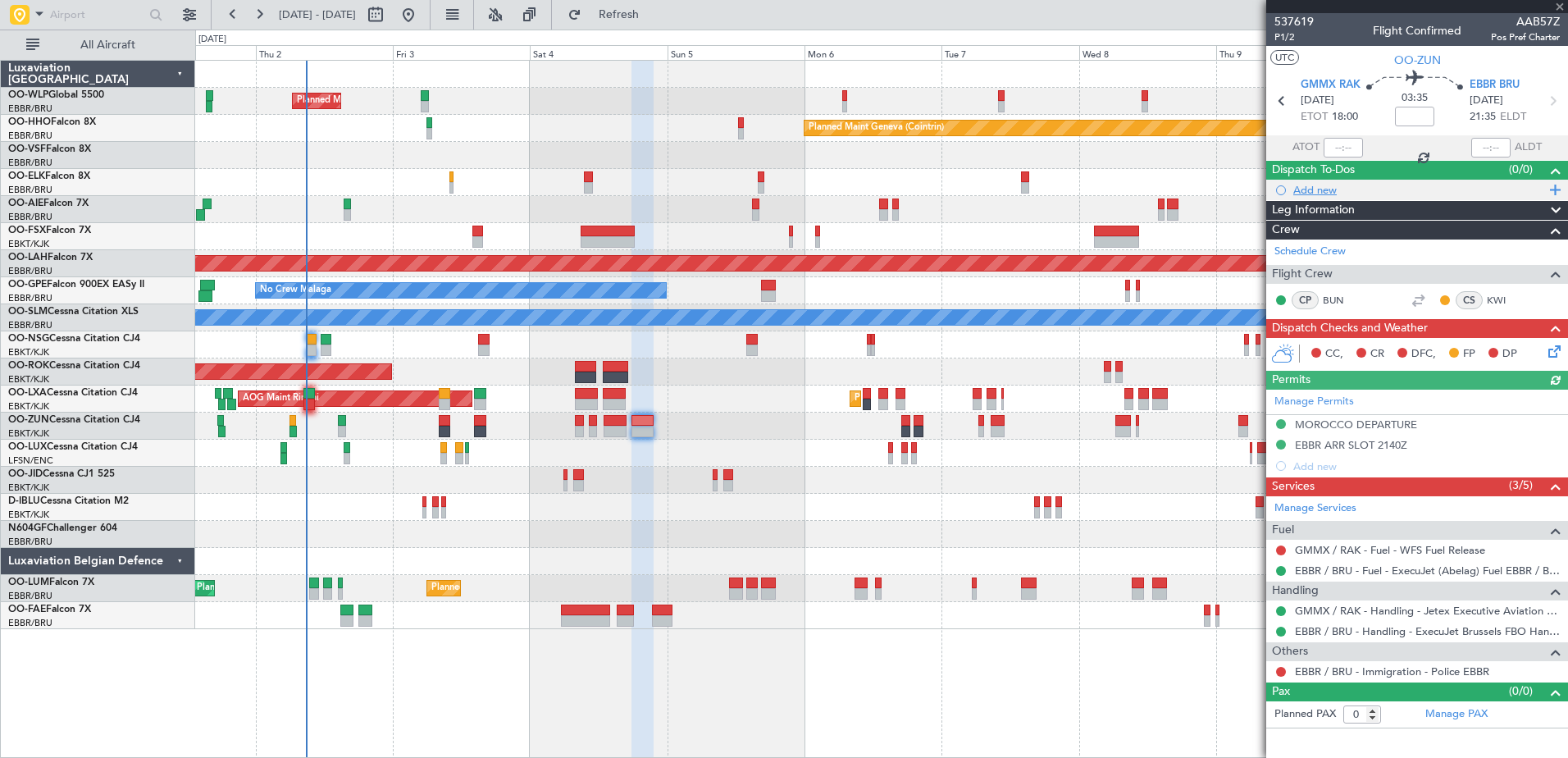
click at [1303, 190] on div "Add new" at bounding box center [1418, 190] width 252 height 14
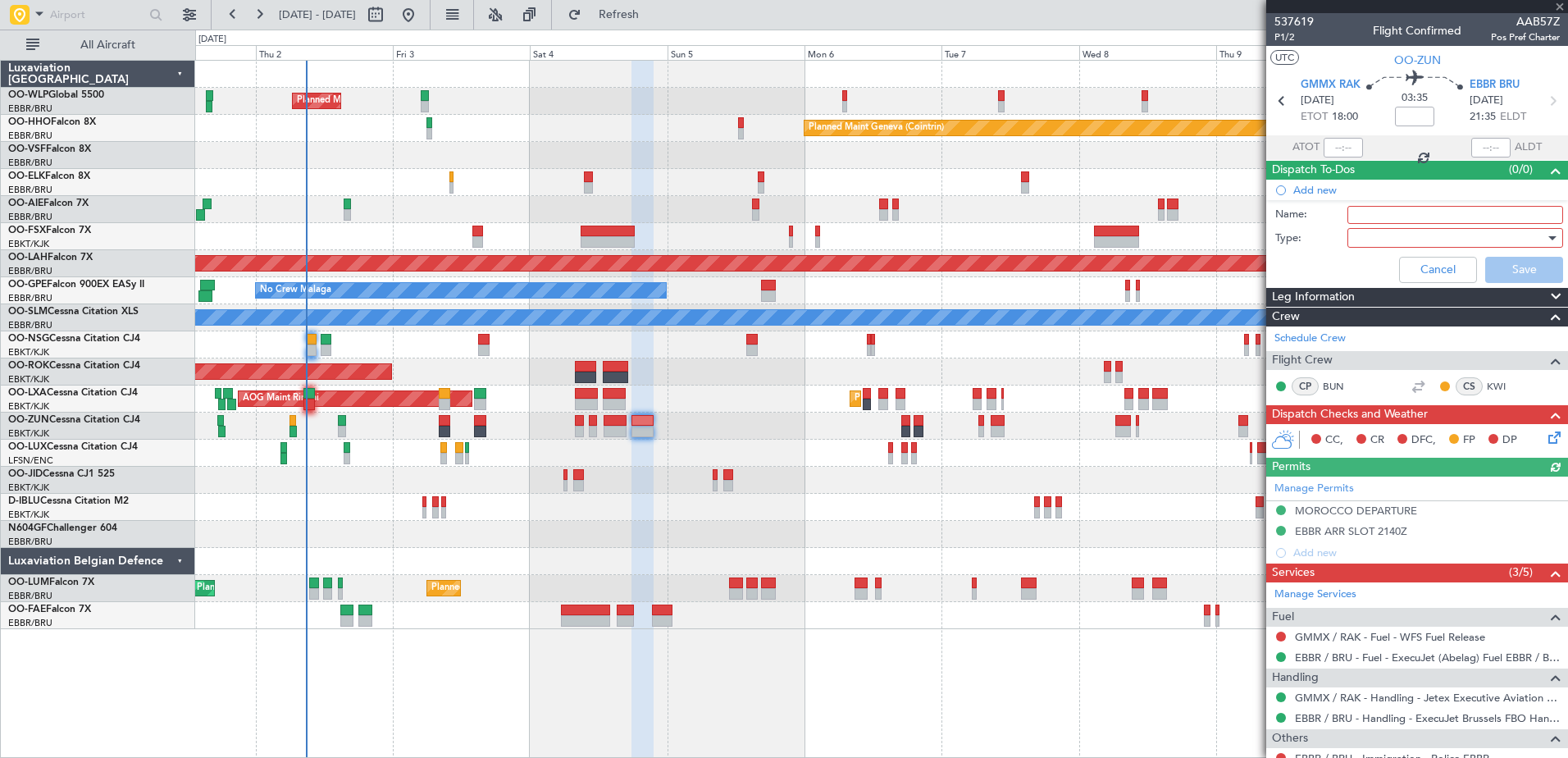
click at [1361, 215] on input "Name:" at bounding box center [1455, 215] width 216 height 18
type input "FPL in FF and release to the crew"
click at [1377, 241] on div at bounding box center [1449, 238] width 191 height 25
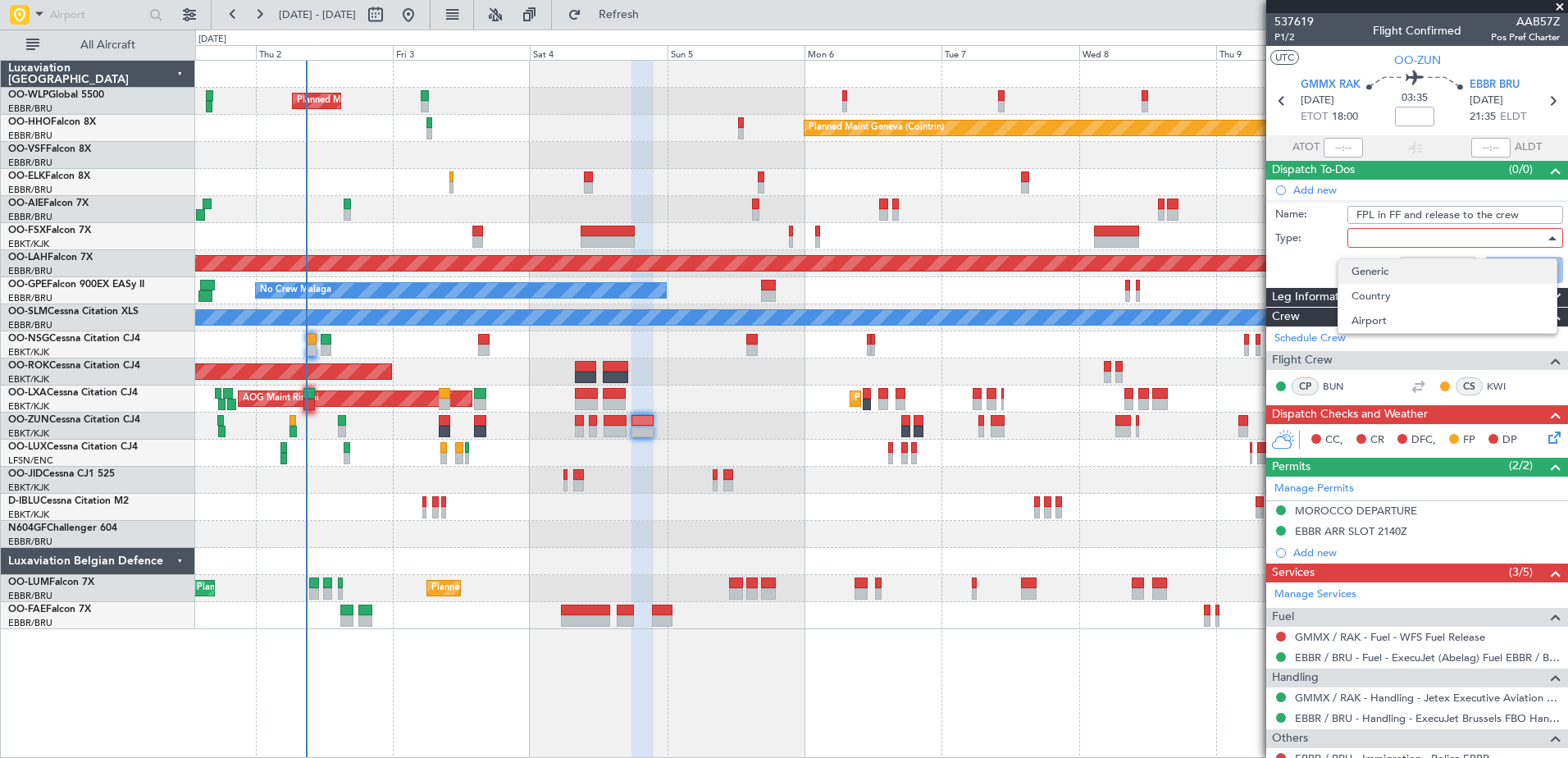
click at [1380, 276] on span "Generic" at bounding box center [1447, 272] width 192 height 25
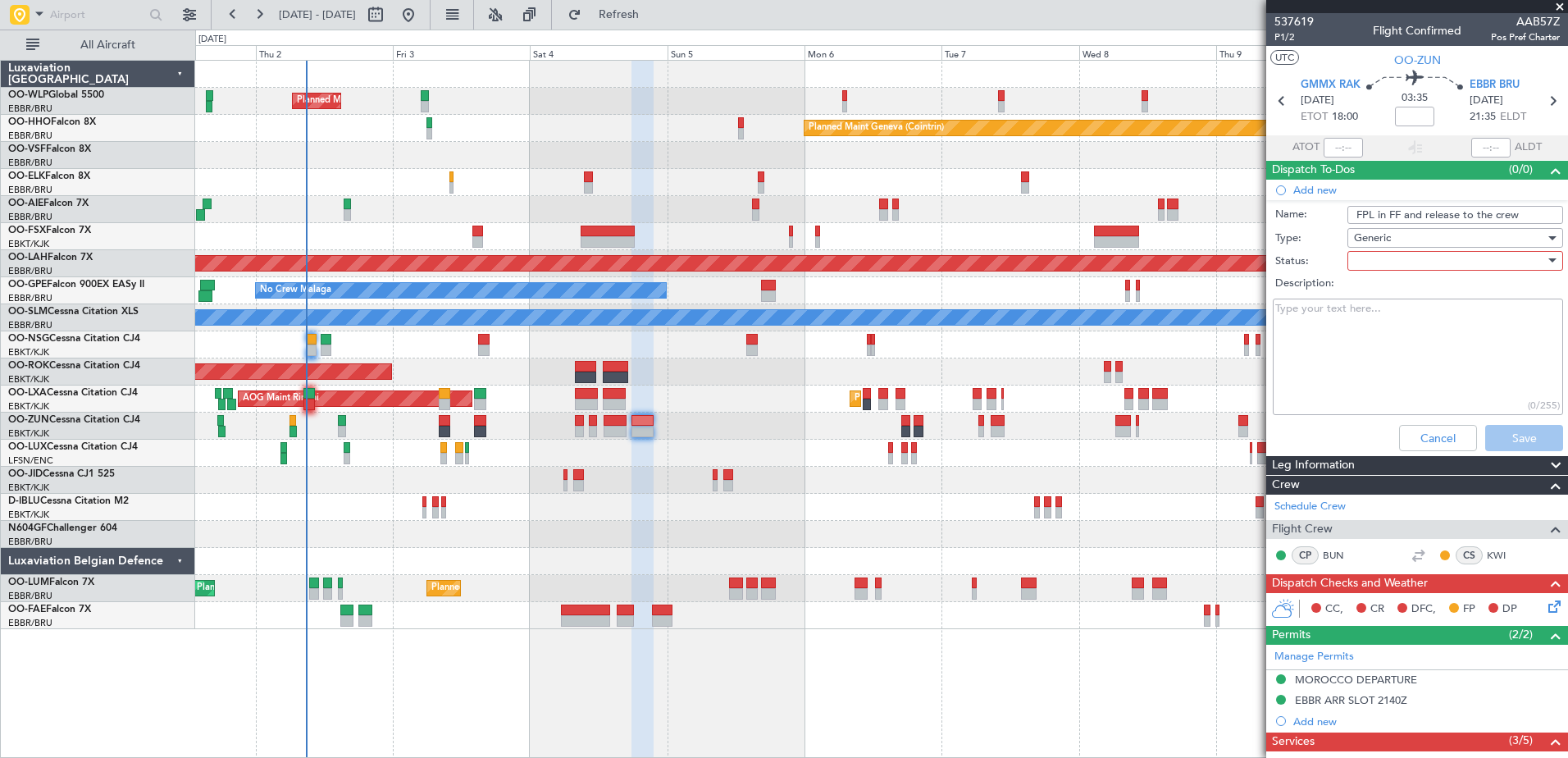
click at [1374, 260] on div at bounding box center [1449, 261] width 191 height 25
click at [1398, 317] on span "In Progress" at bounding box center [1447, 318] width 192 height 25
click at [1514, 427] on button "Save" at bounding box center [1524, 438] width 78 height 27
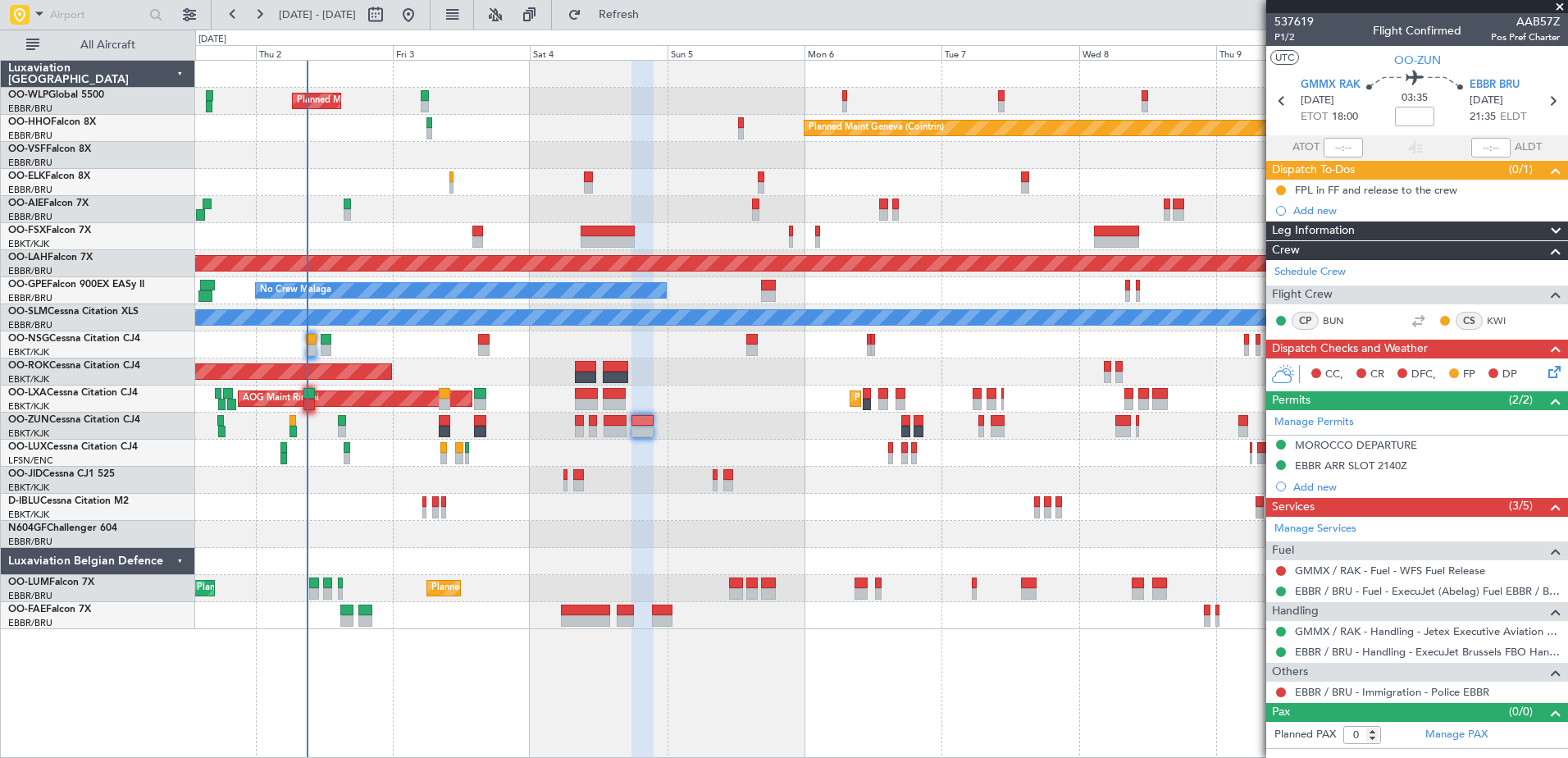
click at [321, 190] on div "Planned Maint Kortrijk-[GEOGRAPHIC_DATA]" at bounding box center [881, 182] width 1372 height 27
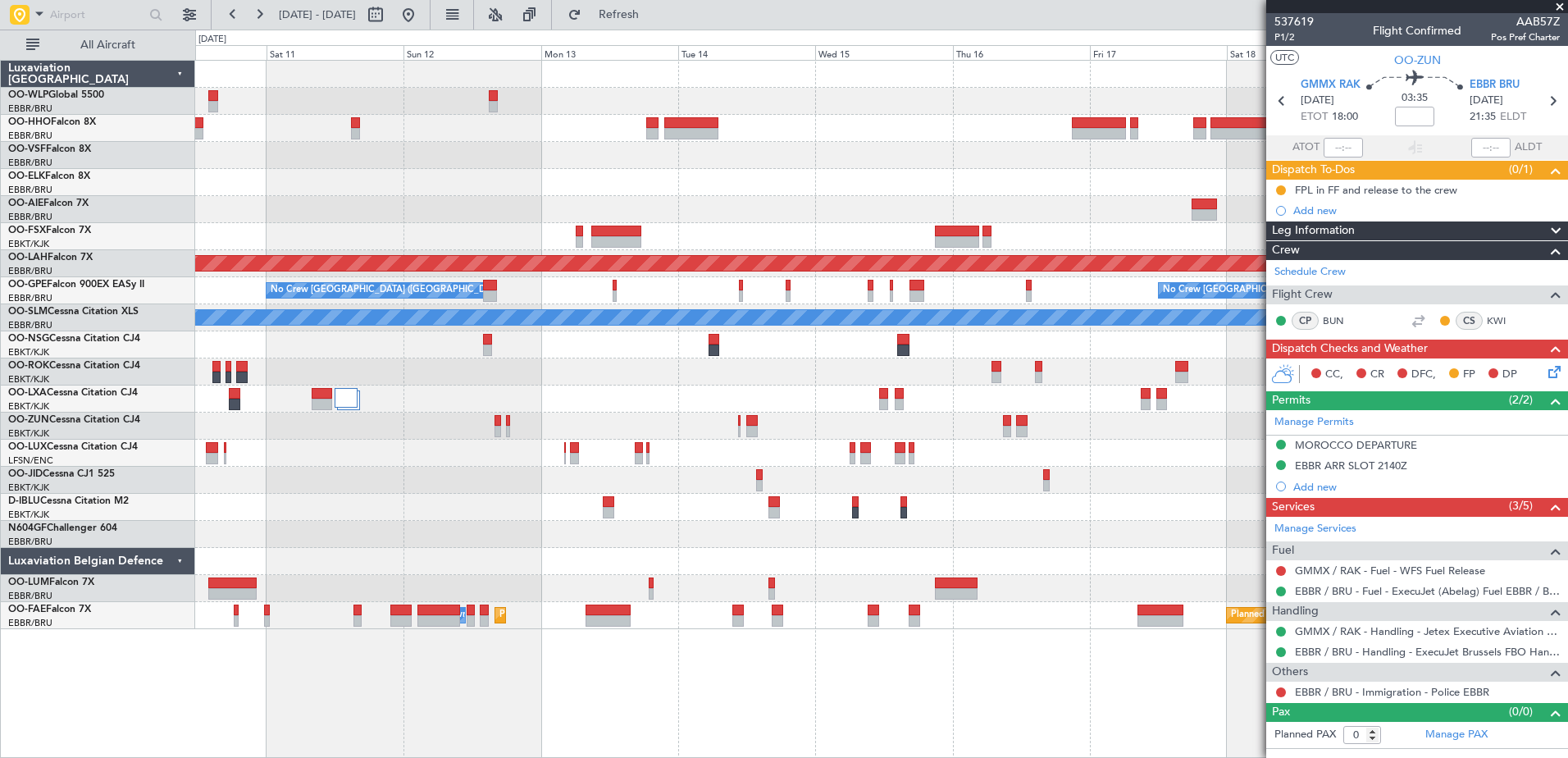
click at [381, 181] on div at bounding box center [881, 182] width 1372 height 27
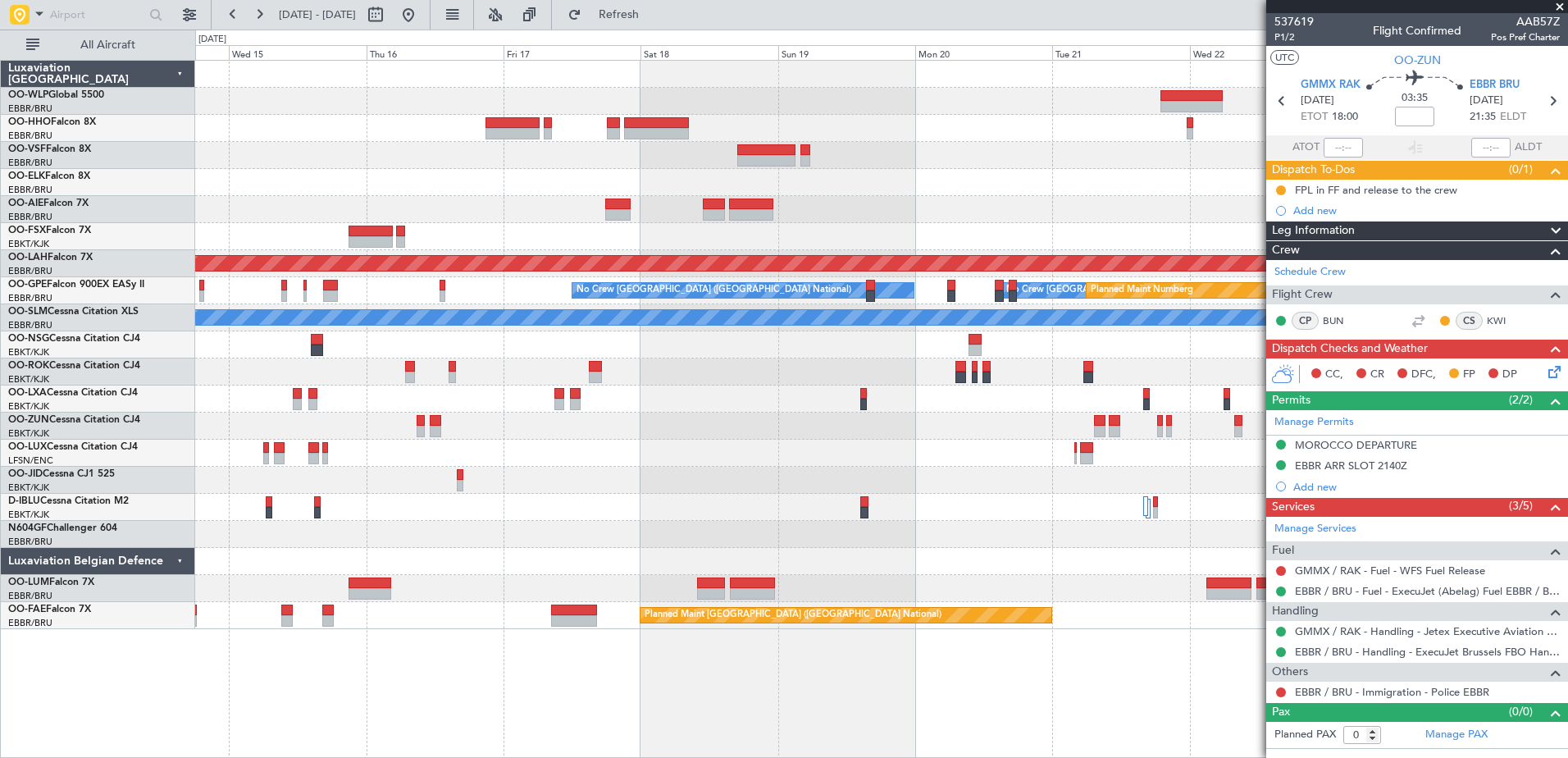
click at [373, 173] on div at bounding box center [881, 182] width 1372 height 27
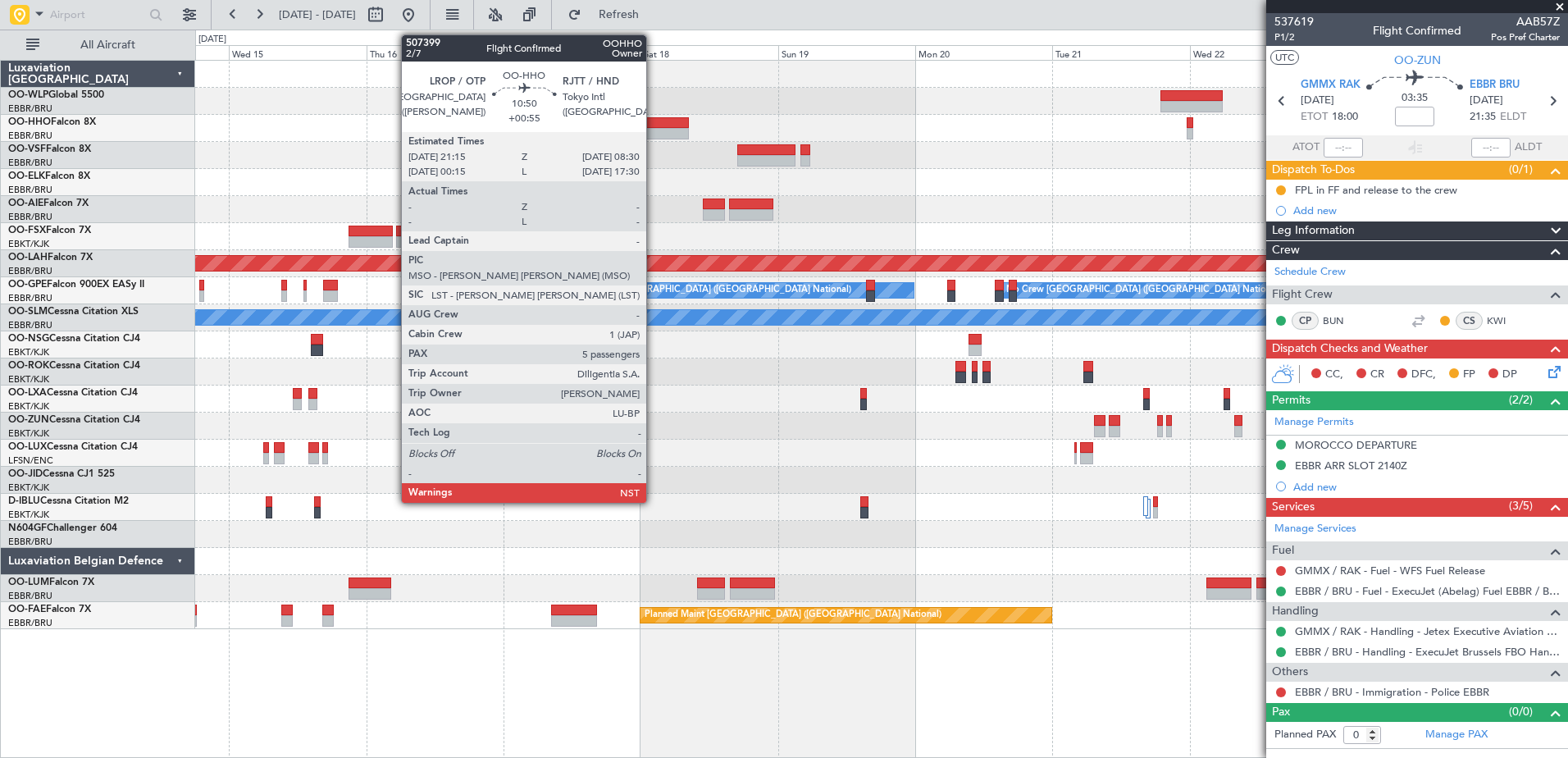
click at [660, 126] on div at bounding box center [656, 123] width 65 height 12
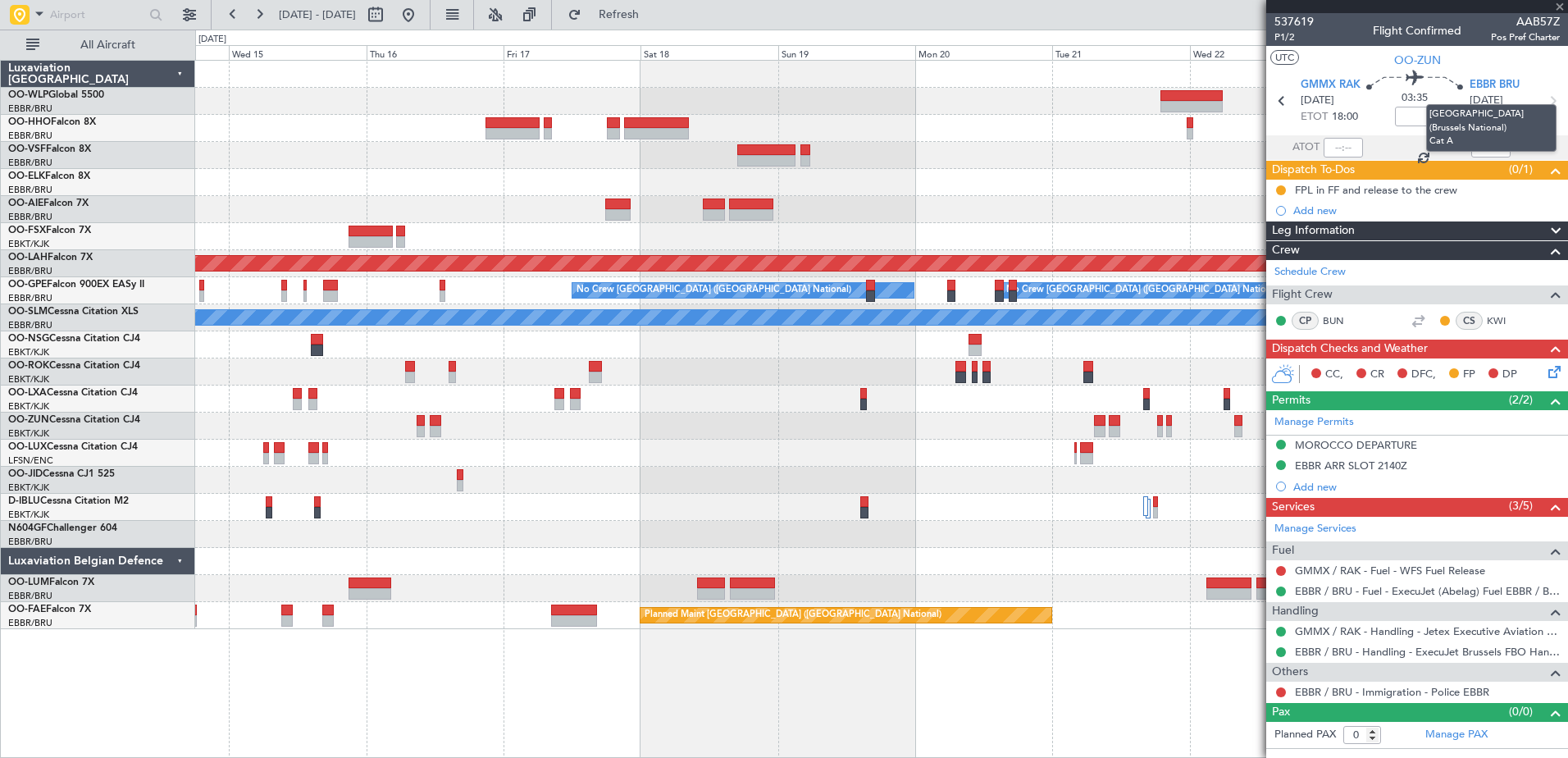
type input "+00:55"
type input "5"
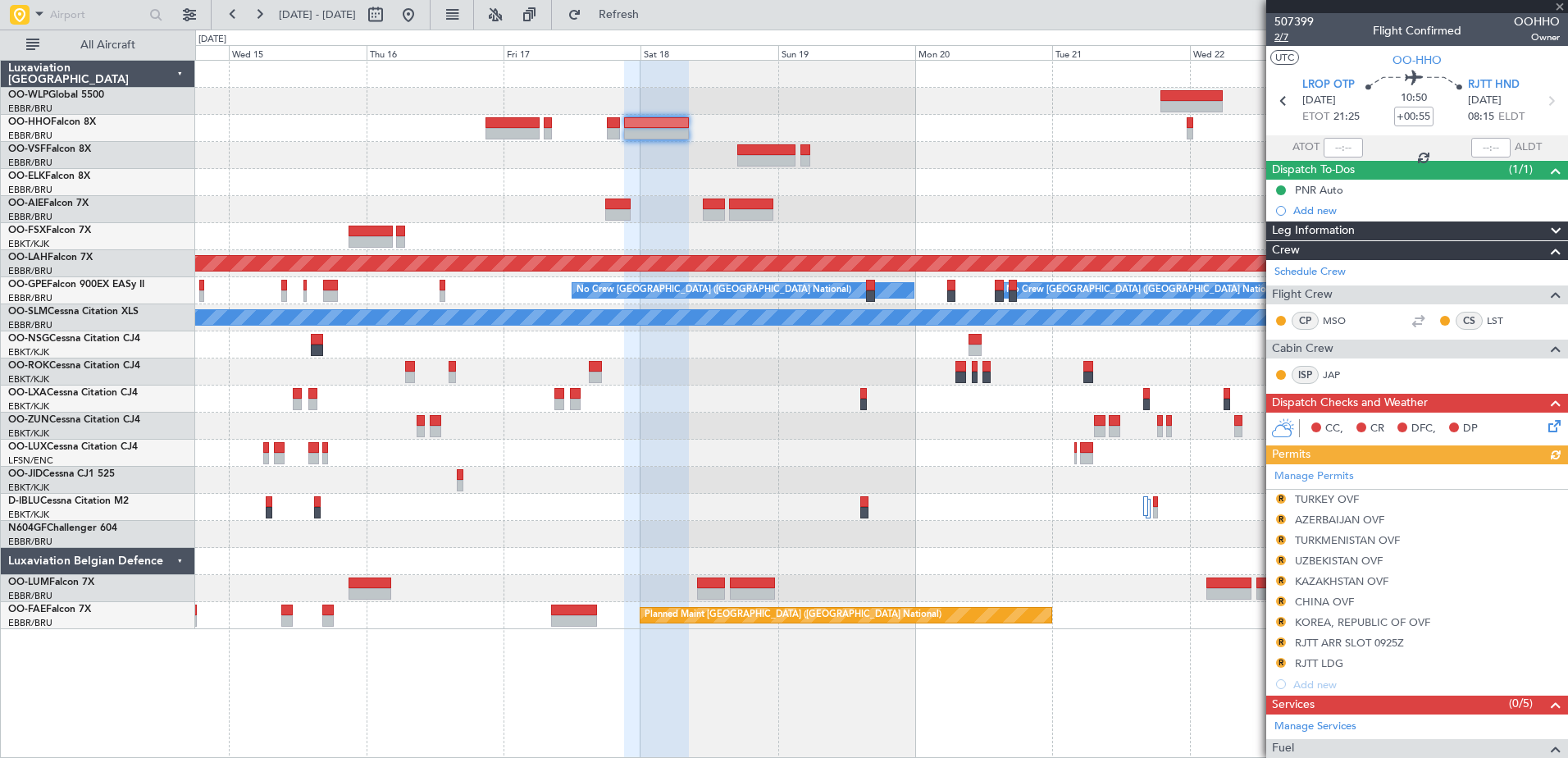
click at [1282, 33] on span "2/7" at bounding box center [1293, 37] width 39 height 14
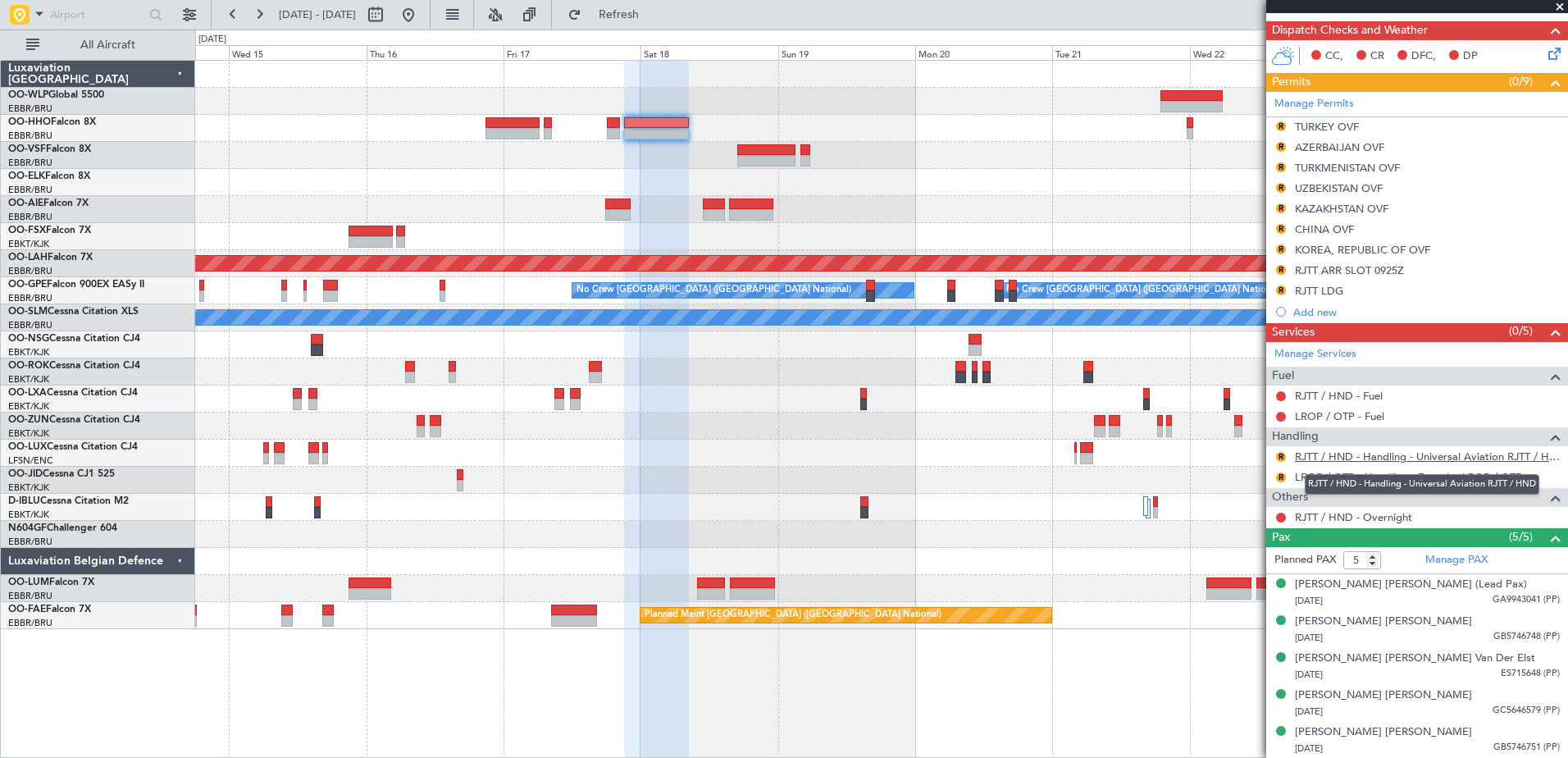
click at [1325, 454] on link "RJTT / HND - Handling - Universal Aviation RJTT / HND" at bounding box center [1427, 456] width 265 height 14
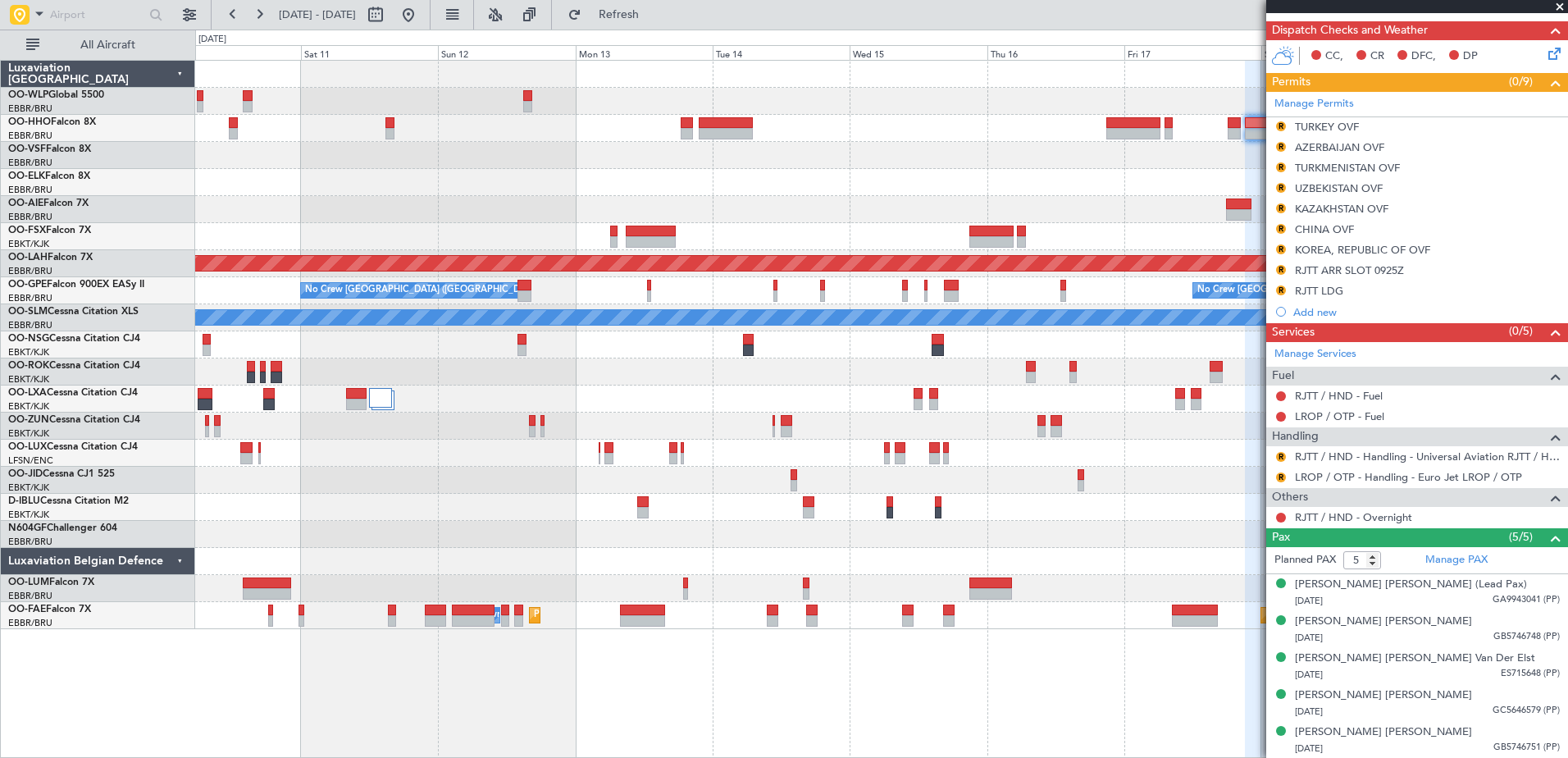
click at [1256, 470] on div "Planned Maint Geneva (Cointrin) Planned [GEOGRAPHIC_DATA][PERSON_NAME]-[GEOGRAP…" at bounding box center [881, 345] width 1372 height 568
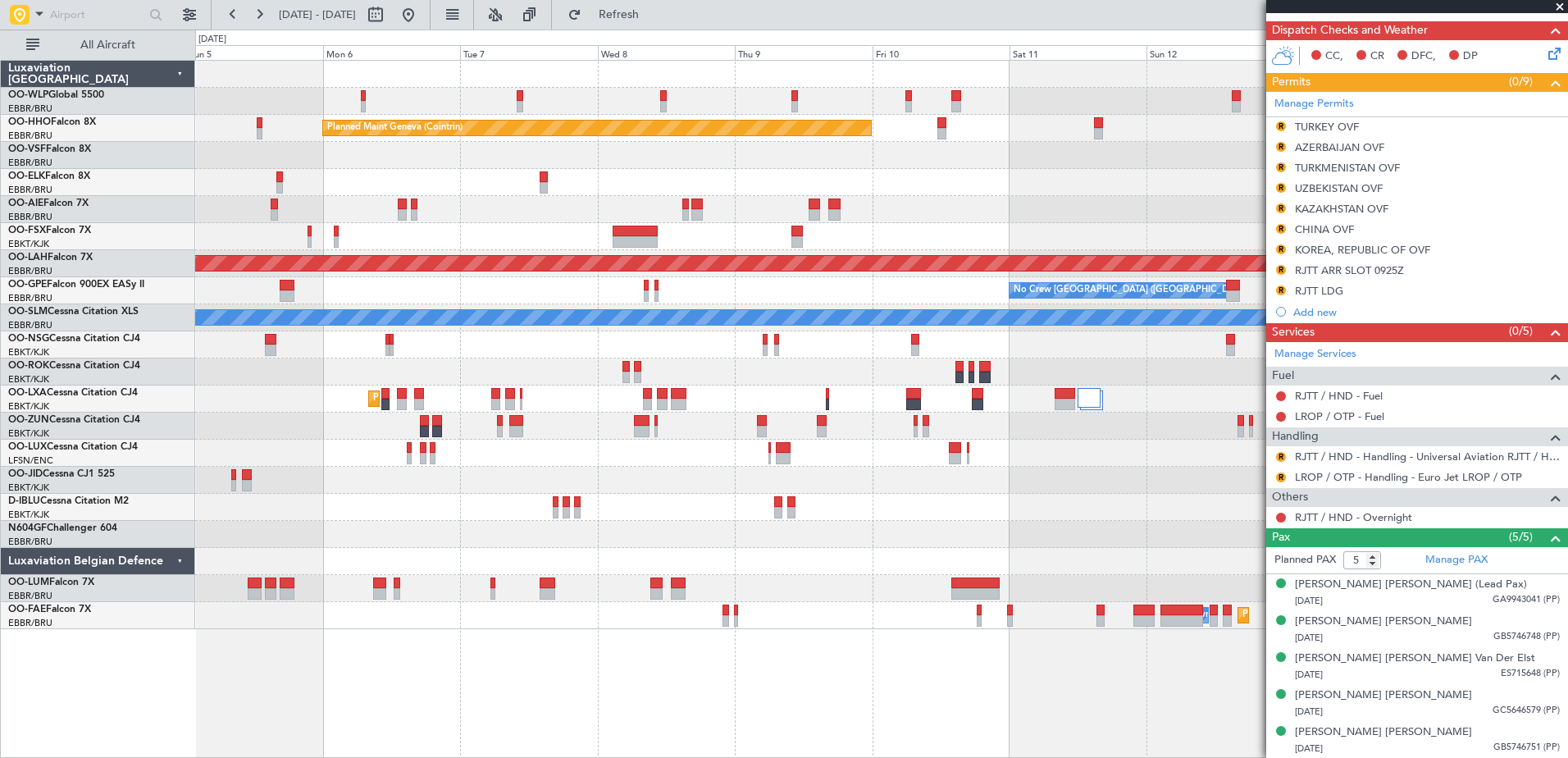
click at [1047, 467] on div "Planned Maint Milan (Linate) Planned Maint Geneva ([GEOGRAPHIC_DATA]) Planned […" at bounding box center [881, 345] width 1372 height 568
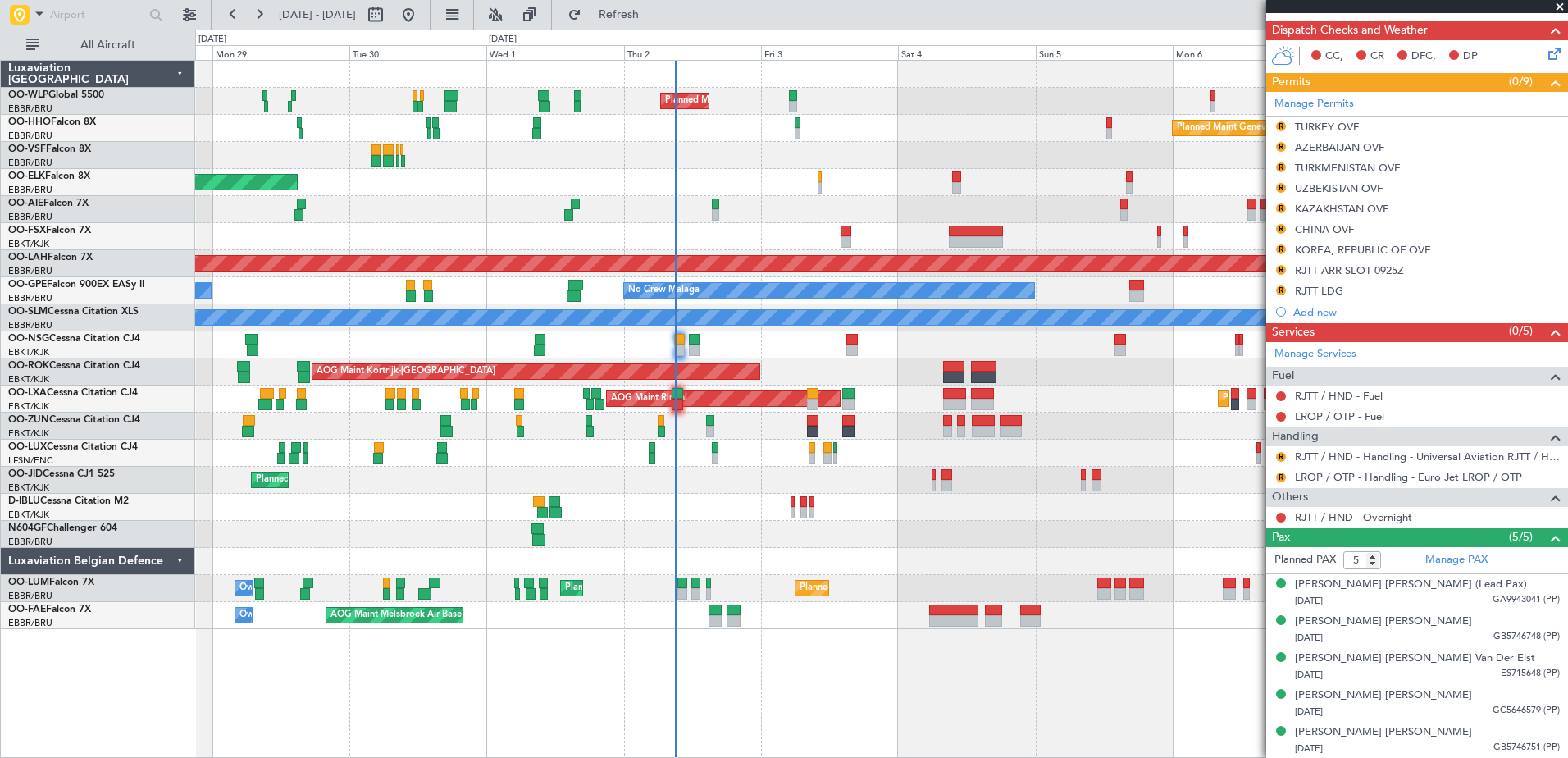
click at [463, 145] on div "Planned Maint Milan (Linate) Planned Maint Geneva ([GEOGRAPHIC_DATA]) Planned M…" at bounding box center [881, 345] width 1372 height 568
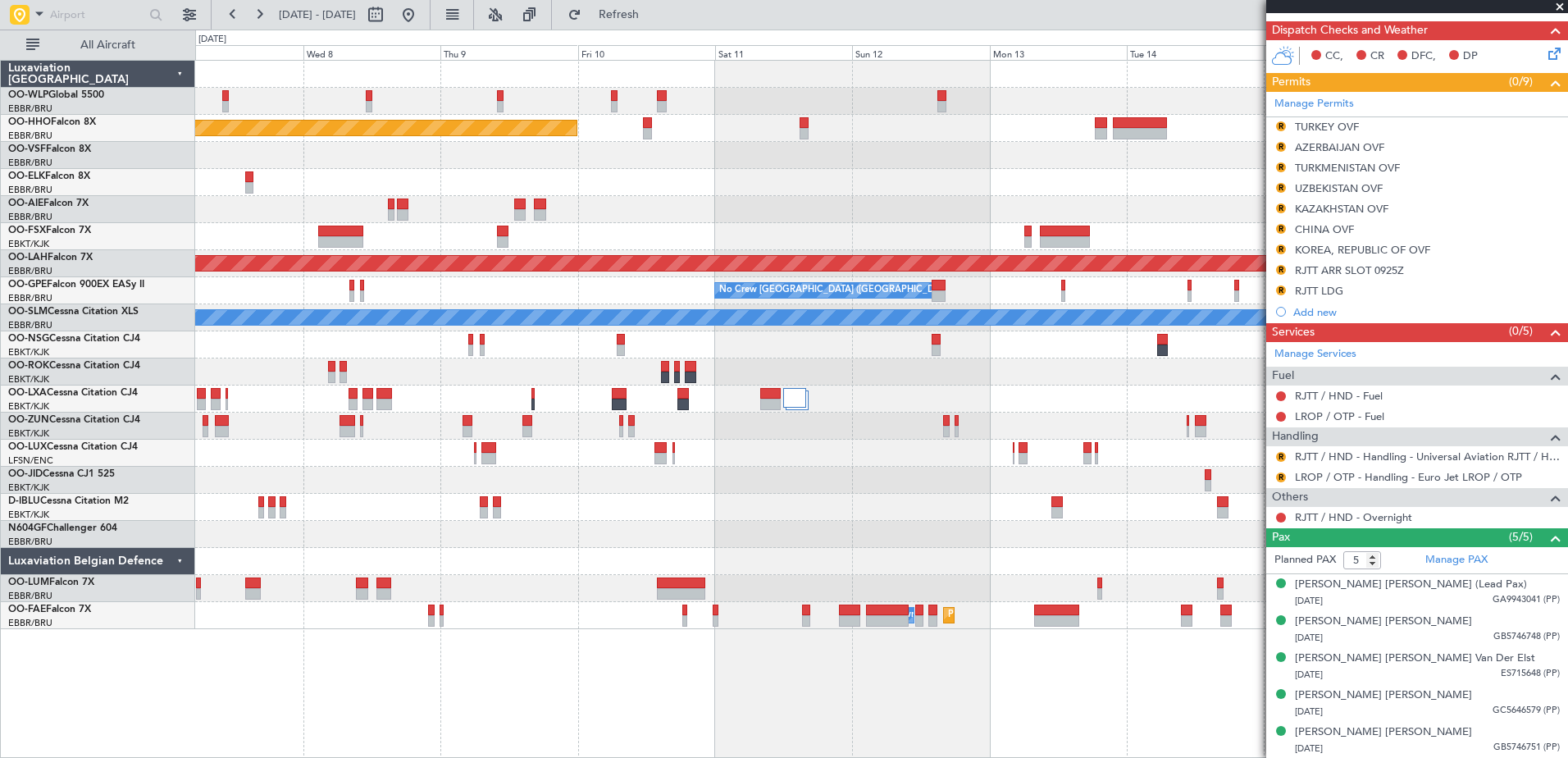
click at [327, 157] on div at bounding box center [881, 155] width 1372 height 27
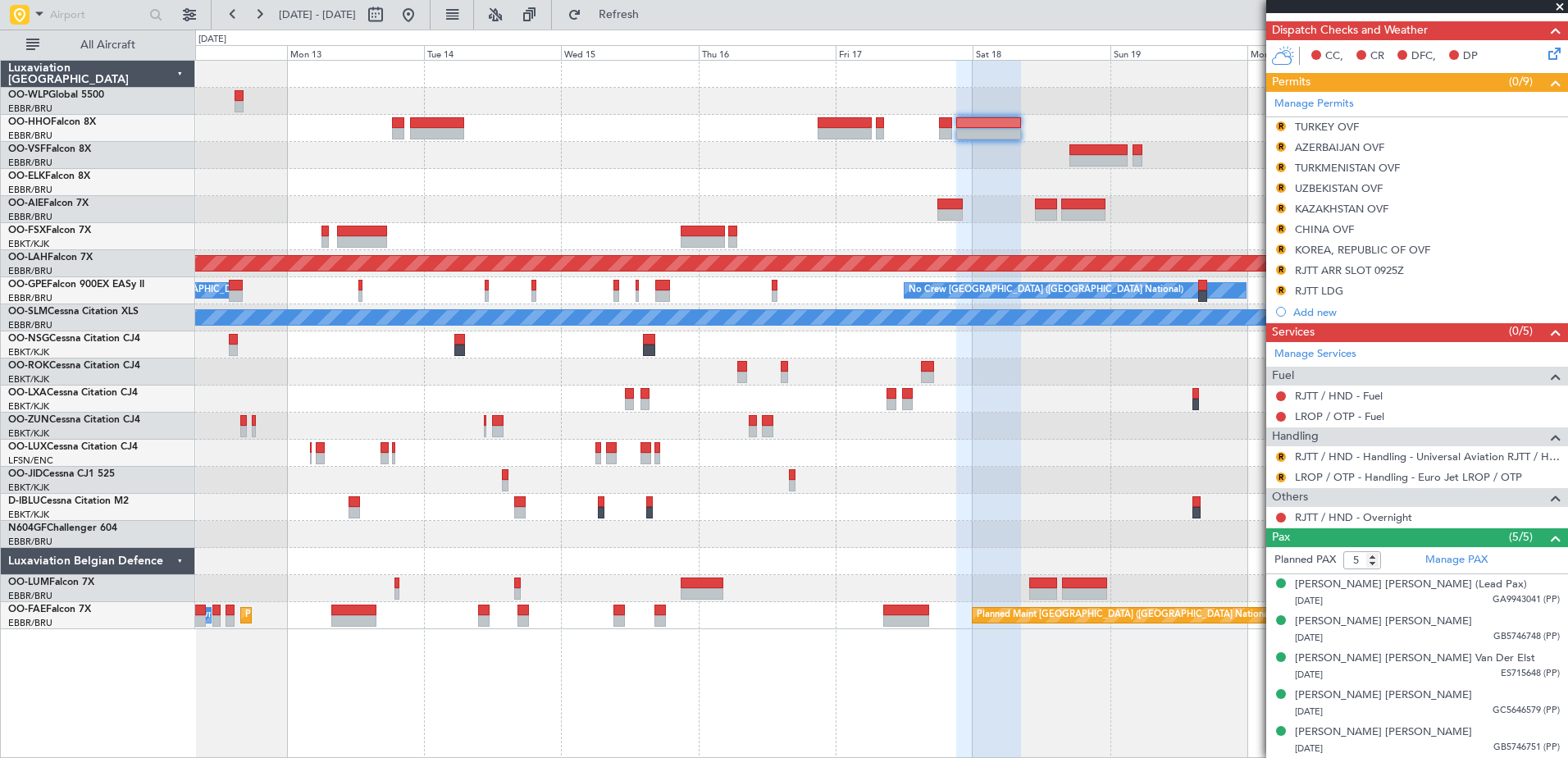
click at [396, 186] on div "Planned Maint Geneva (Cointrin) Planned [GEOGRAPHIC_DATA][PERSON_NAME]-[GEOGRAP…" at bounding box center [881, 345] width 1372 height 568
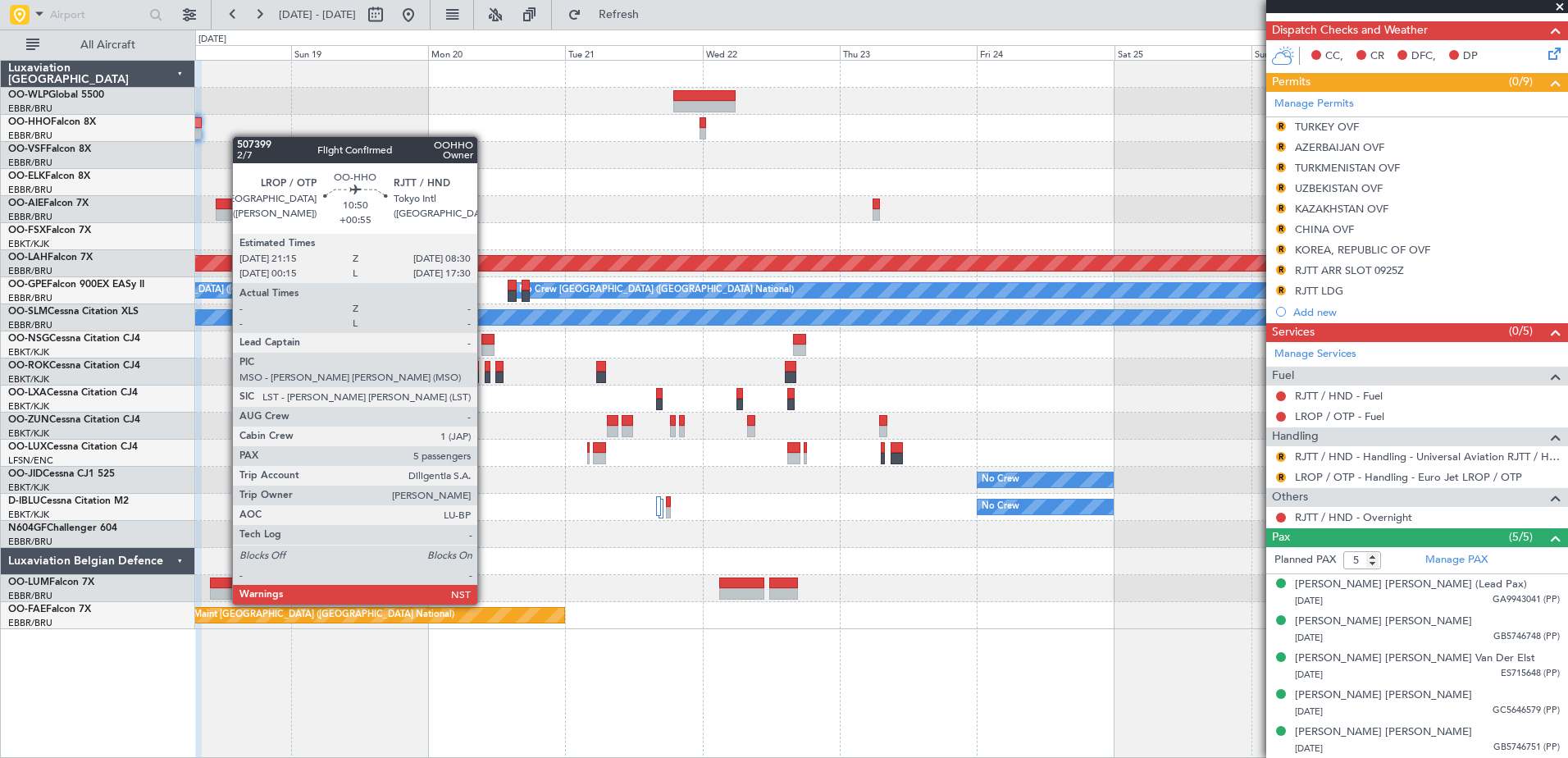
click at [194, 140] on div "Planned Maint [PERSON_NAME]-[GEOGRAPHIC_DATA][PERSON_NAME] ([GEOGRAPHIC_DATA][P…" at bounding box center [784, 394] width 1568 height 728
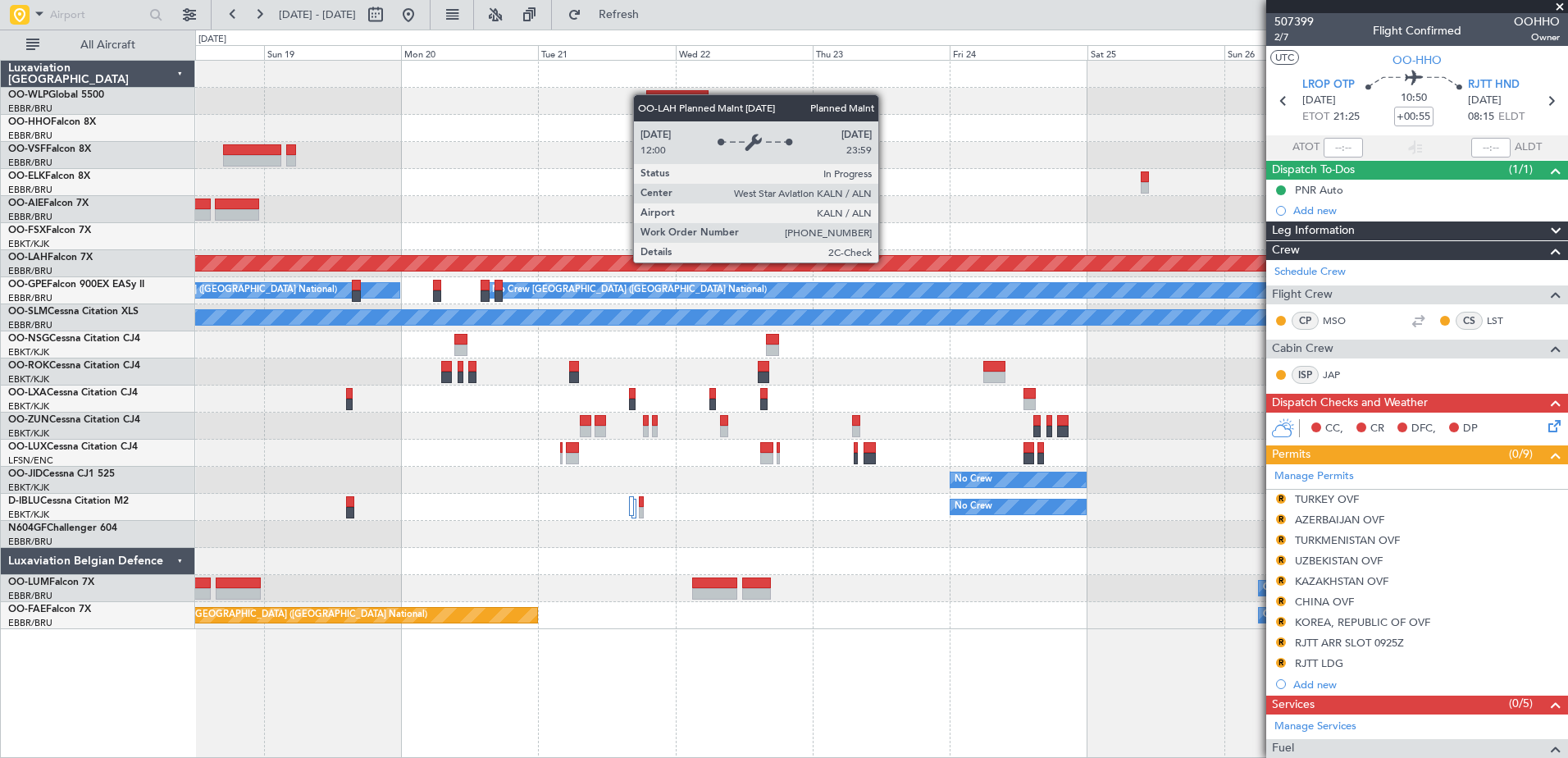
scroll to position [372, 0]
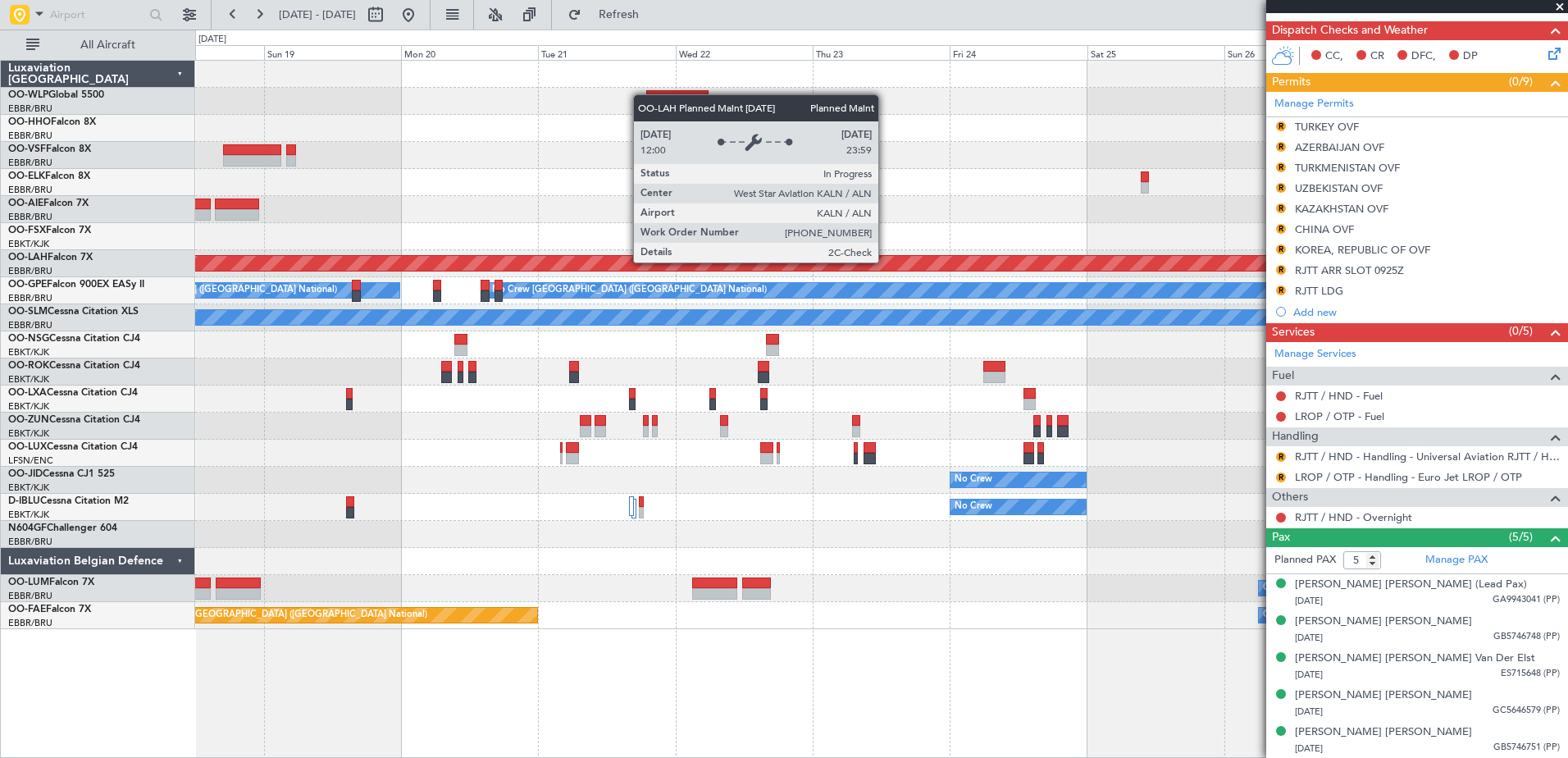
click at [1567, 269] on html "[DATE] - [DATE] Refresh Quick Links All Aircraft Planned [GEOGRAPHIC_DATA][PERS…" at bounding box center [784, 379] width 1568 height 758
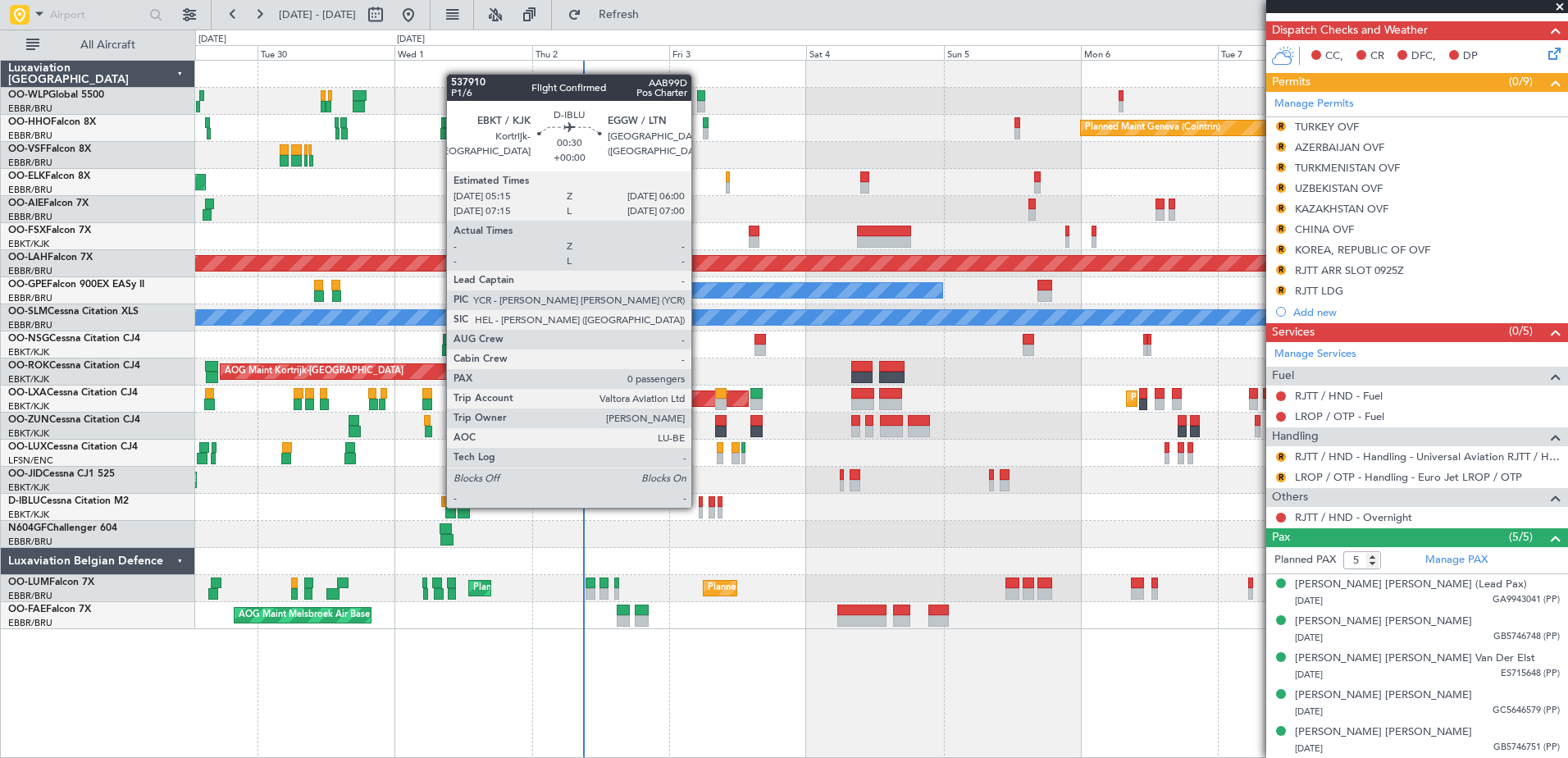
click at [699, 506] on div at bounding box center [701, 502] width 5 height 12
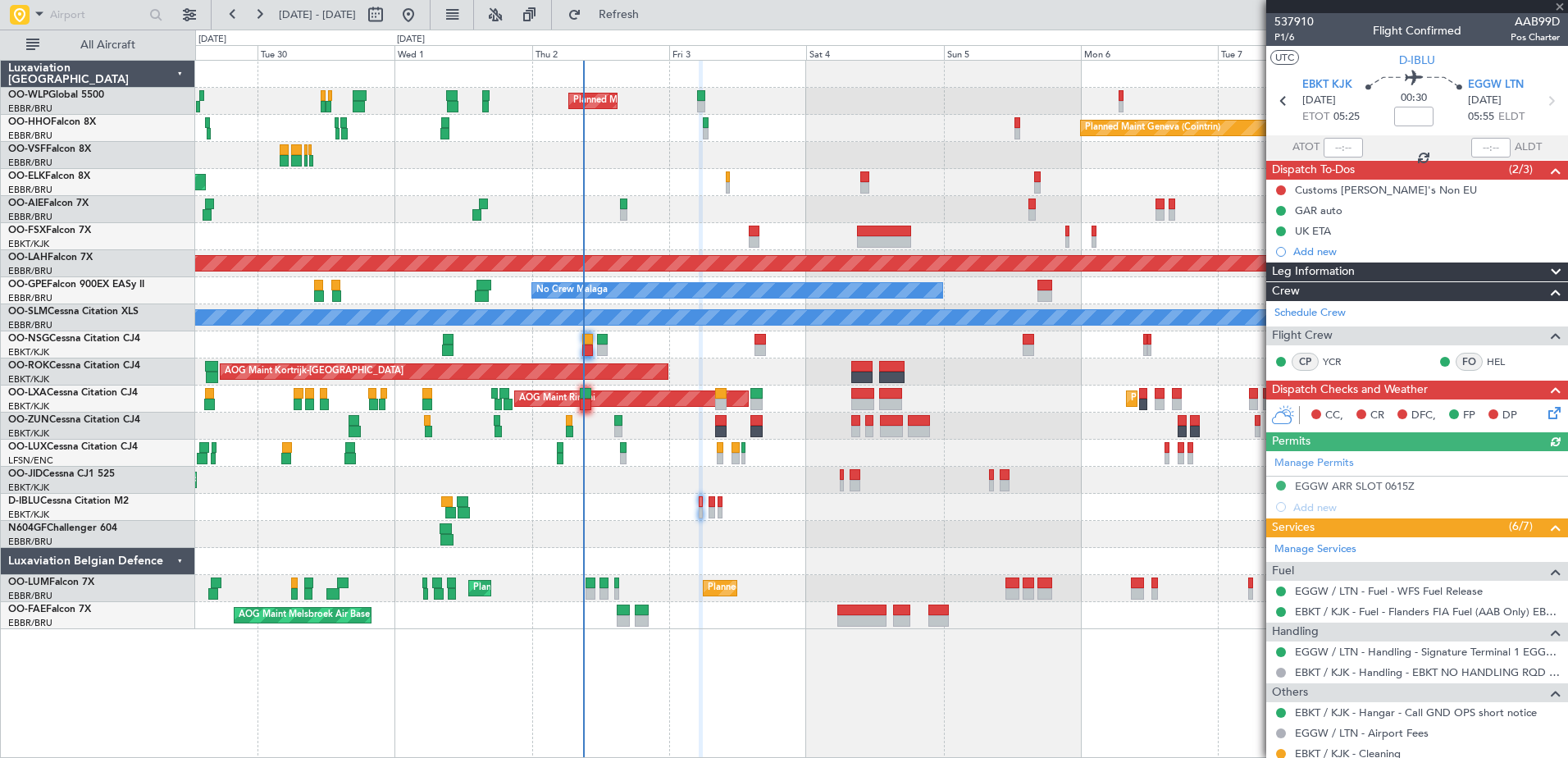
scroll to position [93, 0]
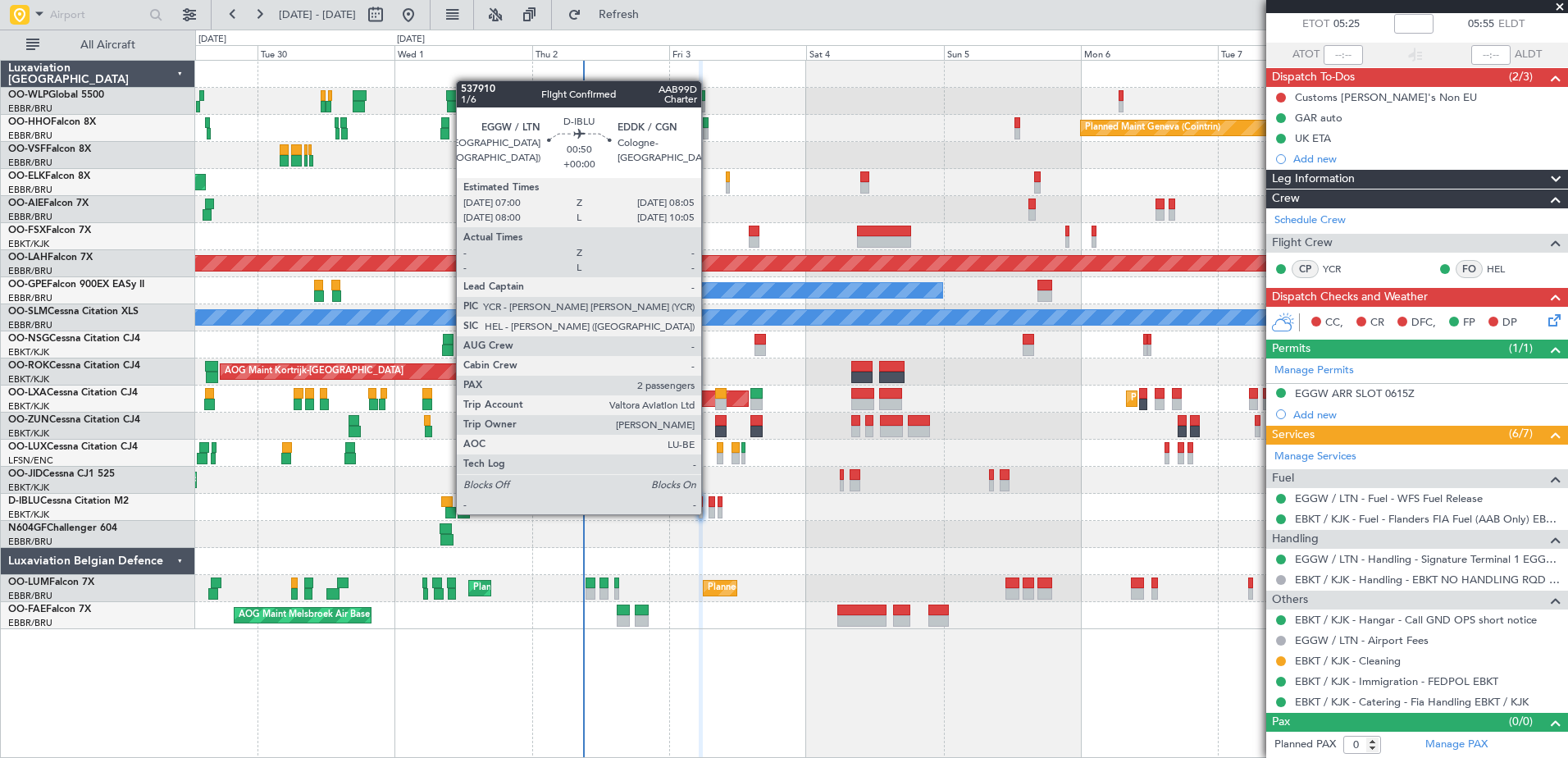
click at [709, 513] on div at bounding box center [712, 513] width 7 height 12
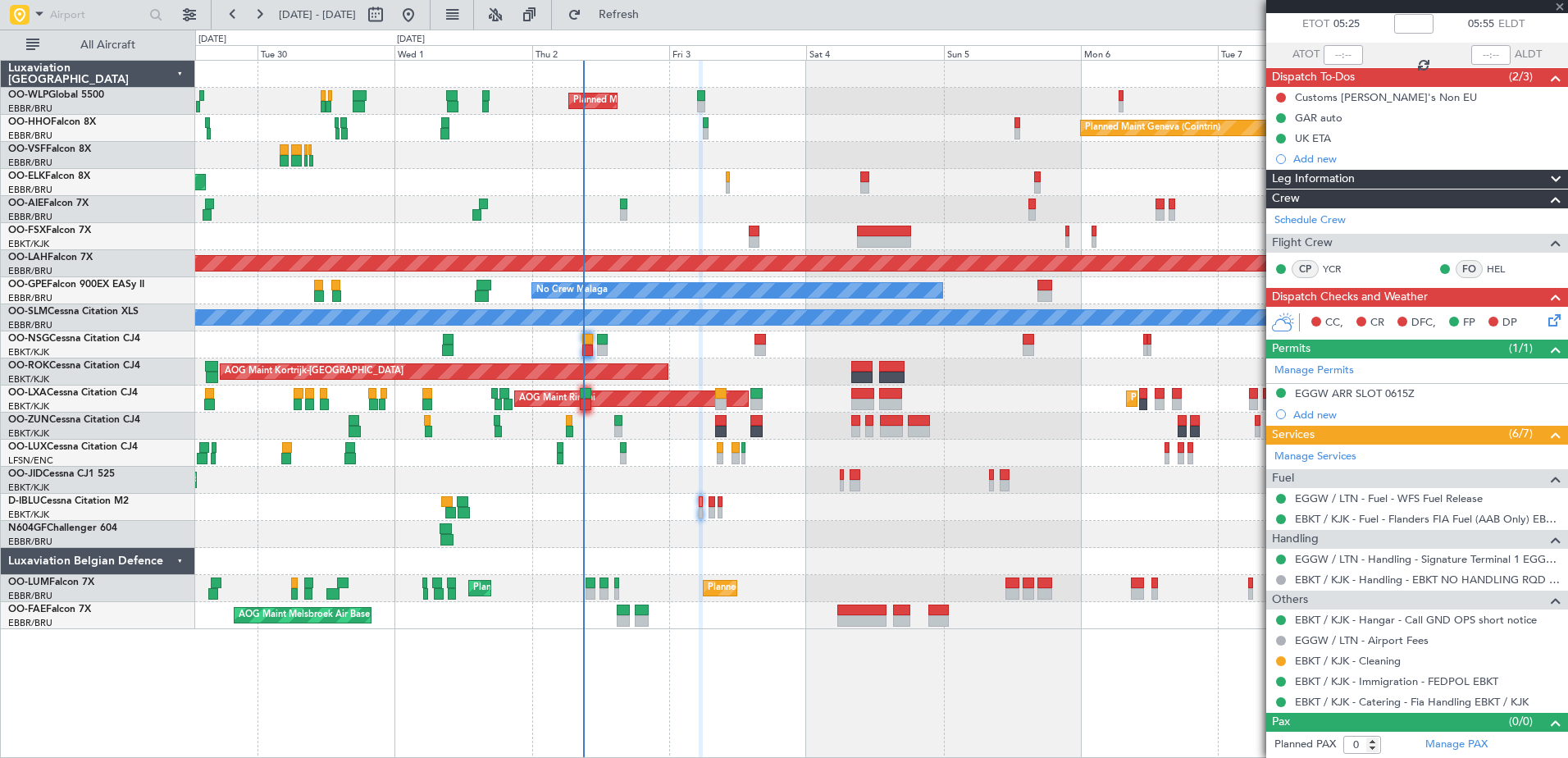
type input "2"
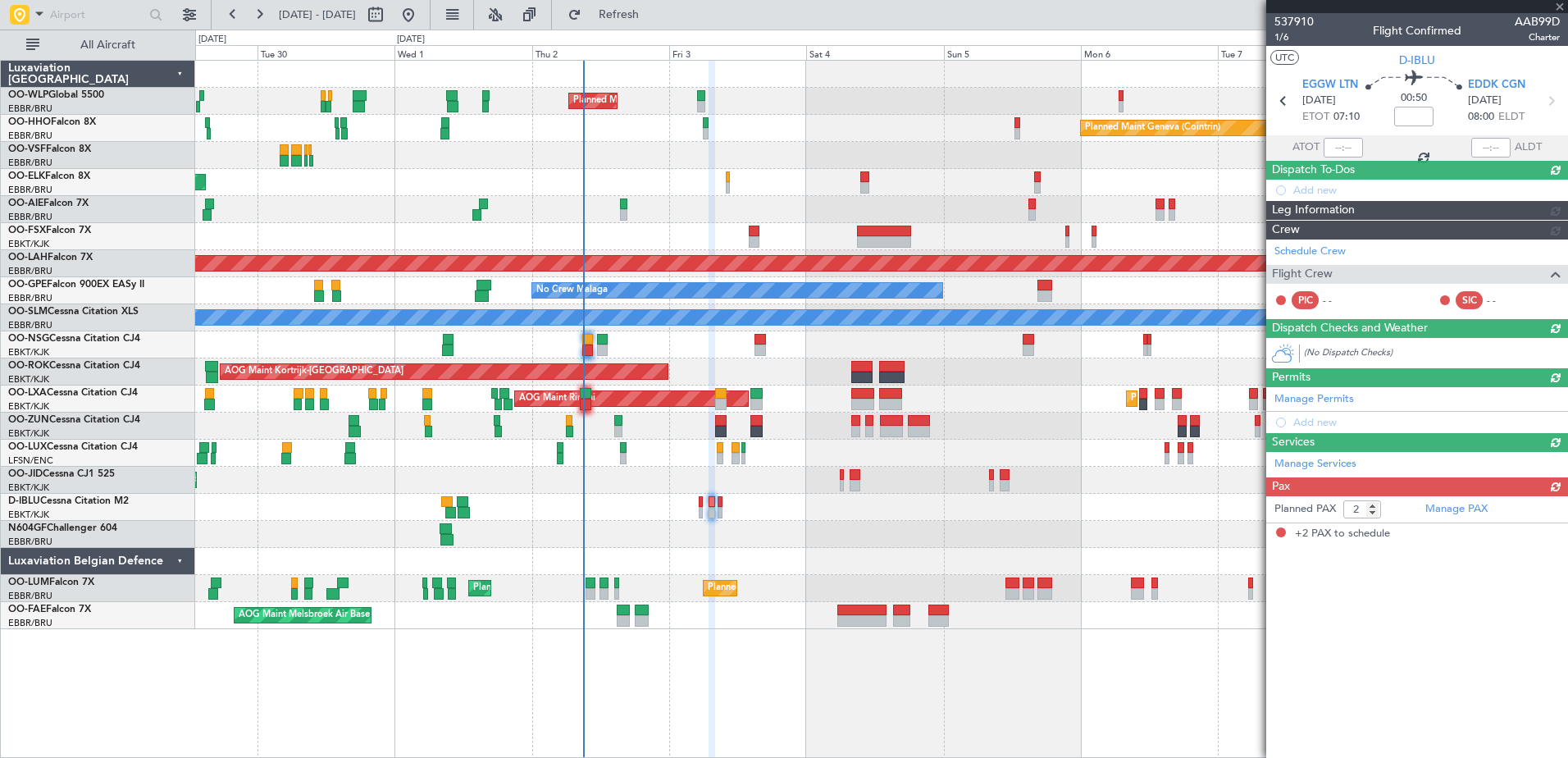
scroll to position [0, 0]
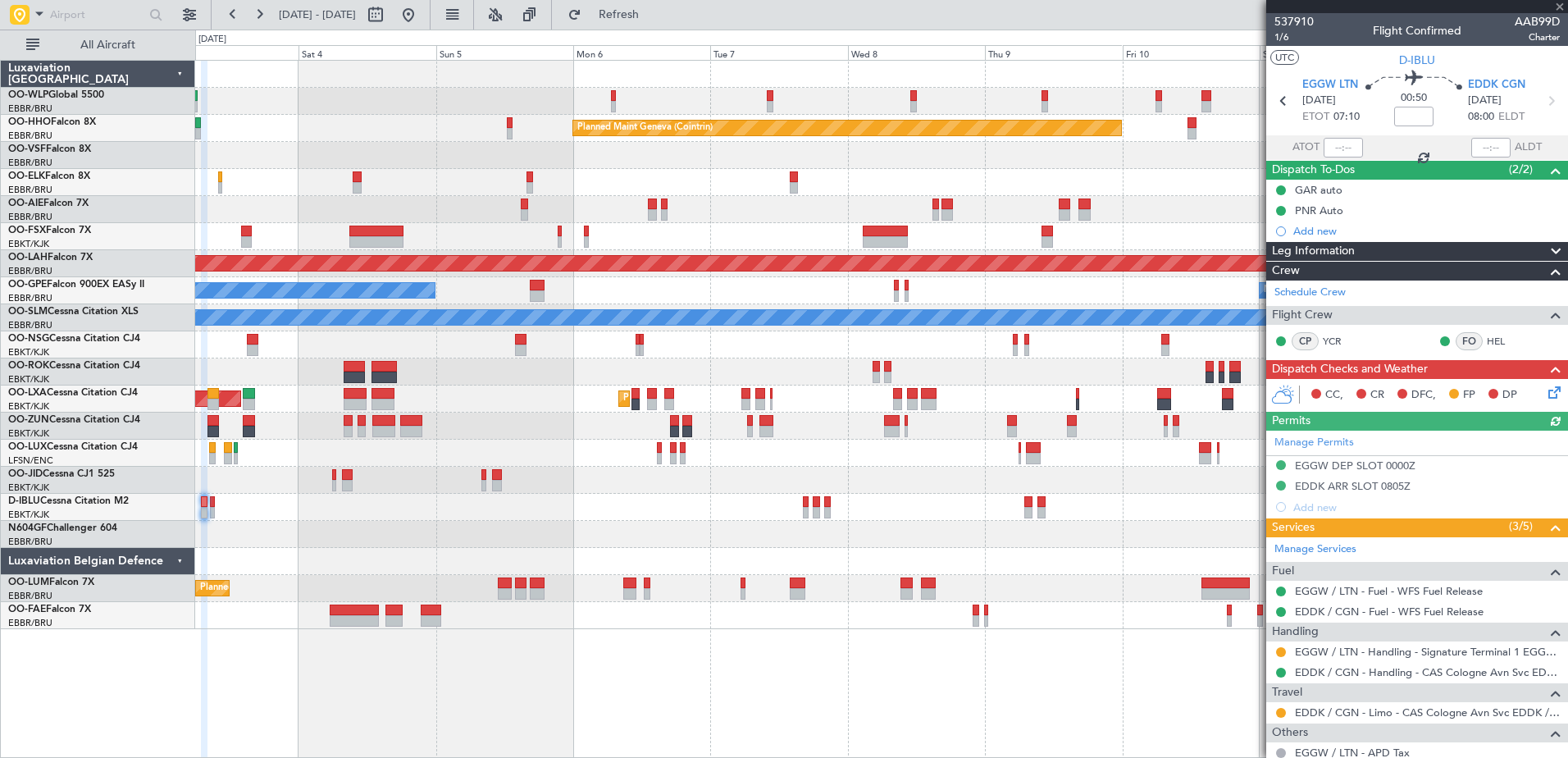
click at [508, 520] on div at bounding box center [881, 507] width 1372 height 27
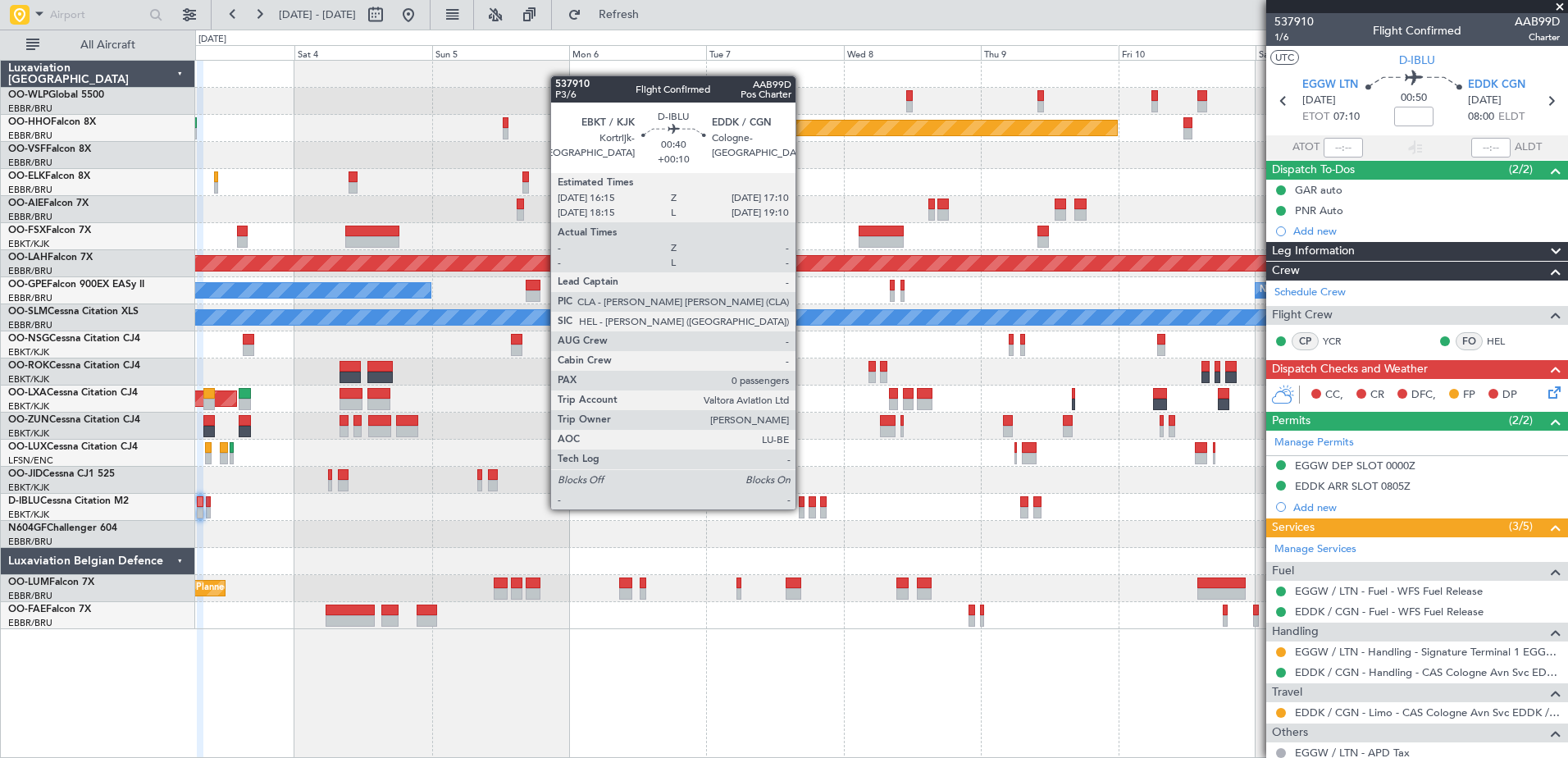
click at [803, 508] on div at bounding box center [801, 513] width 6 height 12
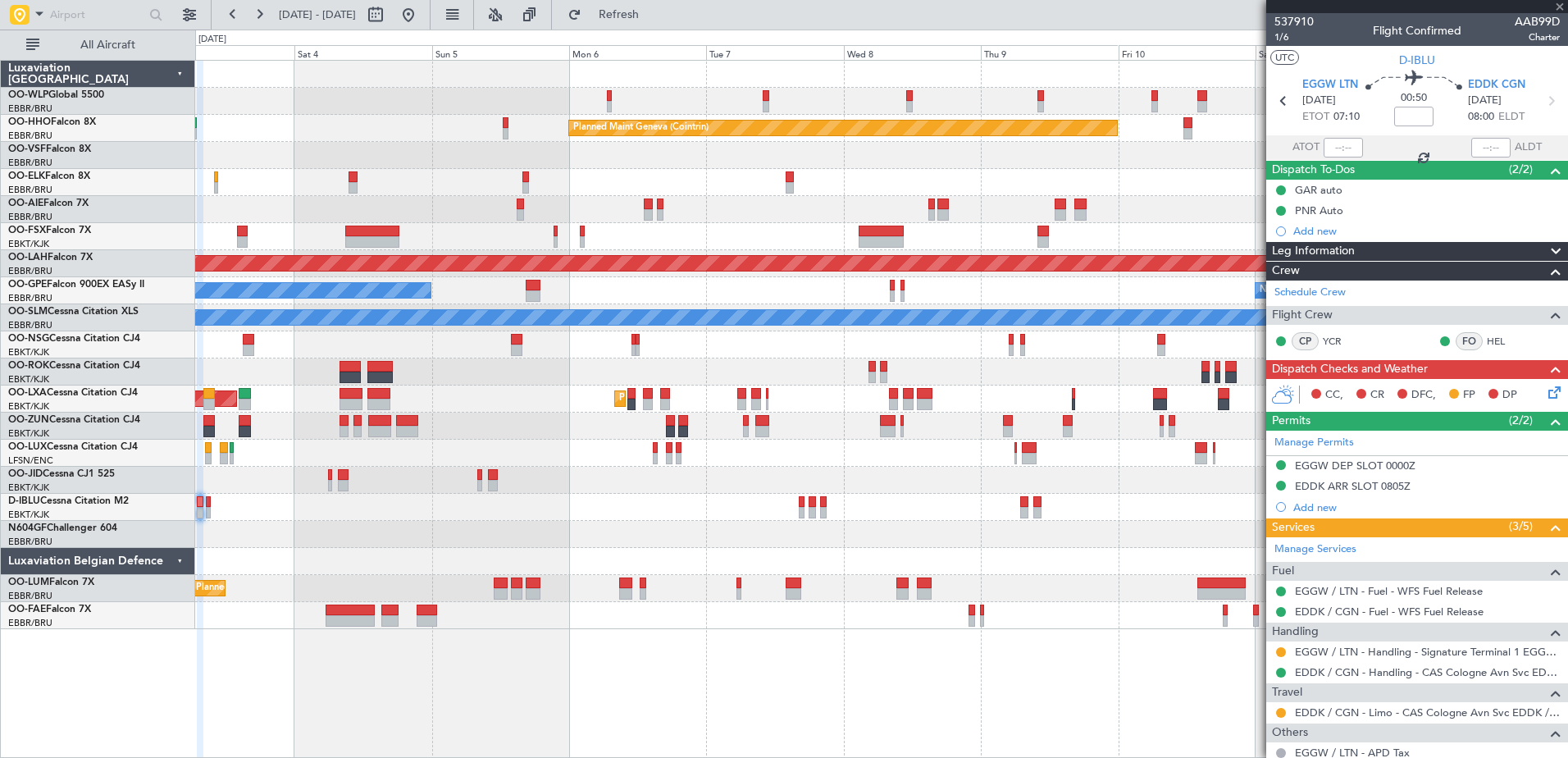
type input "+00:10"
type input "0"
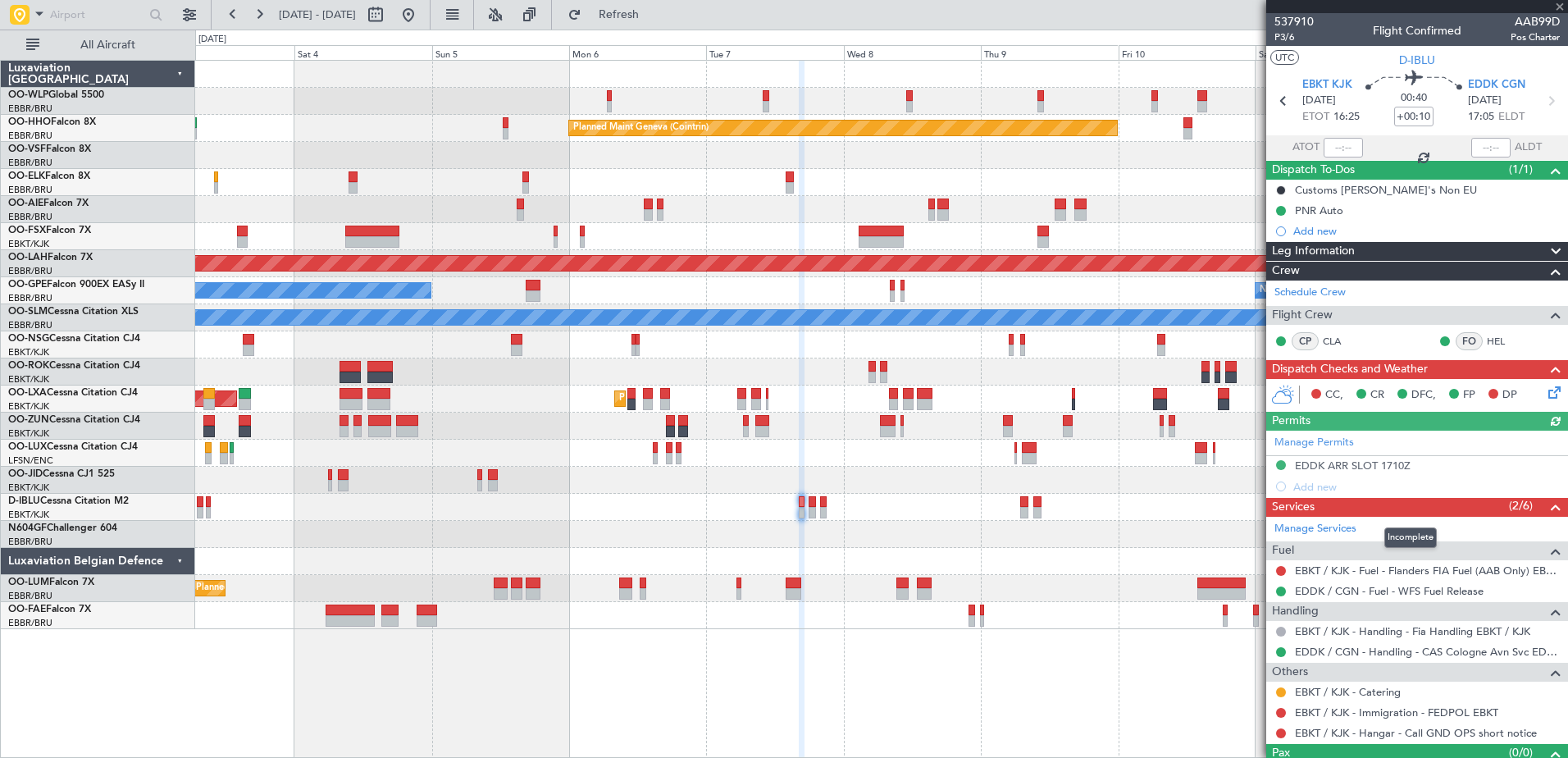
scroll to position [31, 0]
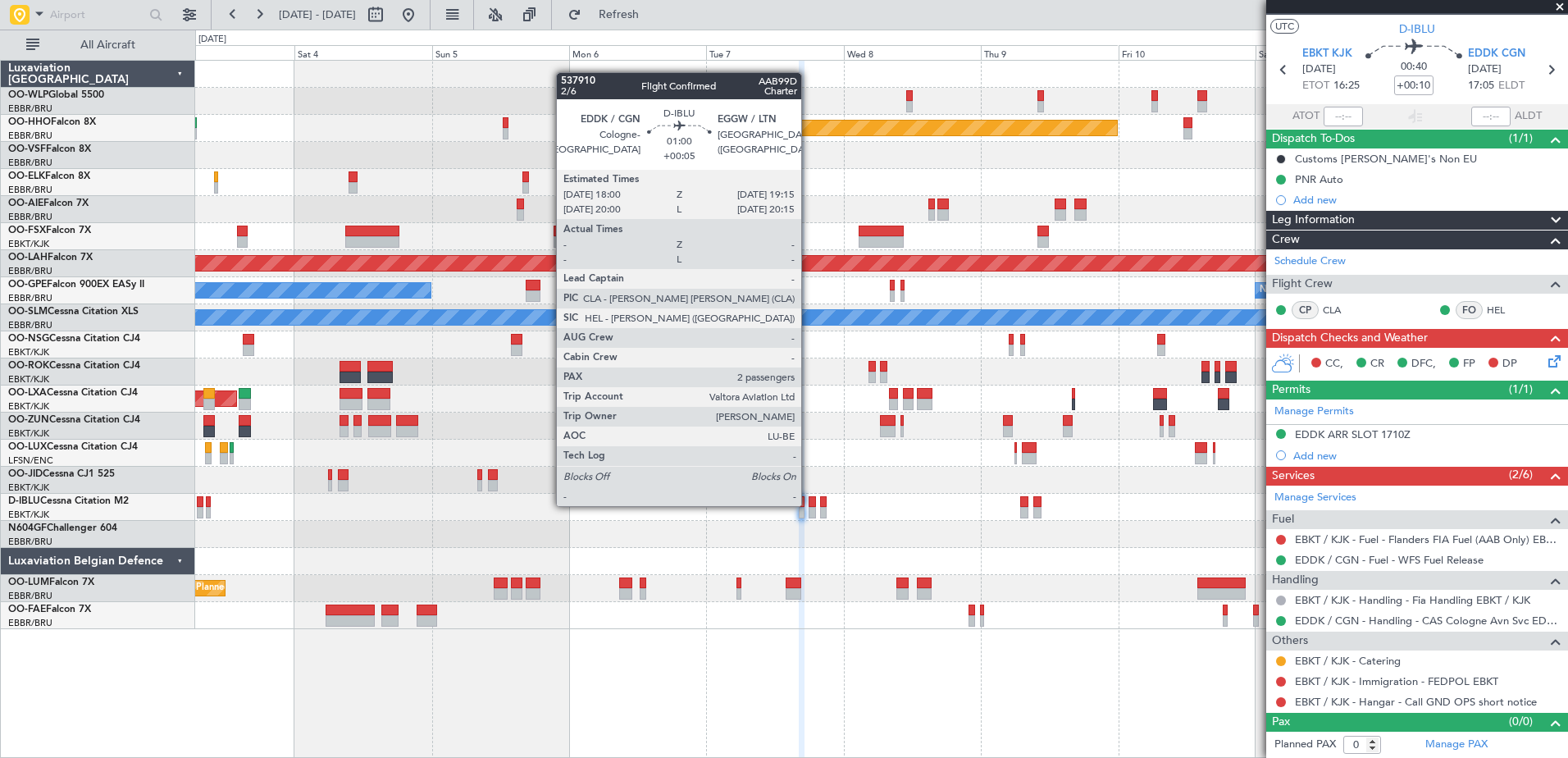
click at [809, 505] on div at bounding box center [812, 502] width 7 height 12
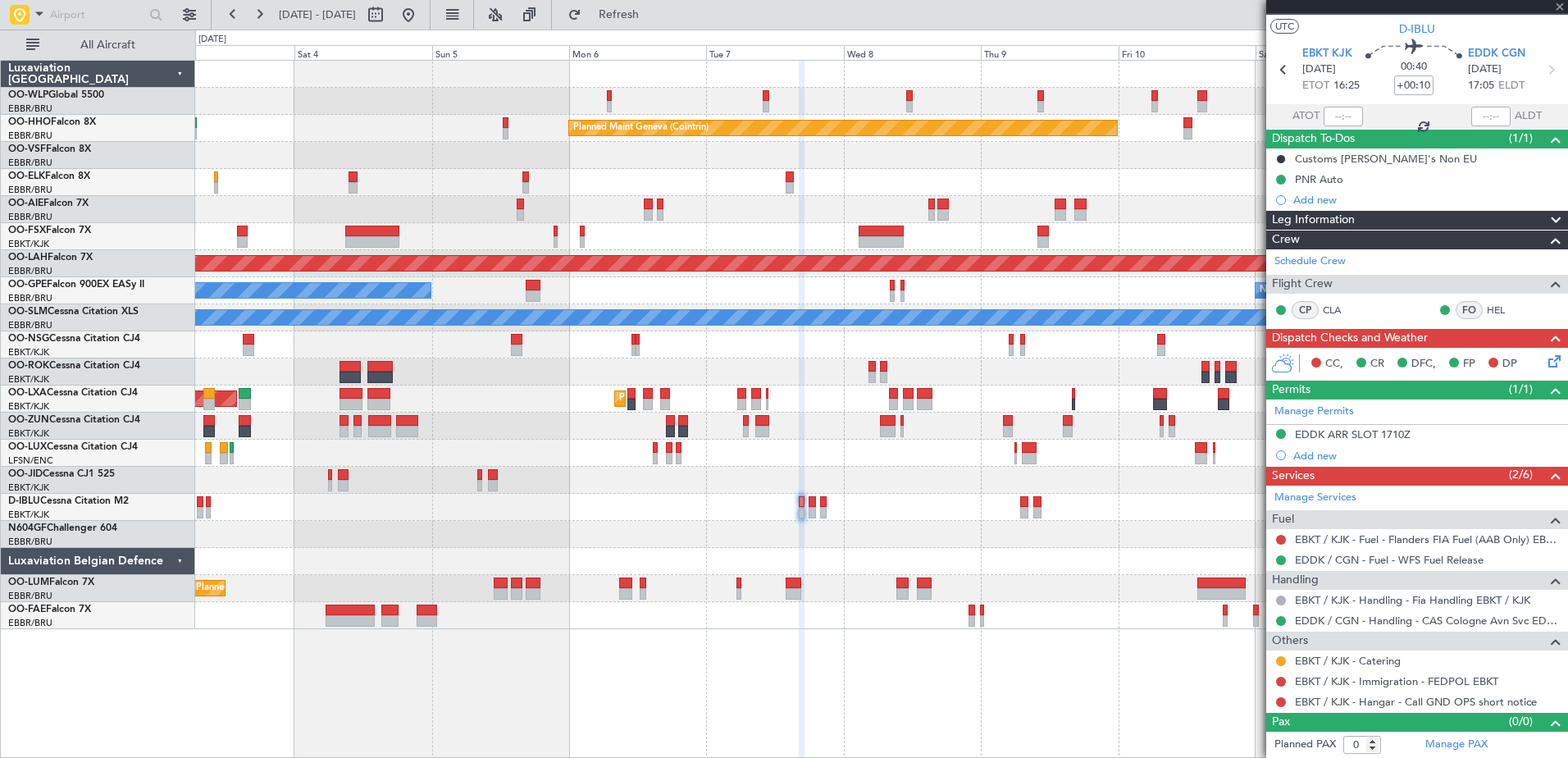
type input "+00:05"
type input "2"
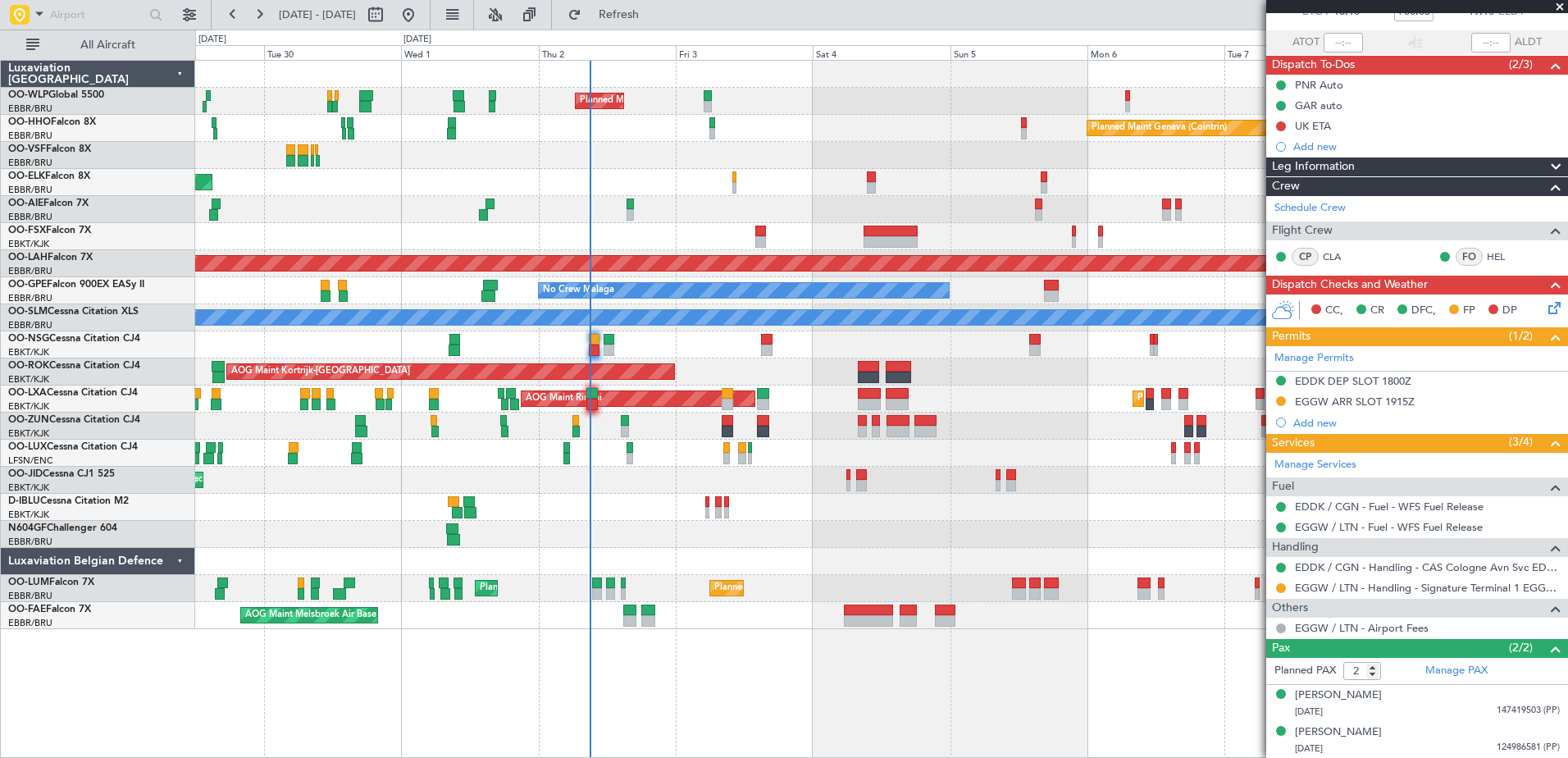
scroll to position [23, 0]
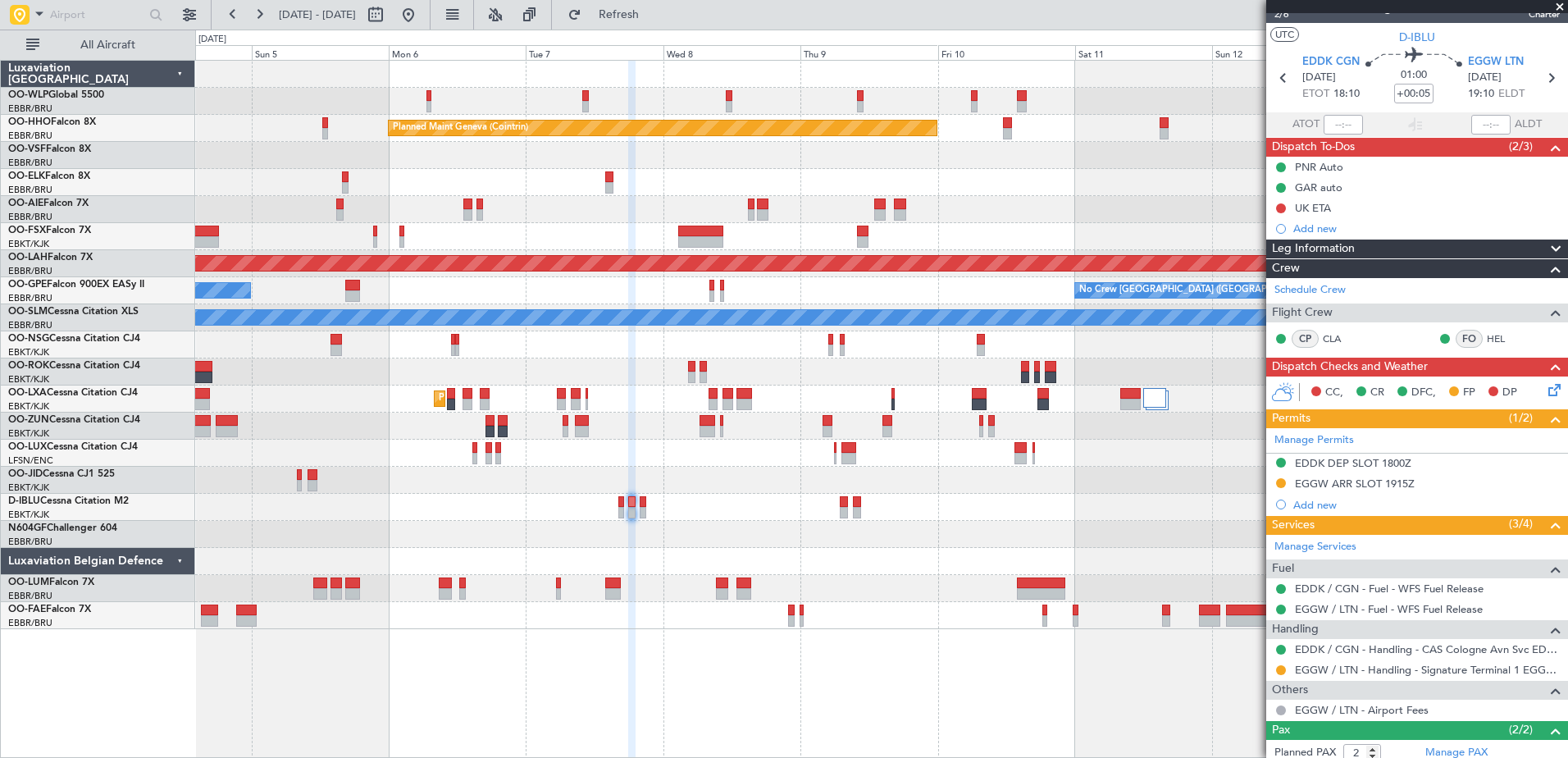
click at [301, 186] on div "Planned Maint Milan (Linate) Planned Maint Geneva ([GEOGRAPHIC_DATA]) Planned […" at bounding box center [881, 345] width 1372 height 568
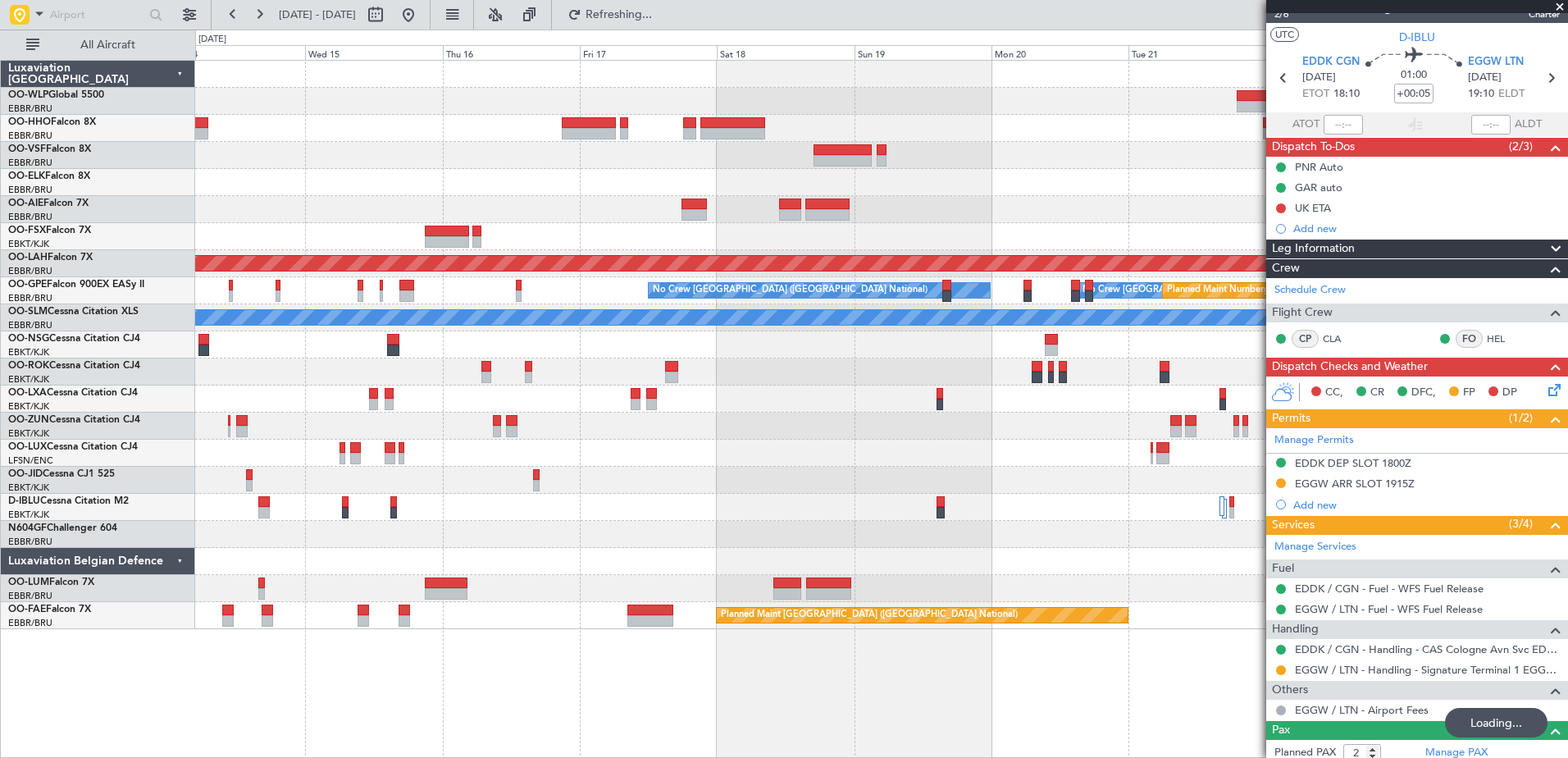
click at [261, 165] on div at bounding box center [881, 155] width 1372 height 27
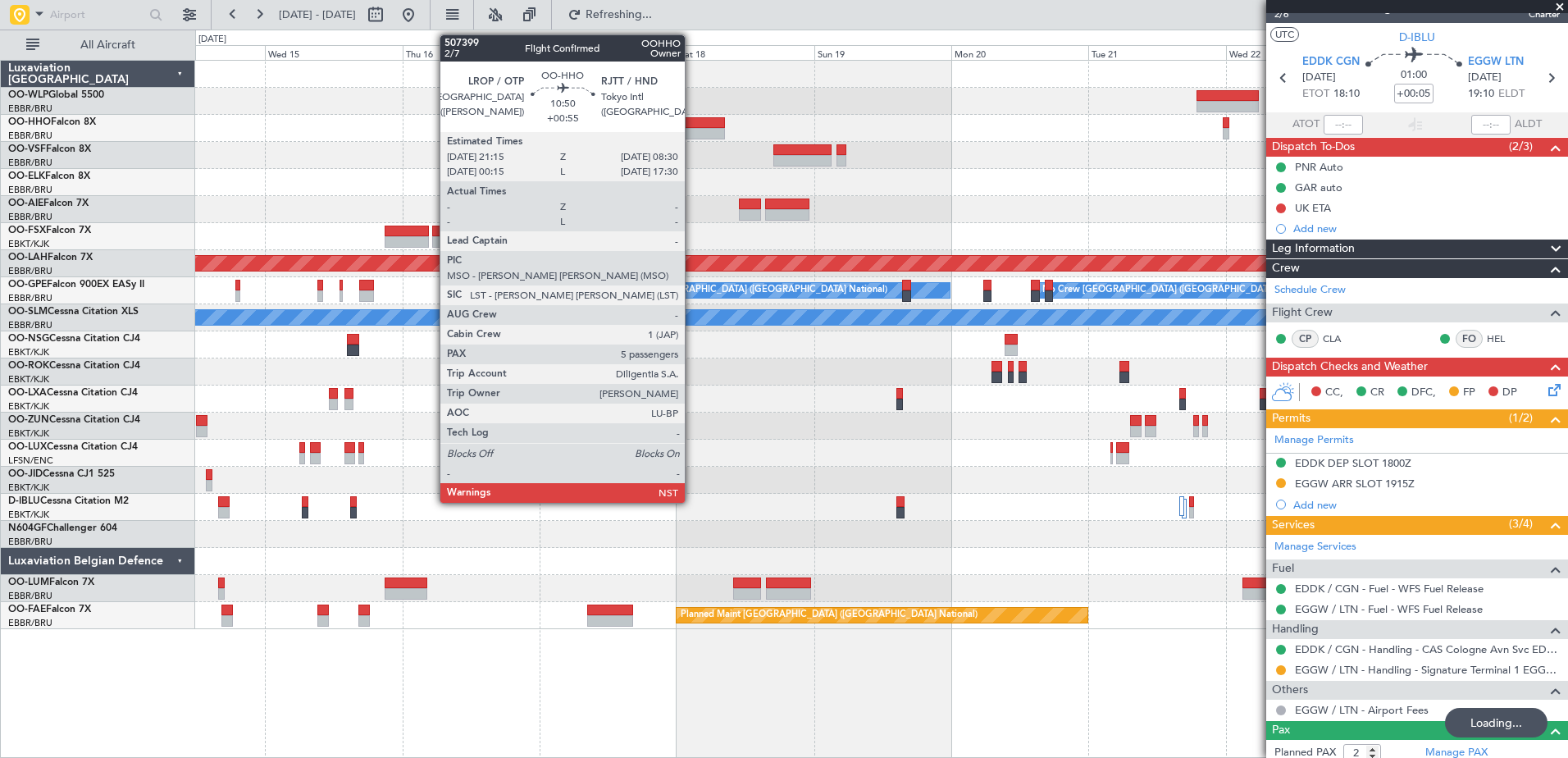
click at [692, 124] on div at bounding box center [692, 123] width 65 height 12
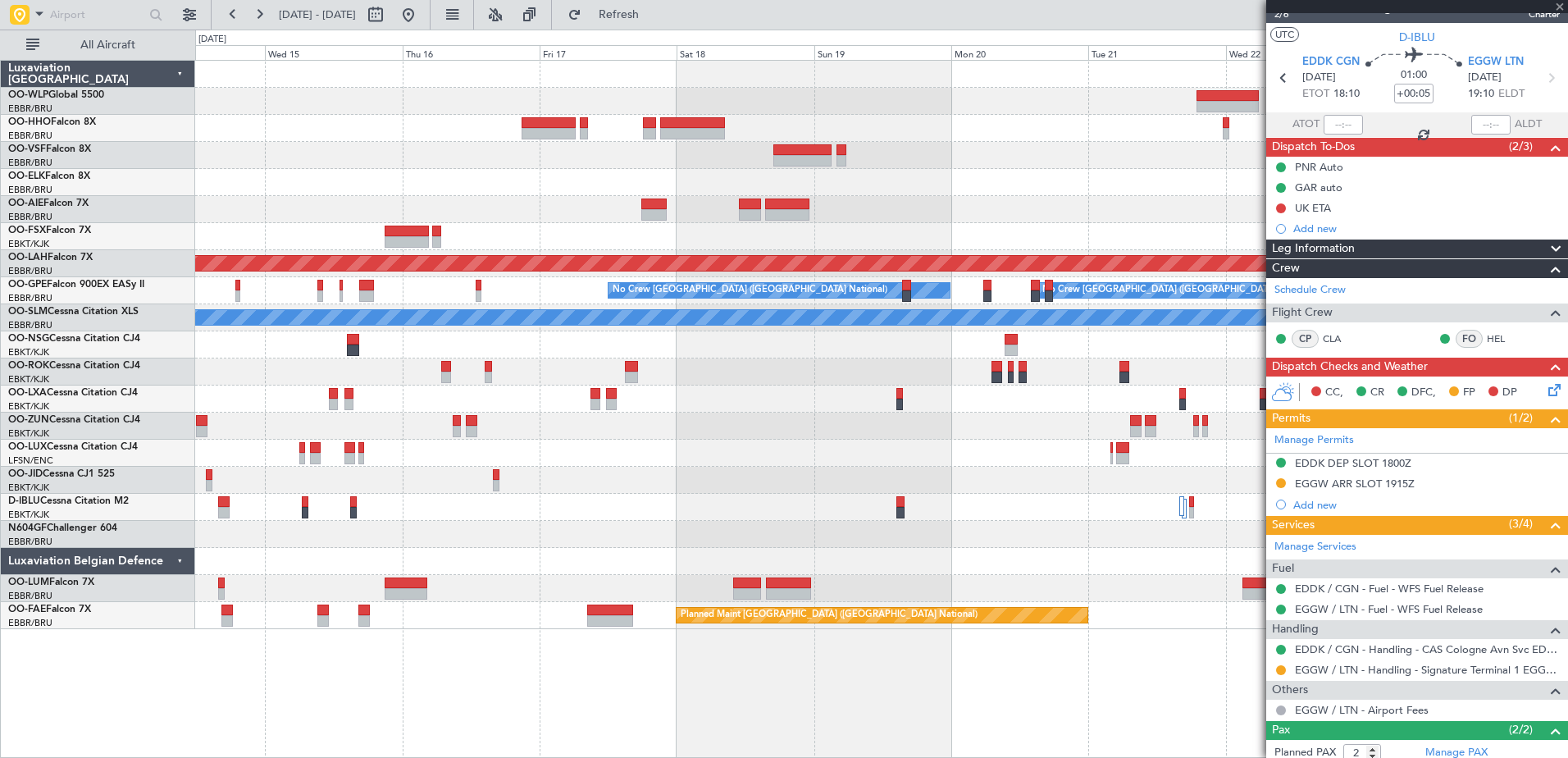
type input "+00:55"
type input "5"
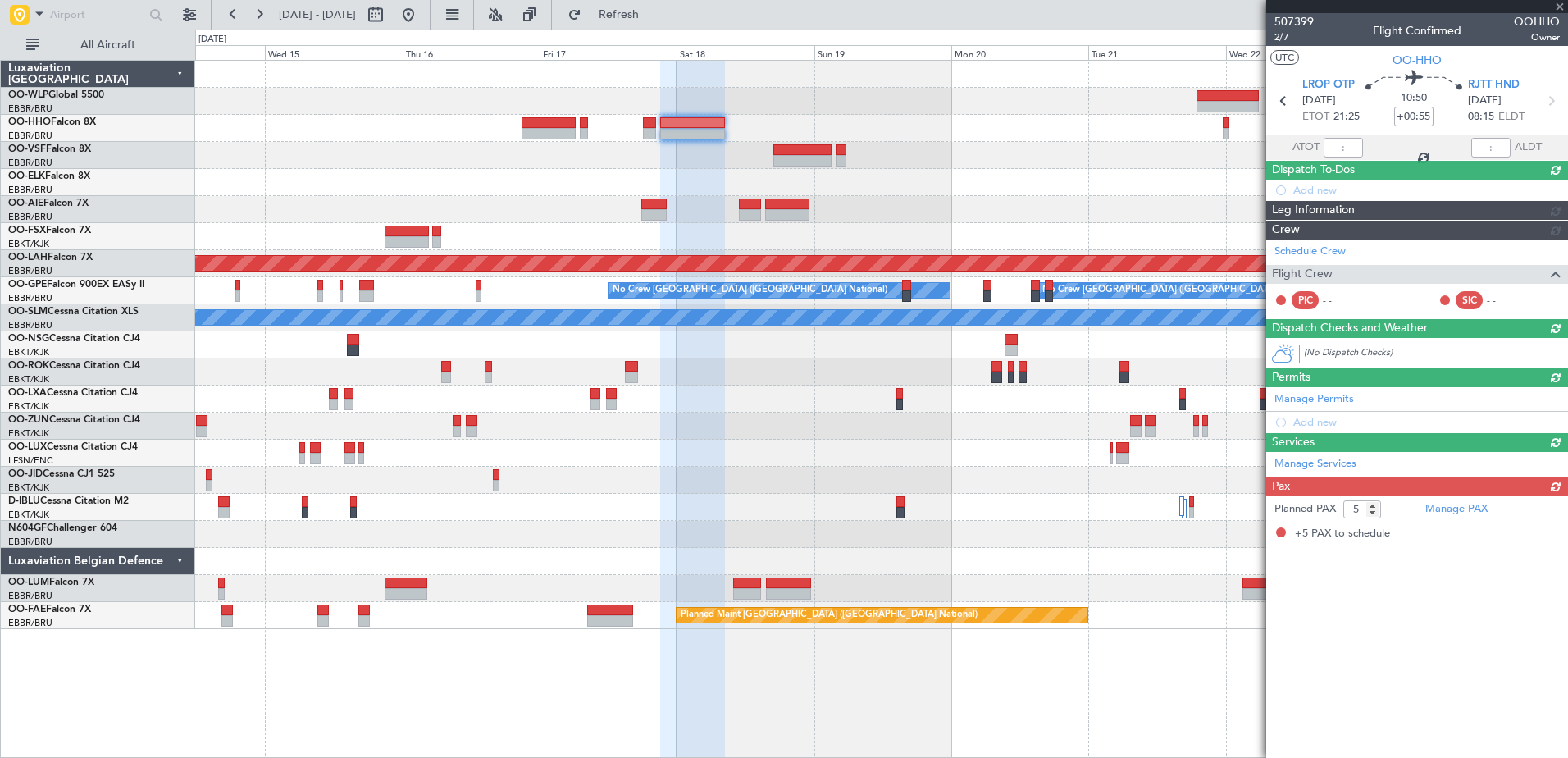
scroll to position [0, 0]
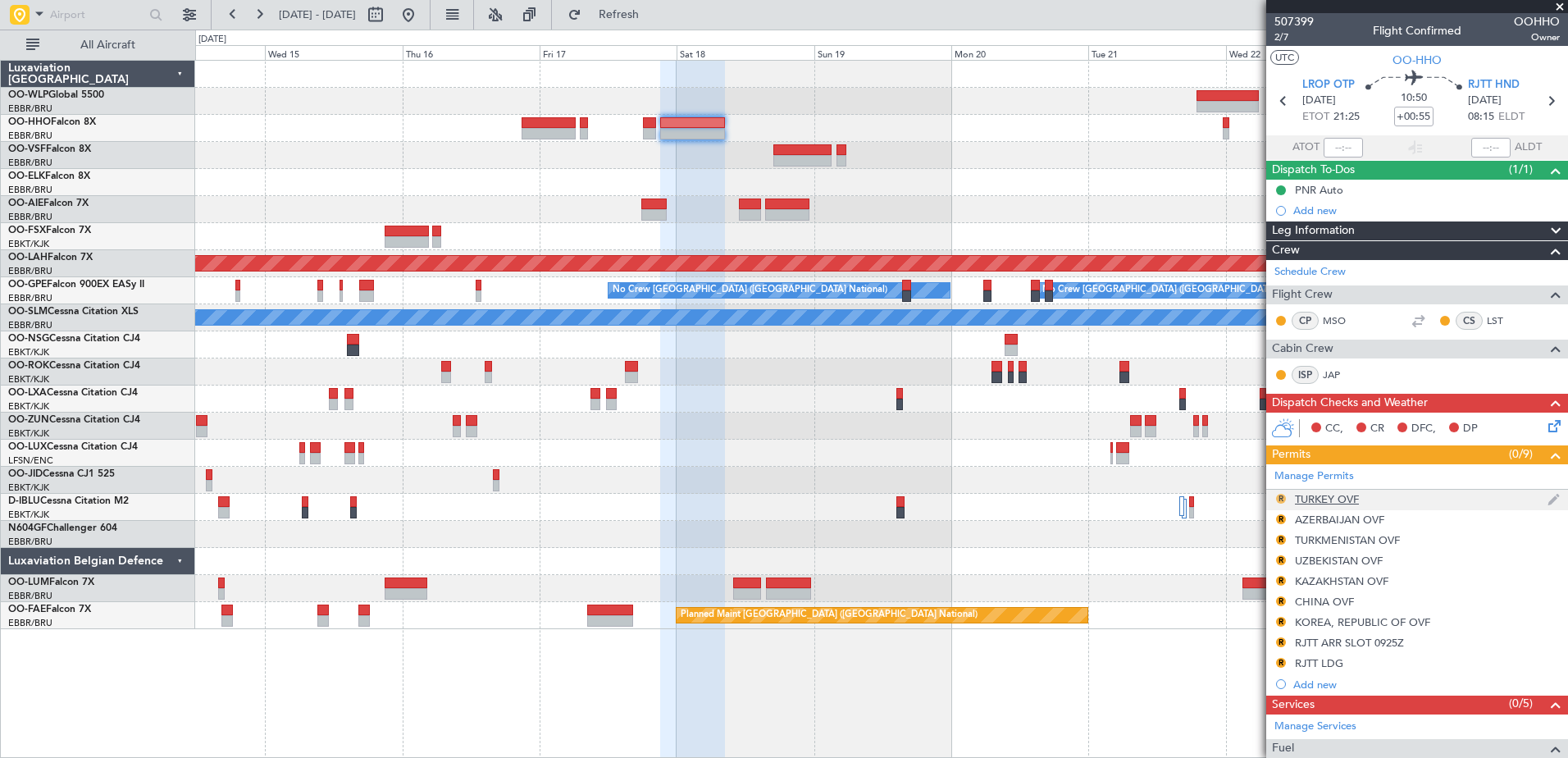
click at [1280, 500] on button "R" at bounding box center [1280, 499] width 10 height 10
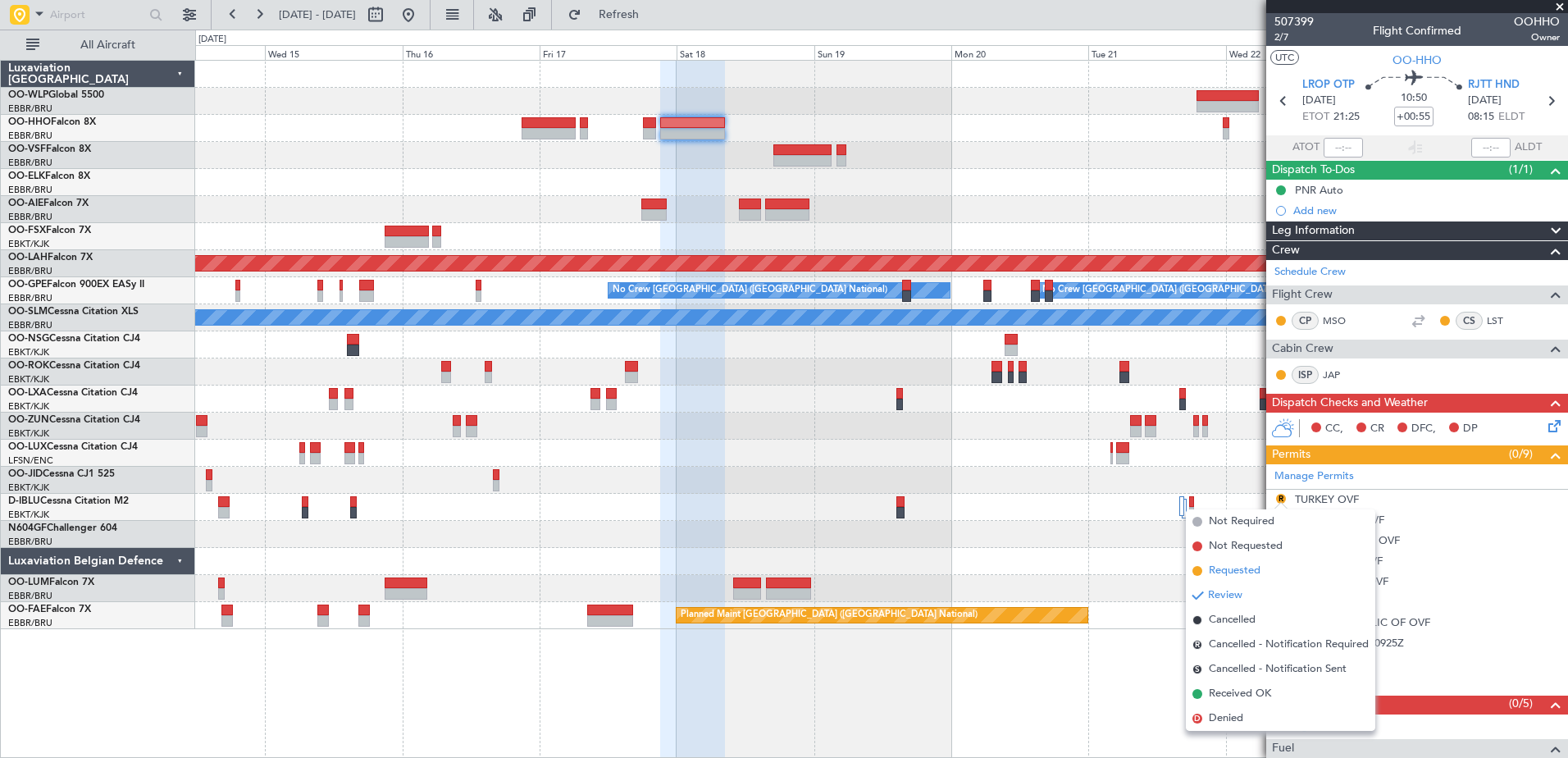
click at [1229, 565] on span "Requested" at bounding box center [1234, 571] width 52 height 17
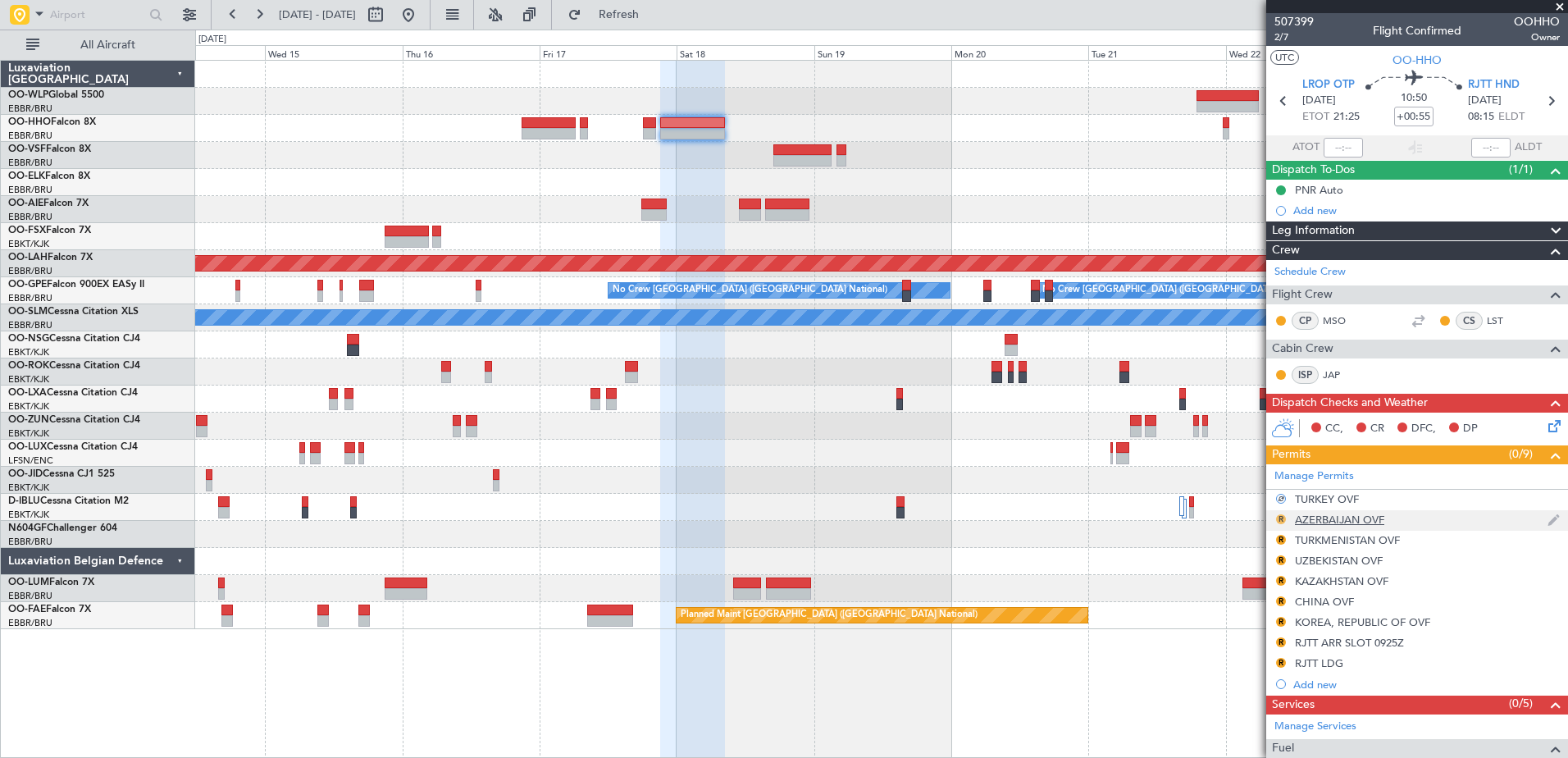
click at [1280, 520] on button "R" at bounding box center [1280, 519] width 10 height 10
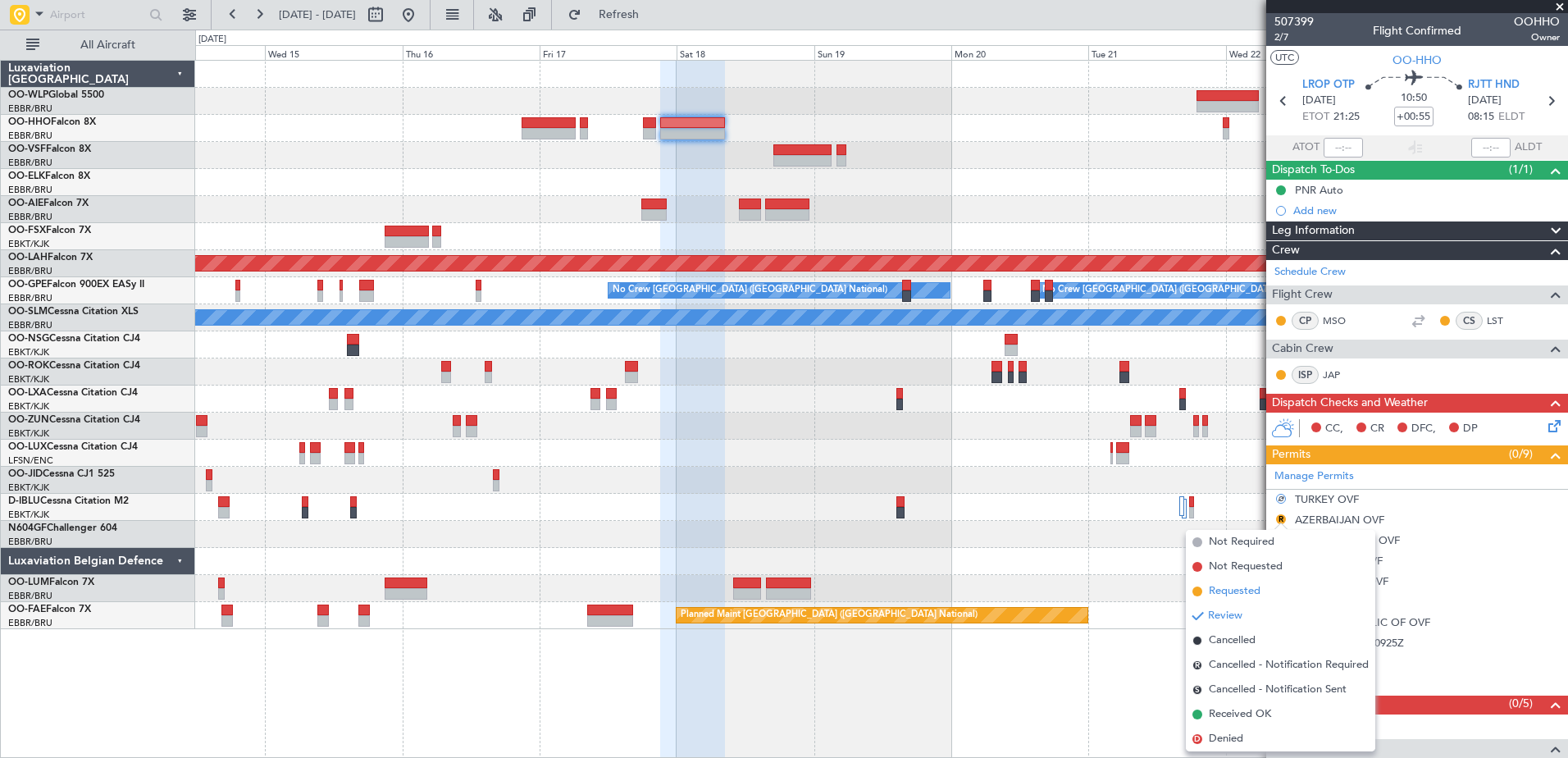
click at [1241, 587] on span "Requested" at bounding box center [1234, 592] width 52 height 17
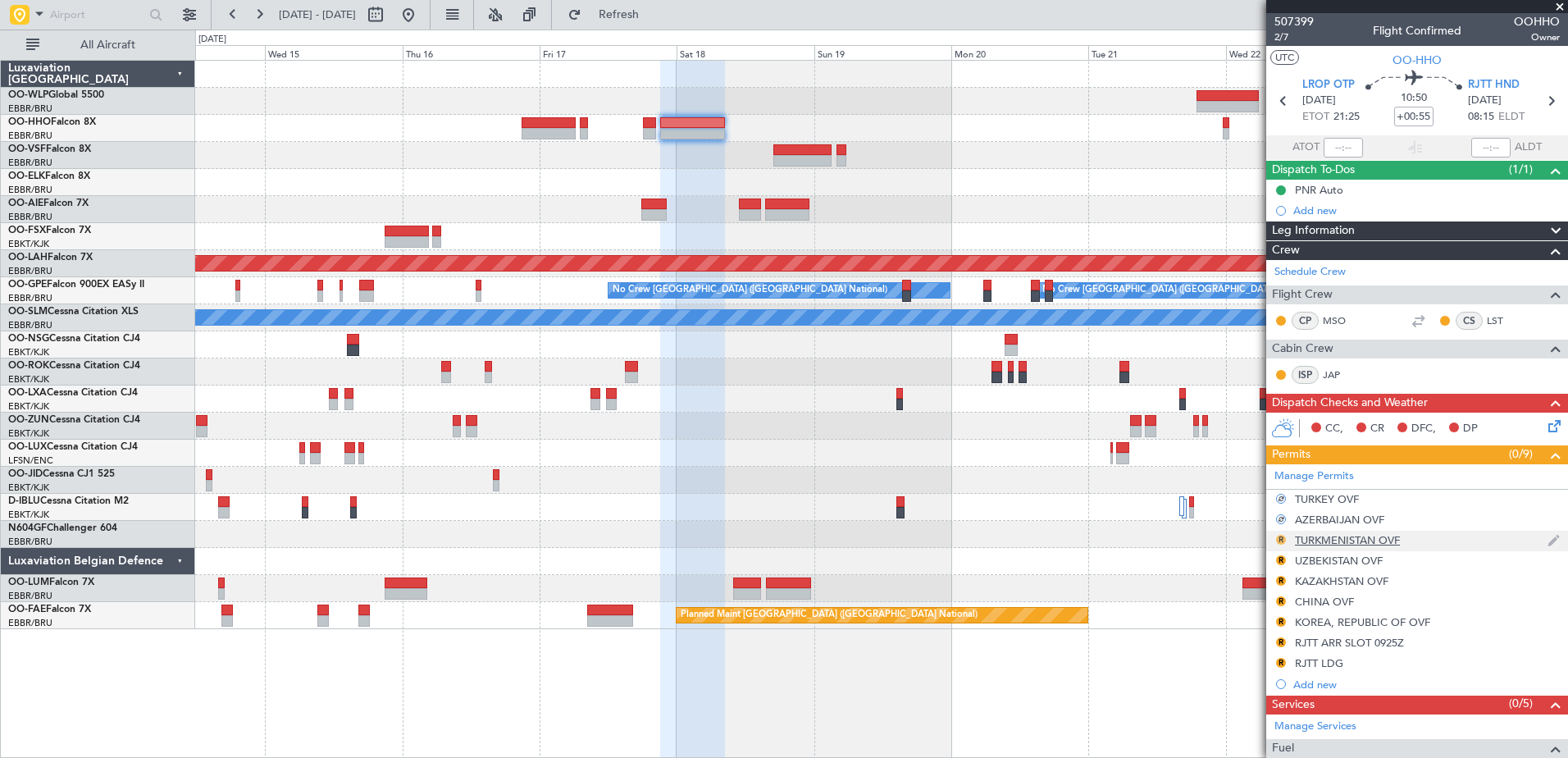
click at [1279, 544] on mat-tooltip-component "Review" at bounding box center [1280, 565] width 59 height 43
click at [1278, 537] on button "R" at bounding box center [1280, 539] width 10 height 10
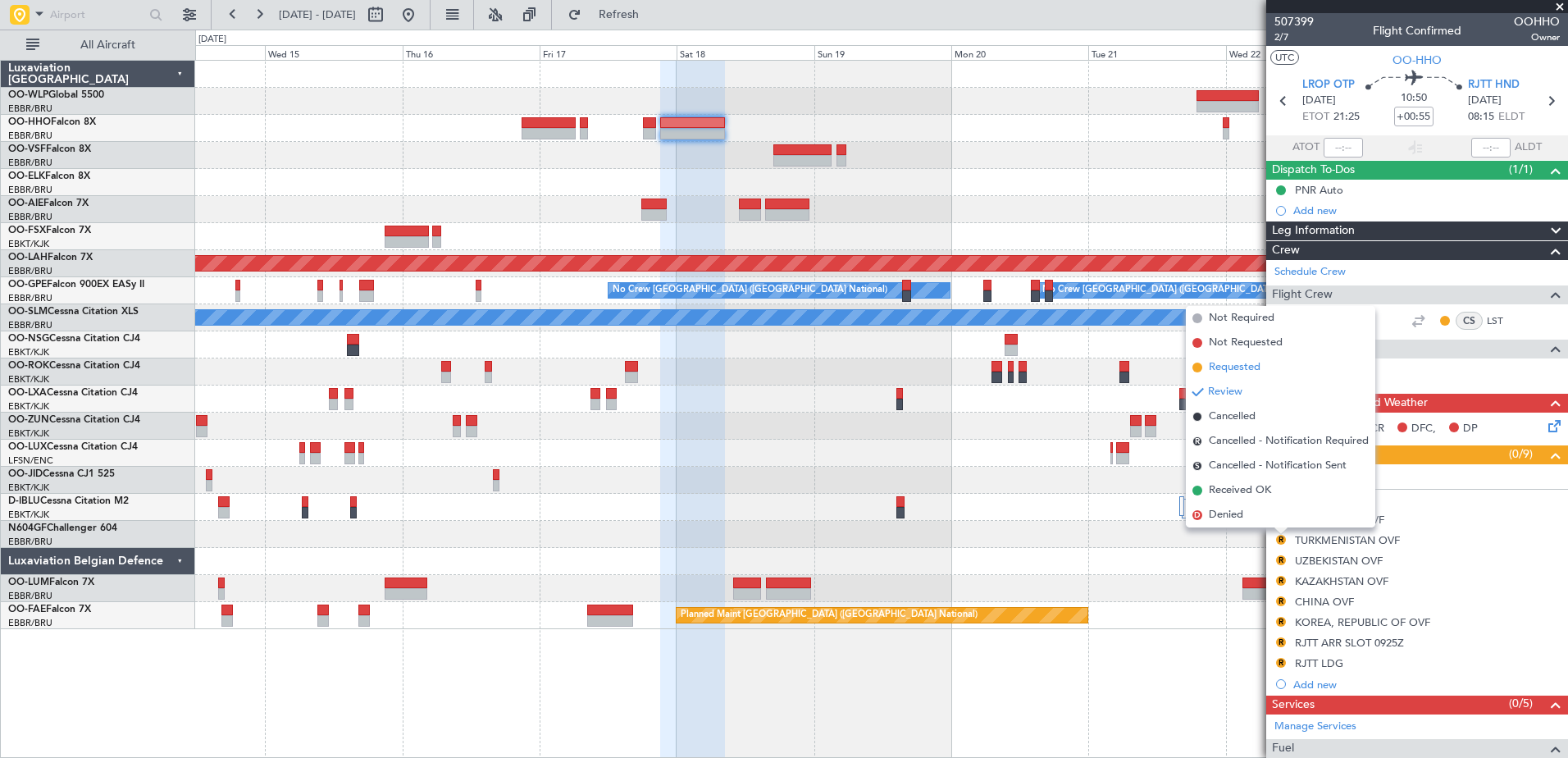
click at [1246, 373] on span "Requested" at bounding box center [1234, 367] width 52 height 17
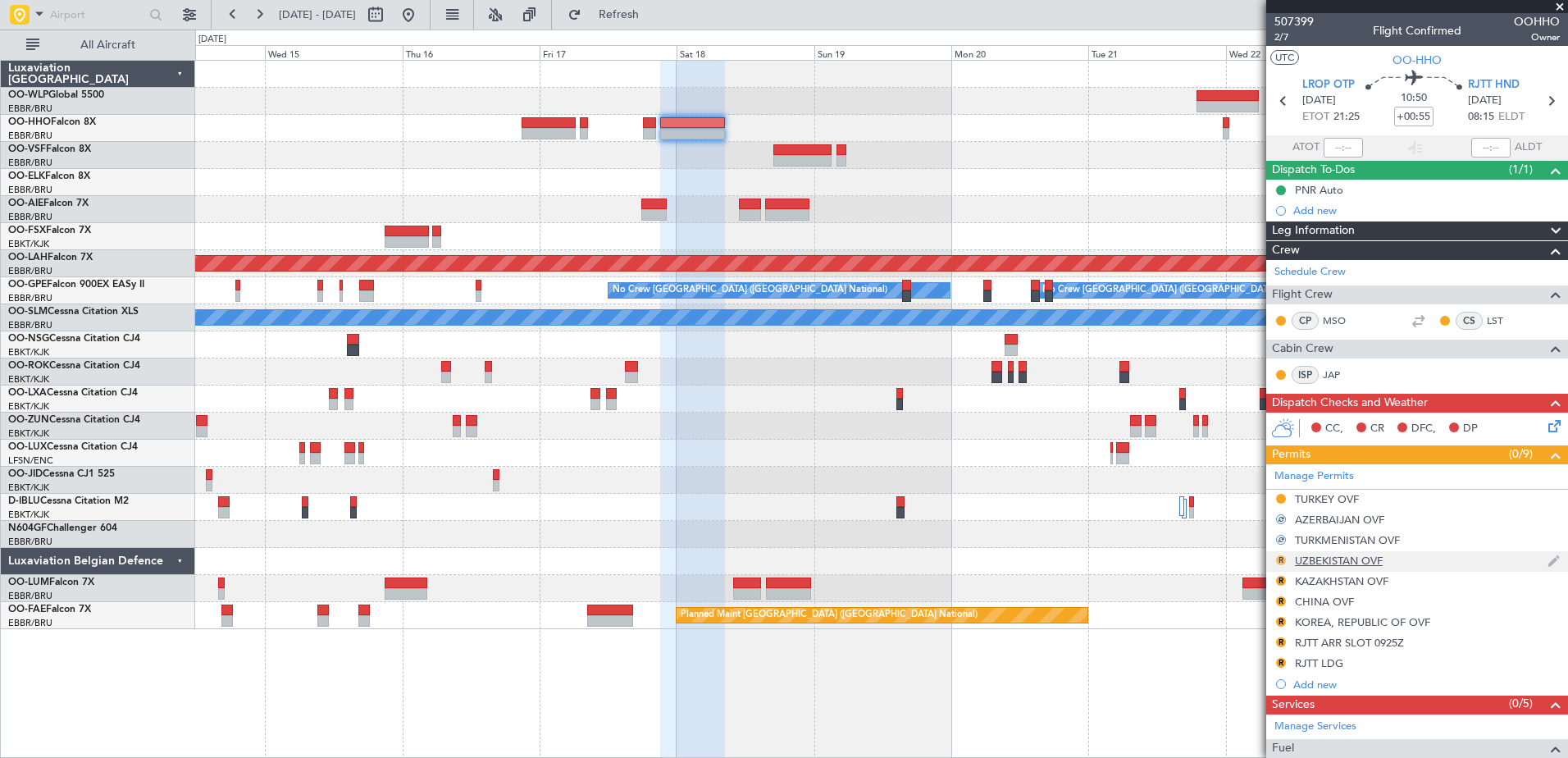
click at [1282, 561] on button "R" at bounding box center [1280, 560] width 10 height 10
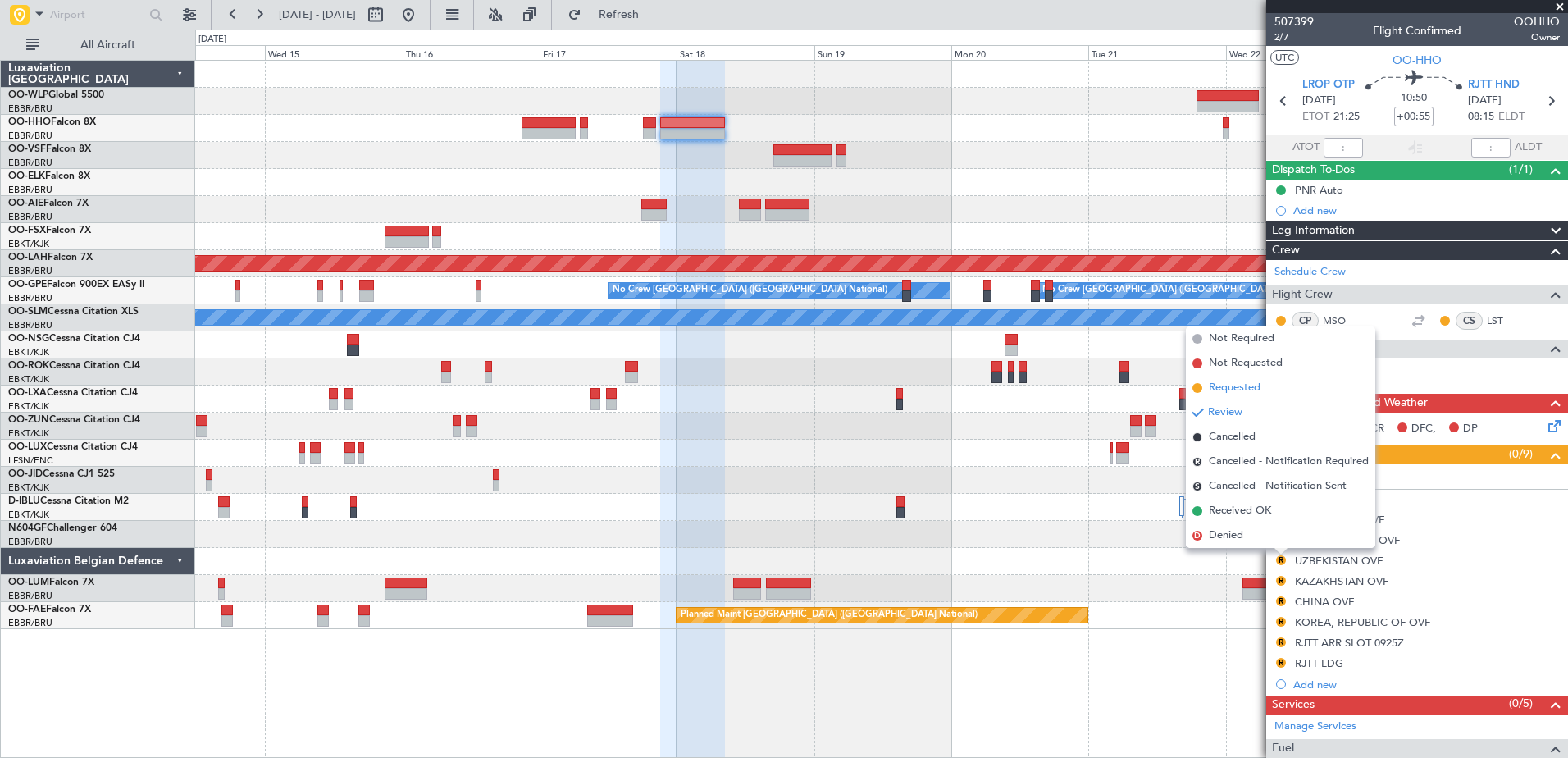
click at [1251, 391] on span "Requested" at bounding box center [1234, 388] width 52 height 17
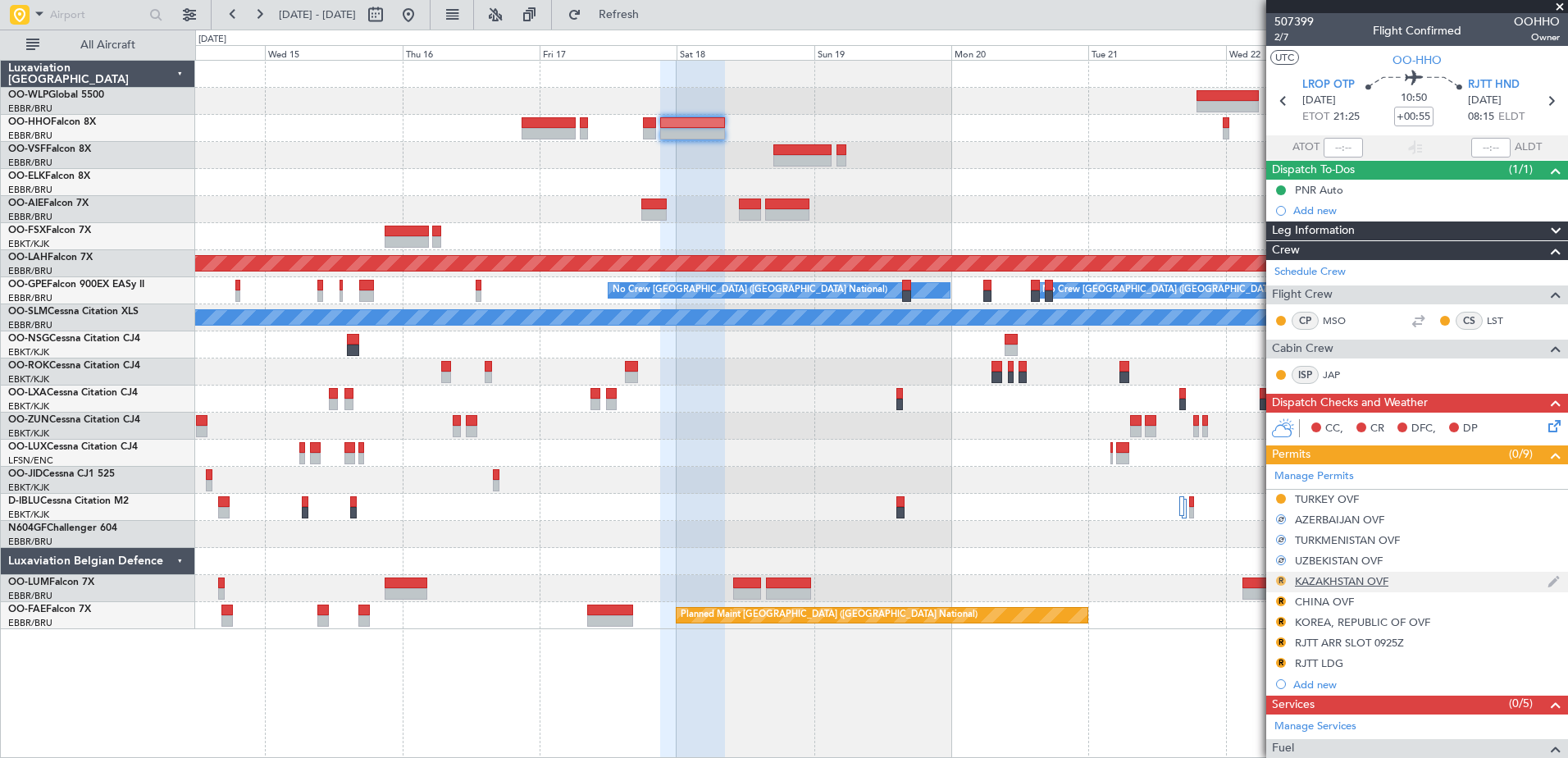
click at [1281, 582] on button "R" at bounding box center [1280, 581] width 10 height 10
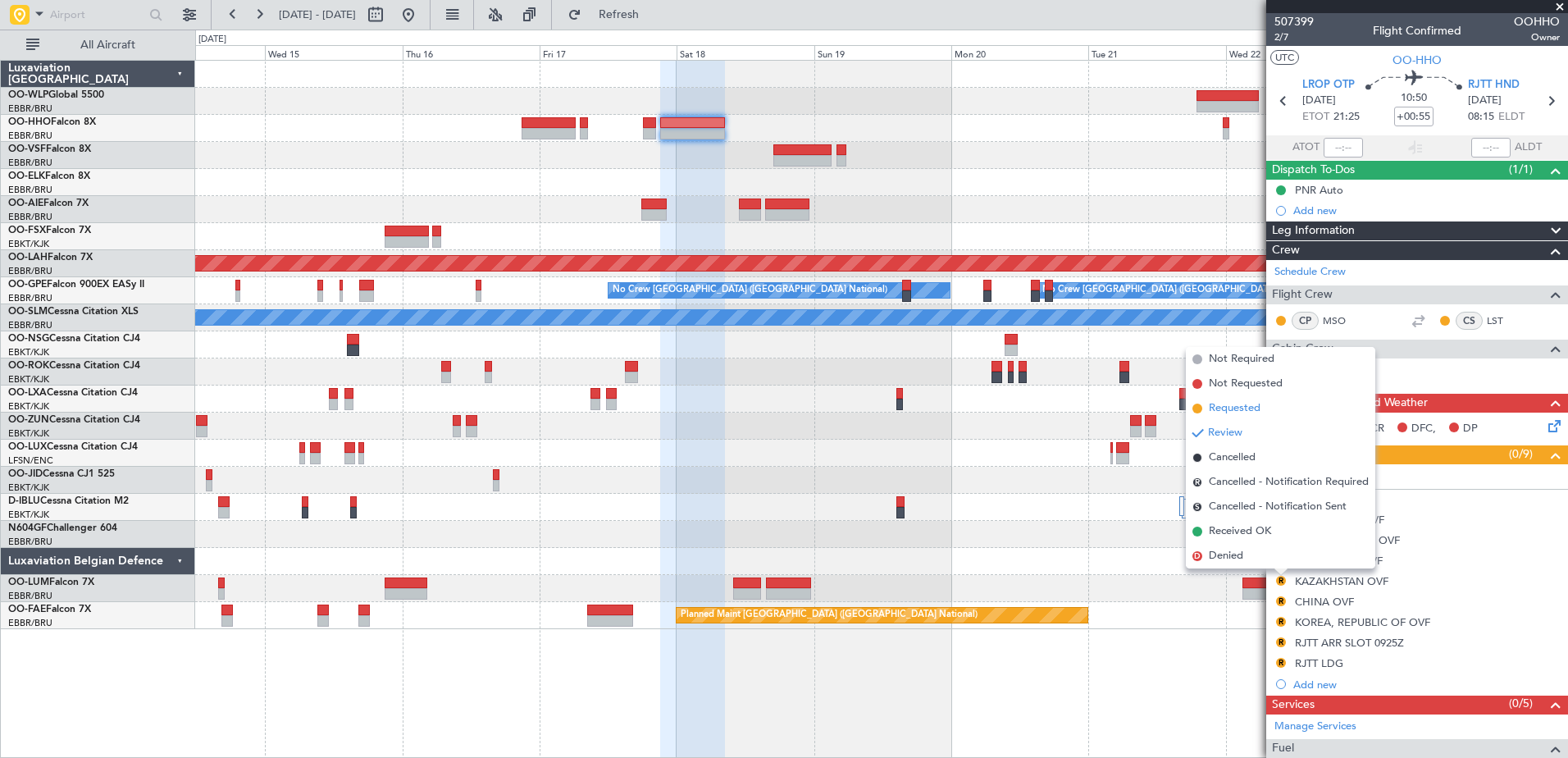
click at [1245, 410] on span "Requested" at bounding box center [1234, 409] width 52 height 17
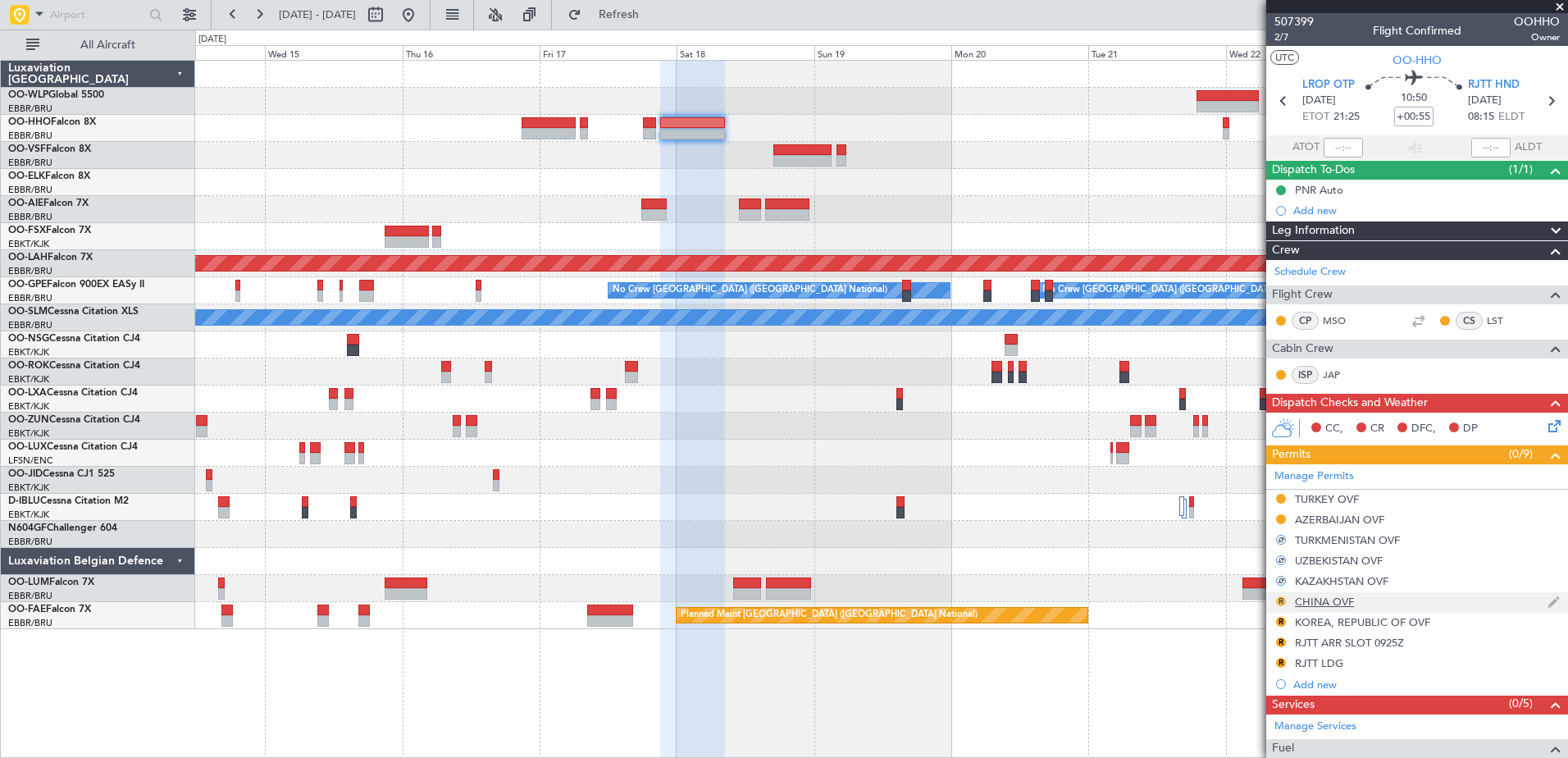
click at [1280, 601] on button "R" at bounding box center [1280, 601] width 10 height 10
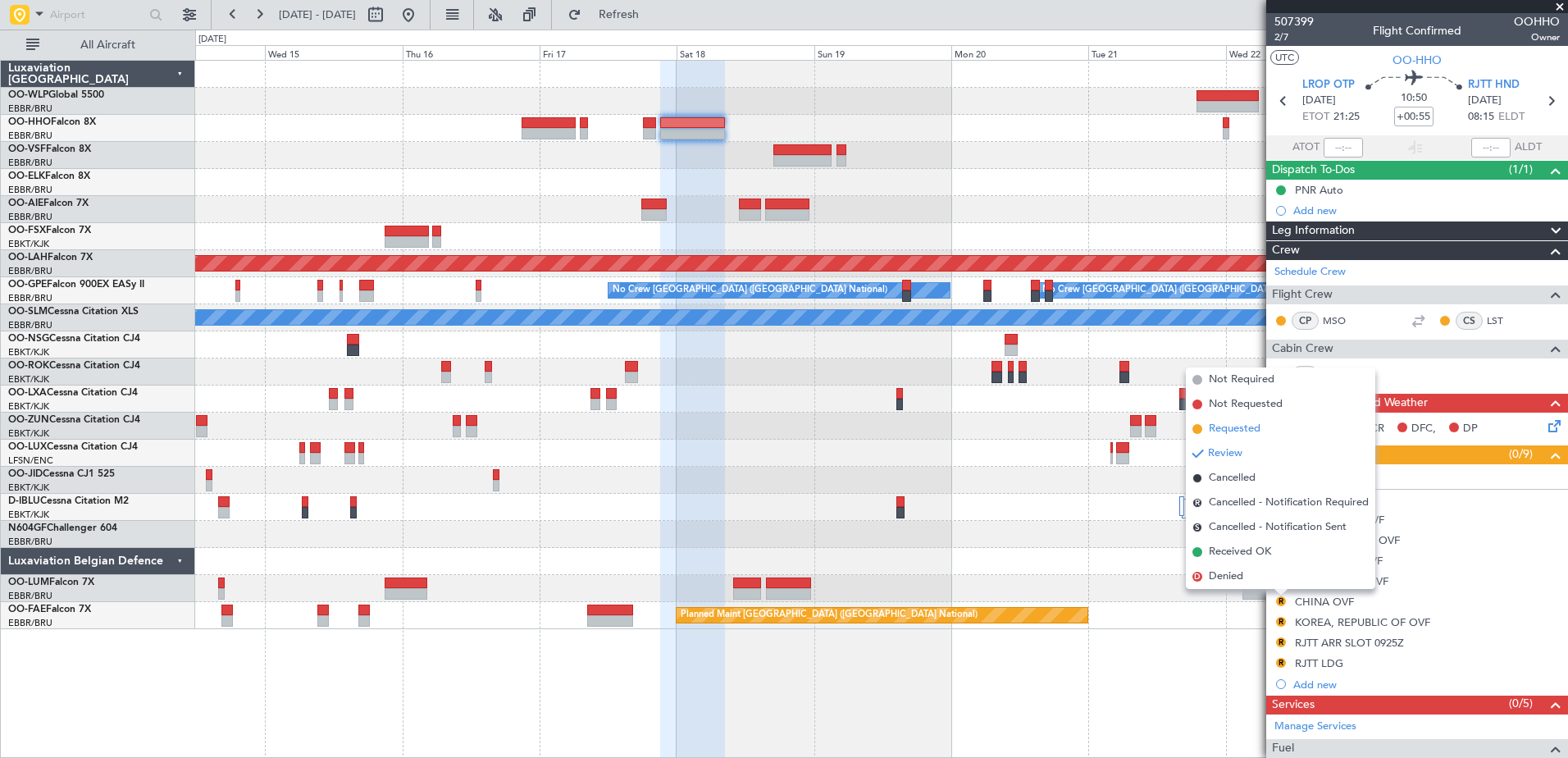
click at [1248, 431] on span "Requested" at bounding box center [1234, 429] width 52 height 17
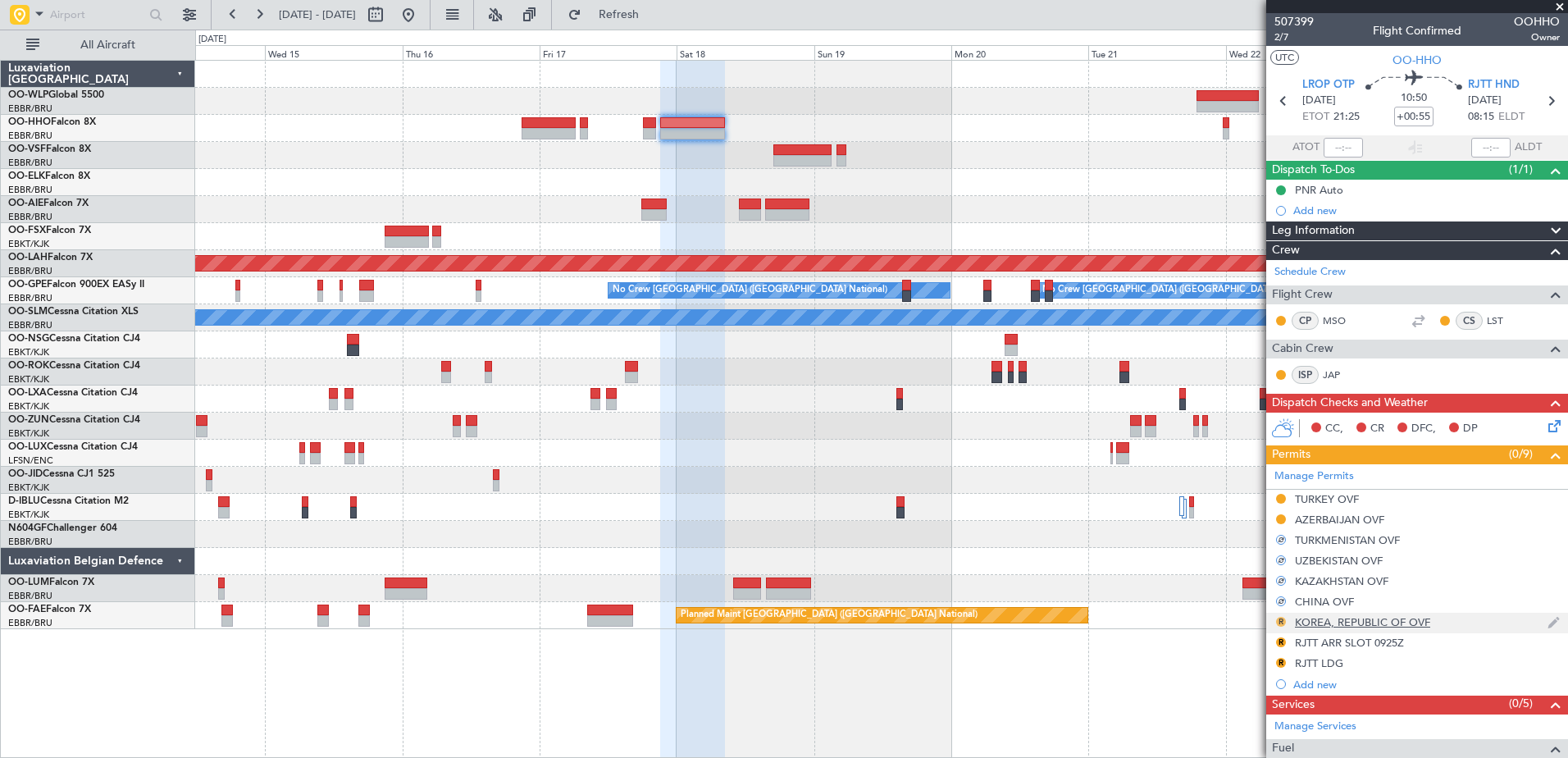
click at [1282, 618] on button "R" at bounding box center [1280, 622] width 10 height 10
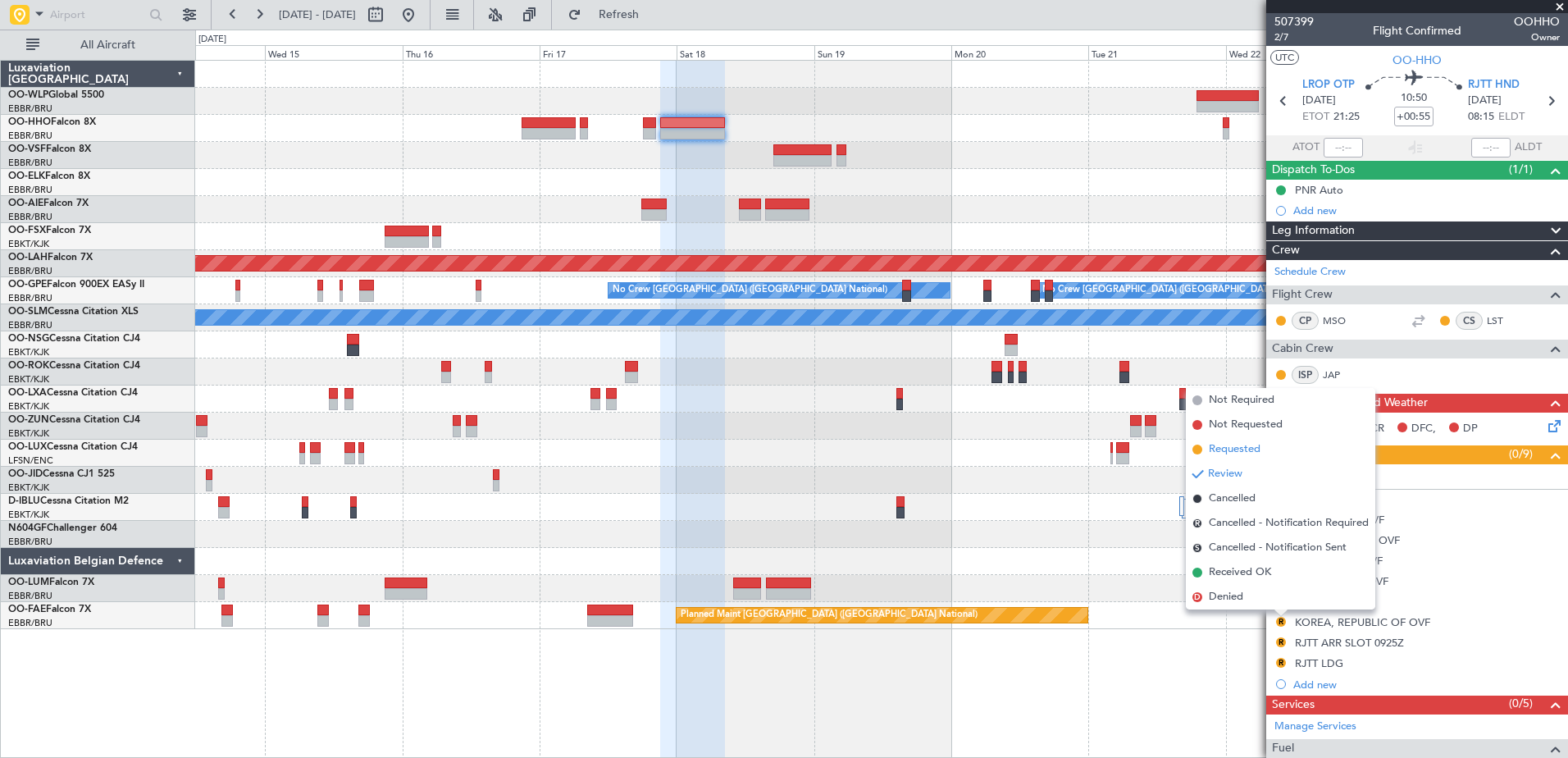
click at [1243, 455] on span "Requested" at bounding box center [1234, 450] width 52 height 17
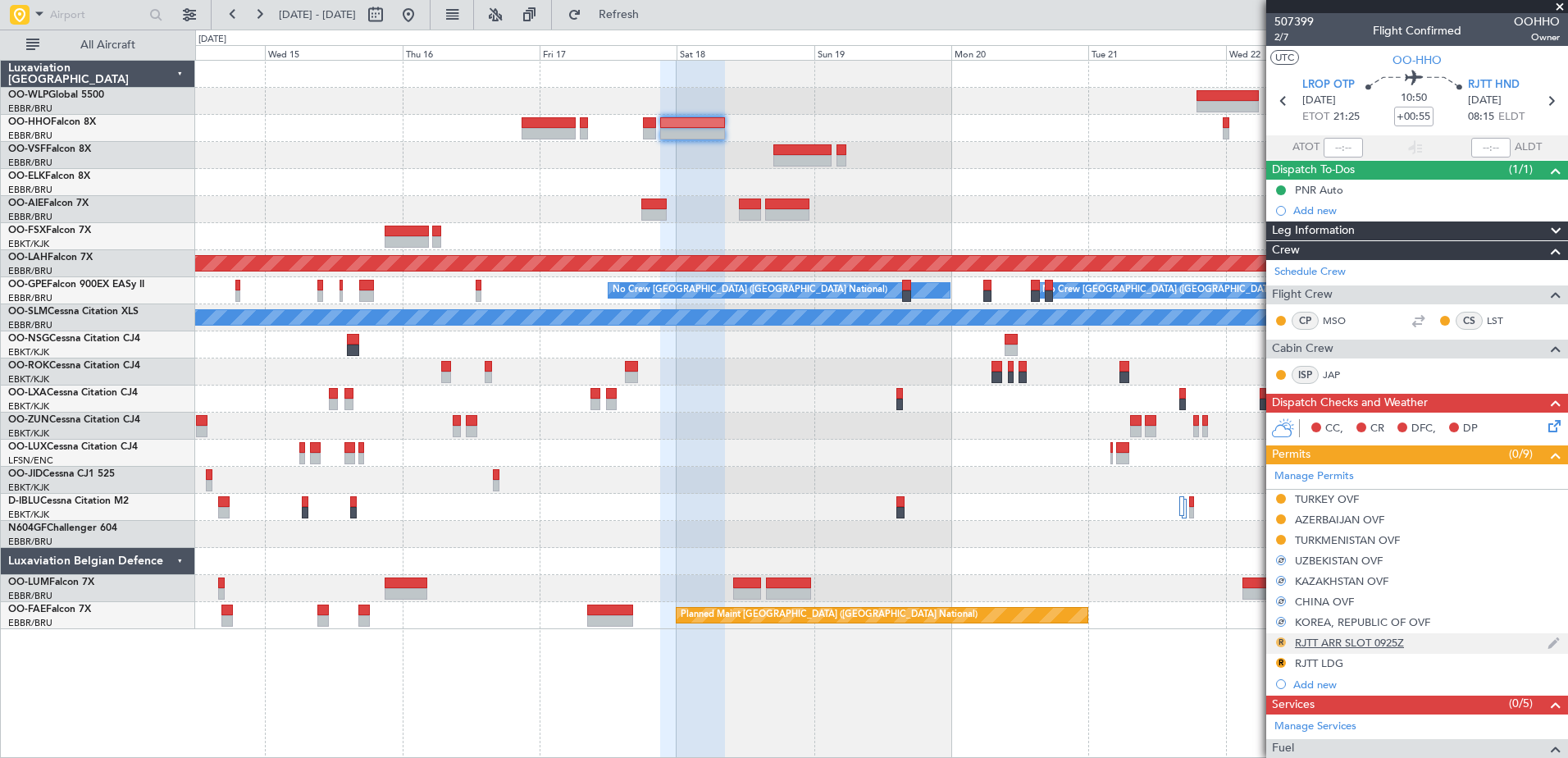
click at [1283, 643] on button "R" at bounding box center [1280, 642] width 10 height 10
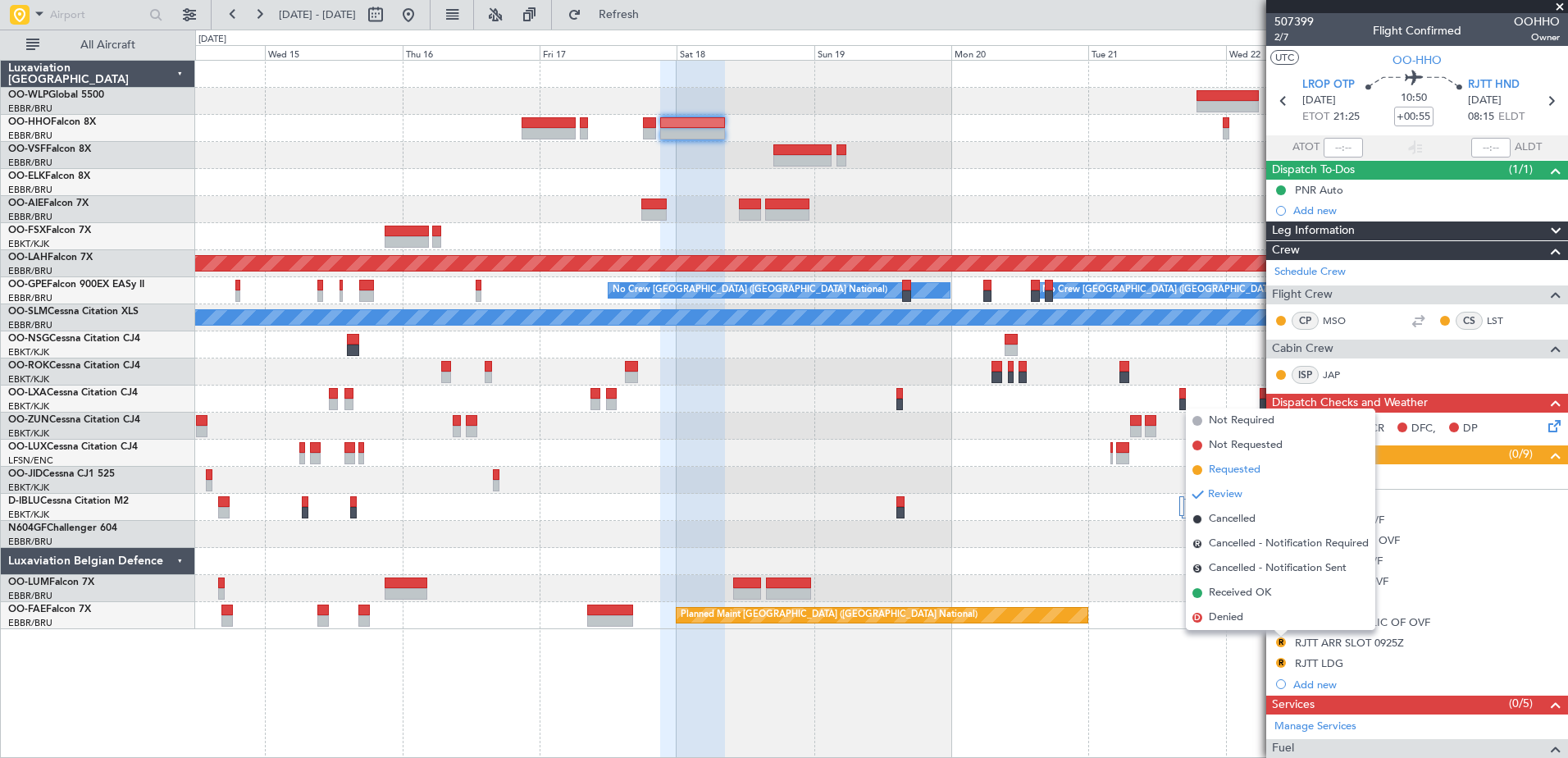
click at [1254, 468] on span "Requested" at bounding box center [1234, 470] width 52 height 17
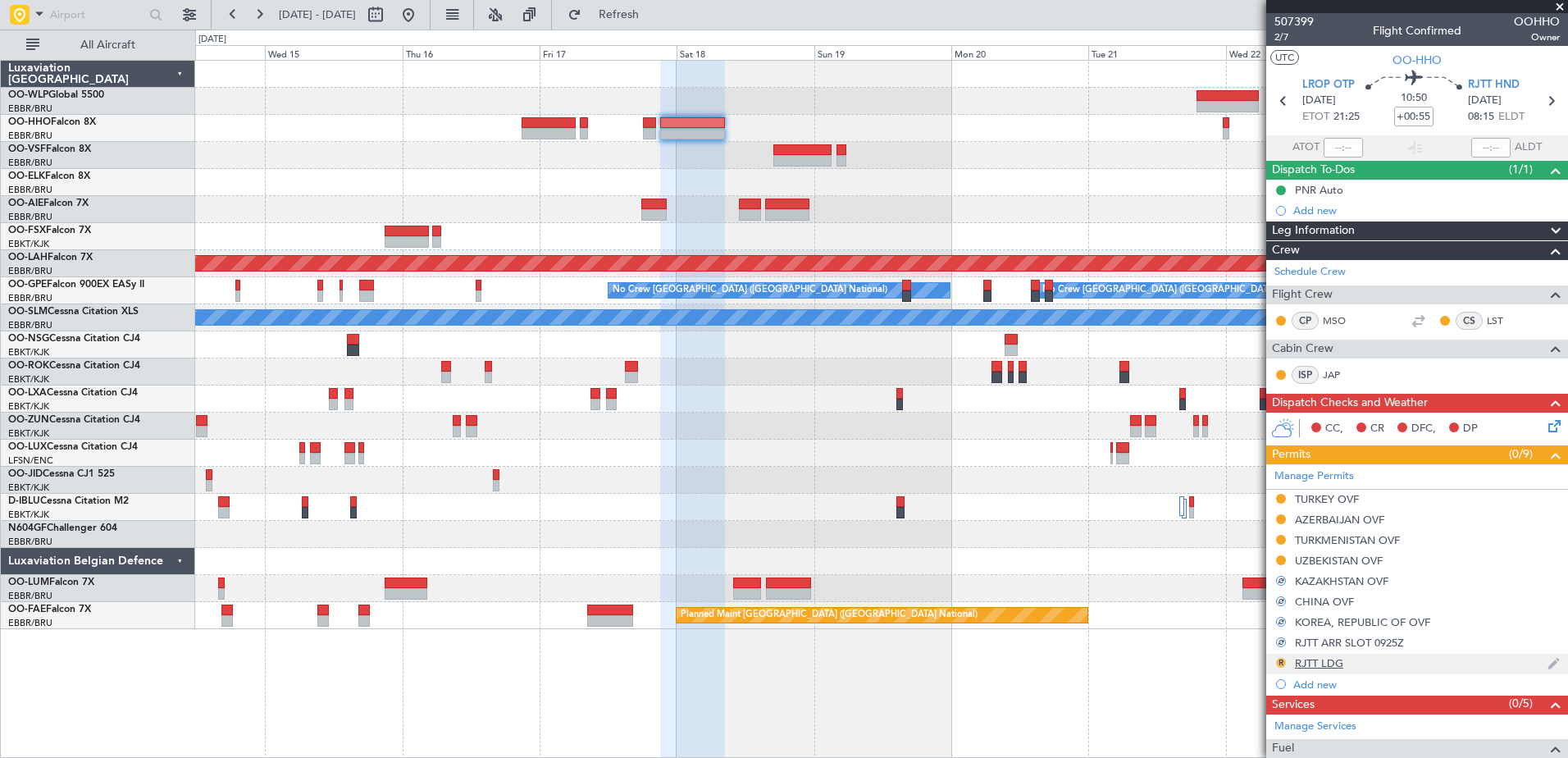
click at [1279, 662] on button "R" at bounding box center [1280, 662] width 10 height 10
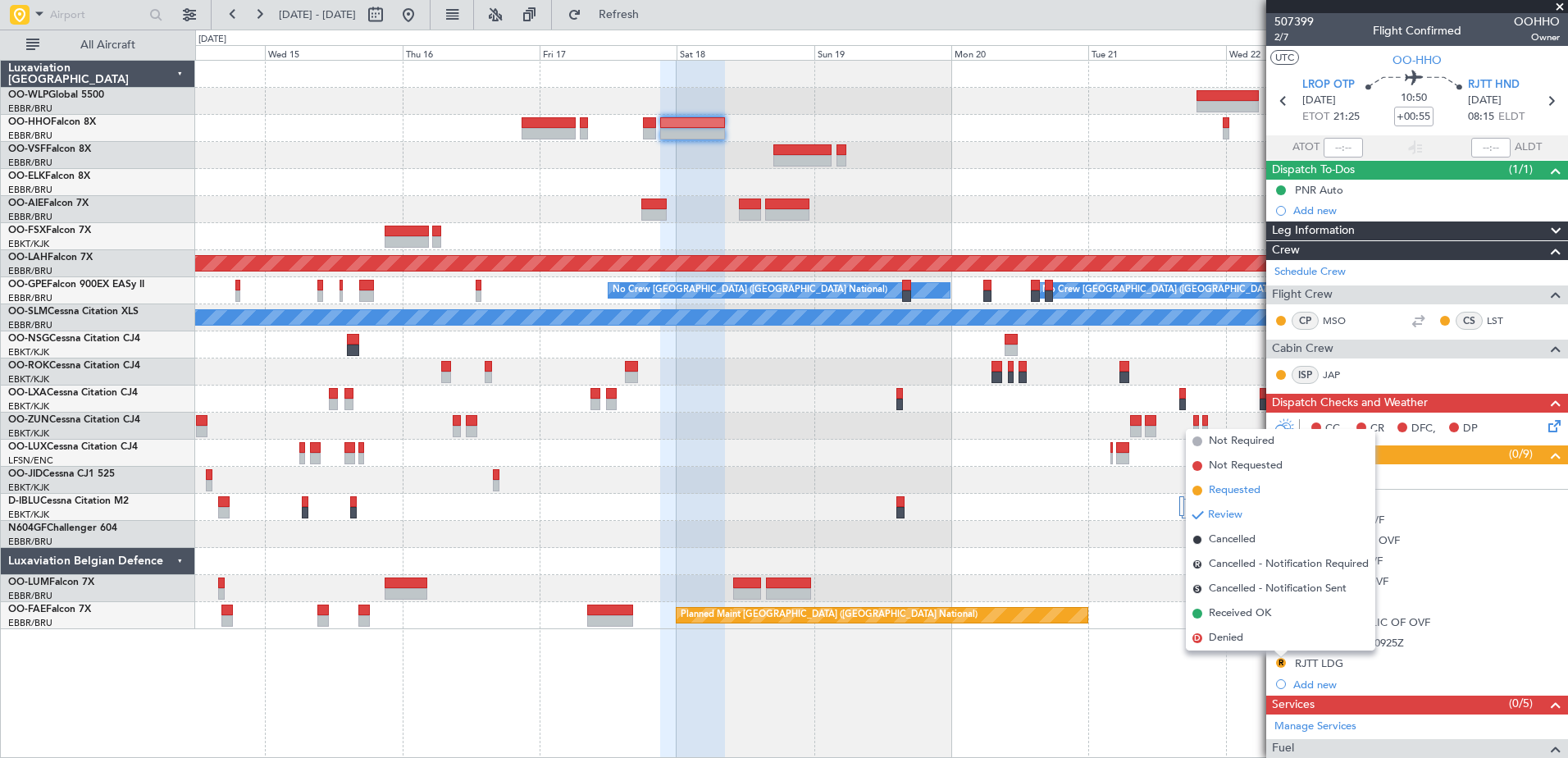
click at [1257, 496] on span "Requested" at bounding box center [1234, 490] width 52 height 17
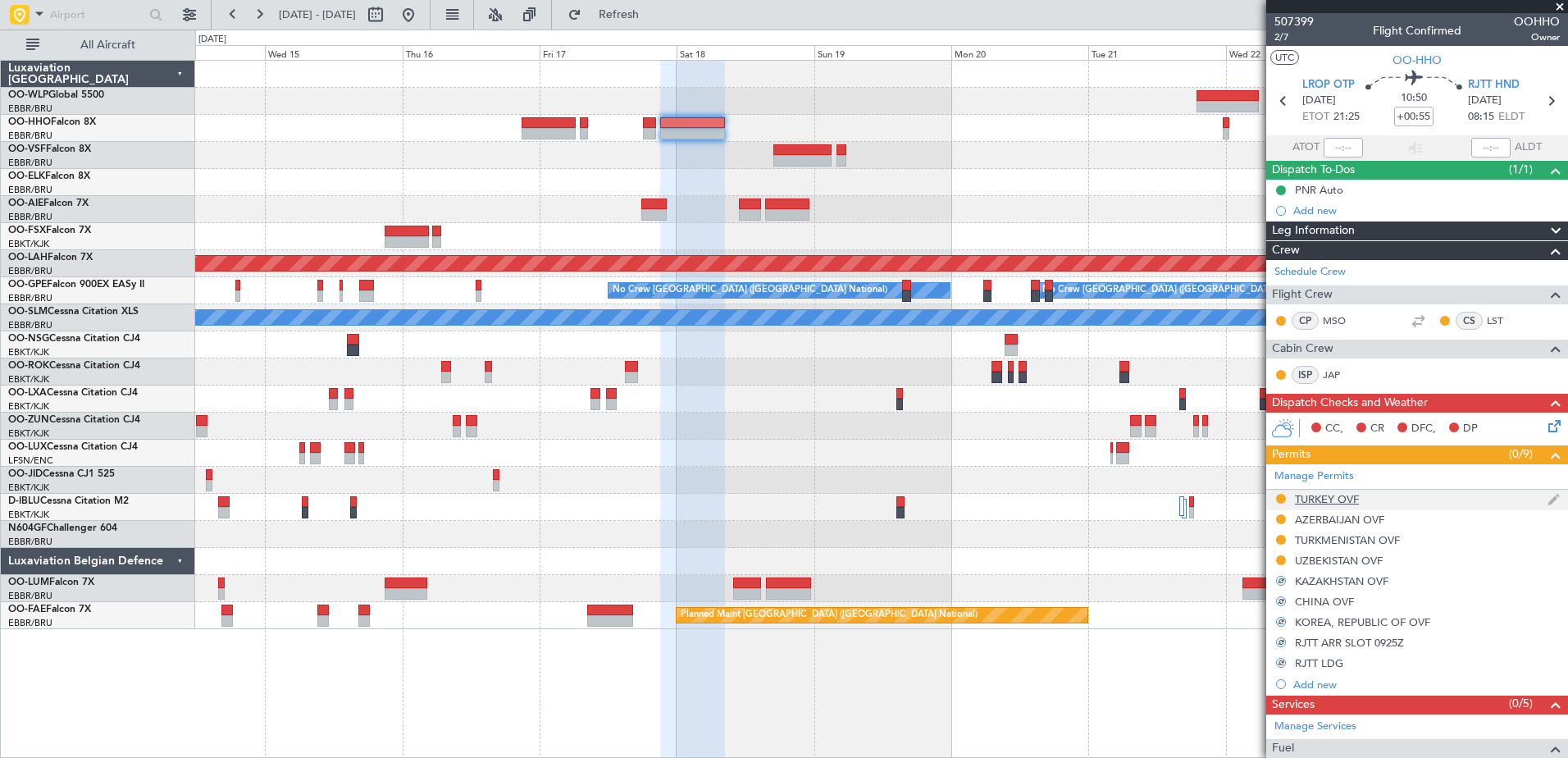
scroll to position [372, 0]
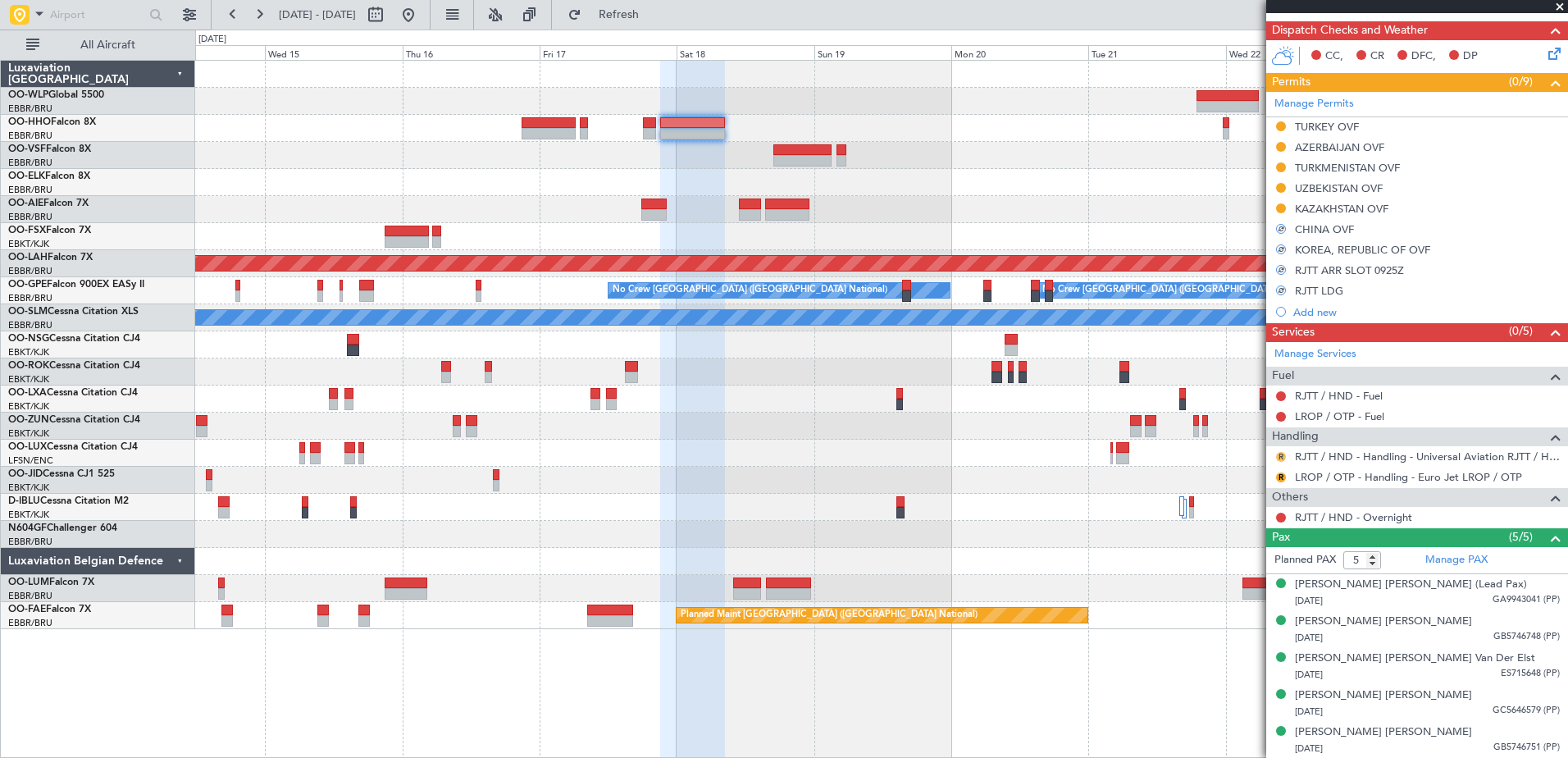
click at [1281, 460] on button "R" at bounding box center [1280, 457] width 10 height 10
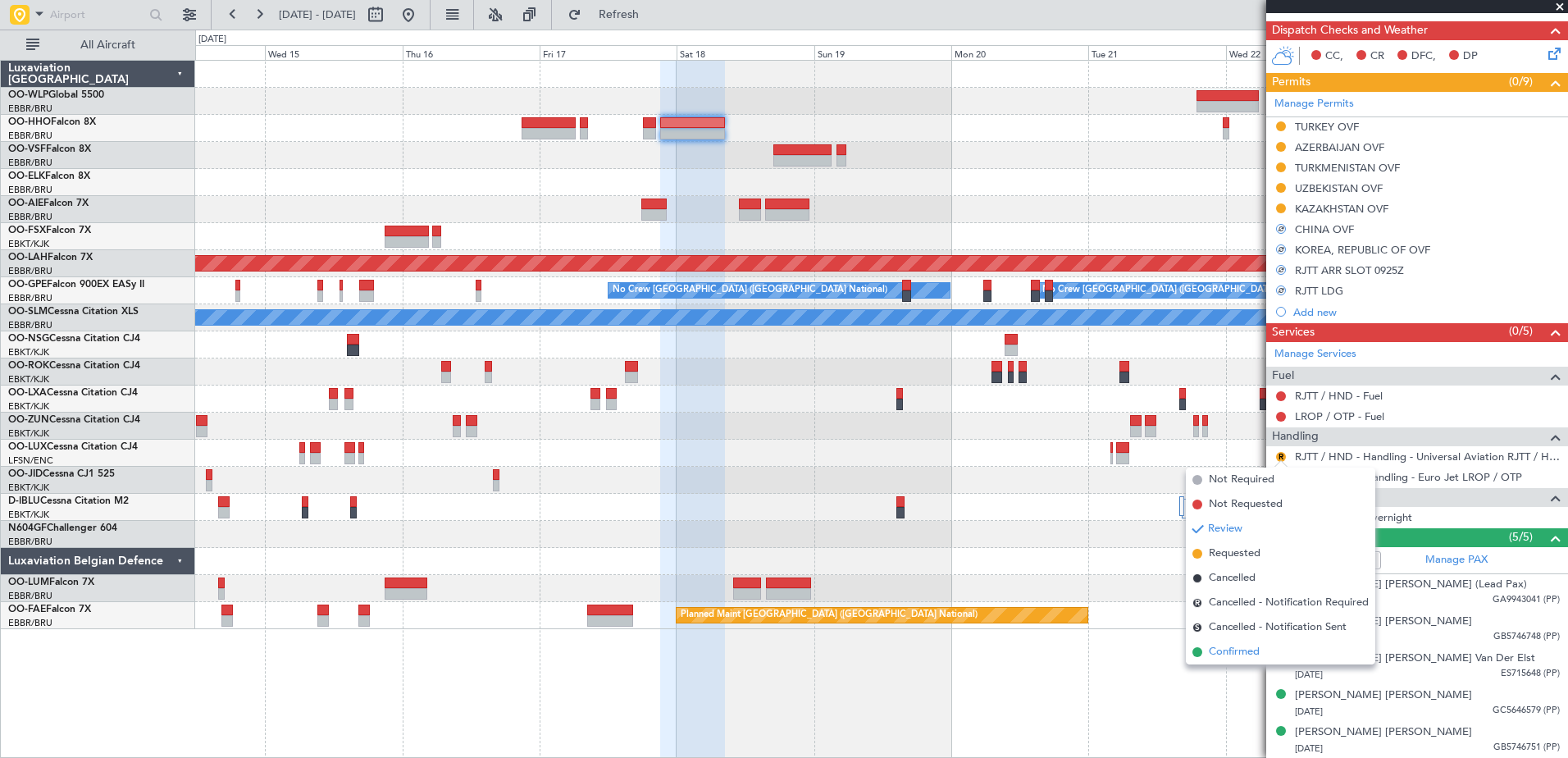
click at [1231, 649] on span "Confirmed" at bounding box center [1233, 652] width 51 height 17
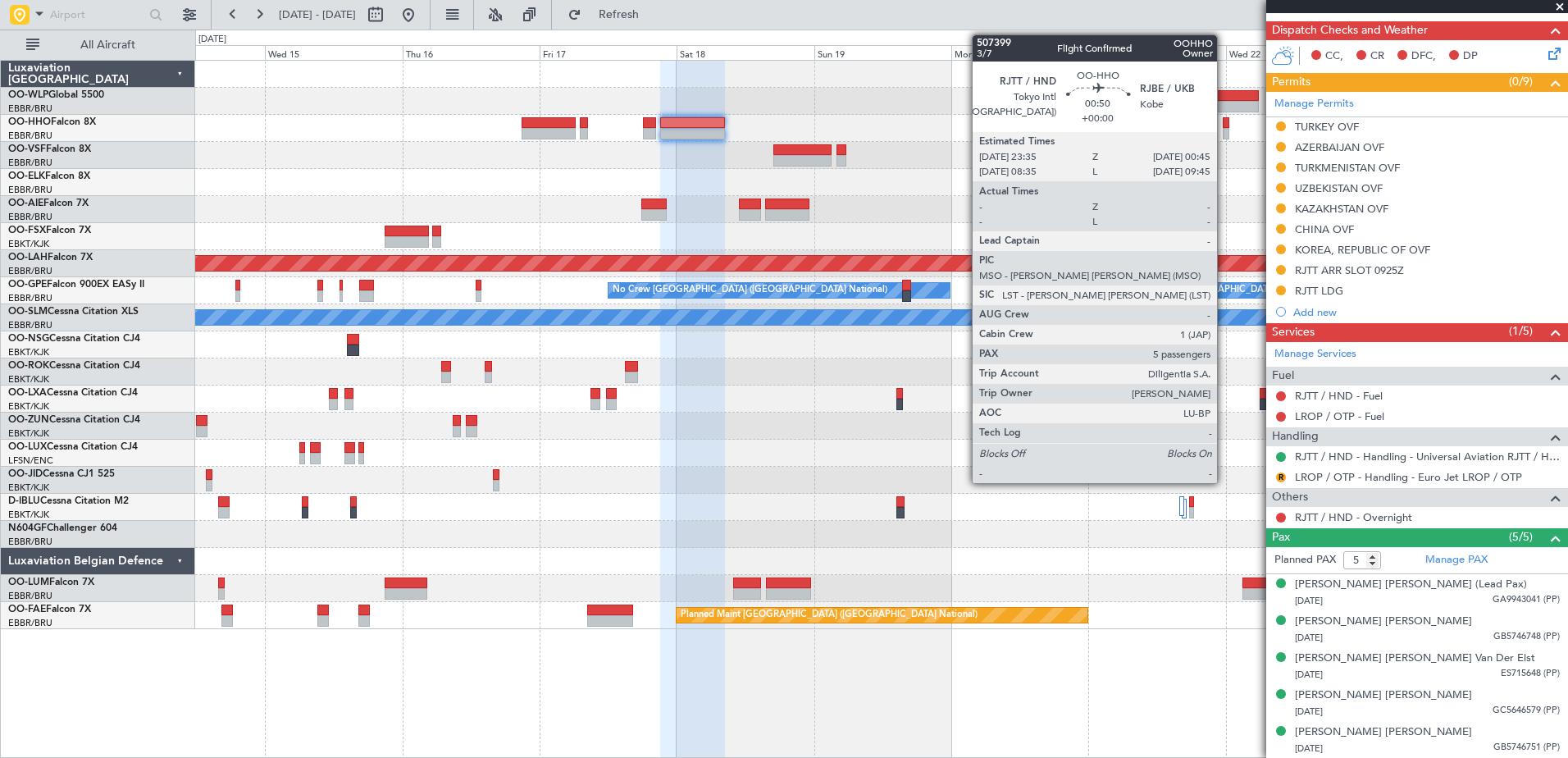
click at [1224, 123] on div at bounding box center [1226, 123] width 7 height 12
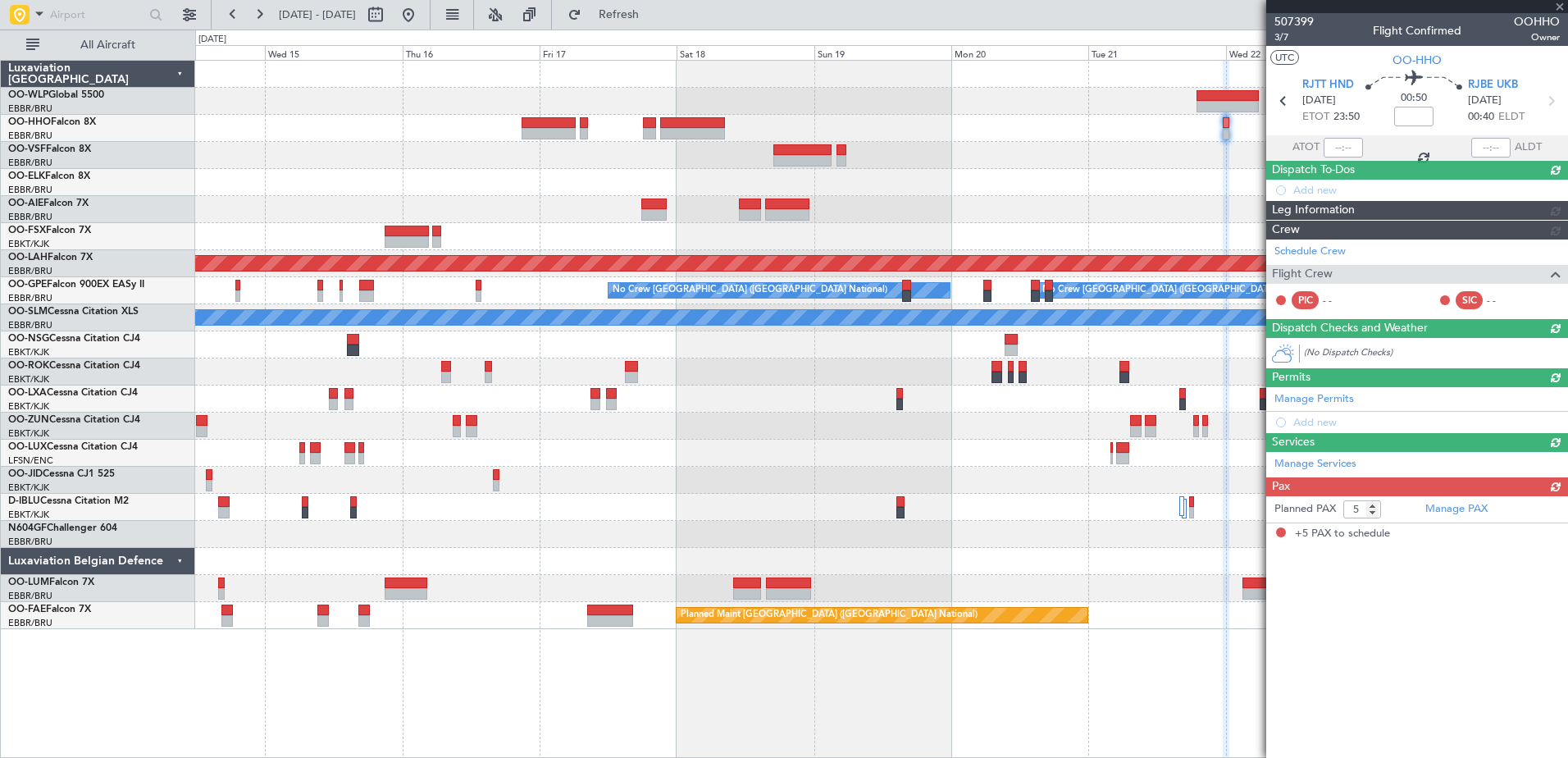
scroll to position [0, 0]
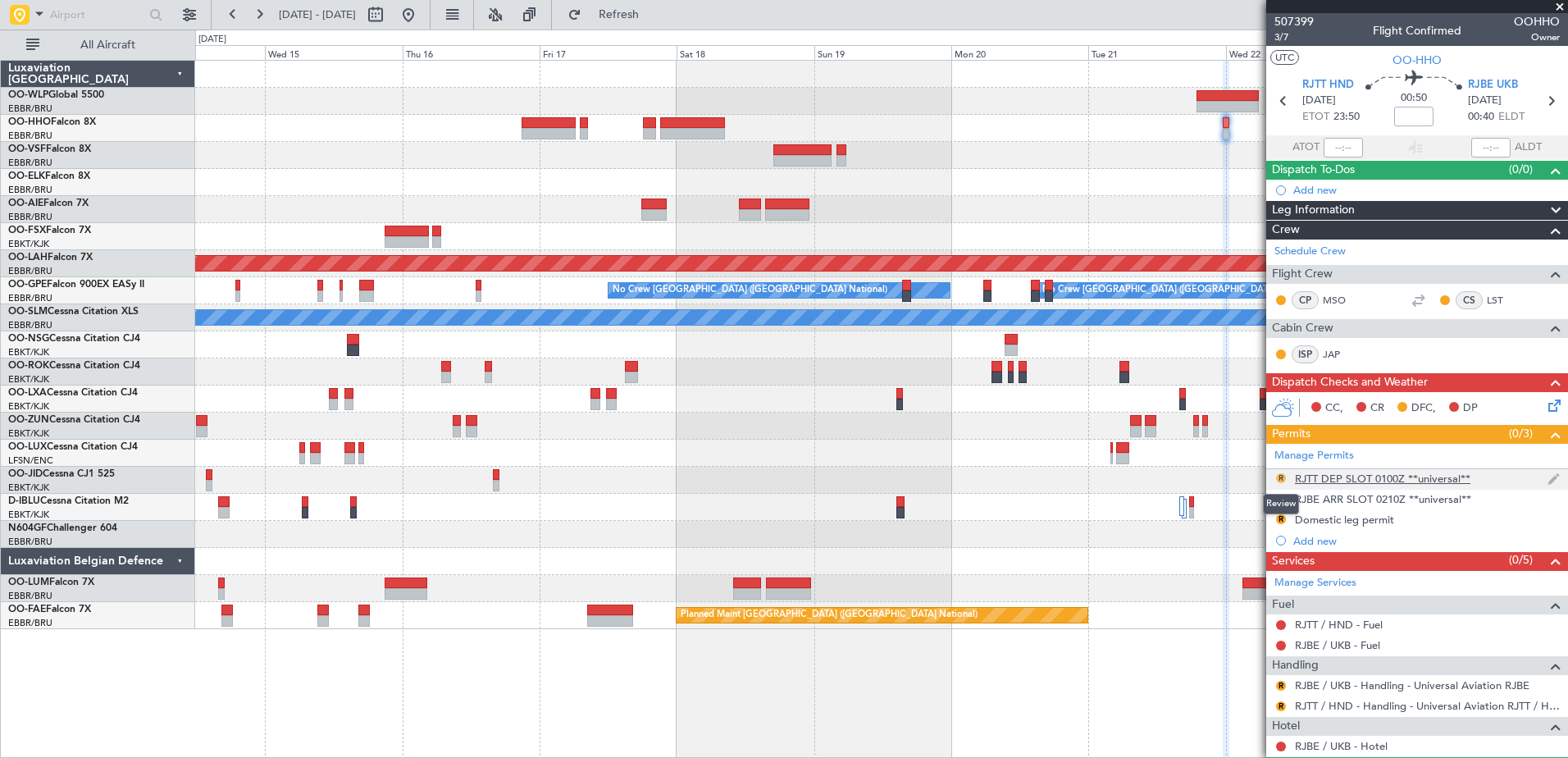
click at [1281, 480] on button "R" at bounding box center [1280, 478] width 10 height 10
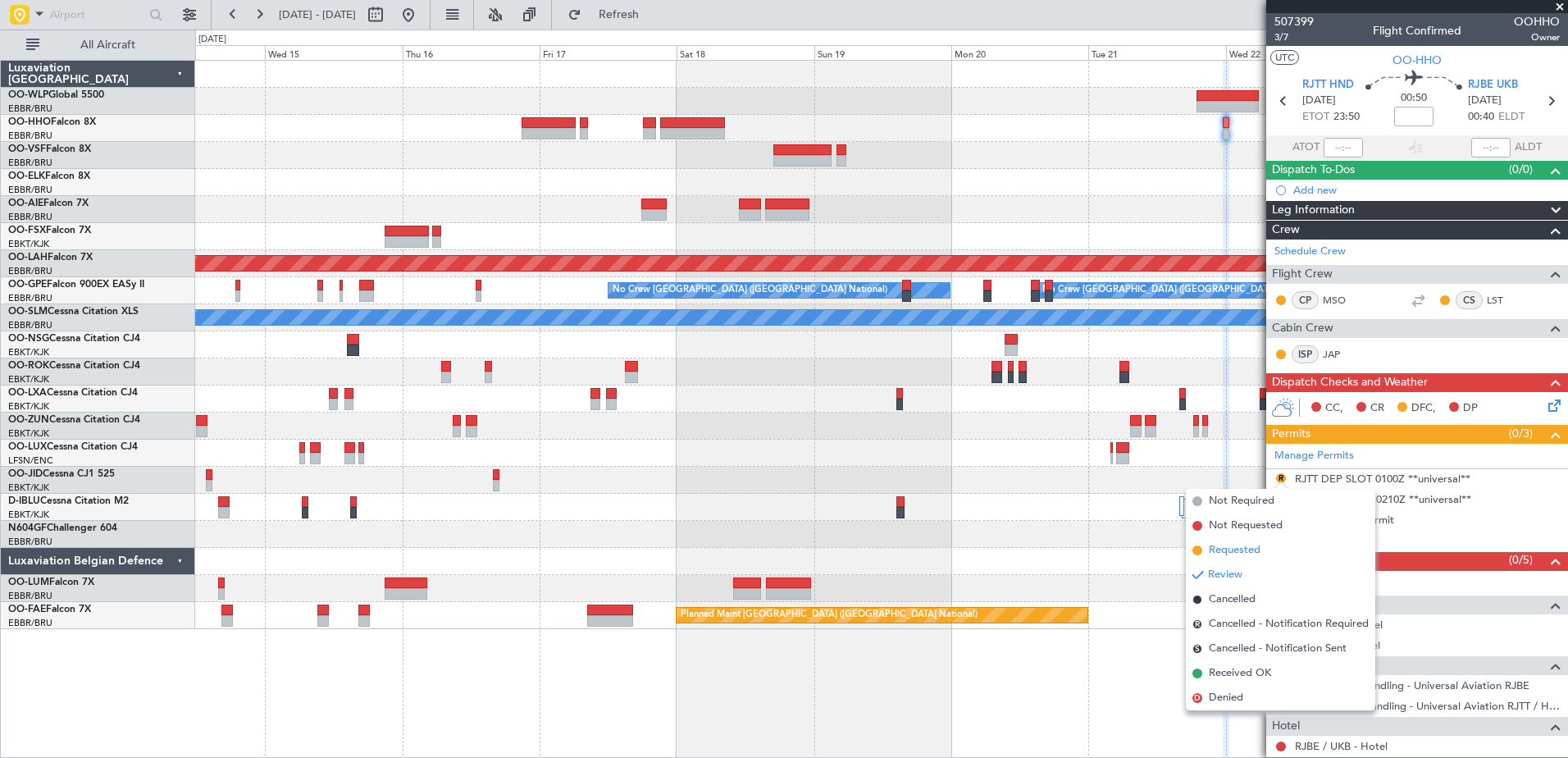
click at [1242, 557] on span "Requested" at bounding box center [1234, 550] width 52 height 17
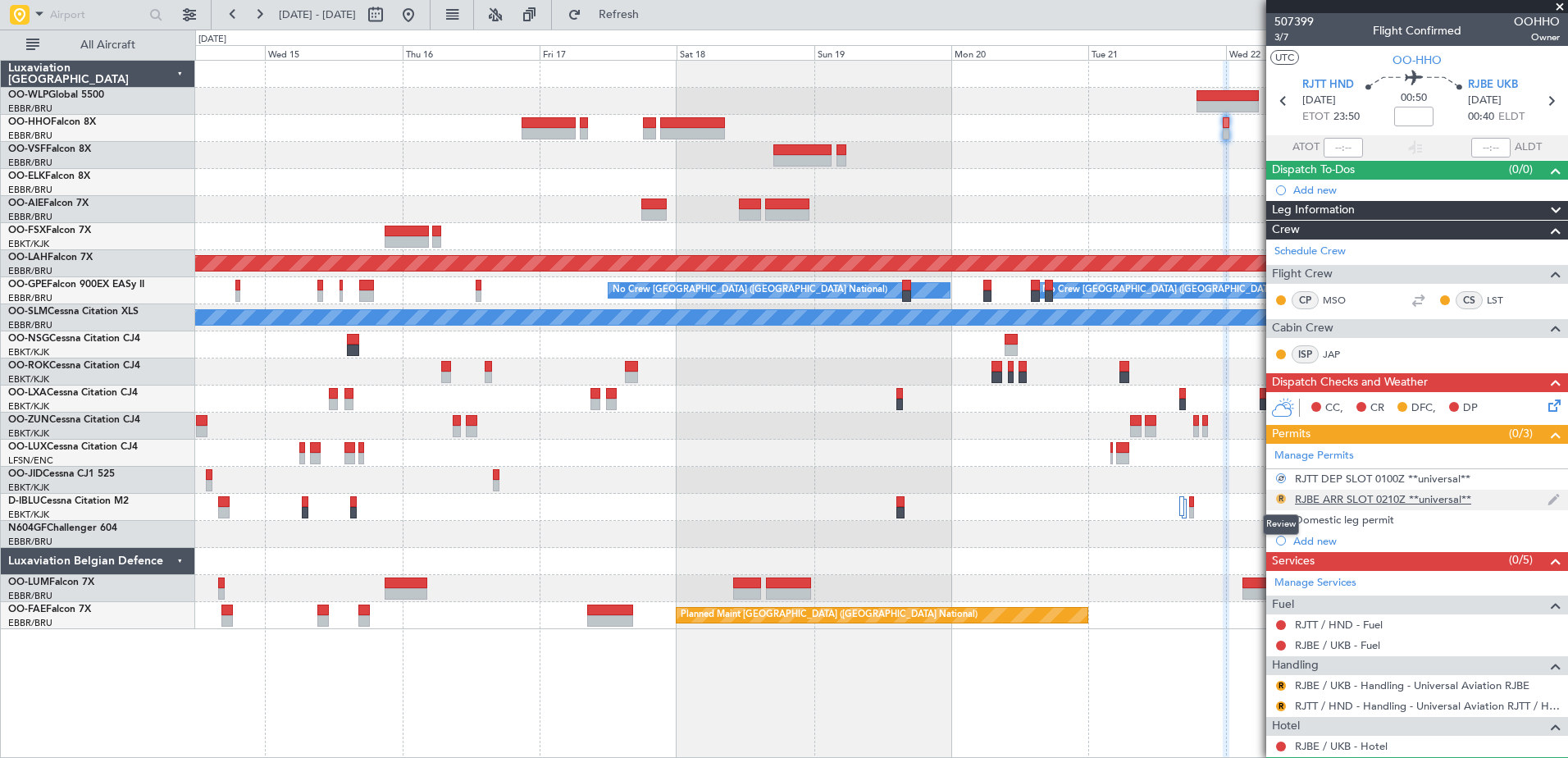
click at [1277, 500] on button "R" at bounding box center [1280, 499] width 10 height 10
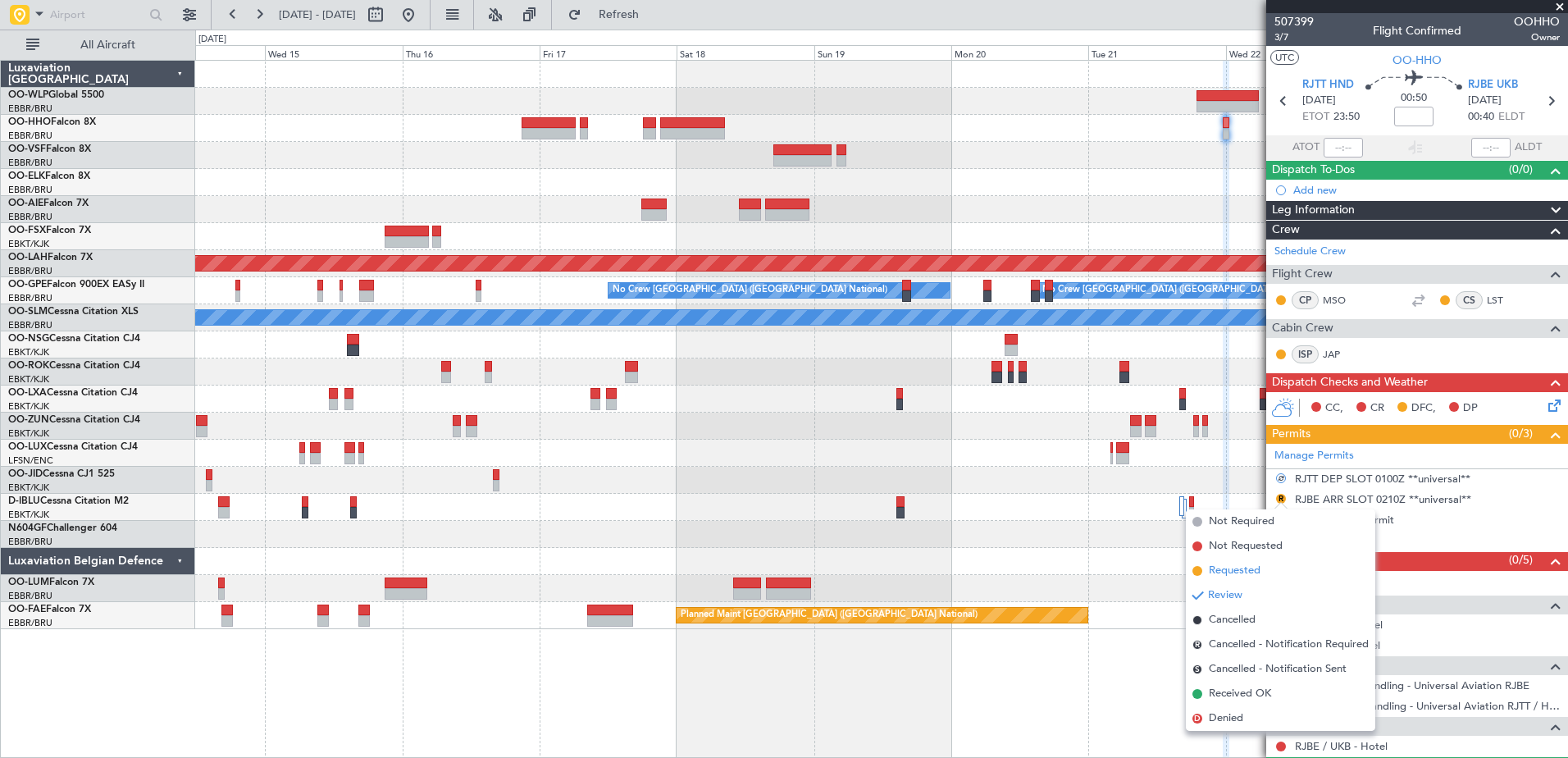
click at [1243, 570] on span "Requested" at bounding box center [1234, 571] width 52 height 17
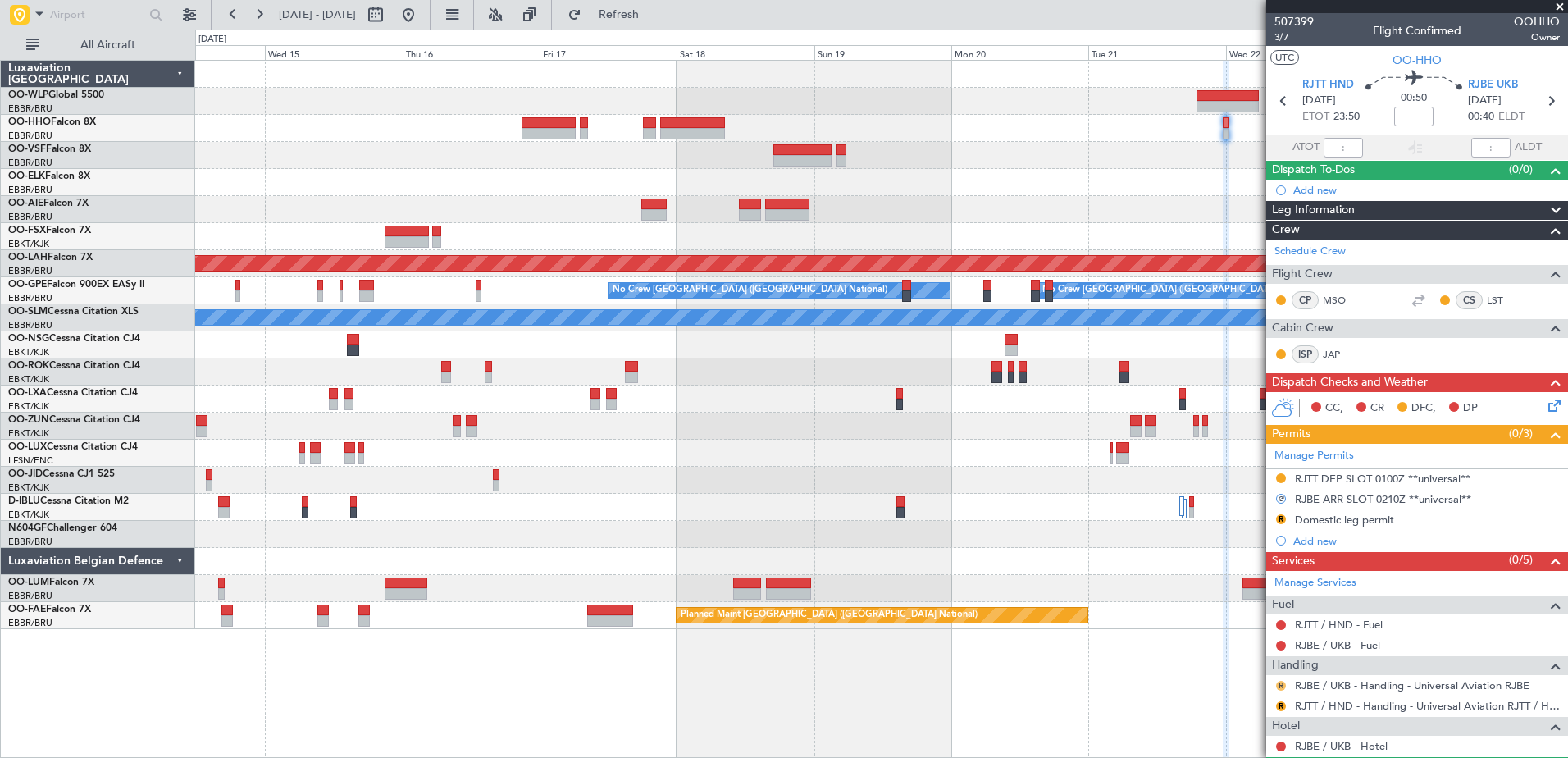
click at [1280, 686] on button "R" at bounding box center [1280, 686] width 10 height 10
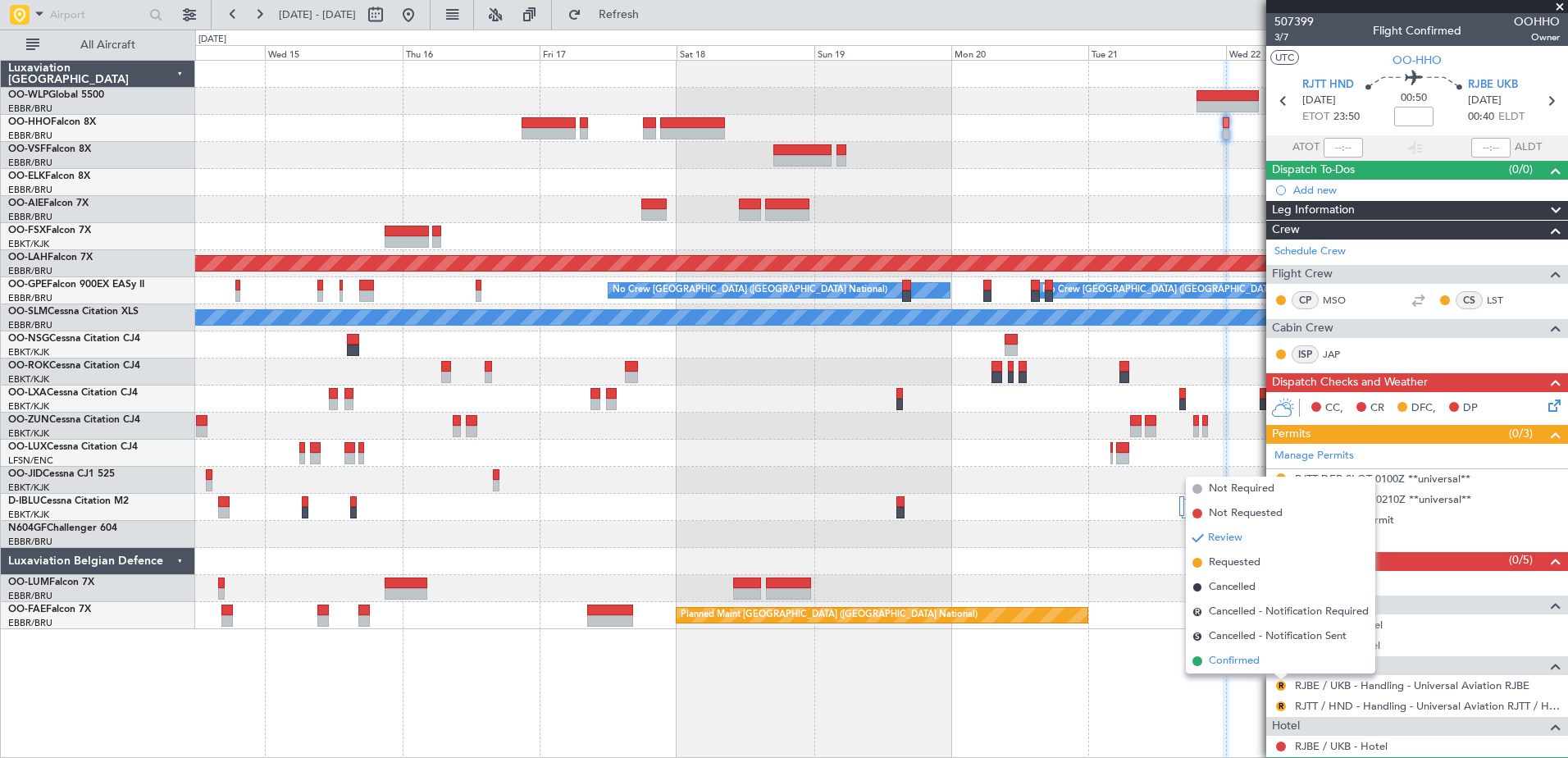
click at [1247, 657] on span "Confirmed" at bounding box center [1233, 661] width 51 height 17
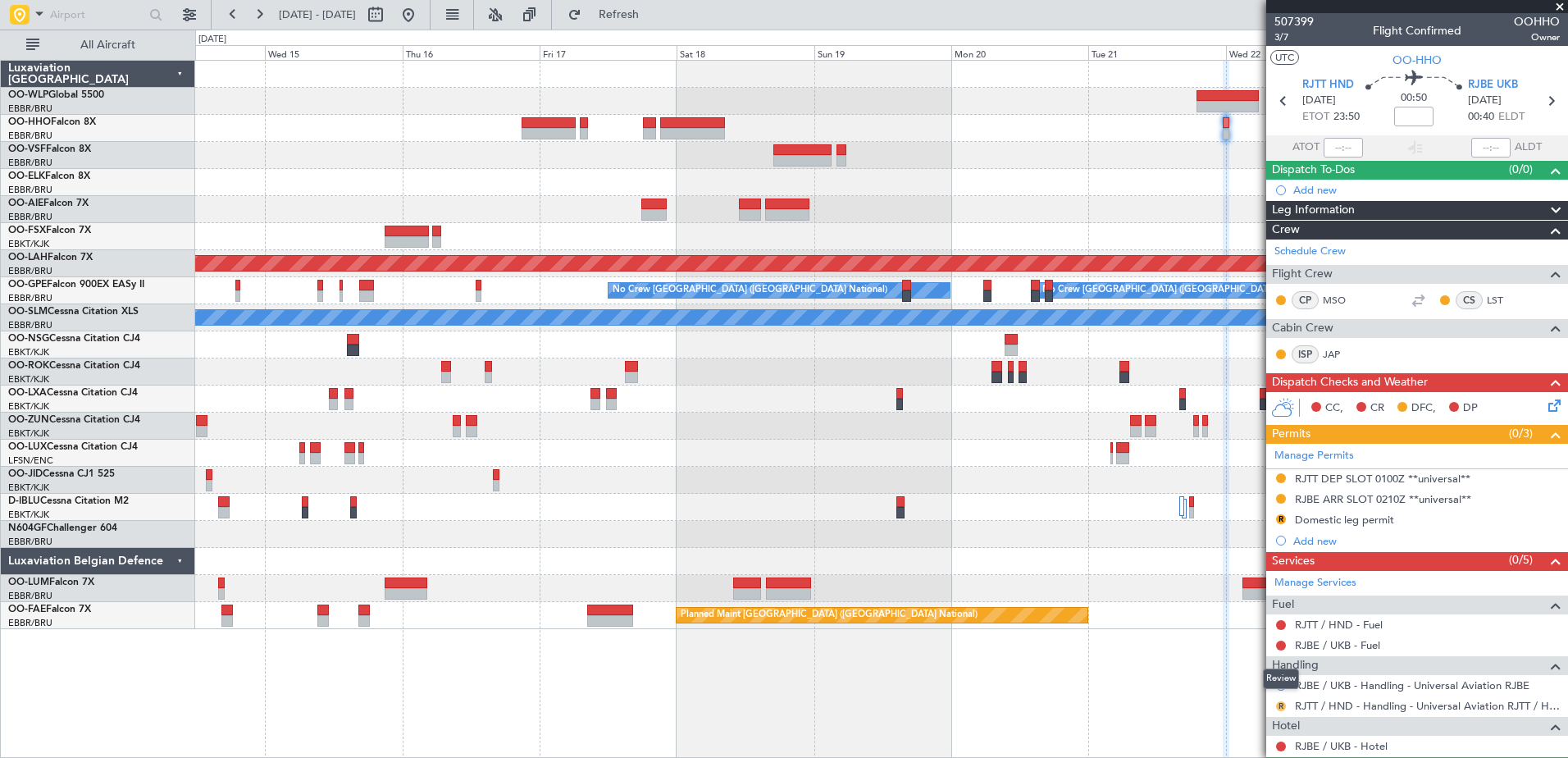
click at [1278, 701] on button "R" at bounding box center [1280, 706] width 10 height 10
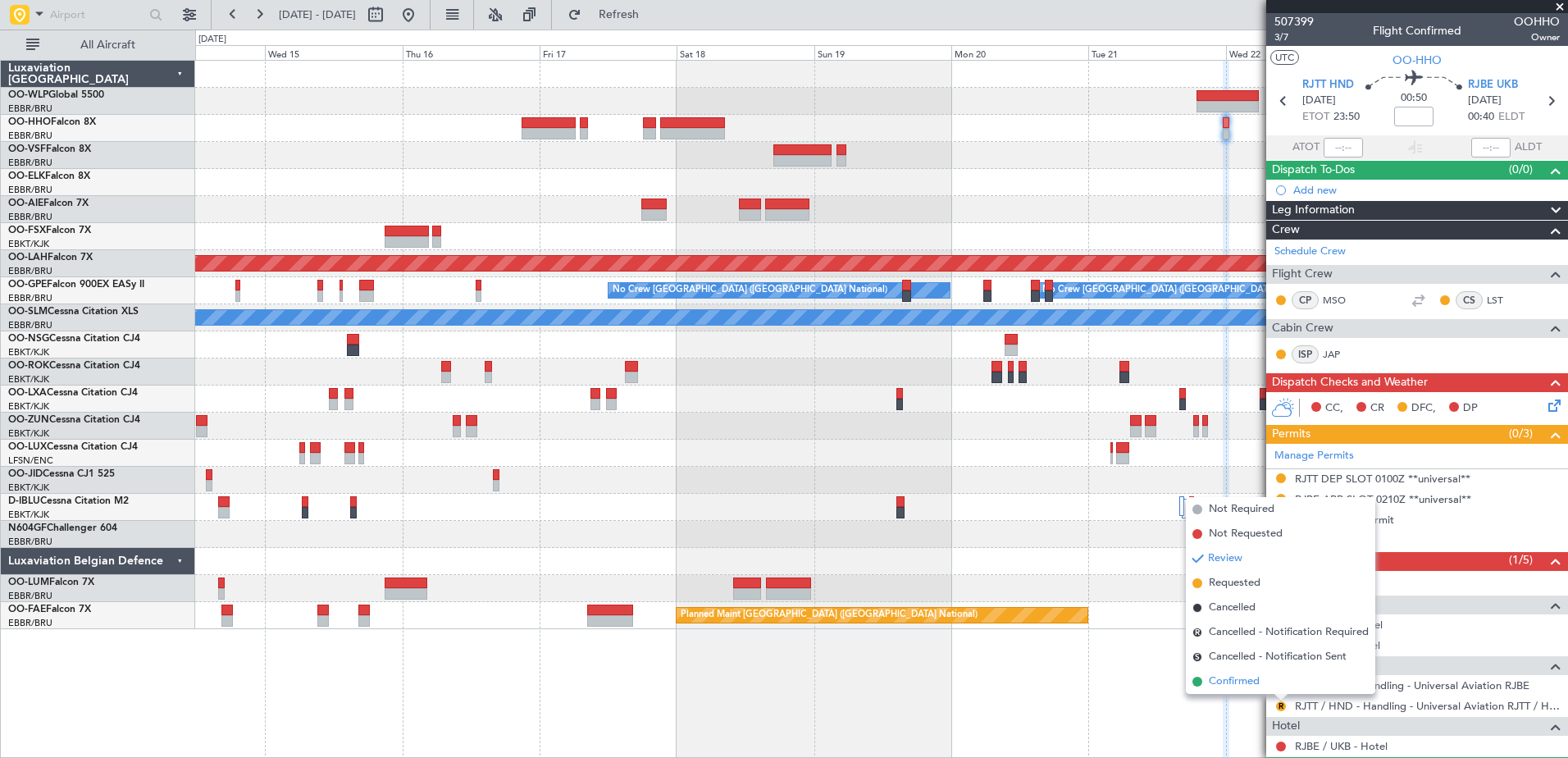
click at [1232, 682] on span "Confirmed" at bounding box center [1233, 682] width 51 height 17
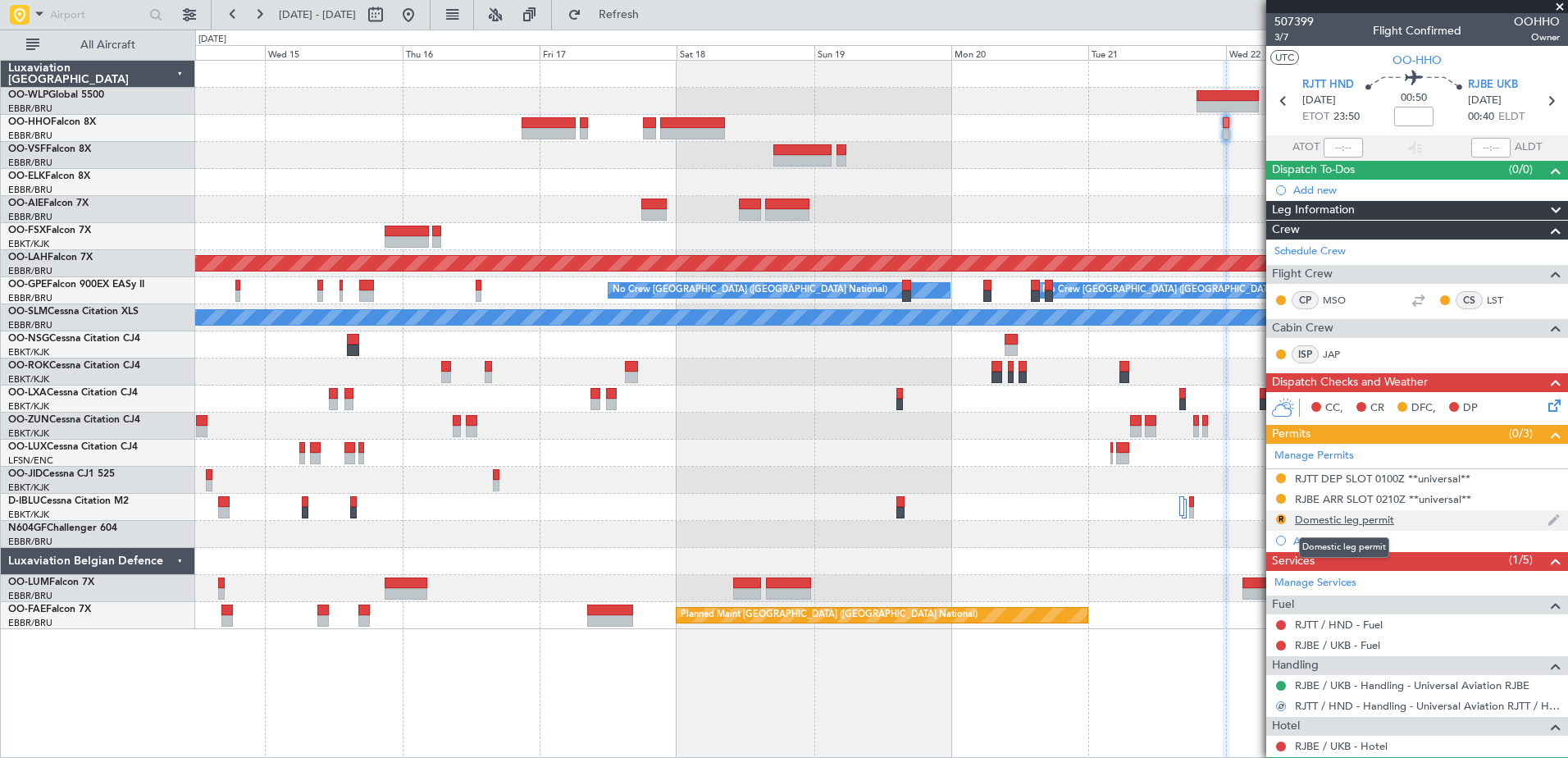
click at [1371, 520] on div "Domestic leg permit" at bounding box center [1344, 519] width 99 height 14
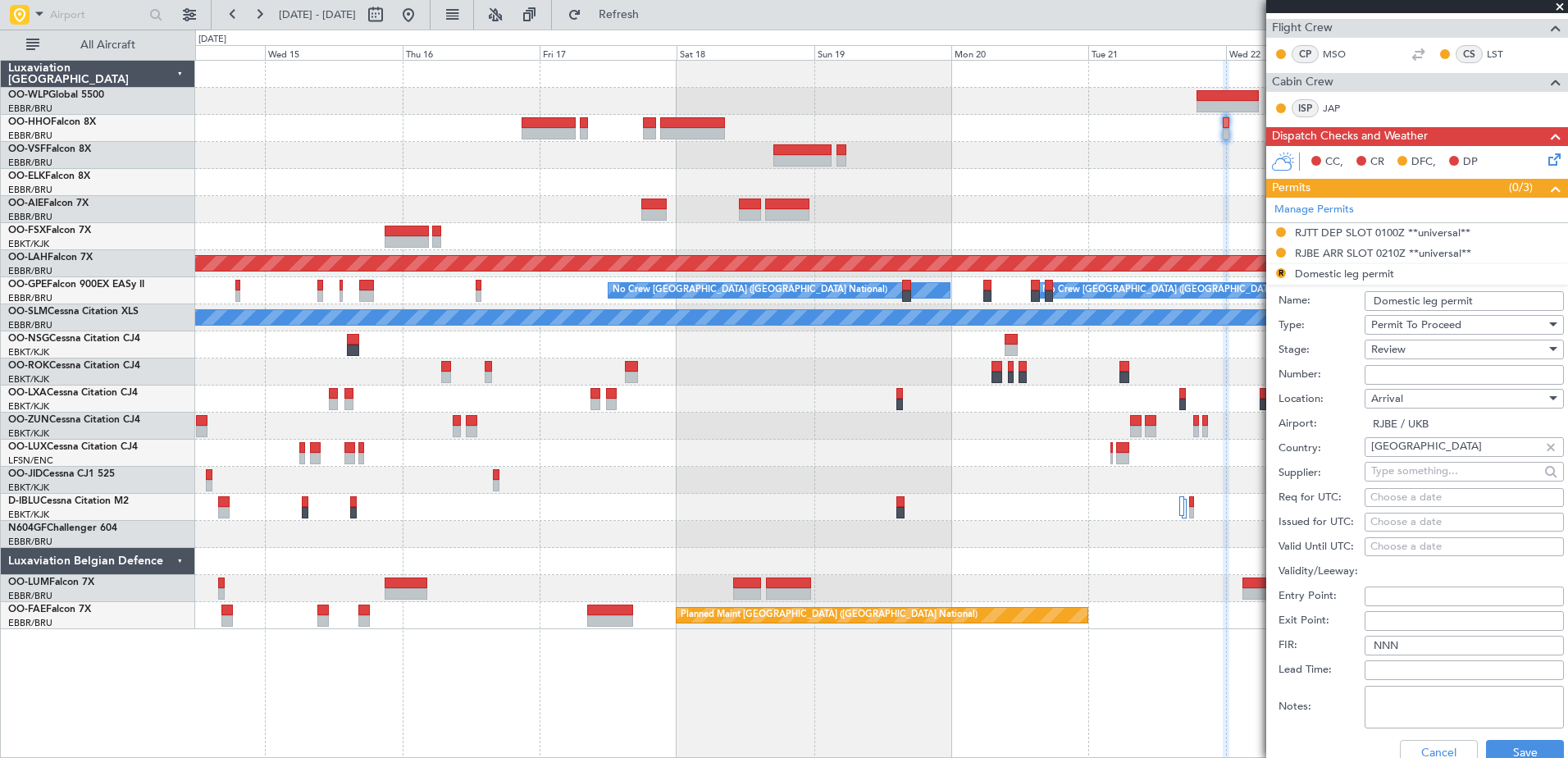
scroll to position [328, 0]
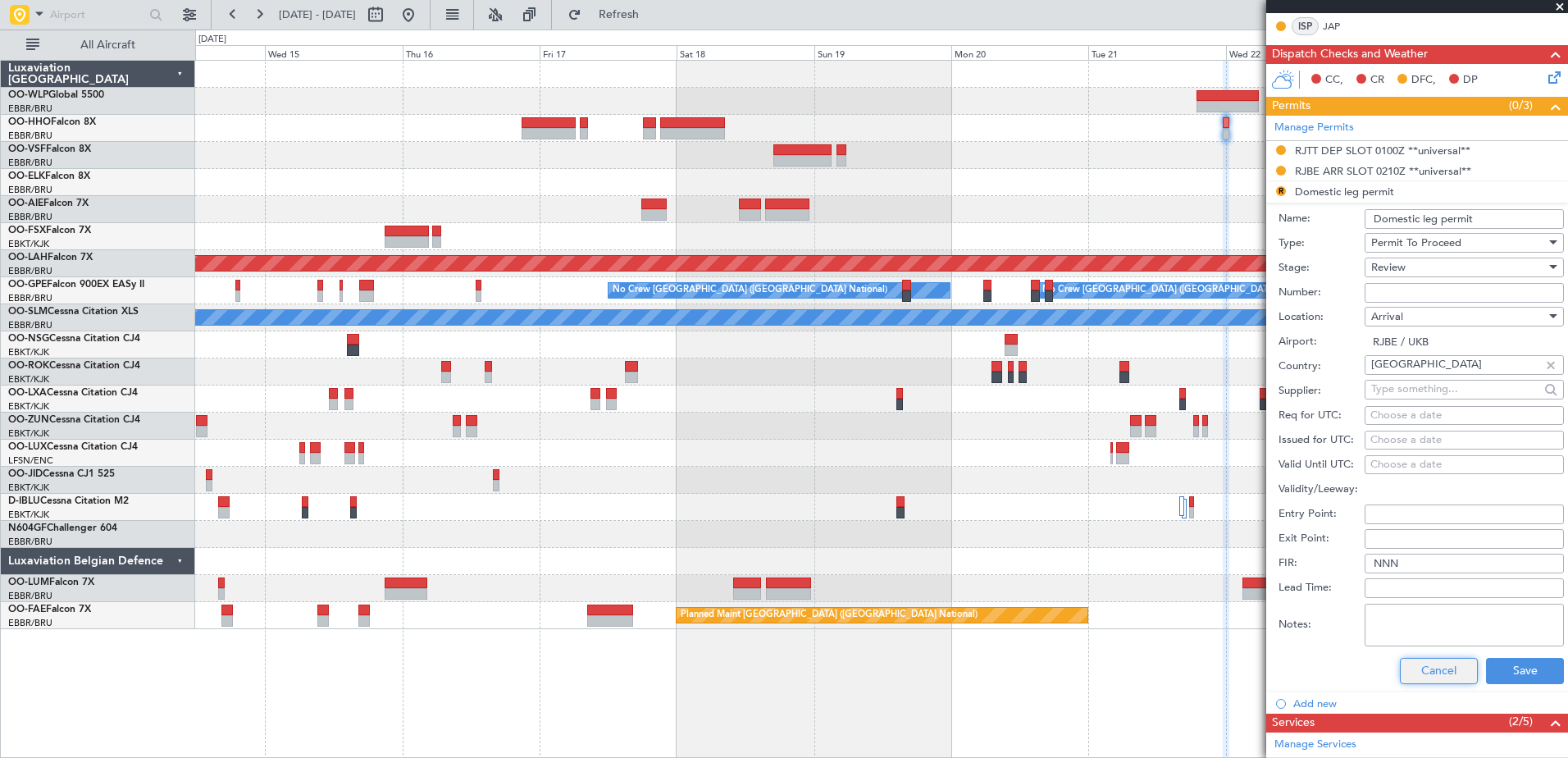
click at [1447, 666] on button "Cancel" at bounding box center [1438, 671] width 78 height 27
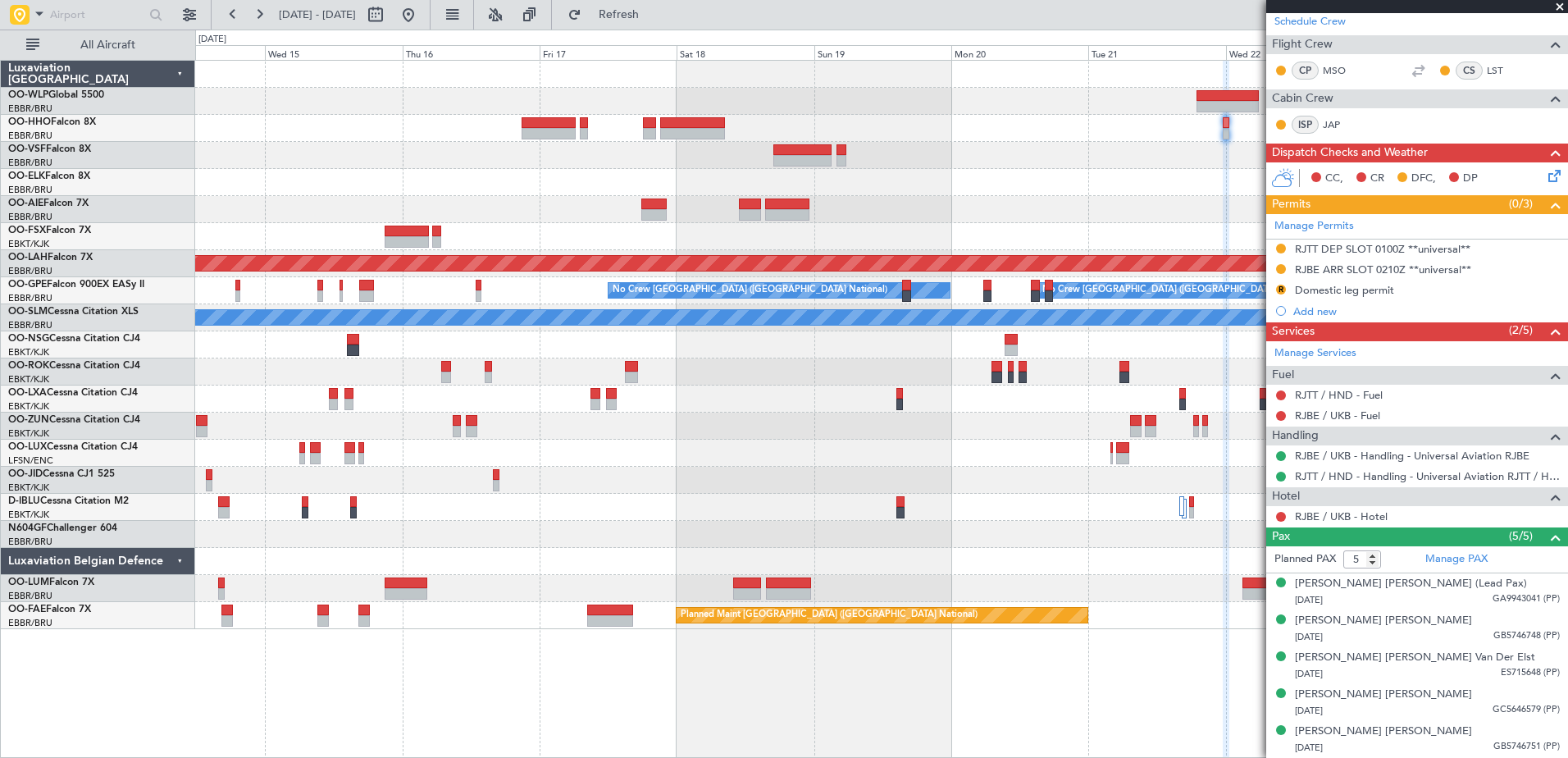
scroll to position [229, 0]
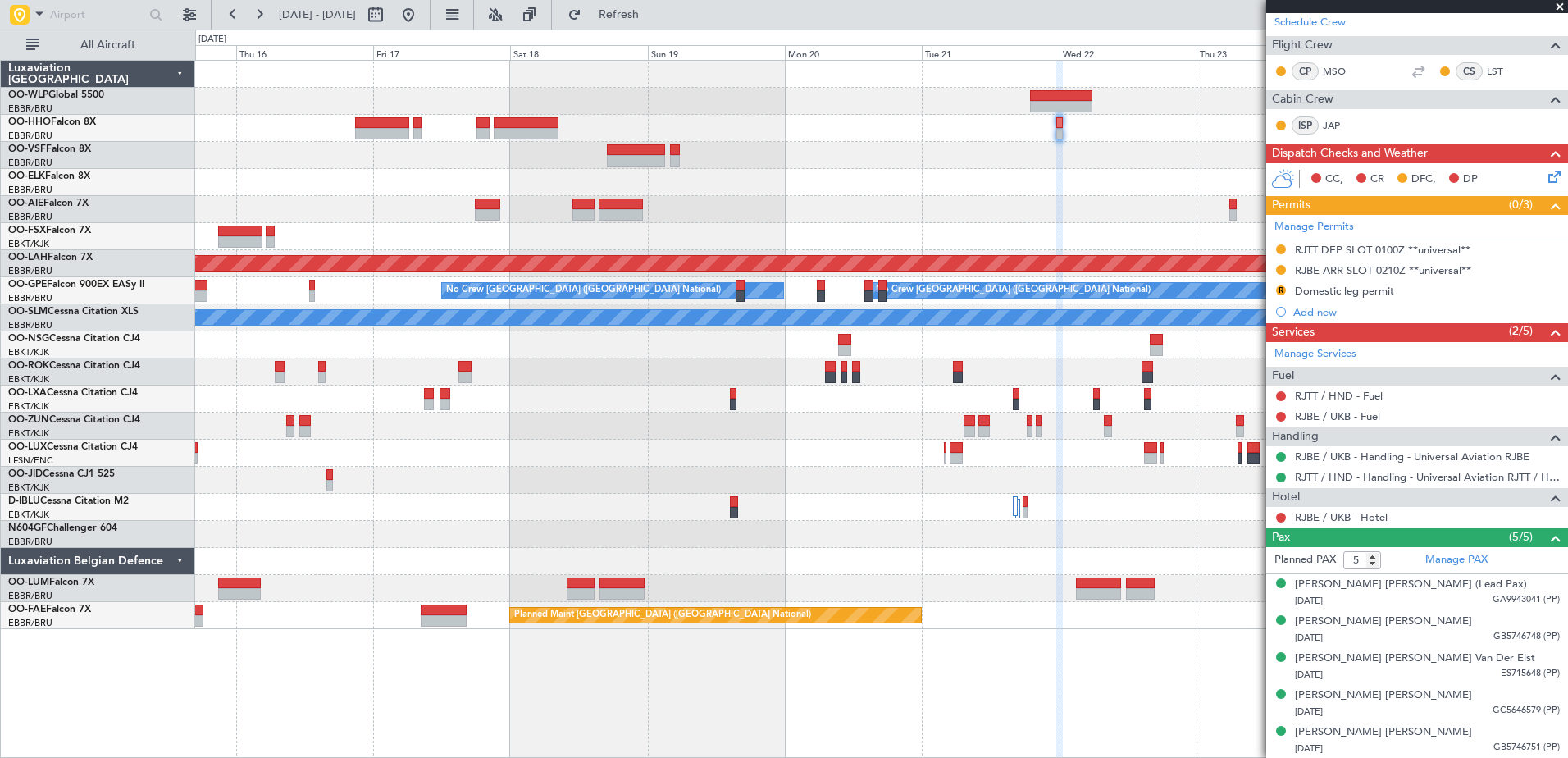
click at [897, 204] on div at bounding box center [881, 209] width 1372 height 27
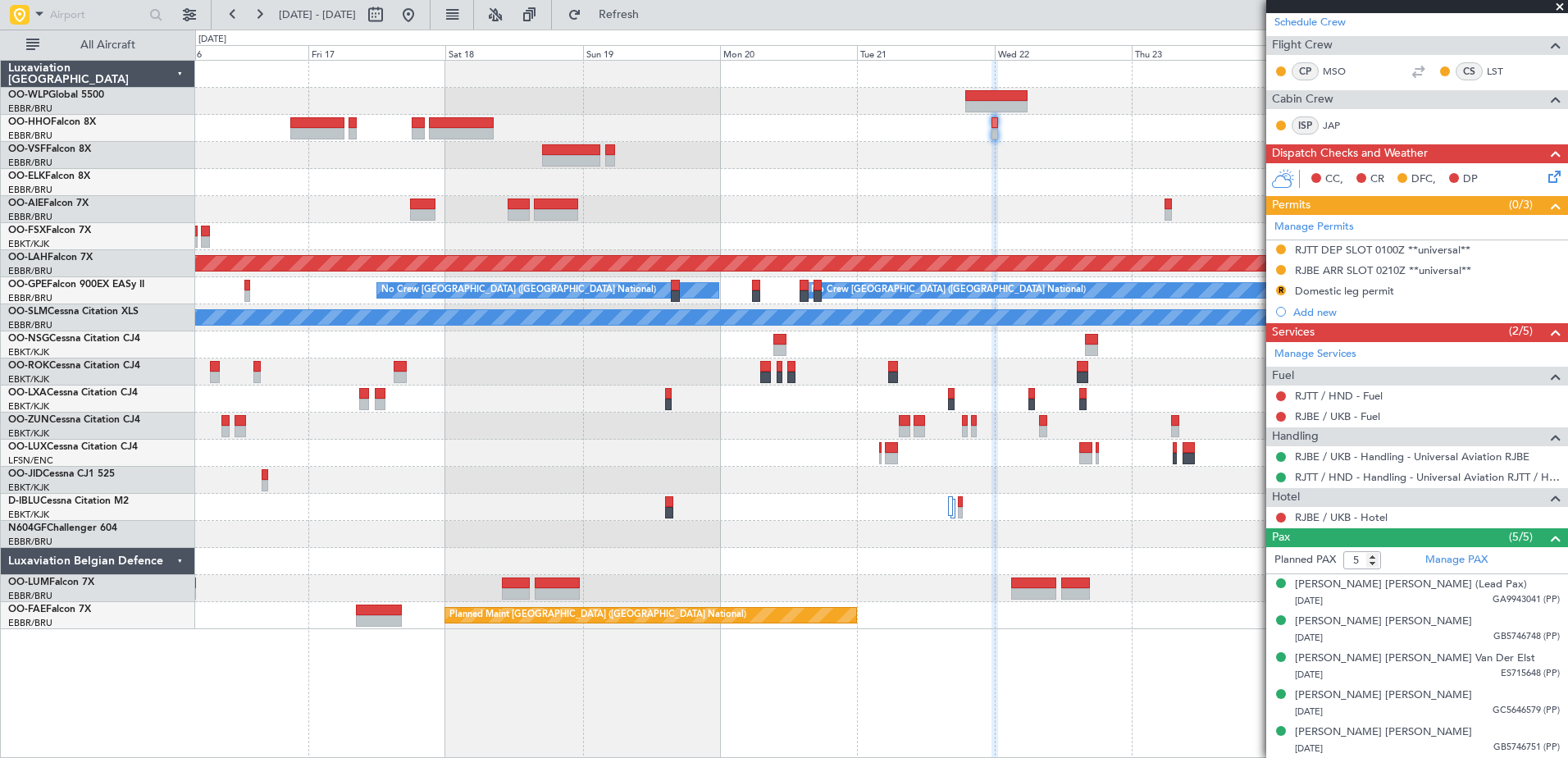
click at [1064, 163] on div at bounding box center [881, 155] width 1372 height 27
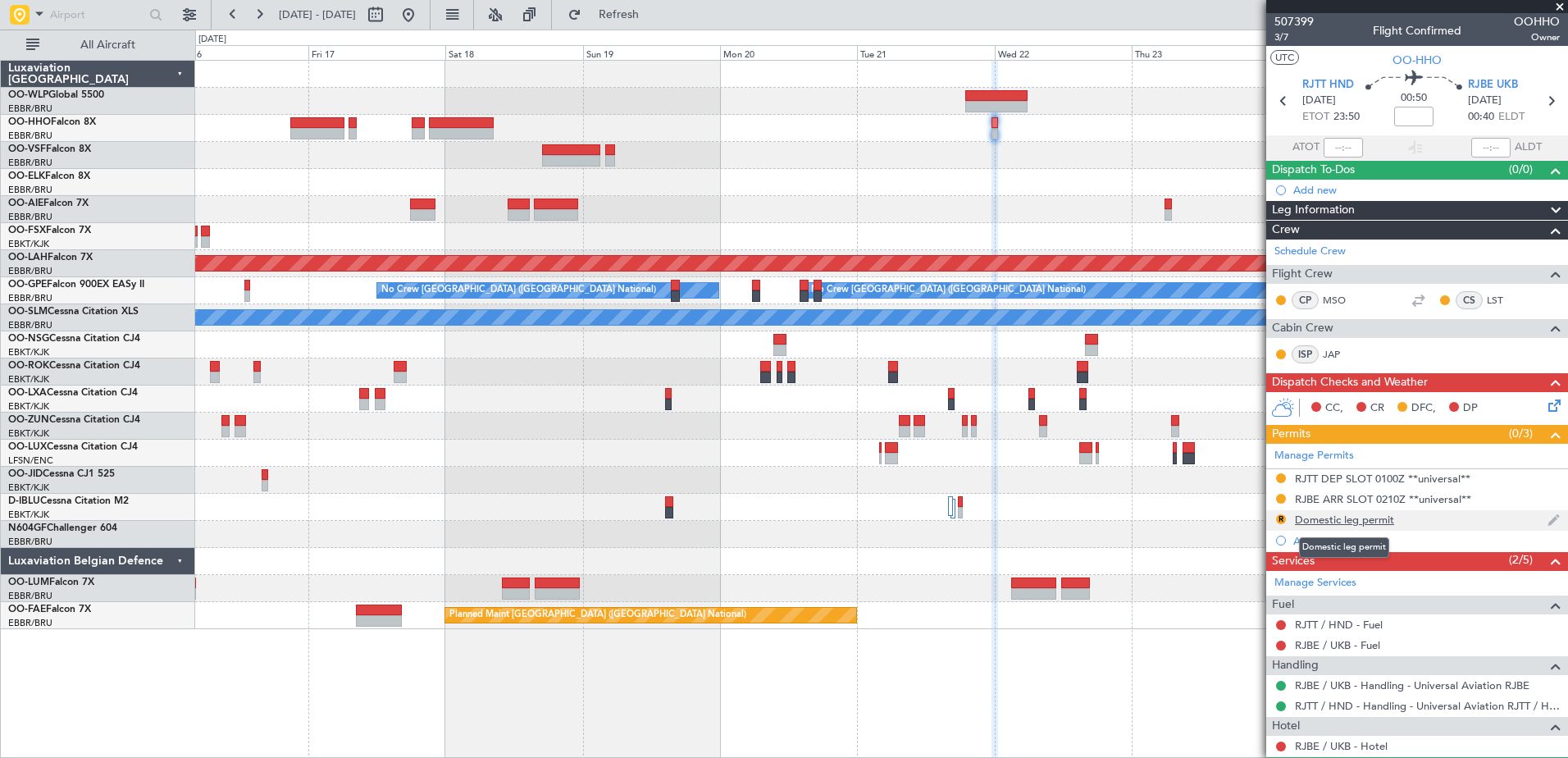
scroll to position [82, 0]
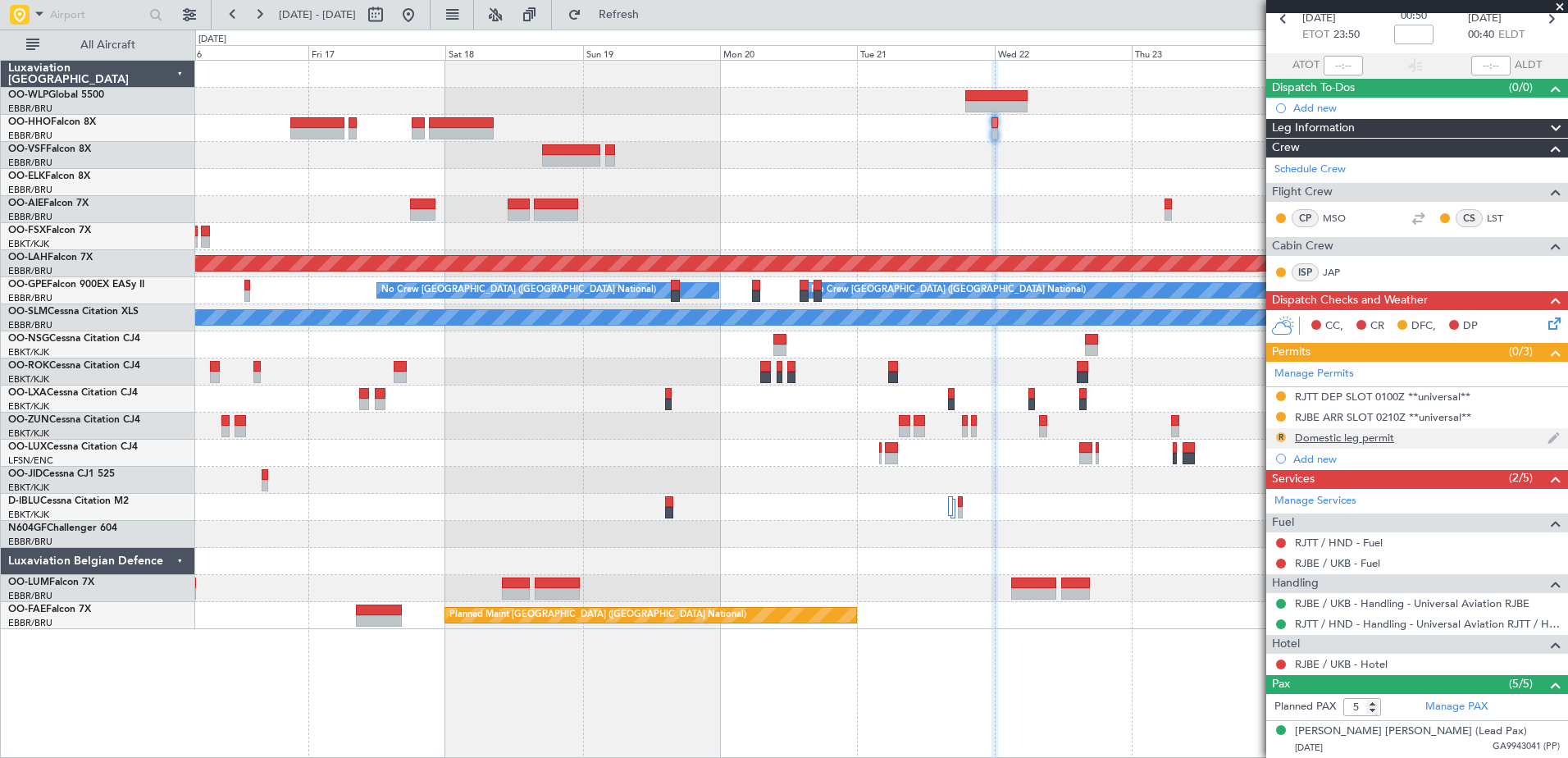
click at [1284, 439] on button "R" at bounding box center [1280, 437] width 10 height 10
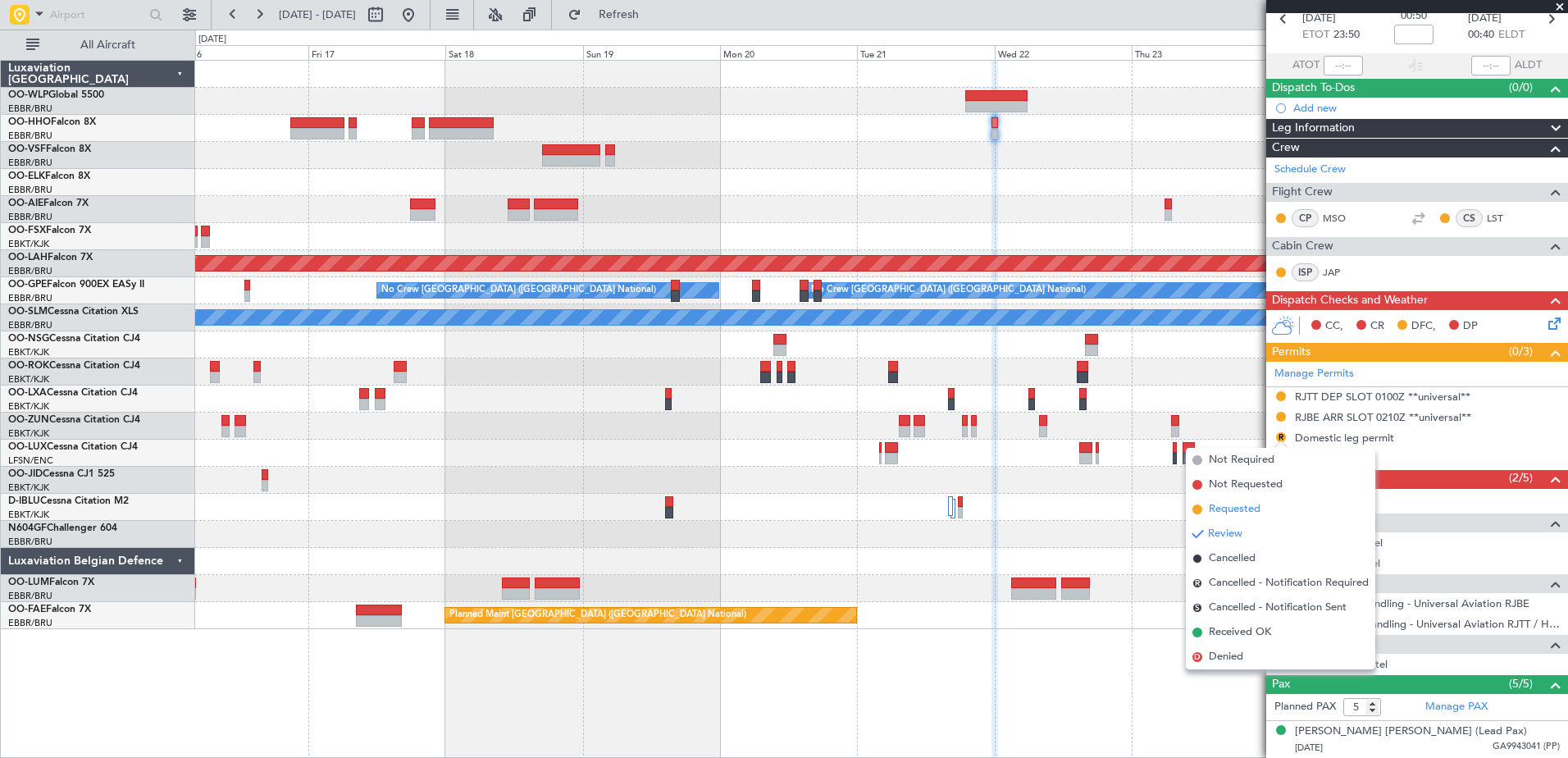
click at [1251, 503] on span "Requested" at bounding box center [1234, 509] width 52 height 17
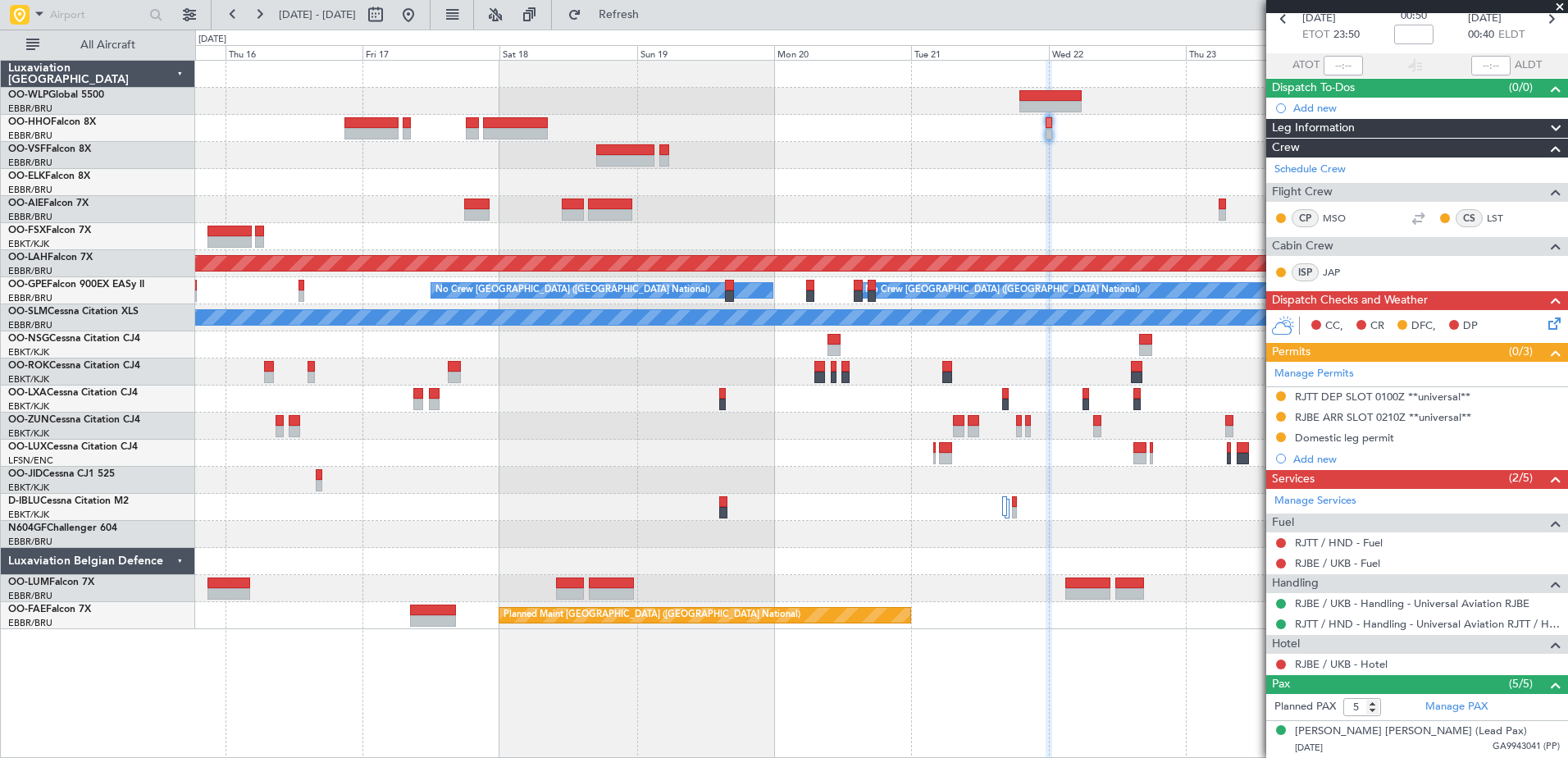
click at [928, 137] on div at bounding box center [881, 128] width 1372 height 27
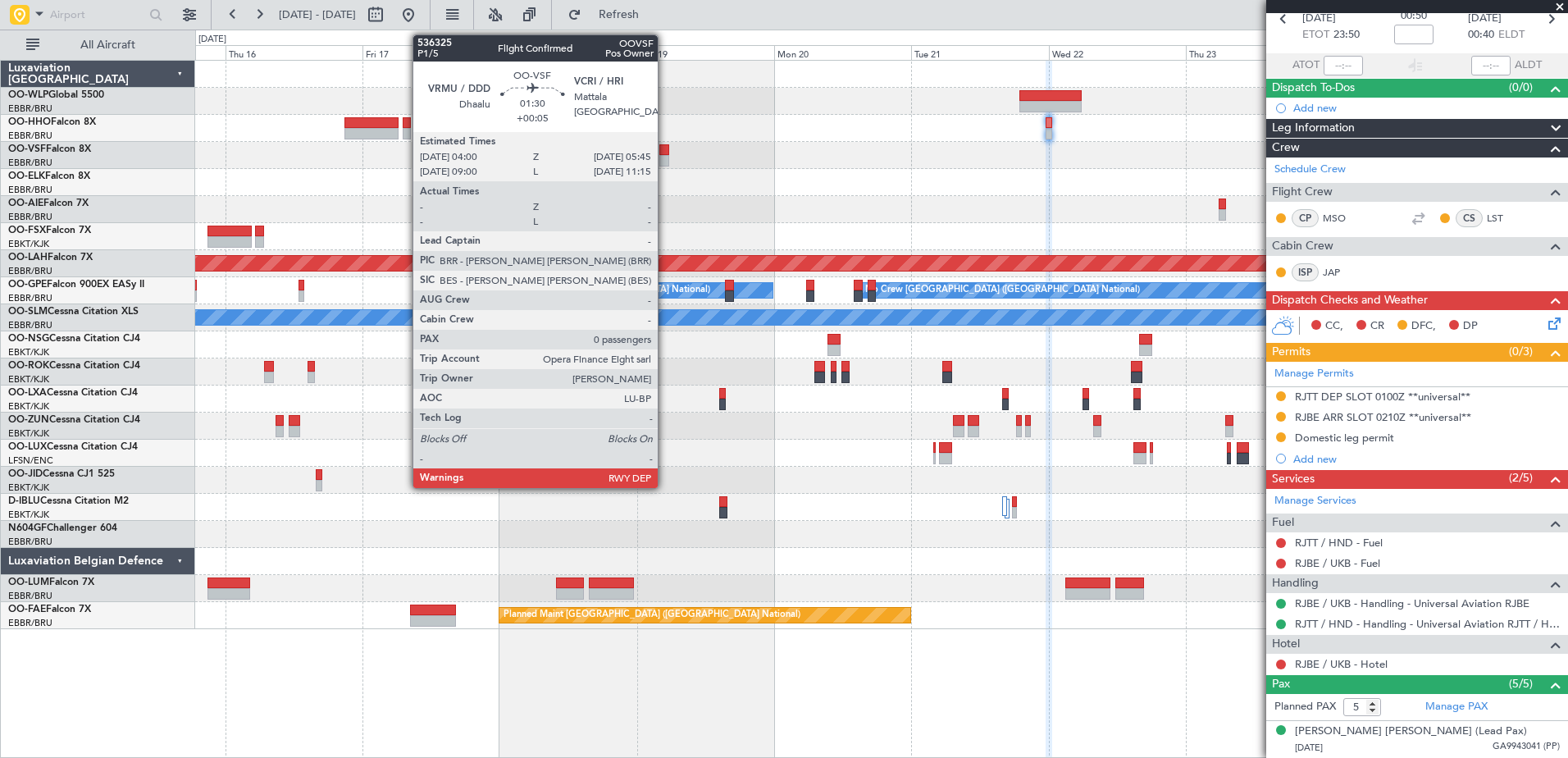
click at [665, 160] on div at bounding box center [664, 160] width 11 height 12
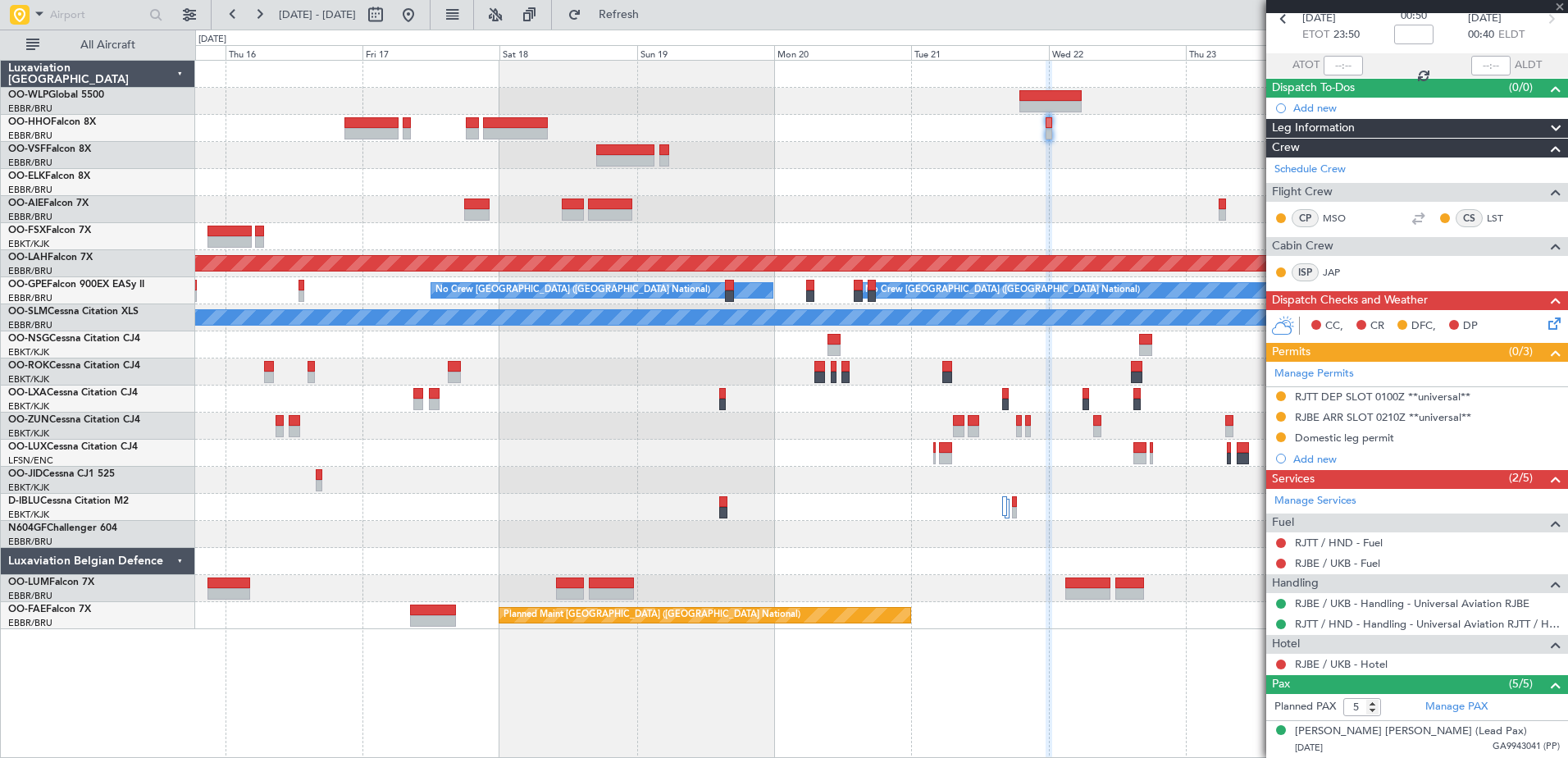
type input "+00:05"
type input "0"
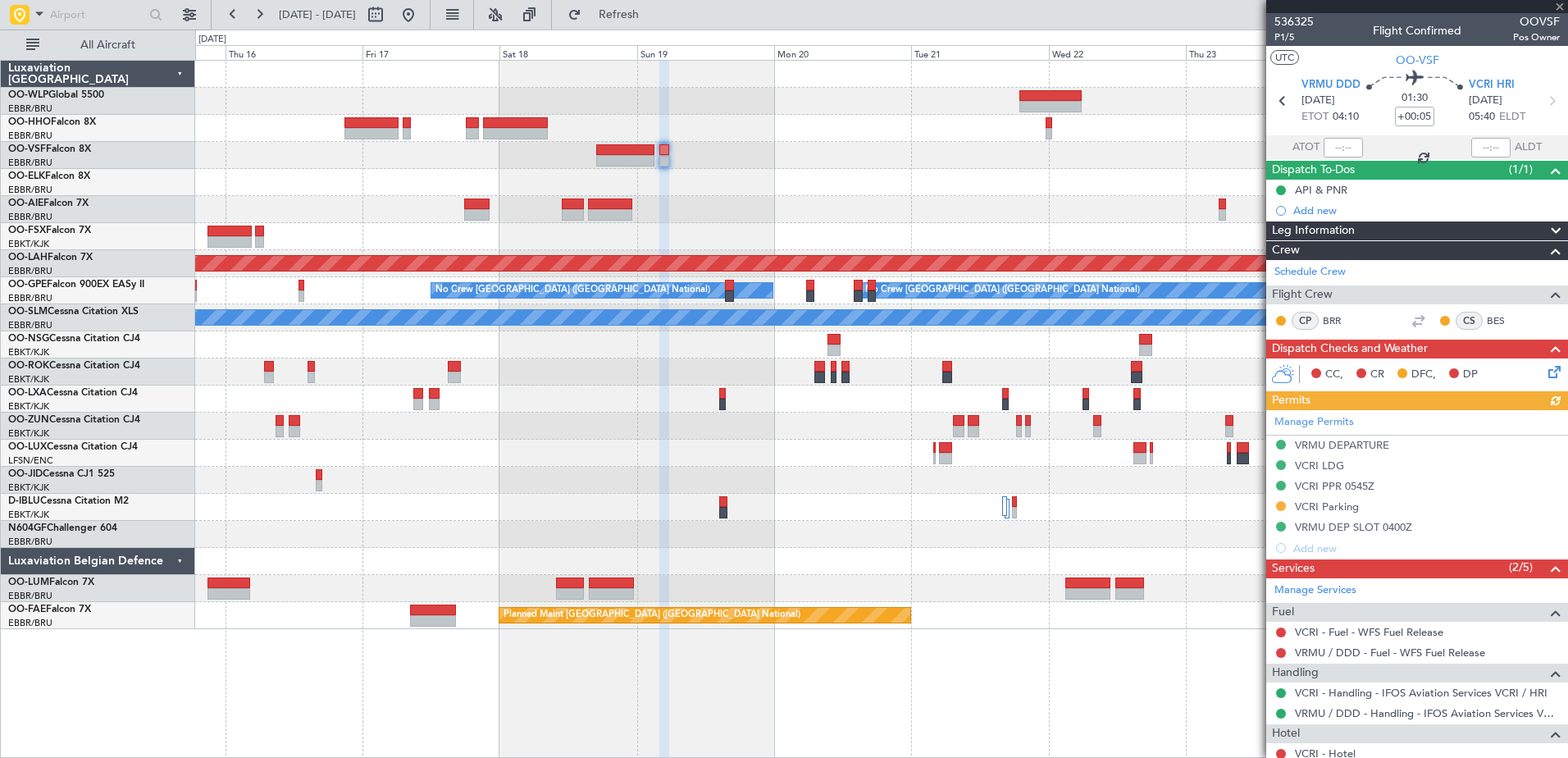
scroll to position [52, 0]
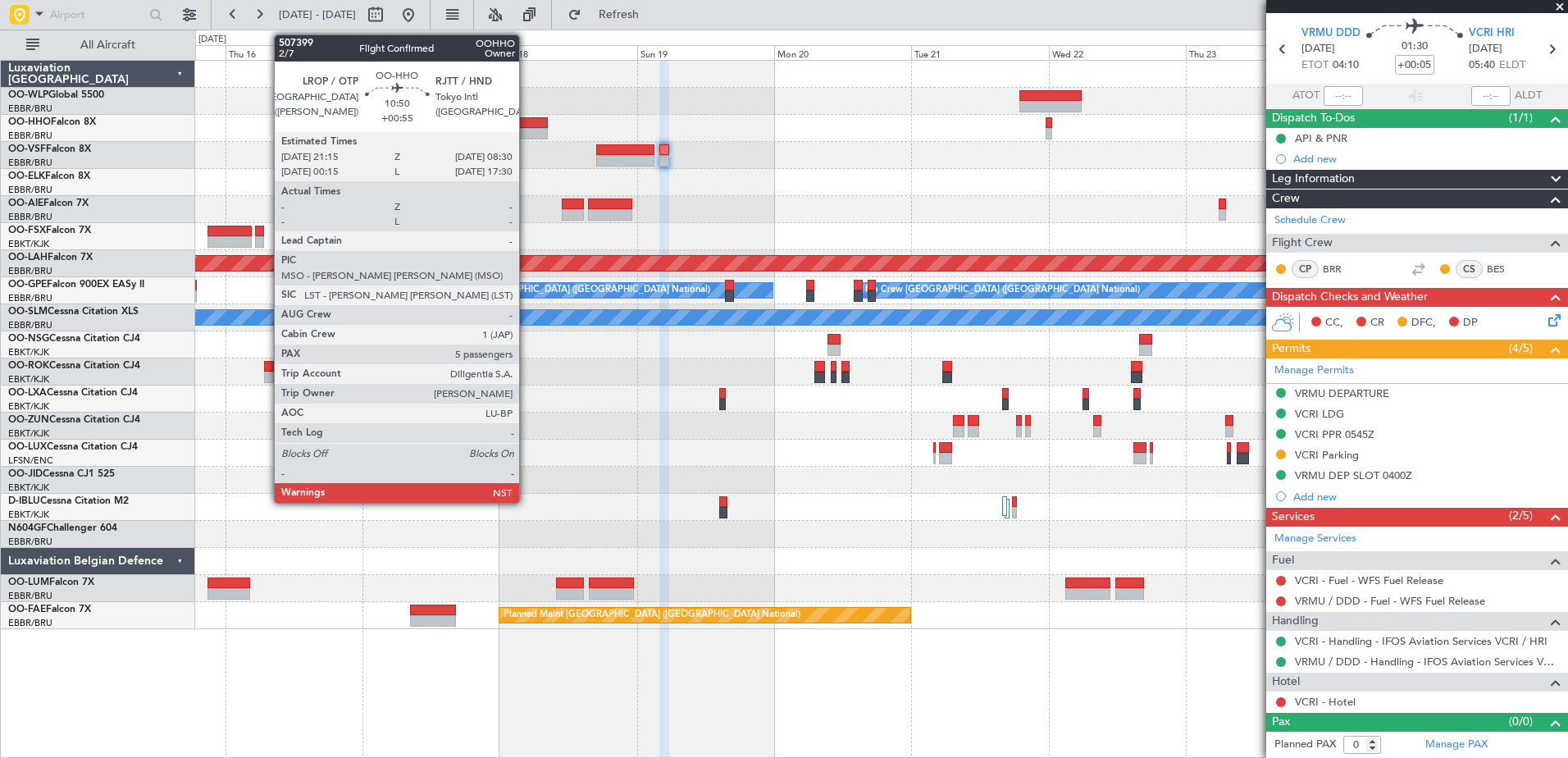
click at [526, 126] on div at bounding box center [515, 123] width 65 height 12
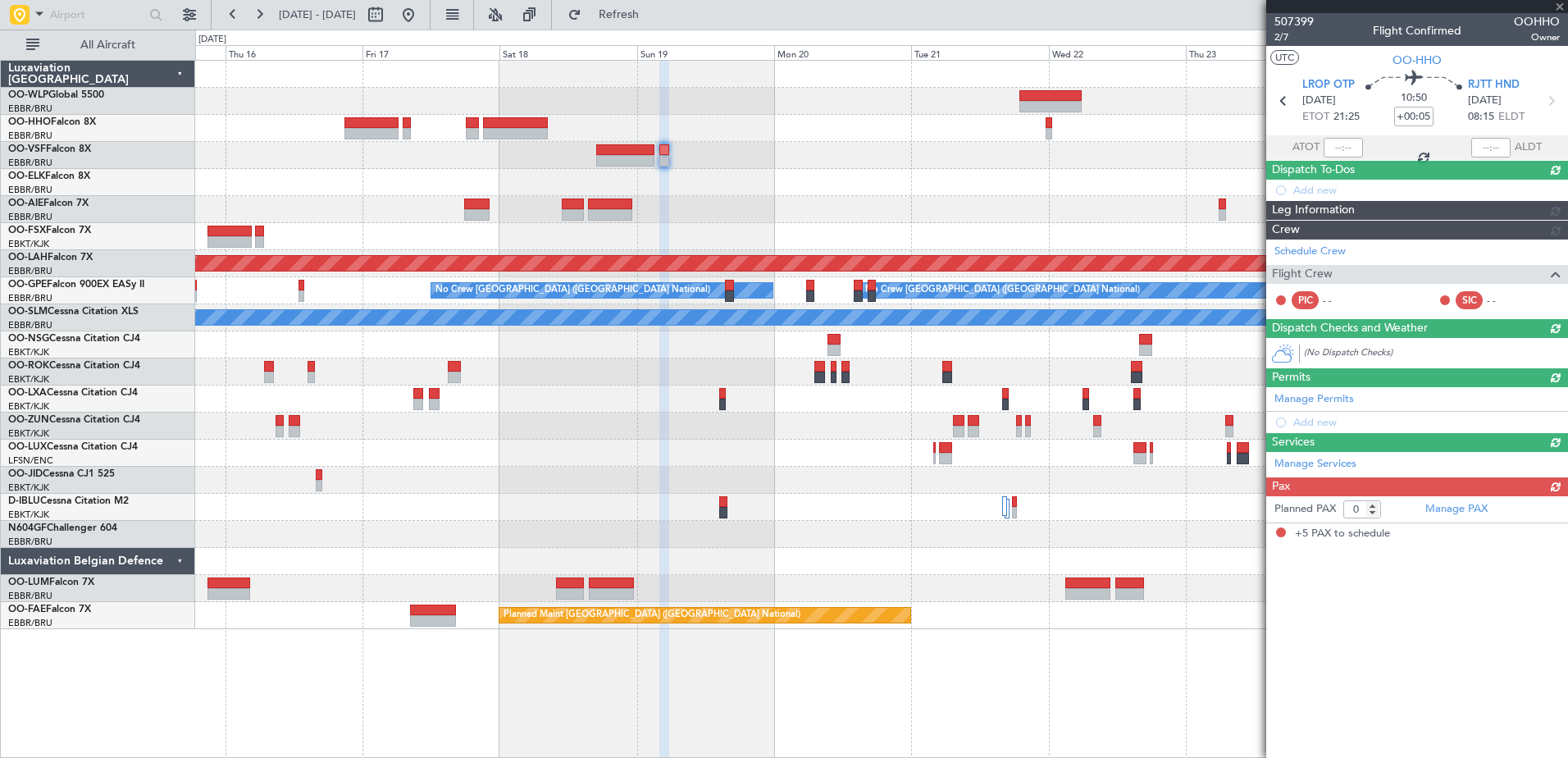
type input "+00:55"
type input "5"
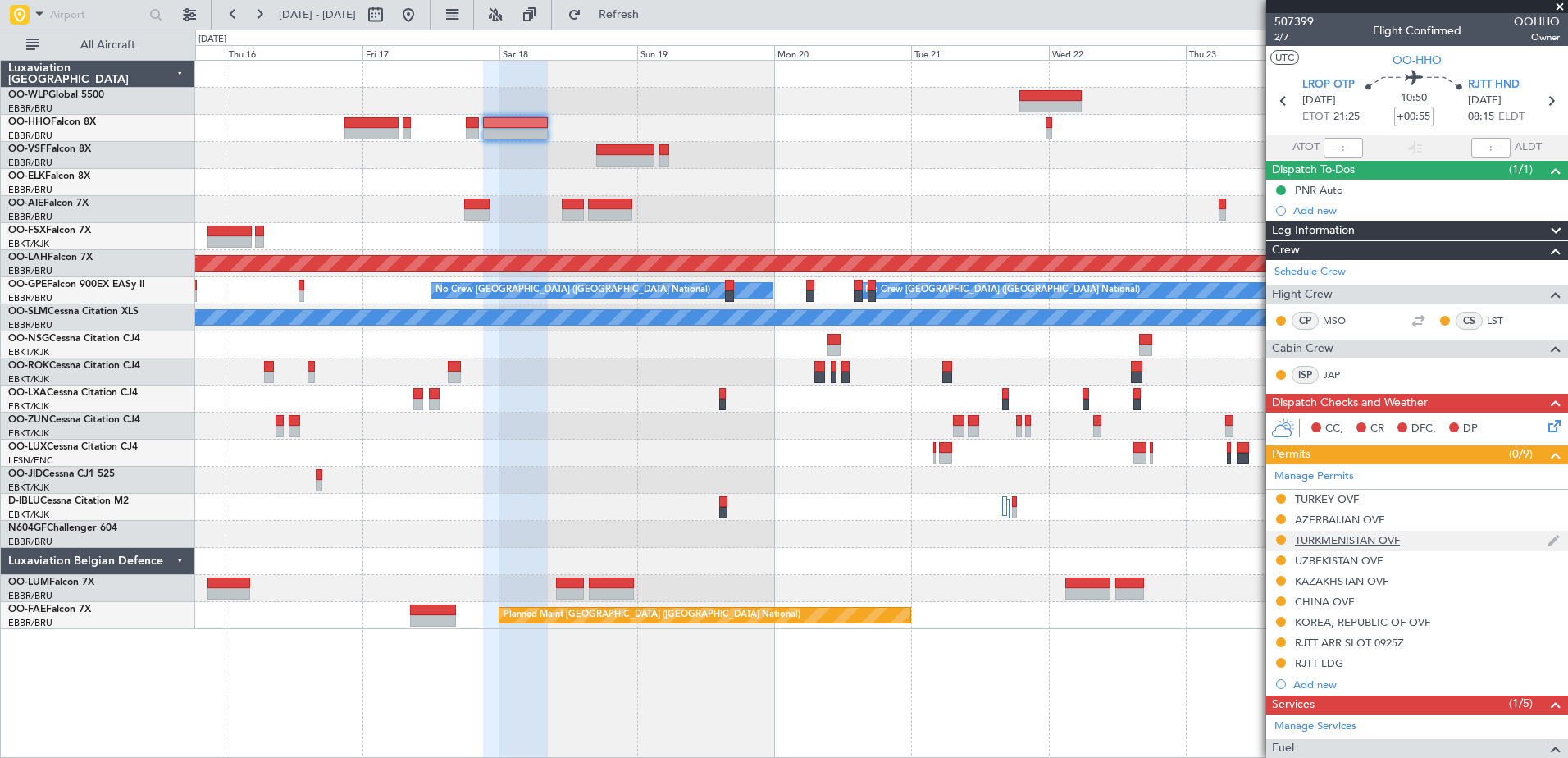
scroll to position [372, 0]
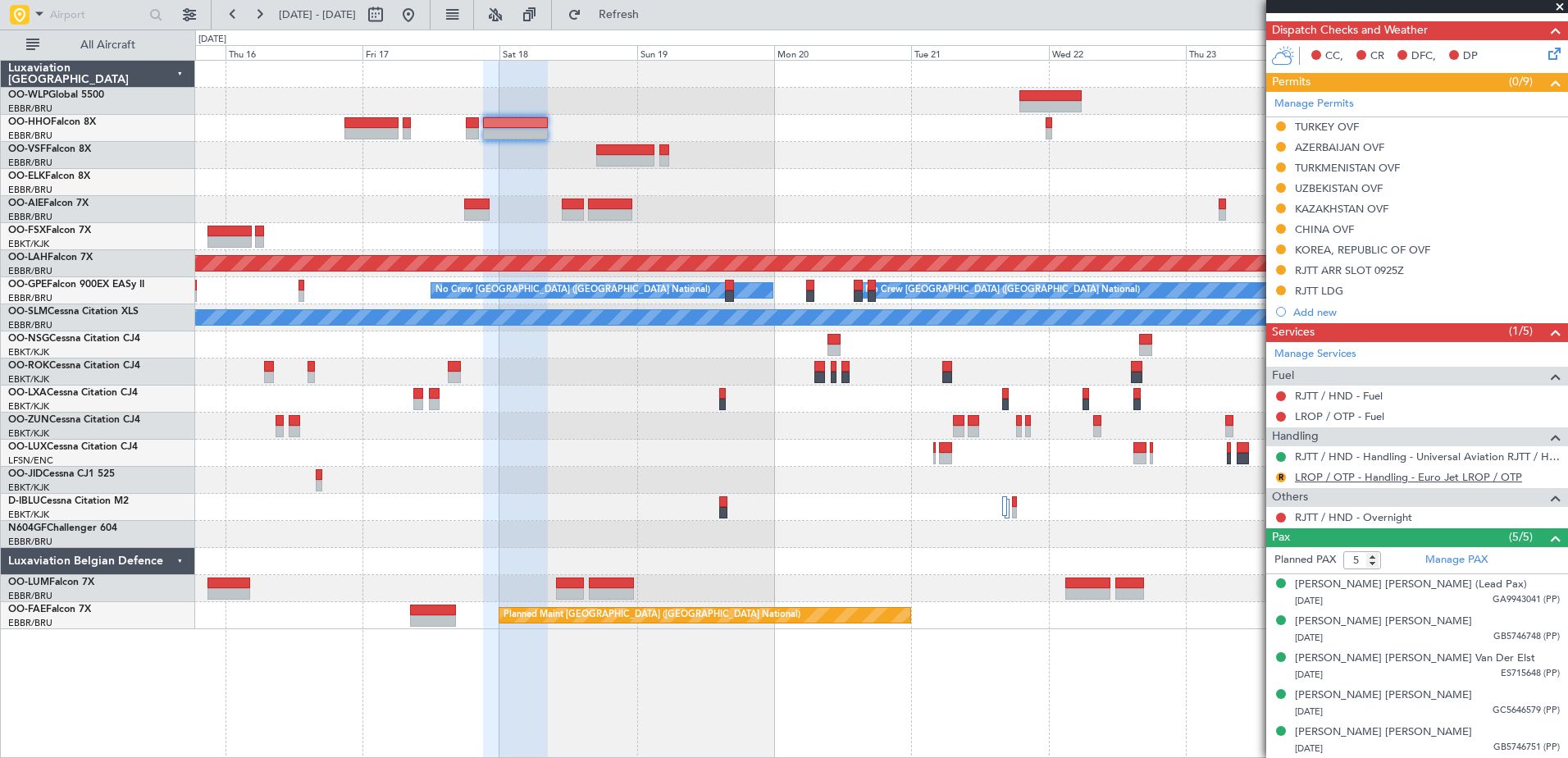
click at [1365, 470] on link "LROP / OTP - Handling - Euro Jet LROP / OTP" at bounding box center [1408, 476] width 227 height 14
click at [1283, 480] on button "R" at bounding box center [1280, 477] width 10 height 10
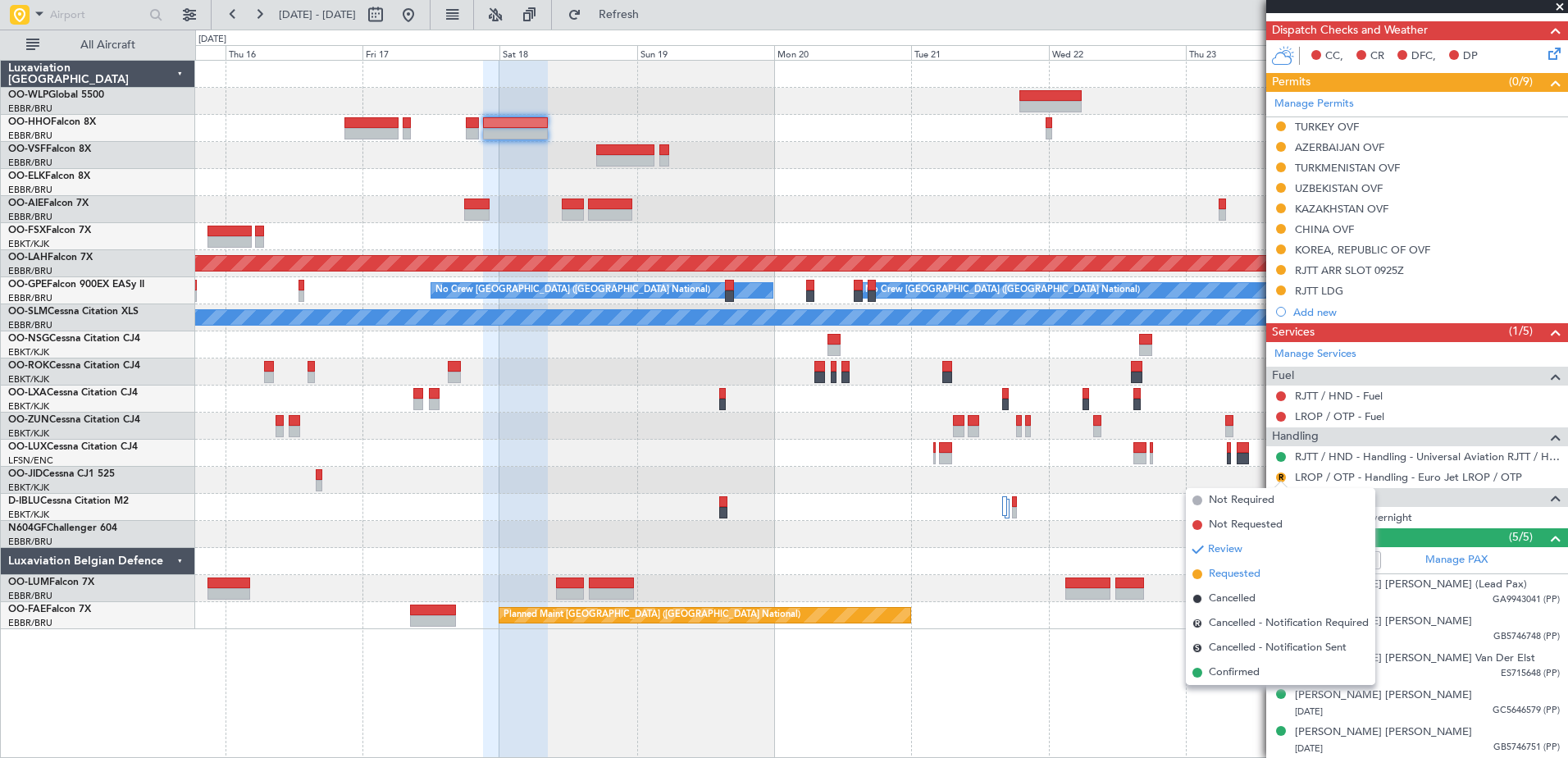
click at [1242, 570] on span "Requested" at bounding box center [1234, 574] width 52 height 17
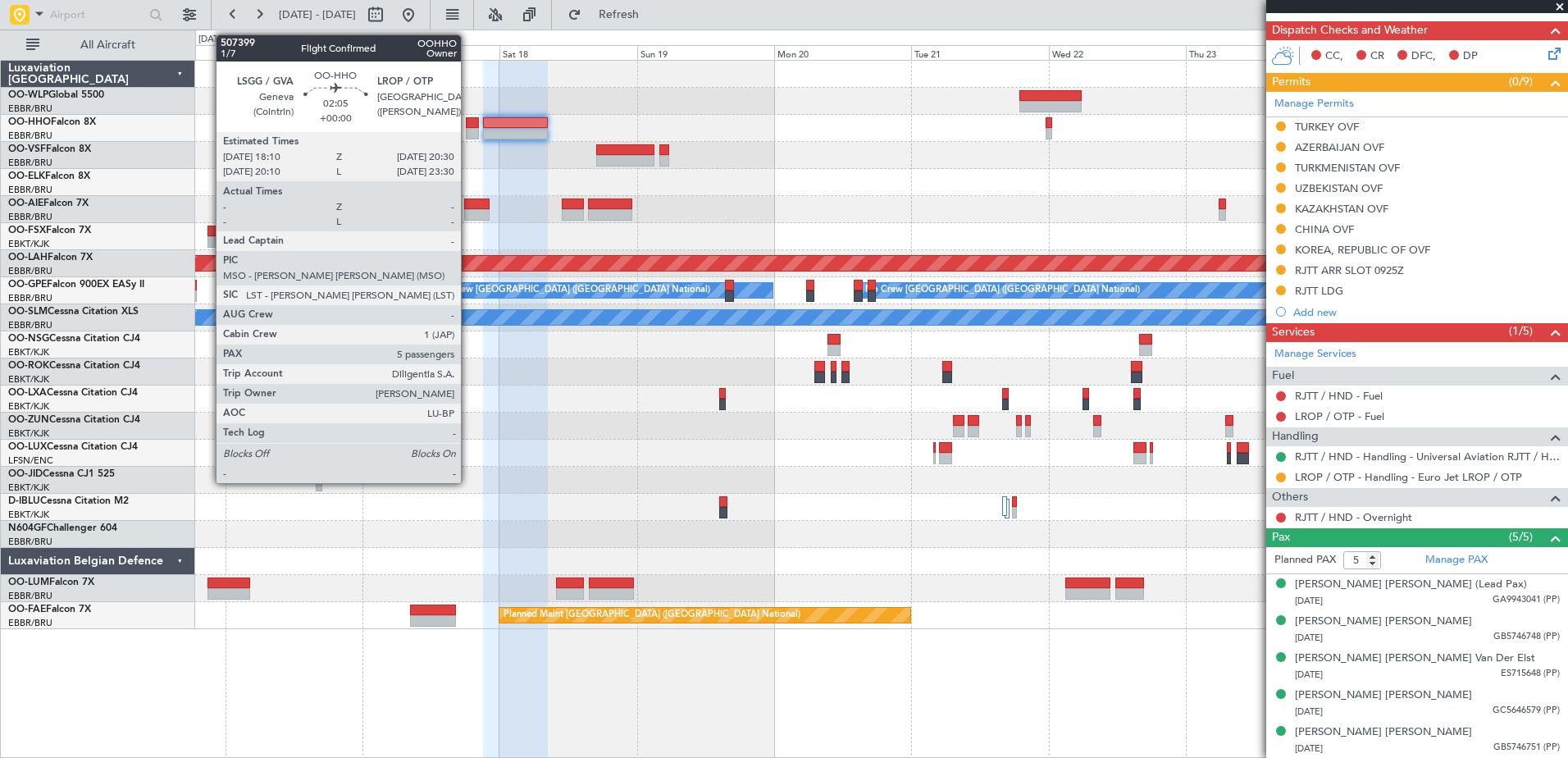
click at [468, 131] on div at bounding box center [472, 134] width 14 height 12
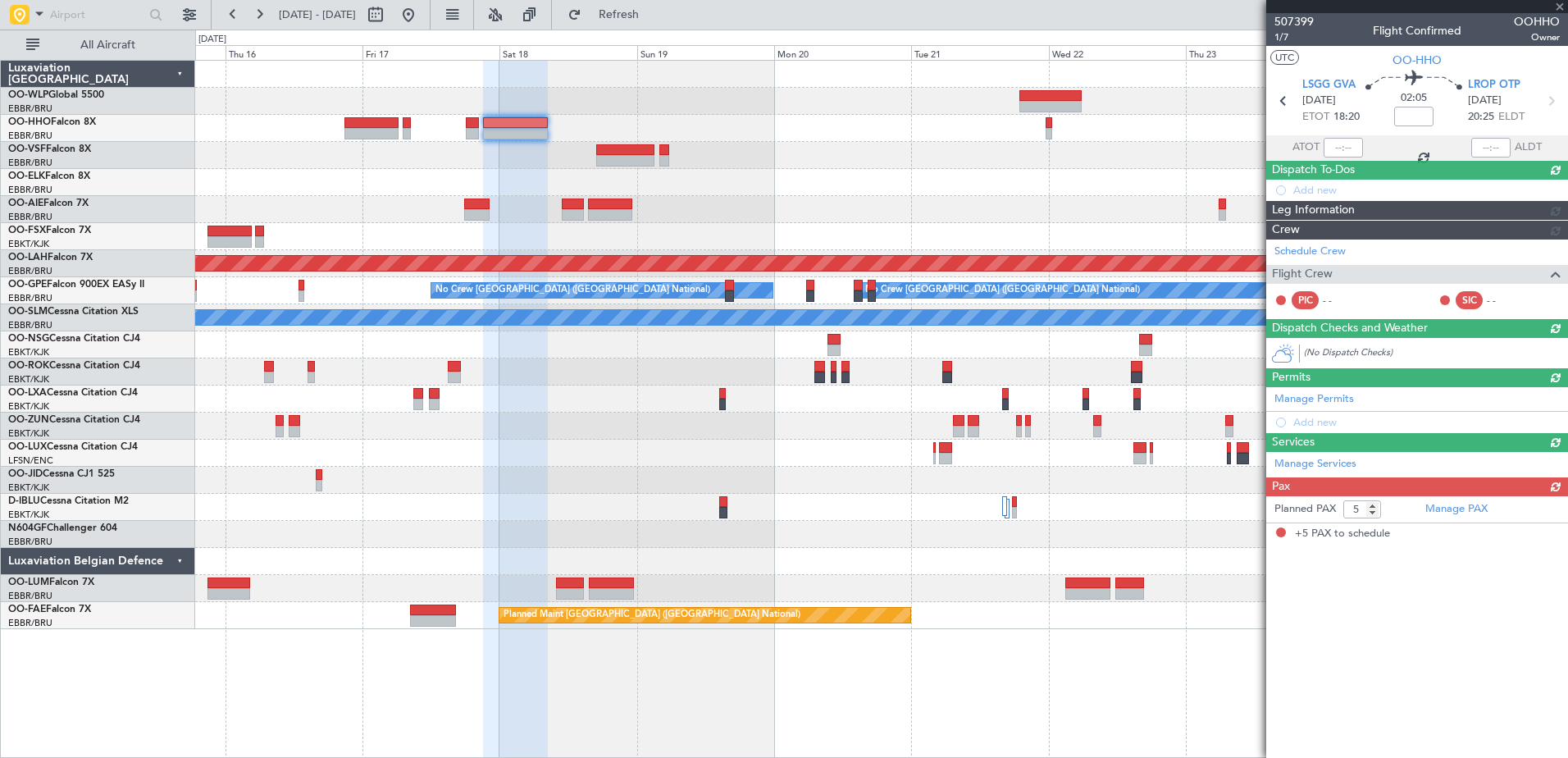
scroll to position [0, 0]
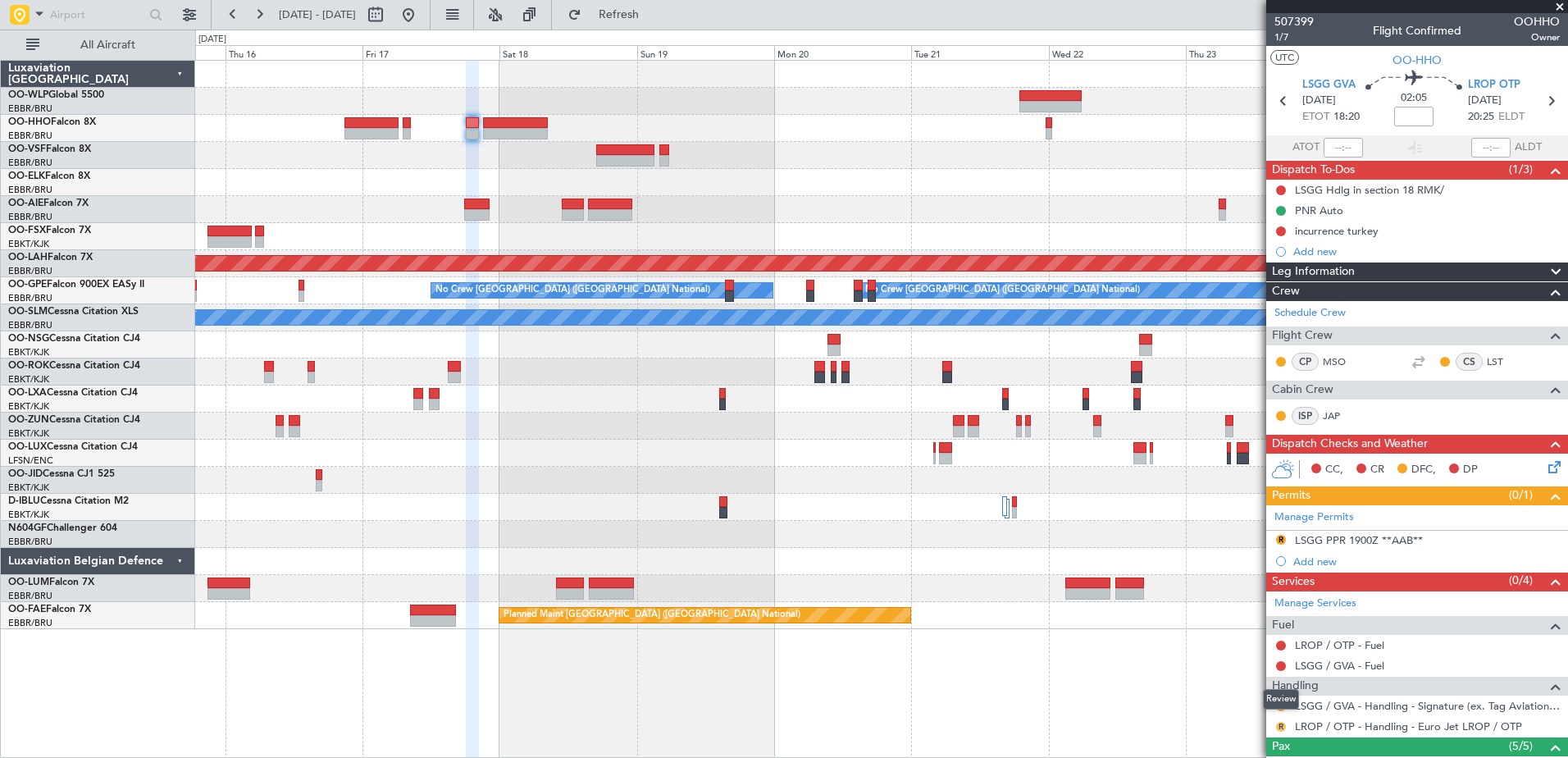
click at [1281, 727] on button "R" at bounding box center [1280, 726] width 10 height 10
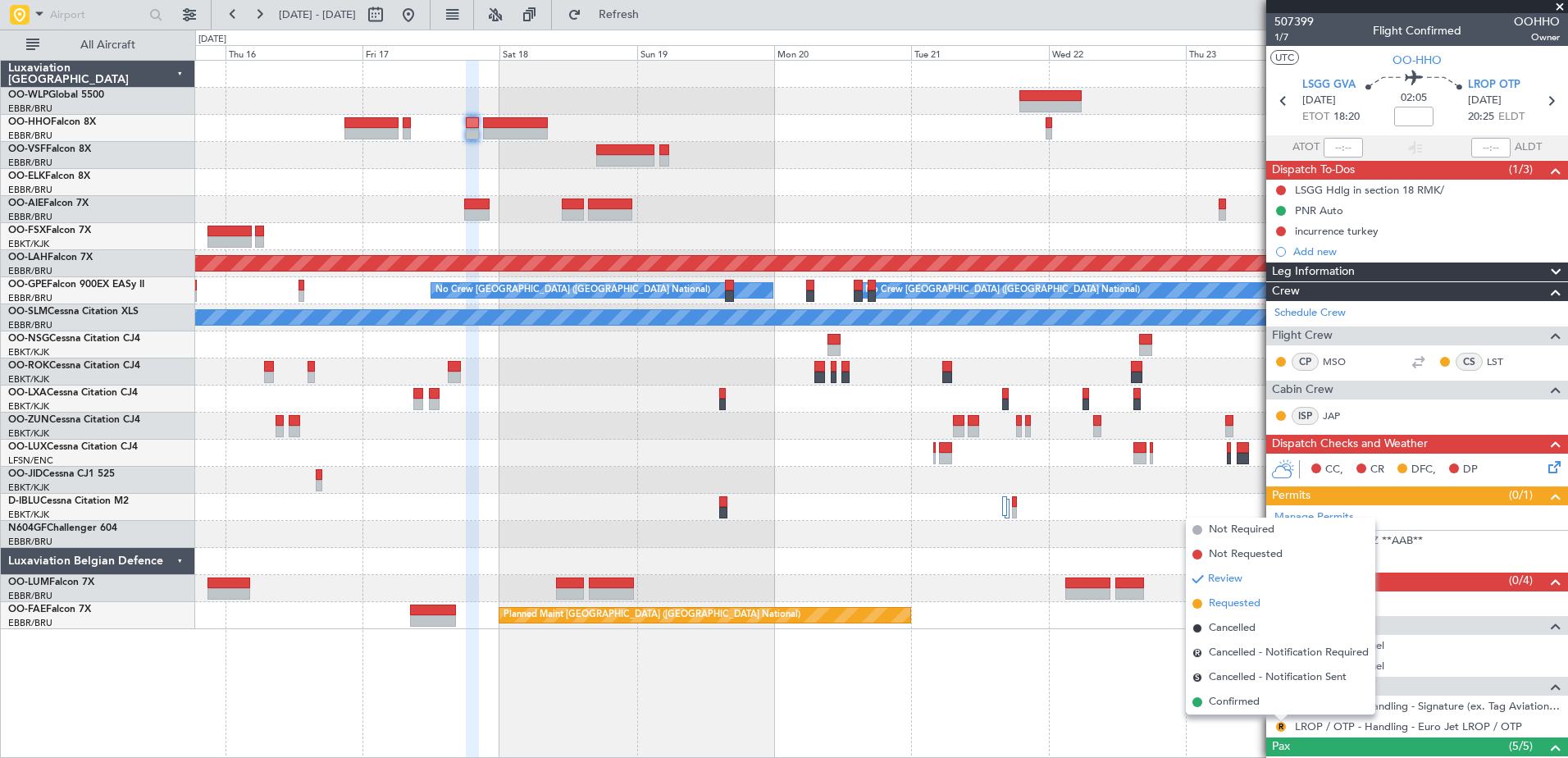
click at [1246, 612] on li "Requested" at bounding box center [1280, 603] width 189 height 25
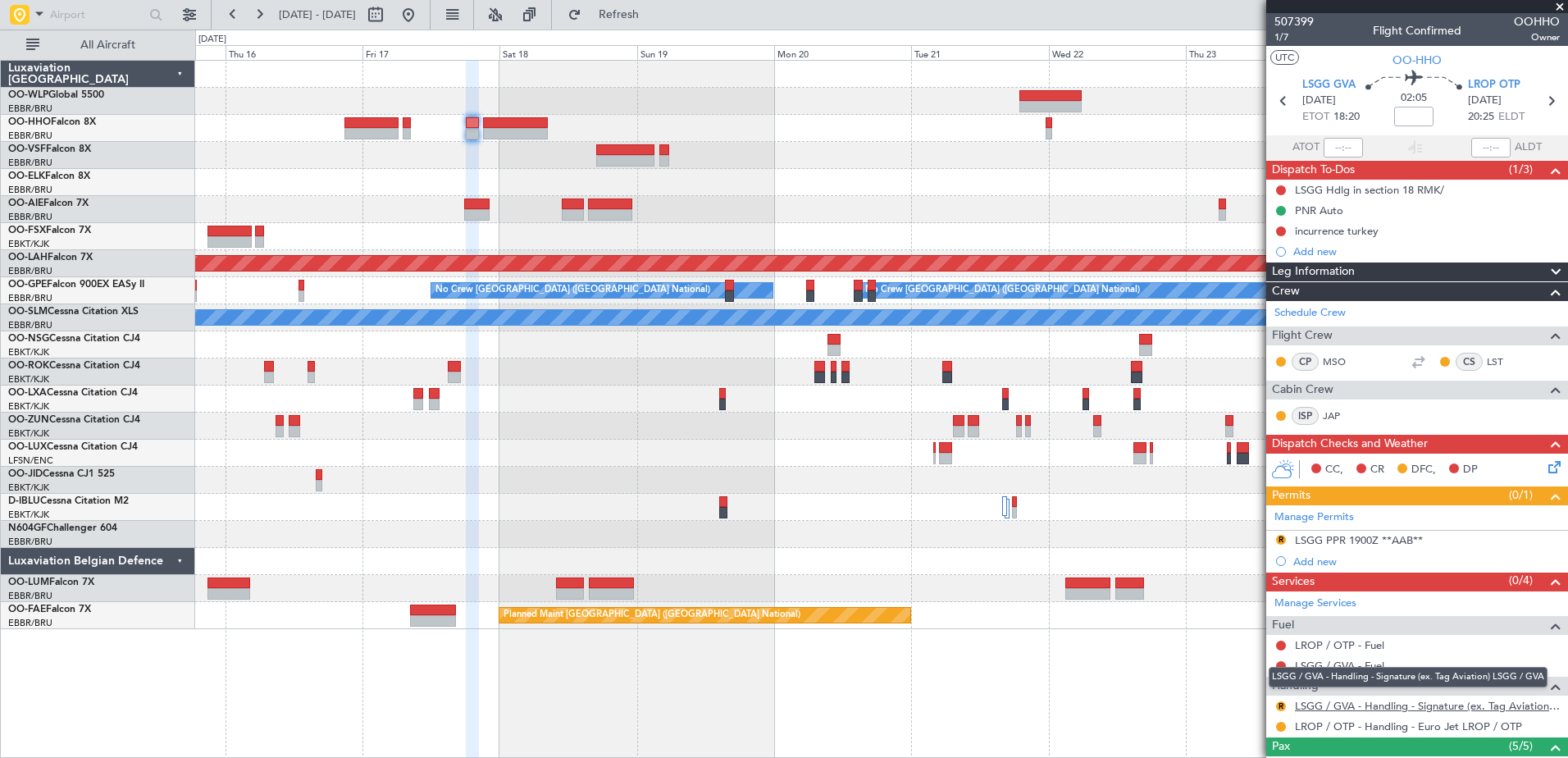
click at [1372, 707] on link "LSGG / GVA - Handling - Signature (ex. Tag Aviation) LSGG / GVA" at bounding box center [1427, 706] width 265 height 14
click at [1282, 709] on button "R" at bounding box center [1280, 706] width 10 height 10
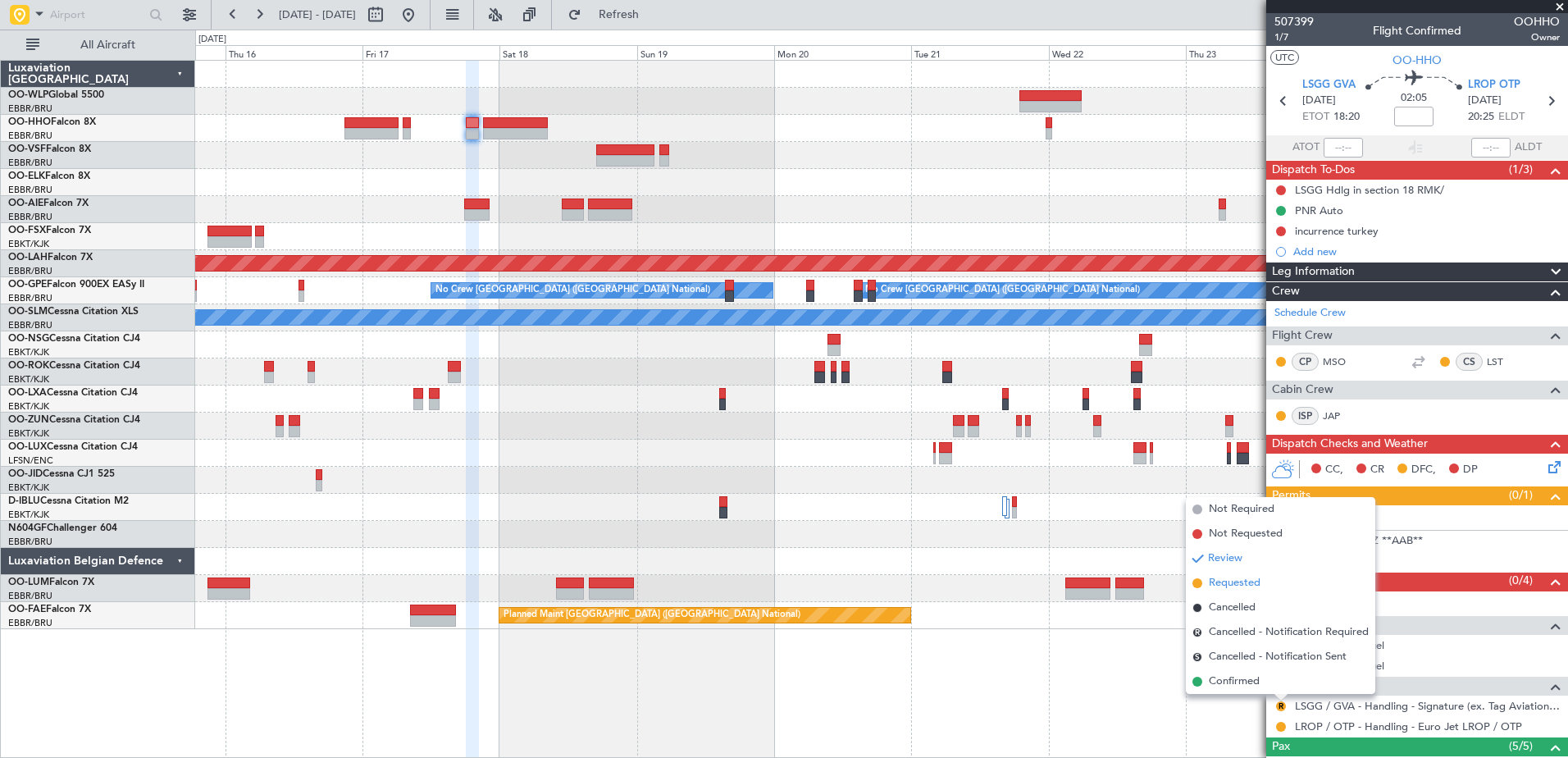
click at [1233, 583] on span "Requested" at bounding box center [1234, 583] width 52 height 17
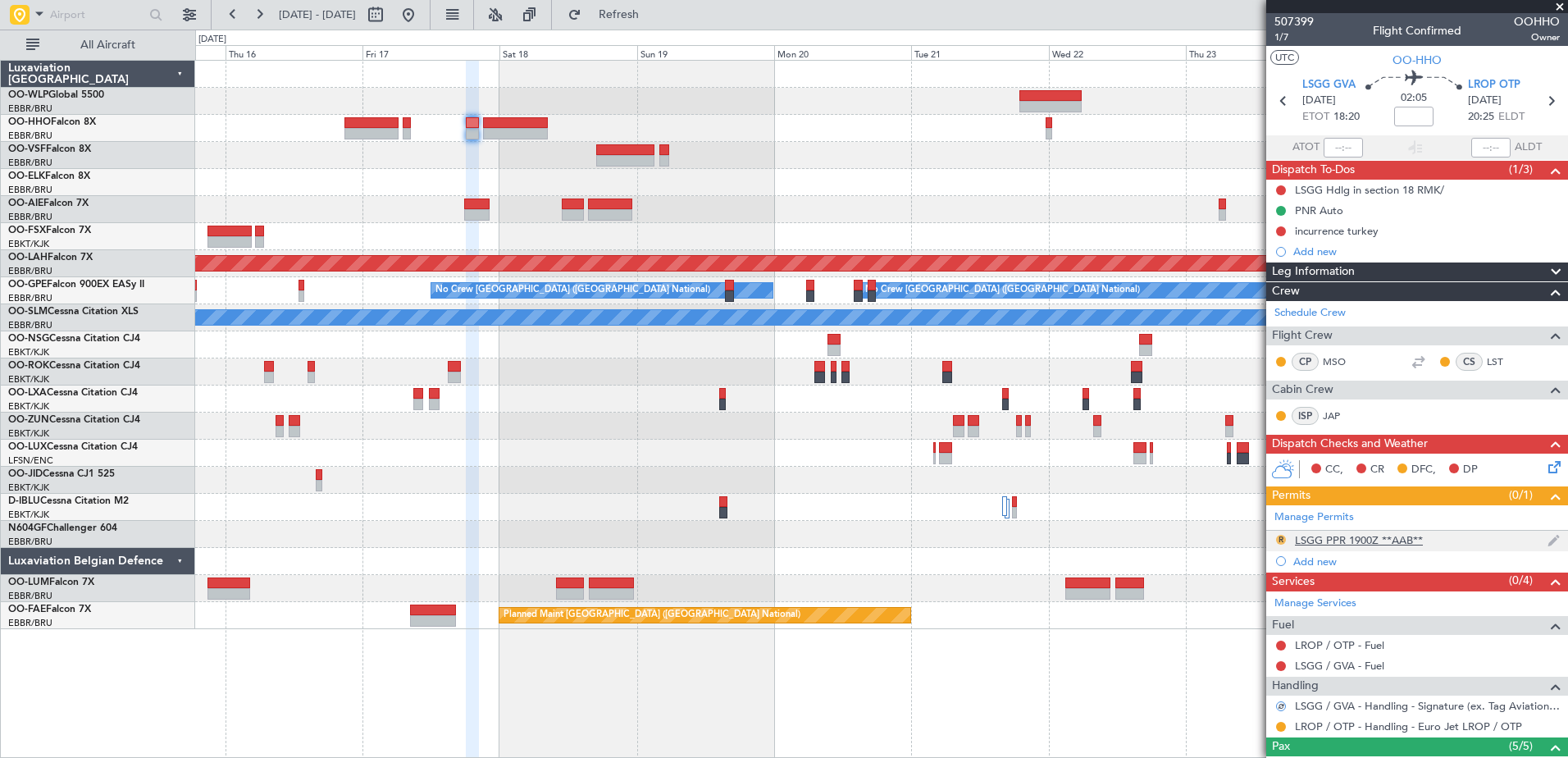
click at [1276, 539] on button "R" at bounding box center [1280, 539] width 10 height 10
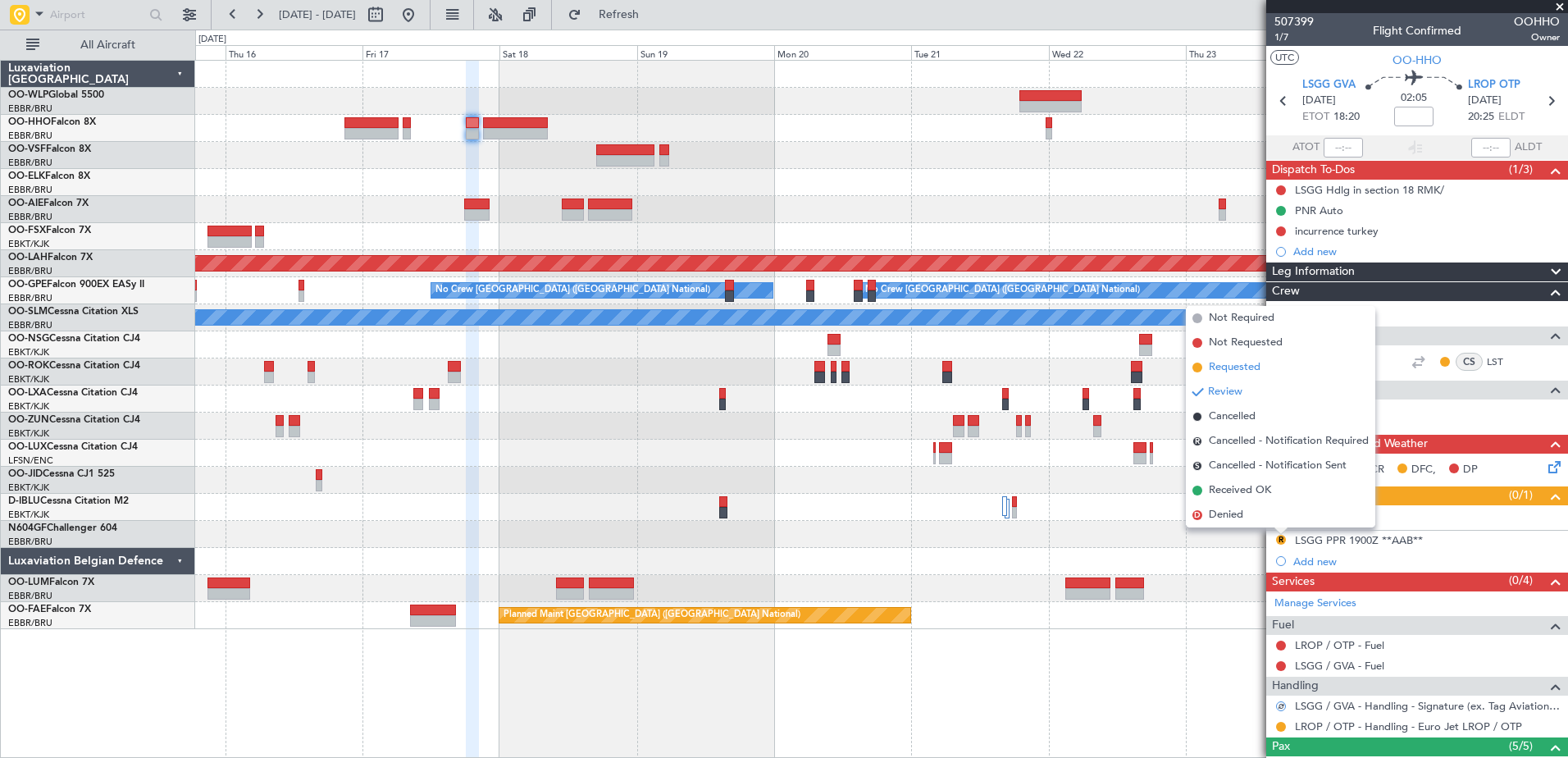
click at [1225, 369] on span "Requested" at bounding box center [1234, 367] width 52 height 17
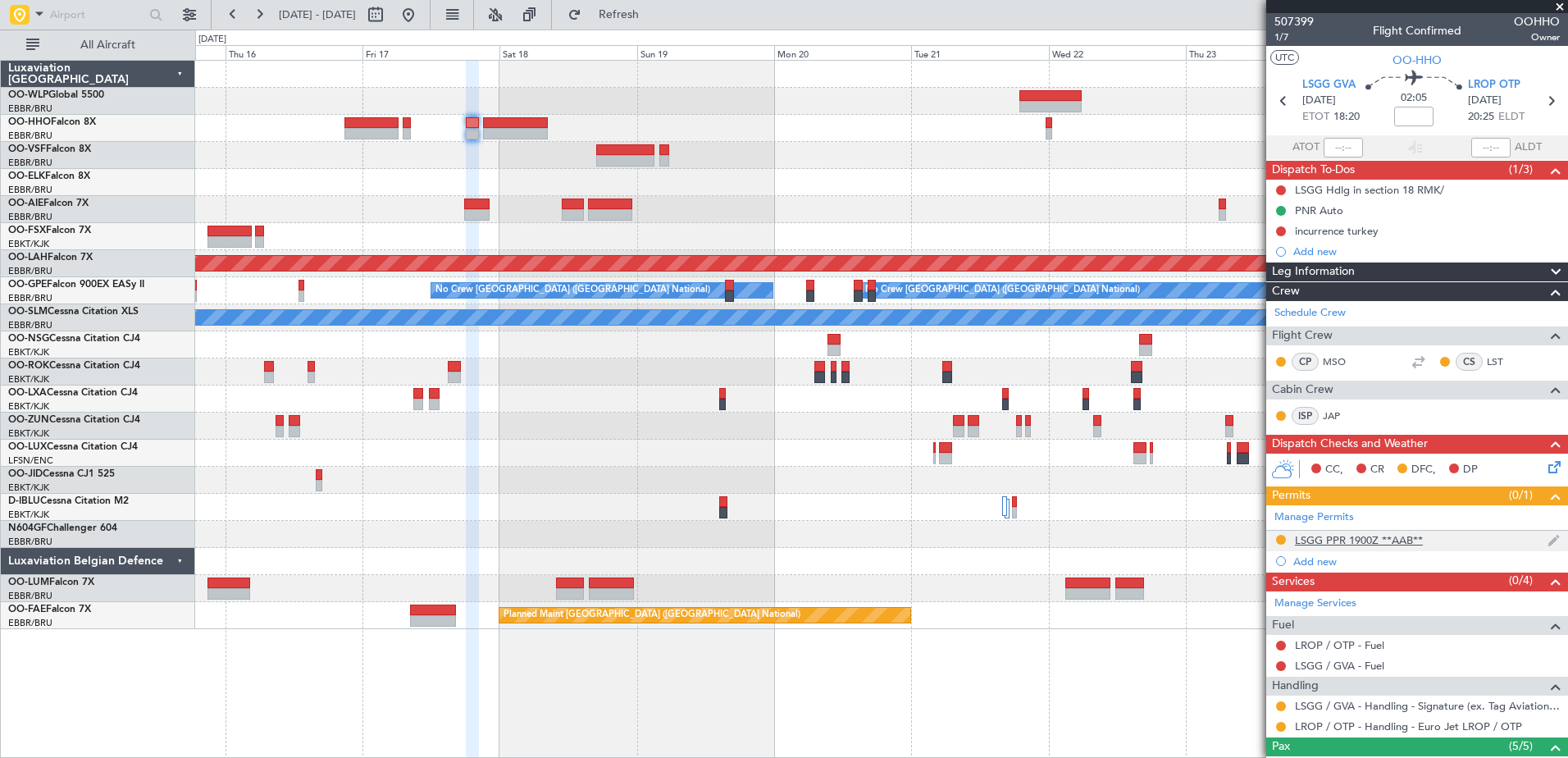
click at [1370, 535] on div "LSGG PPR 1900Z **AAB**" at bounding box center [1359, 539] width 128 height 14
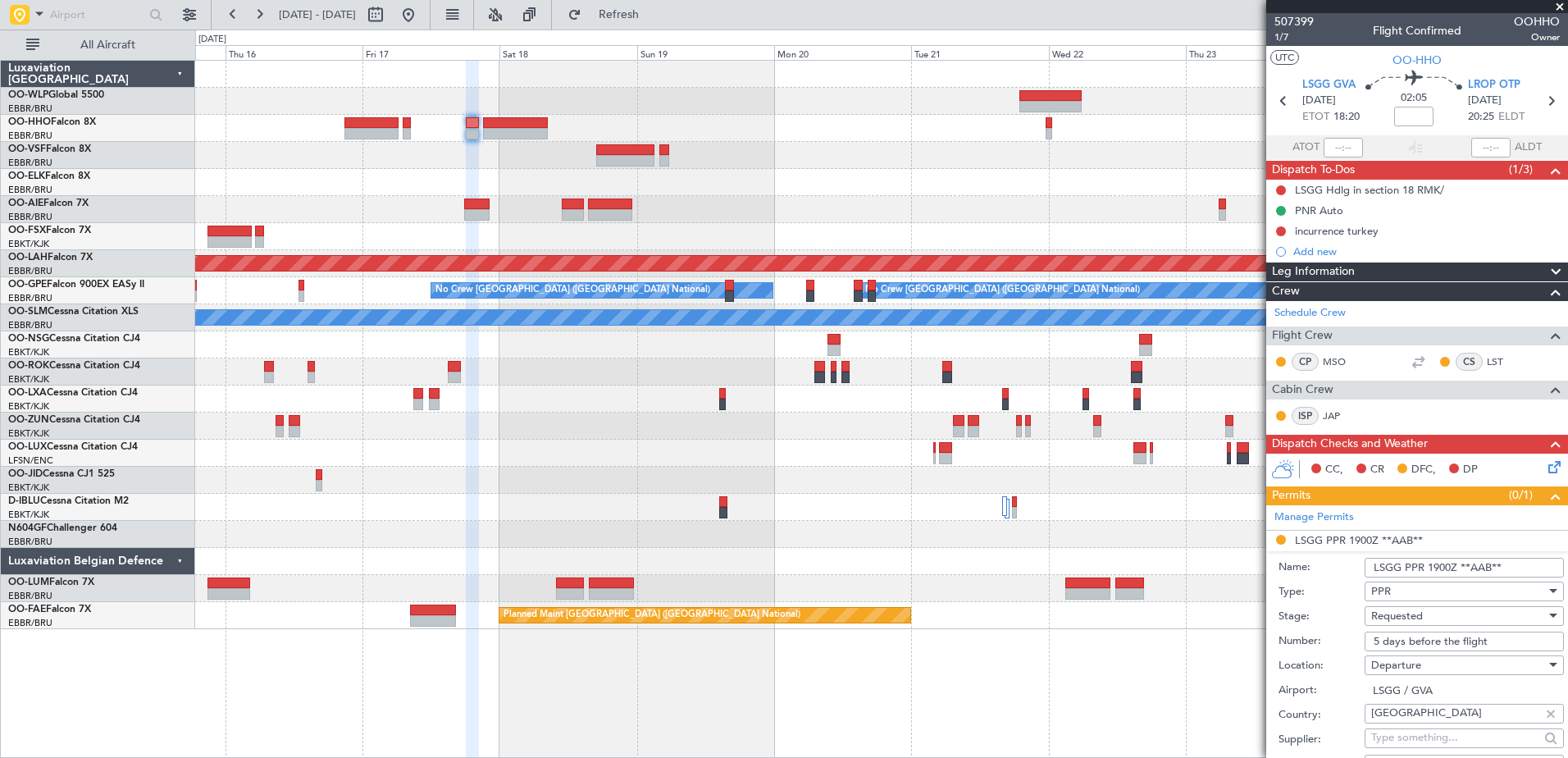
scroll to position [574, 0]
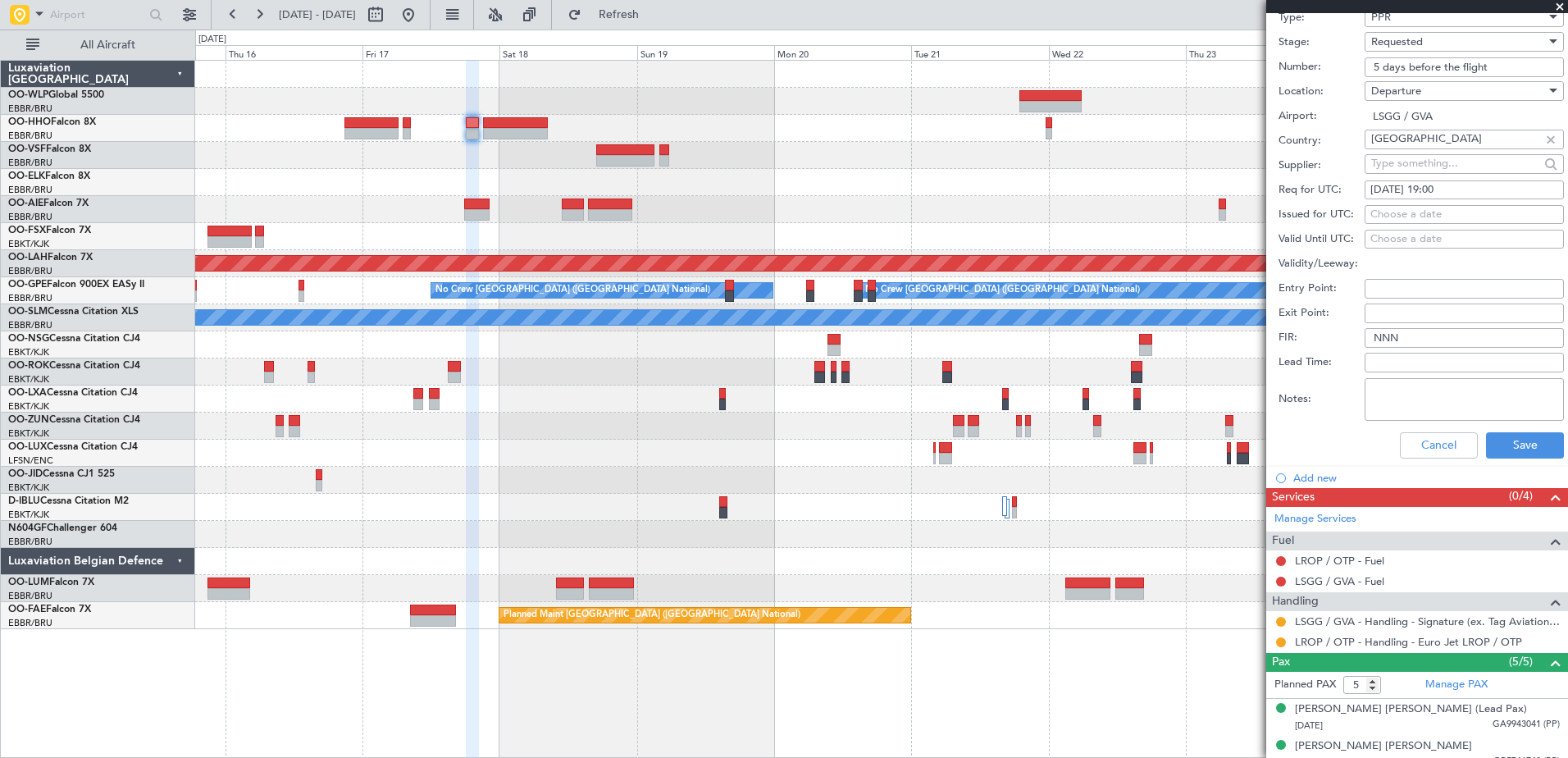
click at [1457, 188] on div "[DATE] 19:00" at bounding box center [1464, 190] width 188 height 17
select select "10"
select select "2025"
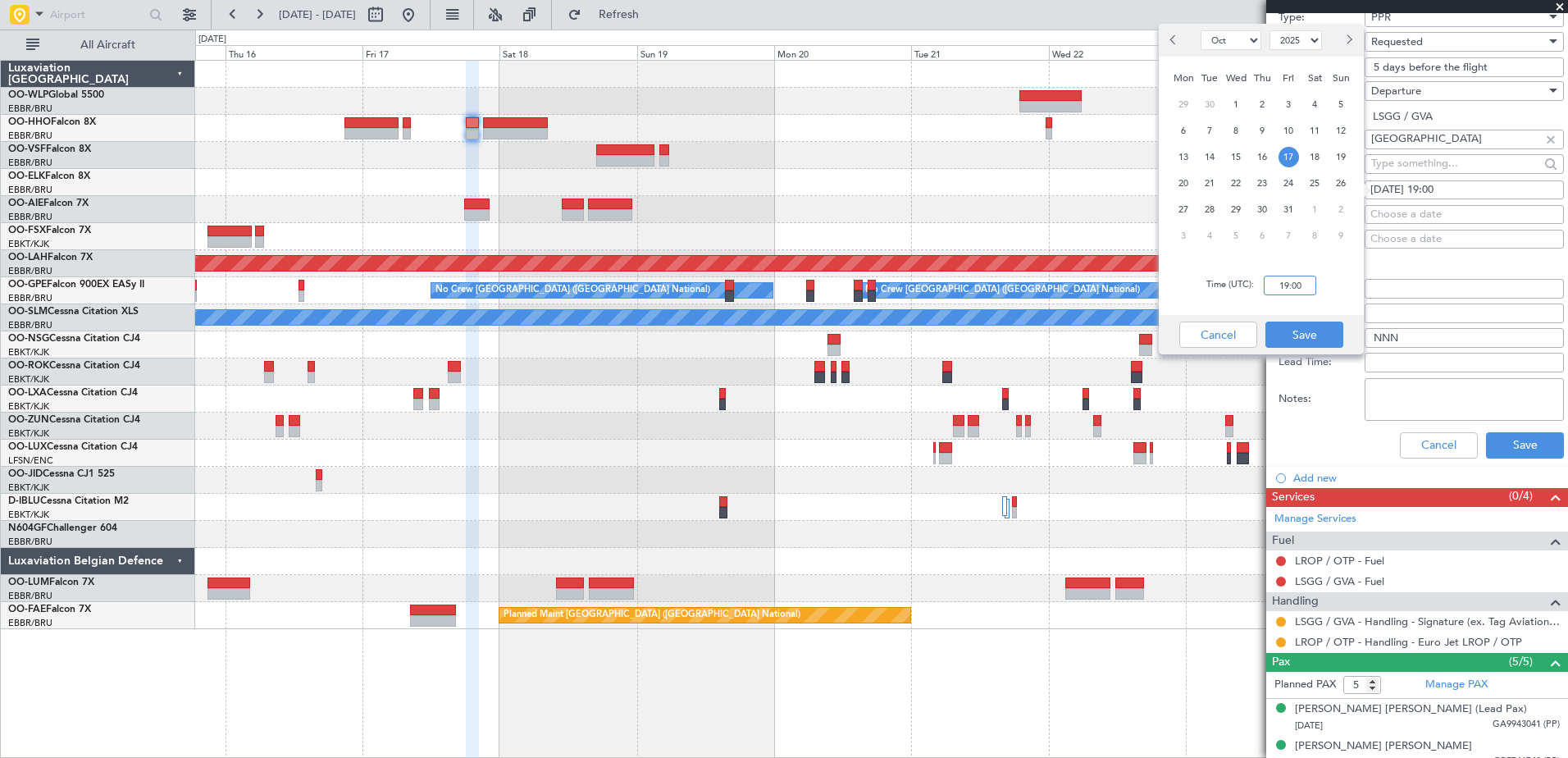
click at [1273, 281] on input "19:00" at bounding box center [1290, 286] width 52 height 20
type input "18:10"
click at [1295, 336] on button "Save" at bounding box center [1305, 335] width 78 height 27
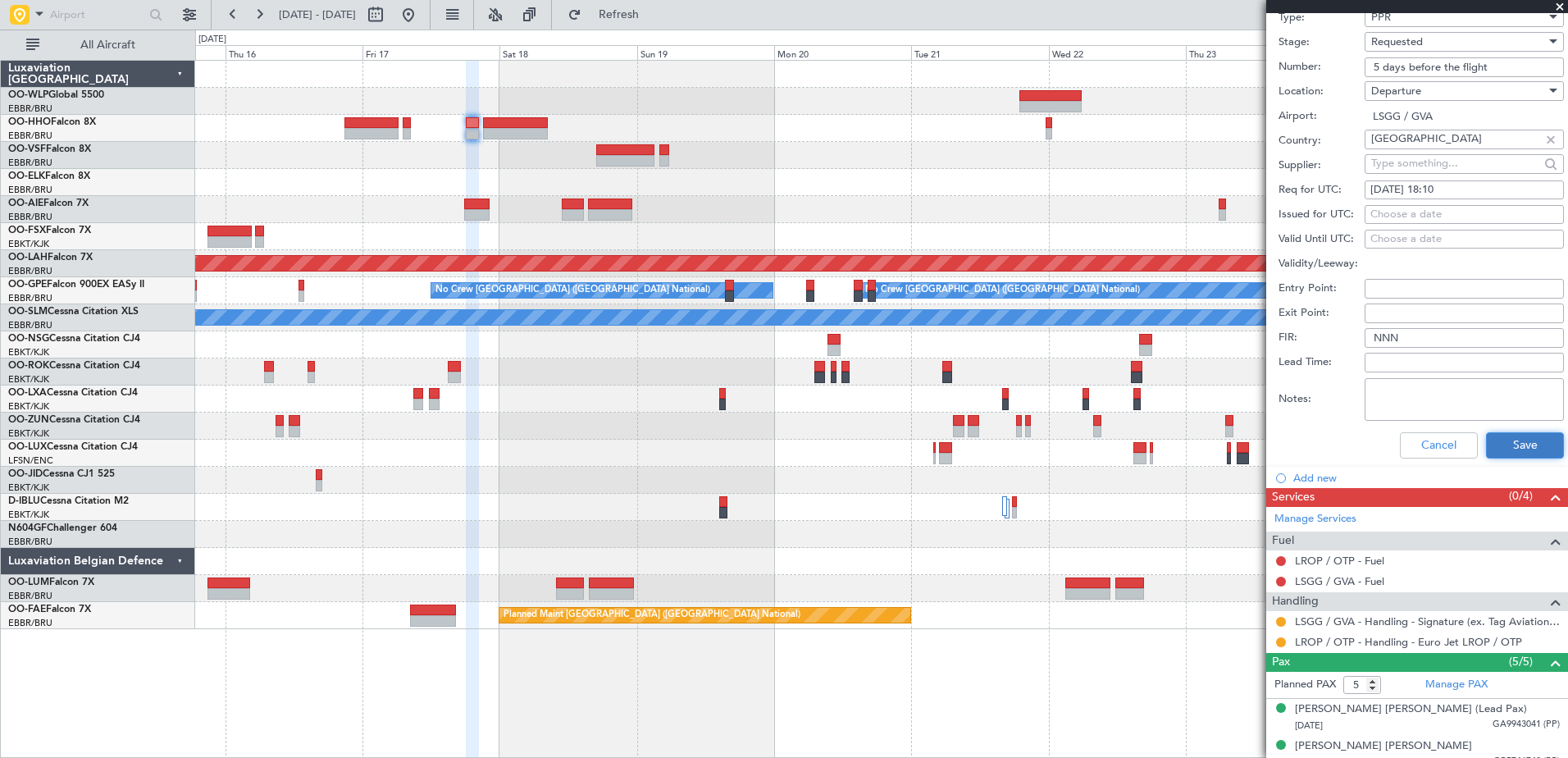
click at [1531, 455] on button "Save" at bounding box center [1525, 445] width 78 height 27
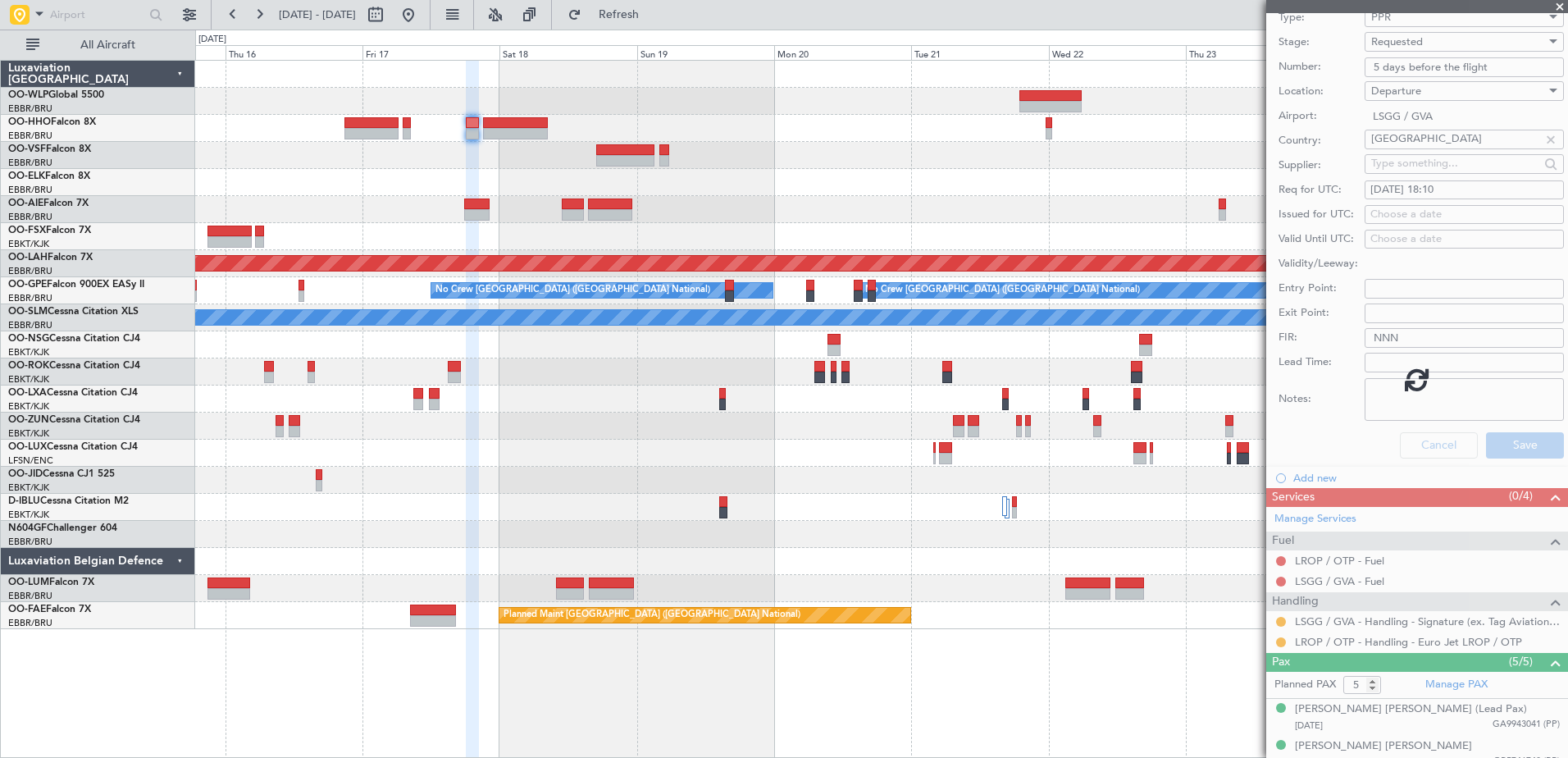
scroll to position [85, 0]
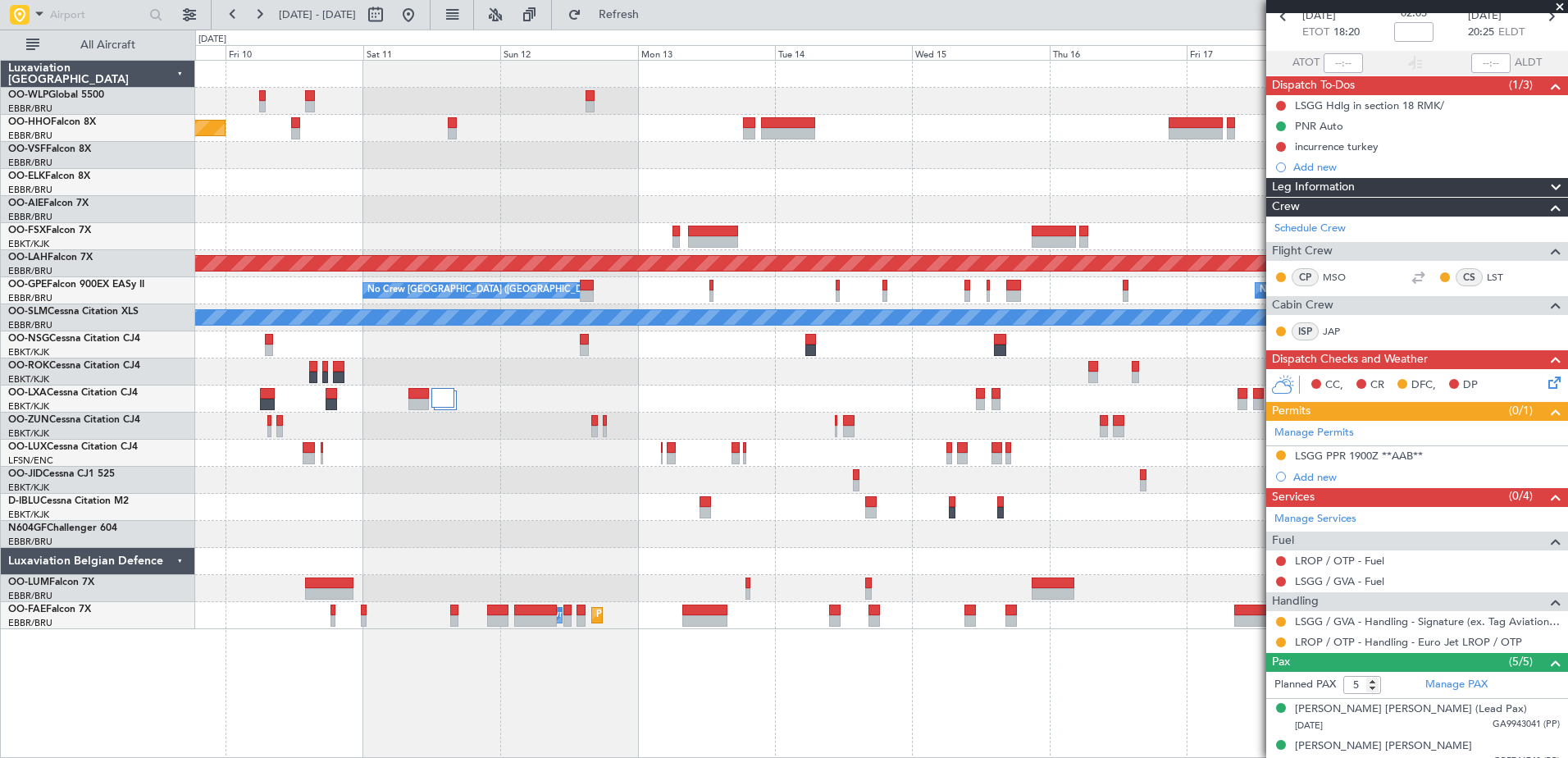
click at [1204, 233] on div "Planned Maint Geneva (Cointrin) Planned Maint Alton-st Louis (St Louis Regl) No…" at bounding box center [881, 345] width 1372 height 568
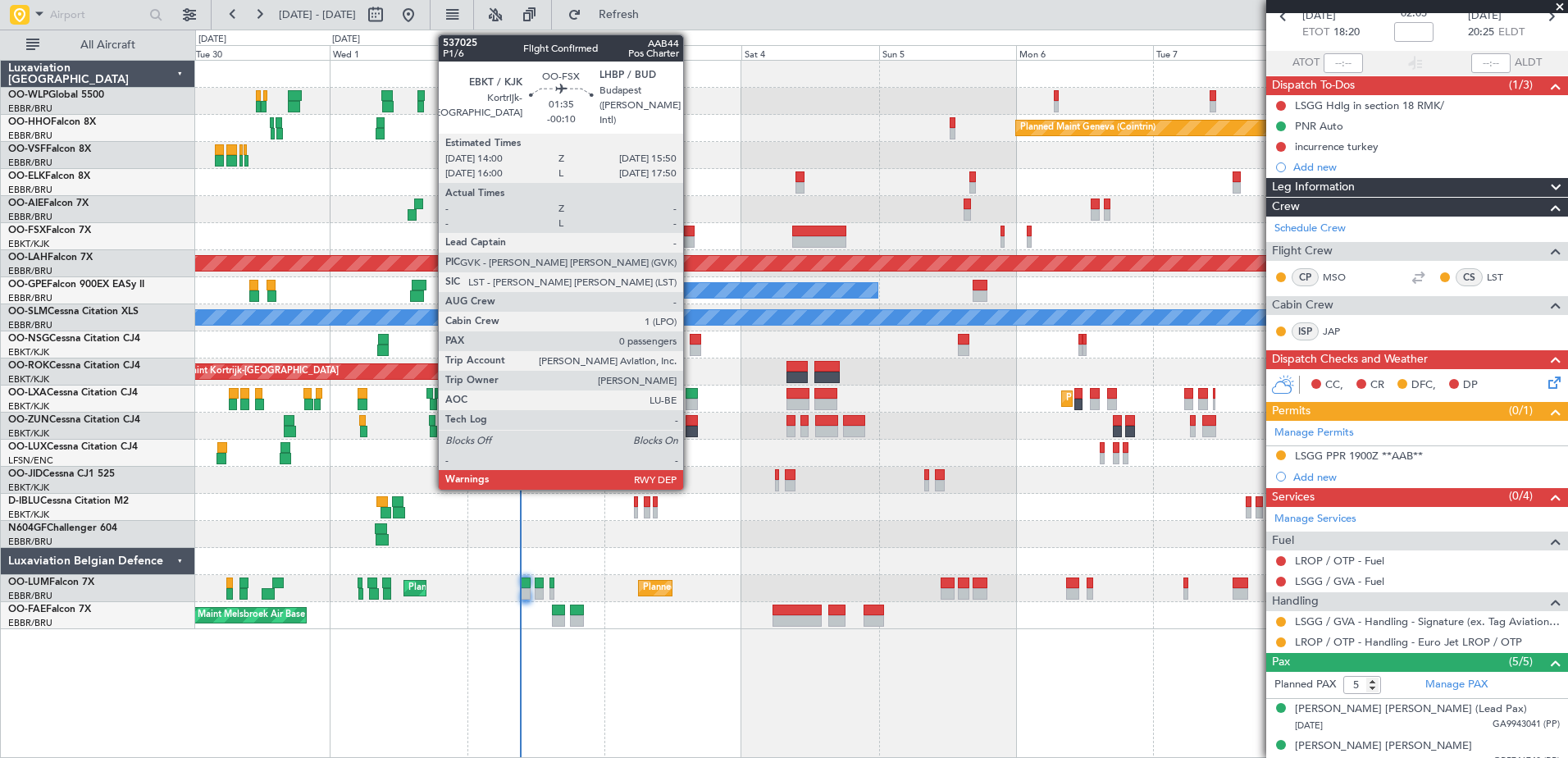
click at [691, 234] on div at bounding box center [689, 231] width 11 height 12
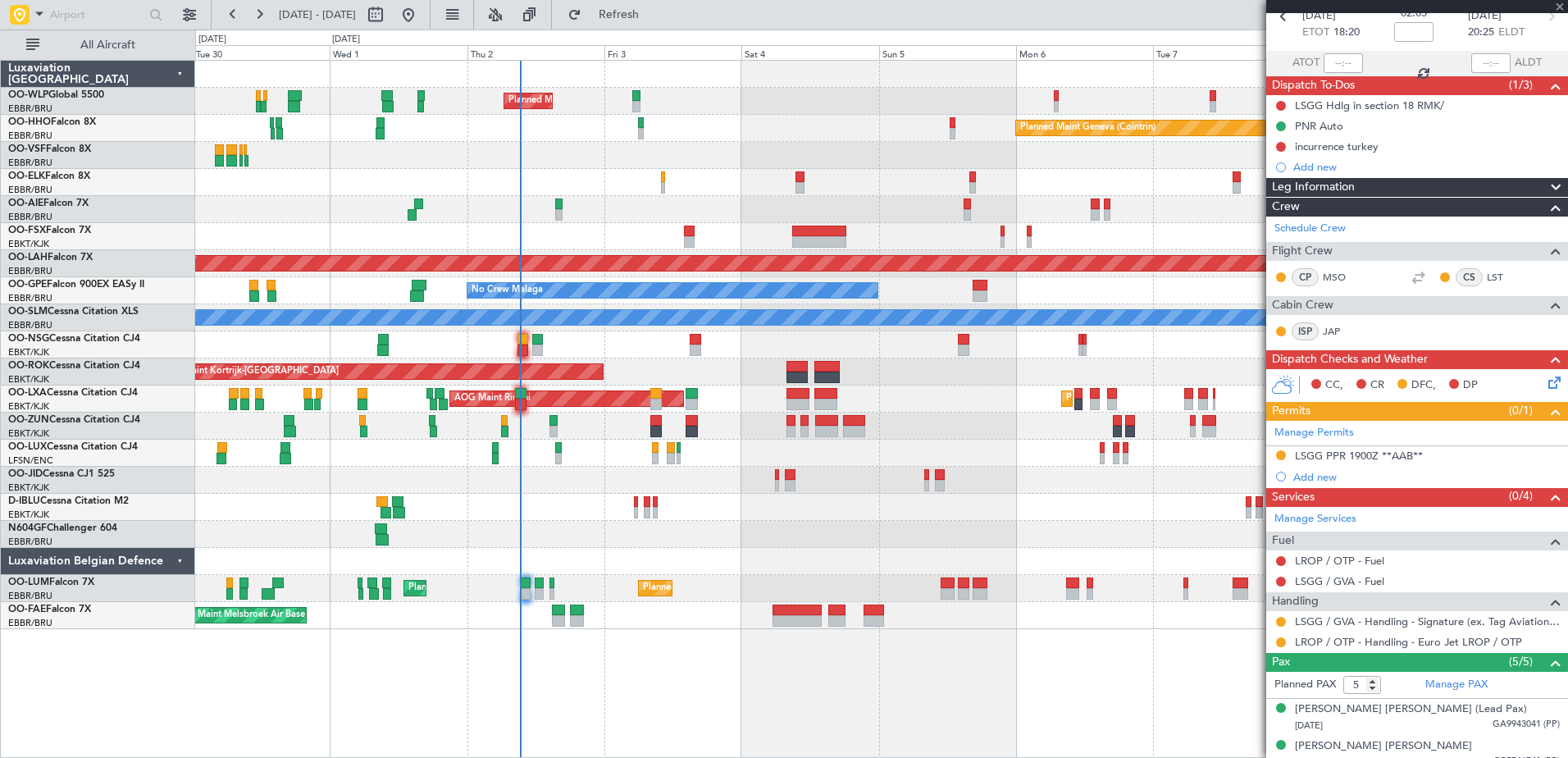
type input "-00:10"
type input "0"
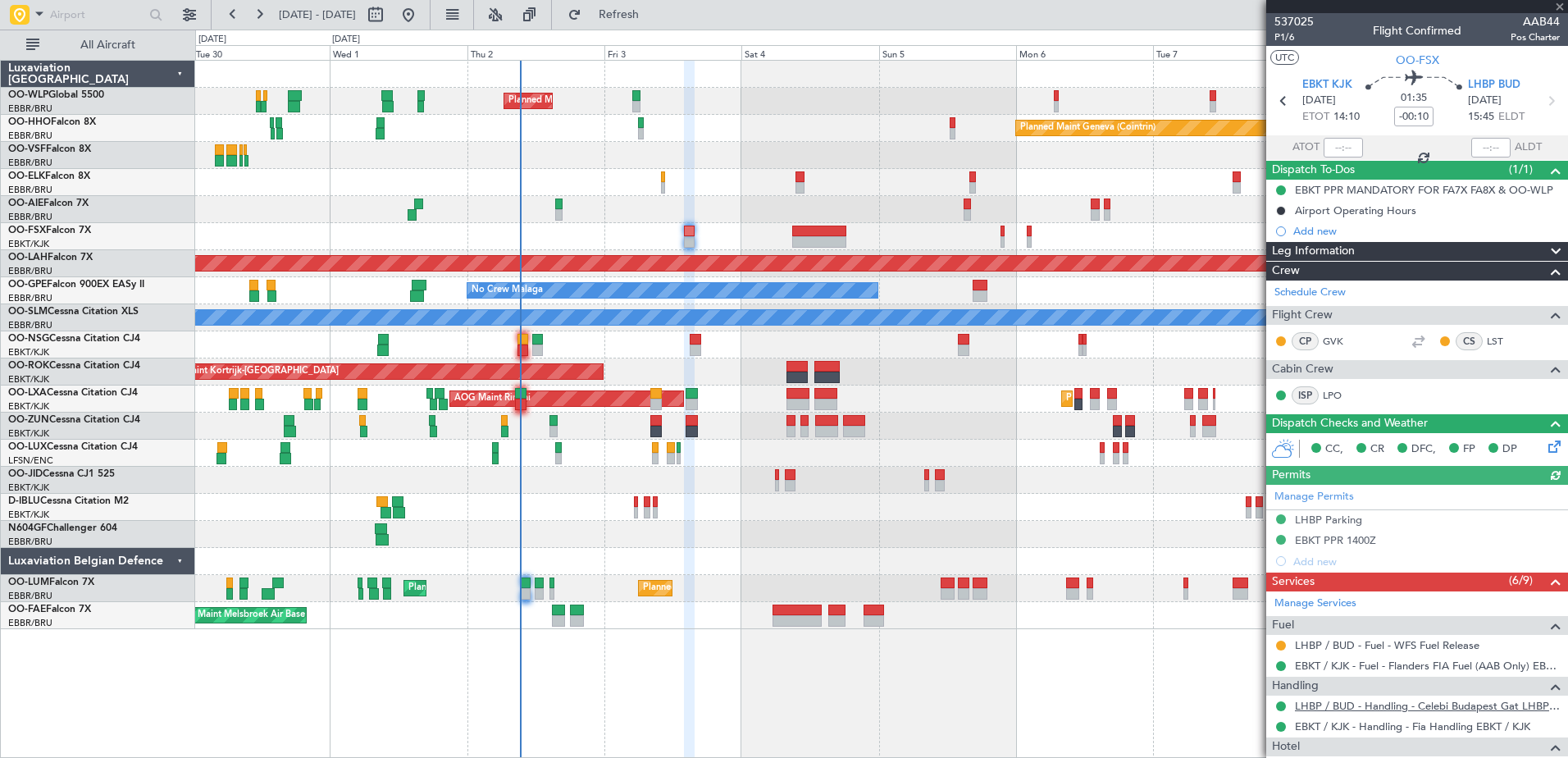
scroll to position [208, 0]
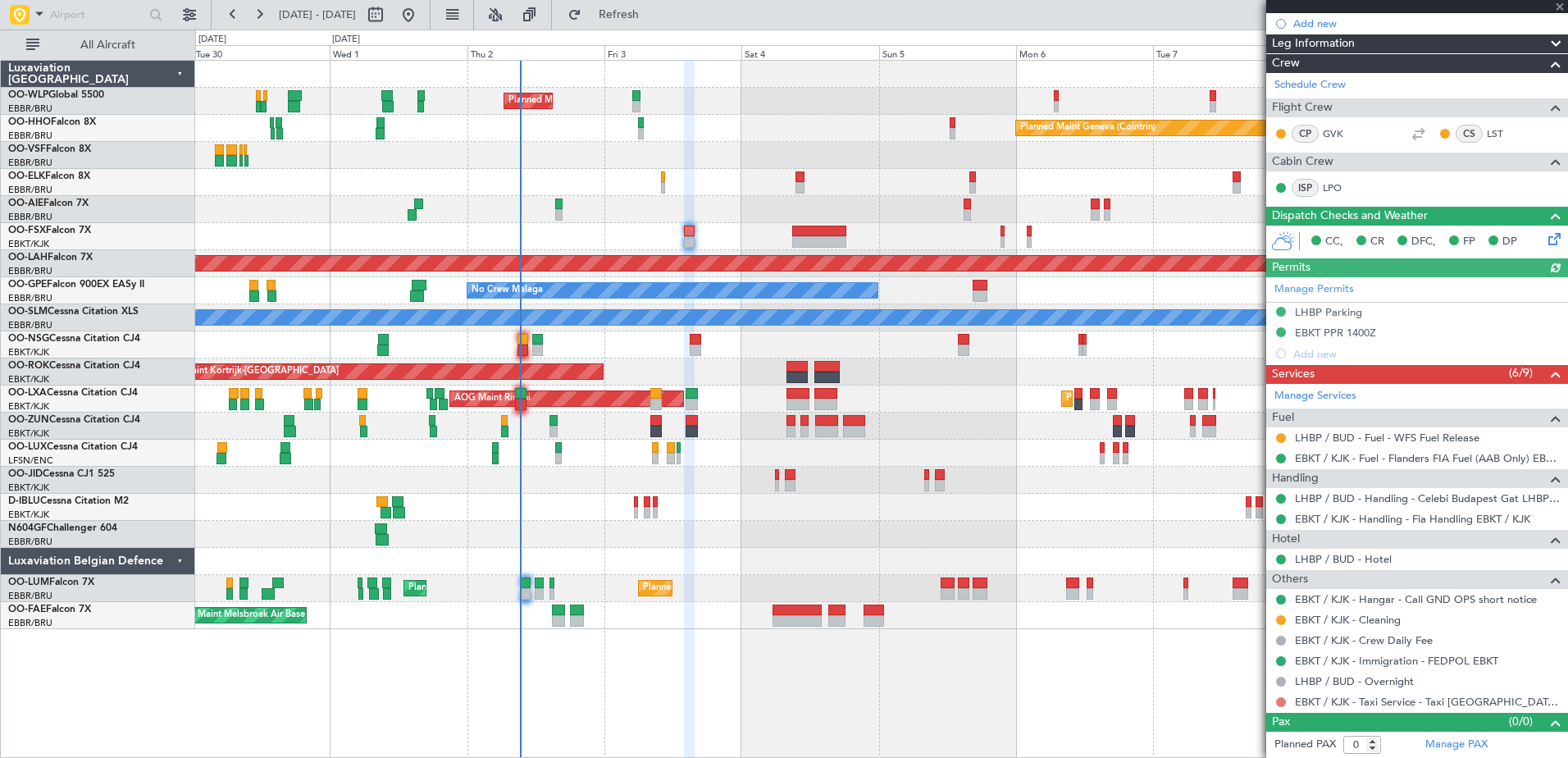
click at [1280, 704] on button at bounding box center [1280, 702] width 10 height 10
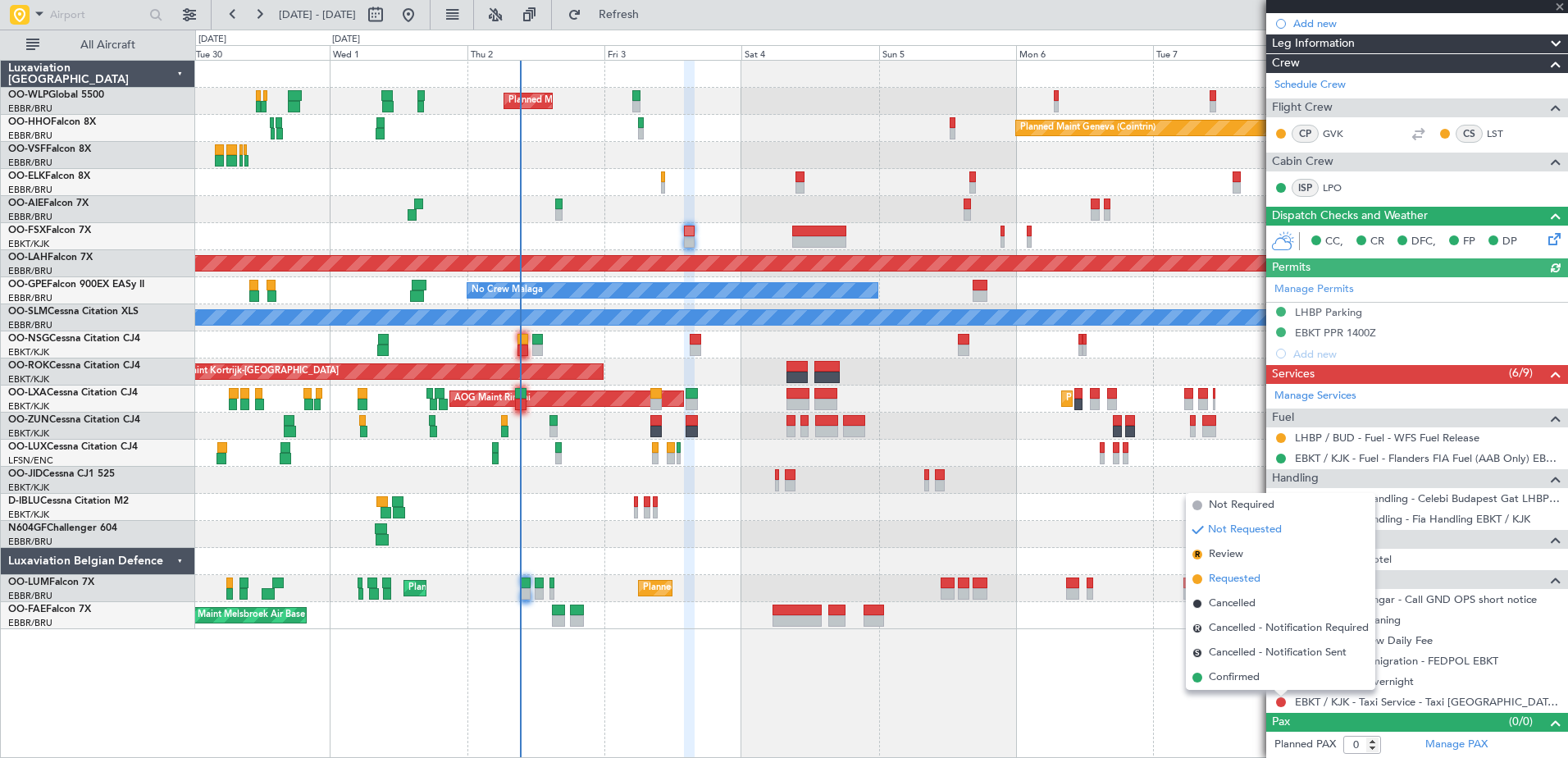
click at [1236, 579] on span "Requested" at bounding box center [1234, 579] width 52 height 17
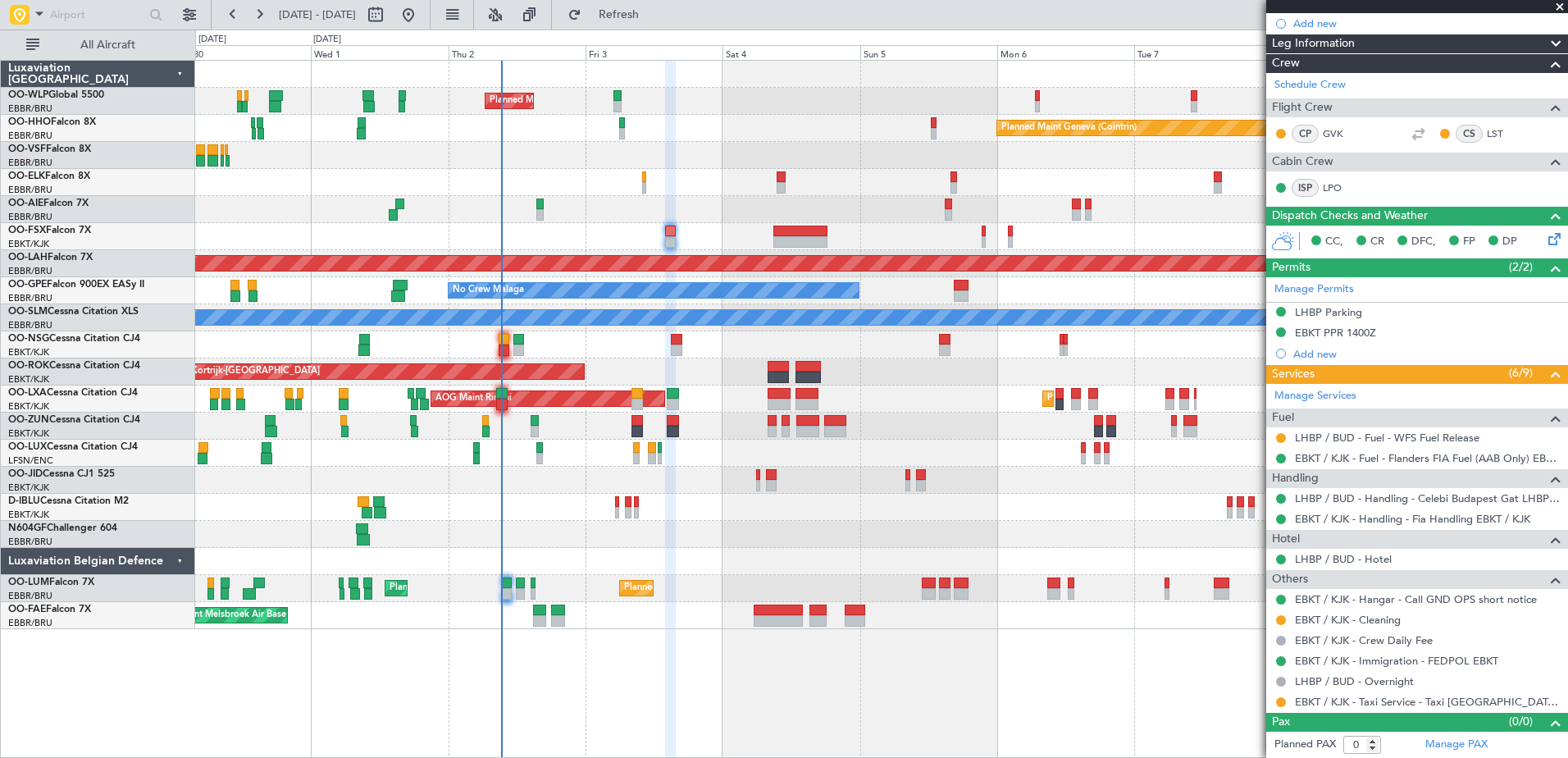
click at [646, 197] on div "Planned Maint Milan (Linate) Planned Maint Geneva (Cointrin) Planned Maint Kort…" at bounding box center [881, 345] width 1372 height 568
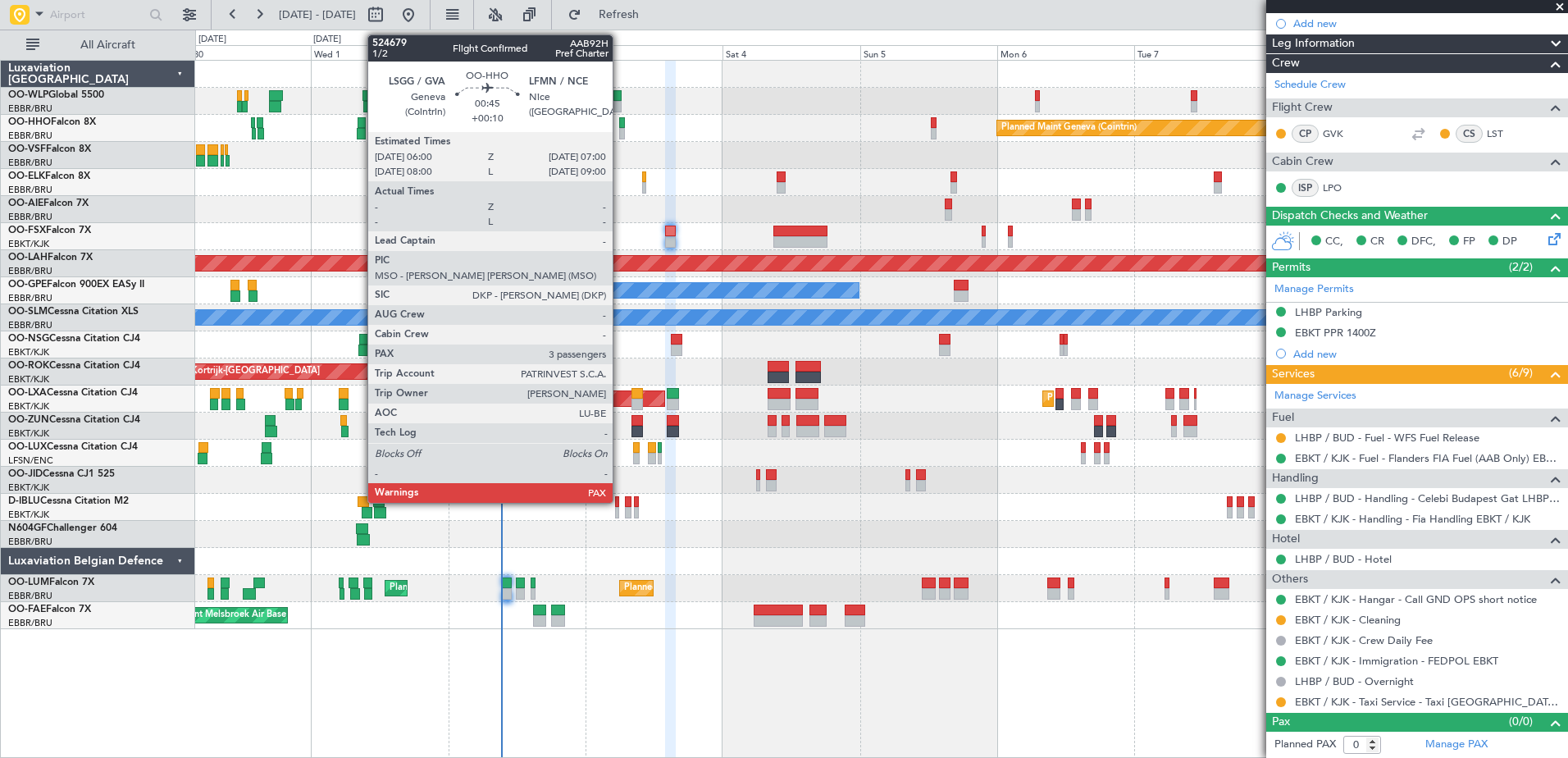
click at [620, 128] on div at bounding box center [622, 134] width 6 height 12
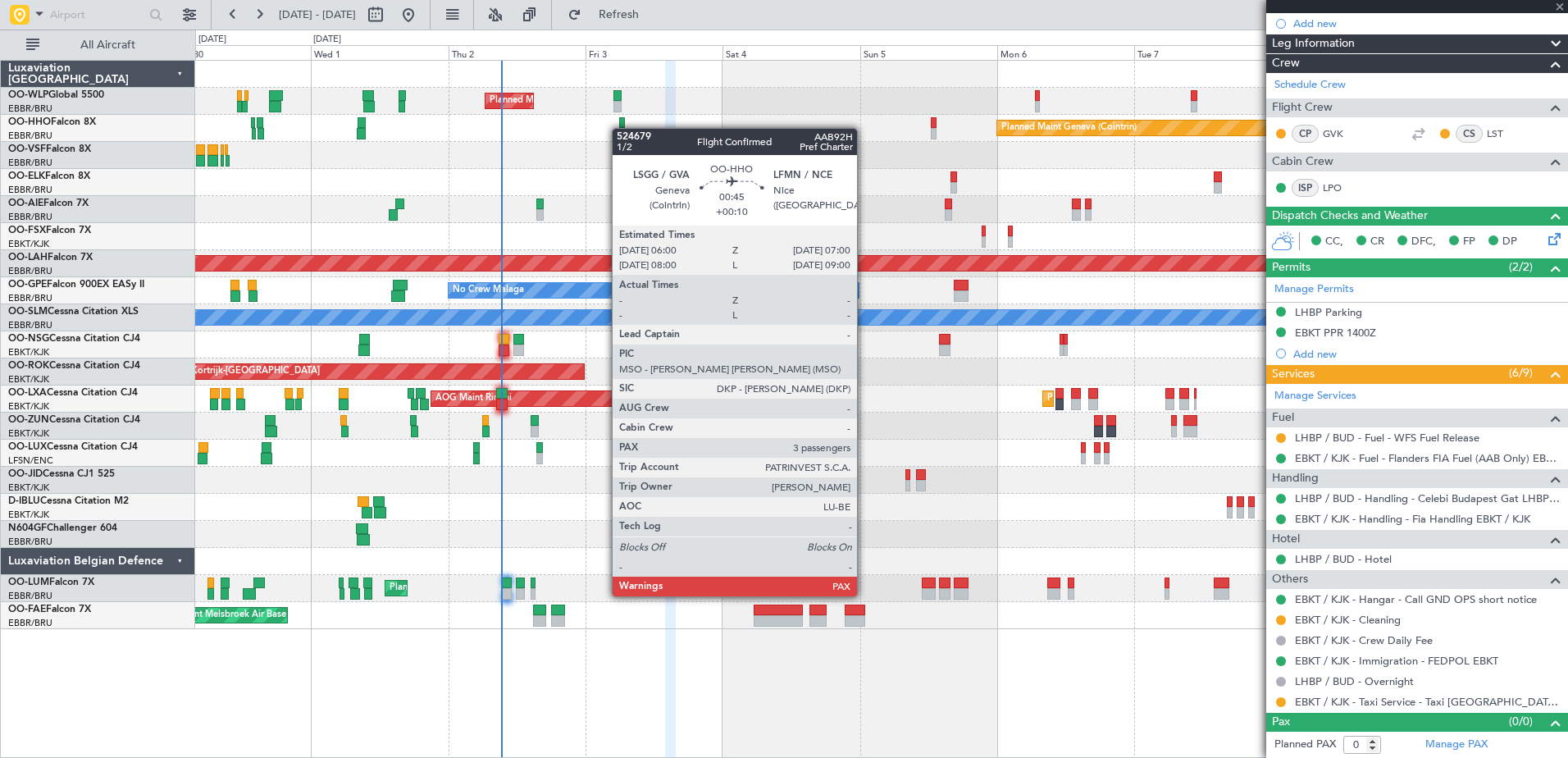
type input "+00:10"
type input "3"
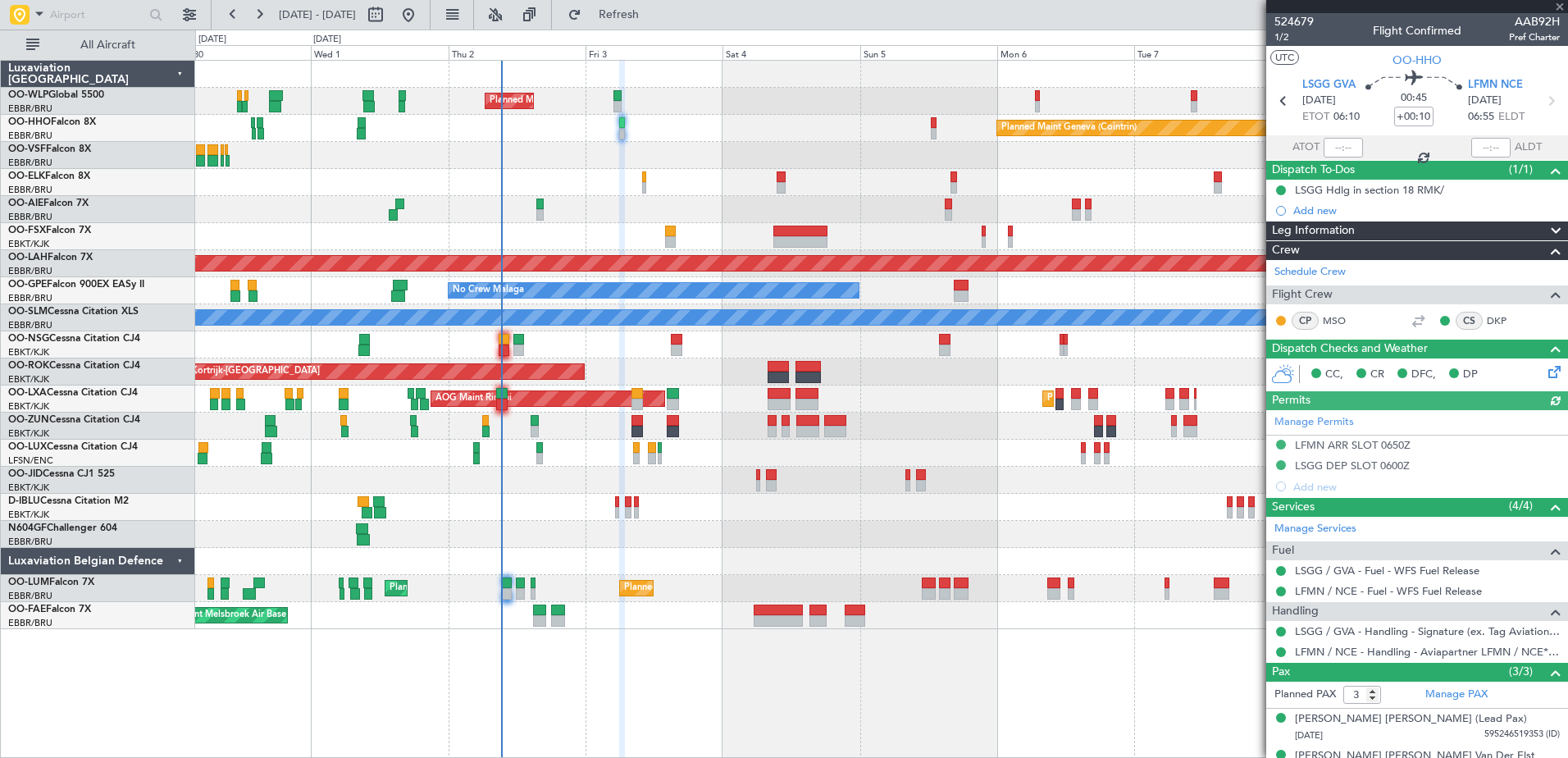
scroll to position [61, 0]
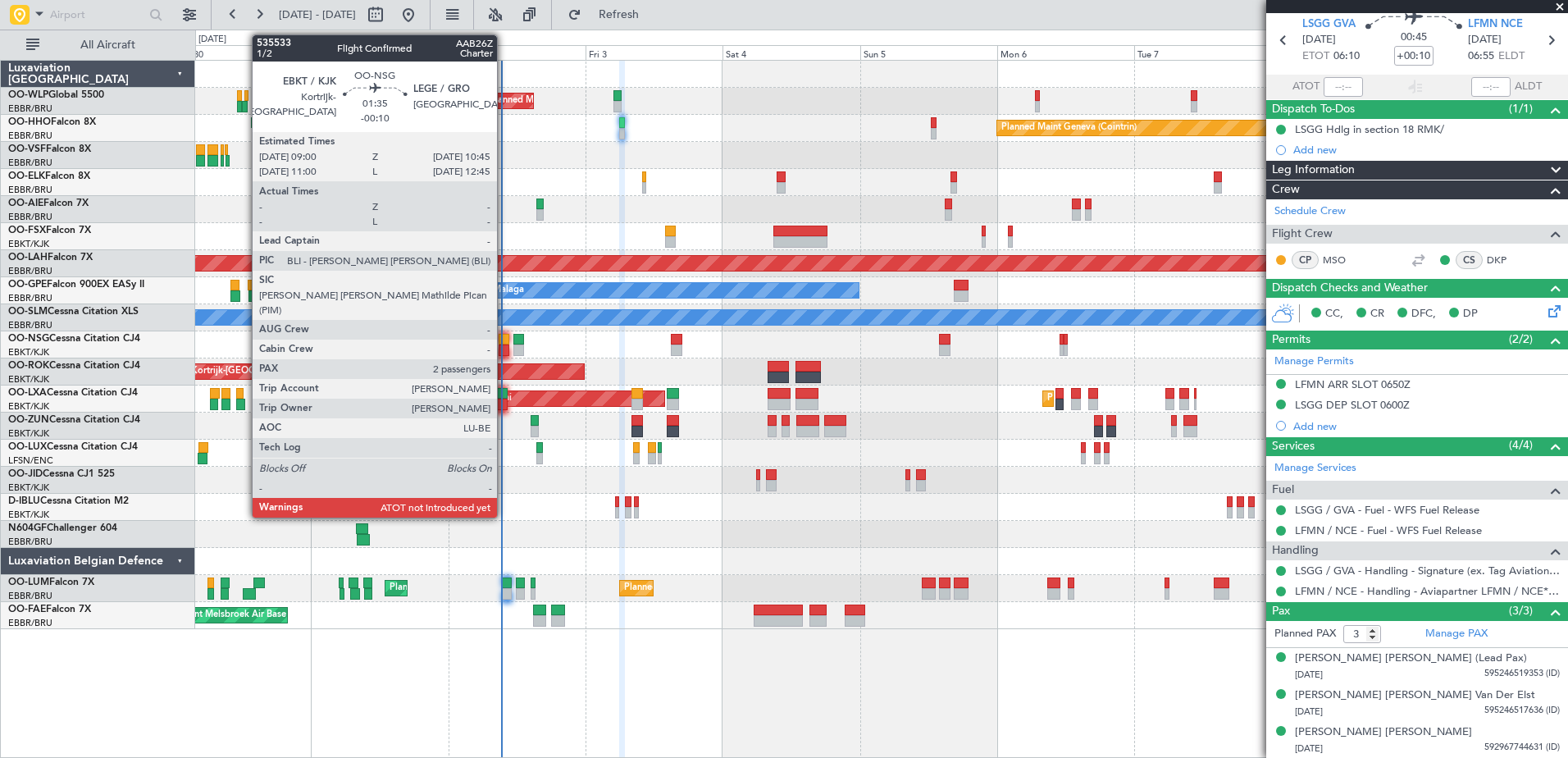
click at [504, 346] on div at bounding box center [504, 350] width 11 height 12
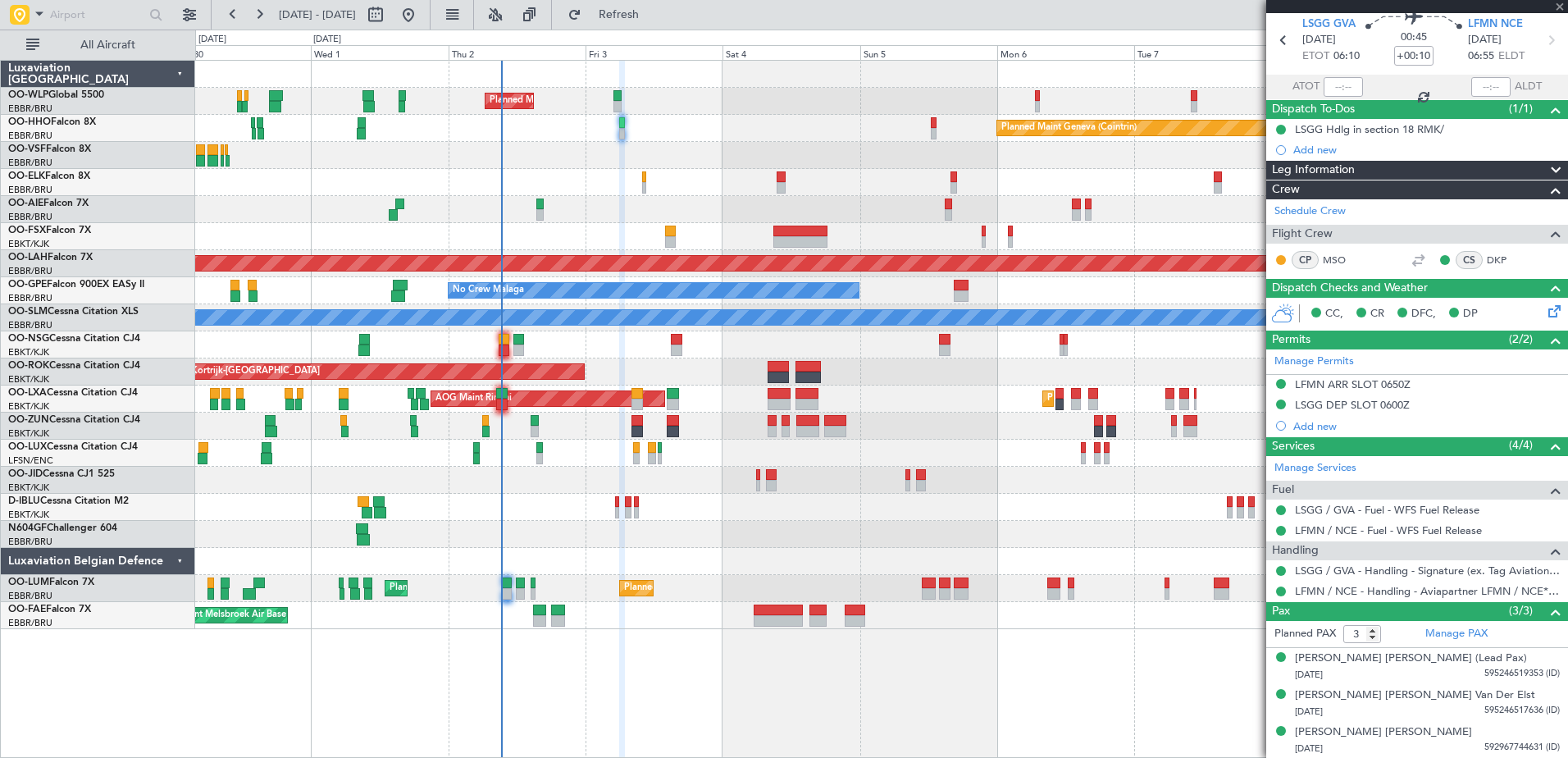
type input "-00:10"
type input "2"
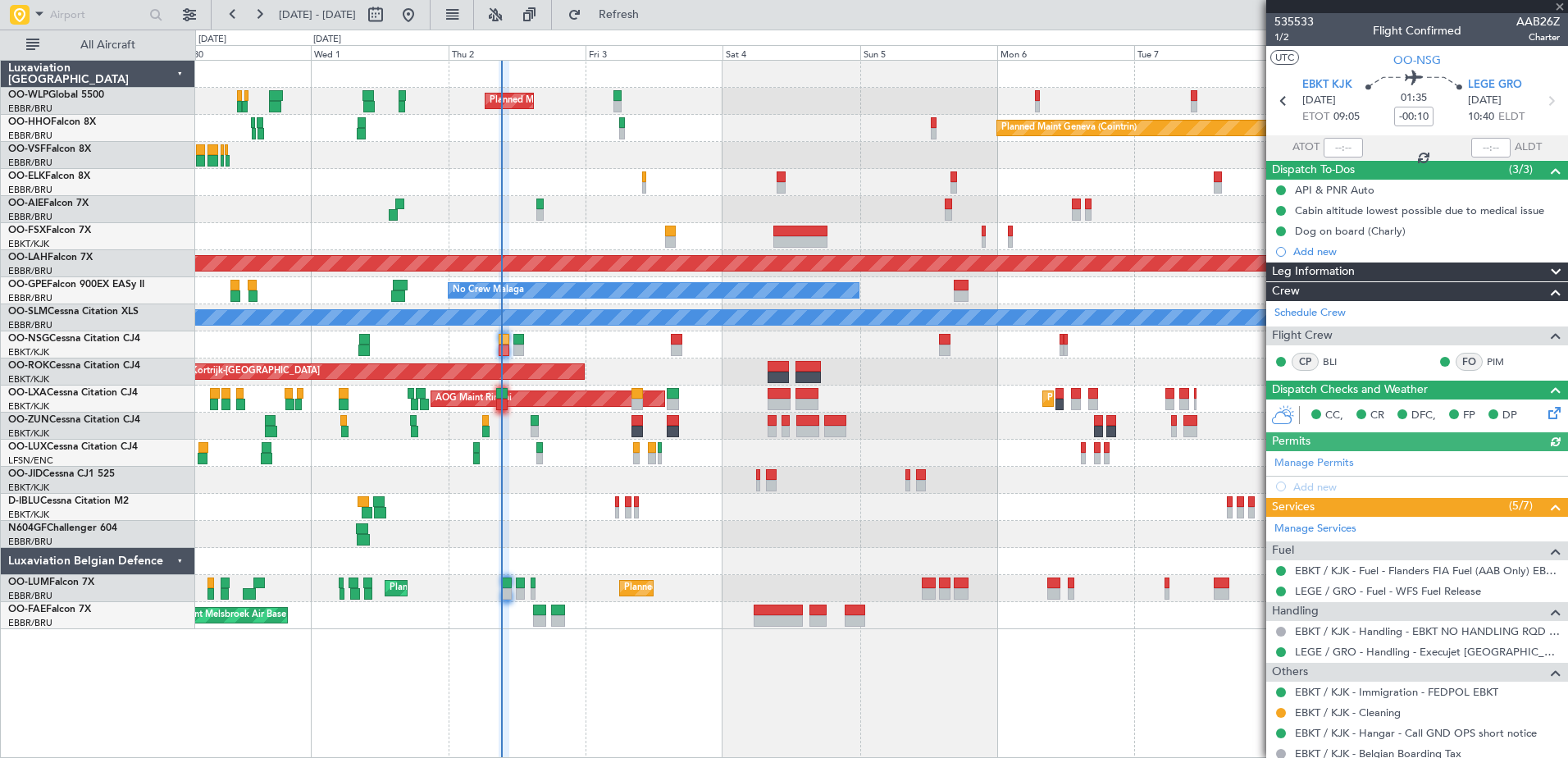
click at [1329, 144] on div at bounding box center [1343, 148] width 39 height 20
click at [1331, 145] on input "text" at bounding box center [1343, 148] width 39 height 20
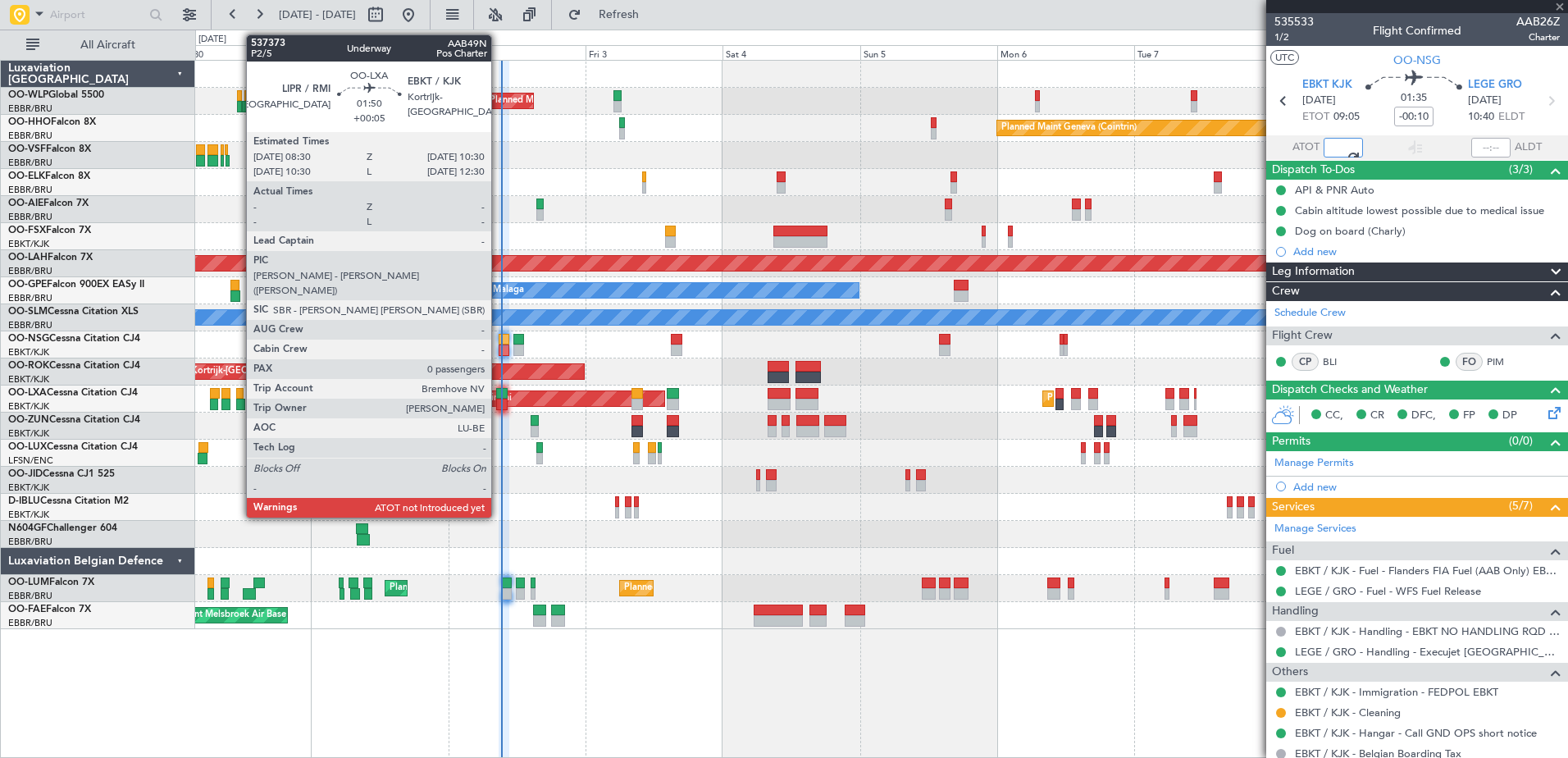
click at [499, 403] on div at bounding box center [502, 405] width 12 height 12
type input "09:10"
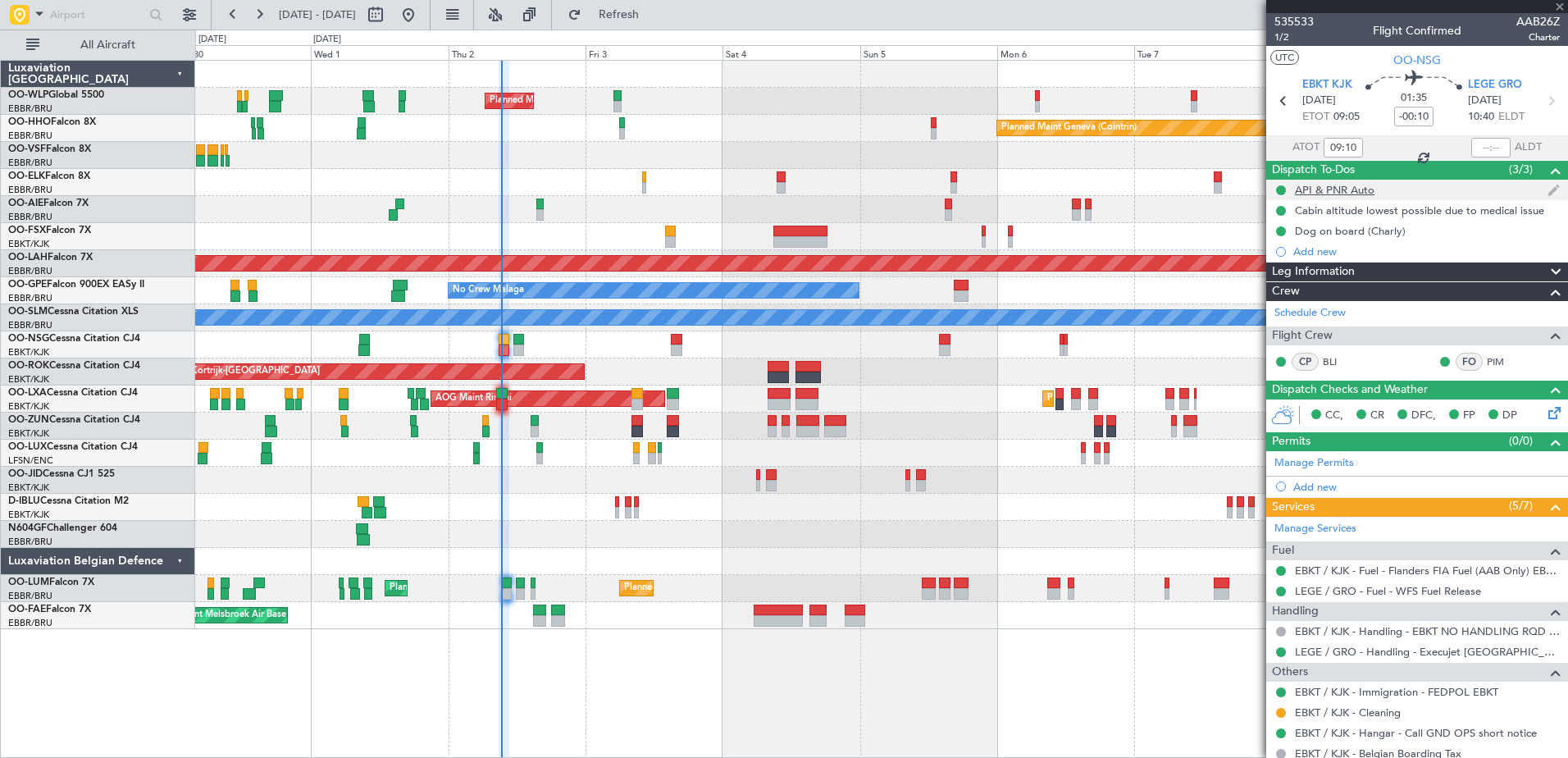
type input "+00:05"
type input "0"
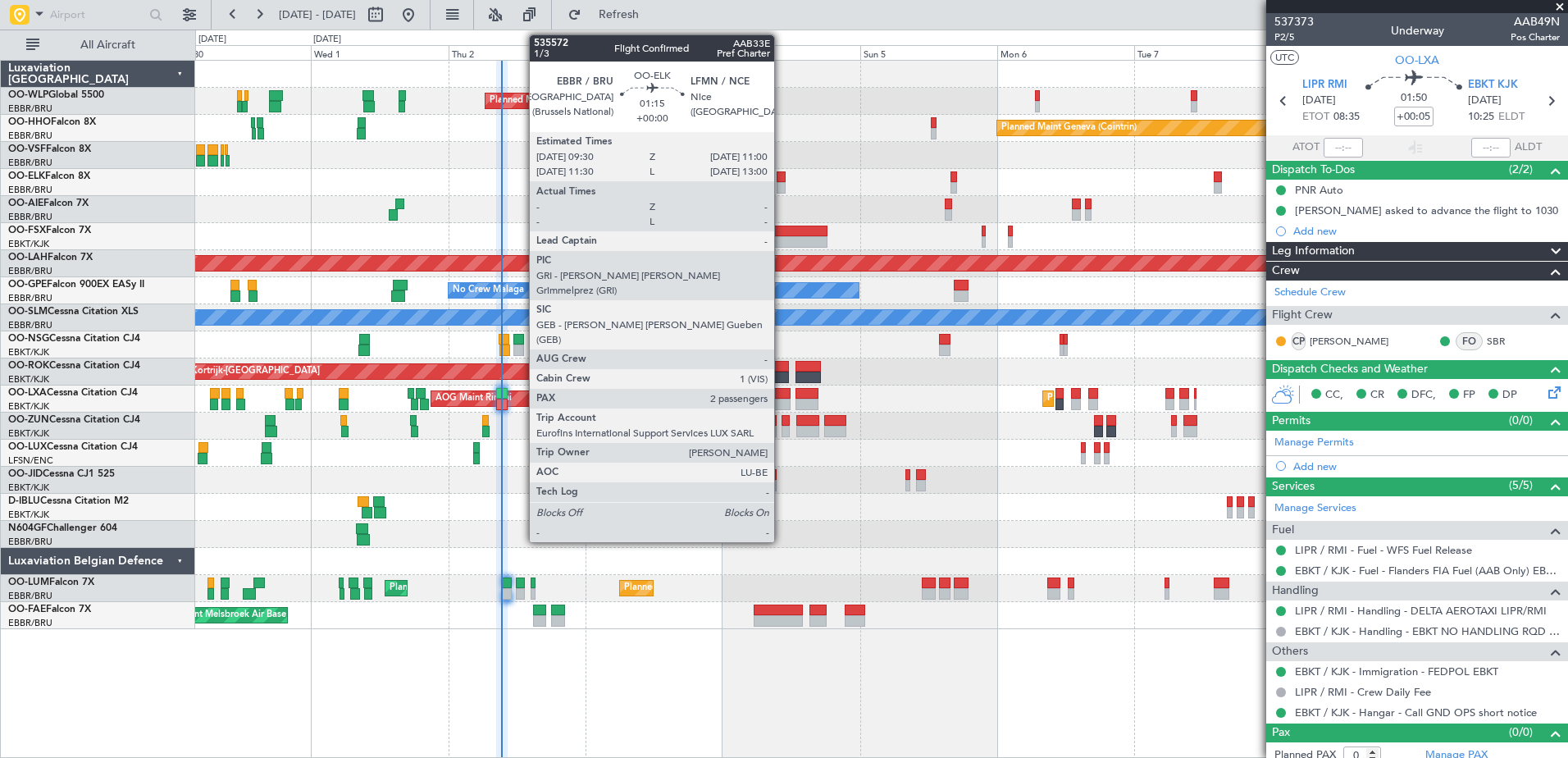
click at [781, 178] on div at bounding box center [780, 177] width 9 height 12
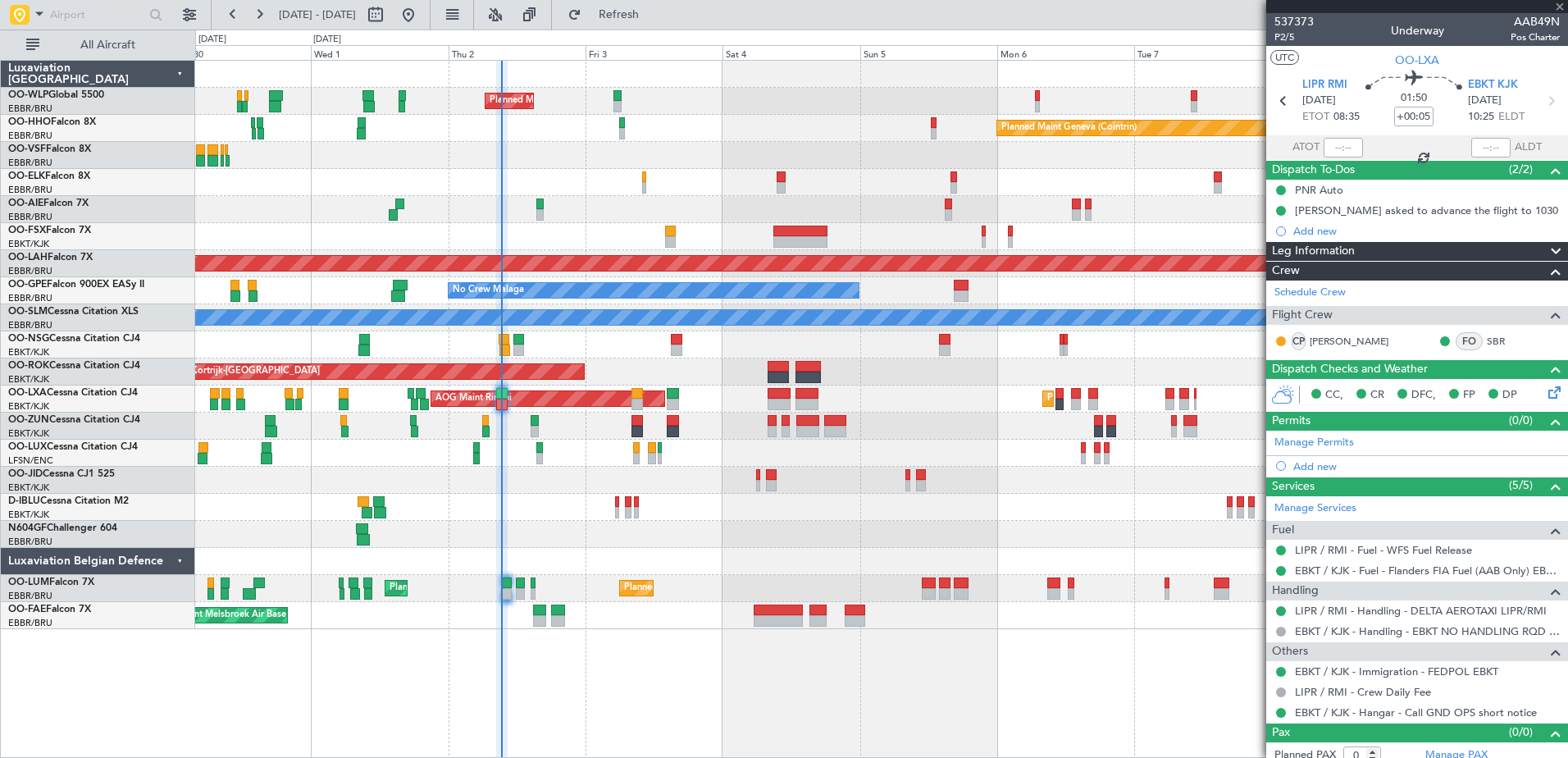
type input "2"
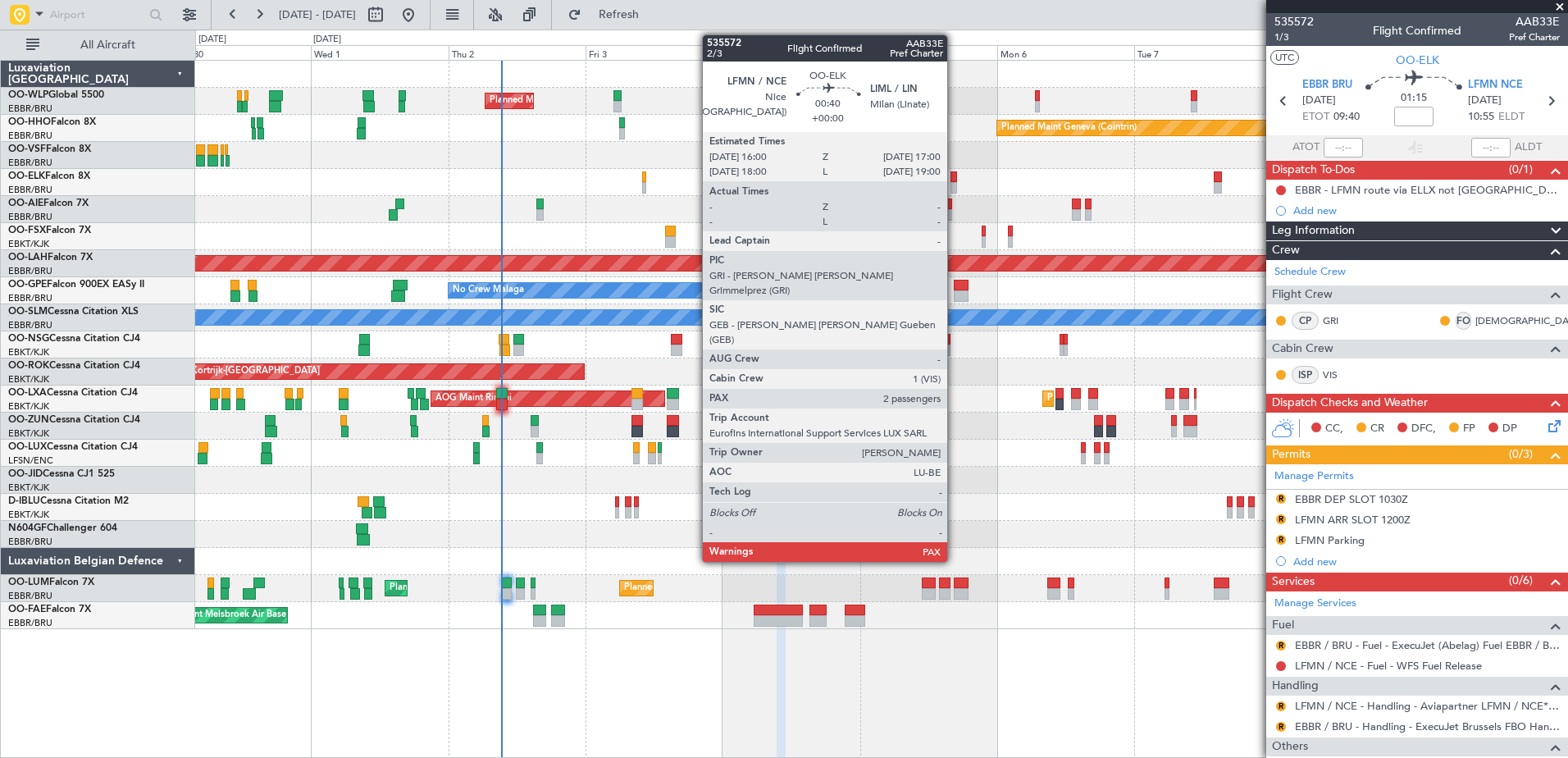
click at [955, 183] on div at bounding box center [953, 188] width 6 height 12
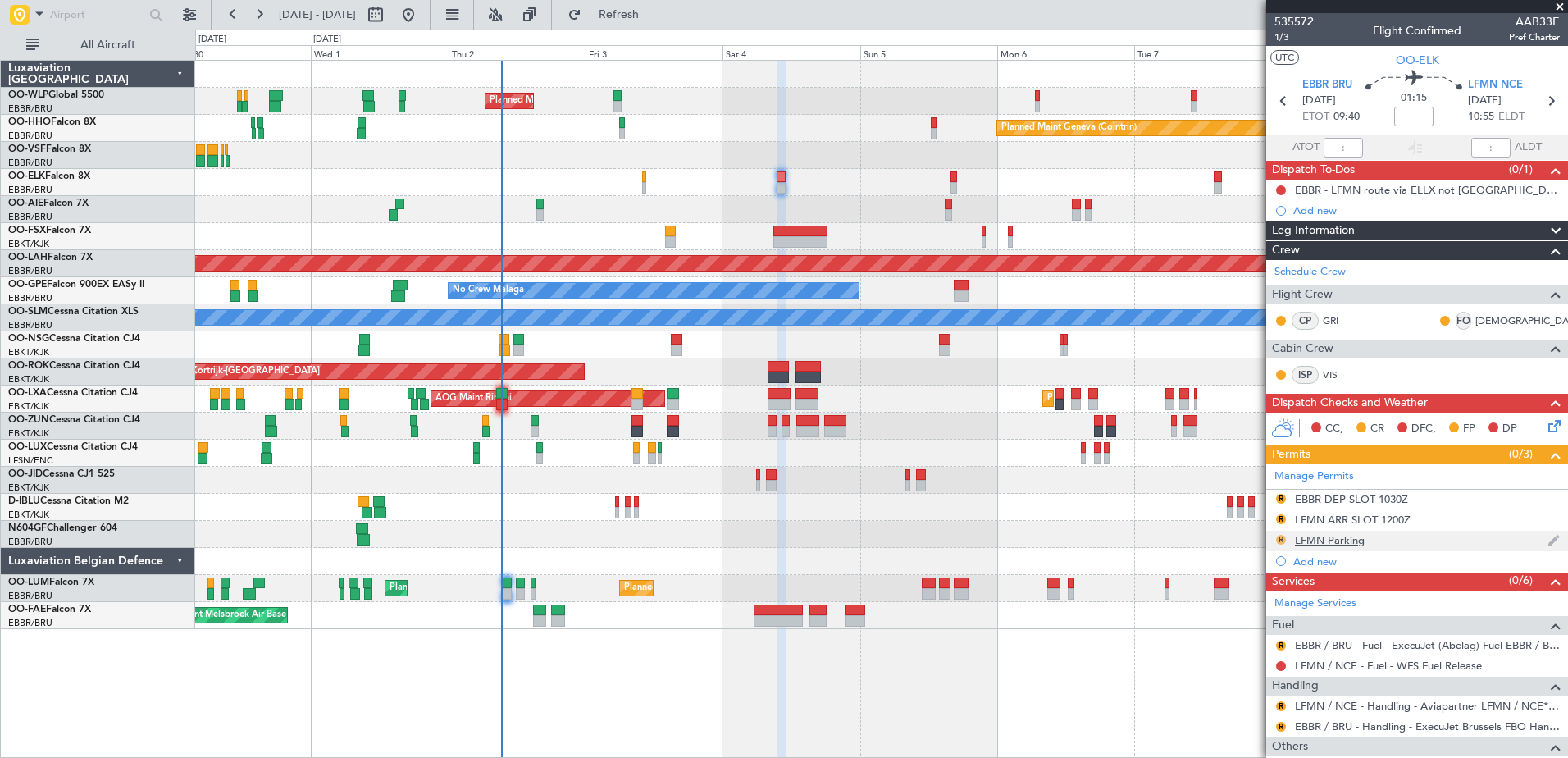
click at [1284, 537] on button "R" at bounding box center [1280, 539] width 10 height 10
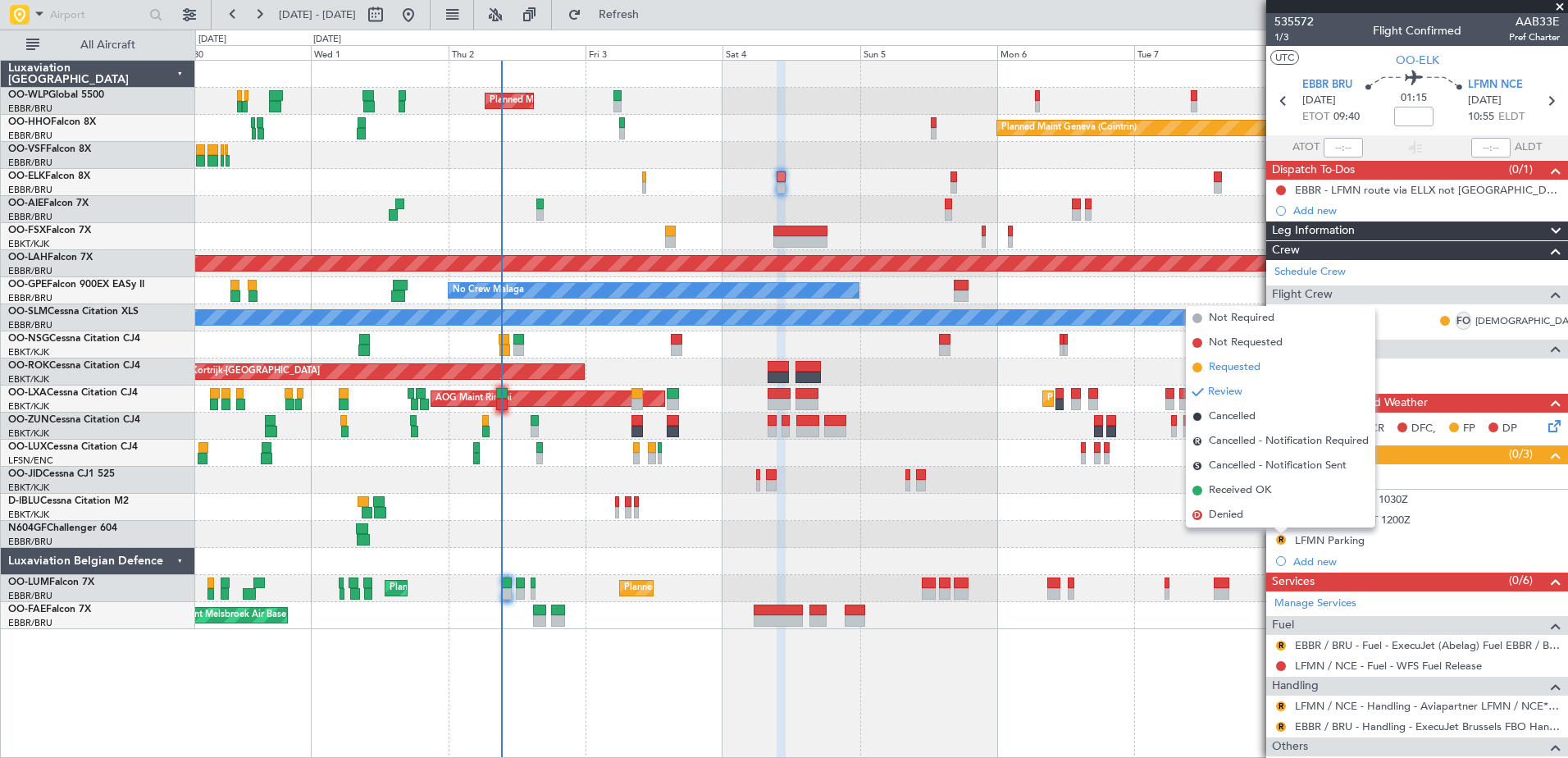
click at [1226, 365] on span "Requested" at bounding box center [1234, 367] width 52 height 17
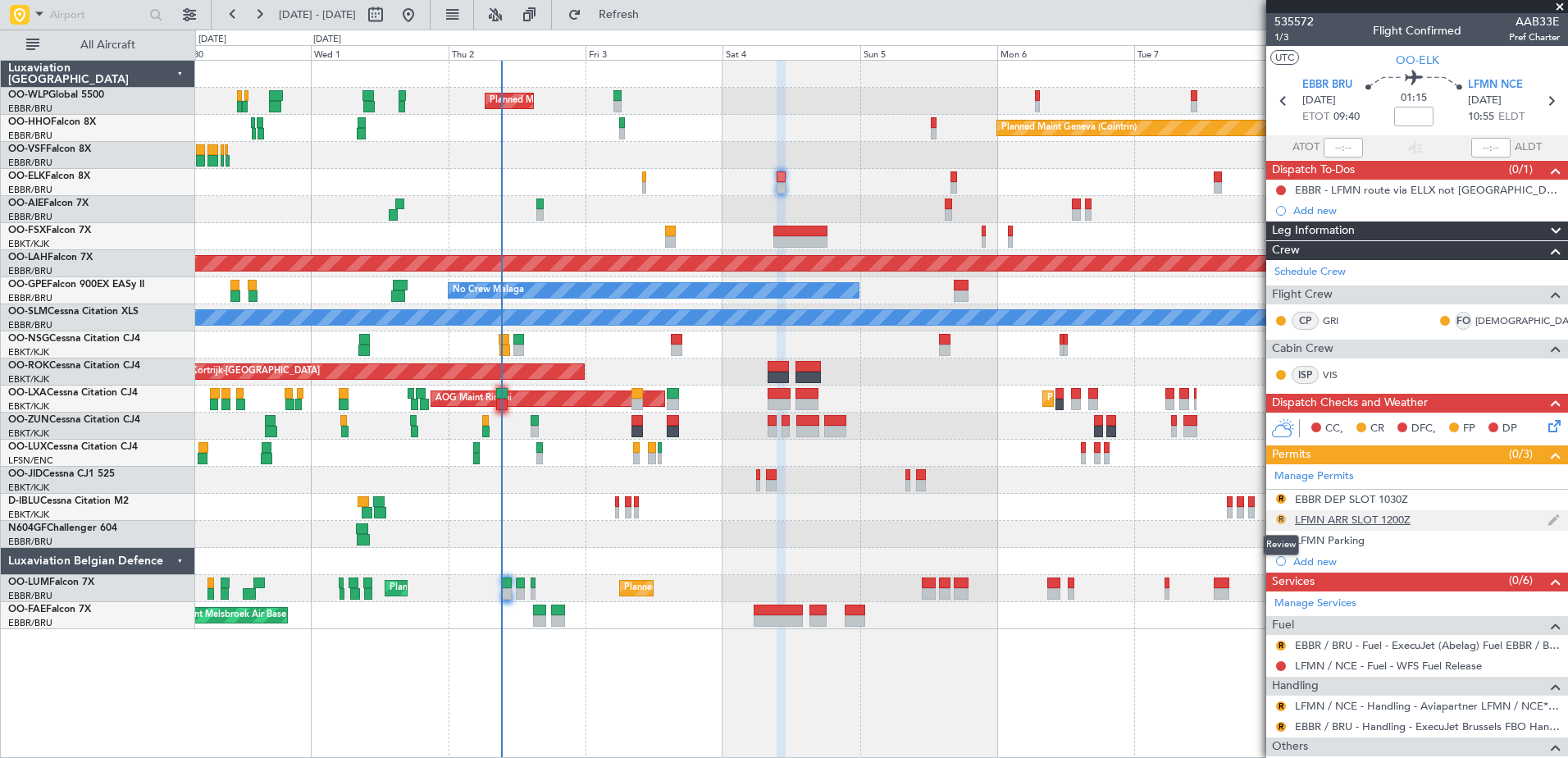
click at [1283, 520] on button "R" at bounding box center [1280, 519] width 10 height 10
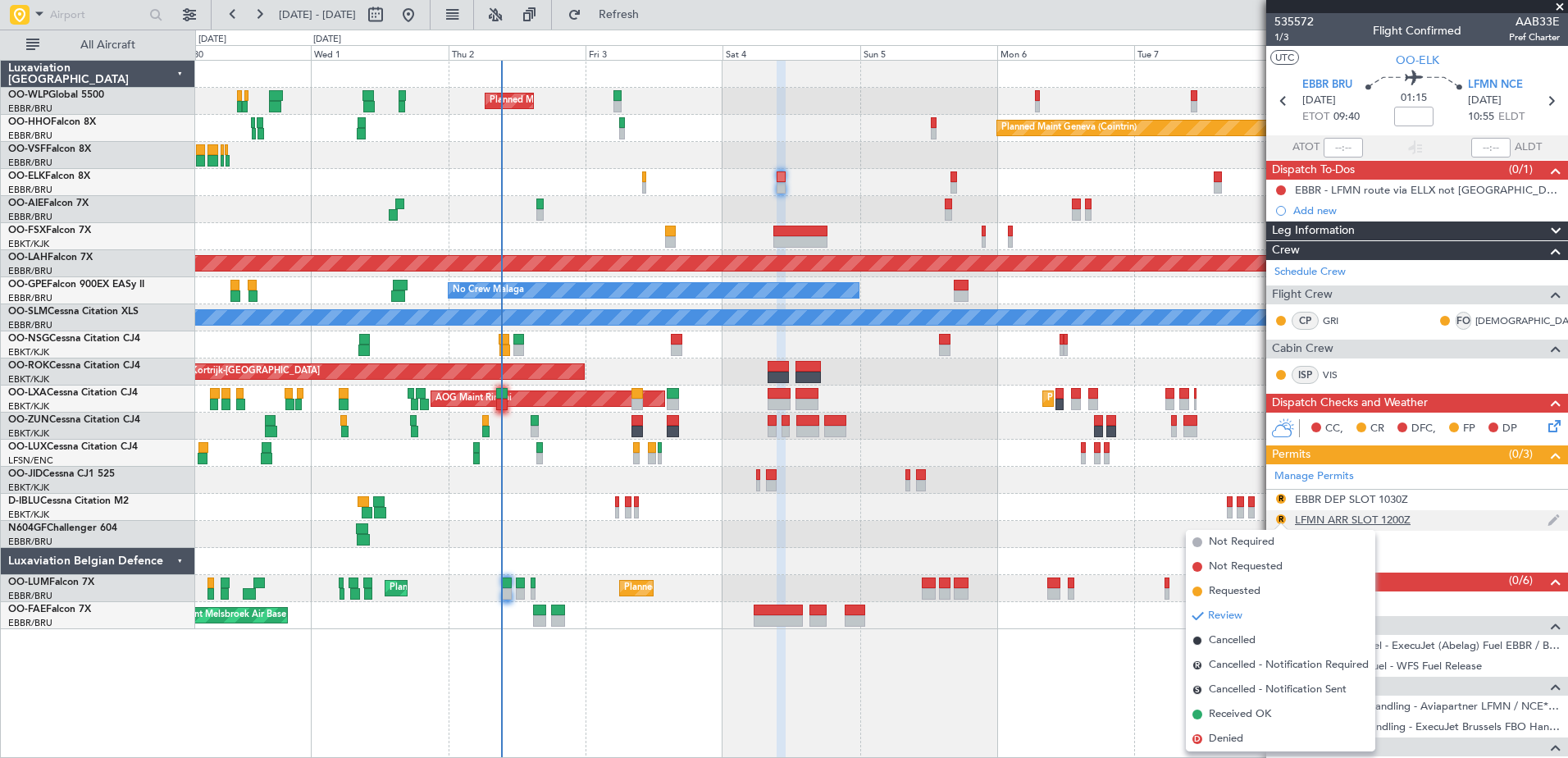
click at [1369, 519] on div "LFMN ARR SLOT 1200Z" at bounding box center [1352, 519] width 116 height 14
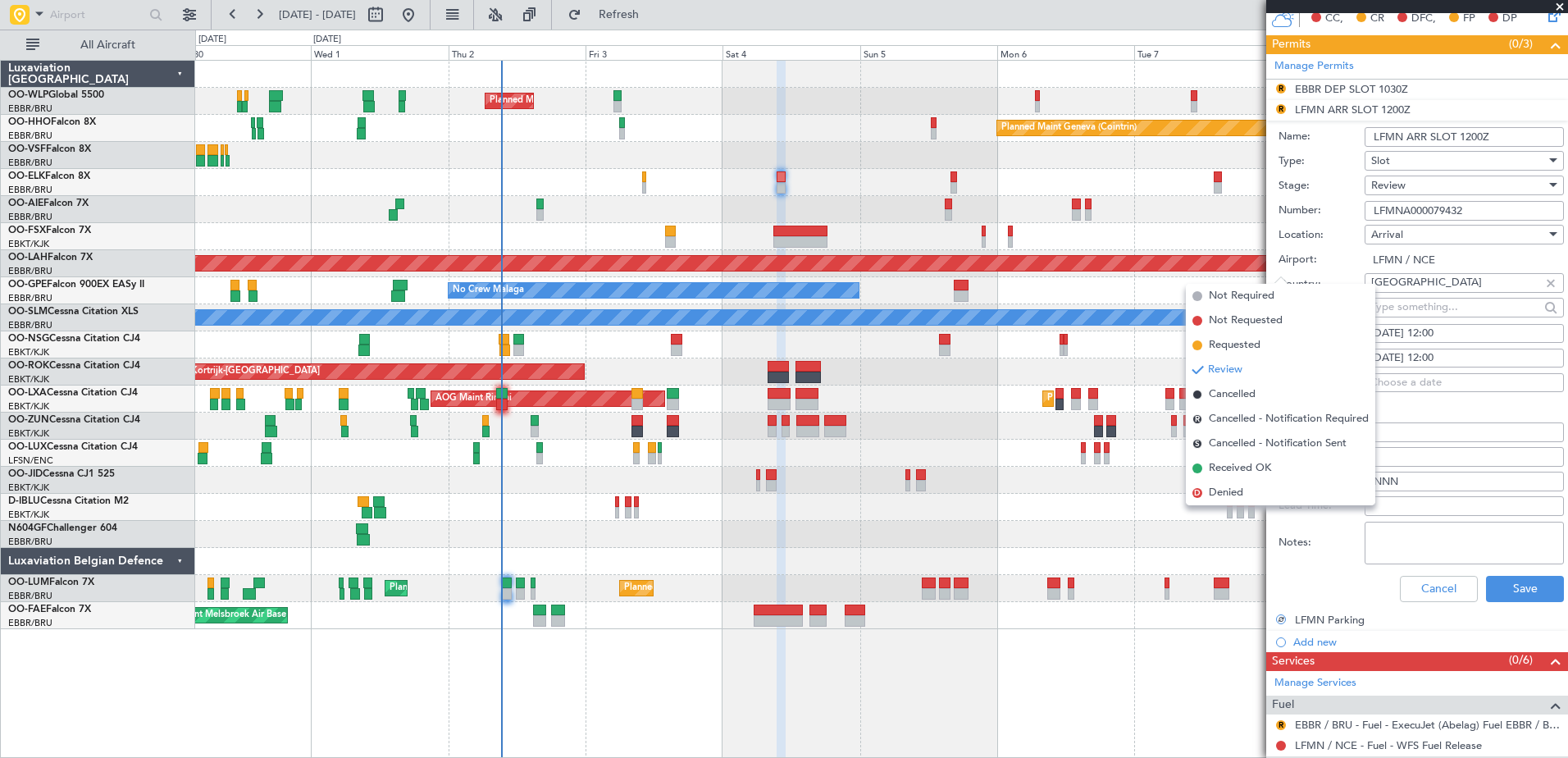
scroll to position [492, 0]
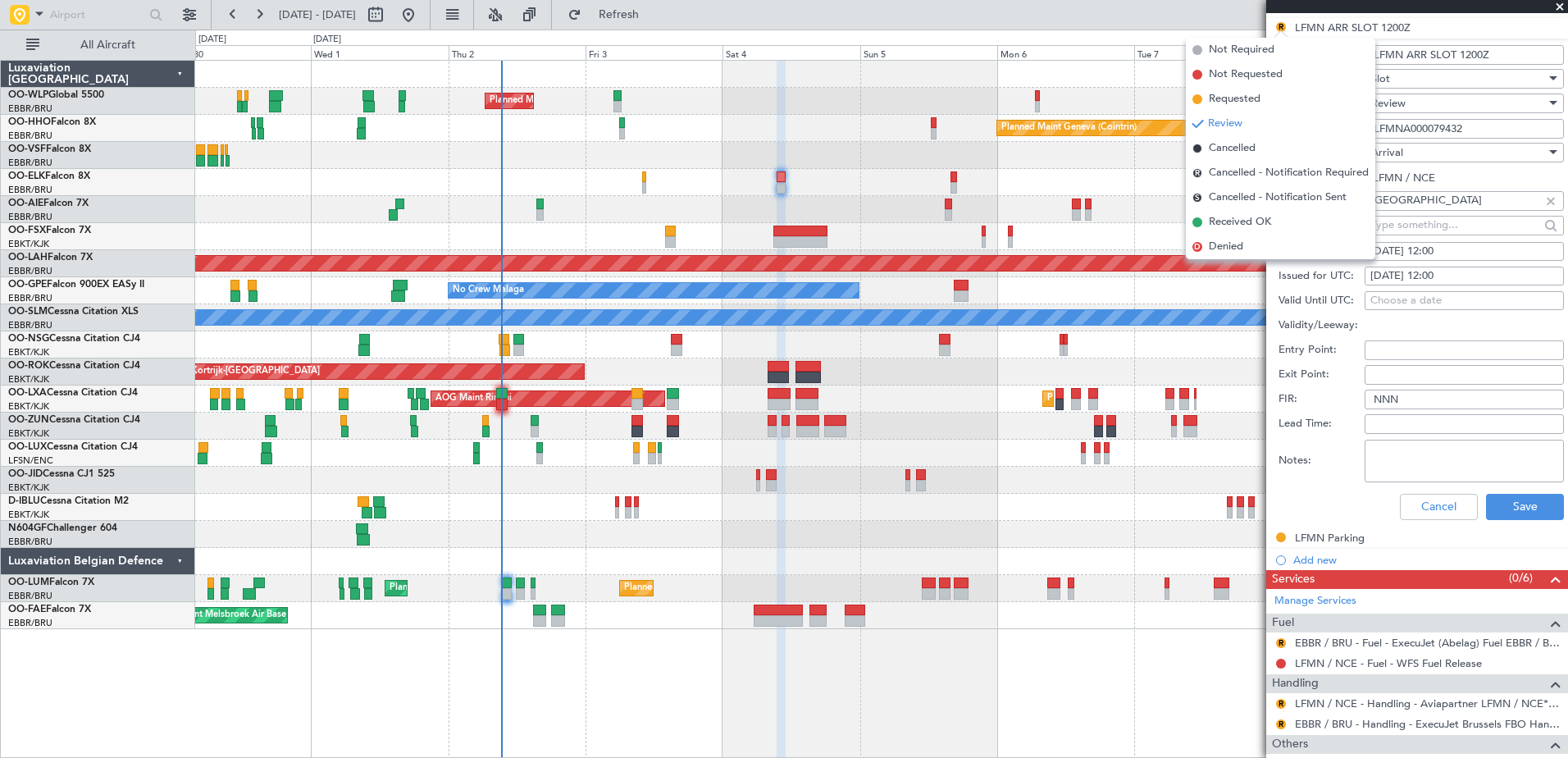
click at [1452, 254] on div "04/08/2025 12:00" at bounding box center [1464, 252] width 188 height 17
select select "8"
select select "2025"
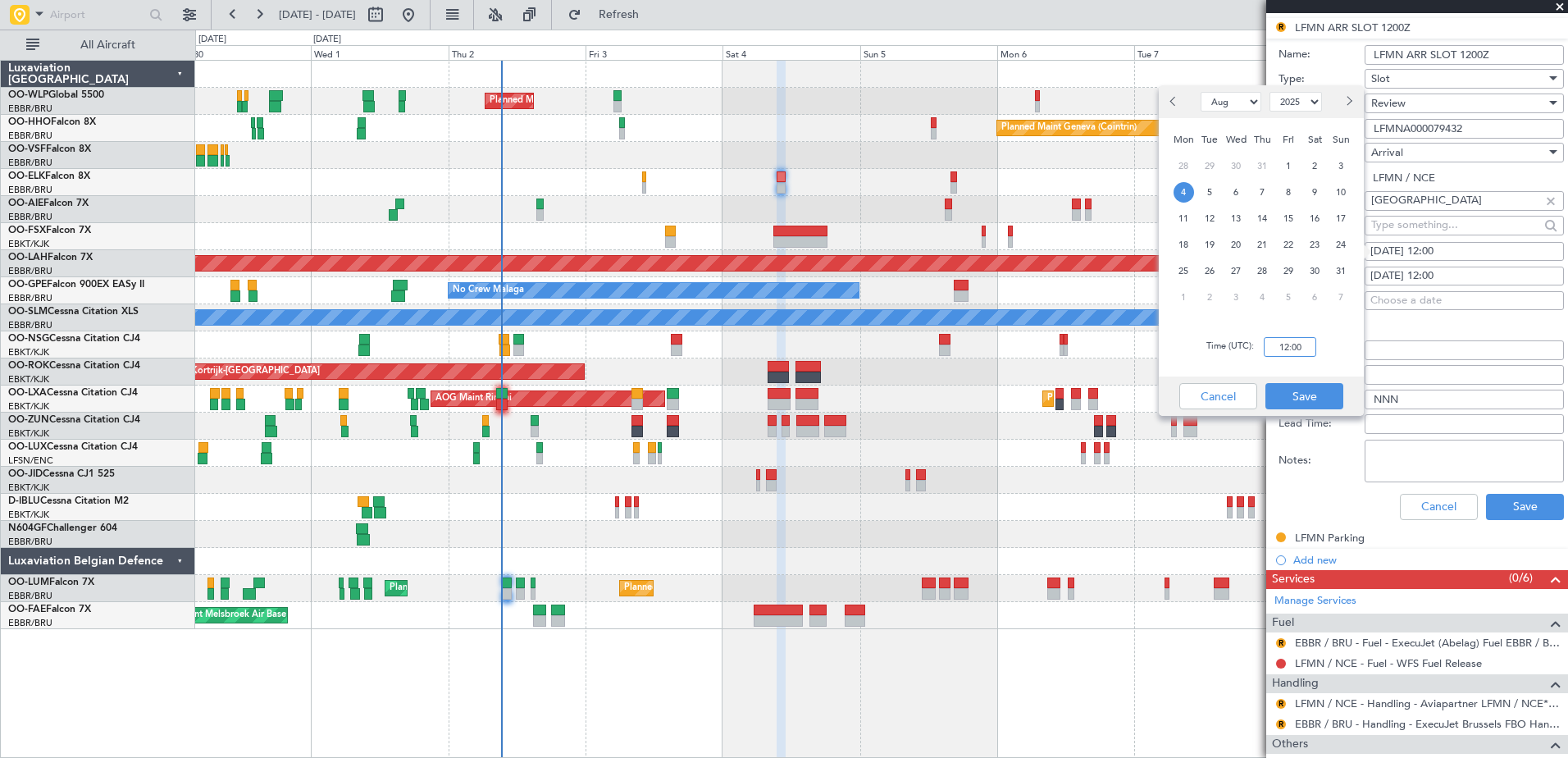
click at [1279, 345] on input "12:00" at bounding box center [1290, 347] width 52 height 20
type input "11:00"
click at [1325, 398] on button "Save" at bounding box center [1305, 396] width 78 height 27
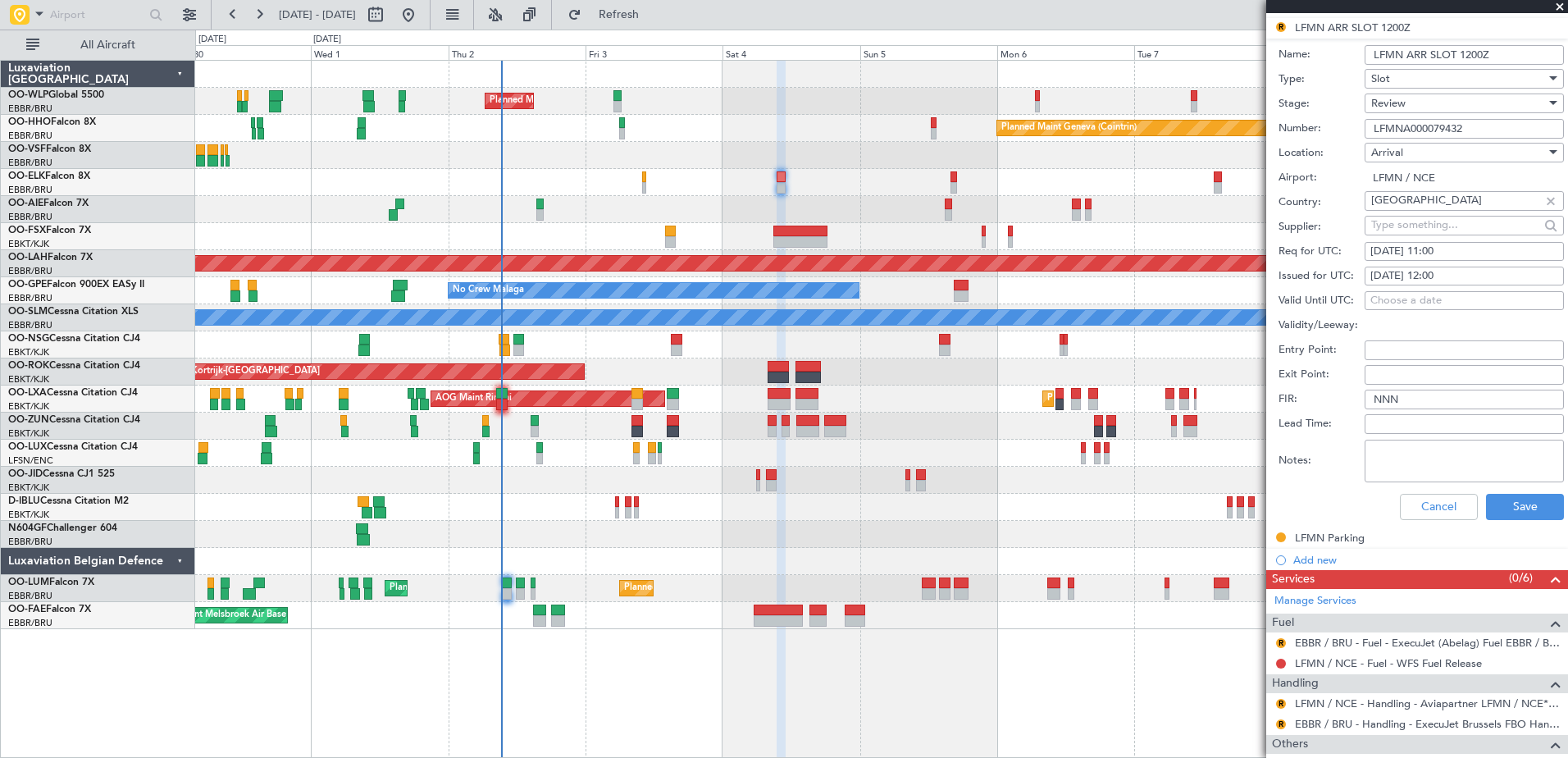
click at [1446, 269] on div "04/08/2025 12:00" at bounding box center [1464, 277] width 188 height 17
select select "8"
select select "2025"
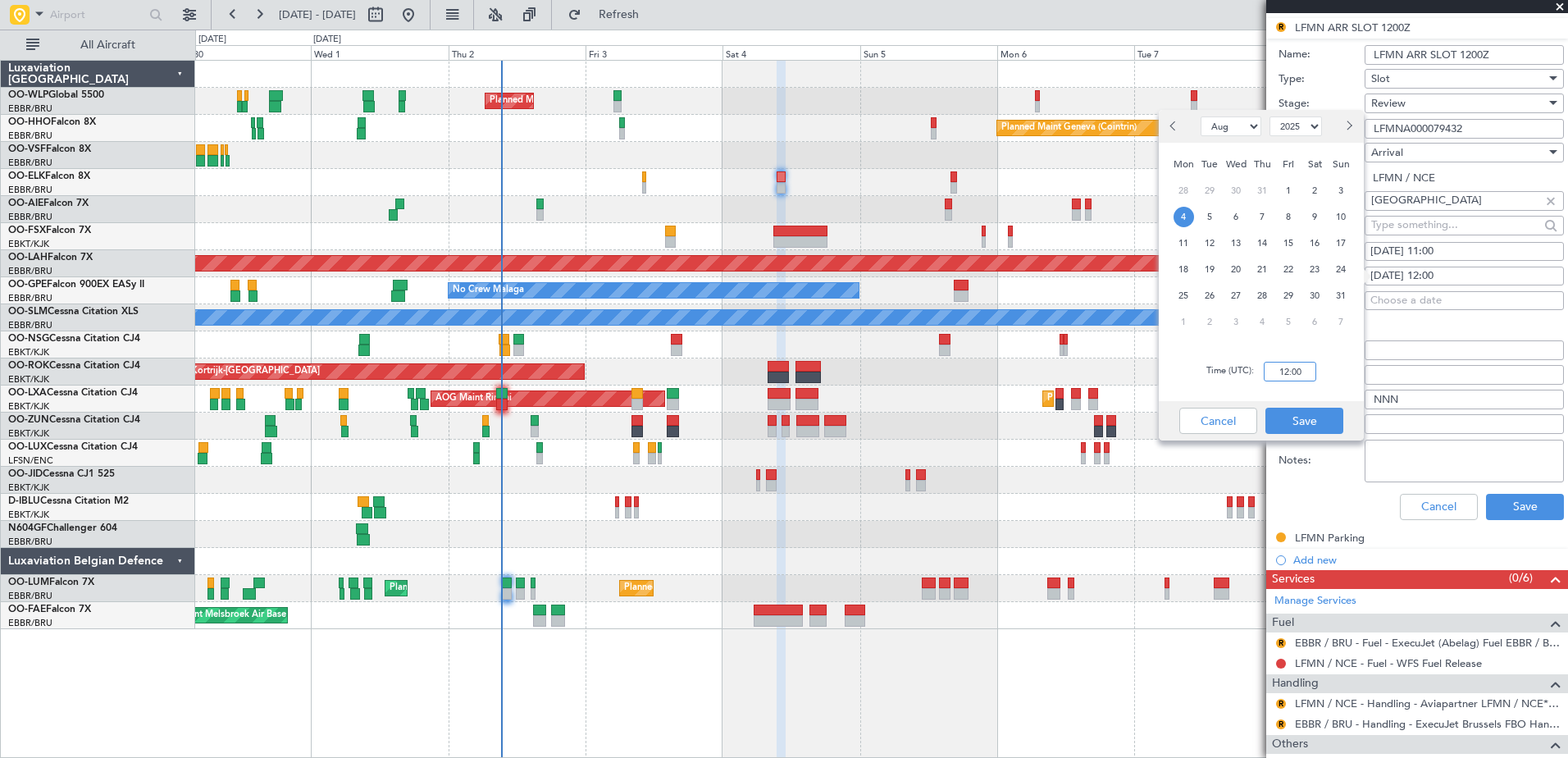
click at [1281, 369] on input "12:00" at bounding box center [1290, 372] width 52 height 20
type input "11:00"
click at [1305, 414] on button "Save" at bounding box center [1305, 421] width 78 height 27
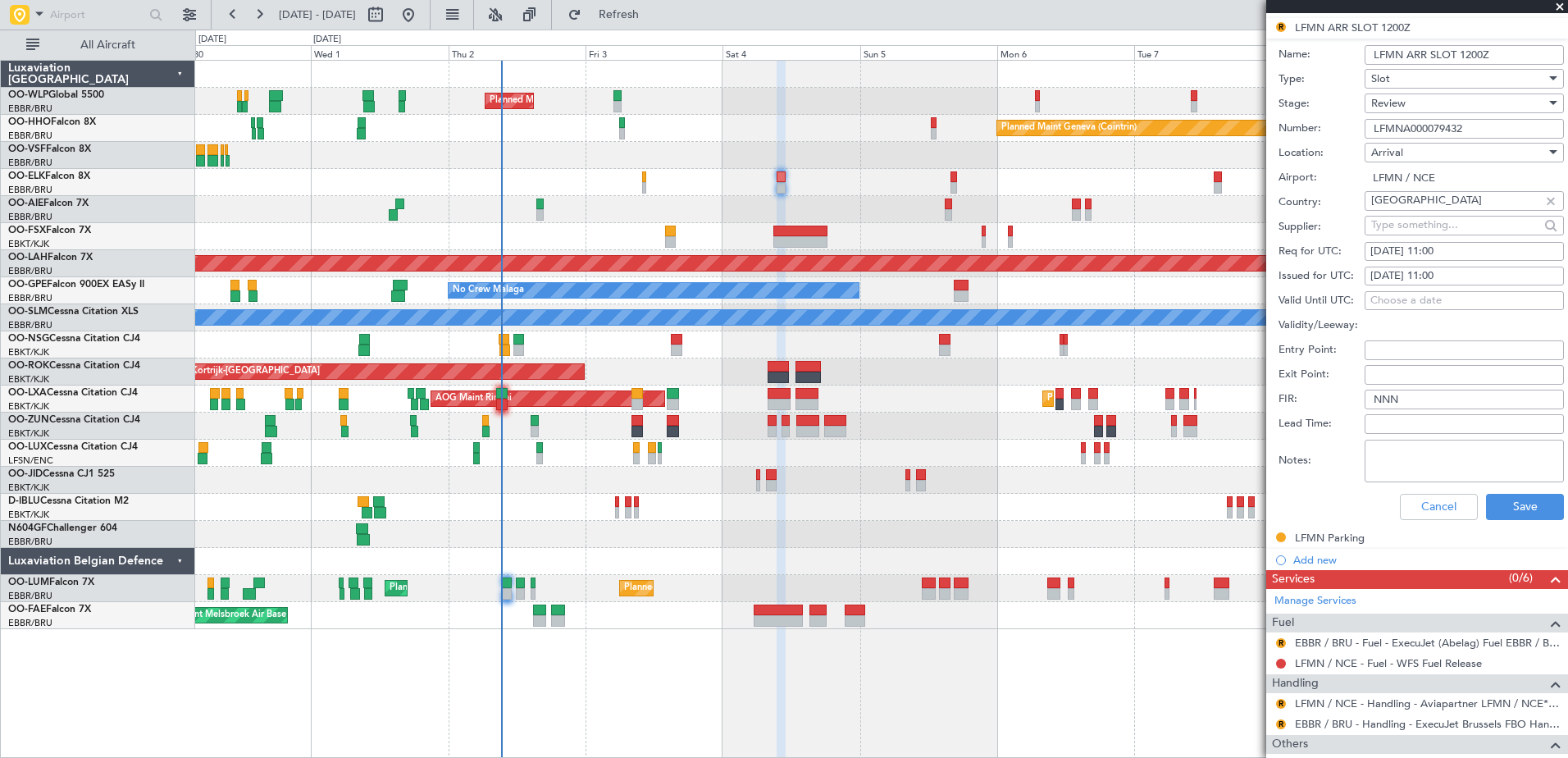
click at [1444, 101] on div "Review" at bounding box center [1458, 104] width 174 height 25
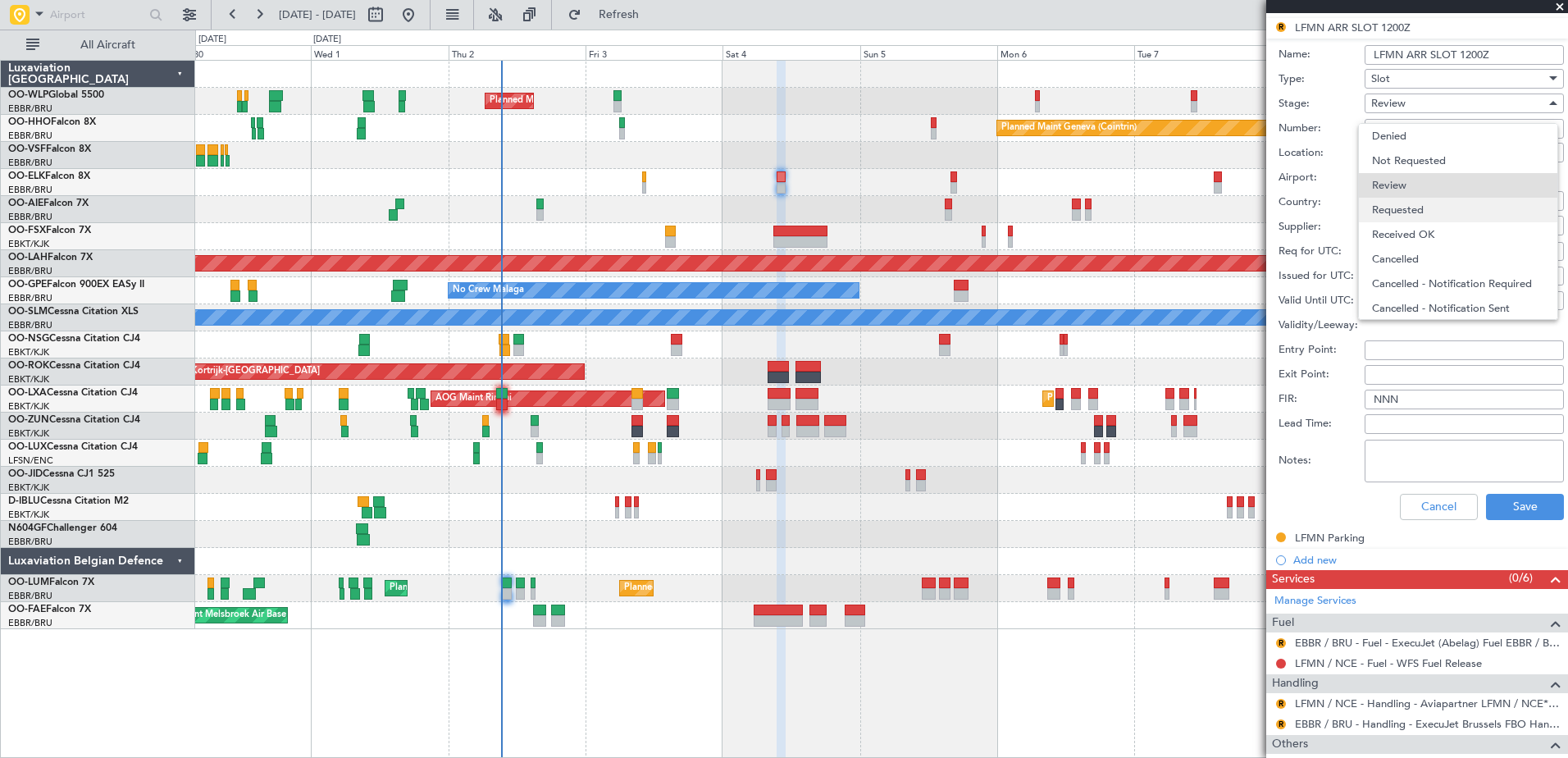
click at [1420, 200] on span "Requested" at bounding box center [1457, 210] width 172 height 25
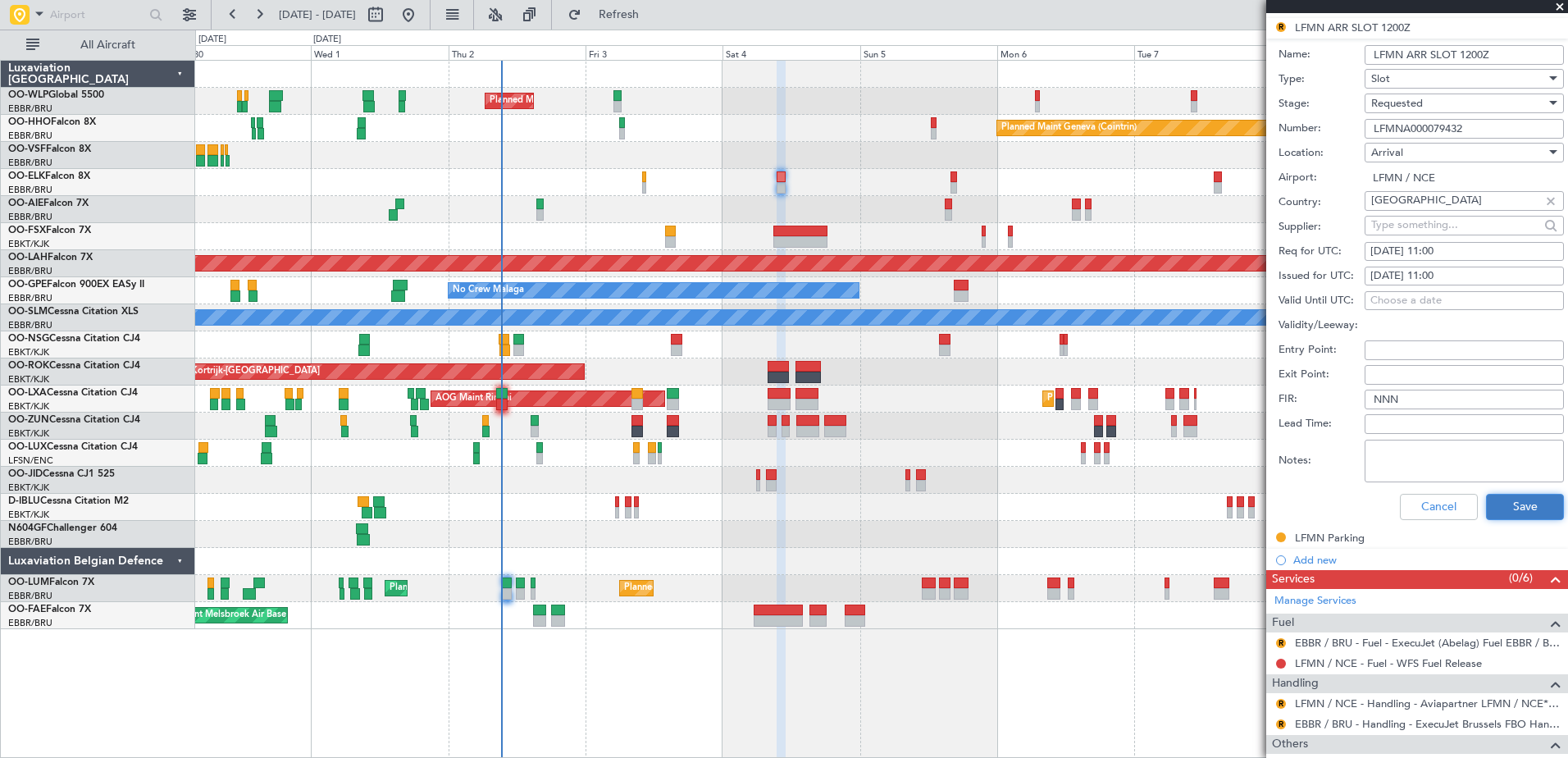
click at [1518, 507] on button "Save" at bounding box center [1525, 507] width 78 height 27
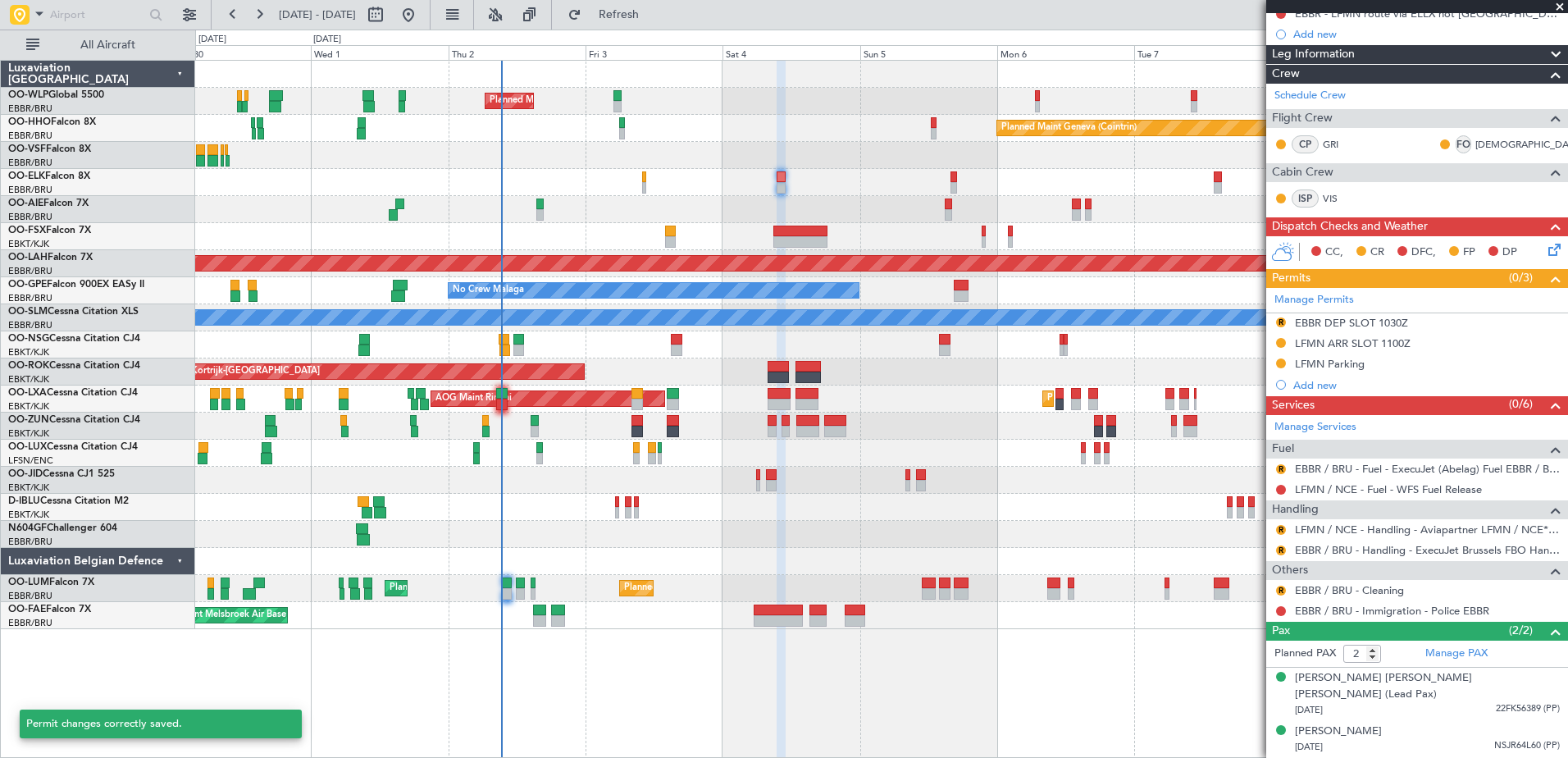
scroll to position [159, 0]
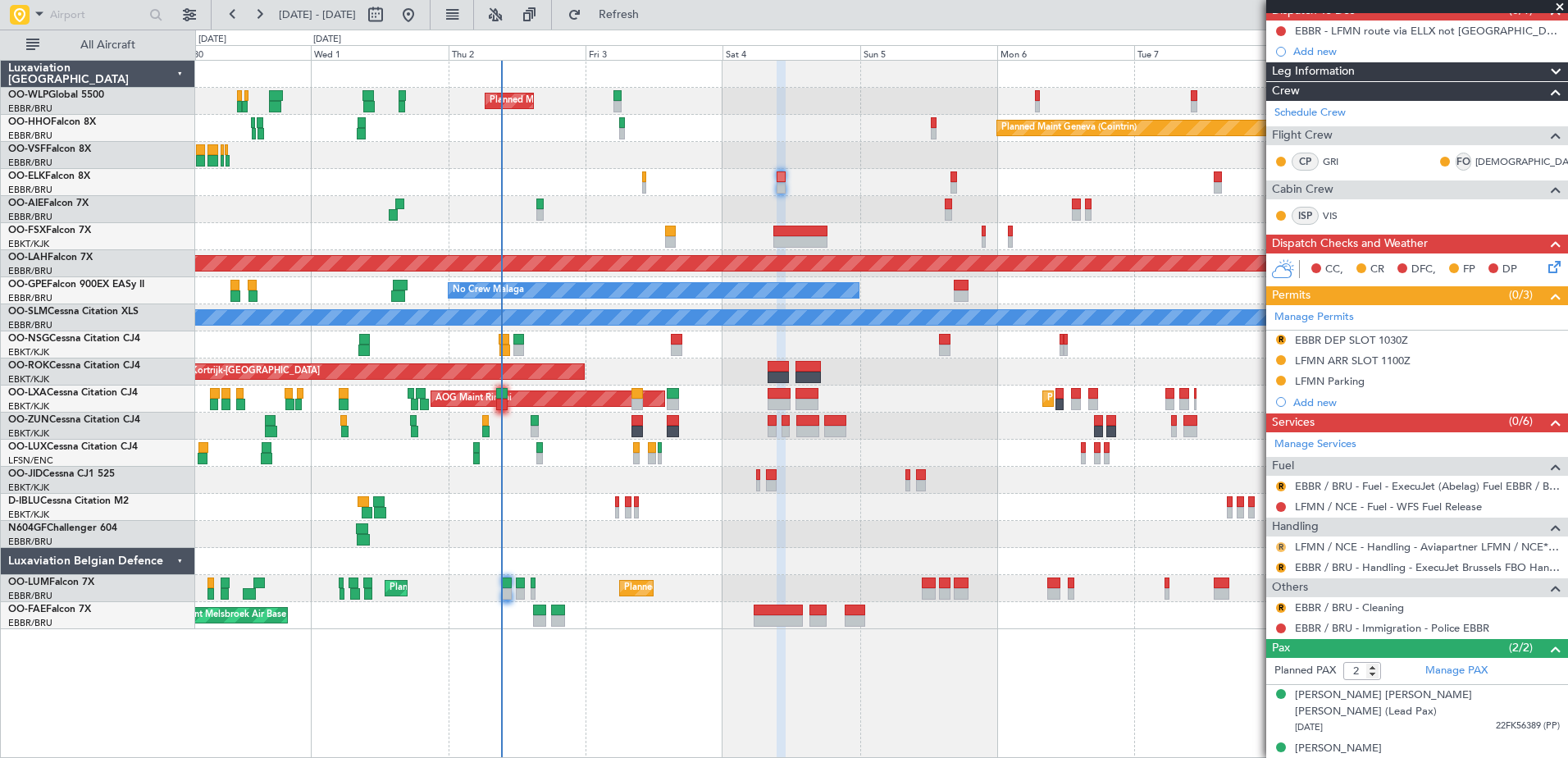
click at [1282, 547] on button "R" at bounding box center [1280, 547] width 10 height 10
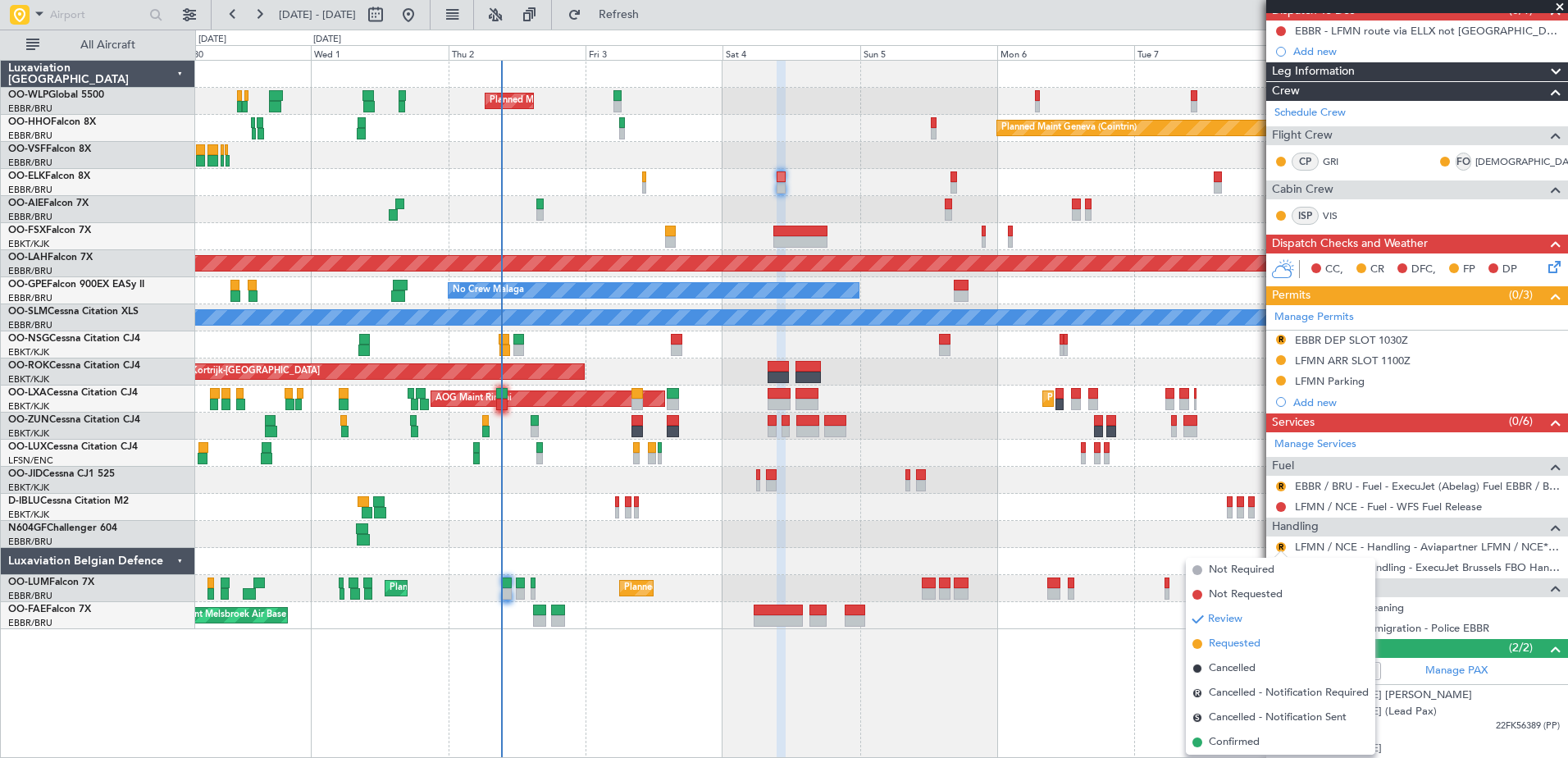
click at [1231, 643] on span "Requested" at bounding box center [1234, 644] width 52 height 17
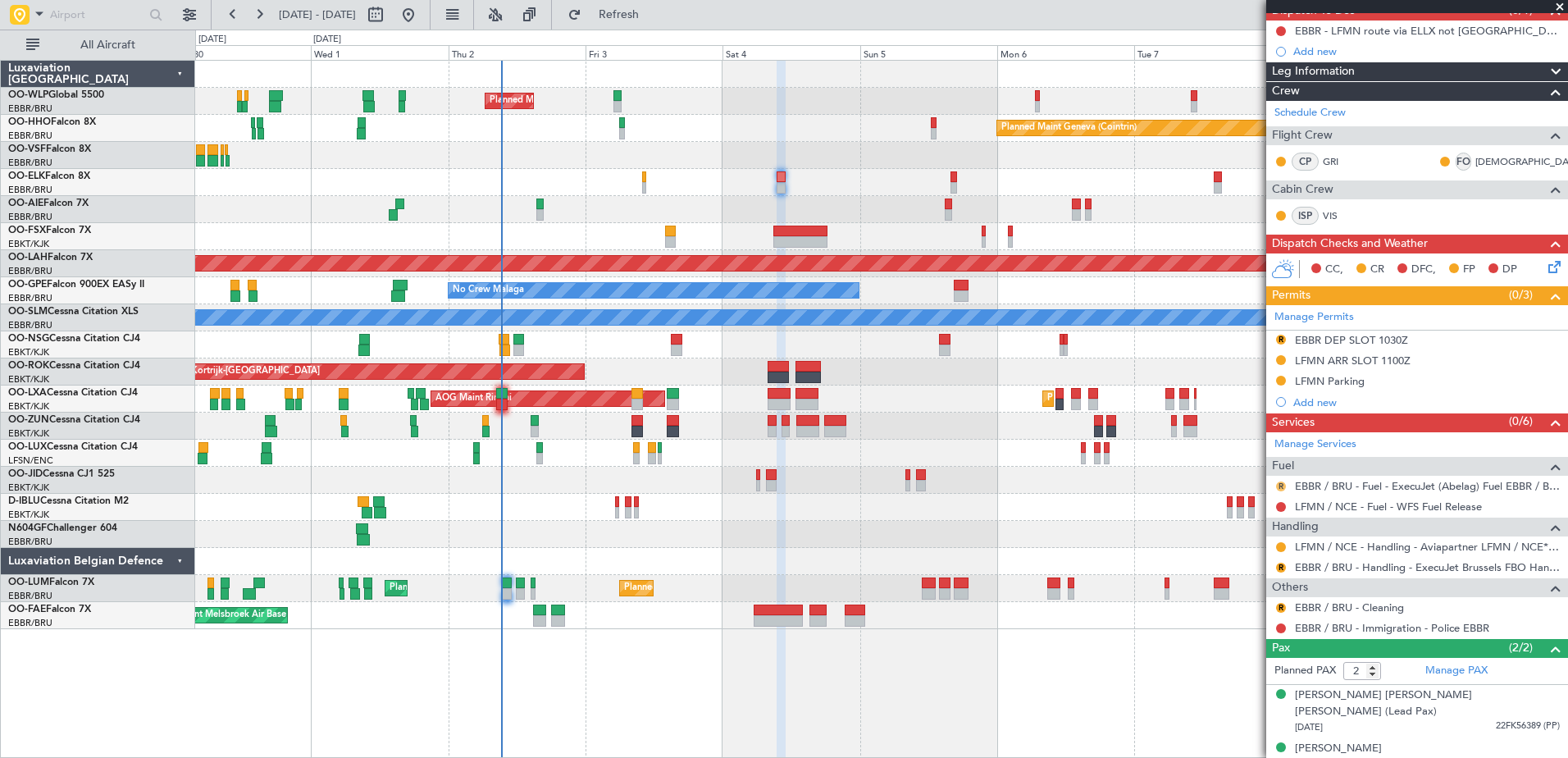
click at [1281, 489] on button "R" at bounding box center [1280, 486] width 10 height 10
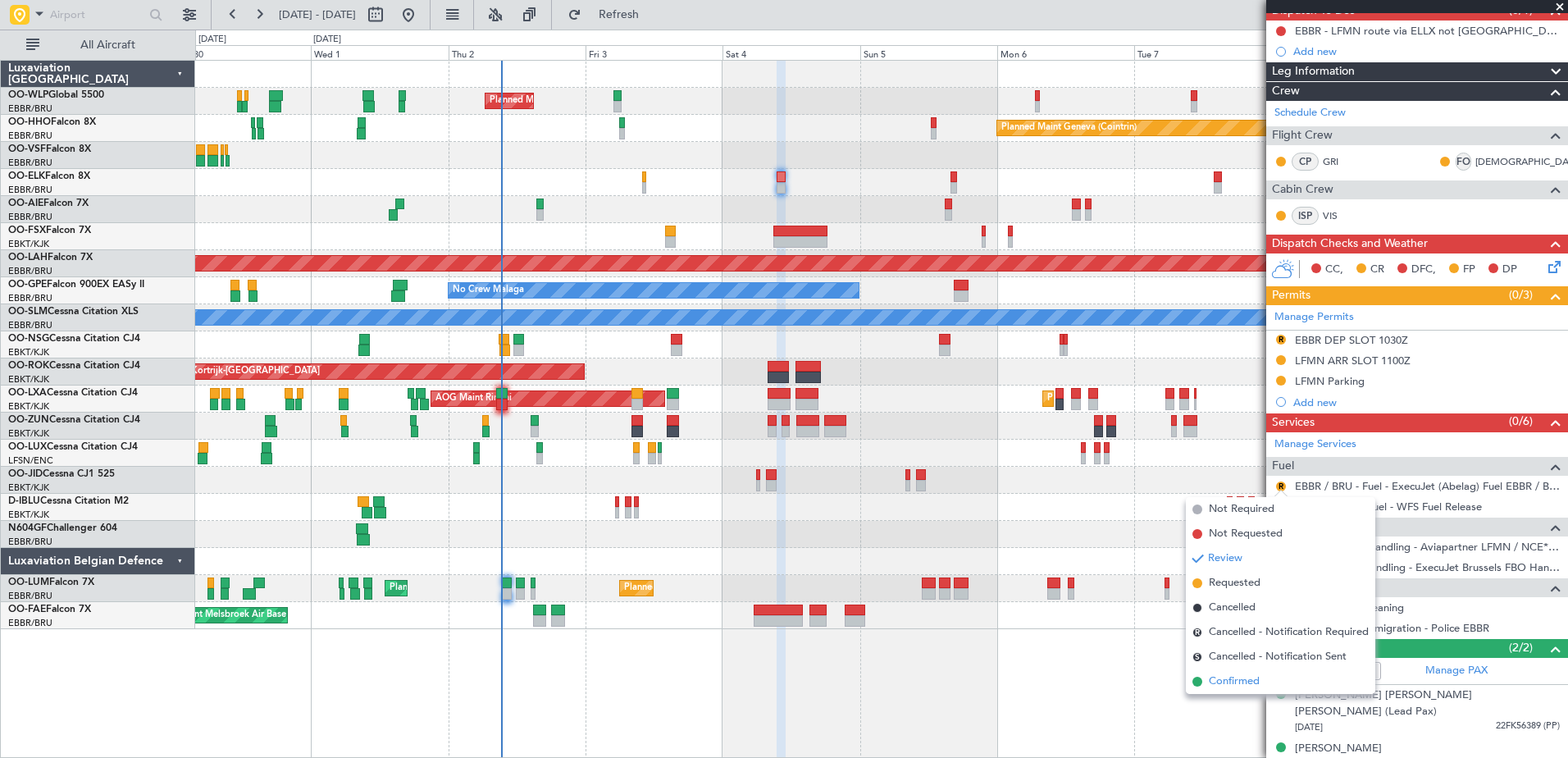
click at [1241, 675] on span "Confirmed" at bounding box center [1233, 682] width 51 height 17
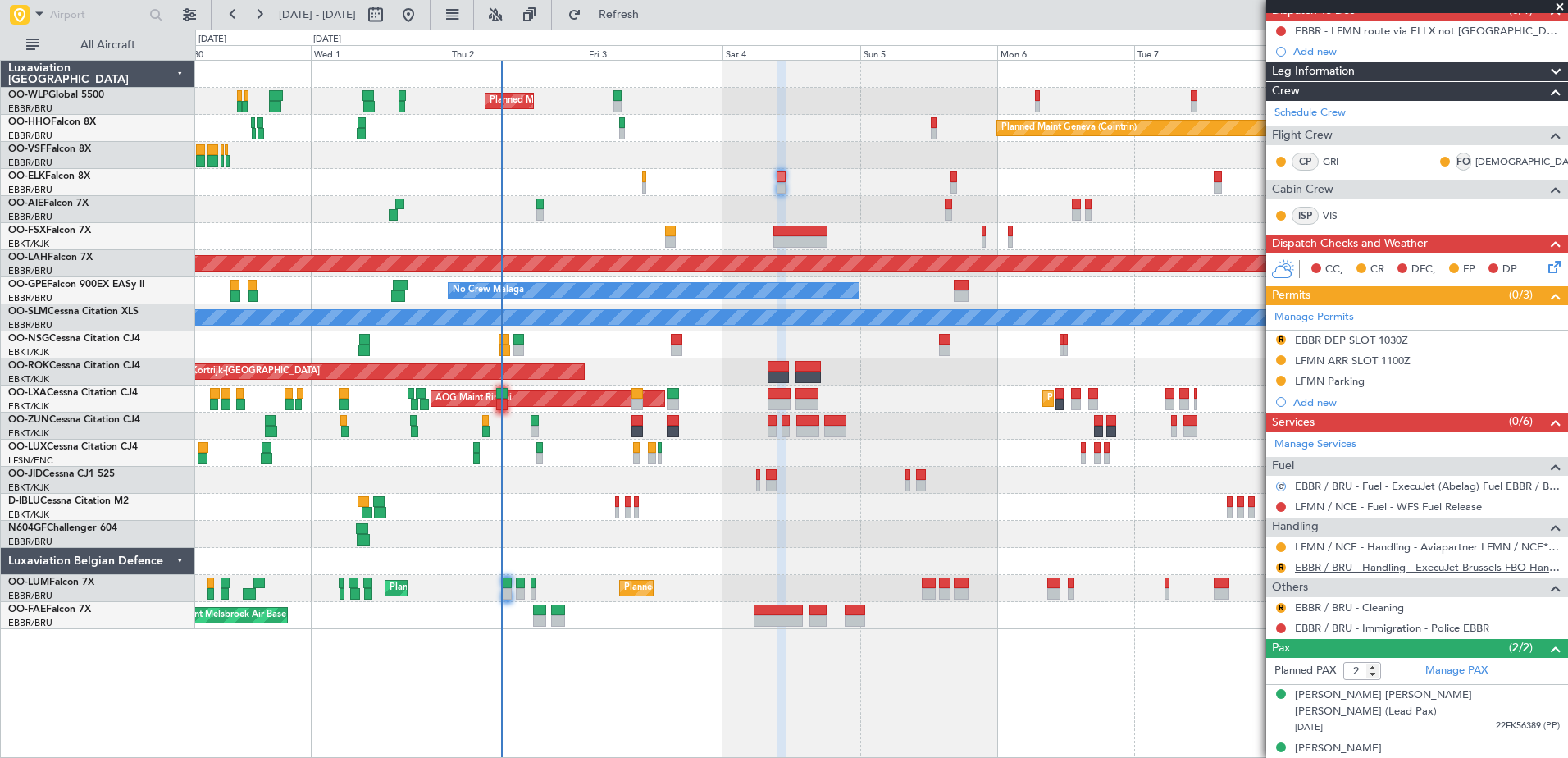
click at [1344, 563] on link "EBBR / BRU - Handling - ExecuJet Brussels FBO Handling Abelag" at bounding box center [1427, 567] width 265 height 14
click at [1276, 569] on button "R" at bounding box center [1280, 568] width 10 height 10
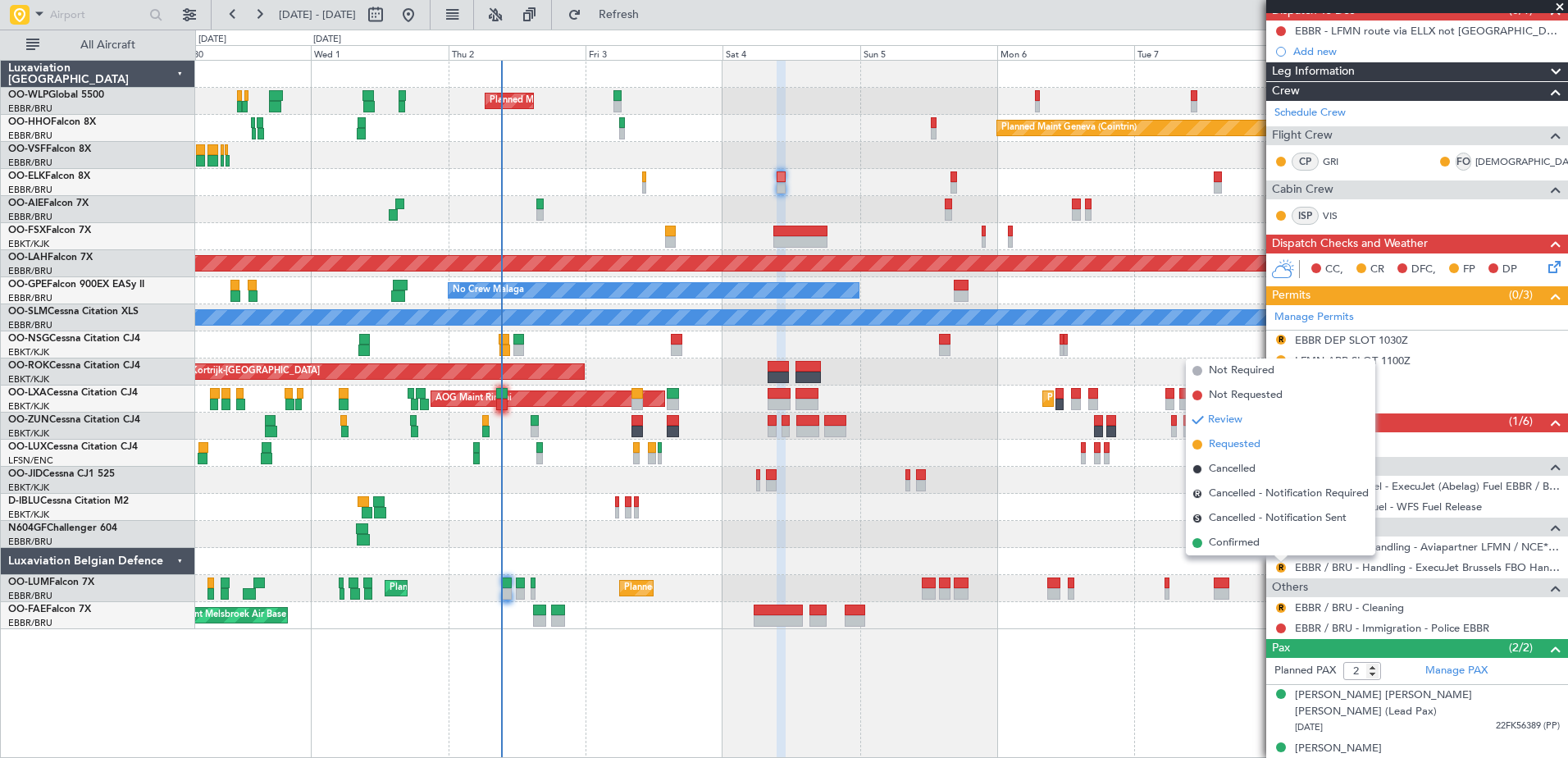
click at [1236, 447] on span "Requested" at bounding box center [1234, 445] width 52 height 17
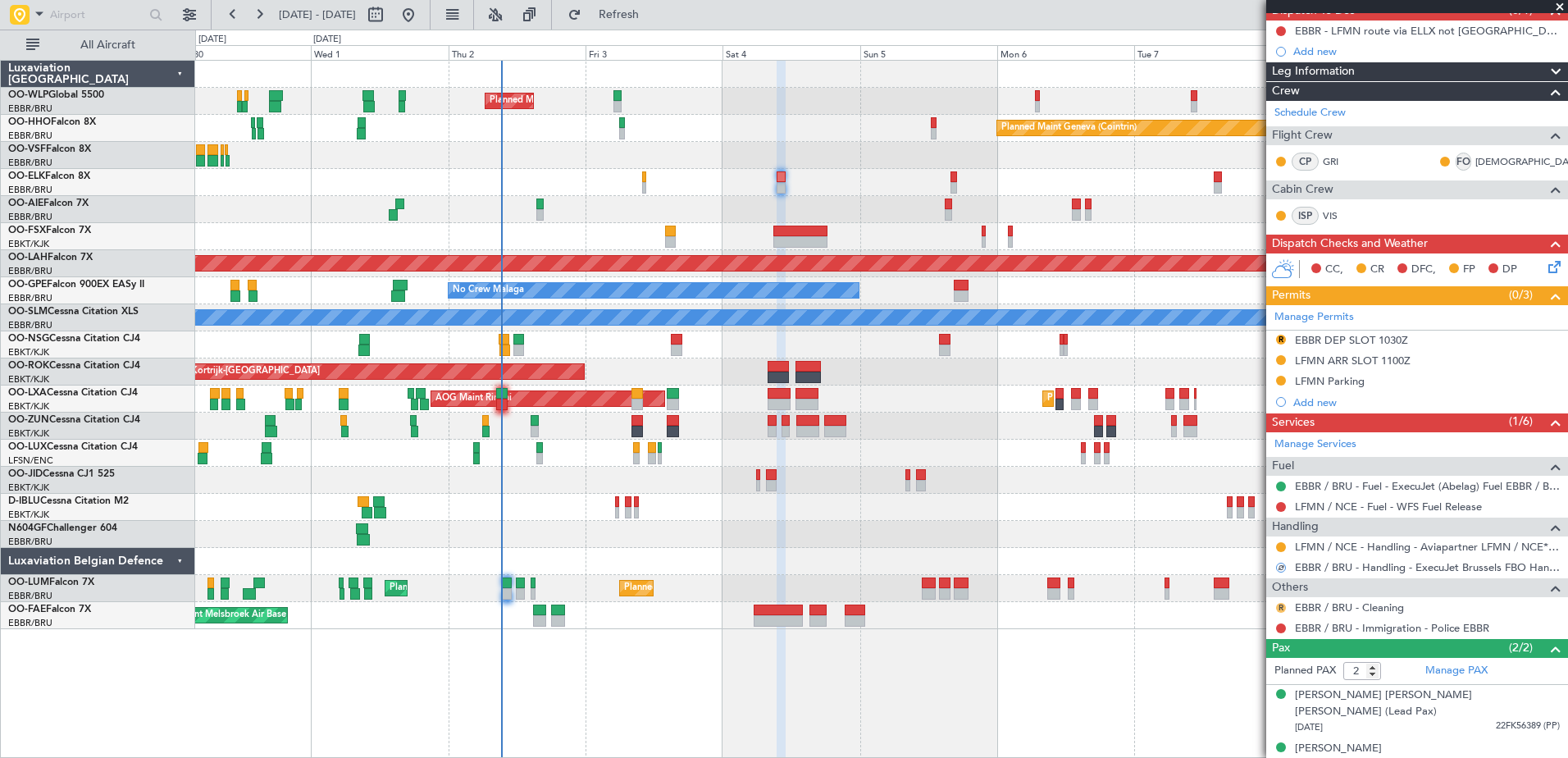
click at [1283, 607] on button "R" at bounding box center [1280, 608] width 10 height 10
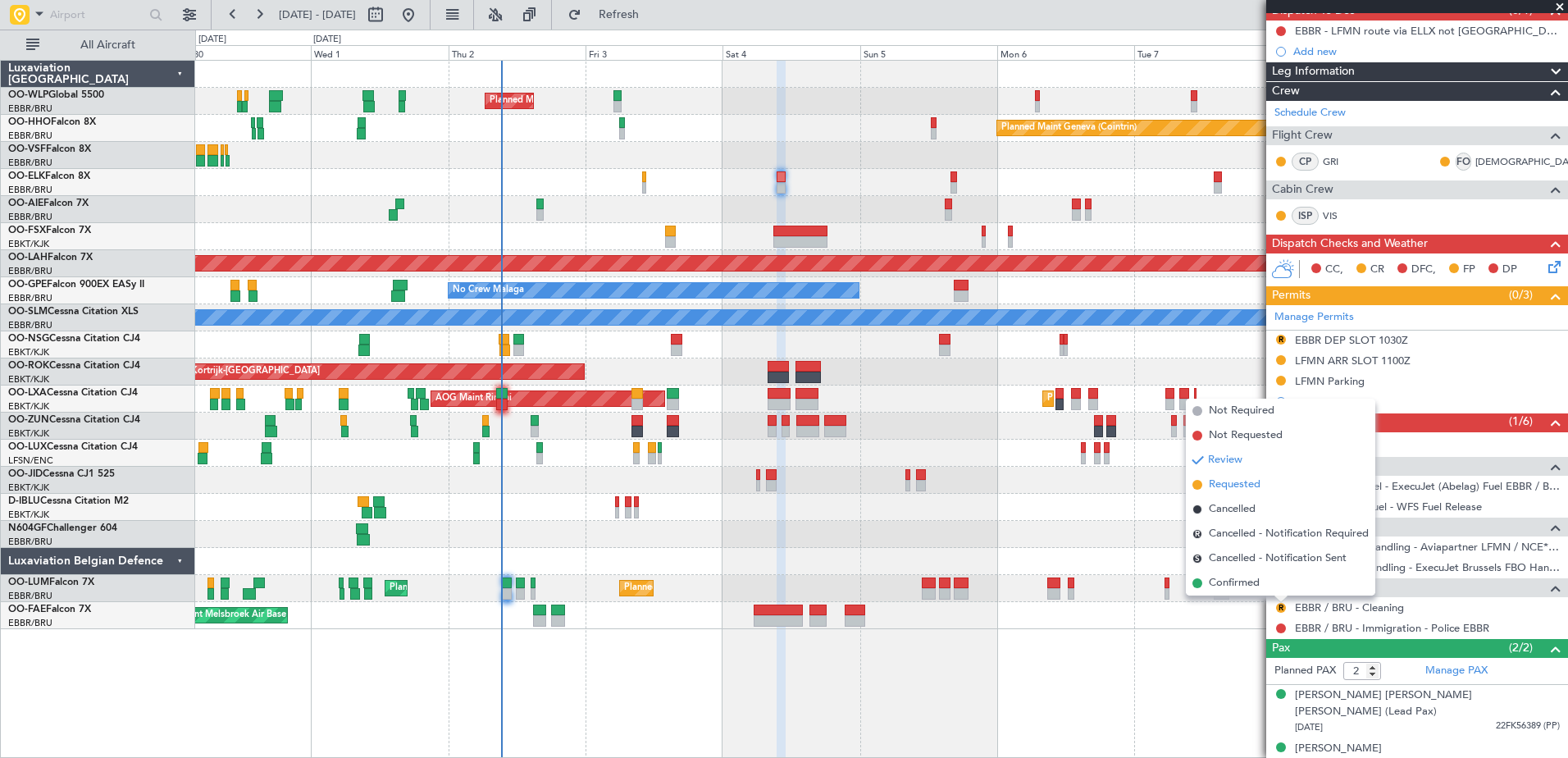
click at [1236, 484] on span "Requested" at bounding box center [1234, 485] width 52 height 17
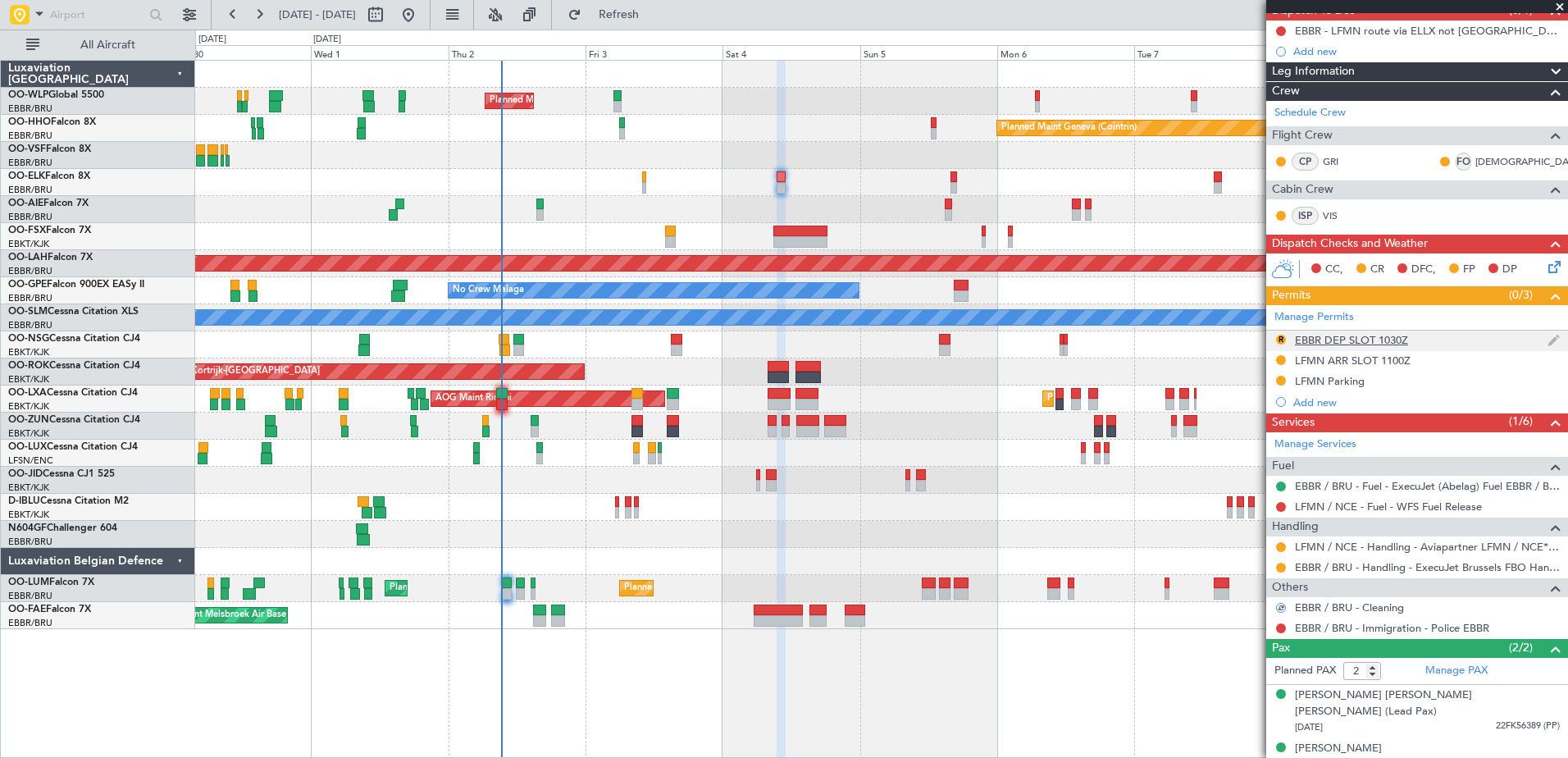
click at [1306, 341] on div "EBBR DEP SLOT 1030Z" at bounding box center [1351, 340] width 113 height 14
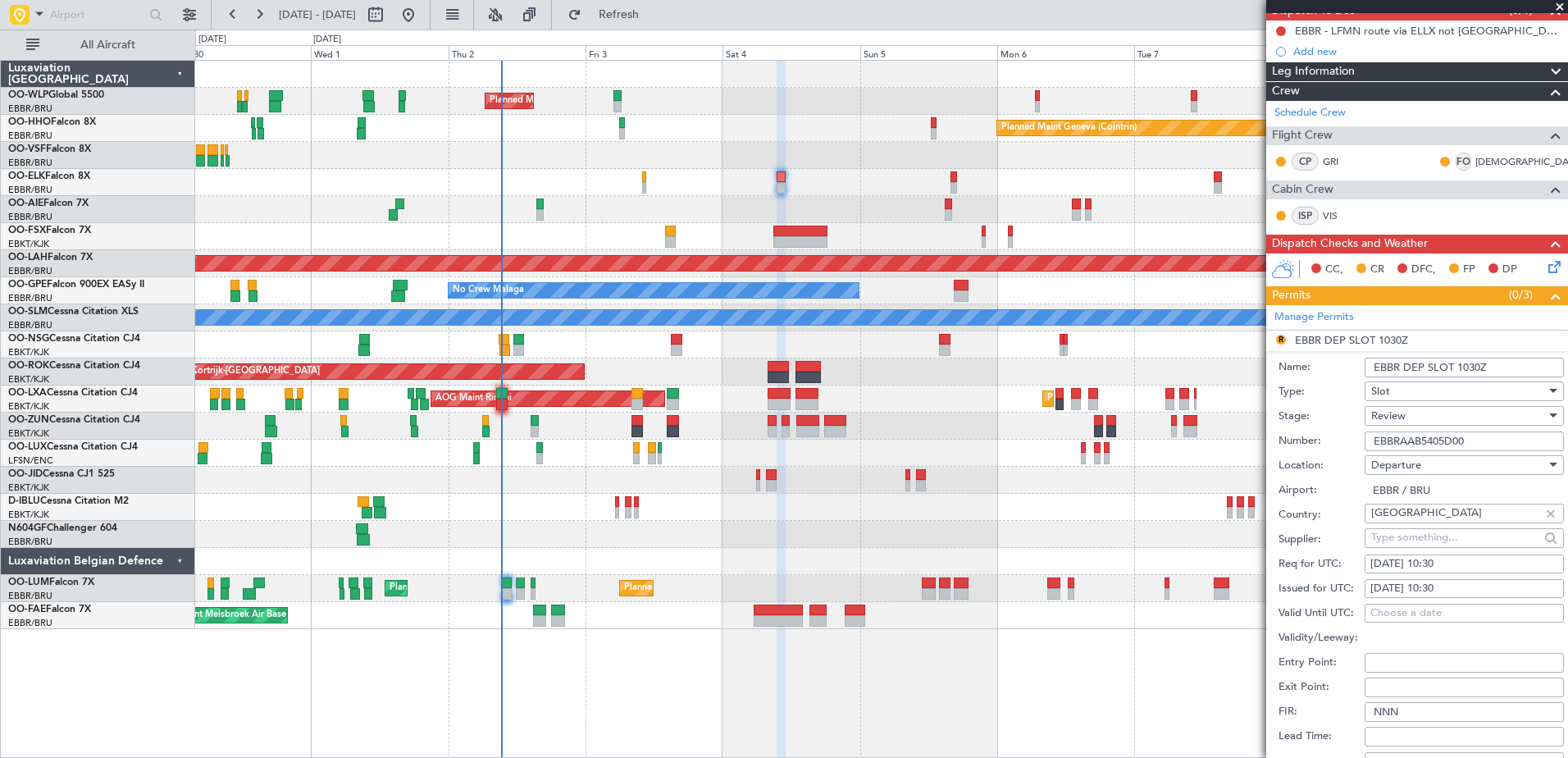
click at [1464, 563] on div "04/10/2025 10:30" at bounding box center [1464, 564] width 188 height 17
select select "10"
select select "2025"
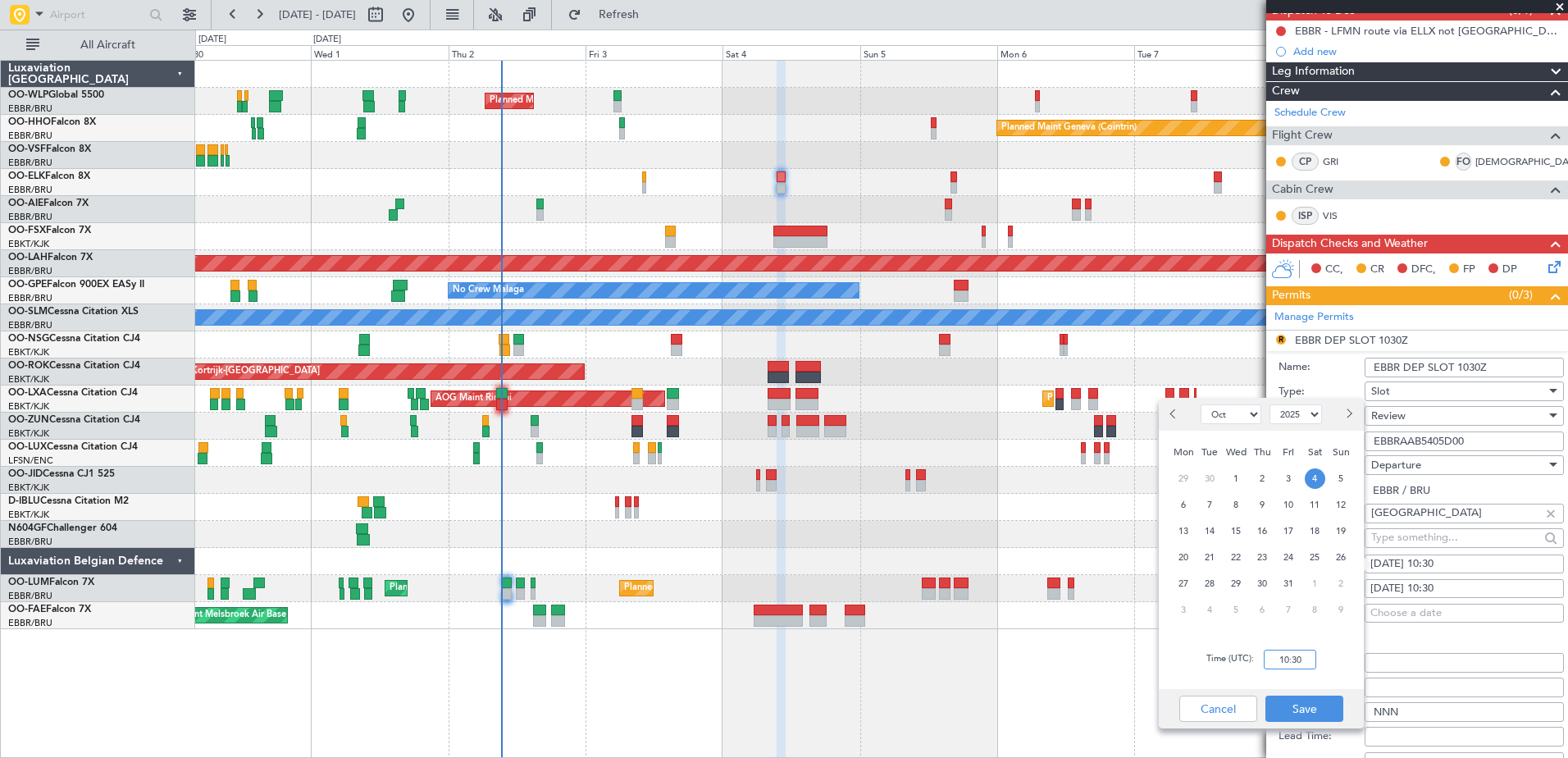
click at [1294, 665] on input "10:30" at bounding box center [1290, 659] width 52 height 20
type input "09:30"
click at [1320, 711] on button "Save" at bounding box center [1305, 709] width 78 height 27
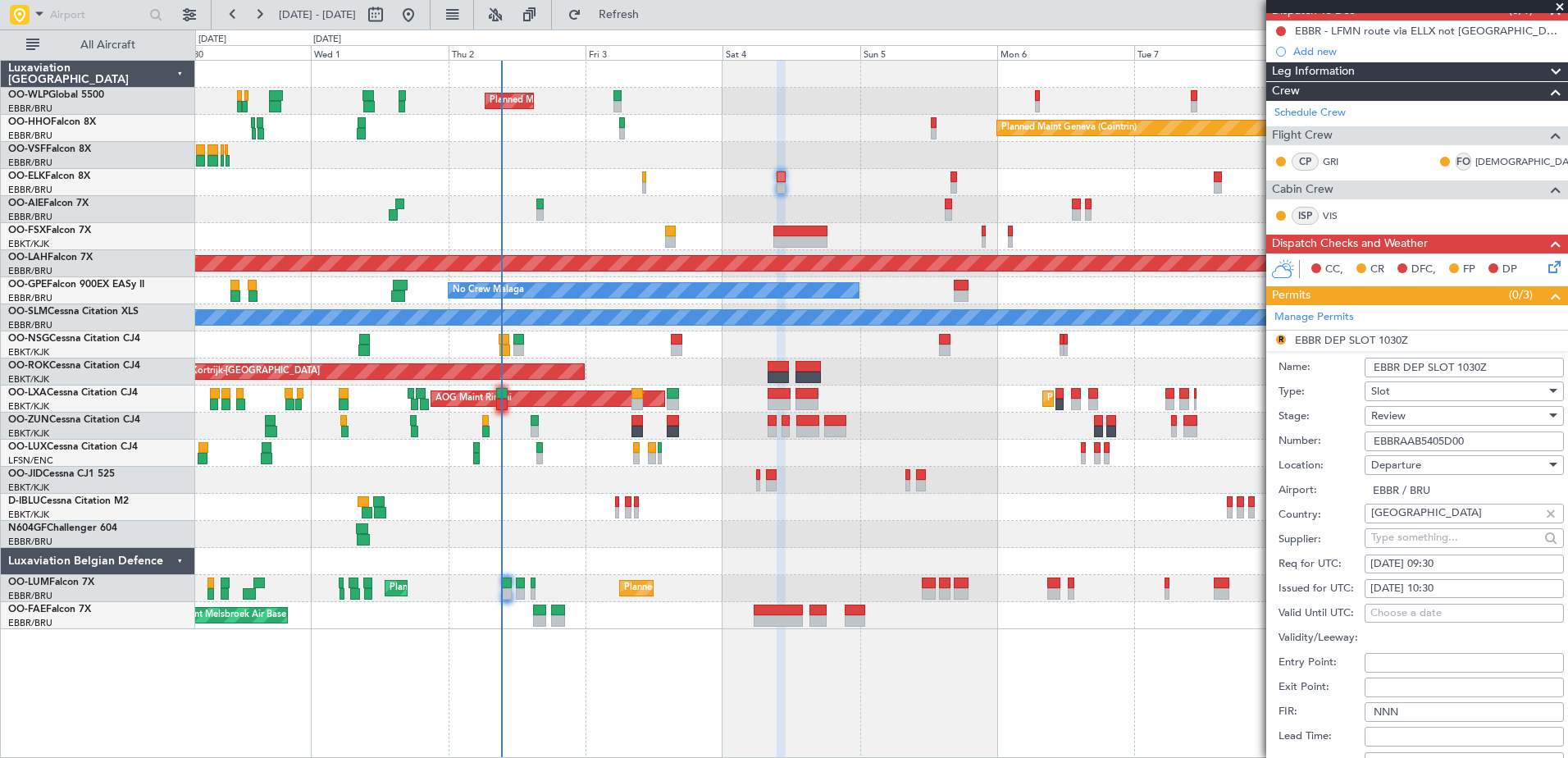
click at [1420, 582] on div "04/10/2025 10:30" at bounding box center [1464, 589] width 188 height 17
select select "10"
select select "2025"
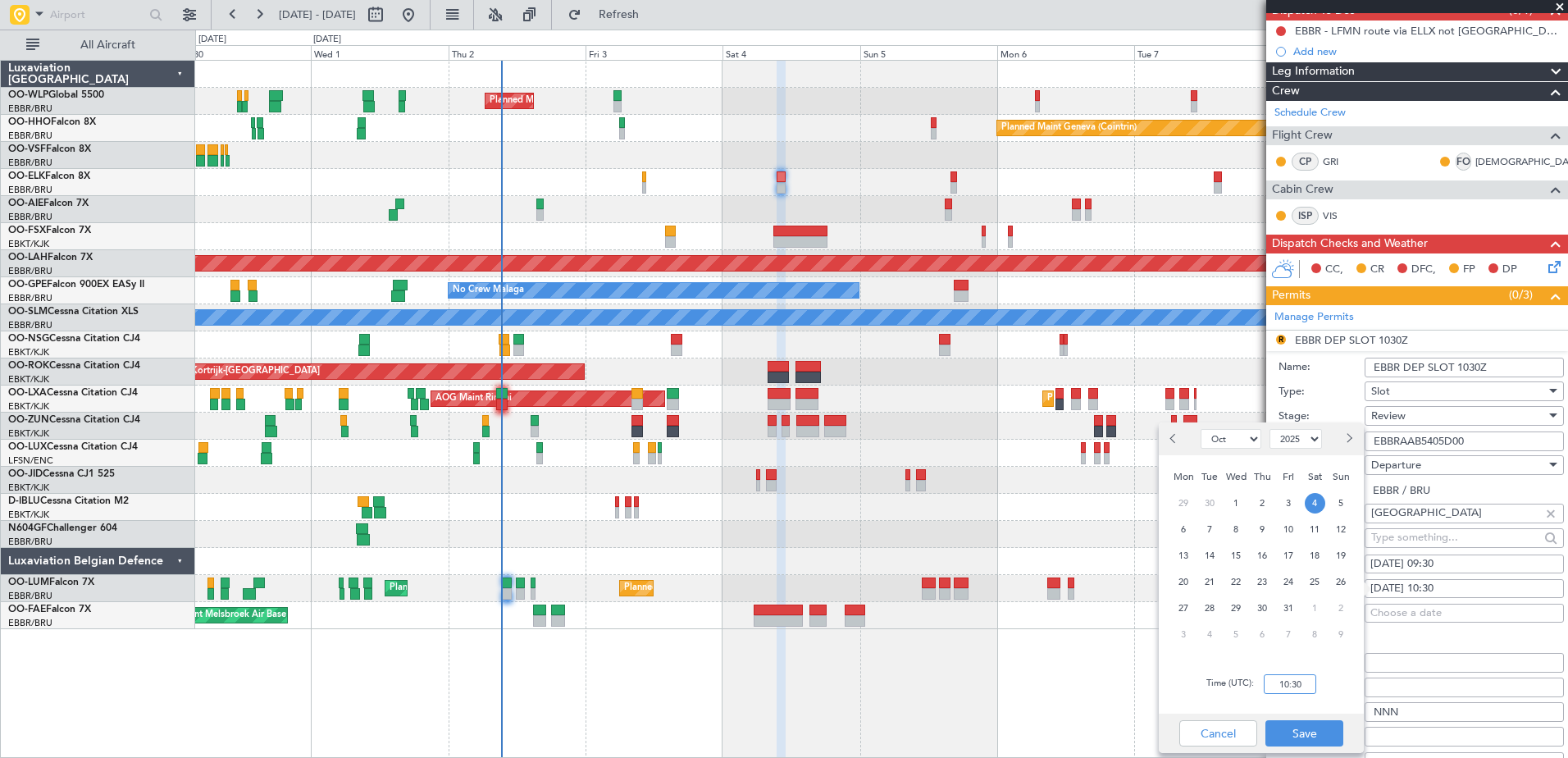
click at [1296, 687] on input "10:30" at bounding box center [1290, 684] width 52 height 20
type input "09:30"
click at [1310, 726] on button "Save" at bounding box center [1305, 733] width 78 height 27
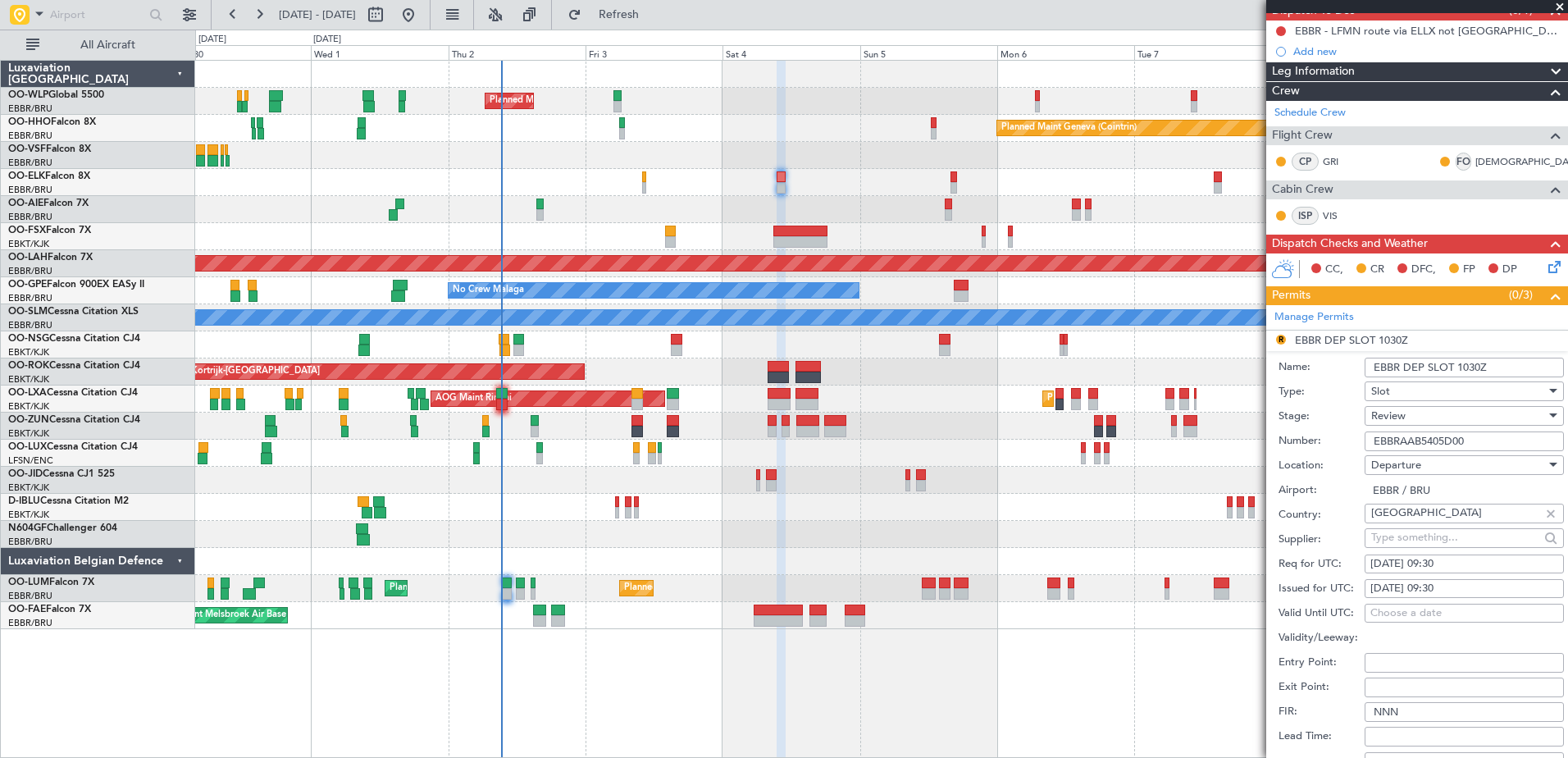
scroll to position [241, 0]
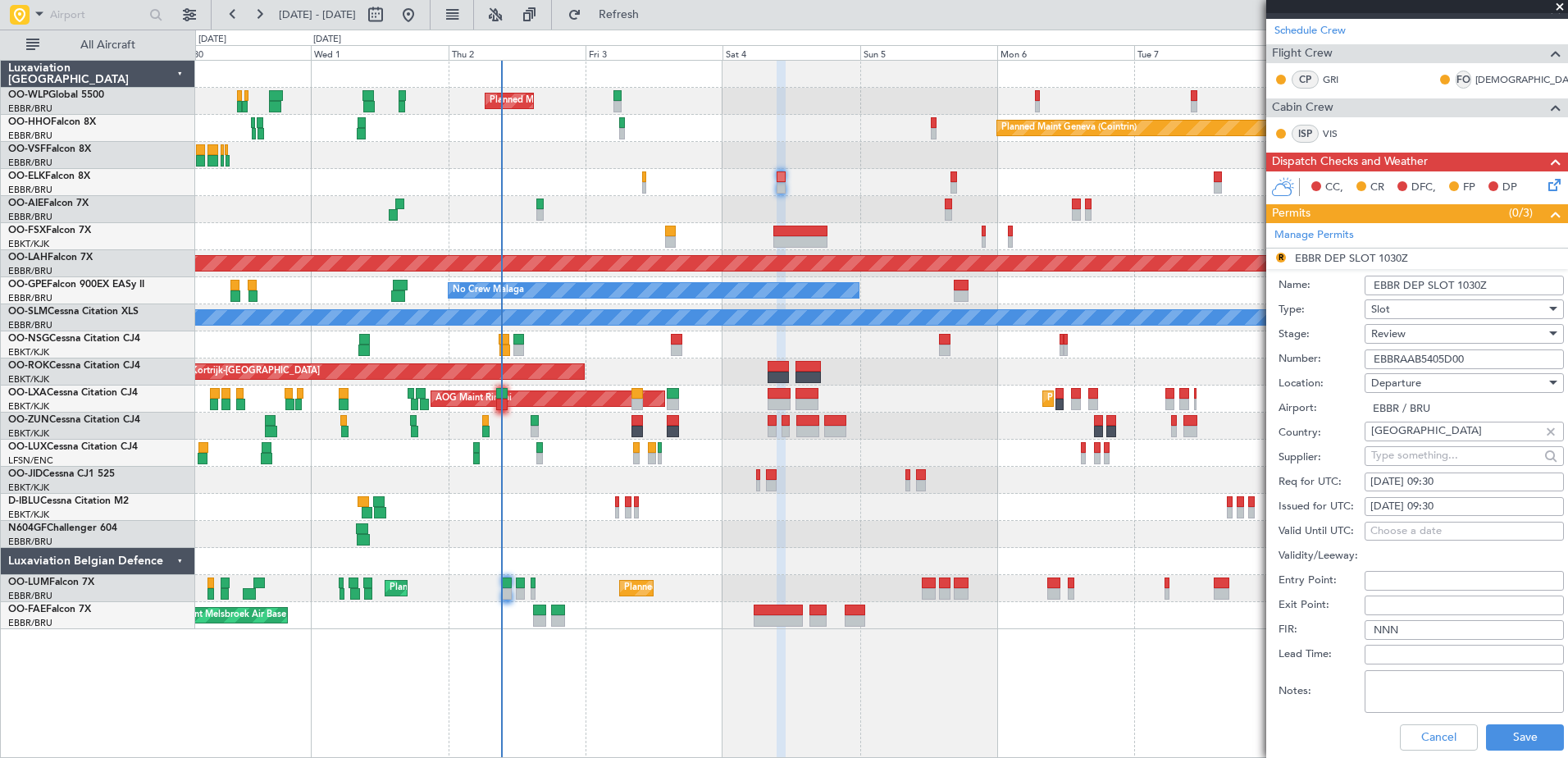
click at [1437, 332] on div "Review" at bounding box center [1458, 334] width 174 height 25
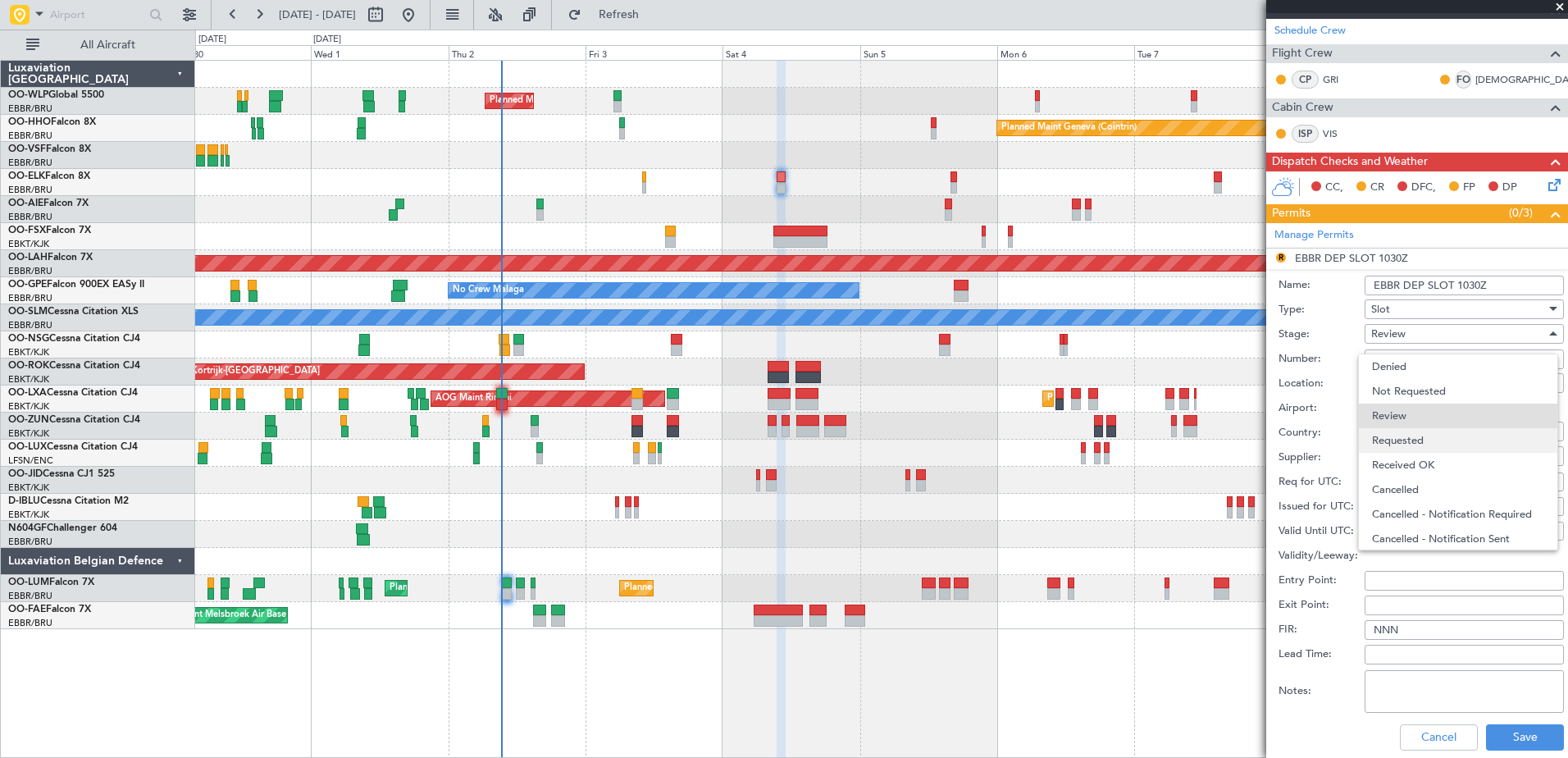
click at [1407, 442] on span "Requested" at bounding box center [1457, 441] width 172 height 25
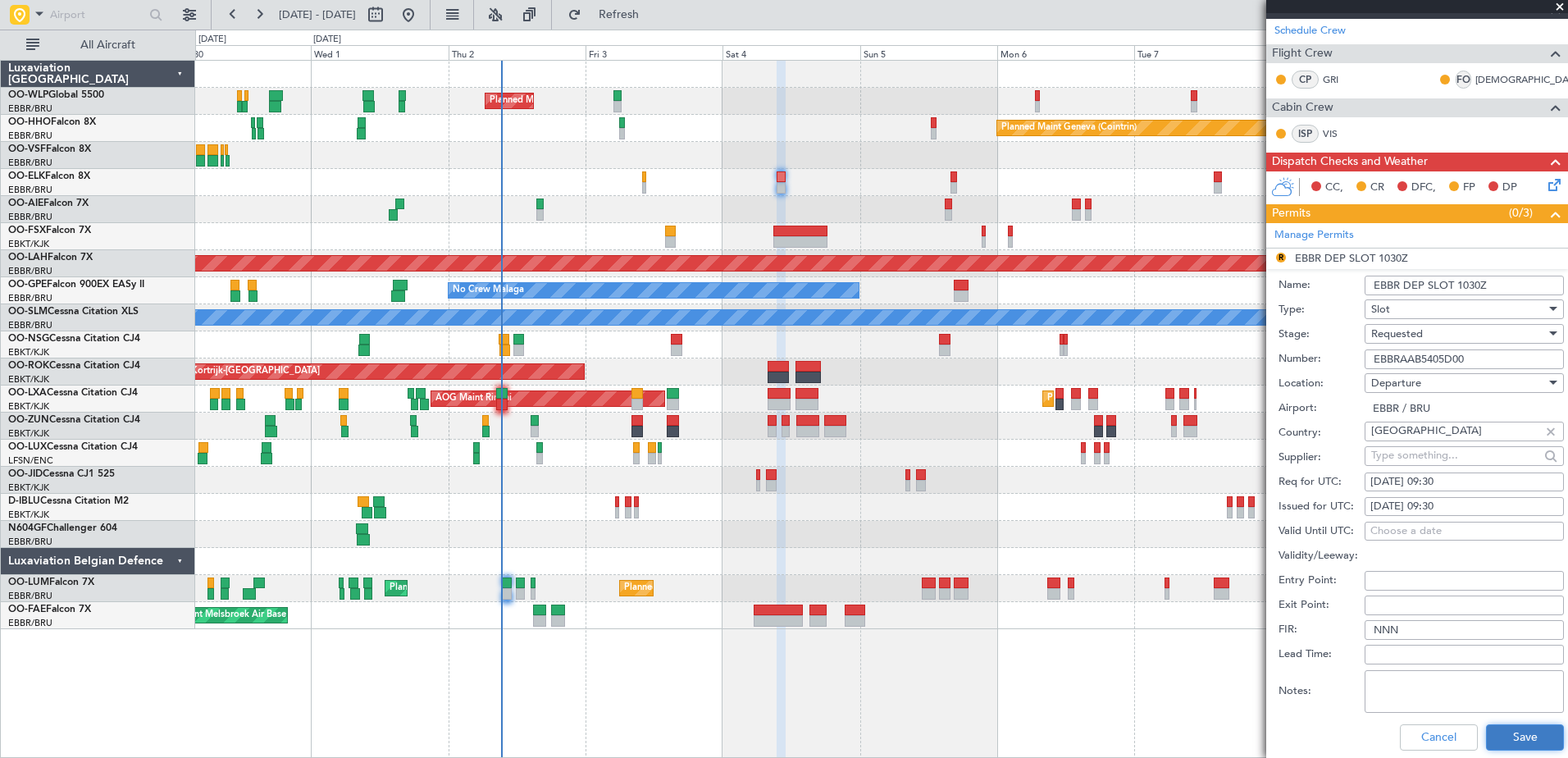
click at [1512, 735] on button "Save" at bounding box center [1525, 737] width 78 height 27
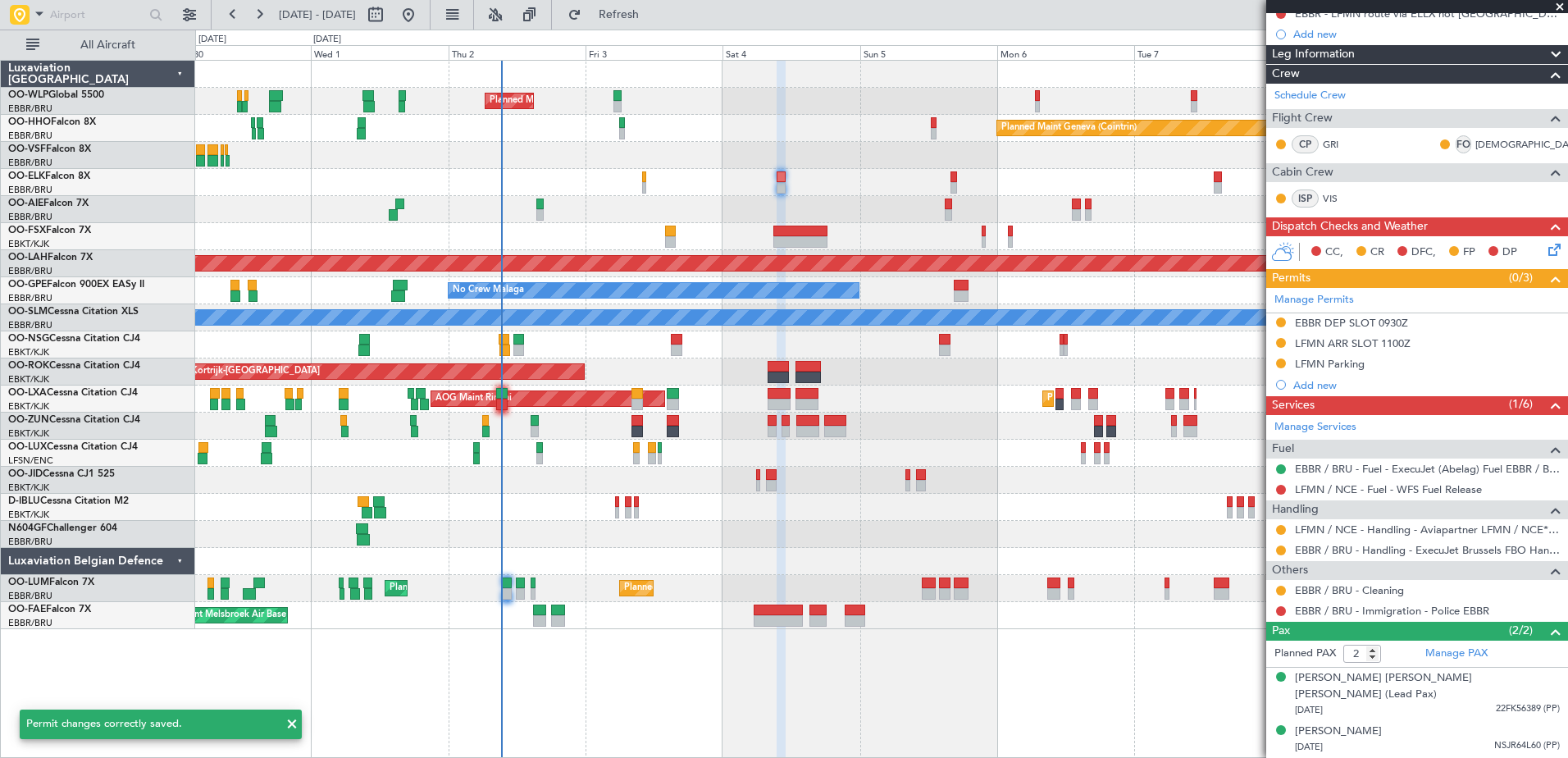
scroll to position [159, 0]
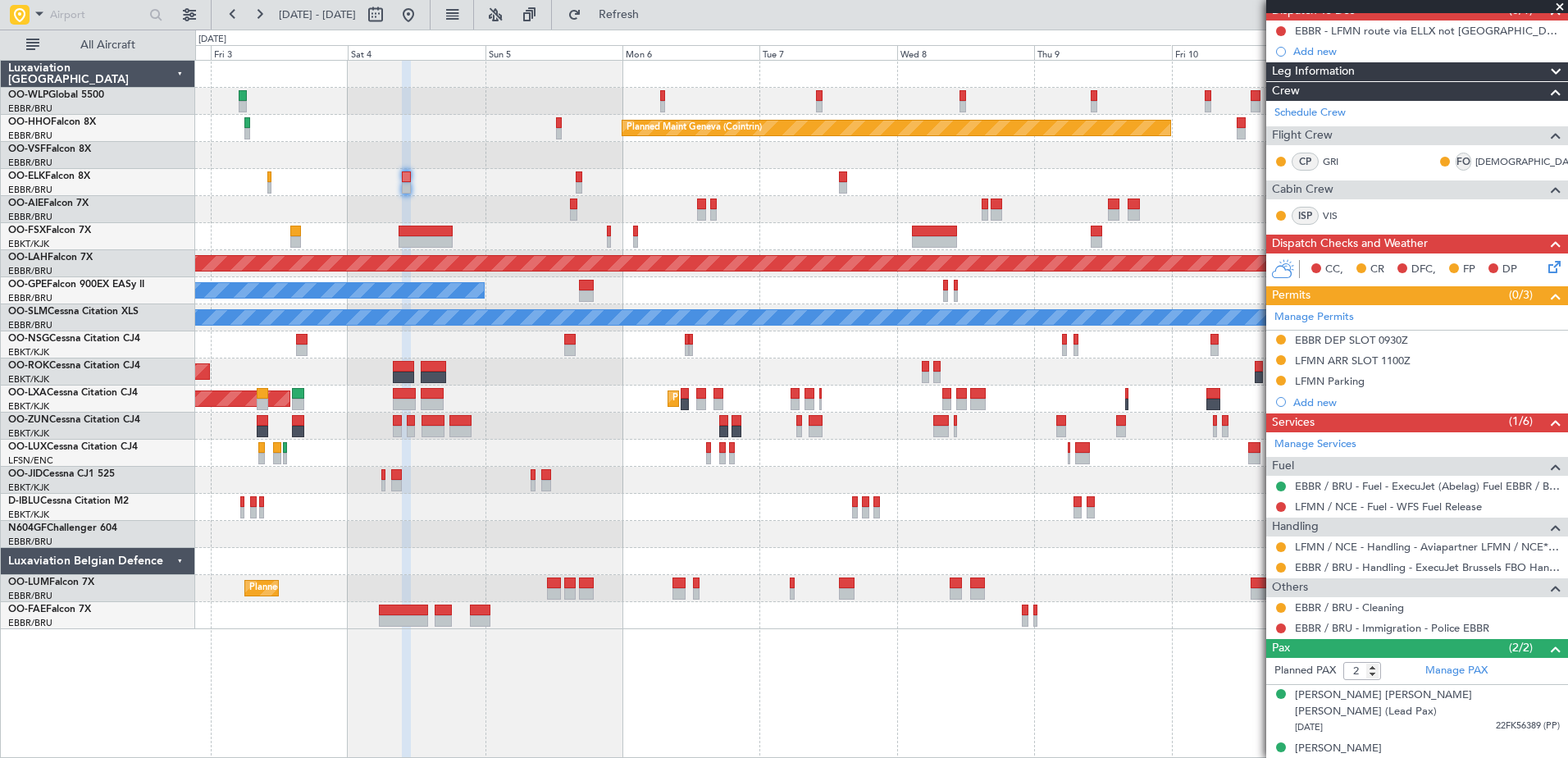
click at [799, 170] on div "Planned Maint Milan (Linate) Planned Maint Geneva (Cointrin) Planned Maint Alto…" at bounding box center [881, 345] width 1372 height 568
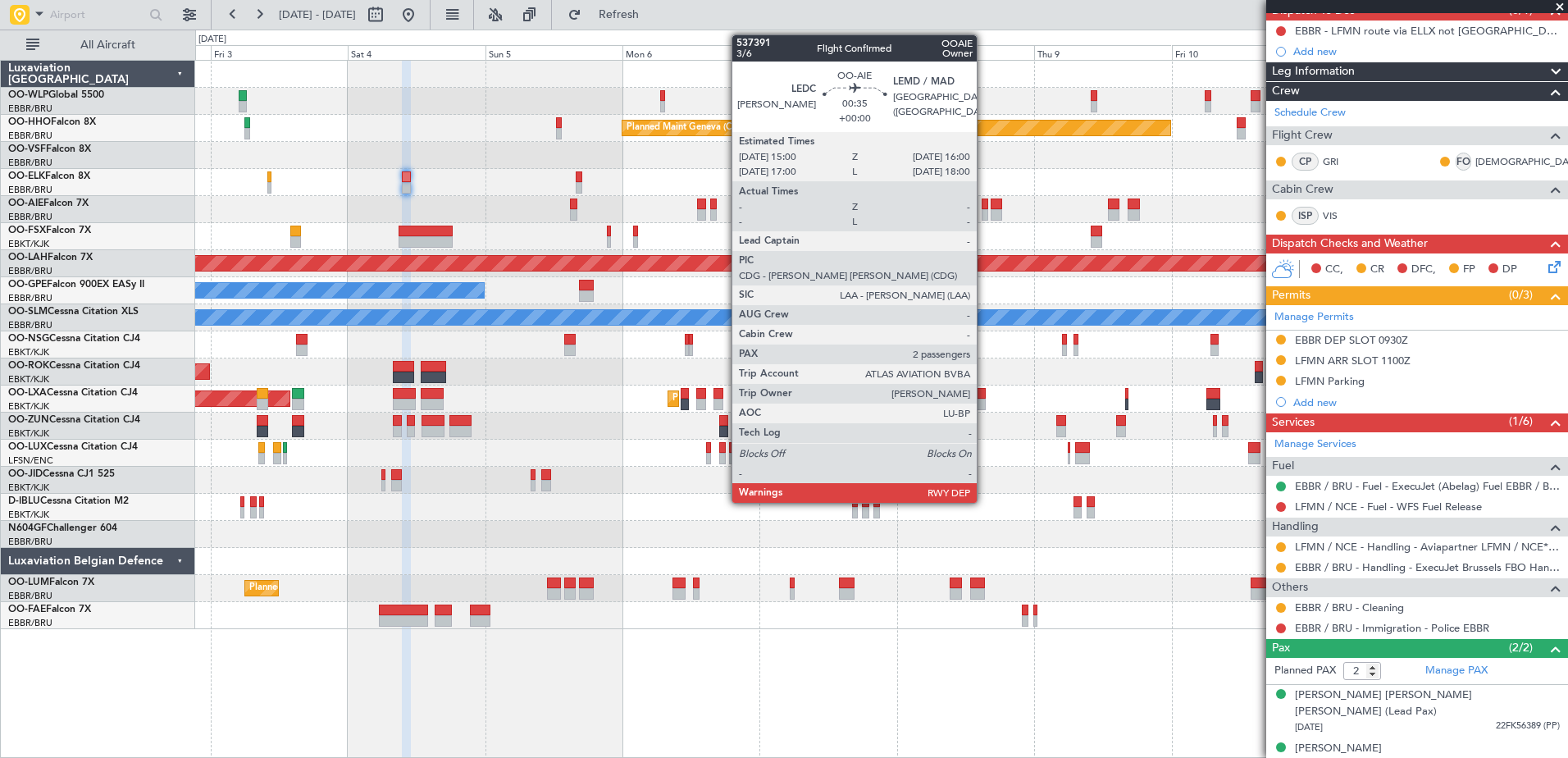
click at [984, 211] on div at bounding box center [984, 215] width 6 height 12
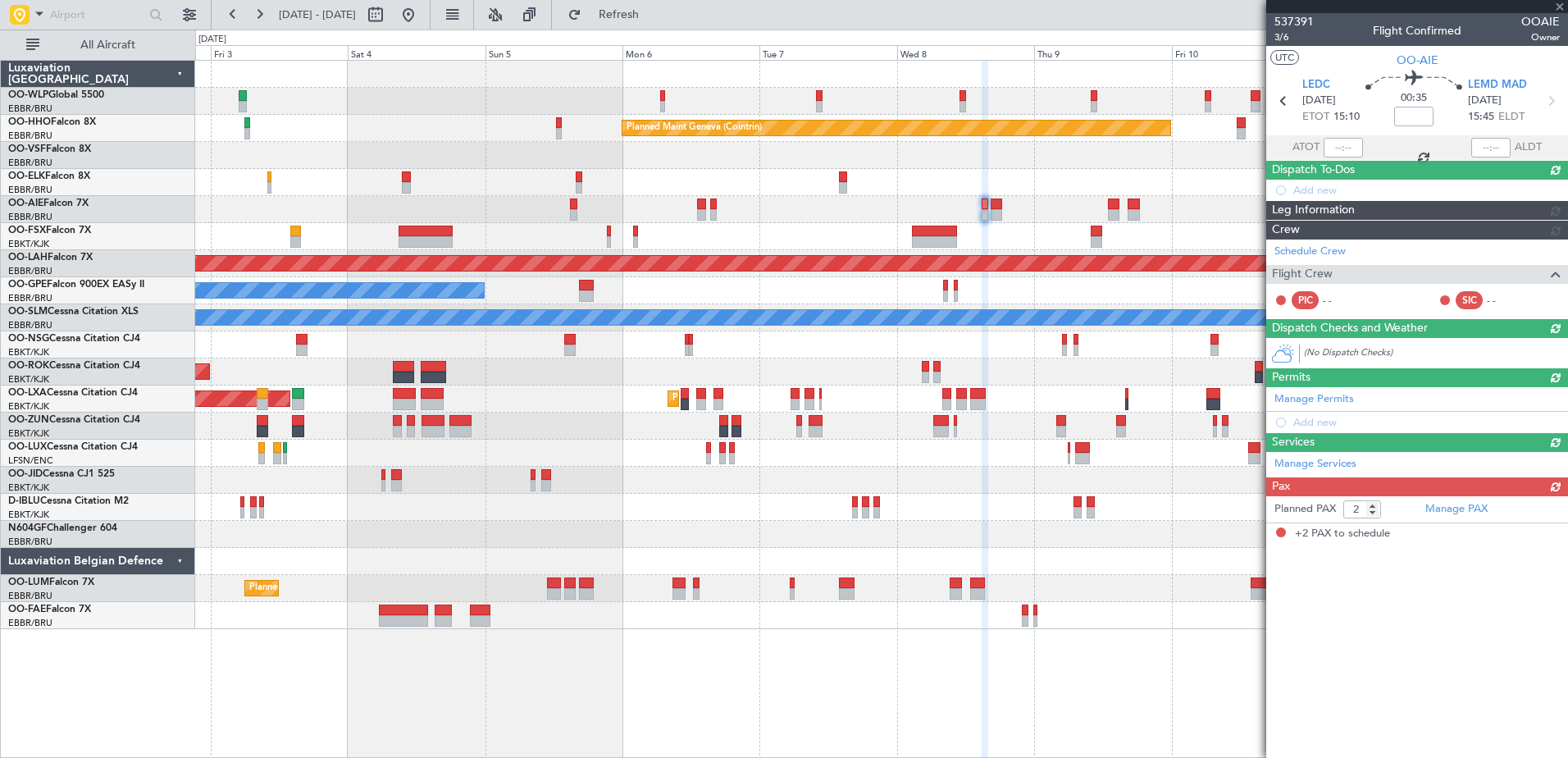
scroll to position [0, 0]
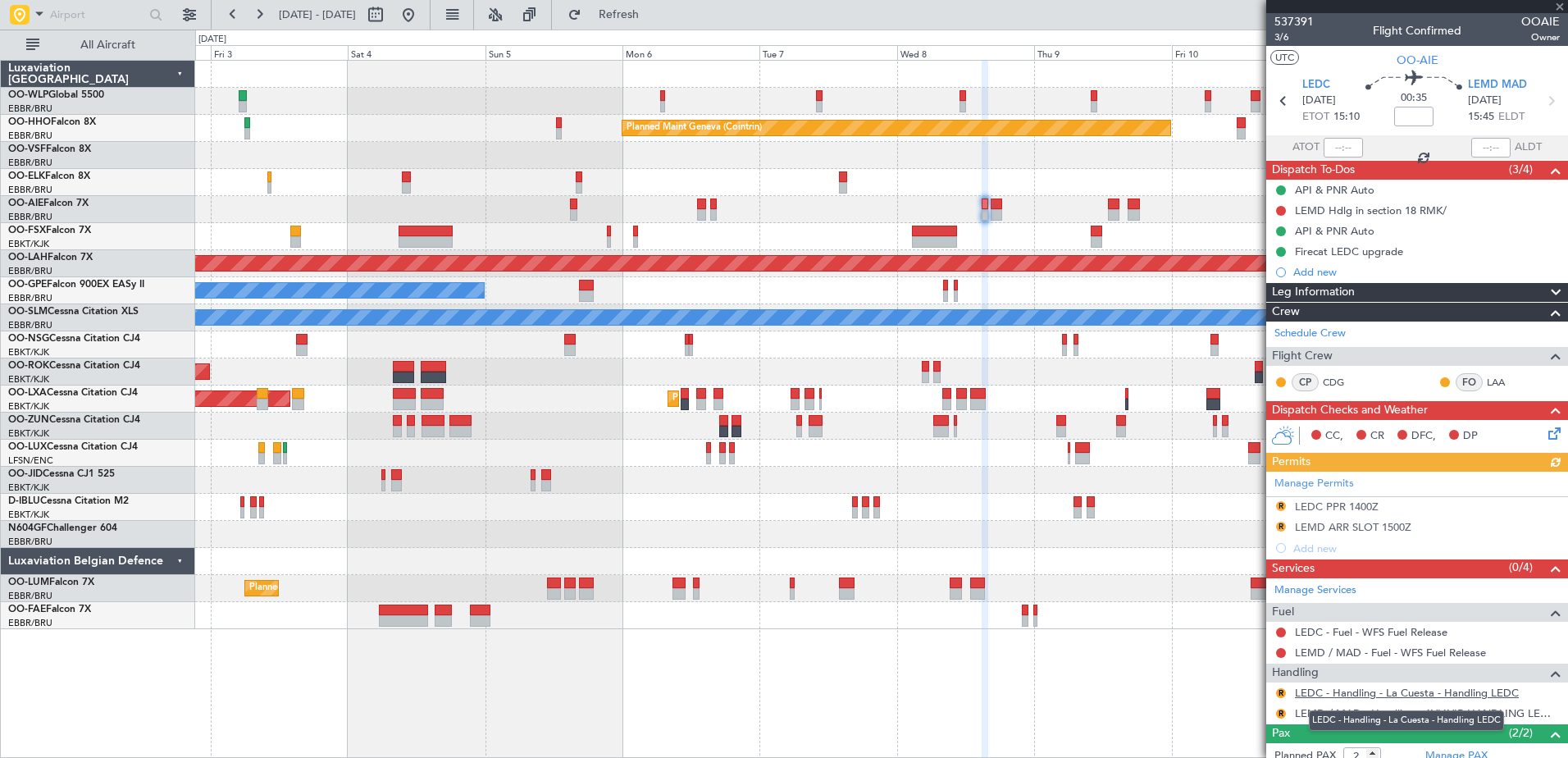
click at [1349, 690] on link "LEDC - Handling - La Cuesta - Handling LEDC" at bounding box center [1406, 692] width 224 height 14
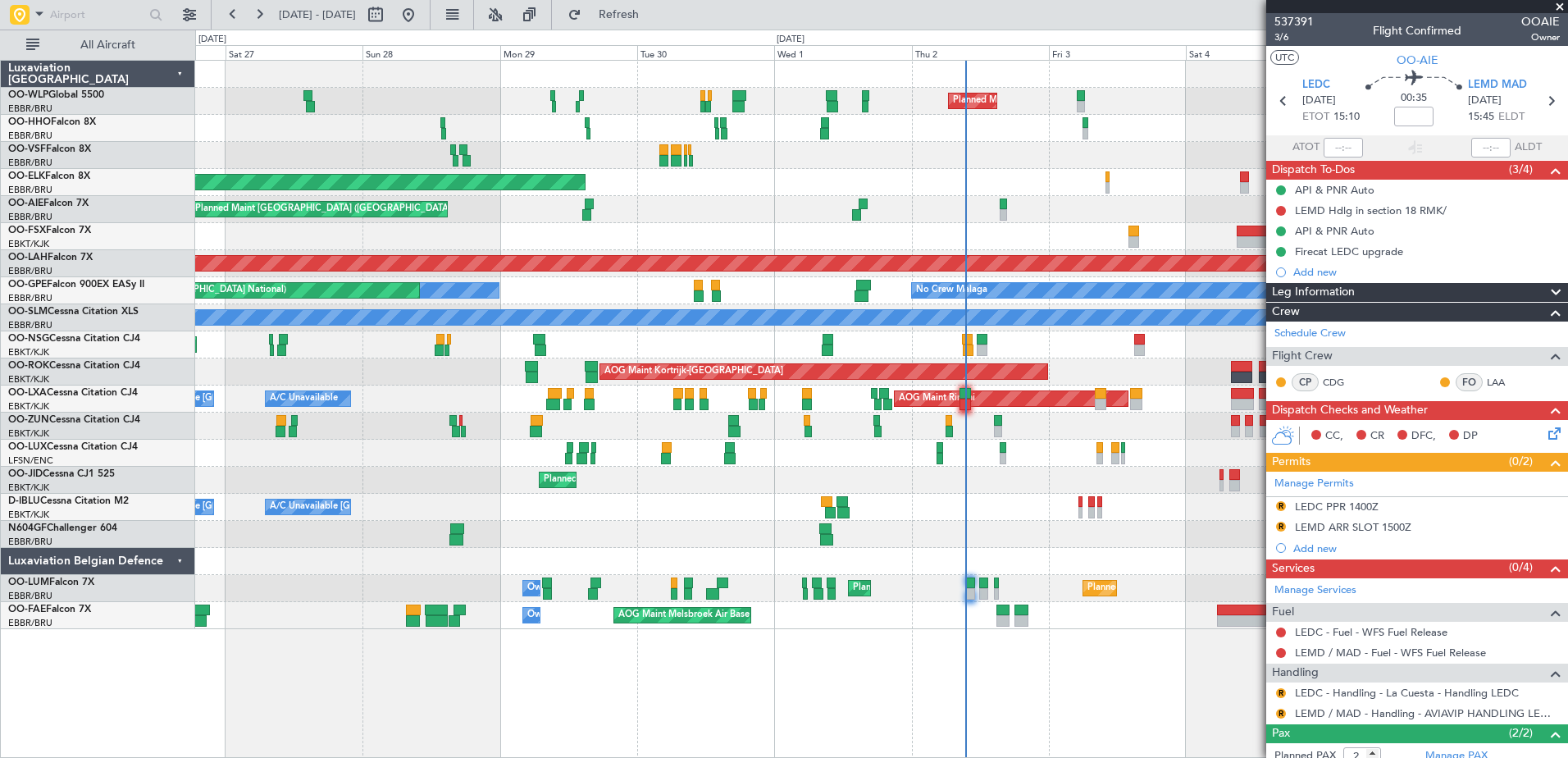
click at [1341, 527] on fb-app "[DATE] - [DATE] Refresh Quick Links All Aircraft Planned Maint Milan ([GEOGRAPH…" at bounding box center [784, 385] width 1568 height 746
click at [1282, 688] on button "R" at bounding box center [1280, 693] width 10 height 10
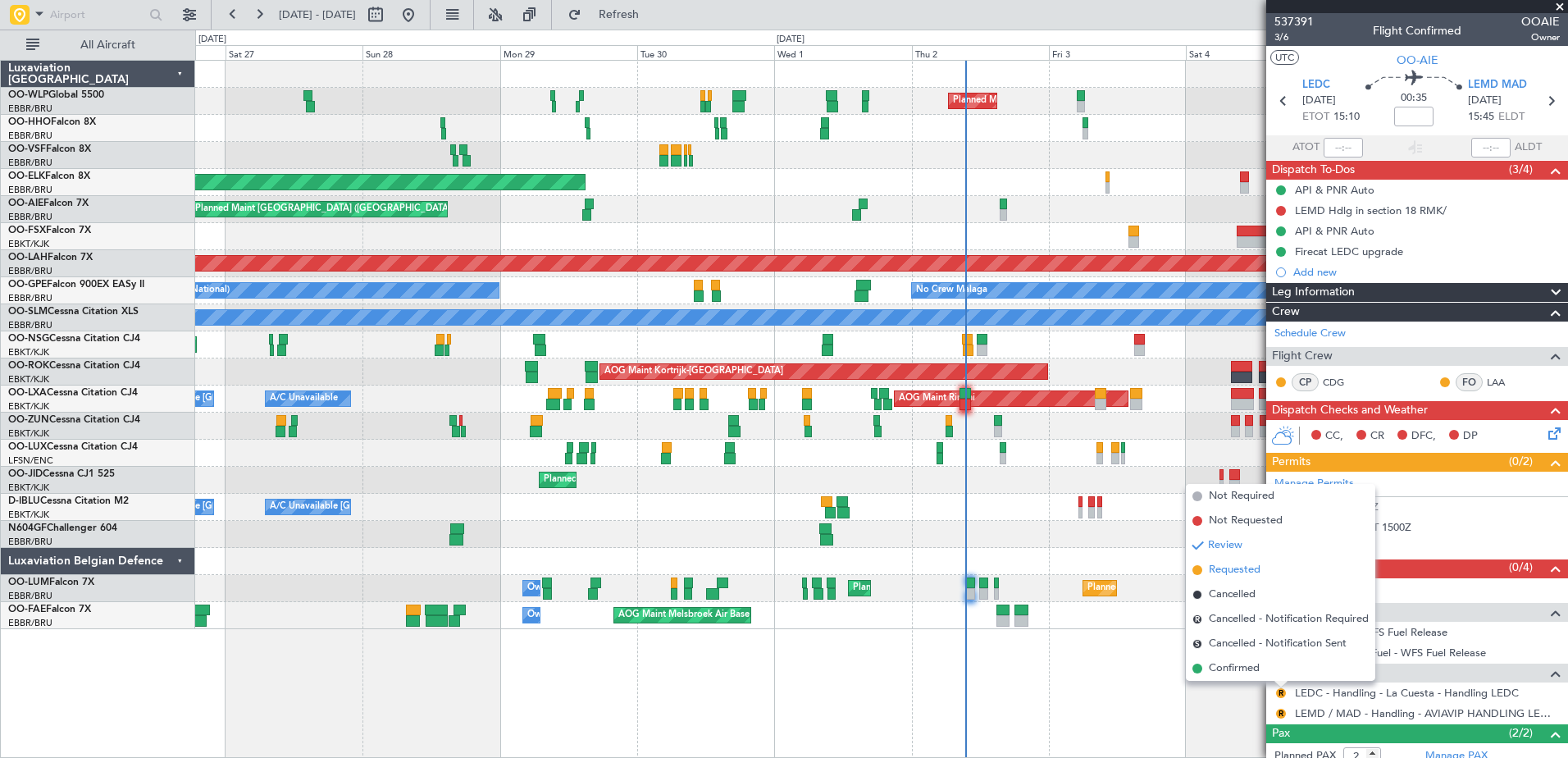
click at [1231, 571] on span "Requested" at bounding box center [1234, 570] width 52 height 17
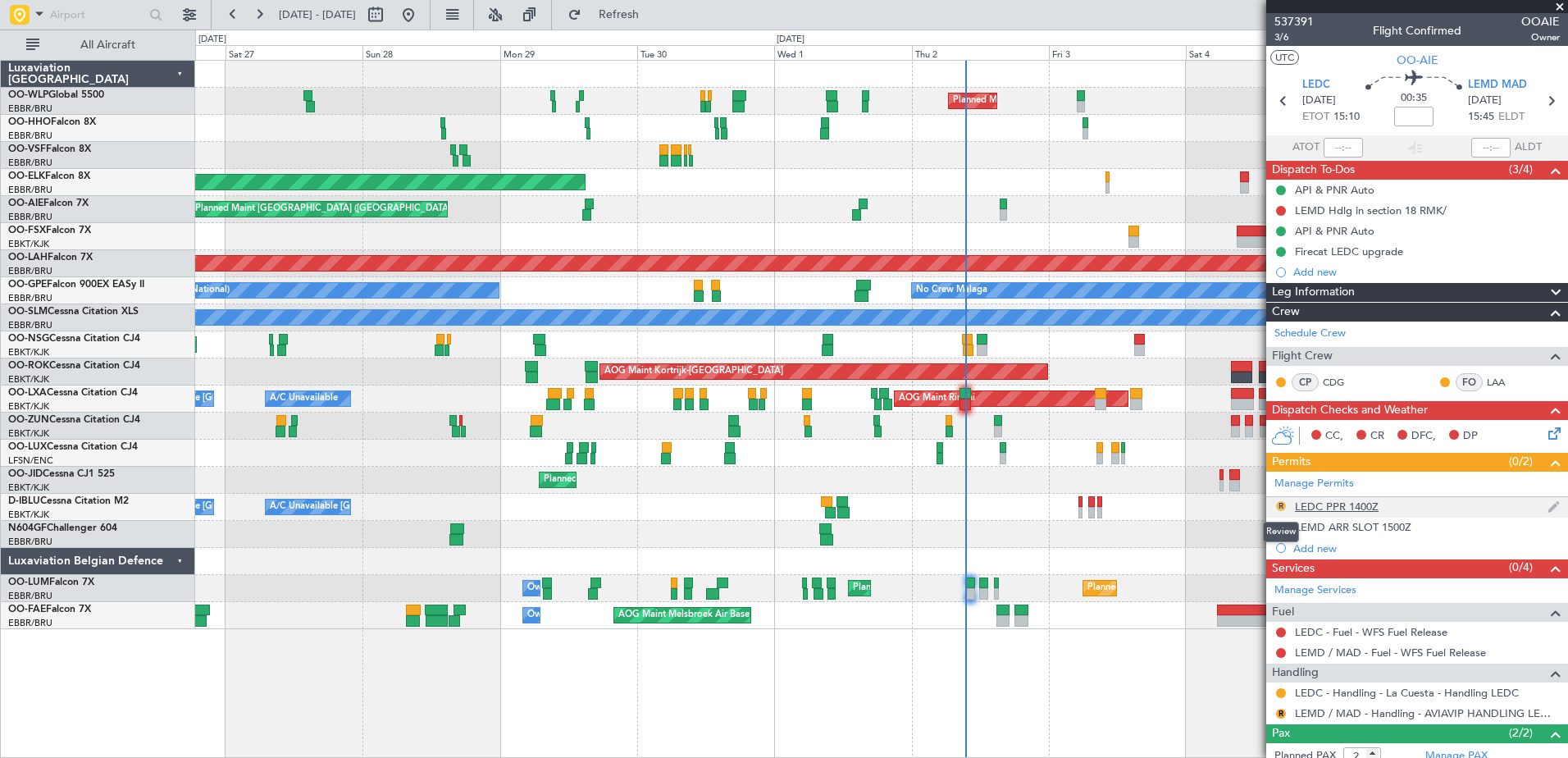
click at [1279, 506] on button "R" at bounding box center [1280, 506] width 10 height 10
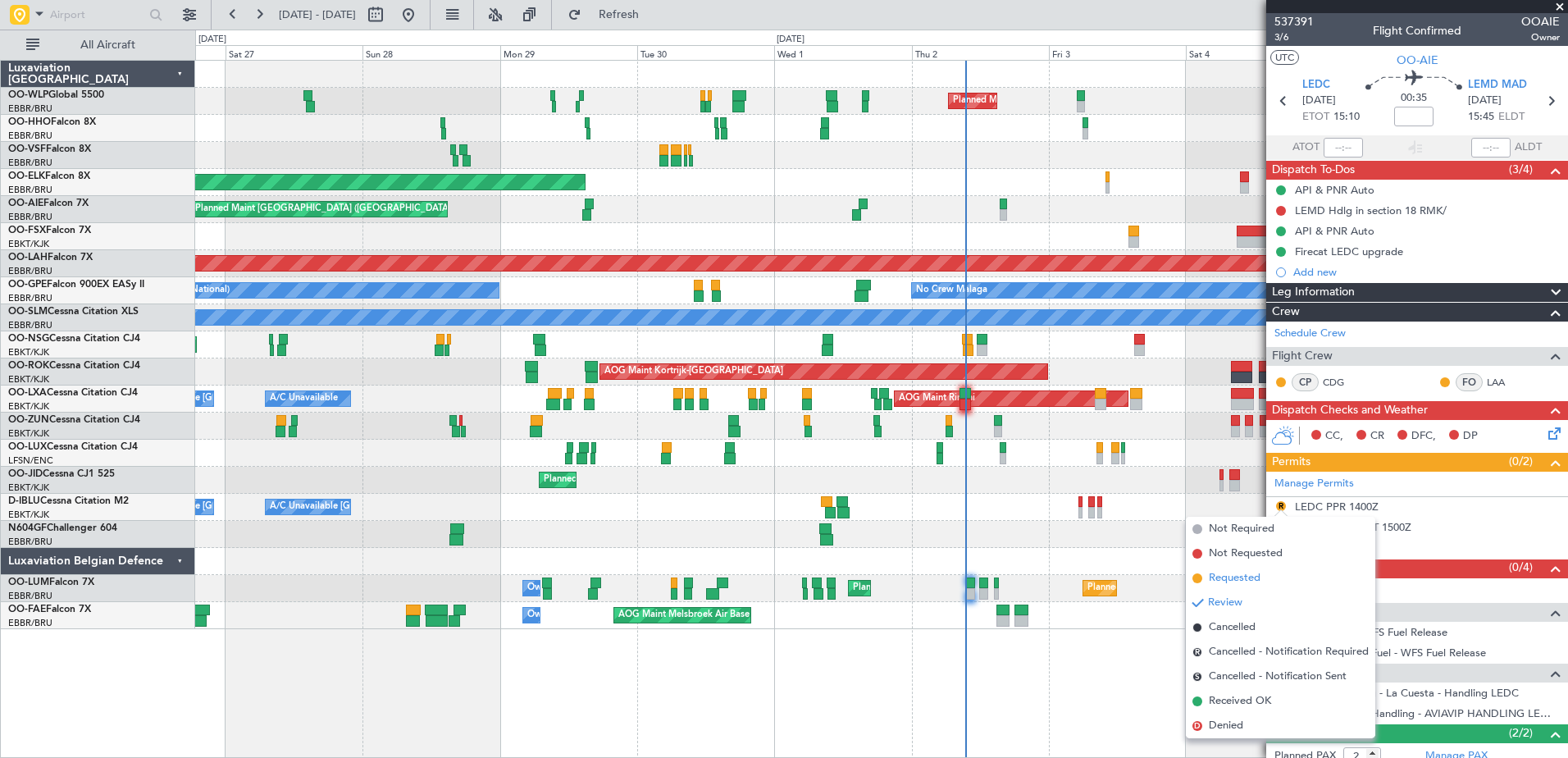
click at [1236, 578] on span "Requested" at bounding box center [1234, 578] width 52 height 17
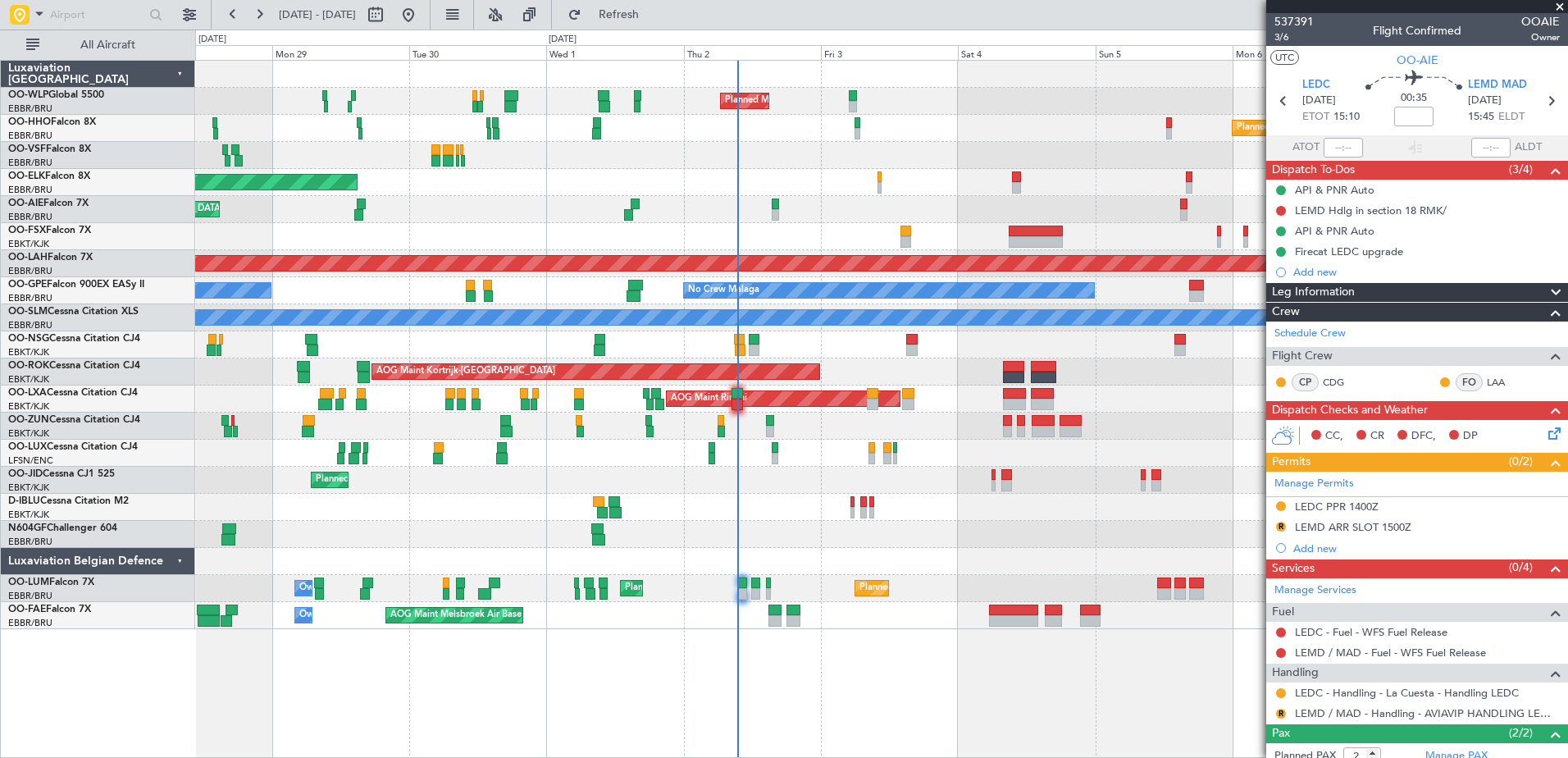
click at [939, 528] on div "Planned Maint Milan (Linate) Planned Maint Geneva ([GEOGRAPHIC_DATA]) Planned M…" at bounding box center [881, 345] width 1372 height 568
click at [1344, 504] on div "LEDC PPR 1400Z" at bounding box center [1336, 506] width 84 height 14
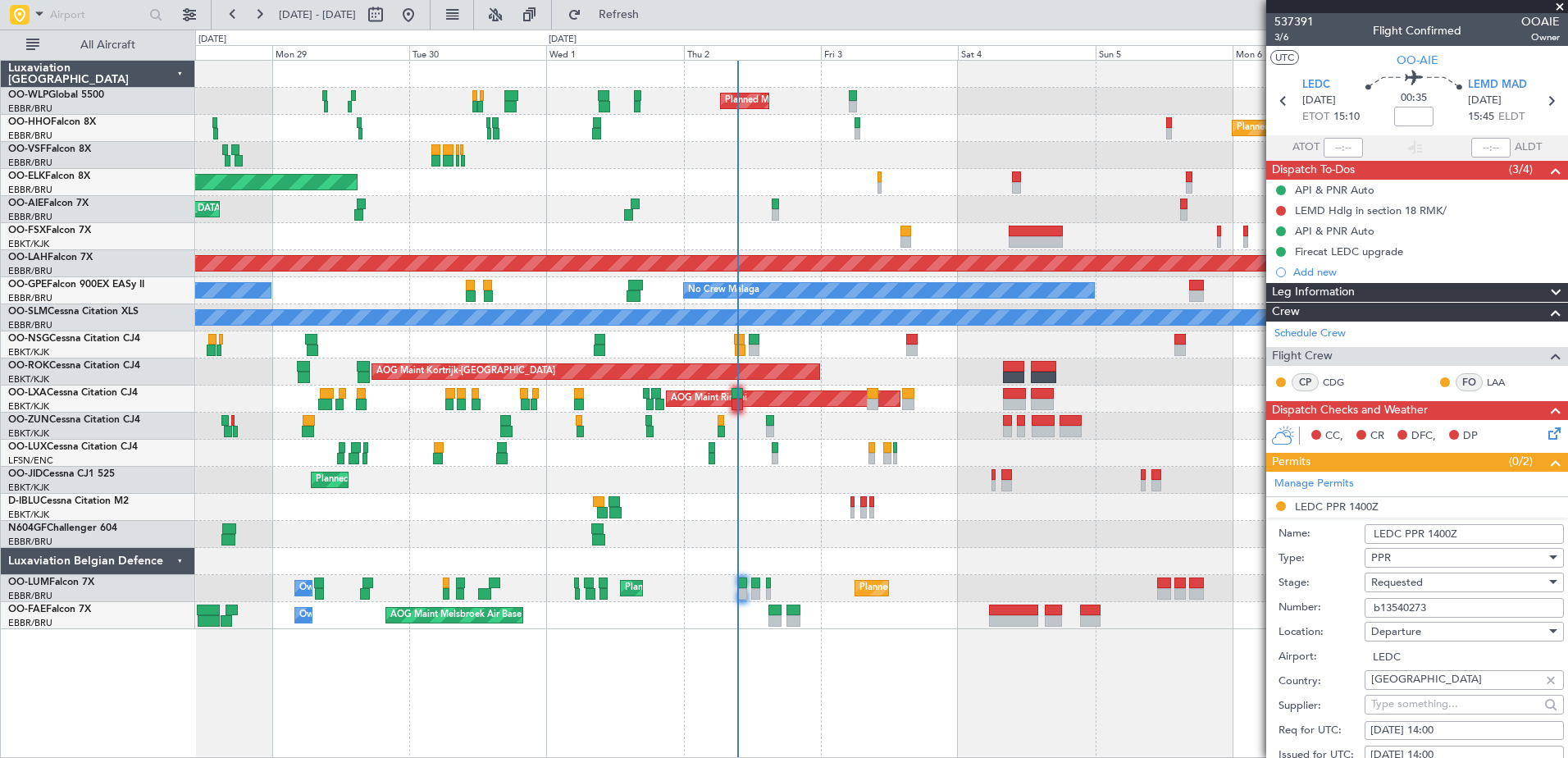
click at [1449, 732] on div "[DATE] 14:00" at bounding box center [1464, 731] width 188 height 17
select select "10"
select select "2025"
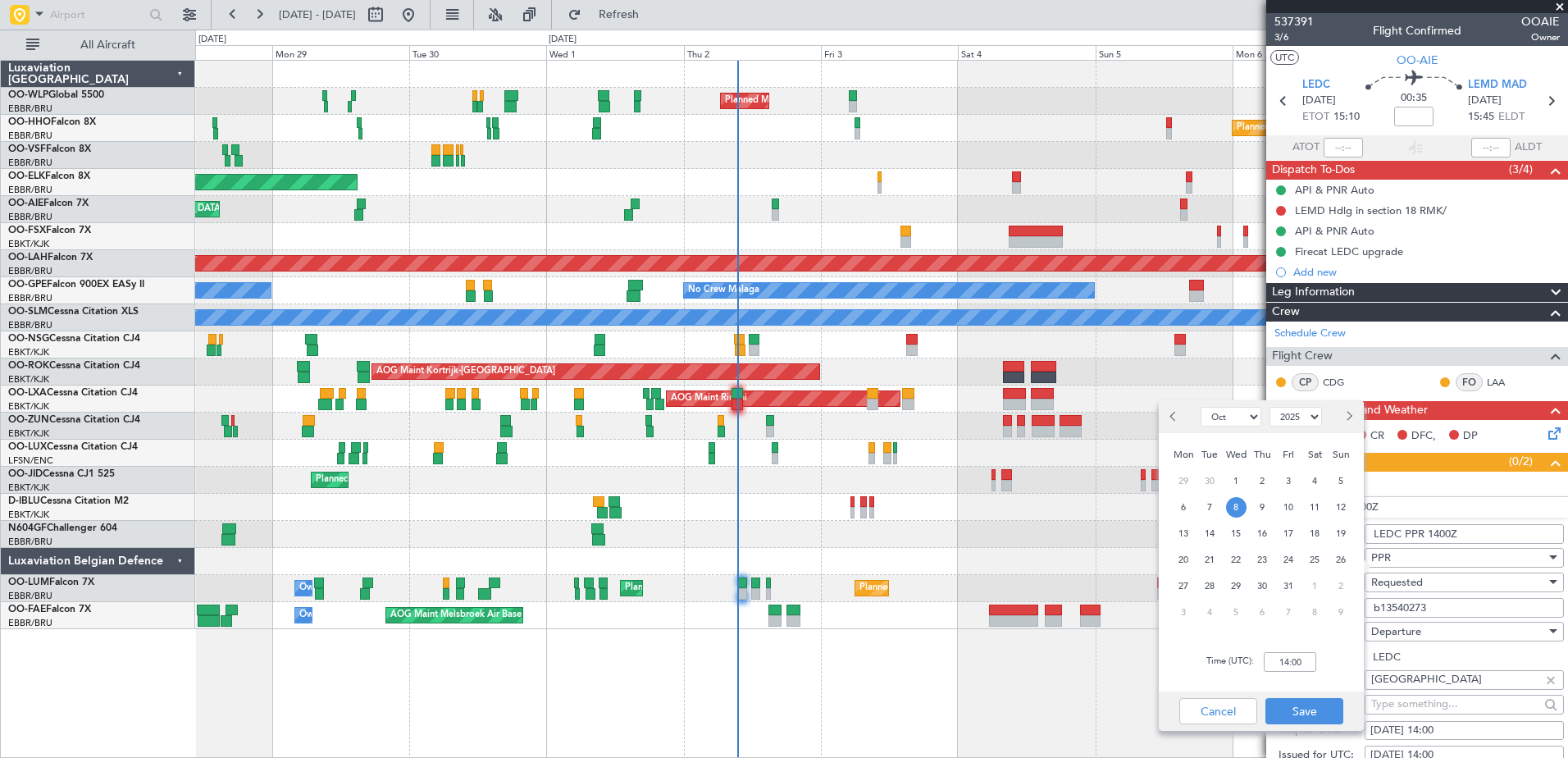
scroll to position [164, 0]
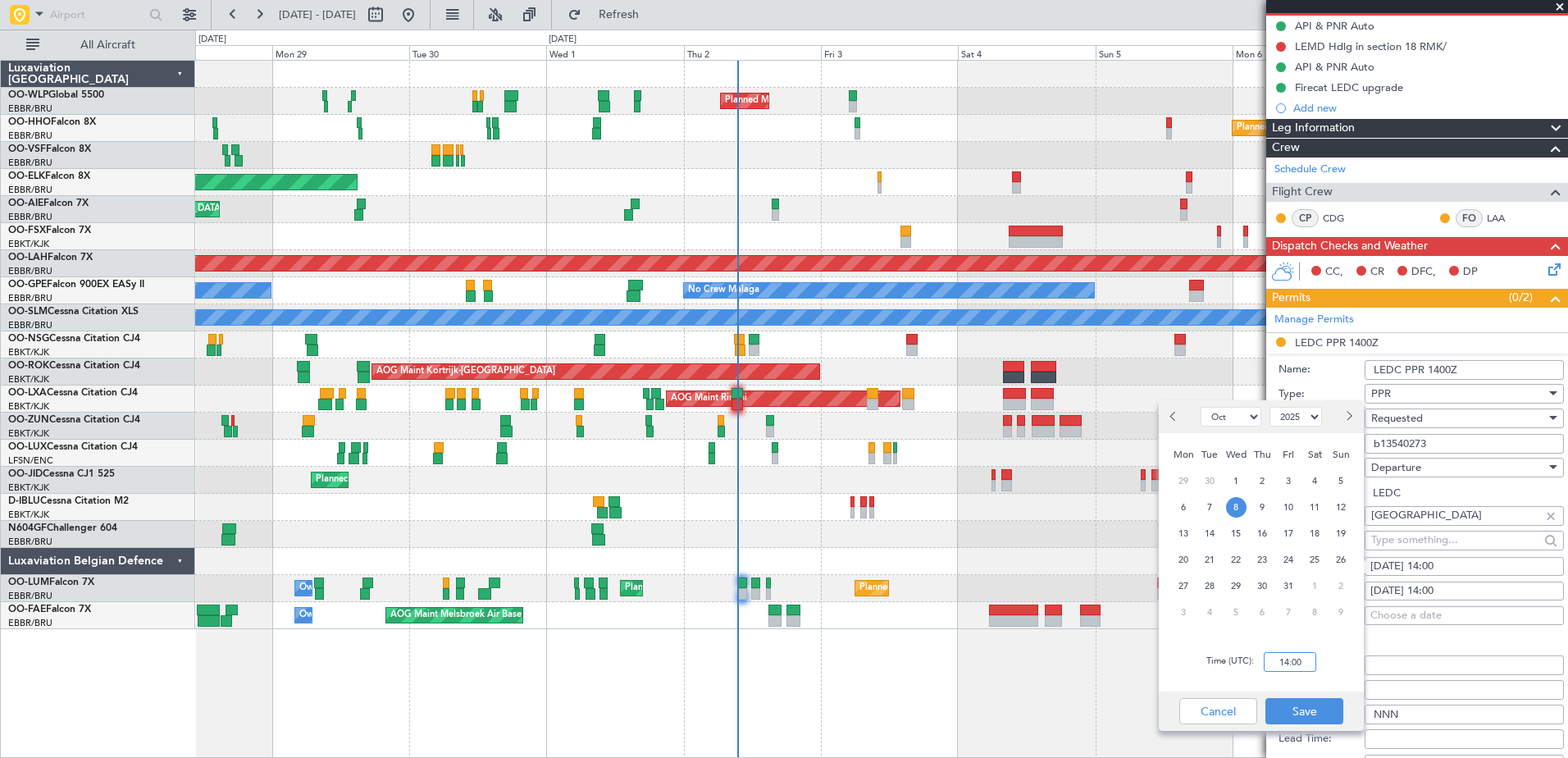
click at [1299, 667] on input "14:00" at bounding box center [1290, 662] width 52 height 20
type input "15:00"
click at [1309, 711] on button "Save" at bounding box center [1305, 711] width 78 height 27
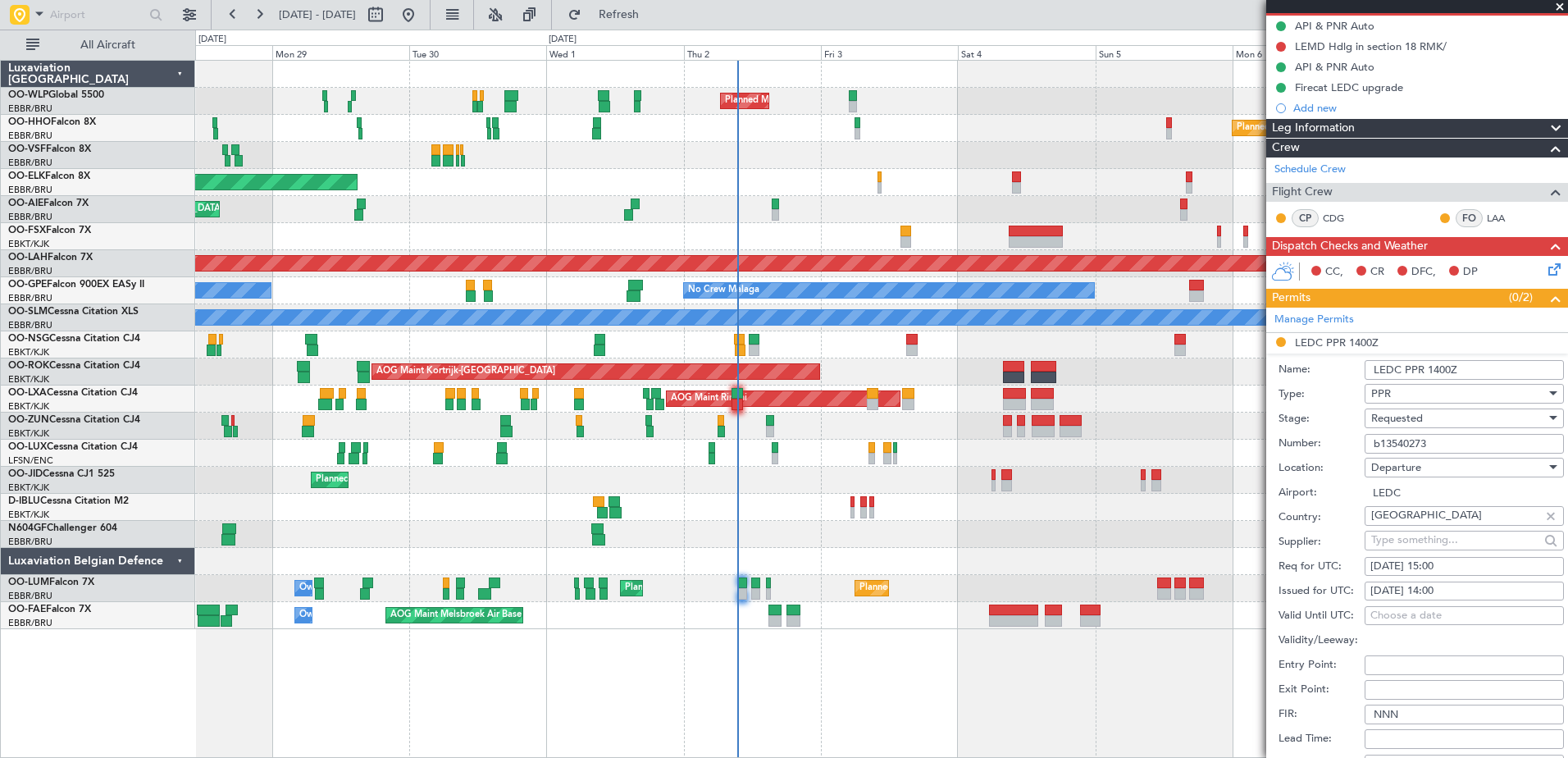
click at [1452, 593] on div "[DATE] 14:00" at bounding box center [1464, 592] width 188 height 17
select select "10"
select select "2025"
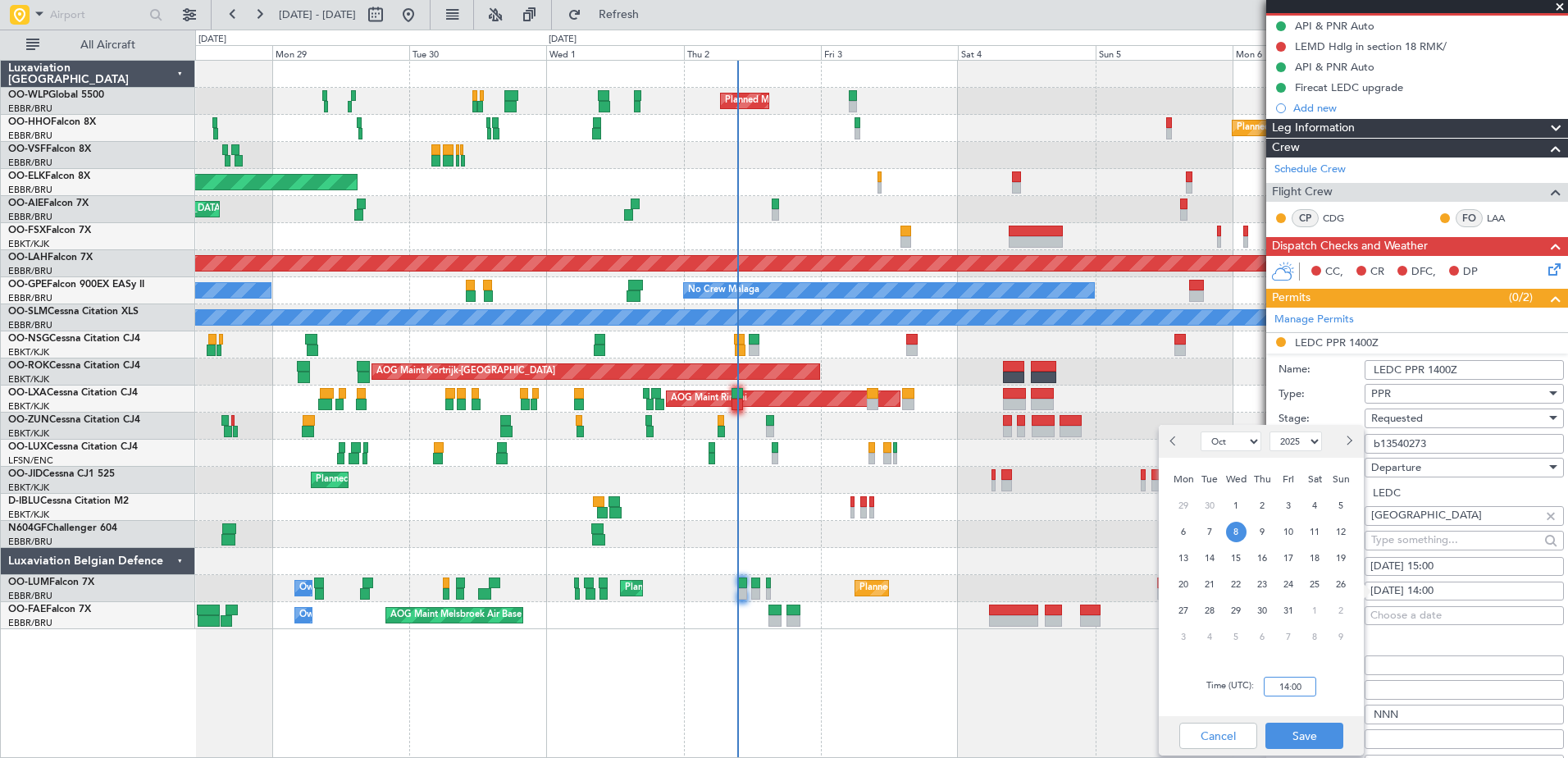
click at [1290, 686] on input "14:00" at bounding box center [1290, 687] width 52 height 20
type input "15:00"
click at [1303, 736] on button "Save" at bounding box center [1305, 736] width 78 height 27
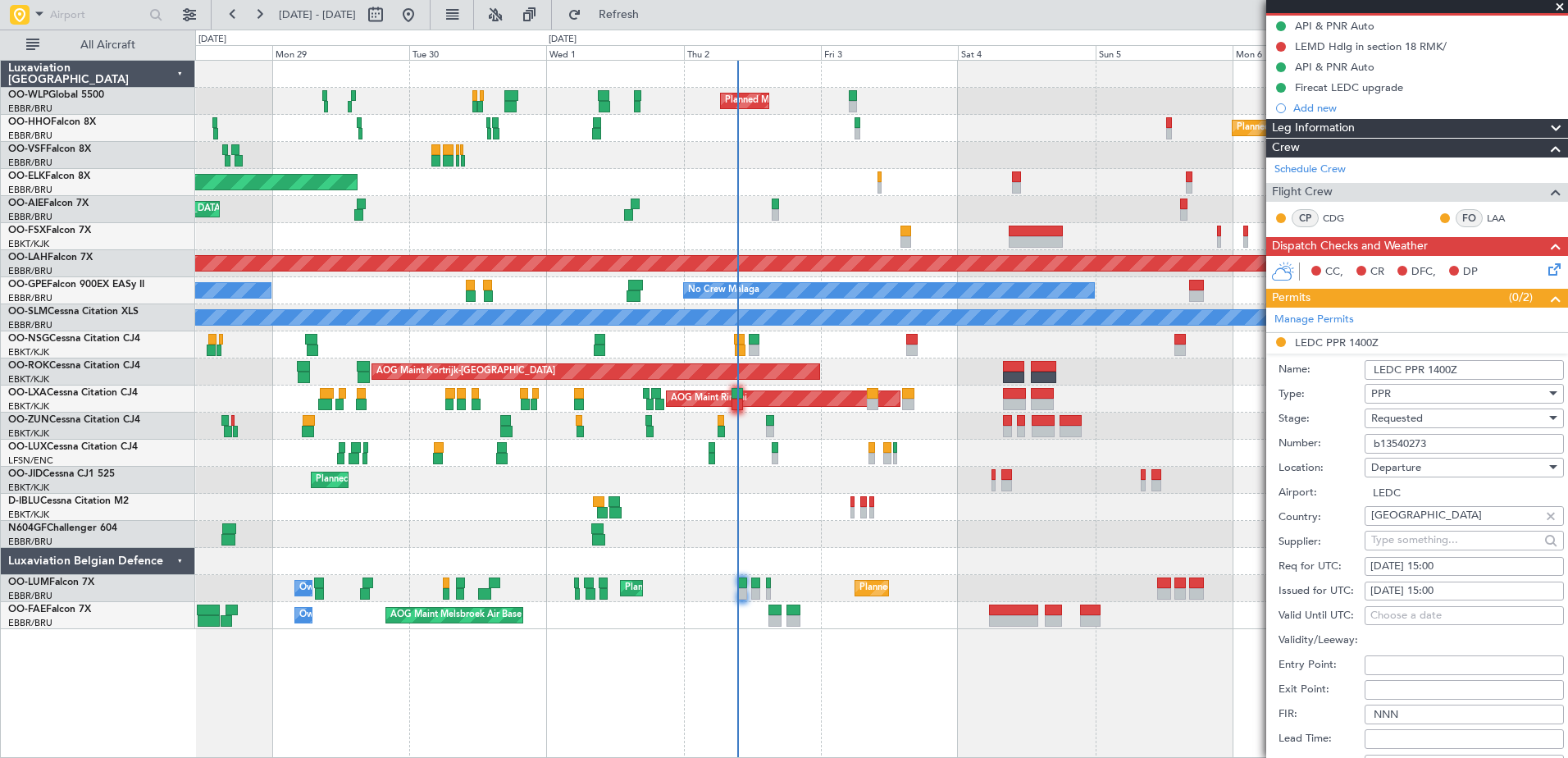
scroll to position [328, 0]
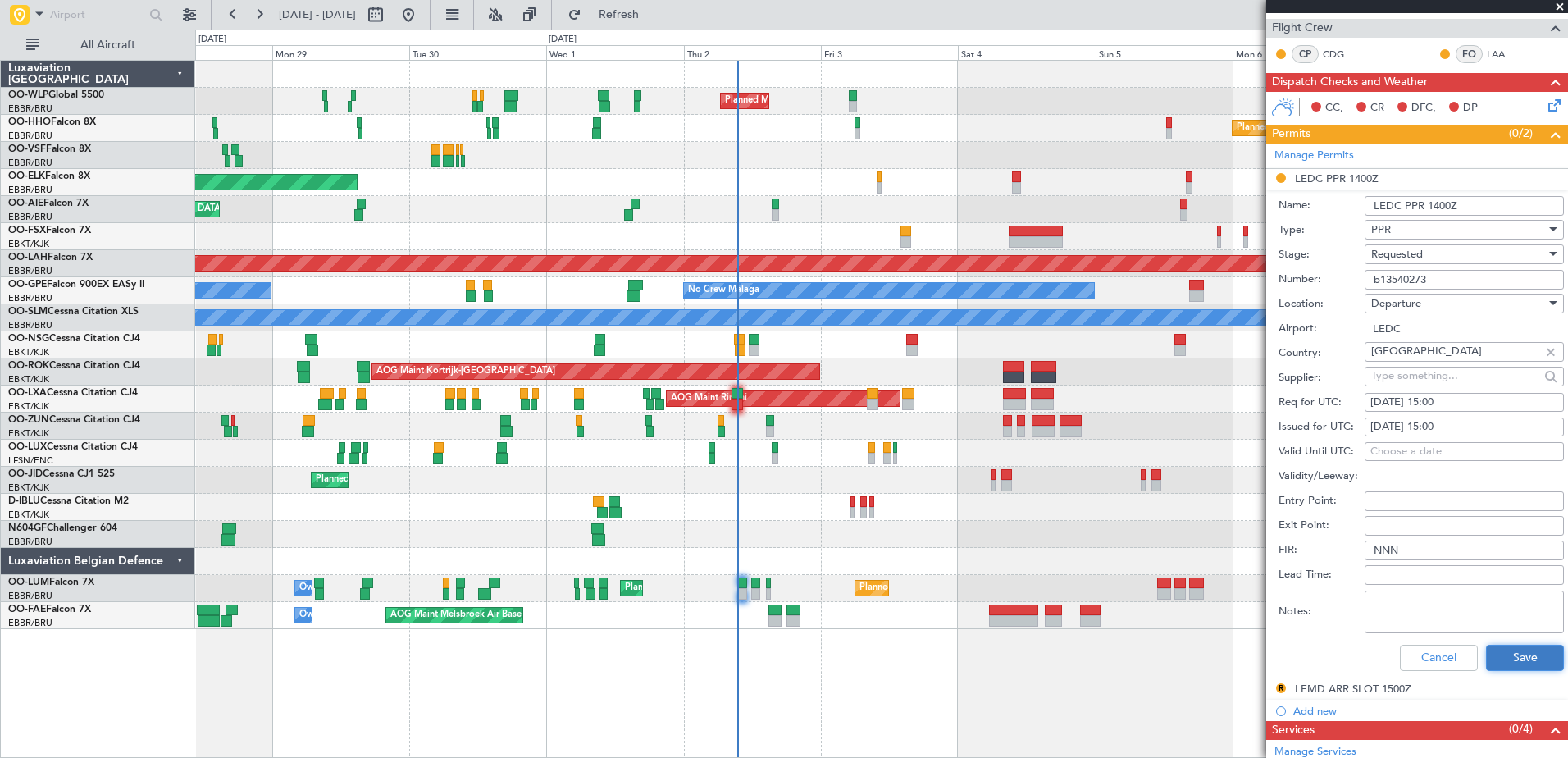
click at [1511, 654] on button "Save" at bounding box center [1525, 658] width 78 height 27
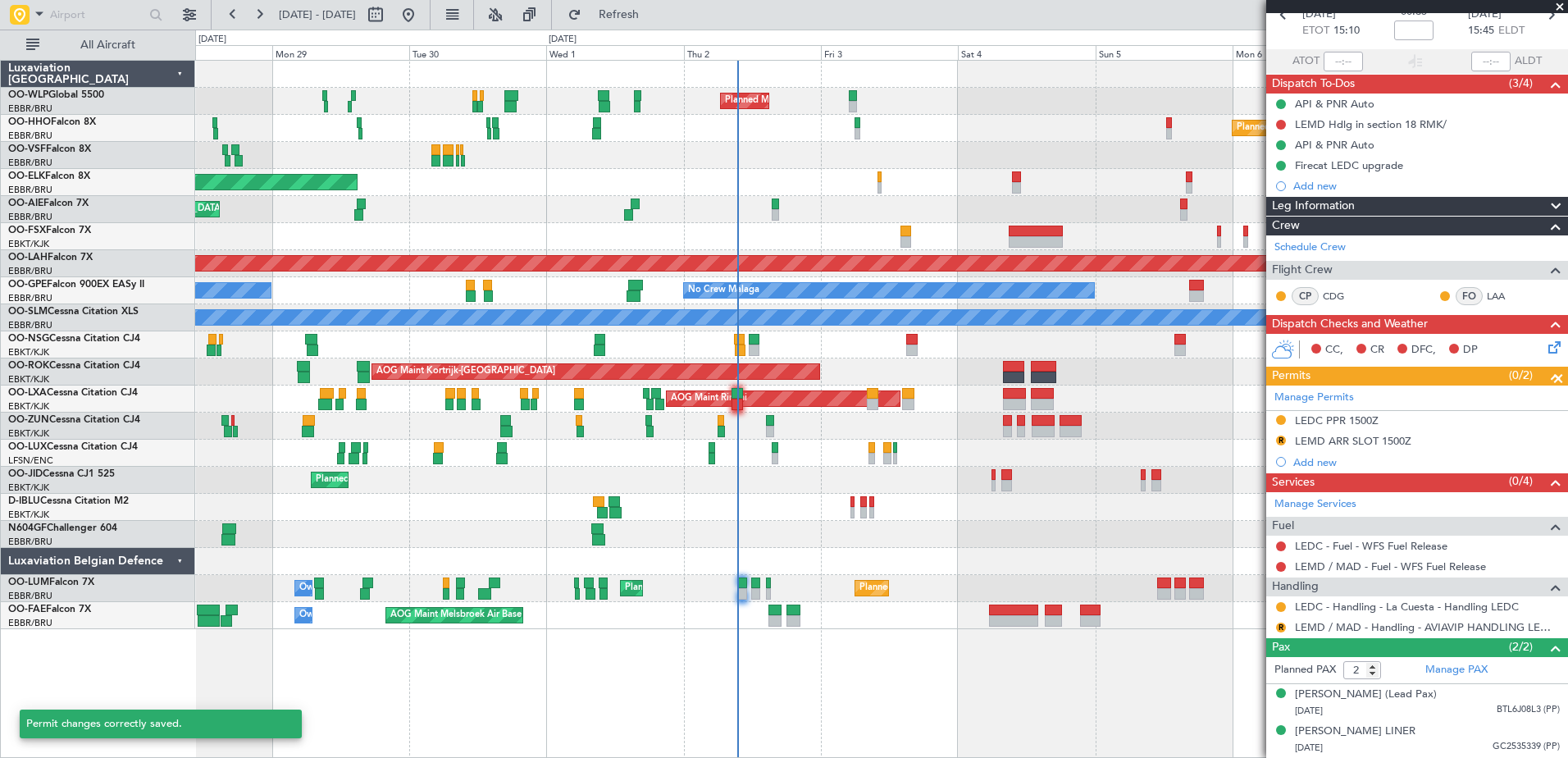
scroll to position [101, 0]
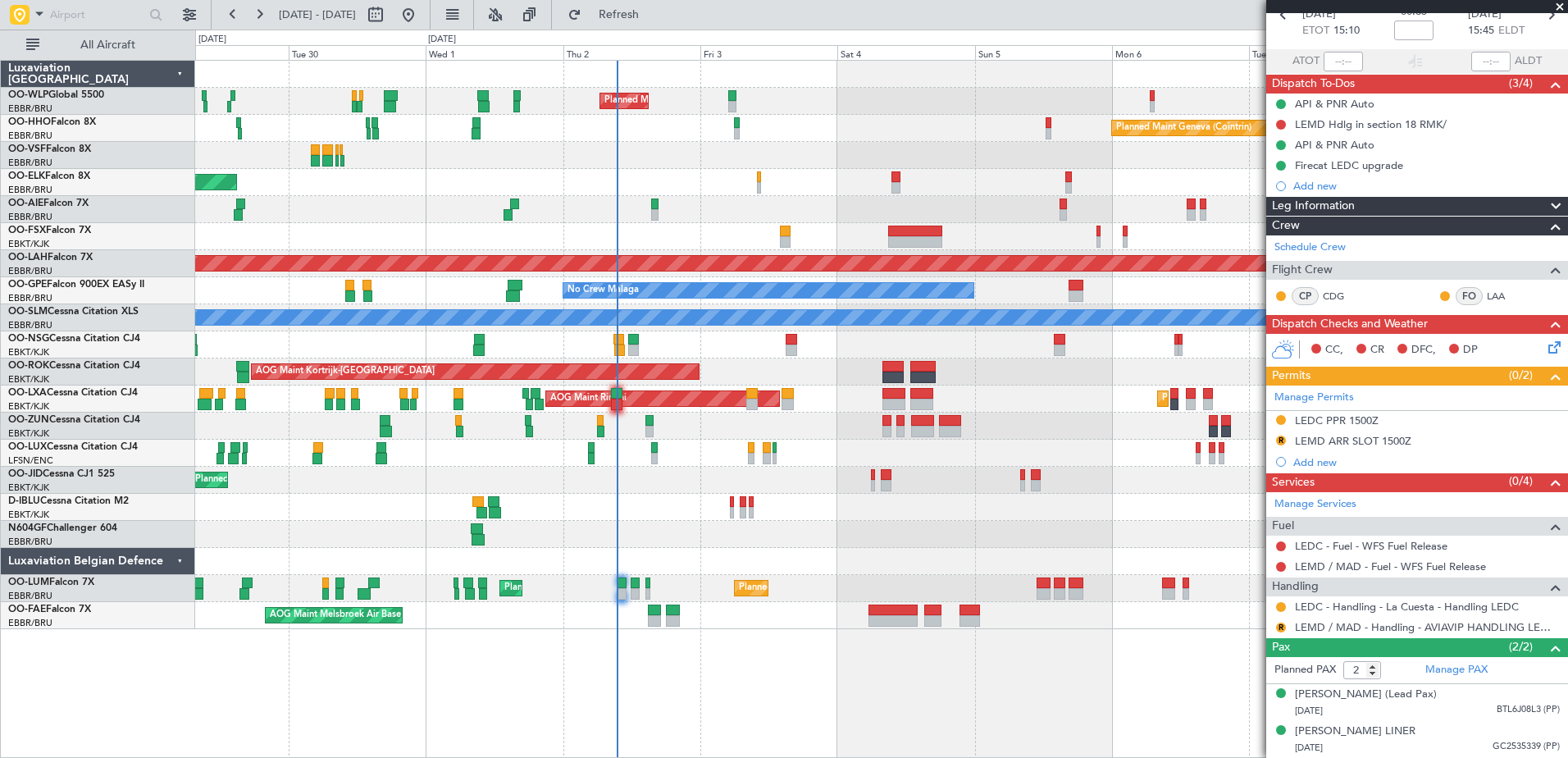
click at [734, 356] on div at bounding box center [881, 345] width 1372 height 27
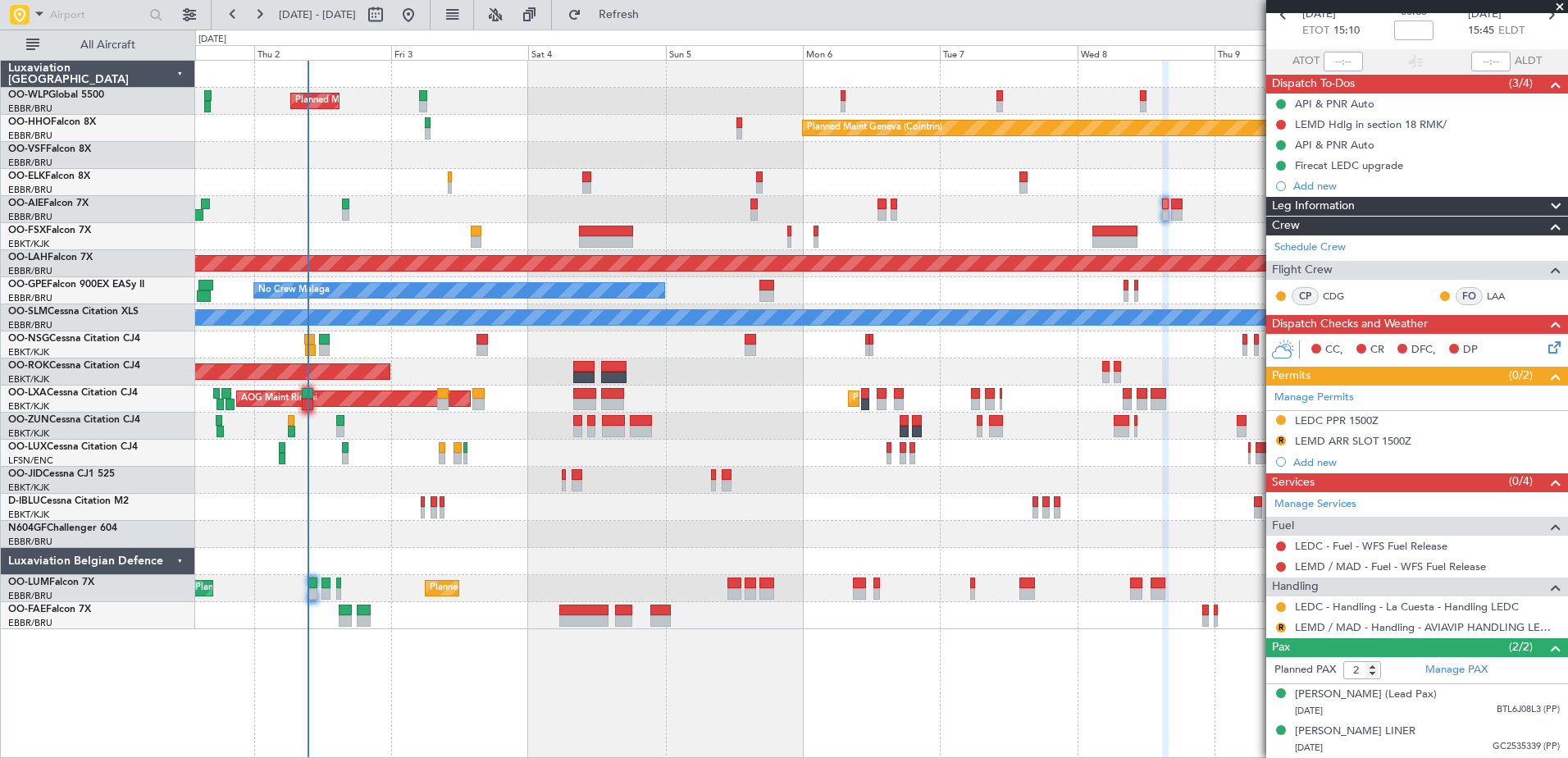
click at [724, 221] on div "Planned Maint Milan (Linate) Planned Maint Geneva ([GEOGRAPHIC_DATA]) Planned M…" at bounding box center [881, 345] width 1372 height 568
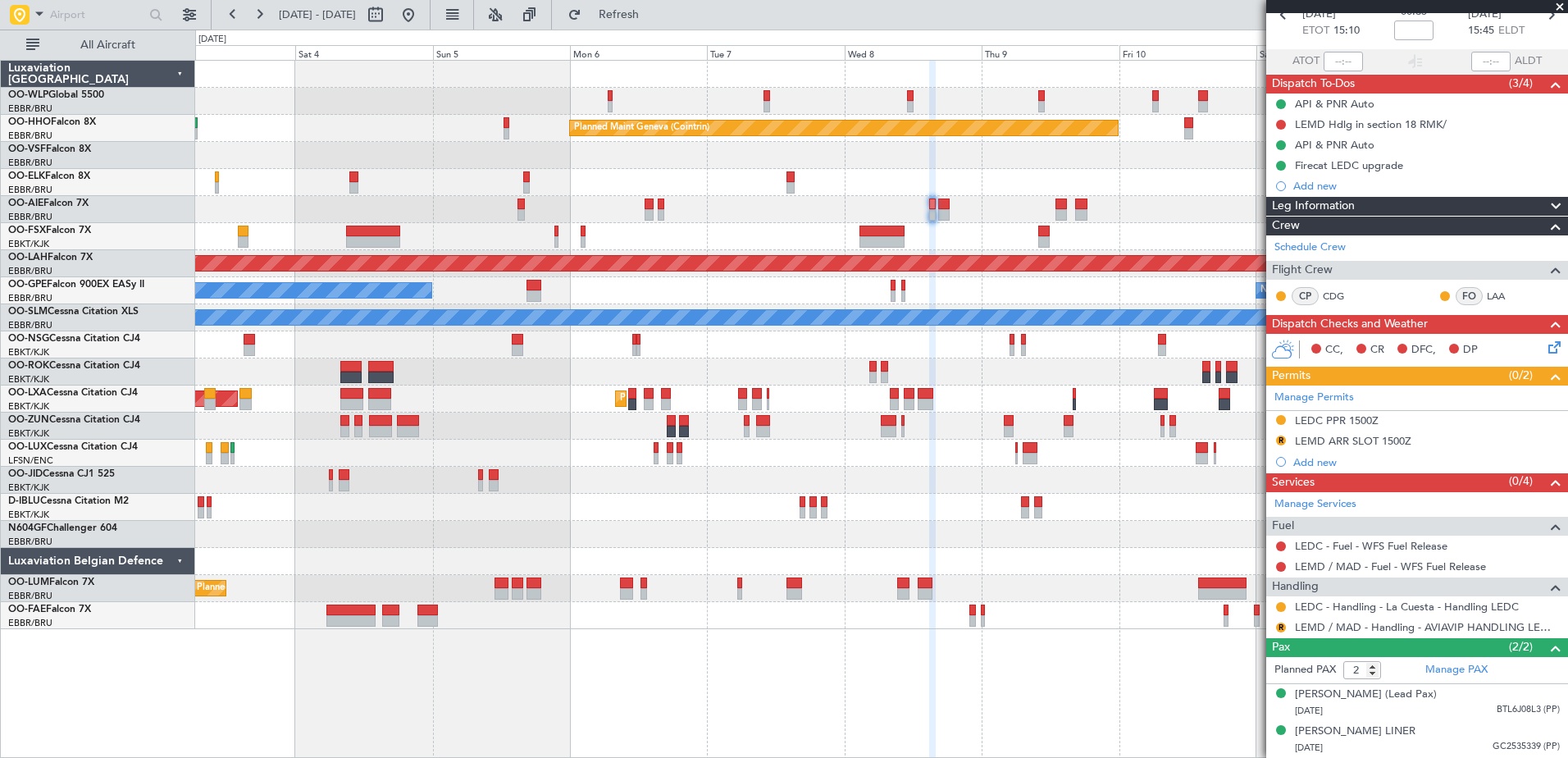
click at [842, 239] on div "Planned Maint Milan (Linate) Planned Maint Geneva ([GEOGRAPHIC_DATA]) Planned […" at bounding box center [881, 345] width 1372 height 568
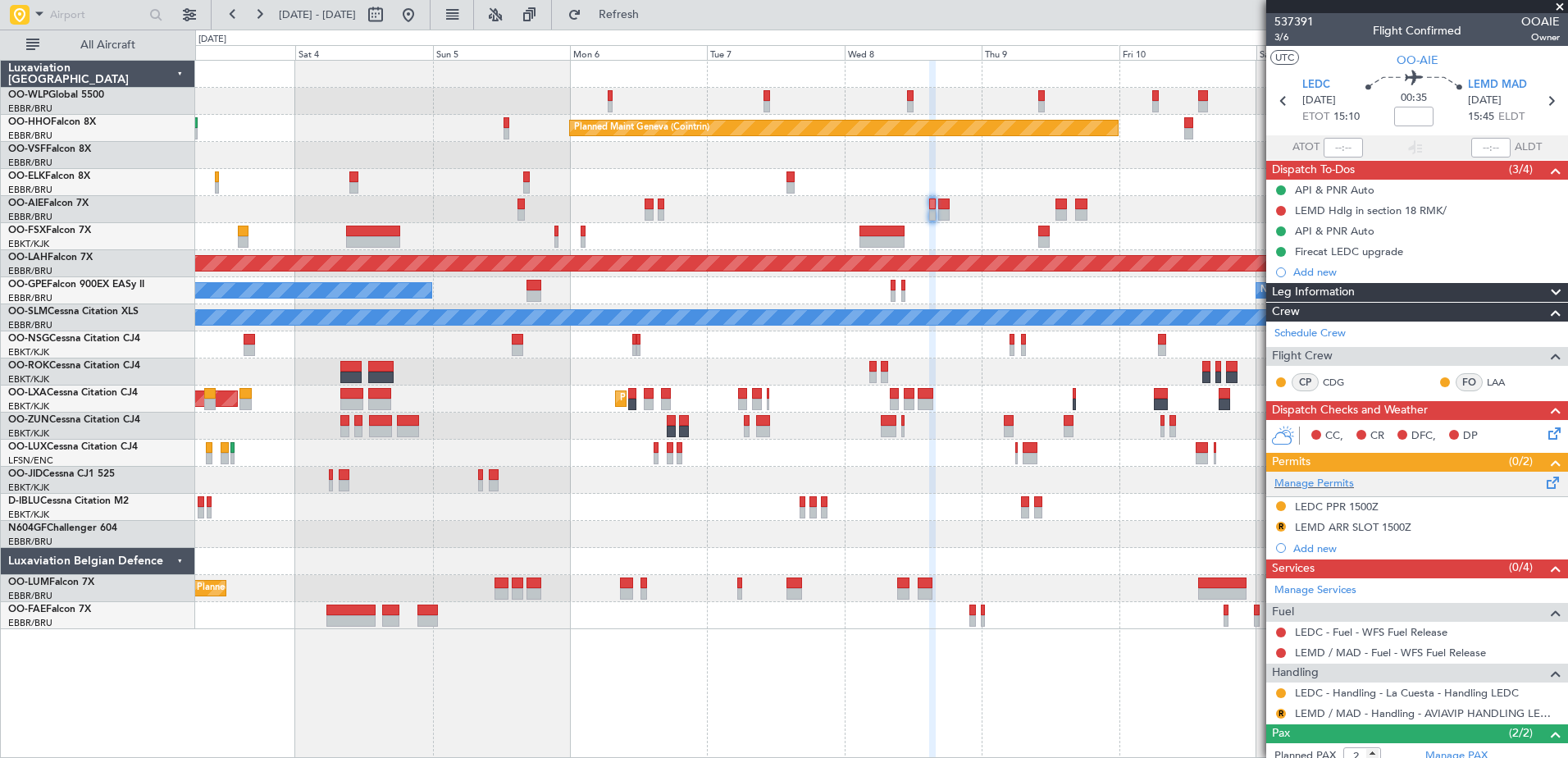
scroll to position [82, 0]
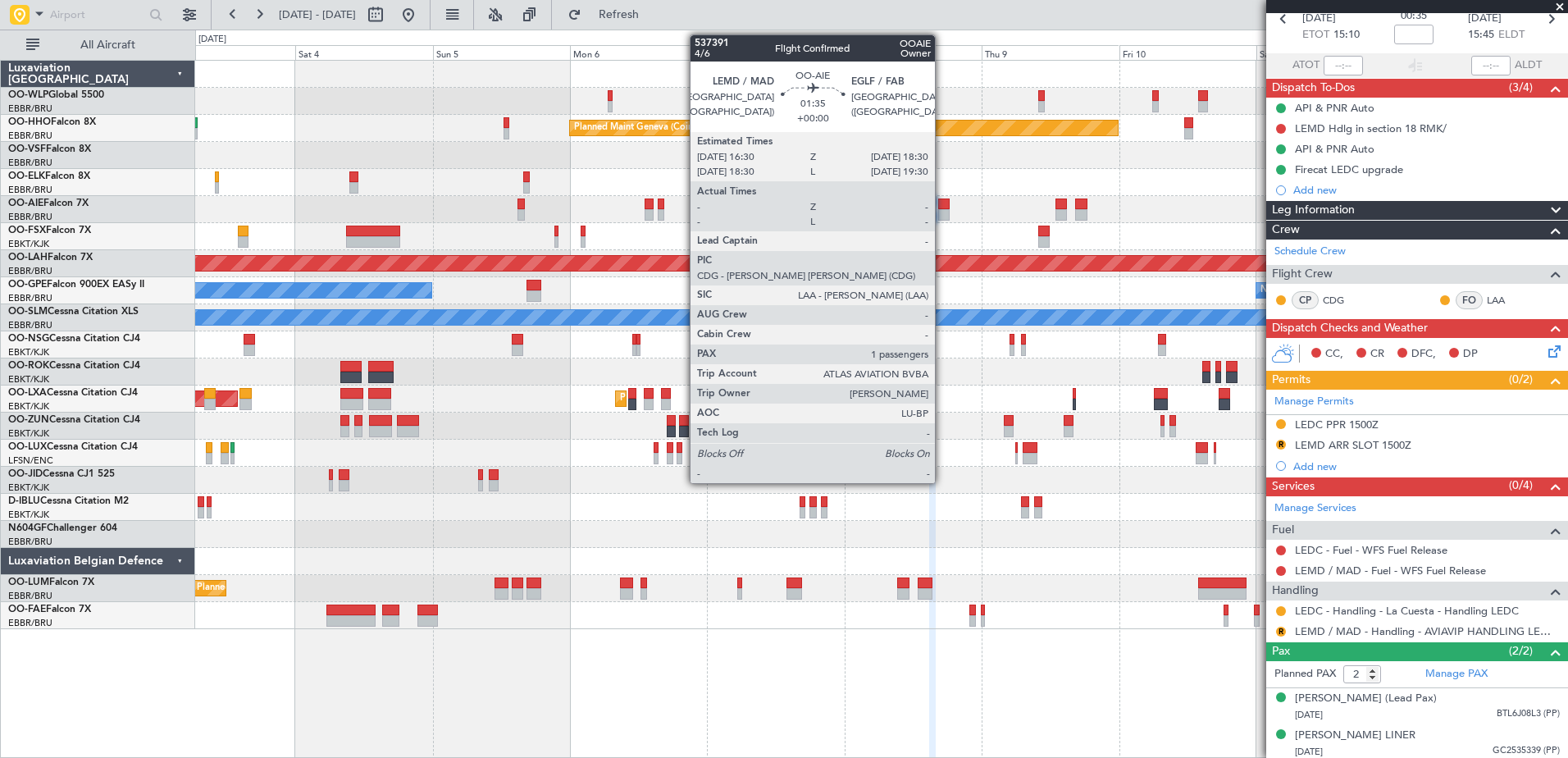
click at [942, 207] on div at bounding box center [944, 204] width 12 height 12
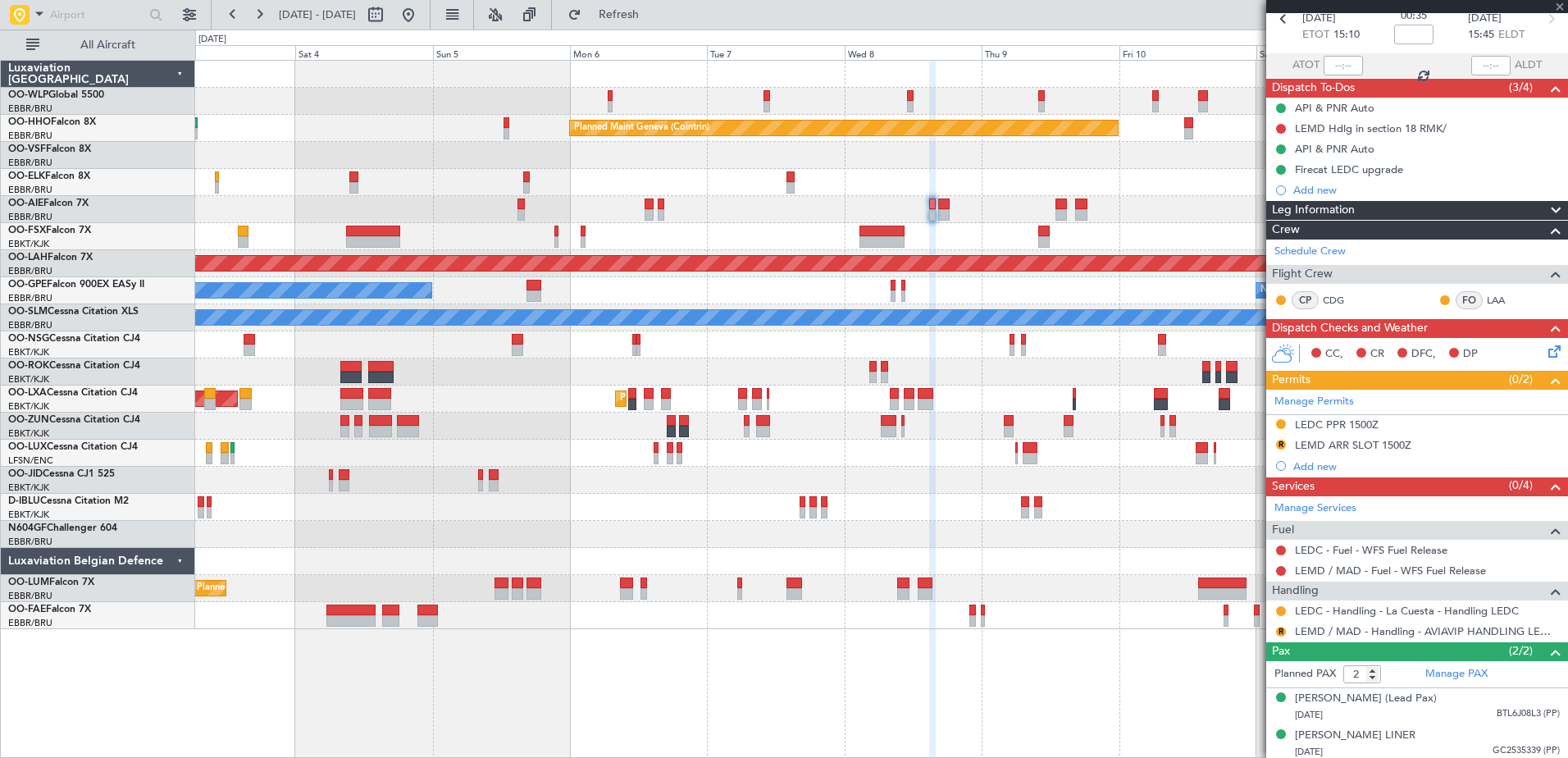
type input "1"
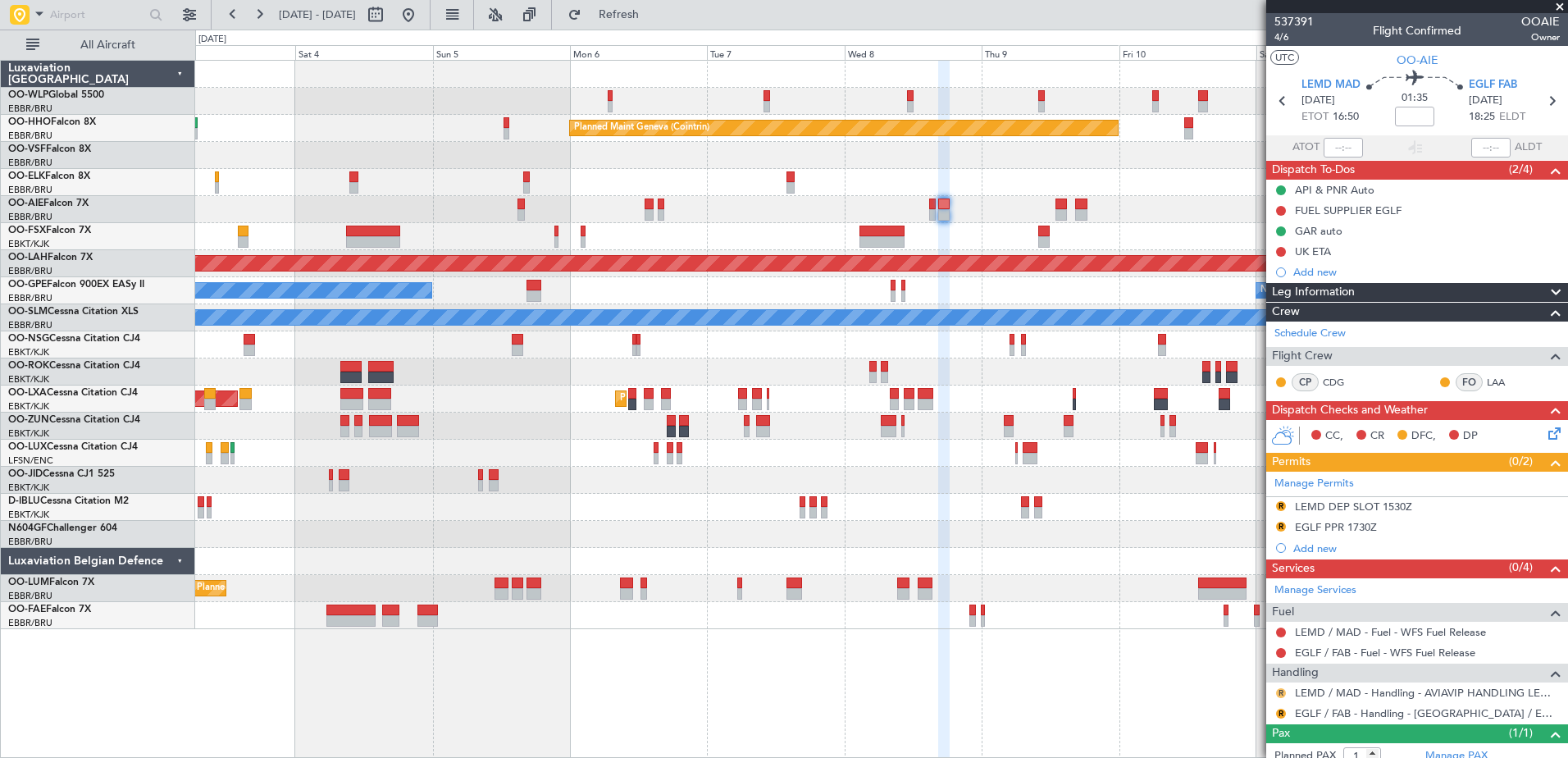
click at [1276, 690] on button "R" at bounding box center [1280, 693] width 10 height 10
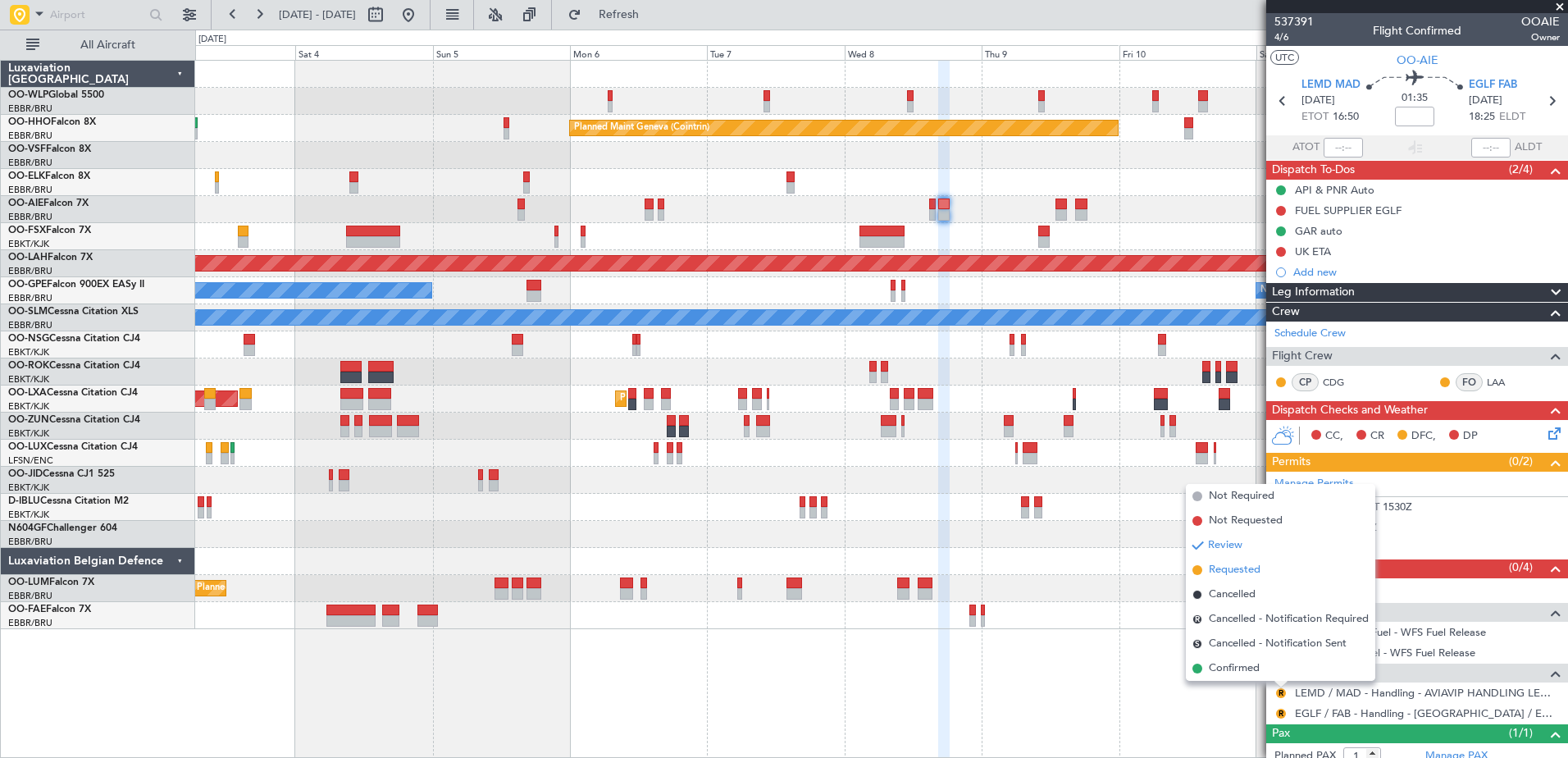
click at [1233, 568] on span "Requested" at bounding box center [1234, 570] width 52 height 17
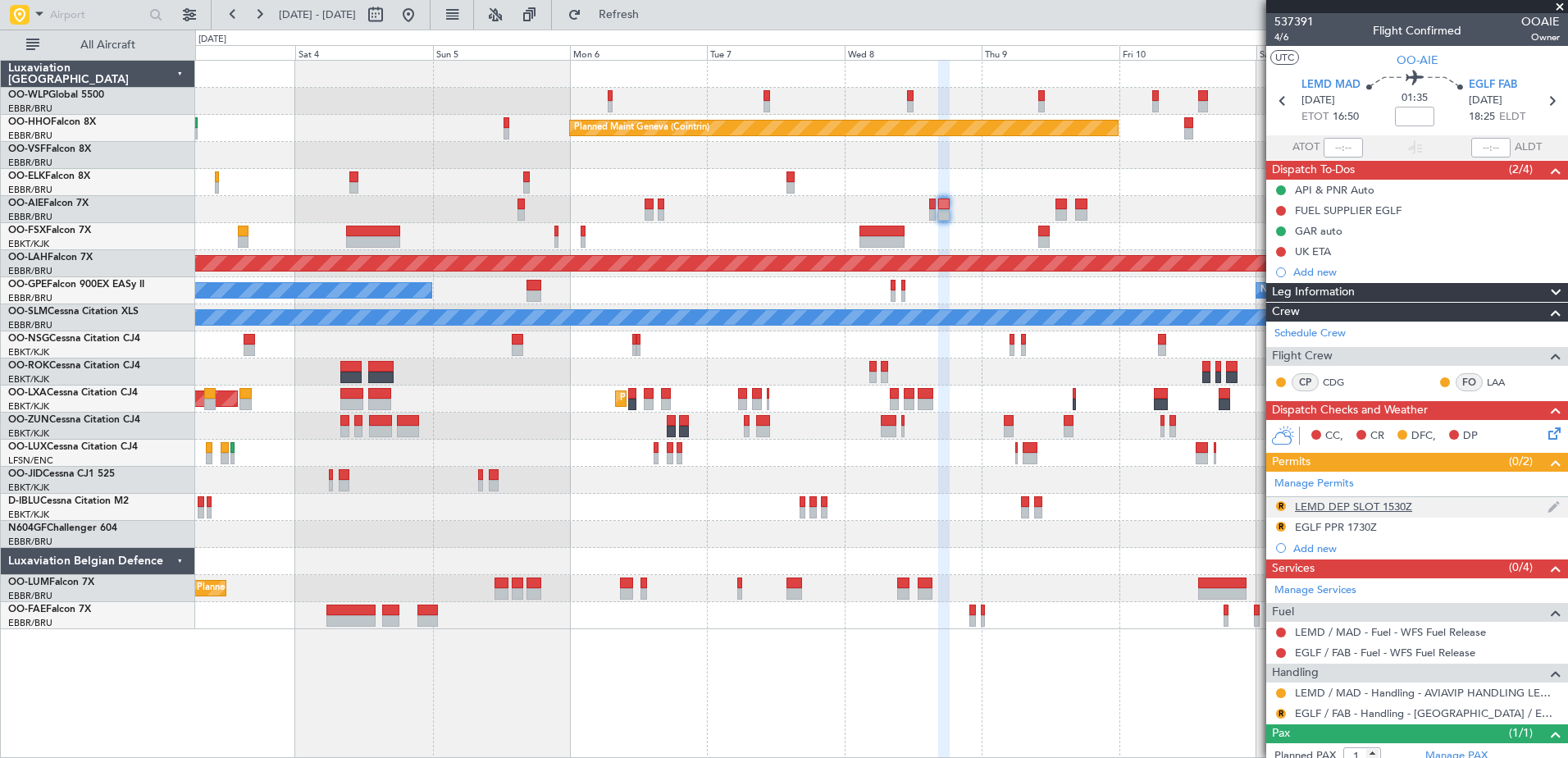
click at [1337, 509] on div "LEMD DEP SLOT 1530Z" at bounding box center [1353, 506] width 117 height 14
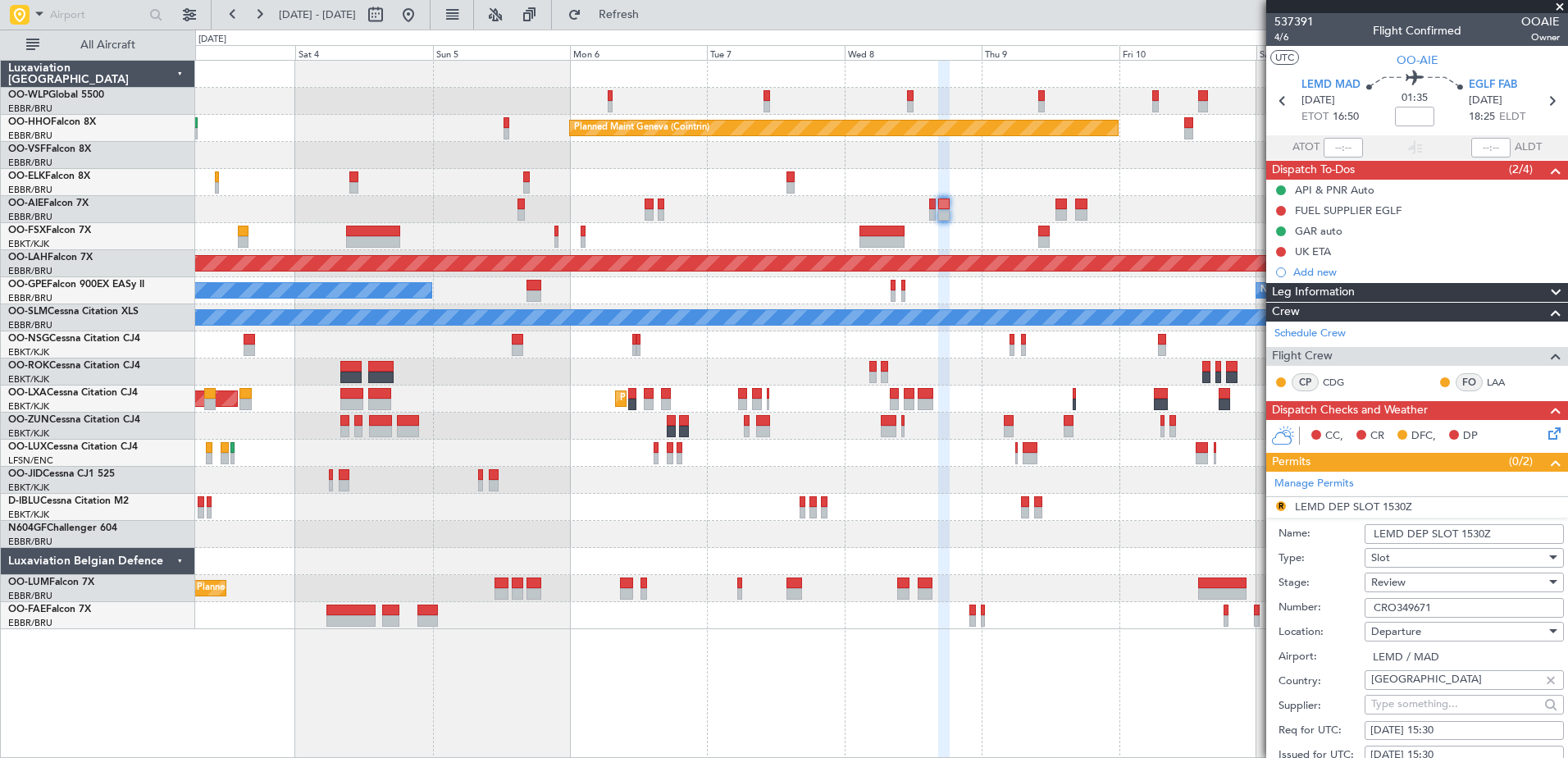
click at [1452, 731] on div "[DATE] 15:30" at bounding box center [1464, 731] width 188 height 17
select select "10"
select select "2025"
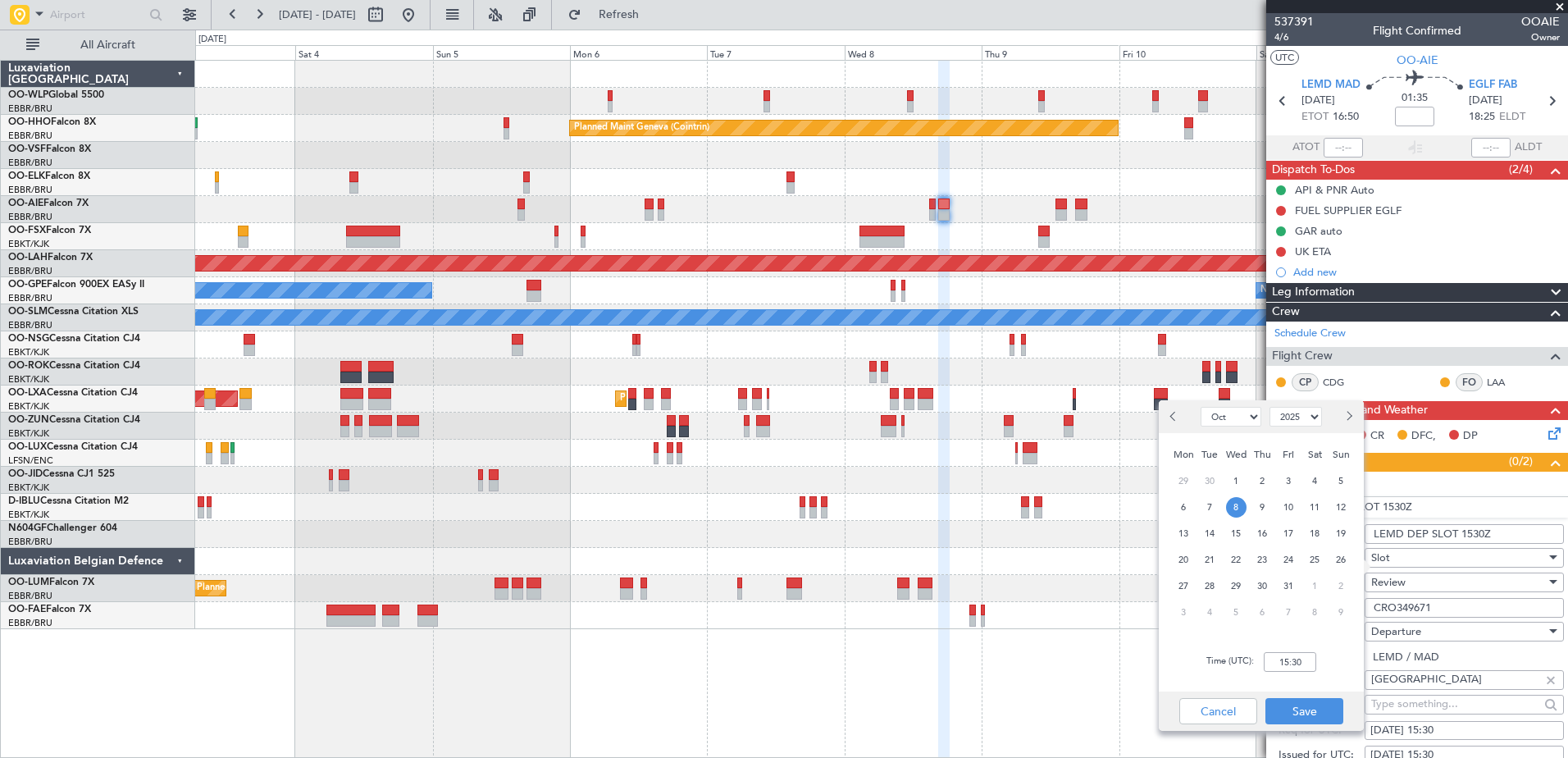
scroll to position [328, 0]
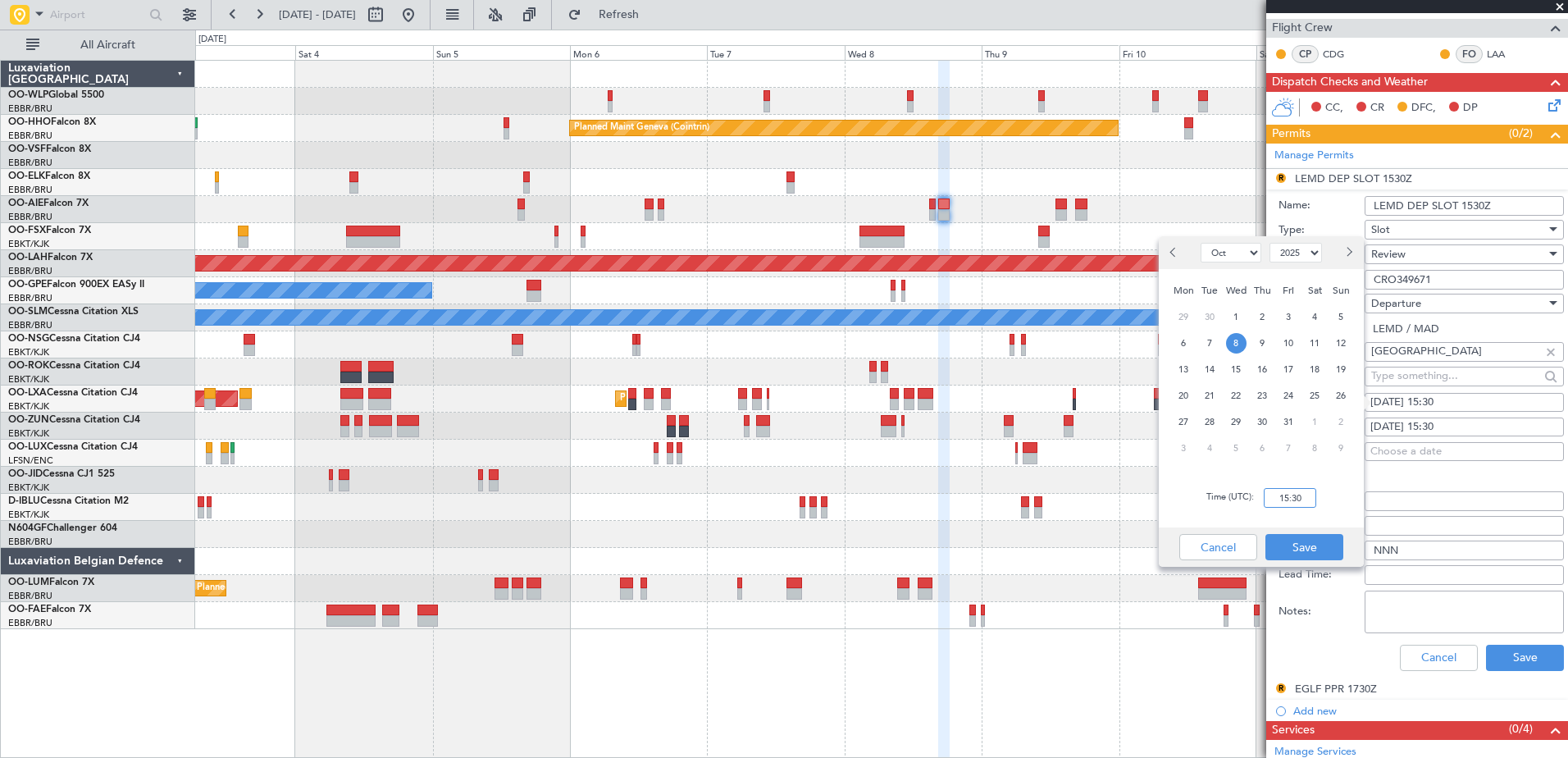
click at [1281, 498] on input "15:30" at bounding box center [1290, 498] width 52 height 20
type input "16:30"
click at [1322, 553] on button "Save" at bounding box center [1305, 547] width 78 height 27
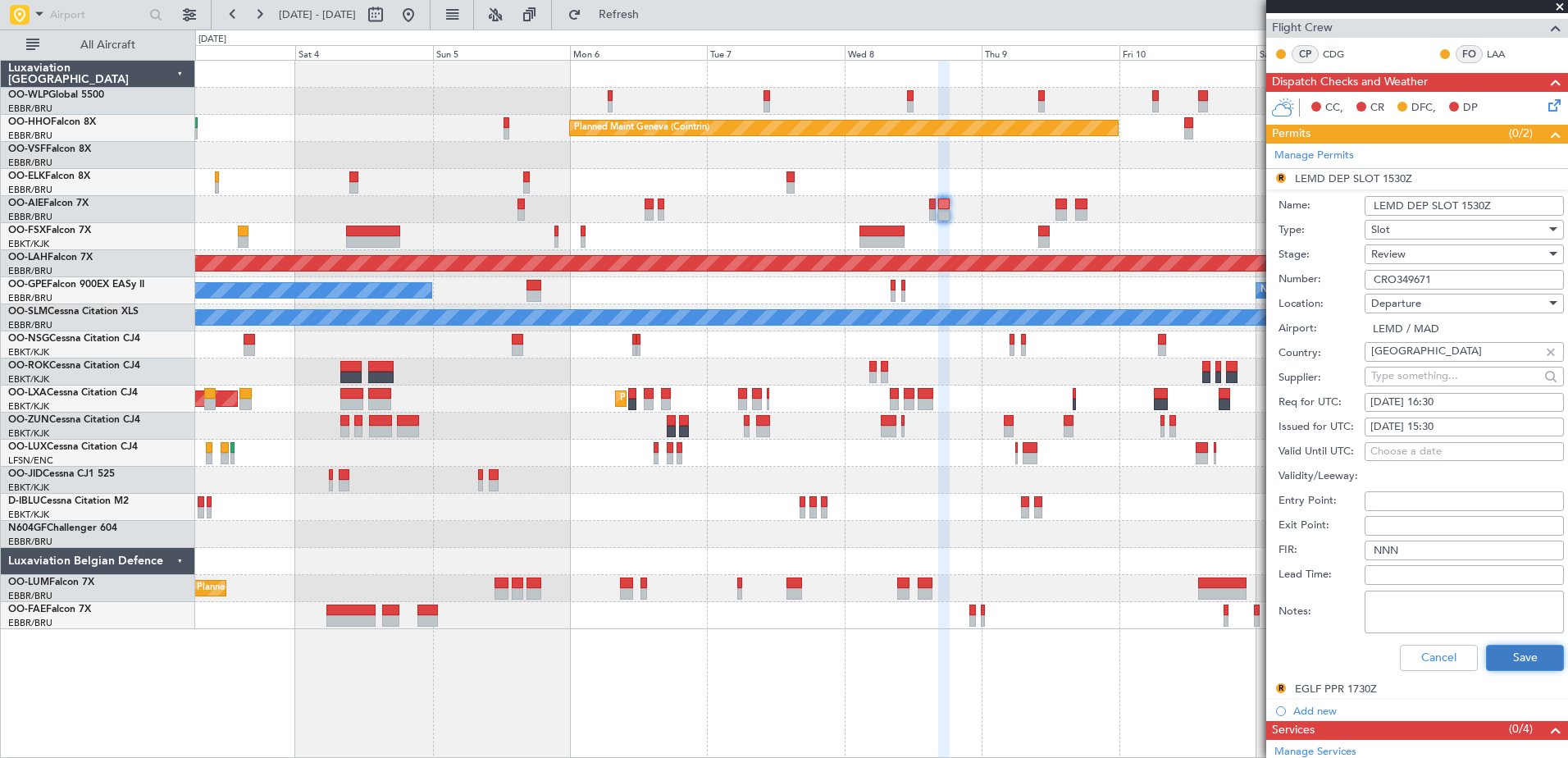
click at [1492, 651] on button "Save" at bounding box center [1525, 658] width 78 height 27
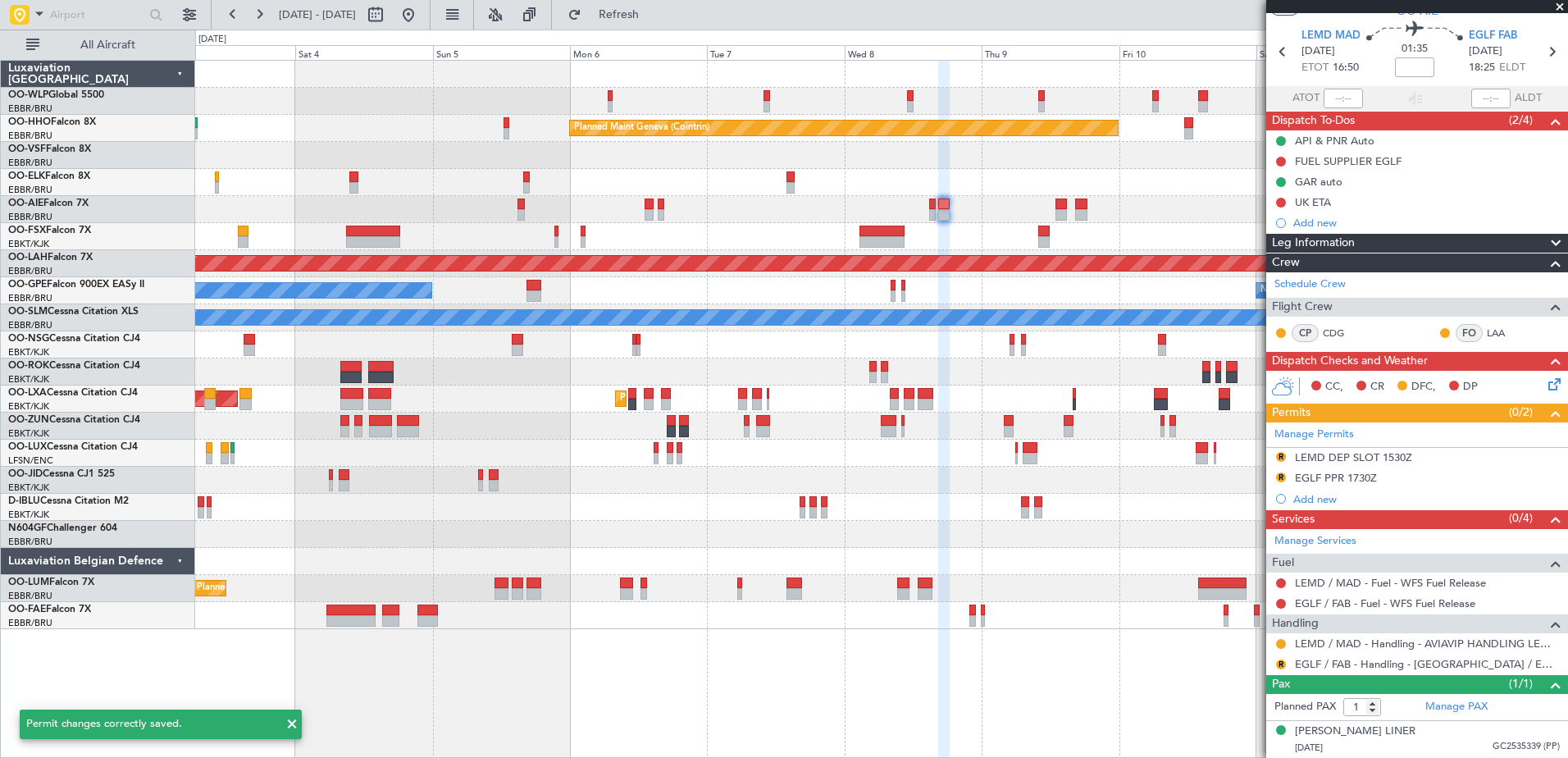
scroll to position [48, 0]
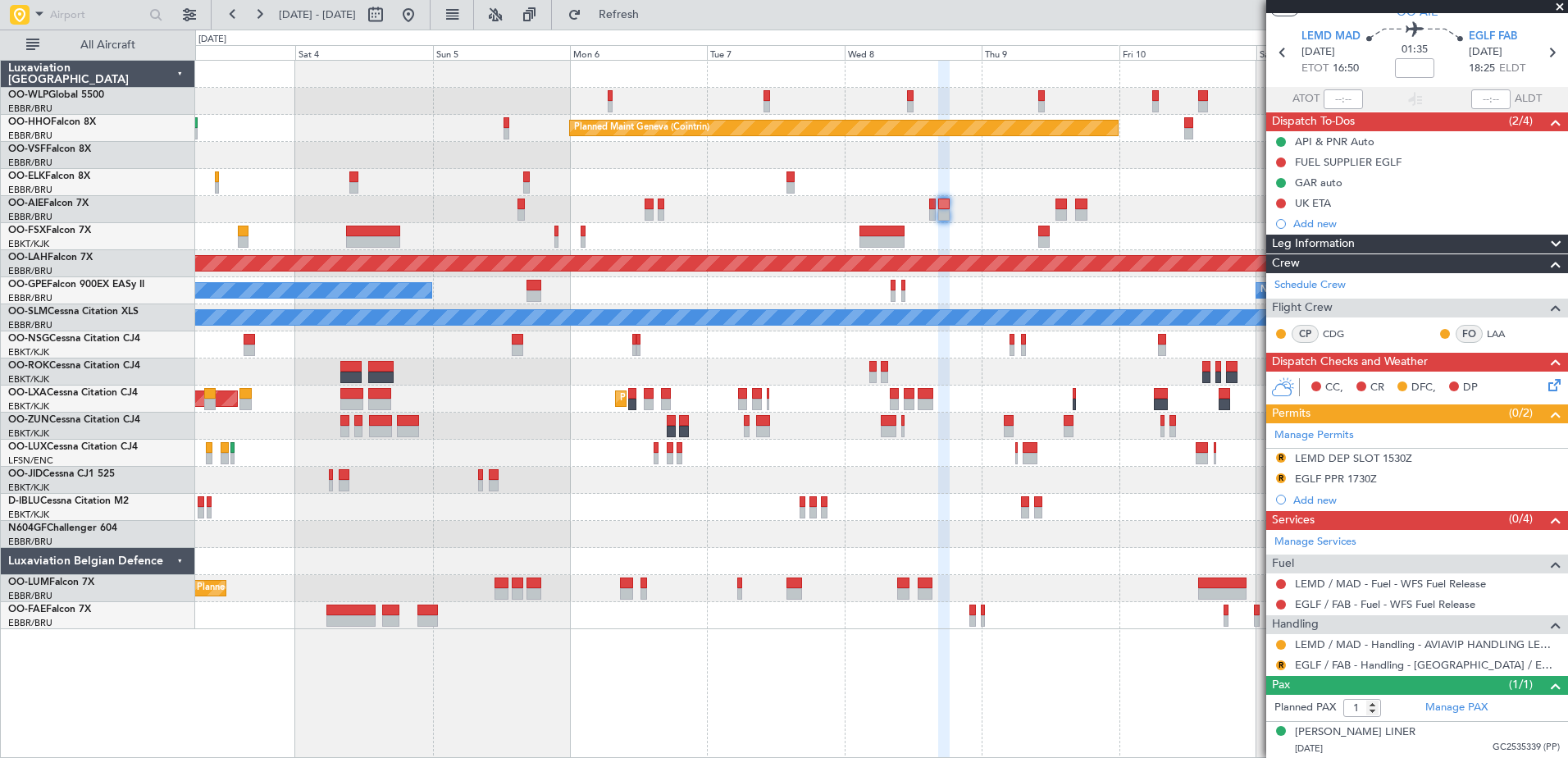
click at [1282, 462] on mat-tooltip-component "Review" at bounding box center [1280, 484] width 59 height 43
click at [1339, 461] on div "LEMD DEP SLOT 1530Z" at bounding box center [1353, 458] width 117 height 14
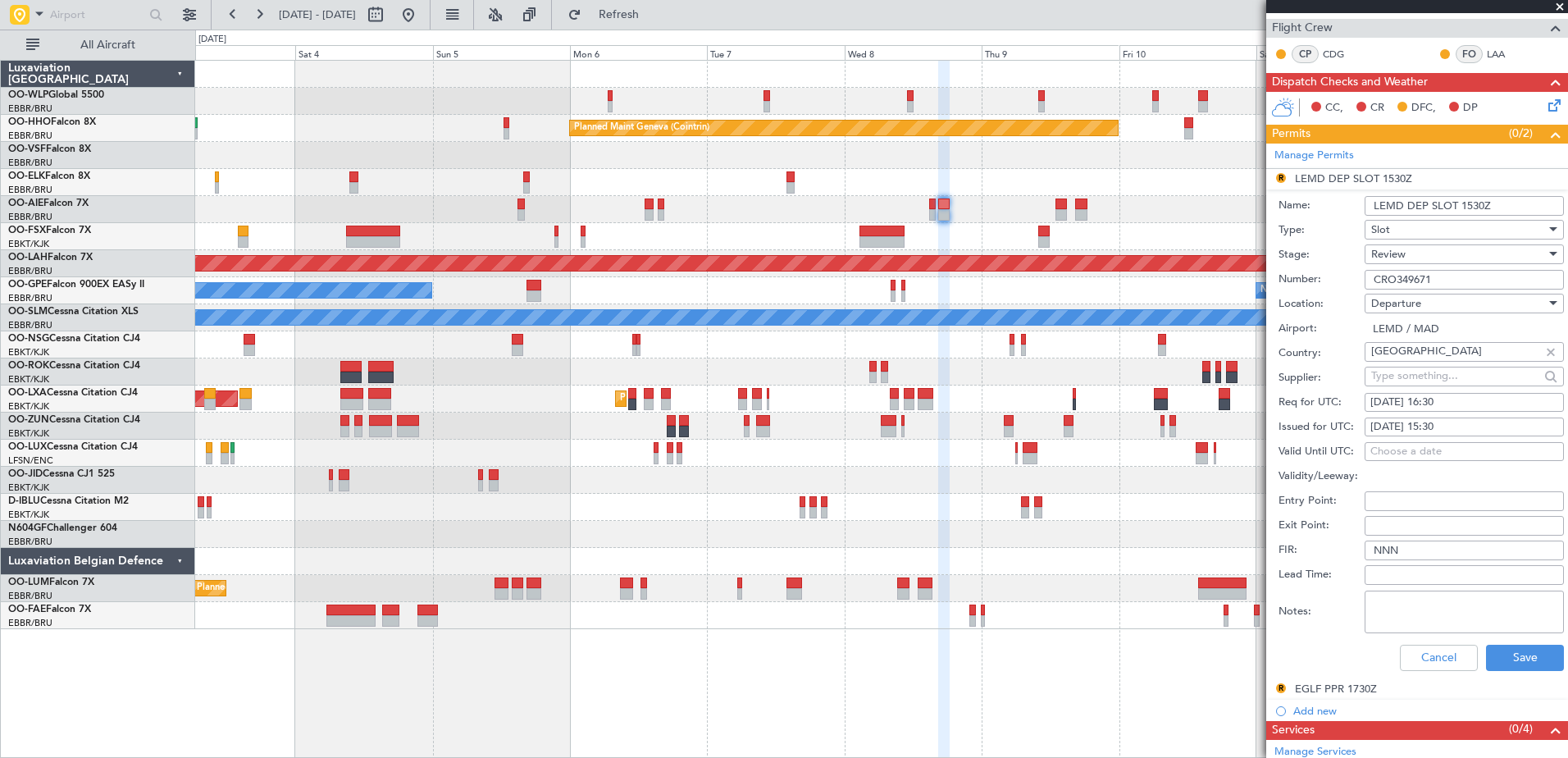
click at [1445, 425] on div "[DATE] 15:30" at bounding box center [1464, 427] width 188 height 17
select select "10"
select select "2025"
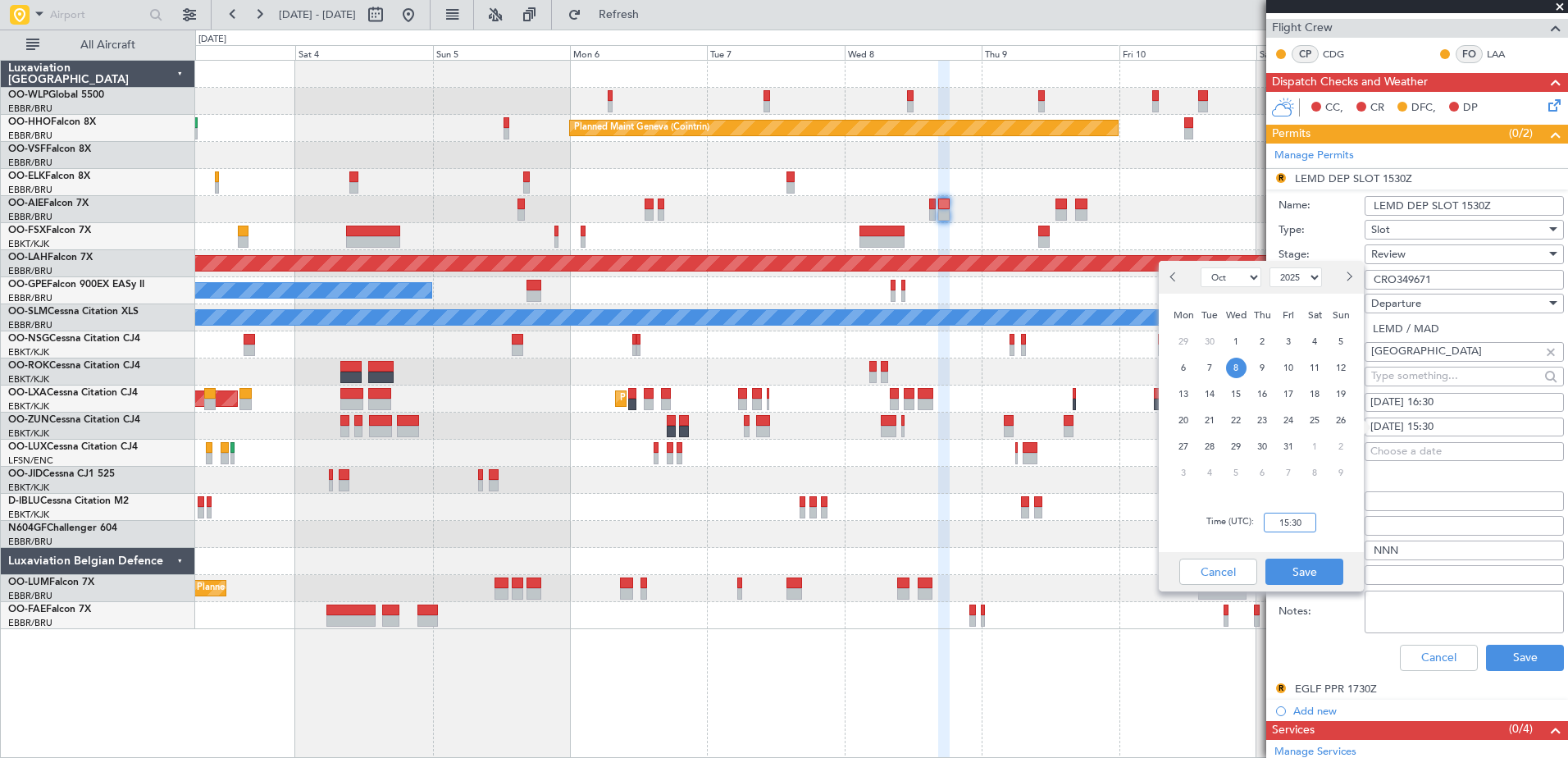
click at [1289, 519] on input "15:30" at bounding box center [1290, 523] width 52 height 20
type input "16:30"
click at [1315, 571] on button "Save" at bounding box center [1305, 572] width 78 height 27
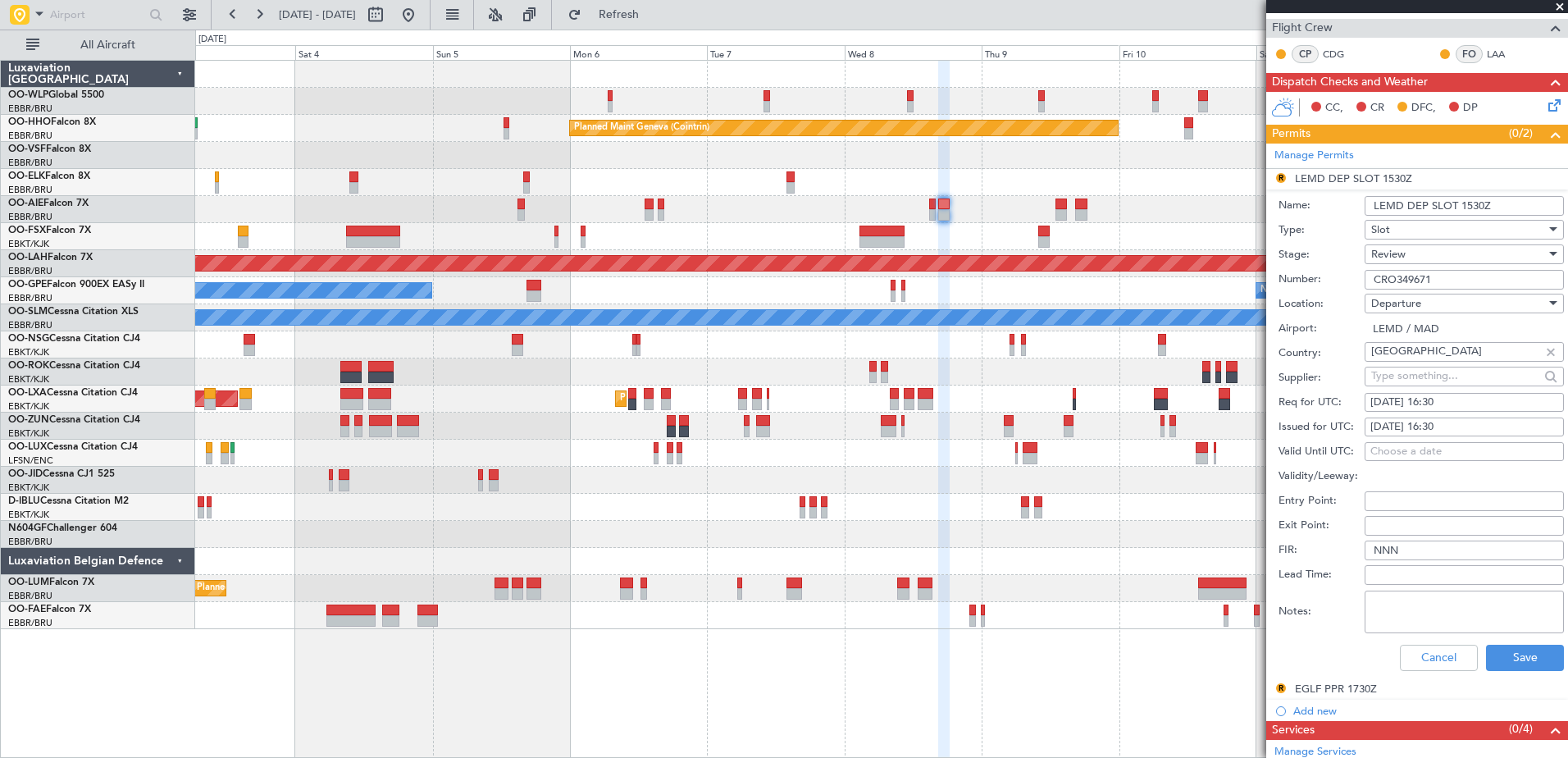
click at [1395, 255] on span "Review" at bounding box center [1388, 254] width 34 height 15
click at [1403, 361] on span "Requested" at bounding box center [1457, 361] width 172 height 25
click at [1511, 654] on button "Save" at bounding box center [1525, 658] width 78 height 27
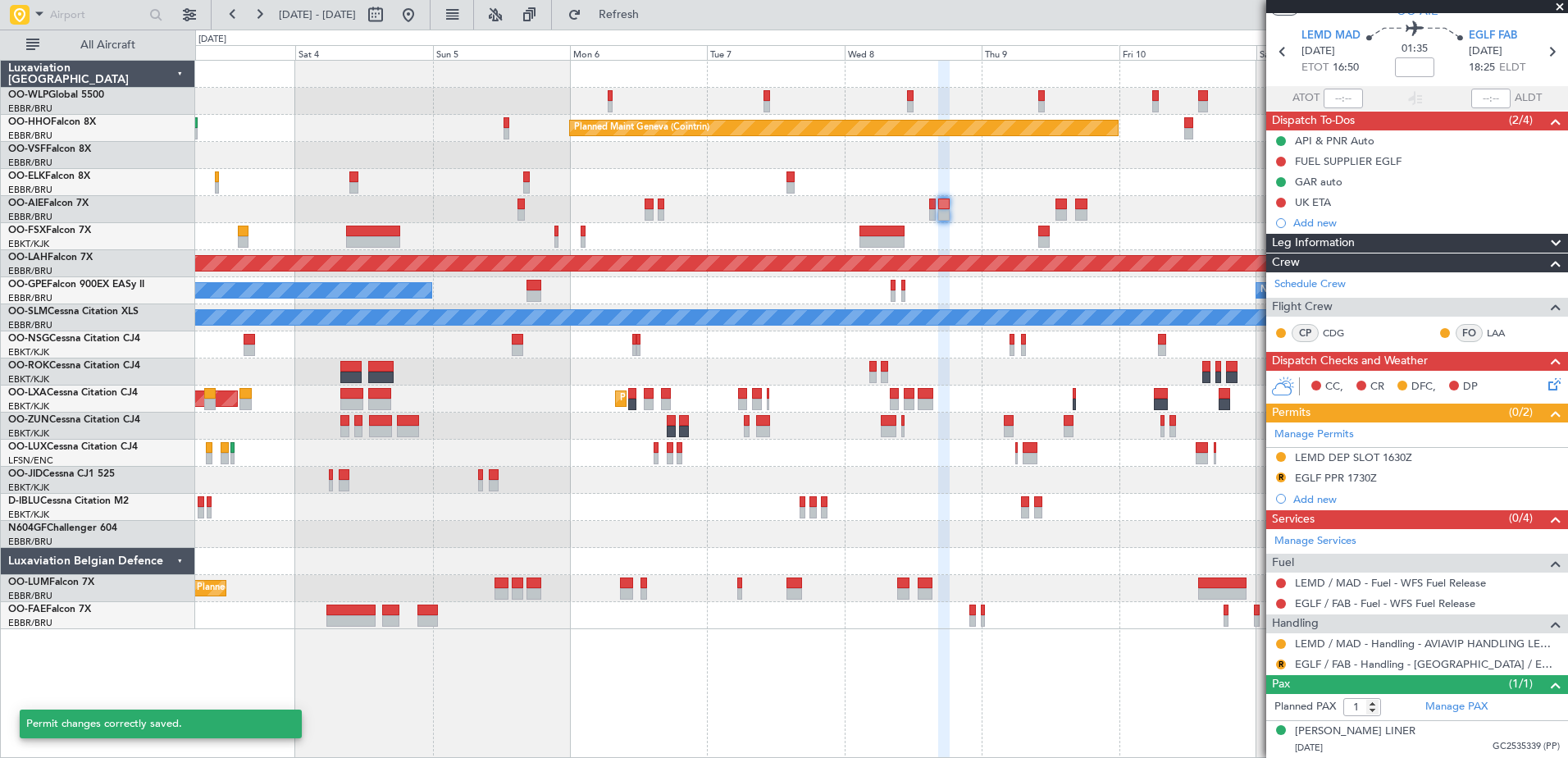
scroll to position [48, 0]
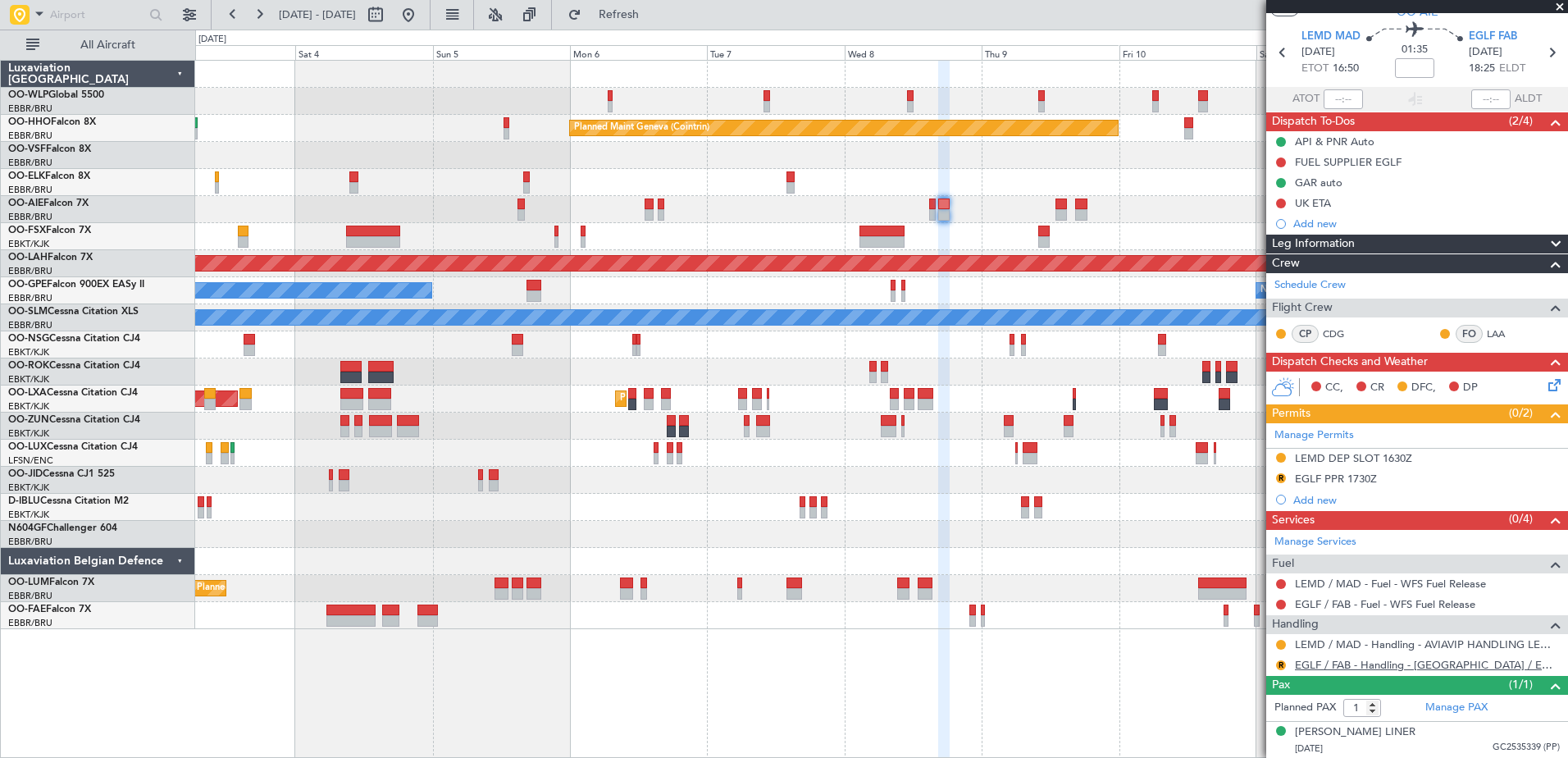
click at [1336, 660] on link "EGLF / FAB - Handling - [GEOGRAPHIC_DATA] / EGLF / FAB" at bounding box center [1427, 664] width 265 height 14
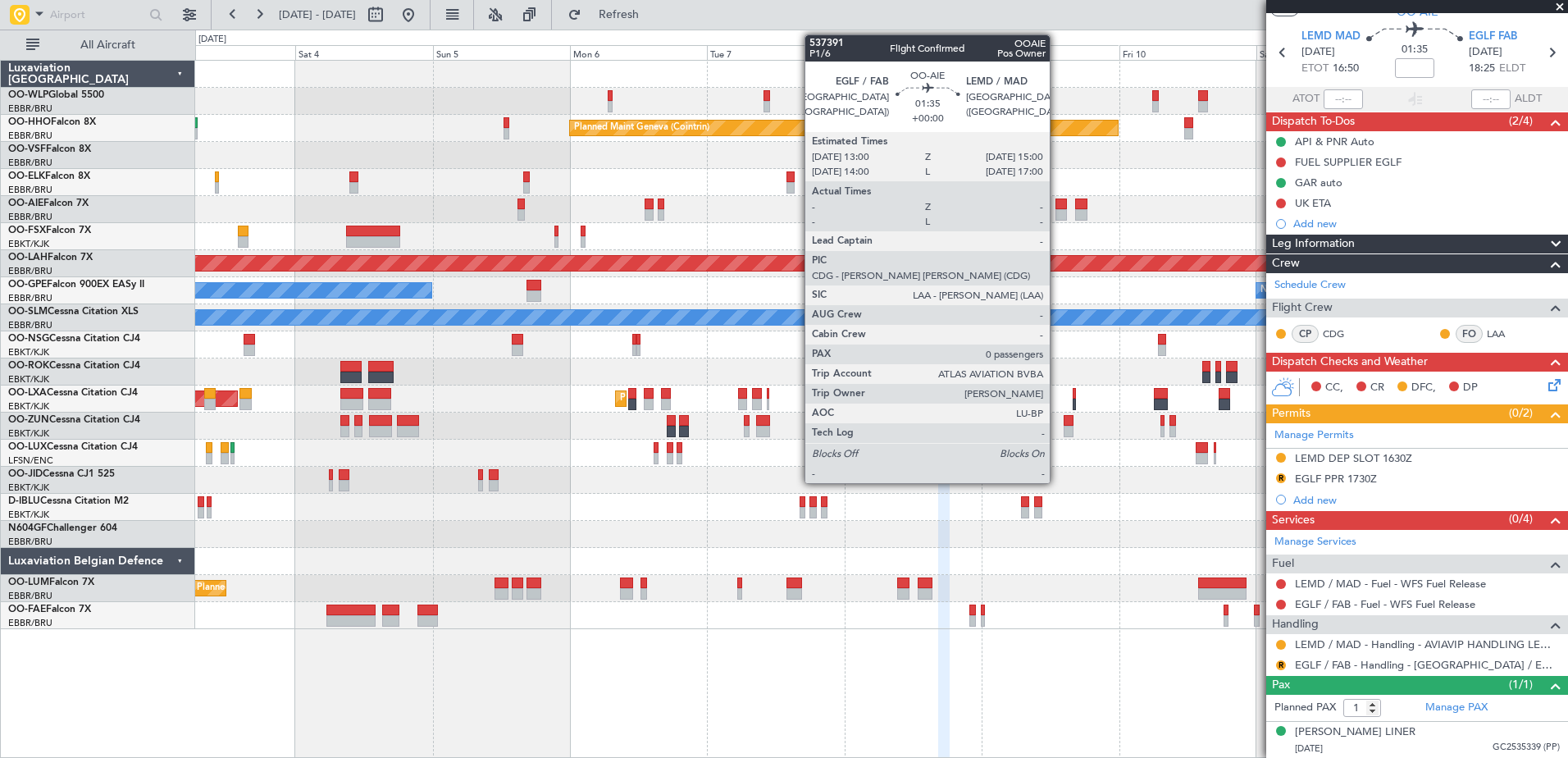
click at [1057, 205] on div at bounding box center [1061, 204] width 12 height 12
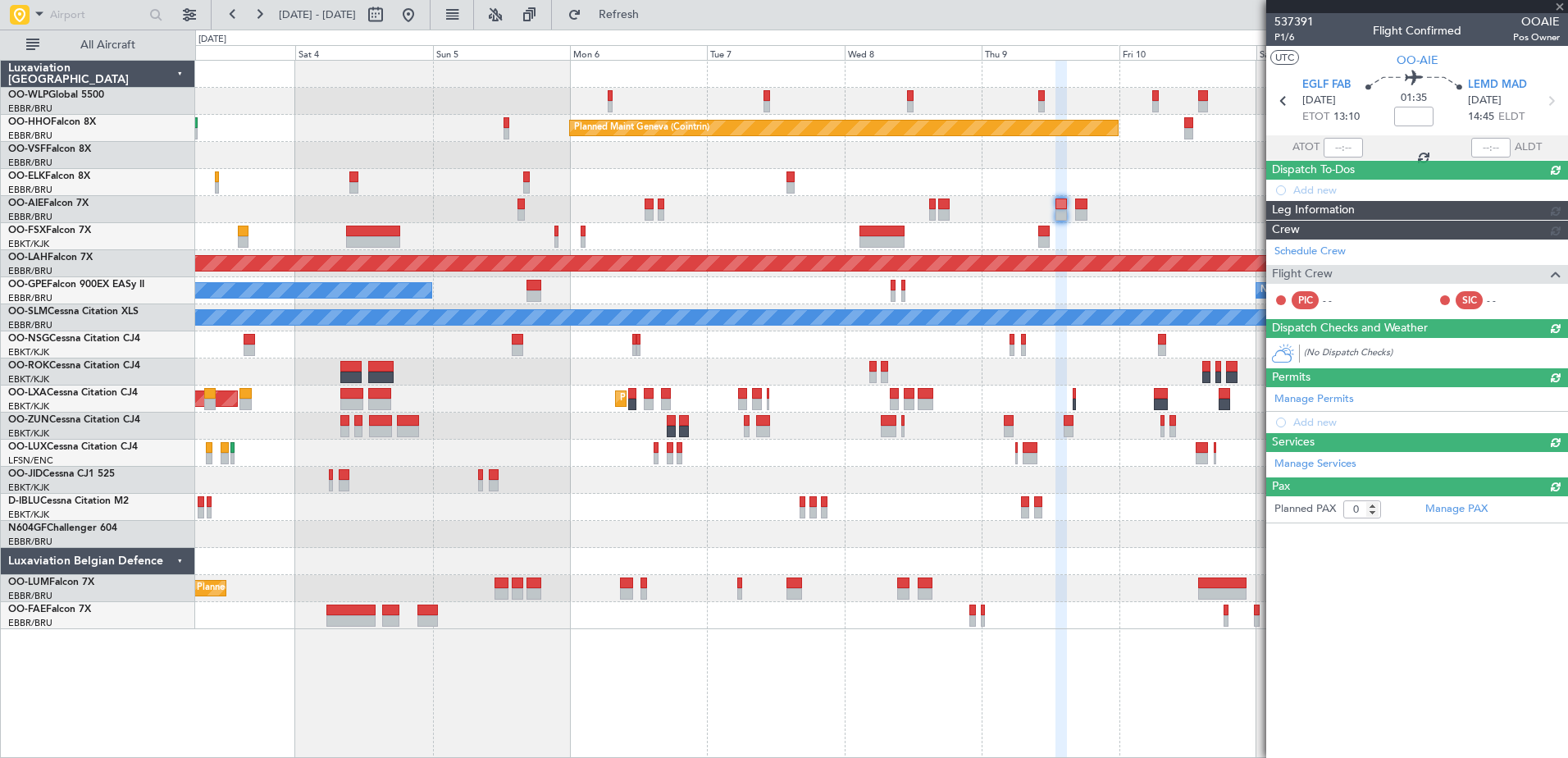
scroll to position [0, 0]
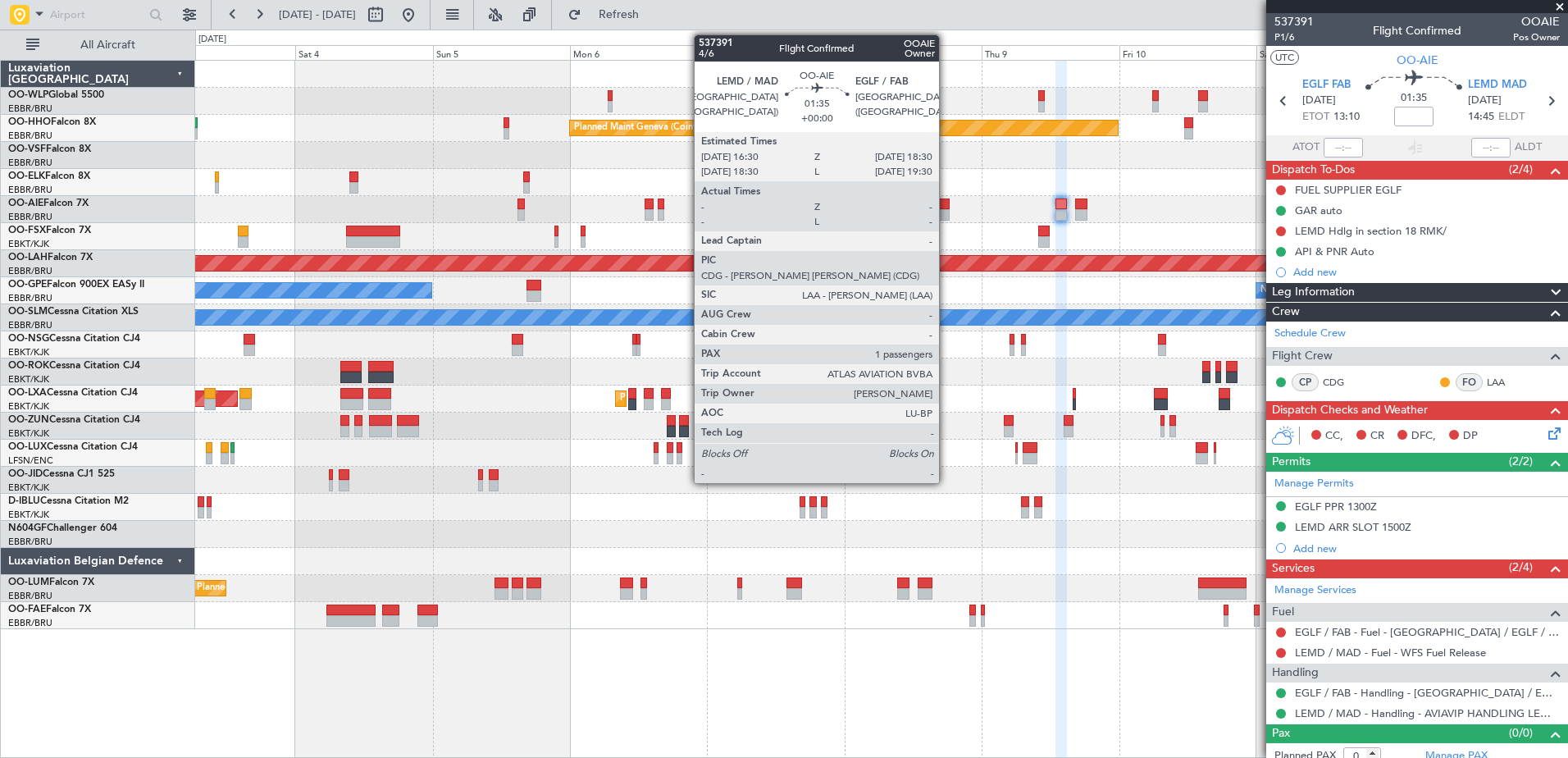
click at [946, 207] on div at bounding box center [944, 204] width 12 height 12
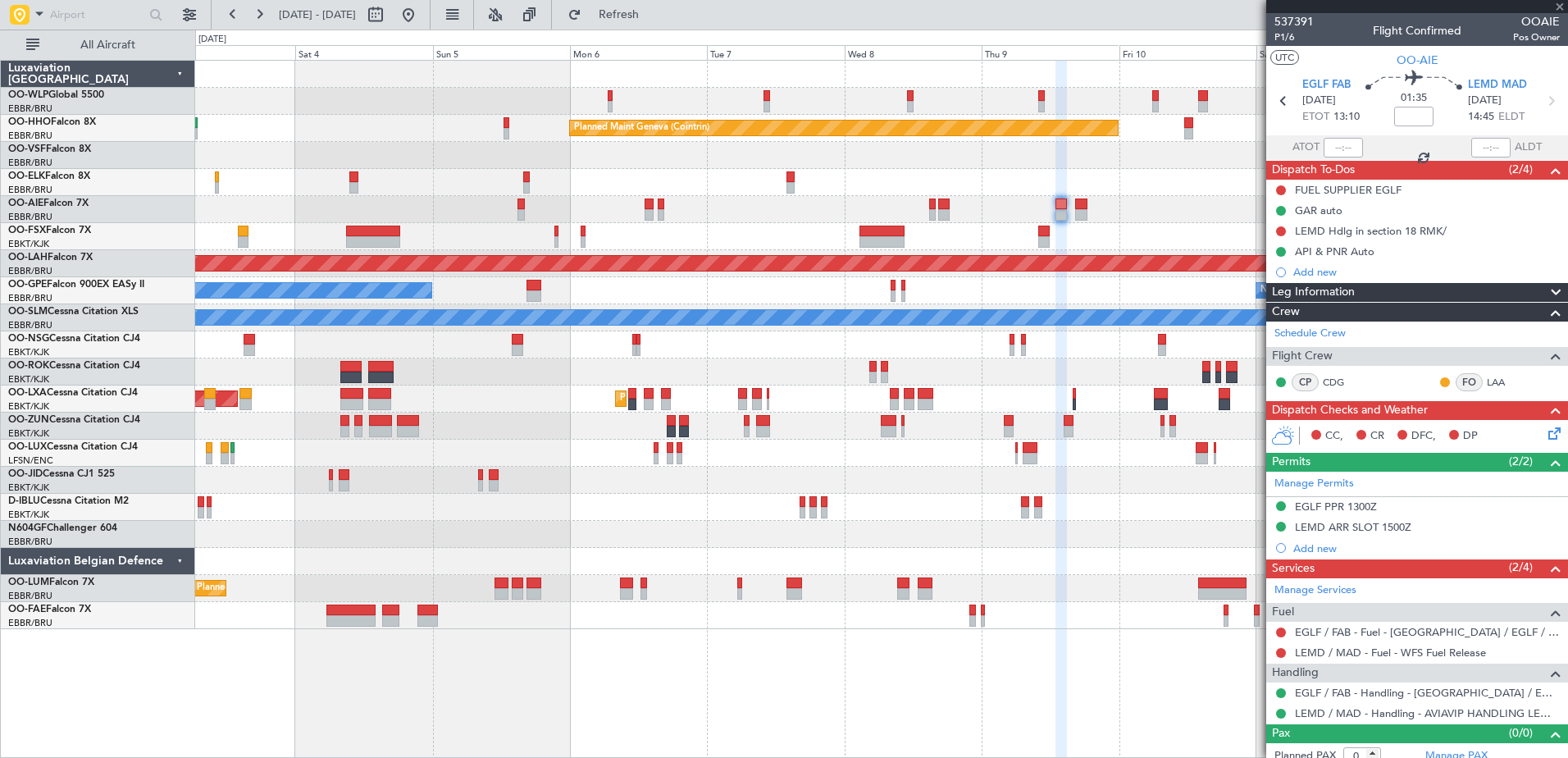
type input "1"
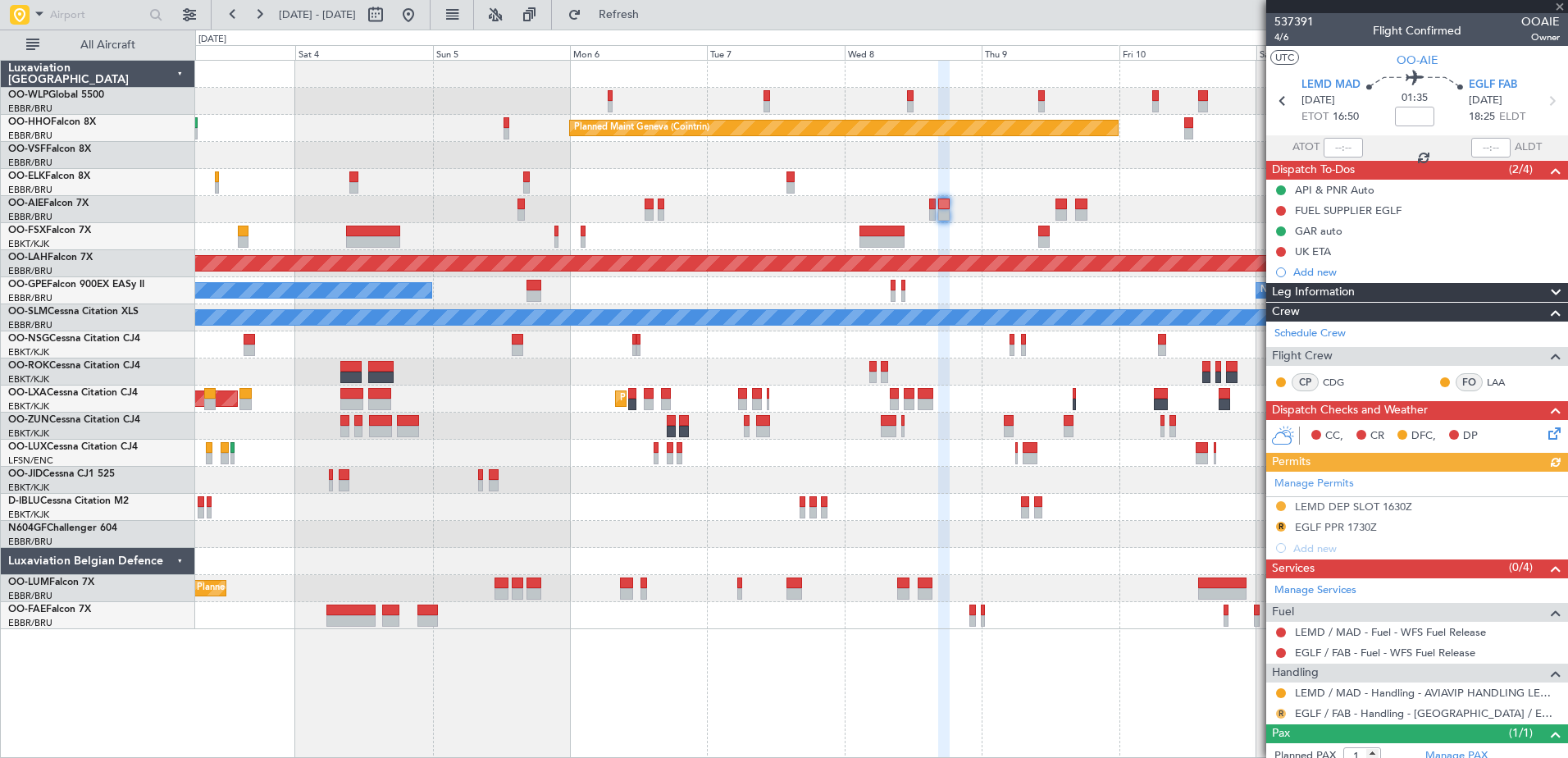
click at [1284, 714] on button "R" at bounding box center [1280, 714] width 10 height 10
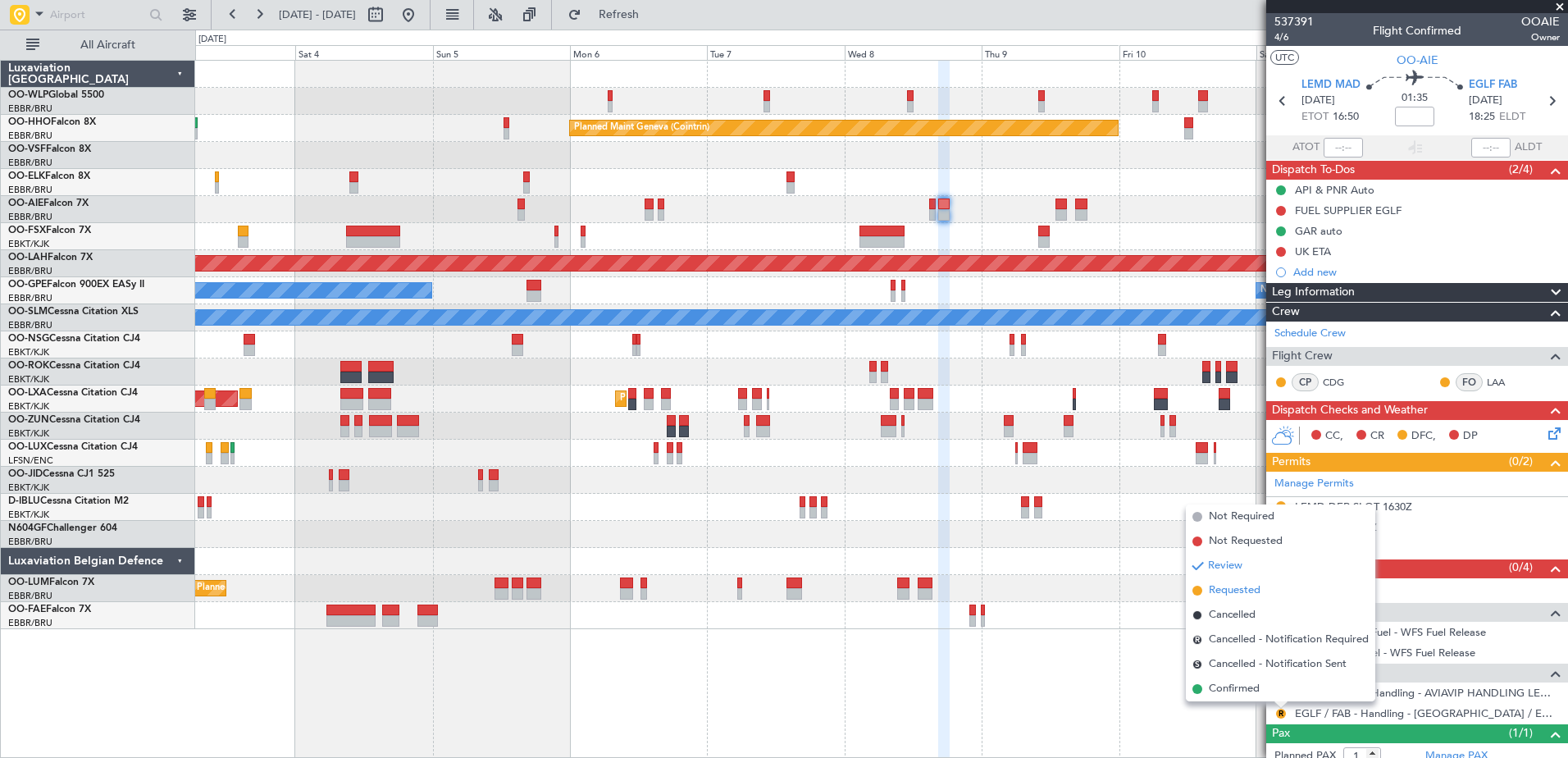
click at [1217, 591] on span "Requested" at bounding box center [1234, 591] width 52 height 17
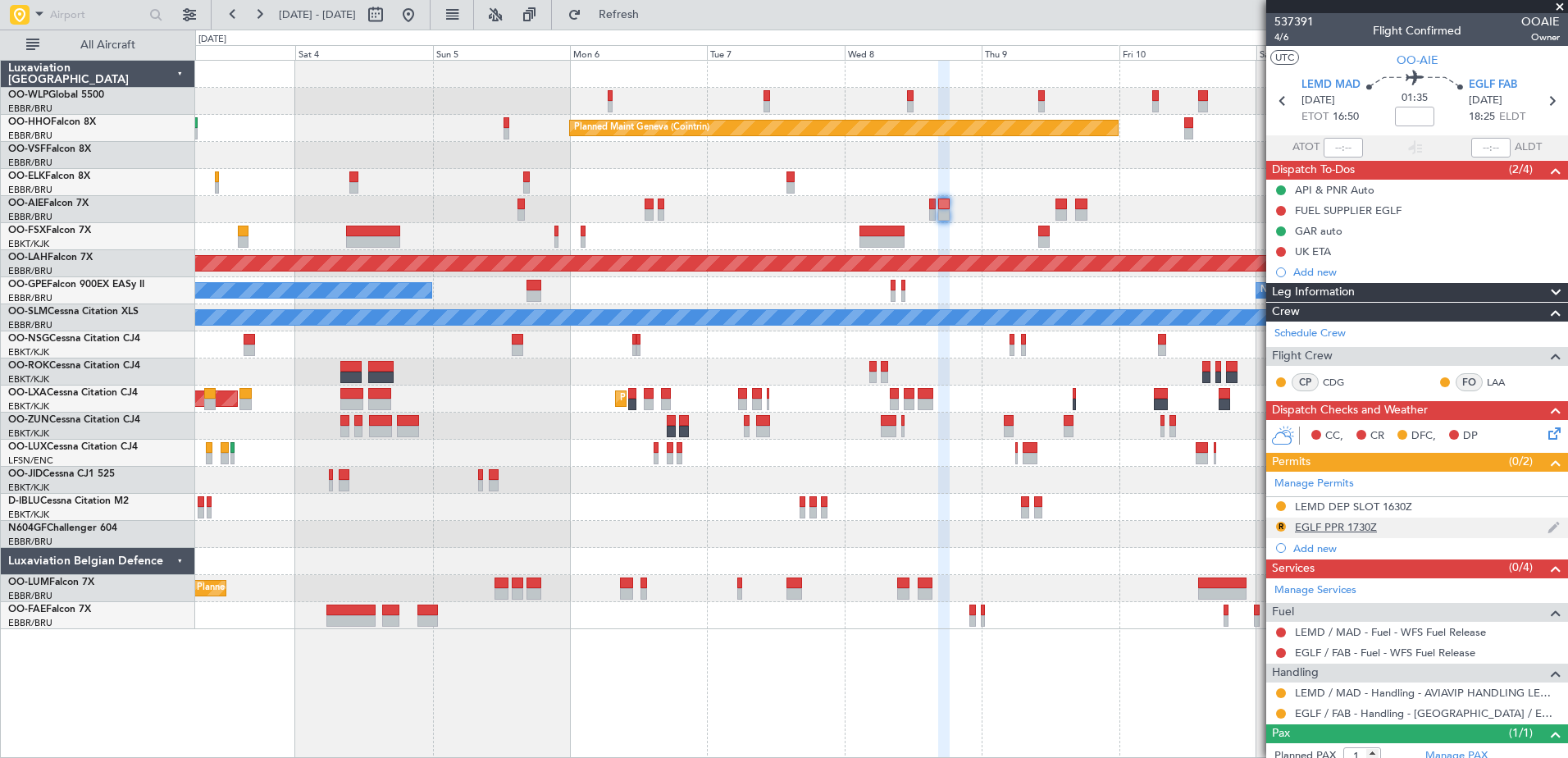
click at [1330, 522] on div "EGLF PPR 1730Z" at bounding box center [1335, 527] width 82 height 14
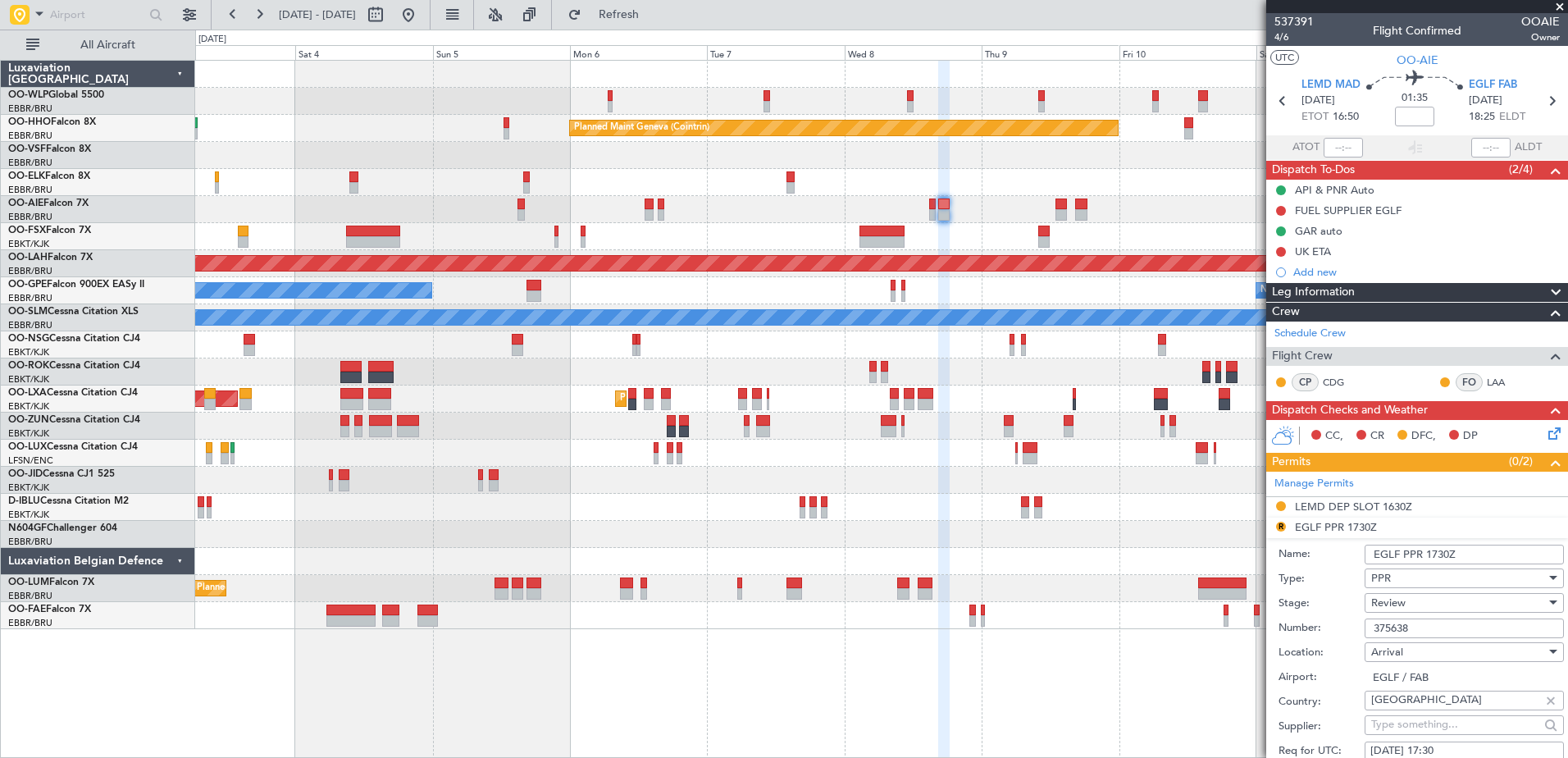
scroll to position [164, 0]
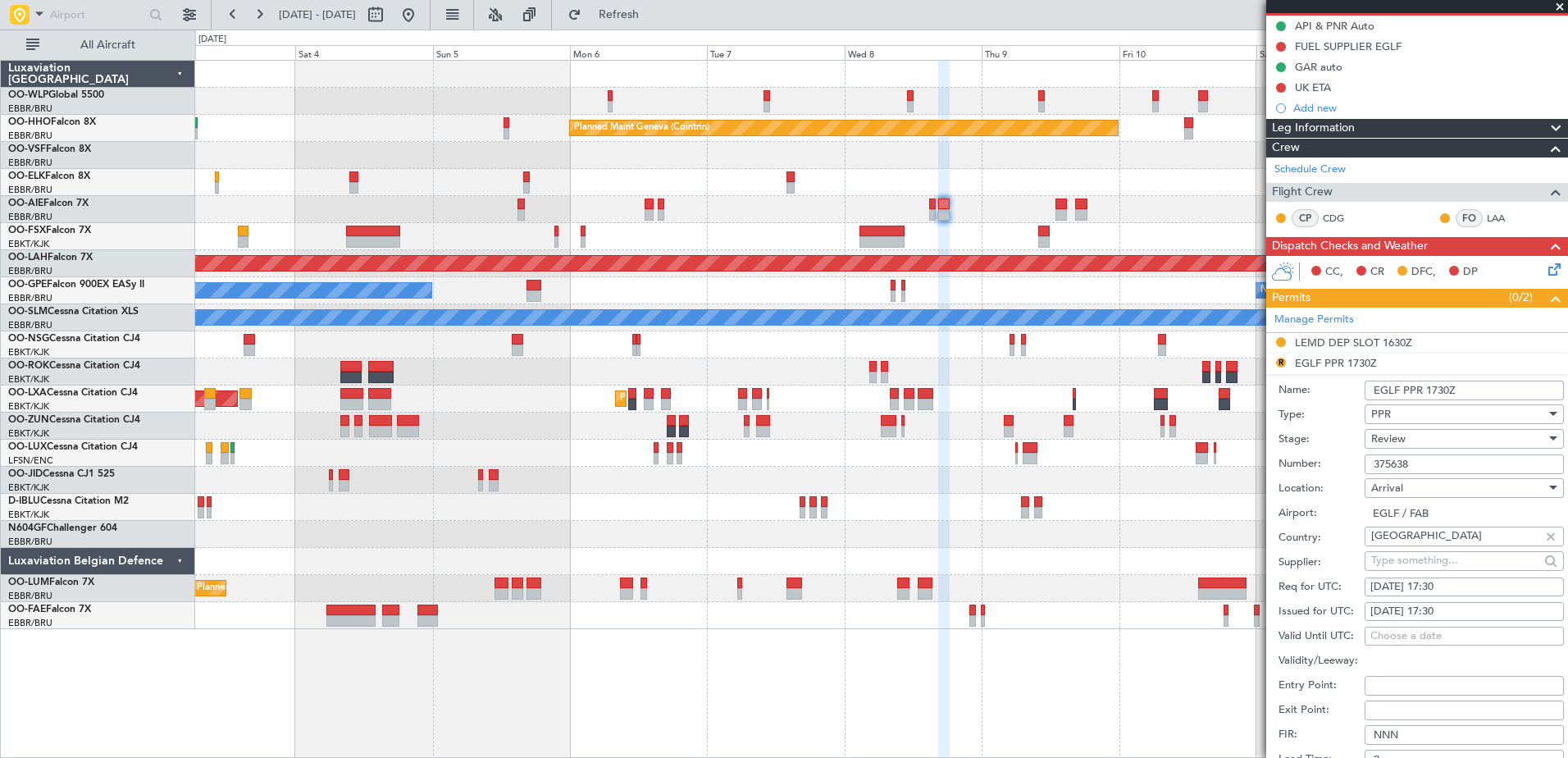
click at [1438, 587] on div "08/10/2025 17:30" at bounding box center [1464, 588] width 188 height 17
select select "10"
select select "2025"
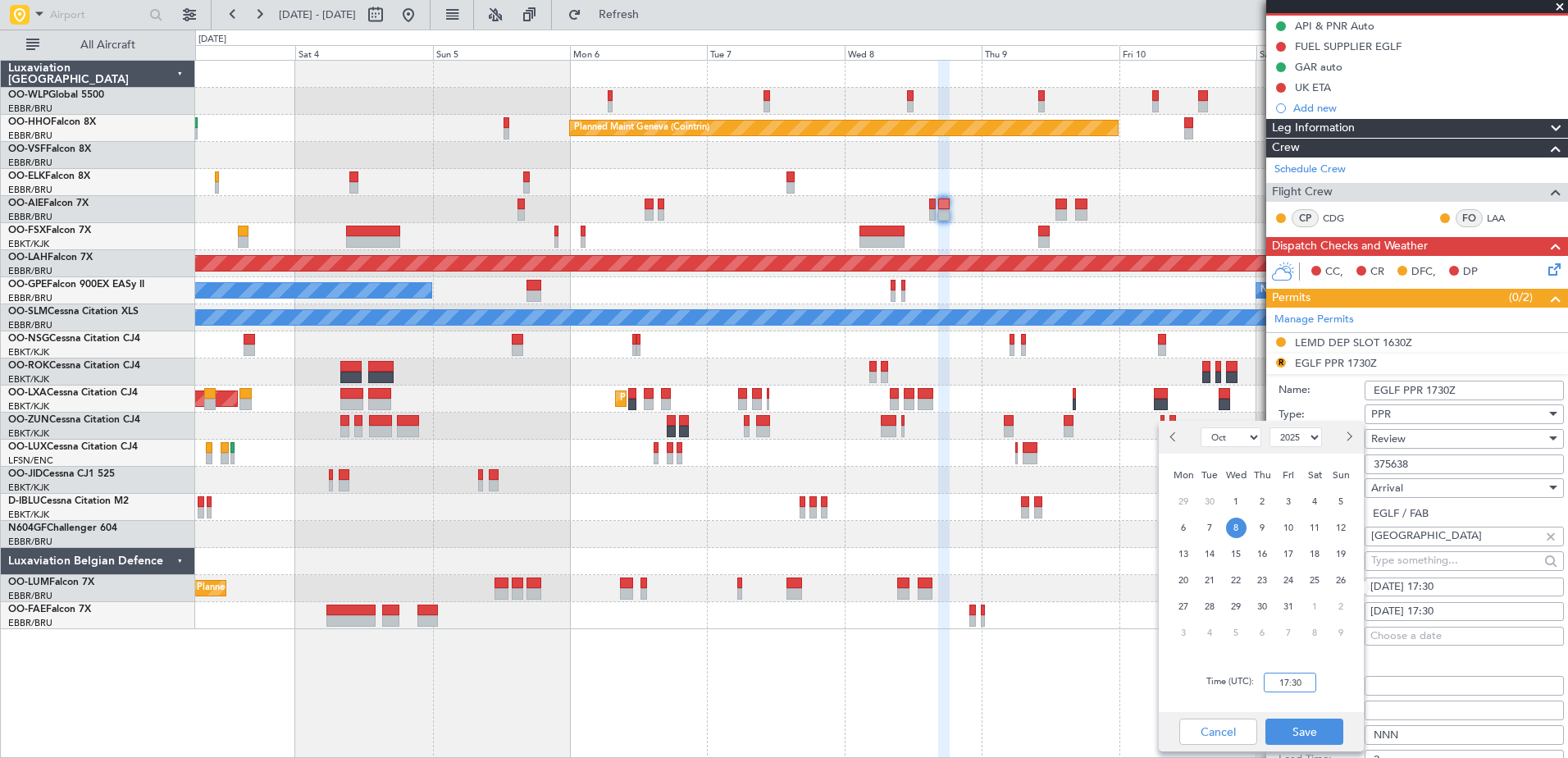
click at [1292, 681] on input "17:30" at bounding box center [1290, 682] width 52 height 20
type input "18:30"
click at [1313, 729] on button "Save" at bounding box center [1305, 731] width 78 height 27
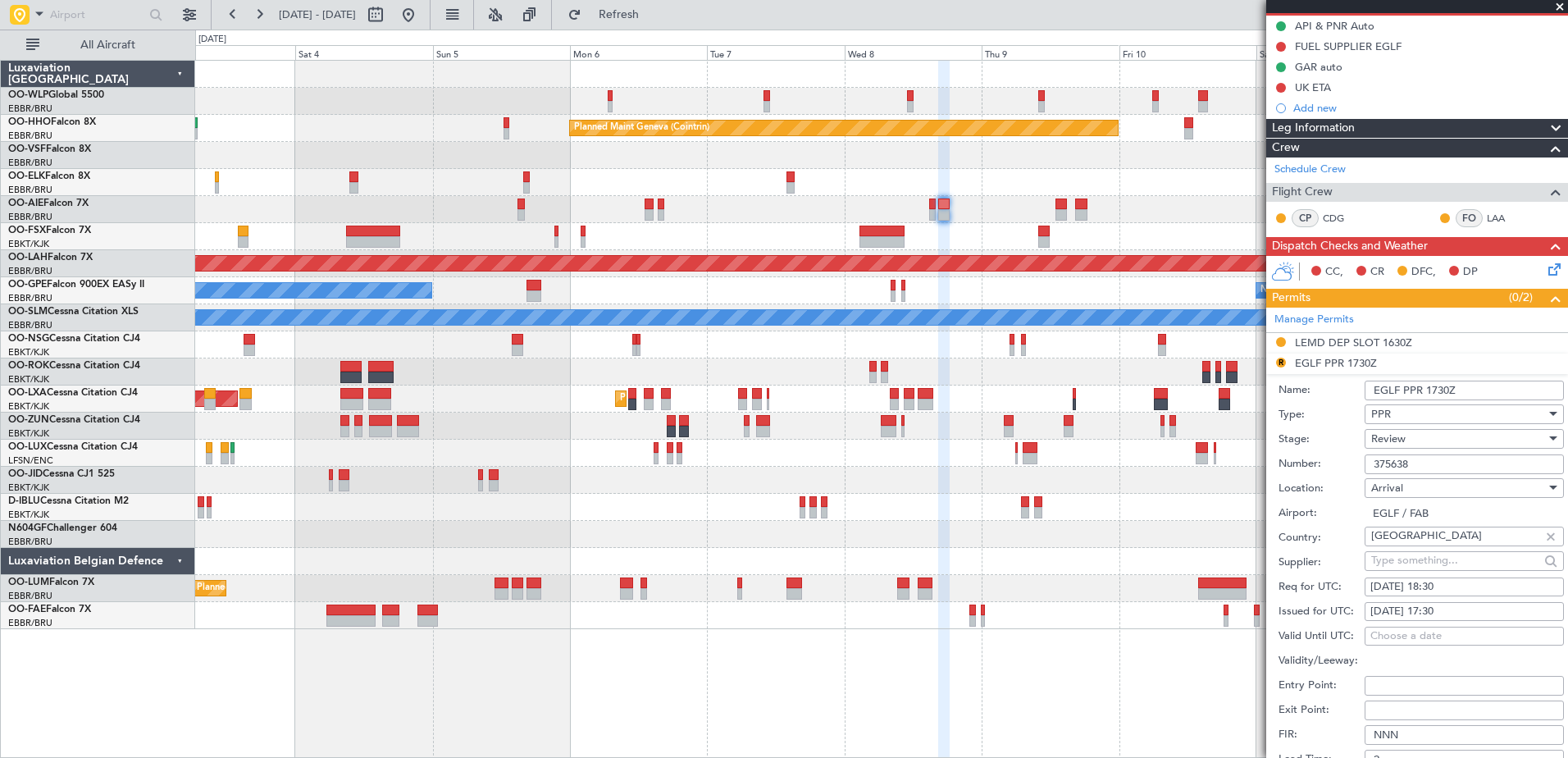
click at [1442, 617] on div "08/10/2025 17:30" at bounding box center [1464, 612] width 188 height 17
select select "10"
select select "2025"
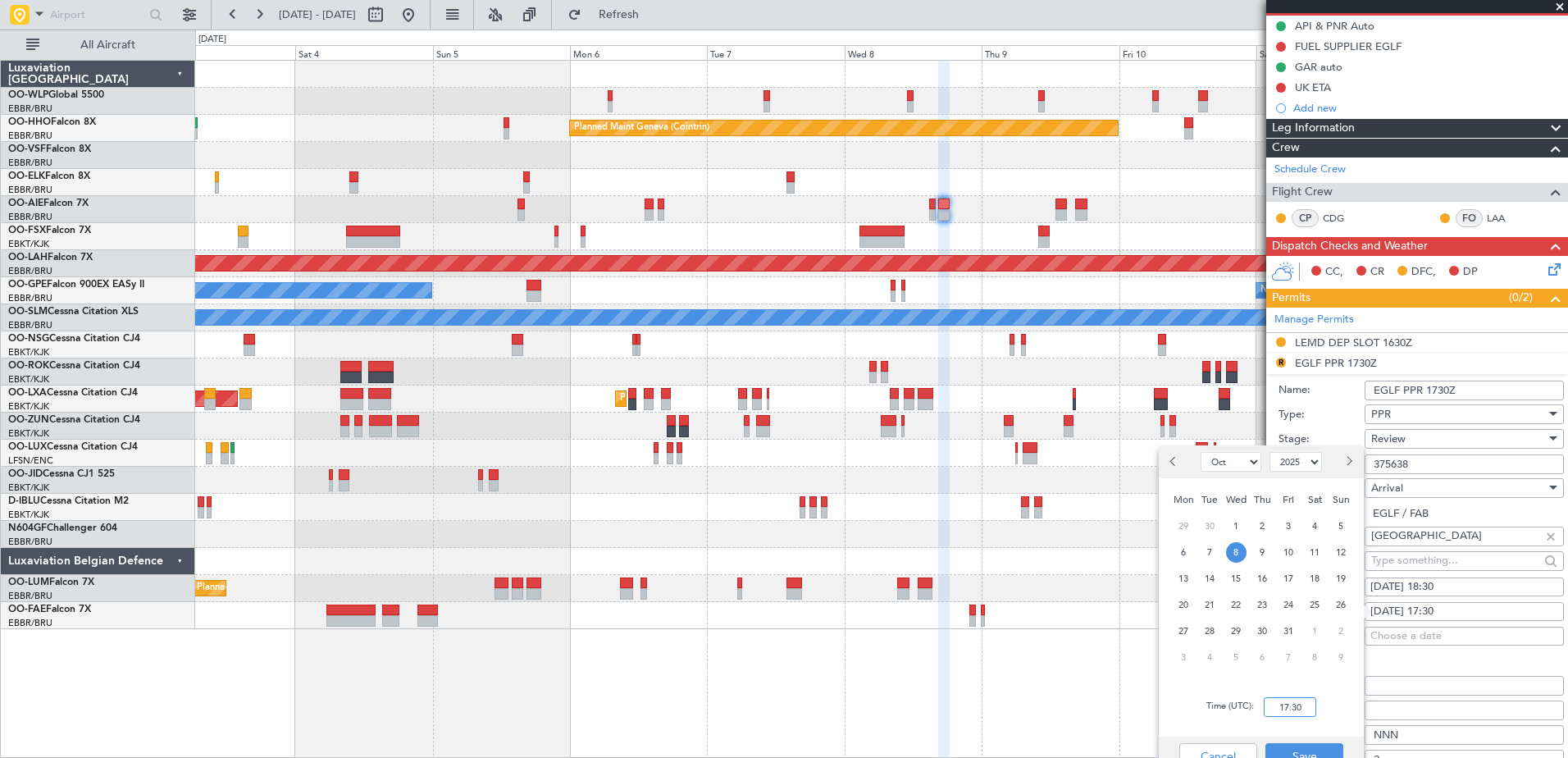
click at [1287, 711] on input "17:30" at bounding box center [1290, 707] width 52 height 20
type input "18:30"
click at [1318, 749] on button "Save" at bounding box center [1305, 756] width 78 height 27
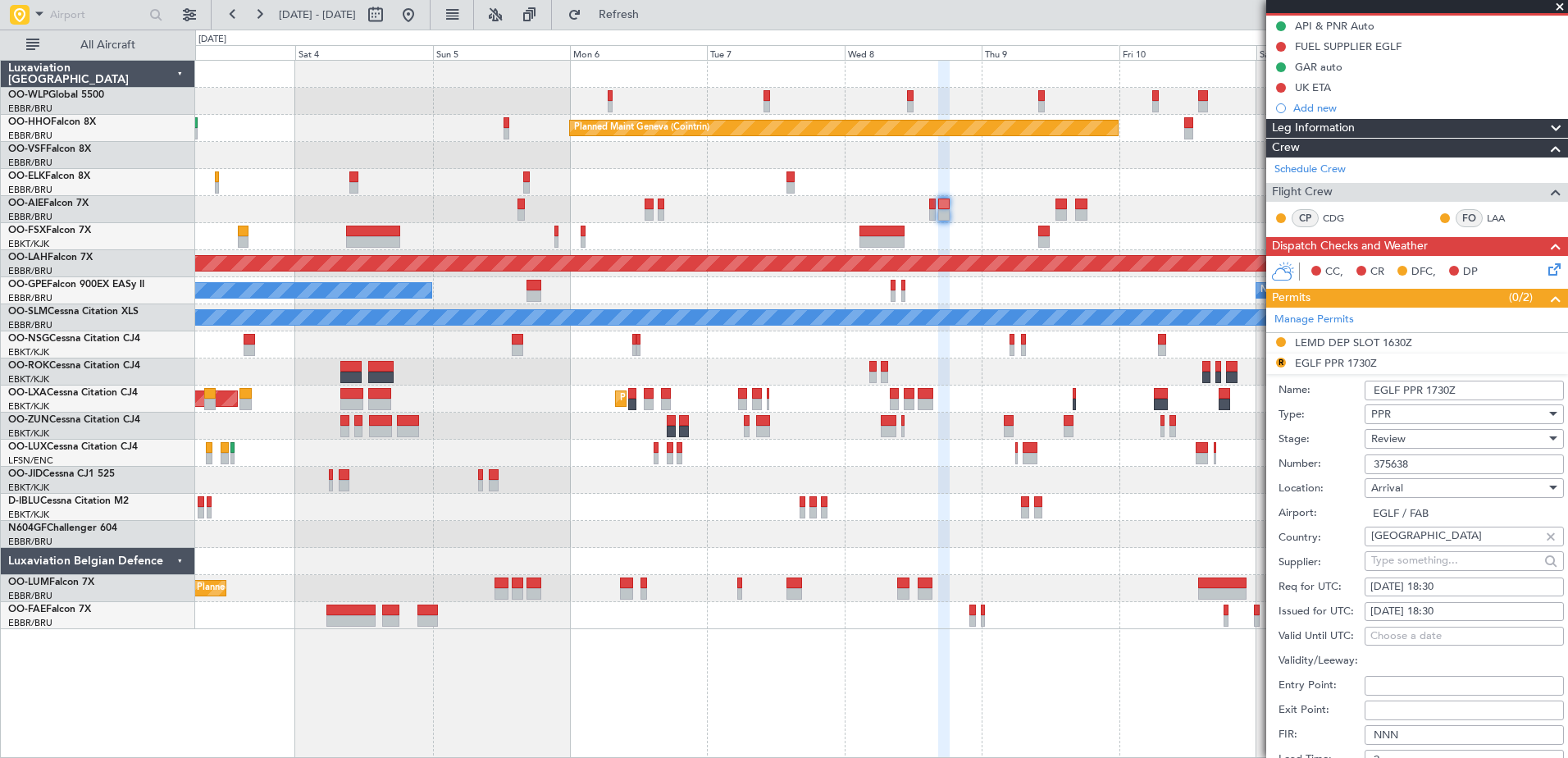
scroll to position [328, 0]
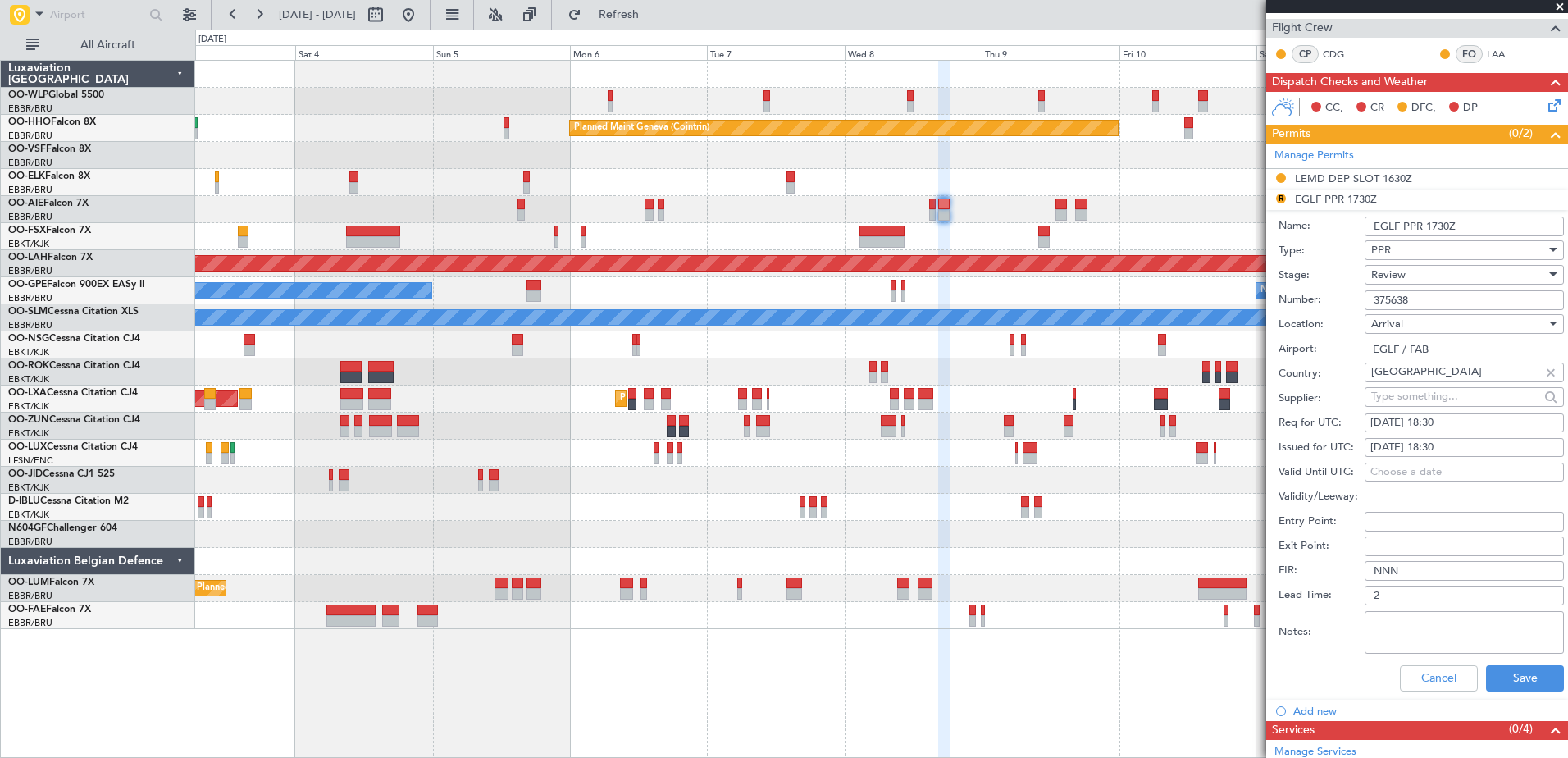
click at [1368, 268] on div "Review" at bounding box center [1464, 275] width 199 height 20
click at [1406, 388] on span "Requested" at bounding box center [1457, 381] width 172 height 25
click at [1532, 677] on button "Save" at bounding box center [1525, 678] width 78 height 27
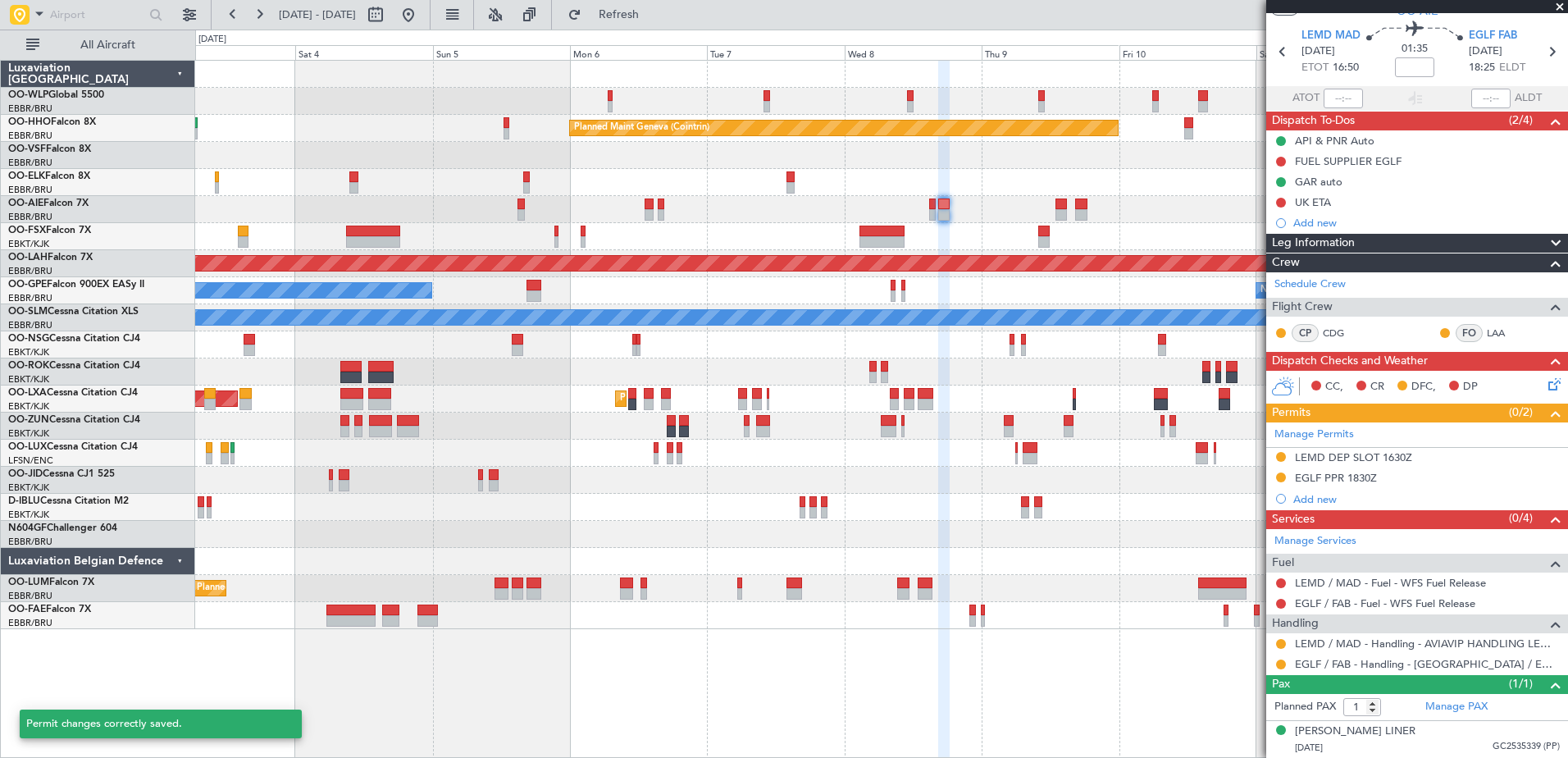
scroll to position [48, 0]
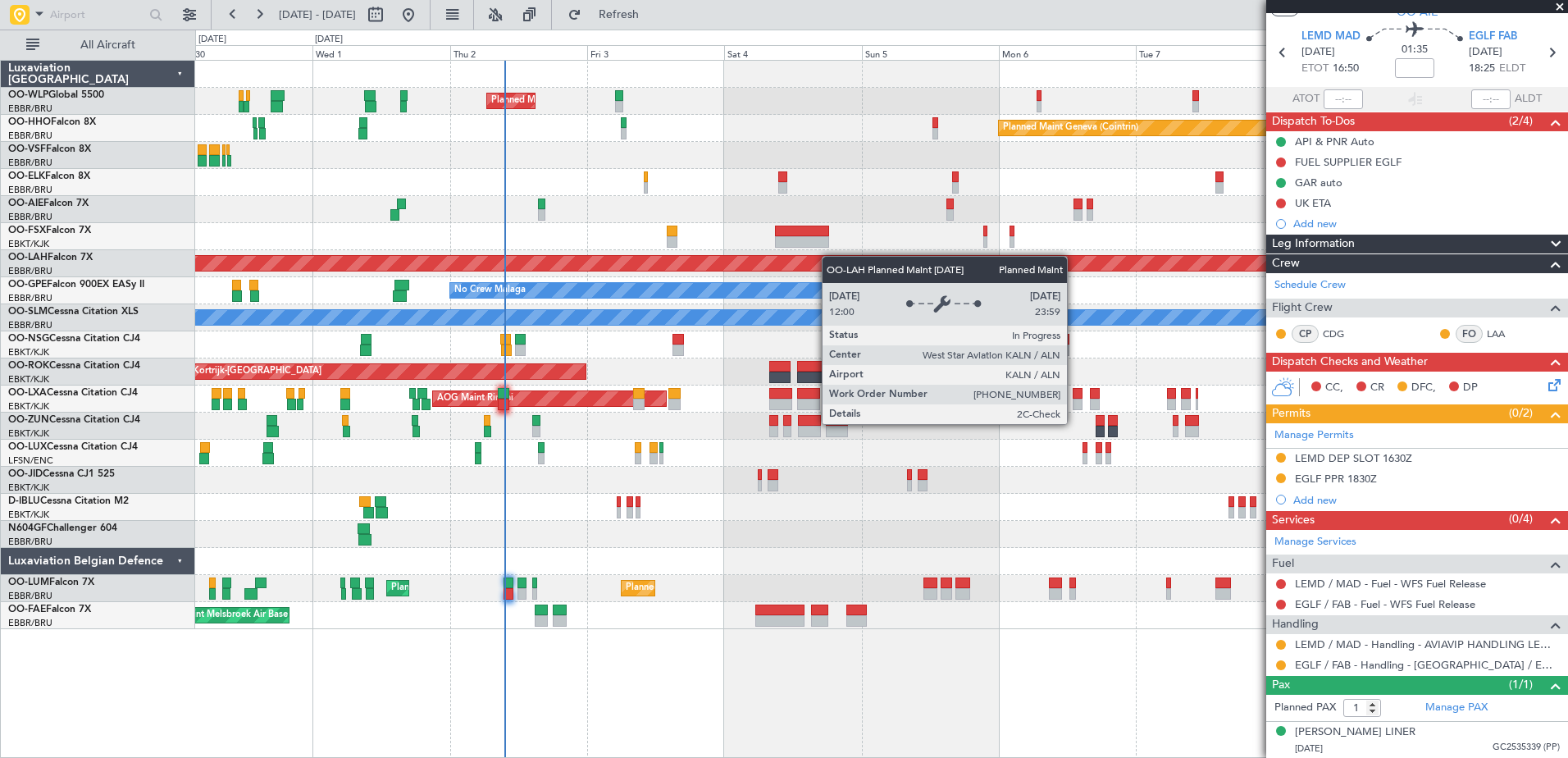
click at [884, 261] on div "Planned Maint Milan (Linate) Planned Maint Geneva (Cointrin) Planned Maint Kort…" at bounding box center [881, 345] width 1372 height 568
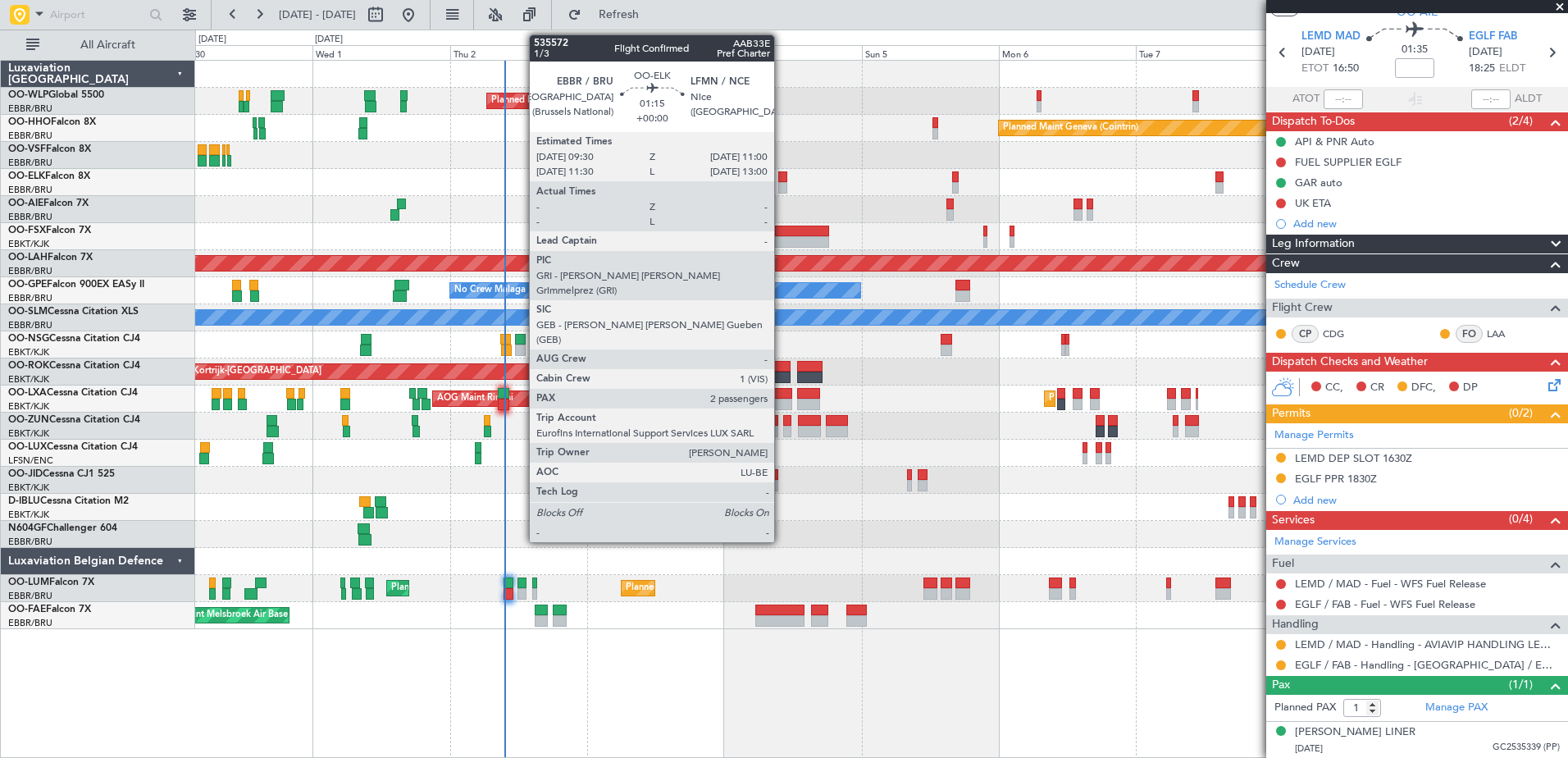
click at [781, 180] on div at bounding box center [782, 177] width 9 height 12
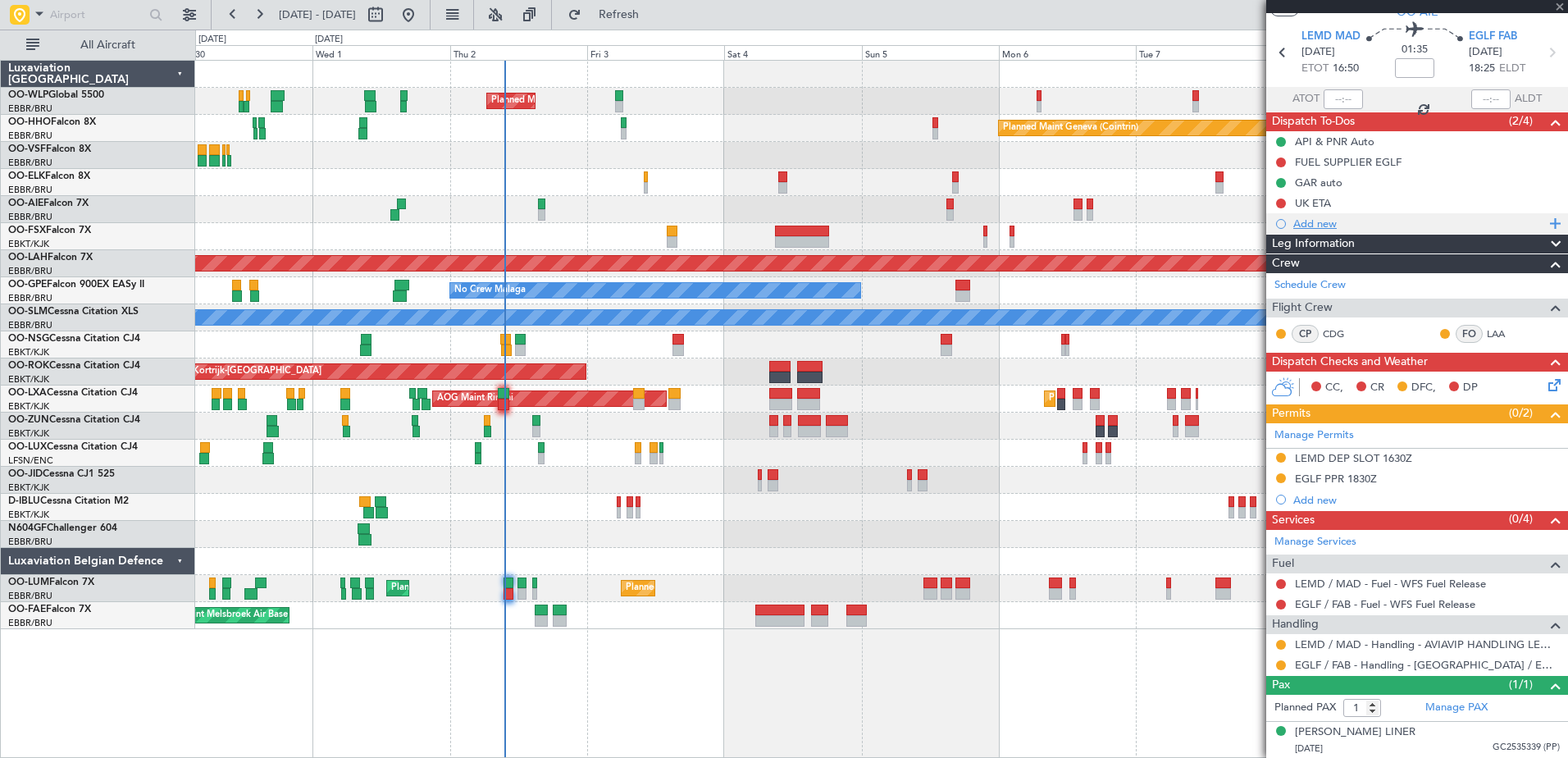
type input "2"
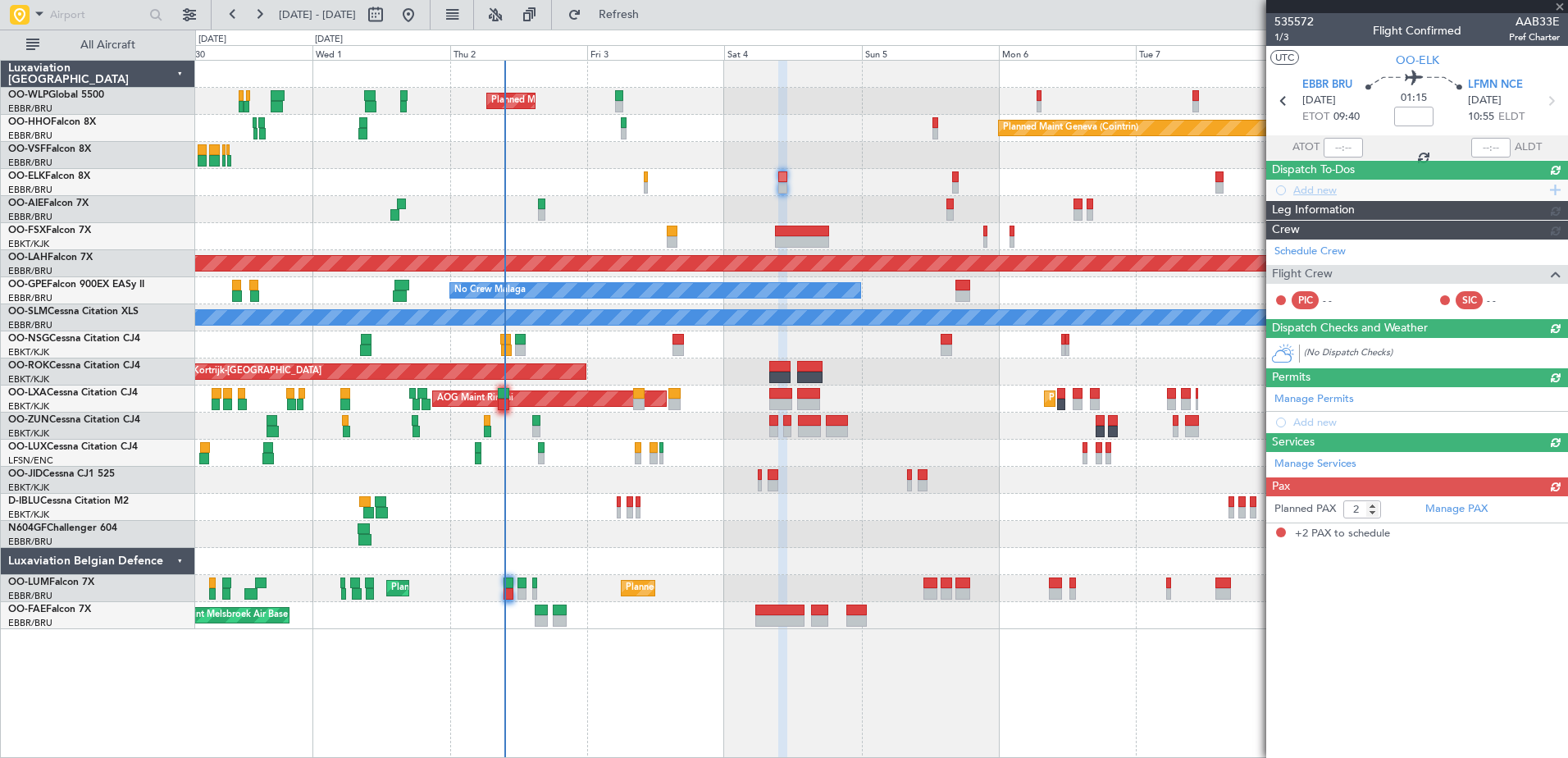
scroll to position [0, 0]
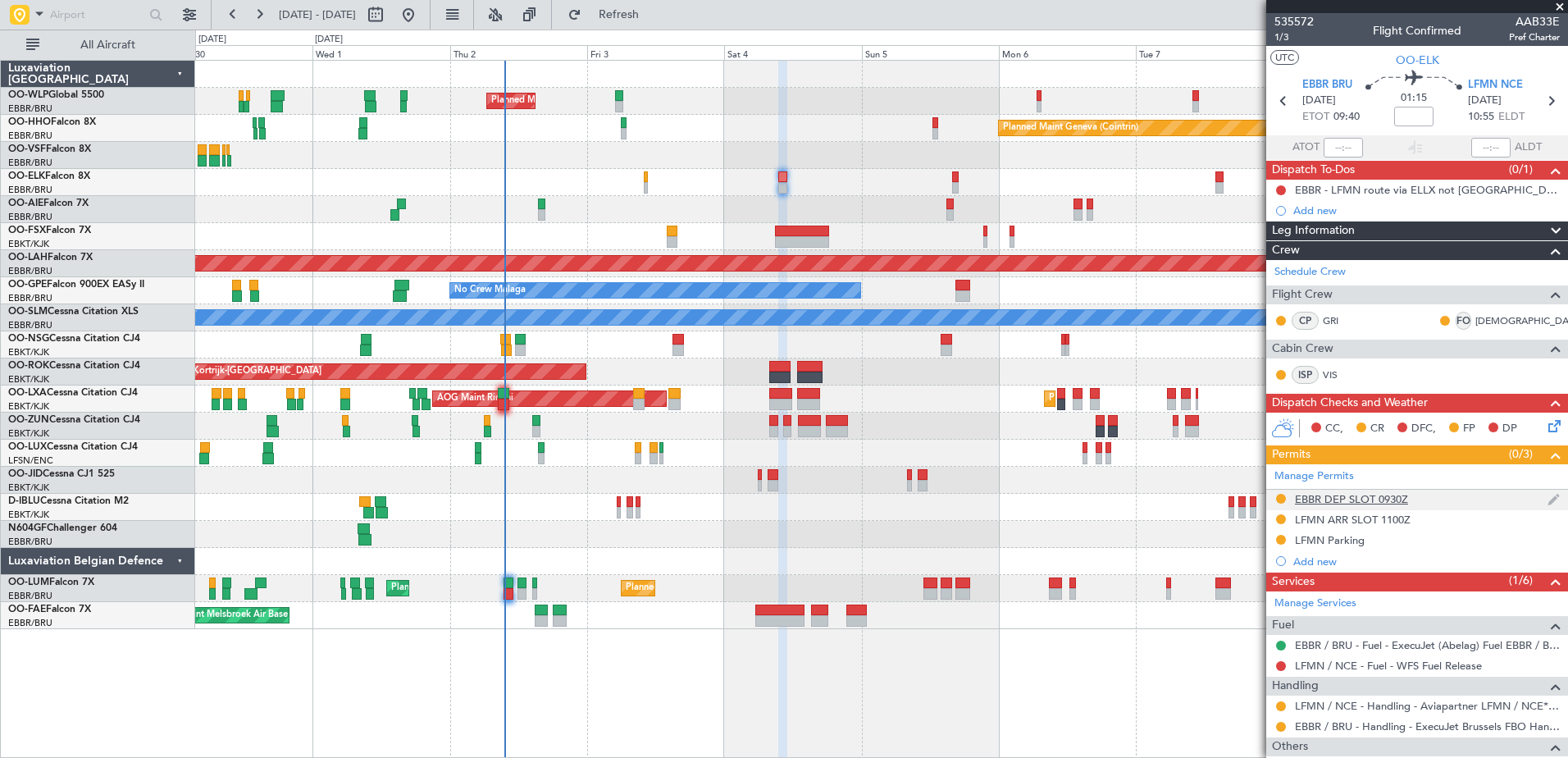
click at [1340, 495] on div "EBBR DEP SLOT 0930Z" at bounding box center [1351, 499] width 113 height 14
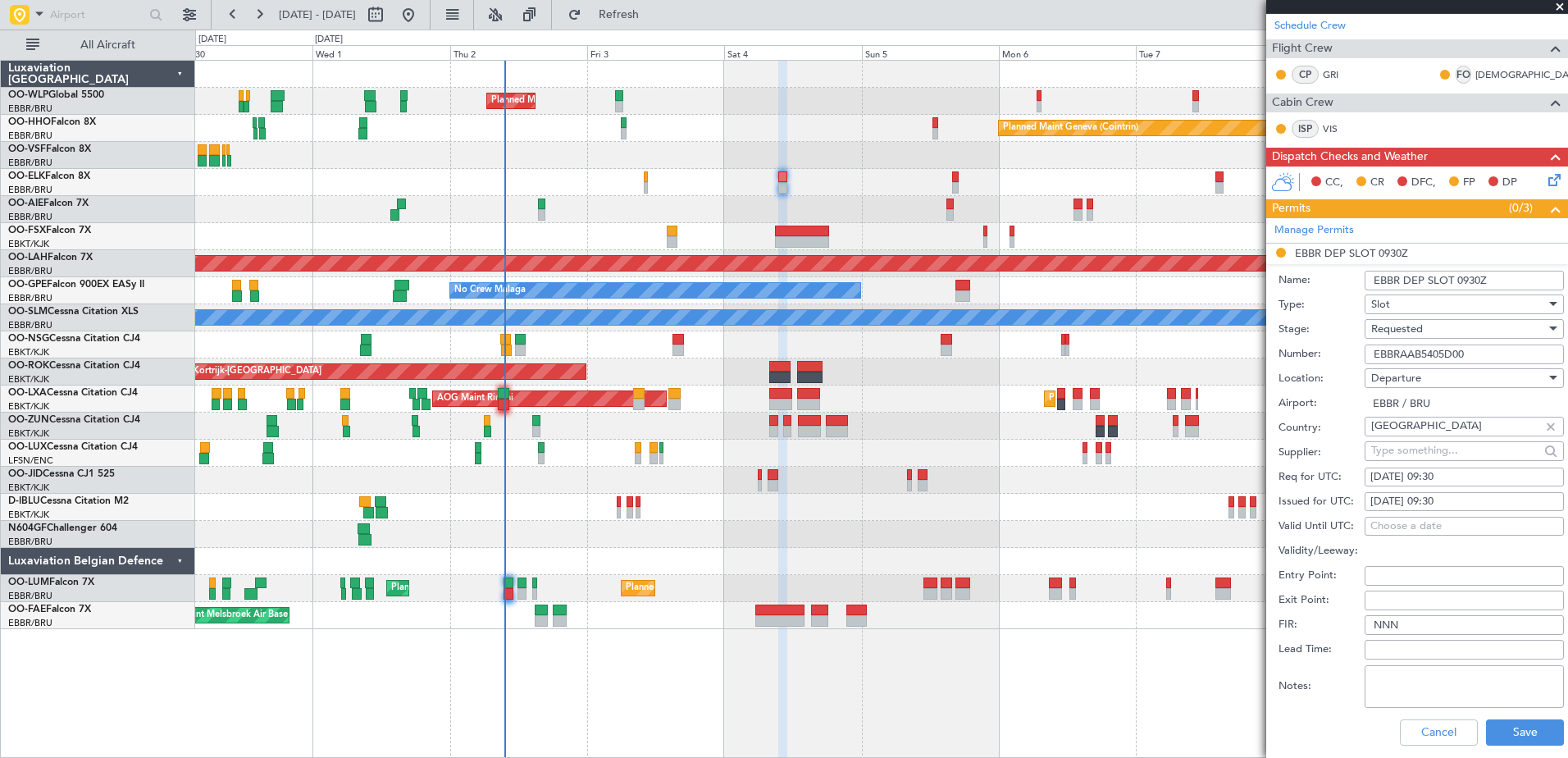
scroll to position [164, 0]
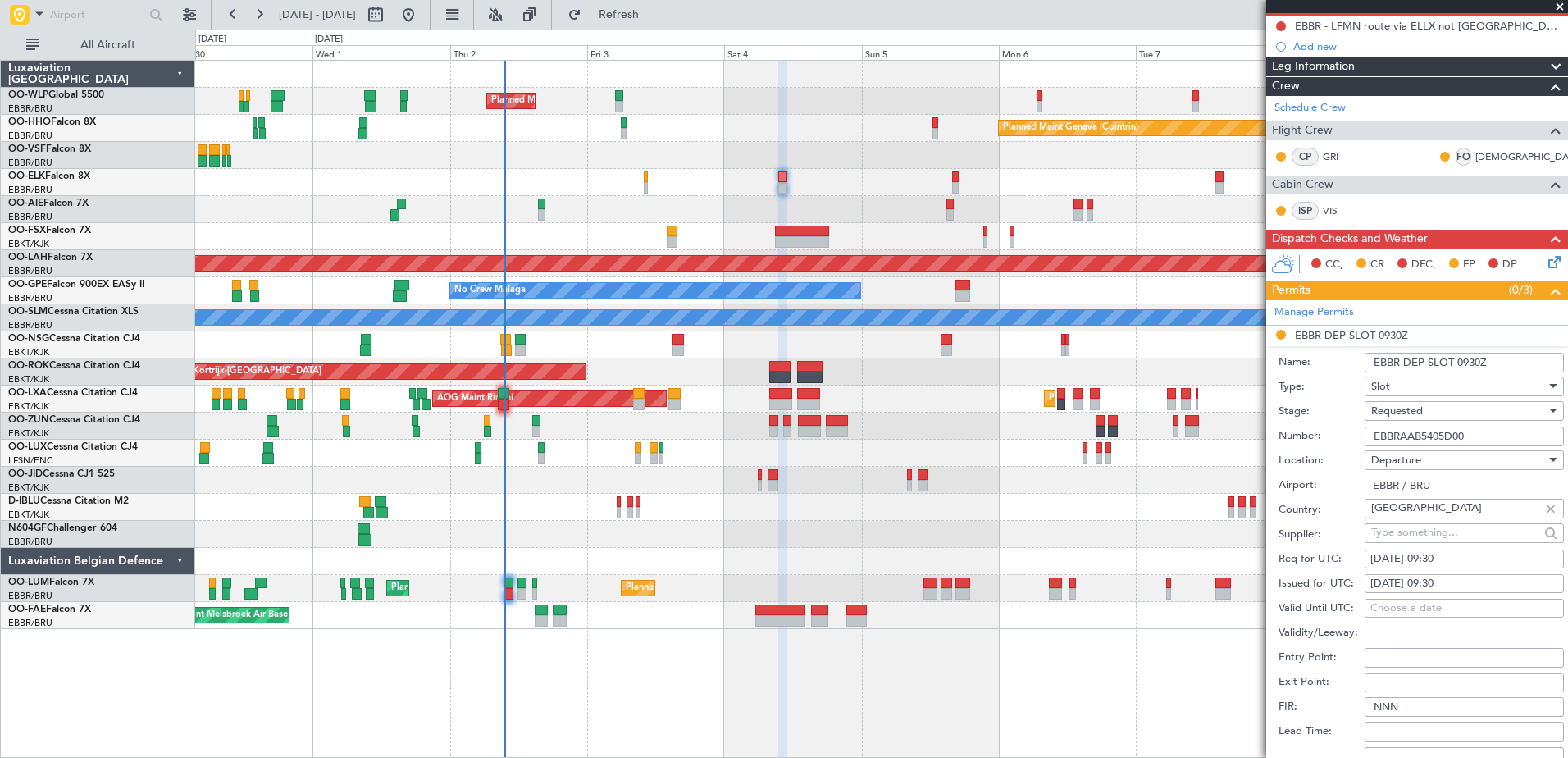
click at [1408, 405] on span "Requested" at bounding box center [1397, 411] width 52 height 15
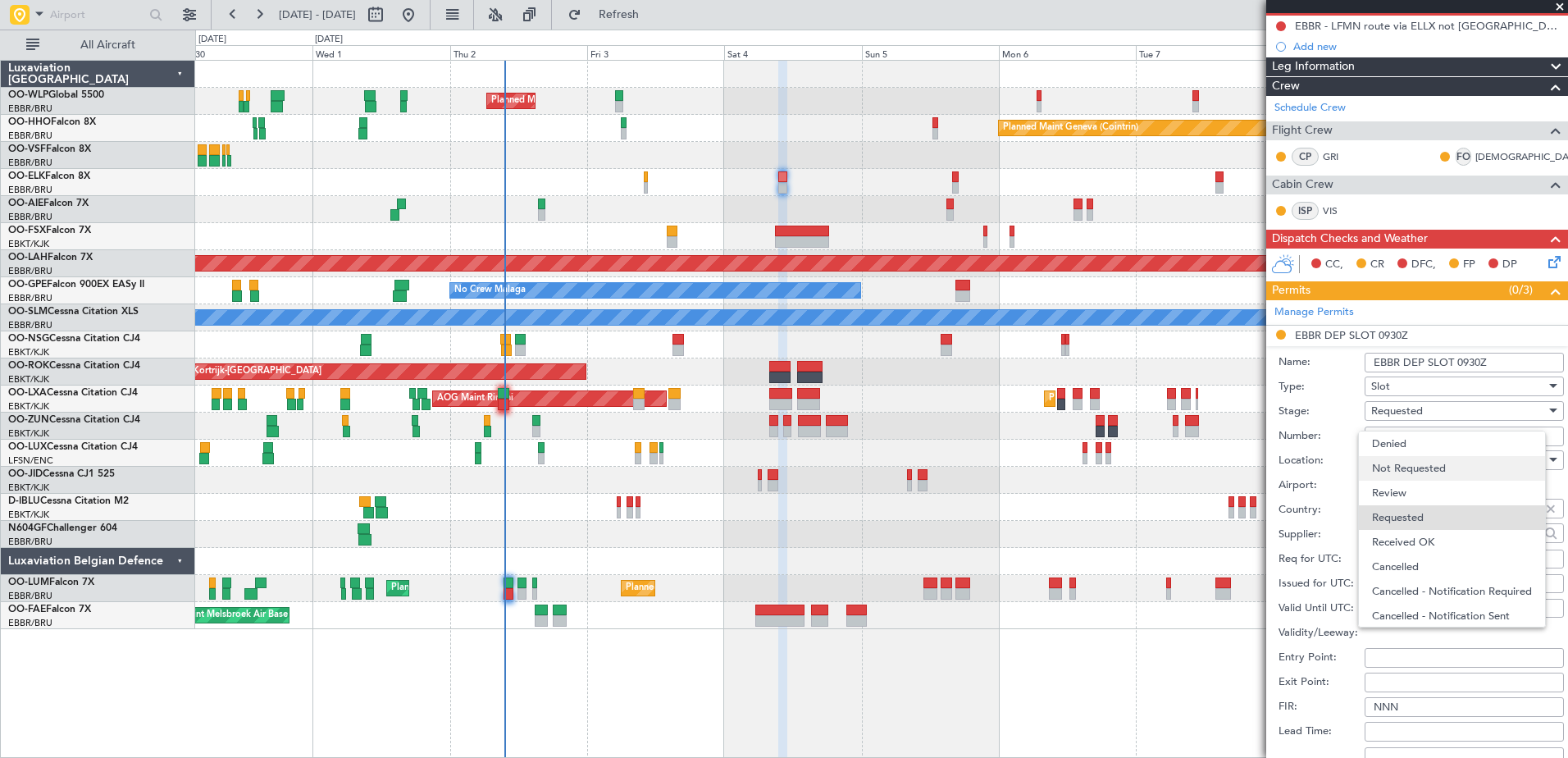
scroll to position [7, 0]
click at [1414, 527] on span "Received OK" at bounding box center [1457, 535] width 172 height 25
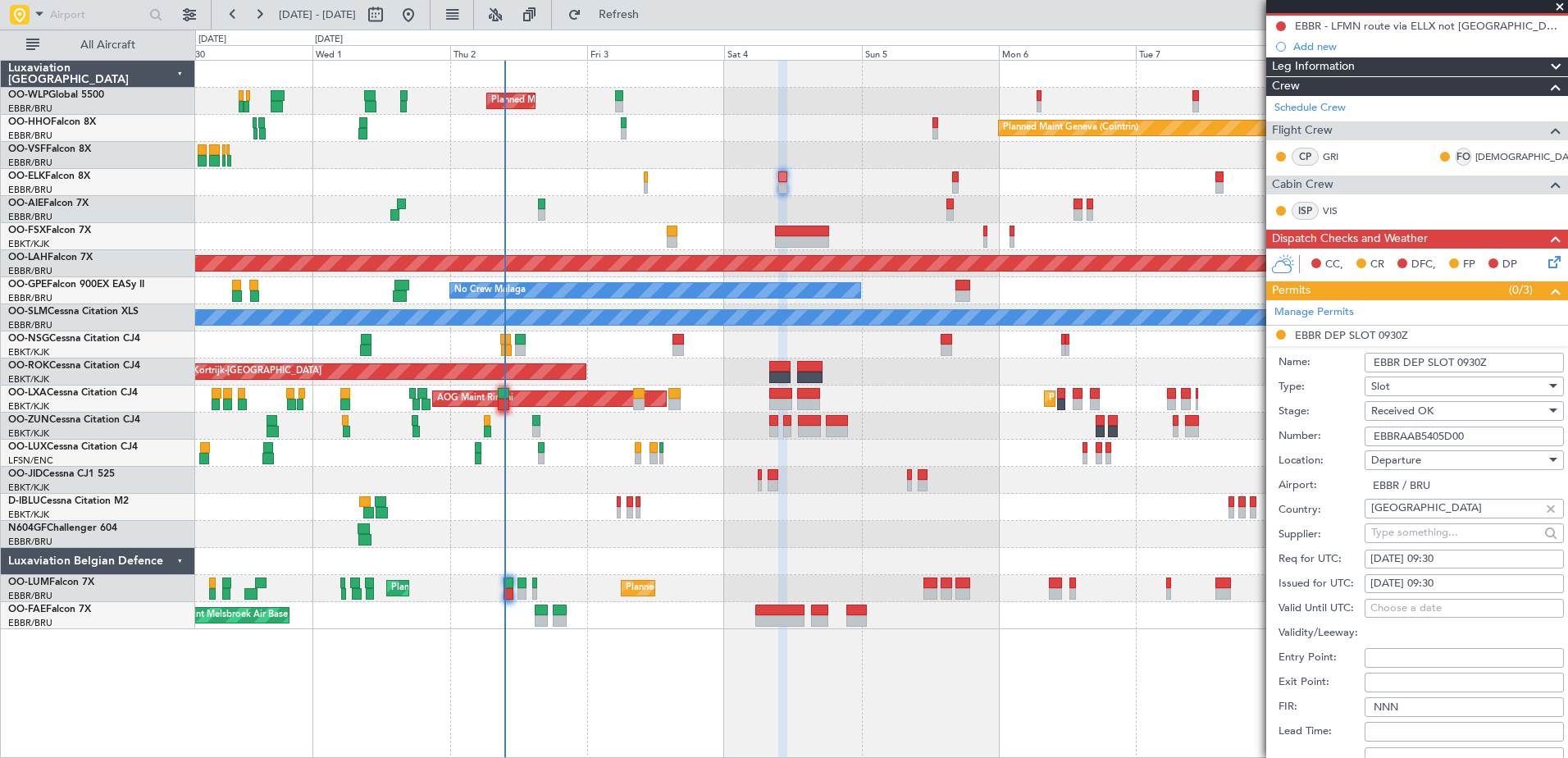
scroll to position [649, 0]
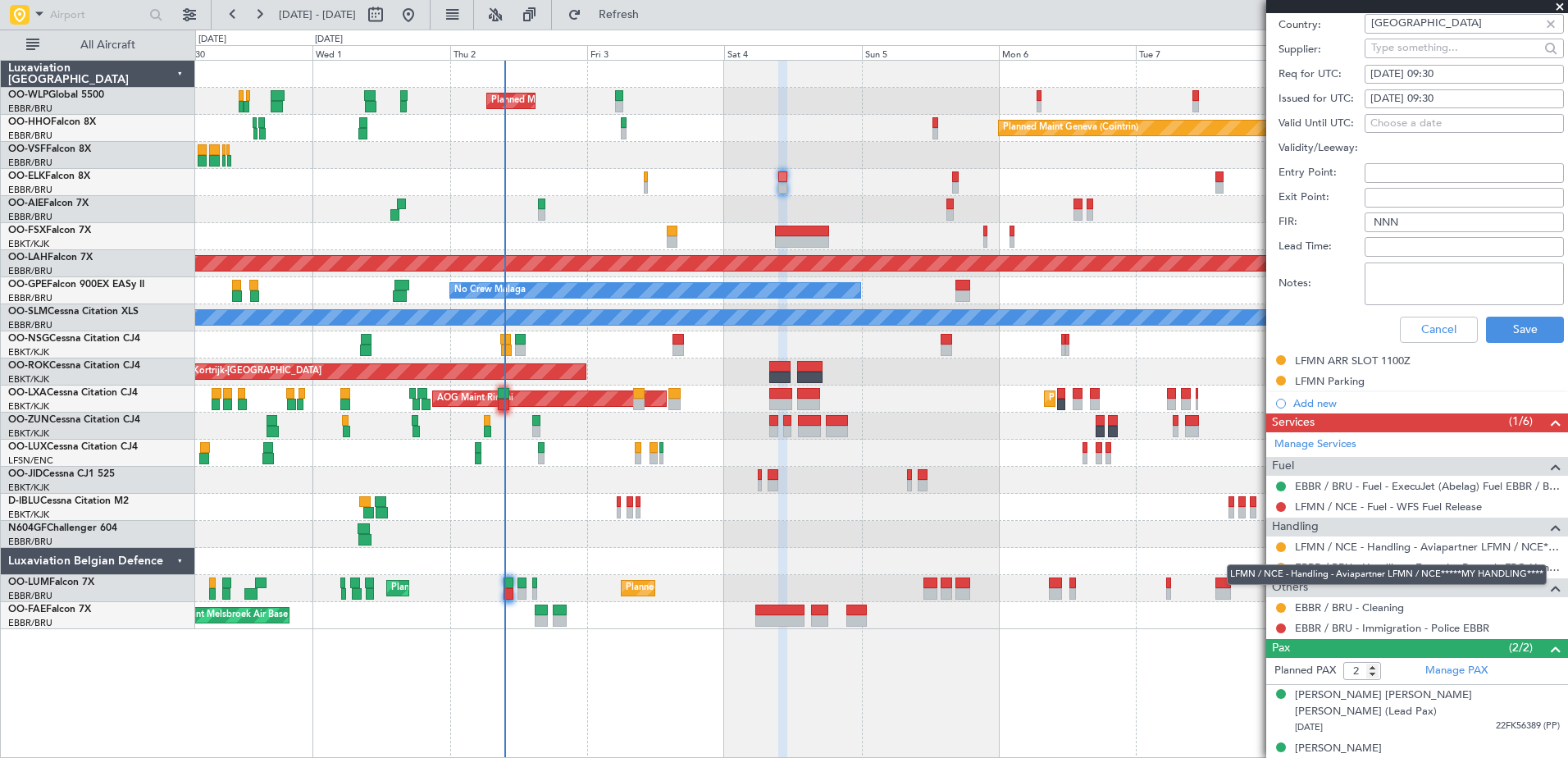
click at [1278, 571] on div "LFMN / NCE - Handling - Aviapartner LFMN / NCE*****MY HANDLING****" at bounding box center [1386, 574] width 320 height 21
click at [1280, 568] on button at bounding box center [1280, 568] width 10 height 10
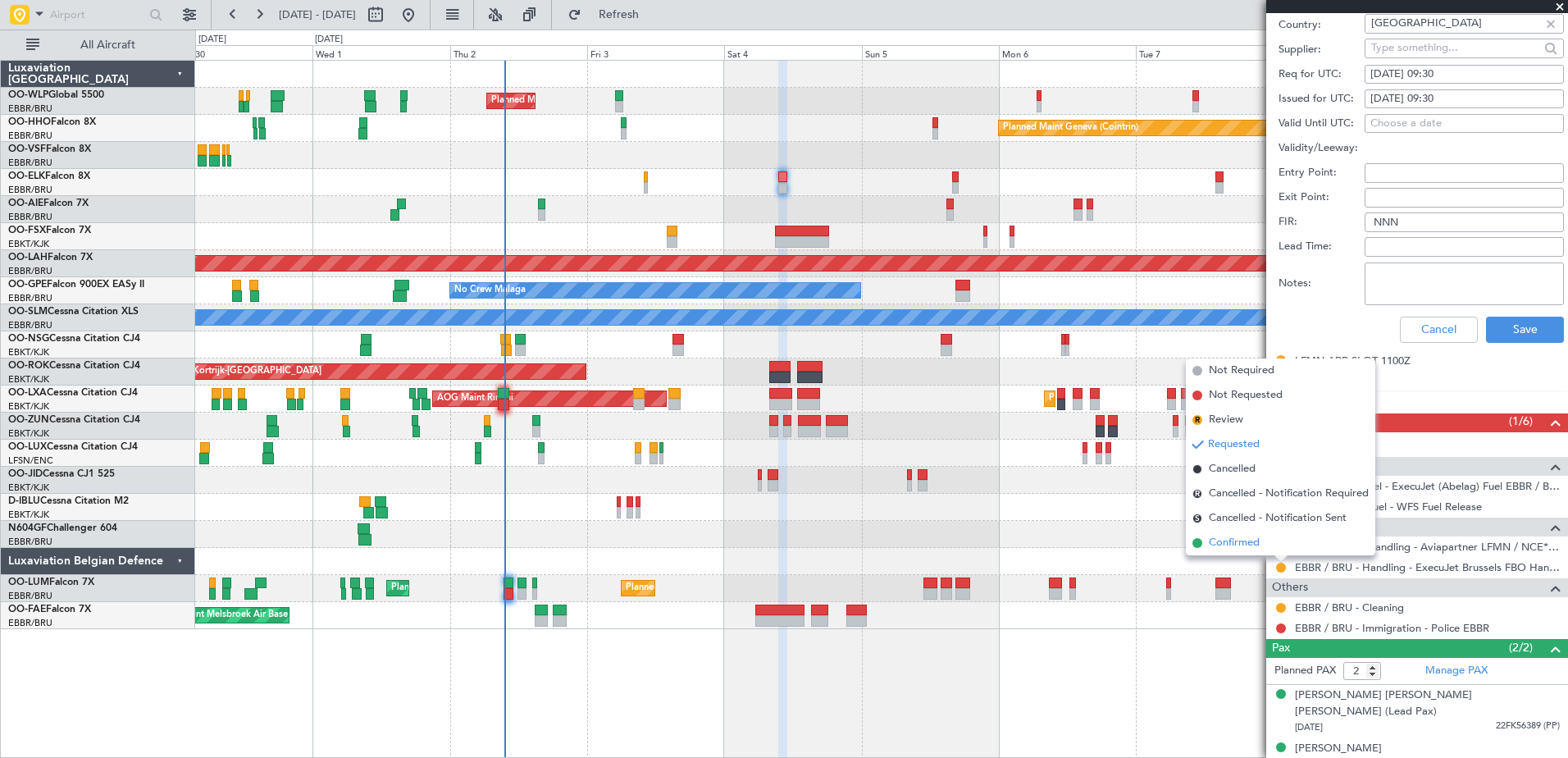
click at [1231, 543] on span "Confirmed" at bounding box center [1233, 543] width 51 height 17
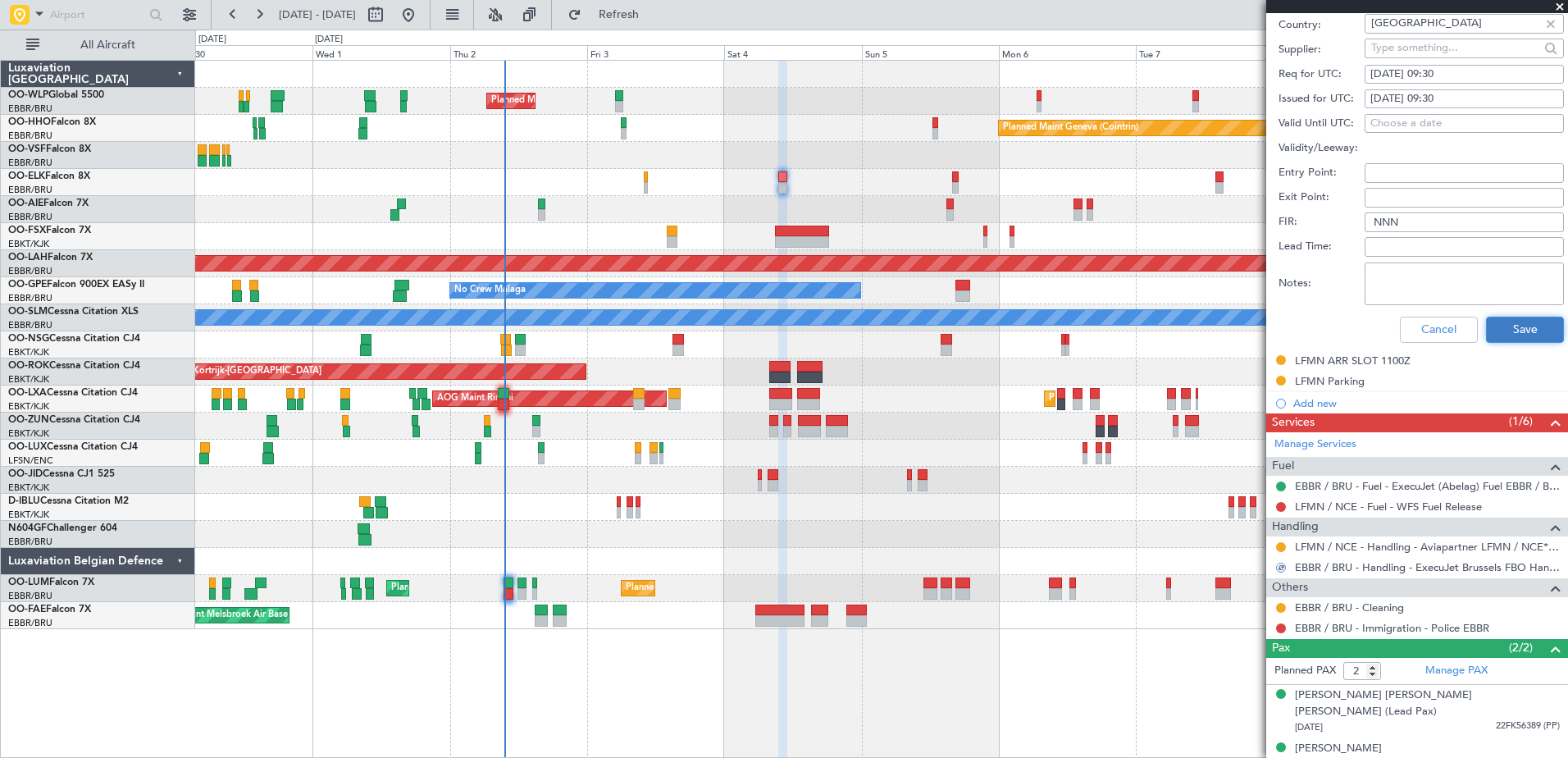
click at [1487, 321] on button "Save" at bounding box center [1525, 330] width 78 height 27
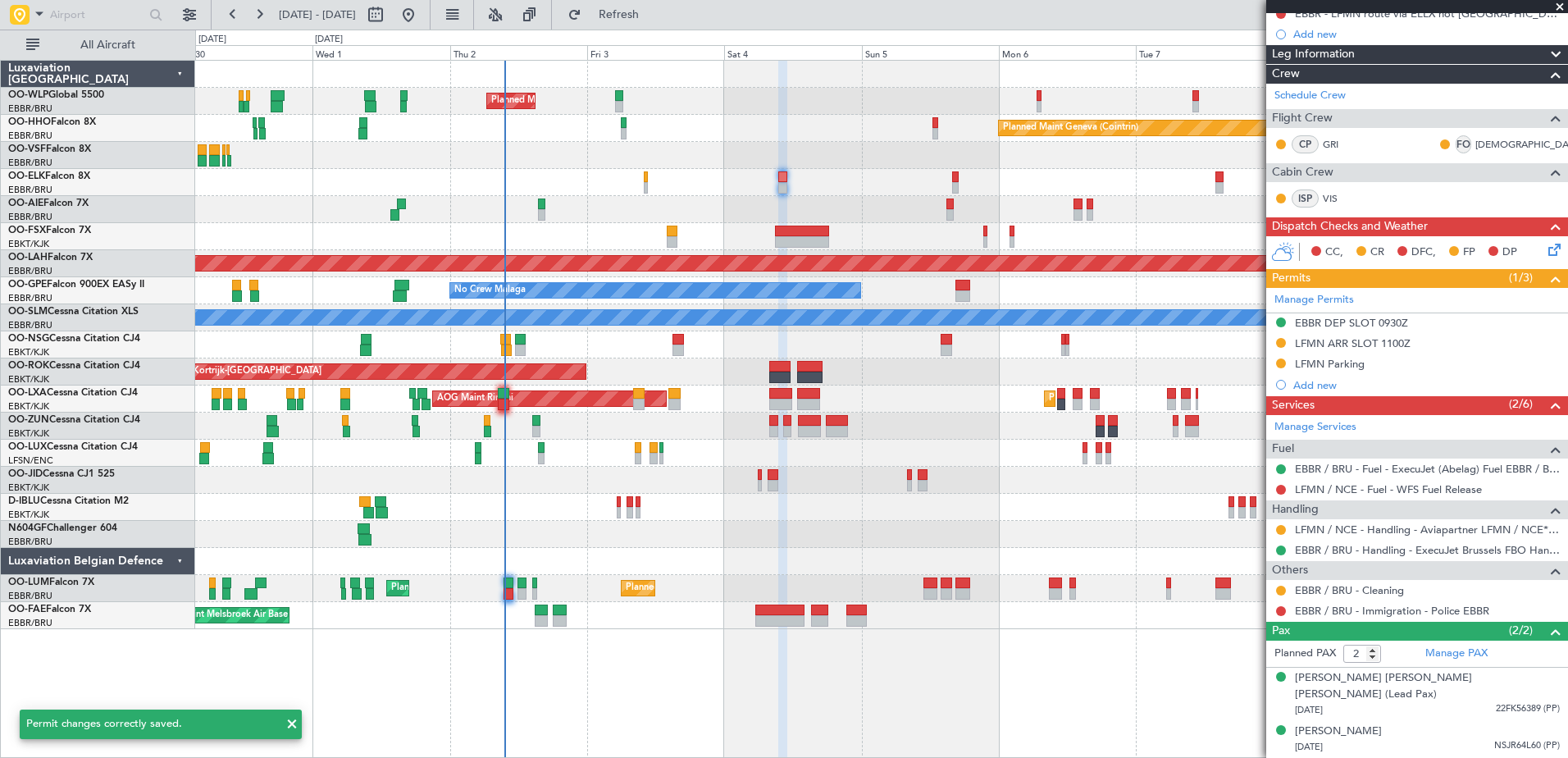
scroll to position [159, 0]
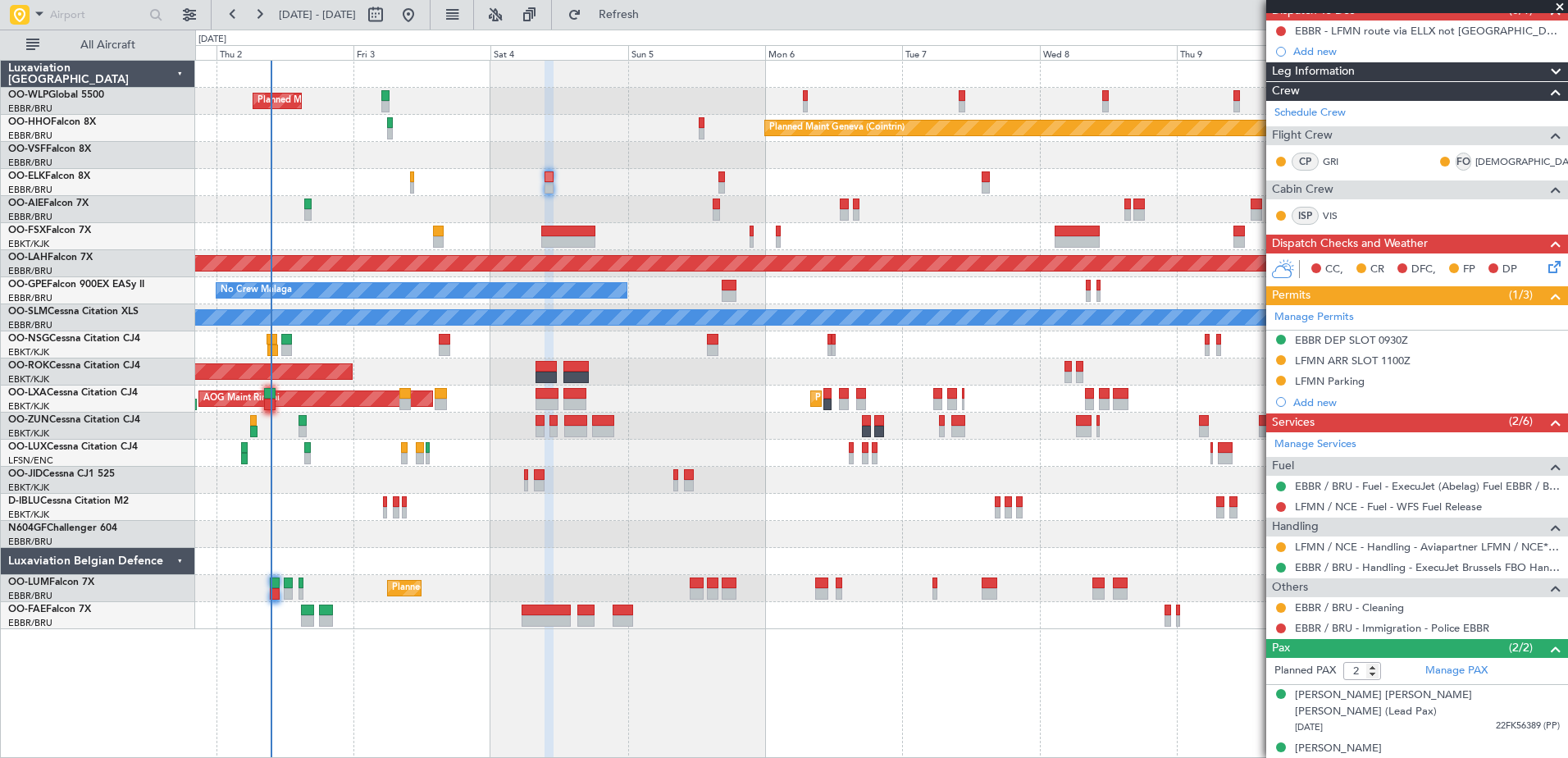
click at [864, 91] on div "Planned Maint Milan (Linate)" at bounding box center [881, 101] width 1372 height 27
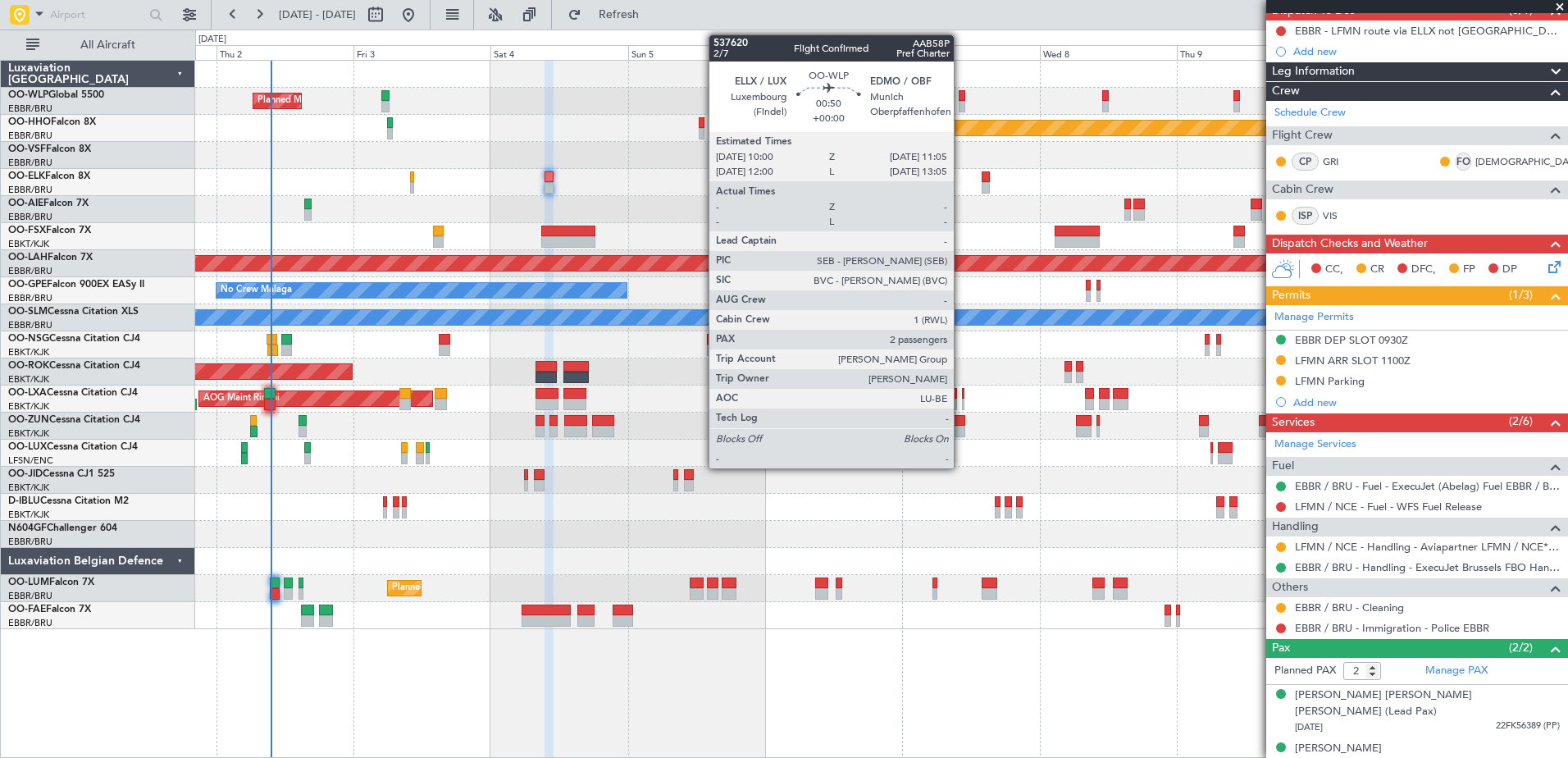
click at [961, 95] on div at bounding box center [961, 96] width 7 height 12
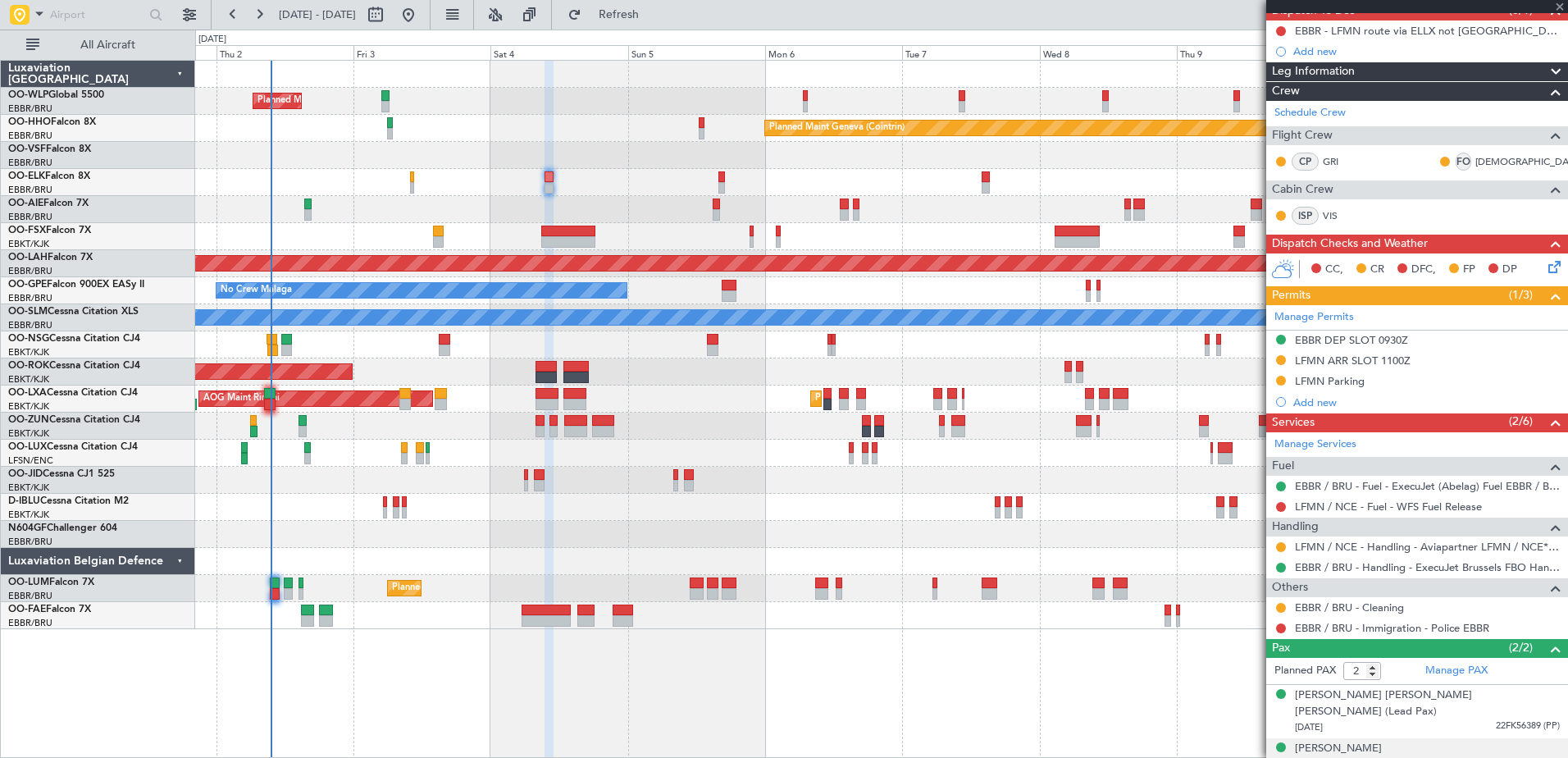
scroll to position [0, 0]
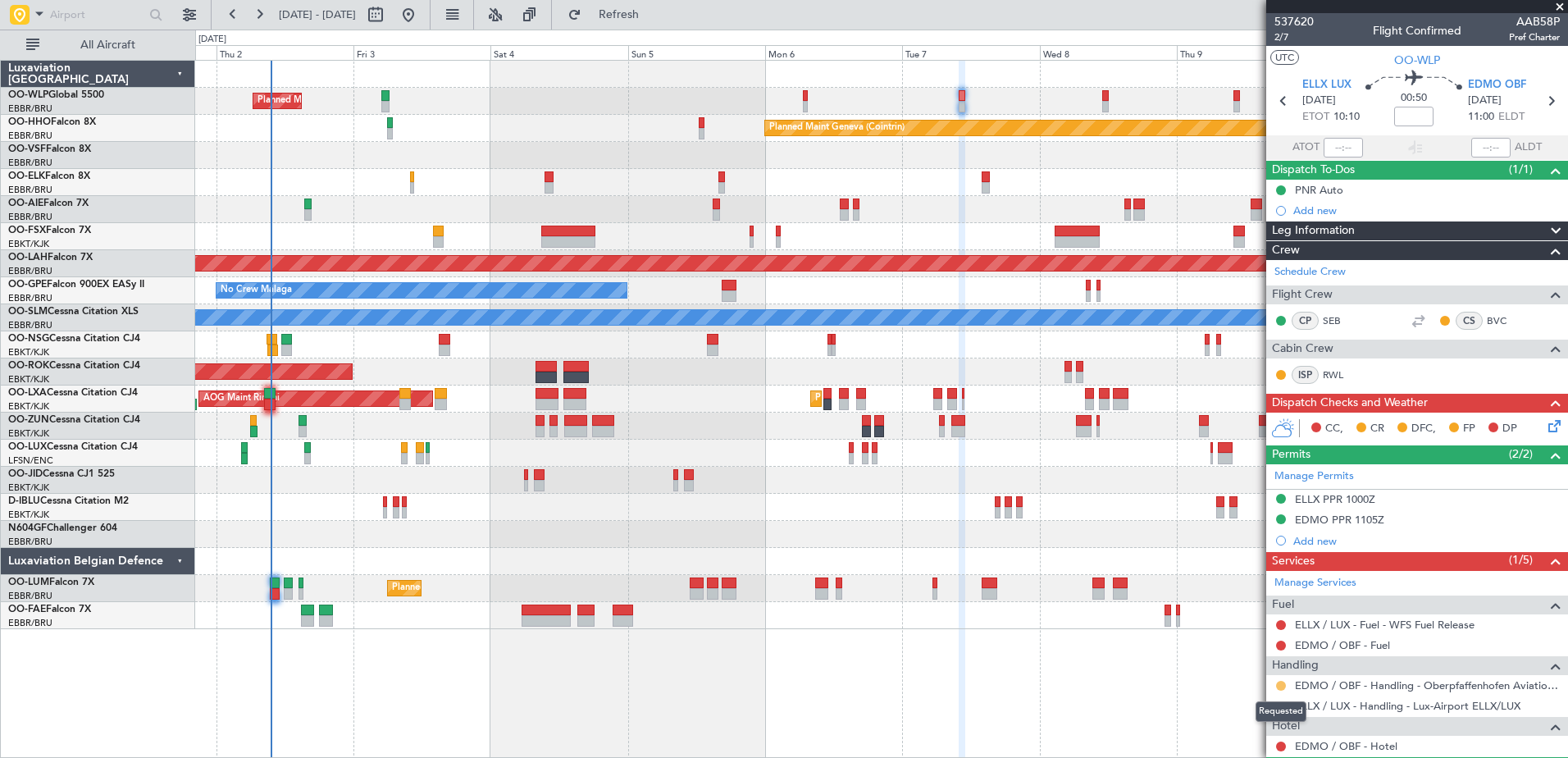
click at [1280, 684] on button at bounding box center [1280, 686] width 10 height 10
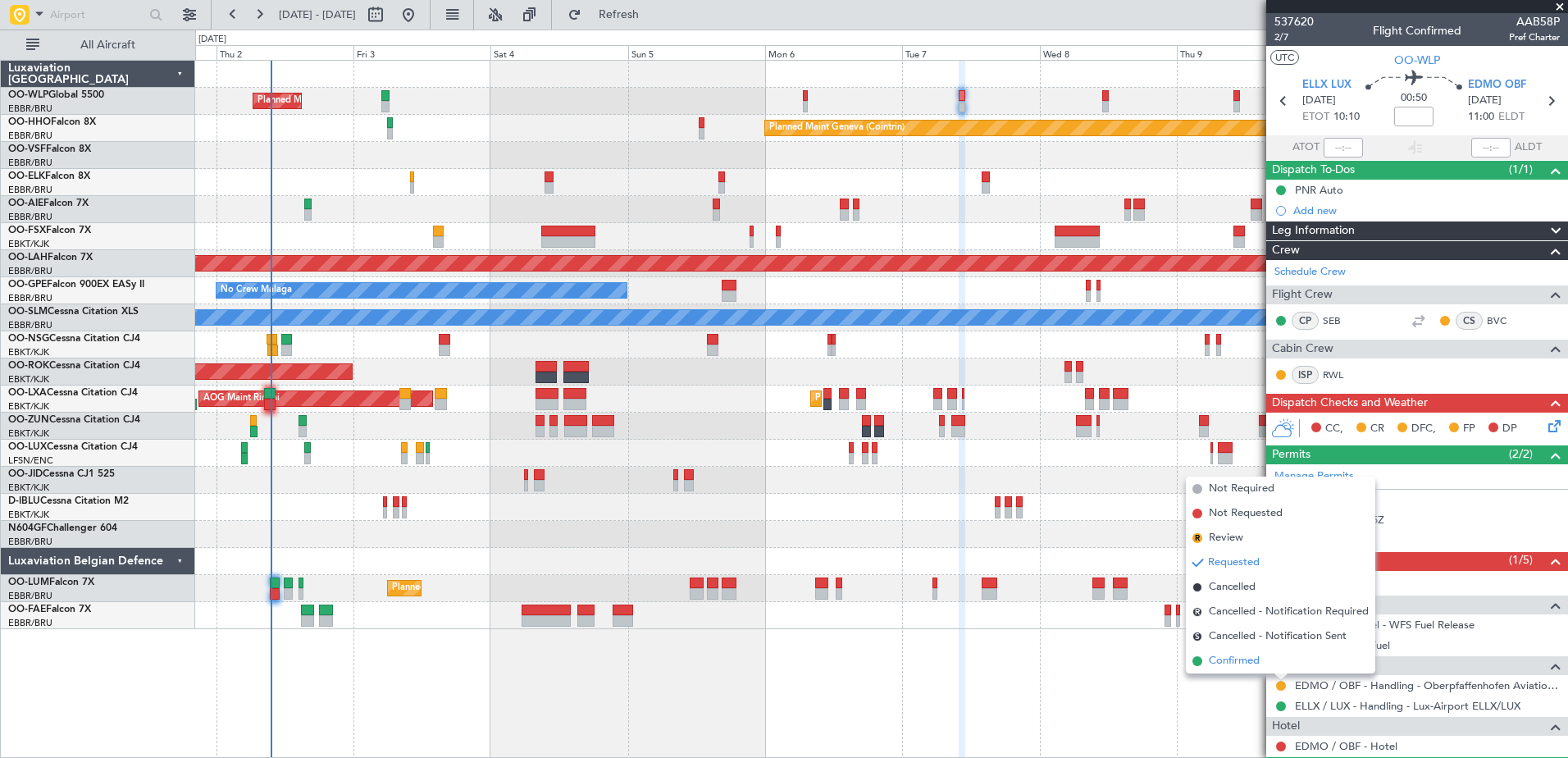
click at [1217, 657] on span "Confirmed" at bounding box center [1233, 661] width 51 height 17
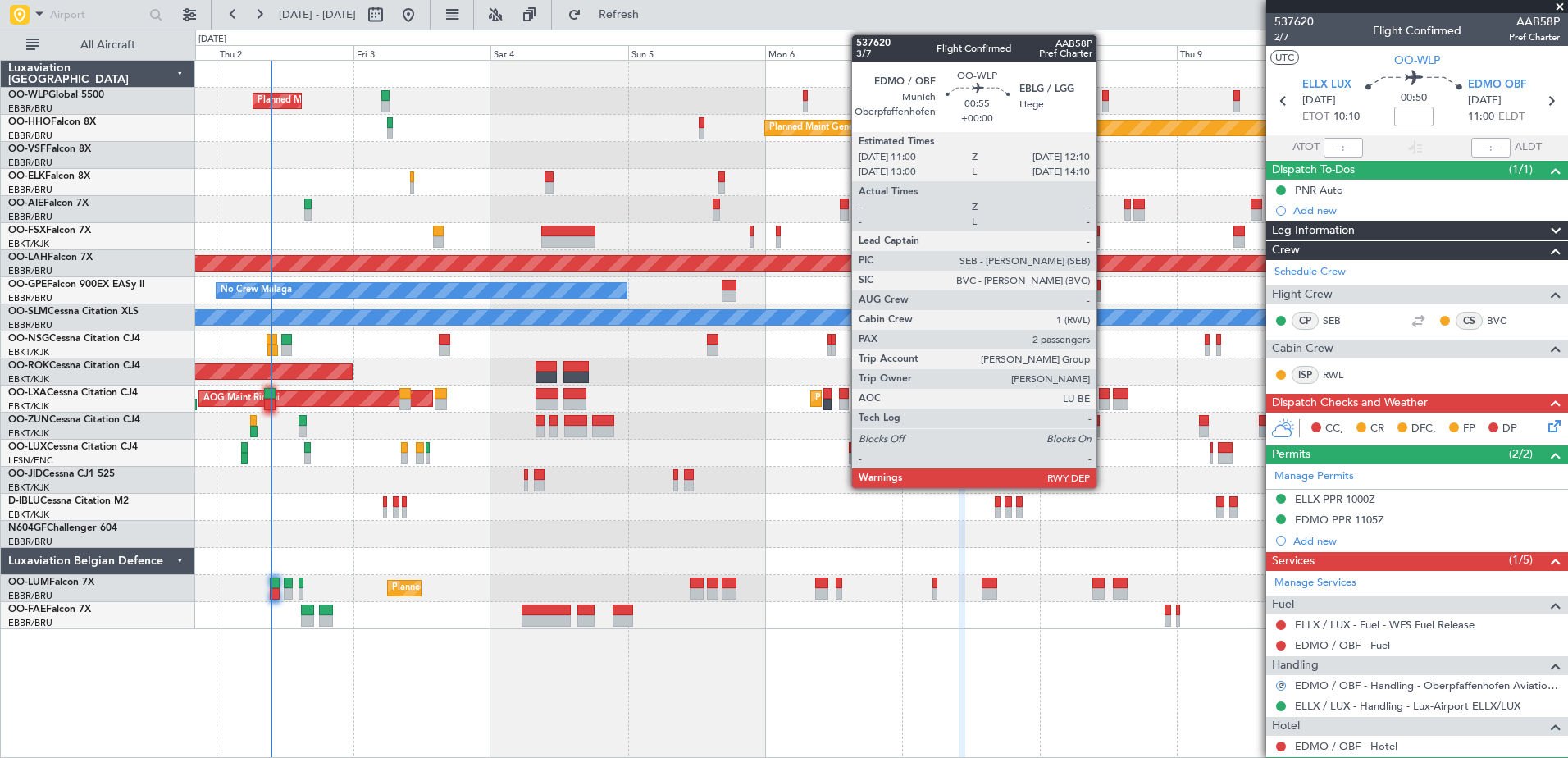
click at [1103, 95] on div at bounding box center [1105, 96] width 7 height 12
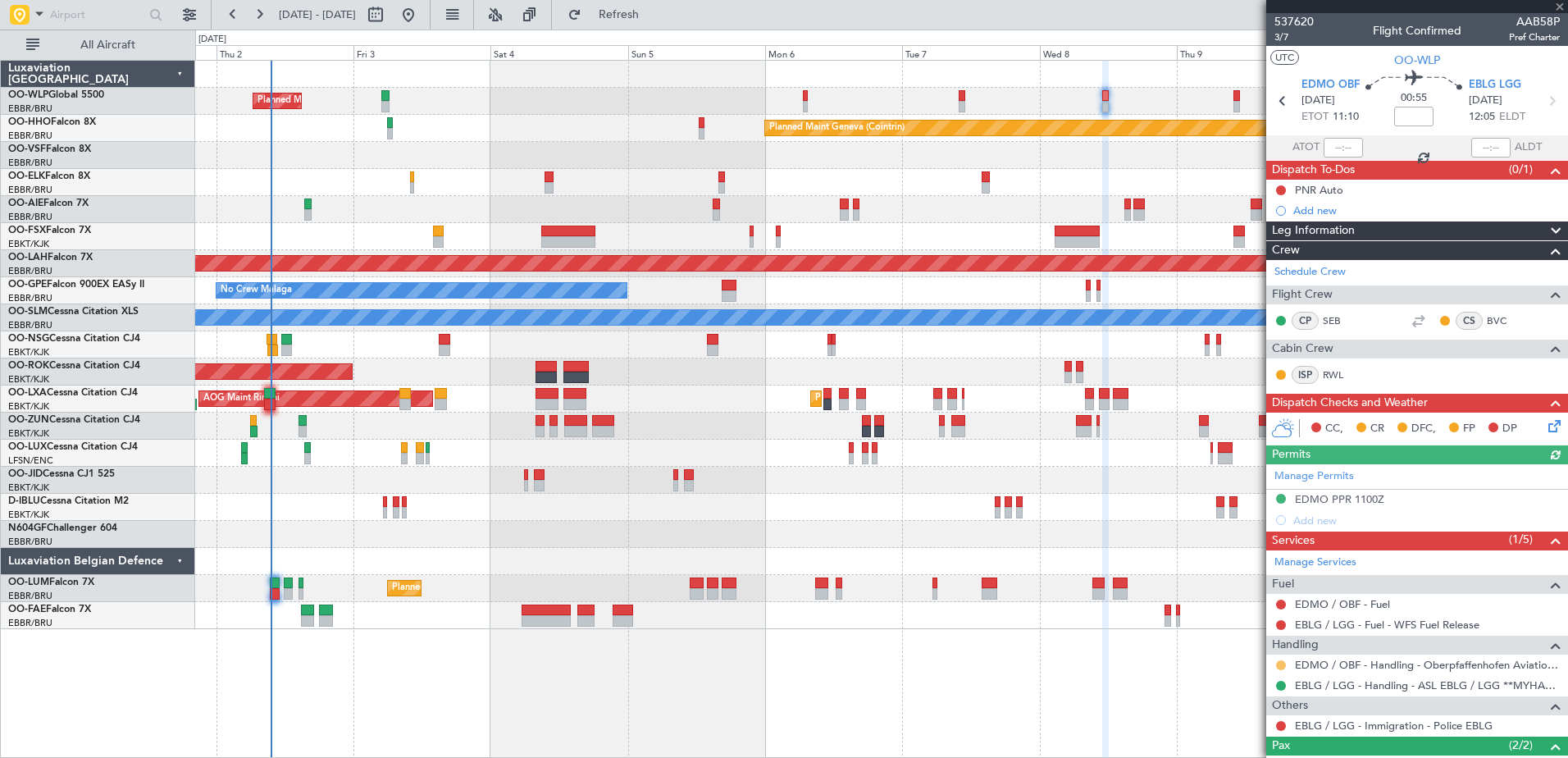
click at [1278, 662] on button at bounding box center [1280, 665] width 10 height 10
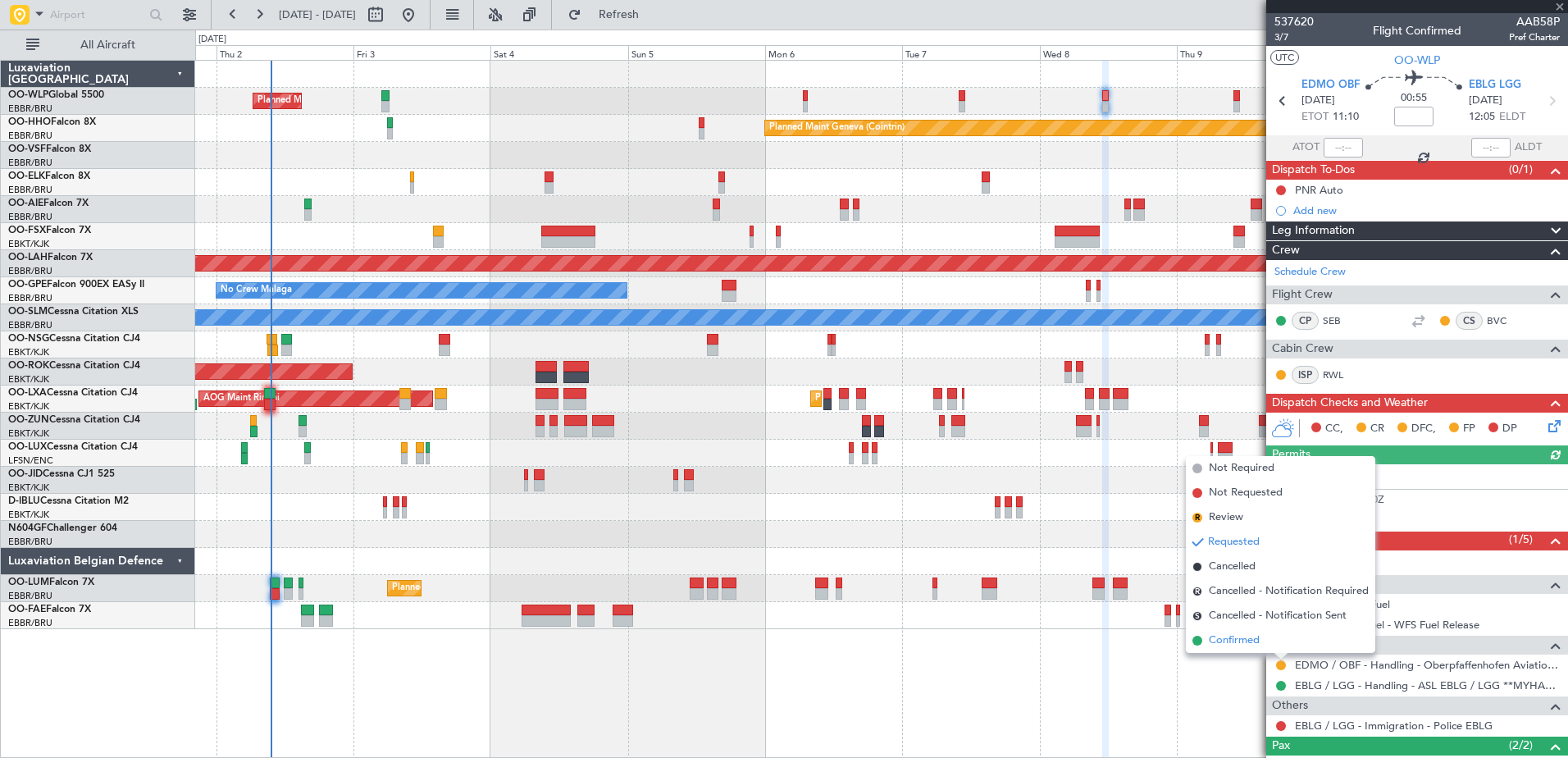
click at [1249, 640] on span "Confirmed" at bounding box center [1233, 641] width 51 height 17
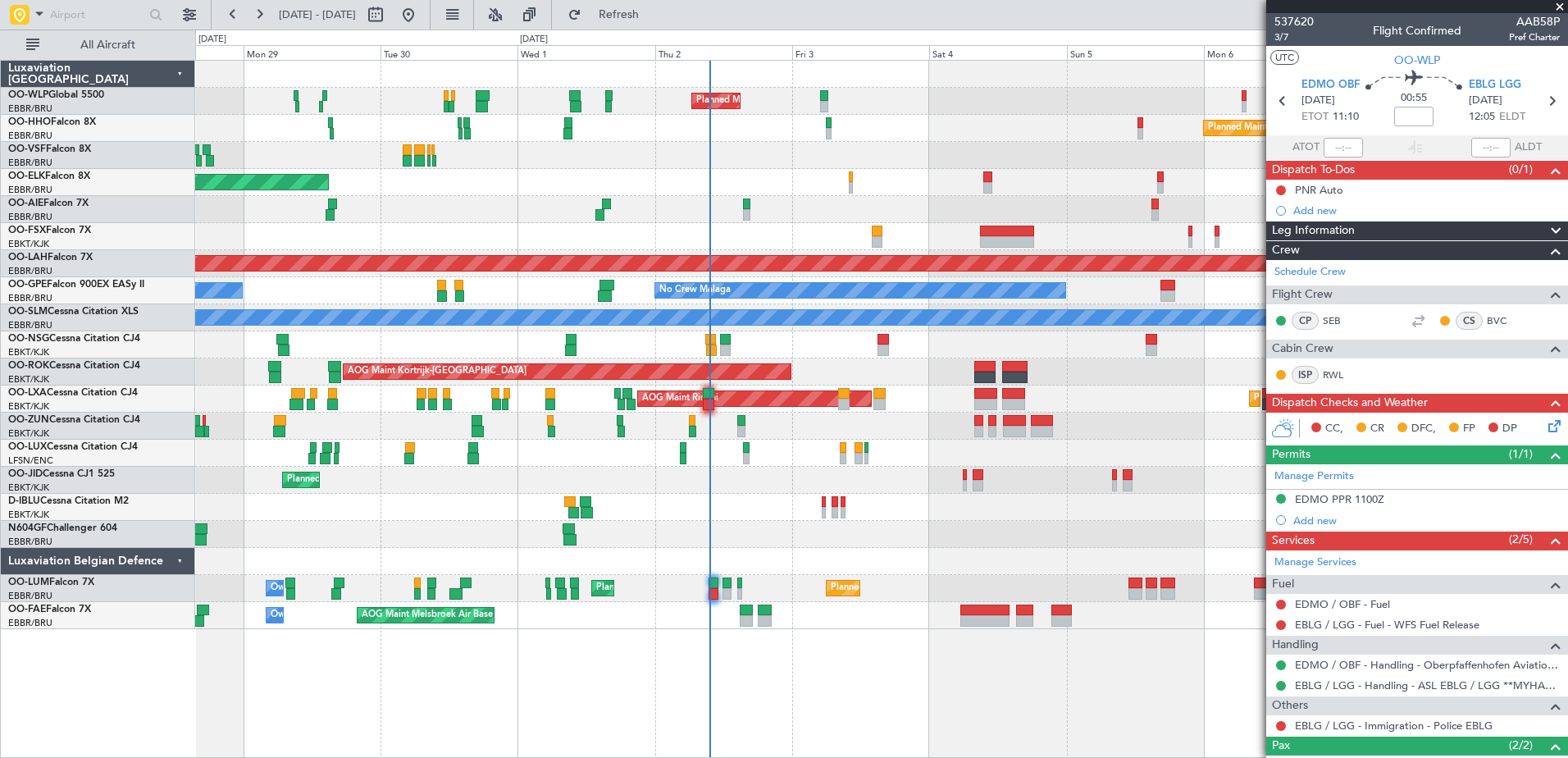
click at [756, 514] on div "A/C Unavailable Kortrijk-Wevelgem A/C Unavailable Brussels (Brussels National)" at bounding box center [881, 507] width 1372 height 27
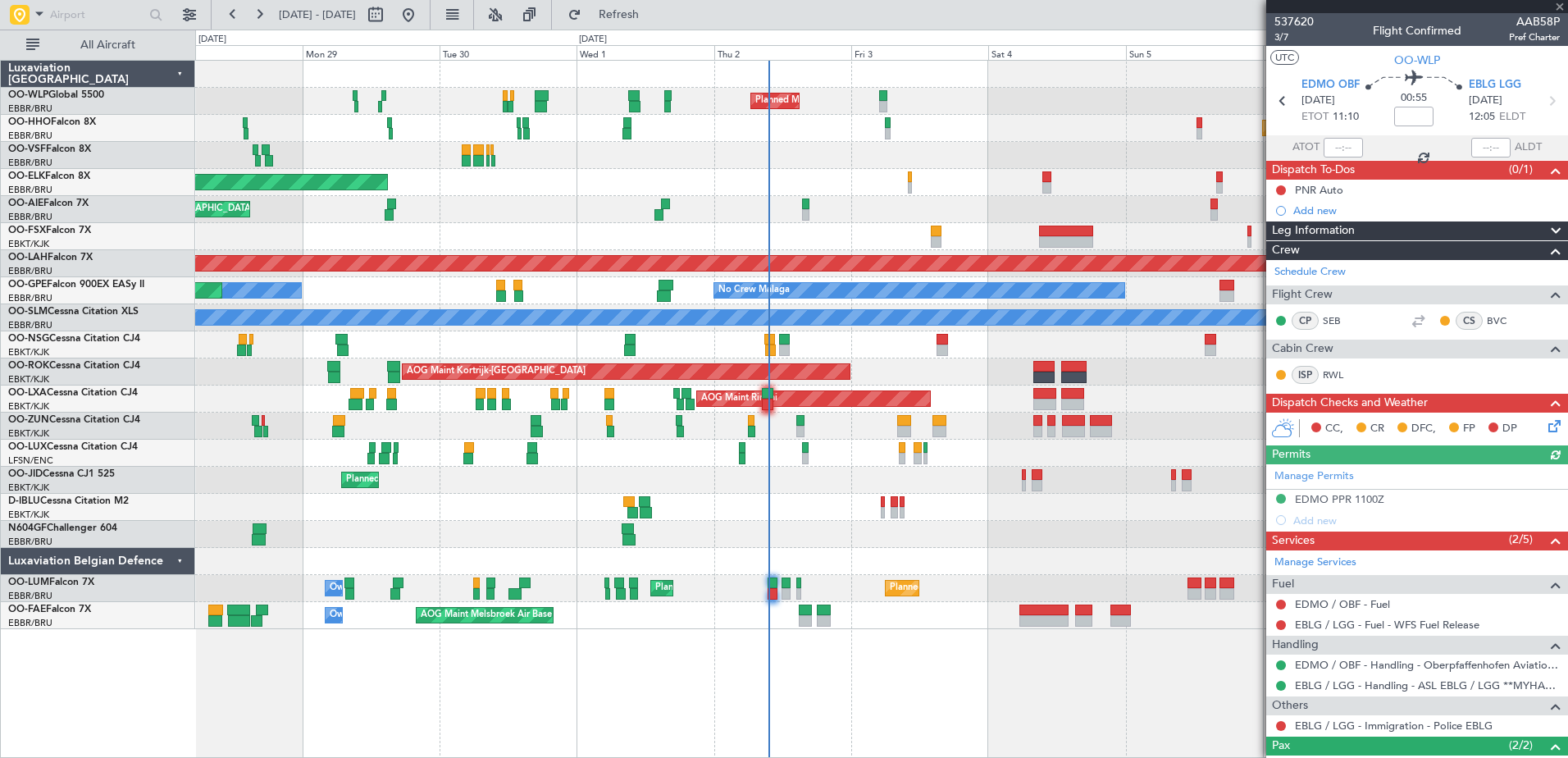
click at [716, 503] on div "A/C Unavailable Kortrijk-Wevelgem A/C Unavailable Brussels (Brussels National)" at bounding box center [881, 507] width 1372 height 27
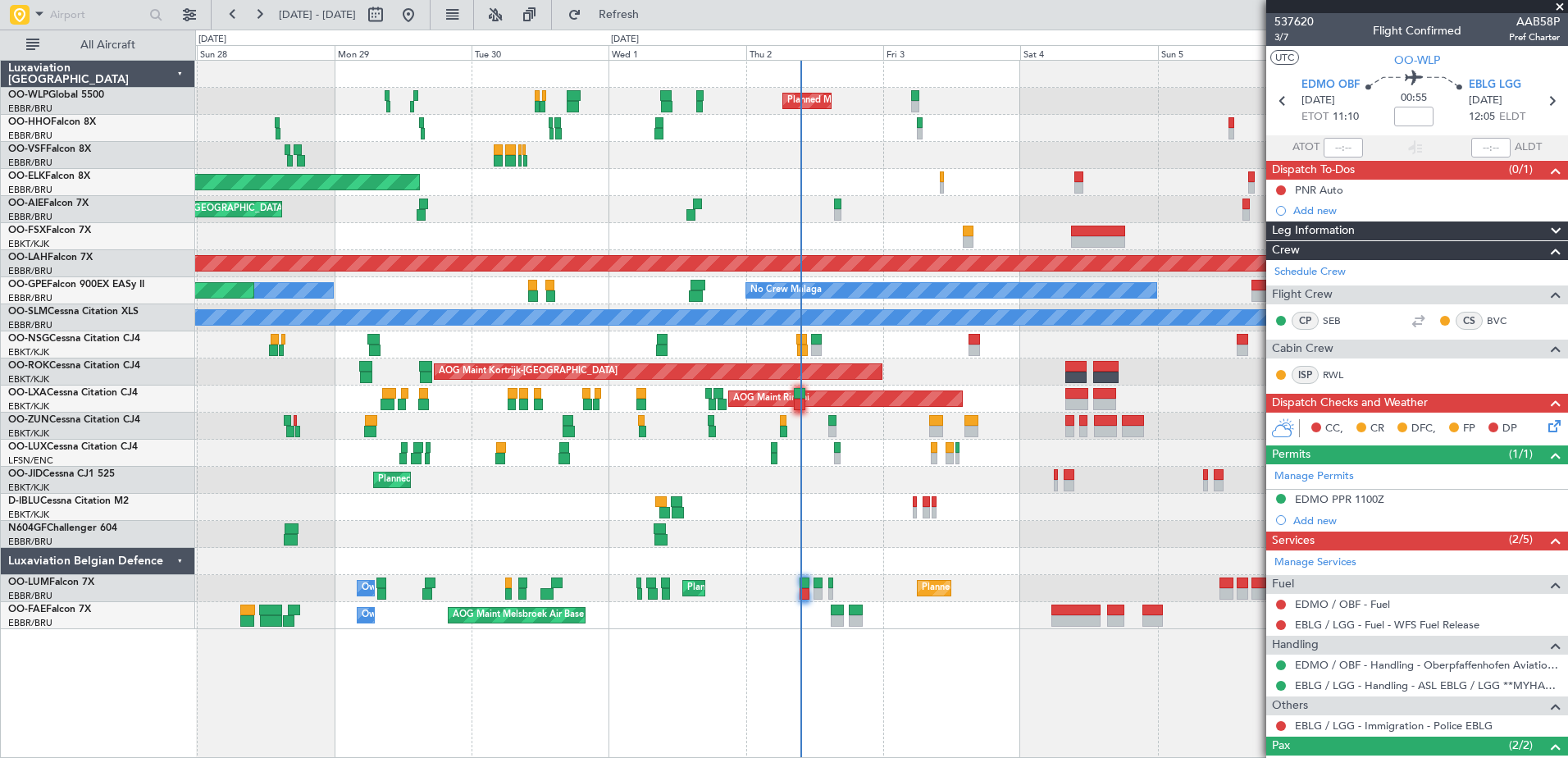
click at [659, 426] on div at bounding box center [881, 426] width 1372 height 27
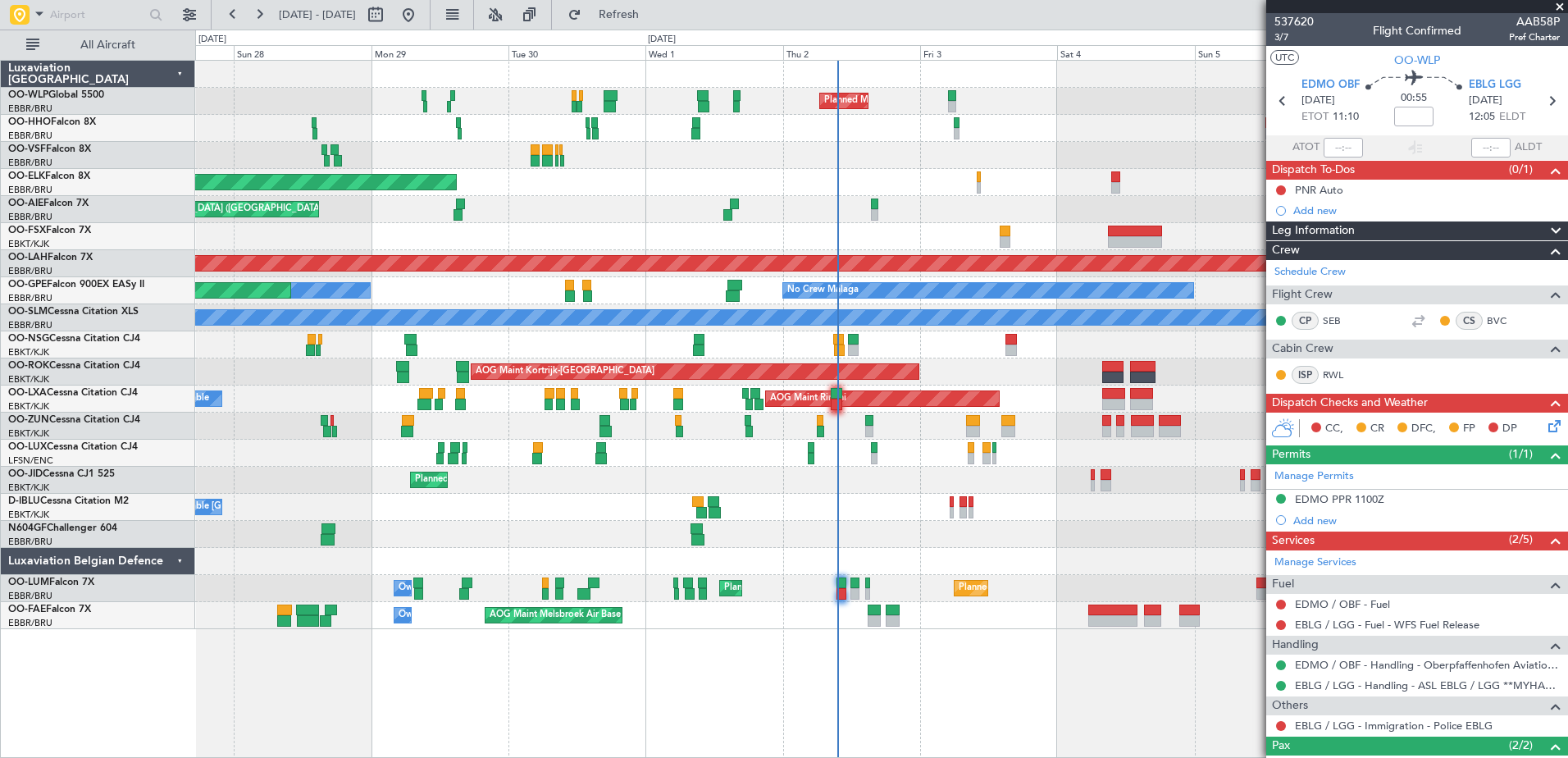
click at [704, 441] on div "No Crew Nancy (Essey)" at bounding box center [881, 453] width 1372 height 27
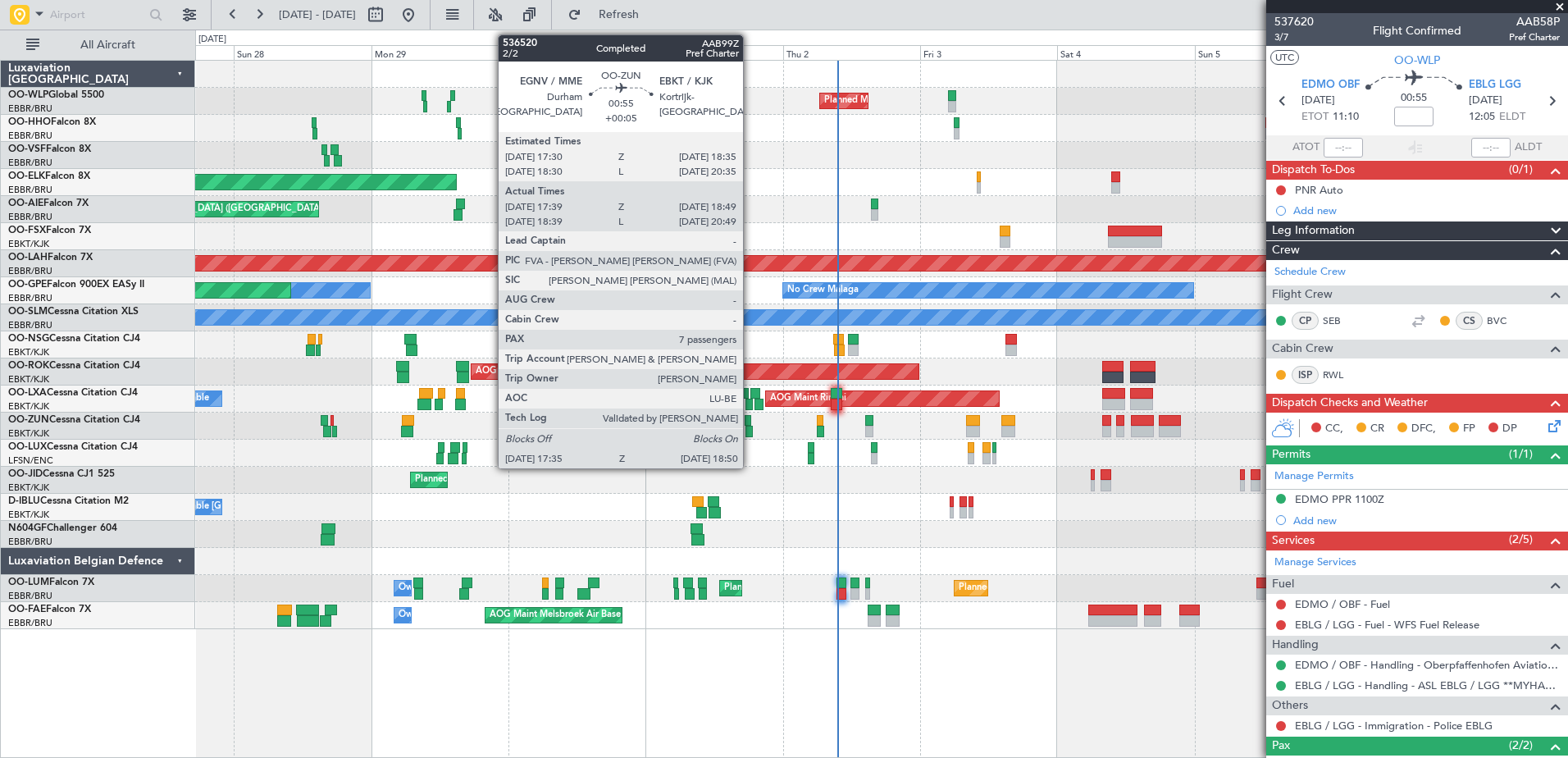
click at [750, 423] on div at bounding box center [748, 421] width 7 height 12
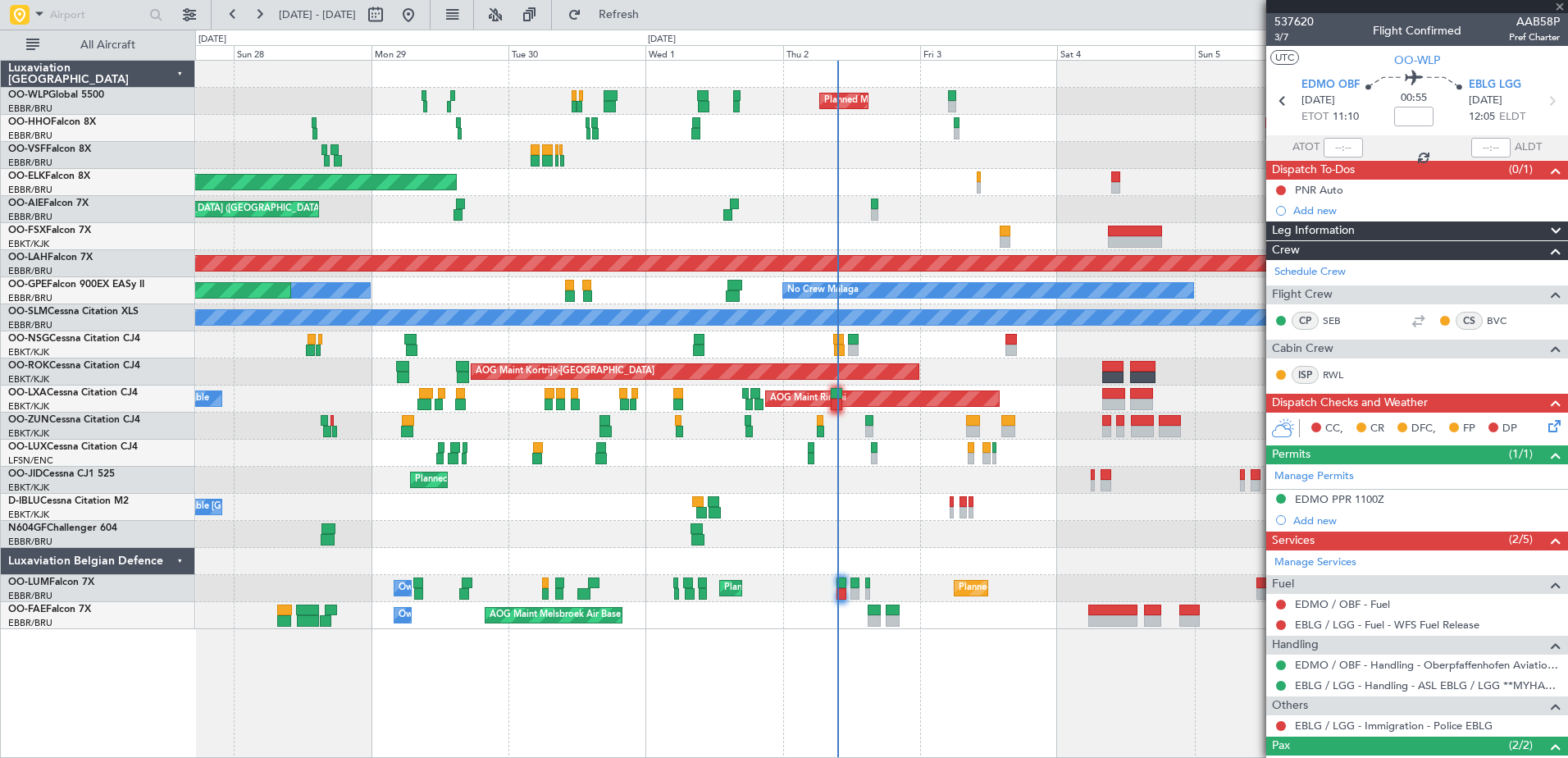
type input "+00:05"
type input "17:44"
type input "18:44"
type input "7"
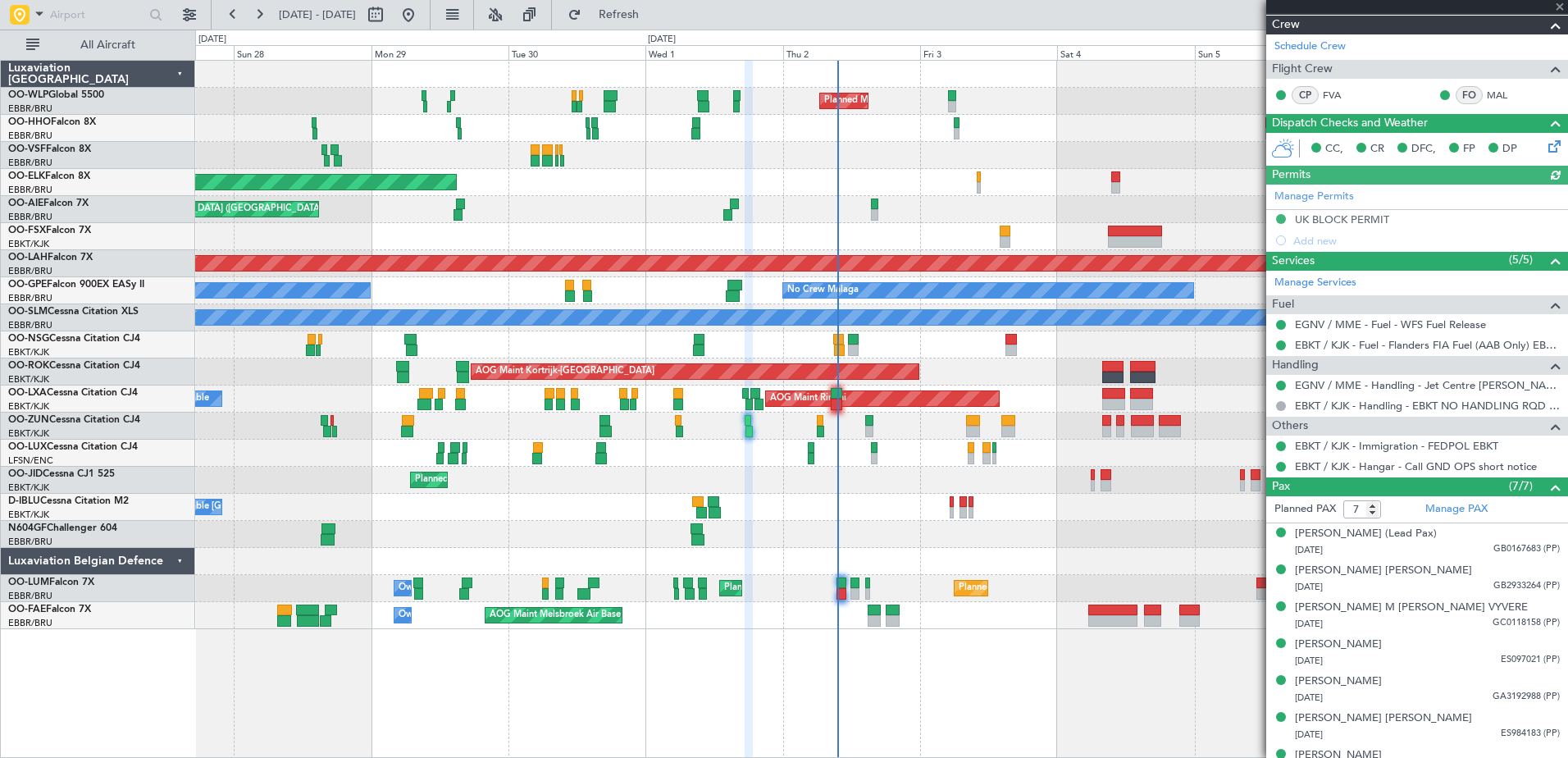
scroll to position [269, 0]
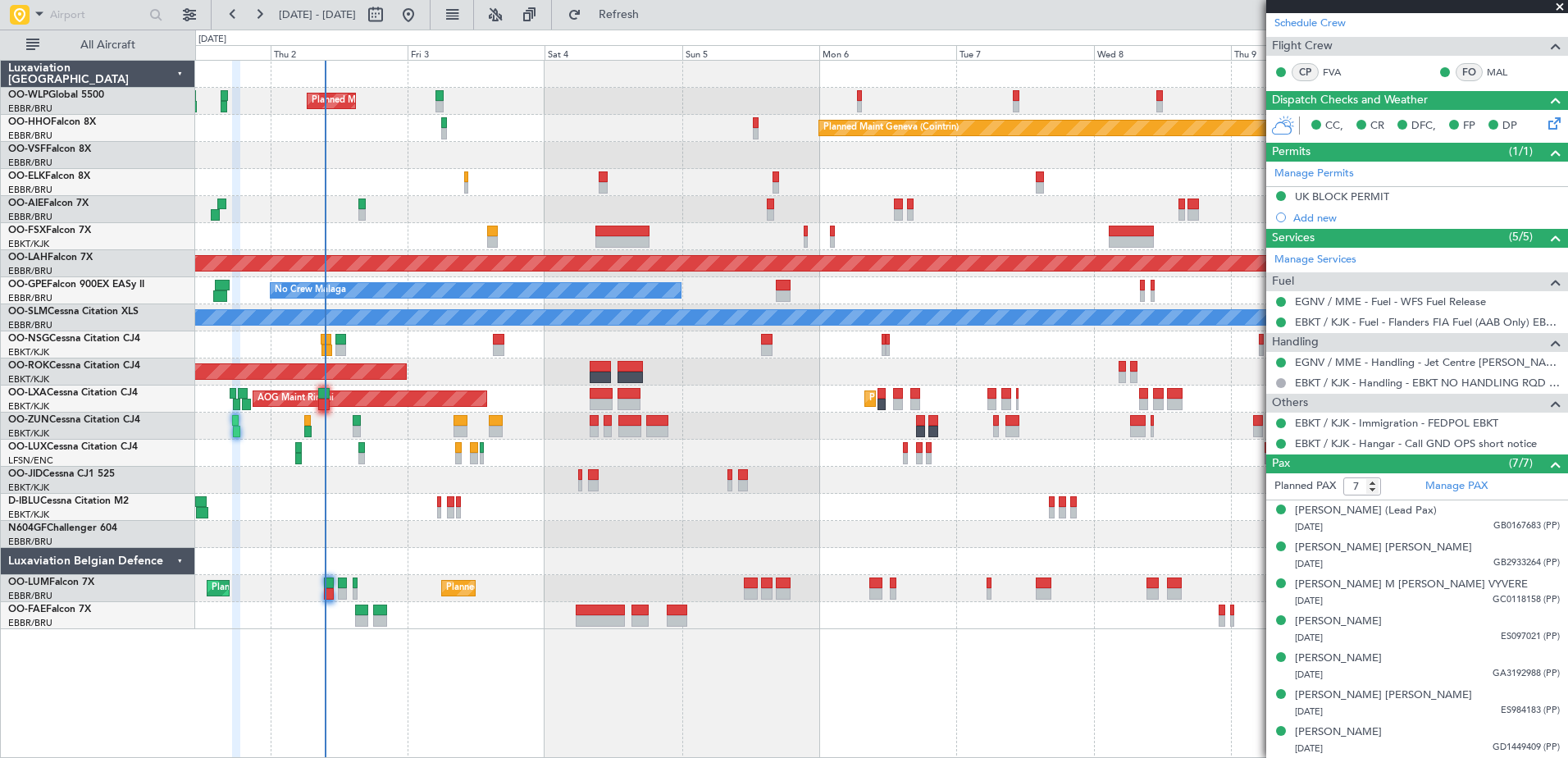
click at [974, 239] on div at bounding box center [881, 236] width 1372 height 27
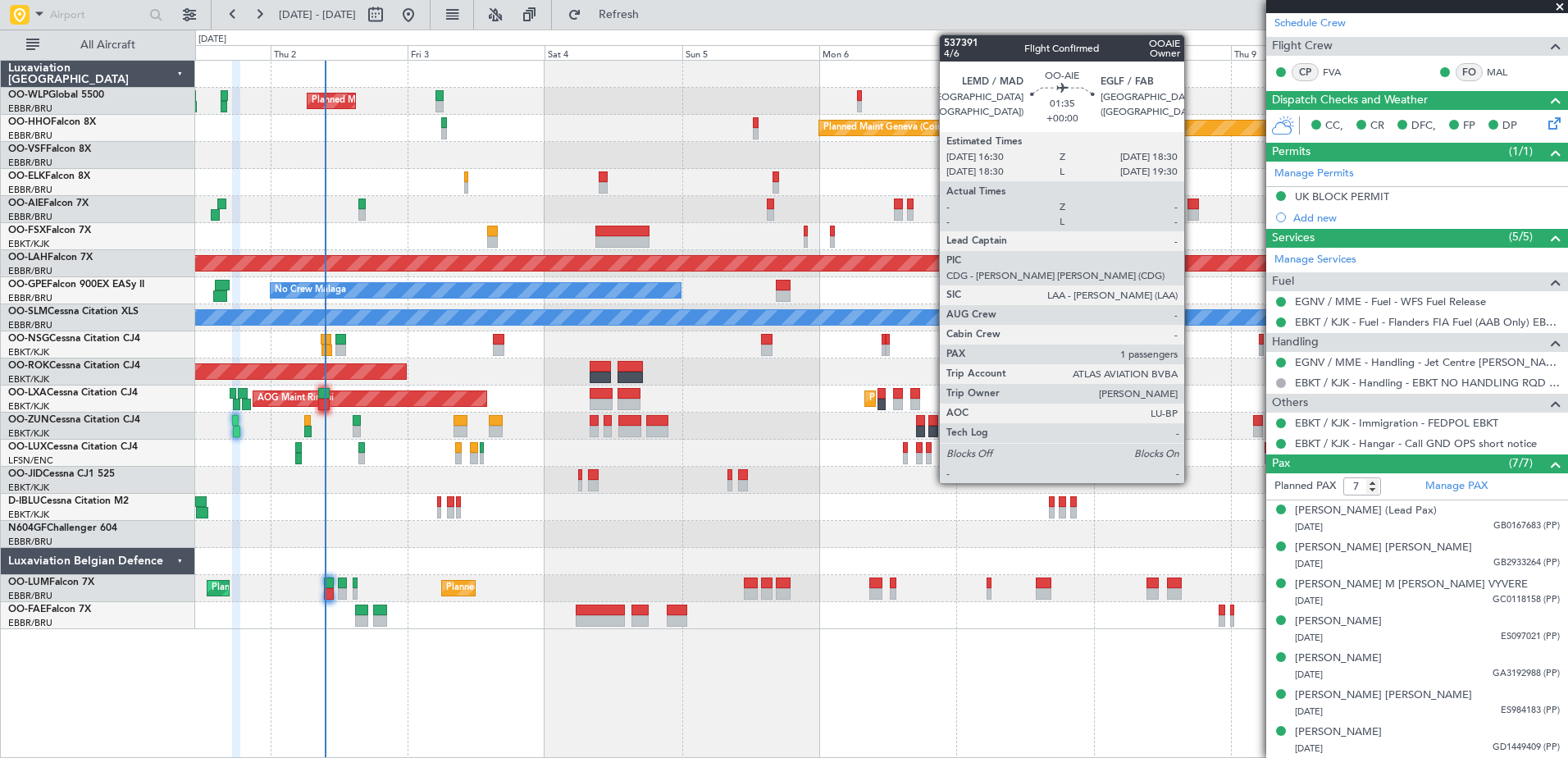
click at [1192, 205] on div at bounding box center [1193, 204] width 12 height 12
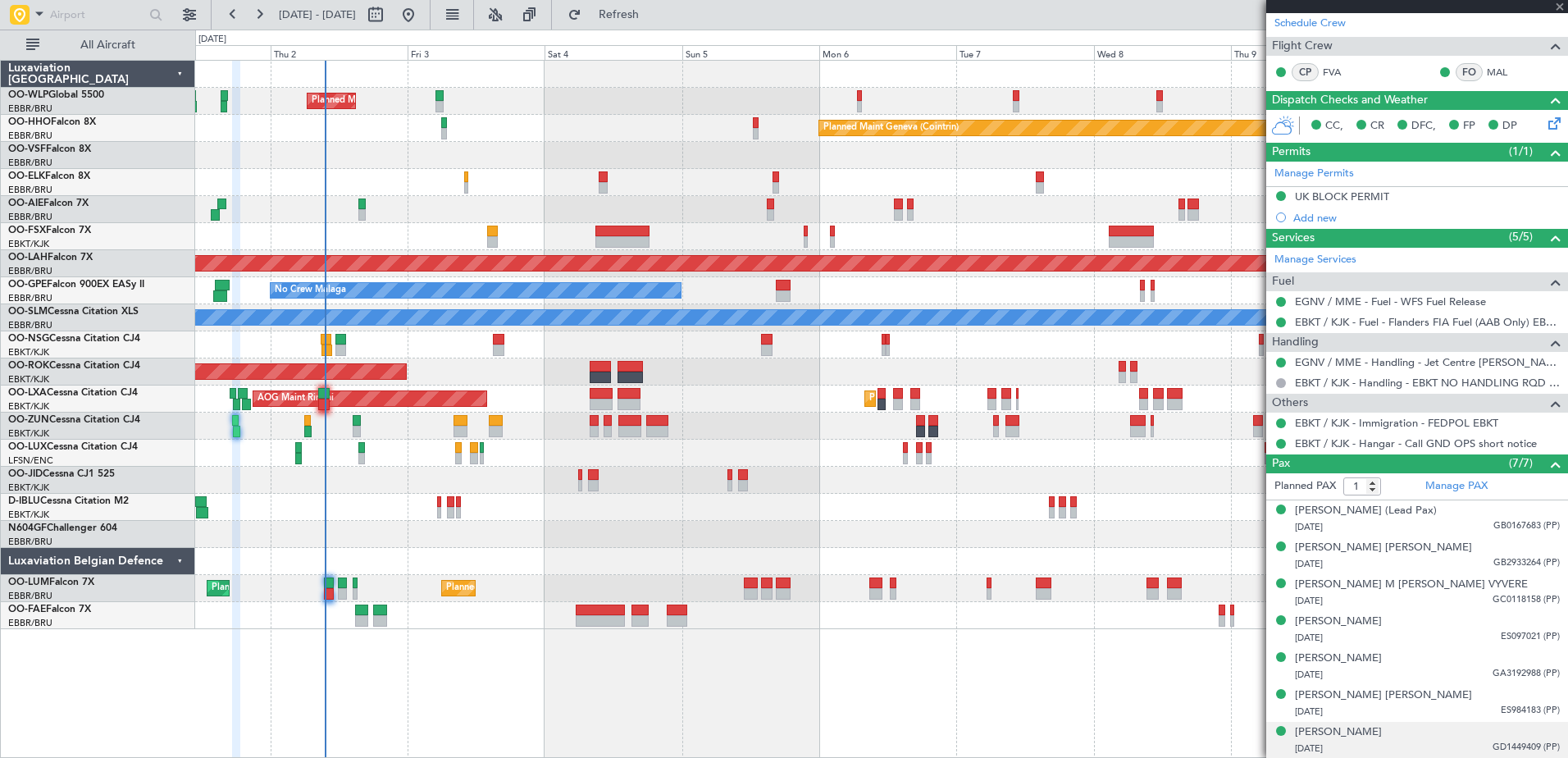
scroll to position [0, 0]
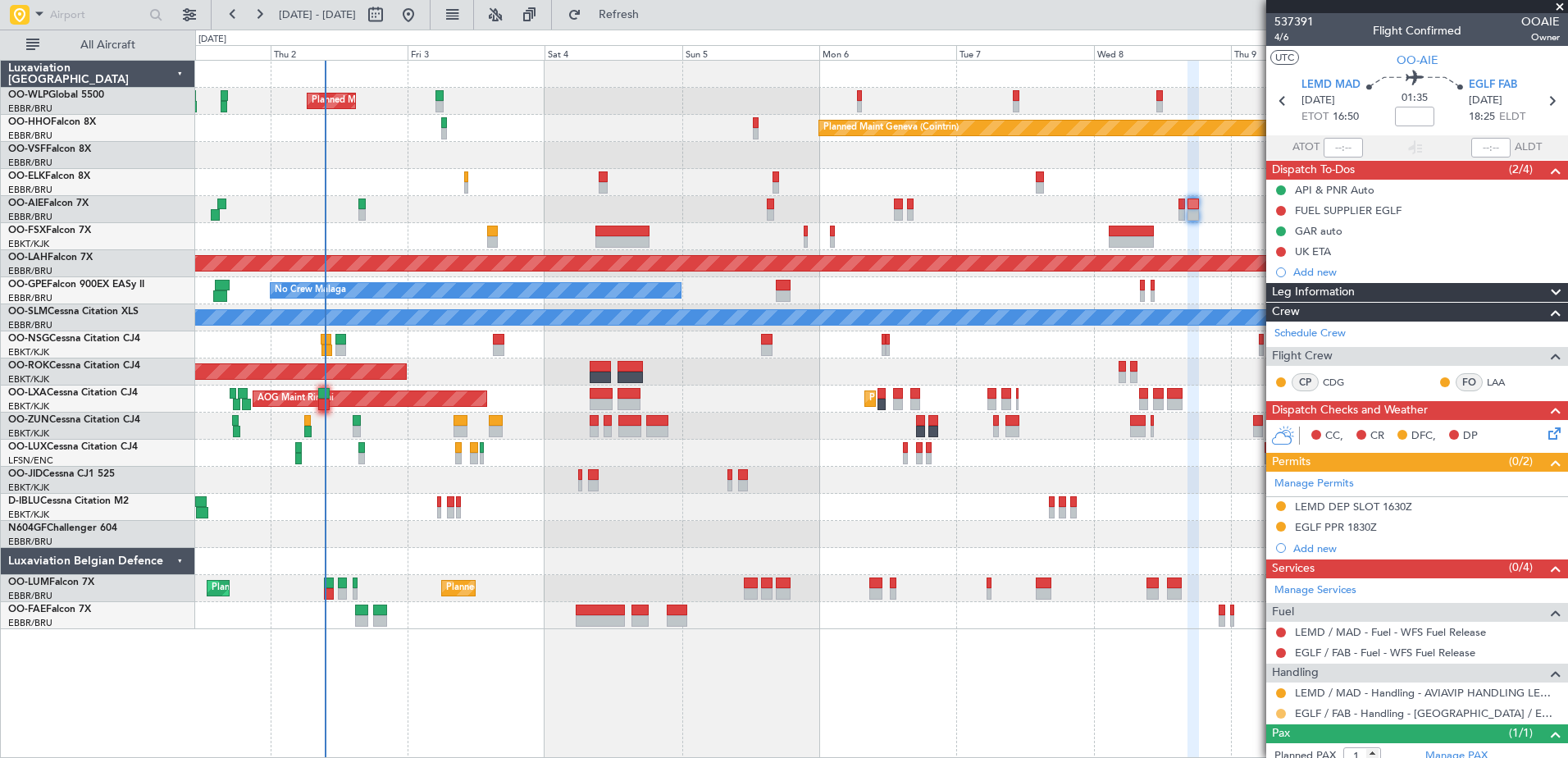
click at [1279, 711] on button at bounding box center [1280, 714] width 10 height 10
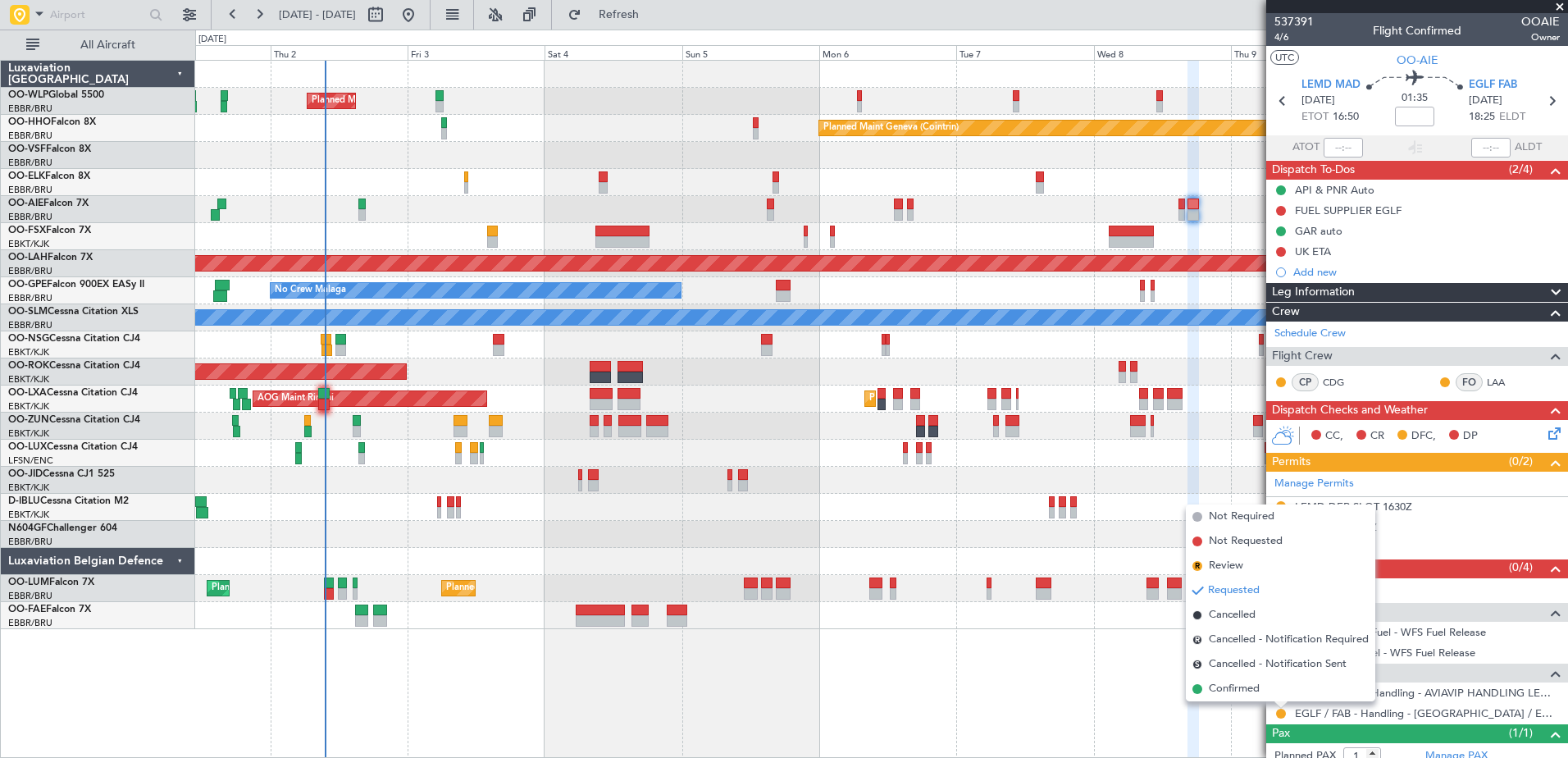
click at [1246, 689] on mat-tooltip-component "Requested" at bounding box center [1280, 686] width 74 height 43
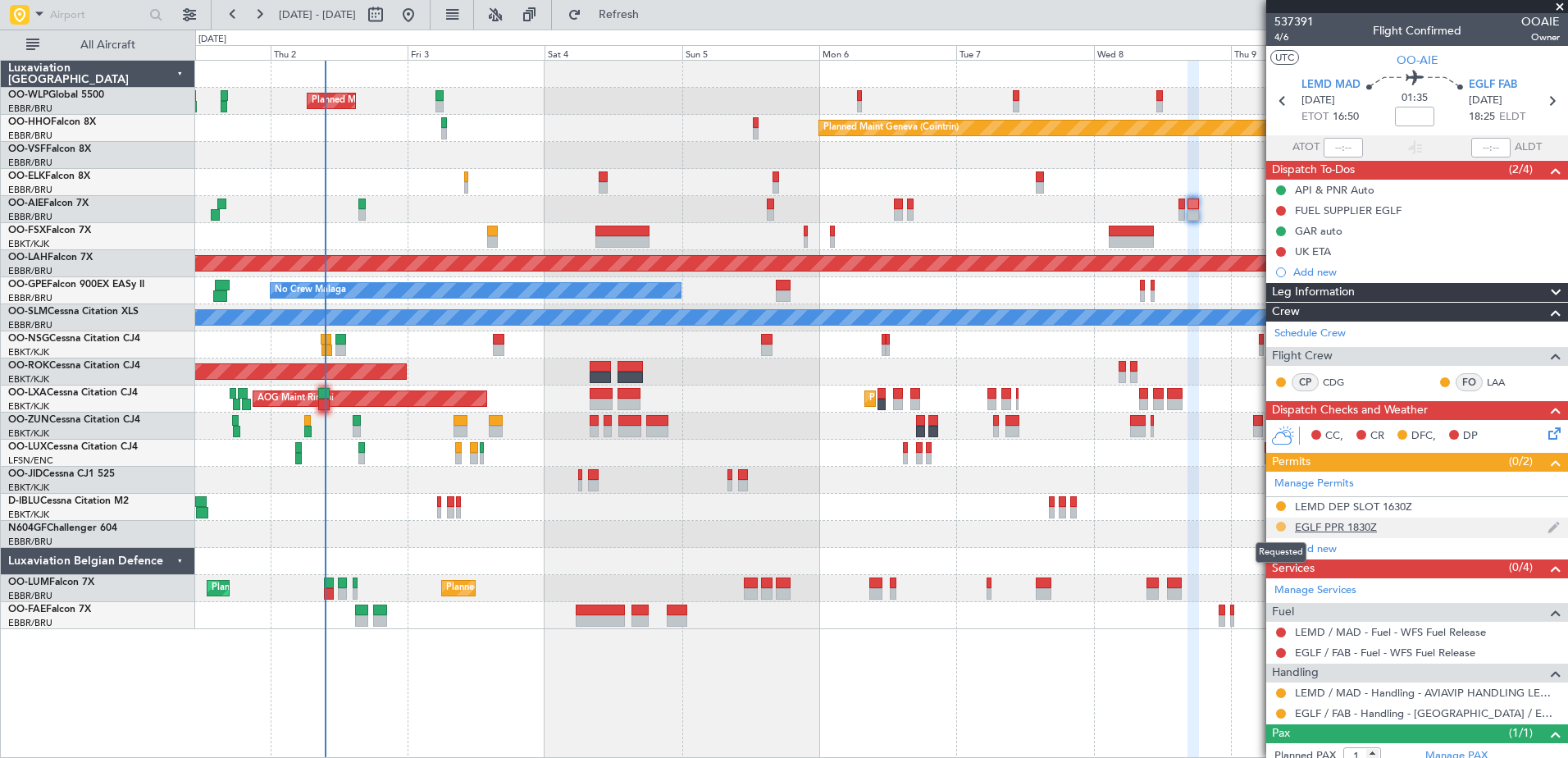
click at [1280, 526] on button at bounding box center [1280, 527] width 10 height 10
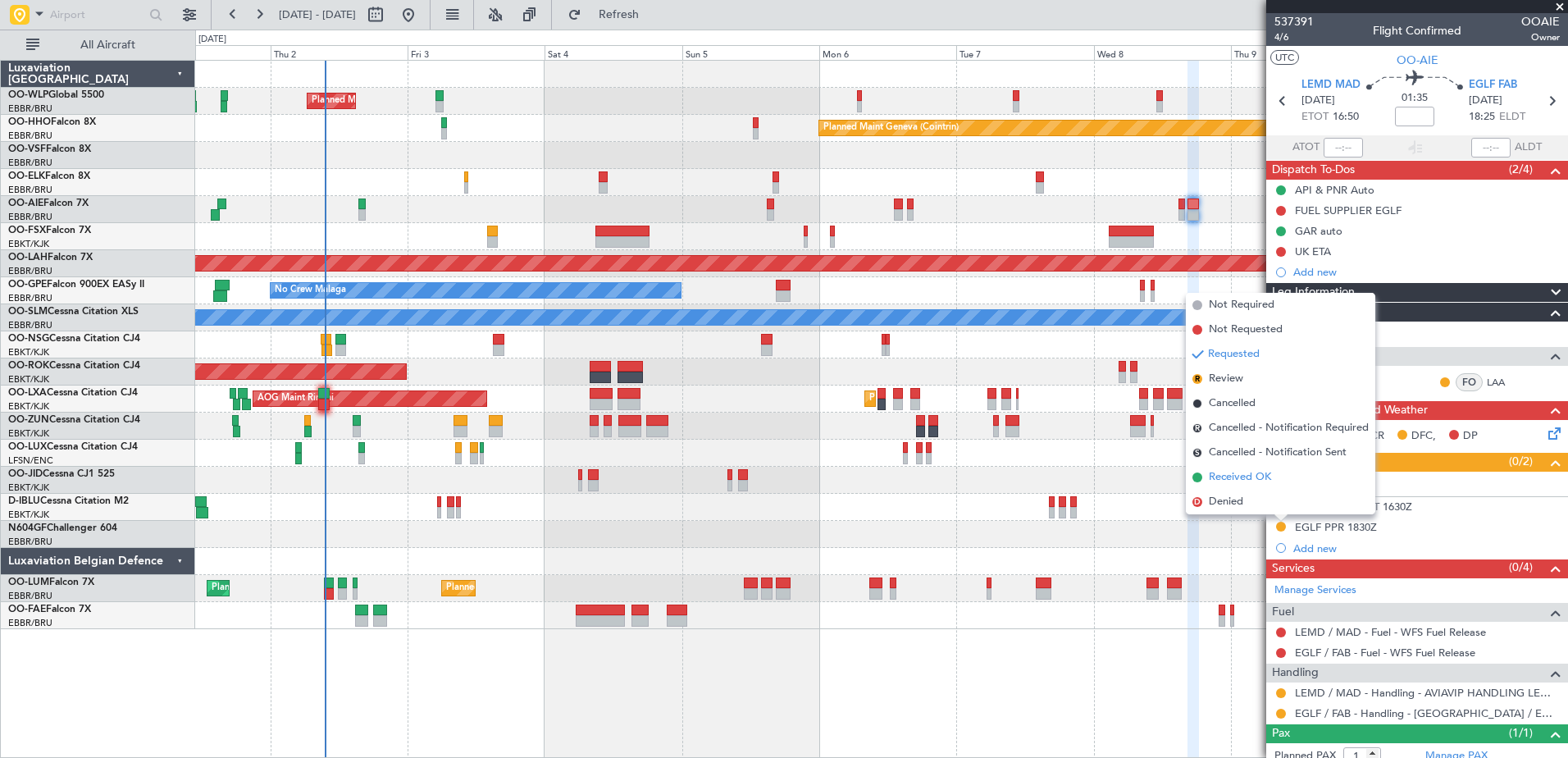
click at [1240, 477] on span "Received OK" at bounding box center [1239, 477] width 62 height 17
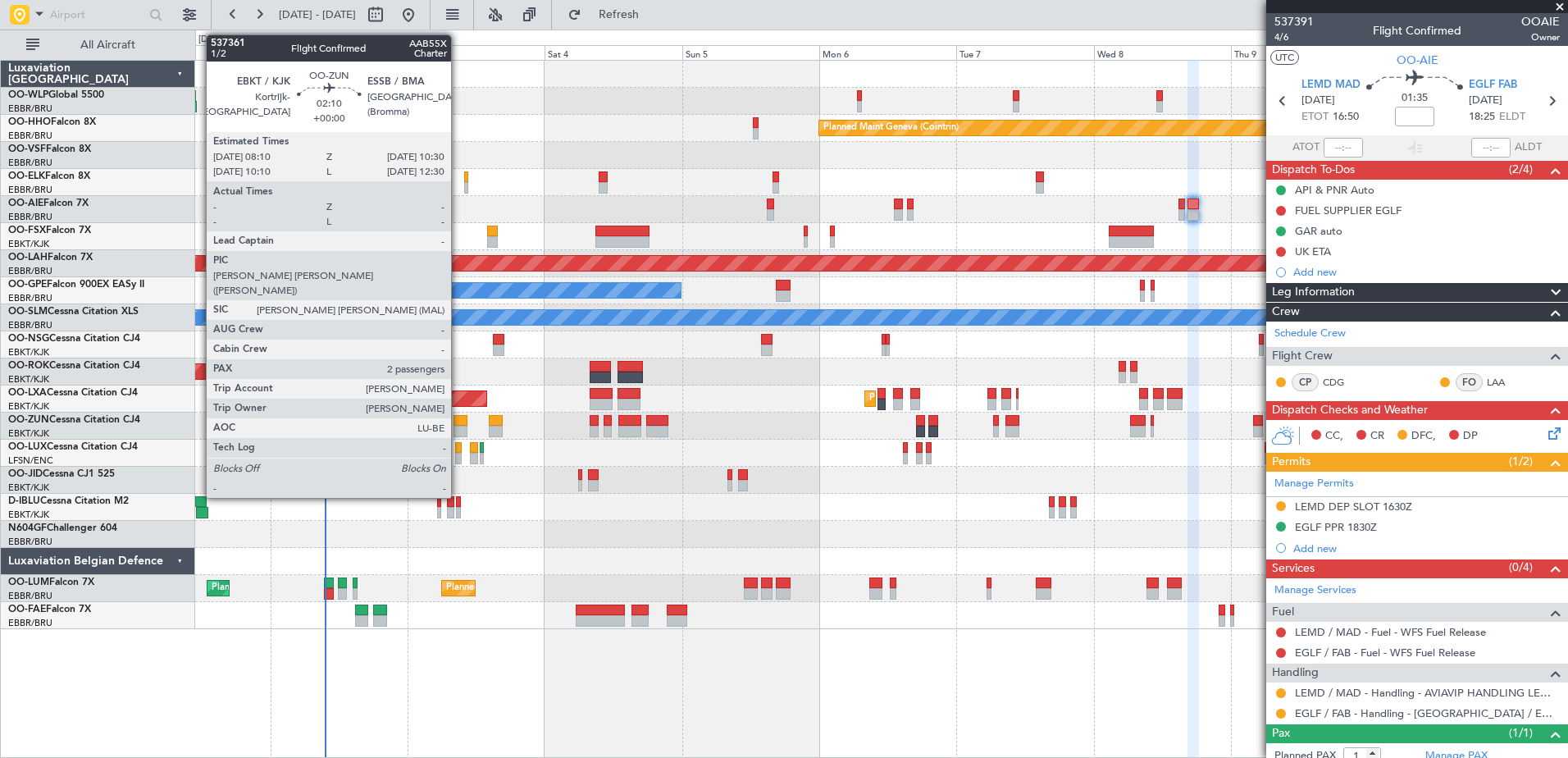
click at [459, 425] on div at bounding box center [460, 421] width 14 height 12
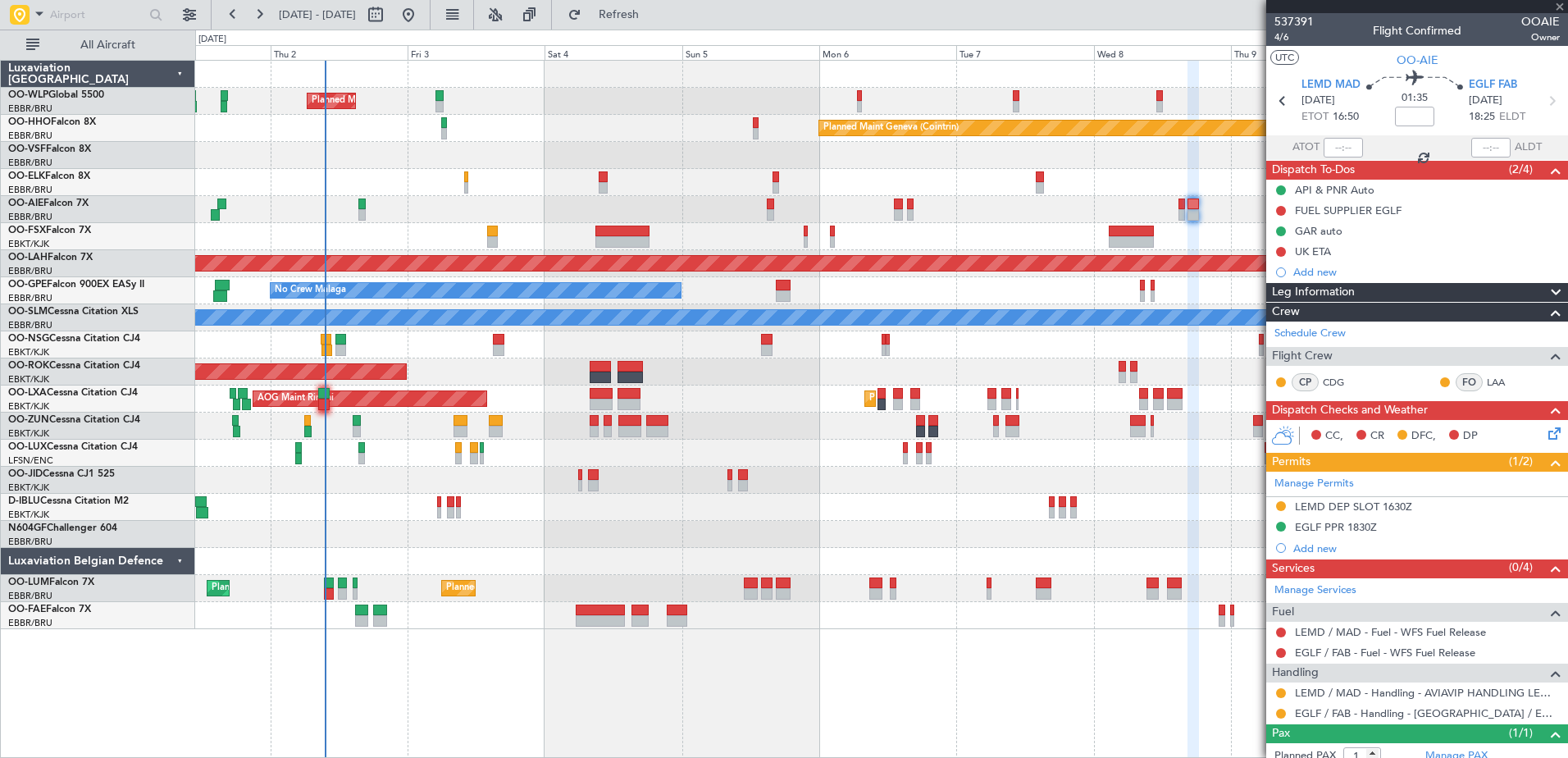
type input "2"
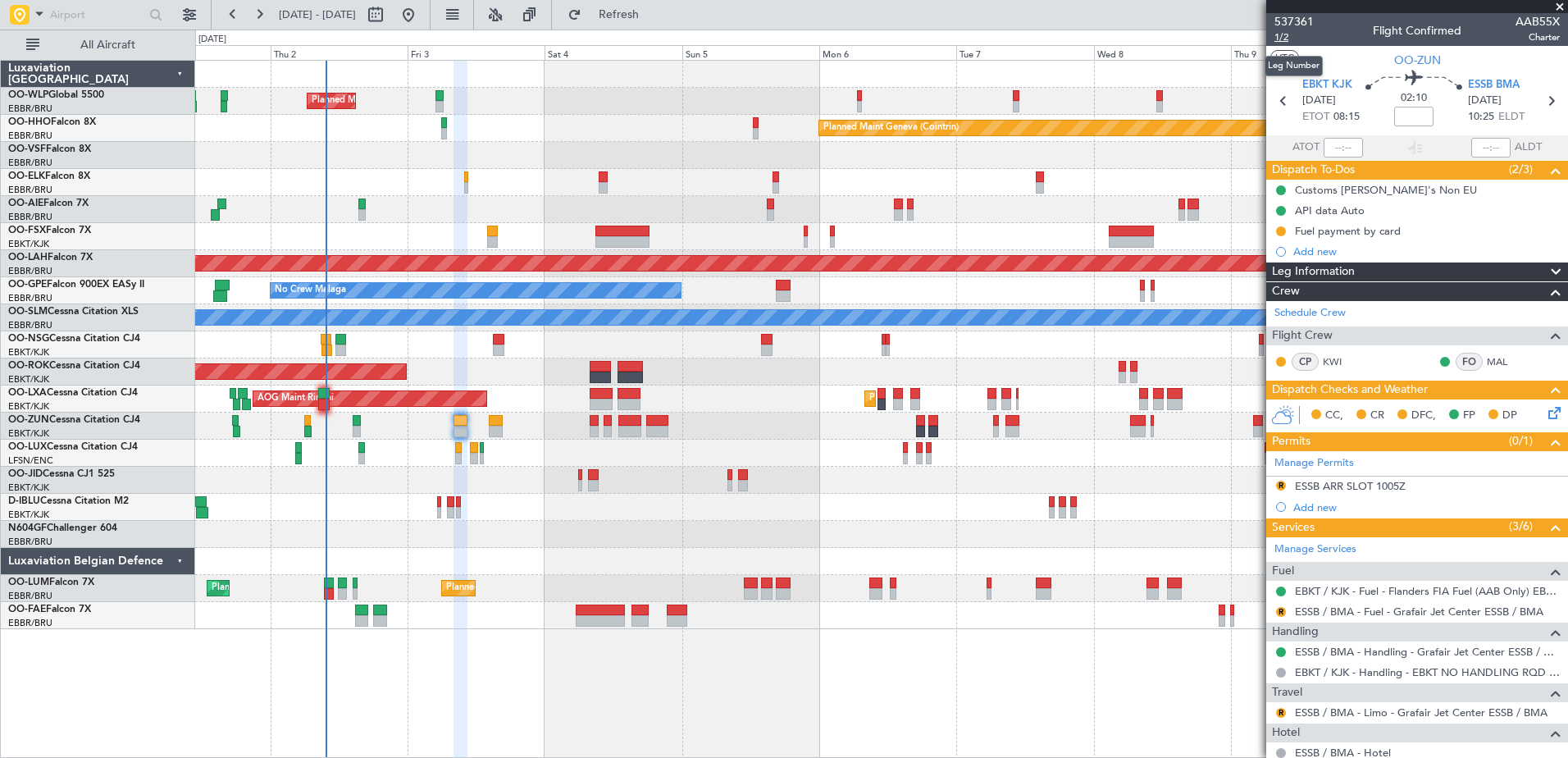
click at [1285, 34] on span "1/2" at bounding box center [1293, 37] width 39 height 14
click at [1415, 614] on link "ESSB / BMA - Fuel - Grafair Jet Center ESSB / BMA" at bounding box center [1418, 611] width 248 height 14
click at [1382, 651] on link "ESSB / BMA - Handling - Grafair Jet Center ESSB / BMA" at bounding box center [1427, 652] width 265 height 14
click at [1280, 486] on button "R" at bounding box center [1280, 485] width 10 height 10
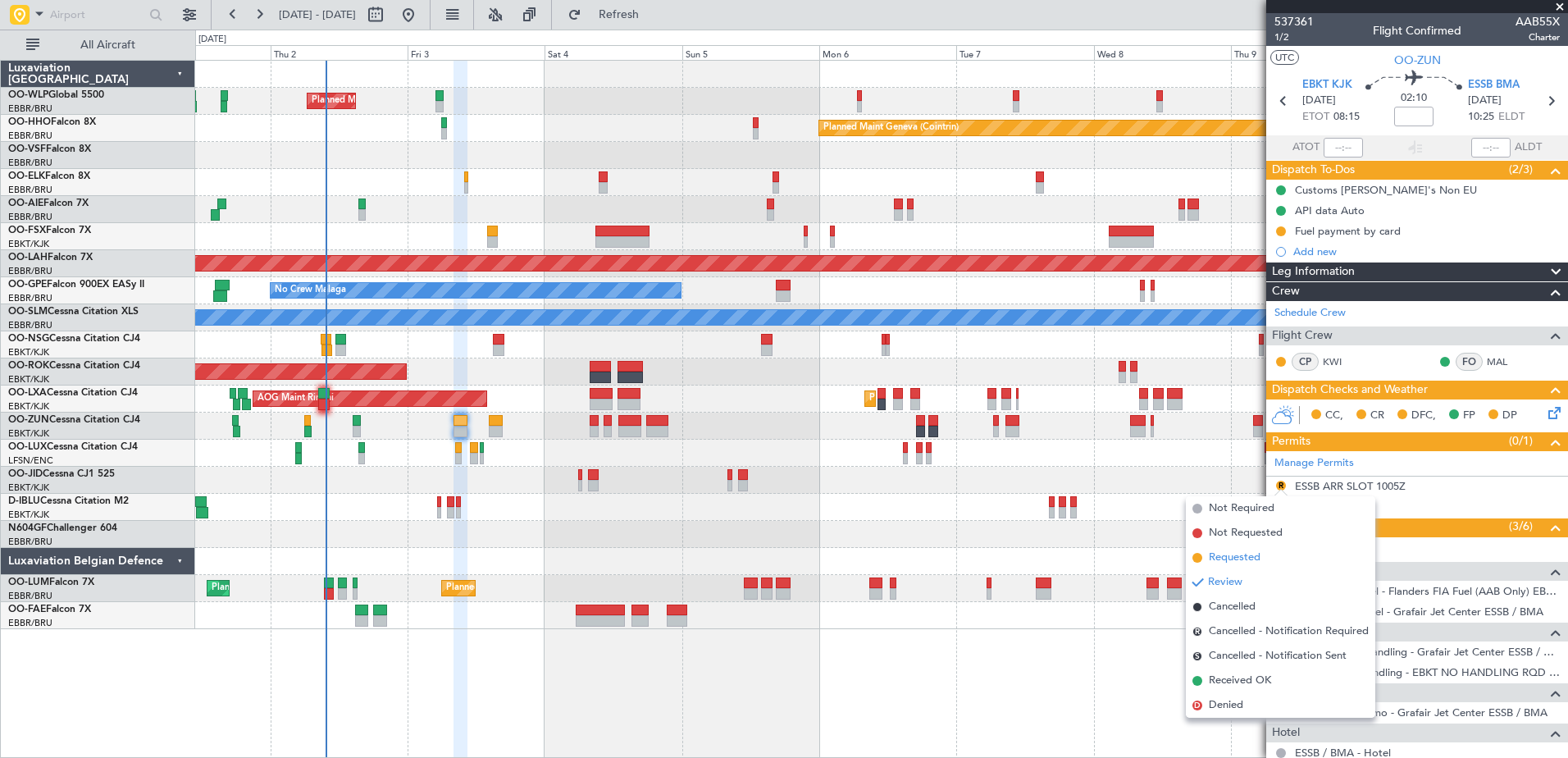
click at [1240, 557] on span "Requested" at bounding box center [1234, 558] width 52 height 17
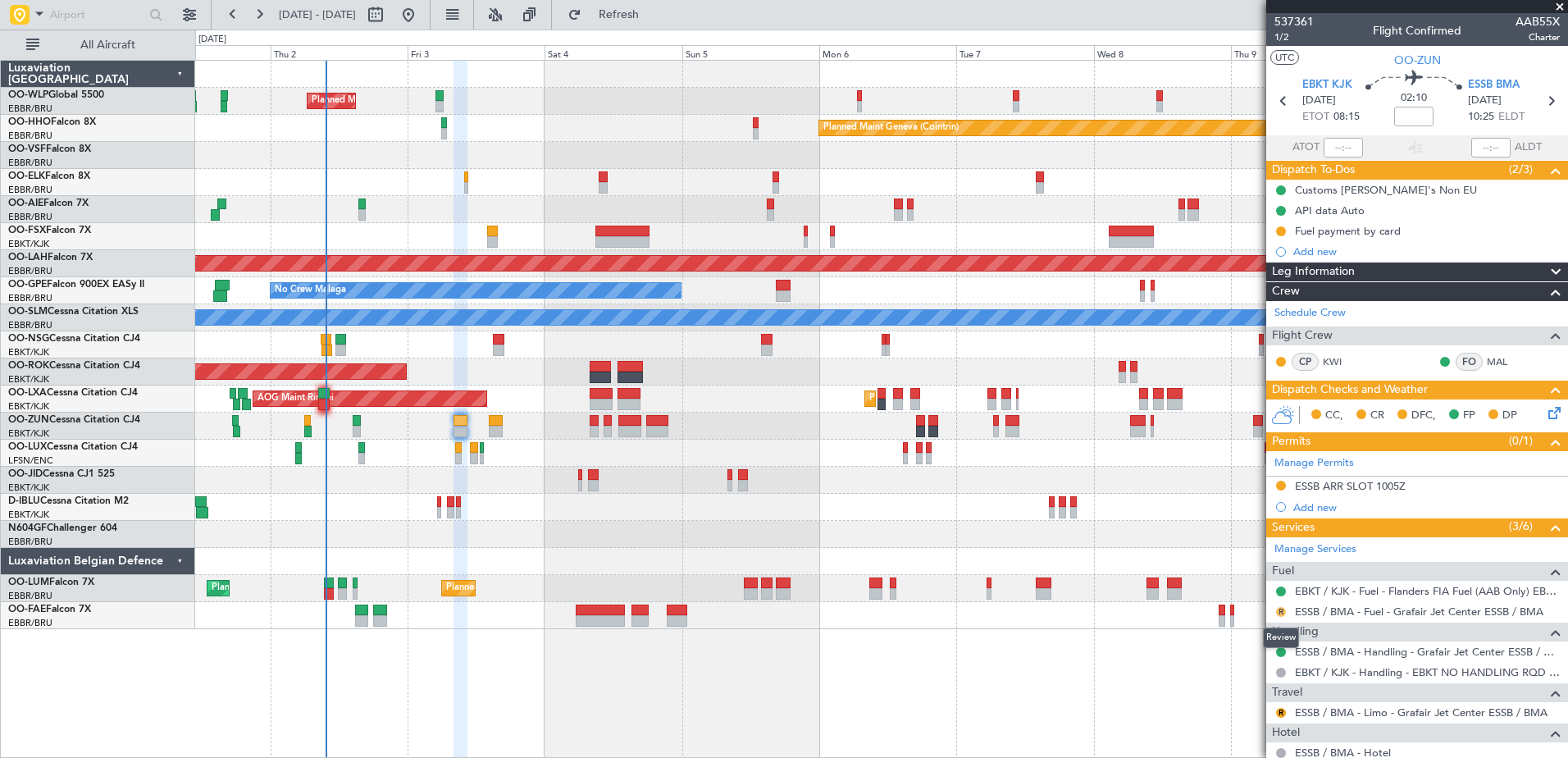
click at [1280, 611] on button "R" at bounding box center [1280, 612] width 10 height 10
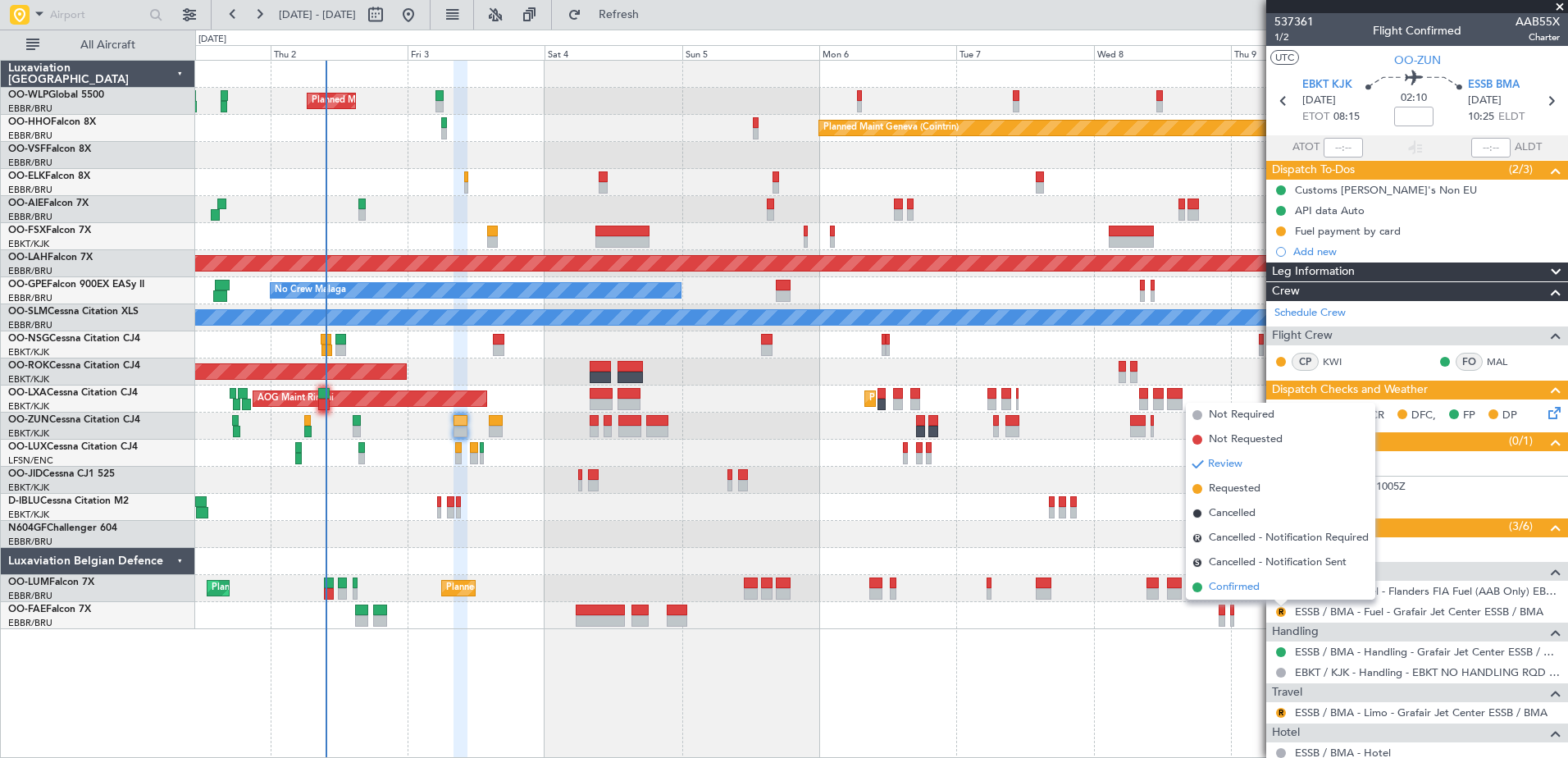
click at [1247, 587] on span "Confirmed" at bounding box center [1233, 588] width 51 height 17
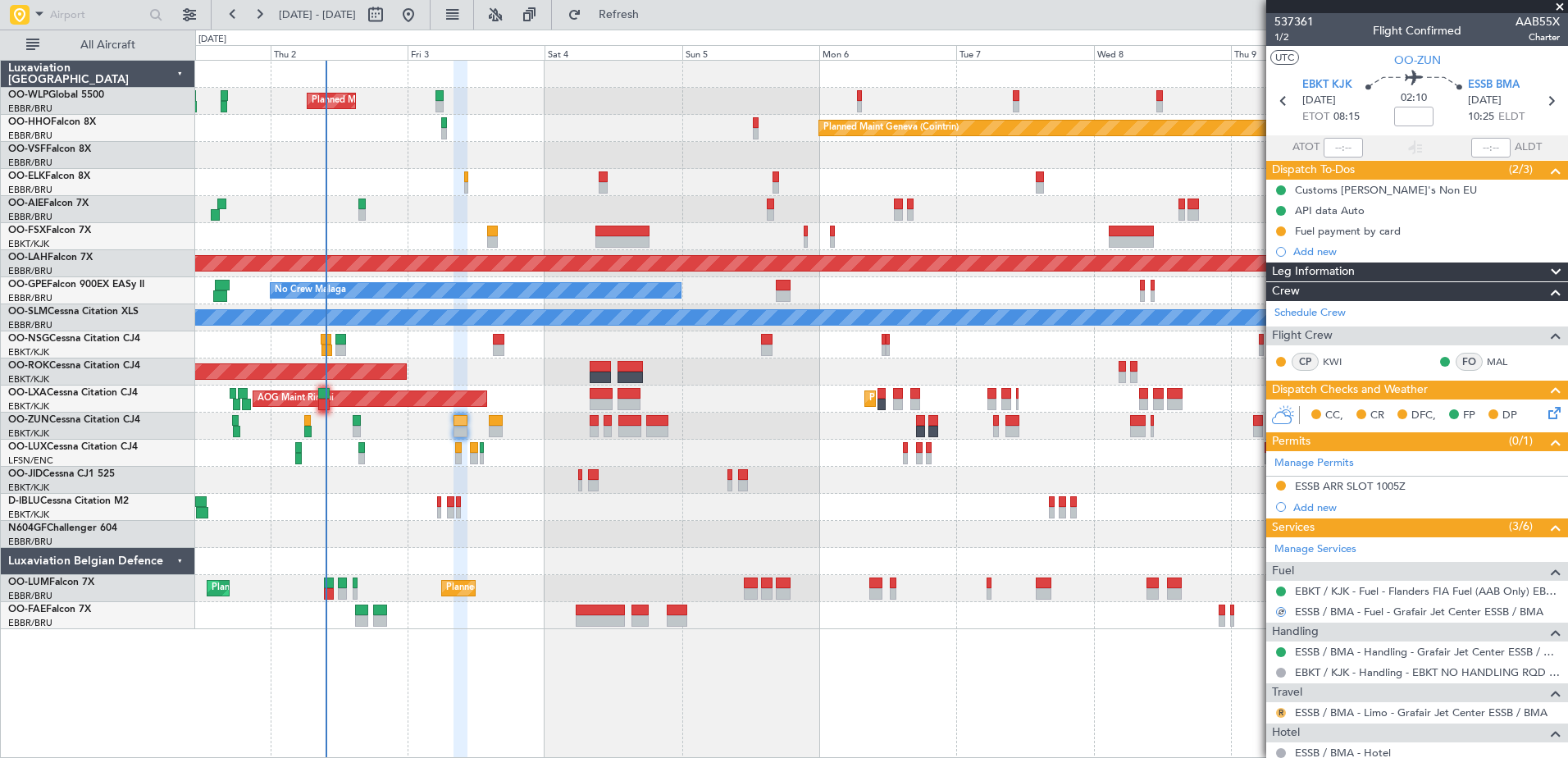
click at [1280, 713] on button "R" at bounding box center [1280, 713] width 10 height 10
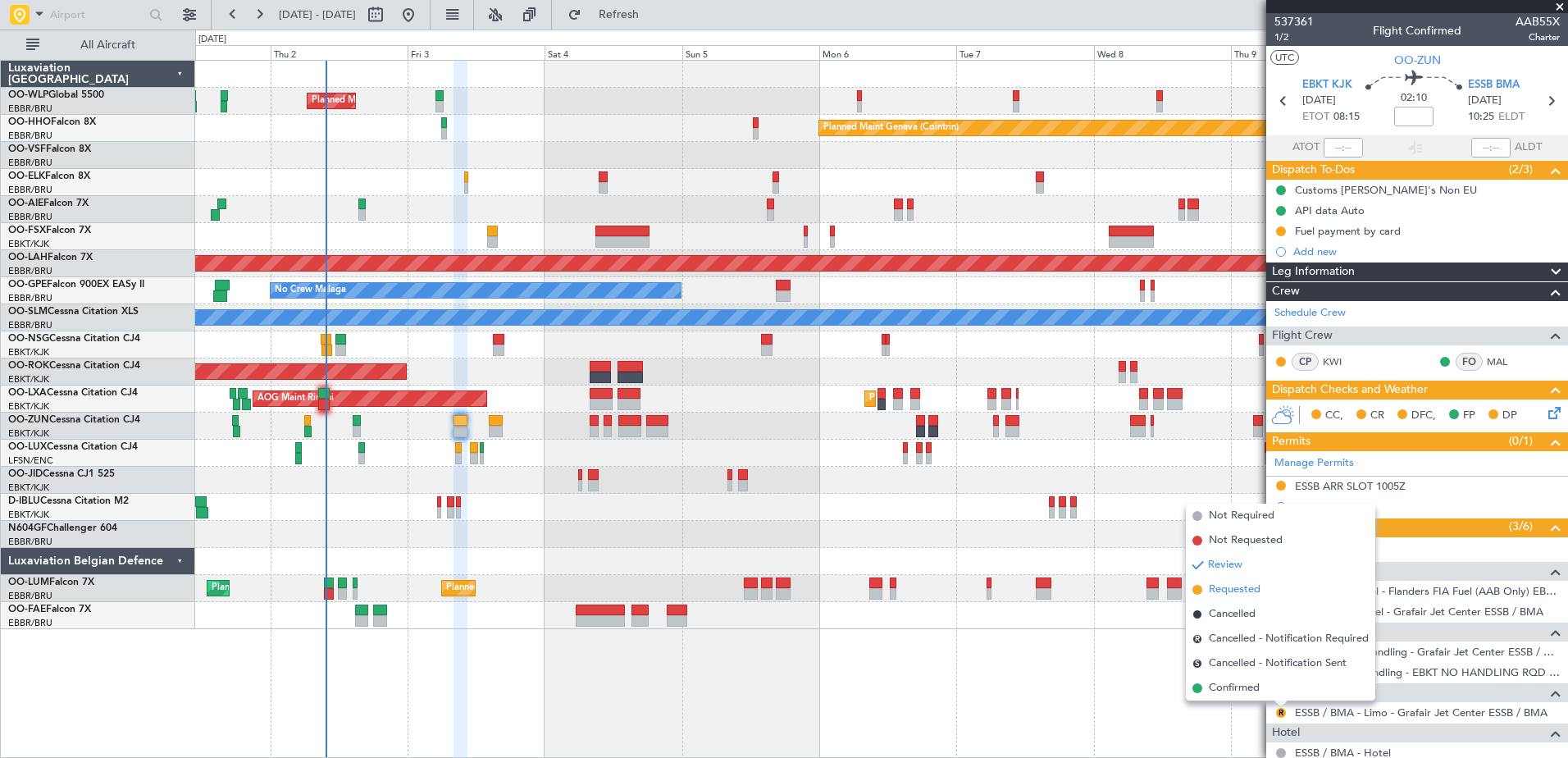
click at [1242, 592] on span "Requested" at bounding box center [1234, 590] width 52 height 17
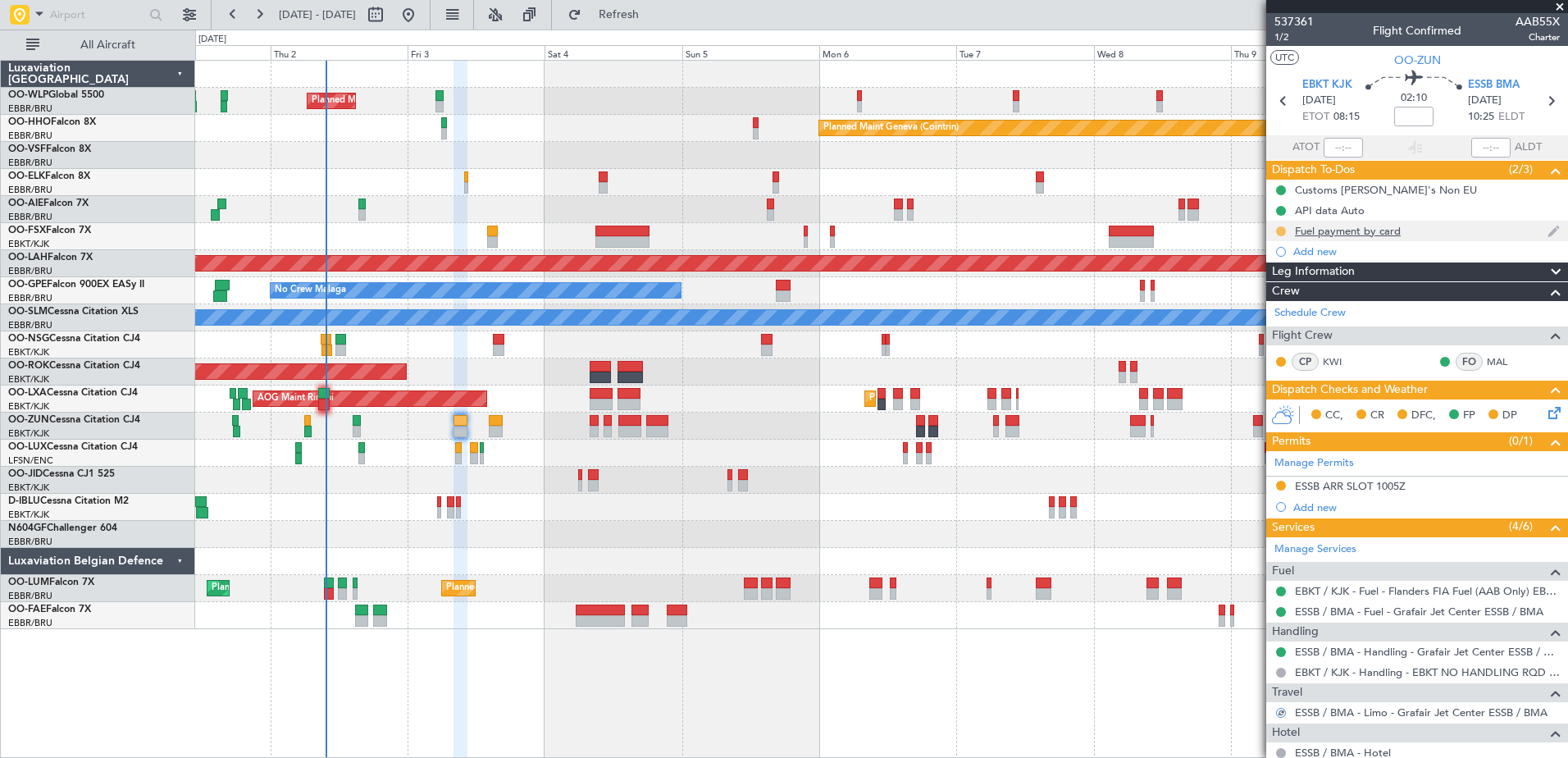
click at [1283, 228] on button at bounding box center [1280, 231] width 10 height 10
click at [1273, 290] on li "In Progress" at bounding box center [1281, 279] width 88 height 25
click at [1408, 107] on input at bounding box center [1413, 116] width 39 height 20
type input "-00:10"
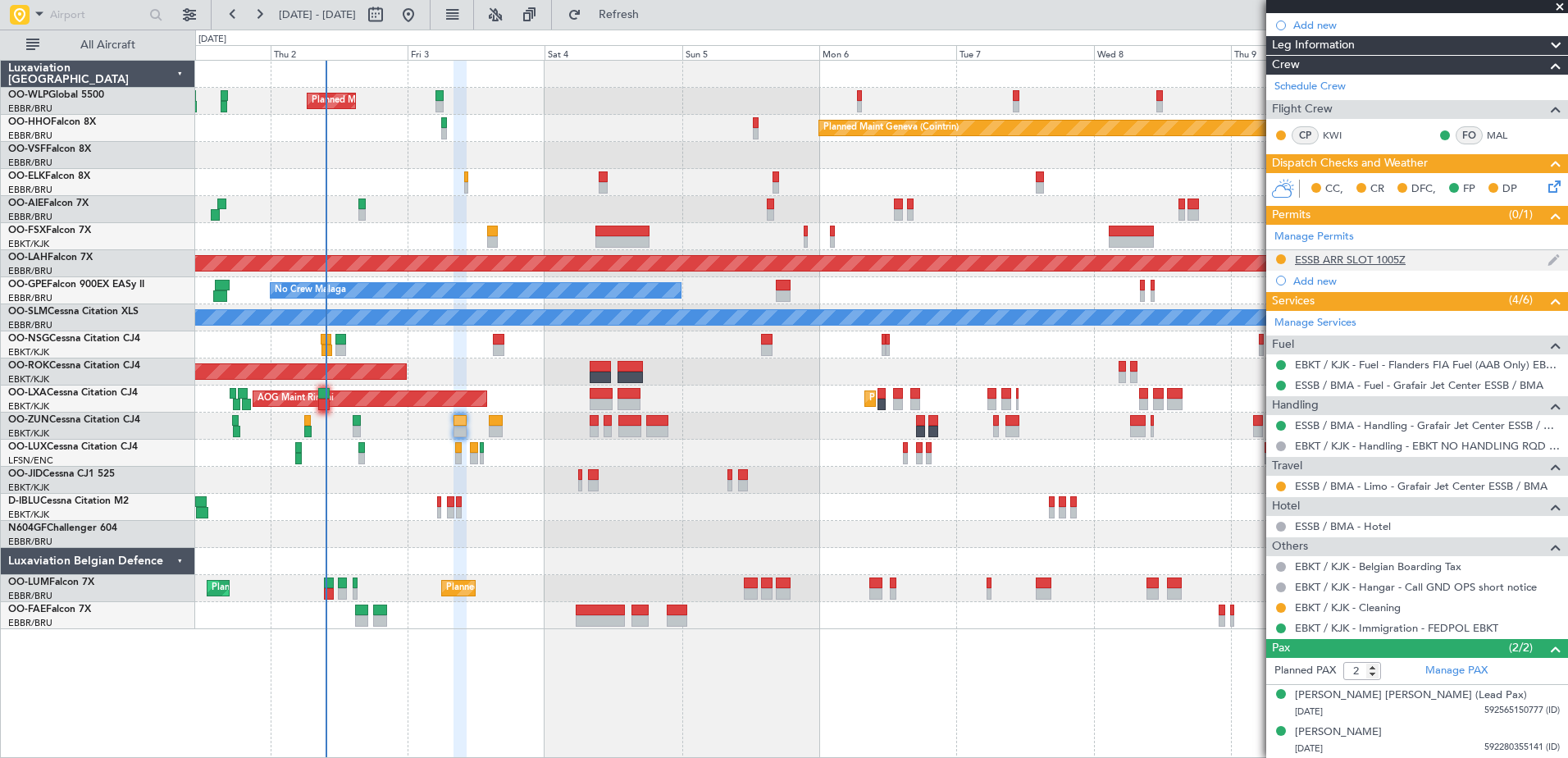
click at [1332, 253] on div "ESSB ARR SLOT 1005Z" at bounding box center [1349, 259] width 111 height 14
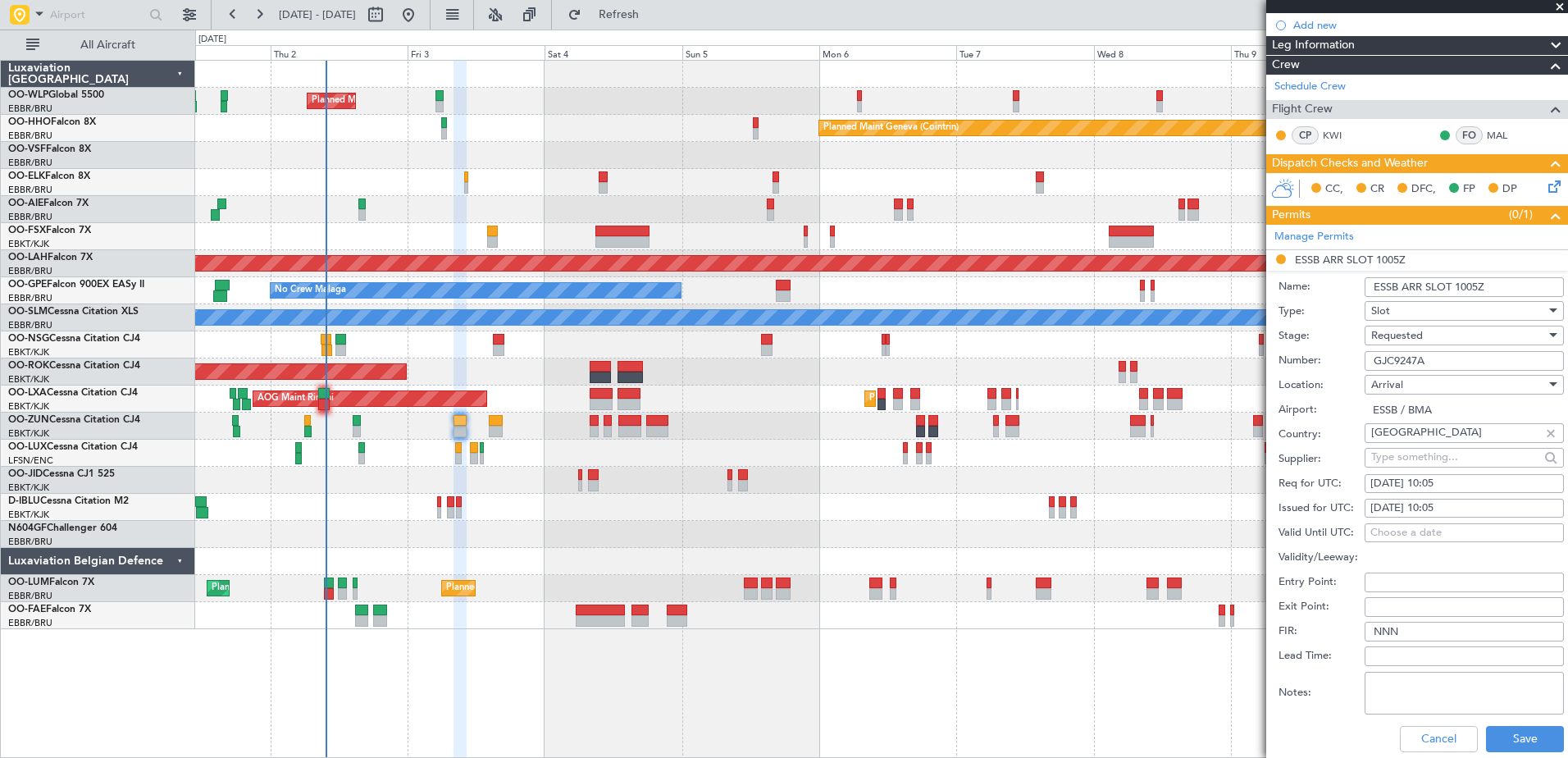
drag, startPoint x: 1456, startPoint y: 362, endPoint x: 1348, endPoint y: 355, distance: 108.2
click at [1348, 355] on div "Number: GJC9247A" at bounding box center [1420, 361] width 285 height 25
click at [1425, 476] on div "[DATE] 10:05" at bounding box center [1464, 484] width 188 height 17
select select "10"
select select "2025"
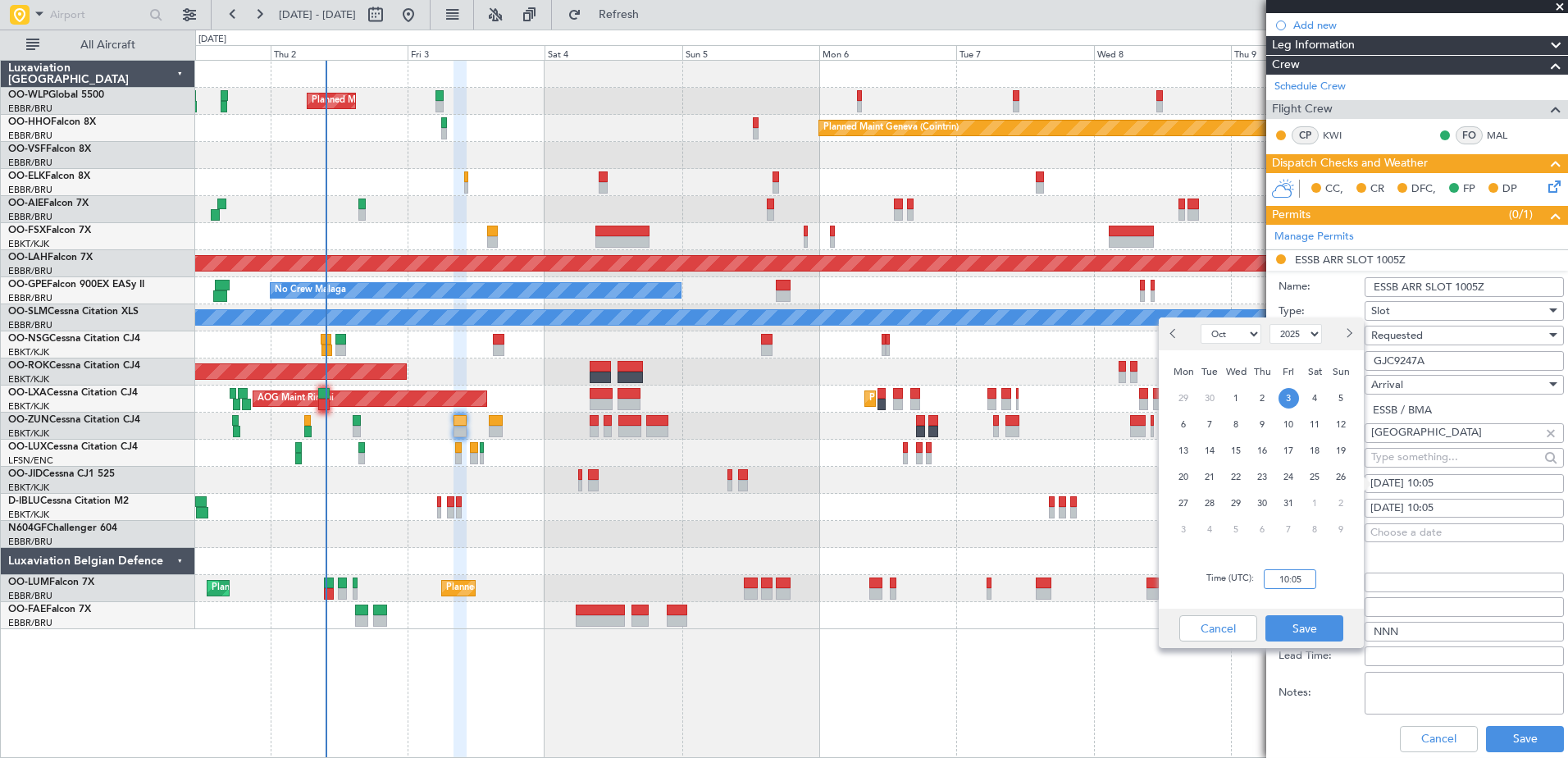
click at [1311, 577] on input "10:05" at bounding box center [1290, 579] width 52 height 20
click at [1300, 629] on button "Save" at bounding box center [1305, 628] width 78 height 27
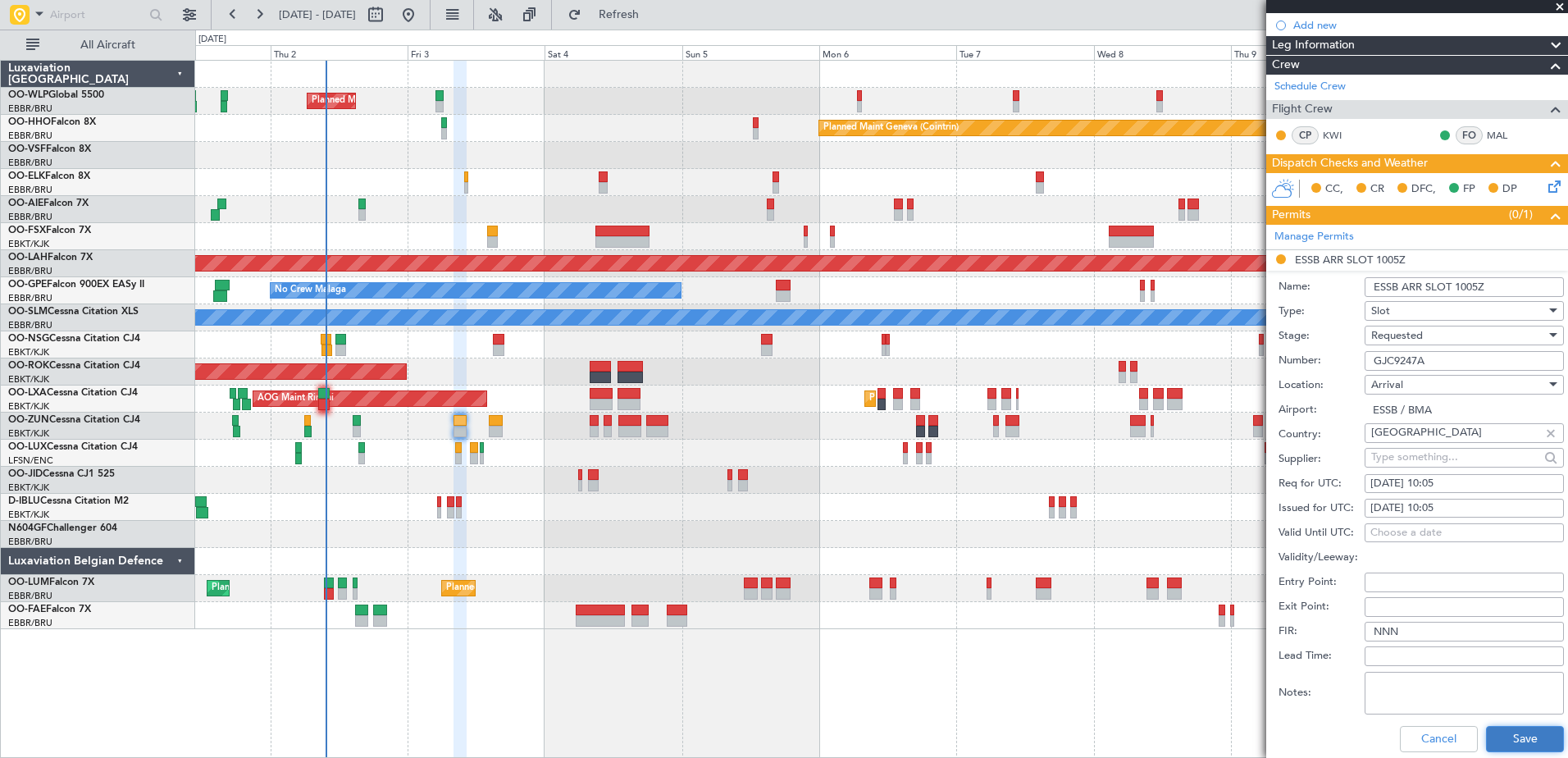
click at [1521, 741] on button "Save" at bounding box center [1525, 739] width 78 height 27
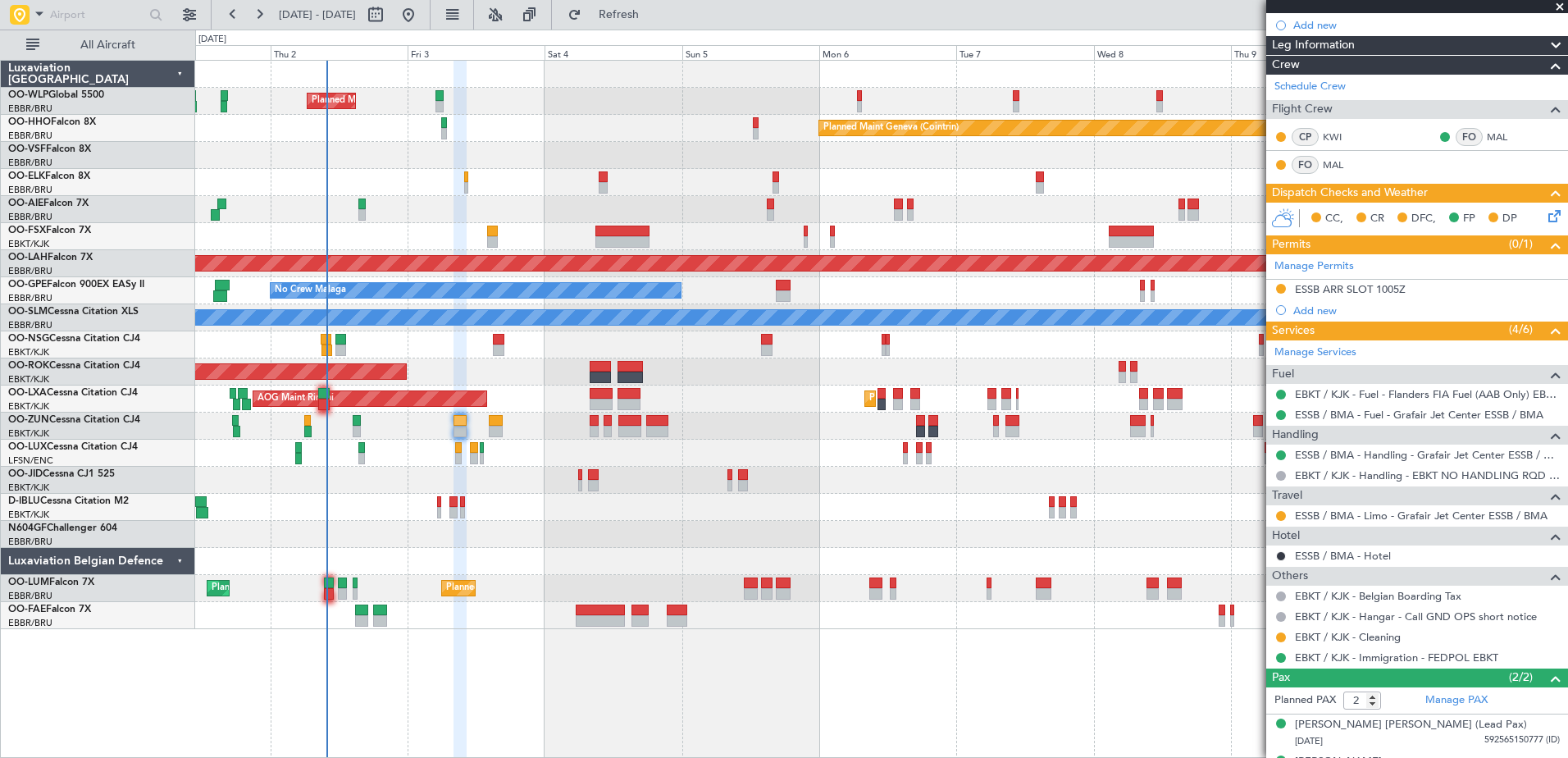
click at [1546, 214] on icon at bounding box center [1551, 214] width 13 height 13
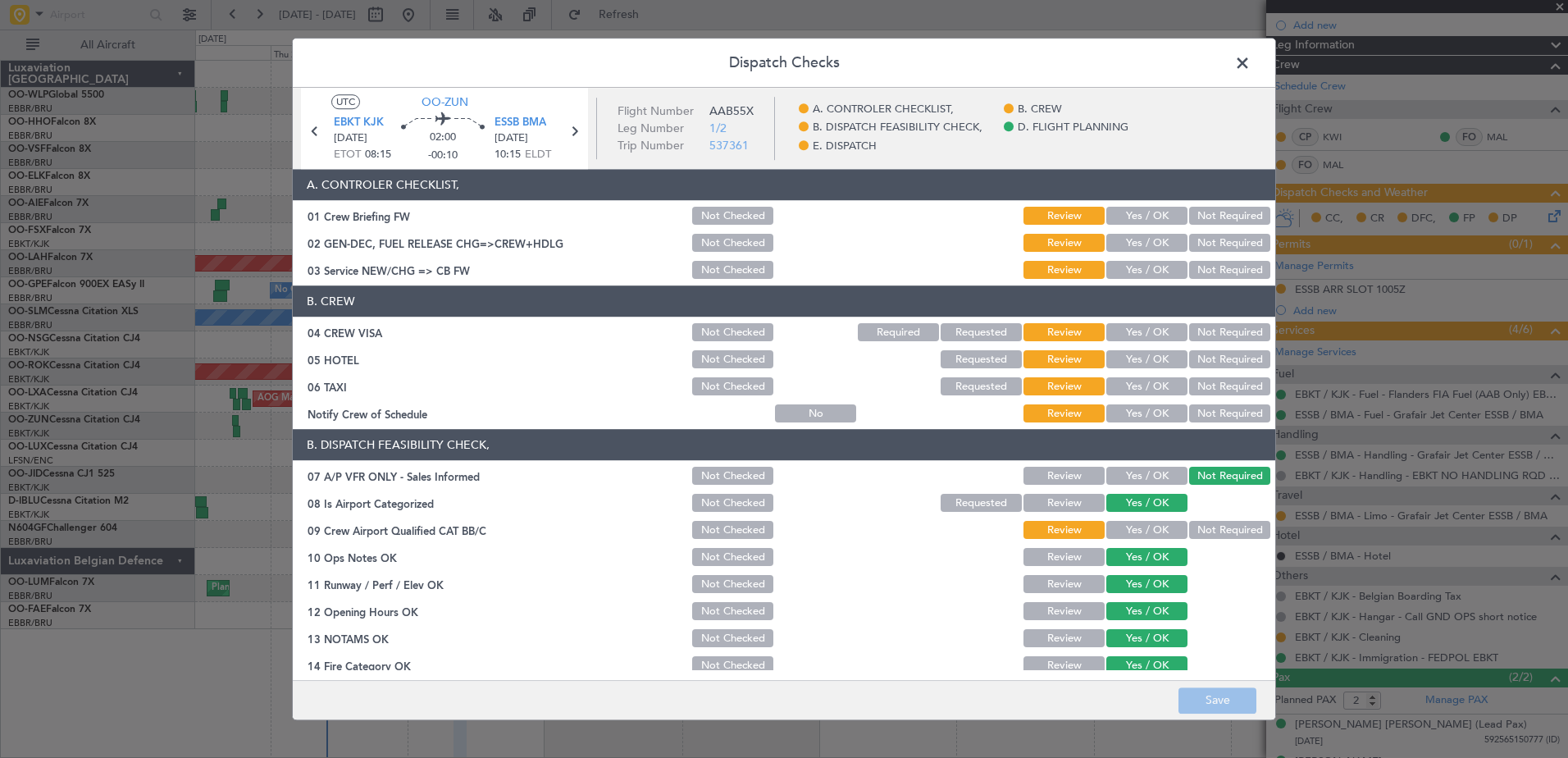
click at [1160, 241] on button "Yes / OK" at bounding box center [1147, 244] width 81 height 18
click at [1196, 264] on button "Not Required" at bounding box center [1230, 271] width 81 height 18
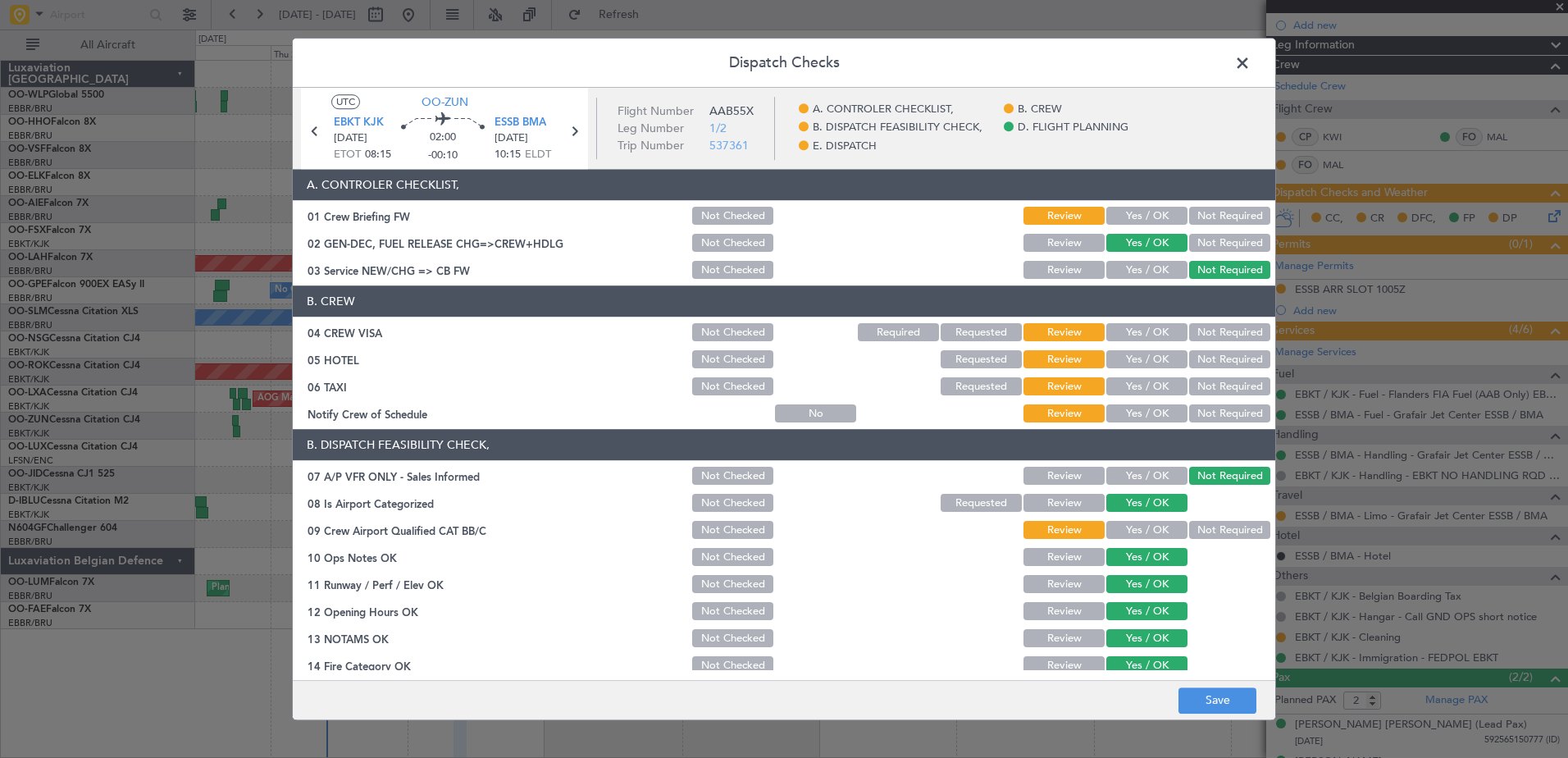
click at [1217, 331] on button "Not Required" at bounding box center [1230, 333] width 81 height 18
drag, startPoint x: 1216, startPoint y: 357, endPoint x: 1216, endPoint y: 380, distance: 23.0
click at [1216, 358] on button "Not Required" at bounding box center [1230, 360] width 81 height 18
click at [1215, 384] on button "Not Required" at bounding box center [1230, 387] width 81 height 18
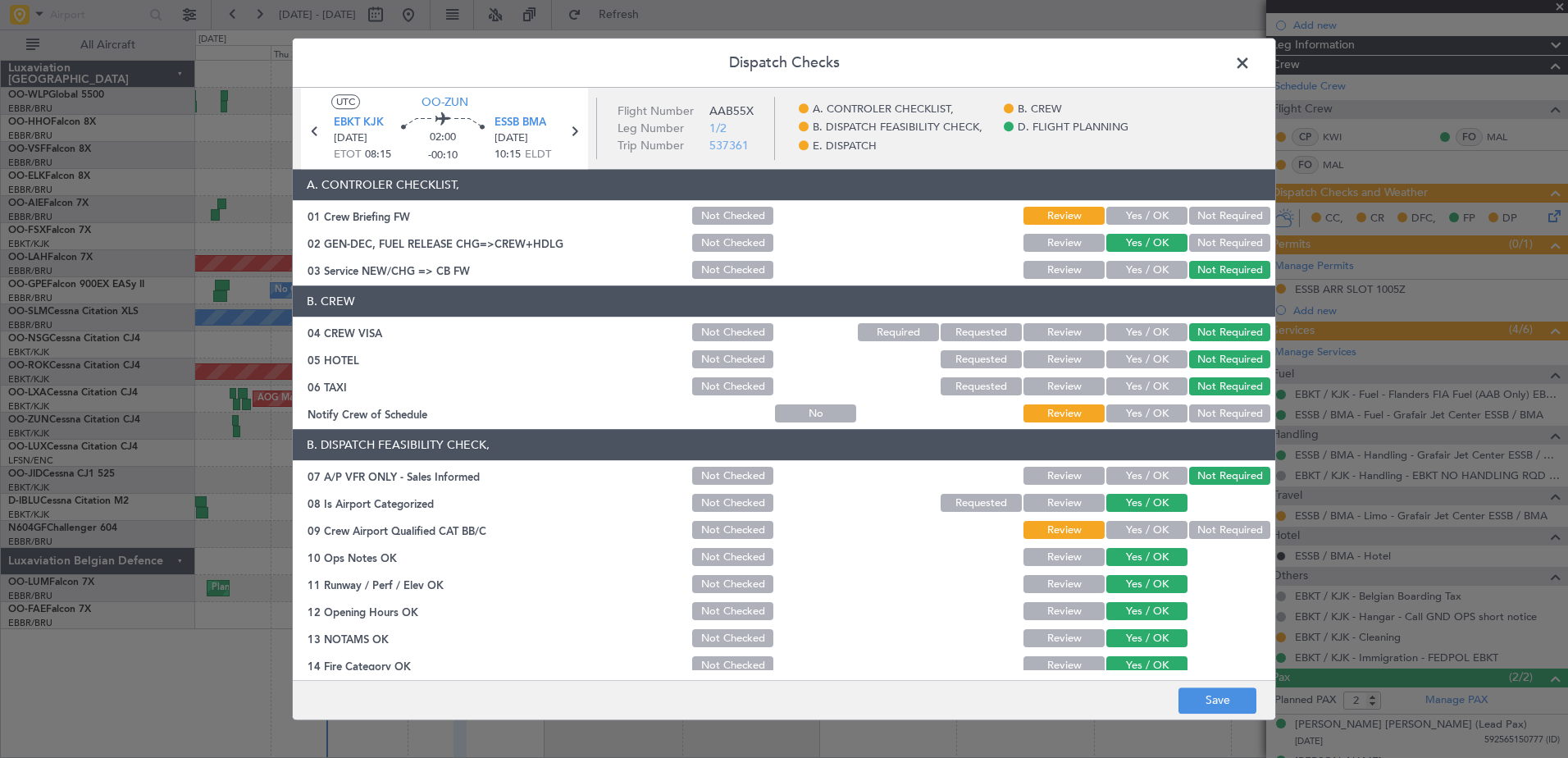
click at [1138, 413] on button "Yes / OK" at bounding box center [1147, 414] width 81 height 18
click at [1191, 529] on button "Not Required" at bounding box center [1230, 531] width 81 height 18
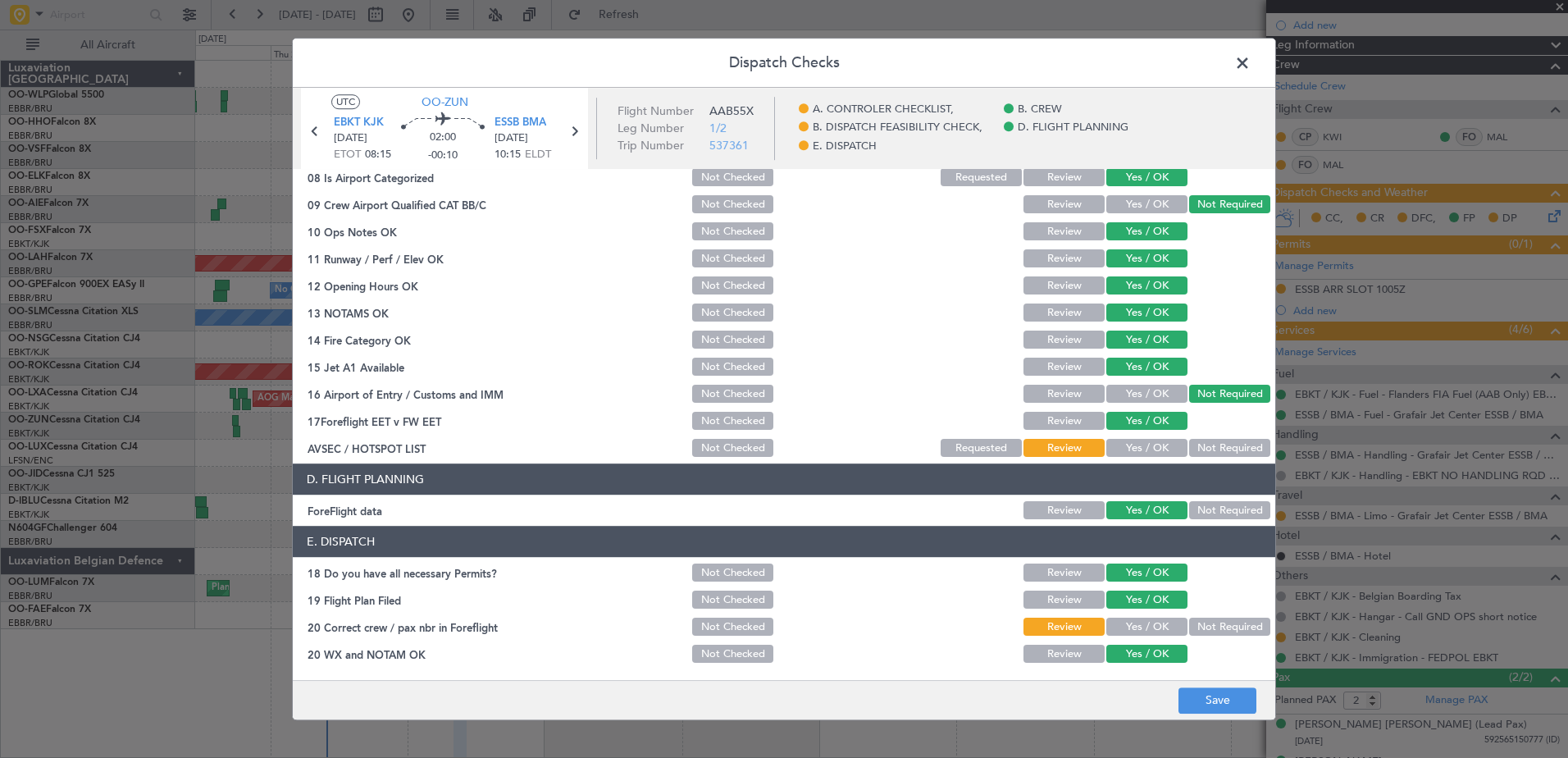
click at [1199, 449] on button "Not Required" at bounding box center [1230, 449] width 81 height 18
click at [1153, 631] on button "Yes / OK" at bounding box center [1147, 628] width 81 height 18
click at [1222, 693] on button "Save" at bounding box center [1217, 701] width 78 height 27
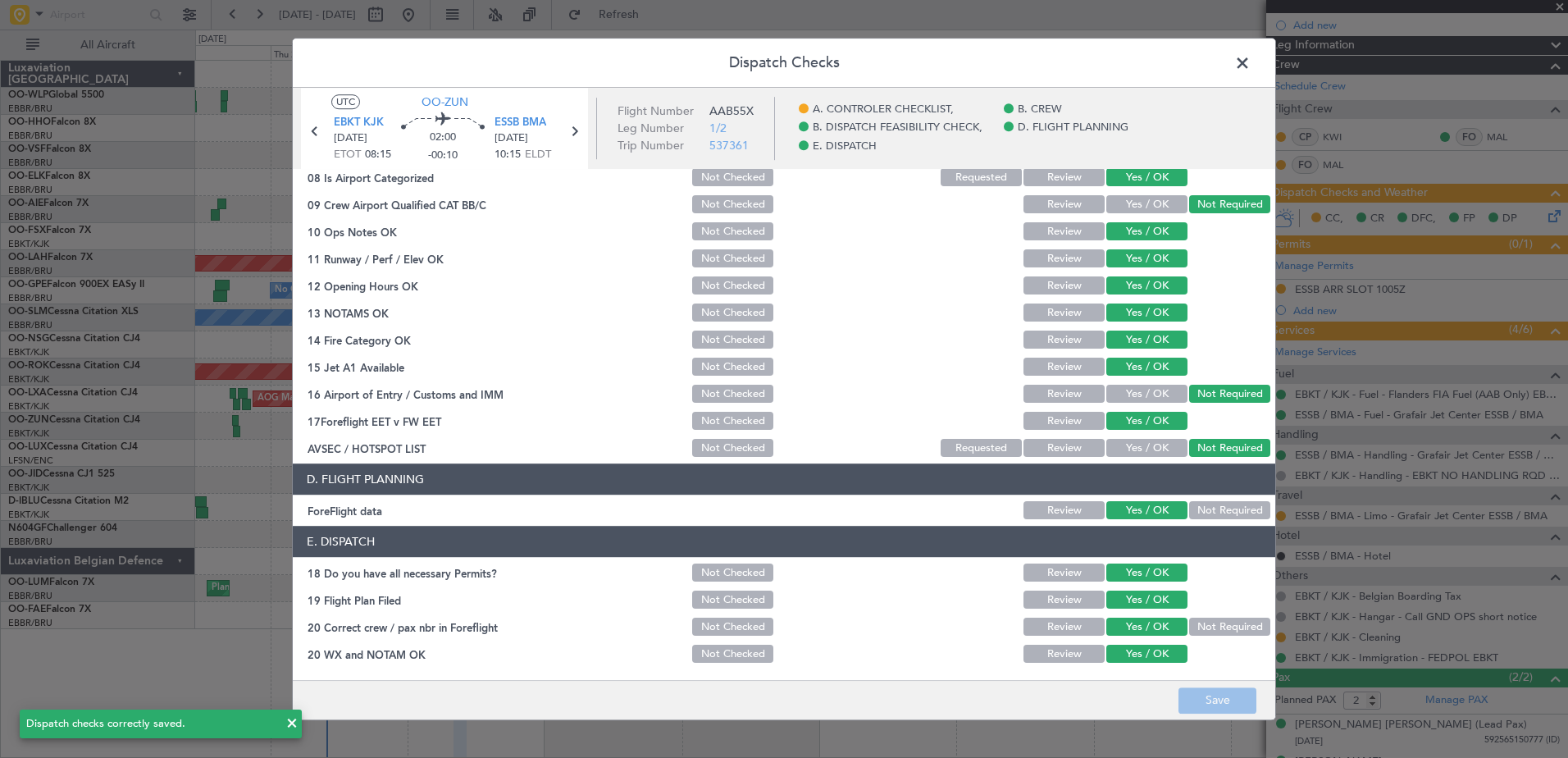
click at [1251, 64] on span at bounding box center [1251, 66] width 0 height 32
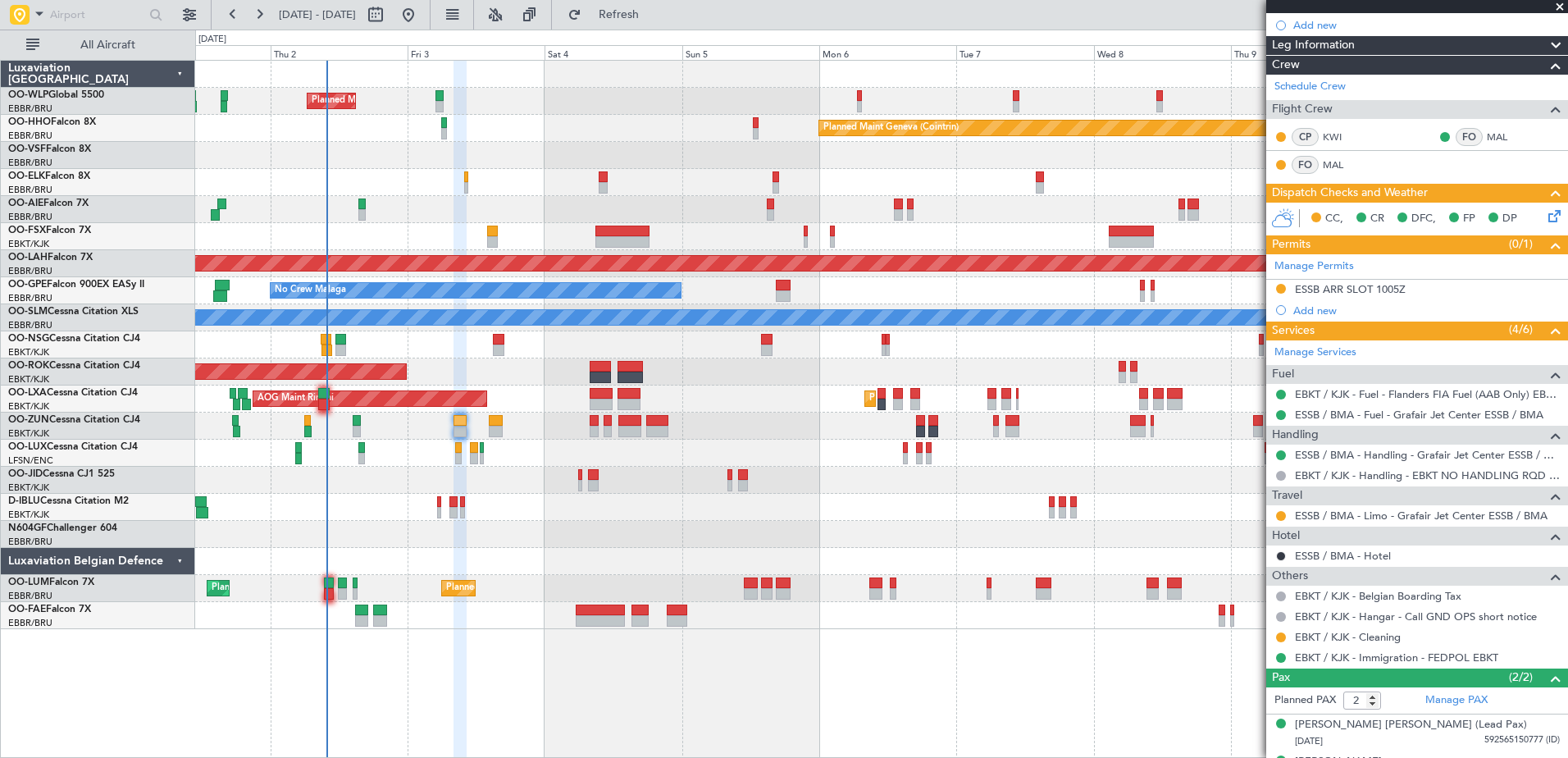
scroll to position [0, 0]
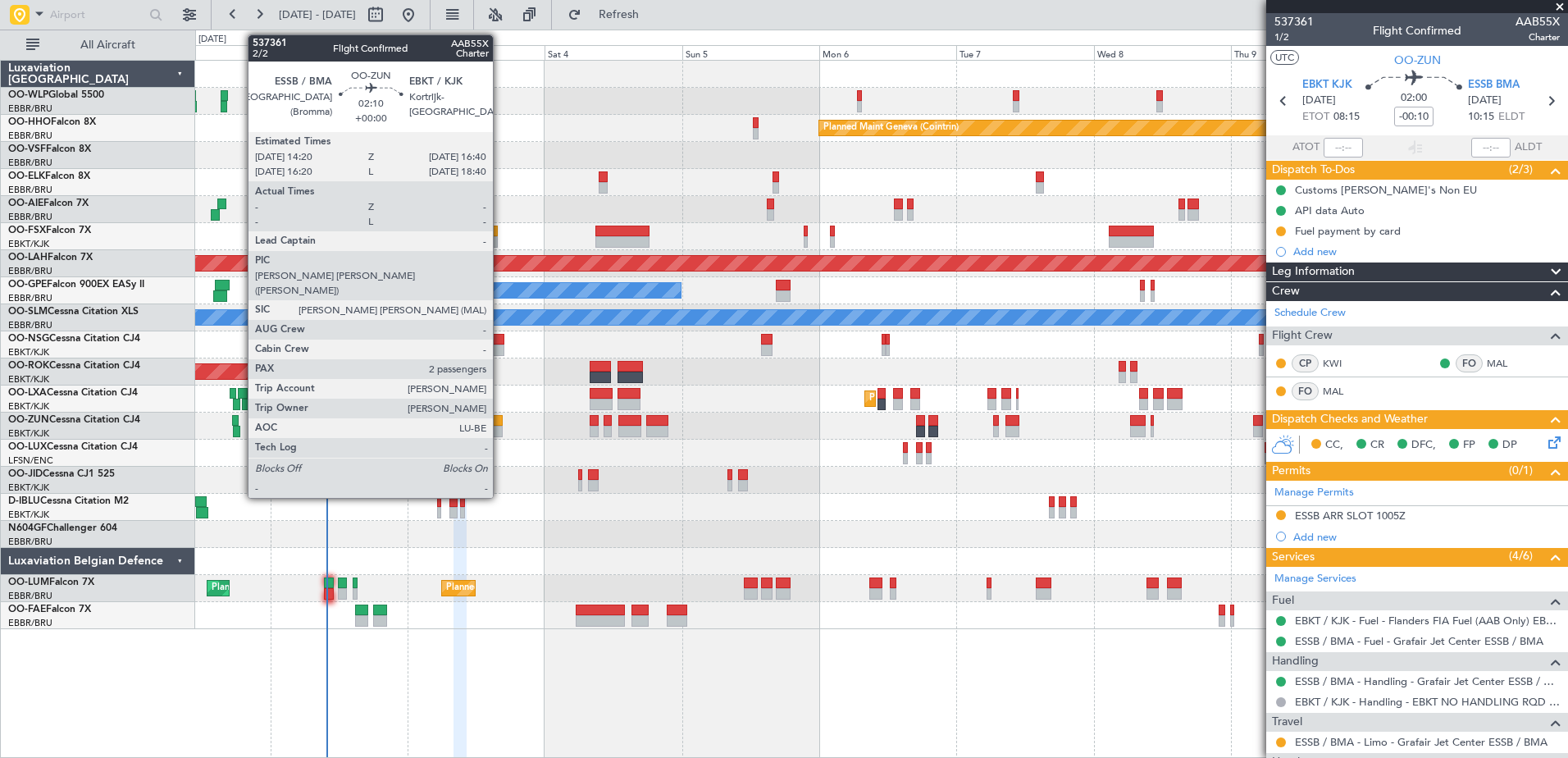
click at [500, 429] on div at bounding box center [495, 431] width 14 height 12
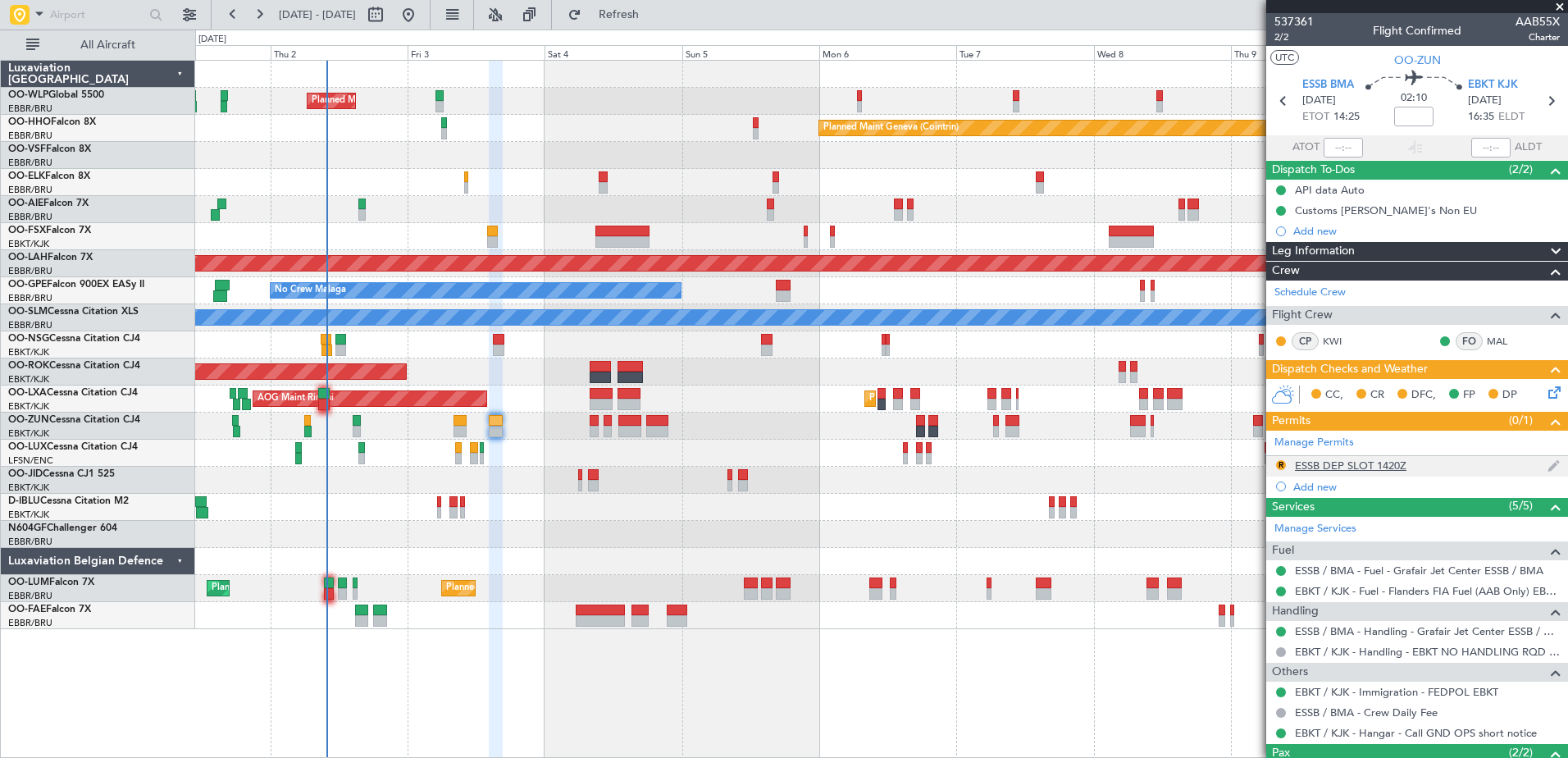
click at [1367, 467] on div "ESSB DEP SLOT 1420Z" at bounding box center [1350, 465] width 111 height 14
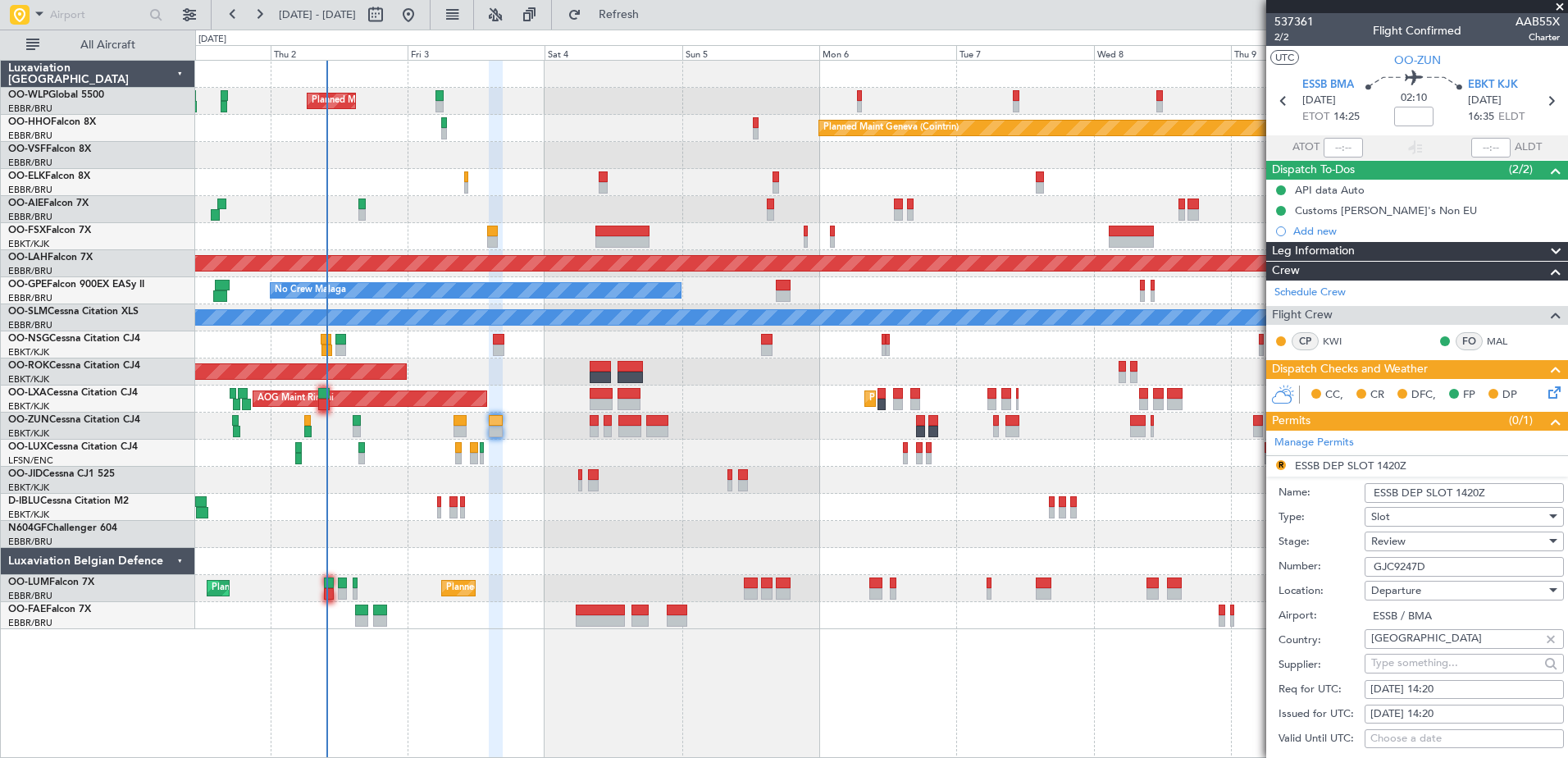
drag, startPoint x: 1444, startPoint y: 568, endPoint x: 1315, endPoint y: 568, distance: 129.0
click at [1315, 568] on div "Number: GJC9247D" at bounding box center [1420, 567] width 285 height 25
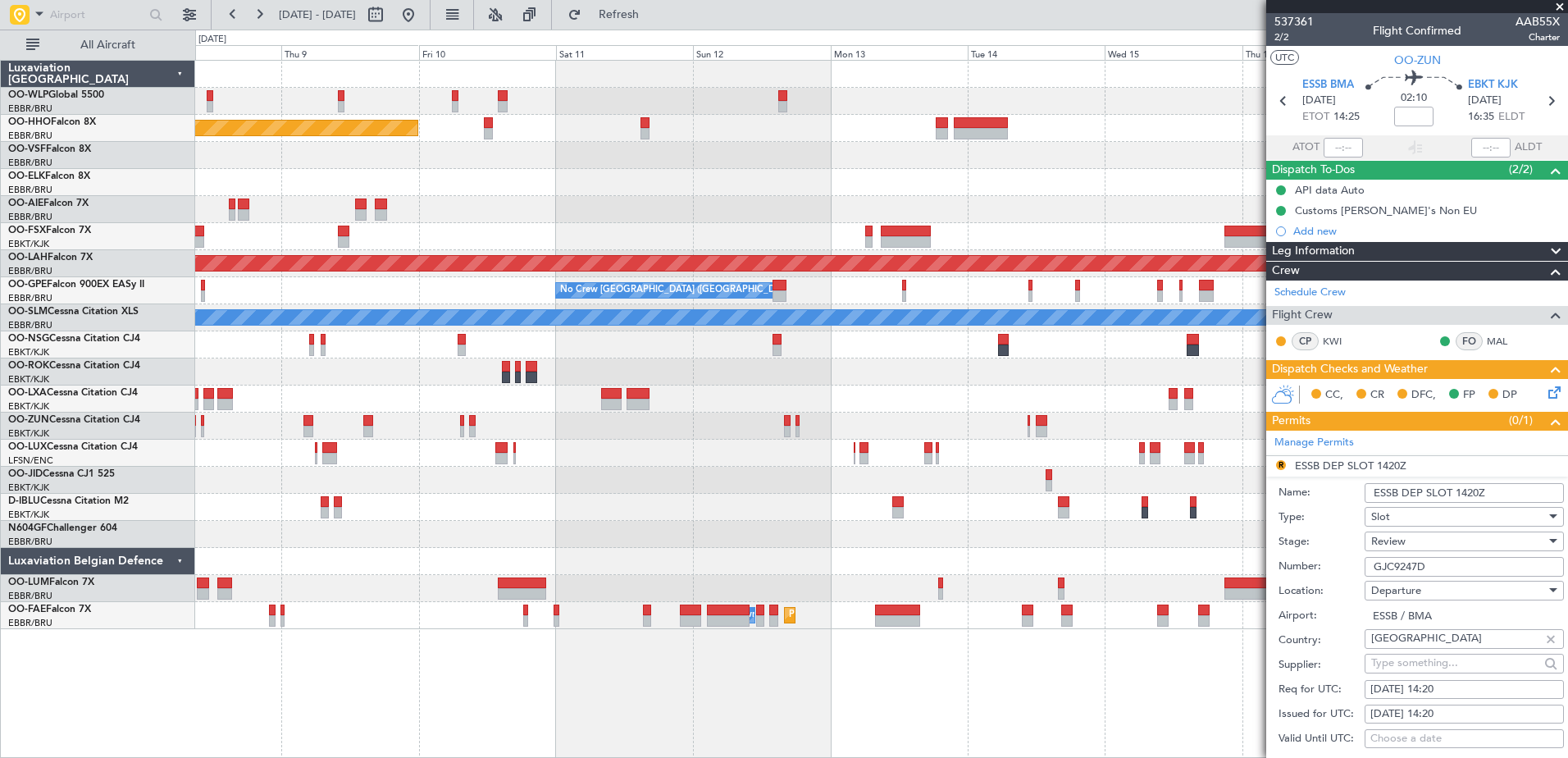
click at [178, 394] on div "Planned Maint Geneva (Cointrin) Planned Maint Alton-st Louis (St Louis Regl) No…" at bounding box center [784, 394] width 1568 height 728
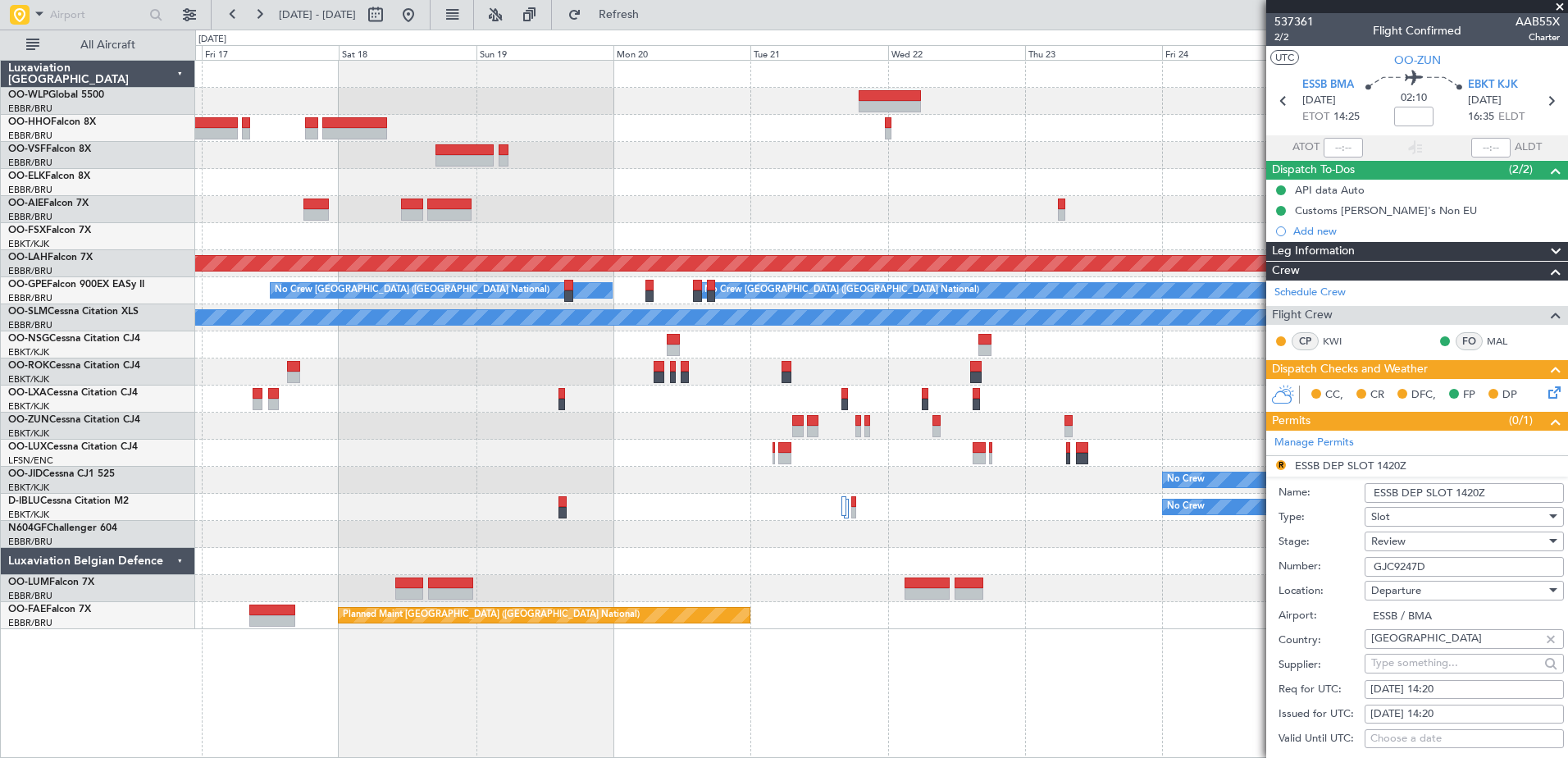
click at [509, 231] on div "Planned Maint Alton-st Louis (St Louis Regl) Planned Maint Nurnberg No Crew Bru…" at bounding box center [881, 345] width 1372 height 568
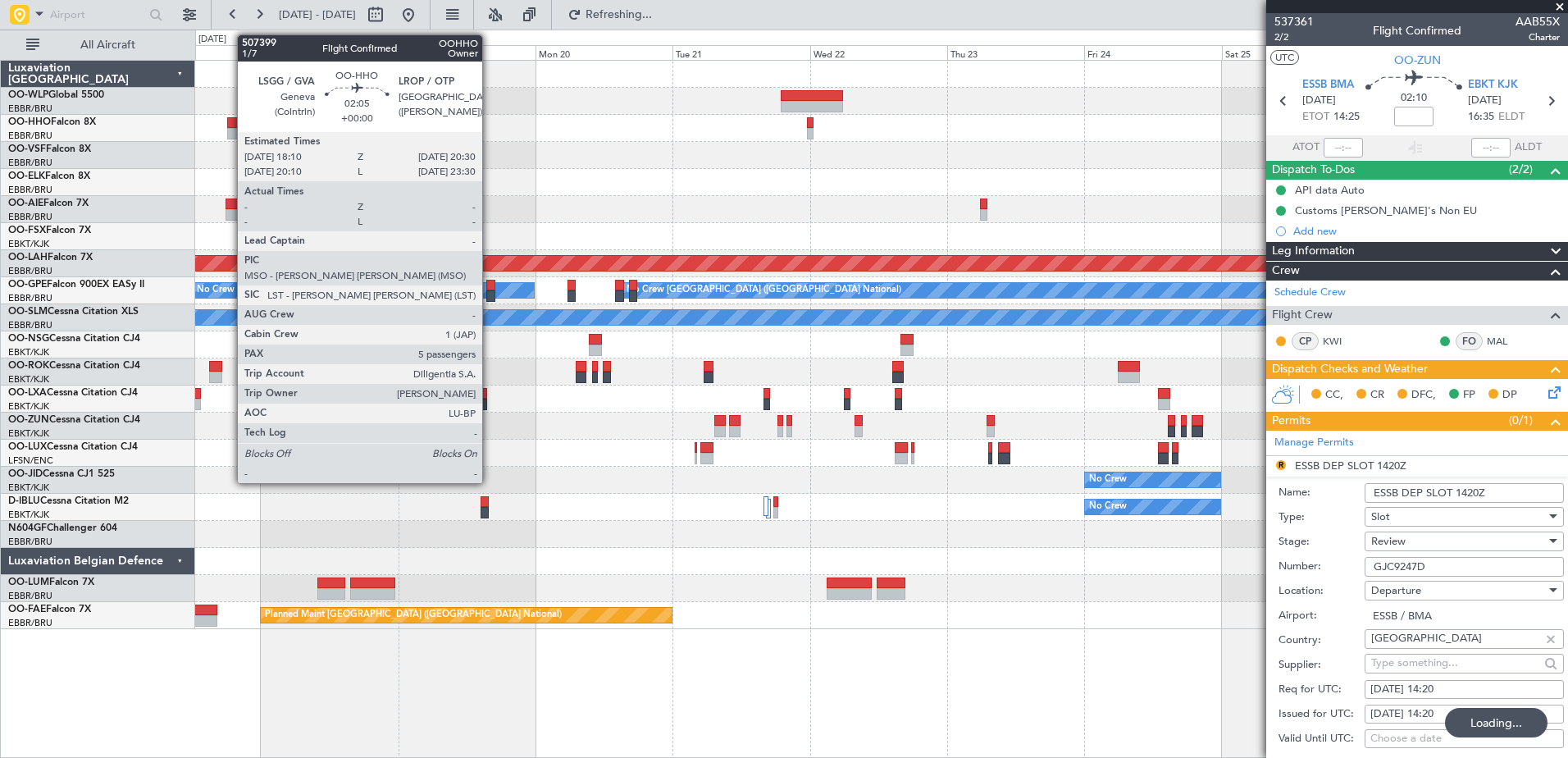
click at [229, 122] on div at bounding box center [233, 123] width 14 height 12
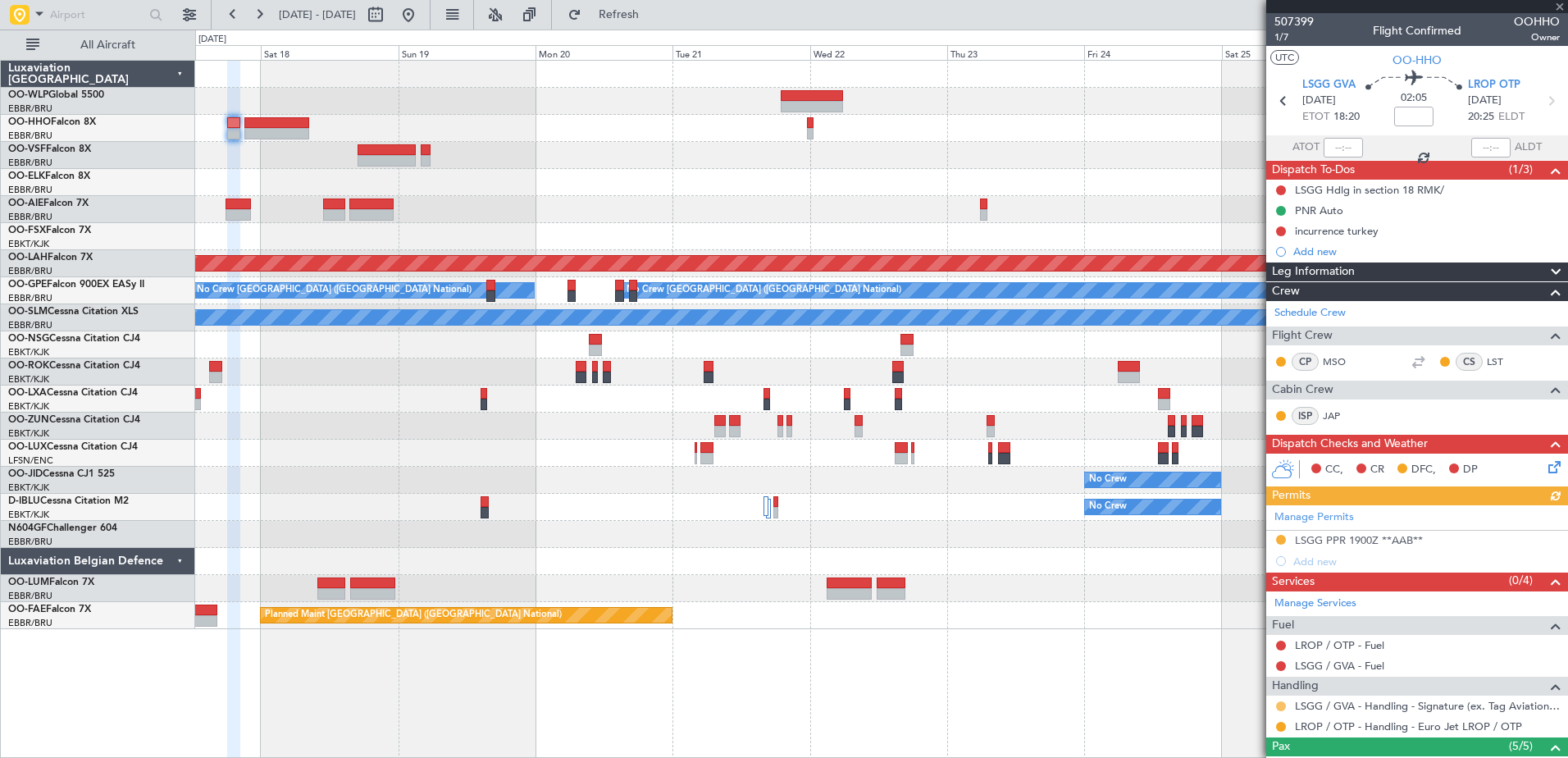
click at [1279, 701] on button at bounding box center [1280, 706] width 10 height 10
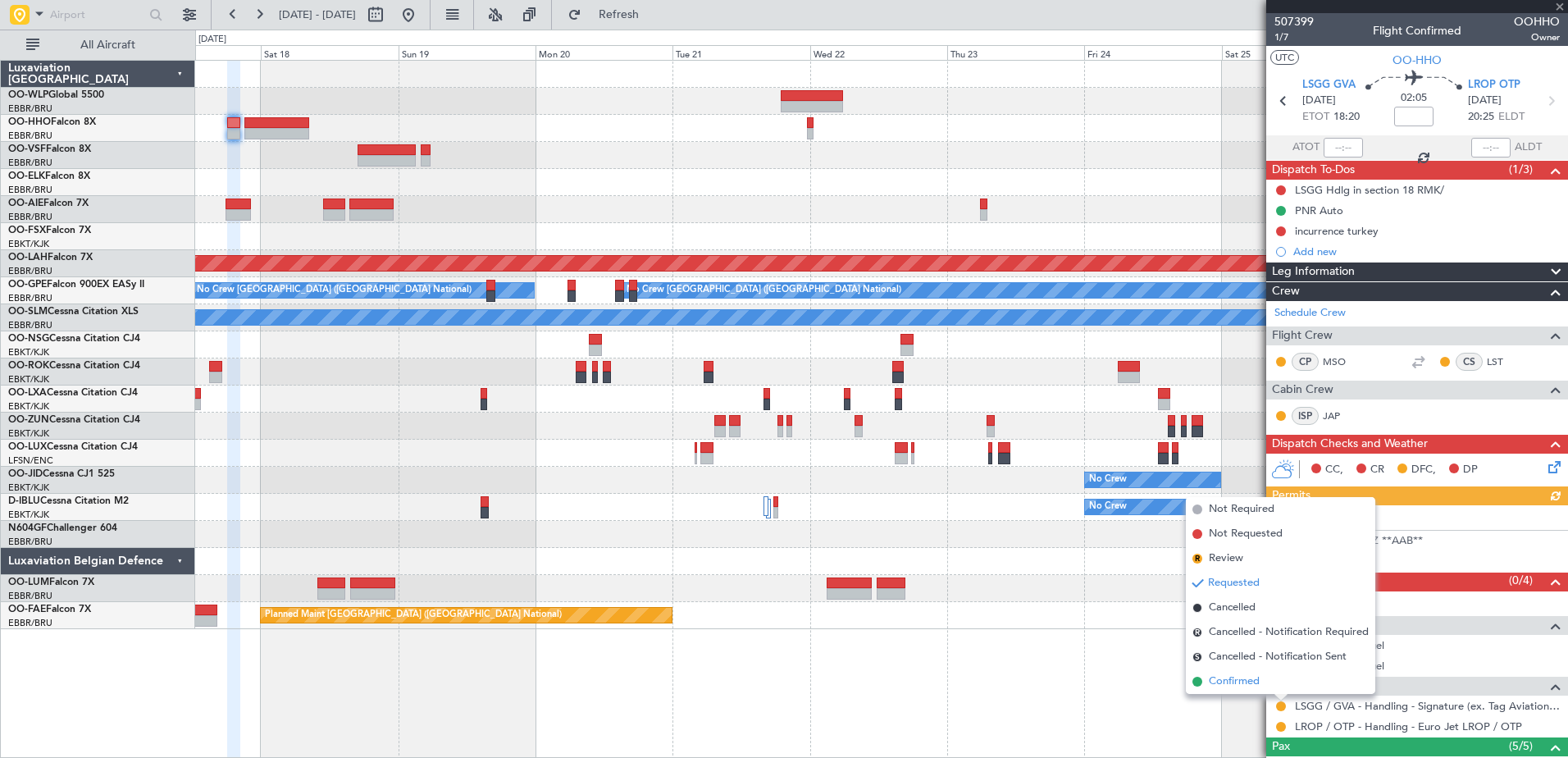
click at [1212, 683] on span "Confirmed" at bounding box center [1233, 682] width 51 height 17
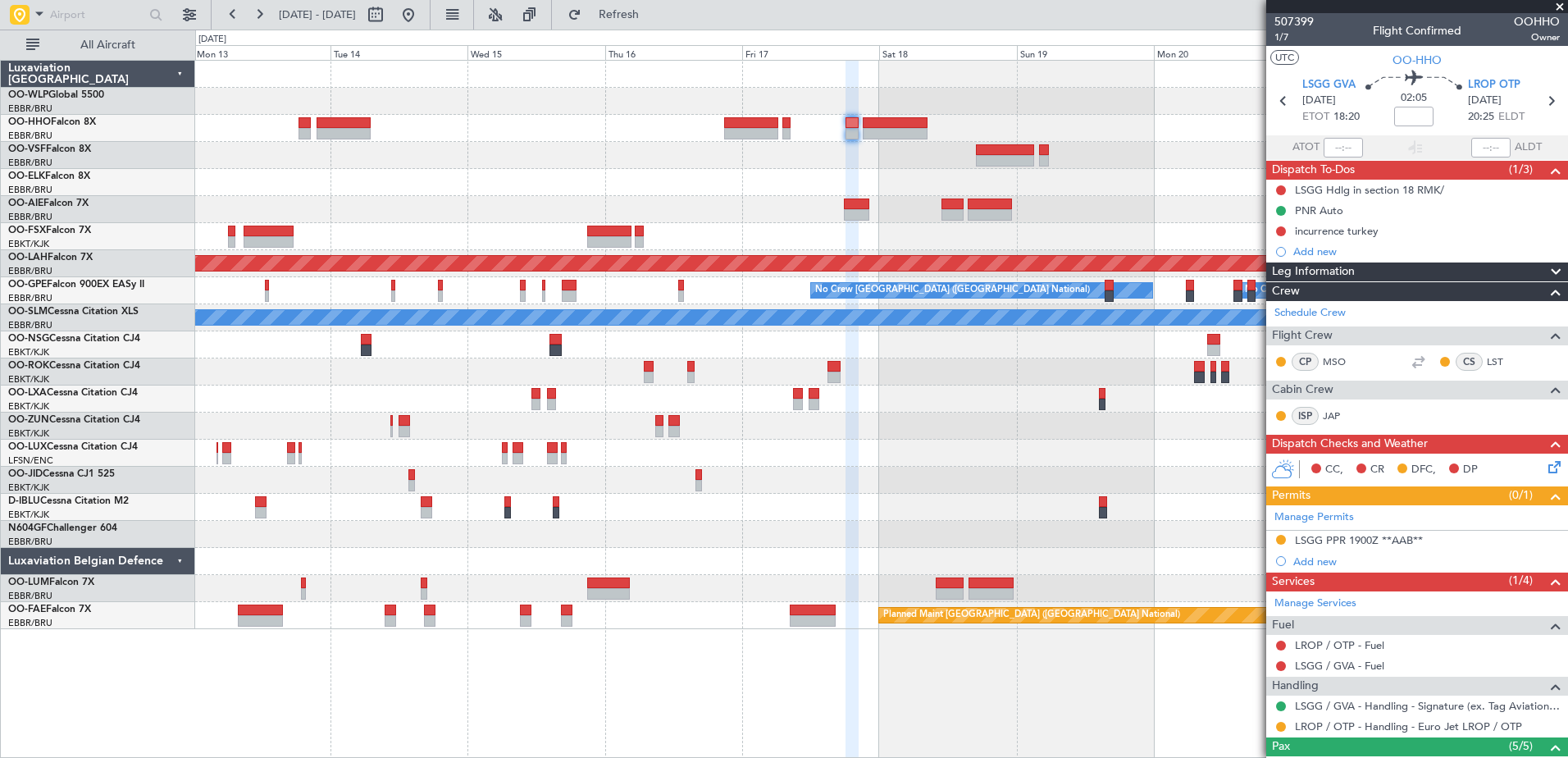
click at [1143, 481] on div "Planned Maint Alton-st Louis (St Louis Regl) Planned Maint Nurnberg No Crew Bru…" at bounding box center [881, 345] width 1372 height 568
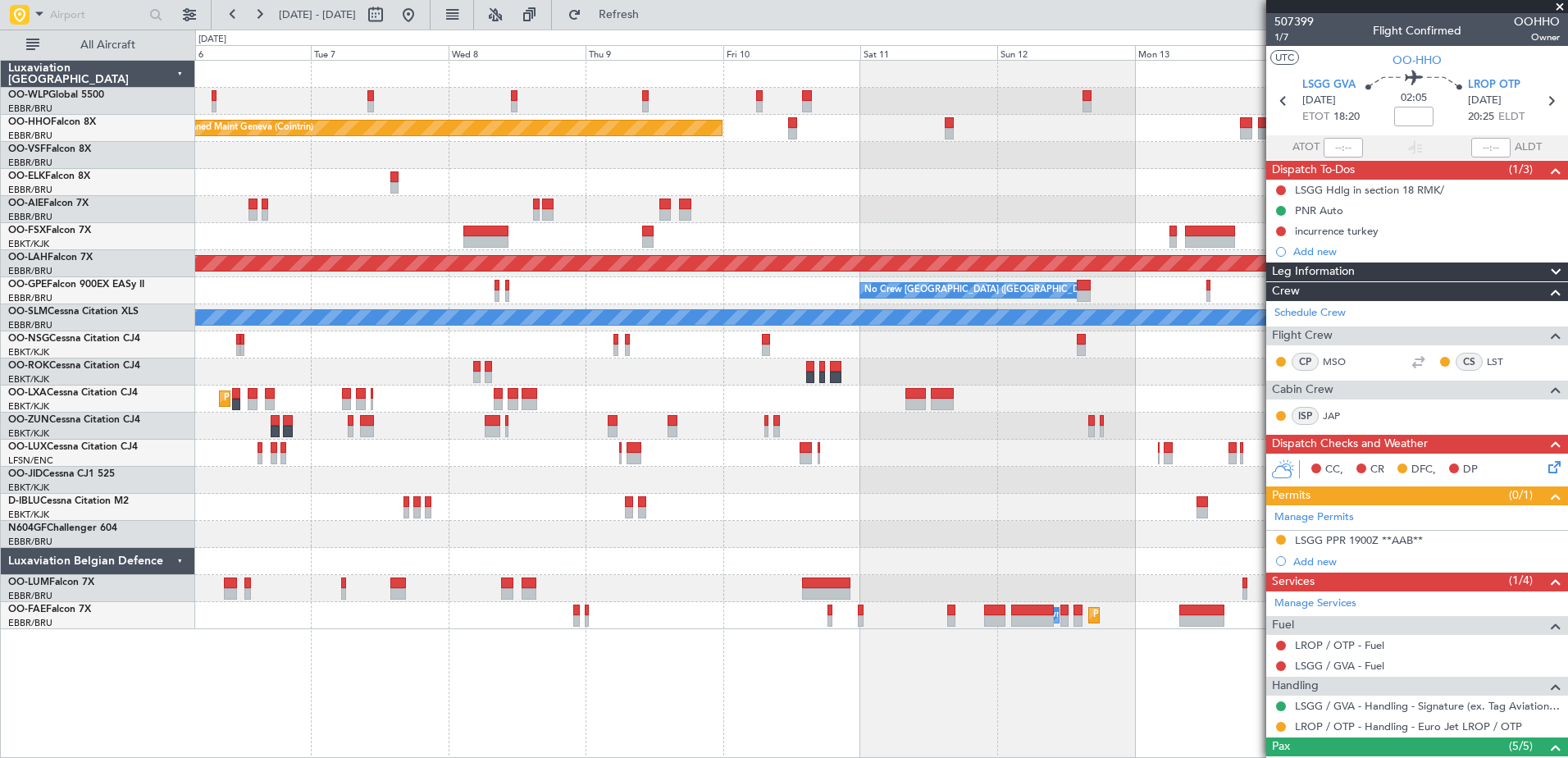
click at [1503, 703] on fb-app "17 Oct 2025 - 27 Oct 2025 Refresh Quick Links All Aircraft Planned Maint Geneva…" at bounding box center [784, 385] width 1568 height 746
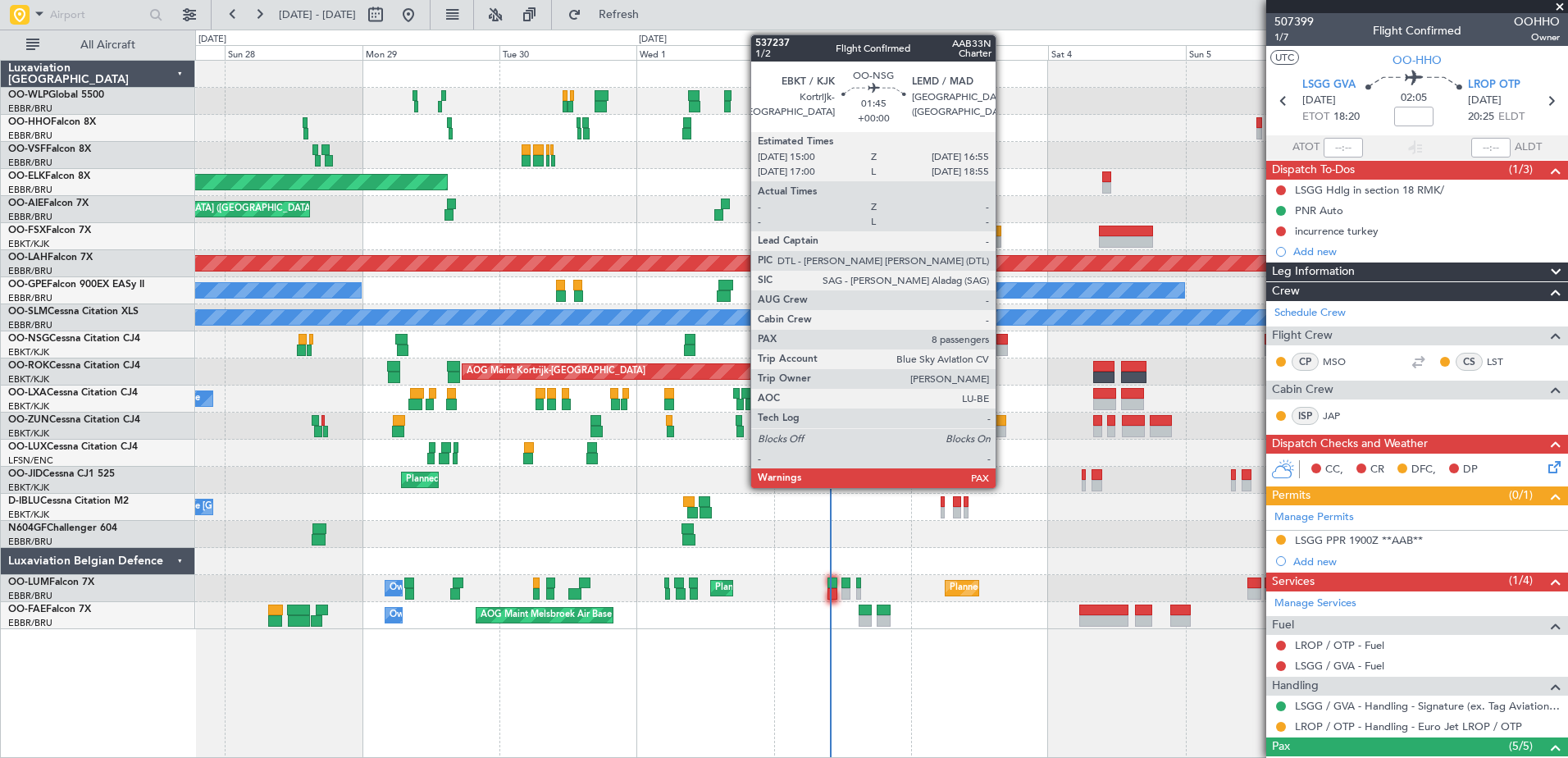
click at [1003, 339] on div at bounding box center [1002, 340] width 12 height 12
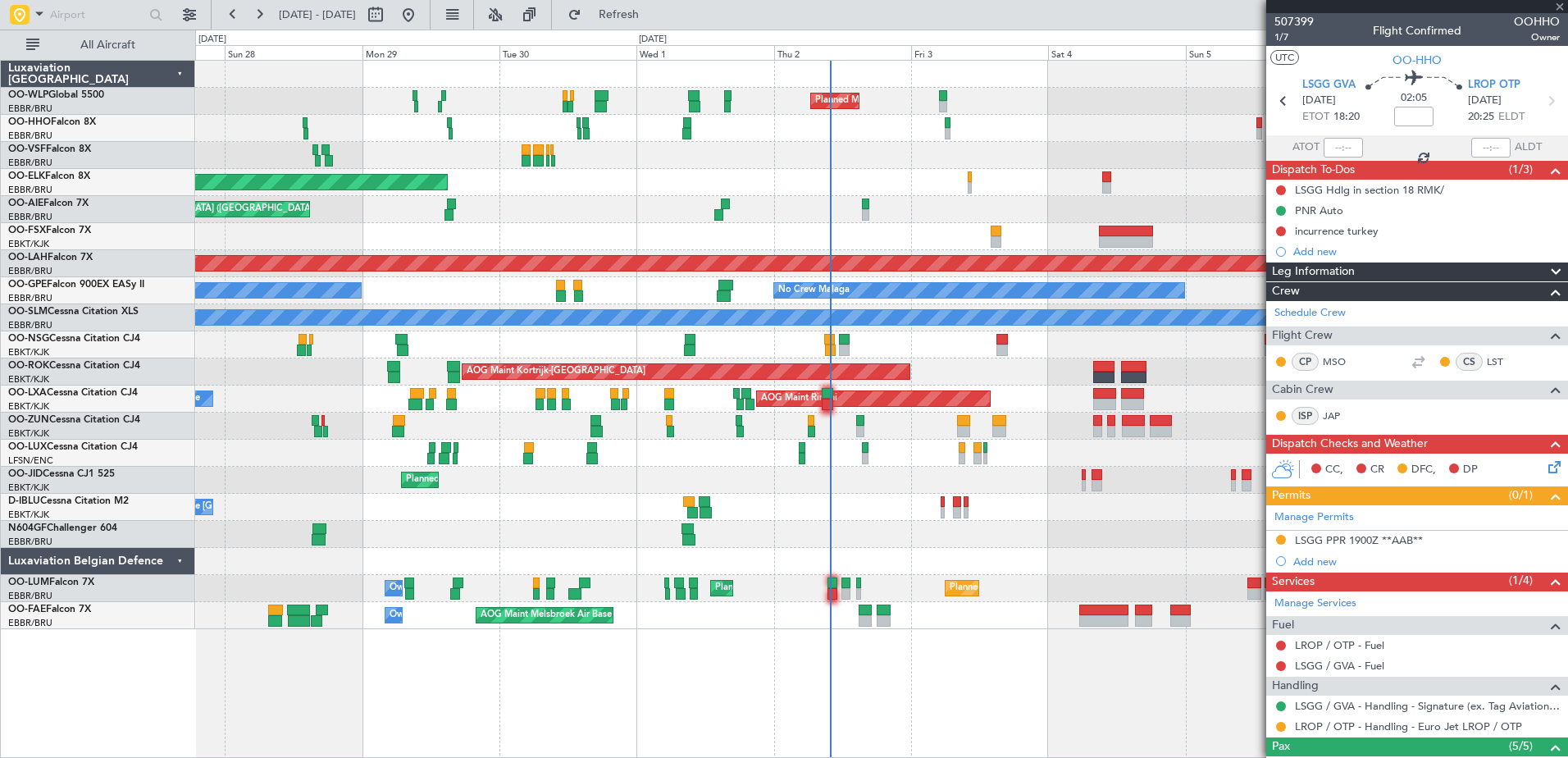
type input "8"
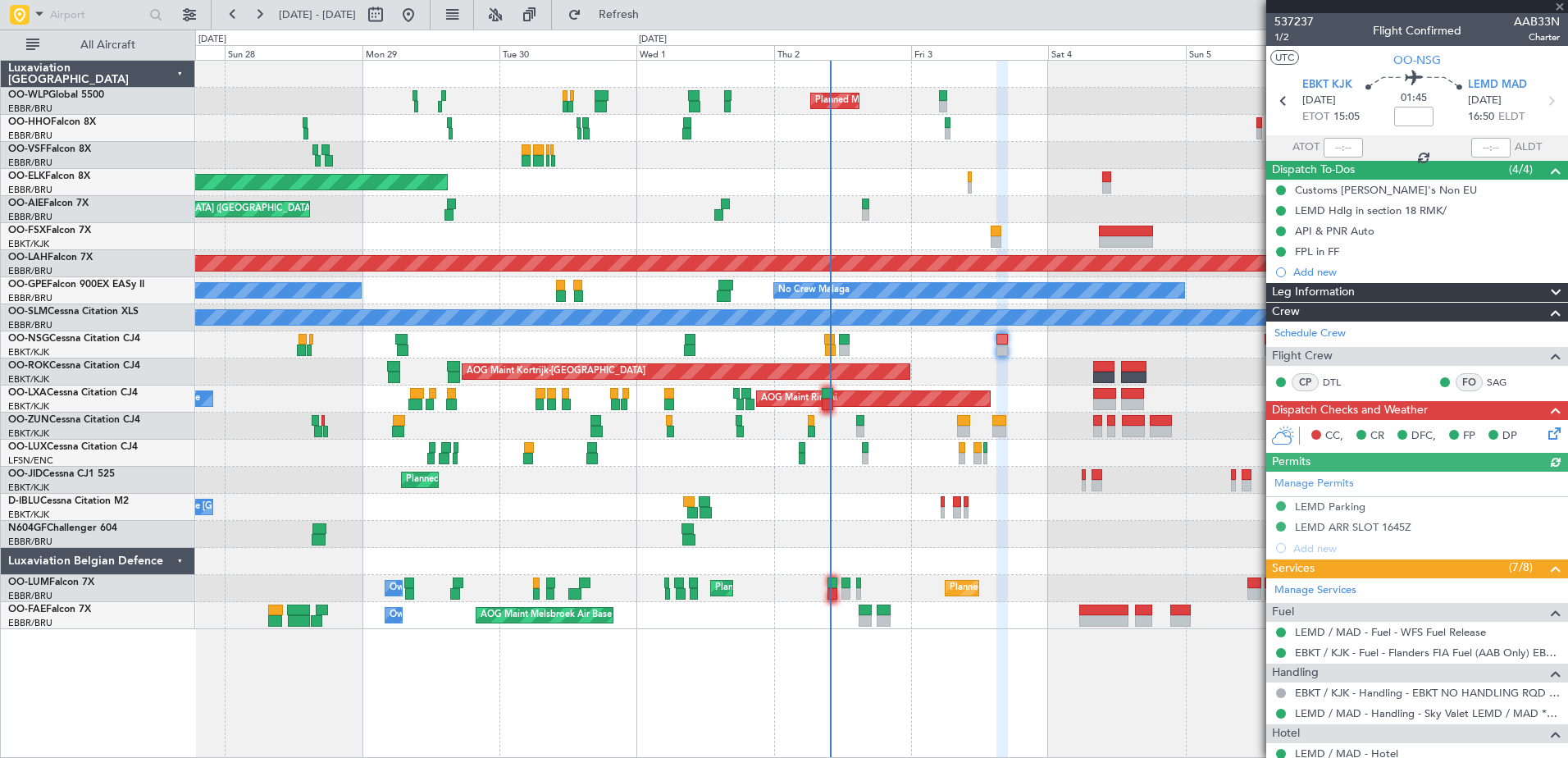
scroll to position [257, 0]
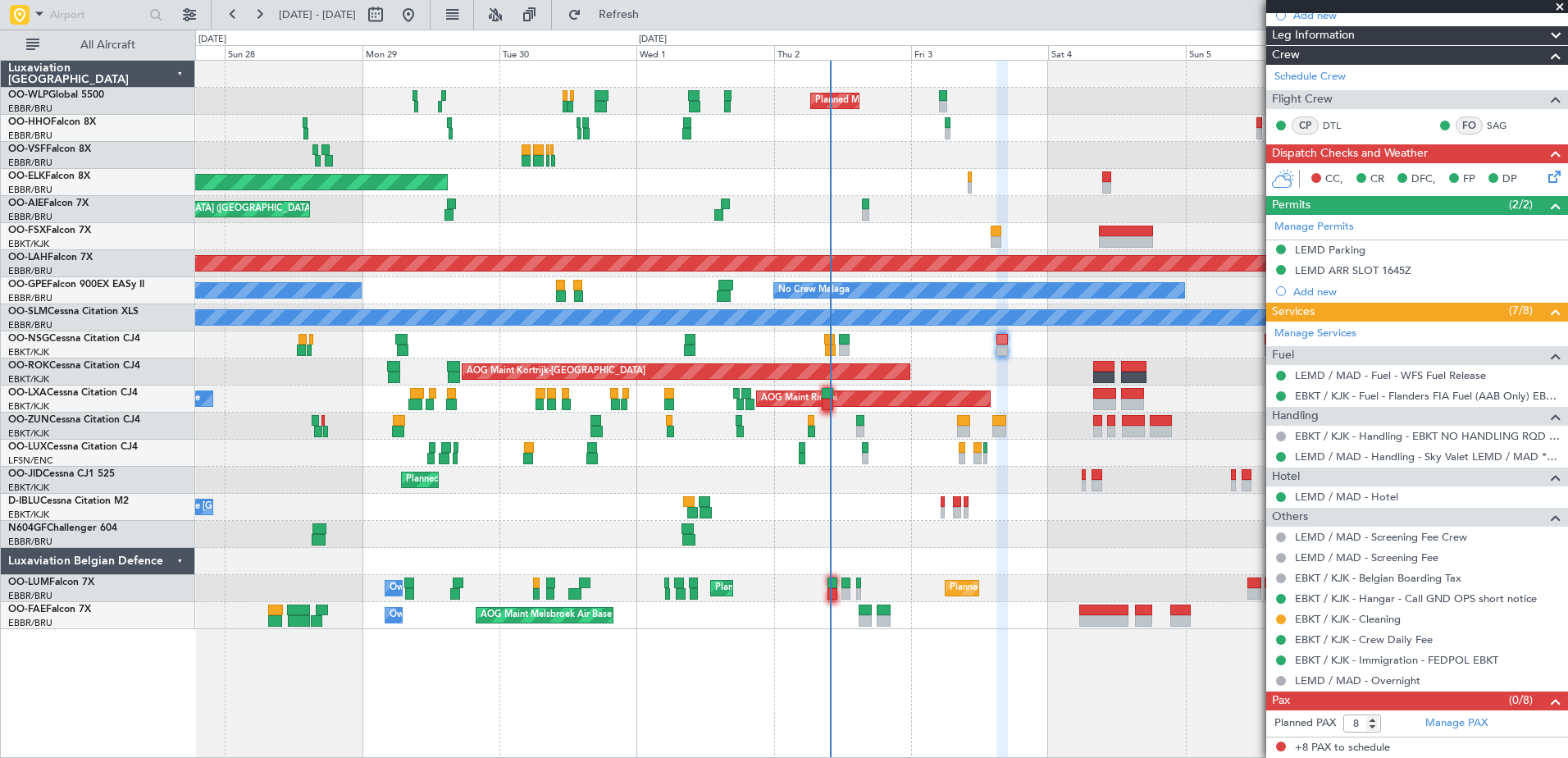
click at [221, 563] on div at bounding box center [881, 561] width 1372 height 27
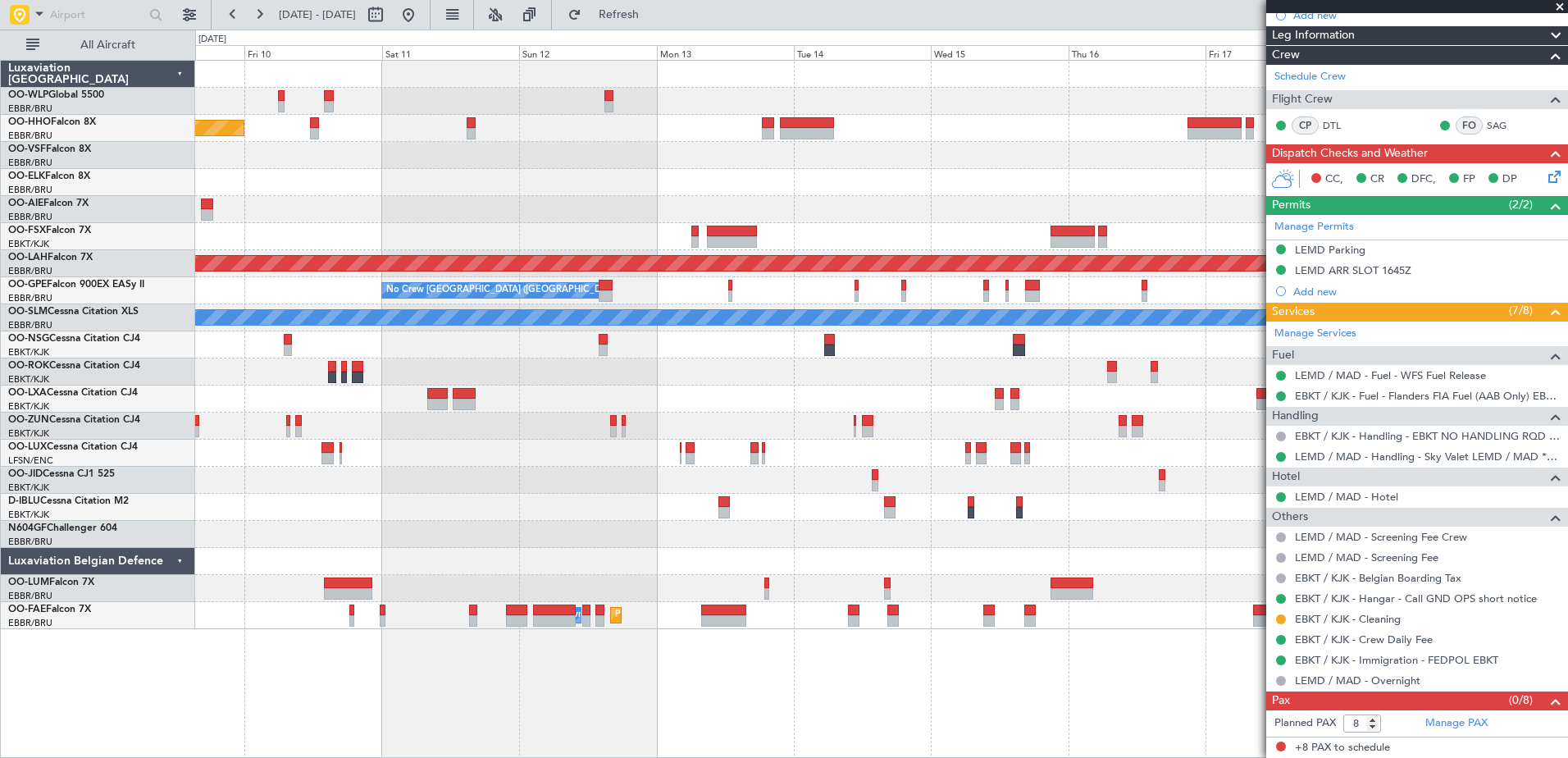
click at [179, 529] on div "Planned Maint Geneva (Cointrin) Planned [GEOGRAPHIC_DATA][PERSON_NAME]-[GEOGRAP…" at bounding box center [784, 394] width 1568 height 728
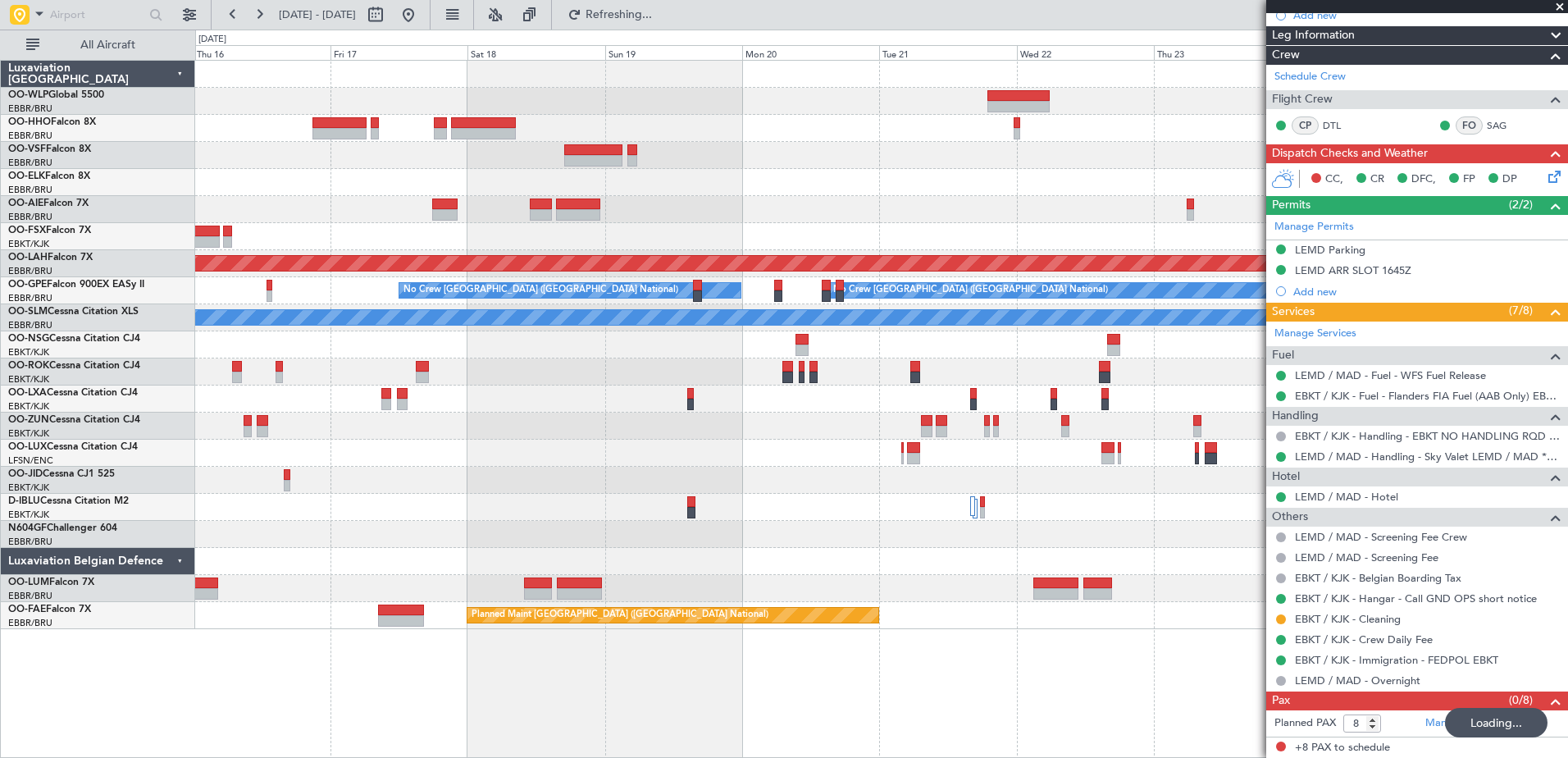
click at [175, 498] on div "Planned Maint [PERSON_NAME]-[GEOGRAPHIC_DATA][PERSON_NAME] ([GEOGRAPHIC_DATA][P…" at bounding box center [784, 394] width 1568 height 728
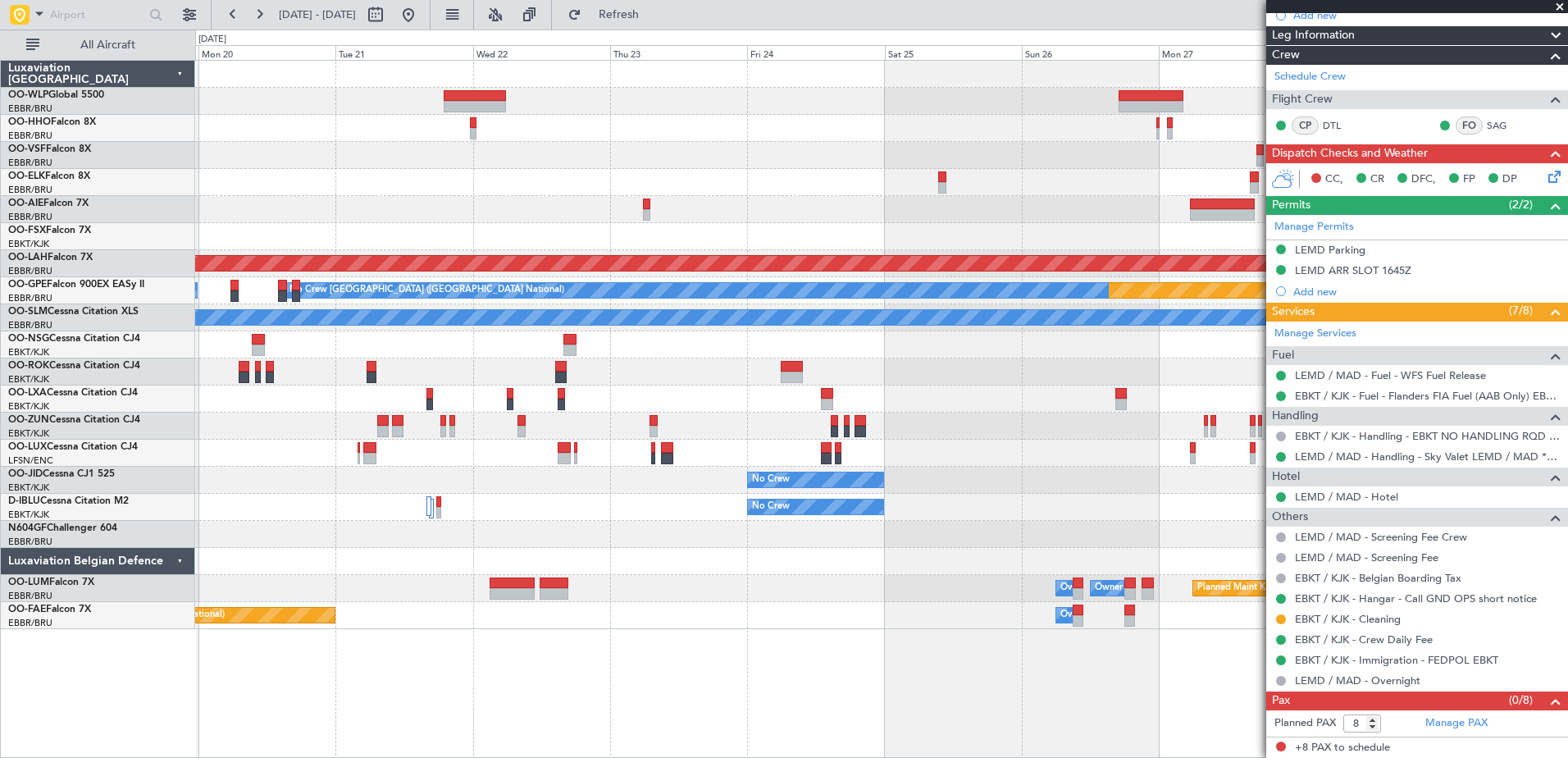
click at [782, 152] on div at bounding box center [881, 155] width 1372 height 27
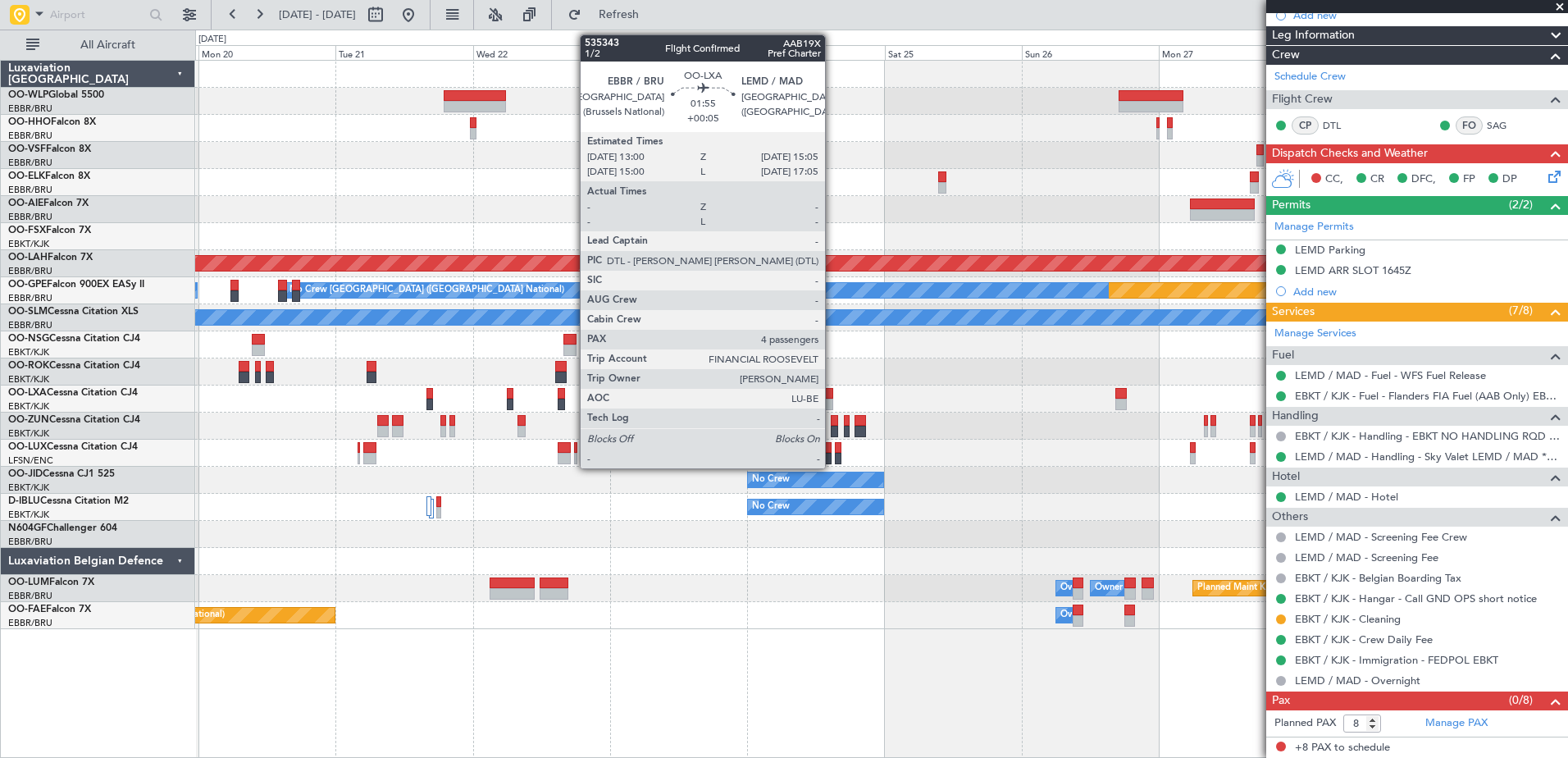
click at [833, 402] on div at bounding box center [827, 405] width 12 height 12
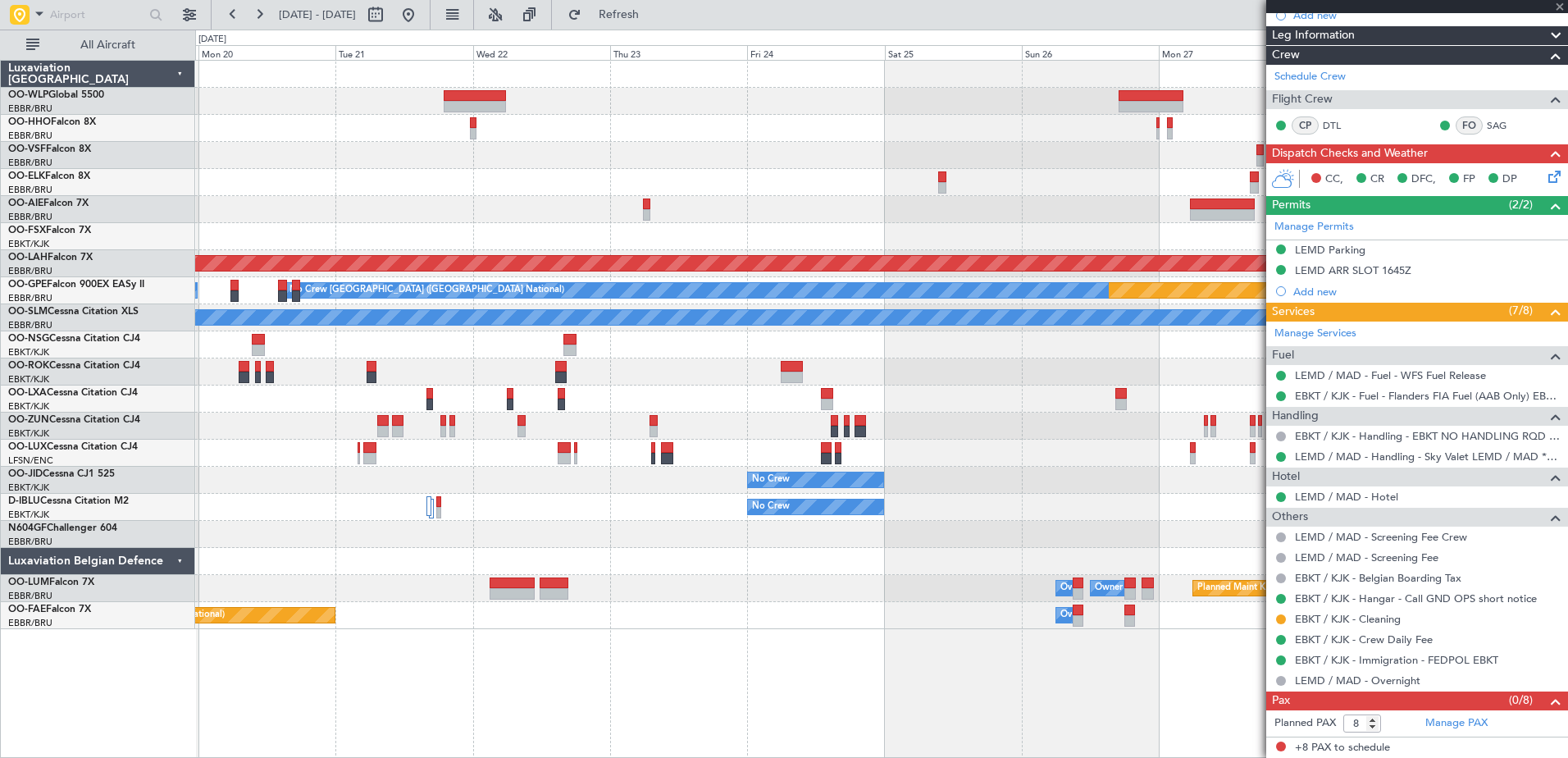
type input "+00:05"
type input "4"
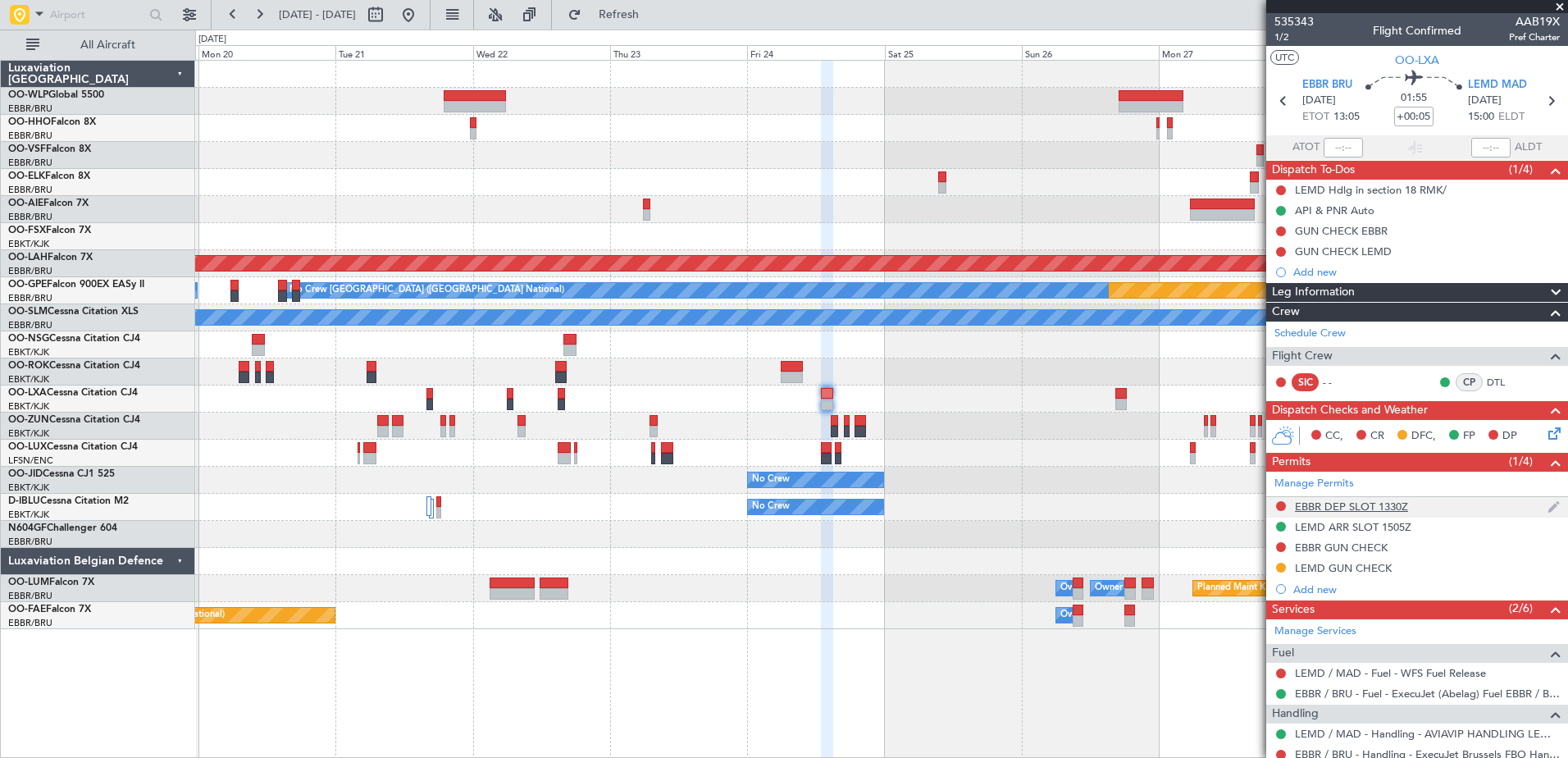
scroll to position [164, 0]
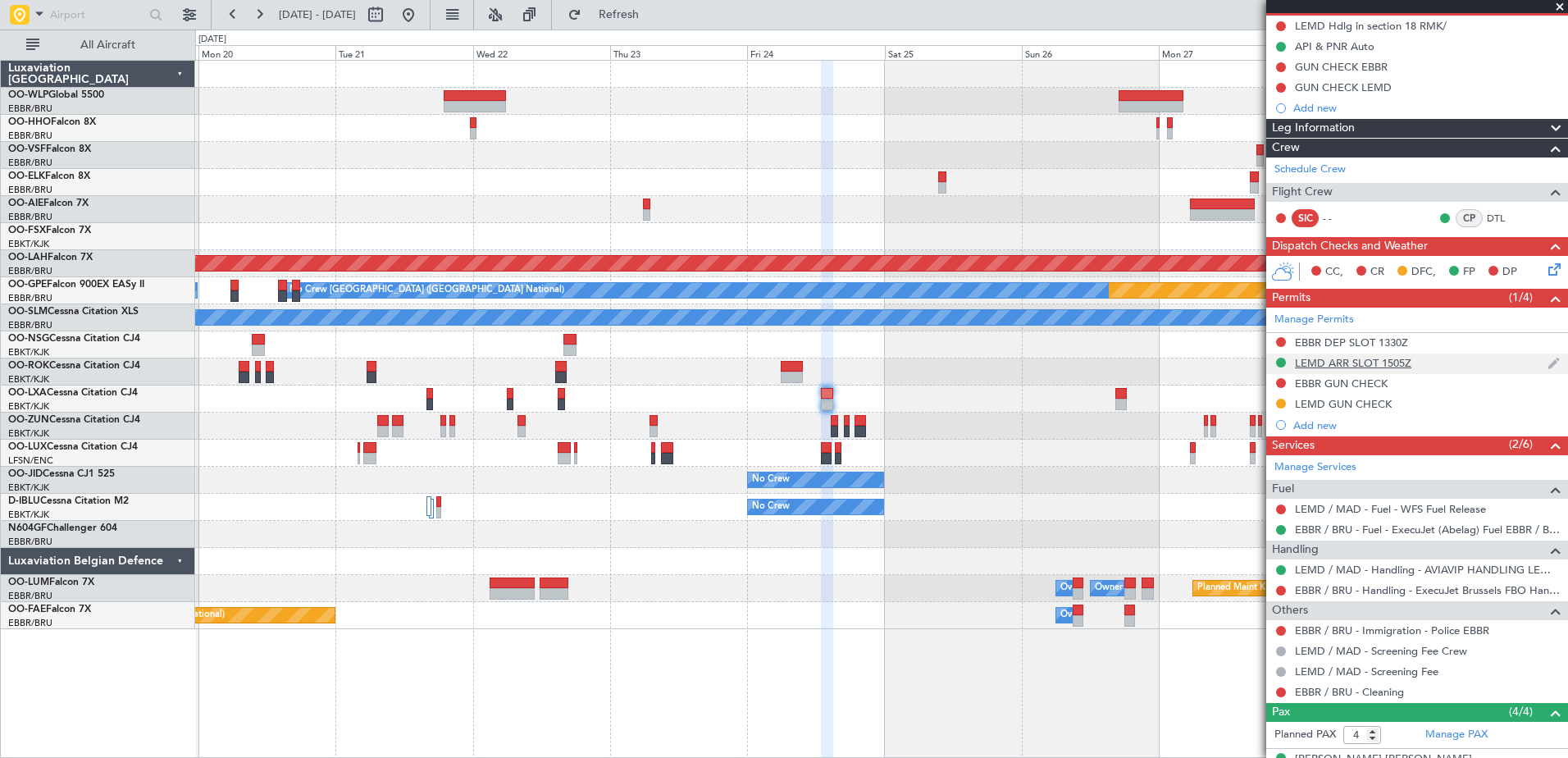
click at [1331, 362] on div "LEMD ARR SLOT 1505Z" at bounding box center [1353, 362] width 116 height 14
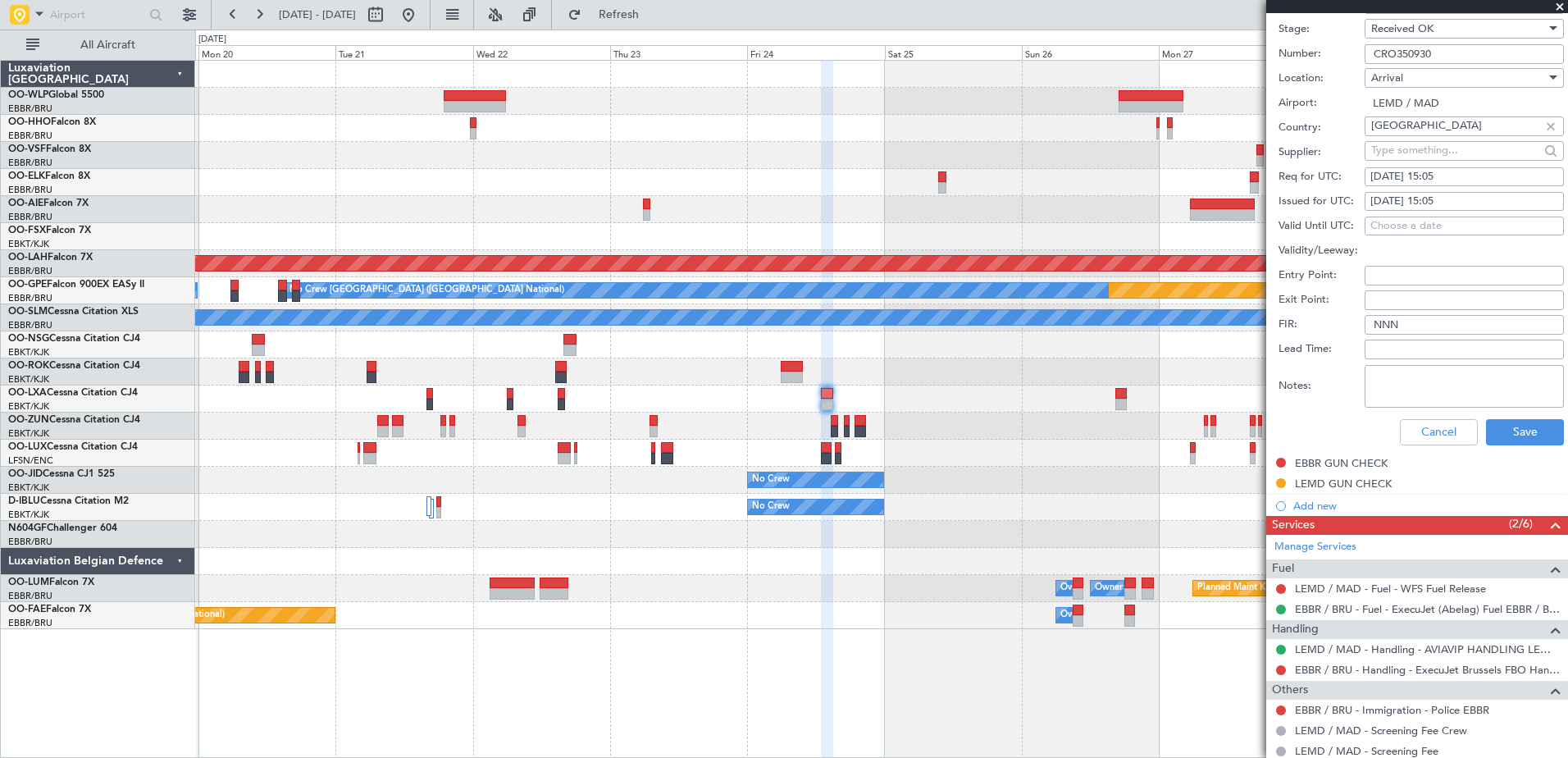
scroll to position [0, 0]
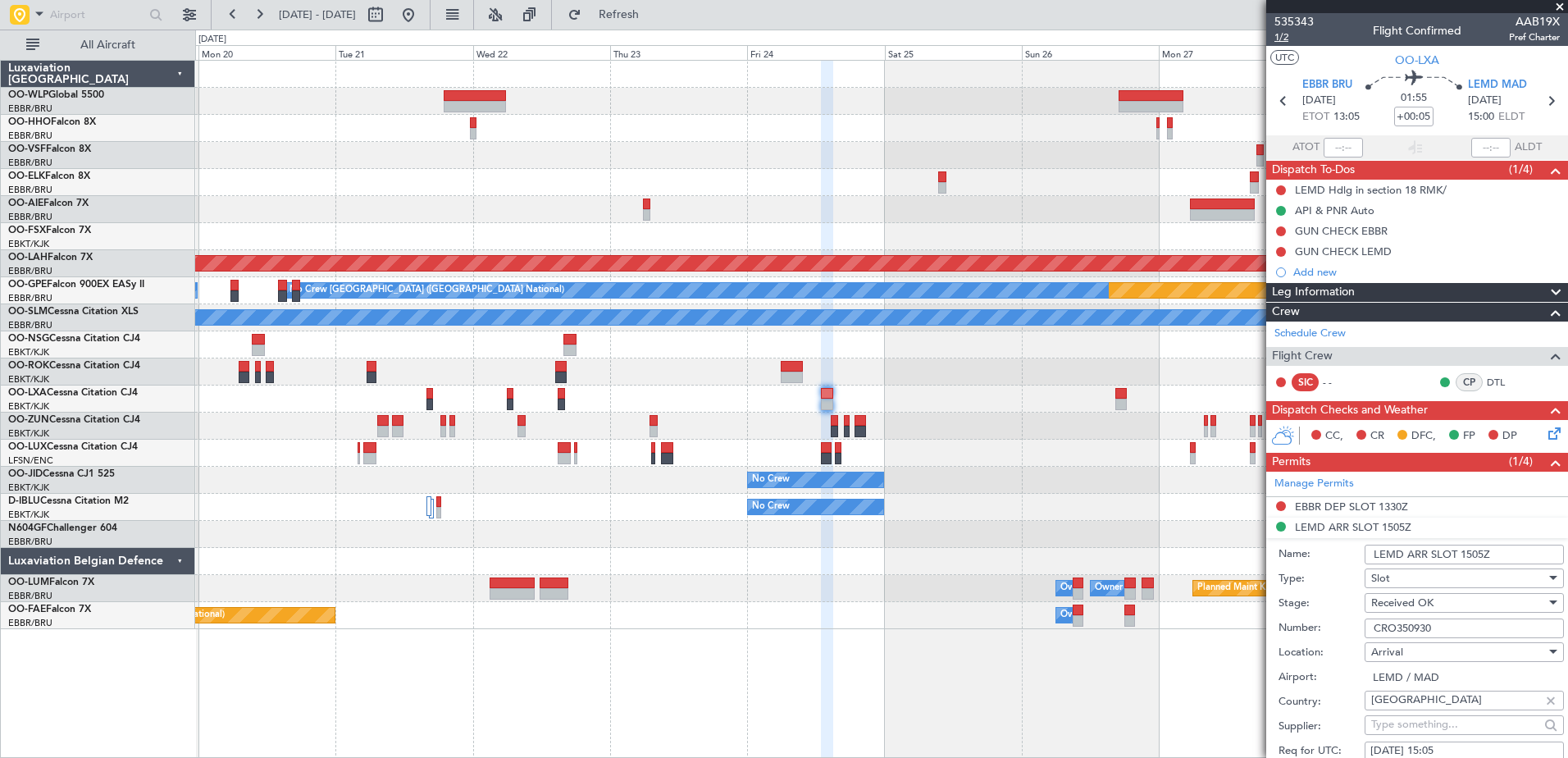
click at [1276, 37] on span "1/2" at bounding box center [1293, 37] width 39 height 14
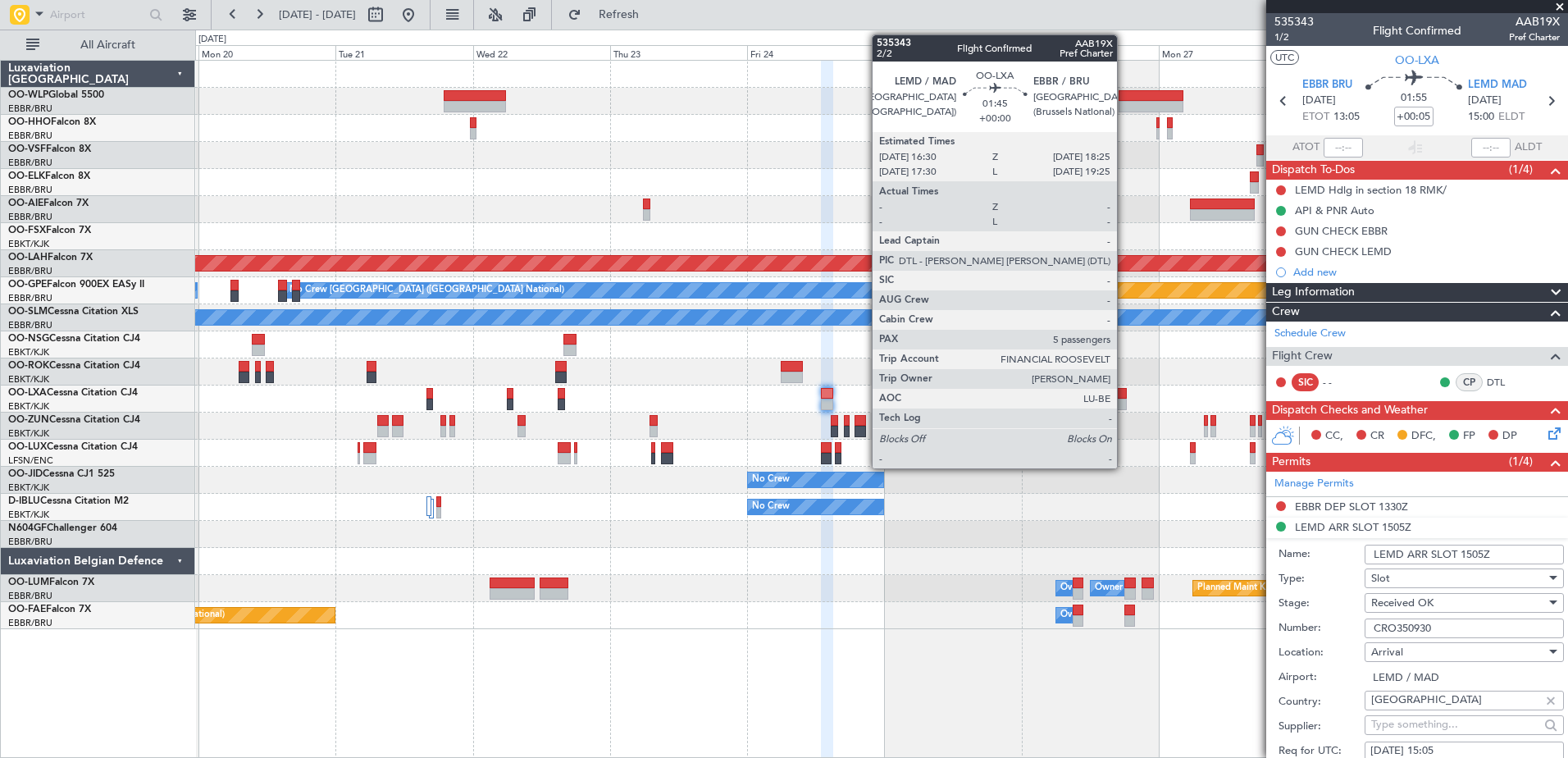
click at [1124, 402] on div at bounding box center [1121, 405] width 12 height 12
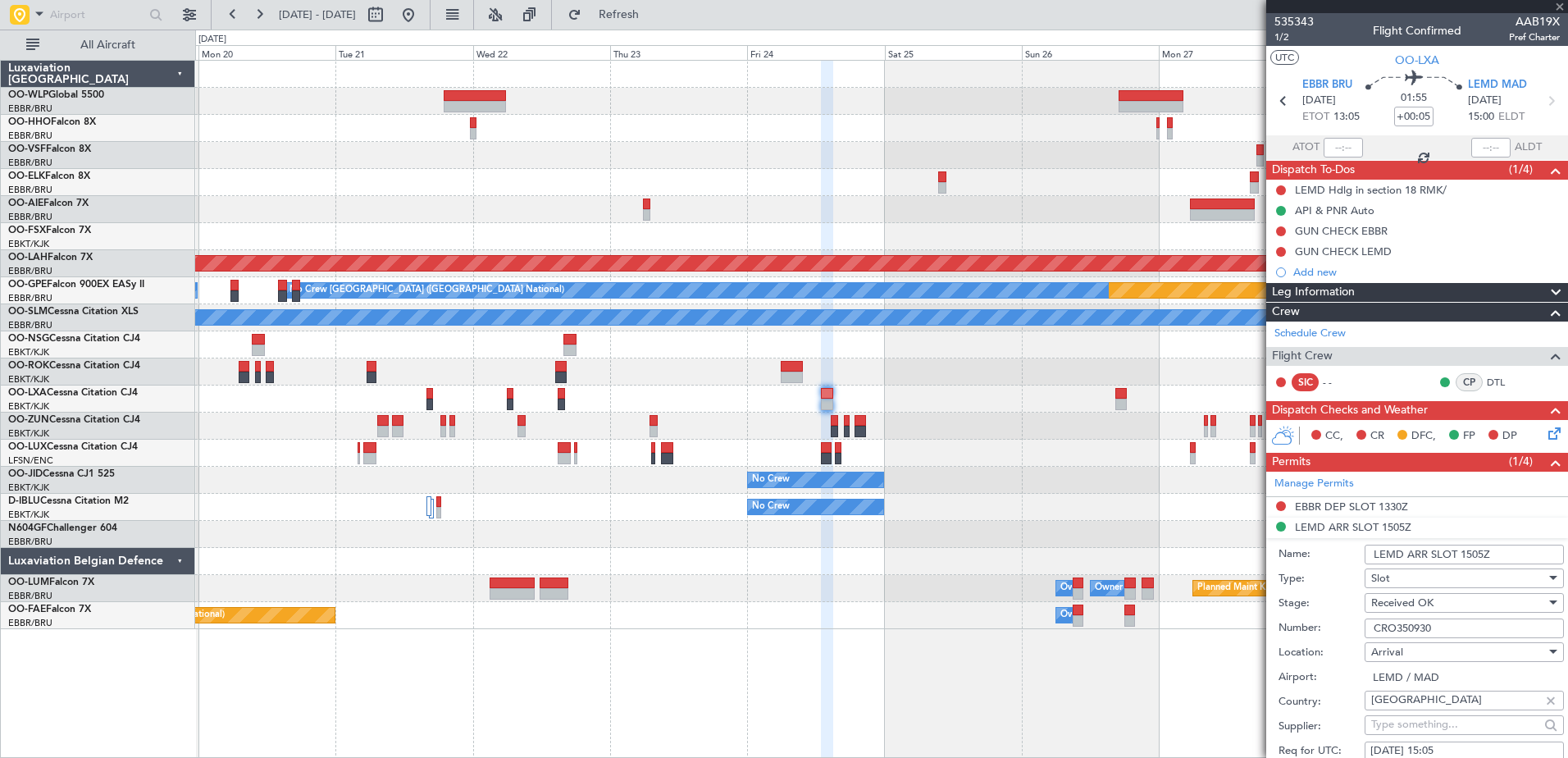
type input "5"
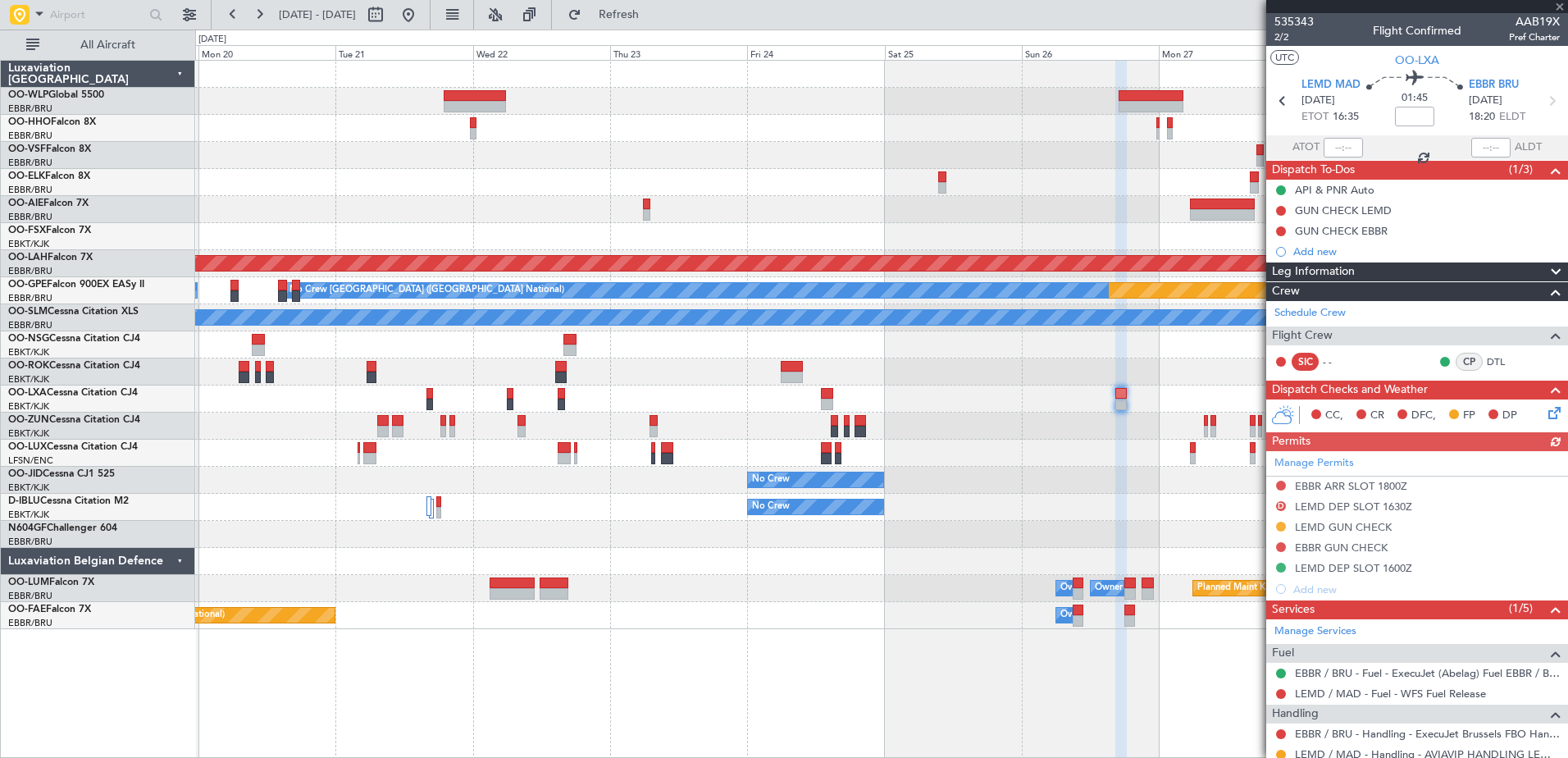
scroll to position [164, 0]
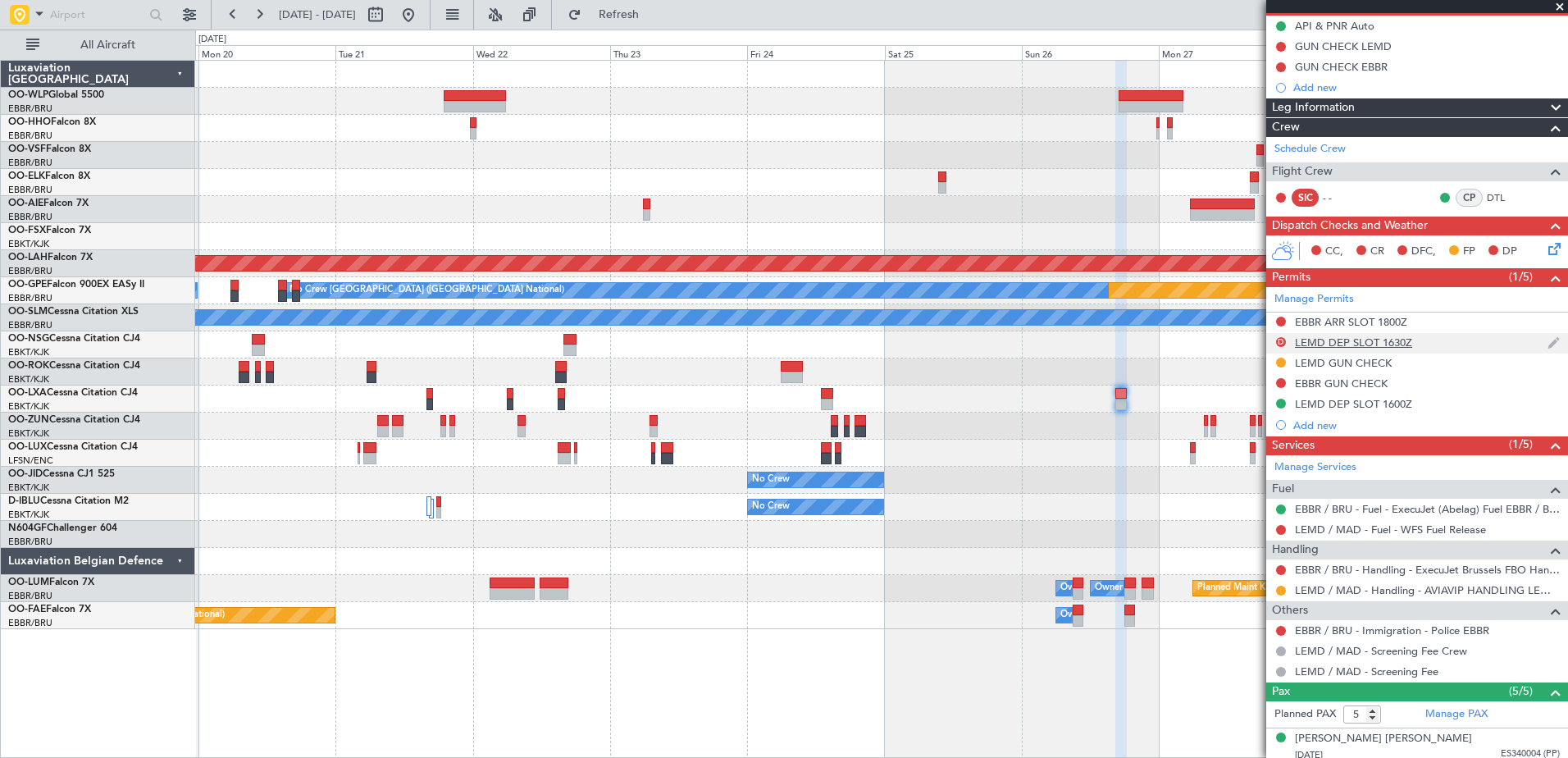
click at [1268, 338] on div "D LEMD DEP SLOT 1630Z" at bounding box center [1417, 343] width 302 height 21
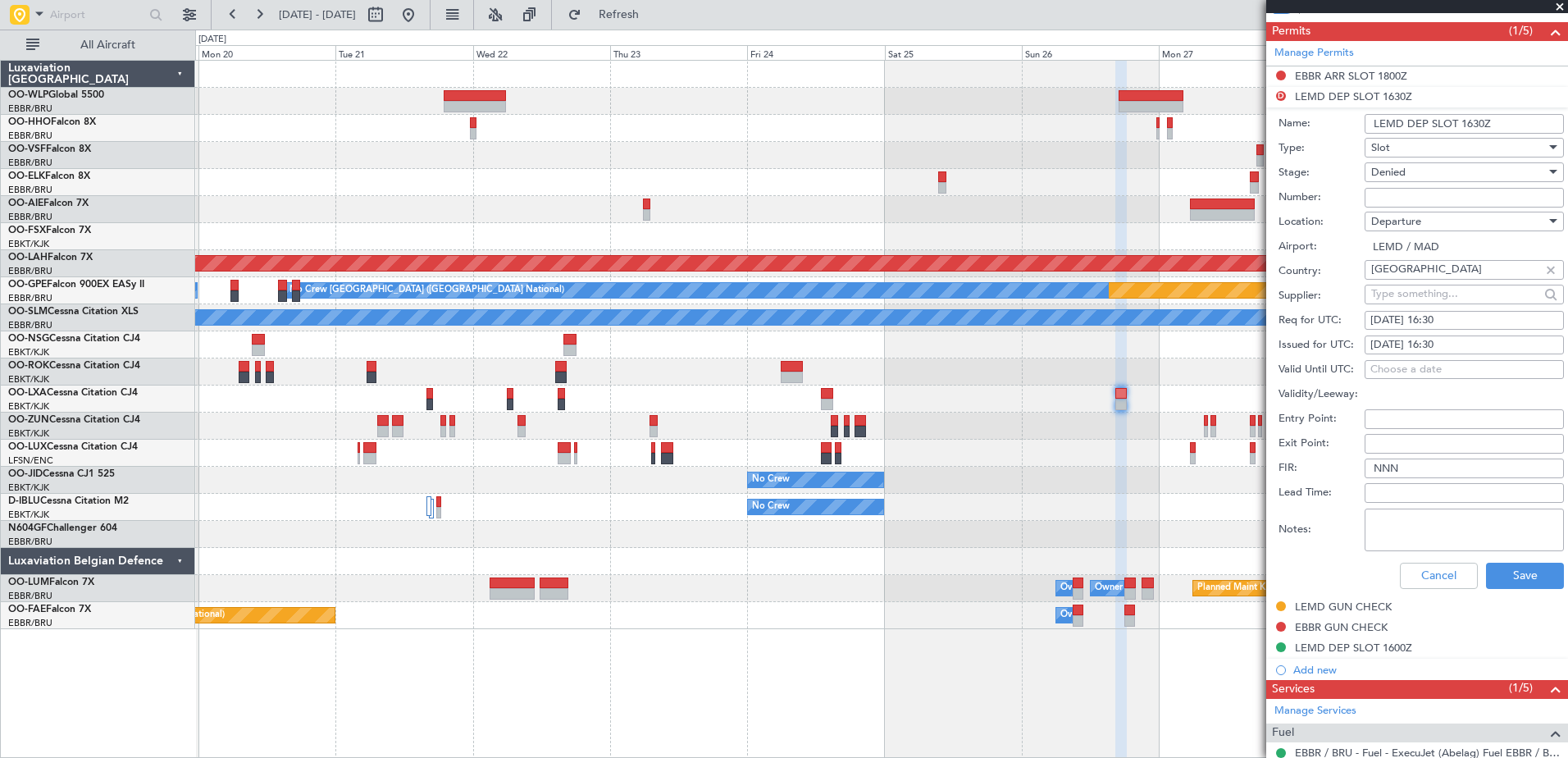
scroll to position [492, 0]
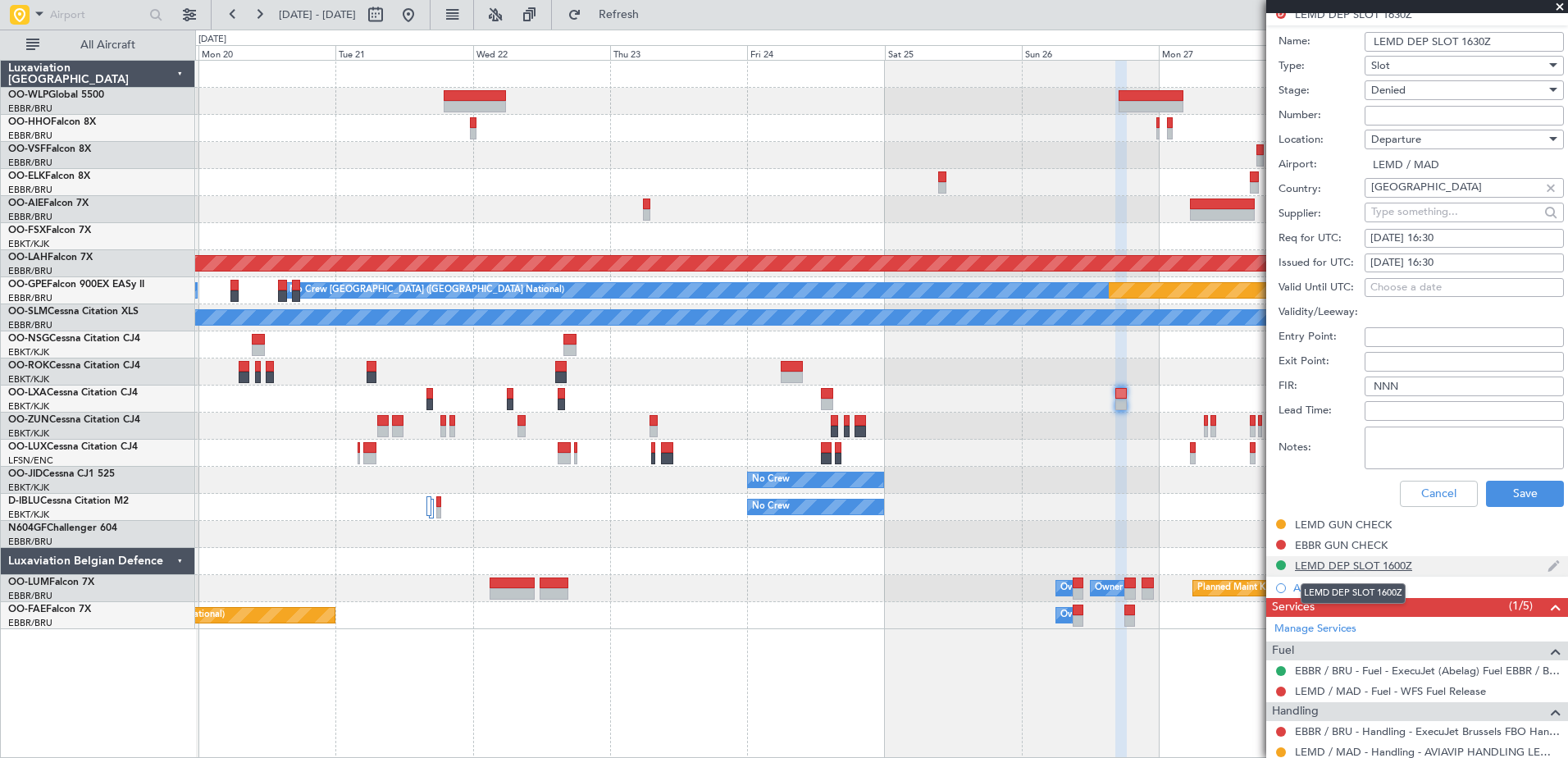
click at [1381, 567] on div "LEMD DEP SLOT 1600Z" at bounding box center [1353, 565] width 117 height 14
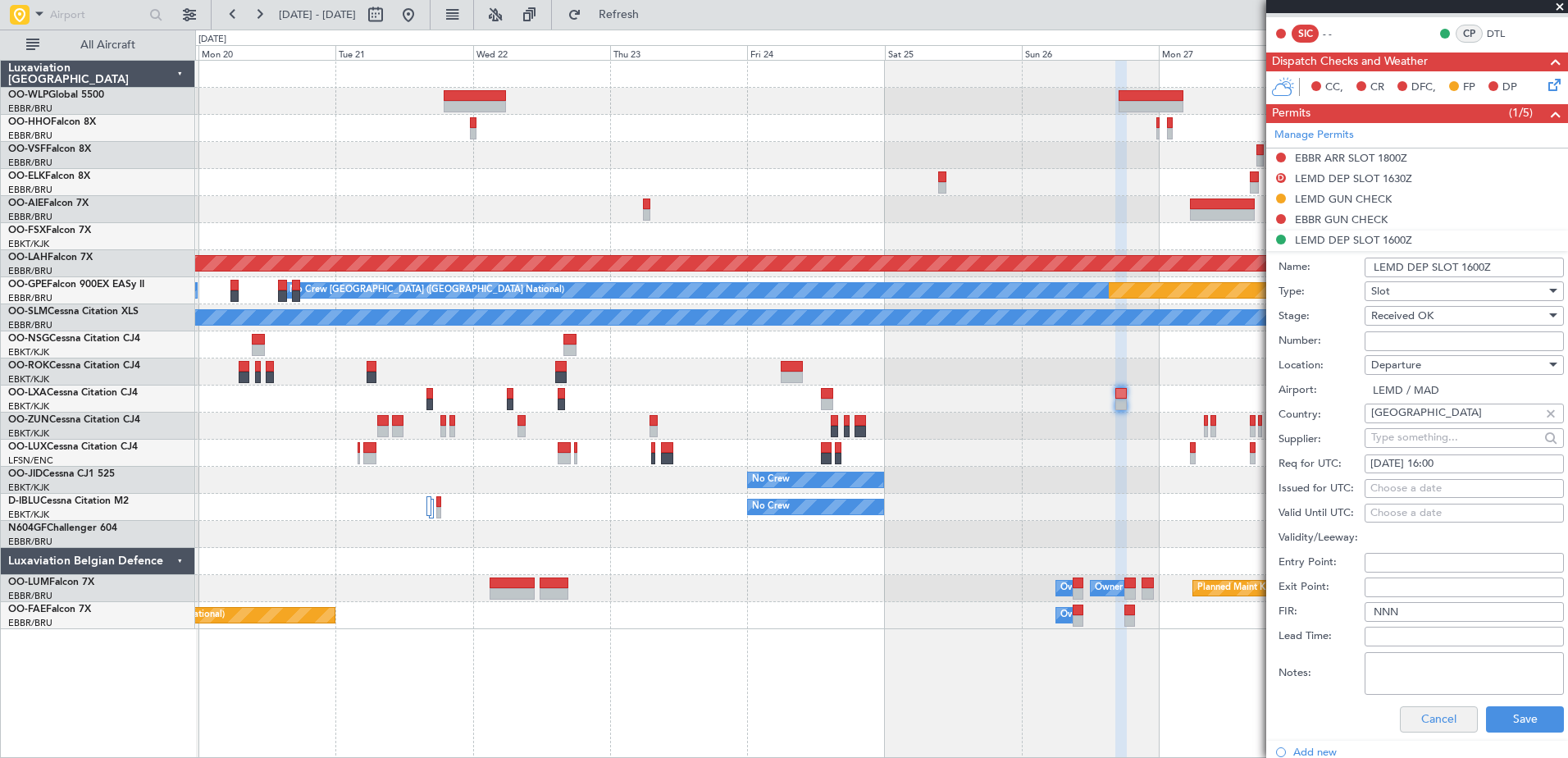
scroll to position [246, 0]
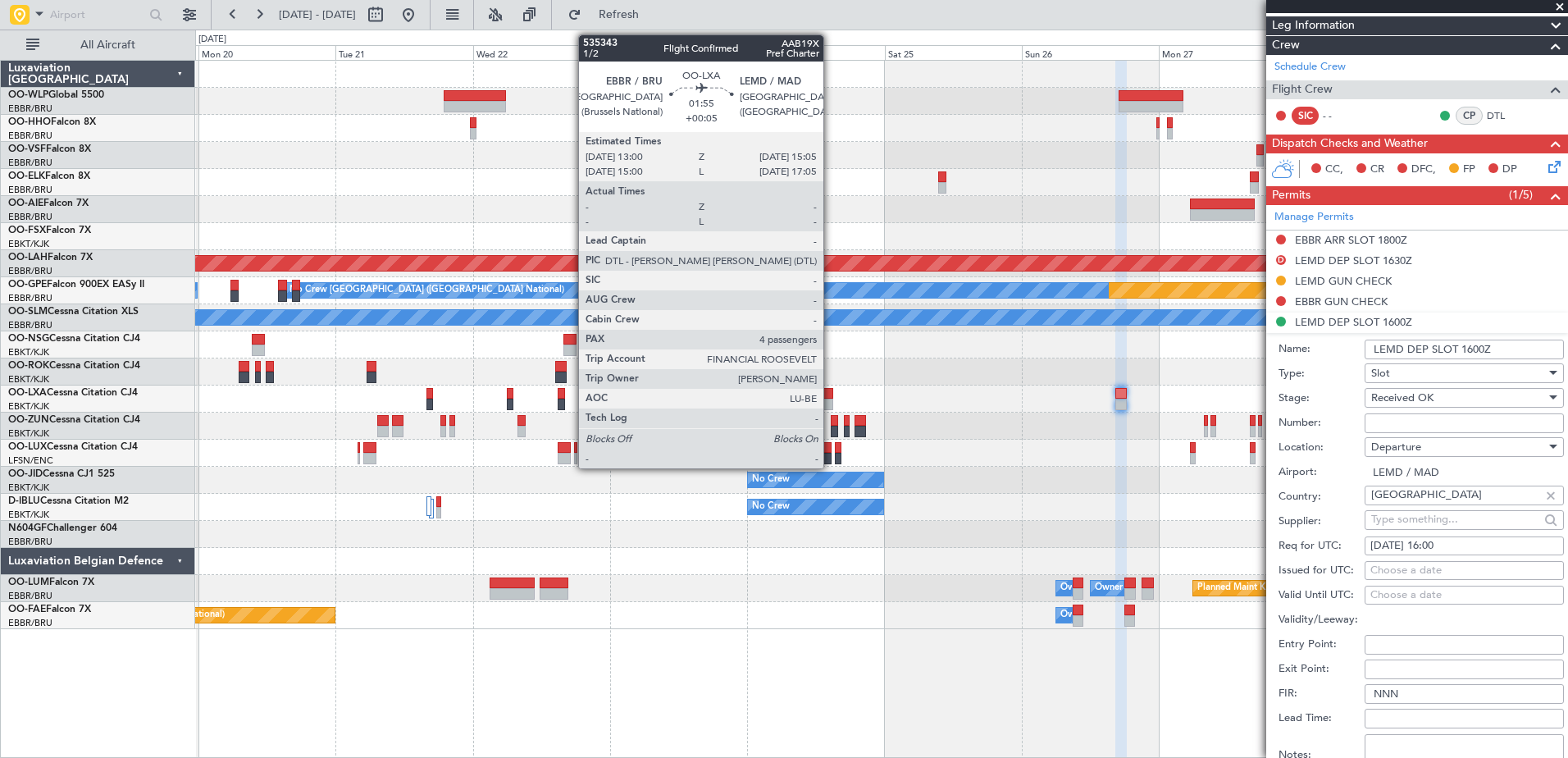
click at [831, 396] on div at bounding box center [827, 394] width 12 height 12
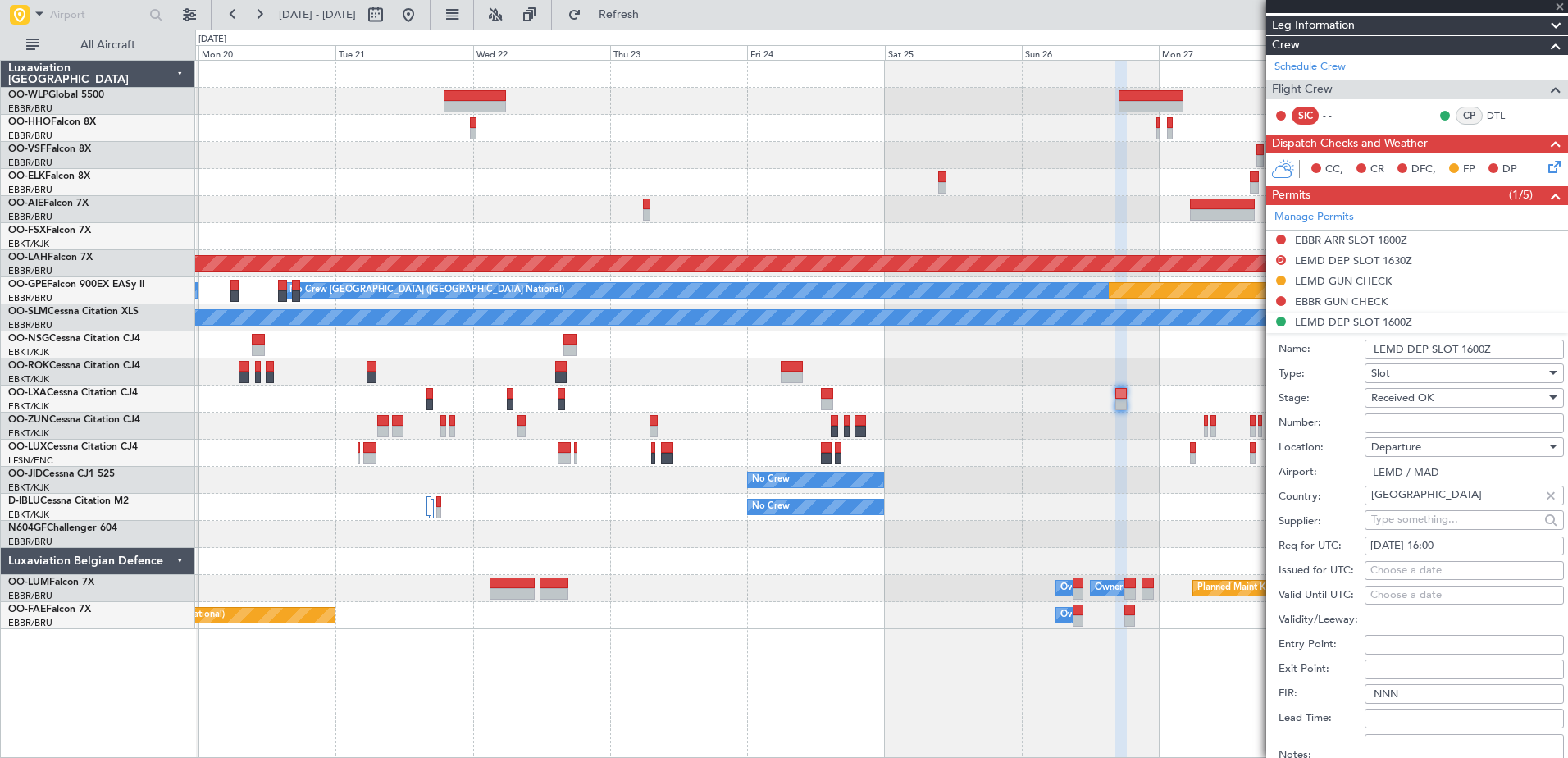
type input "+00:05"
type input "4"
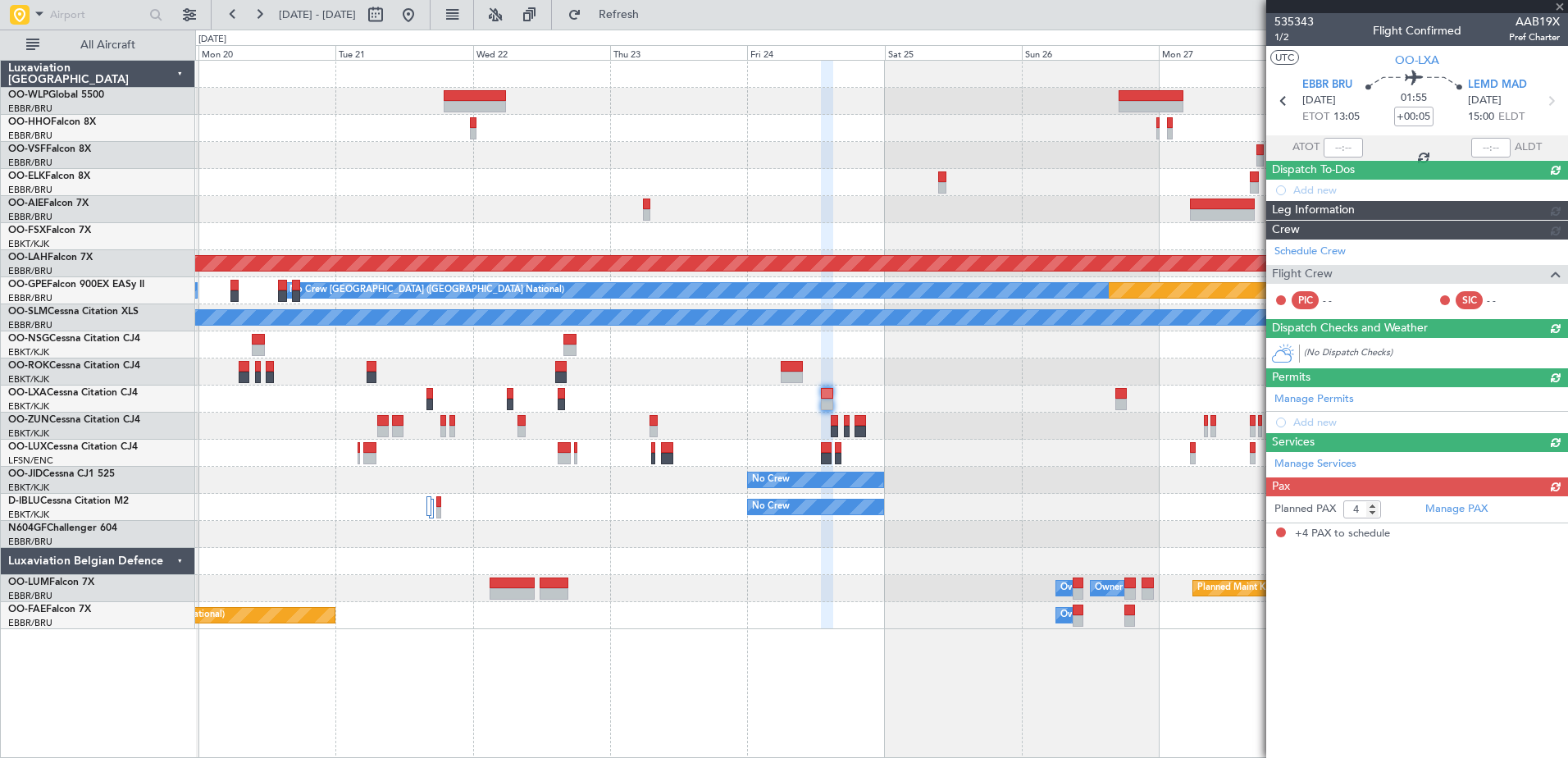
scroll to position [0, 0]
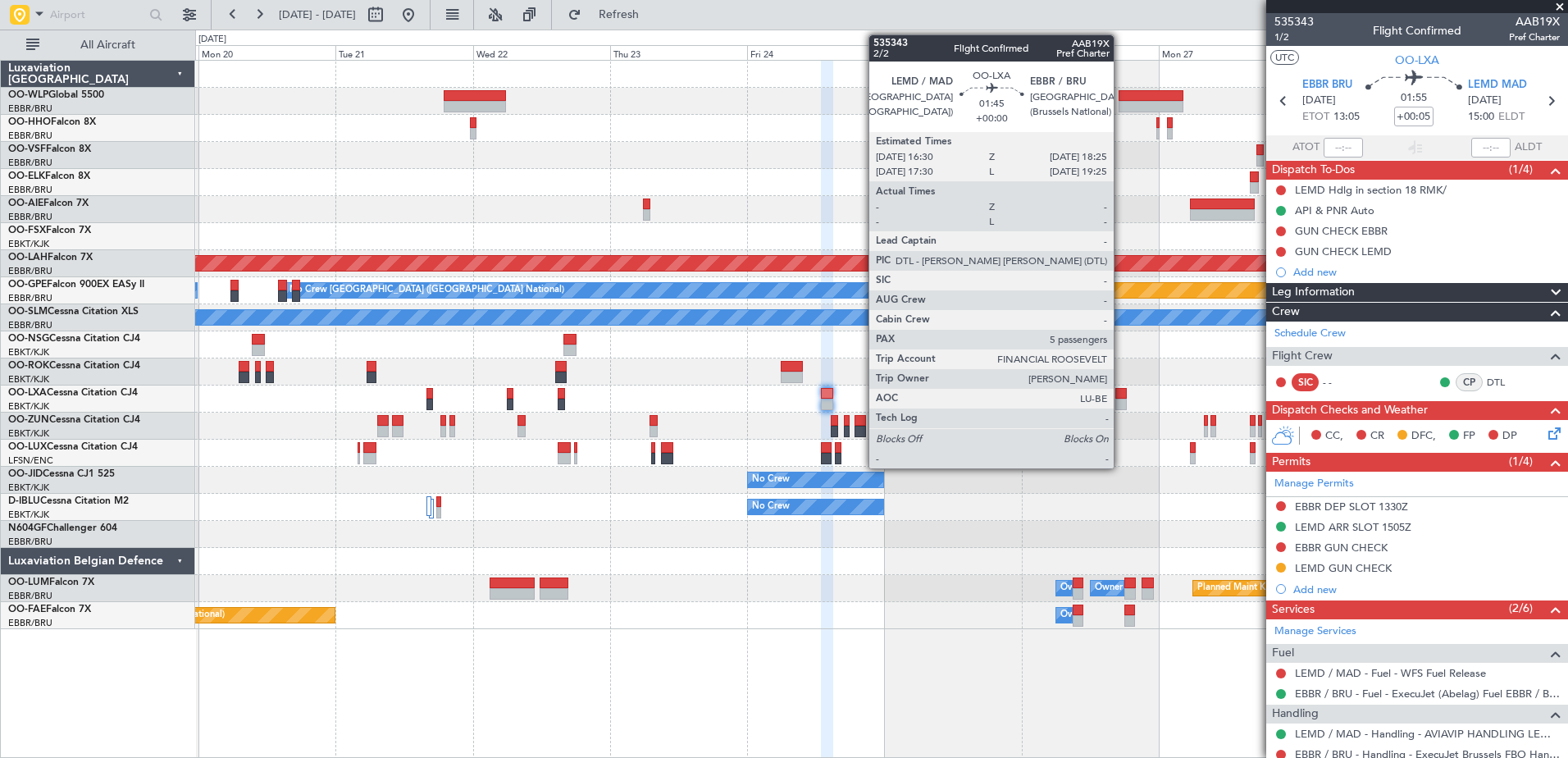
click at [1121, 404] on div at bounding box center [1121, 405] width 12 height 12
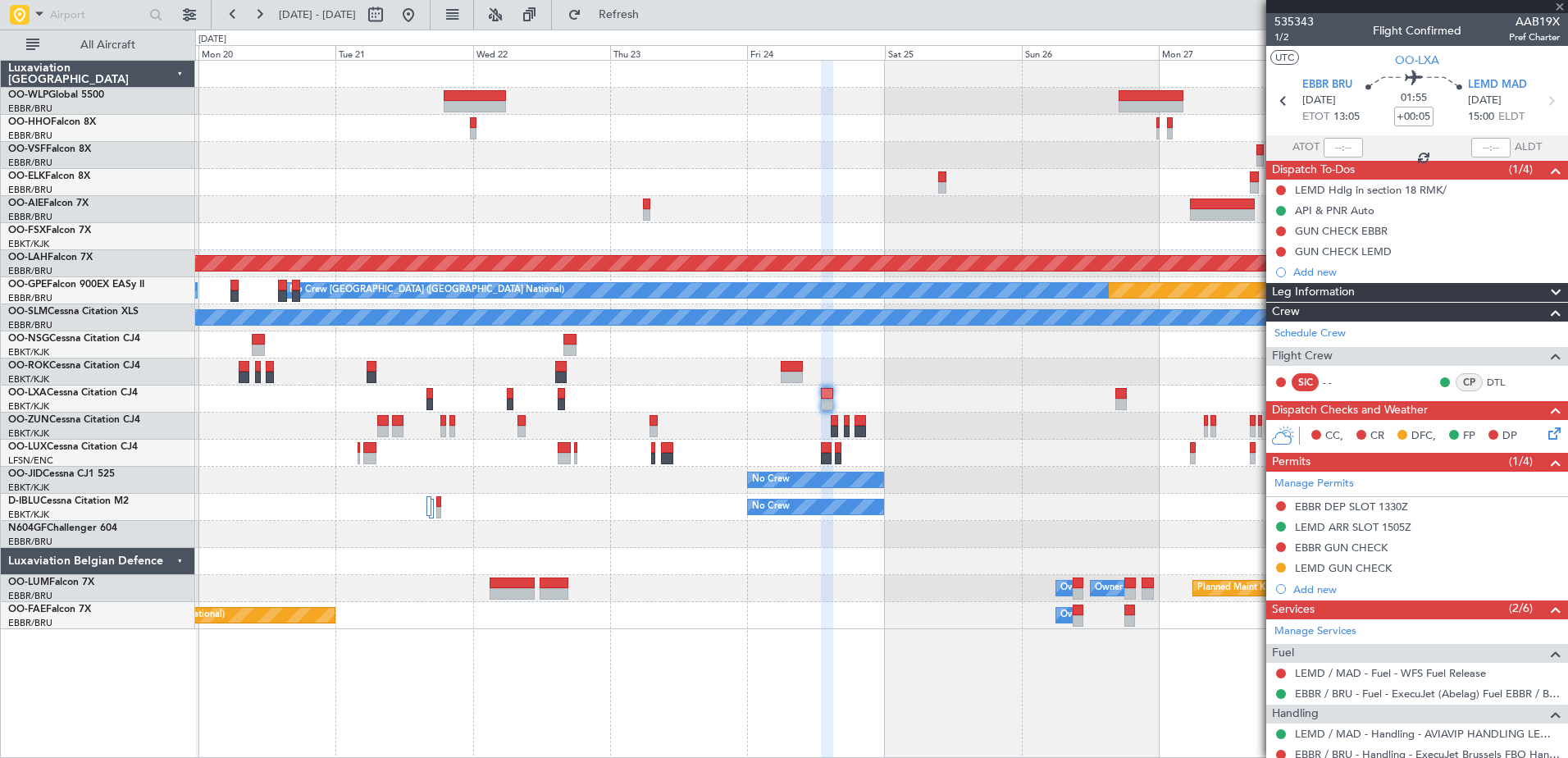
type input "5"
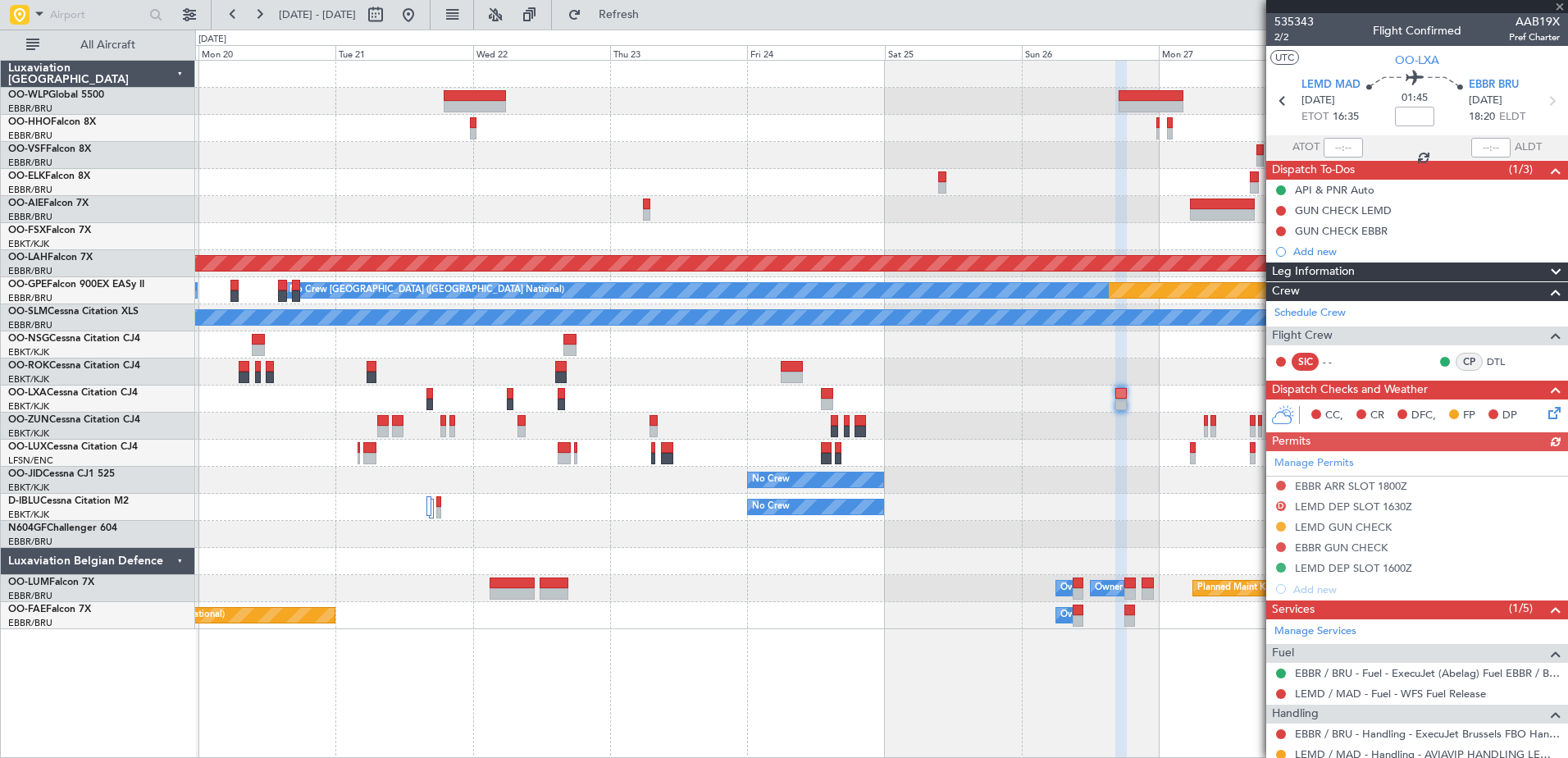
click at [1318, 459] on div "Manage Permits EBBR ARR SLOT 1800Z D LEMD DEP SLOT 1630Z LEMD GUN CHECK EBBR GU…" at bounding box center [1417, 525] width 302 height 149
click at [1318, 459] on link "Manage Permits" at bounding box center [1314, 464] width 80 height 17
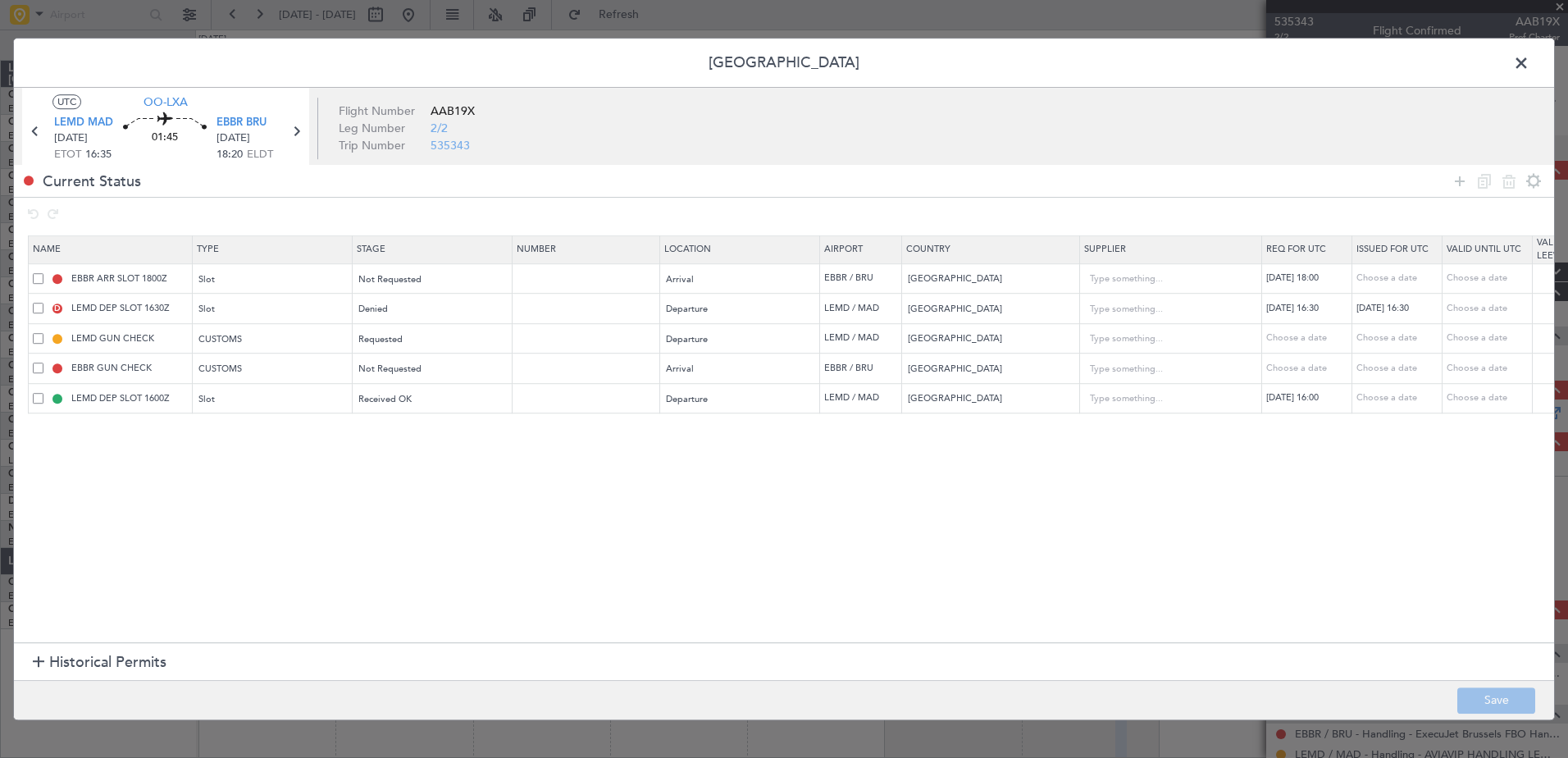
click at [32, 307] on span at bounding box center [37, 308] width 11 height 11
click at [44, 303] on input "checkbox" at bounding box center [44, 303] width 0 height 0
click at [392, 307] on div "Denied" at bounding box center [427, 309] width 136 height 25
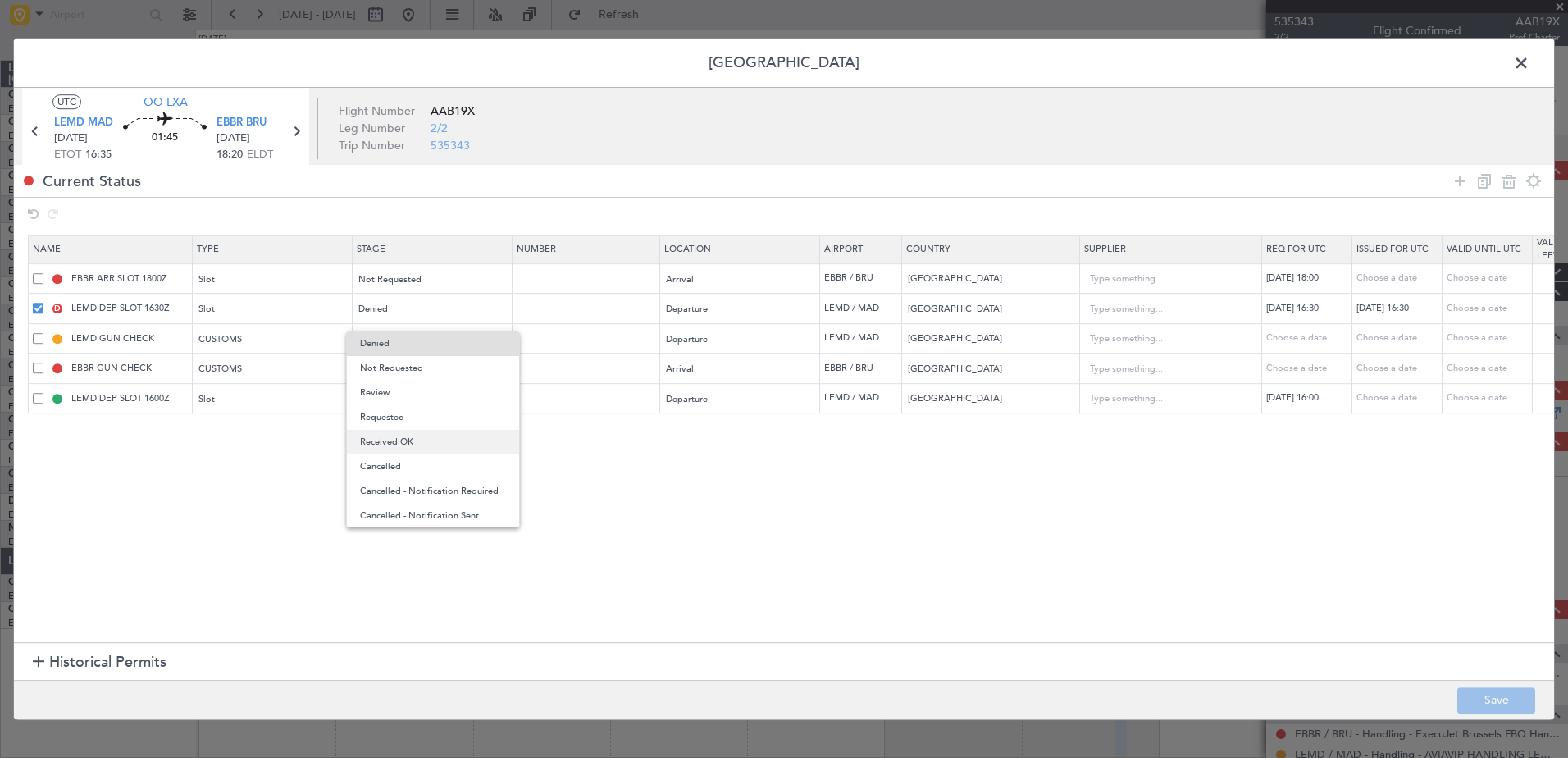
click at [420, 442] on span "Received OK" at bounding box center [433, 442] width 146 height 25
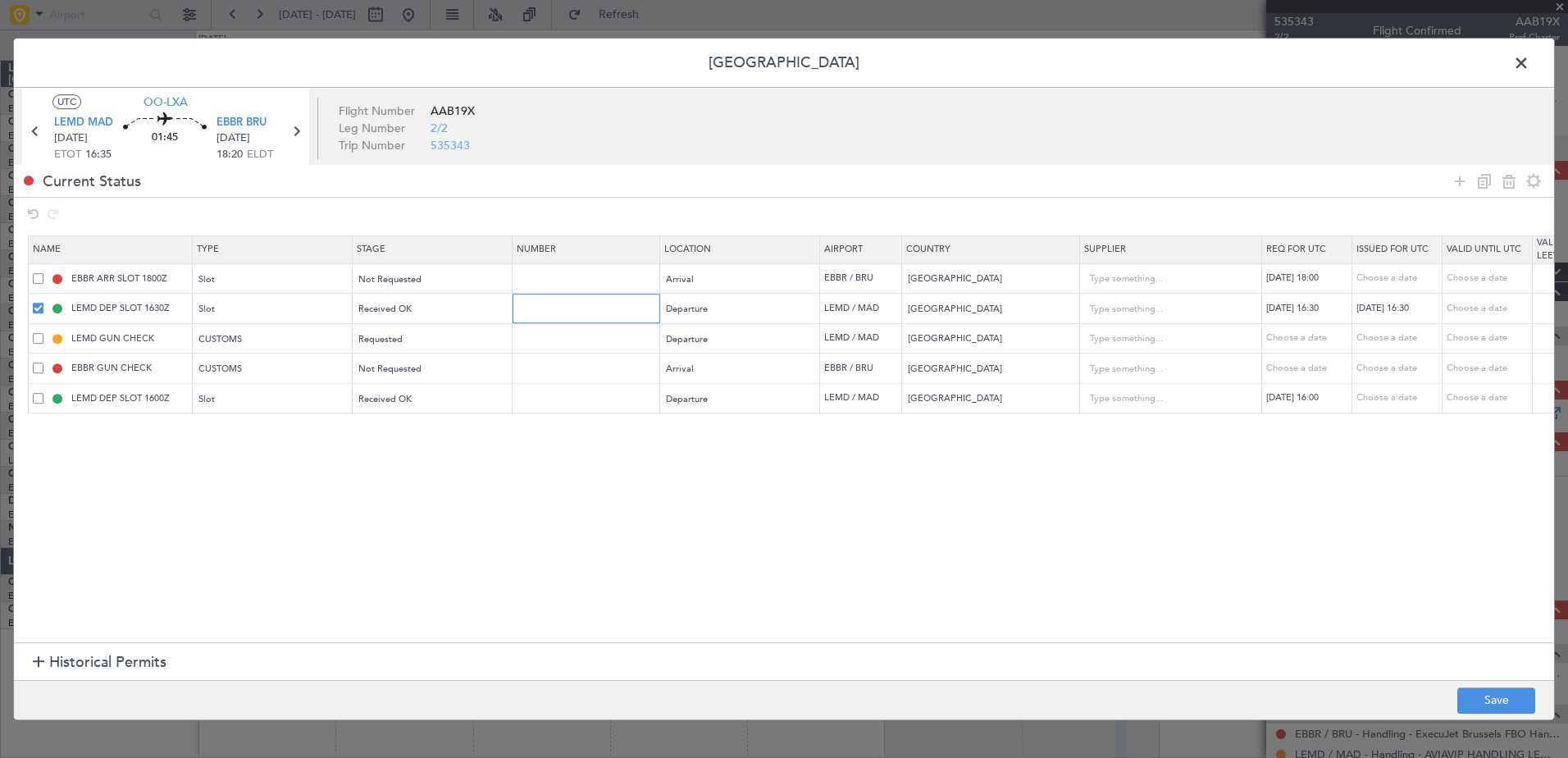
click at [537, 312] on input "text" at bounding box center [588, 308] width 143 height 14
paste input "CRO351118"
click at [39, 302] on div "LEMD DEP SLOT 1630Z" at bounding box center [111, 309] width 159 height 15
click at [37, 303] on span at bounding box center [37, 308] width 11 height 11
click at [44, 303] on input "checkbox" at bounding box center [44, 303] width 0 height 0
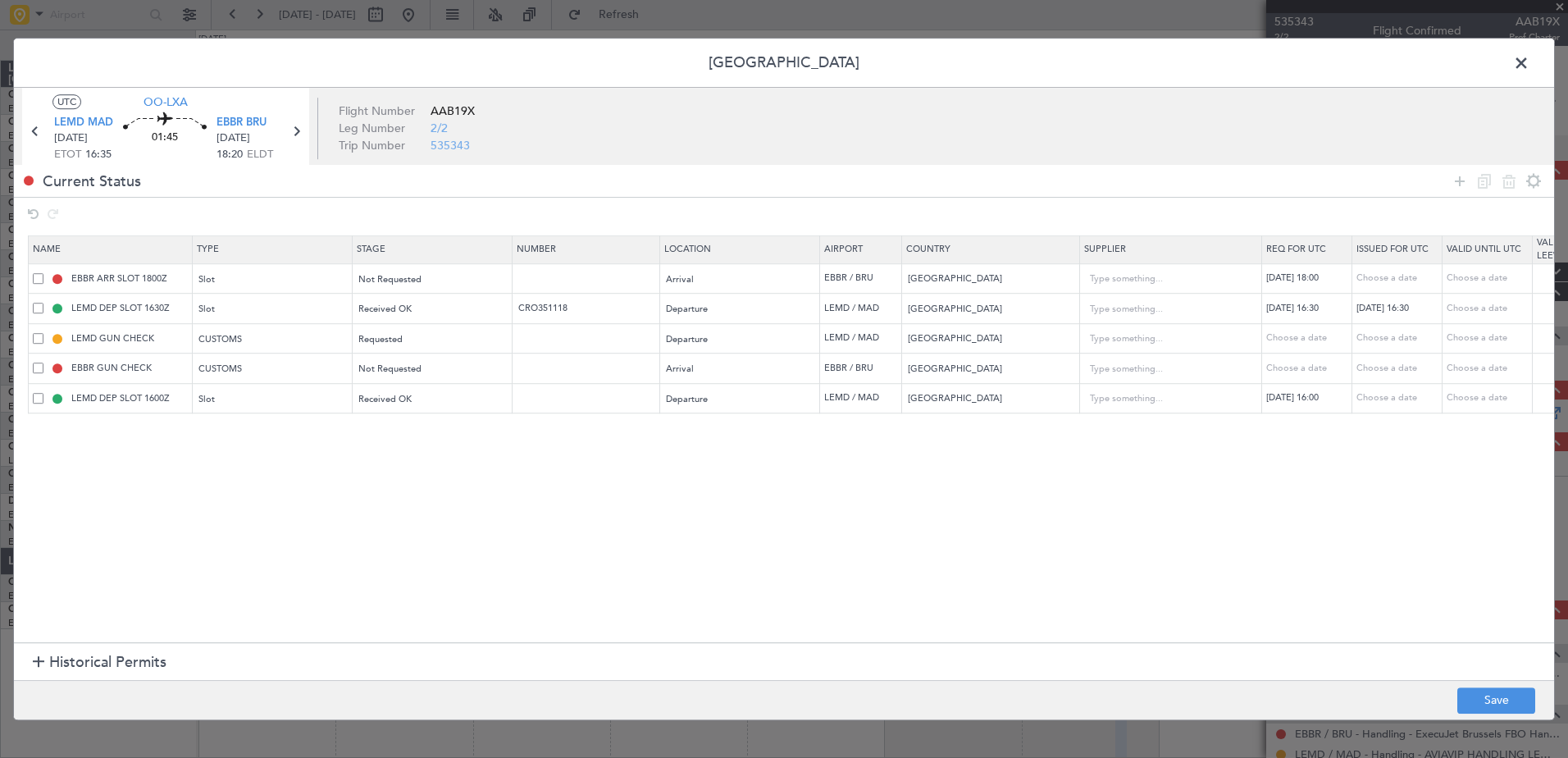
click at [40, 396] on span at bounding box center [37, 398] width 11 height 11
click at [44, 393] on input "checkbox" at bounding box center [44, 393] width 0 height 0
click at [1511, 179] on icon at bounding box center [1509, 181] width 20 height 20
click at [1496, 701] on button "Save" at bounding box center [1496, 701] width 78 height 27
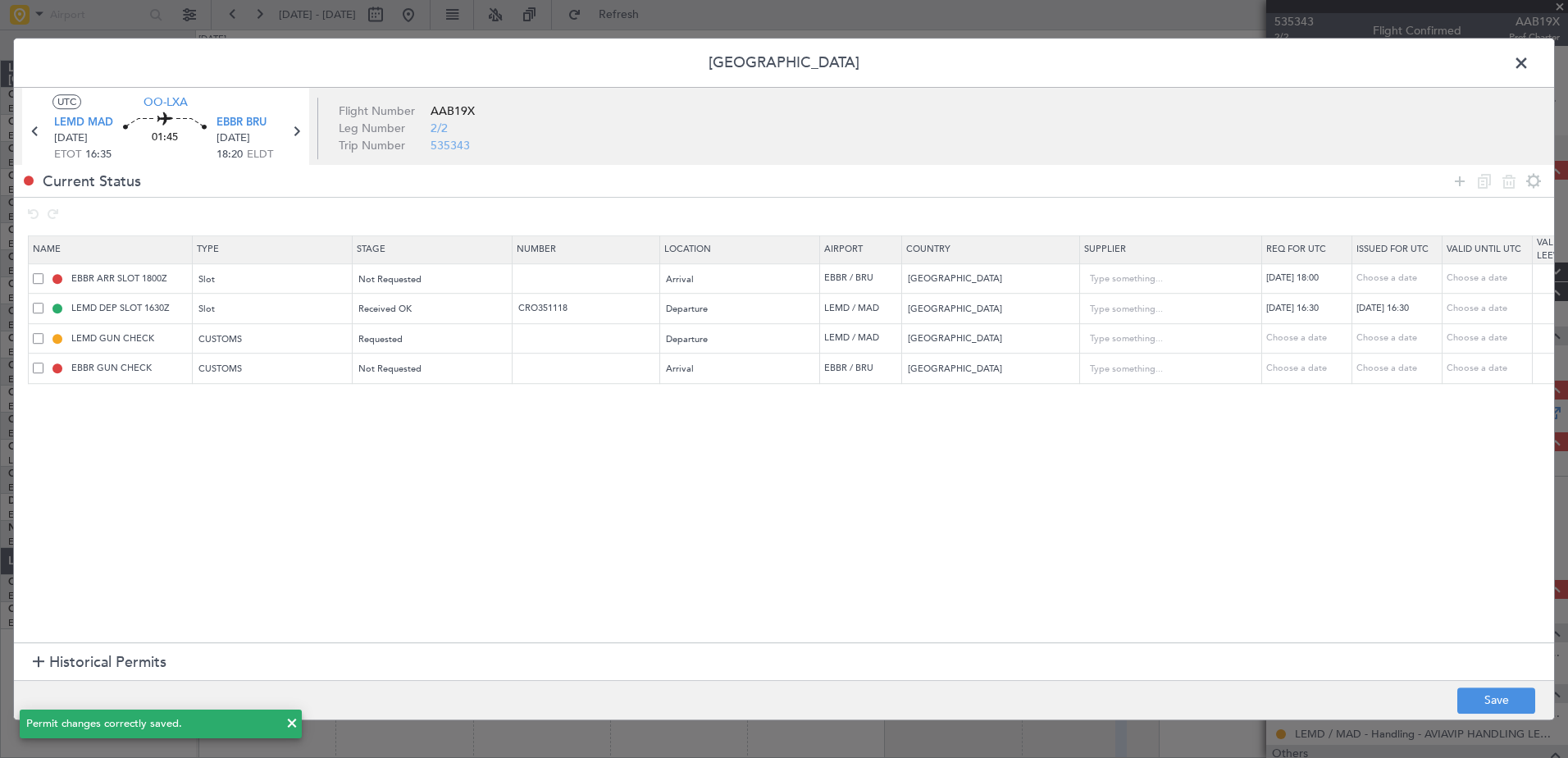
click at [1529, 58] on span at bounding box center [1529, 66] width 0 height 32
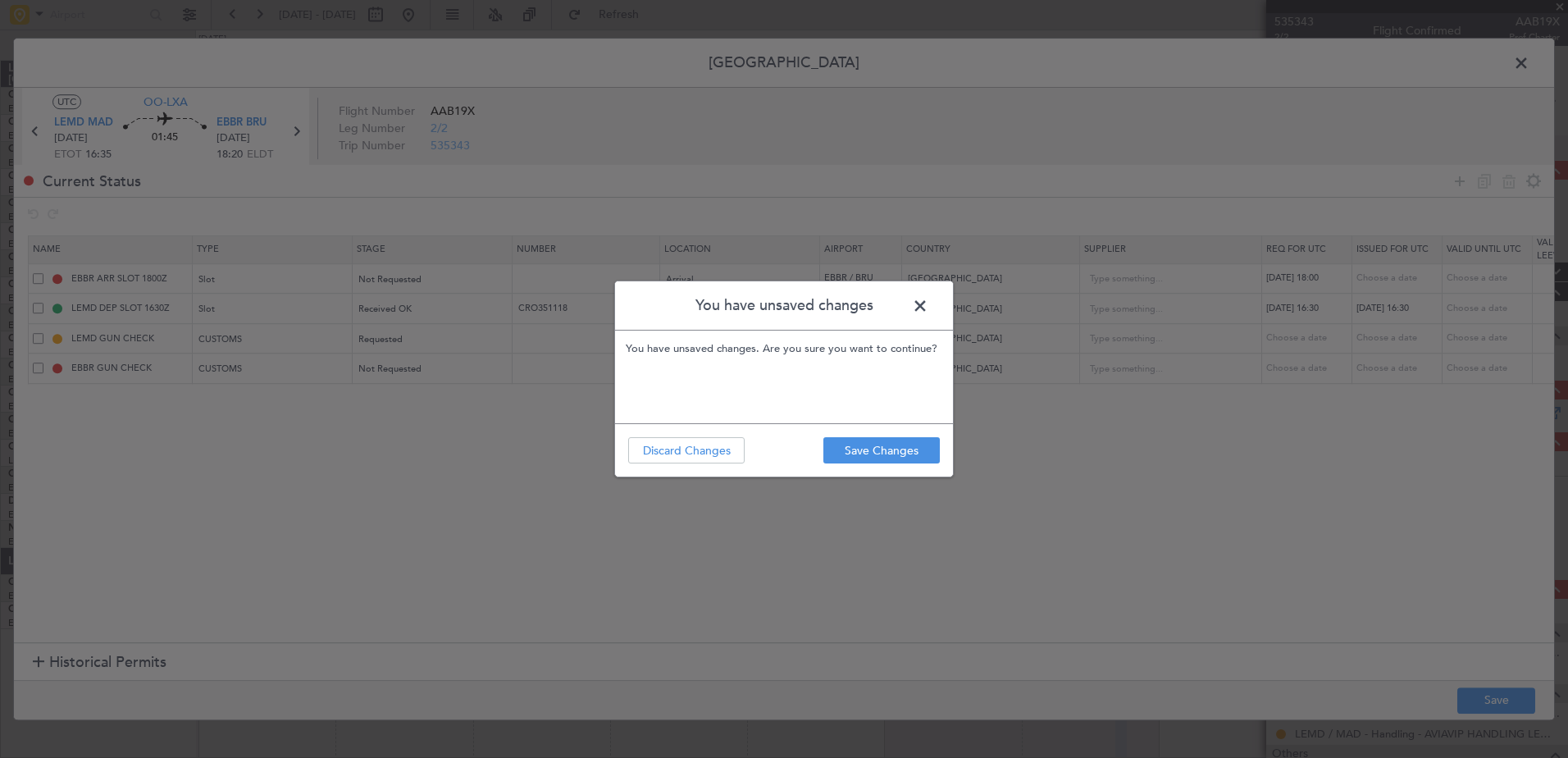
click at [928, 293] on span at bounding box center [928, 309] width 0 height 32
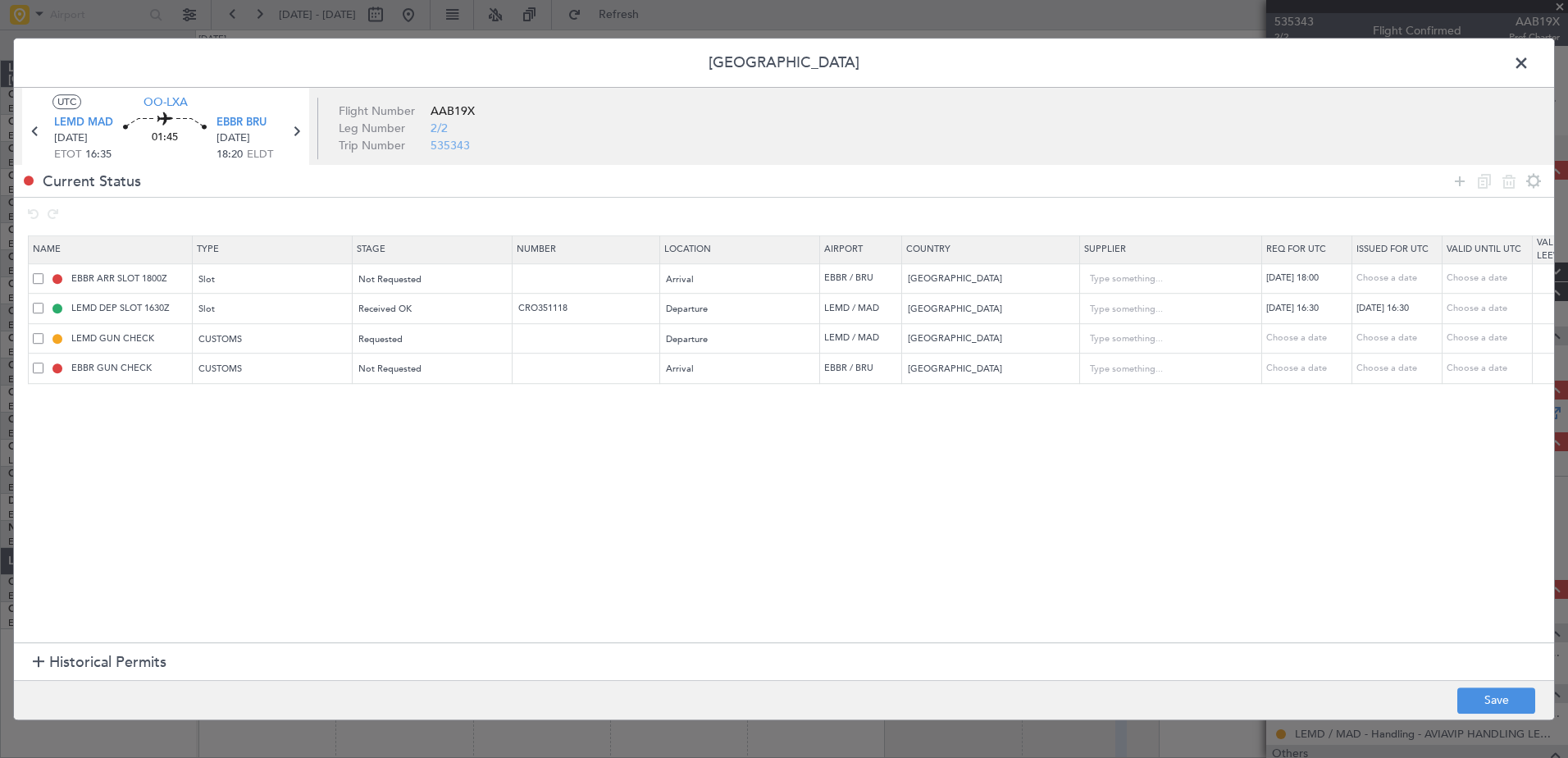
click at [1529, 64] on span at bounding box center [1529, 66] width 0 height 32
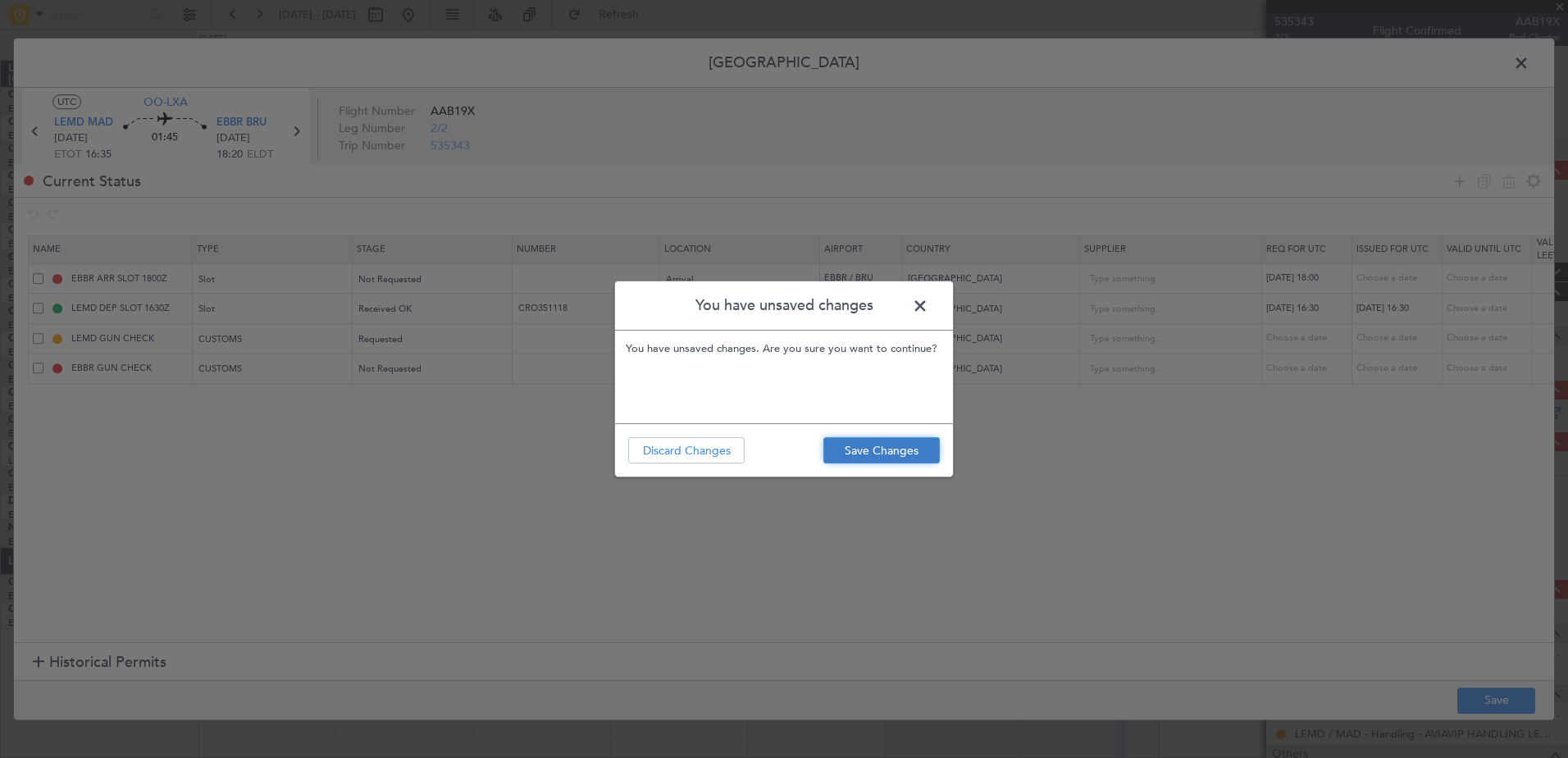
click at [884, 447] on button "Save Changes" at bounding box center [882, 450] width 116 height 27
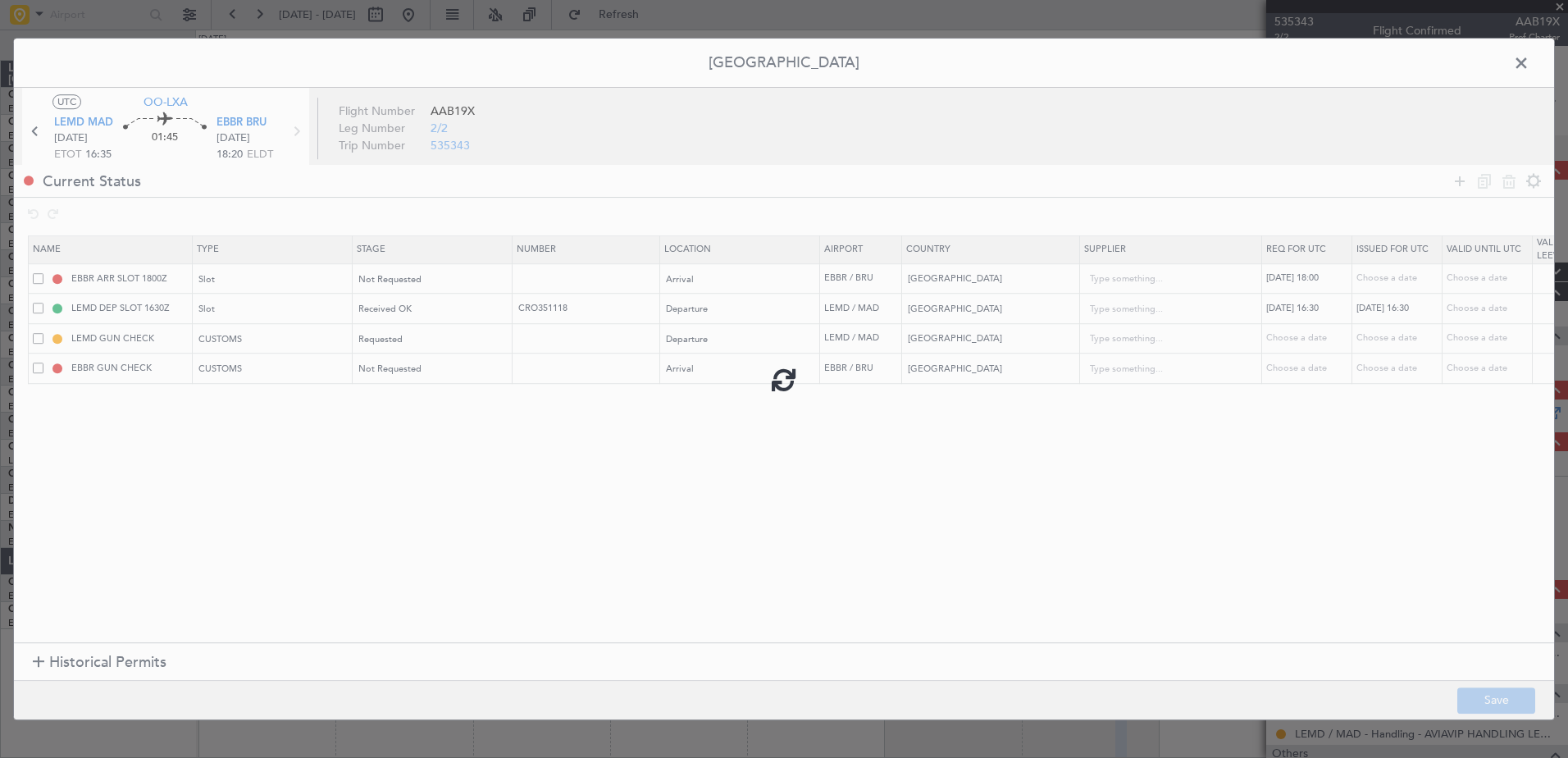
type input "CRO351118"
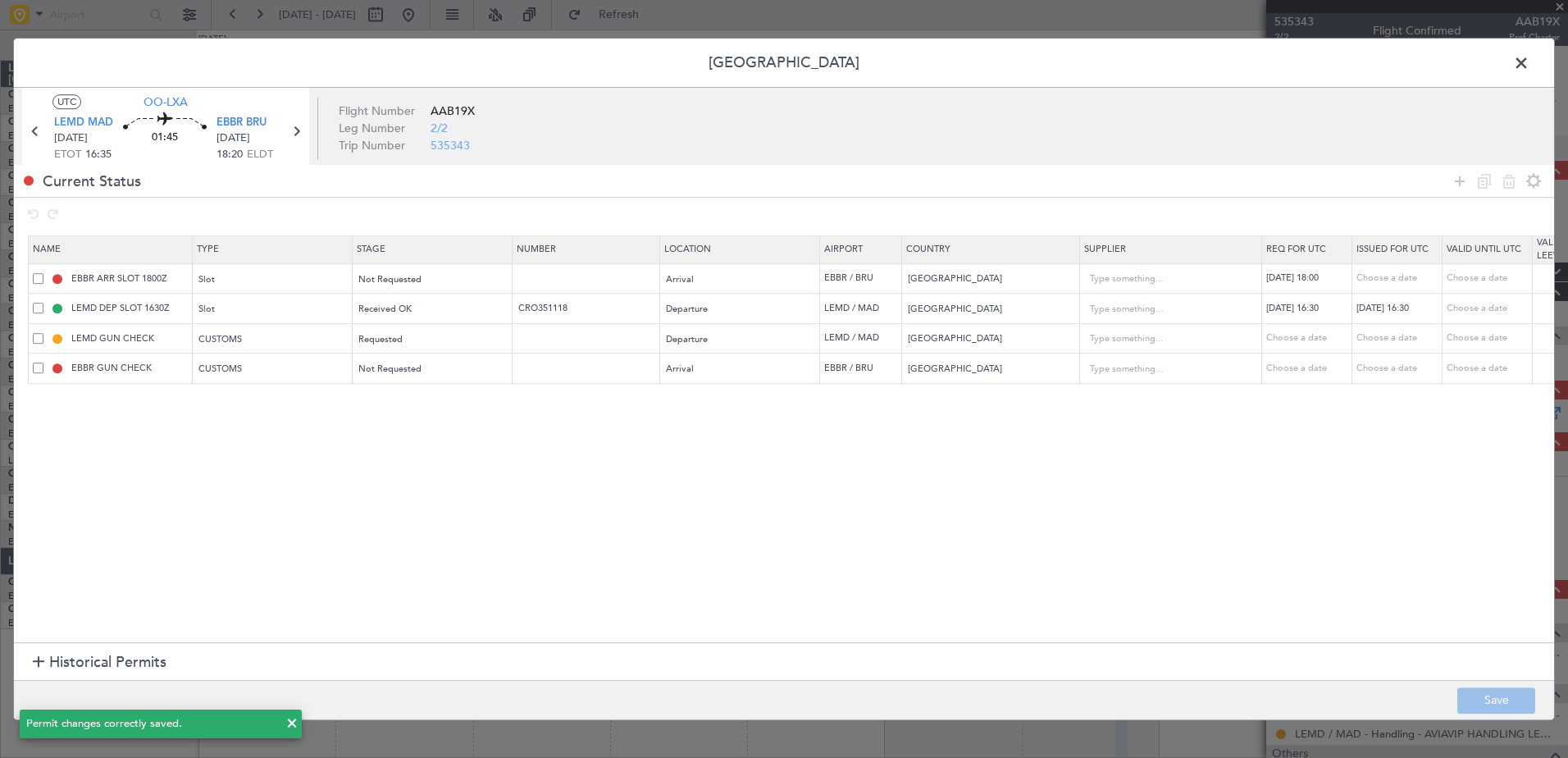
click at [1529, 62] on span at bounding box center [1529, 66] width 0 height 32
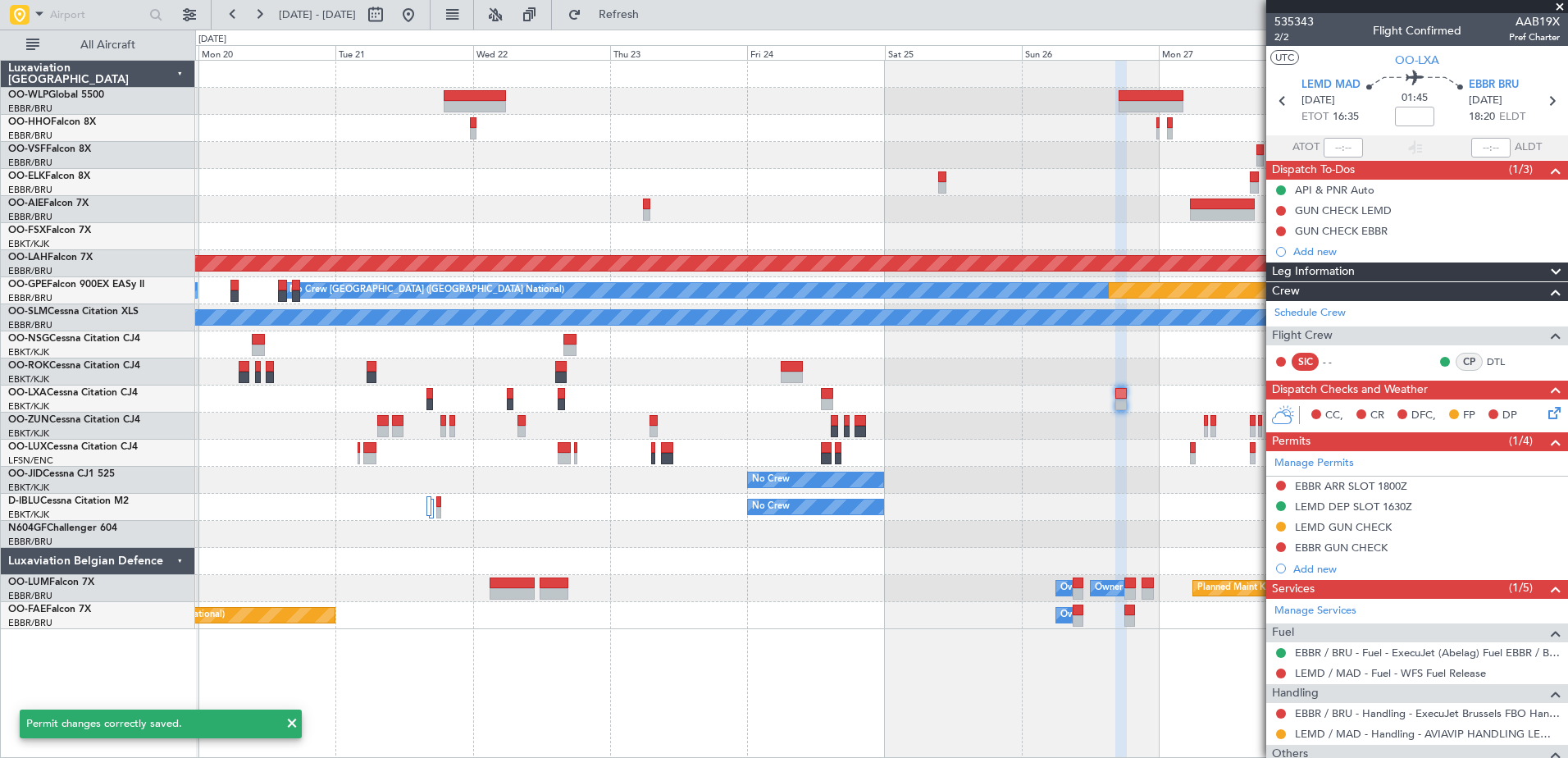
scroll to position [164, 0]
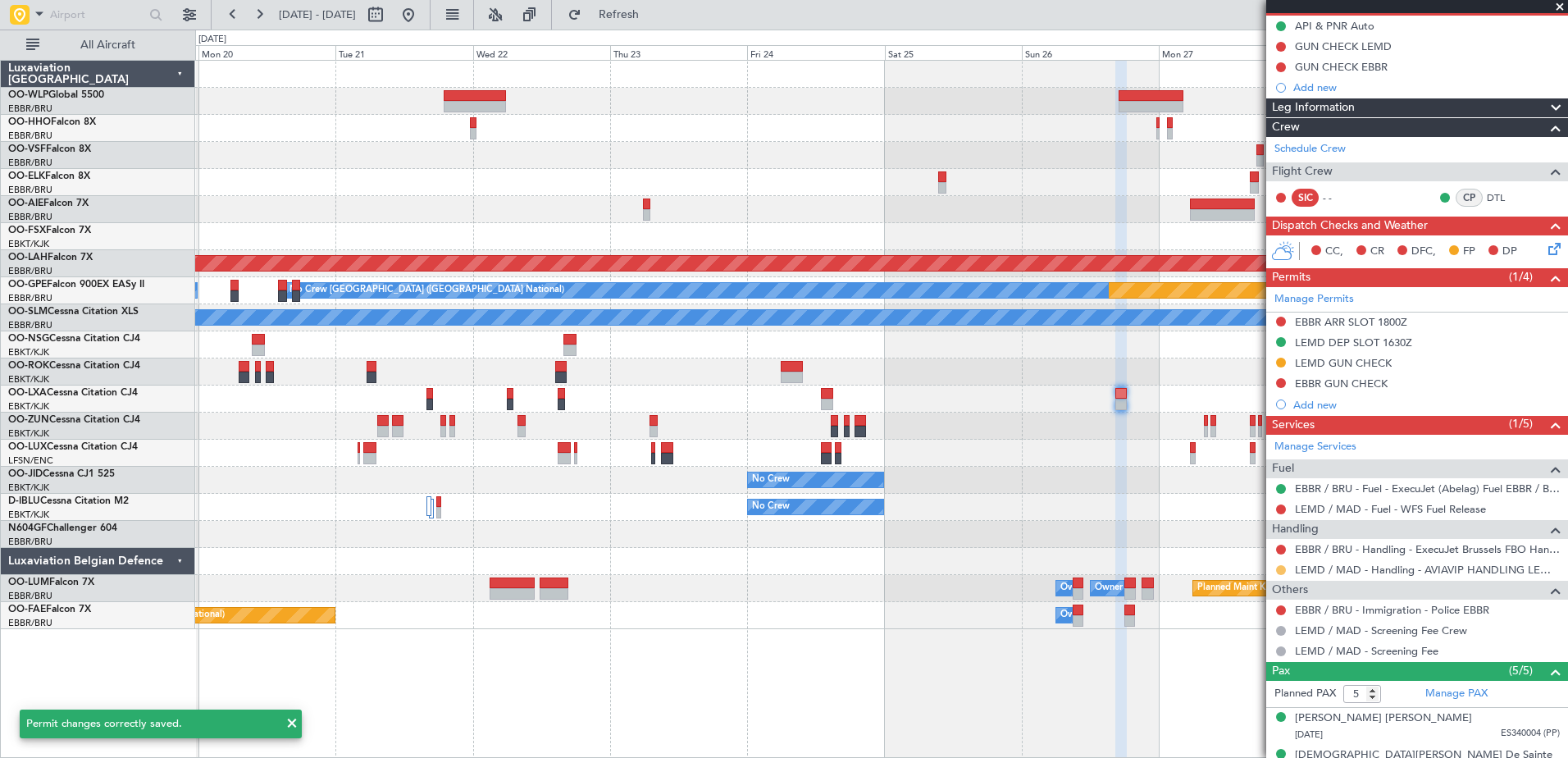
click at [1278, 566] on button at bounding box center [1280, 570] width 10 height 10
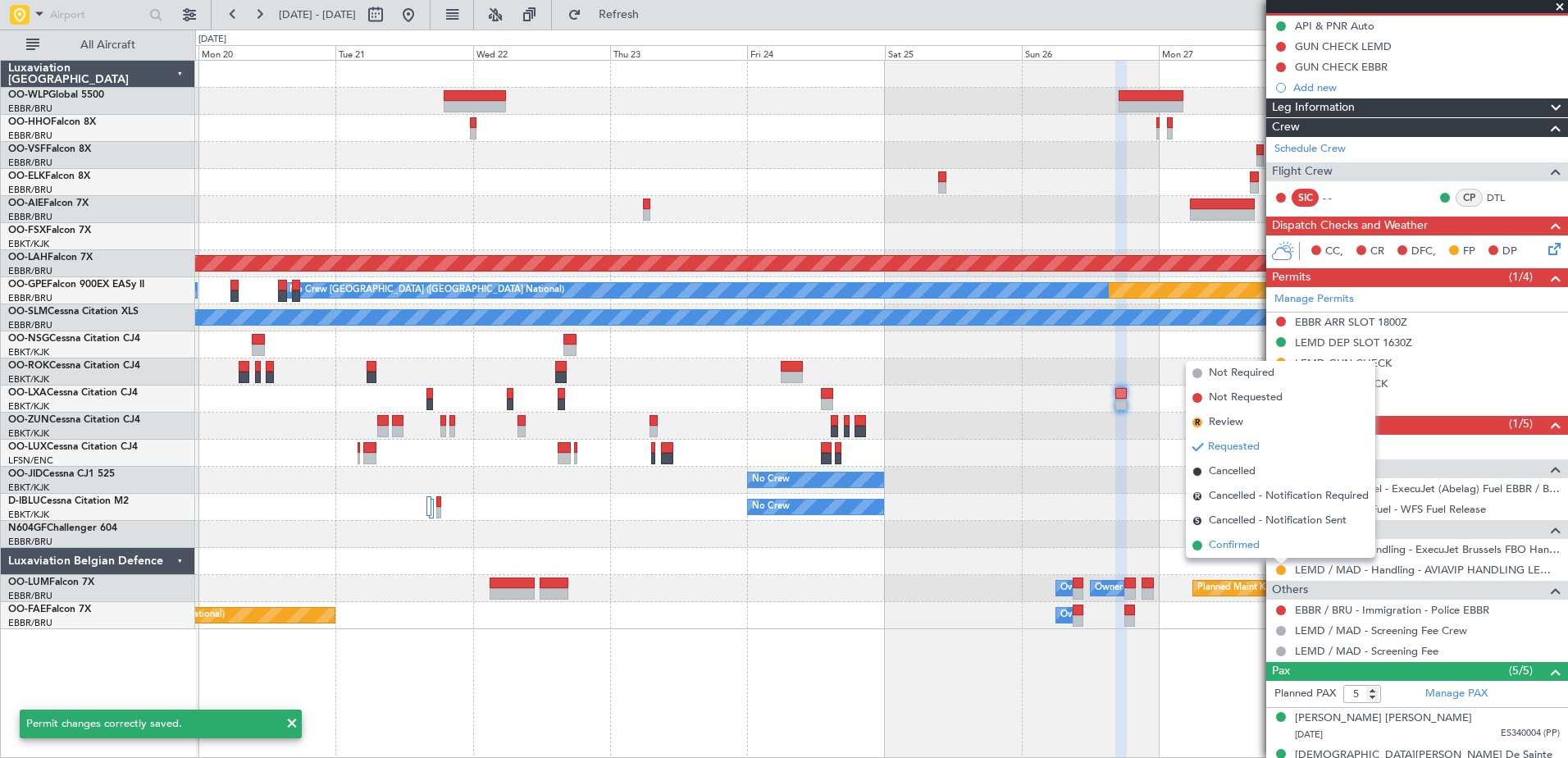
click at [1215, 543] on span "Confirmed" at bounding box center [1233, 545] width 51 height 17
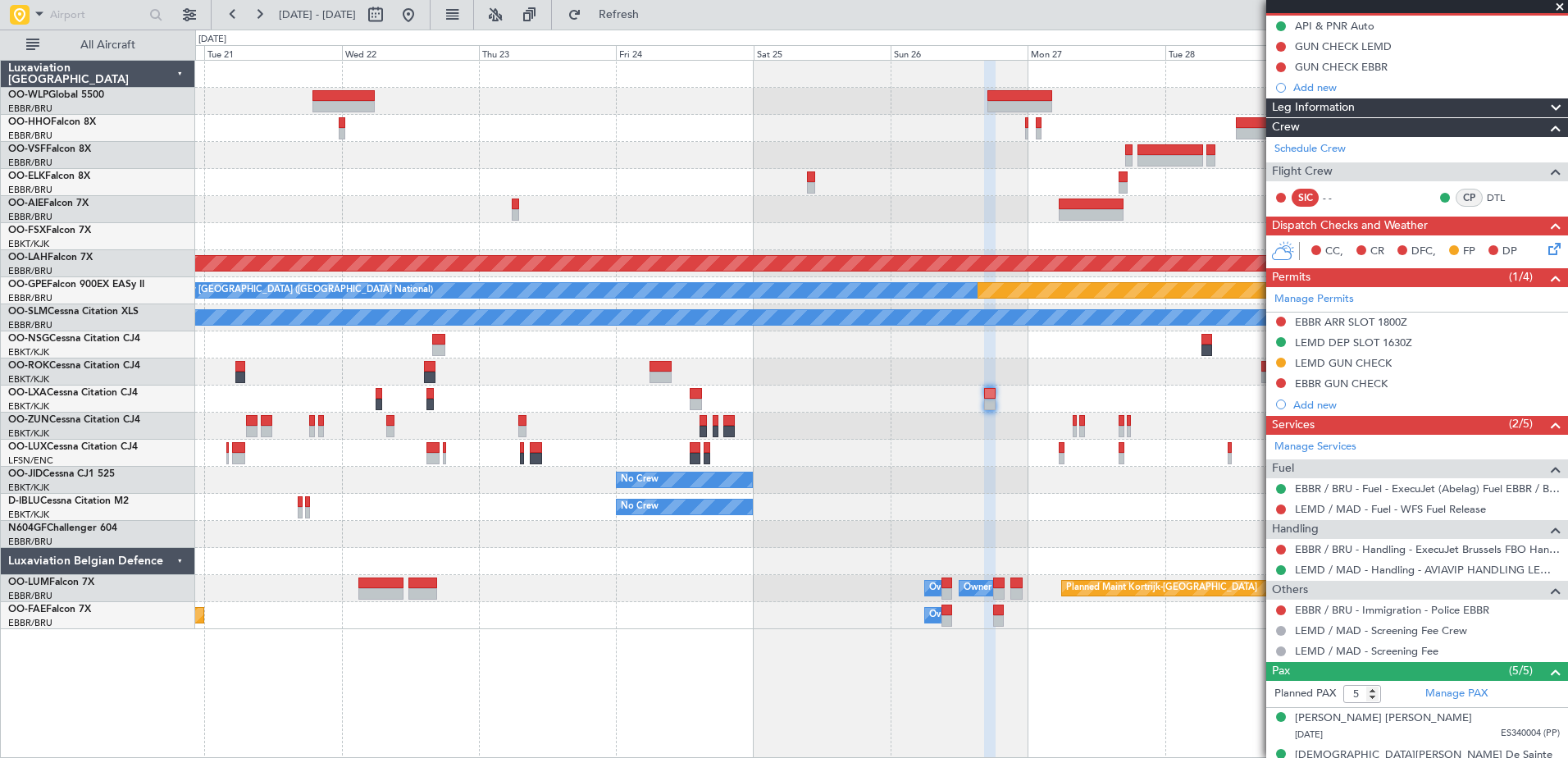
click at [905, 180] on div "Planned Maint [PERSON_NAME]-[GEOGRAPHIC_DATA][PERSON_NAME] ([GEOGRAPHIC_DATA][P…" at bounding box center [881, 345] width 1372 height 568
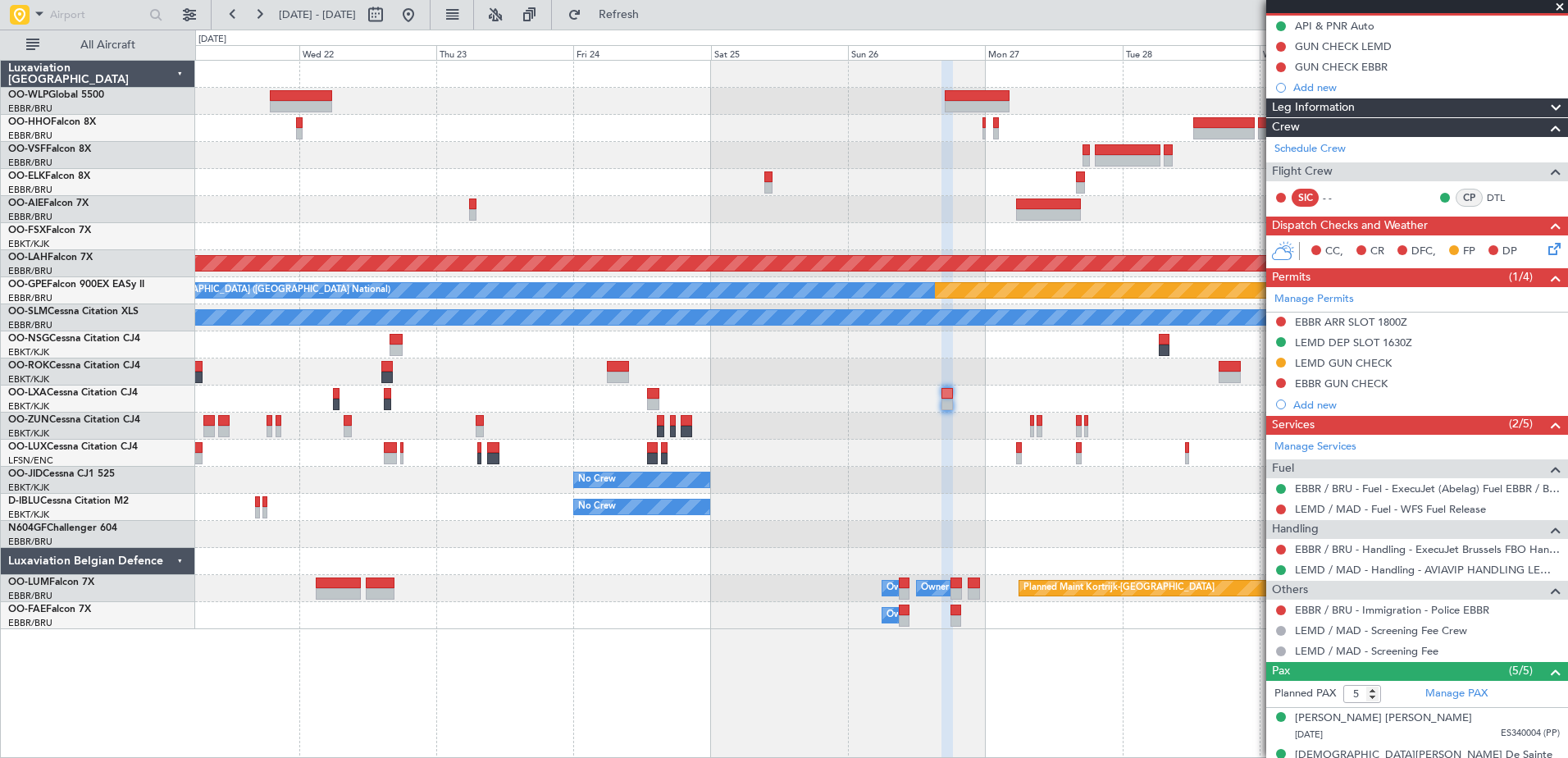
click at [701, 370] on div at bounding box center [881, 372] width 1372 height 27
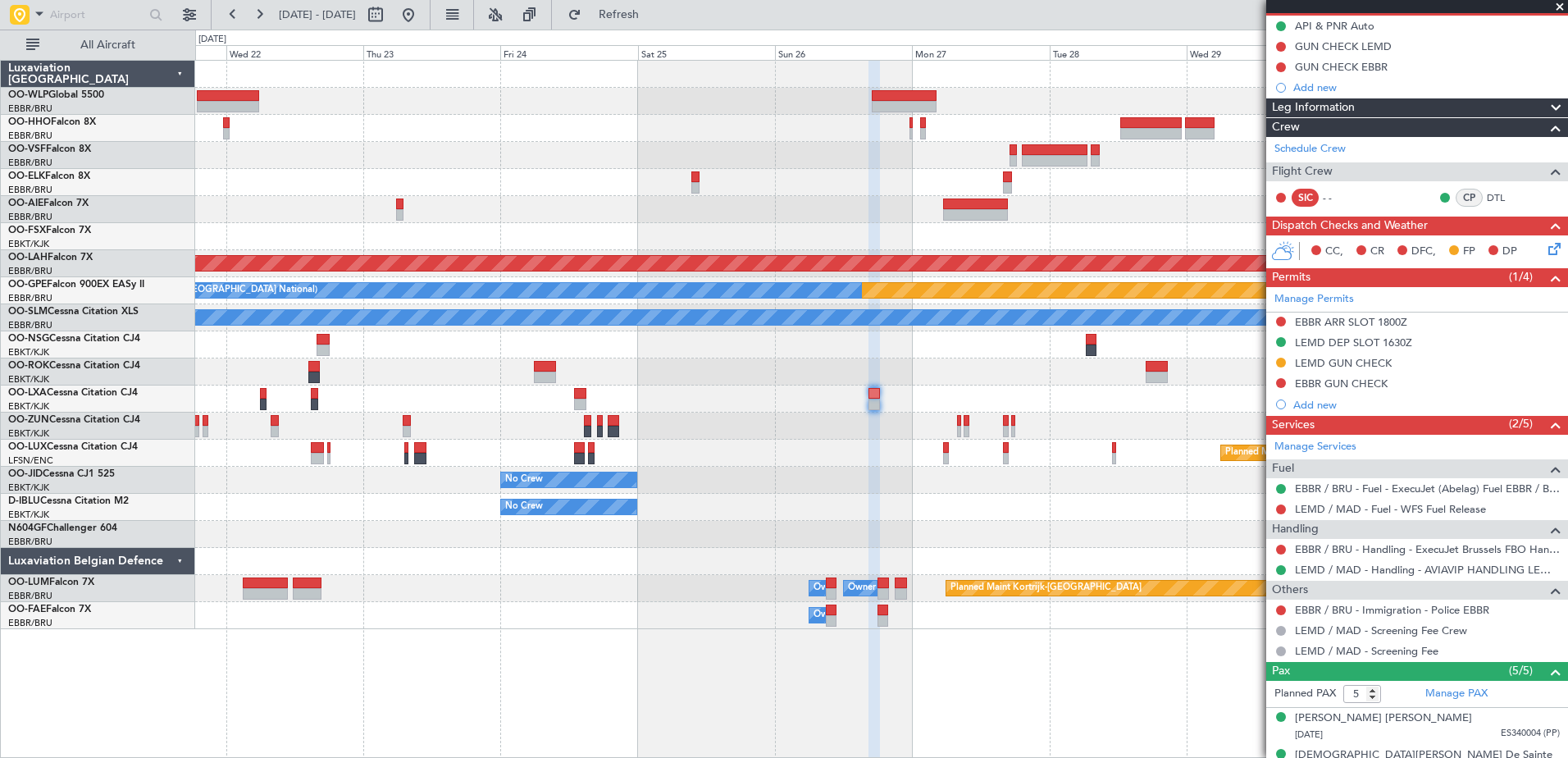
click at [832, 417] on div "Planned Maint [PERSON_NAME]-[GEOGRAPHIC_DATA][PERSON_NAME] ([GEOGRAPHIC_DATA][P…" at bounding box center [881, 345] width 1372 height 568
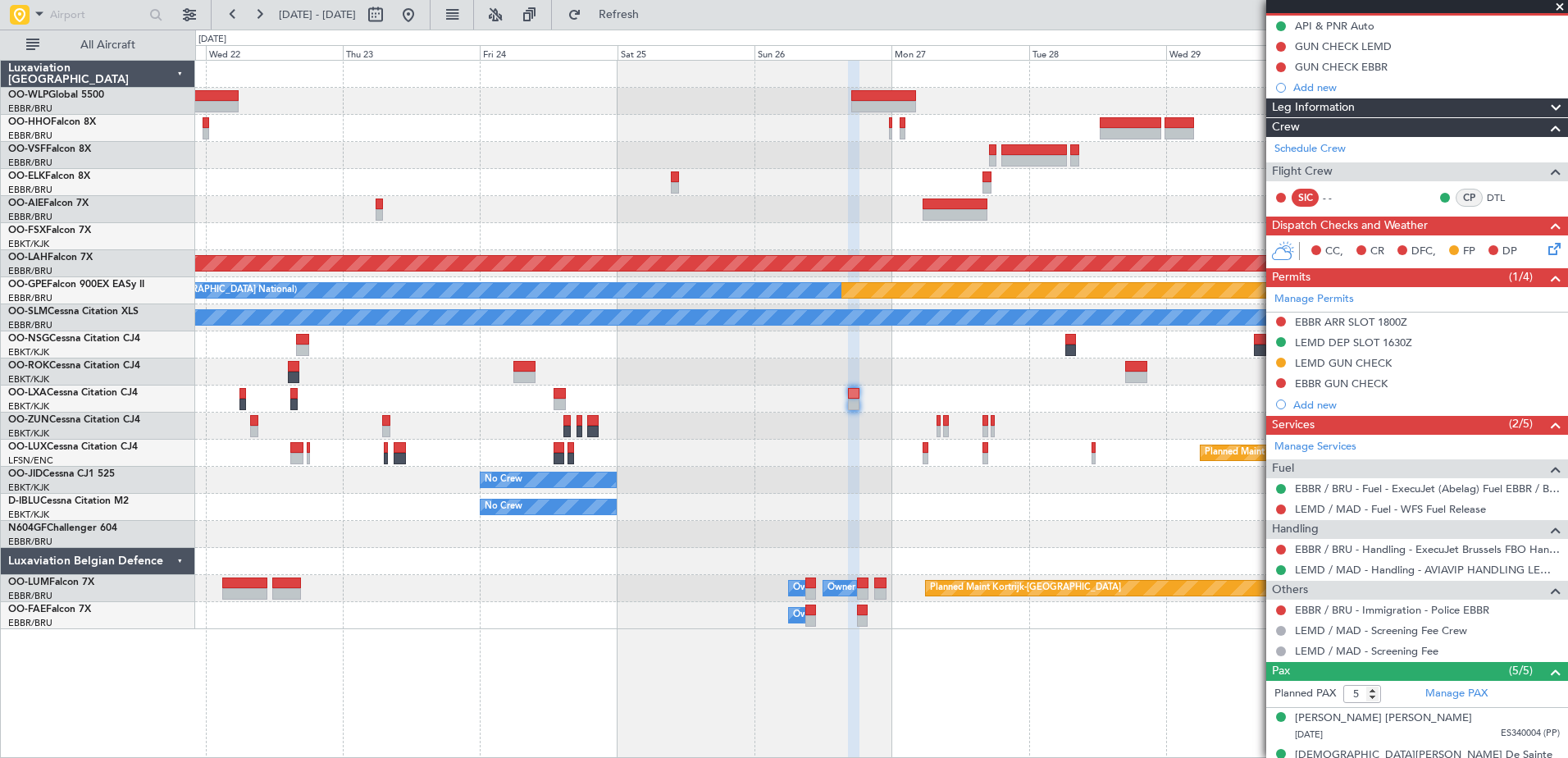
click at [970, 533] on div at bounding box center [881, 534] width 1372 height 27
click at [421, 24] on button at bounding box center [409, 15] width 27 height 27
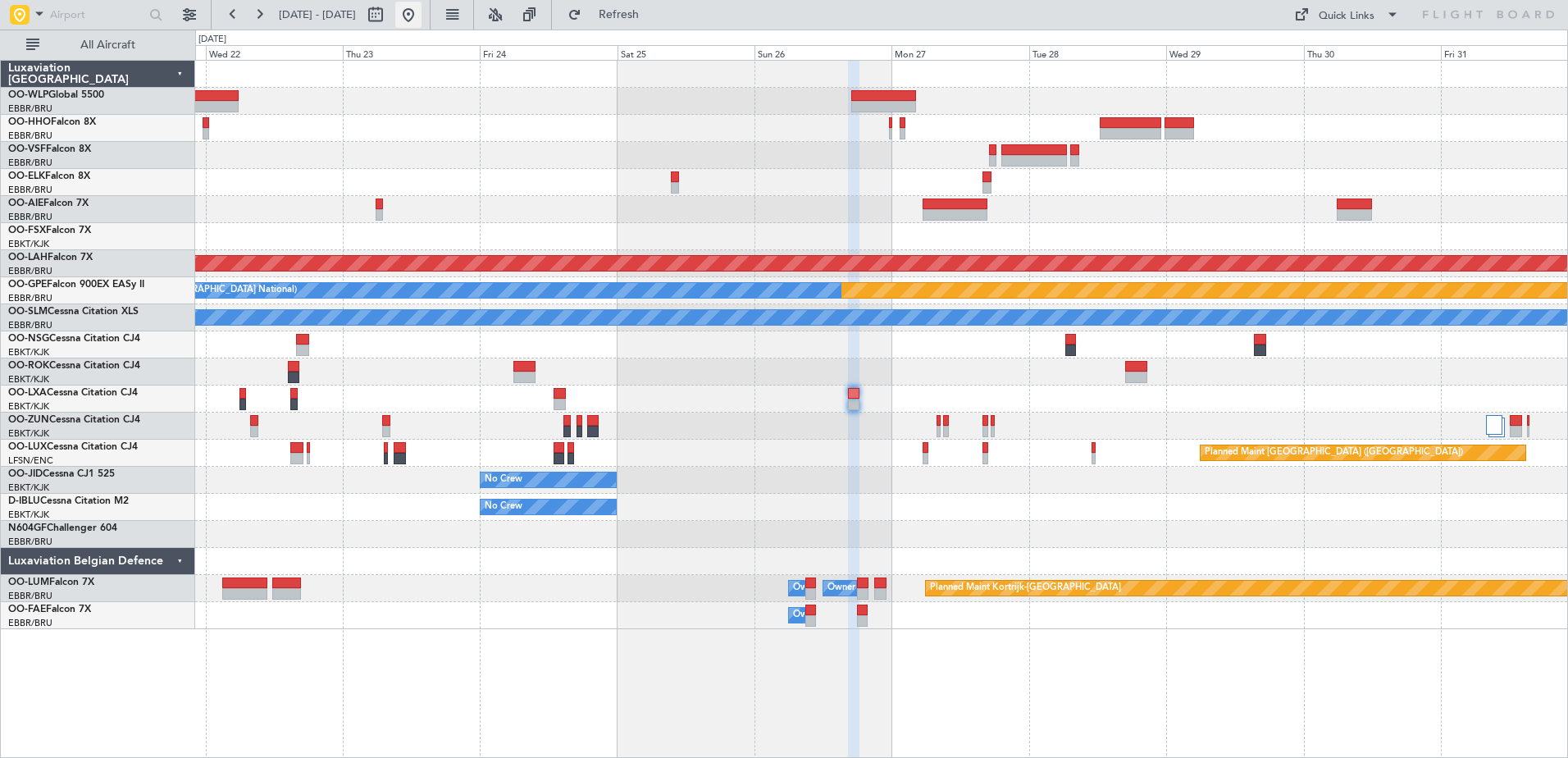
scroll to position [0, 0]
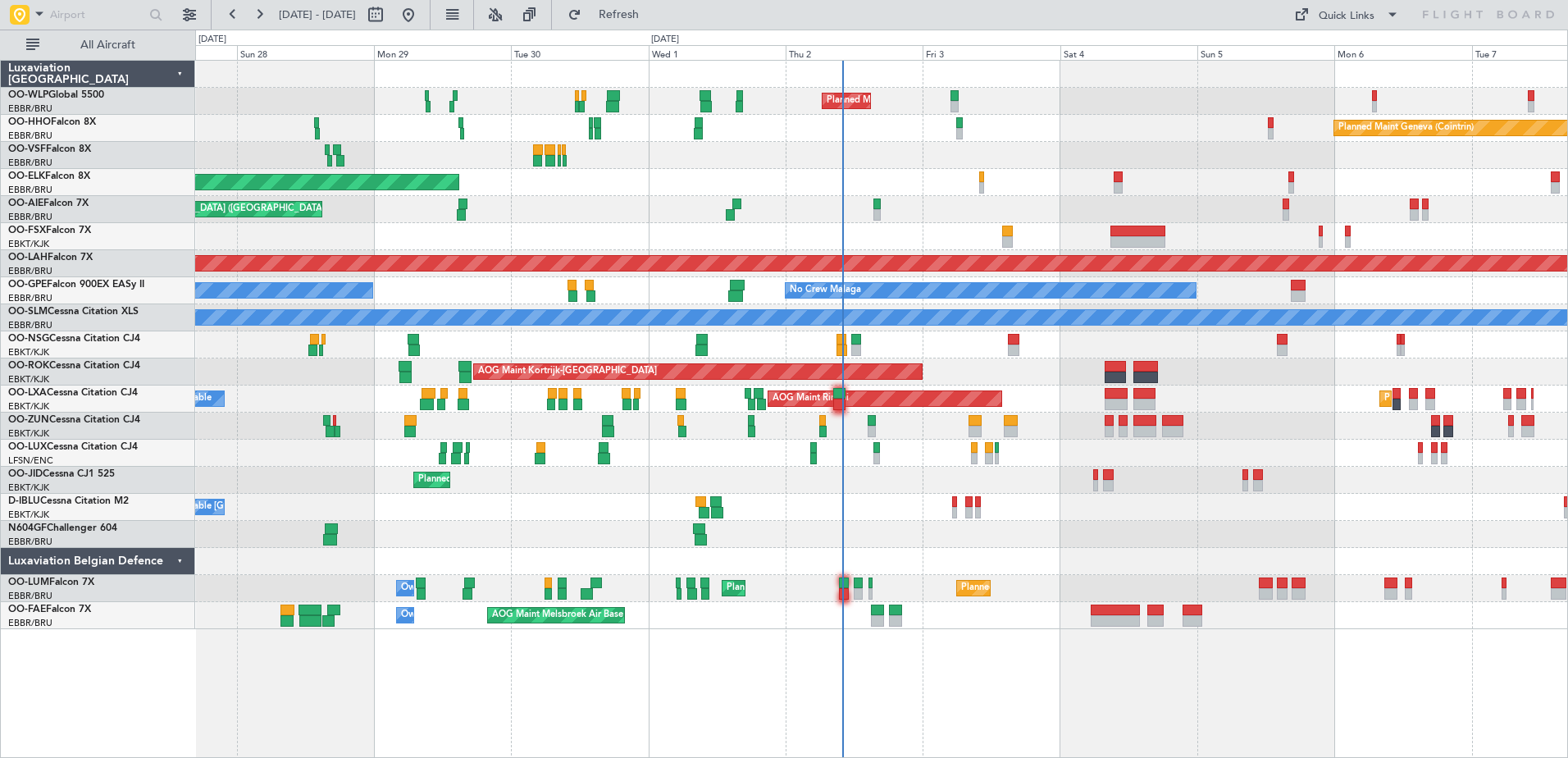
click at [976, 173] on div "Planned Maint Milan (Linate) Planned Maint Geneva ([GEOGRAPHIC_DATA]) Planned M…" at bounding box center [881, 345] width 1372 height 568
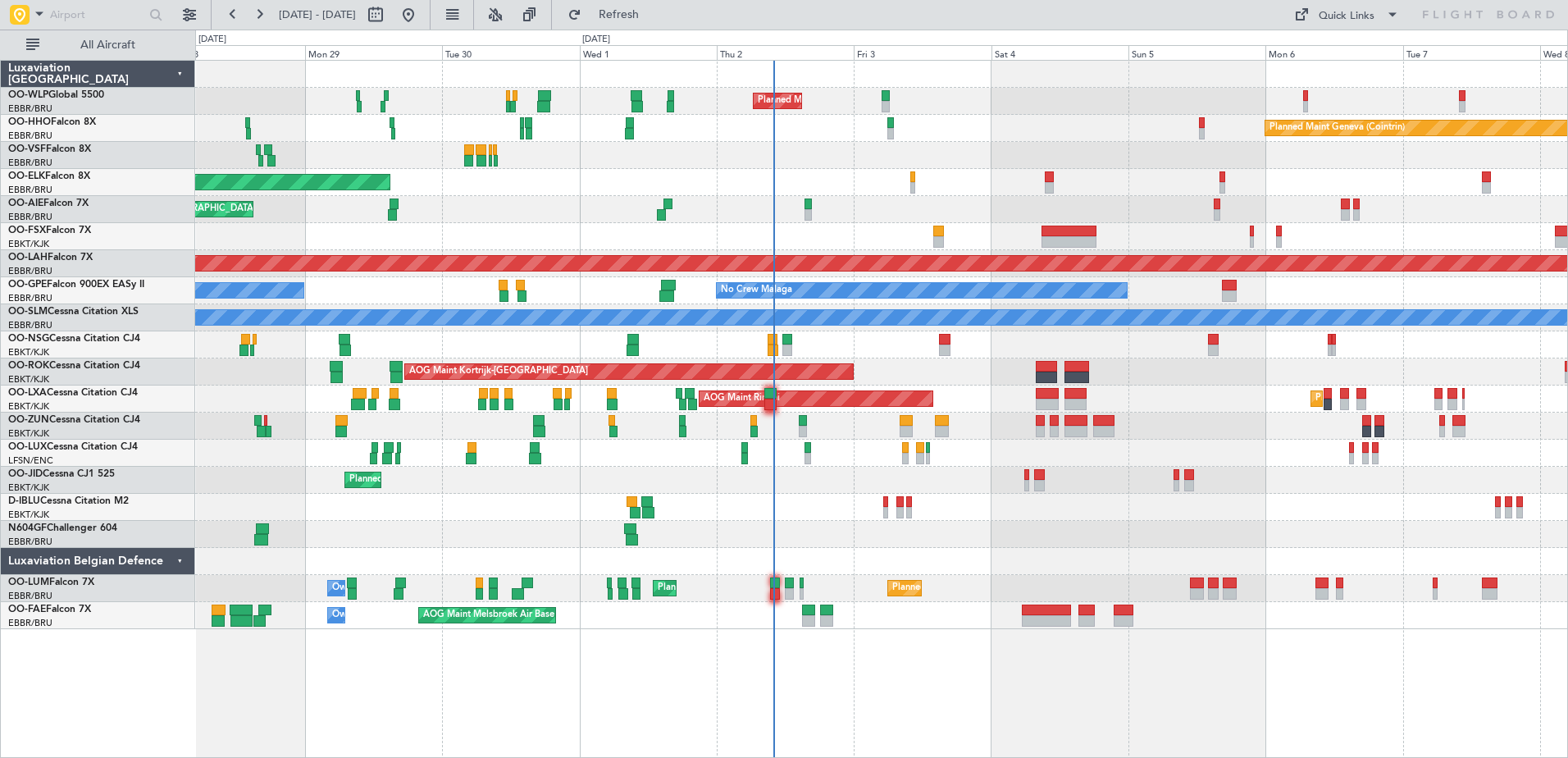
click at [946, 192] on div "Planned Maint Kortrijk-[GEOGRAPHIC_DATA]" at bounding box center [881, 182] width 1372 height 27
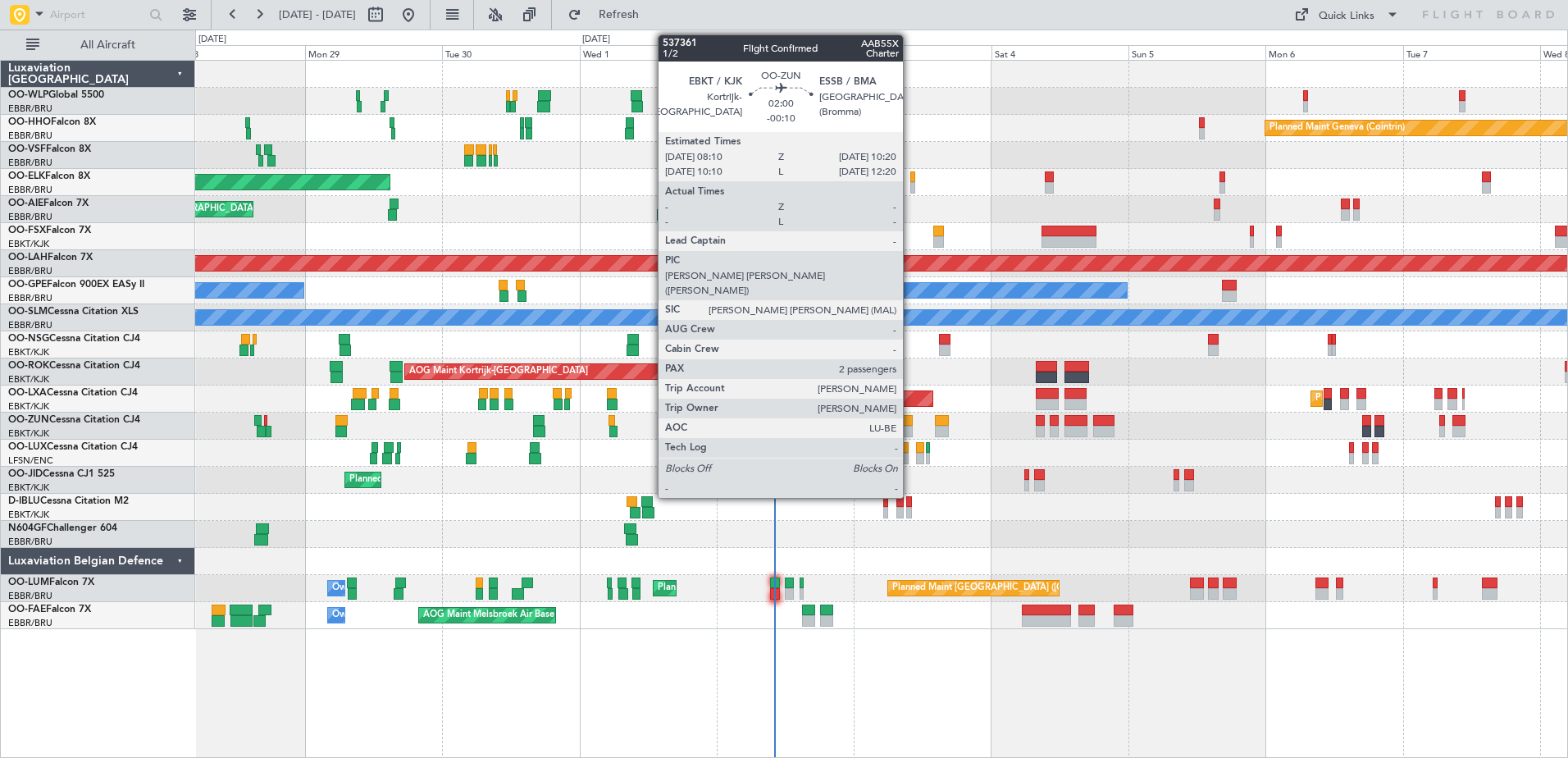
click at [910, 433] on div at bounding box center [906, 431] width 13 height 12
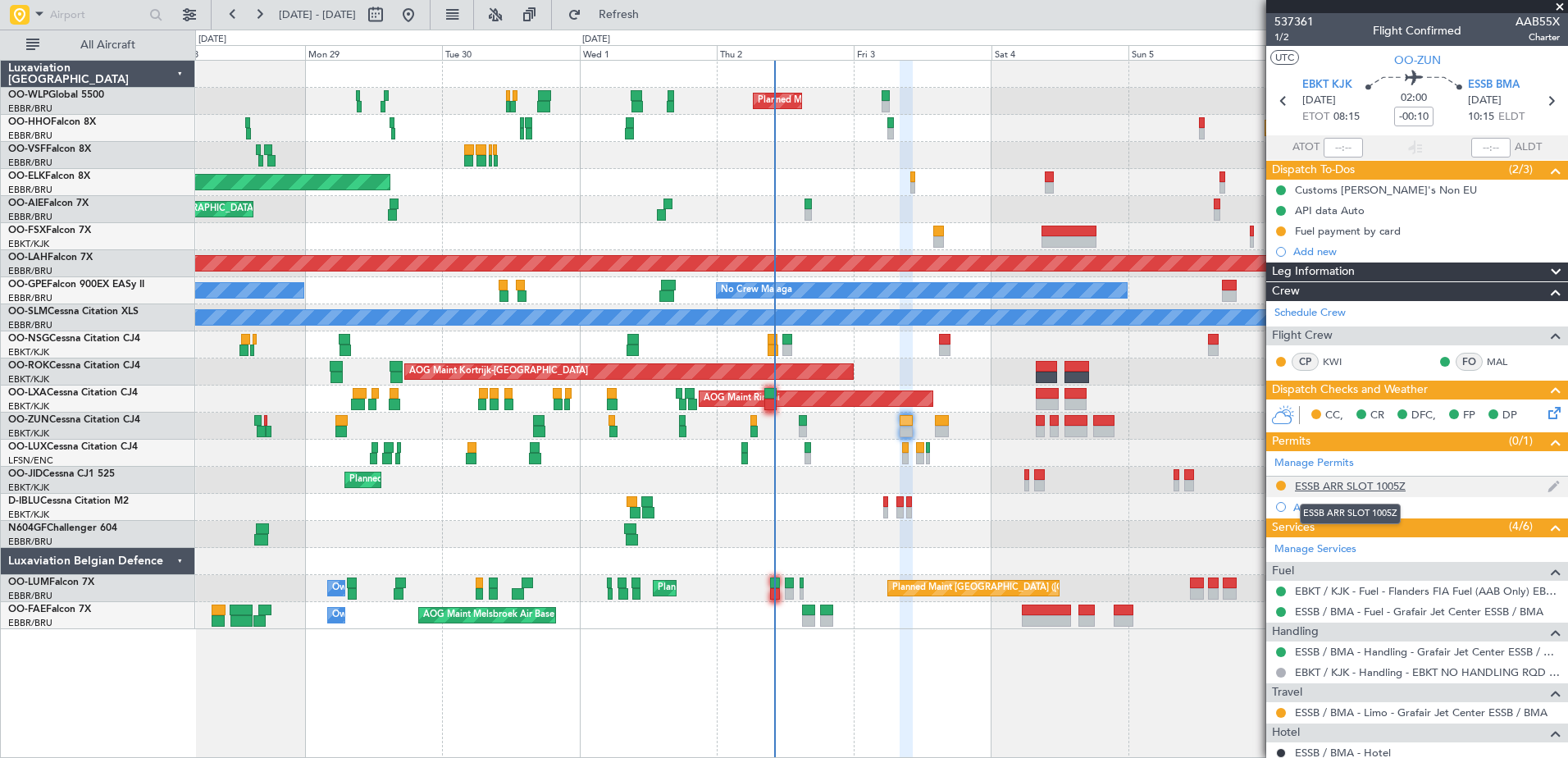
click at [1360, 486] on div "ESSB ARR SLOT 1005Z" at bounding box center [1349, 485] width 111 height 14
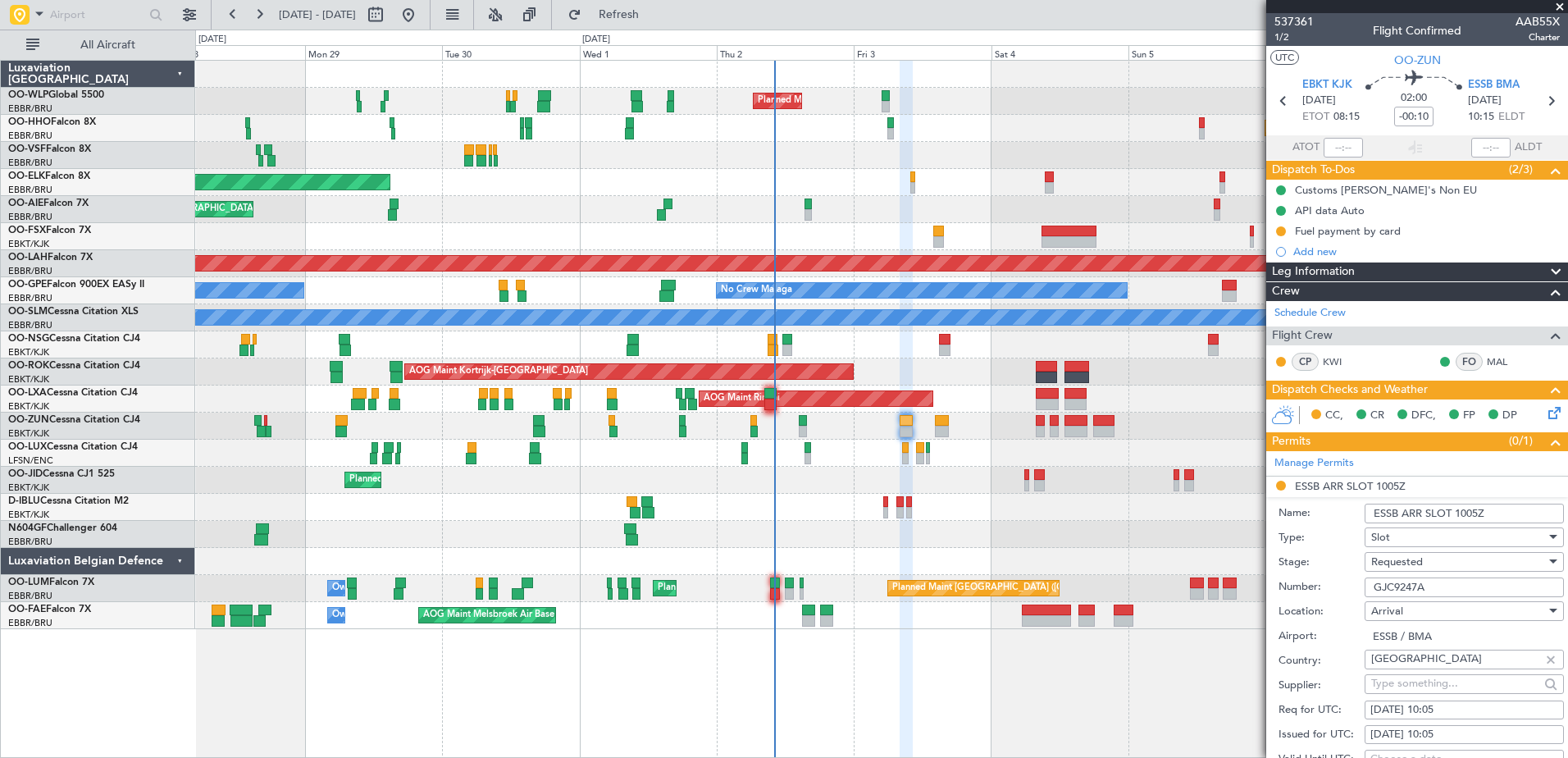
click at [1457, 707] on div "[DATE] 10:05" at bounding box center [1464, 711] width 188 height 17
select select "10"
select select "2025"
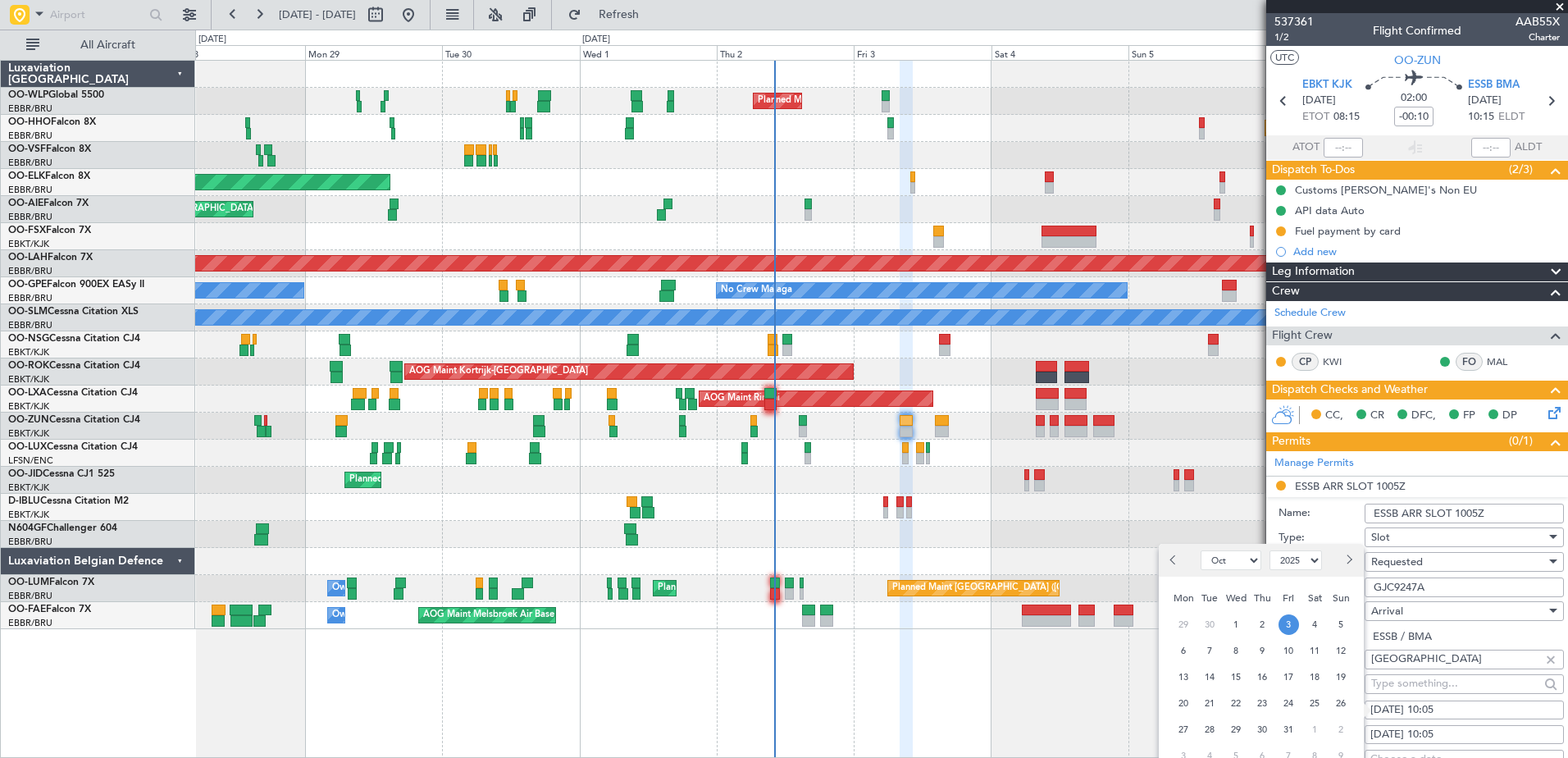
scroll to position [328, 0]
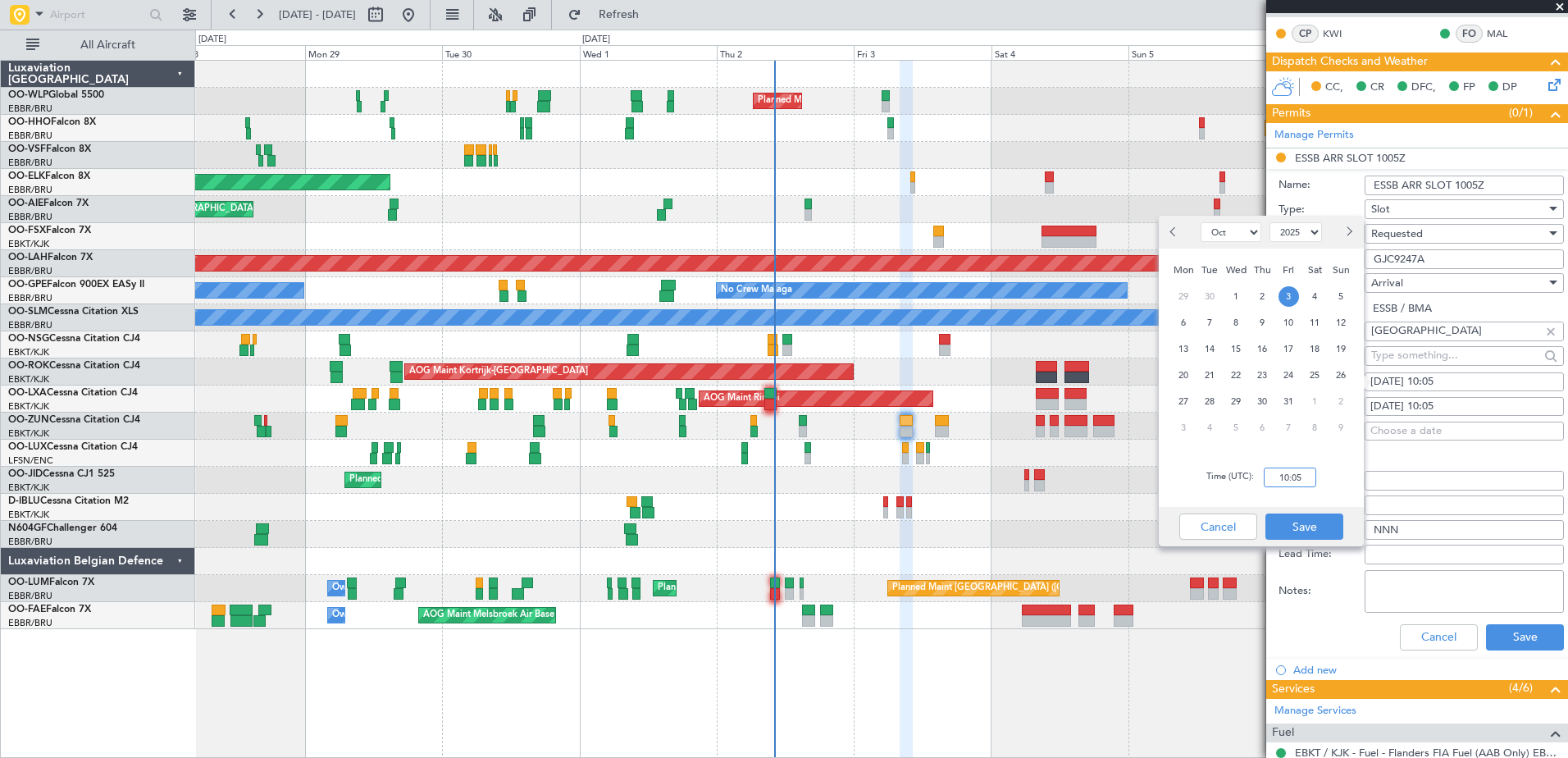
click at [1276, 476] on input "10:05" at bounding box center [1290, 477] width 52 height 20
type input "0"
type input "10:20"
click at [1407, 236] on span "Requested" at bounding box center [1397, 234] width 52 height 15
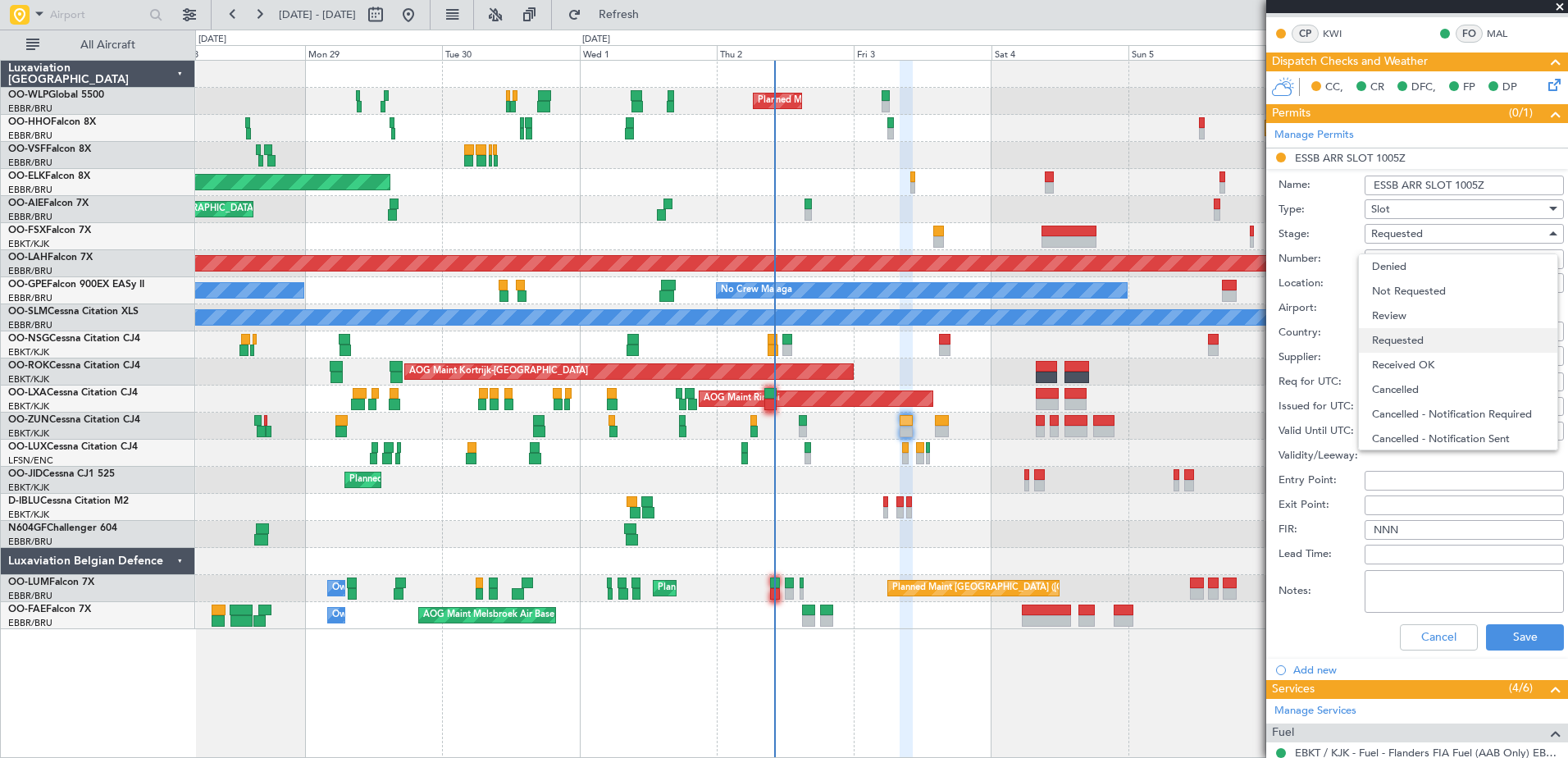
scroll to position [7, 0]
click at [1396, 358] on span "Received OK" at bounding box center [1457, 357] width 172 height 25
click at [1513, 635] on button "Save" at bounding box center [1525, 637] width 78 height 27
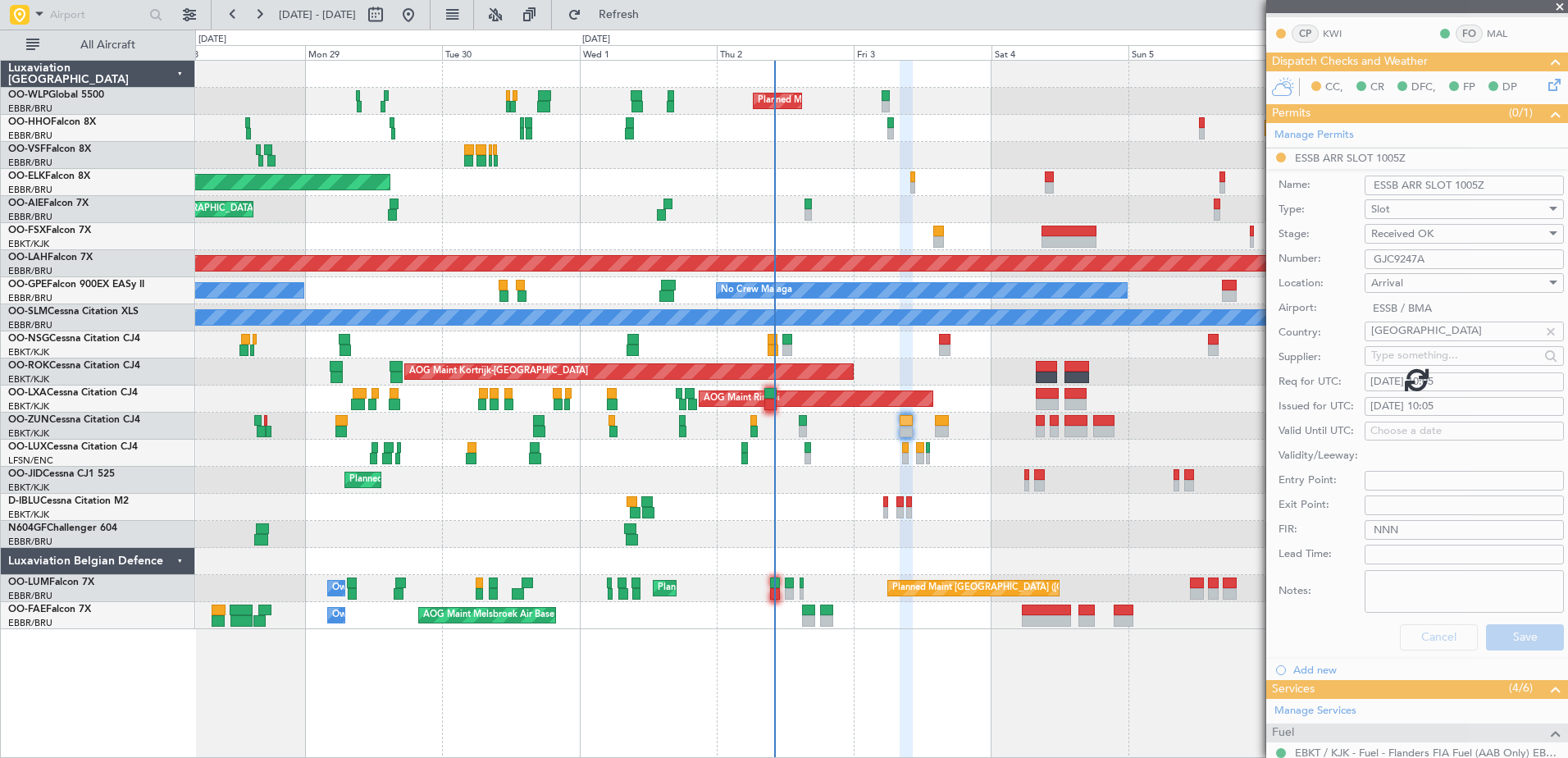
scroll to position [226, 0]
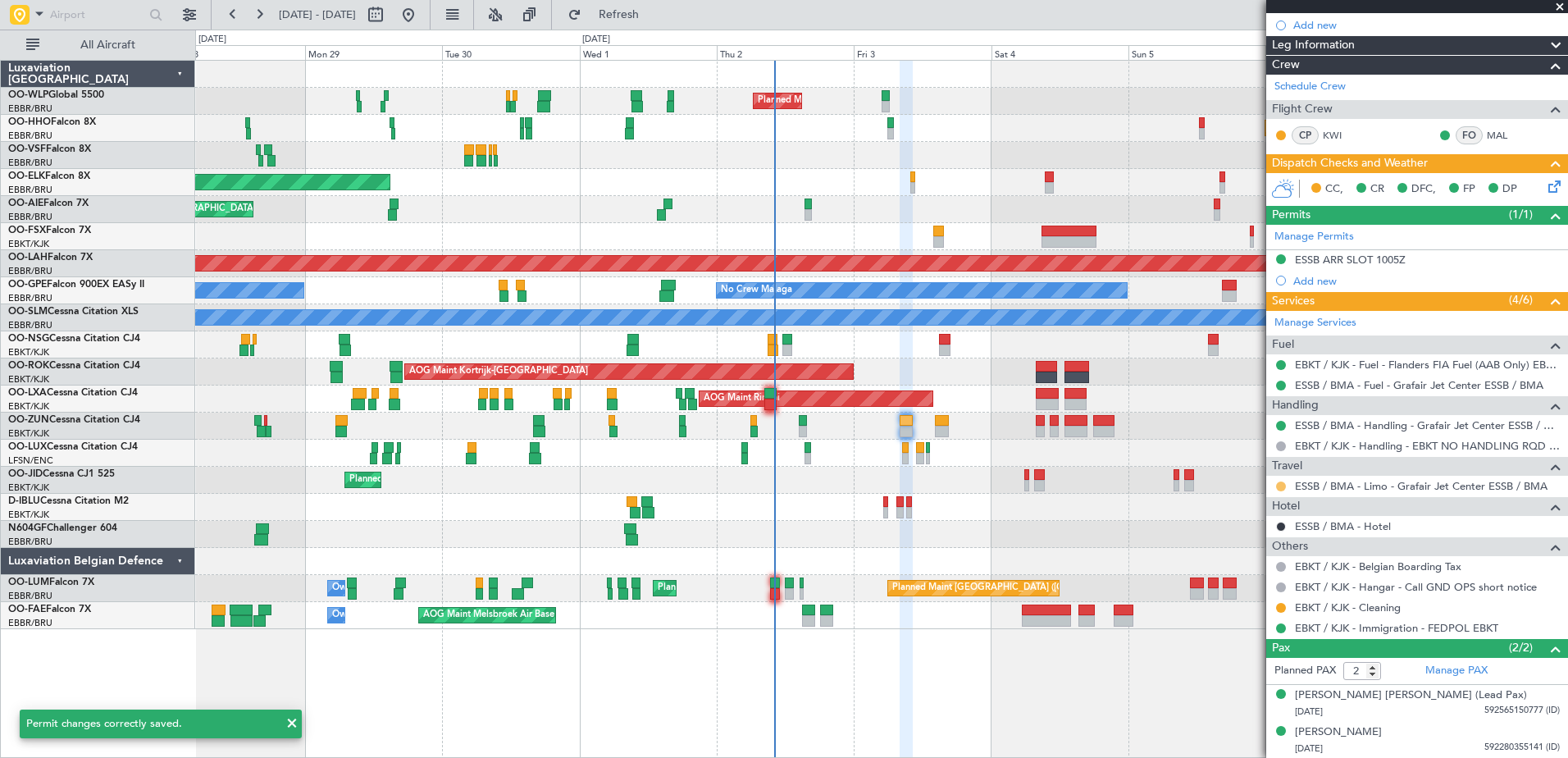
click at [1280, 481] on button at bounding box center [1280, 486] width 10 height 10
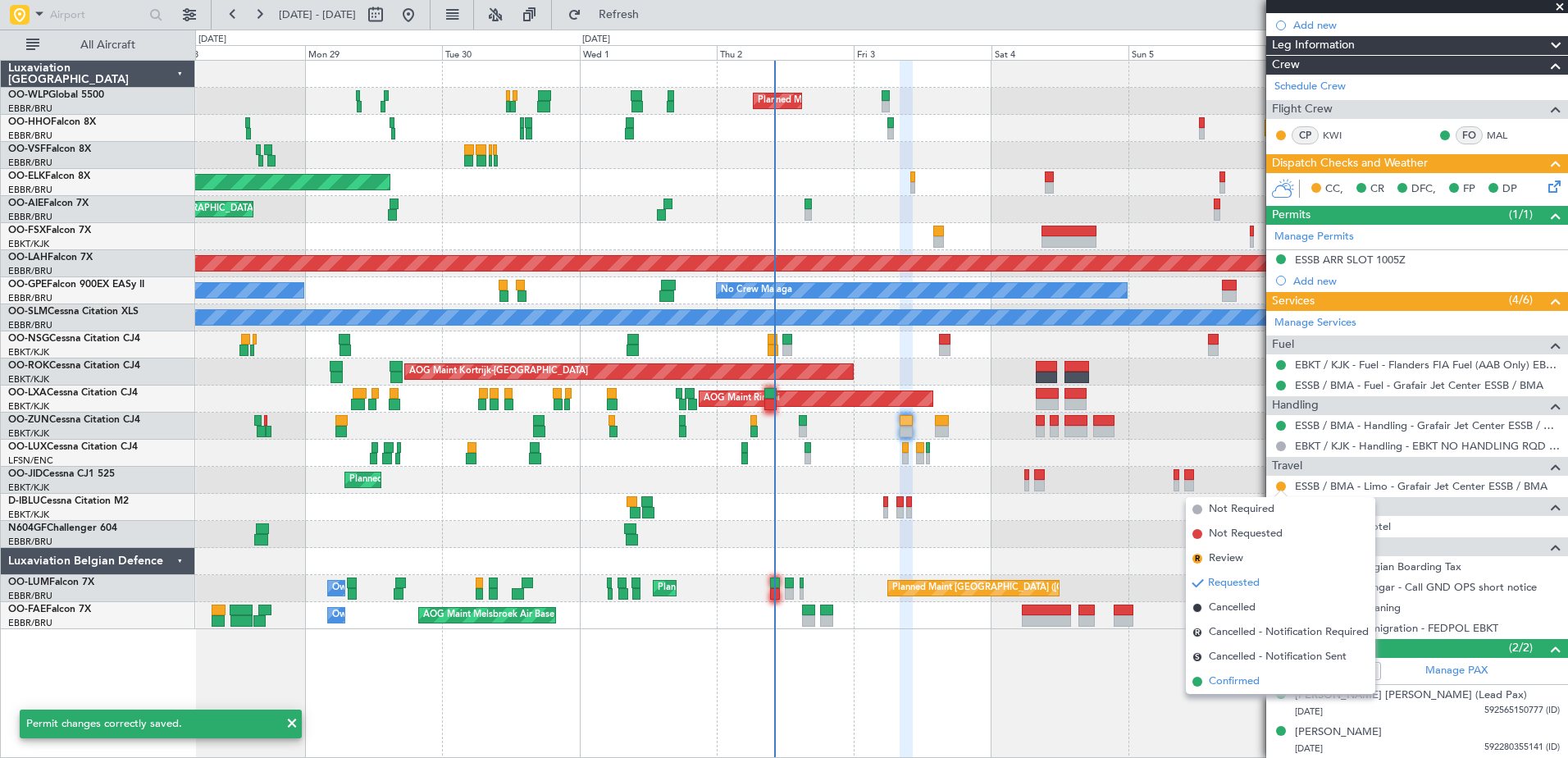
click at [1234, 676] on span "Confirmed" at bounding box center [1233, 682] width 51 height 17
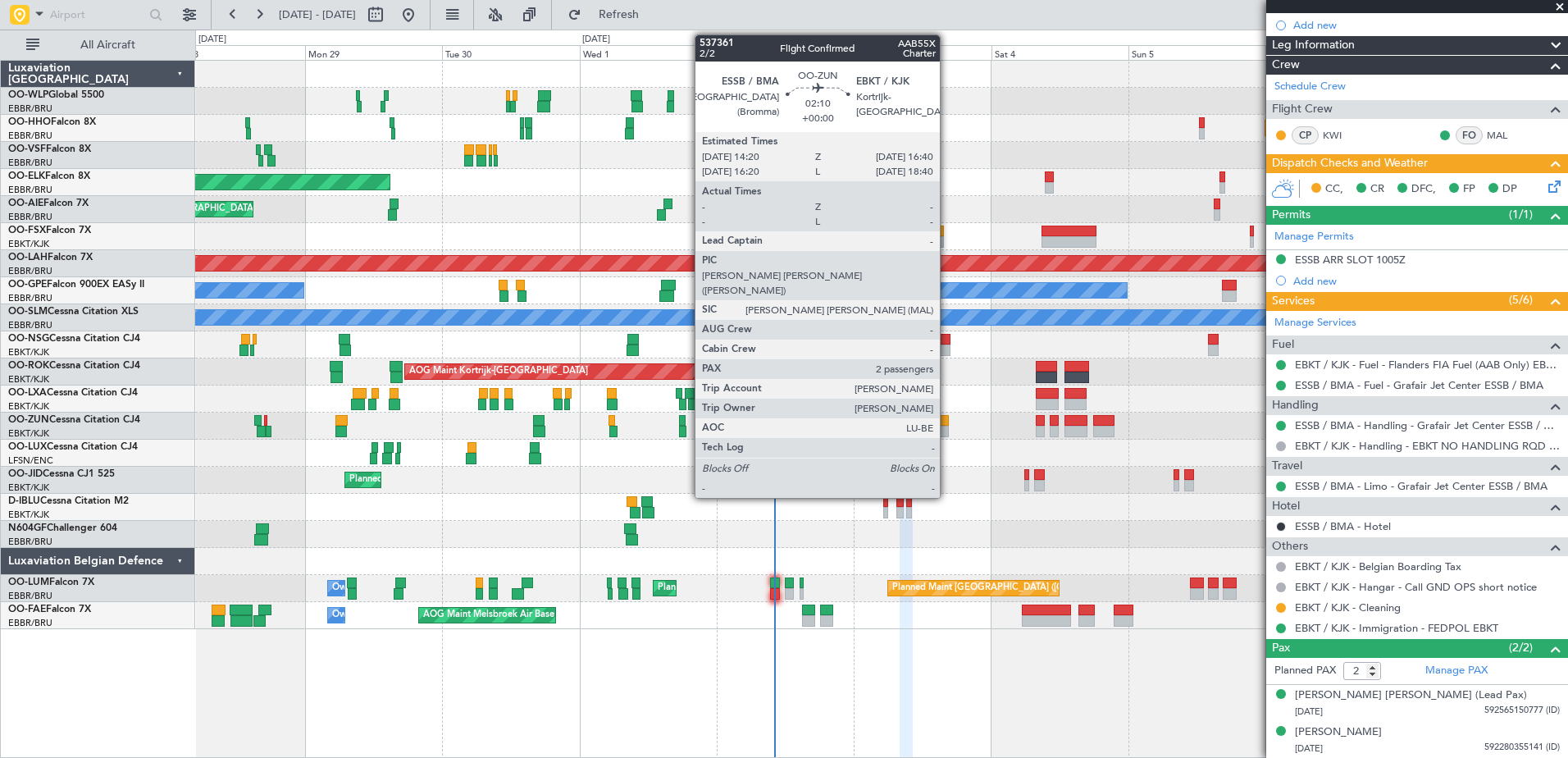
click at [947, 426] on div at bounding box center [941, 431] width 14 height 12
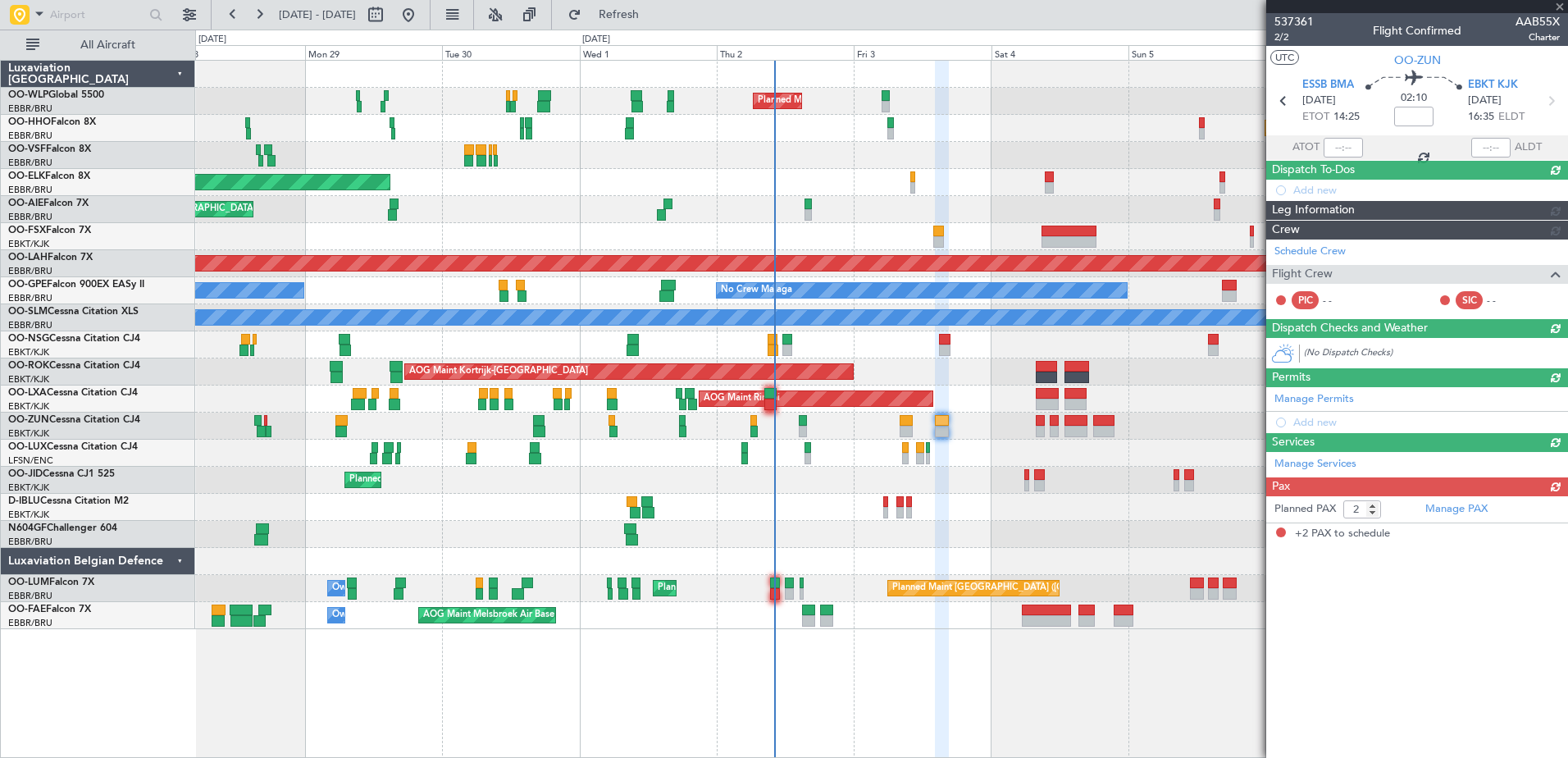
scroll to position [0, 0]
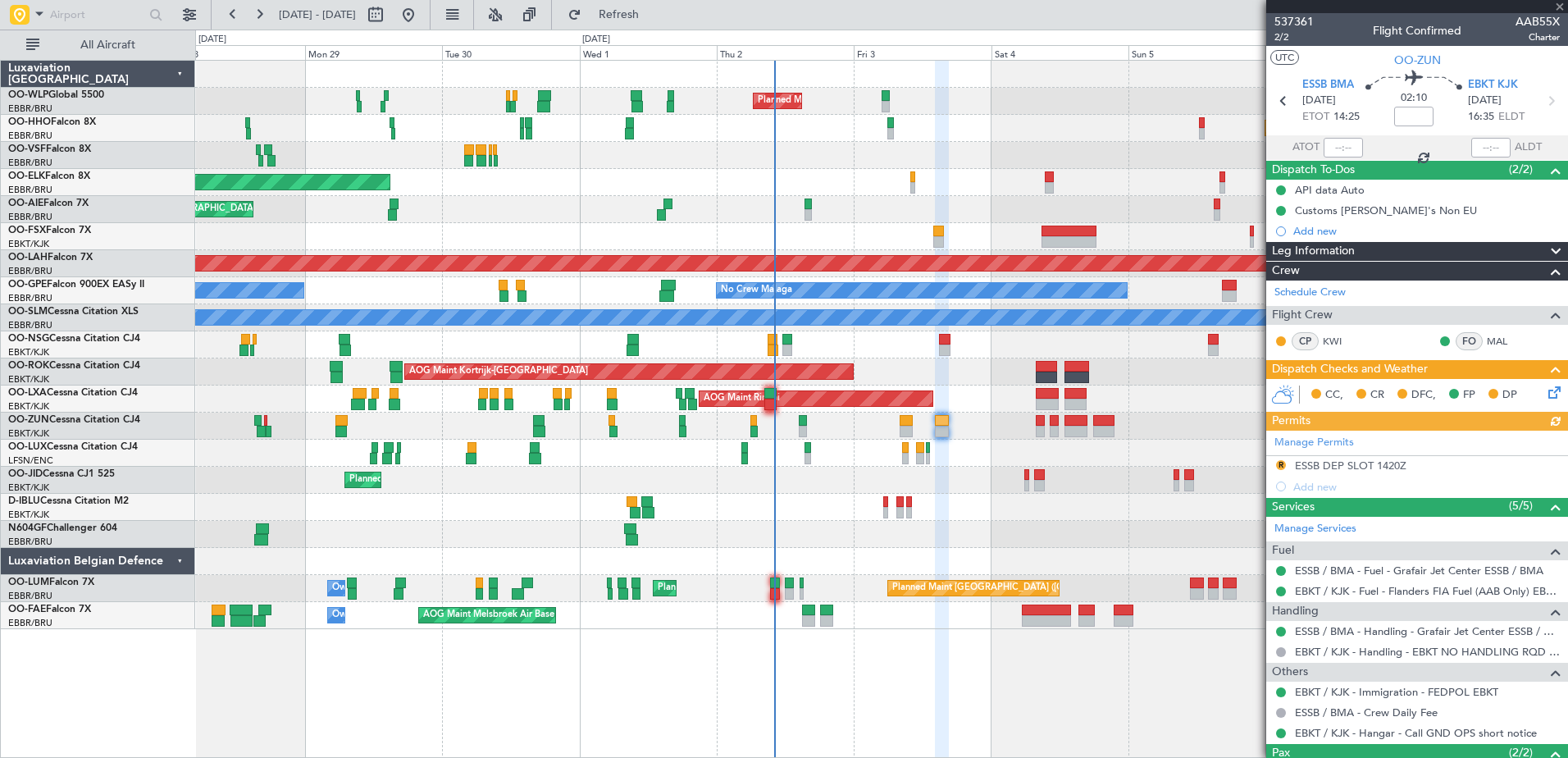
click at [1283, 464] on div "Manage Permits R ESSB DEP SLOT 1420Z Add new" at bounding box center [1417, 464] width 302 height 66
click at [1280, 465] on button "R" at bounding box center [1280, 465] width 10 height 10
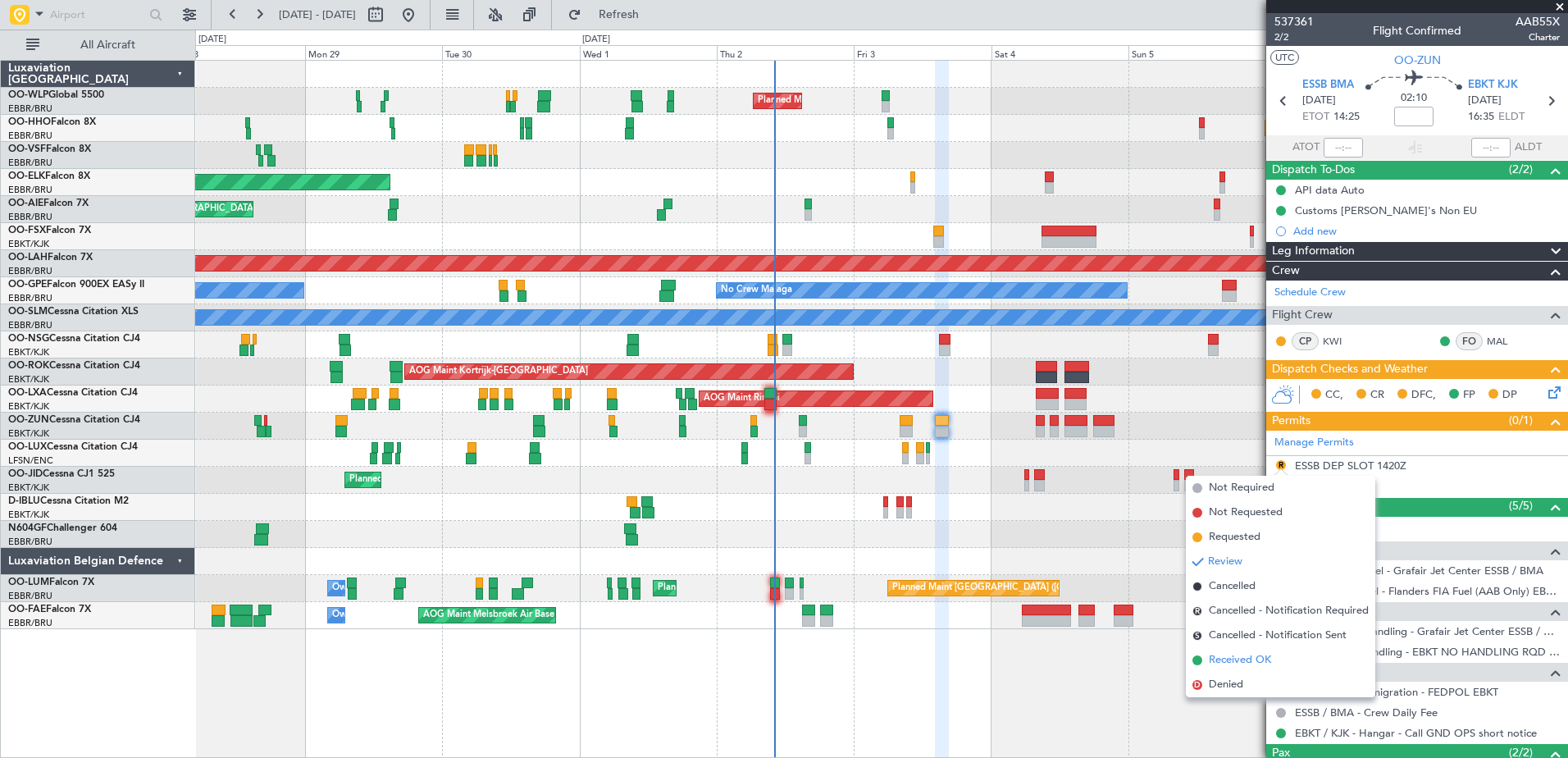
click at [1221, 663] on span "Received OK" at bounding box center [1239, 660] width 62 height 17
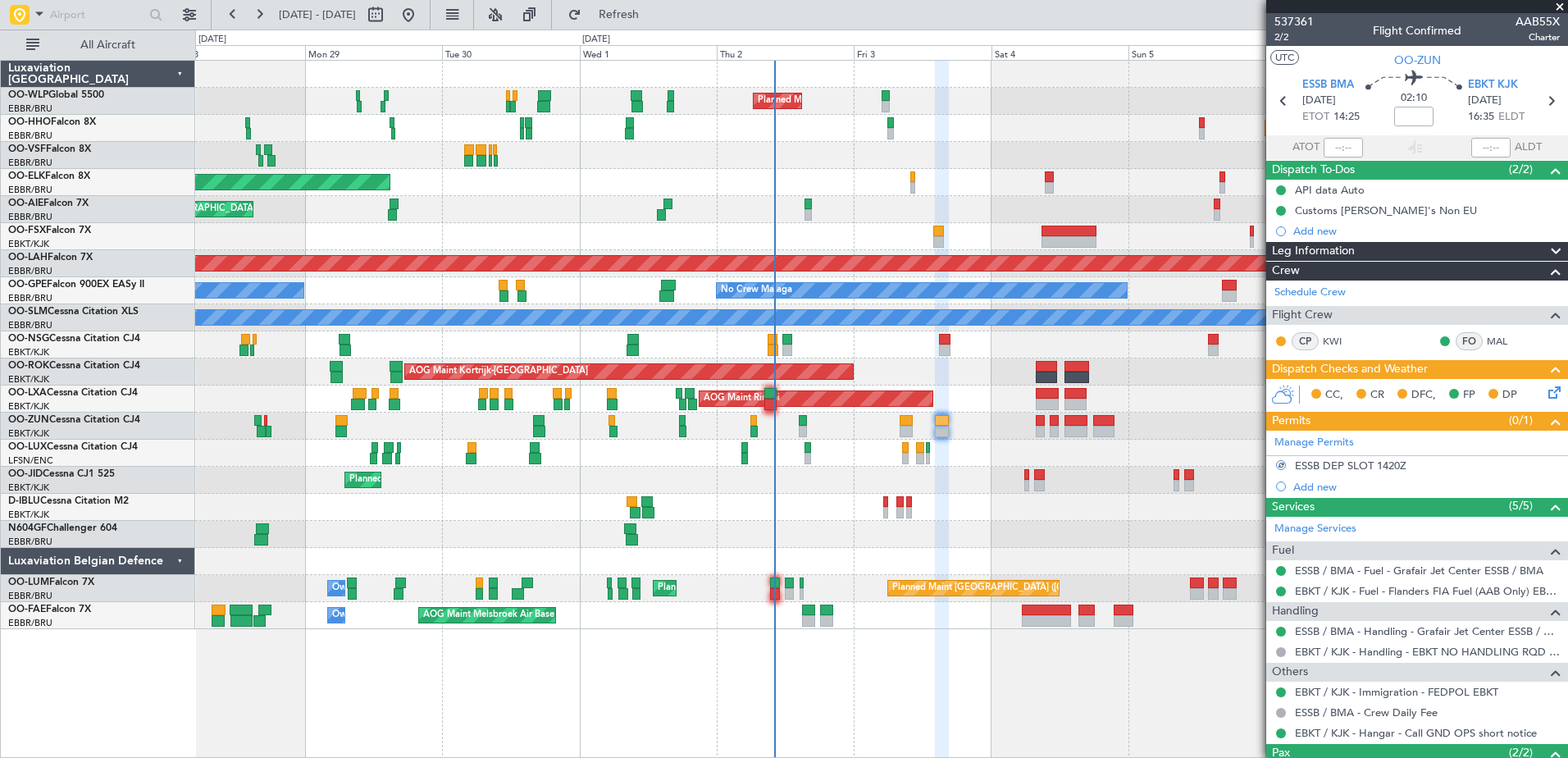
click at [1545, 383] on icon at bounding box center [1551, 390] width 13 height 13
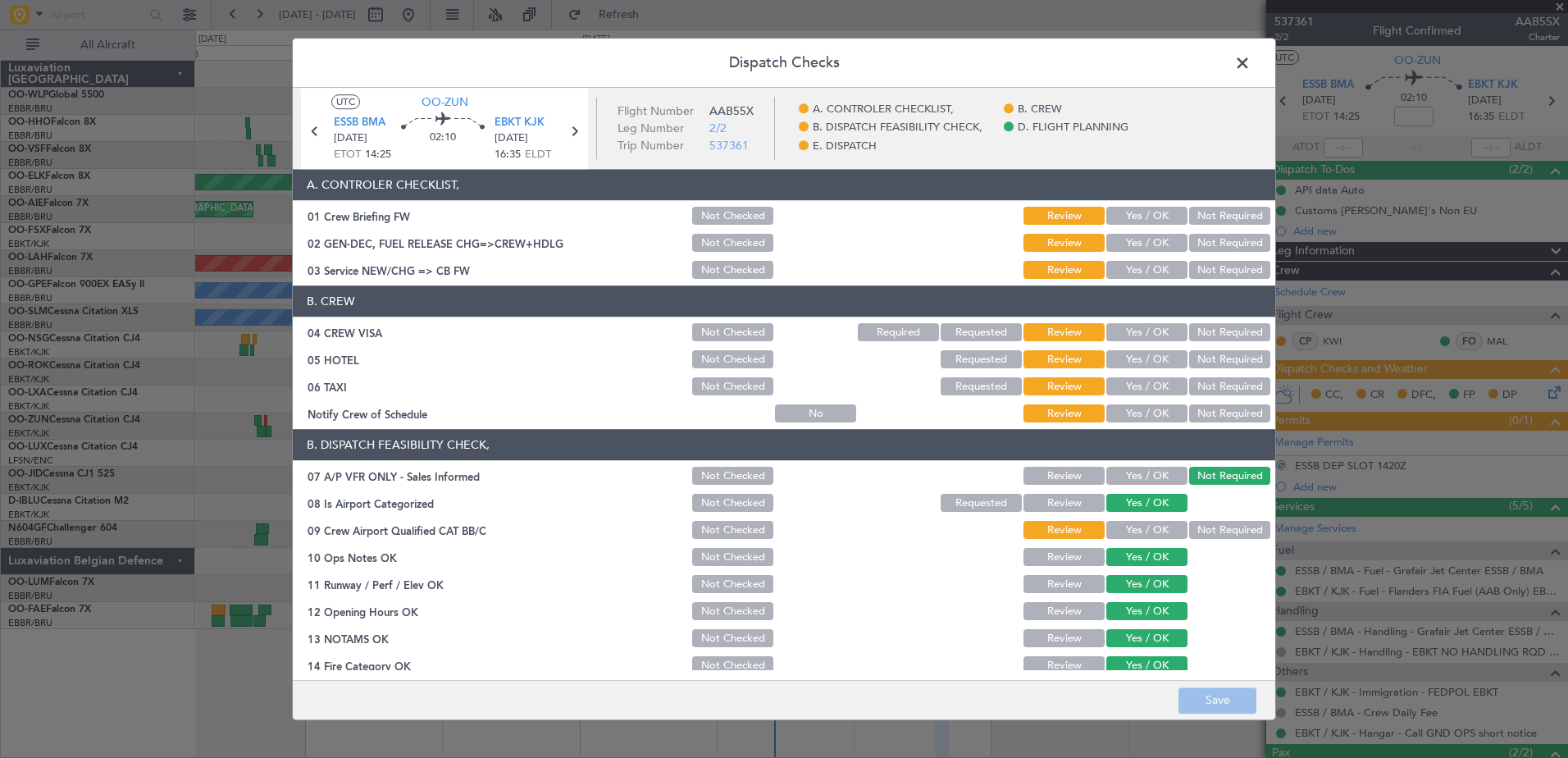
click at [1144, 409] on button "Yes / OK" at bounding box center [1147, 414] width 81 height 18
drag, startPoint x: 1197, startPoint y: 392, endPoint x: 1207, endPoint y: 368, distance: 26.0
click at [1199, 390] on button "Not Required" at bounding box center [1230, 387] width 81 height 18
click at [1208, 352] on button "Not Required" at bounding box center [1230, 360] width 81 height 18
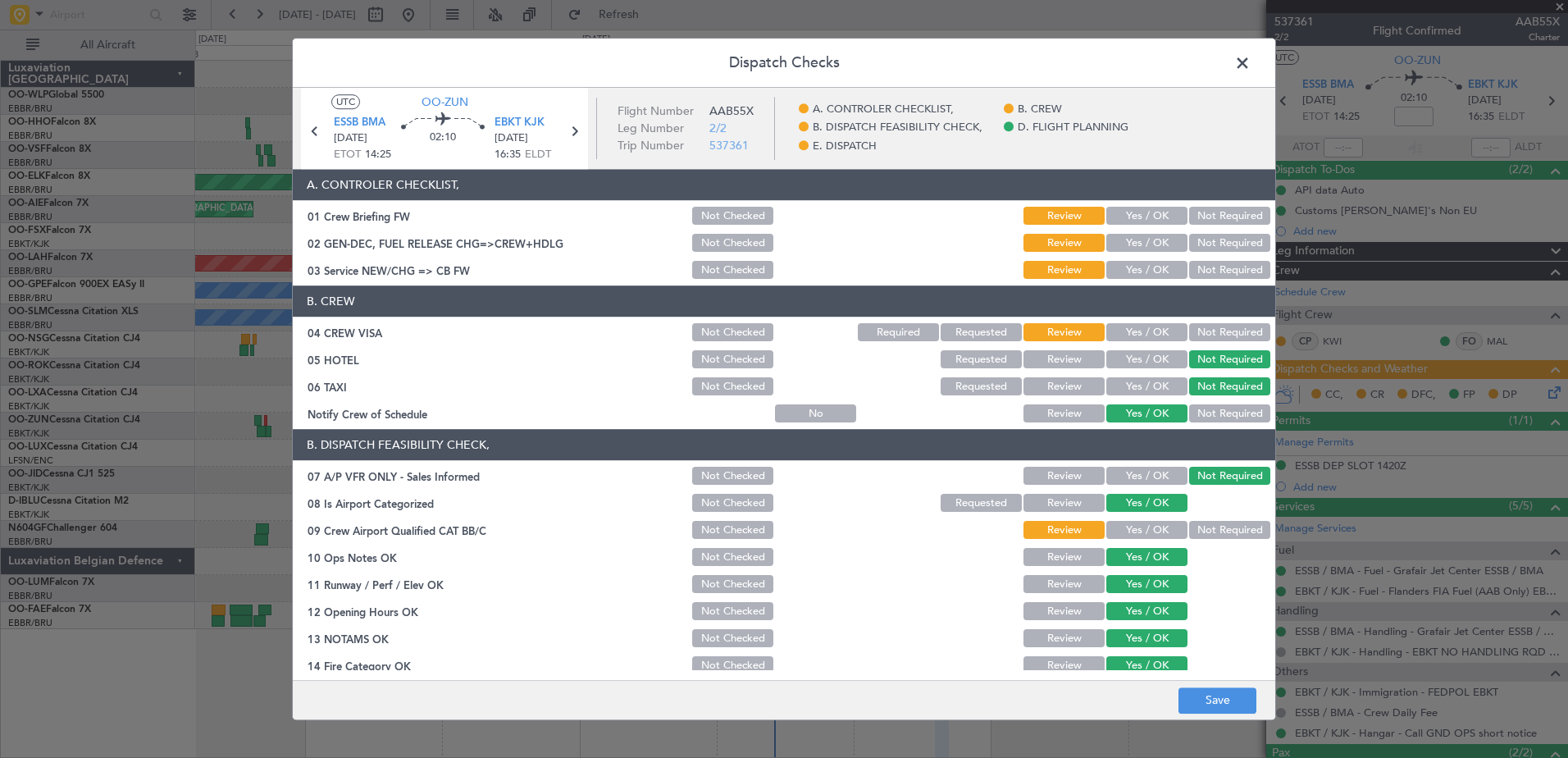
click at [1211, 324] on button "Not Required" at bounding box center [1230, 333] width 81 height 18
click at [1133, 253] on div "Yes / OK" at bounding box center [1145, 244] width 83 height 23
click at [1133, 262] on button "Yes / OK" at bounding box center [1147, 271] width 81 height 18
click at [1137, 251] on button "Yes / OK" at bounding box center [1147, 244] width 81 height 18
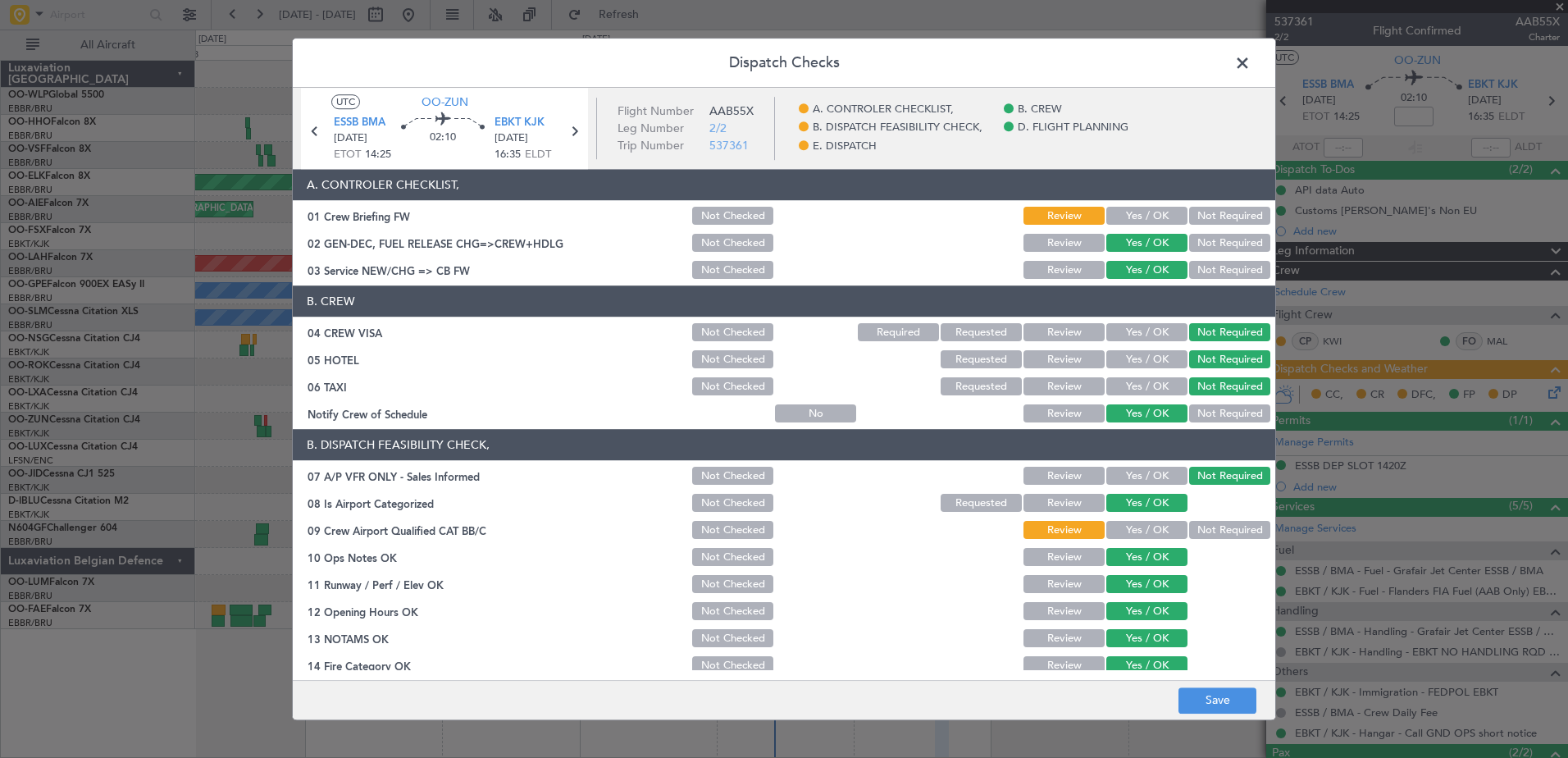
click at [1207, 534] on button "Not Required" at bounding box center [1230, 531] width 81 height 18
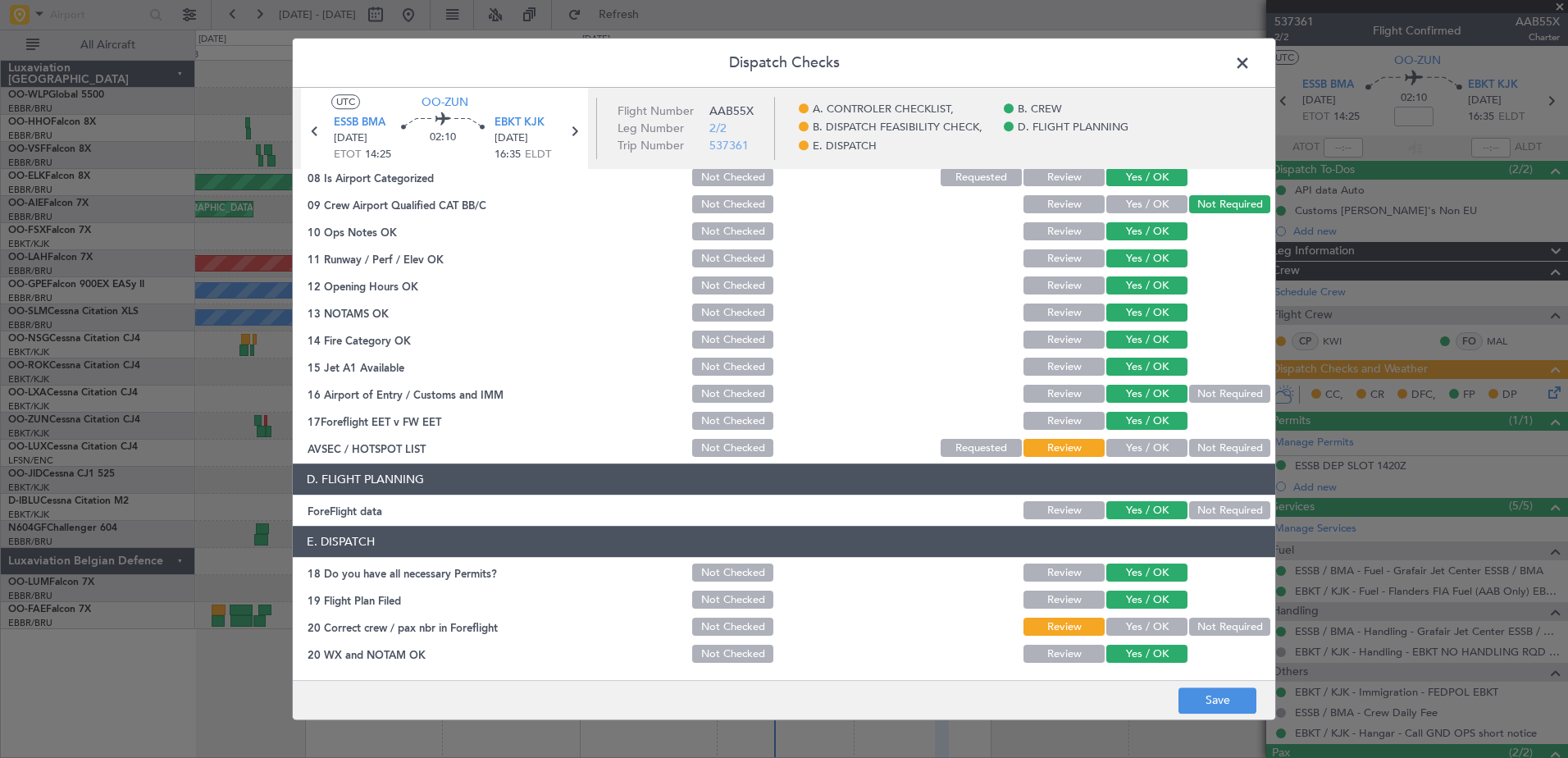
click at [1194, 448] on button "Not Required" at bounding box center [1230, 449] width 81 height 18
click at [1123, 627] on button "Yes / OK" at bounding box center [1147, 628] width 81 height 18
click at [1220, 699] on button "Save" at bounding box center [1217, 701] width 78 height 27
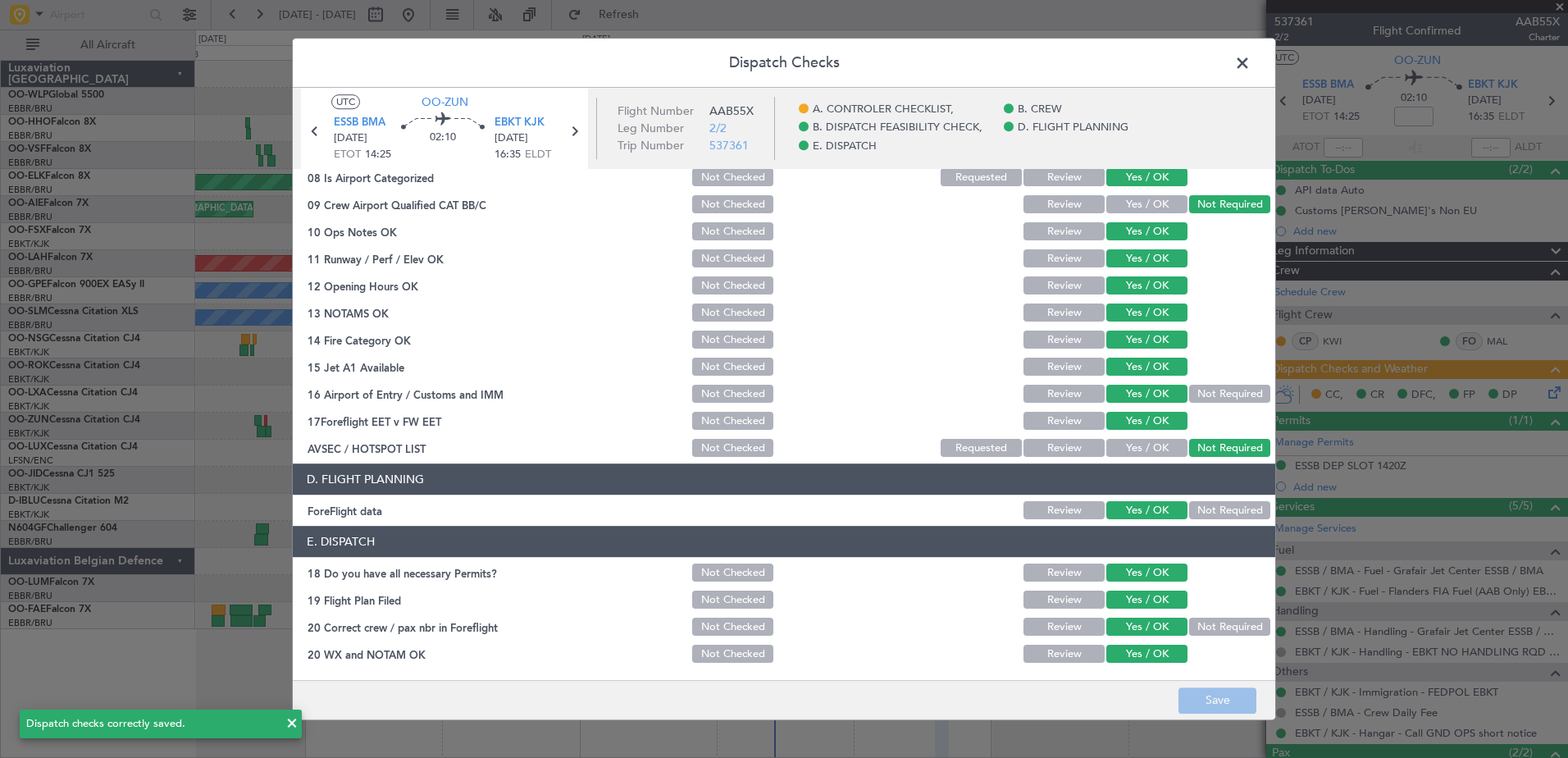
click at [1251, 58] on span at bounding box center [1251, 66] width 0 height 32
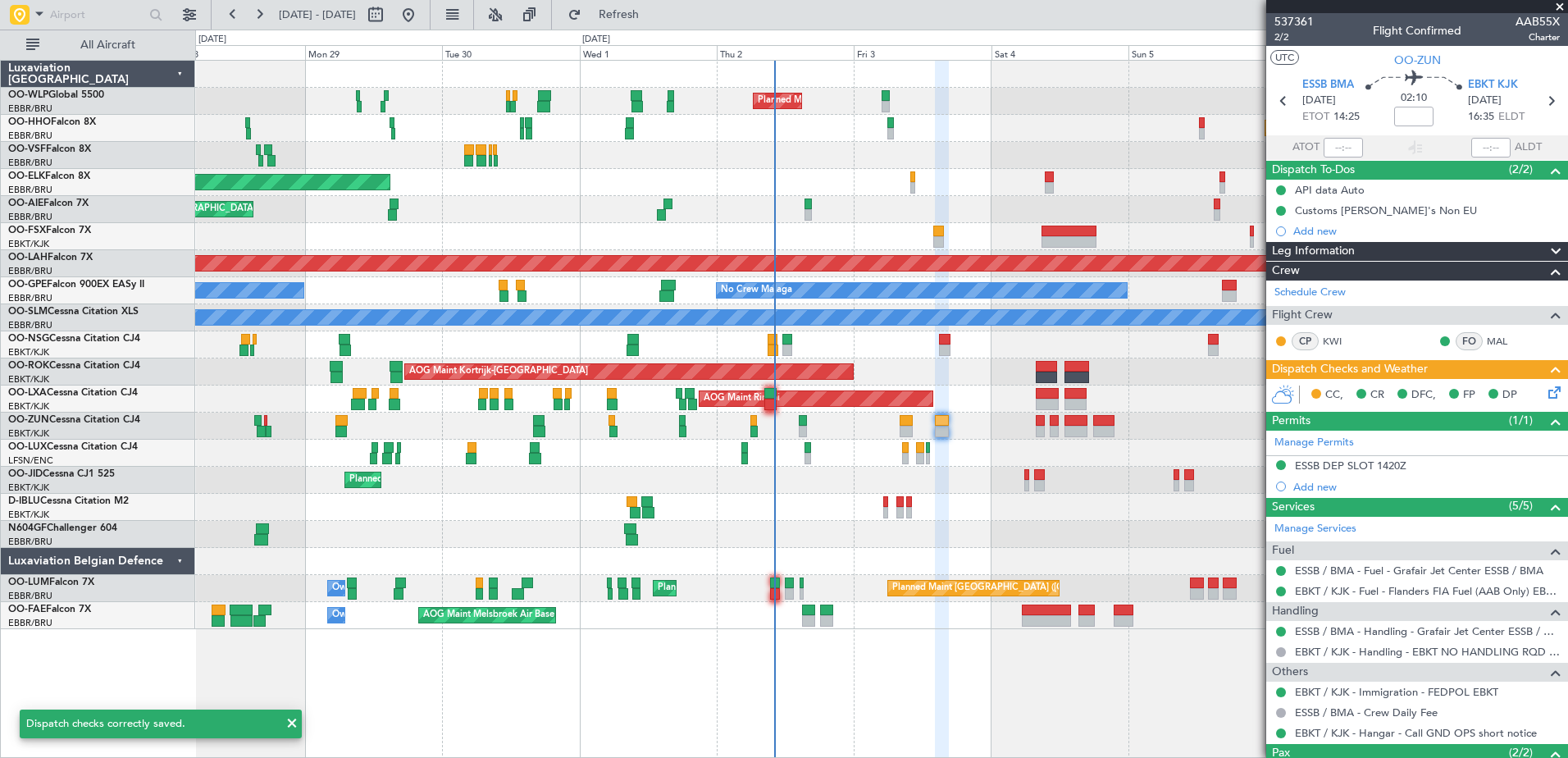
click at [1545, 396] on icon at bounding box center [1551, 390] width 13 height 13
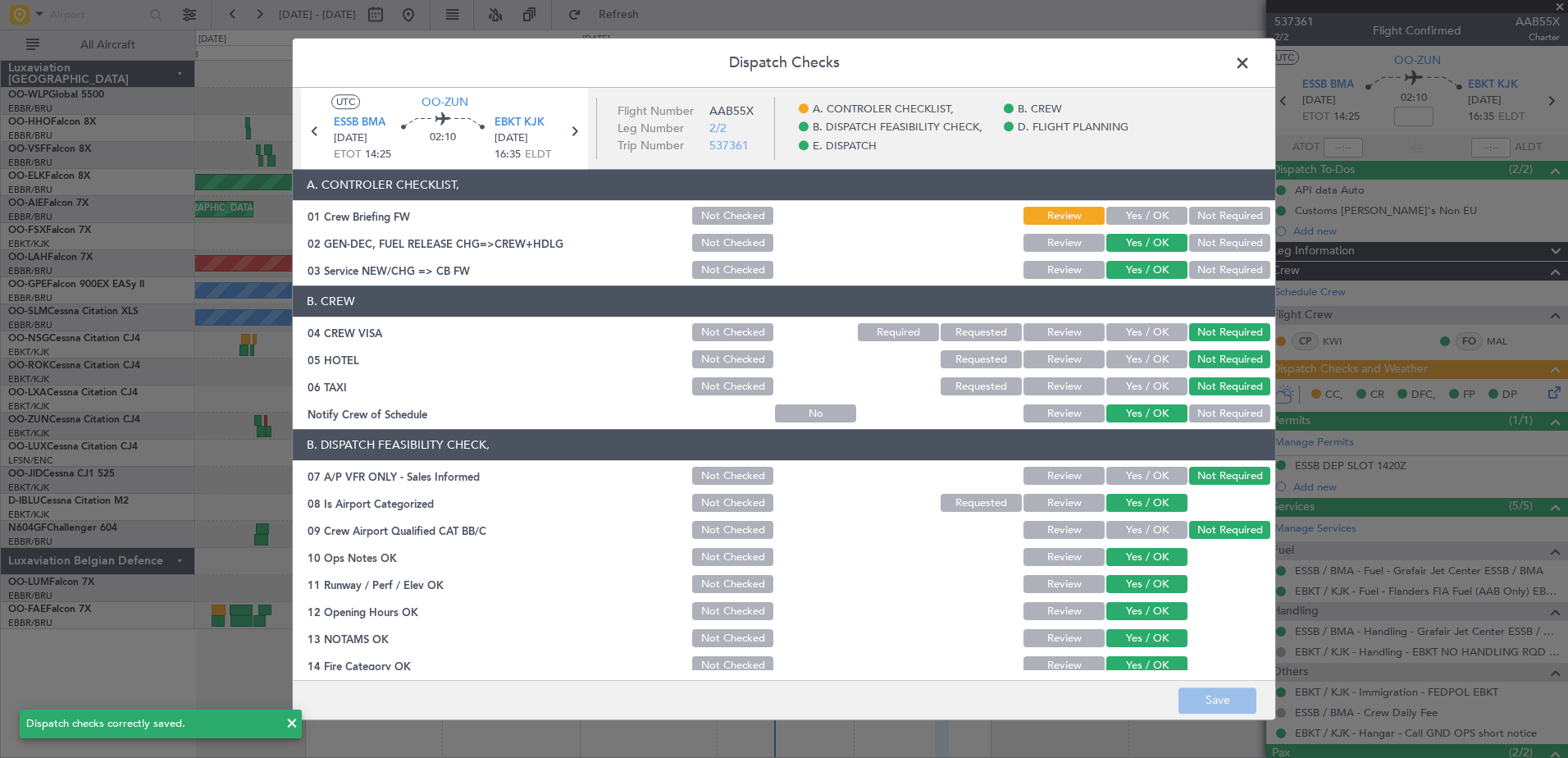
click at [1251, 68] on span at bounding box center [1251, 66] width 0 height 32
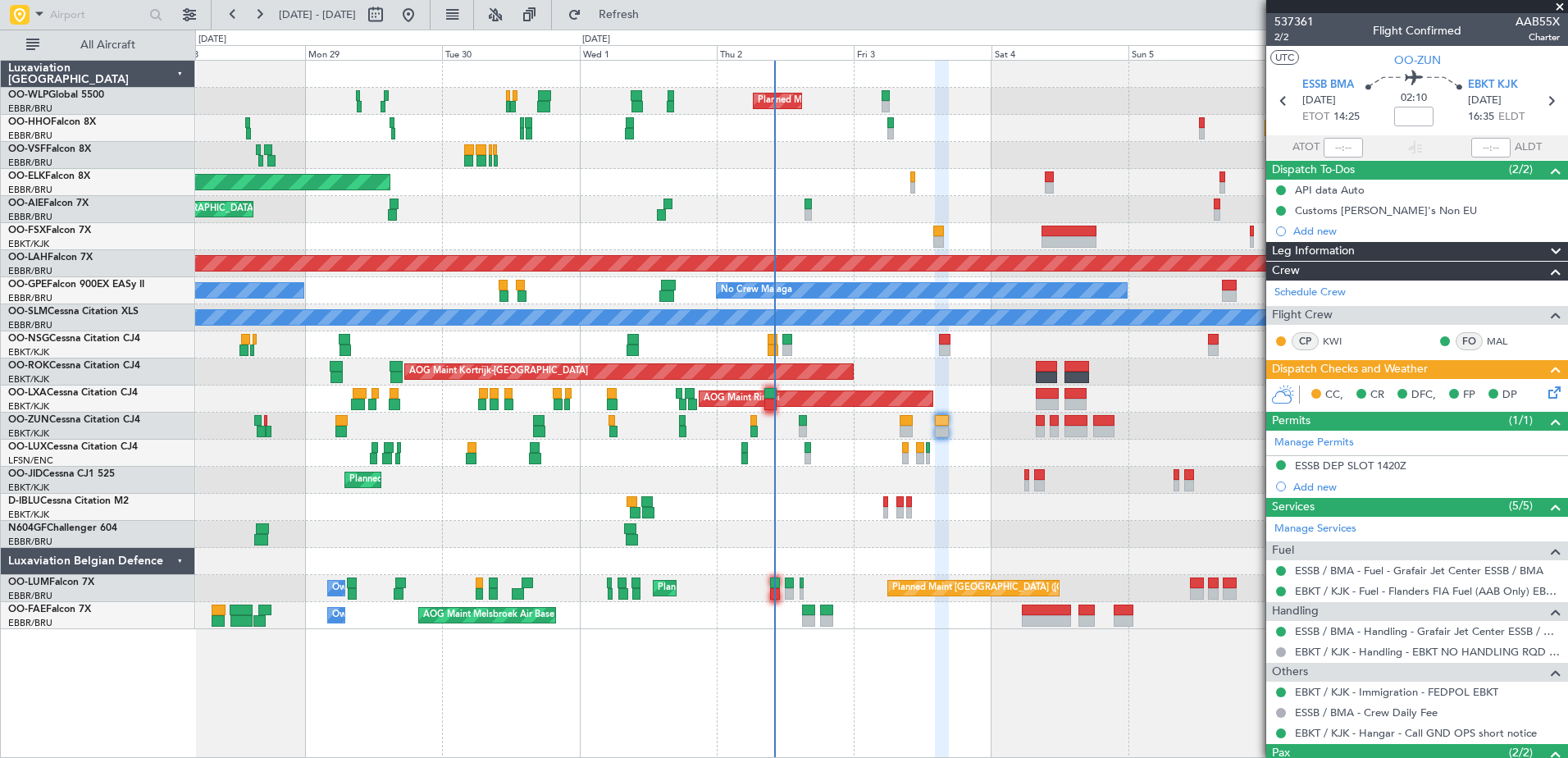
scroll to position [82, 0]
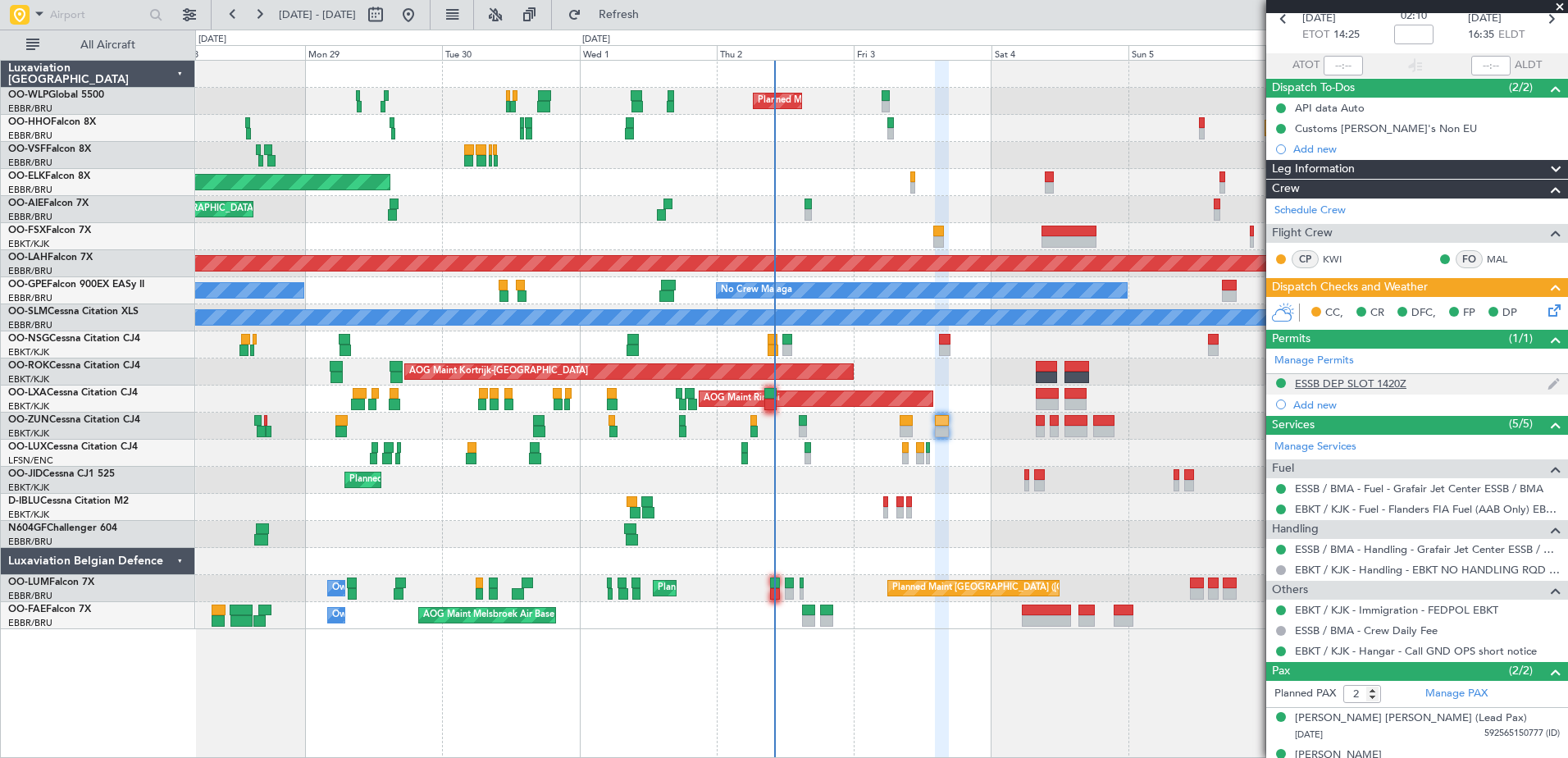
click at [1371, 383] on div "ESSB DEP SLOT 1420Z" at bounding box center [1350, 383] width 111 height 14
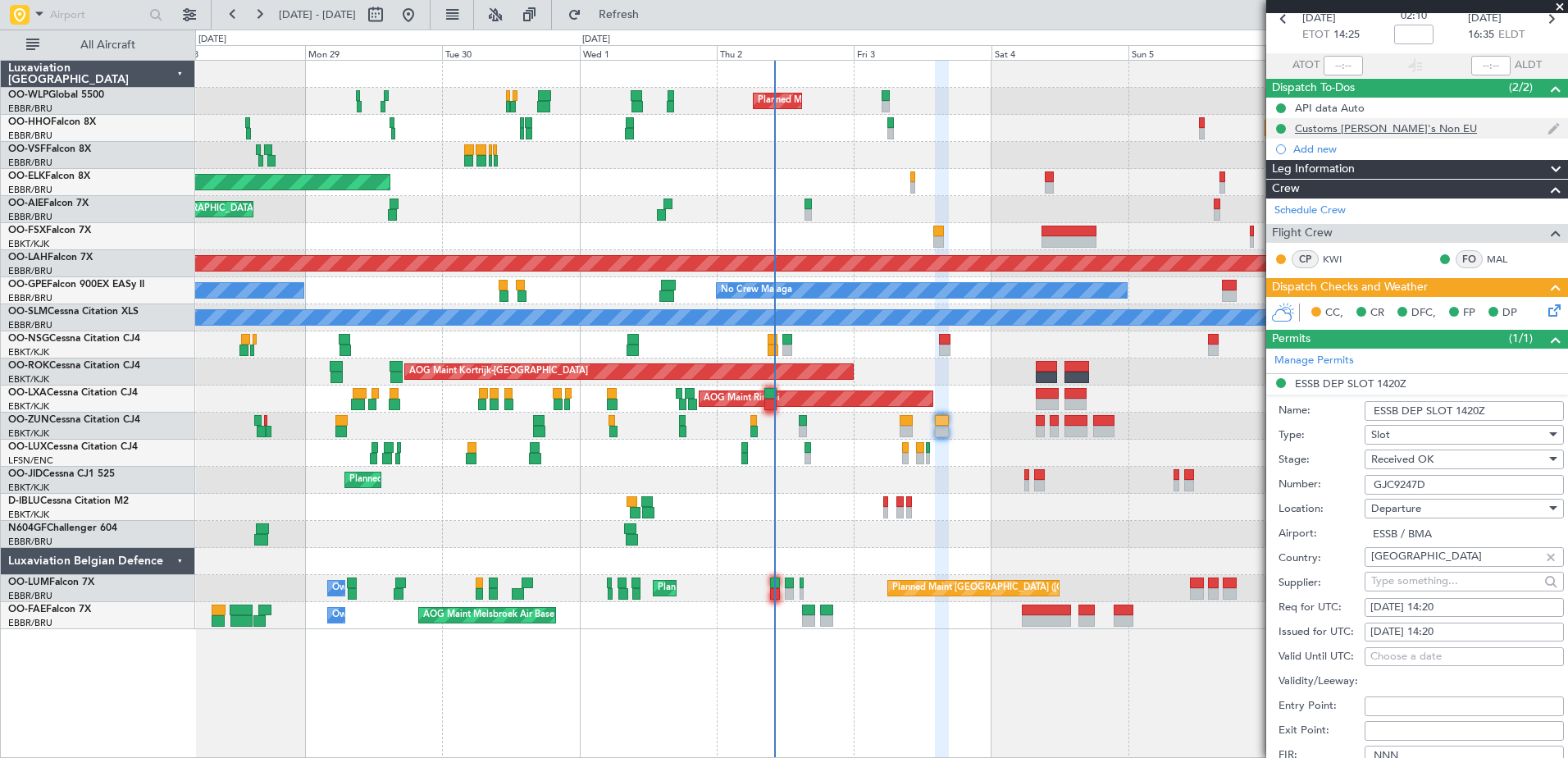
scroll to position [0, 0]
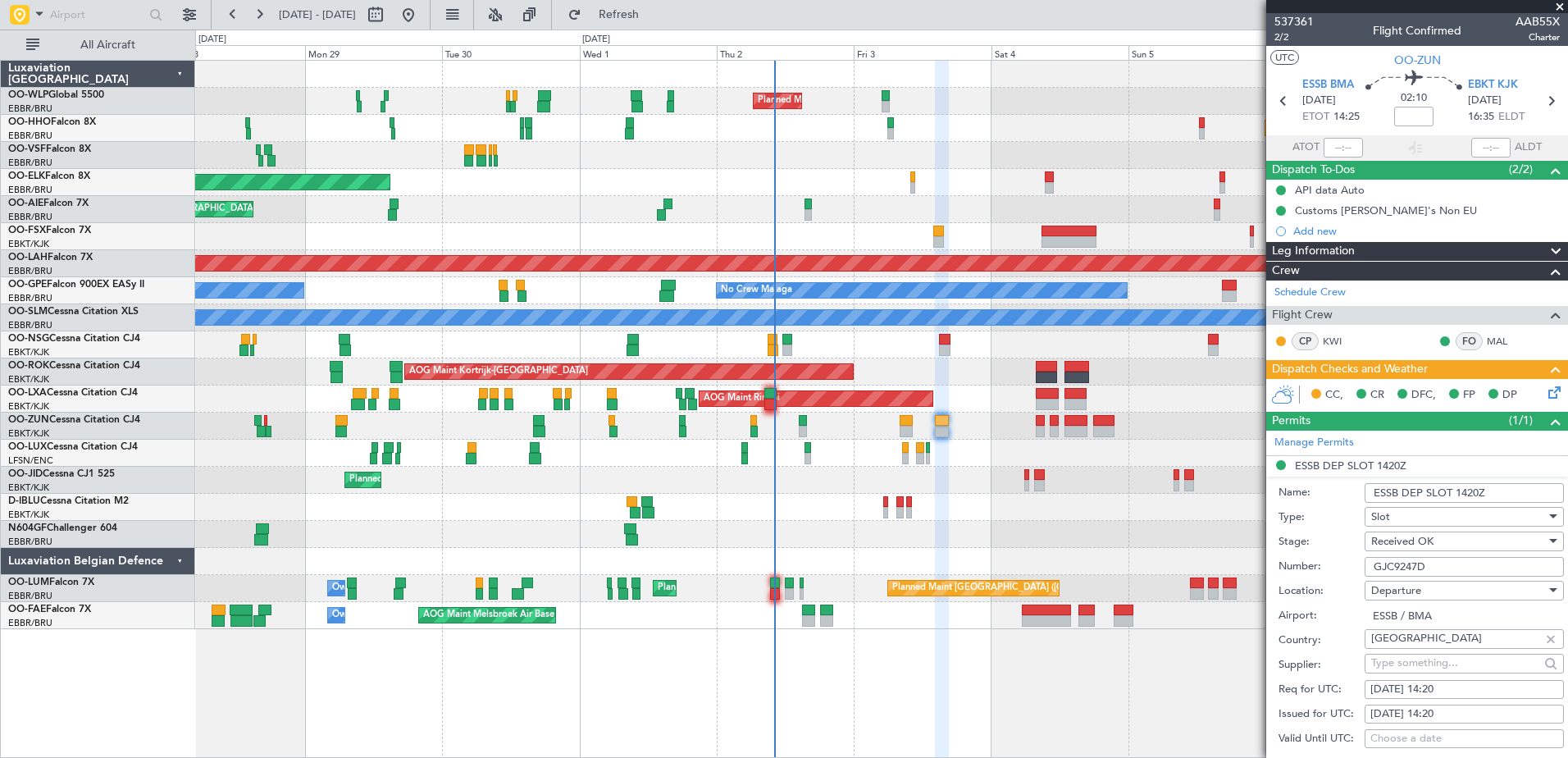
click at [1563, 2] on span at bounding box center [1560, 7] width 17 height 15
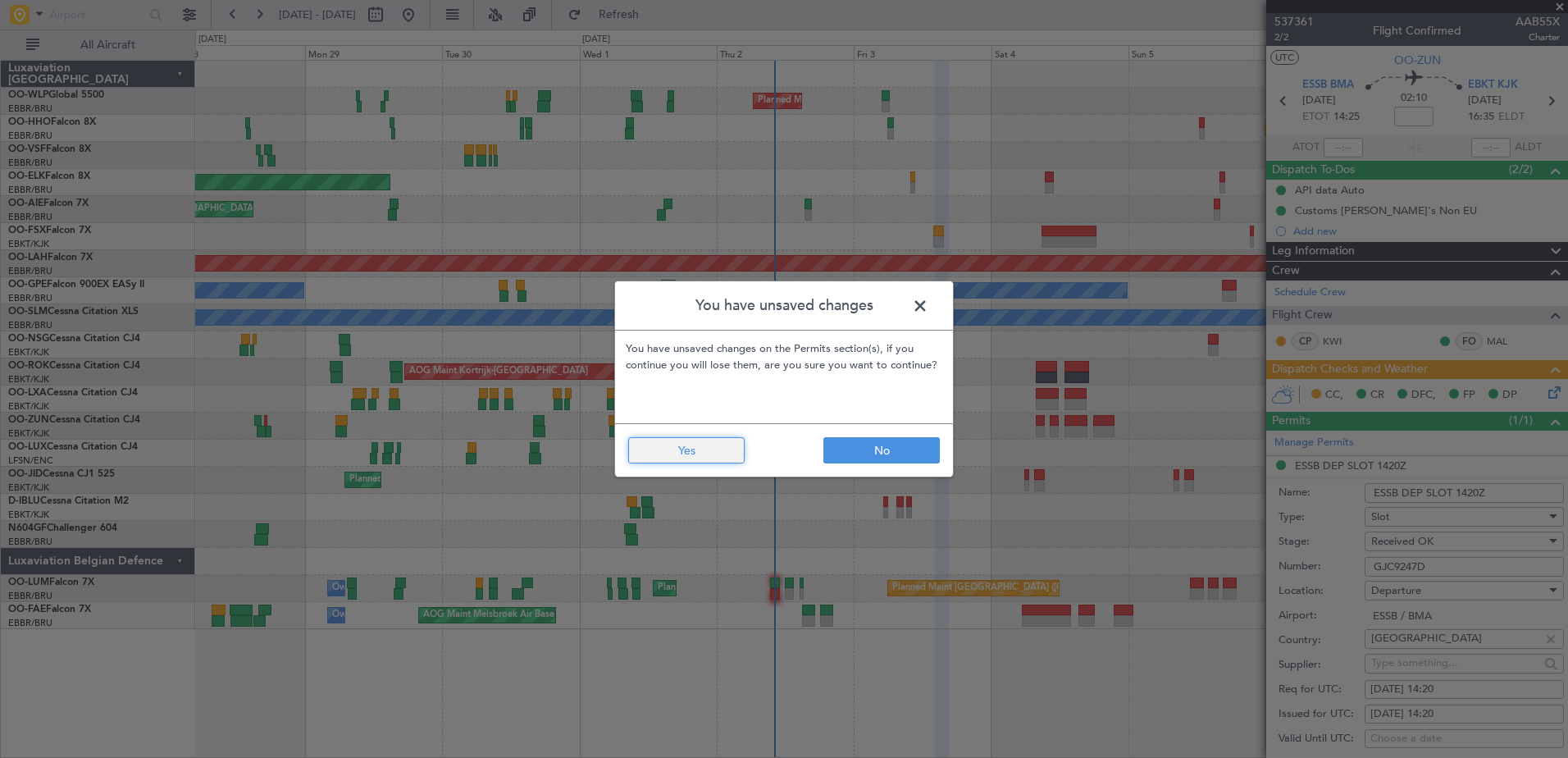
click at [709, 444] on button "Yes" at bounding box center [686, 450] width 116 height 27
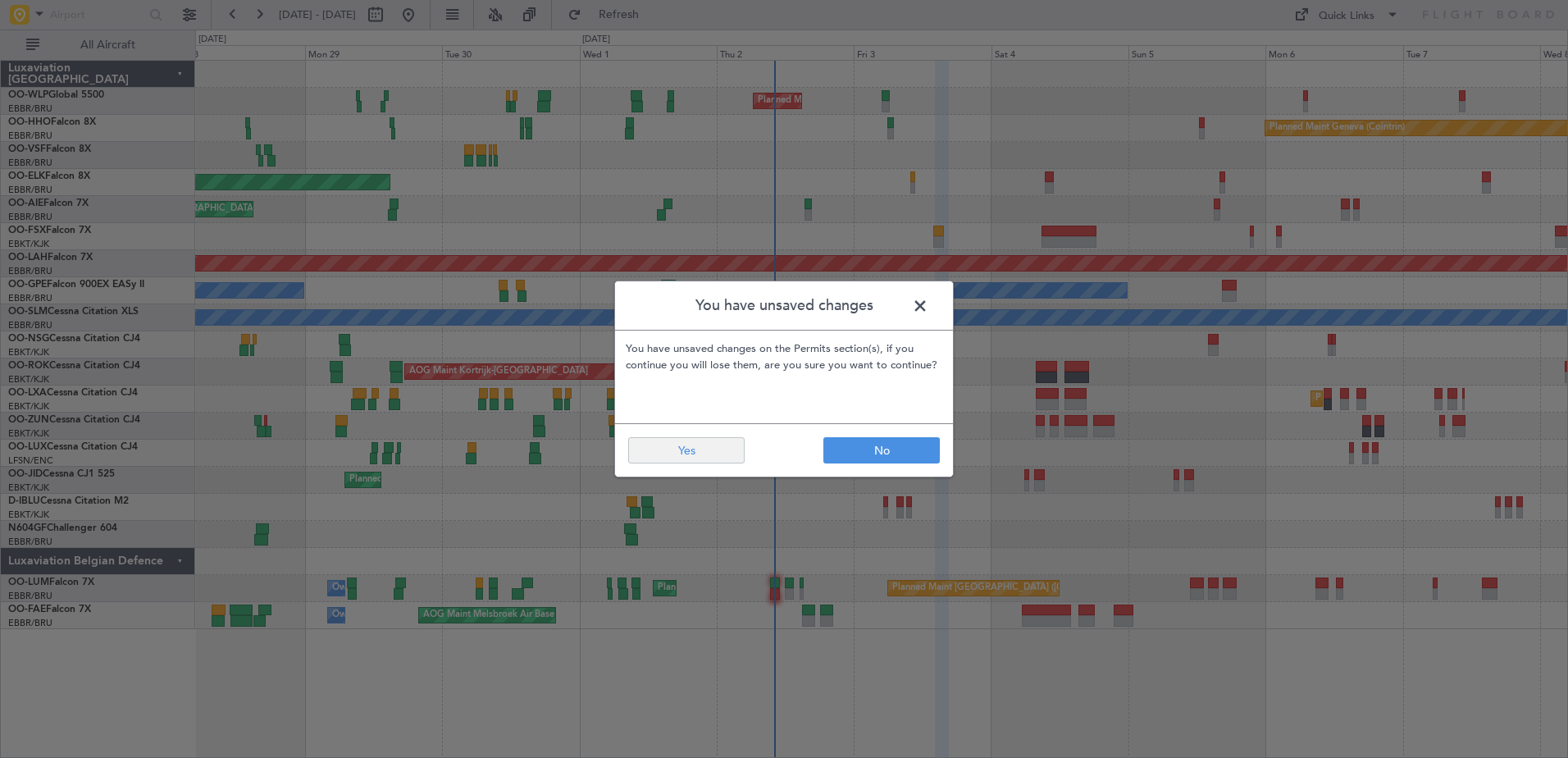
type input "0"
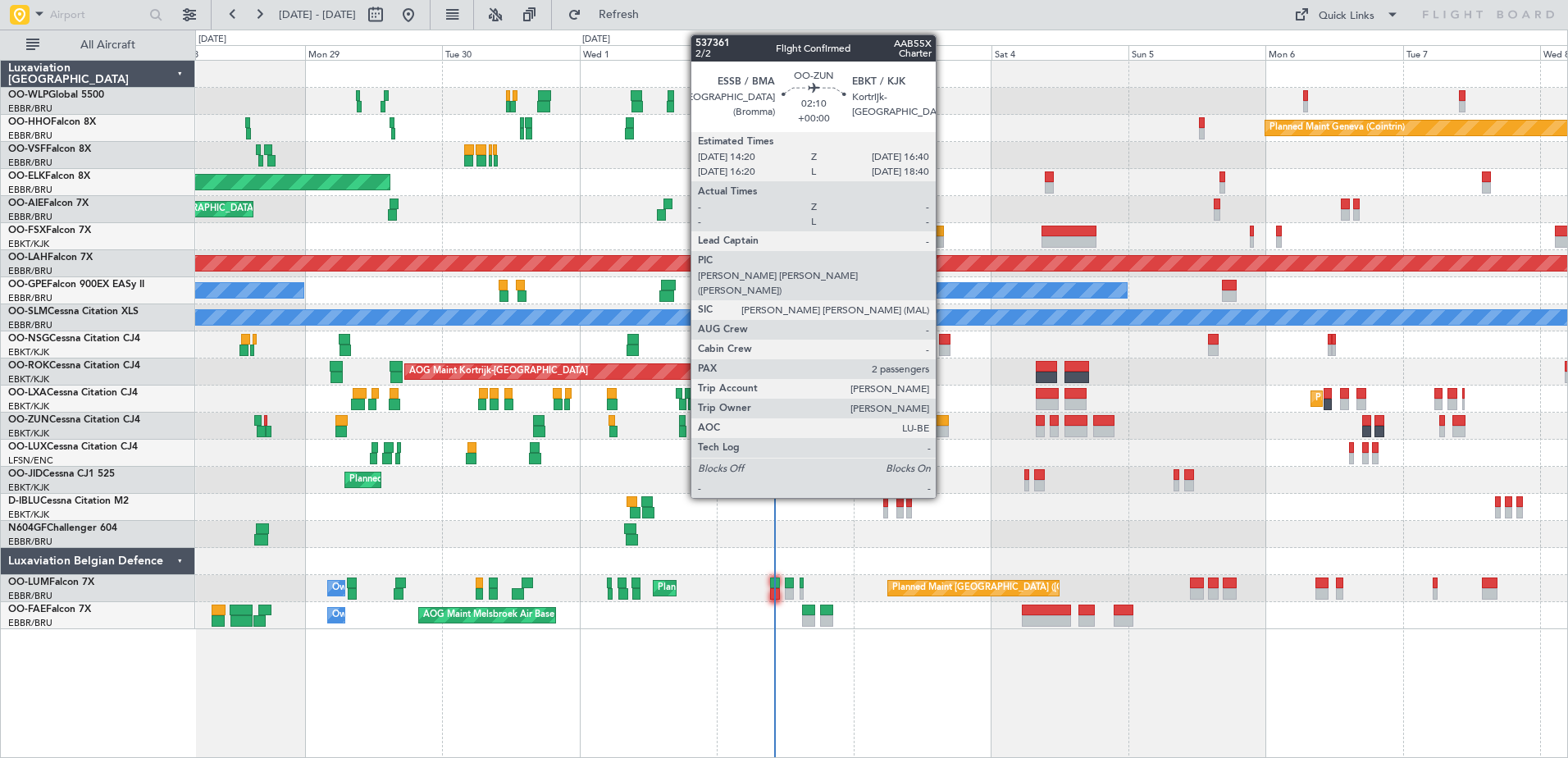
click at [941, 426] on div at bounding box center [941, 431] width 14 height 12
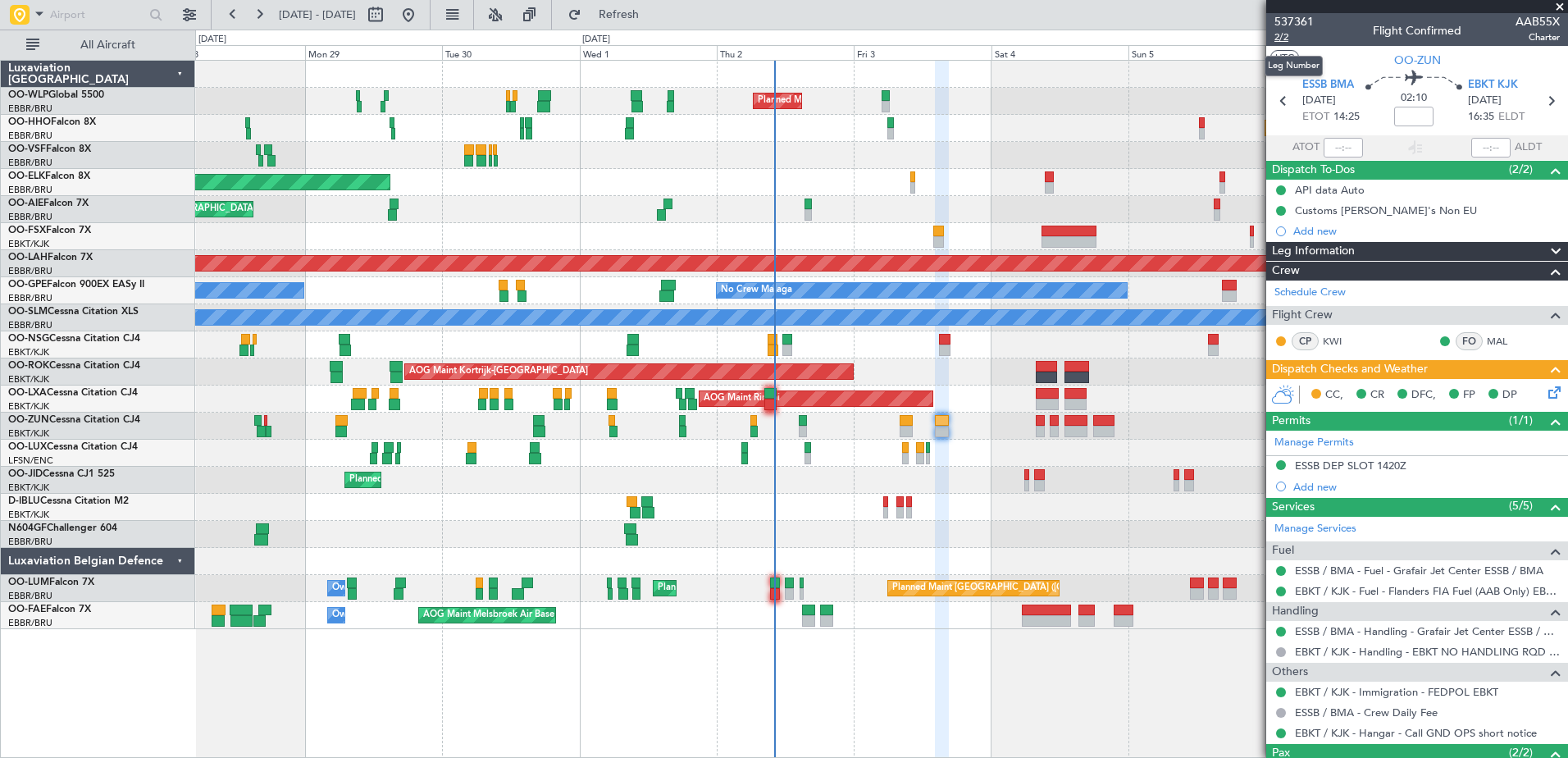
click at [1284, 37] on span "2/2" at bounding box center [1293, 37] width 39 height 14
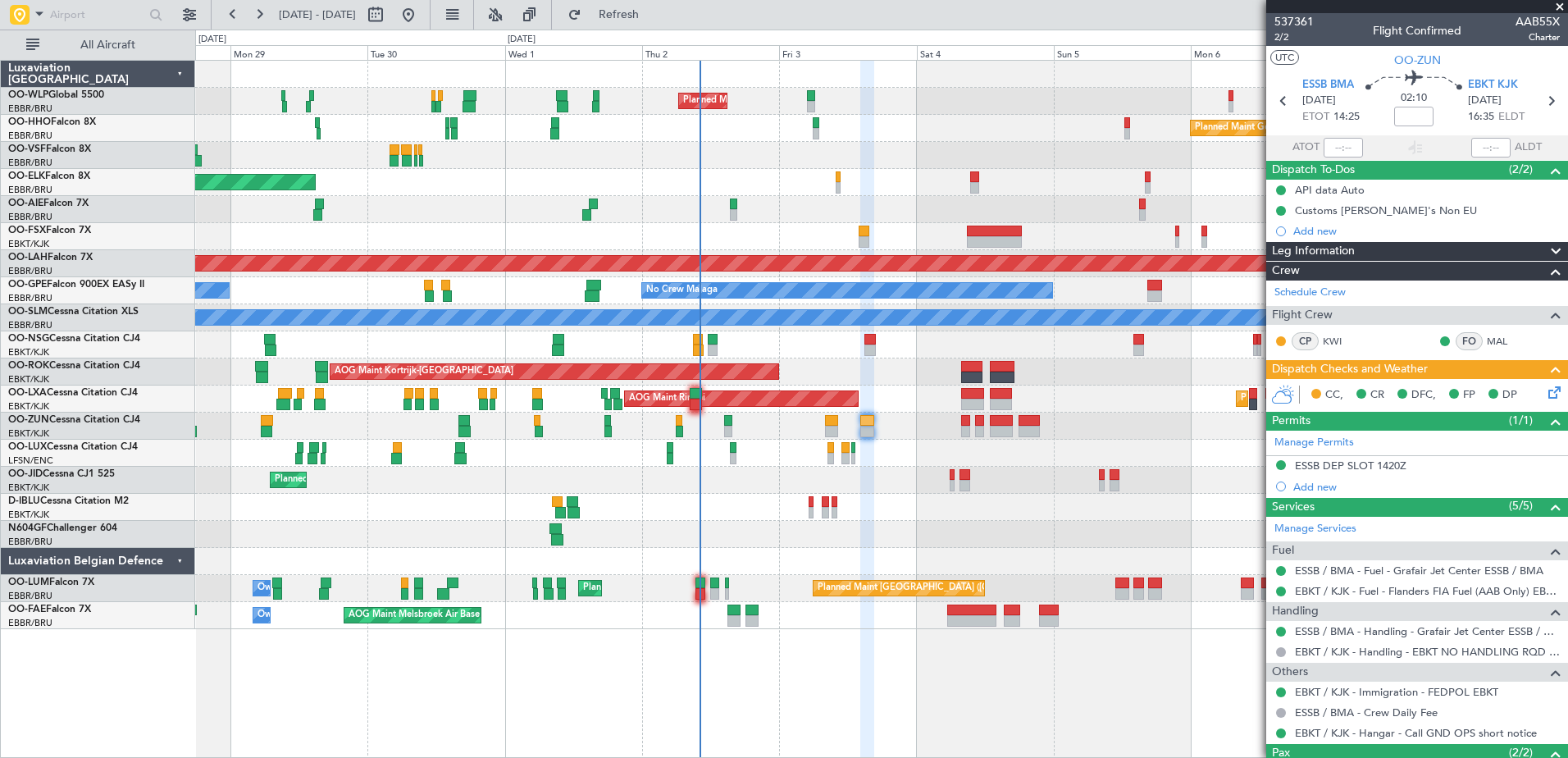
click at [807, 210] on div "Planned Maint [GEOGRAPHIC_DATA] ([GEOGRAPHIC_DATA]) Unplanned Maint Amsterdam (…" at bounding box center [881, 209] width 1372 height 27
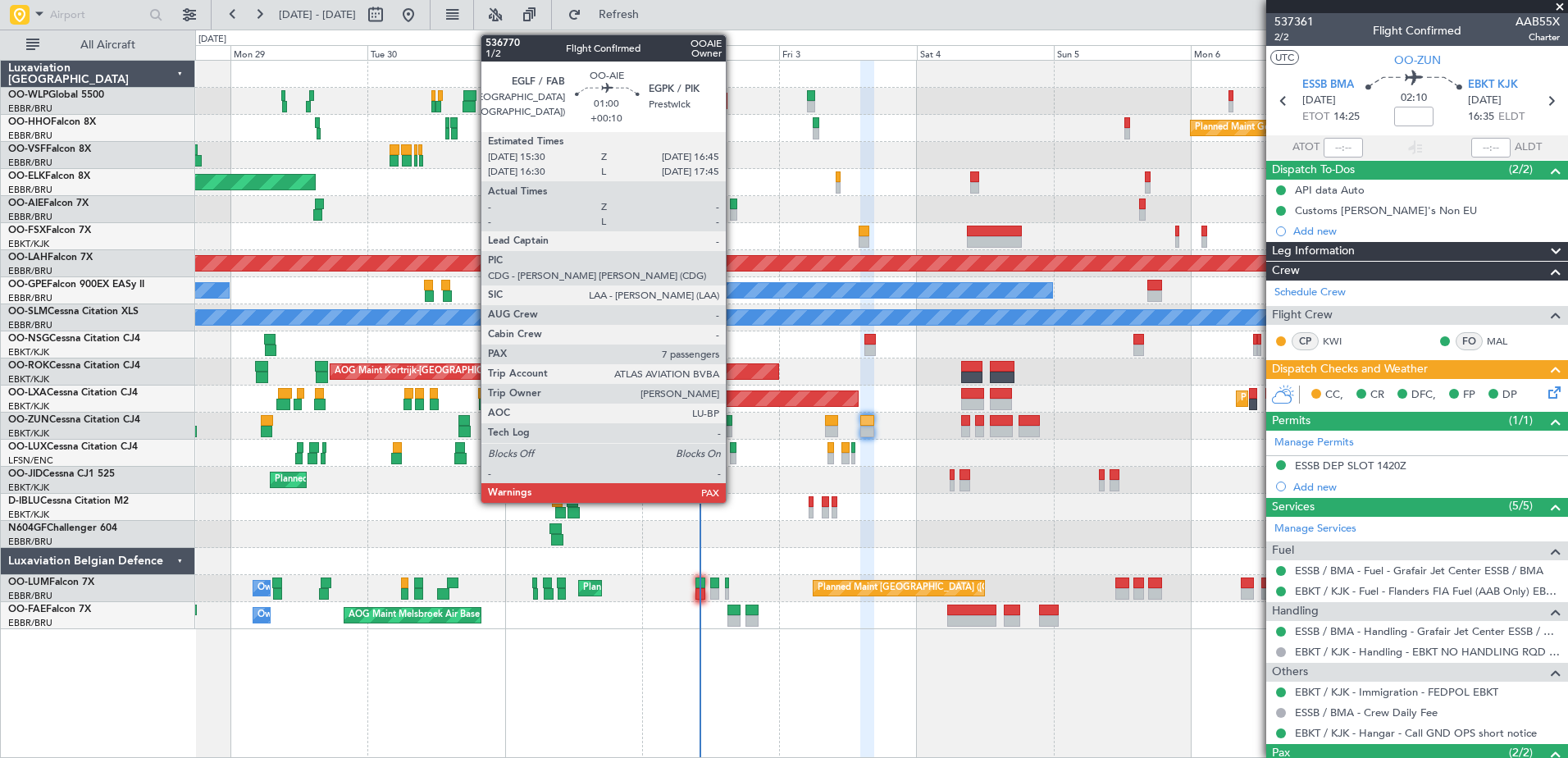
click at [733, 214] on div at bounding box center [733, 215] width 7 height 12
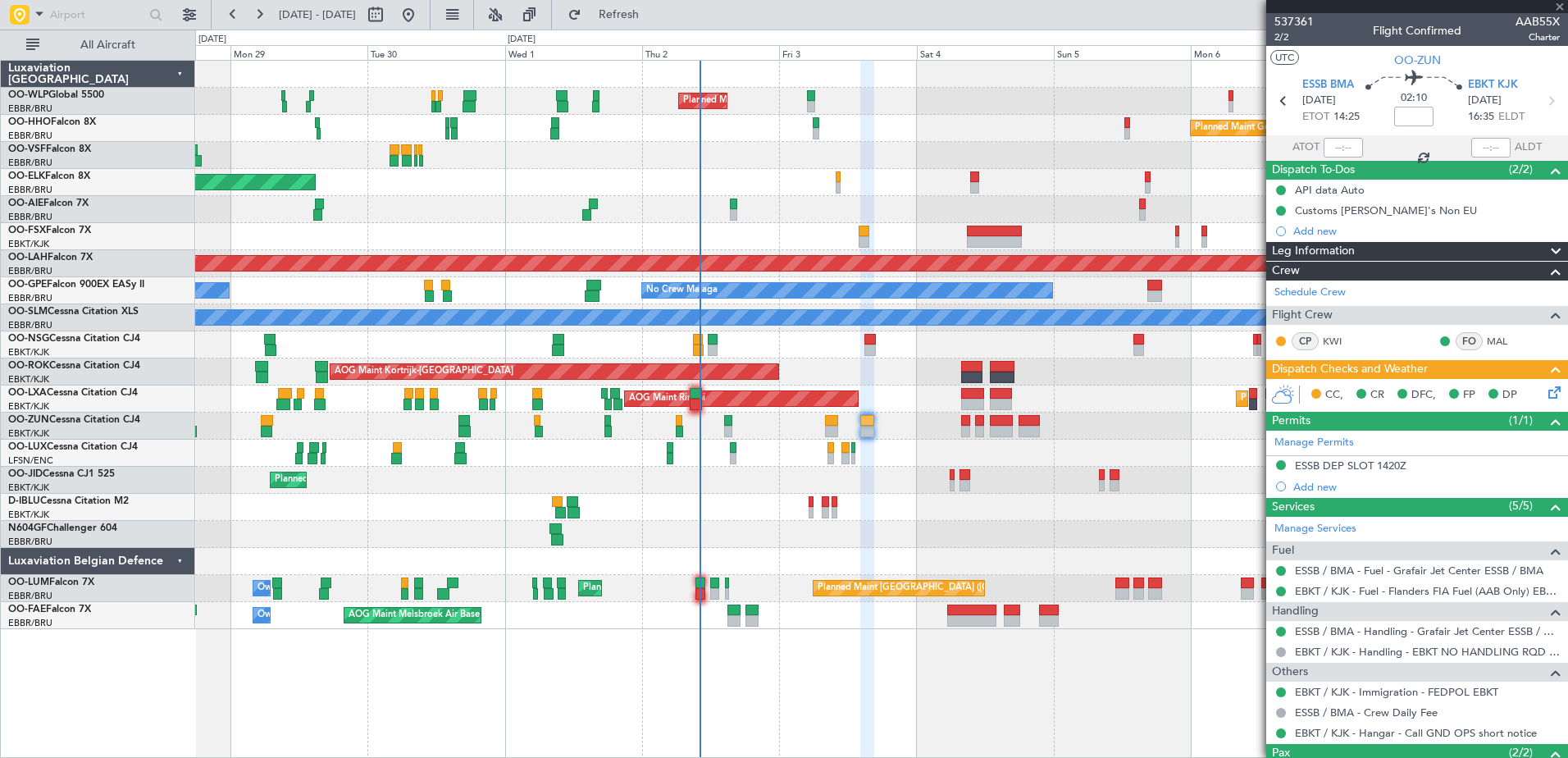
type input "+00:10"
type input "7"
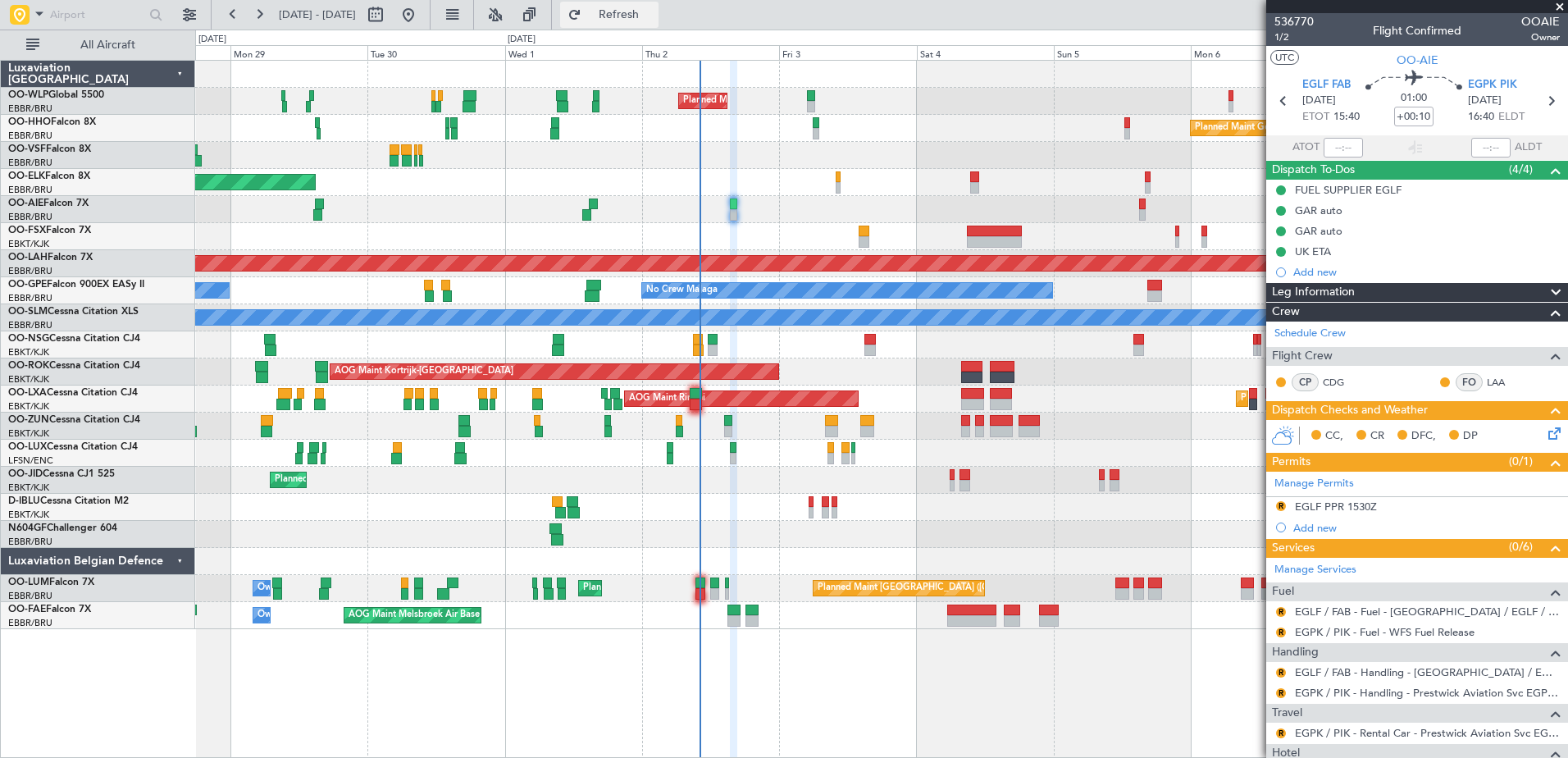
click at [653, 16] on span "Refresh" at bounding box center [619, 15] width 69 height 12
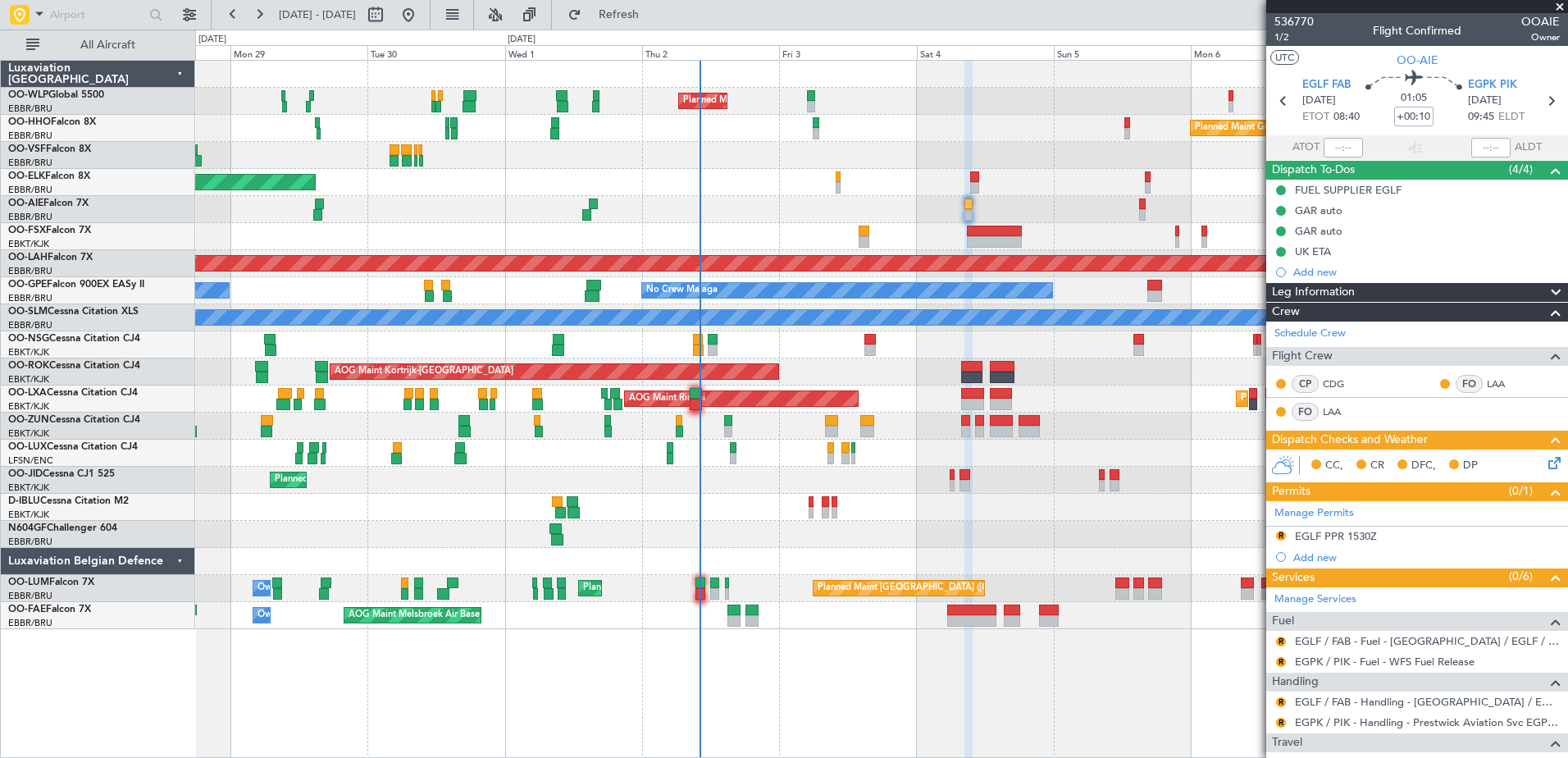
scroll to position [164, 0]
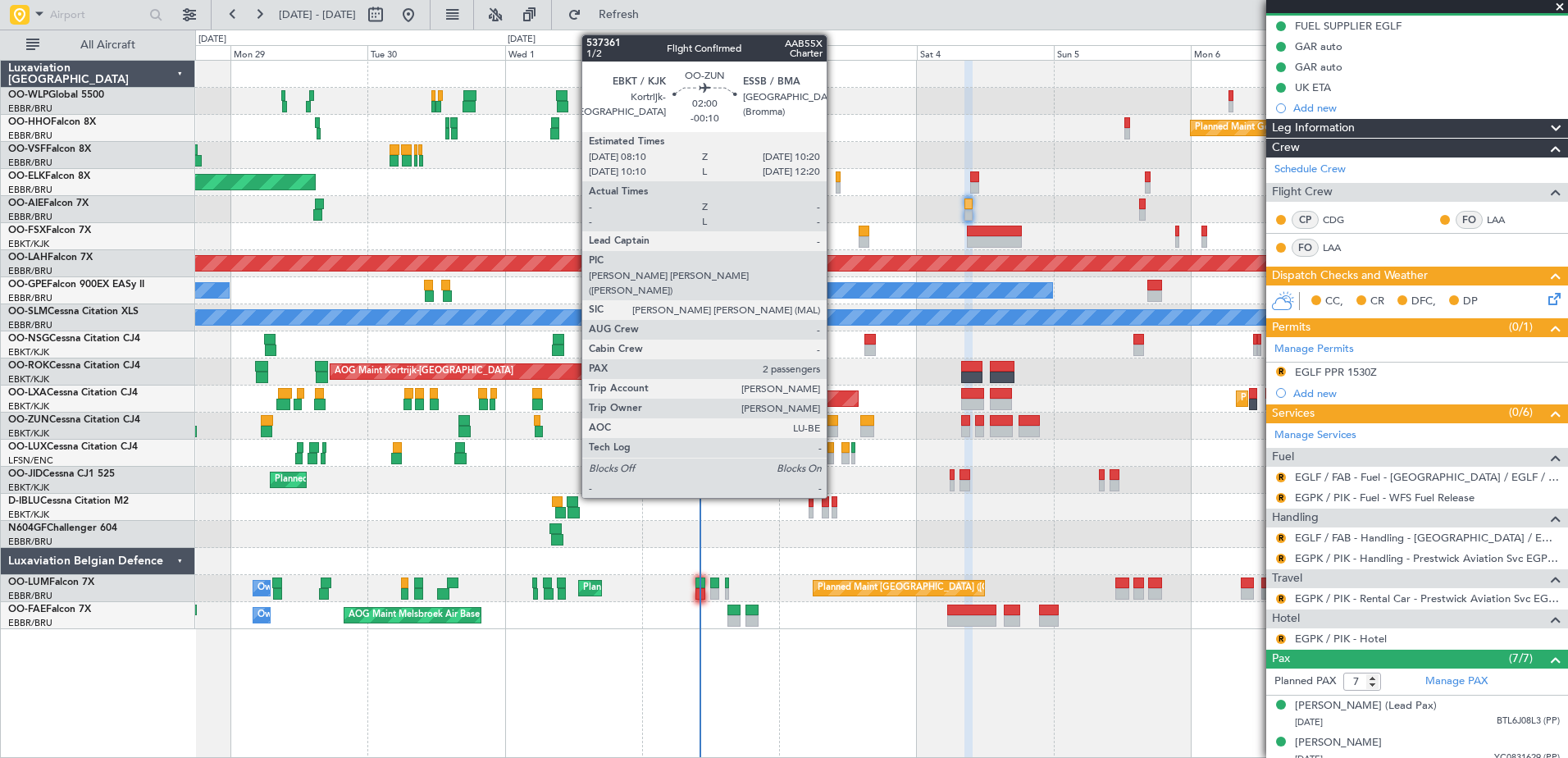
click at [831, 430] on div at bounding box center [832, 431] width 13 height 12
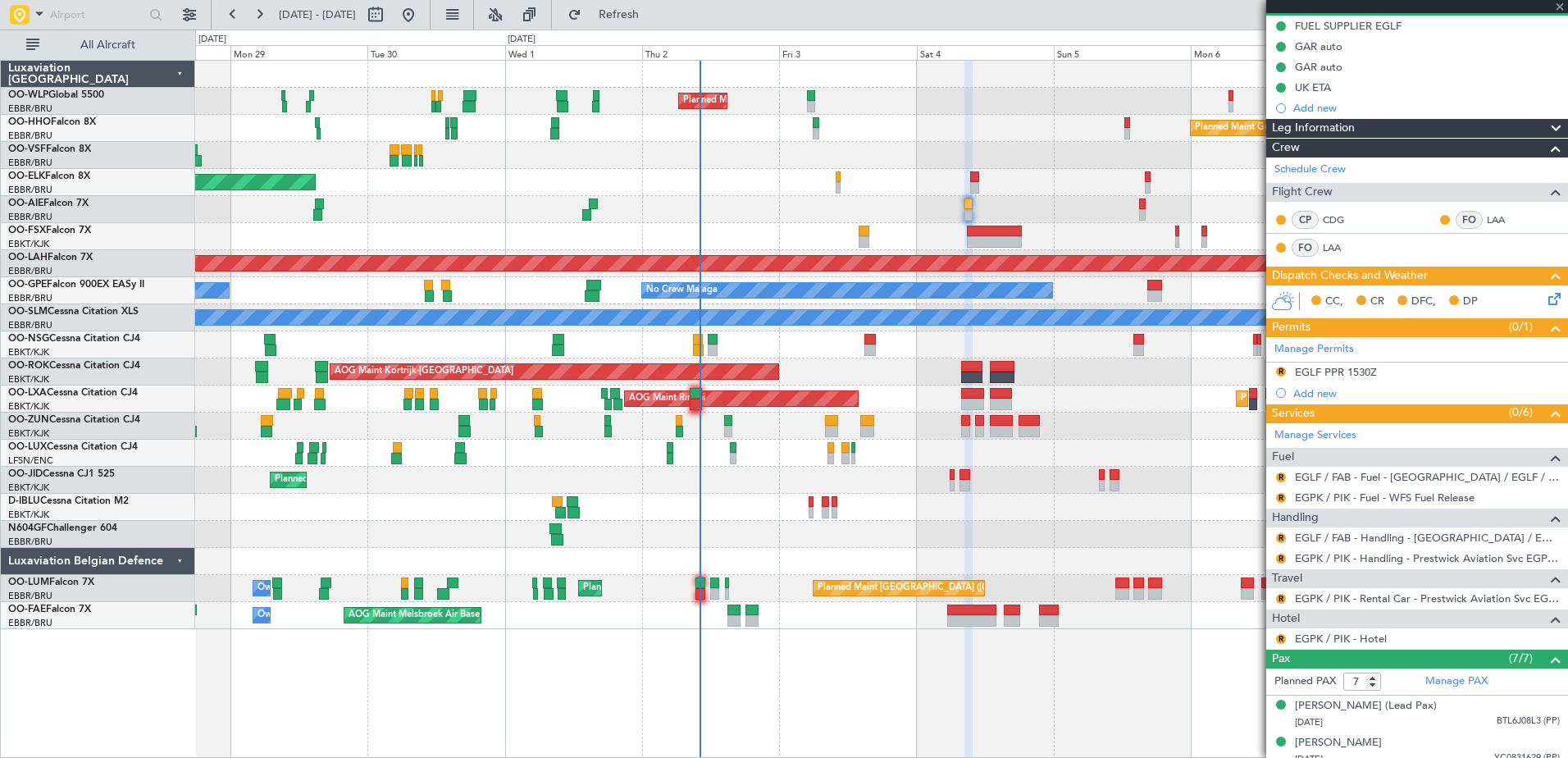
type input "-00:10"
type input "2"
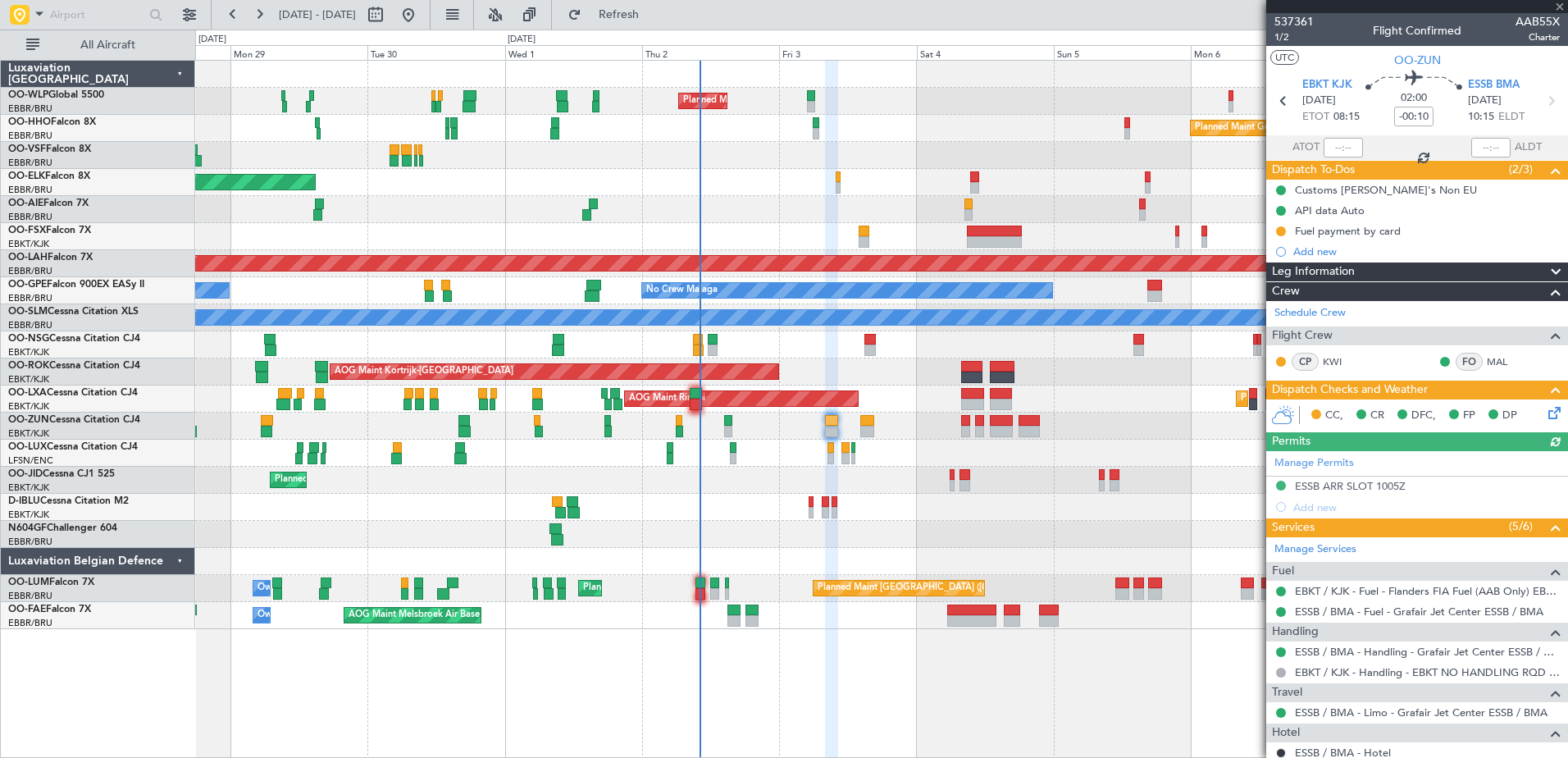
click at [1545, 414] on icon at bounding box center [1551, 410] width 13 height 13
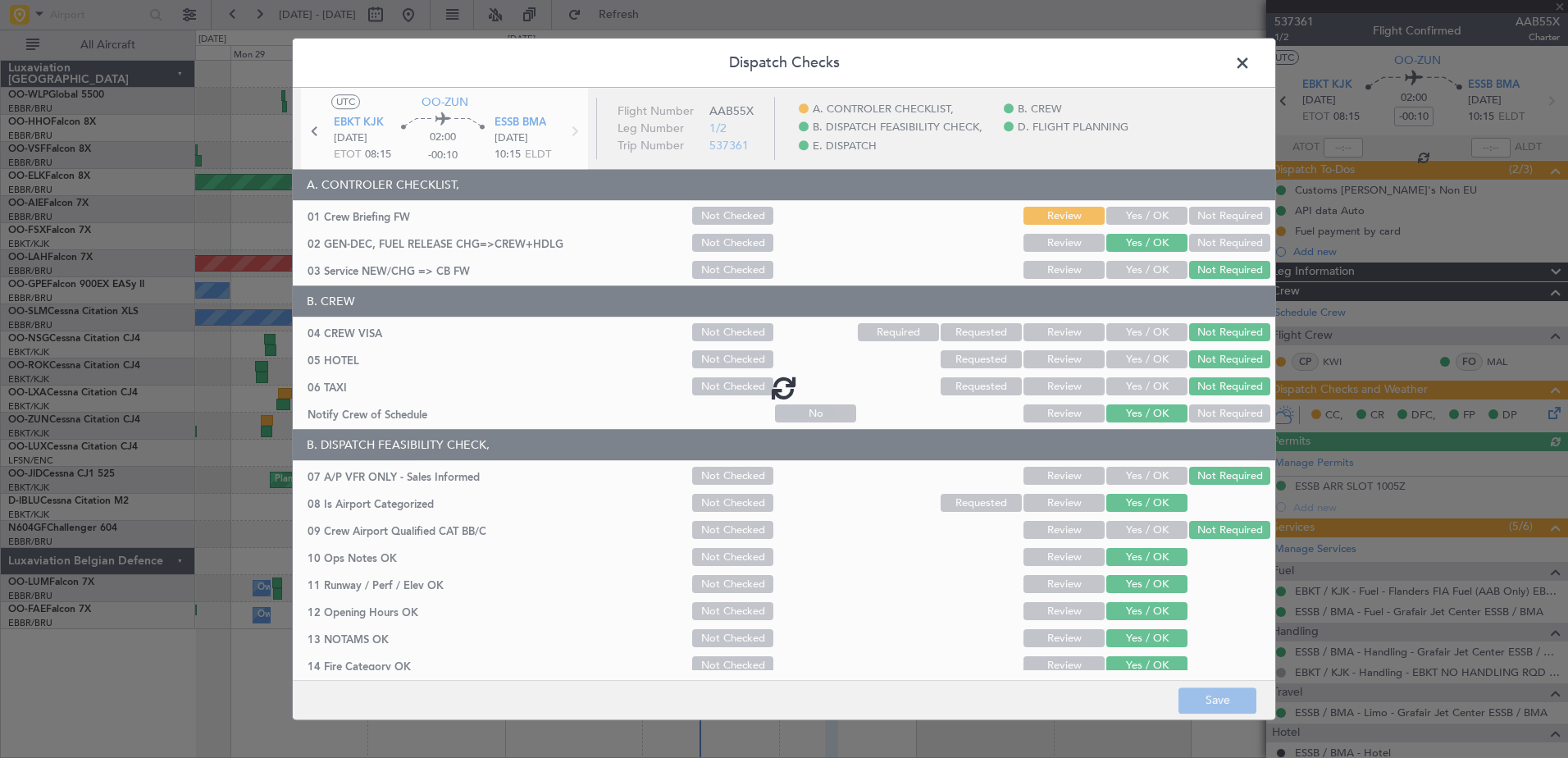
click at [1148, 219] on div at bounding box center [784, 387] width 982 height 598
click at [1156, 214] on div at bounding box center [784, 387] width 982 height 598
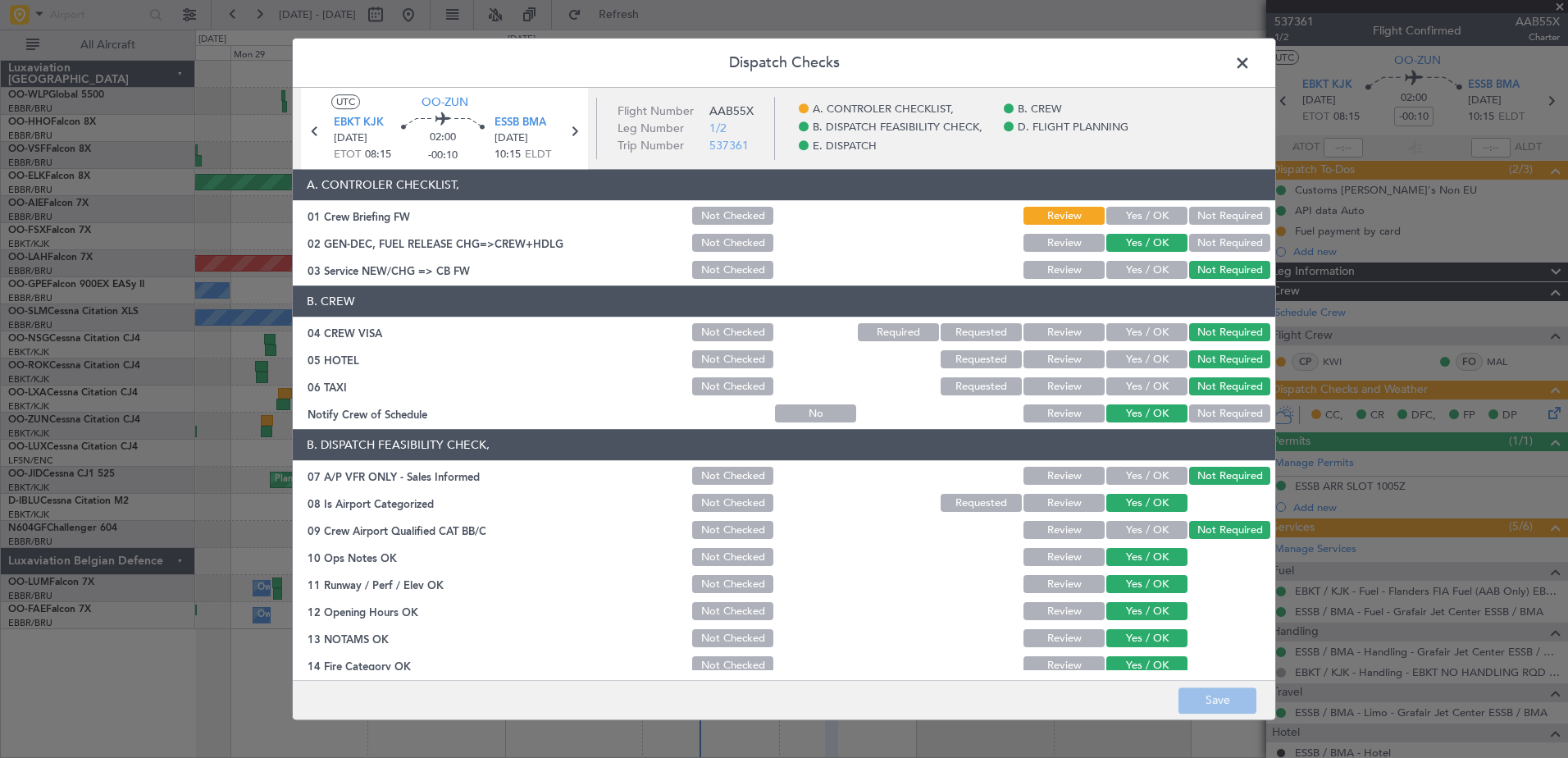
click at [1138, 218] on button "Yes / OK" at bounding box center [1147, 217] width 81 height 18
click at [1219, 698] on button "Save" at bounding box center [1217, 701] width 78 height 27
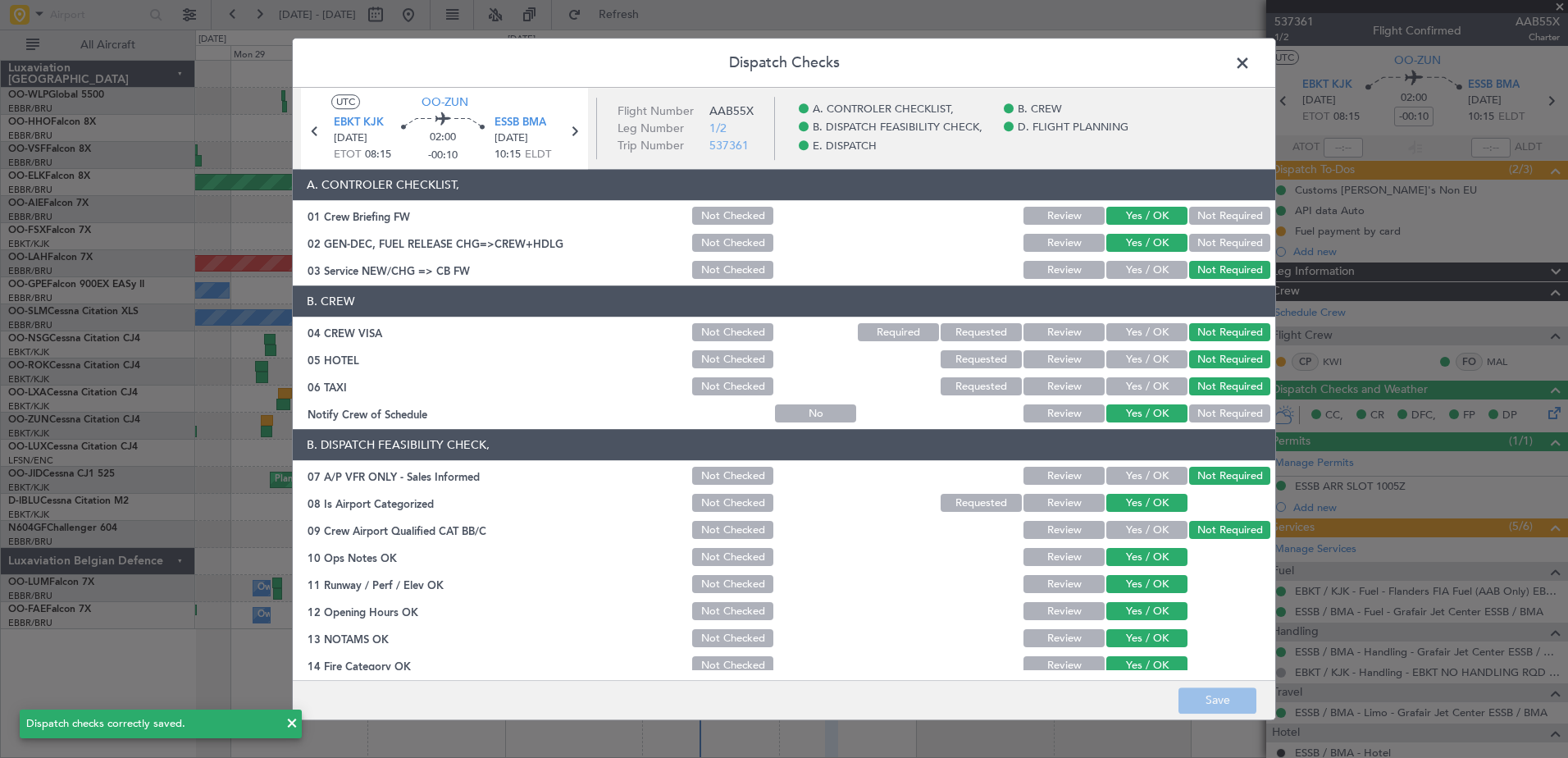
click at [1251, 55] on span at bounding box center [1251, 66] width 0 height 32
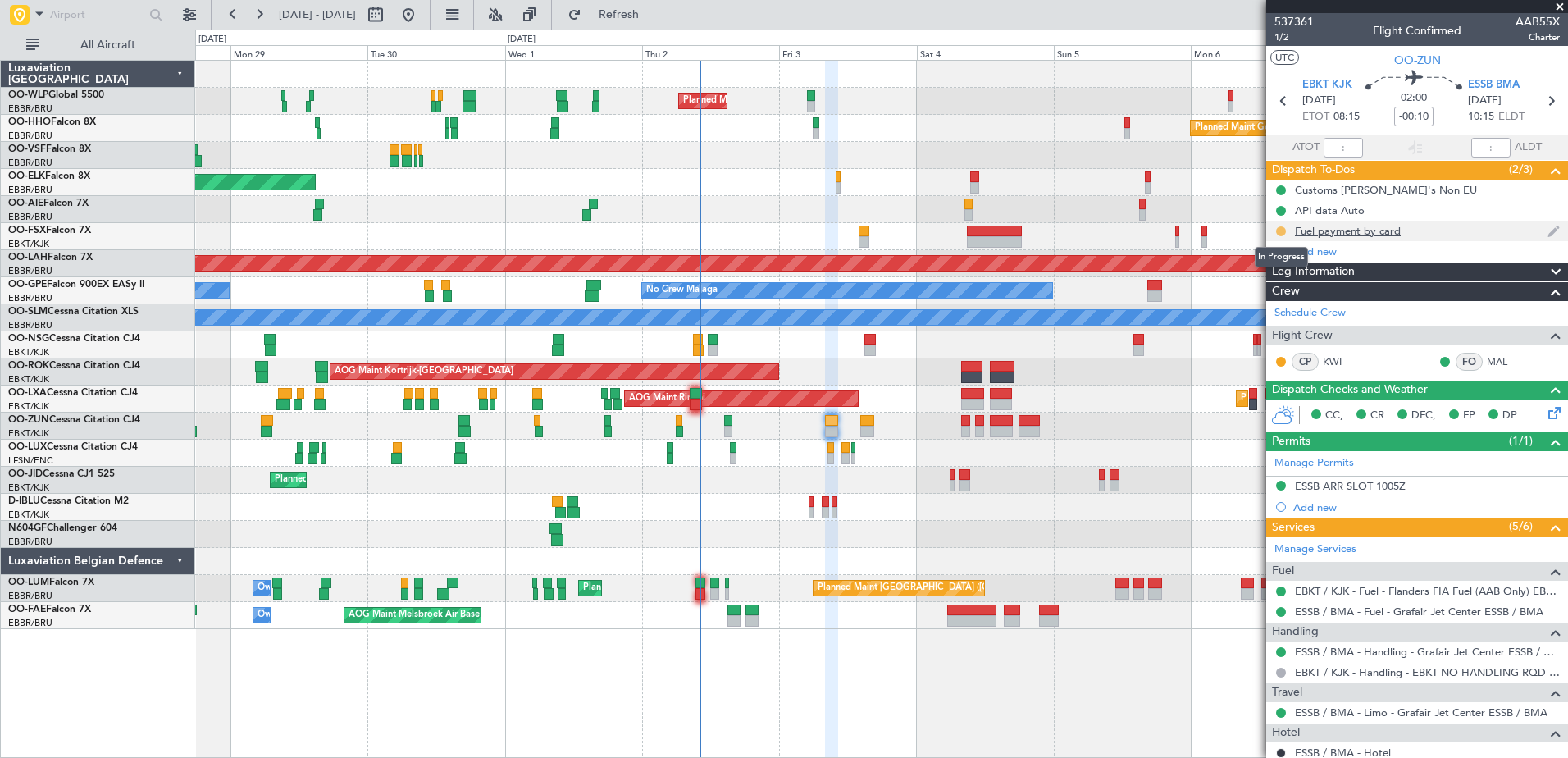
click at [1278, 230] on button at bounding box center [1280, 231] width 10 height 10
click at [1271, 307] on span "Completed" at bounding box center [1287, 303] width 54 height 17
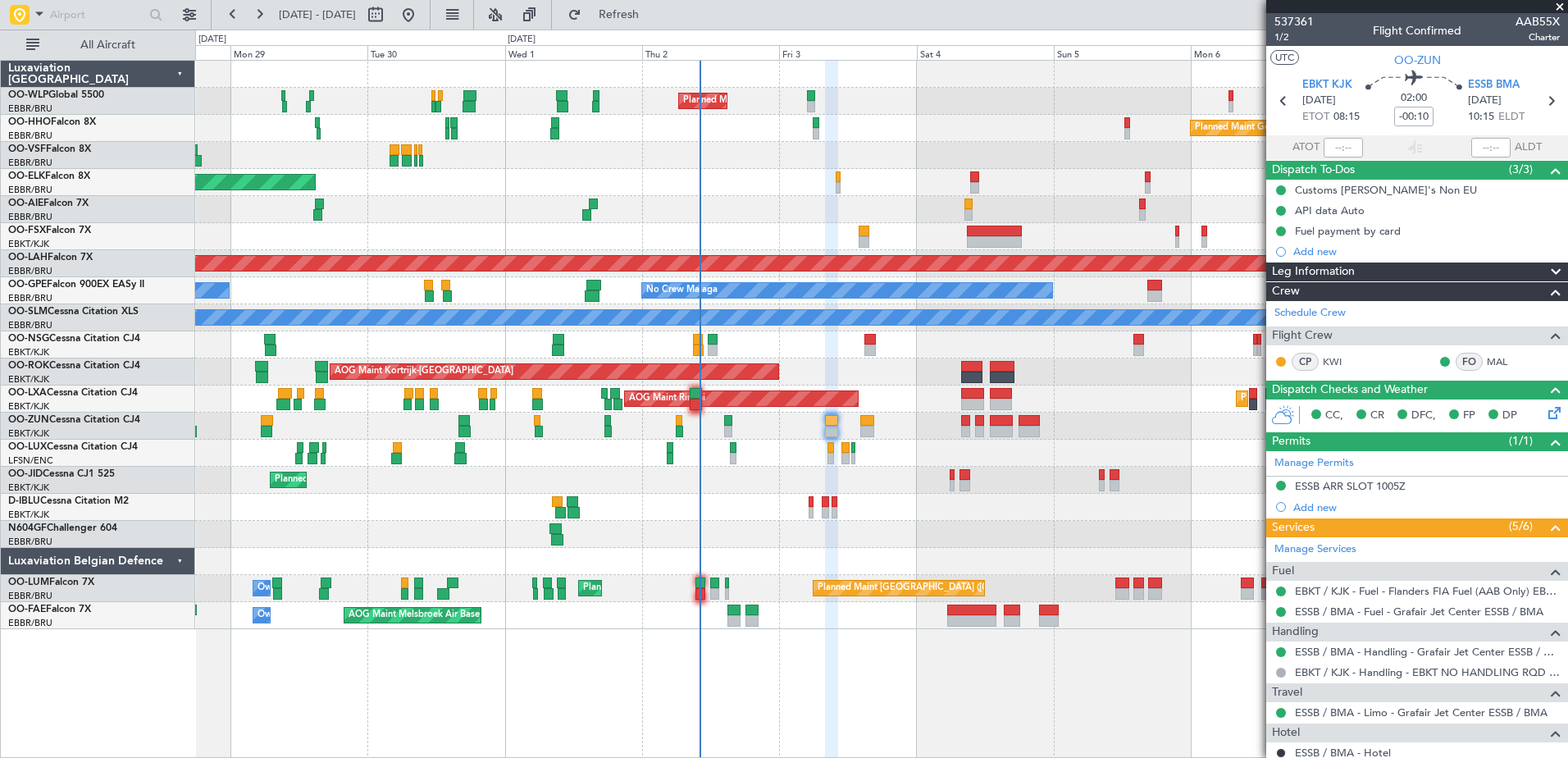
scroll to position [226, 0]
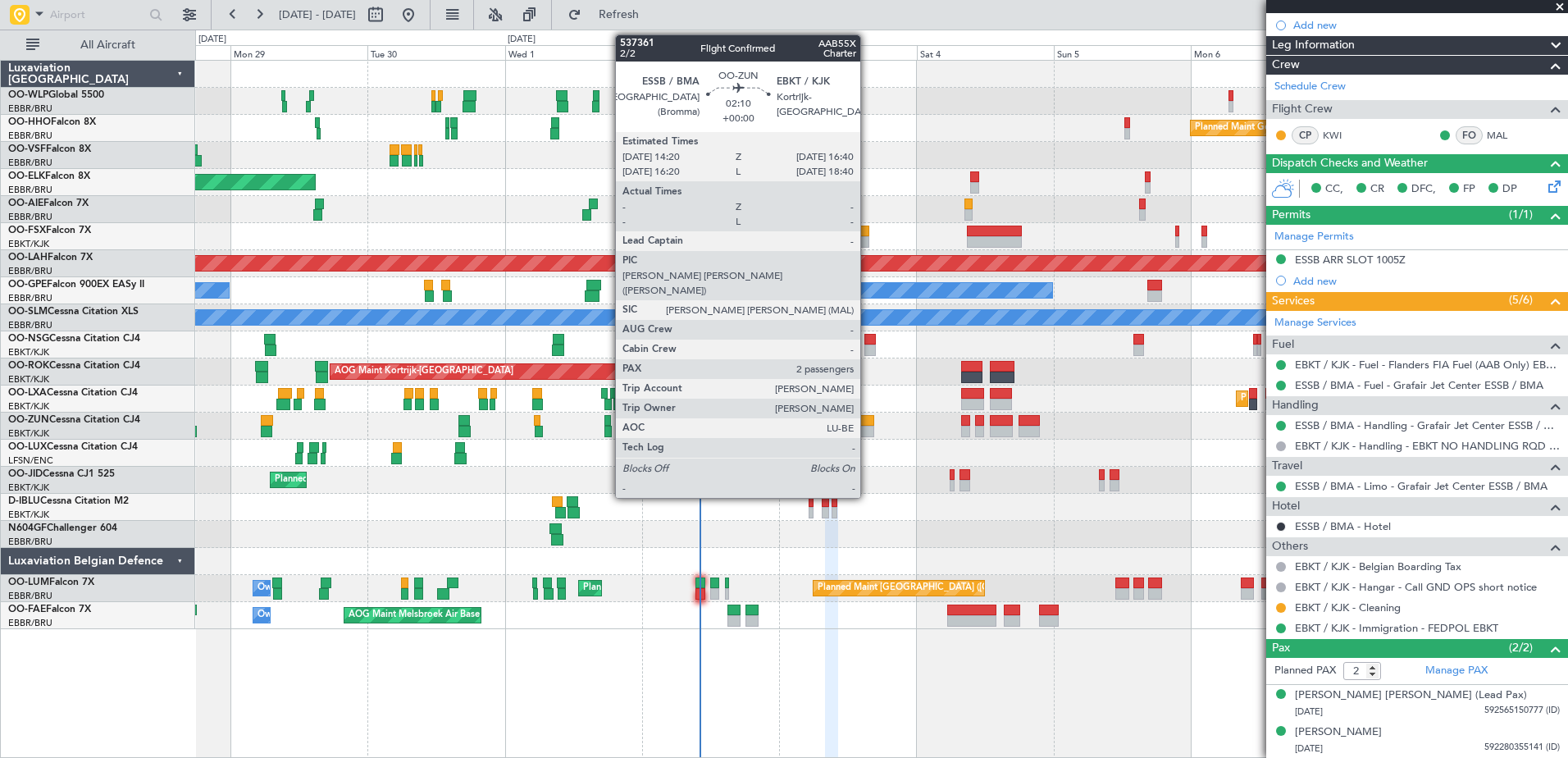
click at [868, 422] on div at bounding box center [867, 421] width 14 height 12
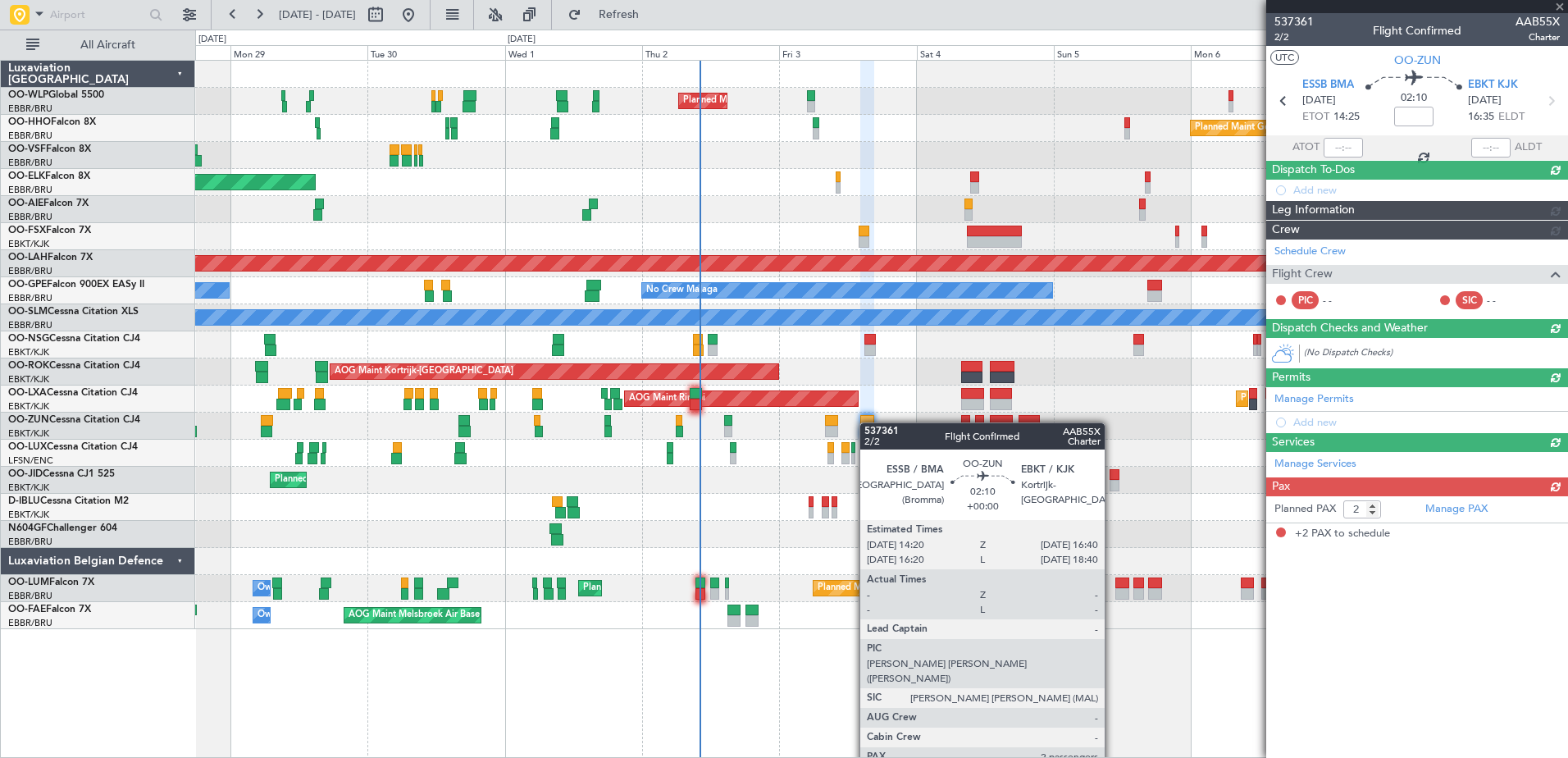
scroll to position [0, 0]
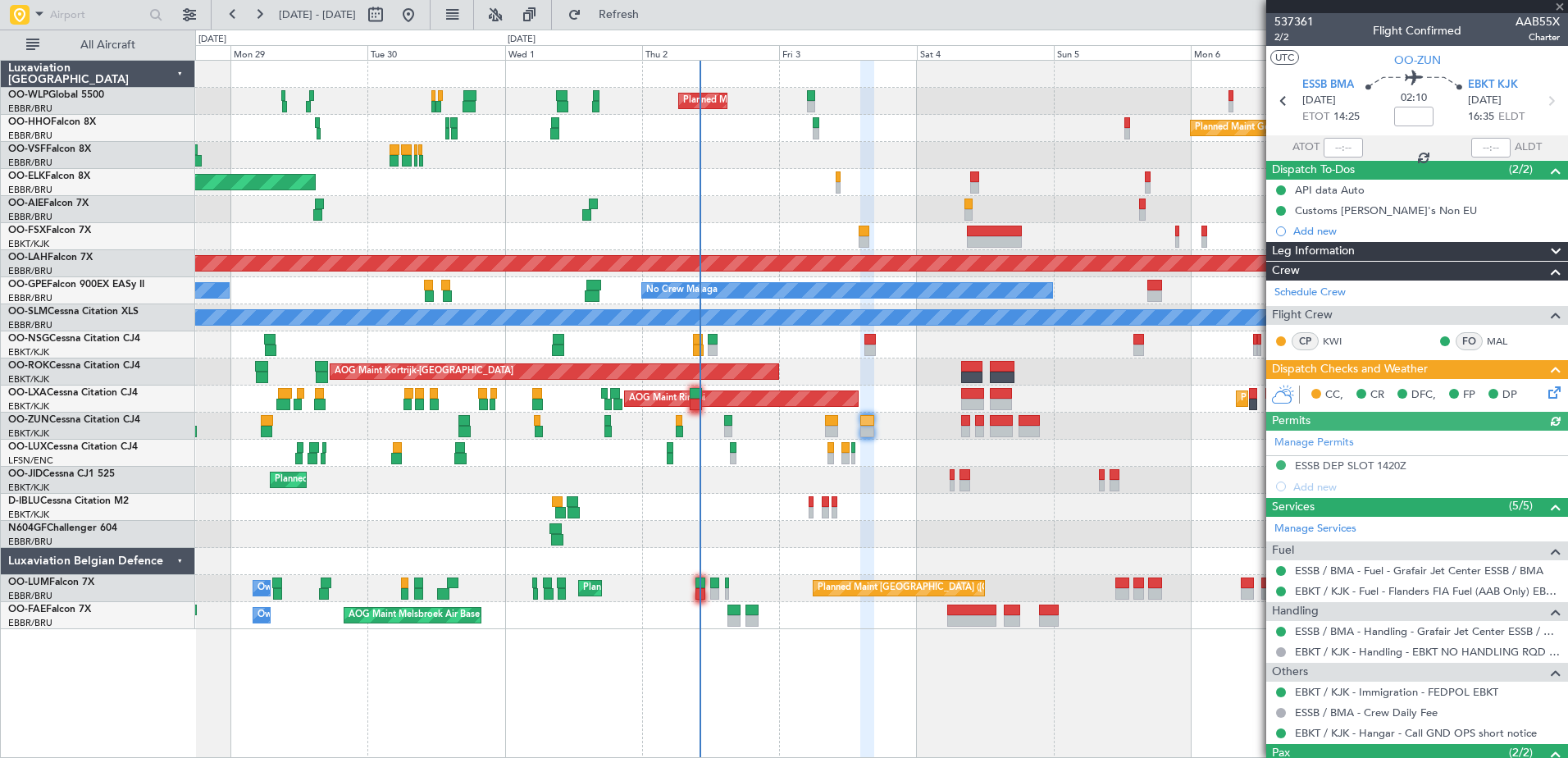
click at [1546, 391] on icon at bounding box center [1551, 390] width 13 height 13
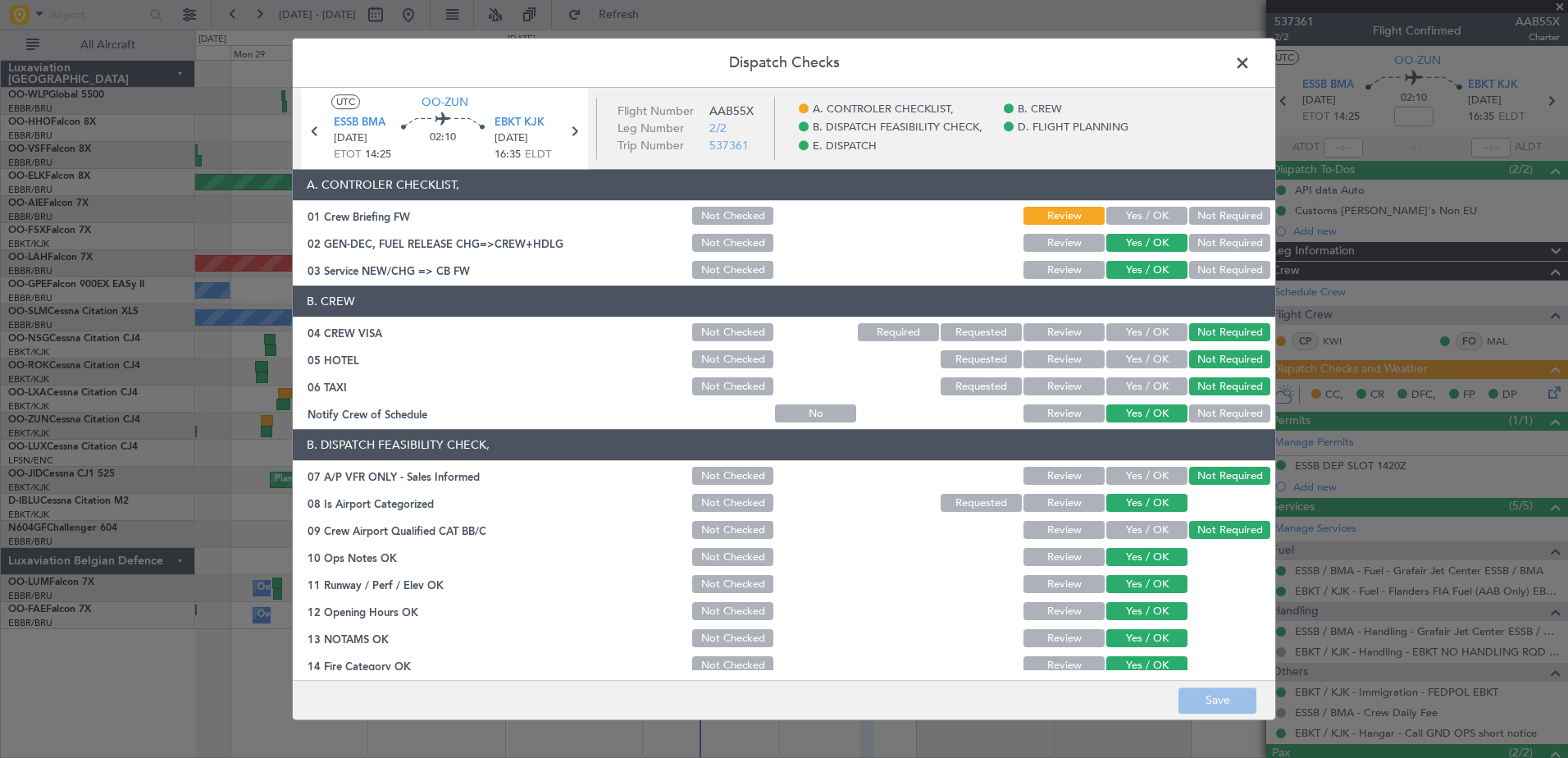
click at [1123, 216] on button "Yes / OK" at bounding box center [1147, 217] width 81 height 18
click at [1236, 709] on button "Save" at bounding box center [1217, 701] width 78 height 27
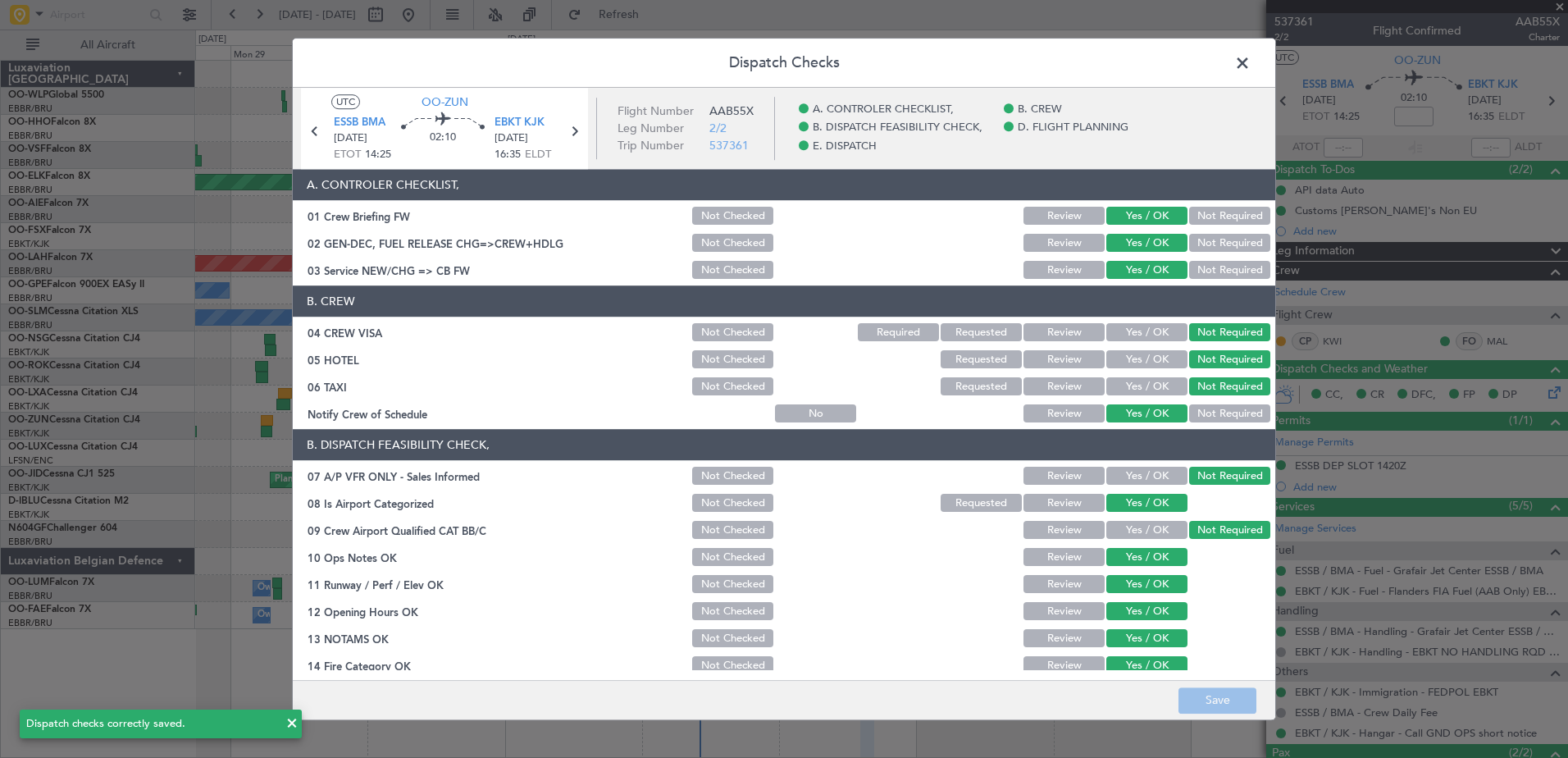
click at [1251, 66] on span at bounding box center [1251, 66] width 0 height 32
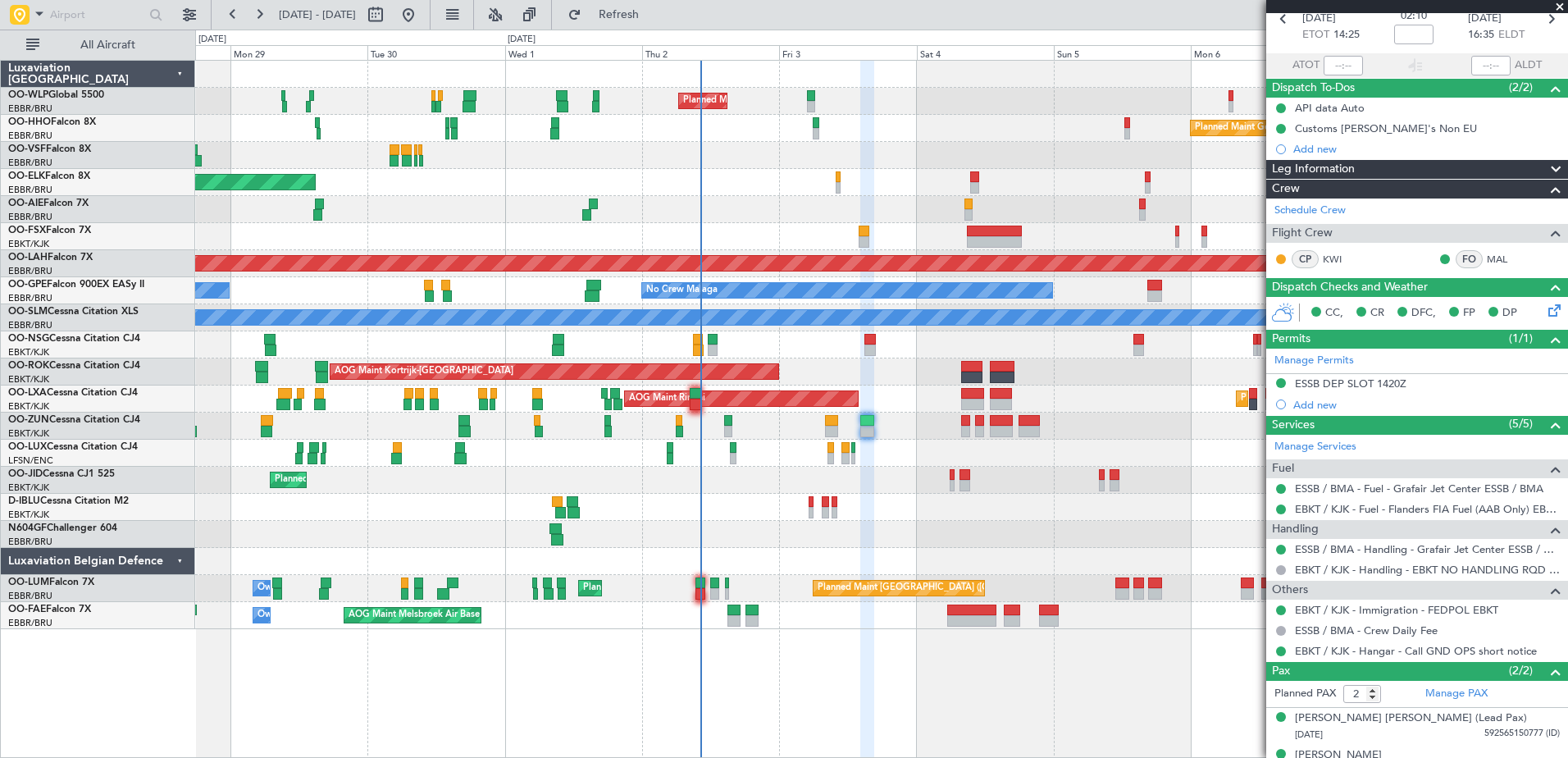
scroll to position [105, 0]
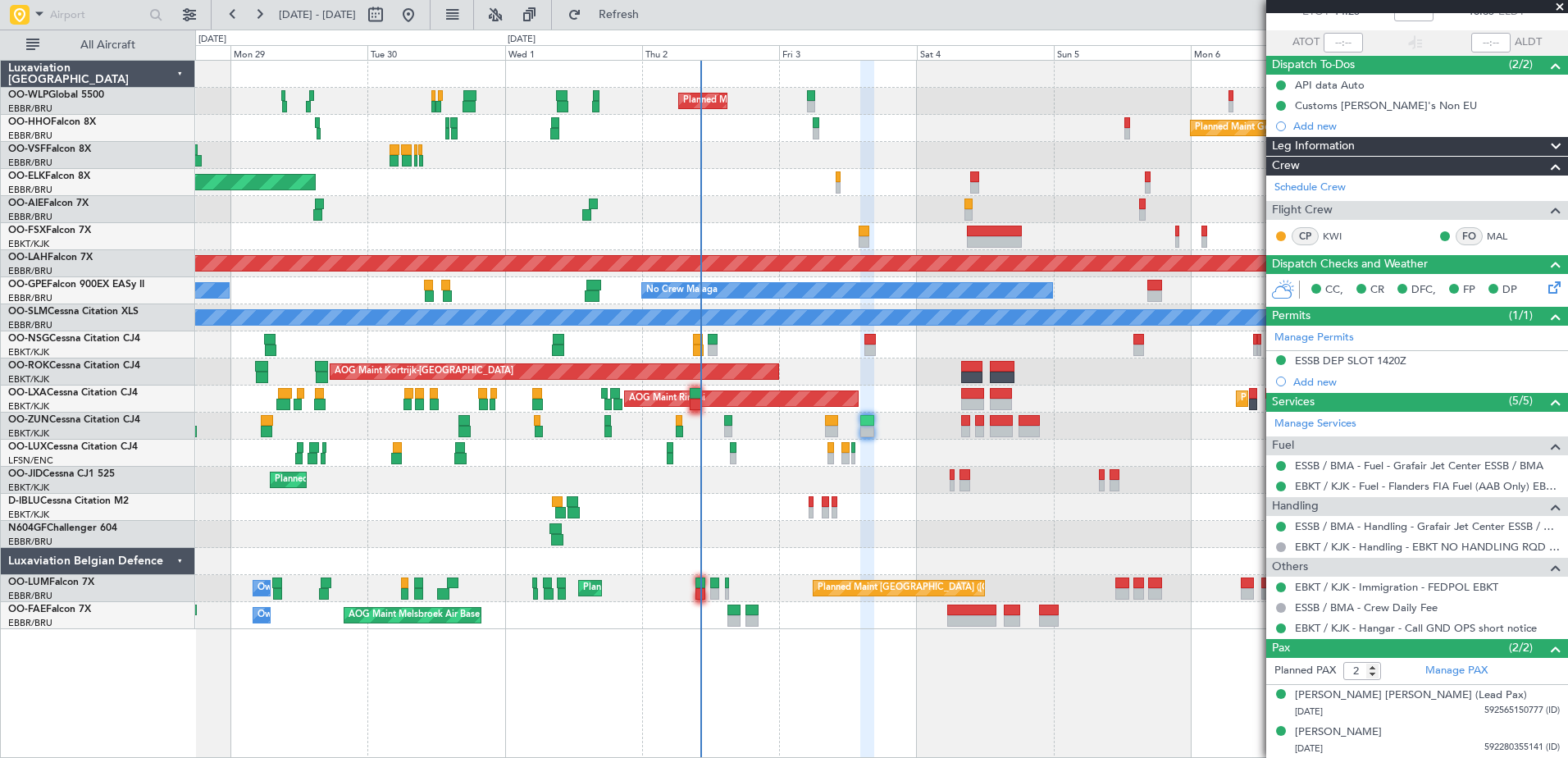
click at [962, 204] on div "Planned Maint [GEOGRAPHIC_DATA] ([GEOGRAPHIC_DATA]) Unplanned Maint Amsterdam (…" at bounding box center [881, 209] width 1372 height 27
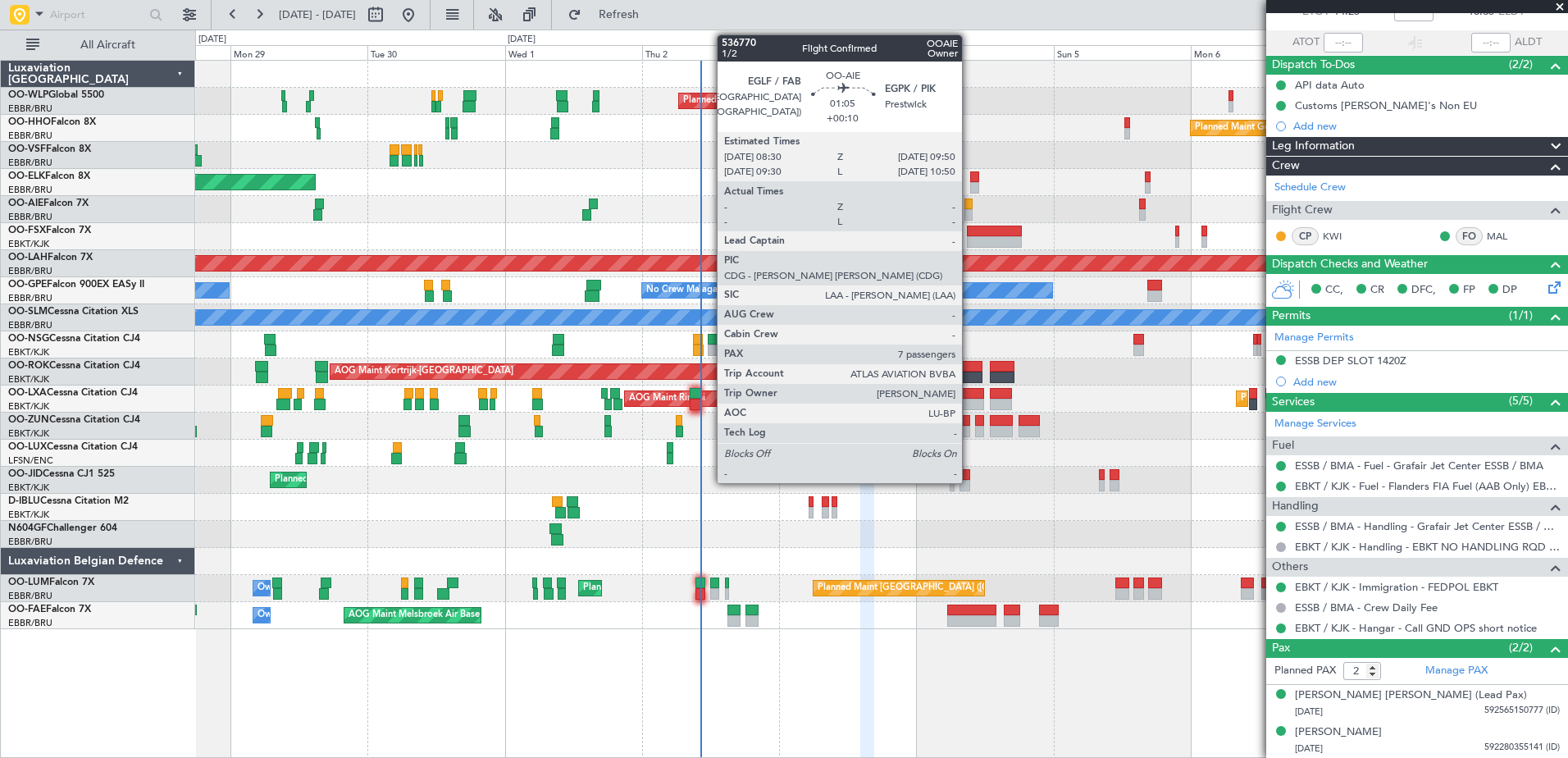
click at [969, 207] on div at bounding box center [968, 204] width 8 height 12
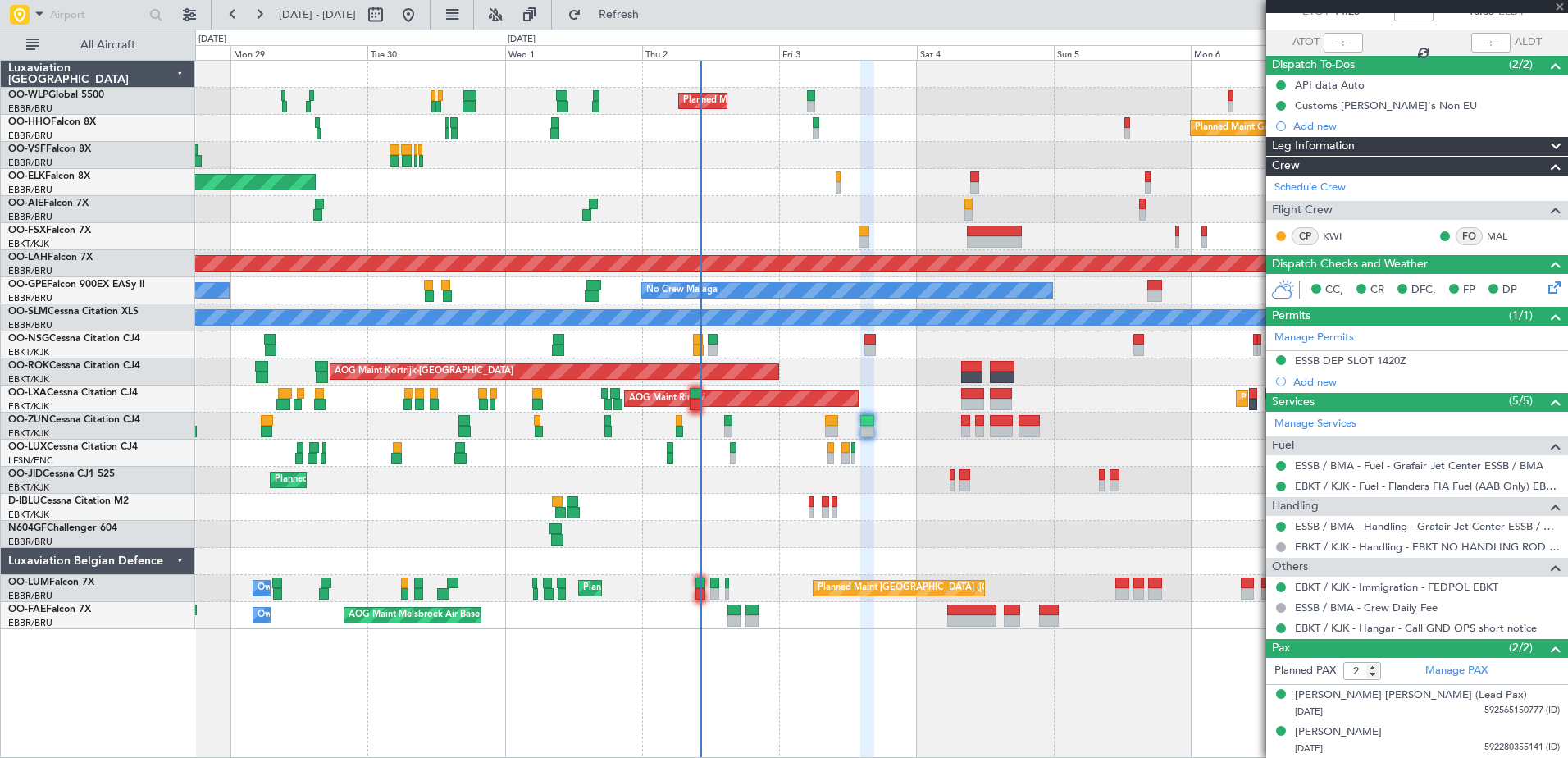
type input "+00:10"
type input "7"
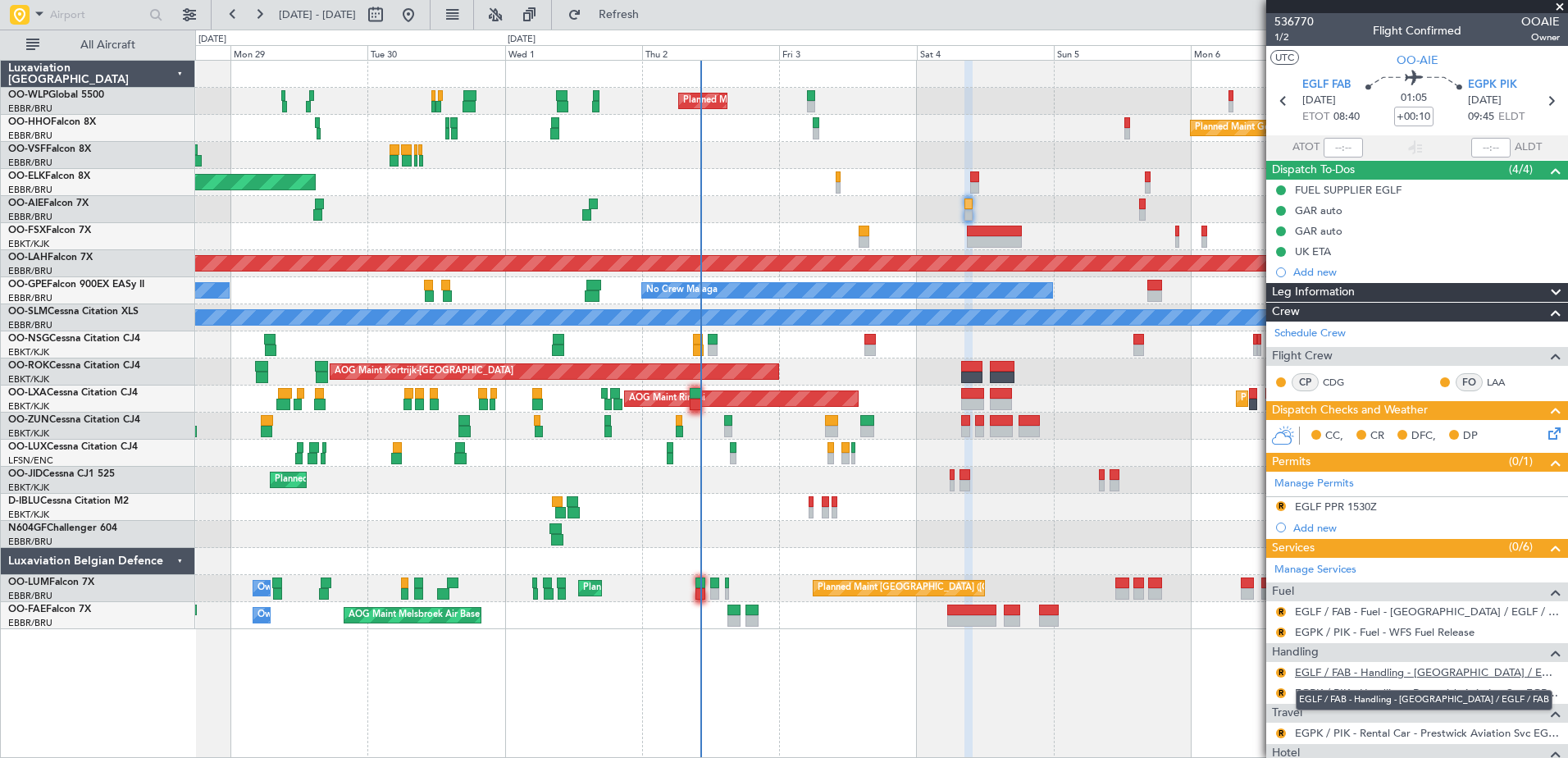
click at [1355, 673] on link "EGLF / FAB - Handling - [GEOGRAPHIC_DATA] / EGLF / FAB" at bounding box center [1427, 672] width 265 height 14
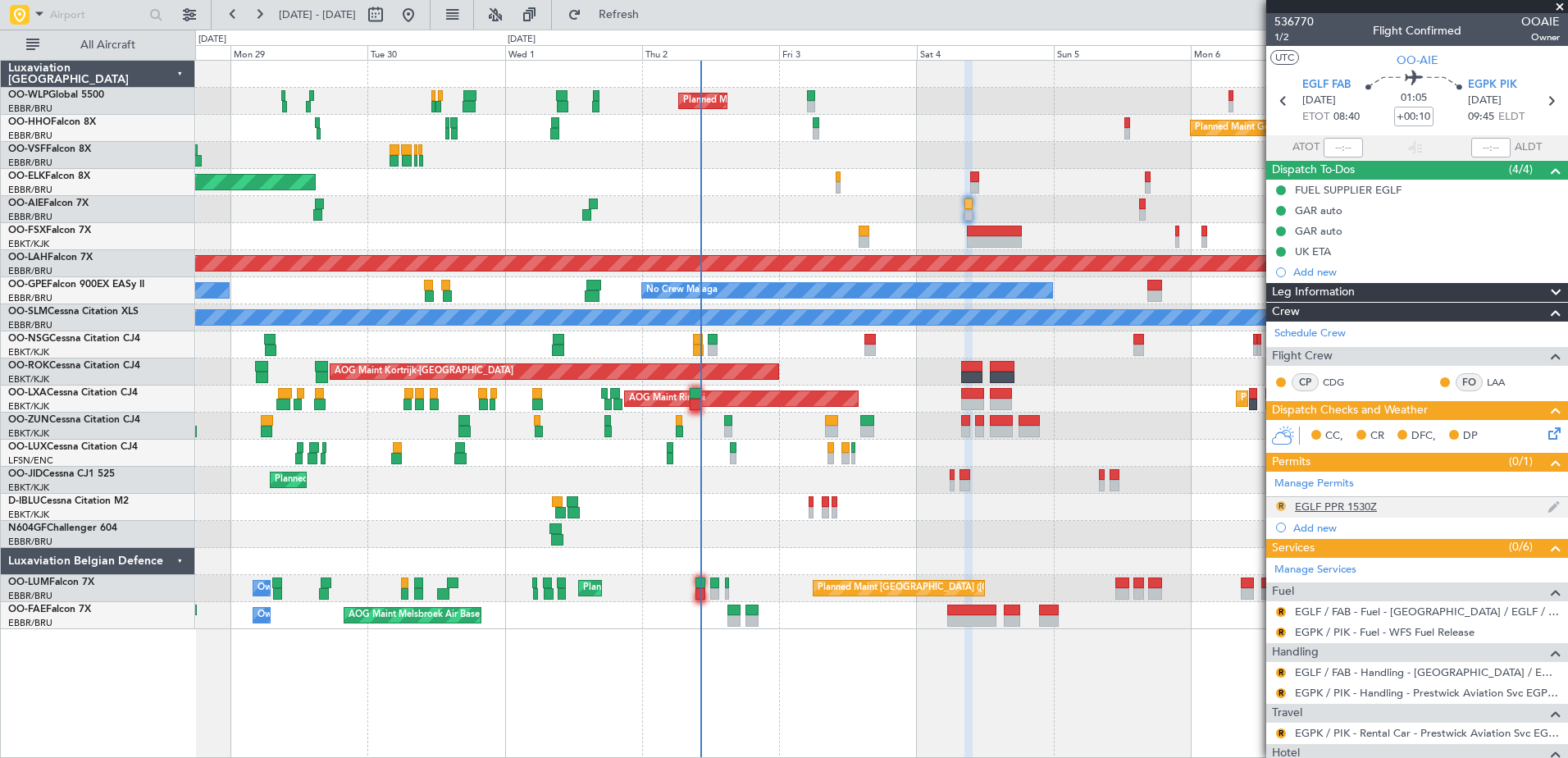
click at [1278, 508] on button "R" at bounding box center [1280, 506] width 10 height 10
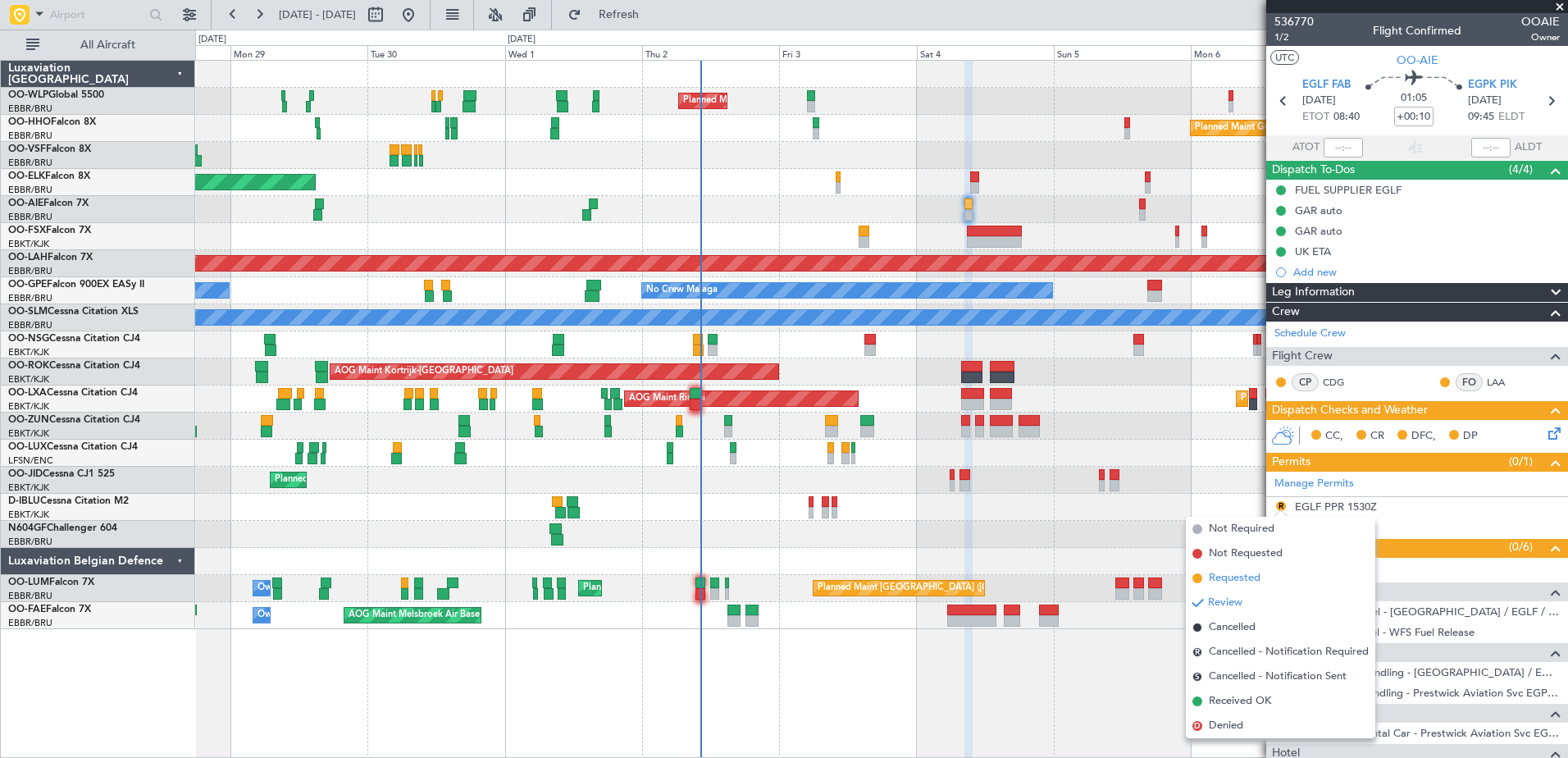
click at [1247, 578] on span "Requested" at bounding box center [1234, 578] width 52 height 17
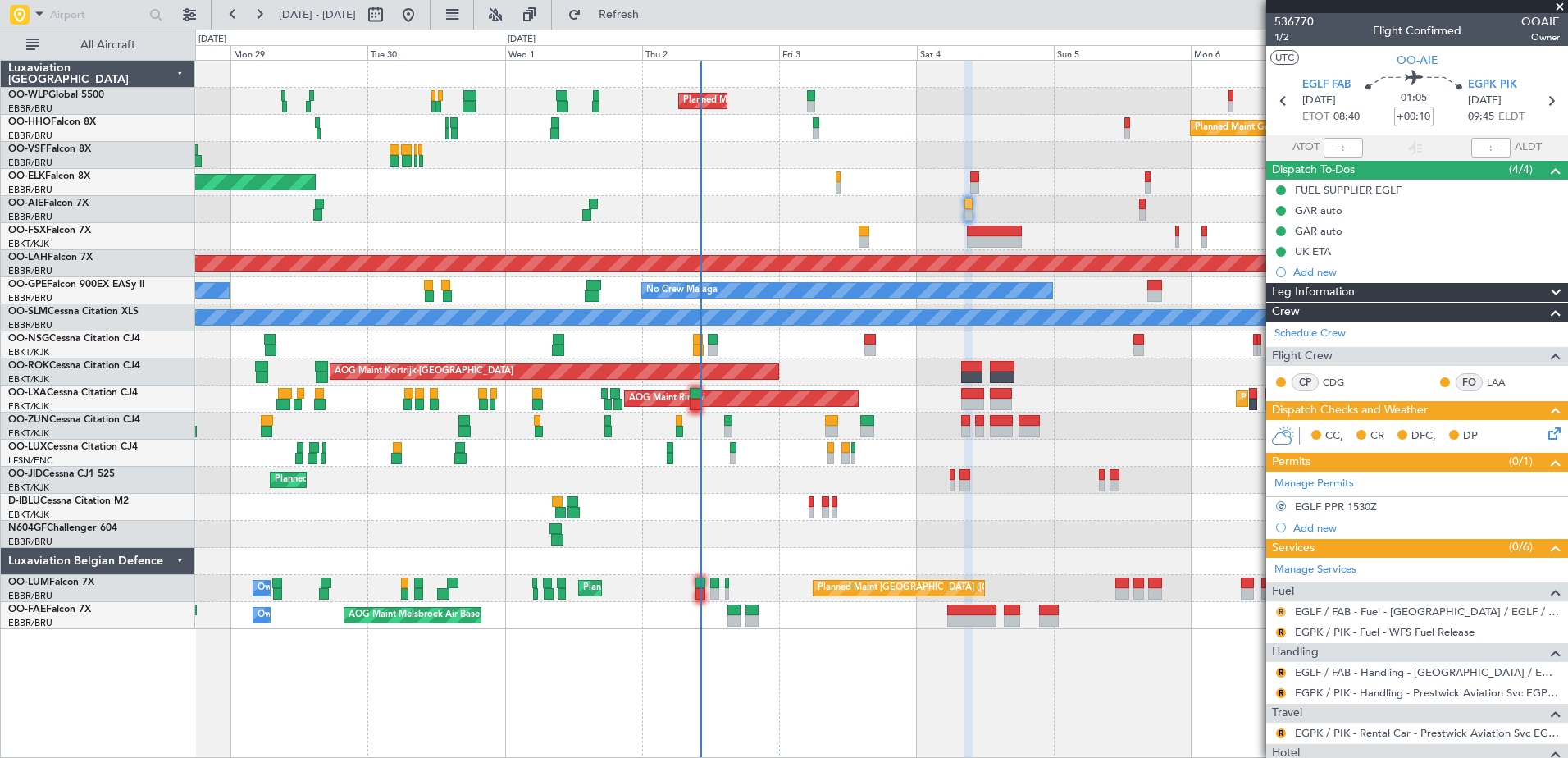
click at [1280, 610] on button "R" at bounding box center [1280, 612] width 10 height 10
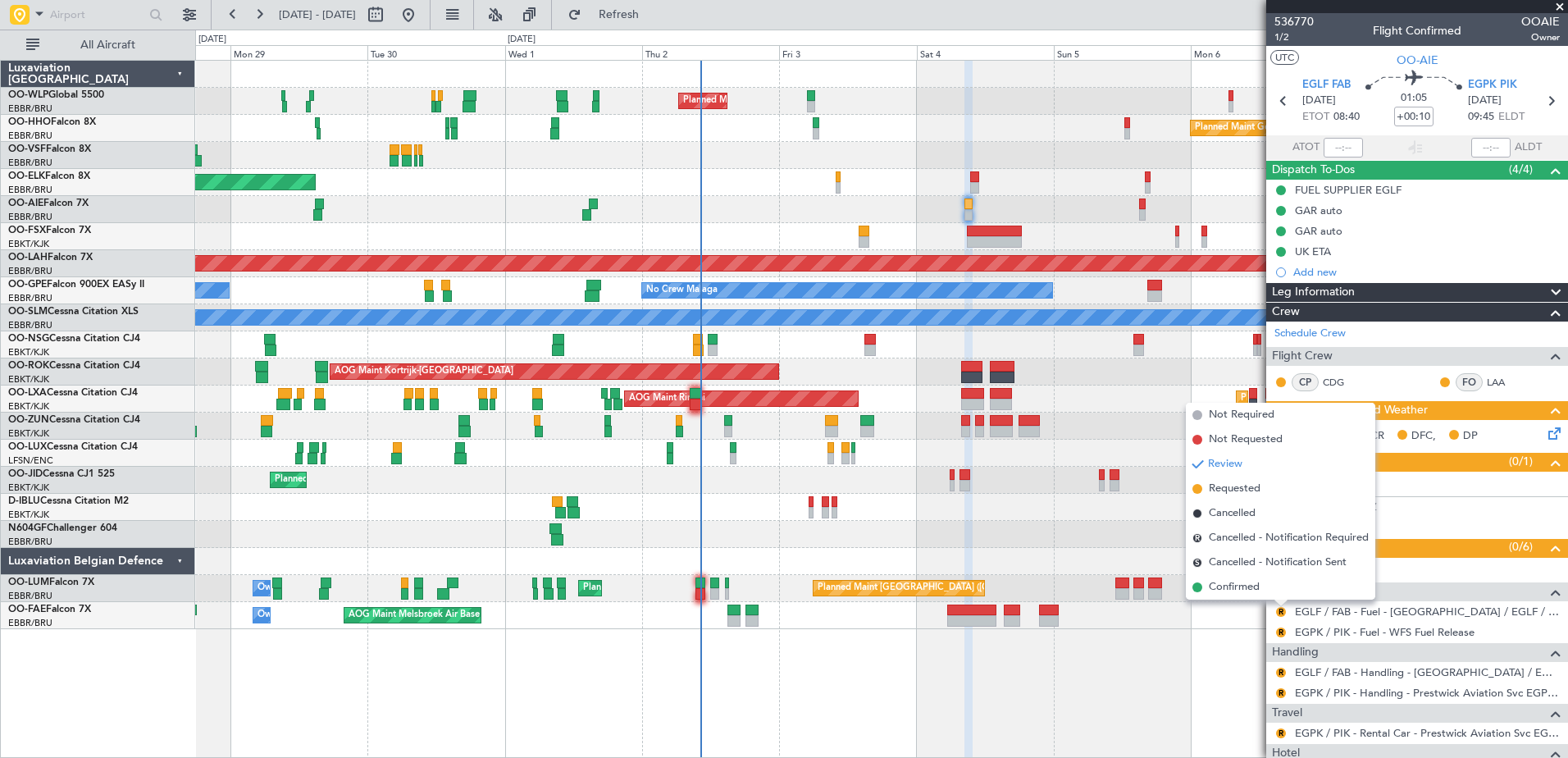
drag, startPoint x: 1234, startPoint y: 508, endPoint x: 1099, endPoint y: 528, distance: 136.5
click at [1099, 528] on body "[DATE] - [DATE] Refresh Quick Links All Aircraft Planned Maint Milan ([GEOGRAPH…" at bounding box center [784, 379] width 1568 height 758
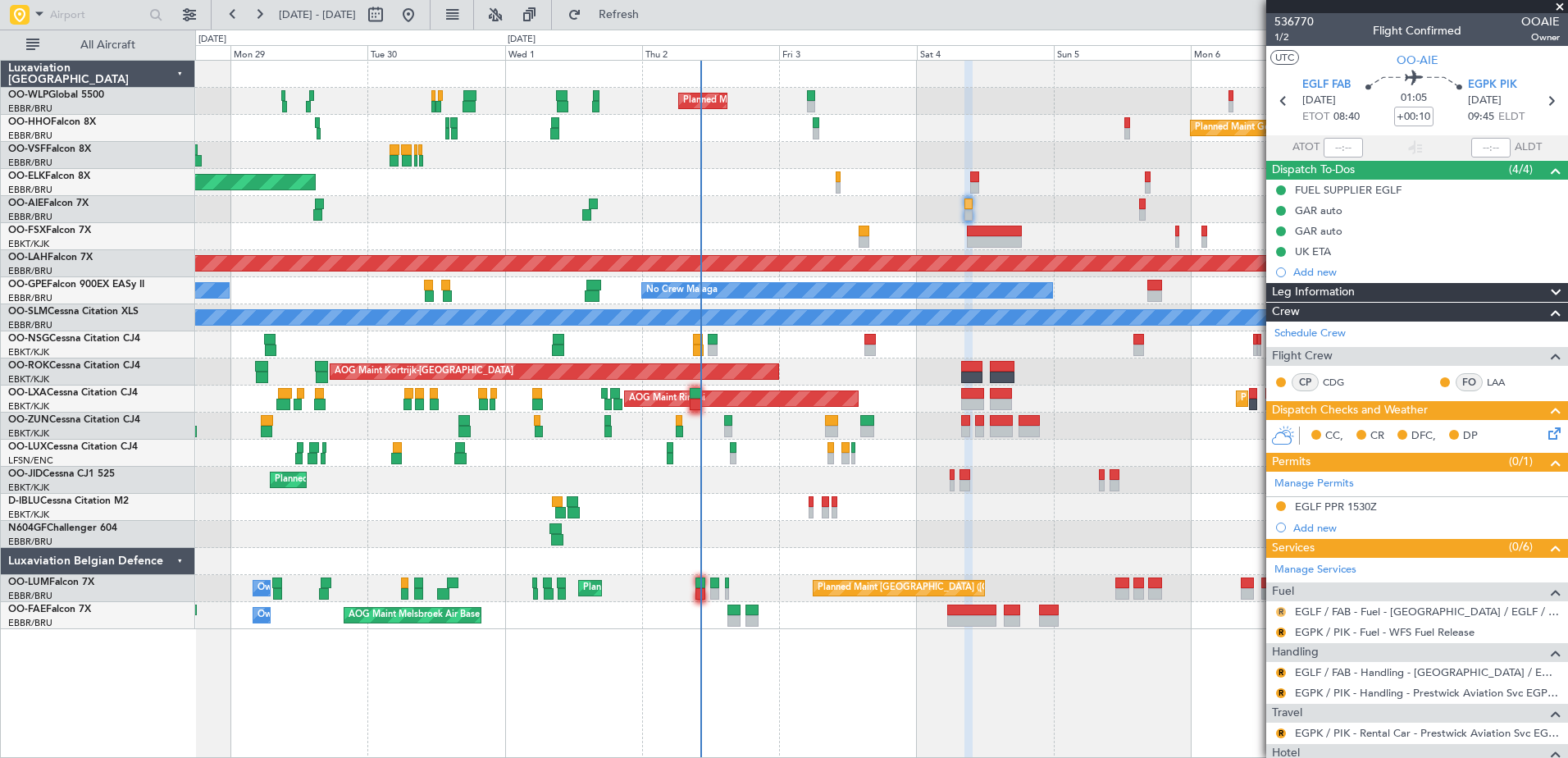
click at [1281, 607] on button "R" at bounding box center [1280, 612] width 10 height 10
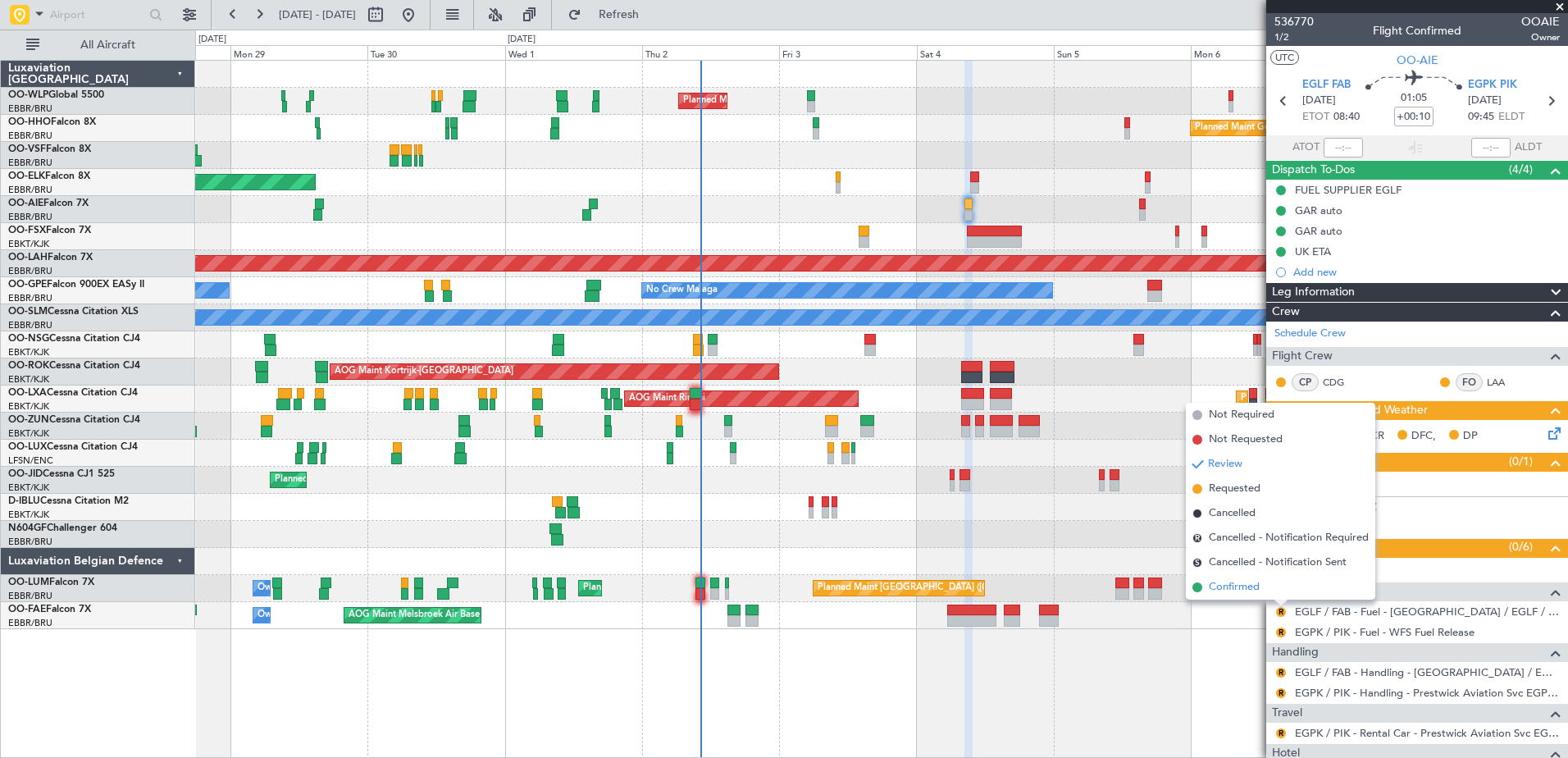
click at [1221, 589] on span "Confirmed" at bounding box center [1233, 588] width 51 height 17
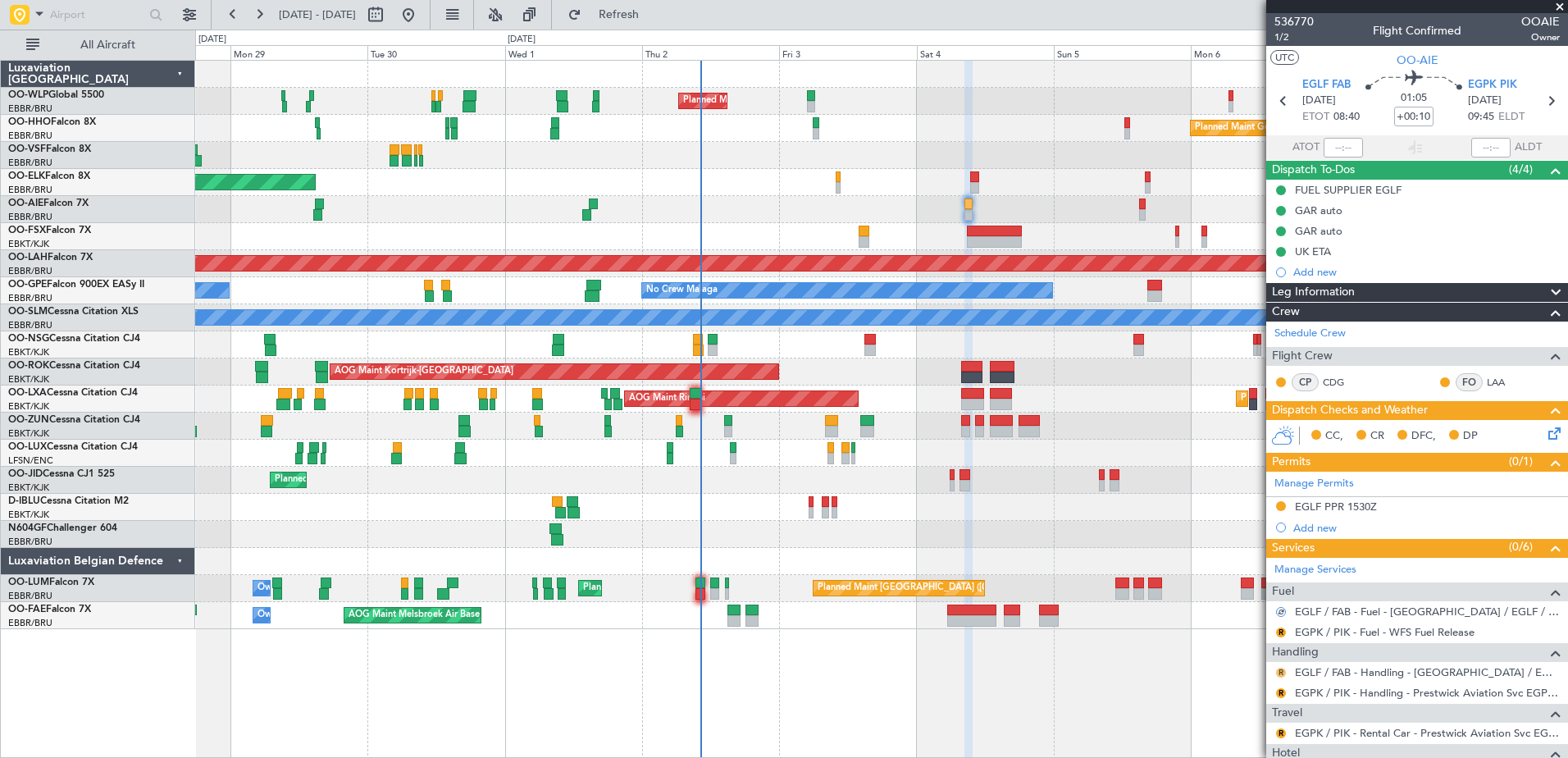
click at [1284, 672] on button "R" at bounding box center [1280, 672] width 10 height 10
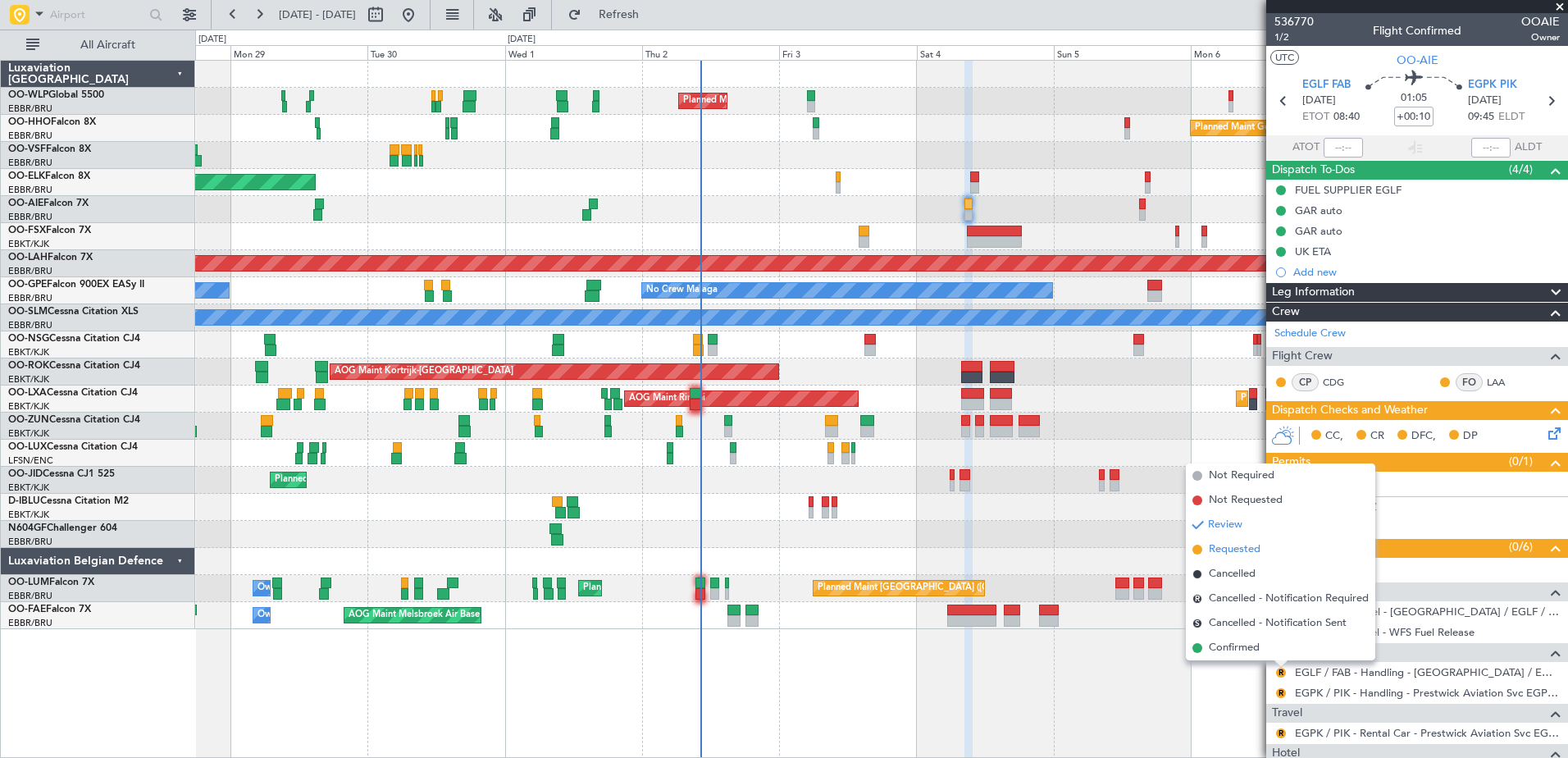
click at [1236, 551] on span "Requested" at bounding box center [1234, 549] width 52 height 17
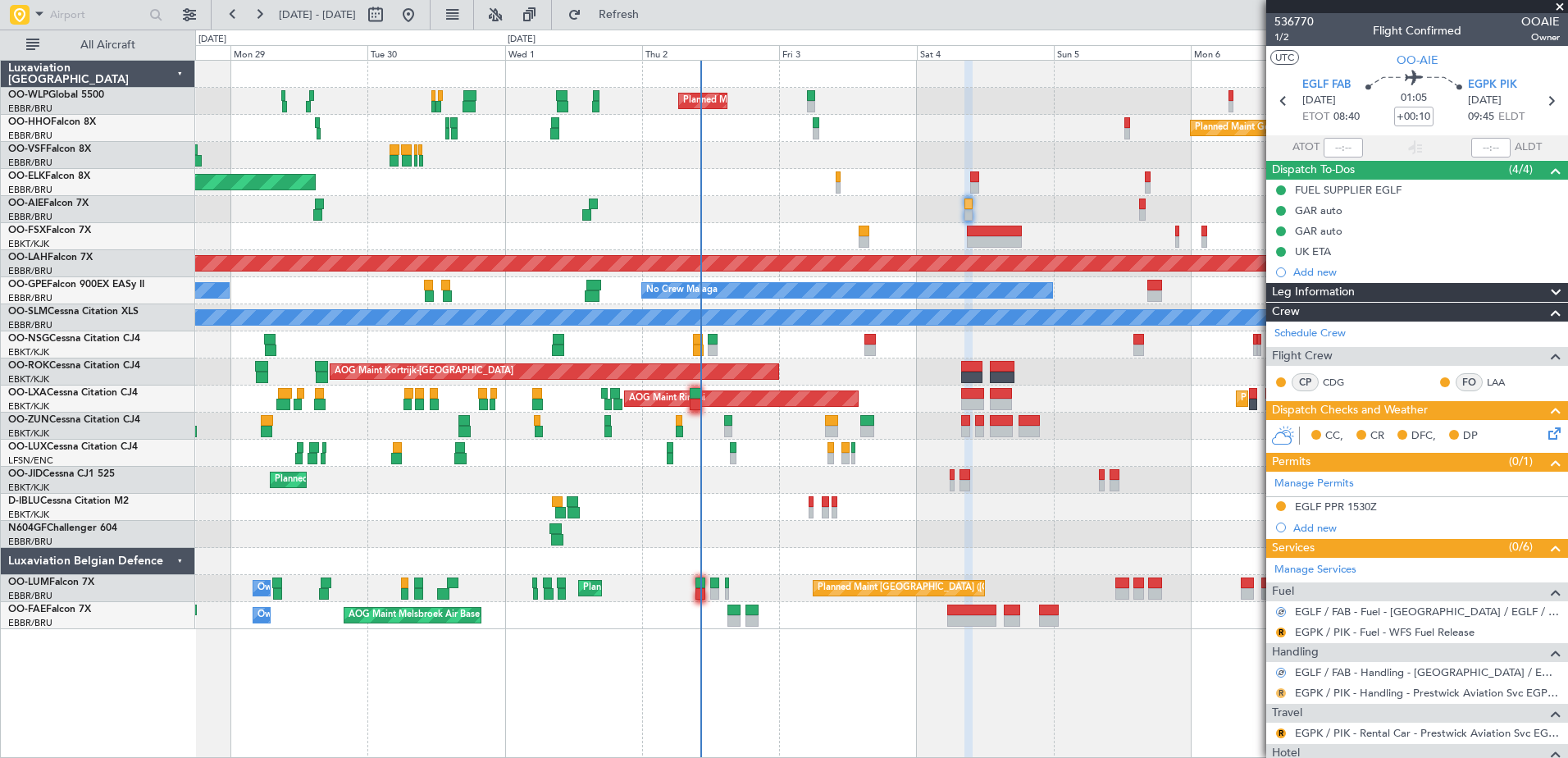
click at [1280, 689] on button "R" at bounding box center [1280, 693] width 10 height 10
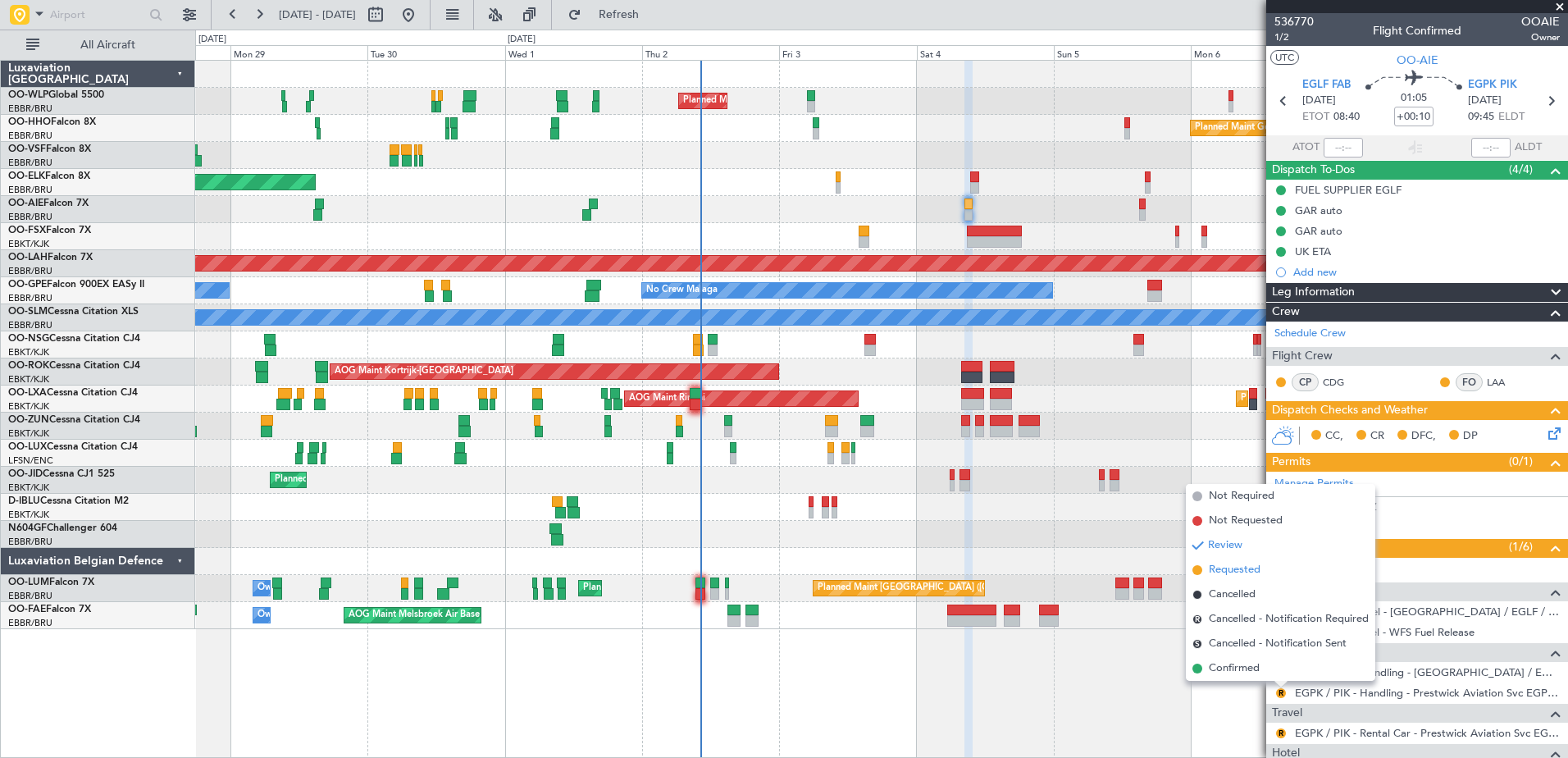
click at [1241, 576] on span "Requested" at bounding box center [1234, 570] width 52 height 17
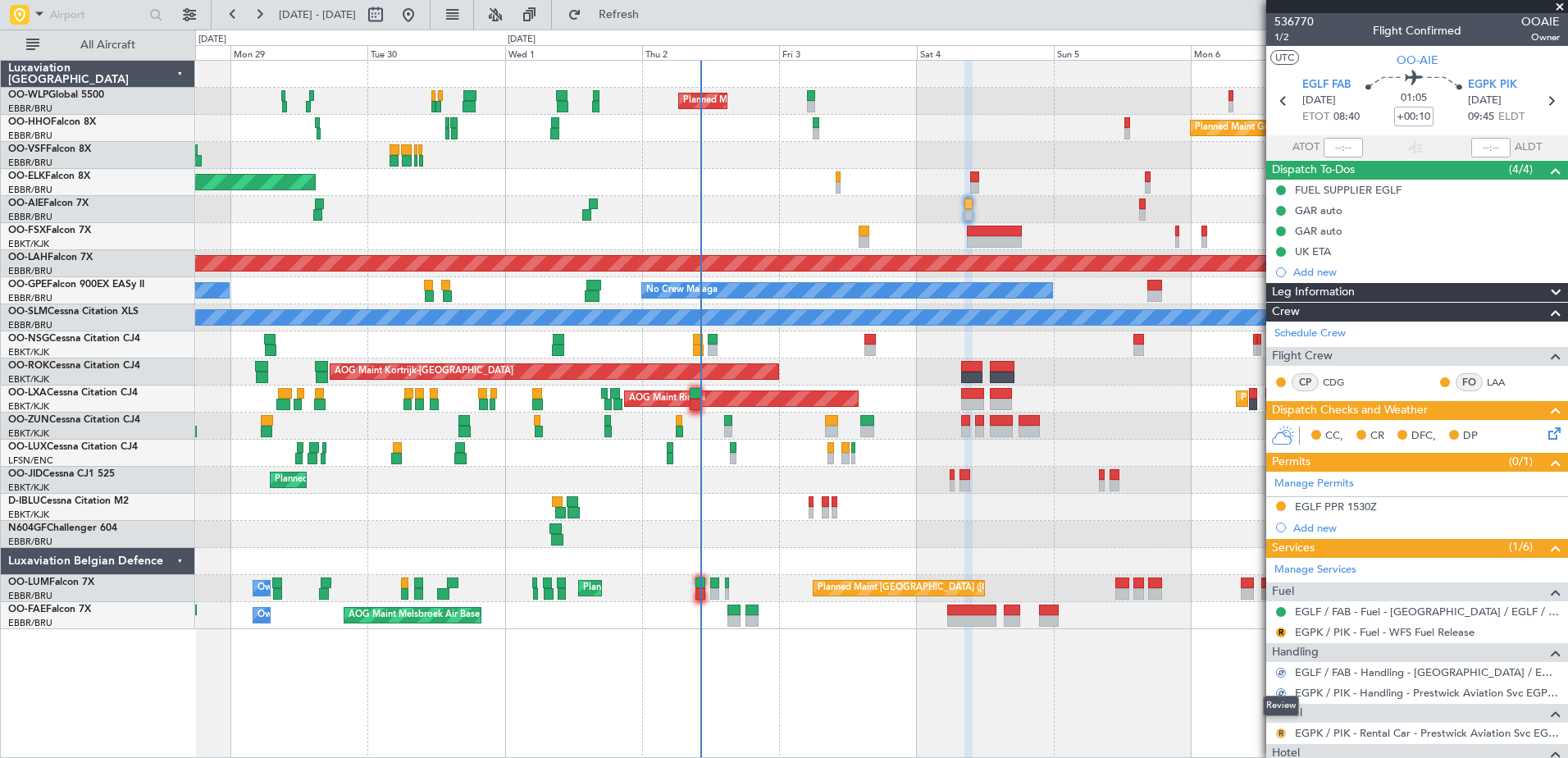
click at [1280, 733] on button "R" at bounding box center [1280, 733] width 10 height 10
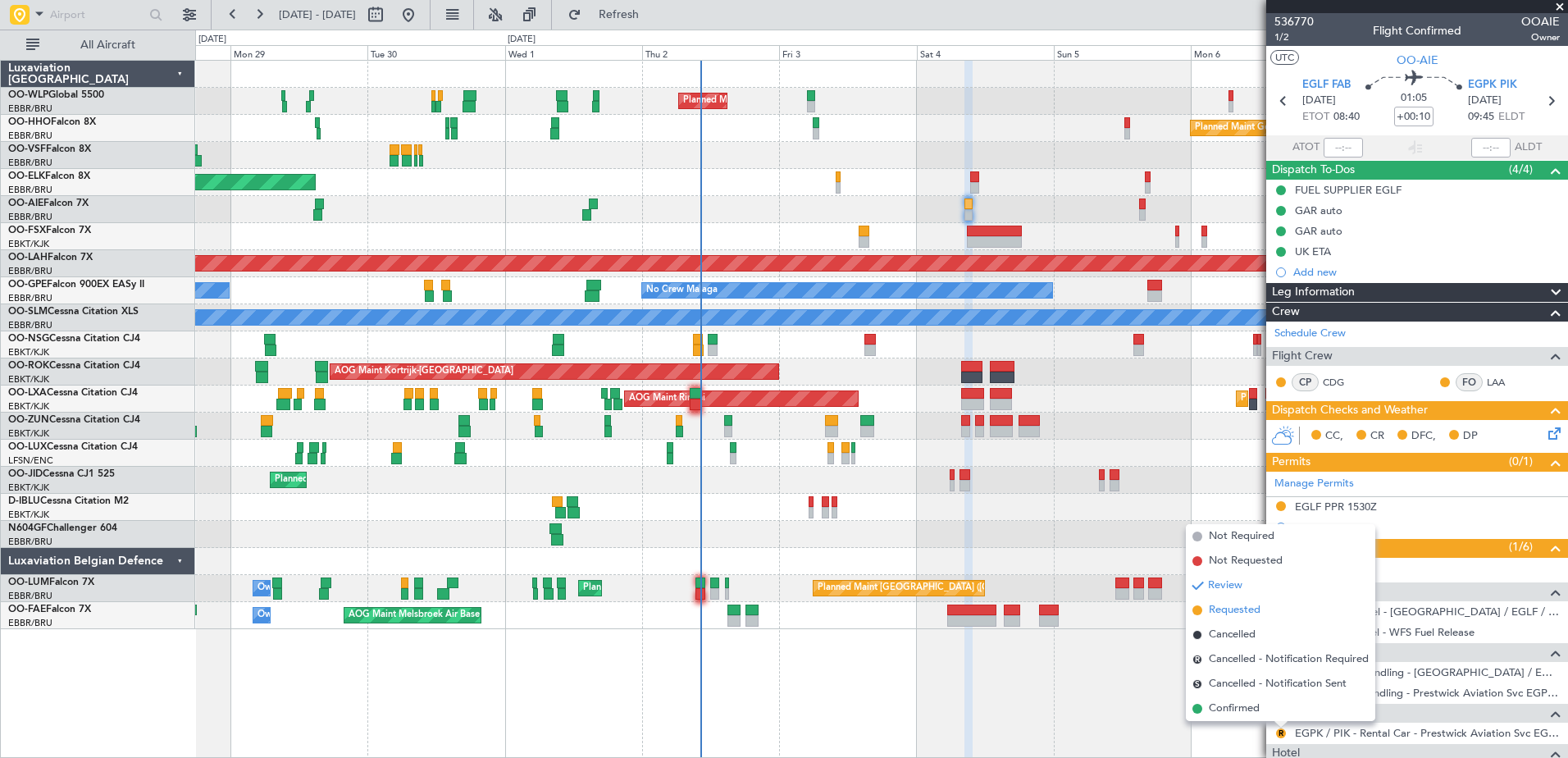
click at [1236, 610] on span "Requested" at bounding box center [1234, 610] width 52 height 17
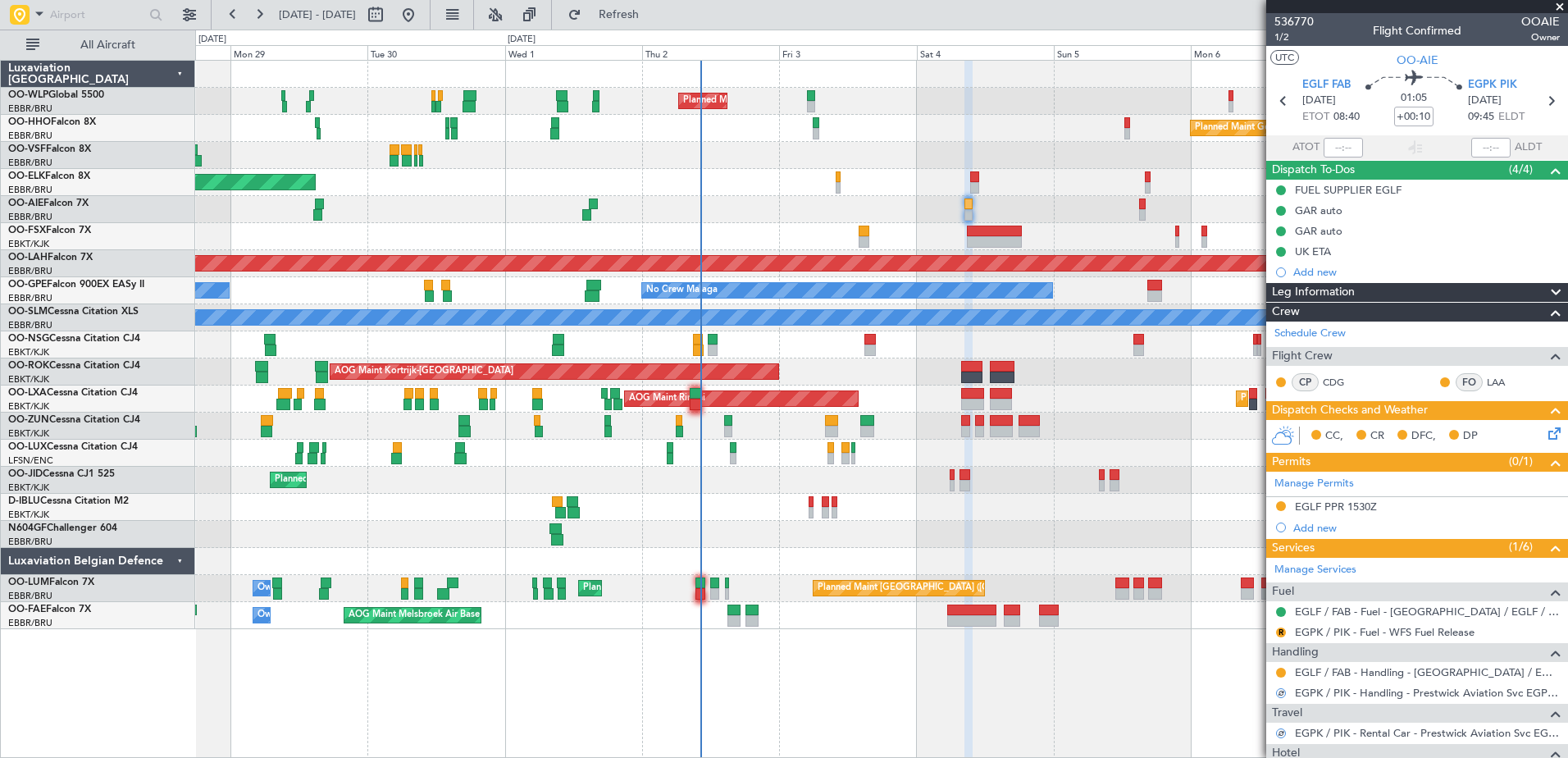
click at [1545, 431] on icon at bounding box center [1551, 431] width 13 height 13
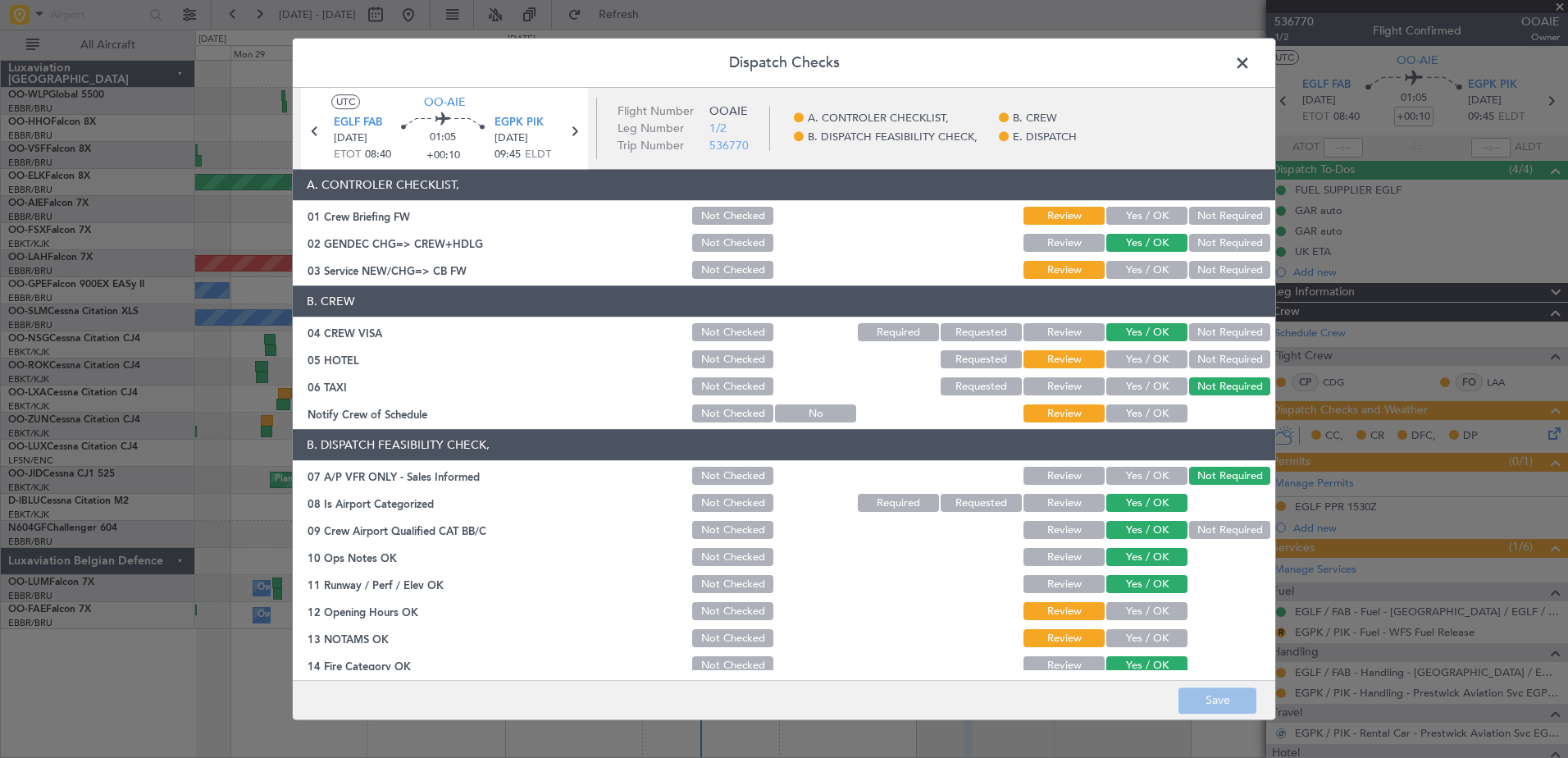
click at [1137, 612] on button "Yes / OK" at bounding box center [1147, 612] width 81 height 18
click at [1137, 639] on button "Yes / OK" at bounding box center [1147, 639] width 81 height 18
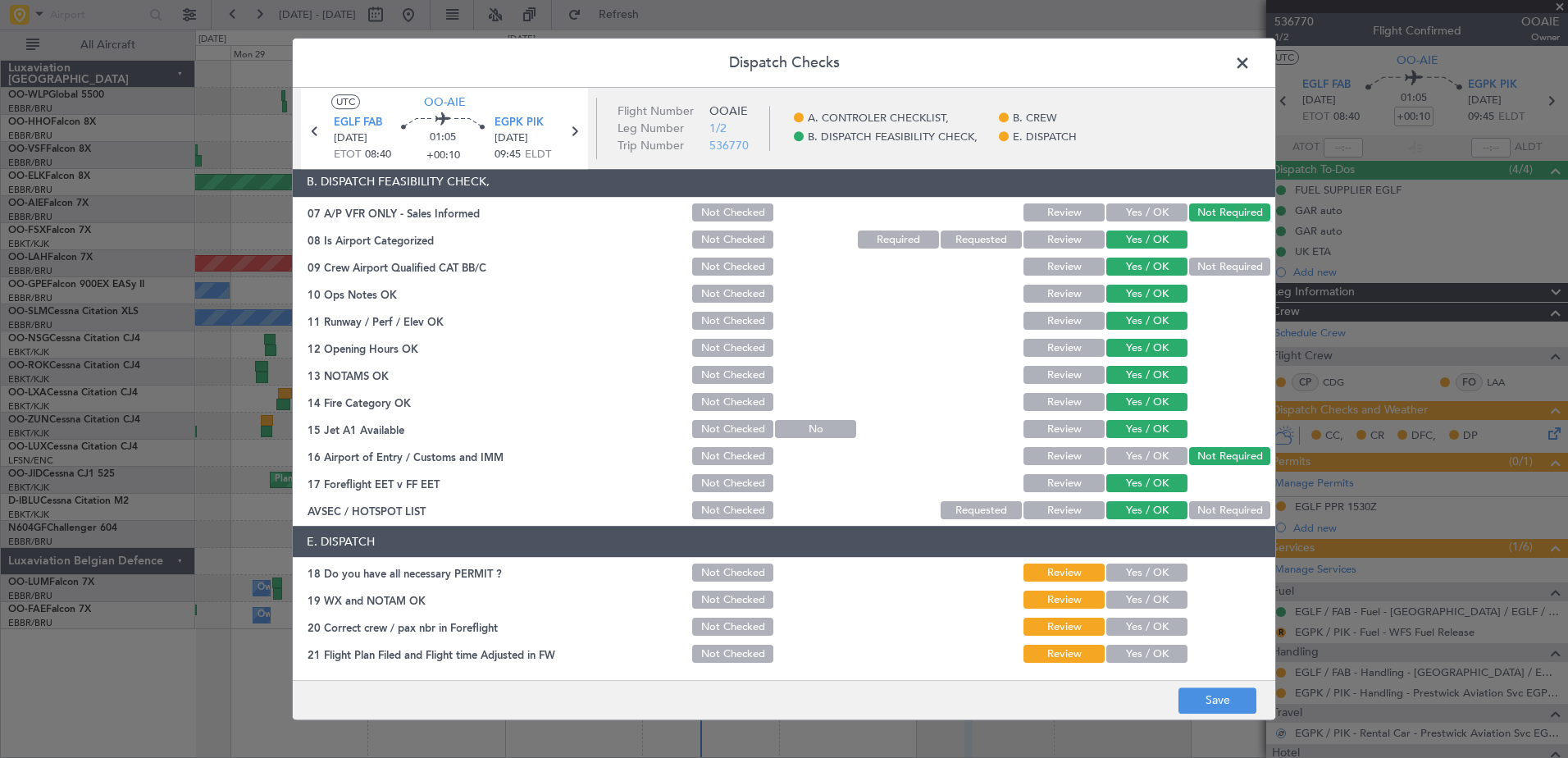
click at [1150, 573] on button "Yes / OK" at bounding box center [1147, 573] width 81 height 18
click at [1158, 600] on button "Yes / OK" at bounding box center [1147, 600] width 81 height 18
click at [1154, 623] on button "Yes / OK" at bounding box center [1147, 628] width 81 height 18
click at [1150, 646] on div "Yes / OK" at bounding box center [1145, 655] width 83 height 23
click at [1150, 652] on button "Yes / OK" at bounding box center [1147, 655] width 81 height 18
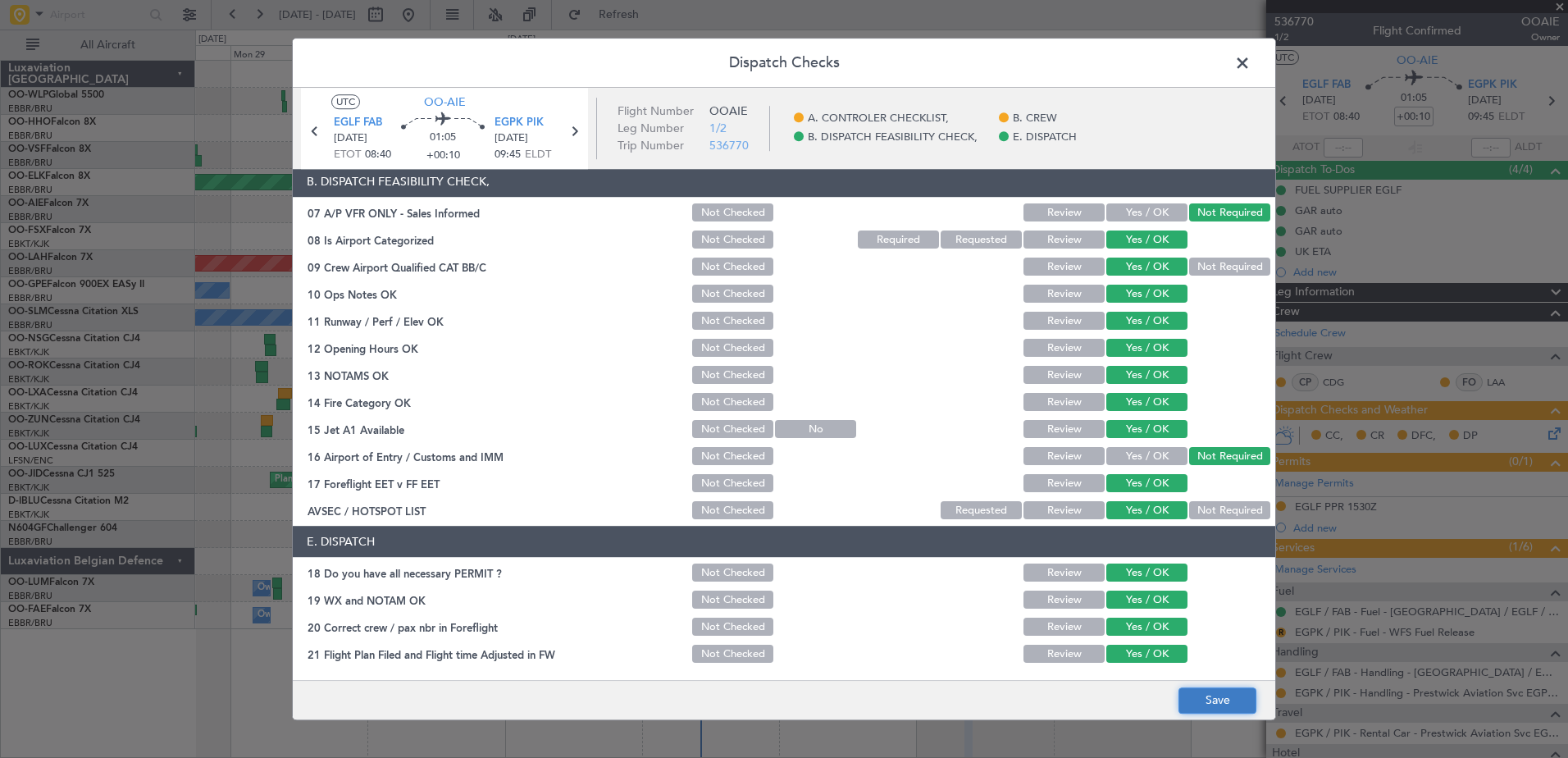
click at [1216, 692] on button "Save" at bounding box center [1217, 701] width 78 height 27
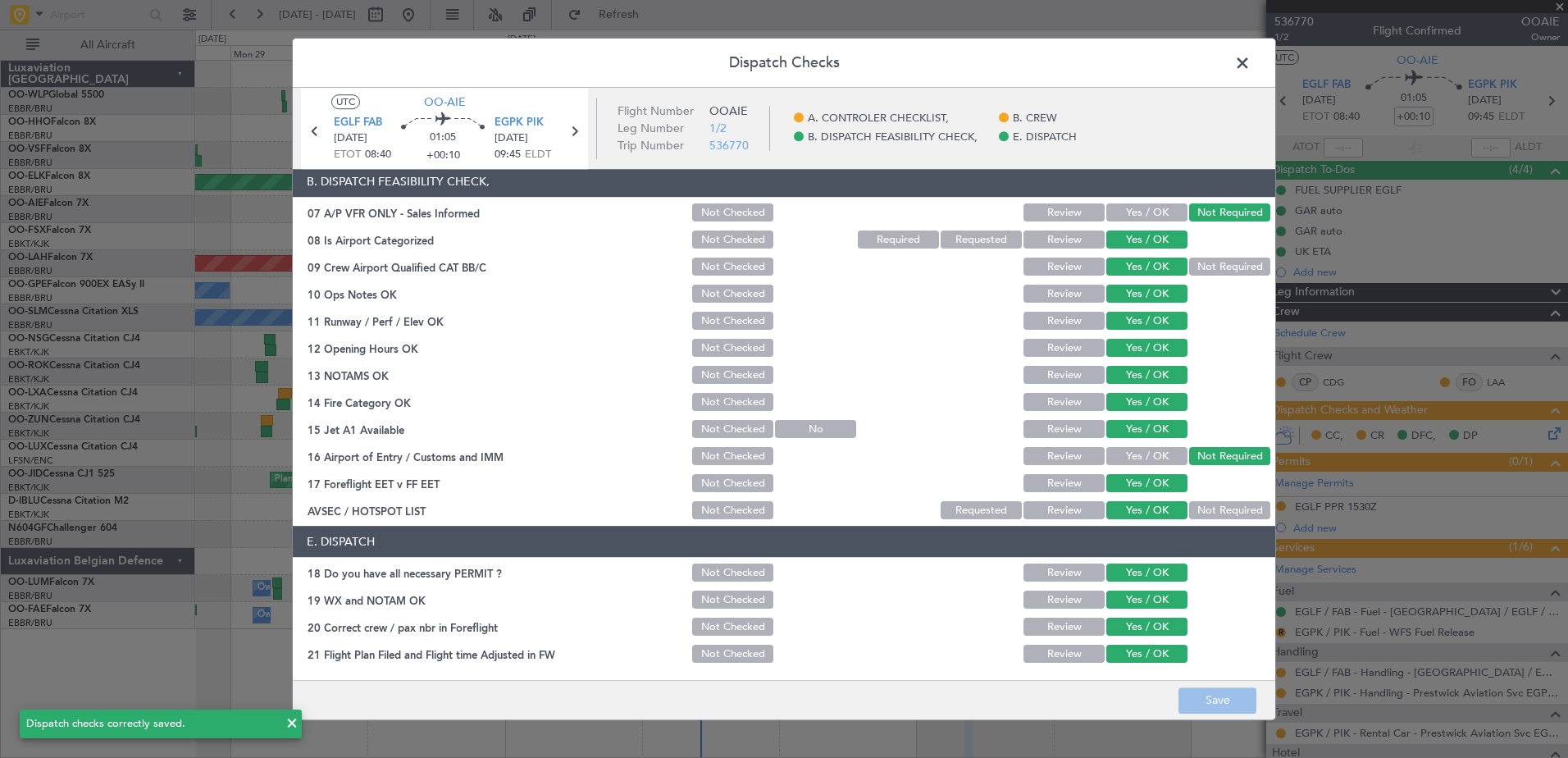
click at [1251, 63] on span at bounding box center [1251, 66] width 0 height 32
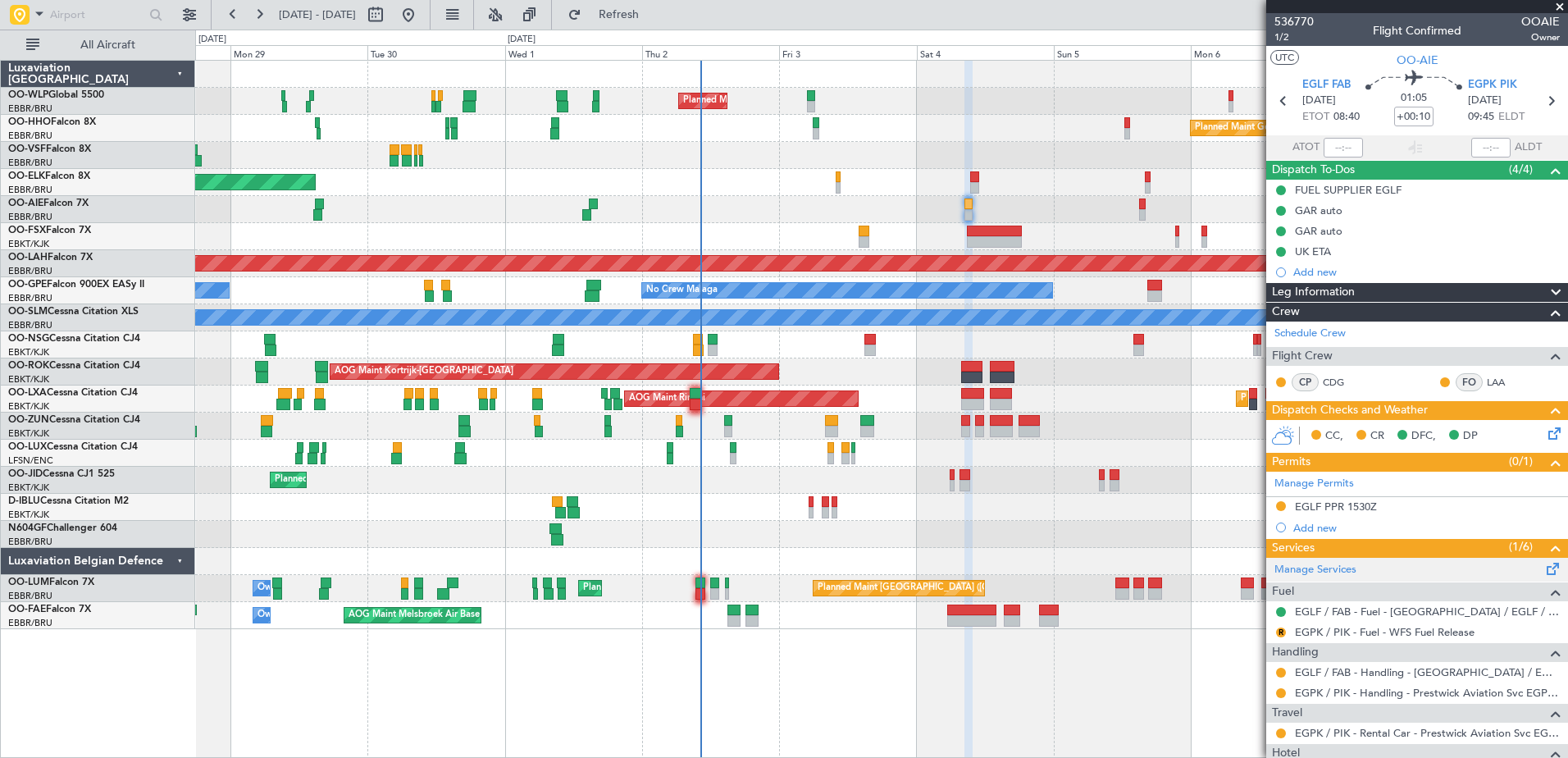
scroll to position [82, 0]
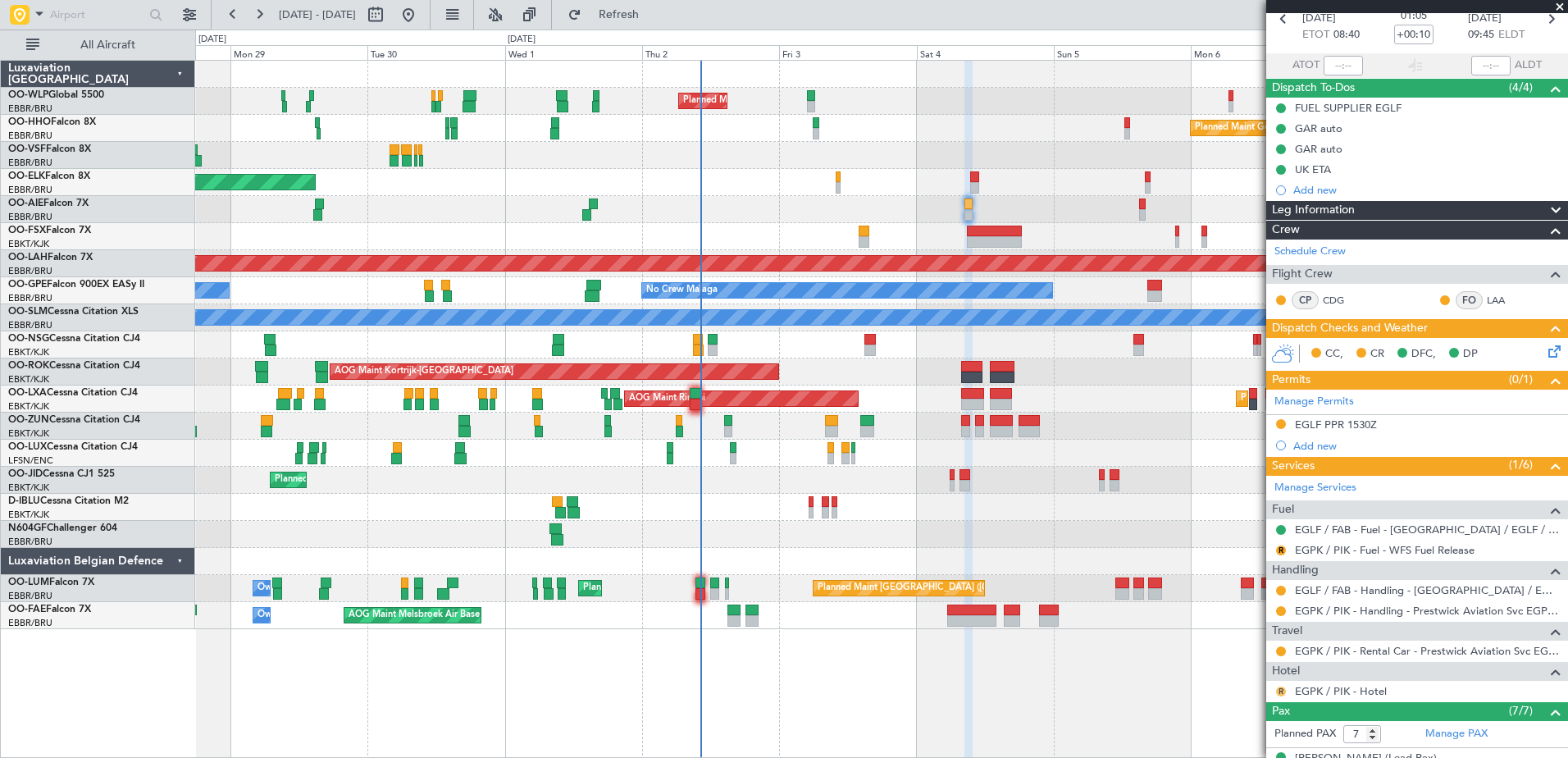
click at [1280, 692] on button "R" at bounding box center [1280, 692] width 10 height 10
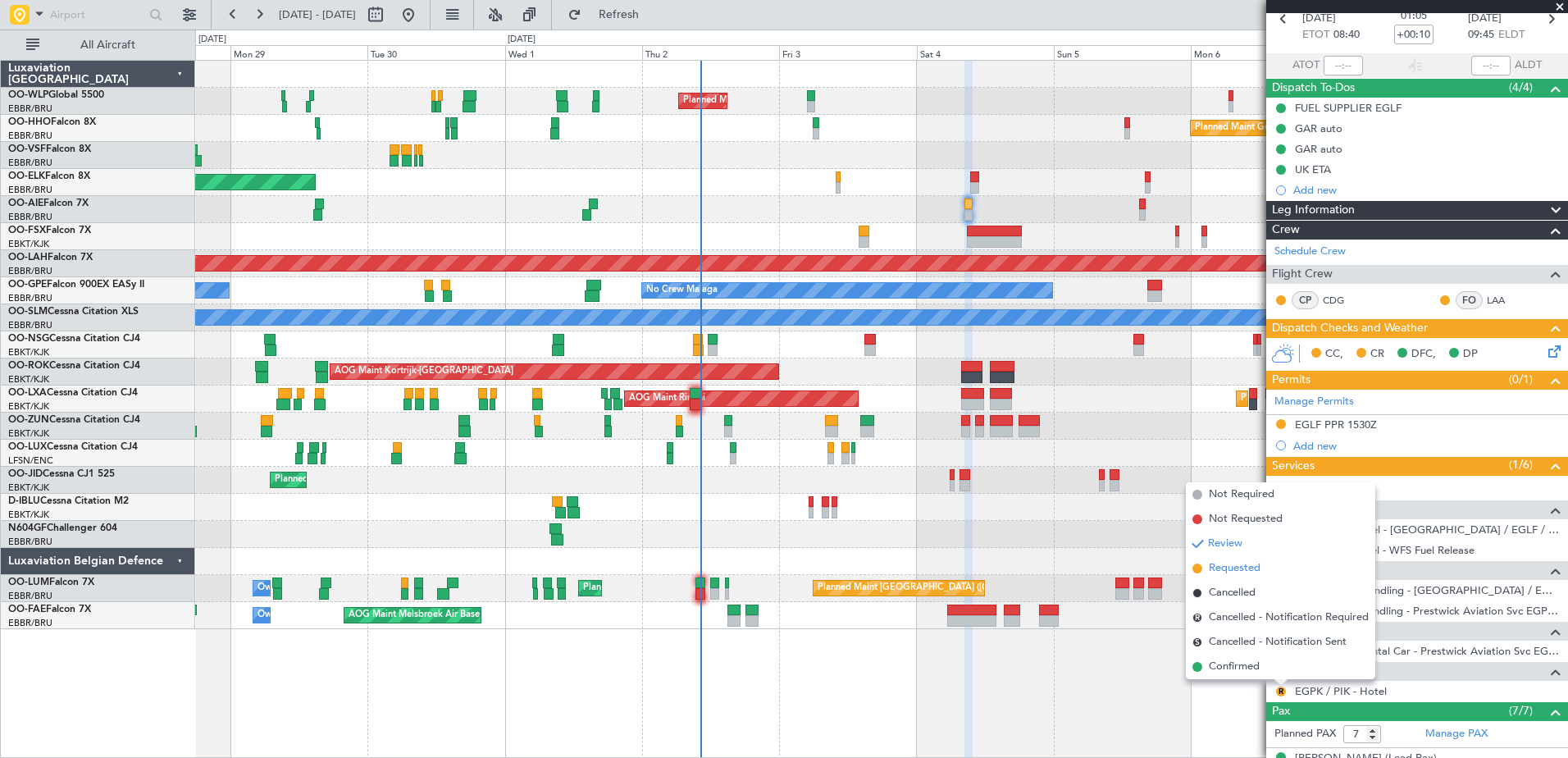
click at [1248, 571] on span "Requested" at bounding box center [1234, 568] width 52 height 17
